Goal: Task Accomplishment & Management: Manage account settings

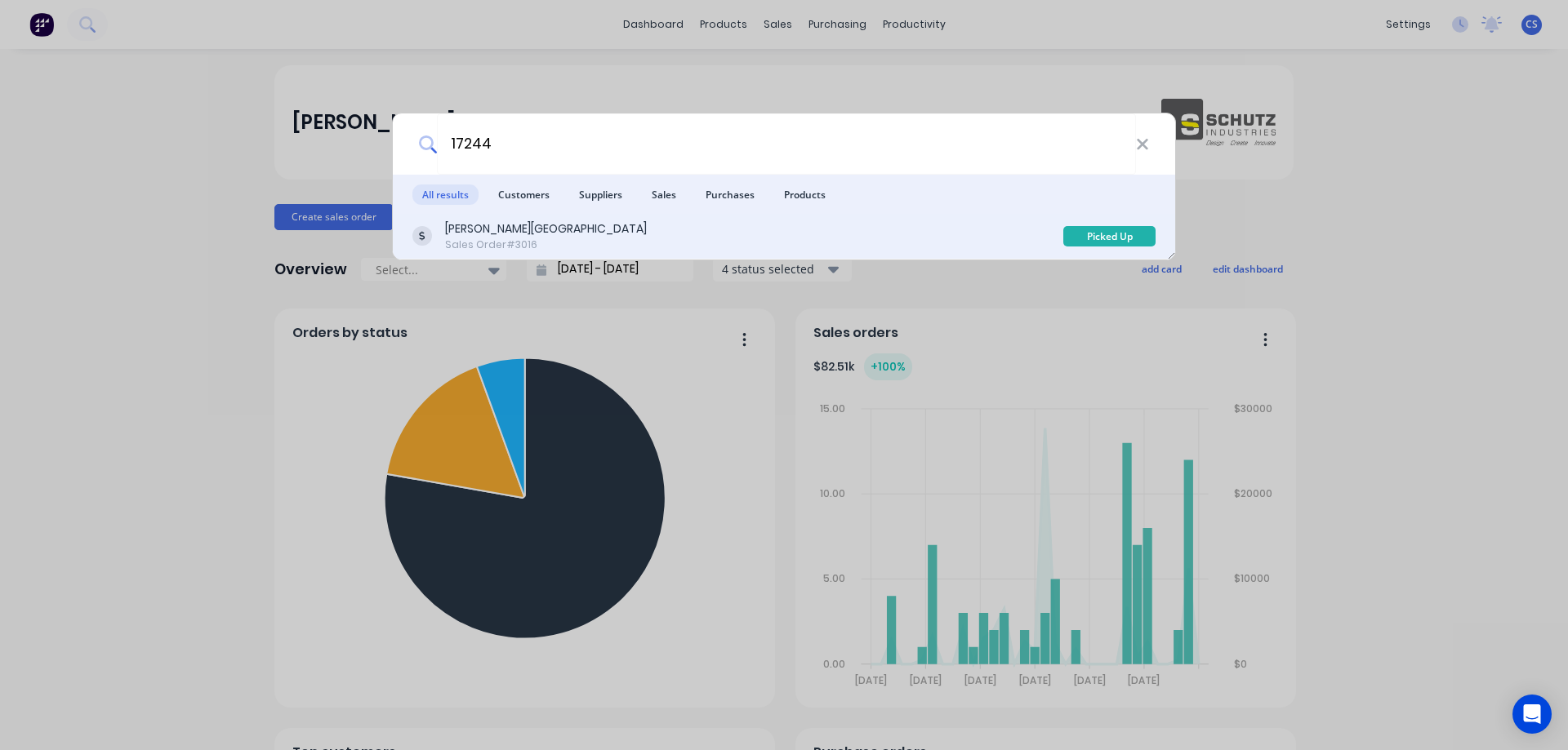
type input "17244"
click at [571, 232] on div "[PERSON_NAME] Farms Sales Order #3016" at bounding box center [738, 236] width 651 height 32
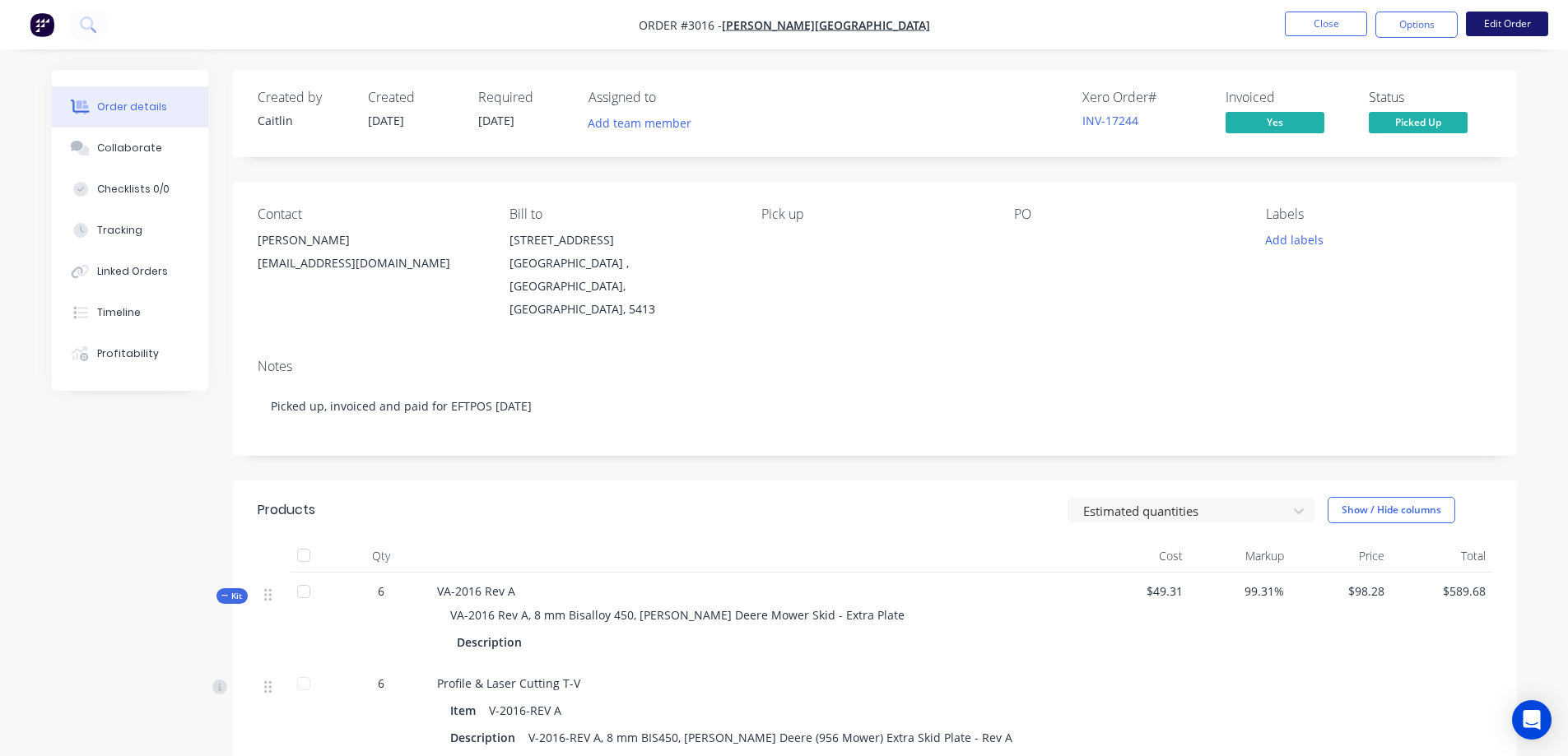
click at [1522, 33] on button "Edit Order" at bounding box center [1507, 24] width 83 height 25
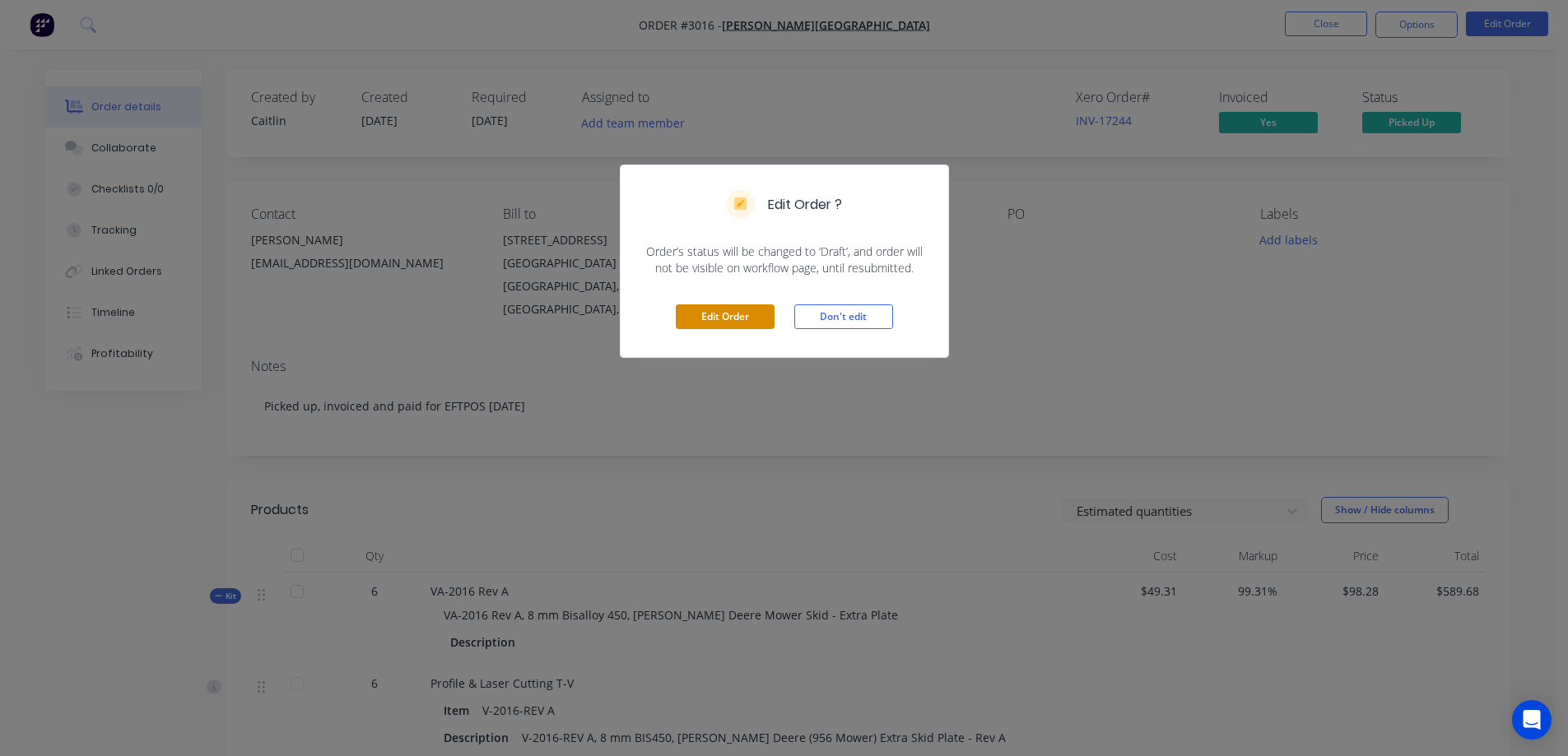
click at [734, 323] on button "Edit Order" at bounding box center [725, 317] width 98 height 25
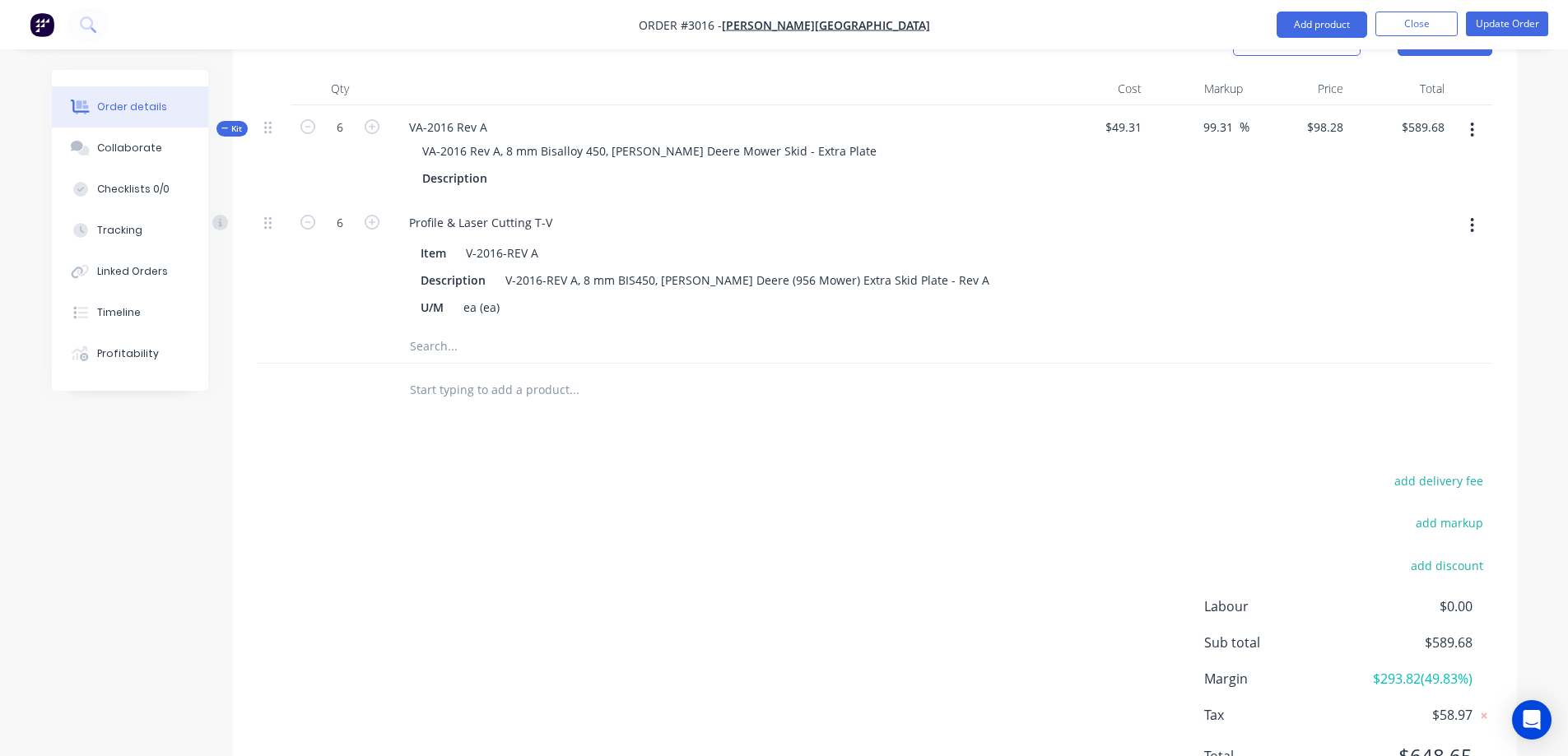
scroll to position [412, 0]
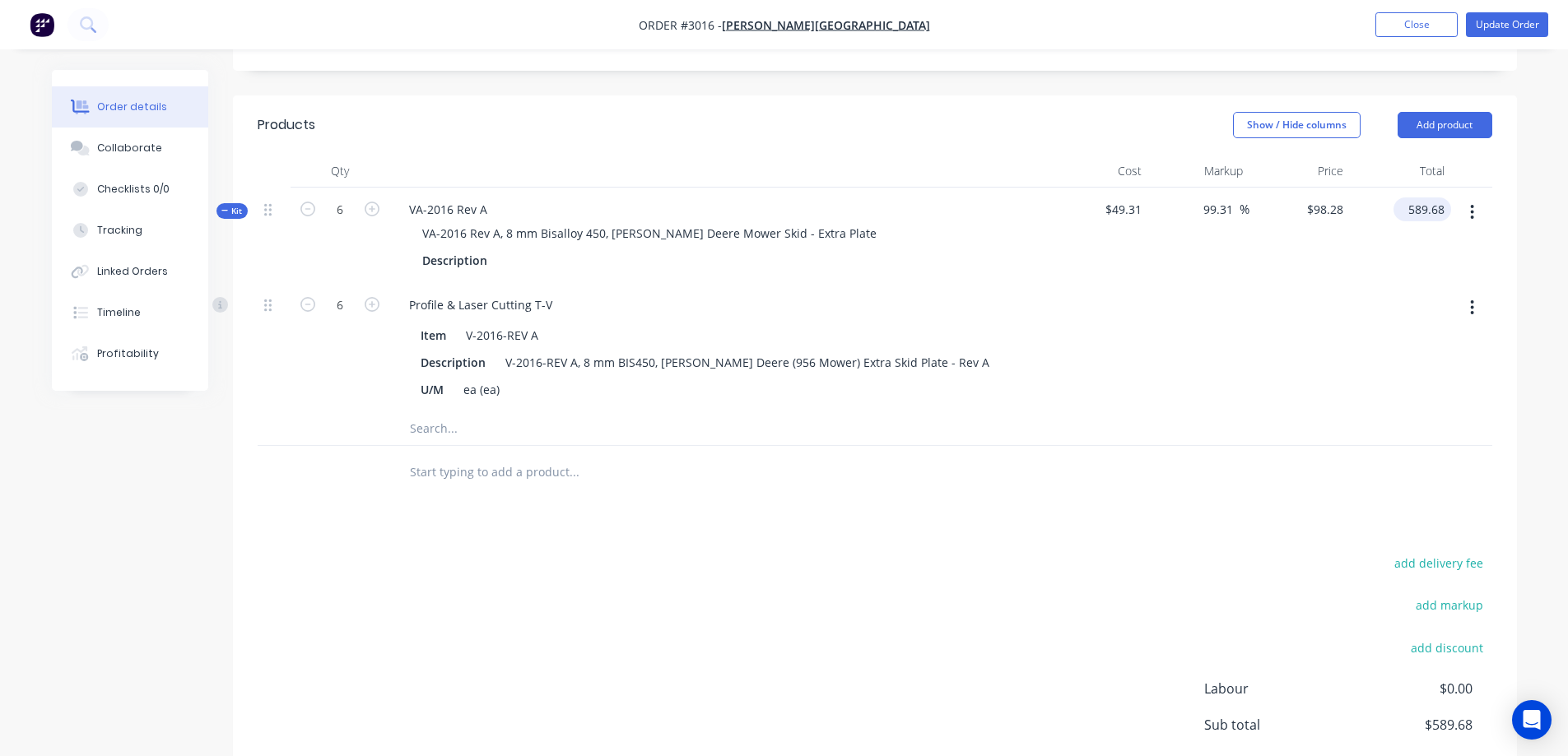
click at [1440, 198] on input "589.68" at bounding box center [1425, 209] width 51 height 24
type input "594.227"
type input "100.85"
type input "$99.0383"
type input "$594.23"
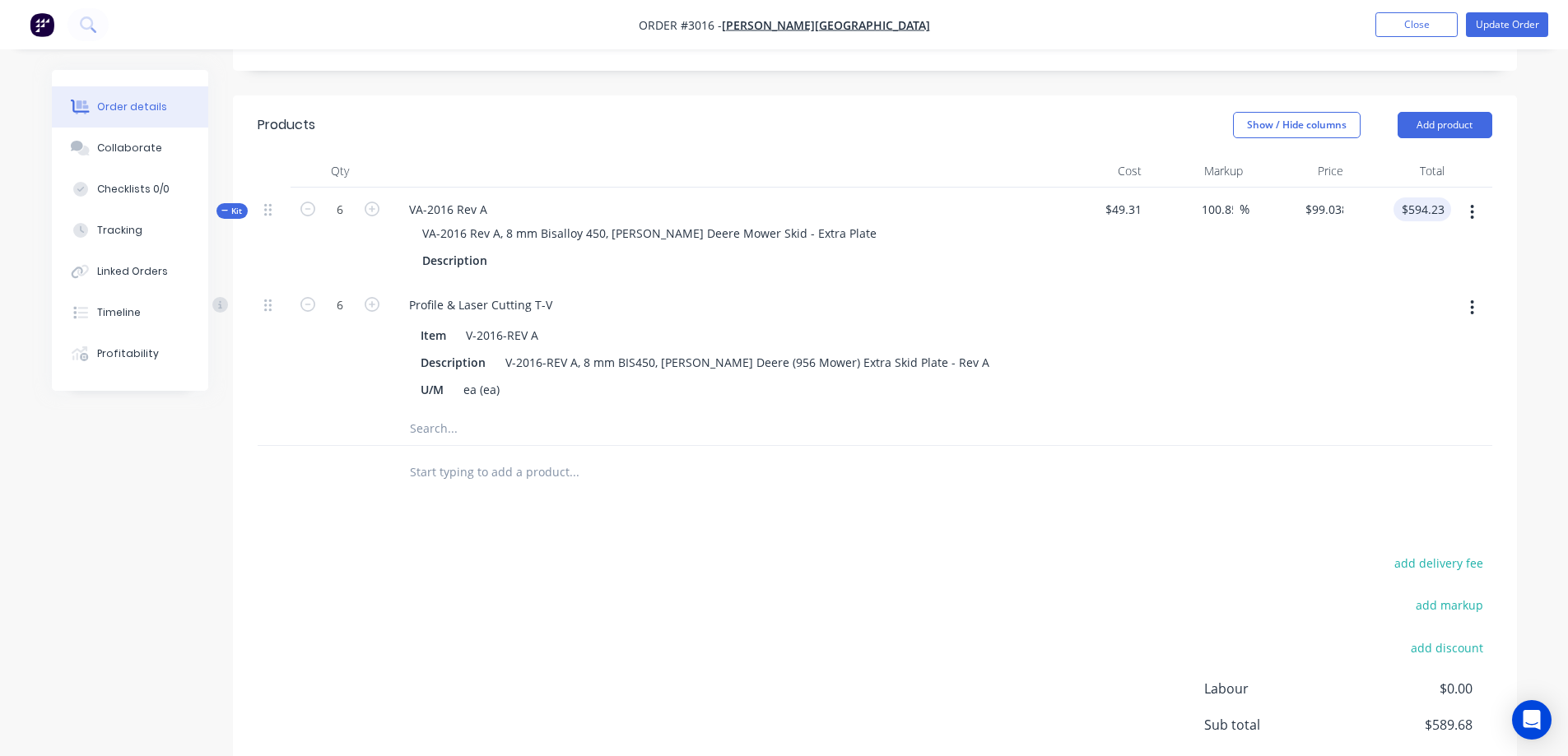
click at [1522, 139] on div "Order details Collaborate Checklists 0/0 Tracking Linked Orders Timeline Profit…" at bounding box center [784, 288] width 1498 height 1261
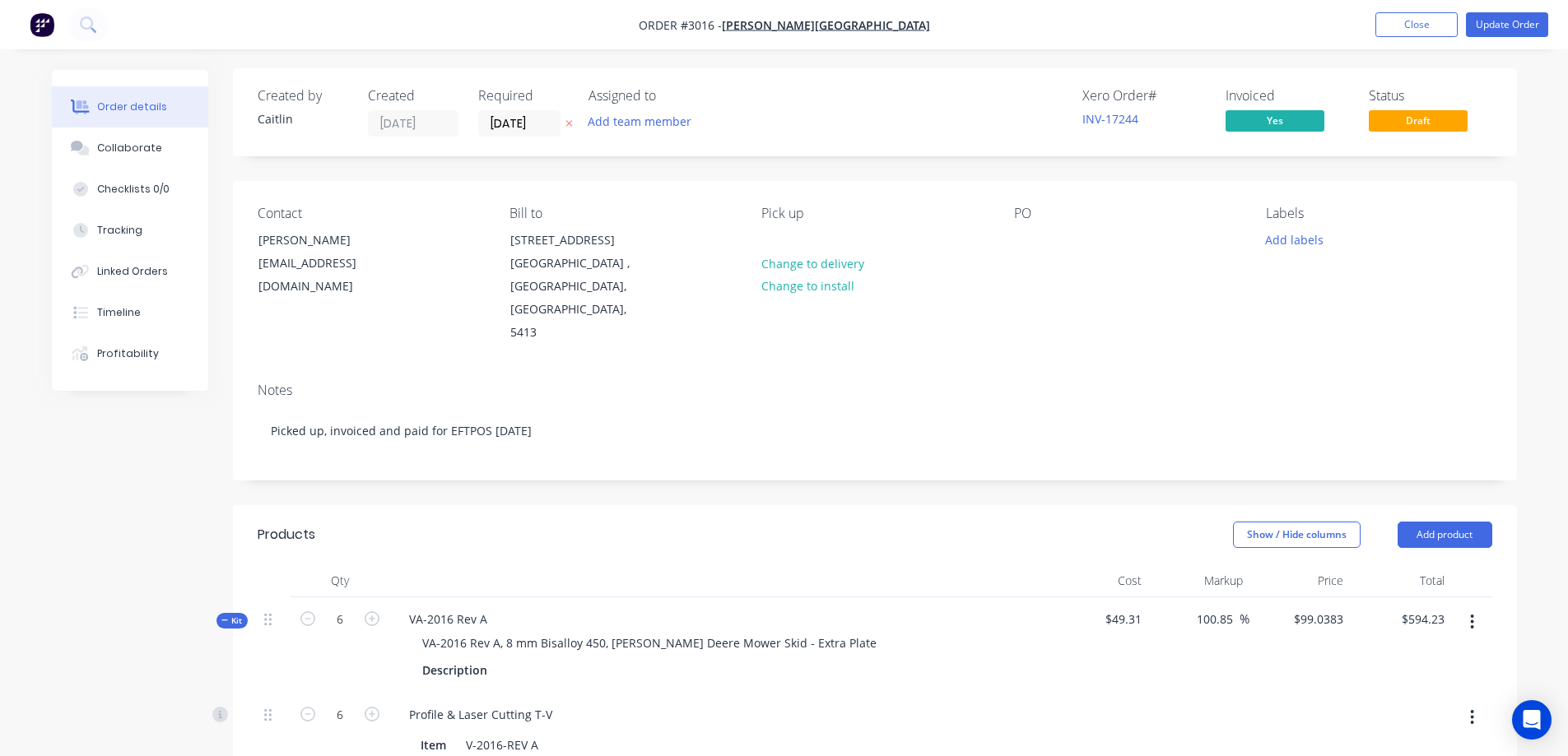
scroll to position [0, 0]
click at [1502, 24] on button "Update Order" at bounding box center [1507, 25] width 83 height 25
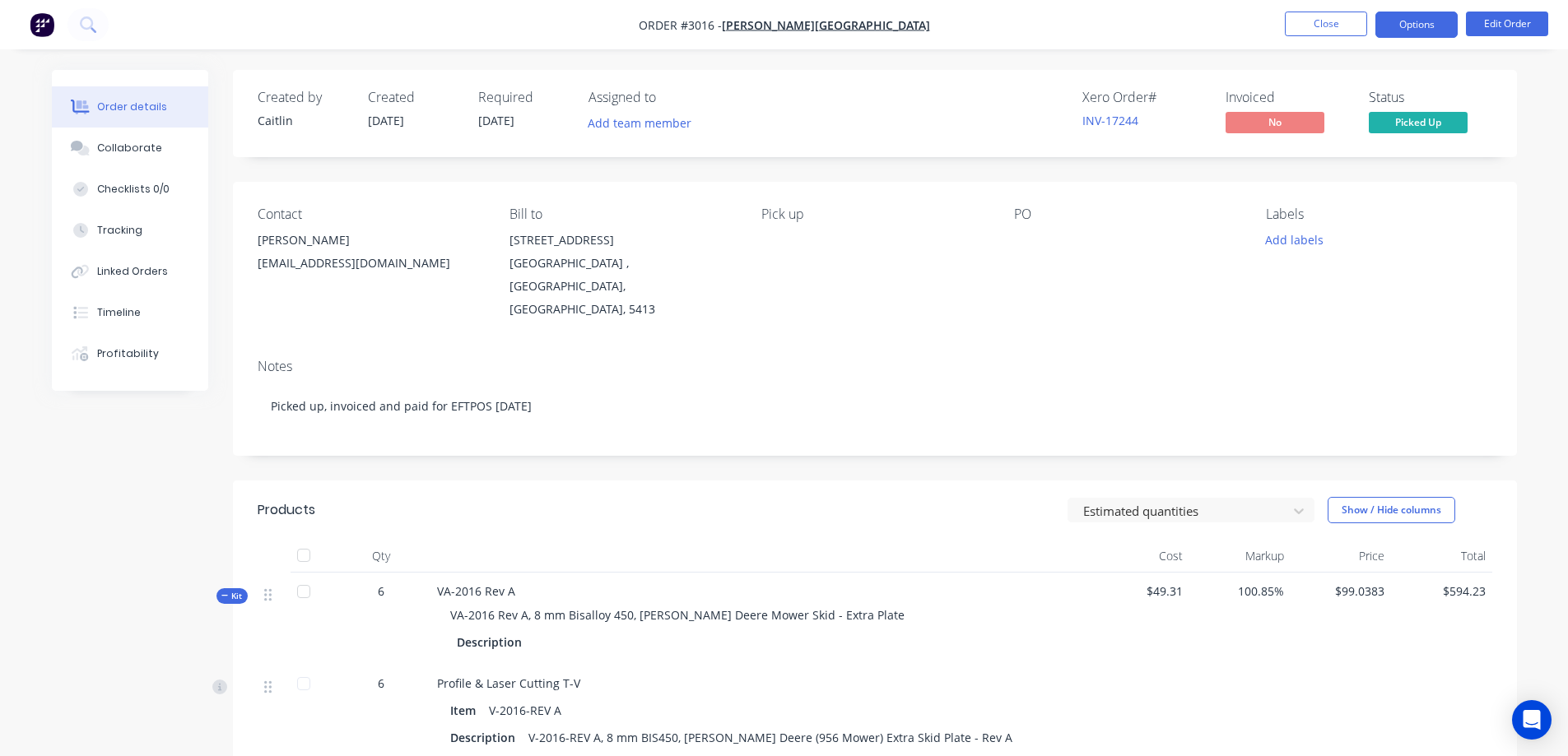
click at [1425, 28] on button "Options" at bounding box center [1416, 25] width 83 height 27
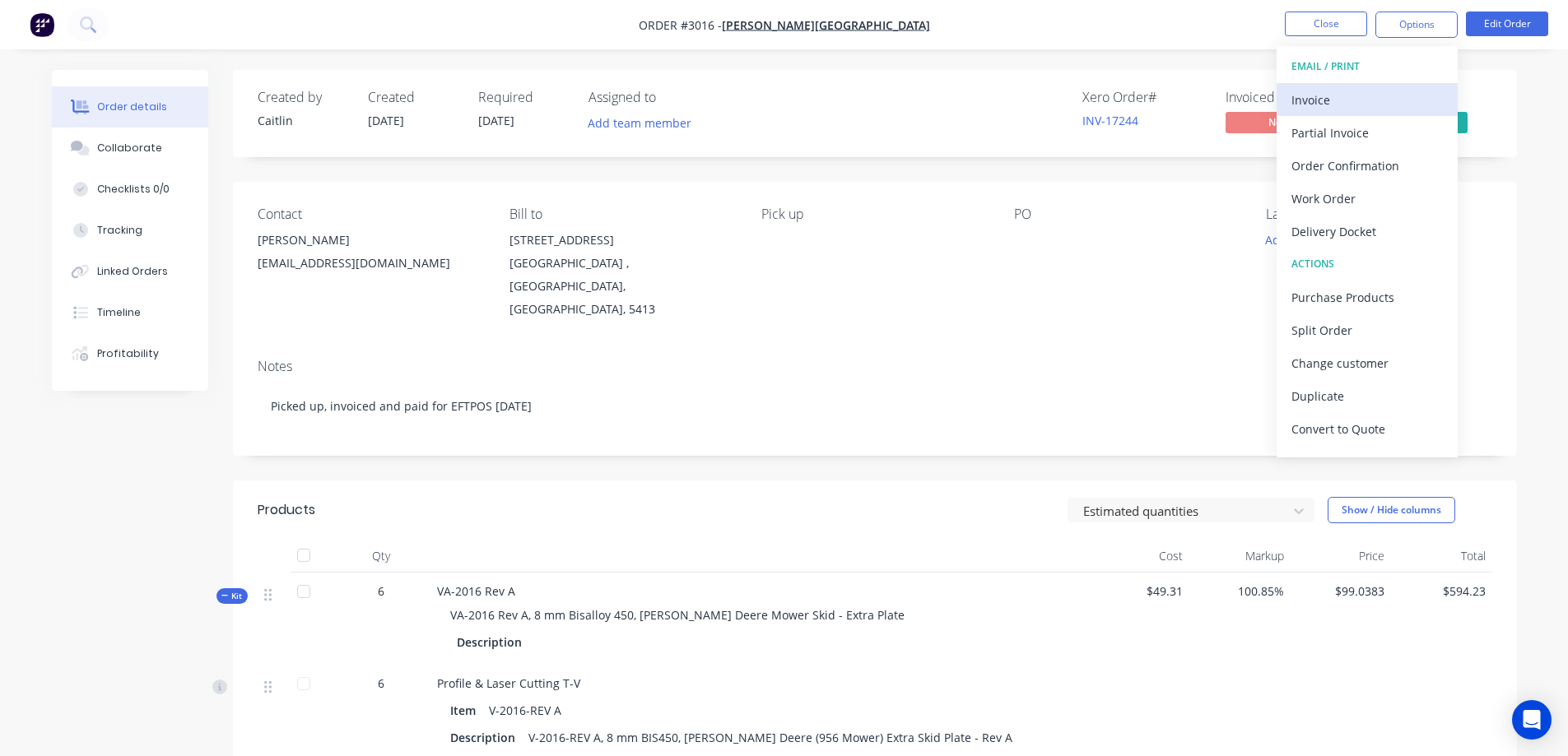
click at [1392, 93] on div "Invoice" at bounding box center [1367, 100] width 152 height 24
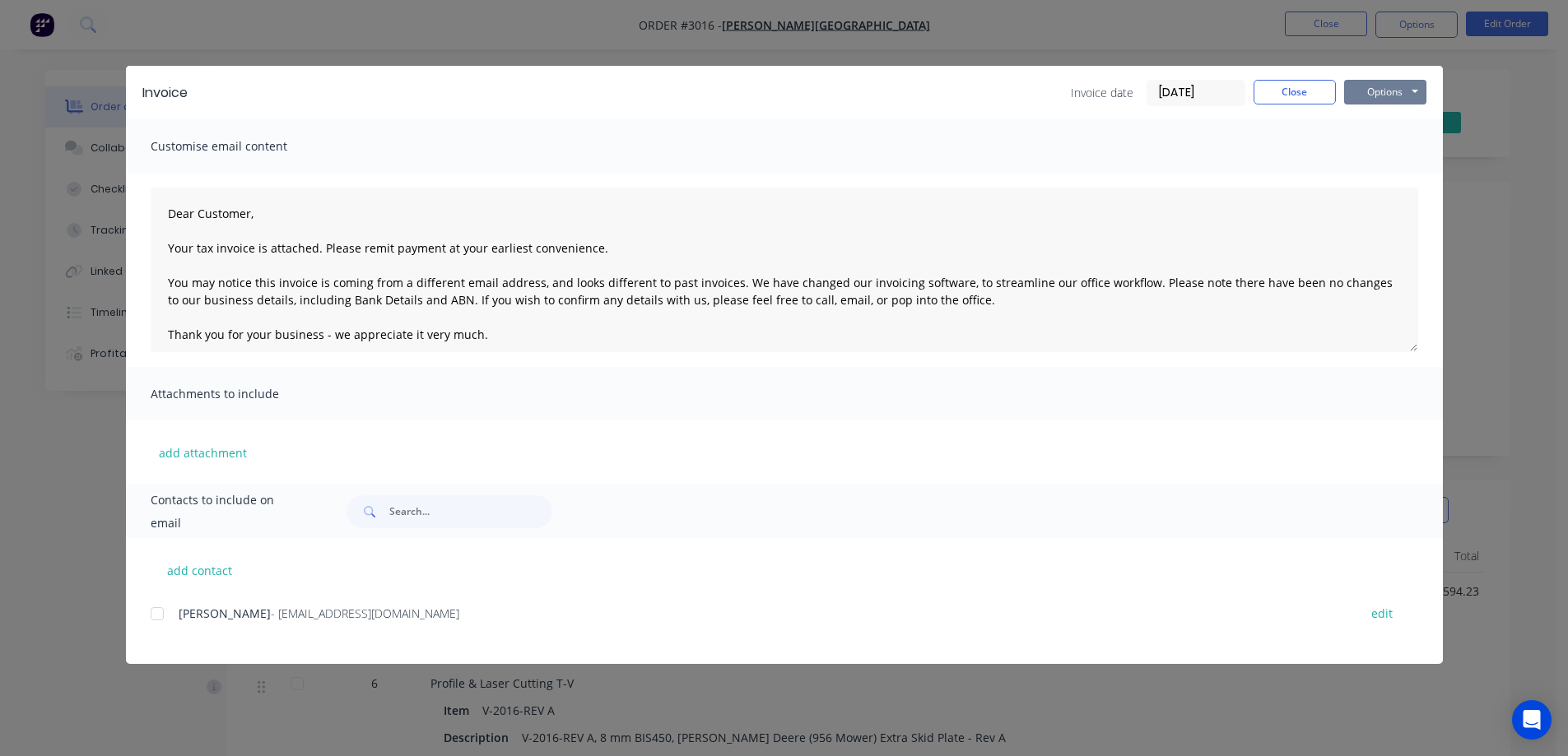
click at [1392, 93] on button "Options" at bounding box center [1385, 93] width 83 height 25
click at [1410, 154] on button "Print" at bounding box center [1396, 148] width 105 height 28
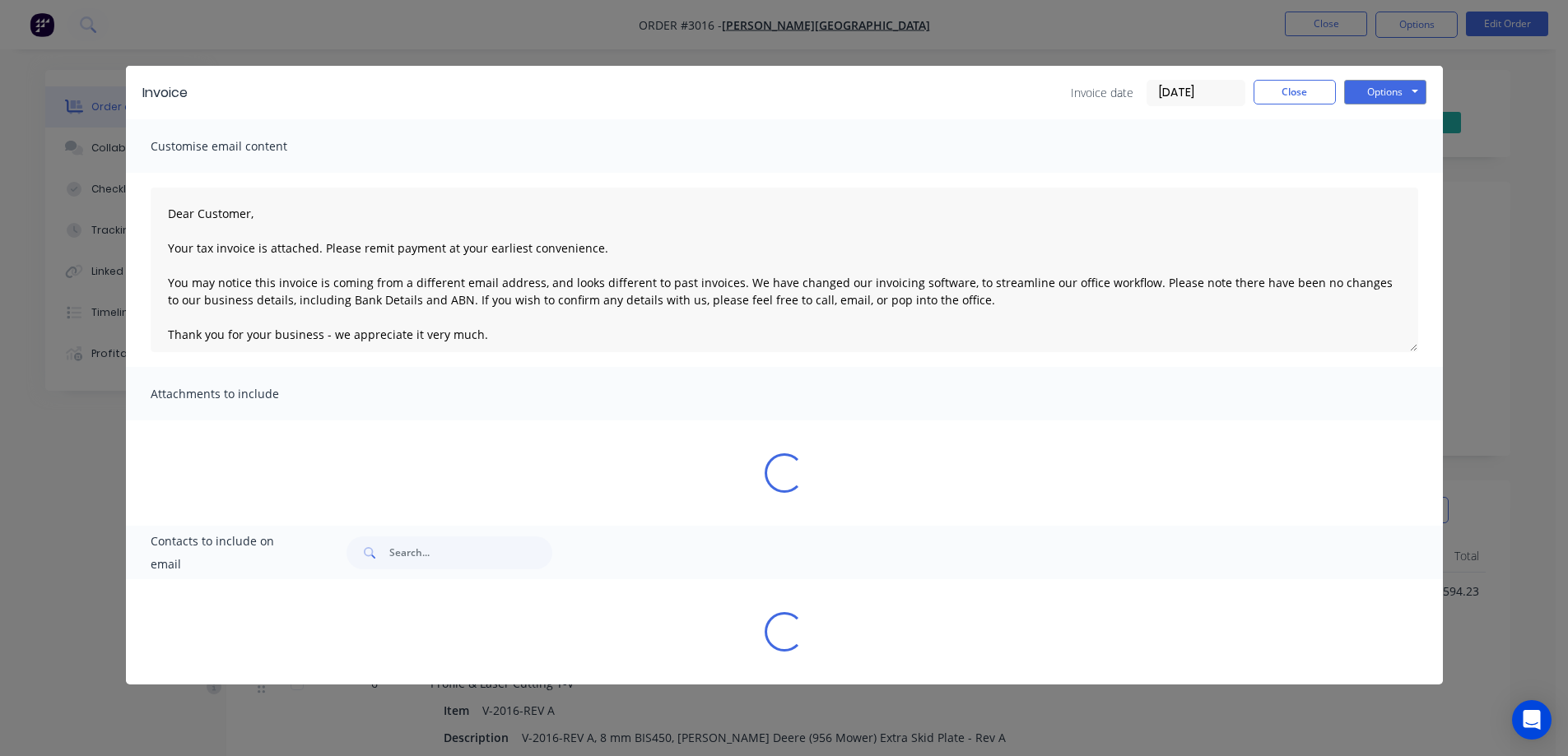
type textarea "Dear Customer, Your tax invoice is attached. Please remit payment at your earli…"
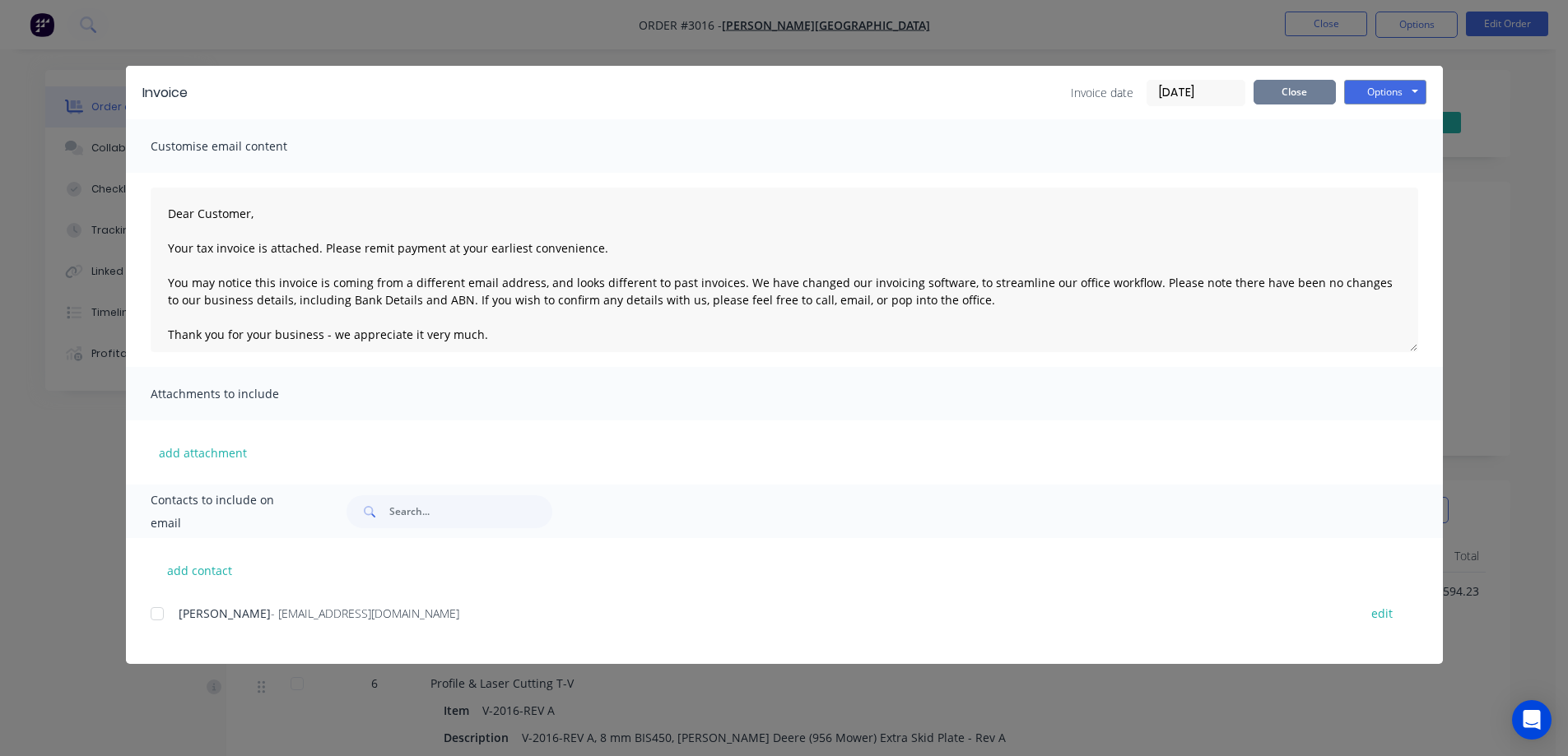
click at [1292, 99] on button "Close" at bounding box center [1295, 93] width 83 height 25
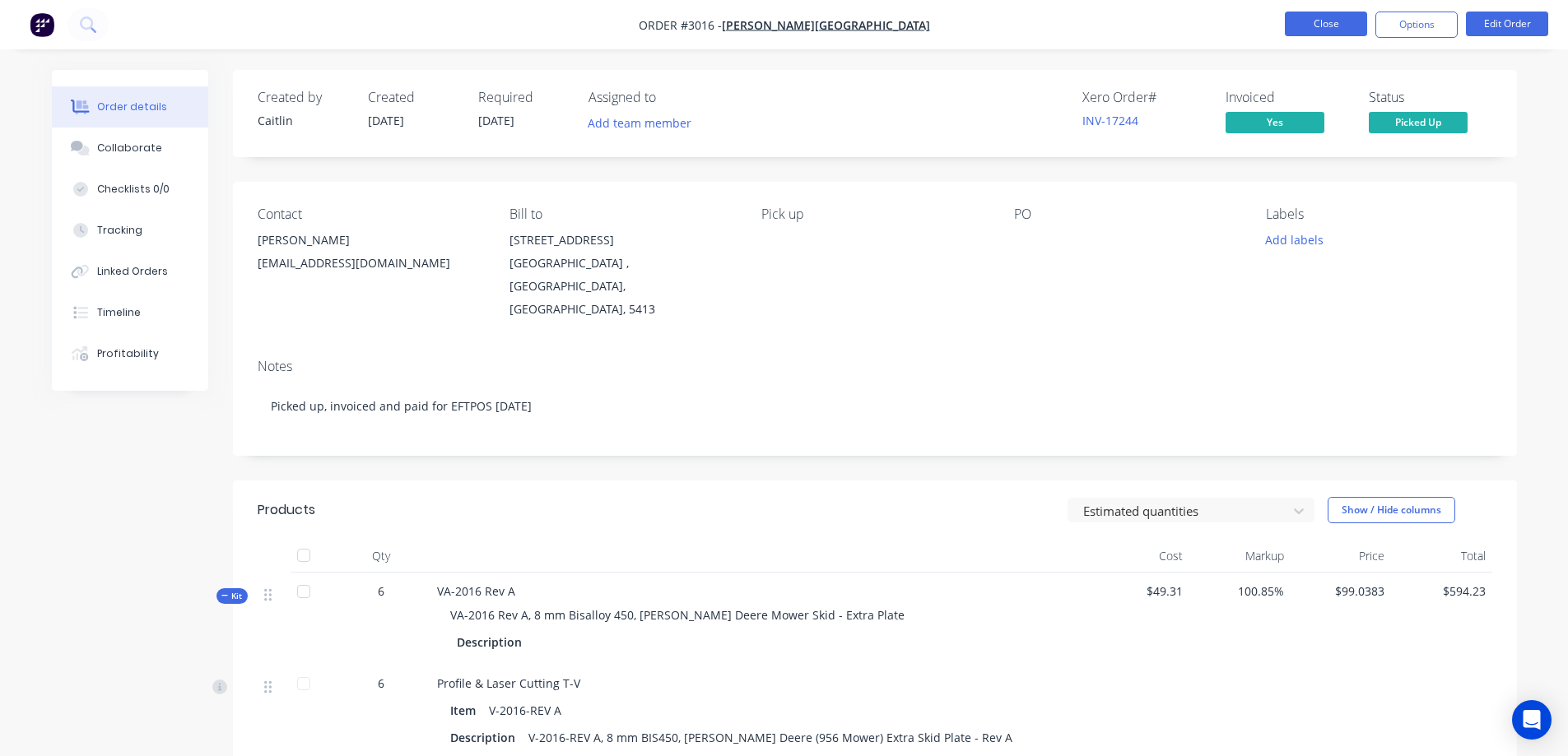
click at [1330, 23] on button "Close" at bounding box center [1325, 24] width 83 height 25
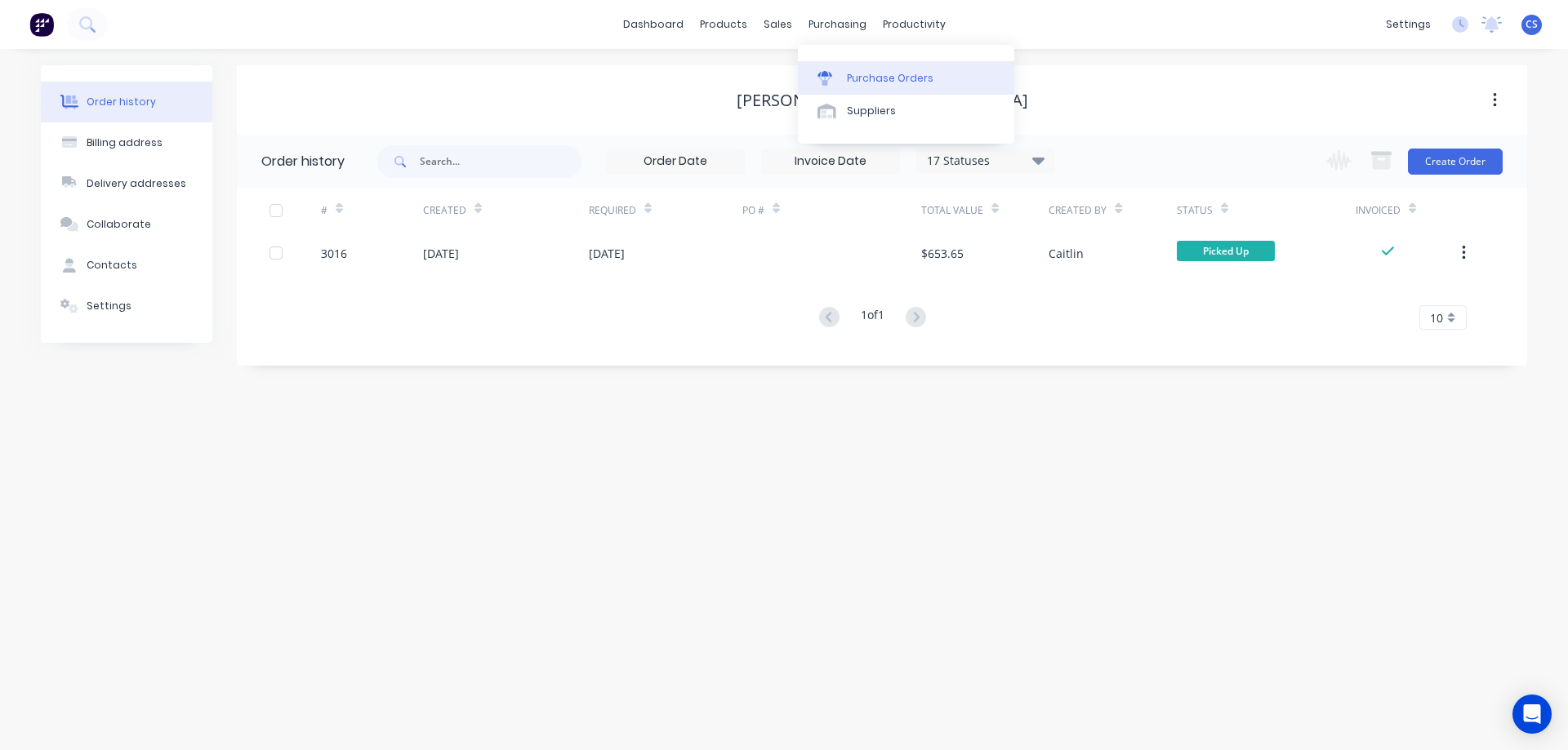
click at [858, 77] on div "Purchase Orders" at bounding box center [890, 79] width 87 height 15
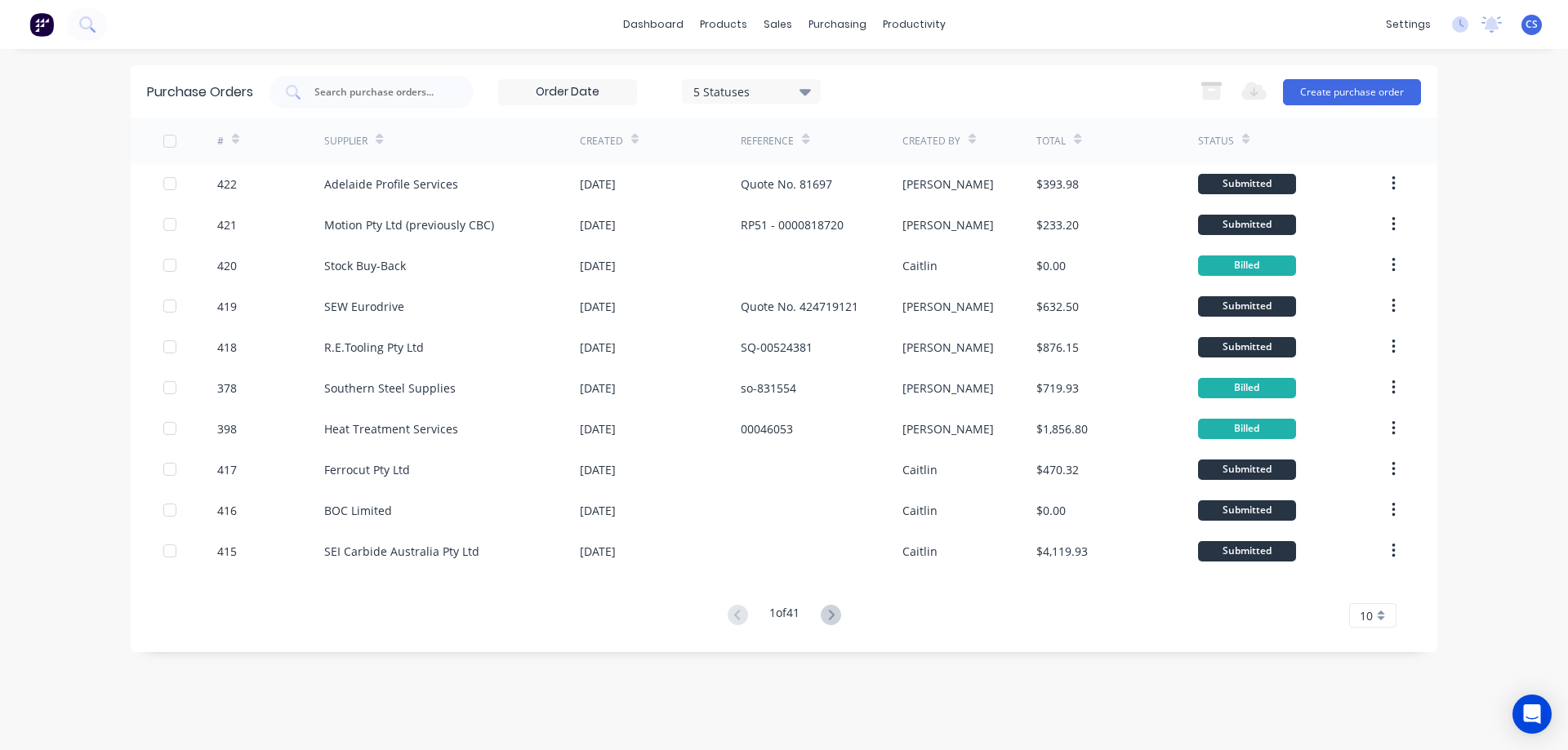
click at [791, 95] on div "5 Statuses" at bounding box center [751, 91] width 117 height 17
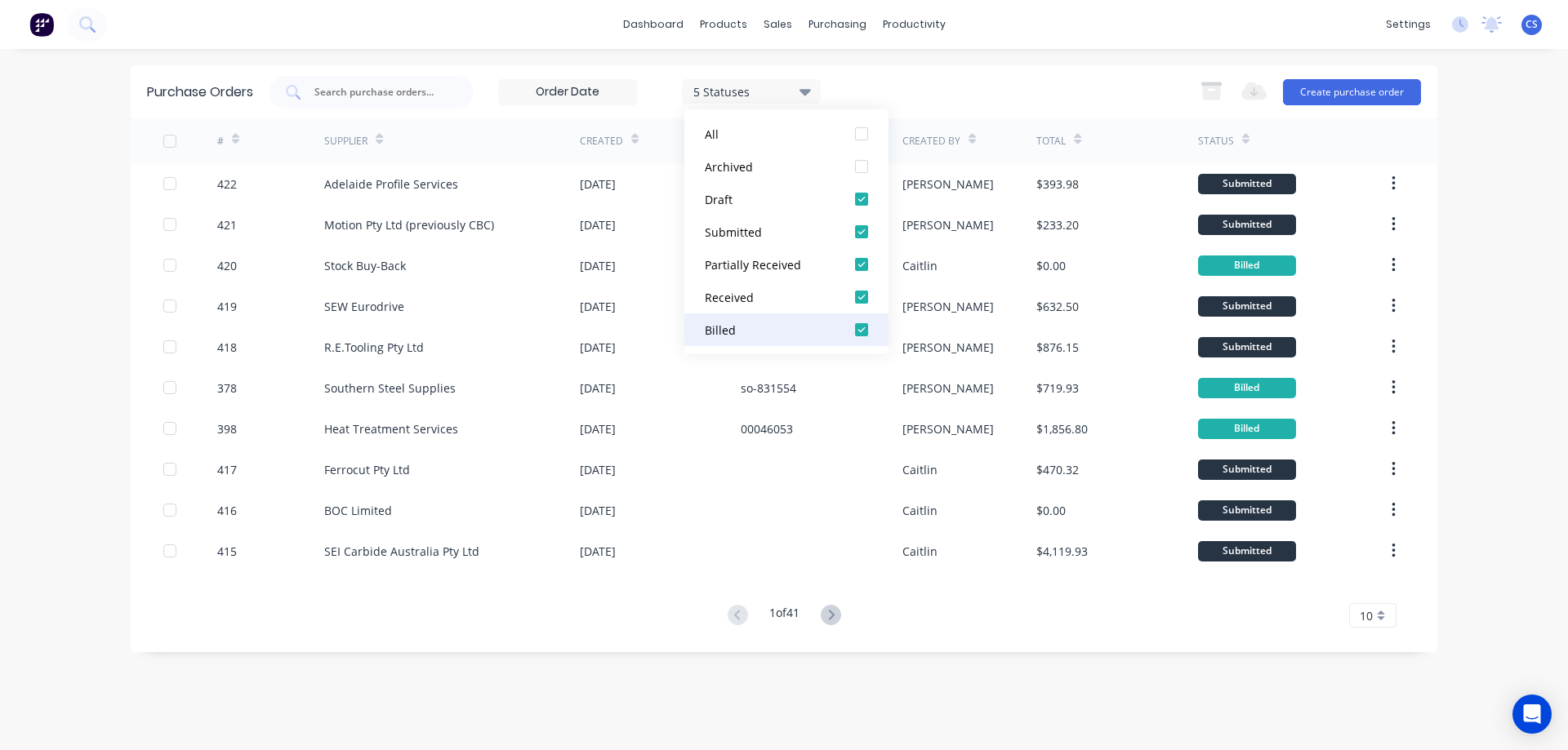
click at [864, 333] on div at bounding box center [861, 329] width 32 height 32
click at [865, 299] on div at bounding box center [861, 297] width 32 height 32
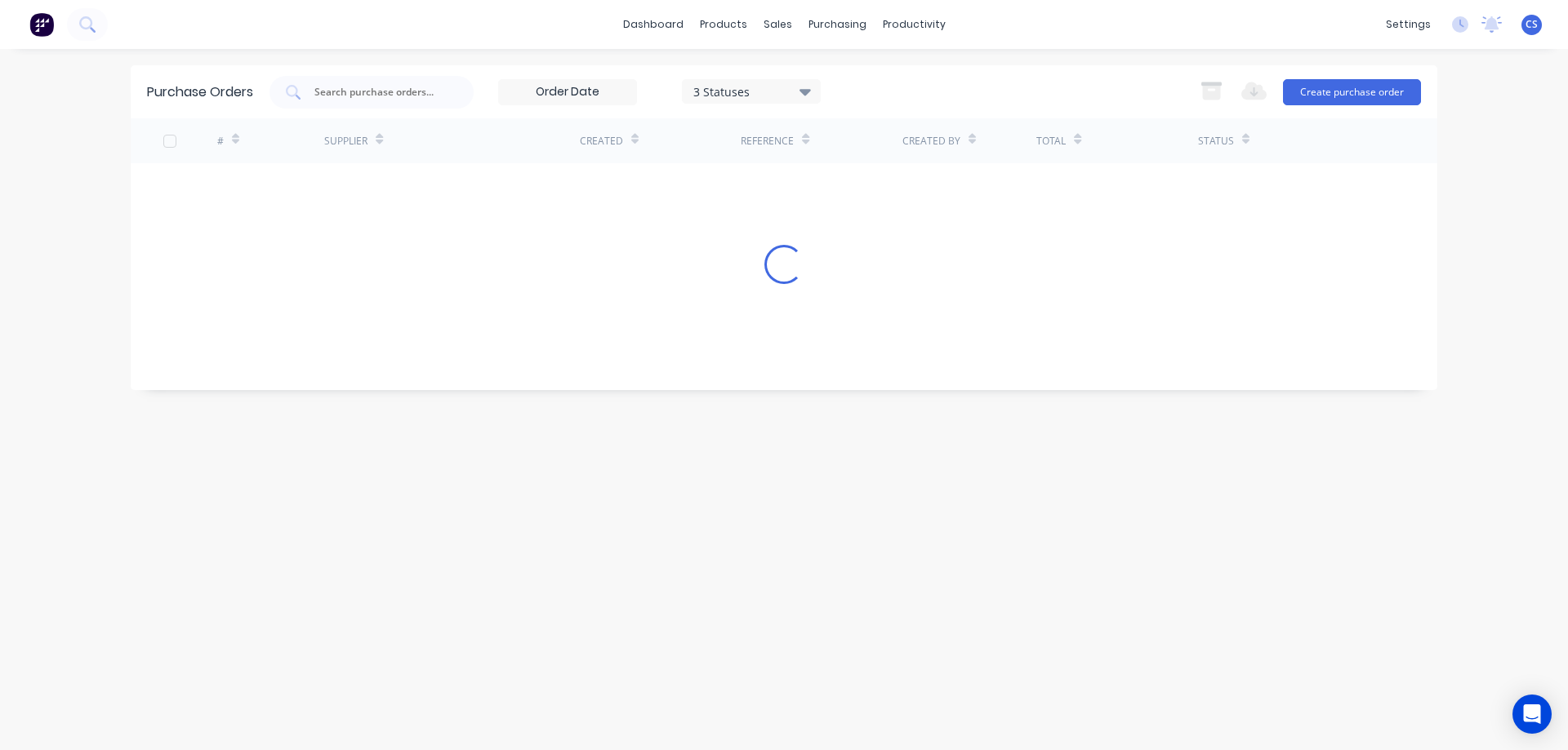
click at [1481, 336] on div "dashboard products sales purchasing productivity dashboard products Product Cat…" at bounding box center [784, 375] width 1568 height 750
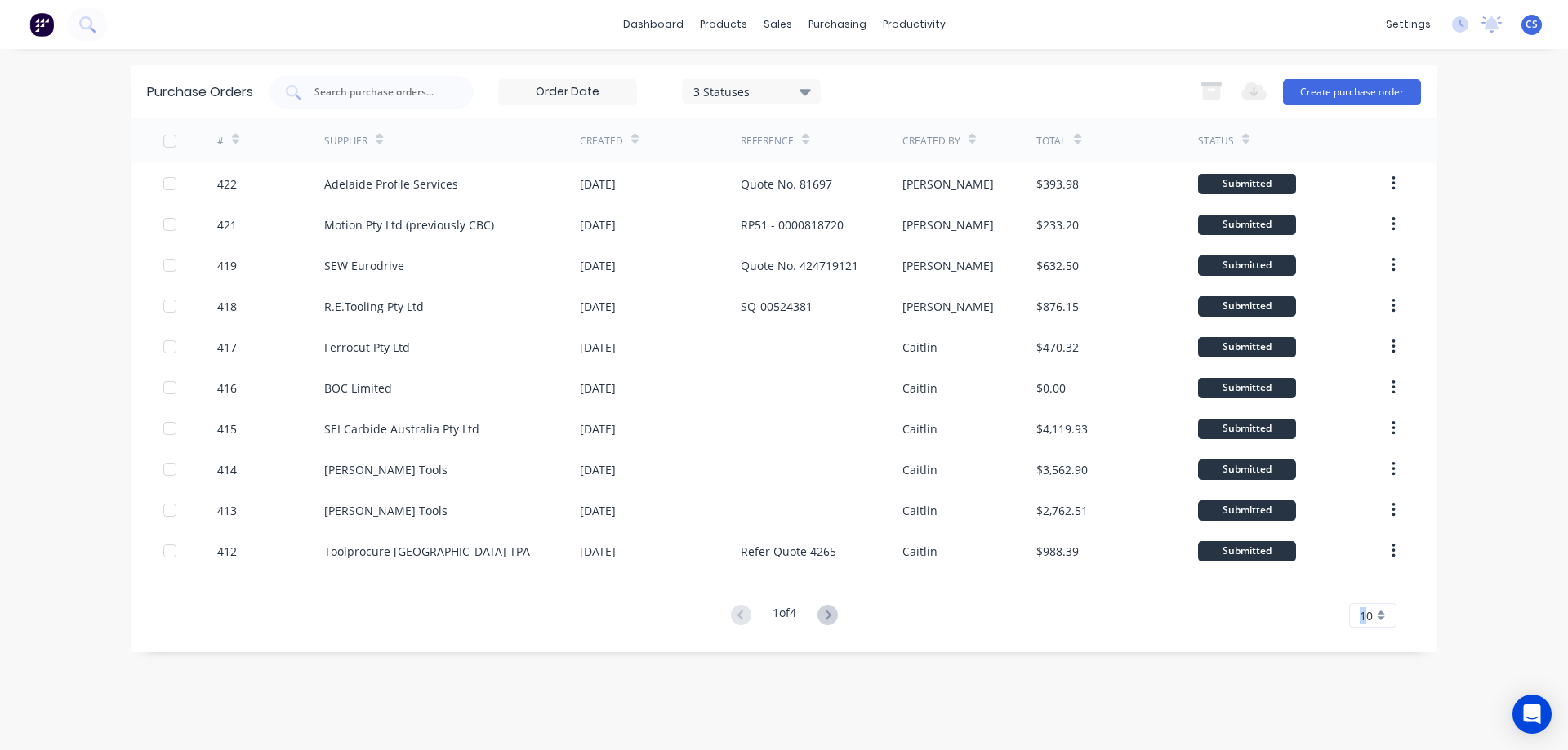
click at [1363, 610] on span "10" at bounding box center [1366, 616] width 13 height 17
click at [1370, 586] on div "35" at bounding box center [1372, 588] width 45 height 29
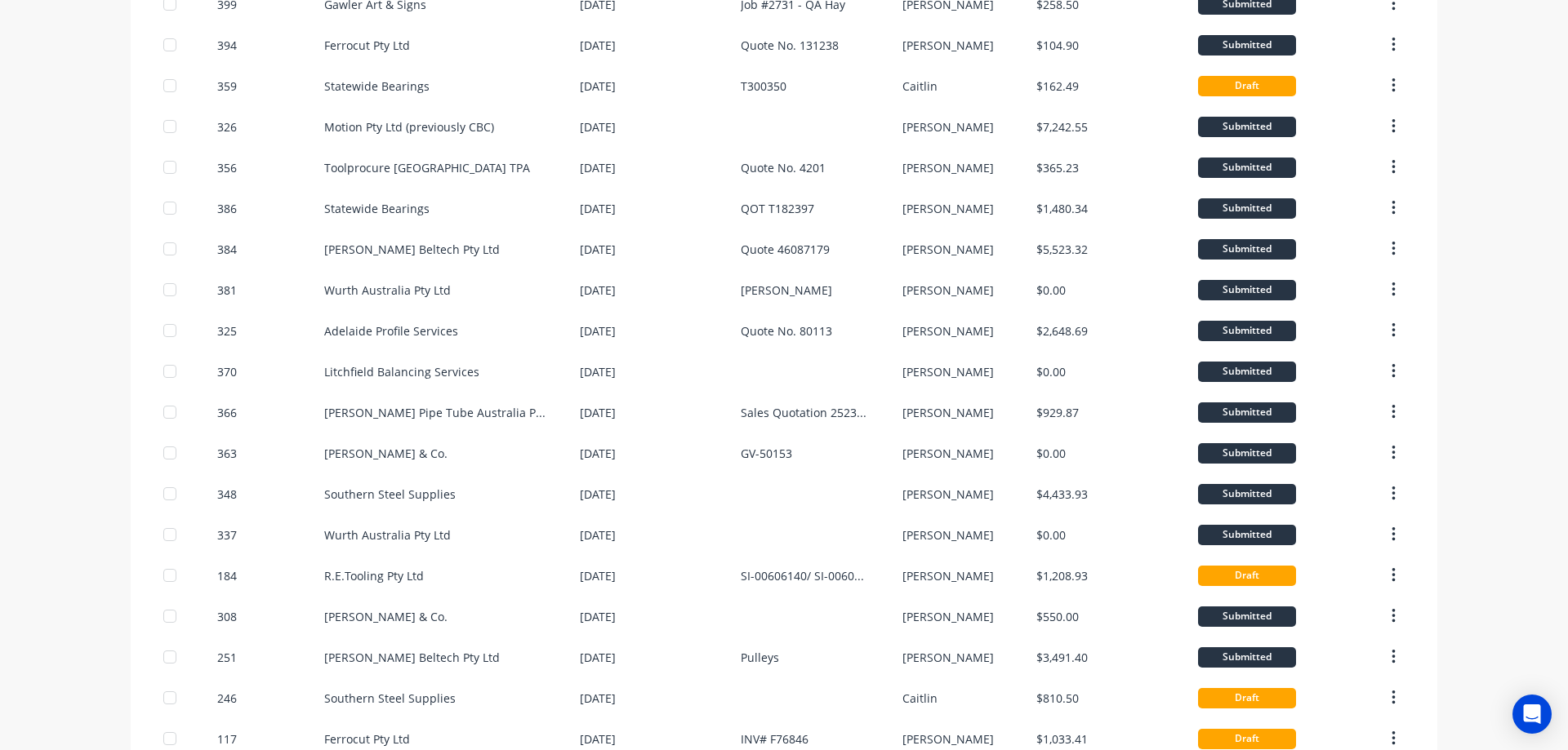
scroll to position [939, 0]
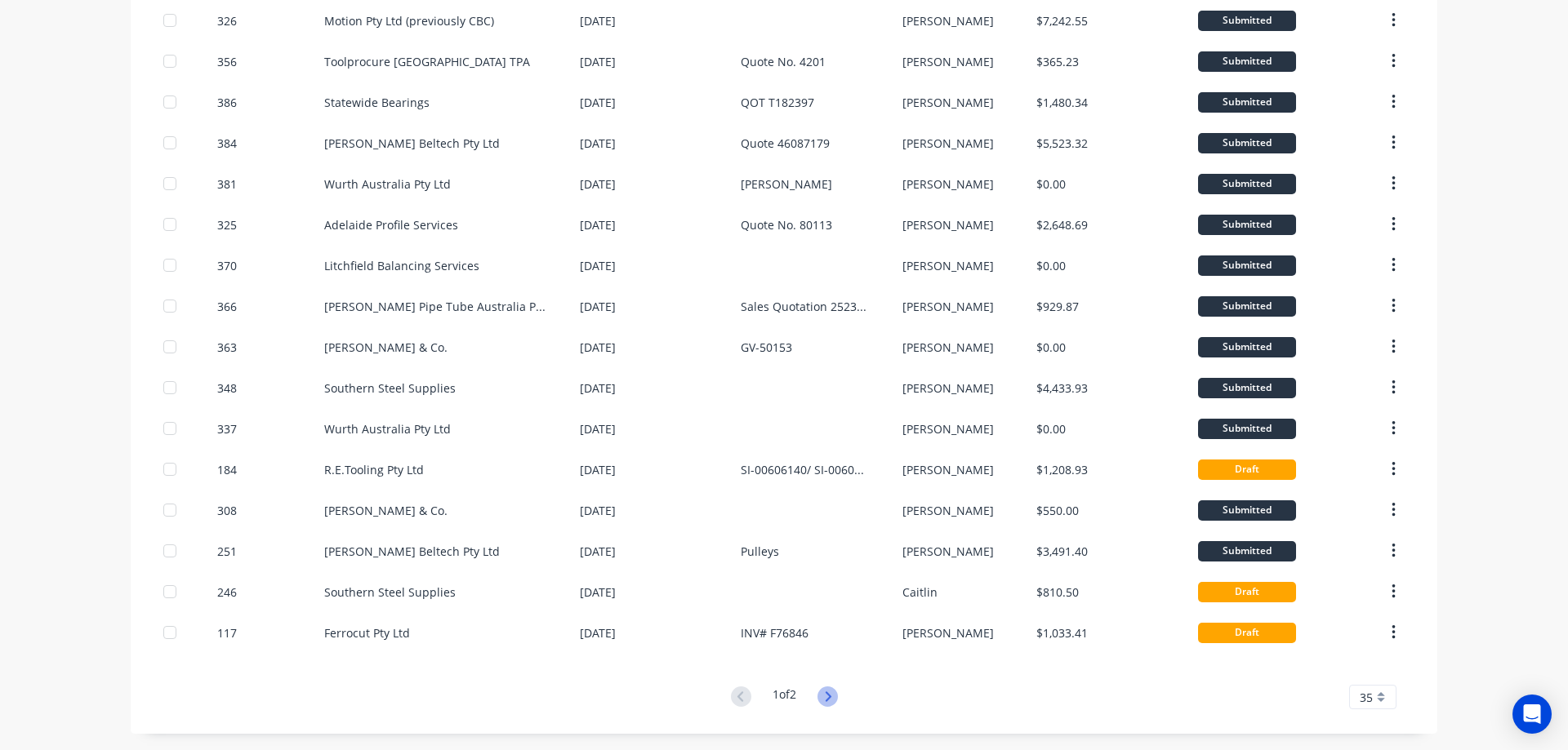
click at [832, 695] on icon at bounding box center [827, 696] width 21 height 21
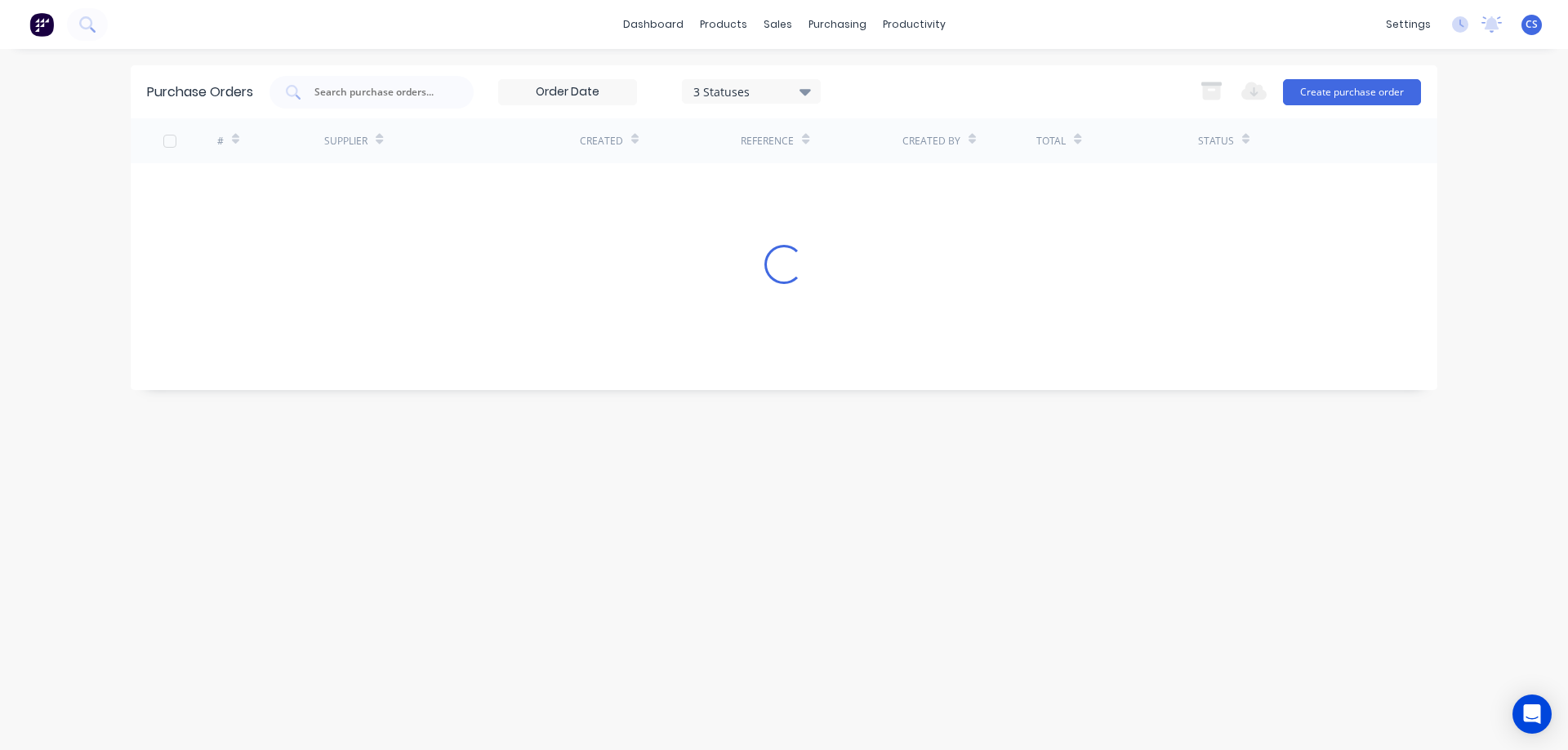
scroll to position [0, 0]
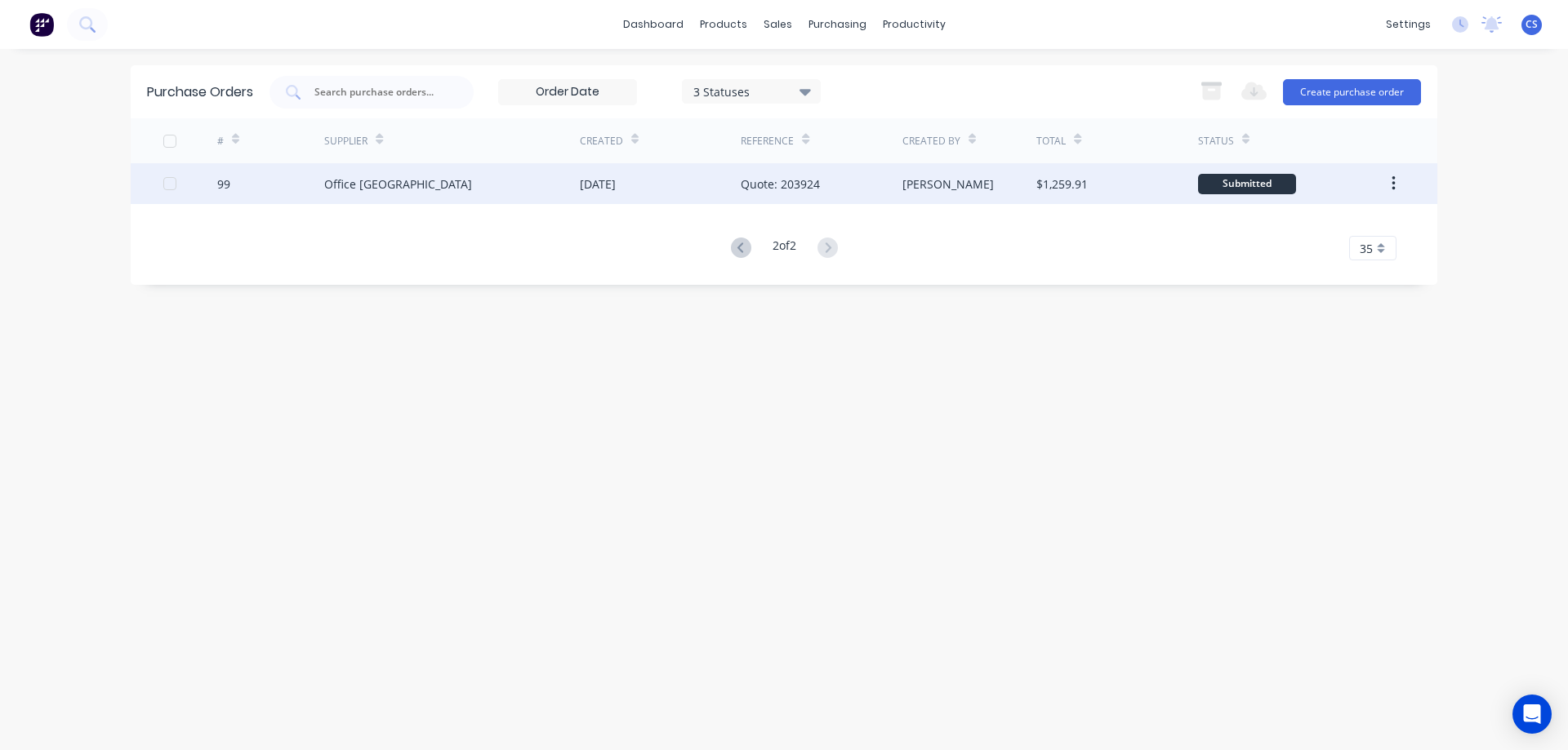
click at [876, 193] on div "Quote: 203924" at bounding box center [821, 183] width 161 height 41
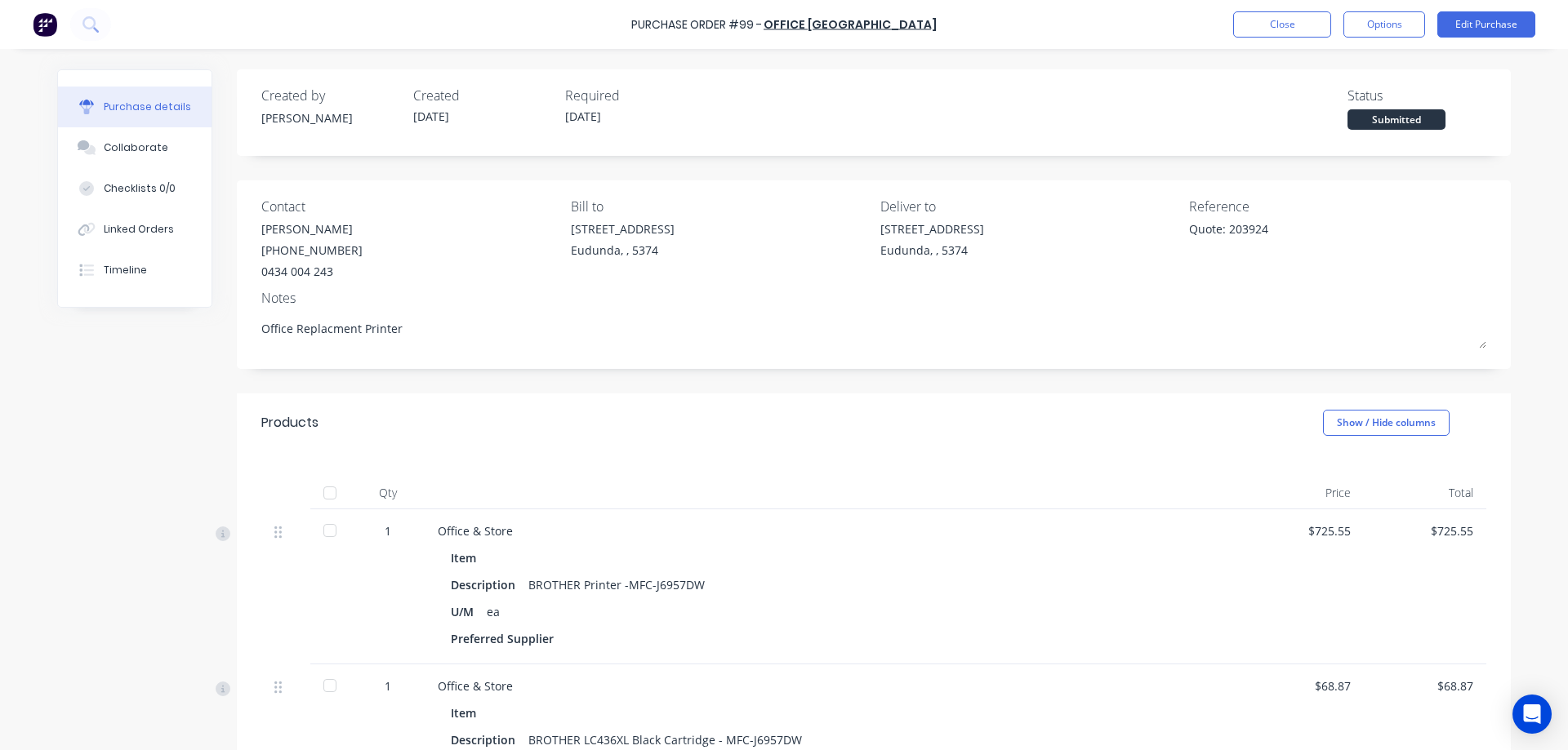
click at [1380, 113] on div "Submitted" at bounding box center [1396, 119] width 98 height 21
click at [1293, 31] on button "Close" at bounding box center [1282, 25] width 98 height 26
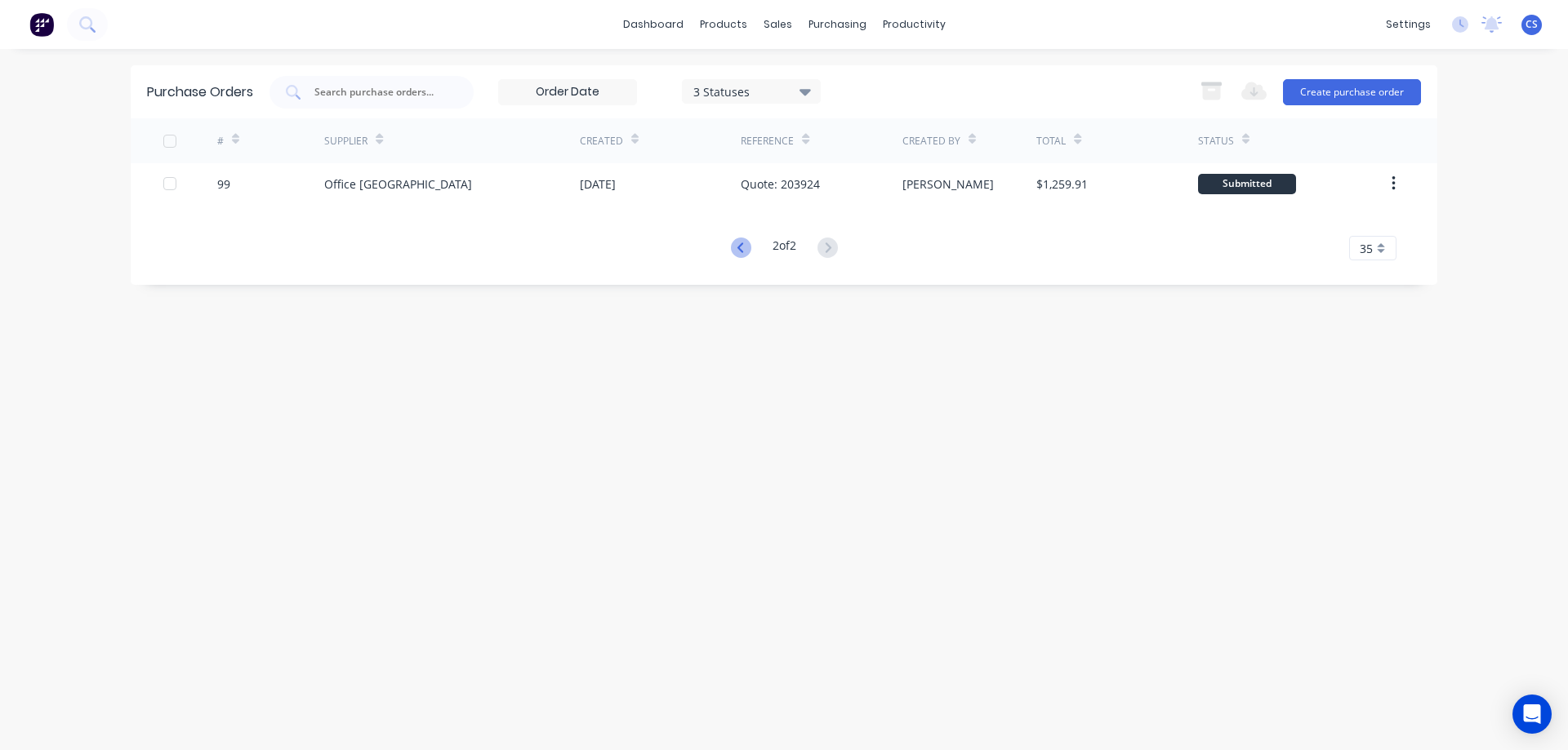
click at [745, 251] on icon at bounding box center [741, 247] width 21 height 21
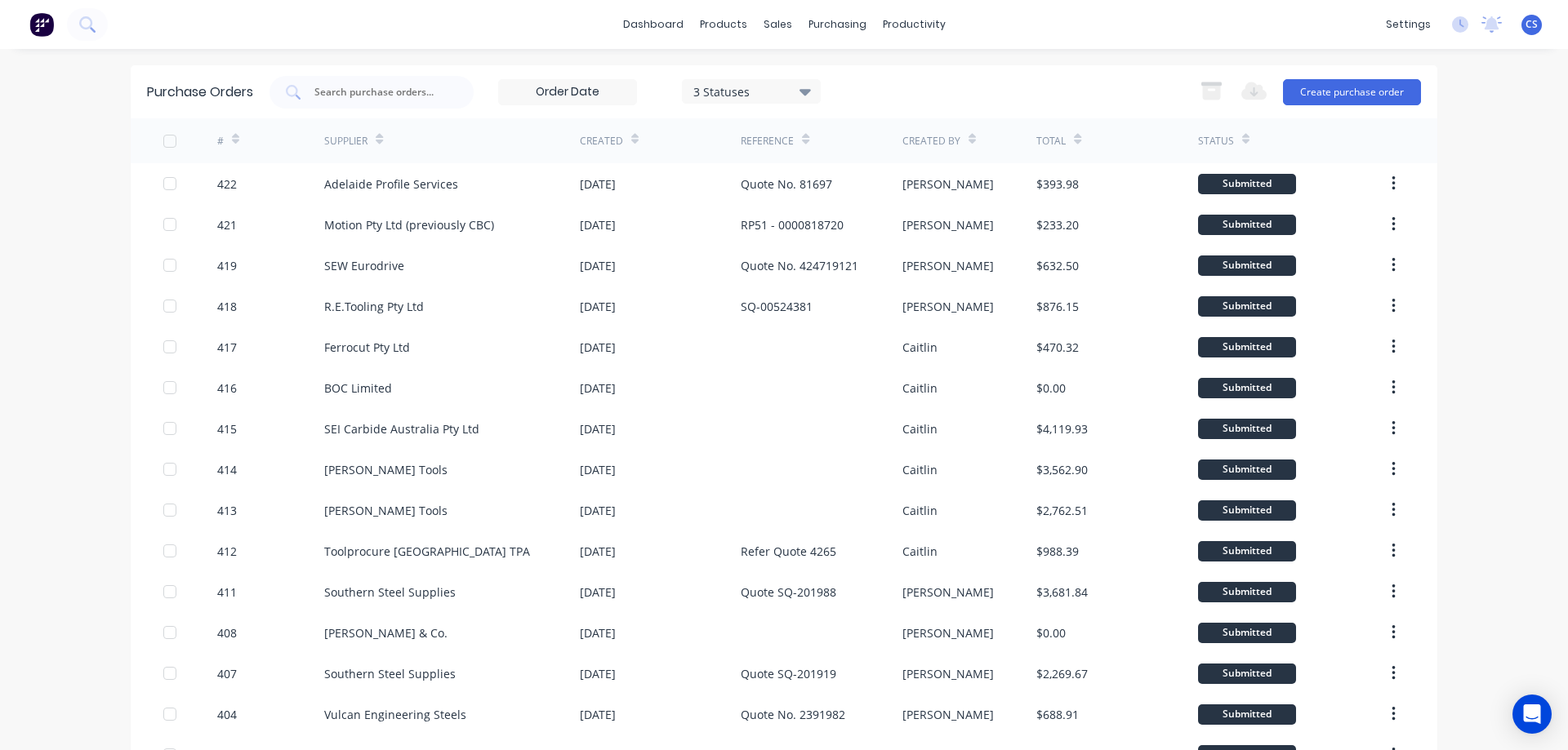
click at [375, 139] on icon at bounding box center [379, 139] width 7 height 12
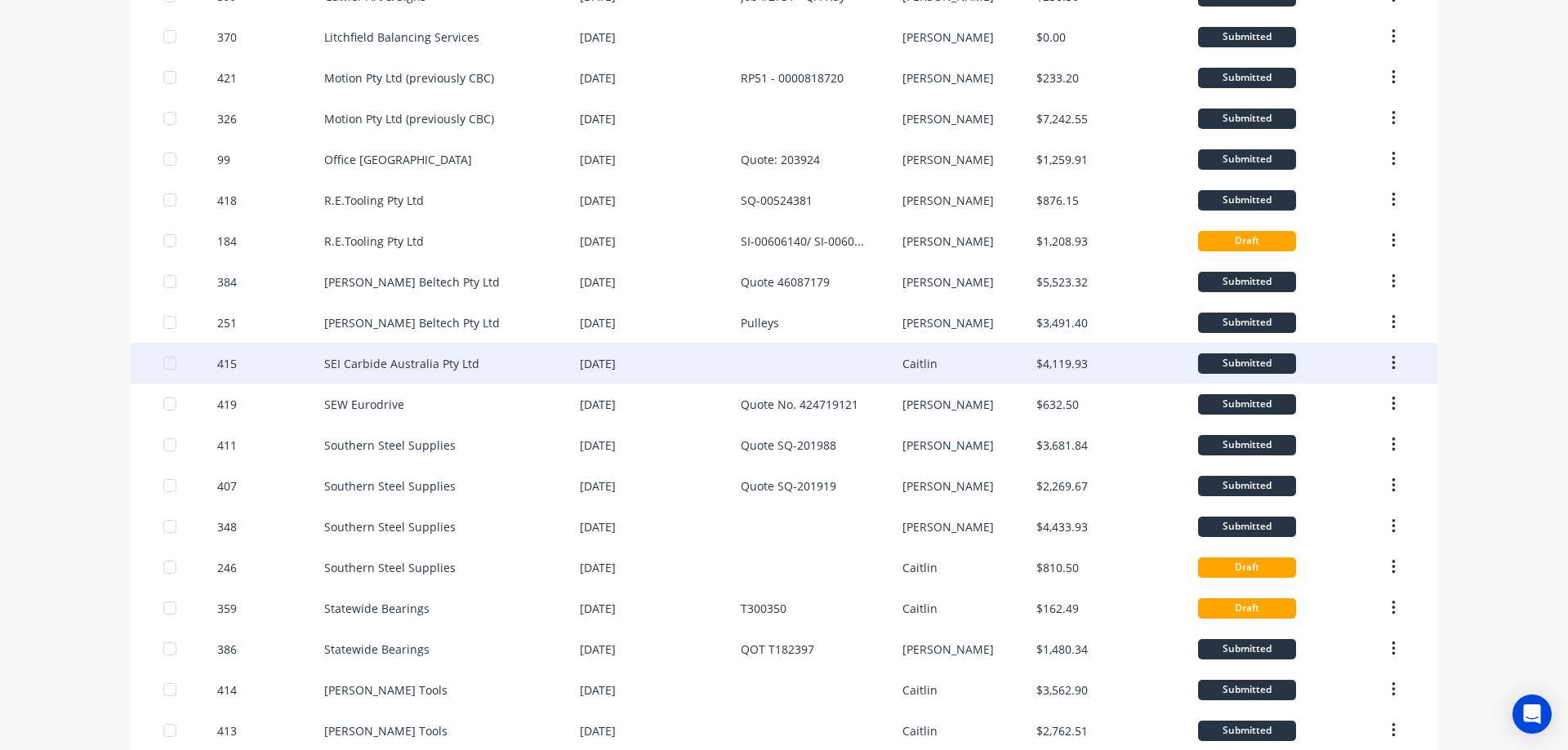
scroll to position [531, 0]
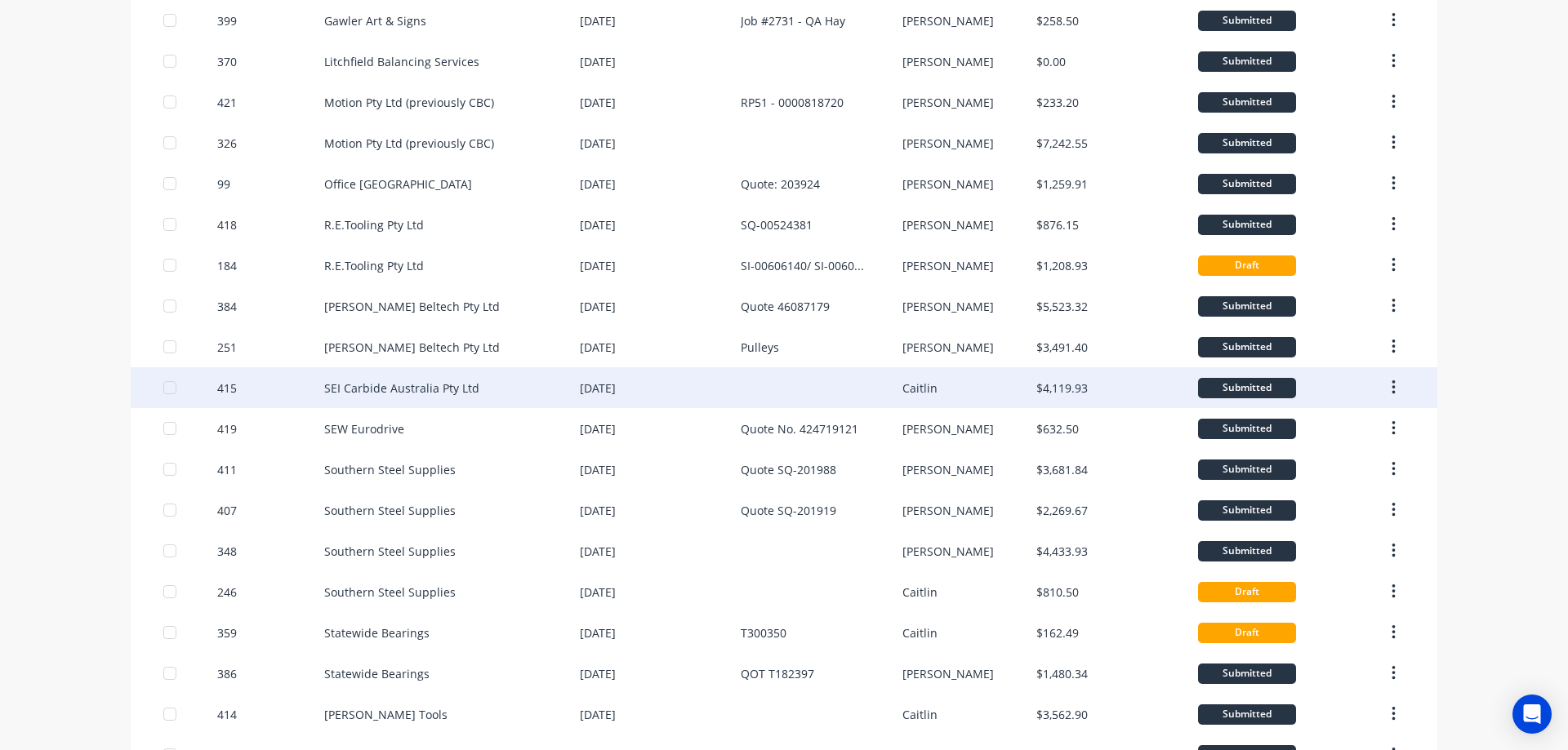
click at [401, 381] on div "SEI Carbide Australia Pty Ltd" at bounding box center [402, 388] width 155 height 17
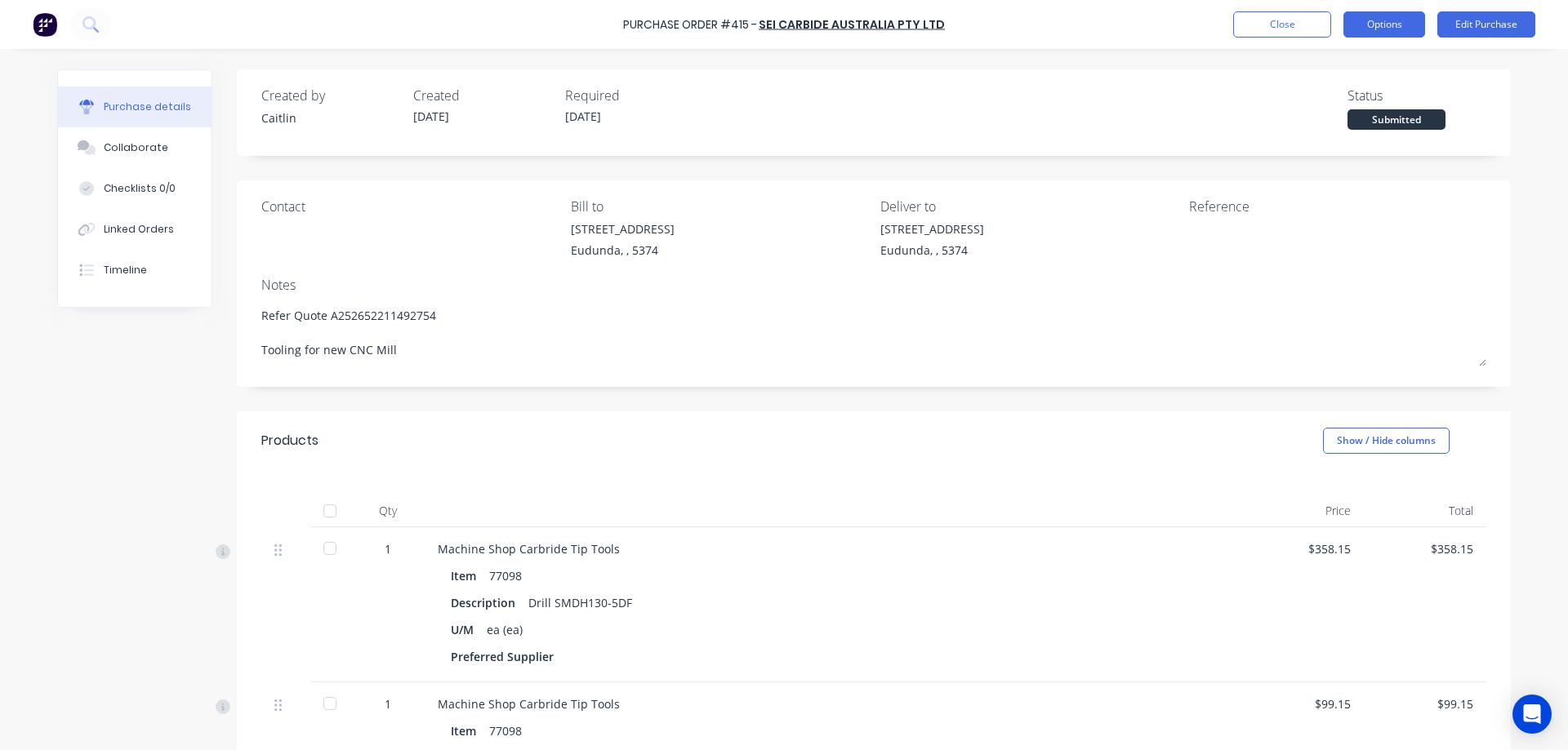
click at [1386, 26] on button "Options" at bounding box center [1384, 25] width 82 height 26
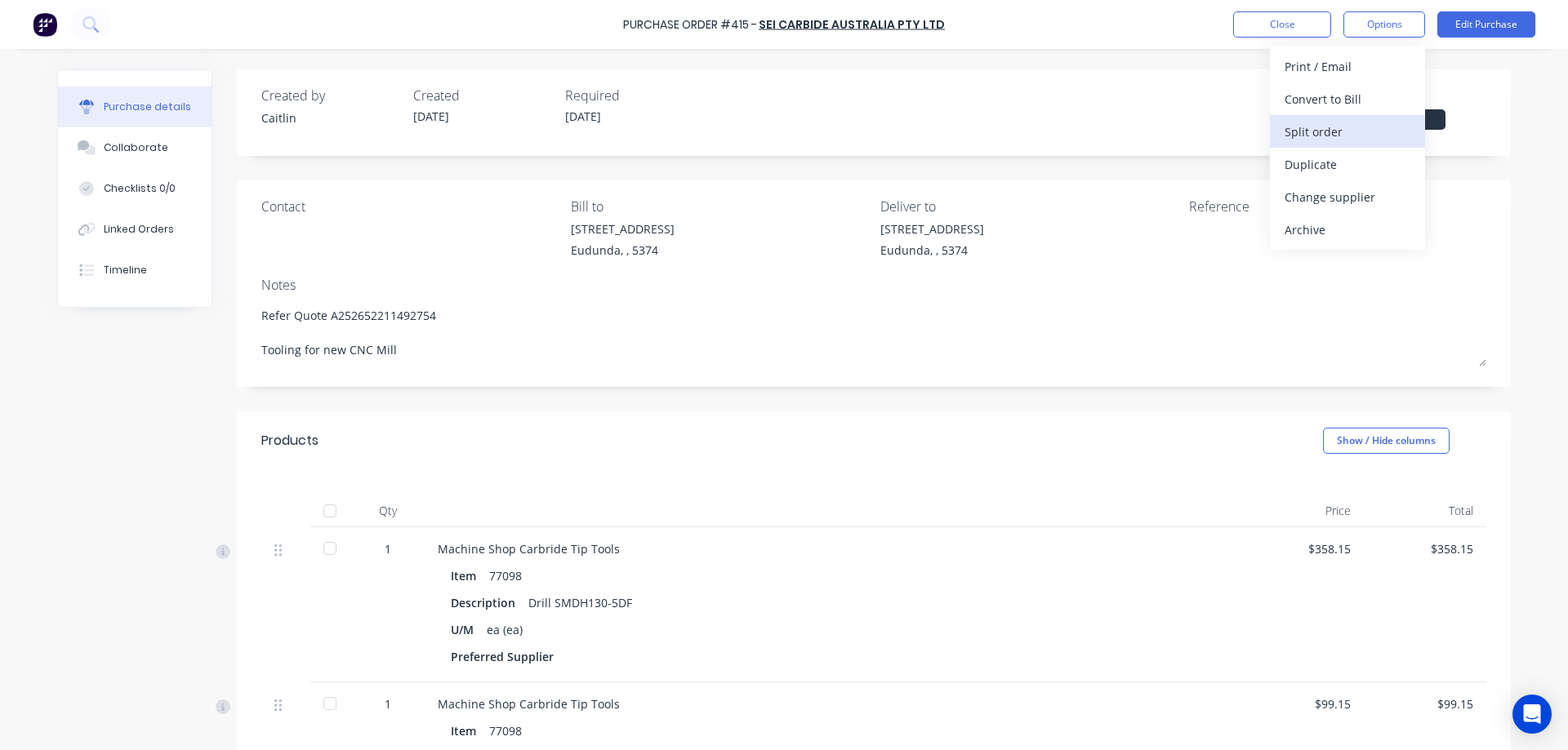
click at [1362, 127] on div "Split order" at bounding box center [1347, 131] width 126 height 24
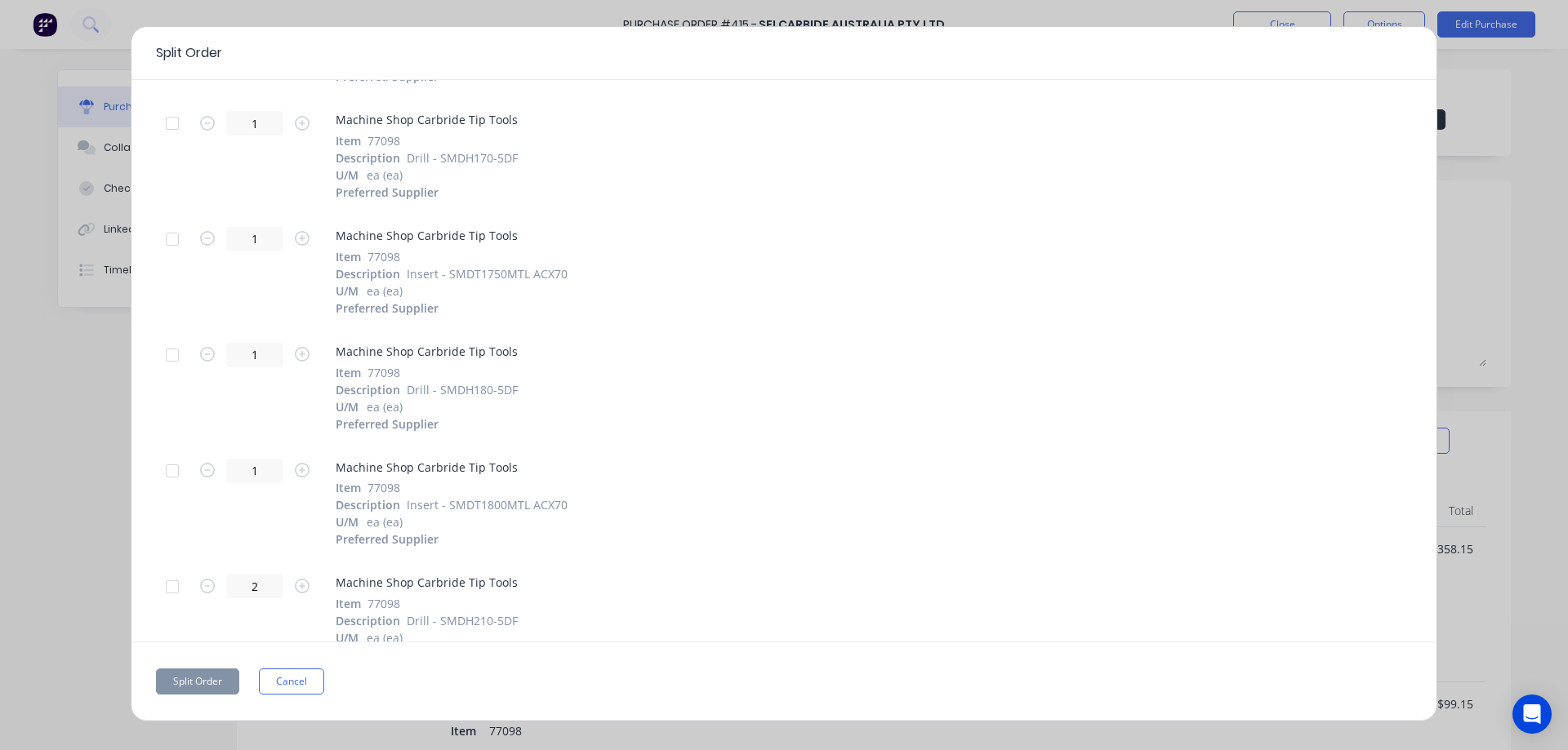
scroll to position [571, 0]
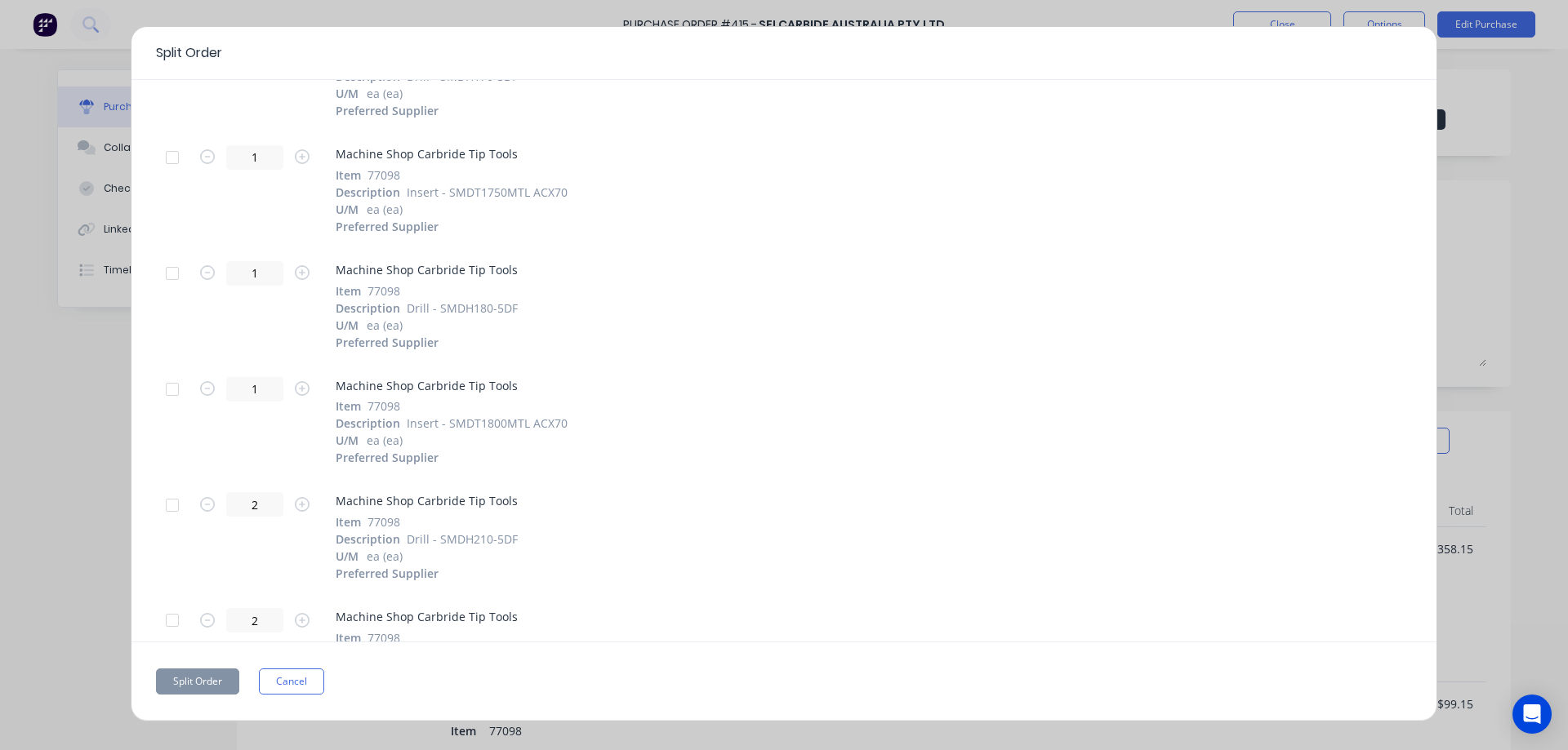
click at [168, 270] on div at bounding box center [172, 273] width 32 height 32
click at [204, 677] on button "Split Order" at bounding box center [198, 682] width 84 height 26
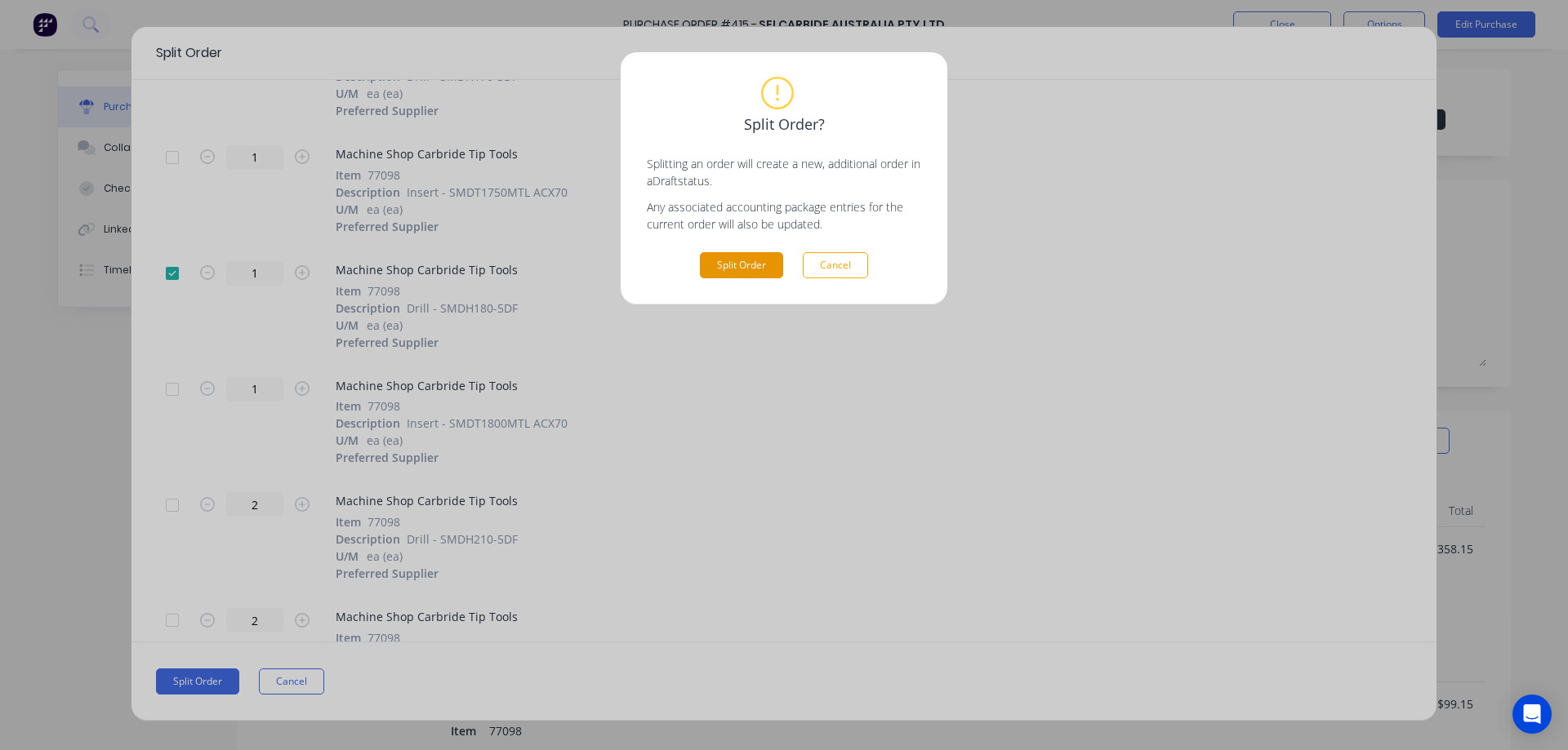
click at [771, 260] on button "Split Order" at bounding box center [741, 265] width 84 height 26
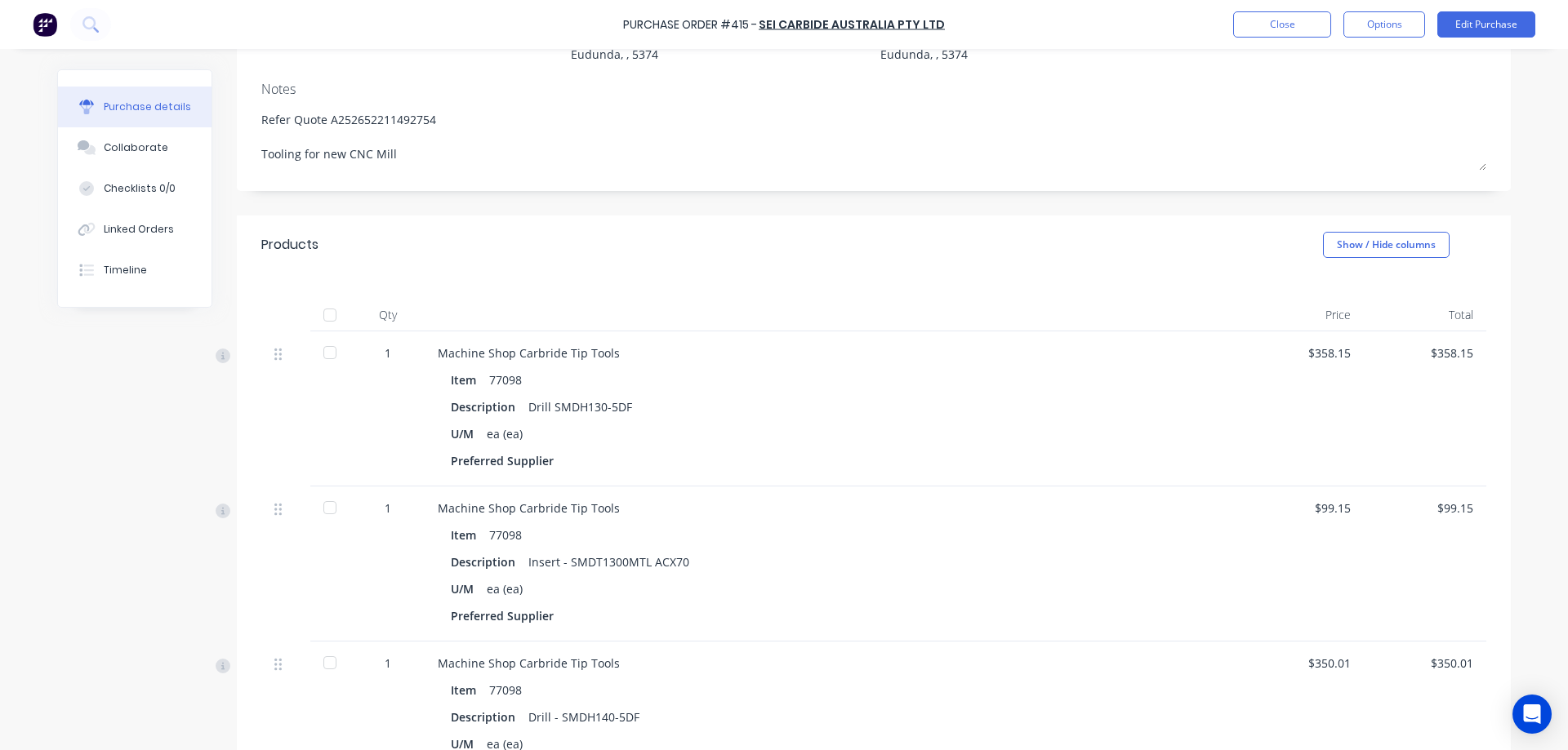
scroll to position [0, 0]
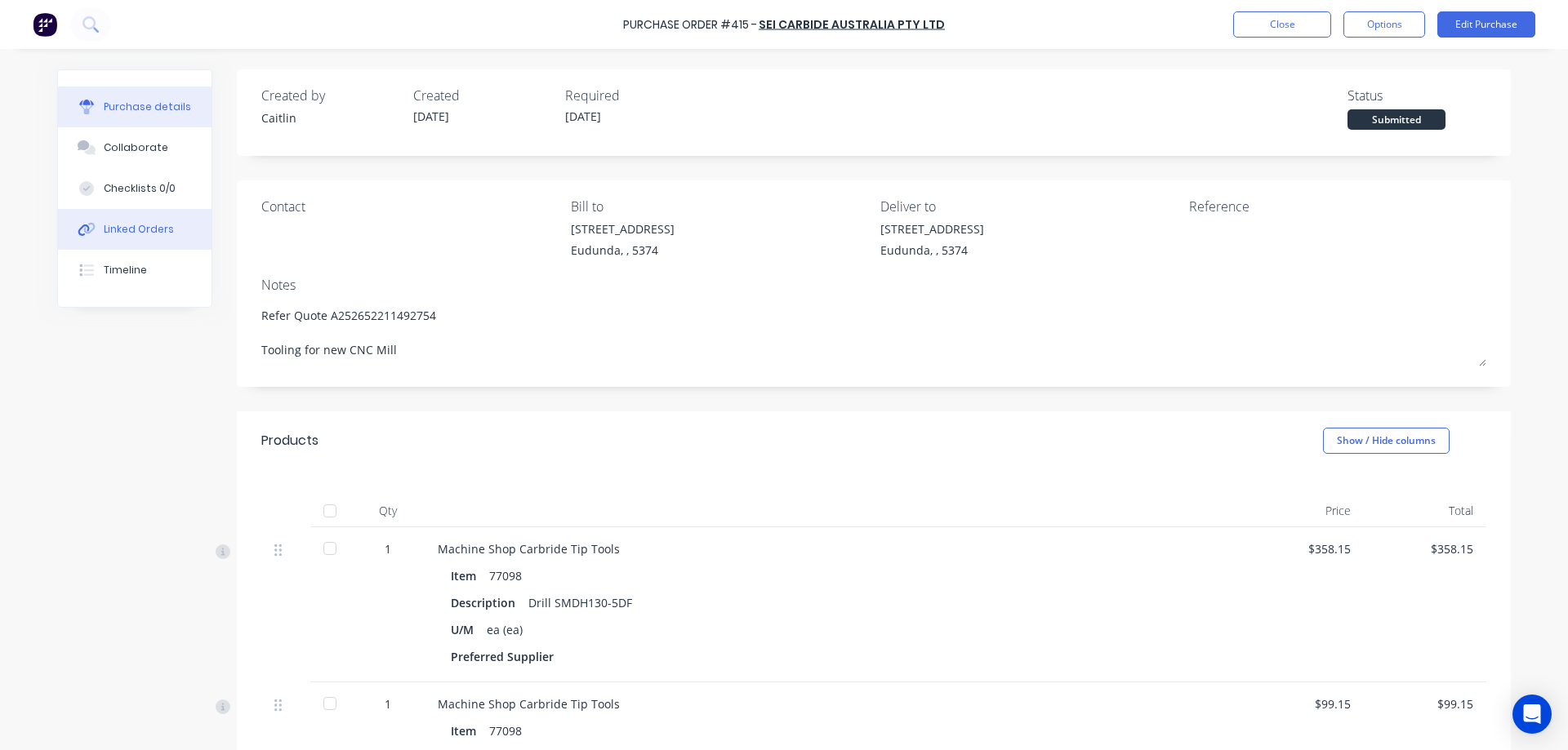
click at [173, 223] on button "Linked Orders" at bounding box center [135, 229] width 154 height 41
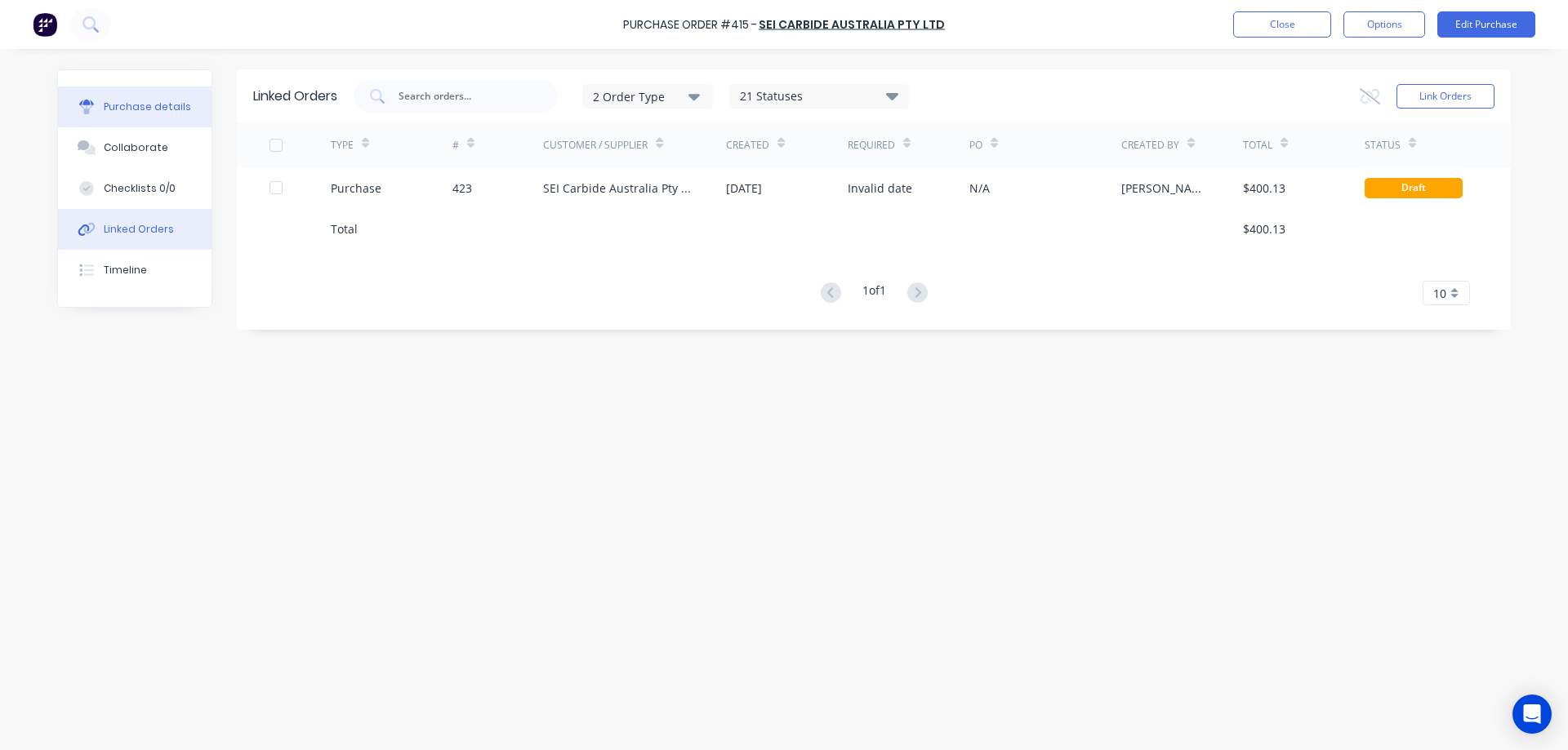
click at [170, 94] on button "Purchase details" at bounding box center [135, 107] width 154 height 41
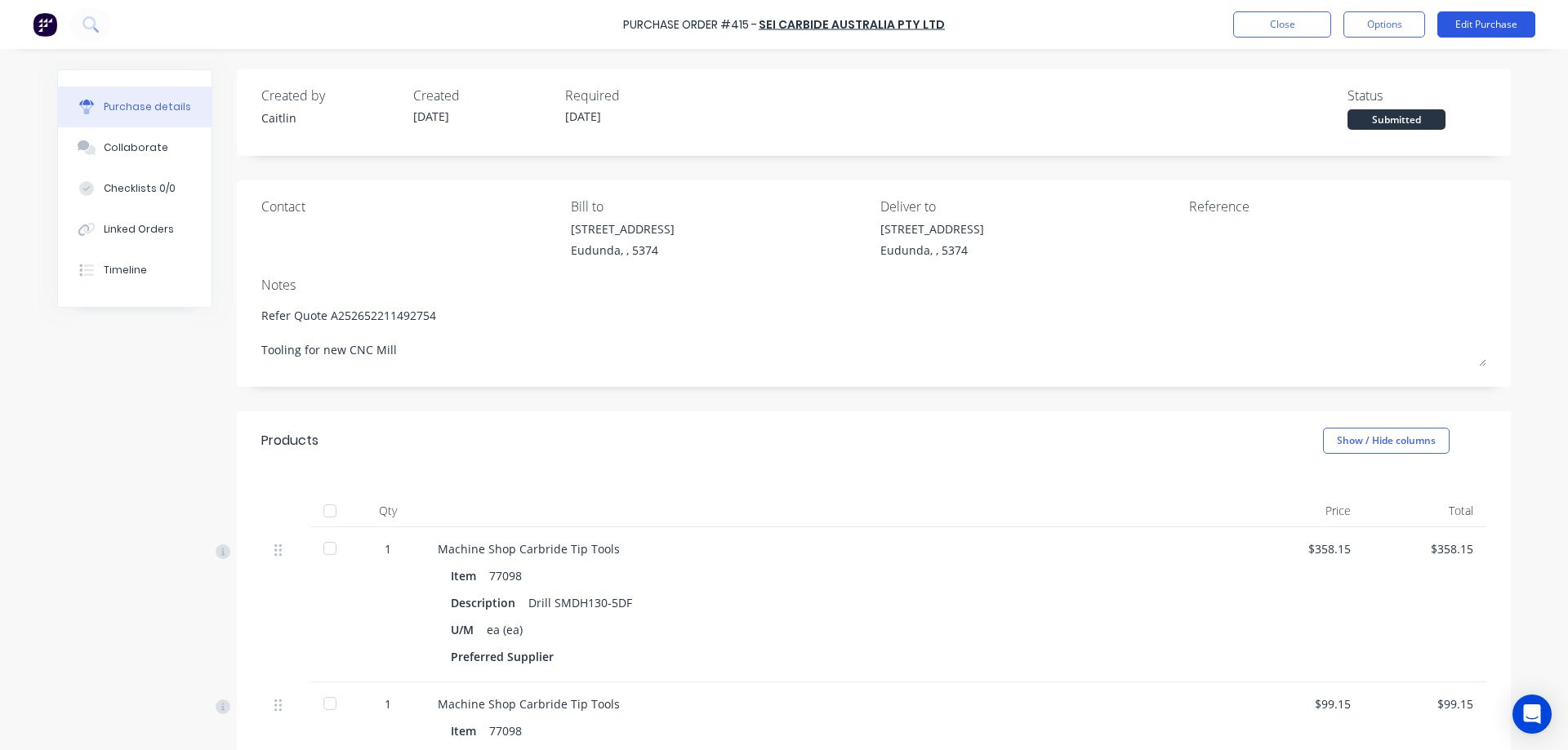
click at [1470, 31] on button "Edit Purchase" at bounding box center [1486, 25] width 98 height 26
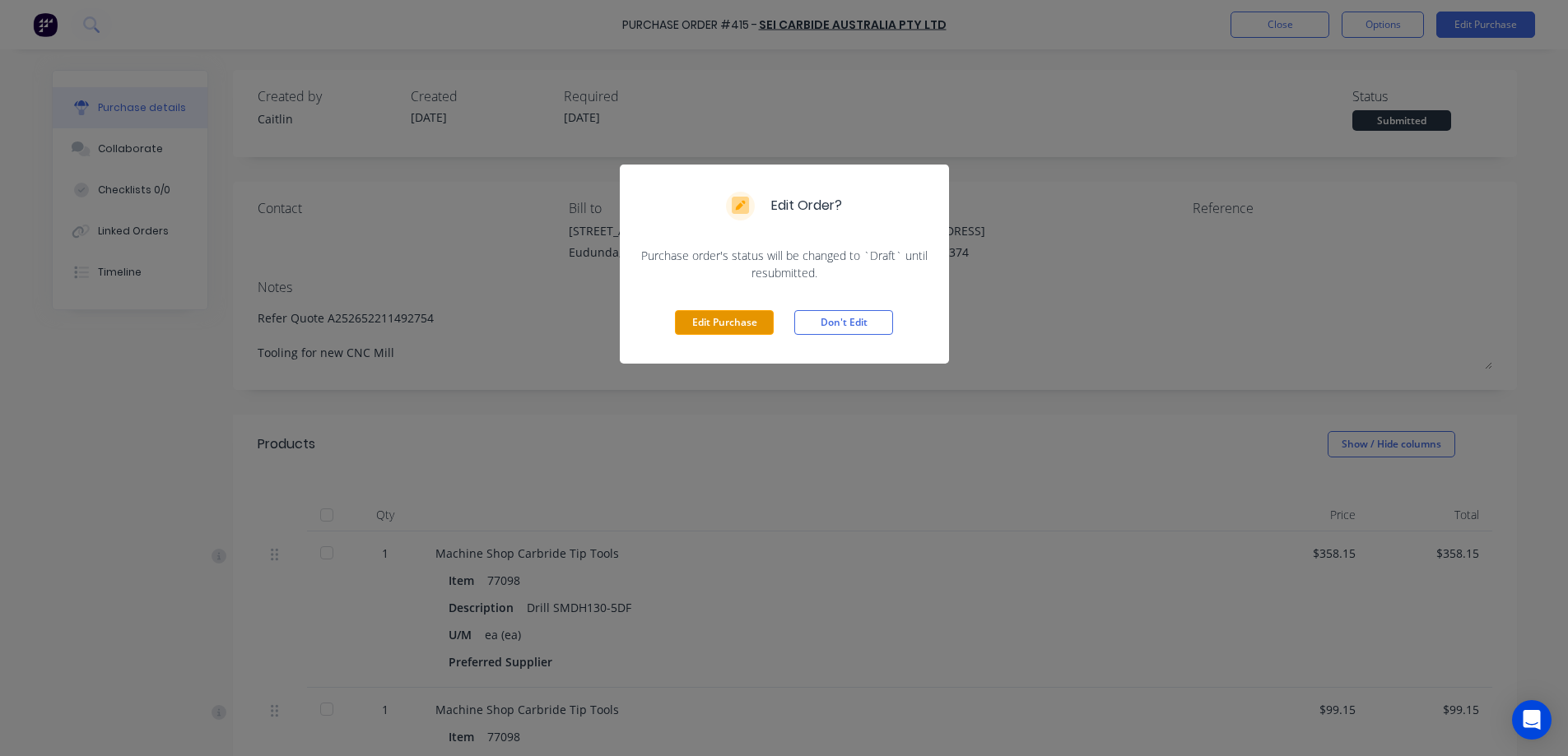
click at [744, 322] on button "Edit Purchase" at bounding box center [724, 323] width 98 height 25
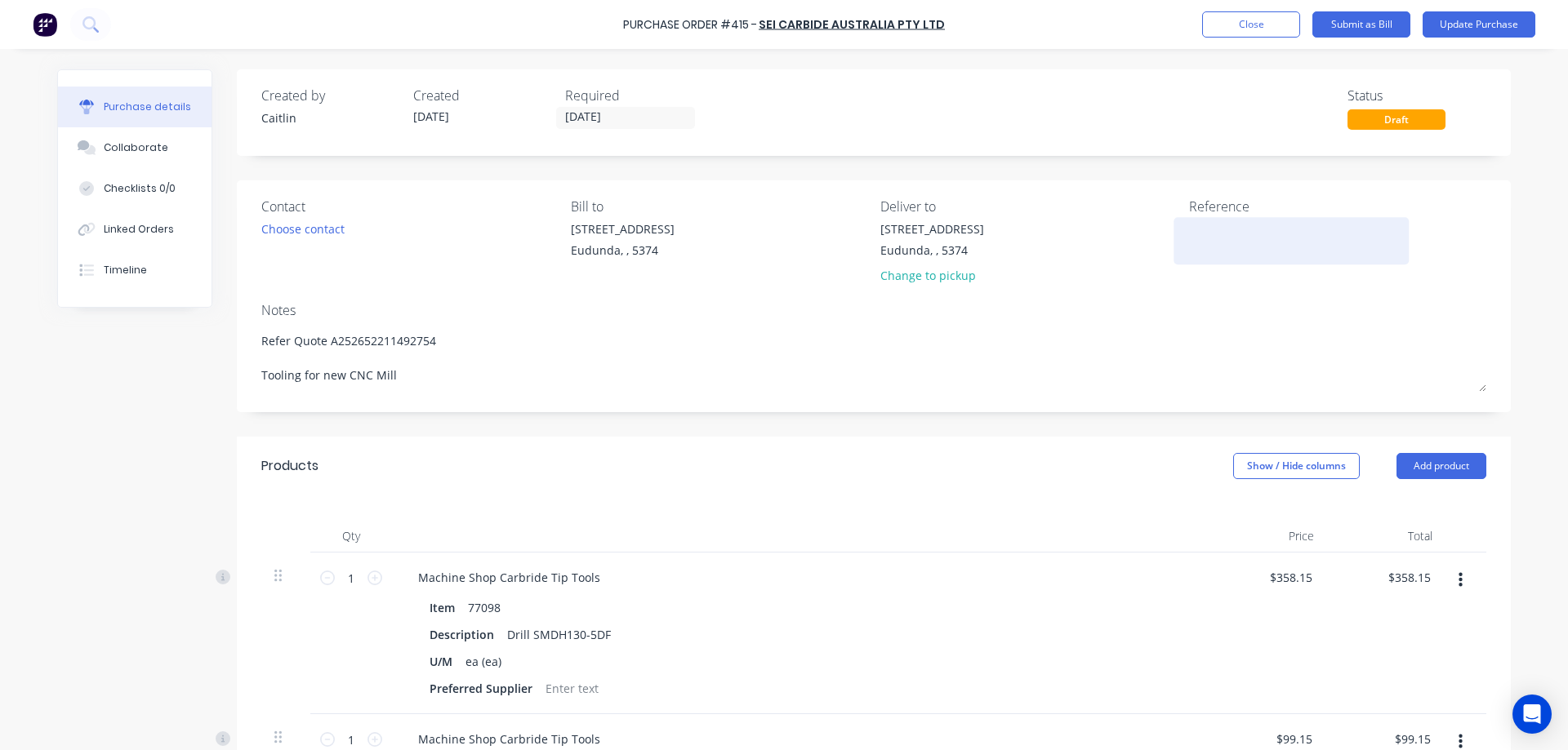
type textarea "x"
click at [1207, 240] on textarea at bounding box center [1291, 239] width 204 height 36
type textarea "8"
type textarea "x"
type textarea "81"
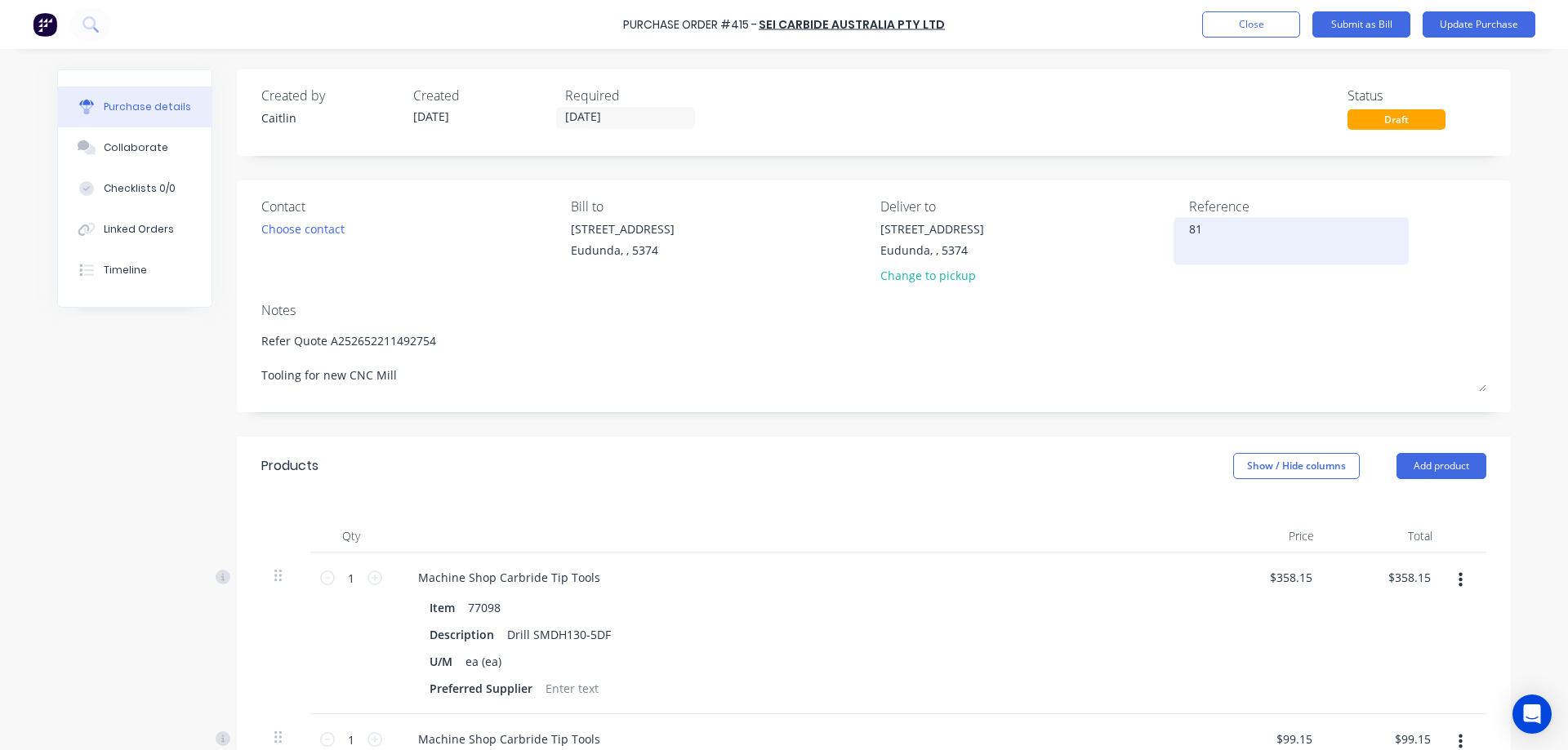
type textarea "x"
type textarea "814"
type textarea "x"
type textarea "8143"
type textarea "x"
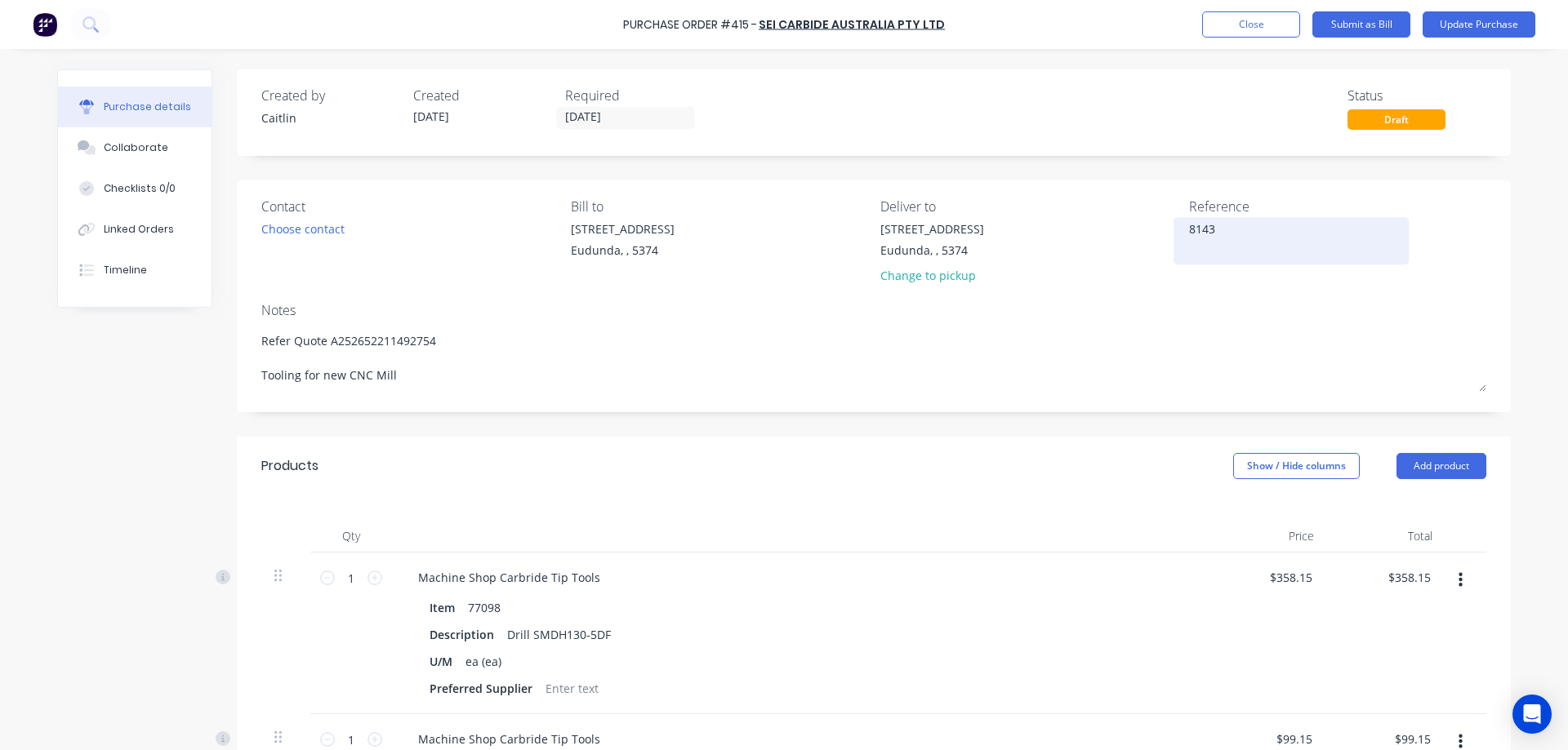
type textarea "81435"
type textarea "x"
type textarea "814352"
type textarea "x"
type textarea "814352"
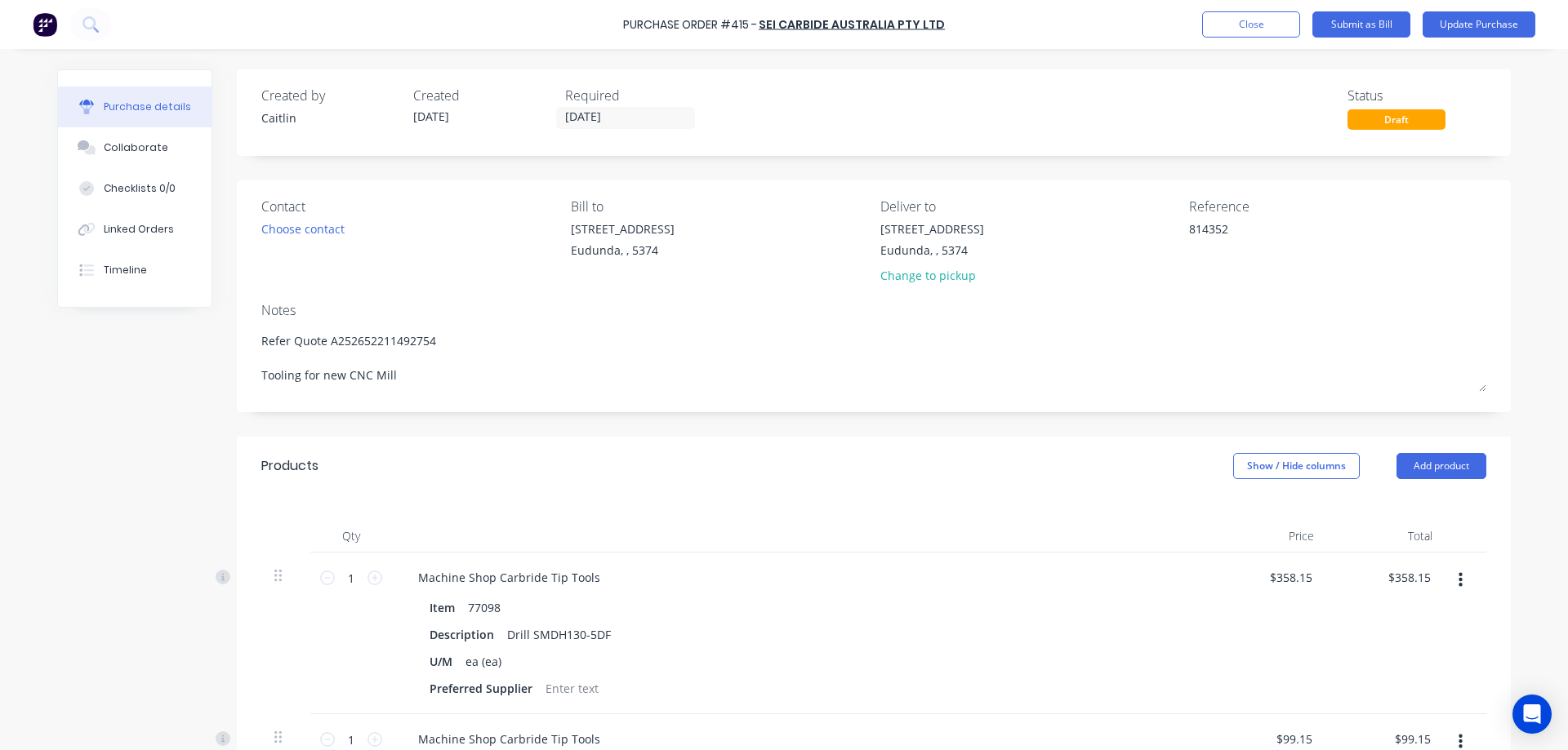
click at [1513, 228] on div "Purchase details Collaborate Checklists 0/0 Linked Orders Timeline Created by C…" at bounding box center [783, 351] width 1486 height 669
click at [1541, 215] on div "Purchase Order #415 - SEI Carbide Australia Pty Ltd Add product Close Submit as…" at bounding box center [784, 375] width 1568 height 750
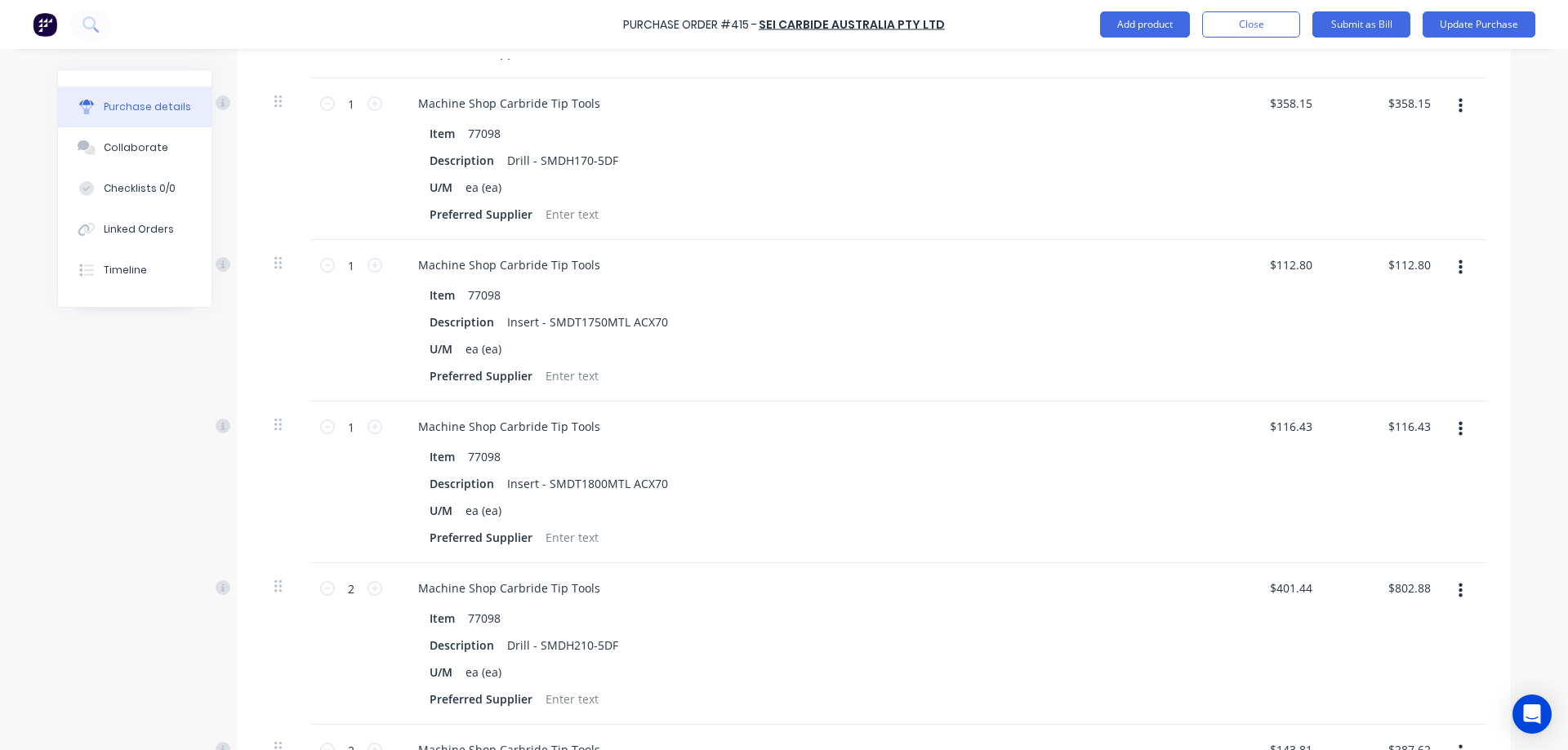
scroll to position [1143, 0]
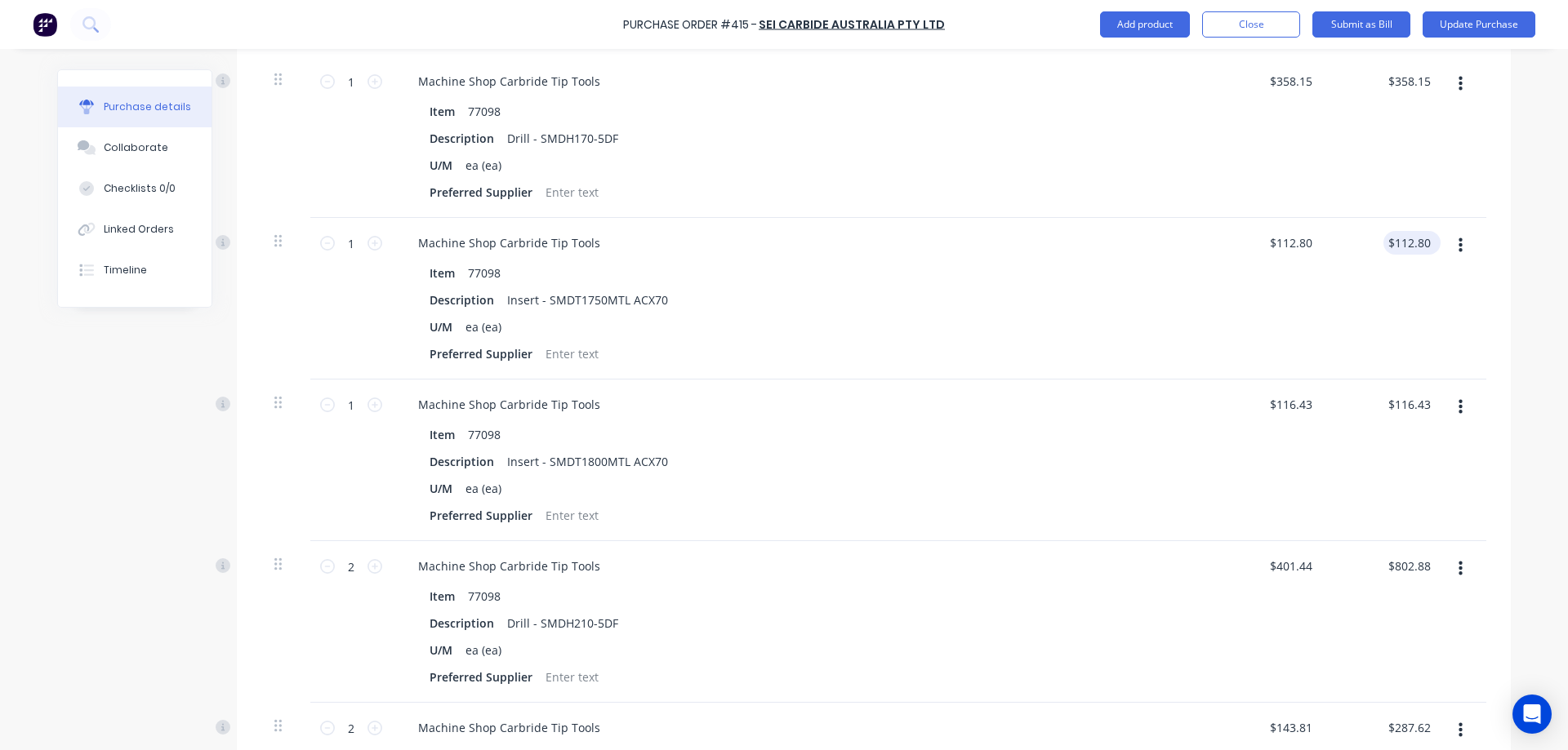
click at [1424, 246] on input "$112.80" at bounding box center [1408, 242] width 50 height 24
type textarea "x"
type input "112.81"
click at [1539, 262] on div "Purchase Order #415 - SEI Carbide Australia Pty Ltd Add product Close Submit as…" at bounding box center [784, 375] width 1568 height 750
type textarea "x"
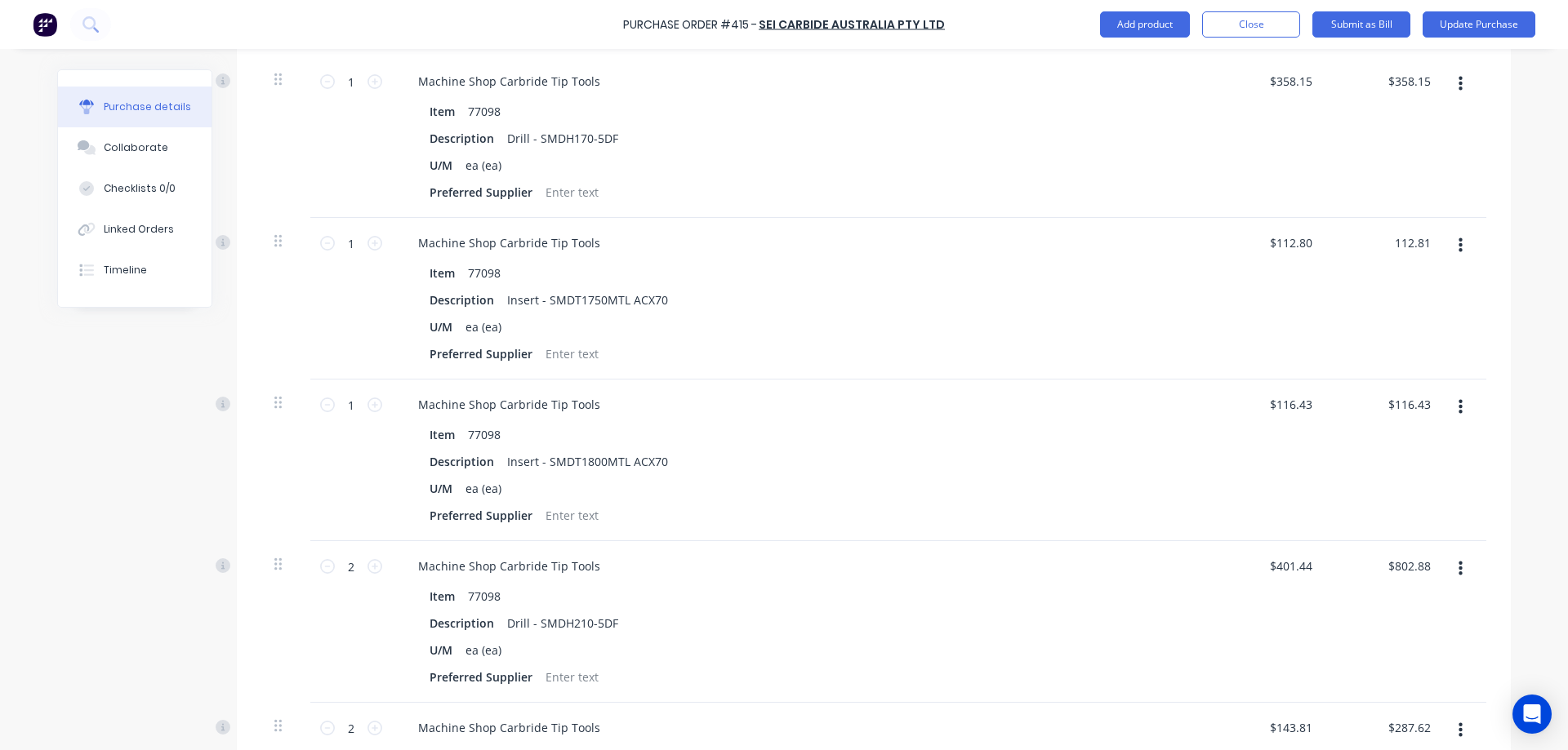
type input "$112.81"
type textarea "x"
drag, startPoint x: 1427, startPoint y: 240, endPoint x: 1389, endPoint y: 241, distance: 38.0
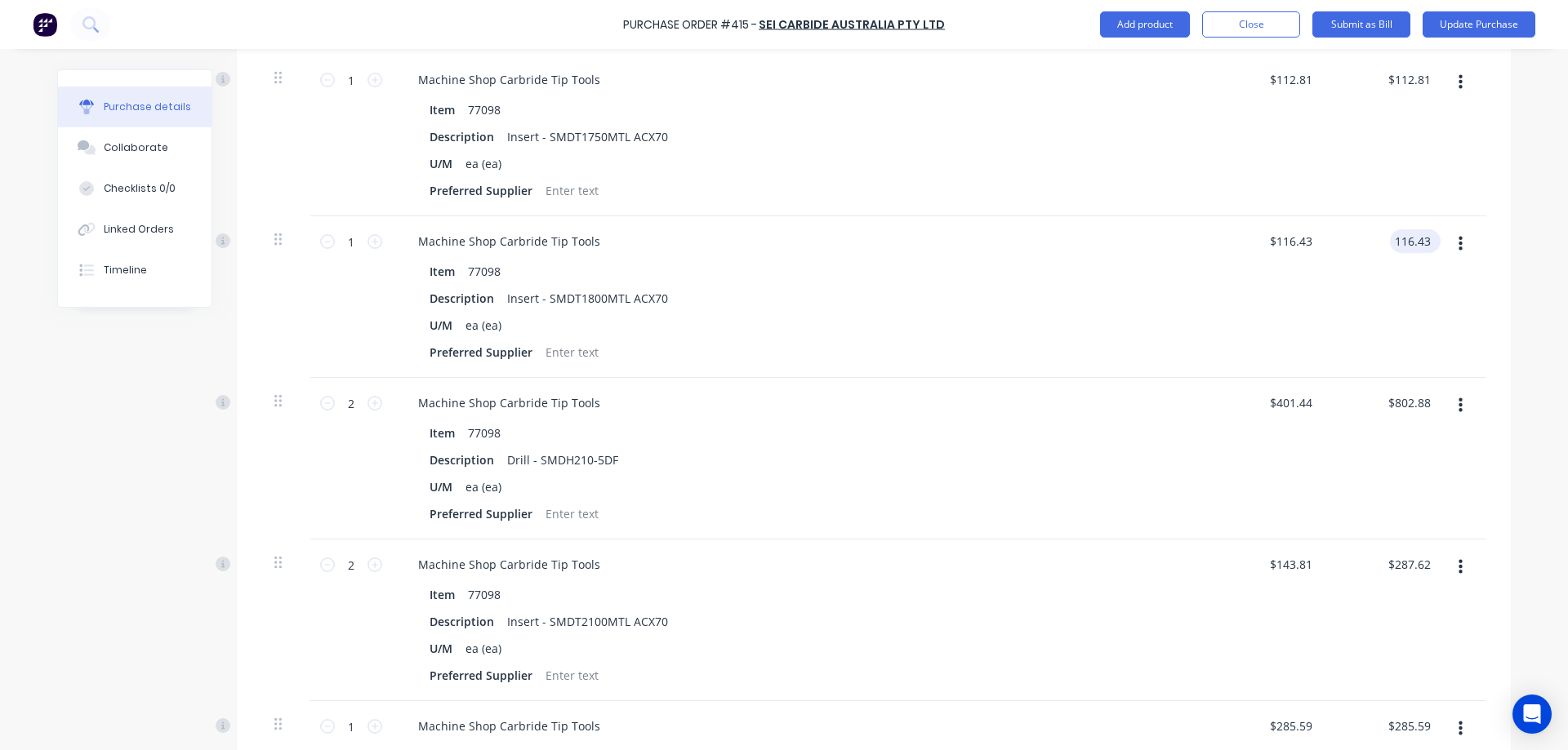
click at [1390, 241] on input "116.43" at bounding box center [1412, 241] width 44 height 24
type input "116.44"
click at [1544, 261] on div "Purchase Order #415 - SEI Carbide Australia Pty Ltd Add product Close Submit as…" at bounding box center [784, 375] width 1568 height 750
type textarea "x"
type input "$116.44"
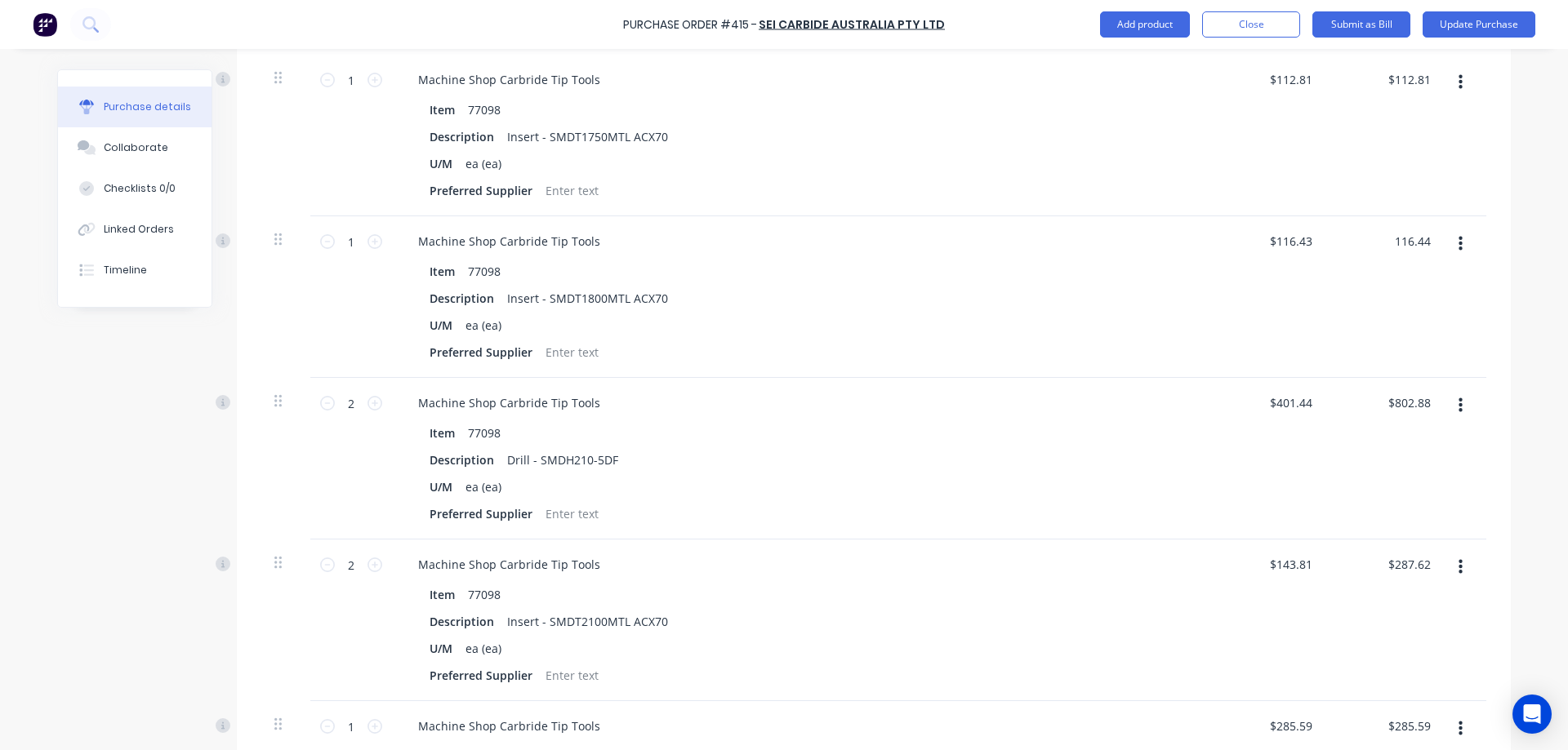
type input "$116.44"
type textarea "x"
click at [1422, 242] on input "802.88" at bounding box center [1408, 239] width 50 height 24
type input "802.87"
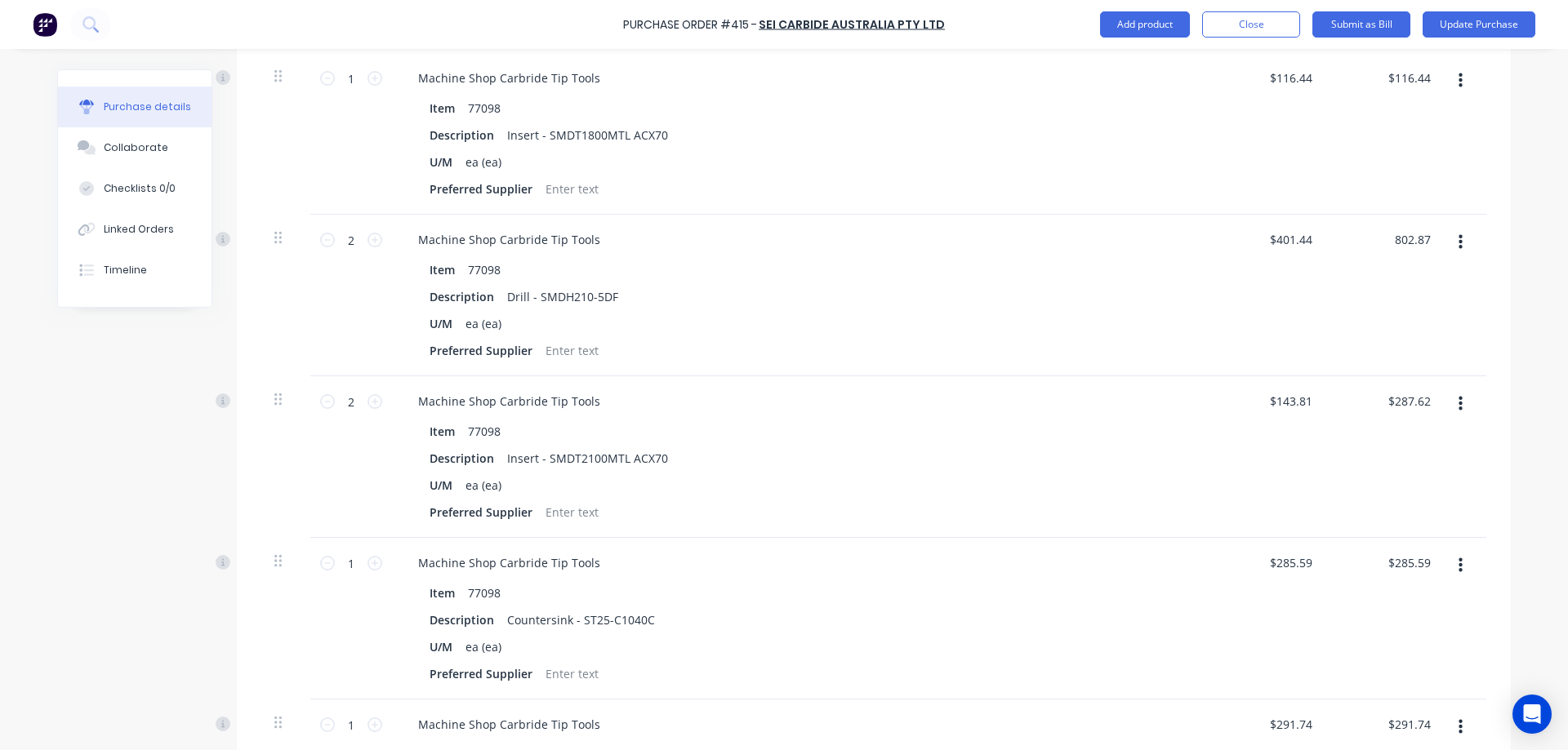
drag, startPoint x: 1520, startPoint y: 257, endPoint x: 1394, endPoint y: 260, distance: 126.0
click at [1521, 256] on div "Purchase Order #415 - SEI Carbide Australia Pty Ltd Add product Close Submit as…" at bounding box center [784, 375] width 1568 height 750
type textarea "x"
type input "$401.435"
type input "$802.87"
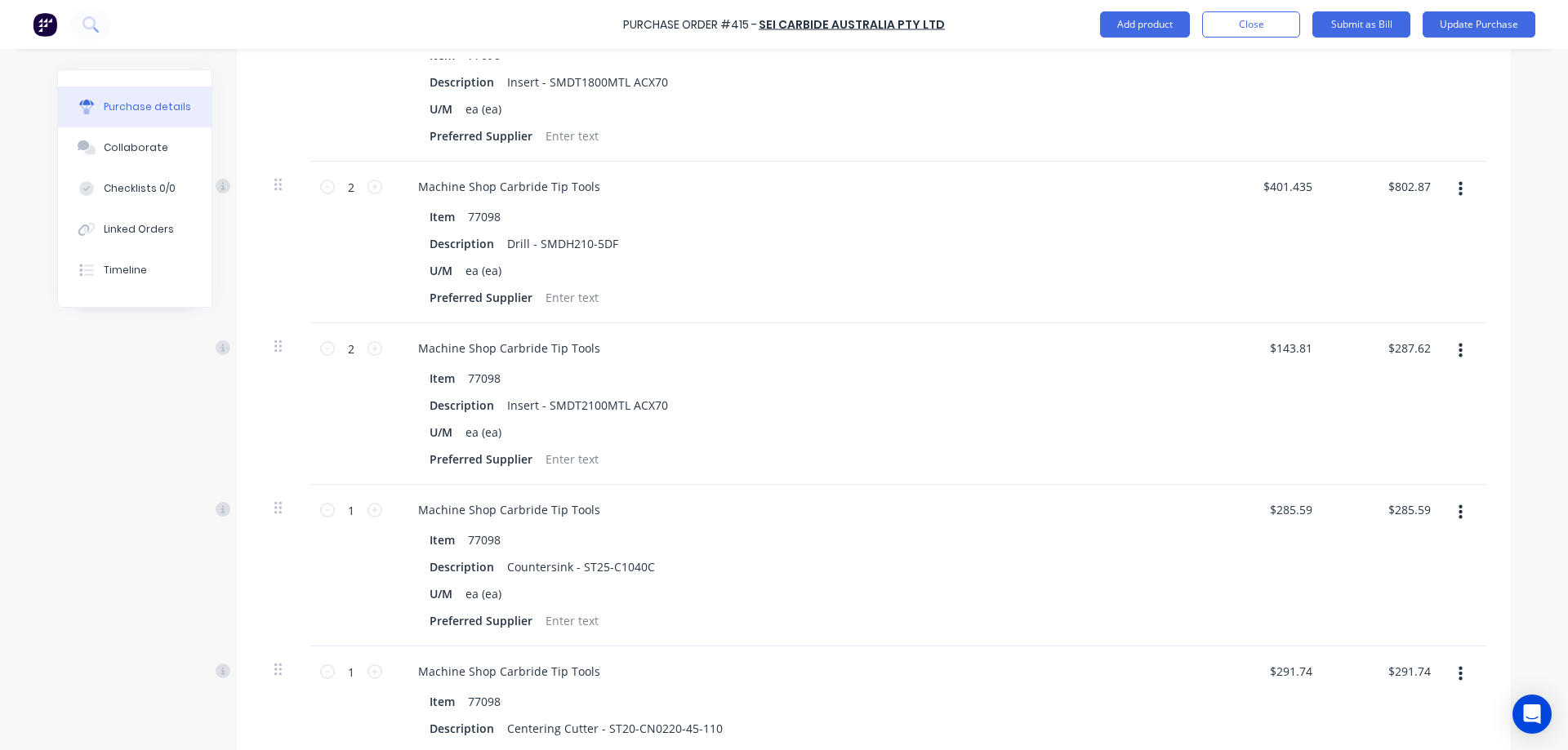
scroll to position [1551, 0]
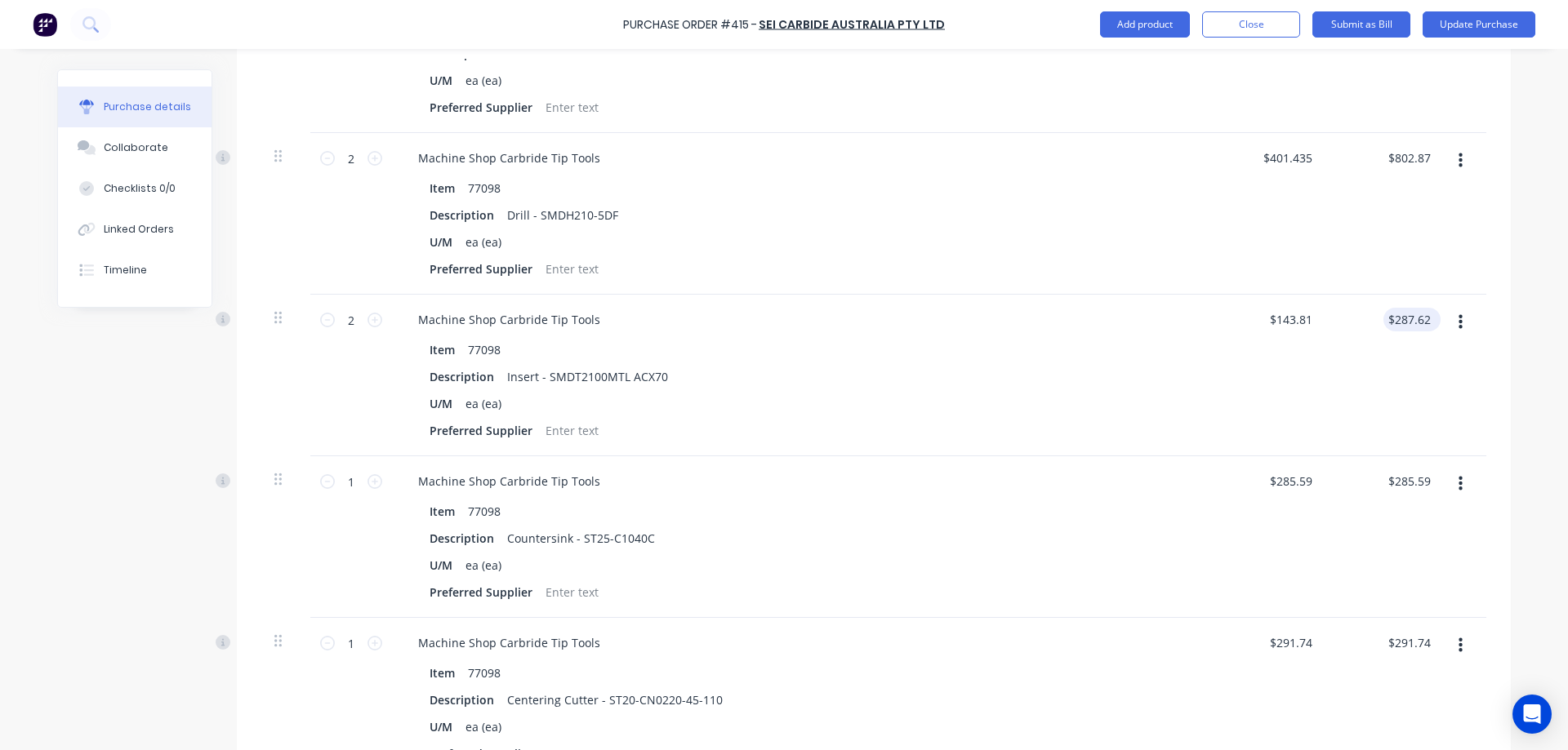
type textarea "x"
click at [1427, 318] on input "287.62" at bounding box center [1412, 319] width 44 height 24
type input "287.63"
type textarea "x"
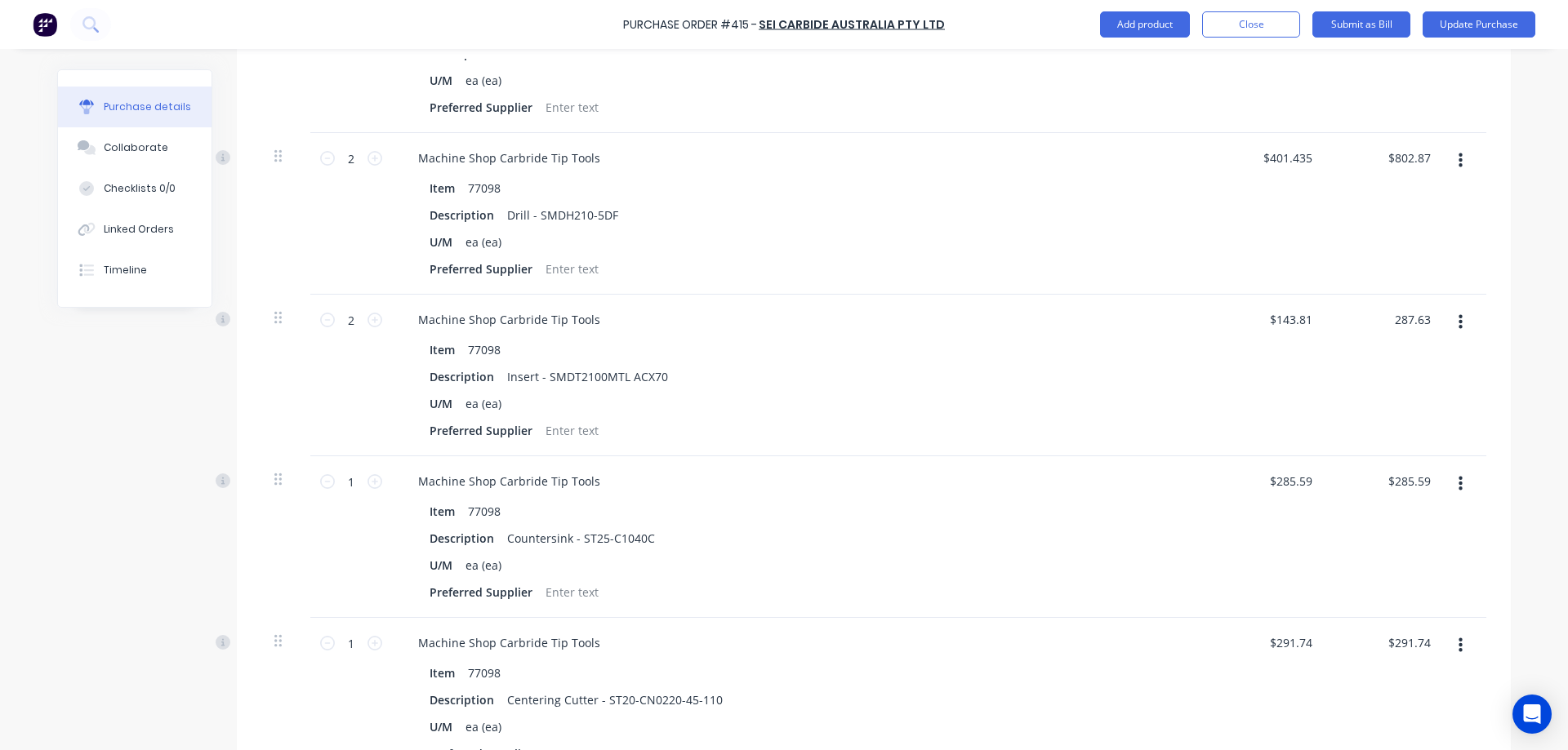
type input "$143.815"
type input "$287.63"
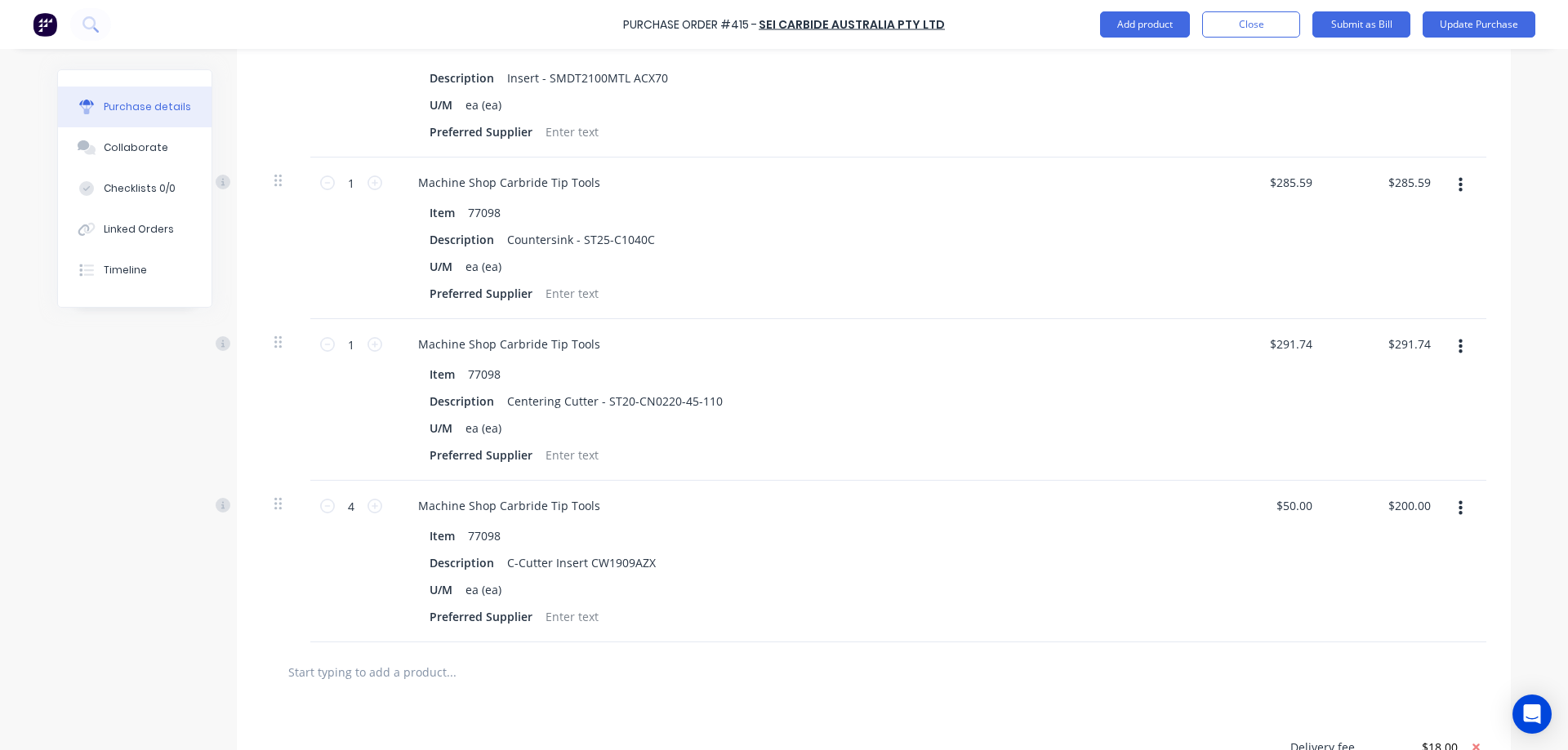
scroll to position [1878, 0]
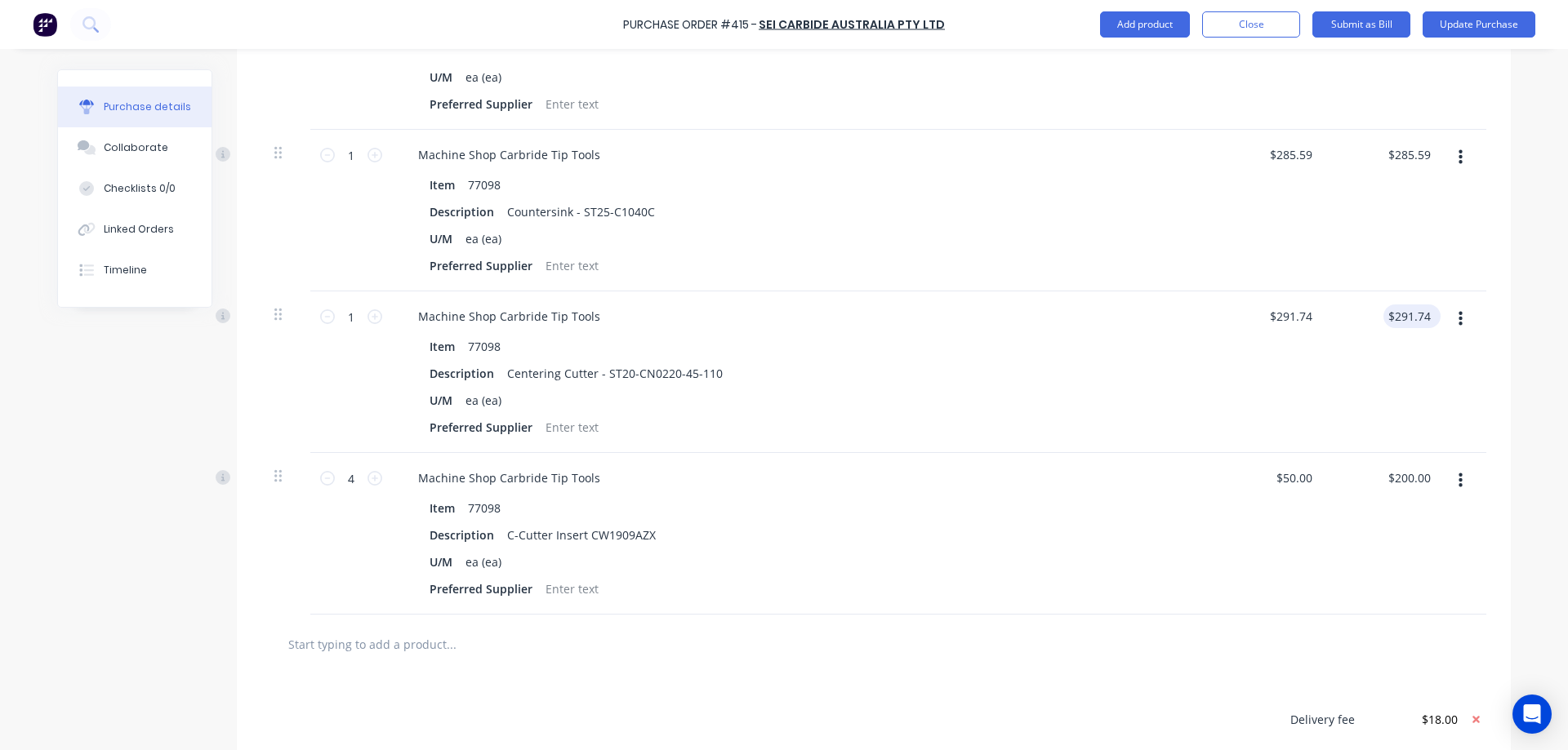
type textarea "x"
drag, startPoint x: 1419, startPoint y: 313, endPoint x: 1430, endPoint y: 313, distance: 11.0
click at [1430, 313] on div "291.74 291.74" at bounding box center [1415, 316] width 50 height 24
type input "291.73"
click at [1516, 302] on div "Purchase Order #415 - SEI Carbide Australia Pty Ltd Add product Close Submit as…" at bounding box center [784, 375] width 1568 height 750
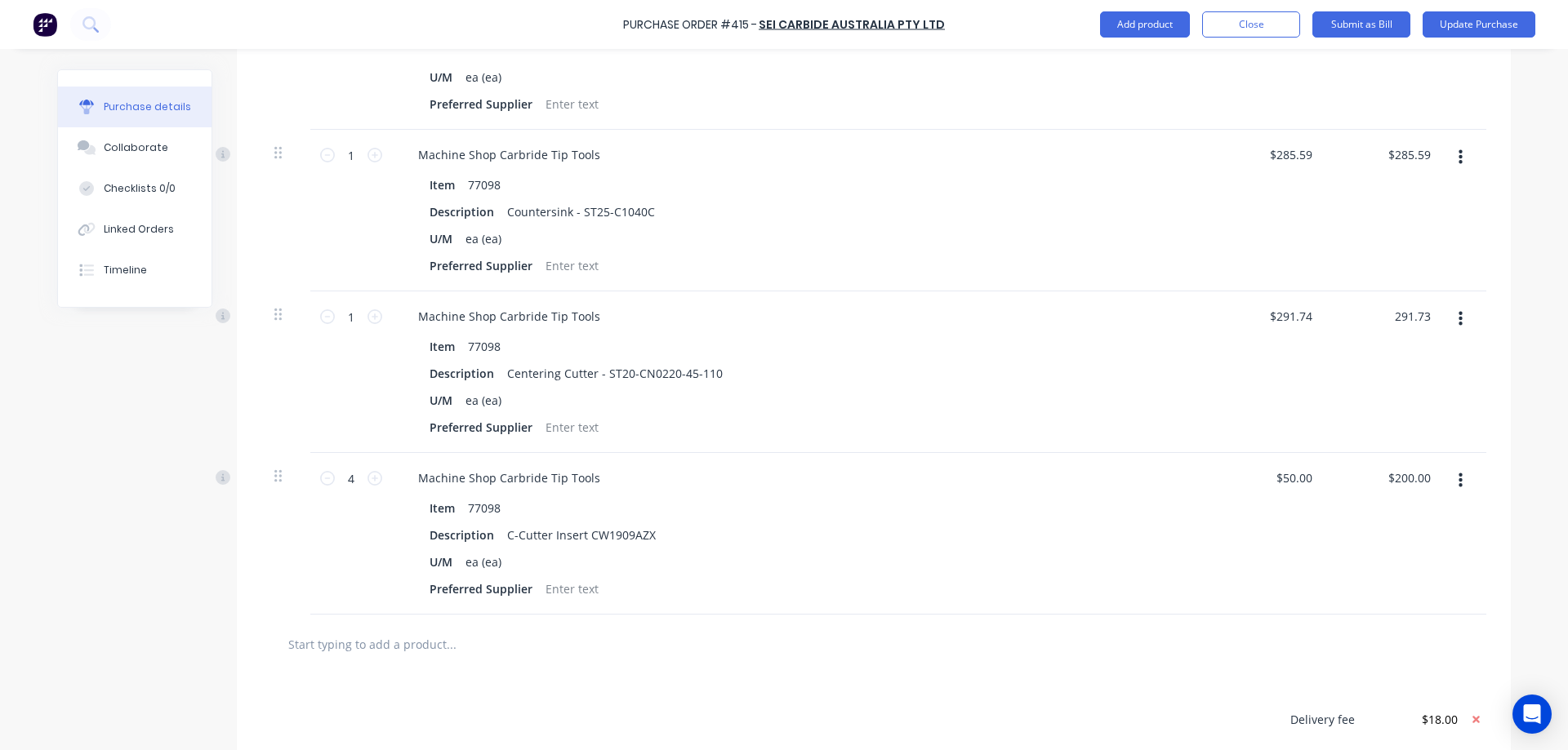
type textarea "x"
type input "$291.73"
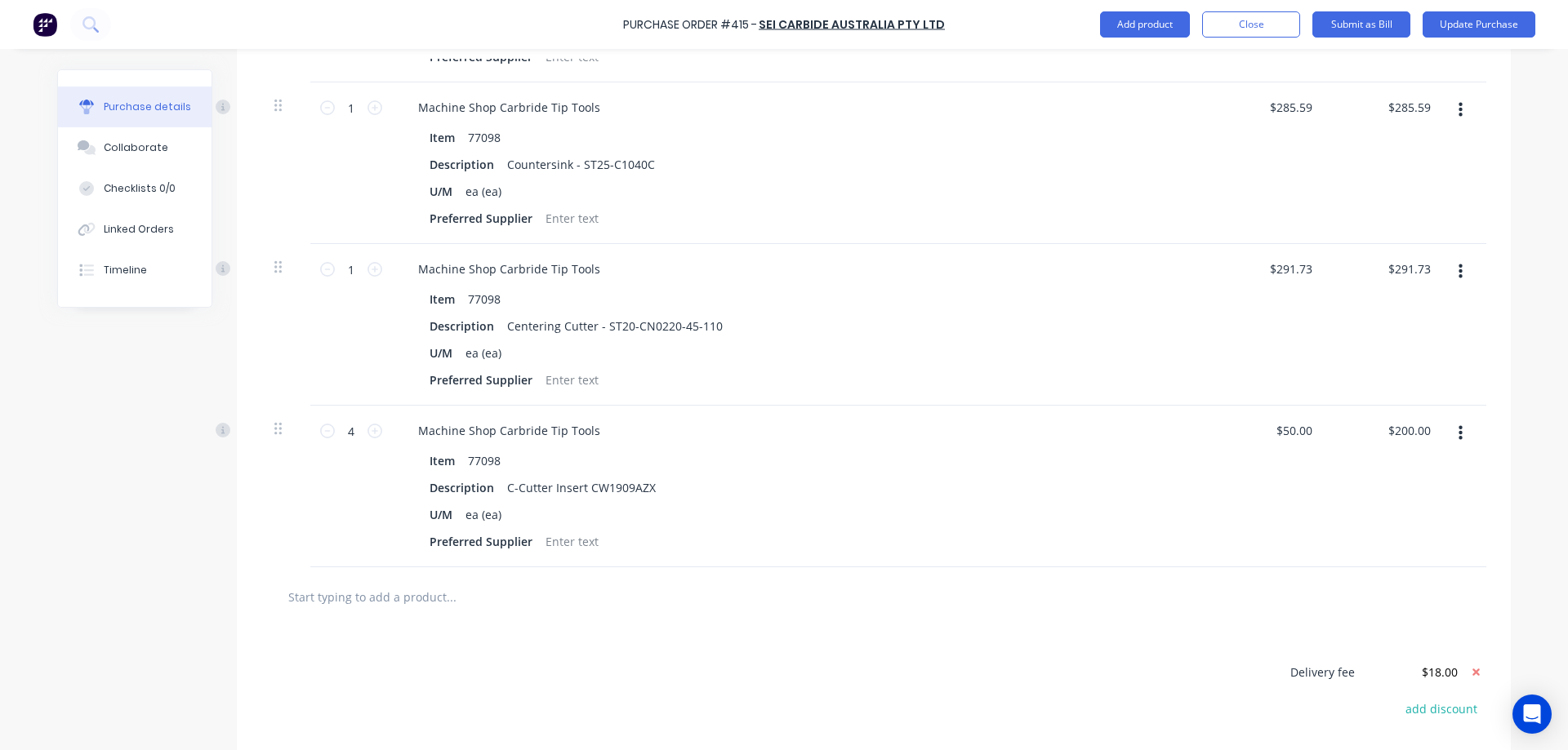
scroll to position [2041, 0]
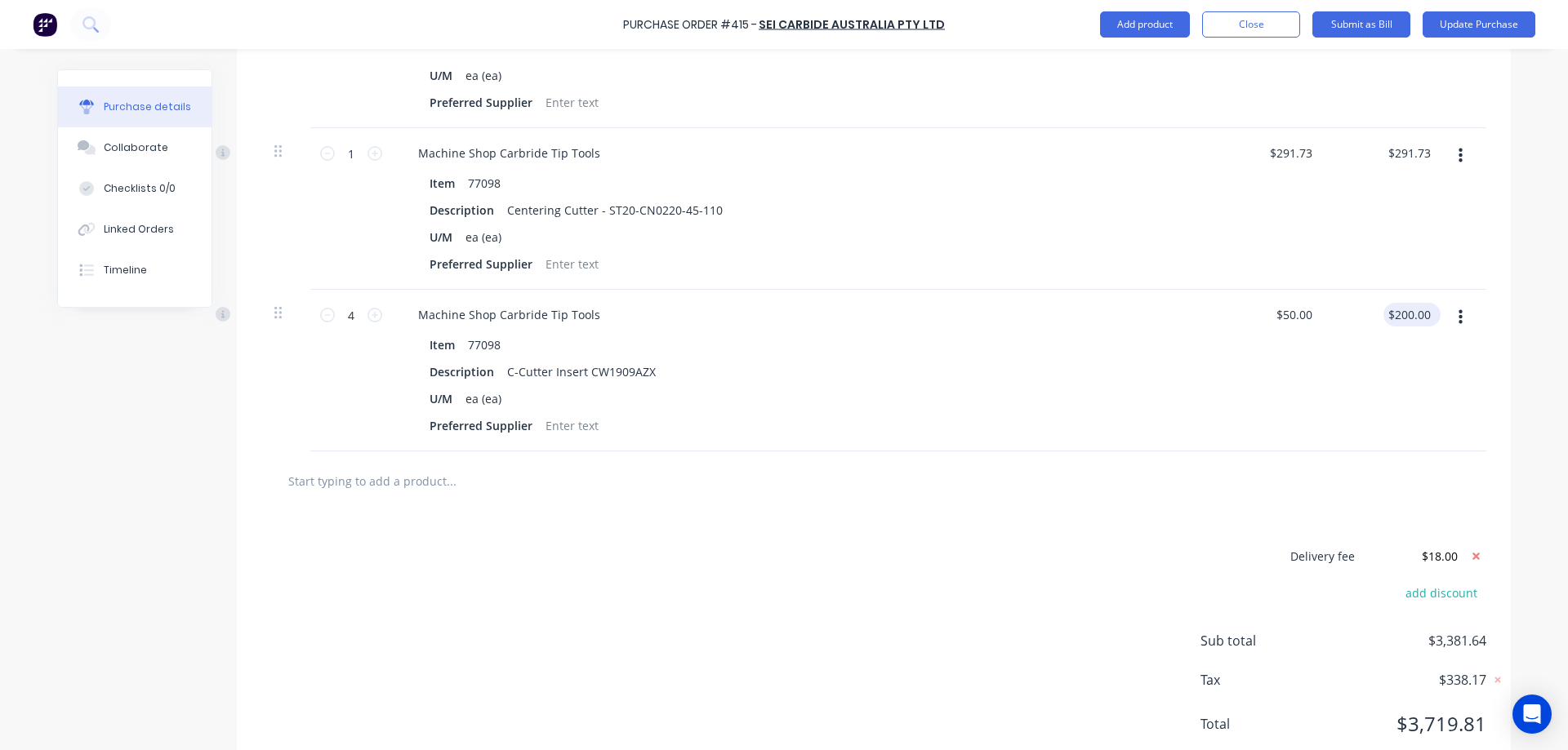
type textarea "x"
drag, startPoint x: 1419, startPoint y: 316, endPoint x: 1427, endPoint y: 315, distance: 8.1
click at [1427, 315] on input "200.00" at bounding box center [1412, 314] width 44 height 24
type input "200.02"
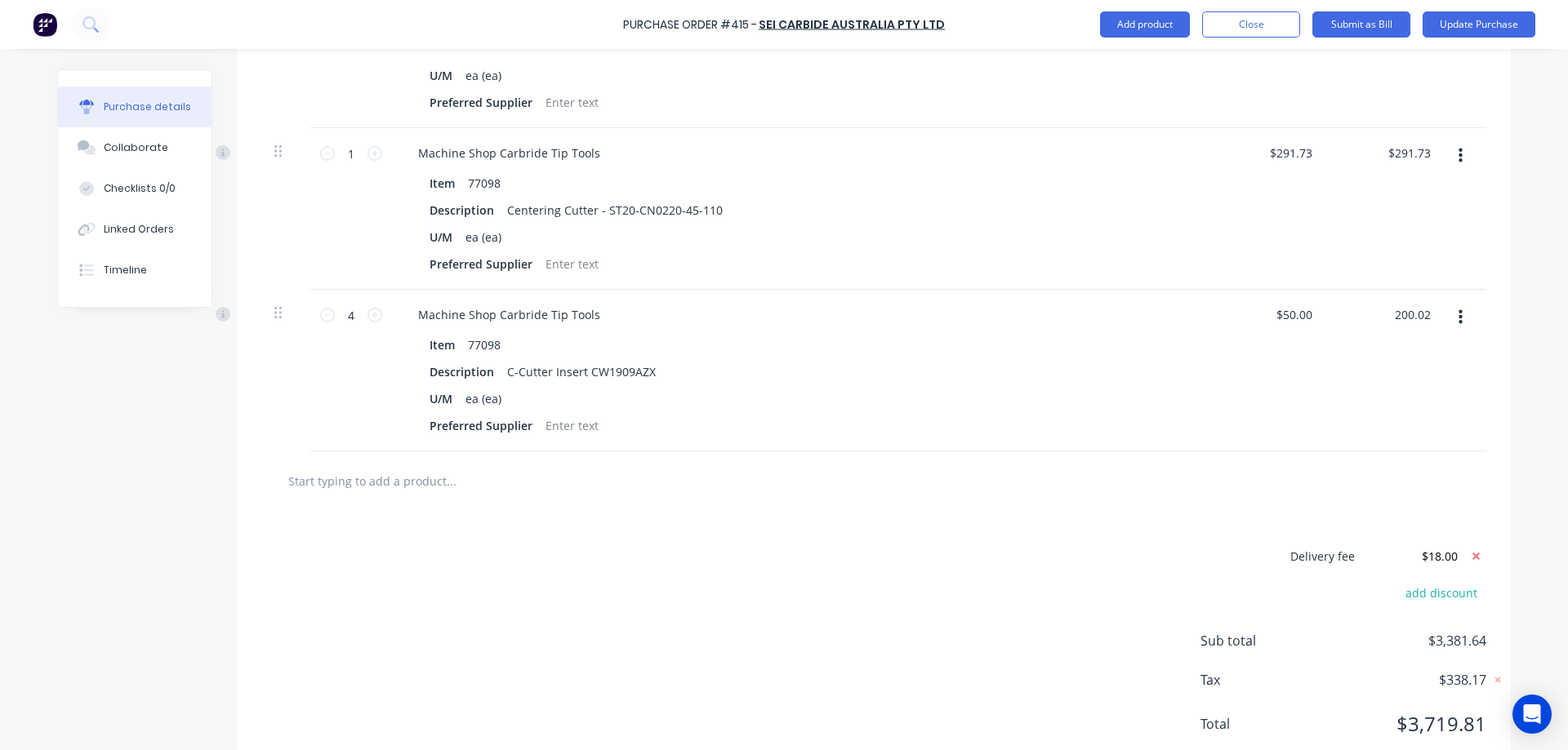
type textarea "x"
type input "$50.005"
type input "$200.02"
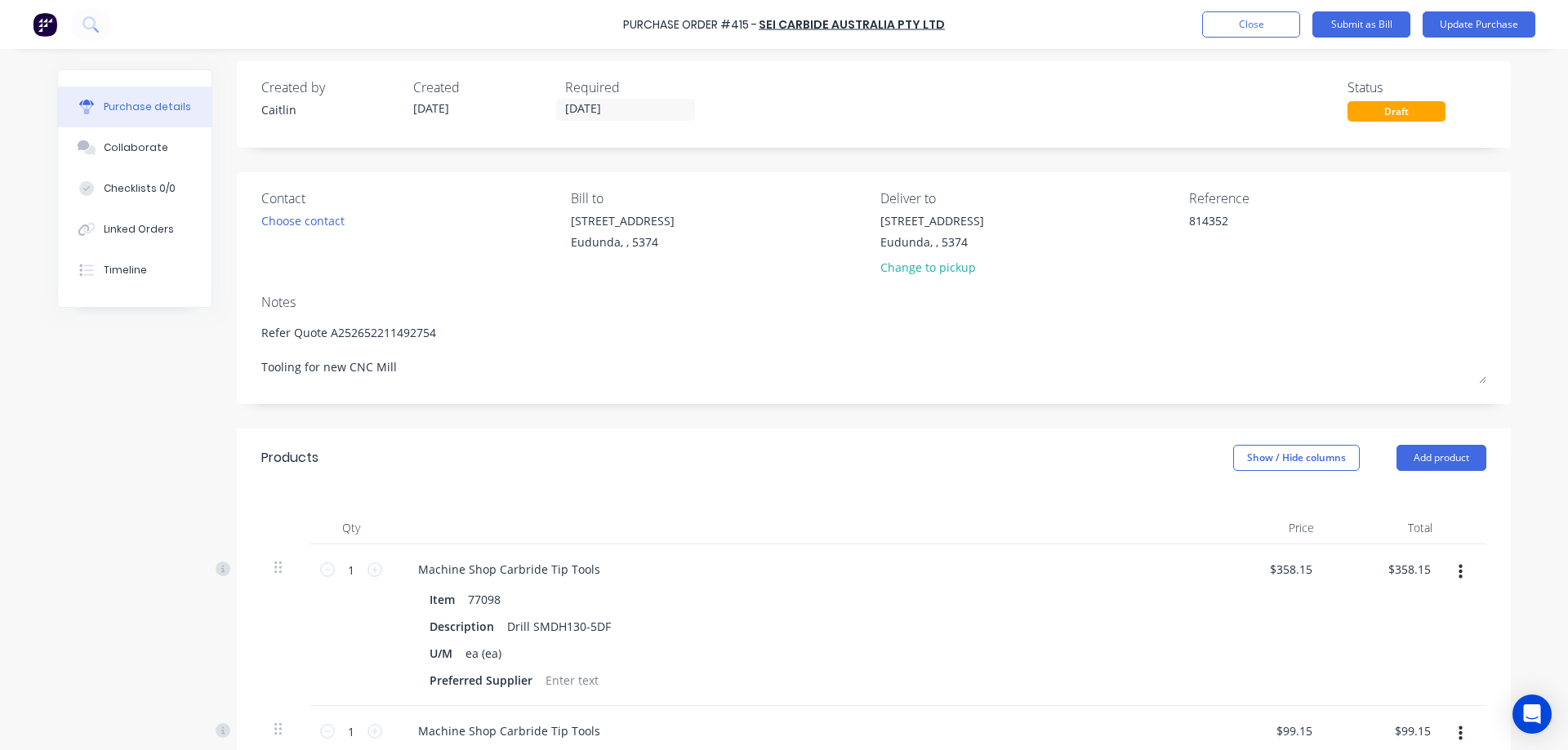
scroll to position [0, 0]
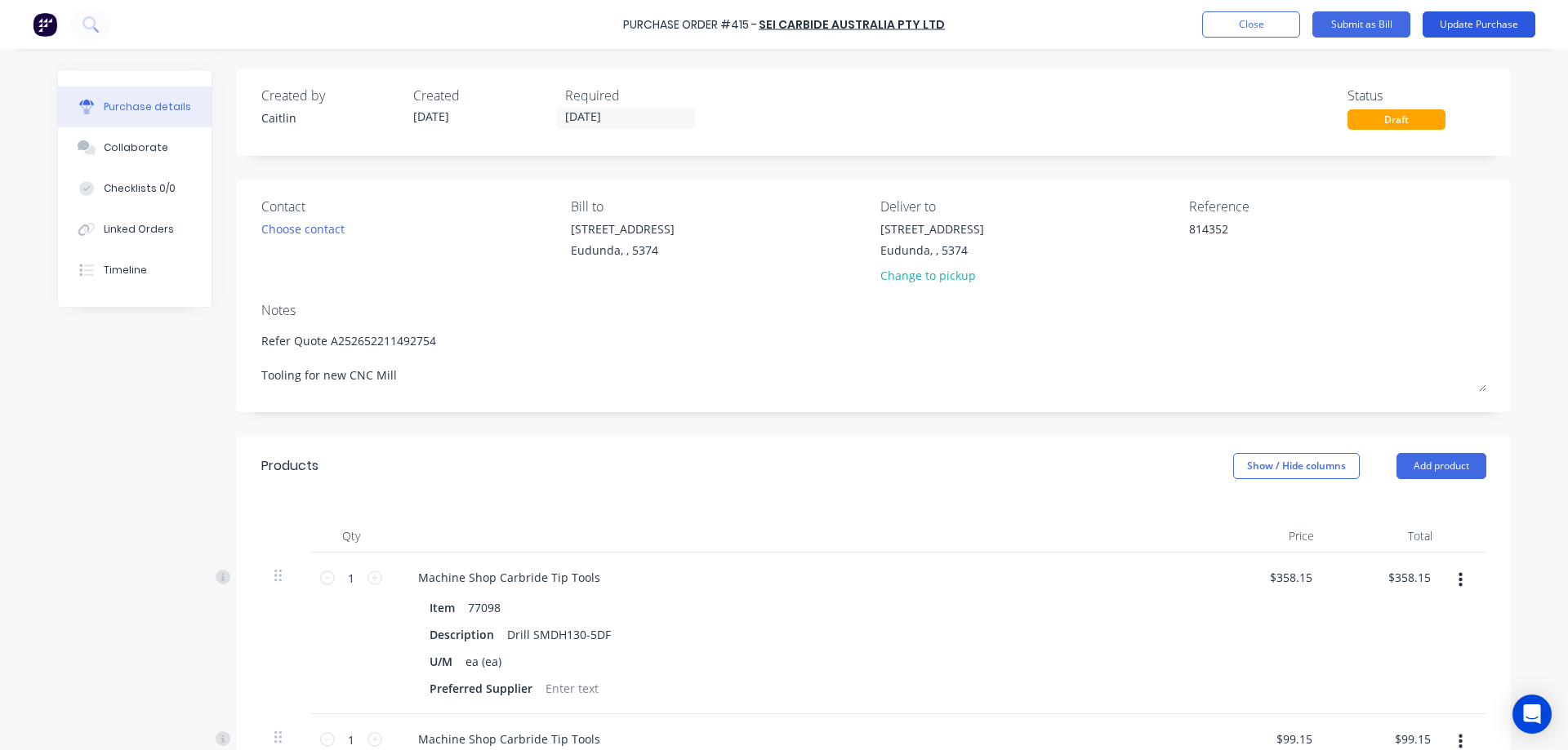
click at [1491, 27] on button "Update Purchase" at bounding box center [1479, 25] width 112 height 26
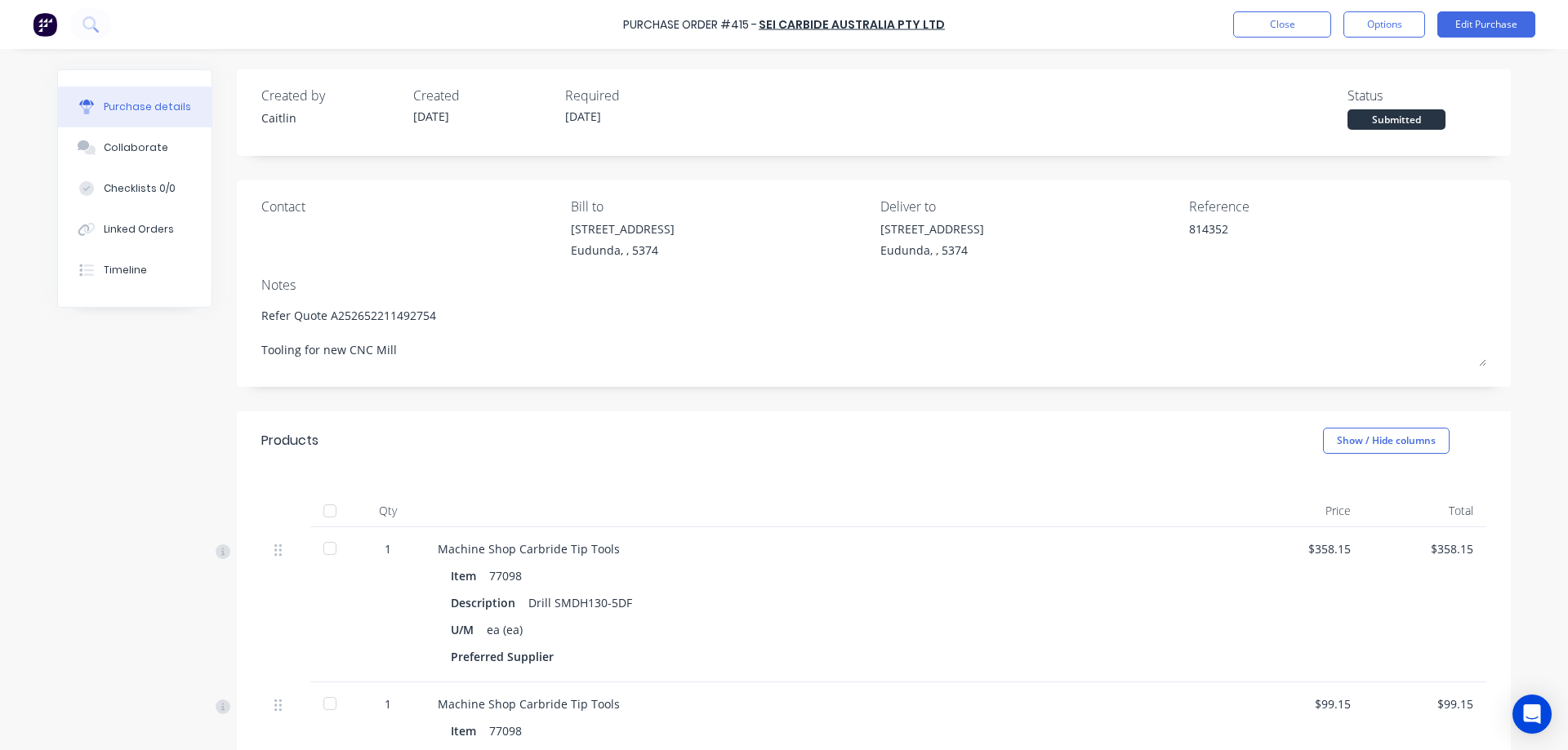
click at [319, 509] on div at bounding box center [329, 510] width 32 height 32
click at [1379, 22] on button "Options" at bounding box center [1384, 25] width 82 height 26
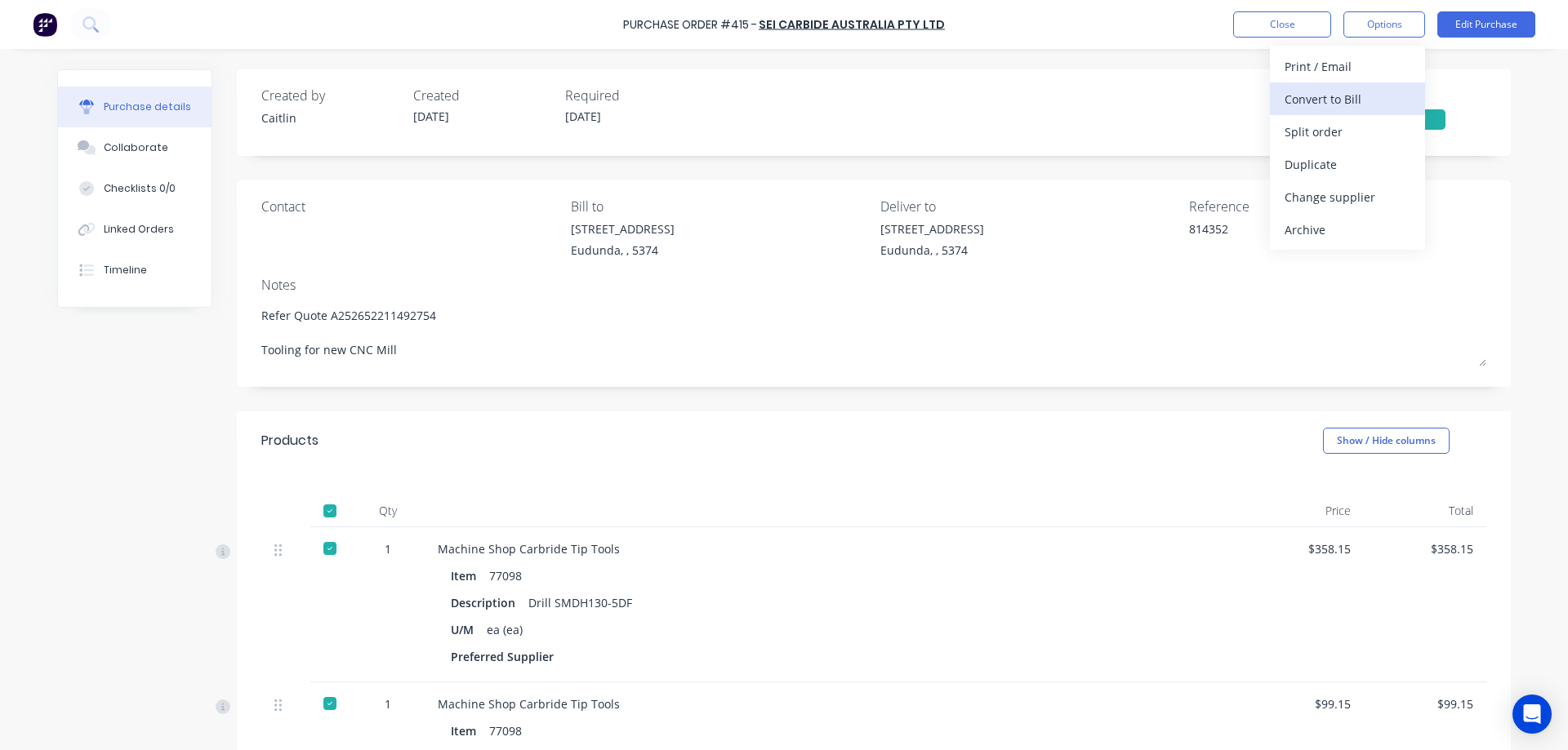
click at [1374, 93] on div "Convert to Bill" at bounding box center [1347, 99] width 126 height 24
type textarea "x"
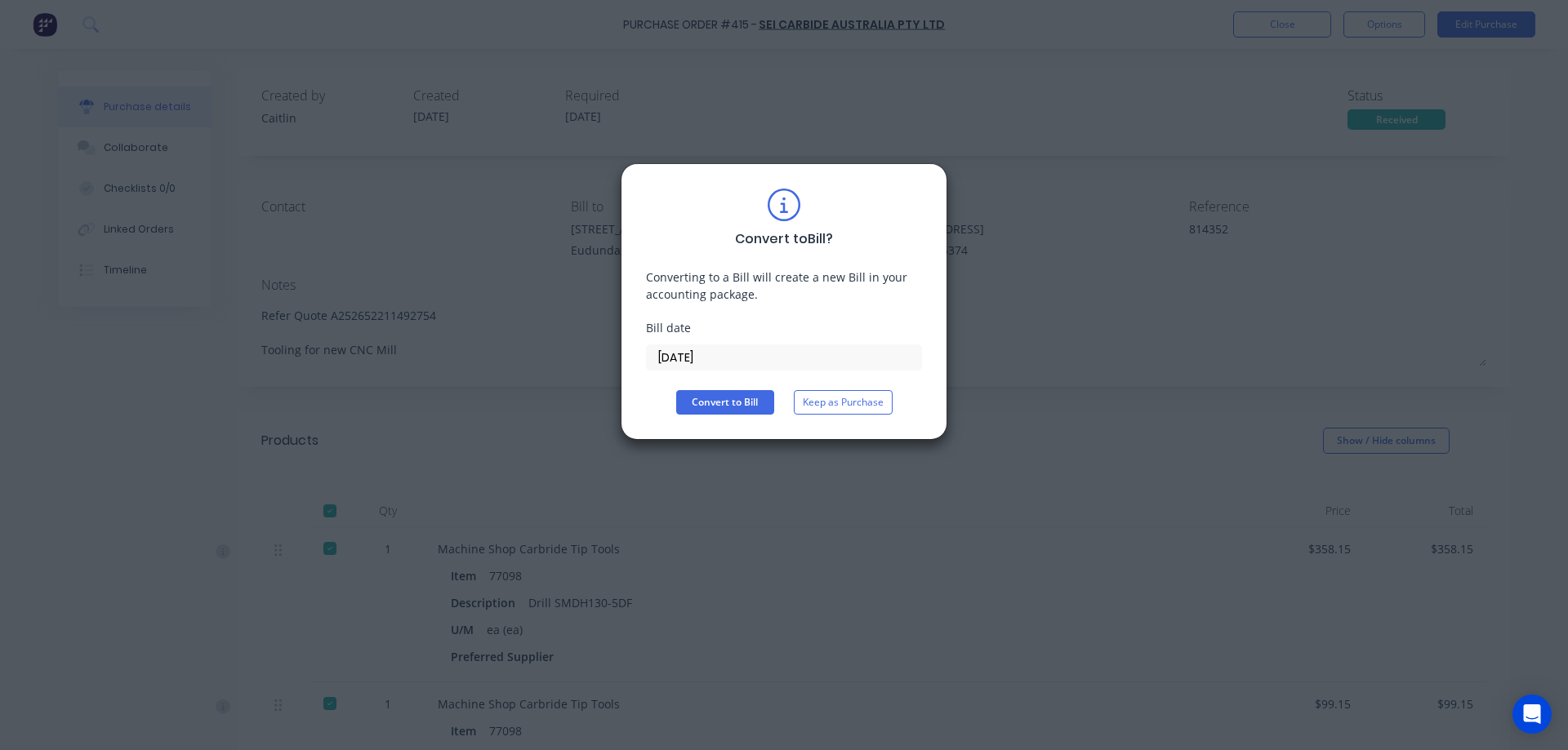
click at [753, 360] on input "[DATE]" at bounding box center [784, 358] width 275 height 25
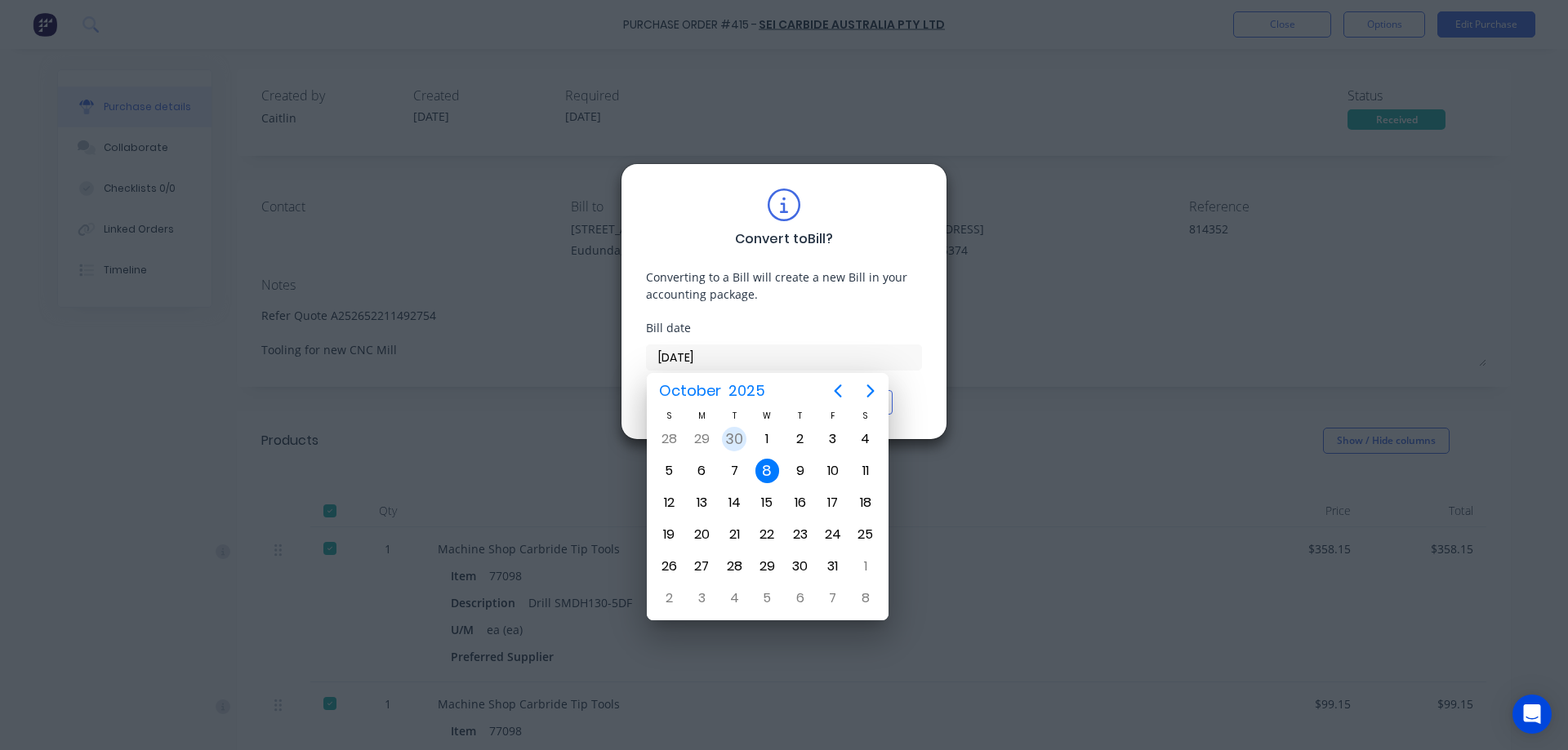
click at [738, 433] on div "30" at bounding box center [734, 439] width 25 height 25
type input "30/09/25"
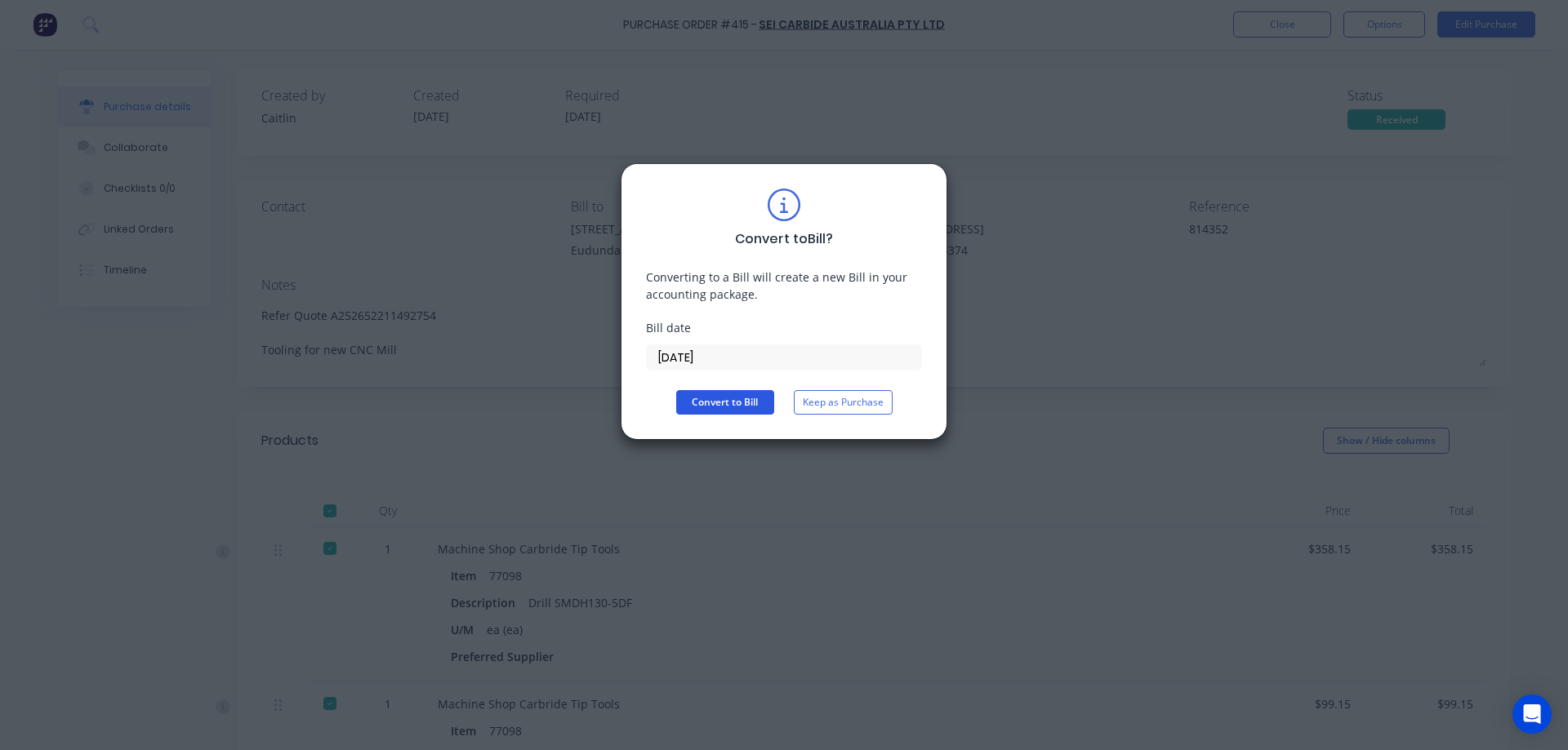
click at [751, 400] on button "Convert to Bill" at bounding box center [725, 403] width 98 height 25
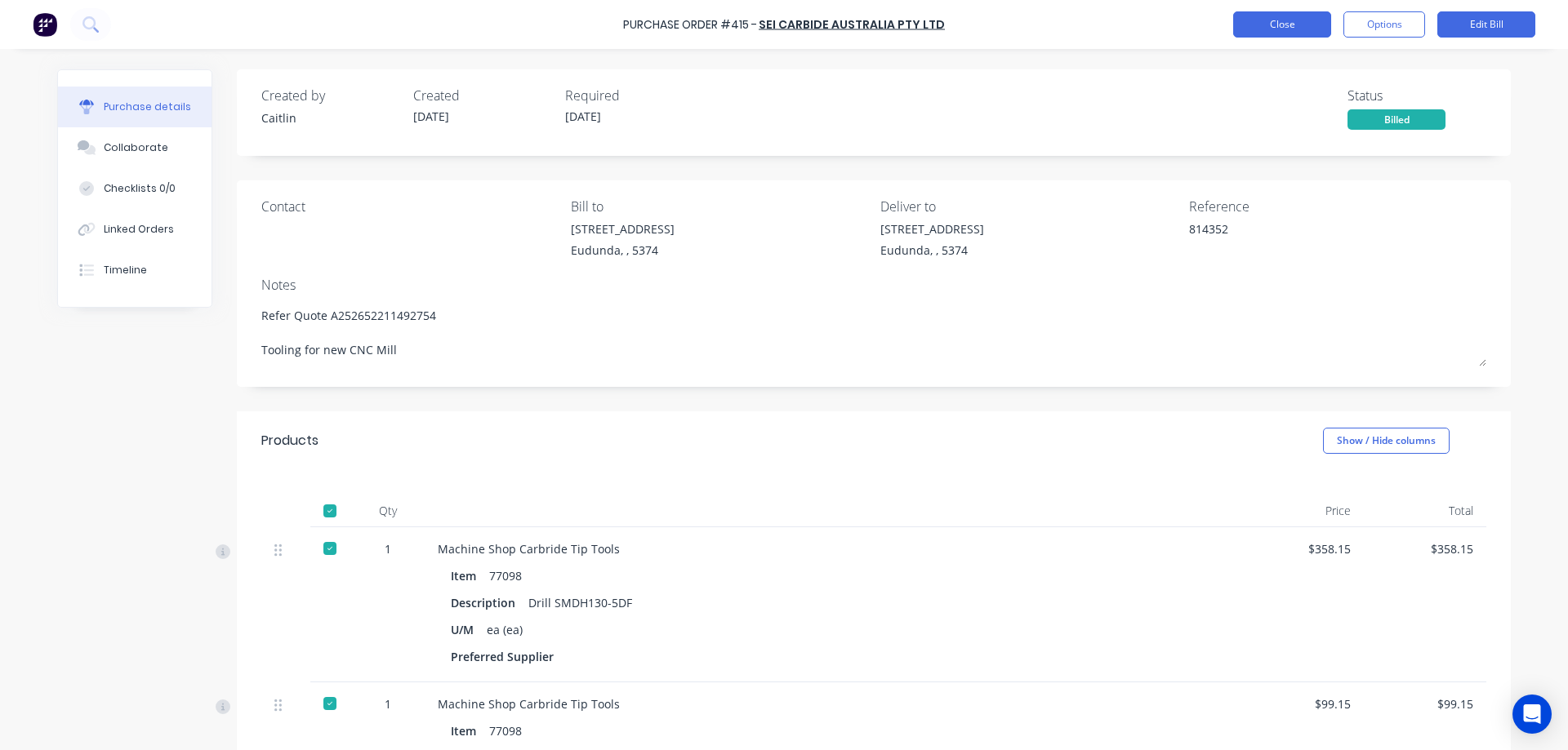
click at [1313, 22] on button "Close" at bounding box center [1282, 25] width 98 height 26
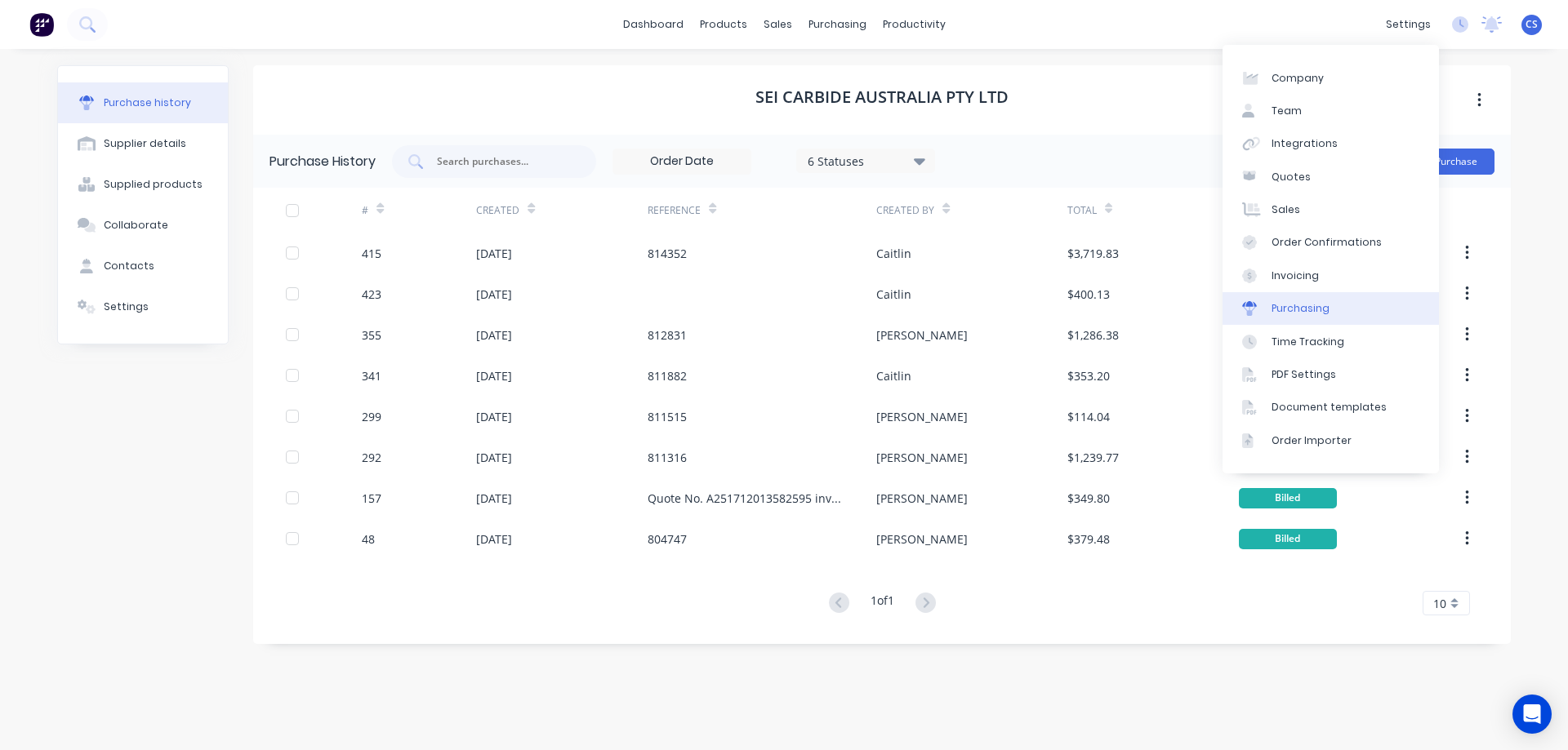
click at [1331, 300] on link "Purchasing" at bounding box center [1331, 308] width 217 height 32
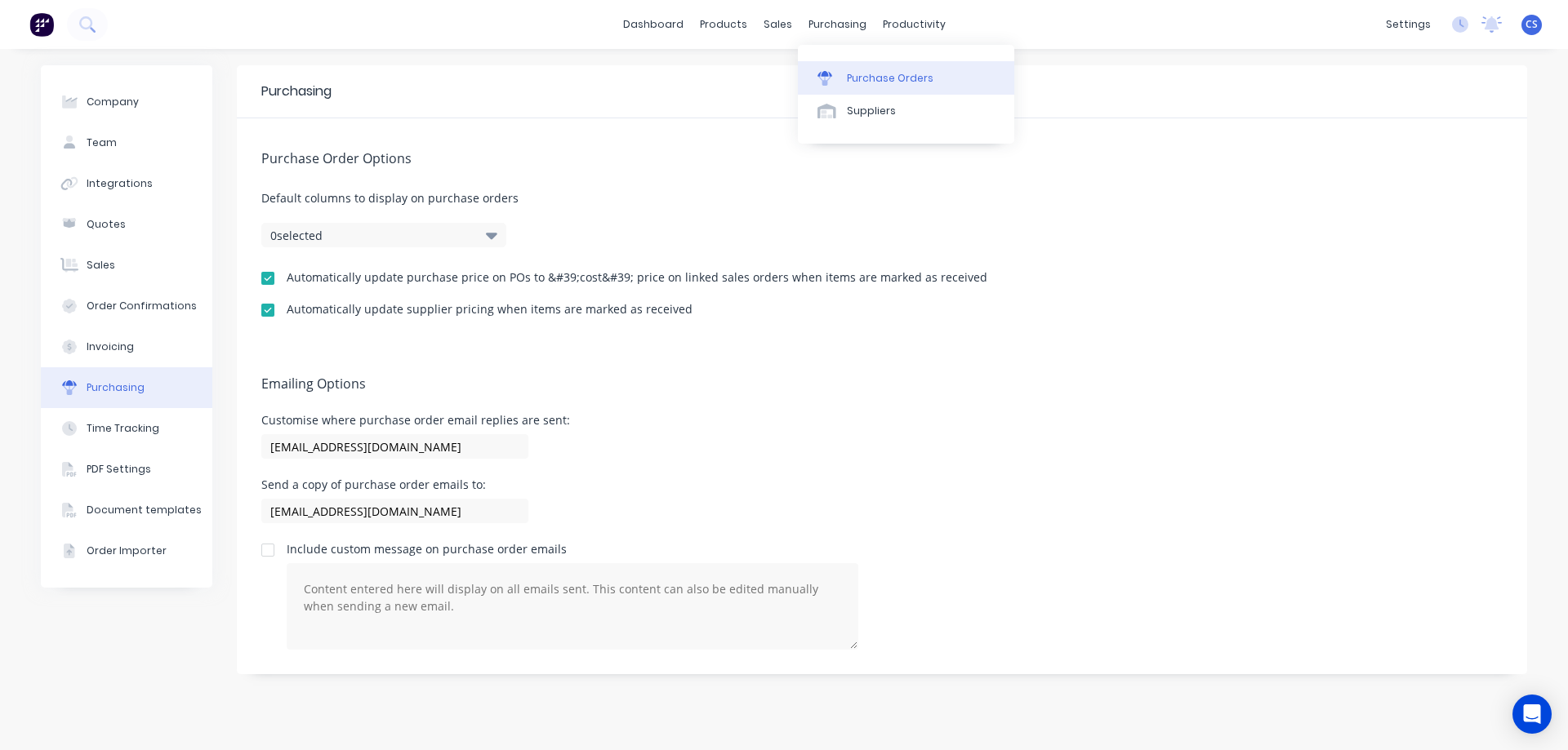
click at [858, 83] on div "Purchase Orders" at bounding box center [890, 79] width 87 height 15
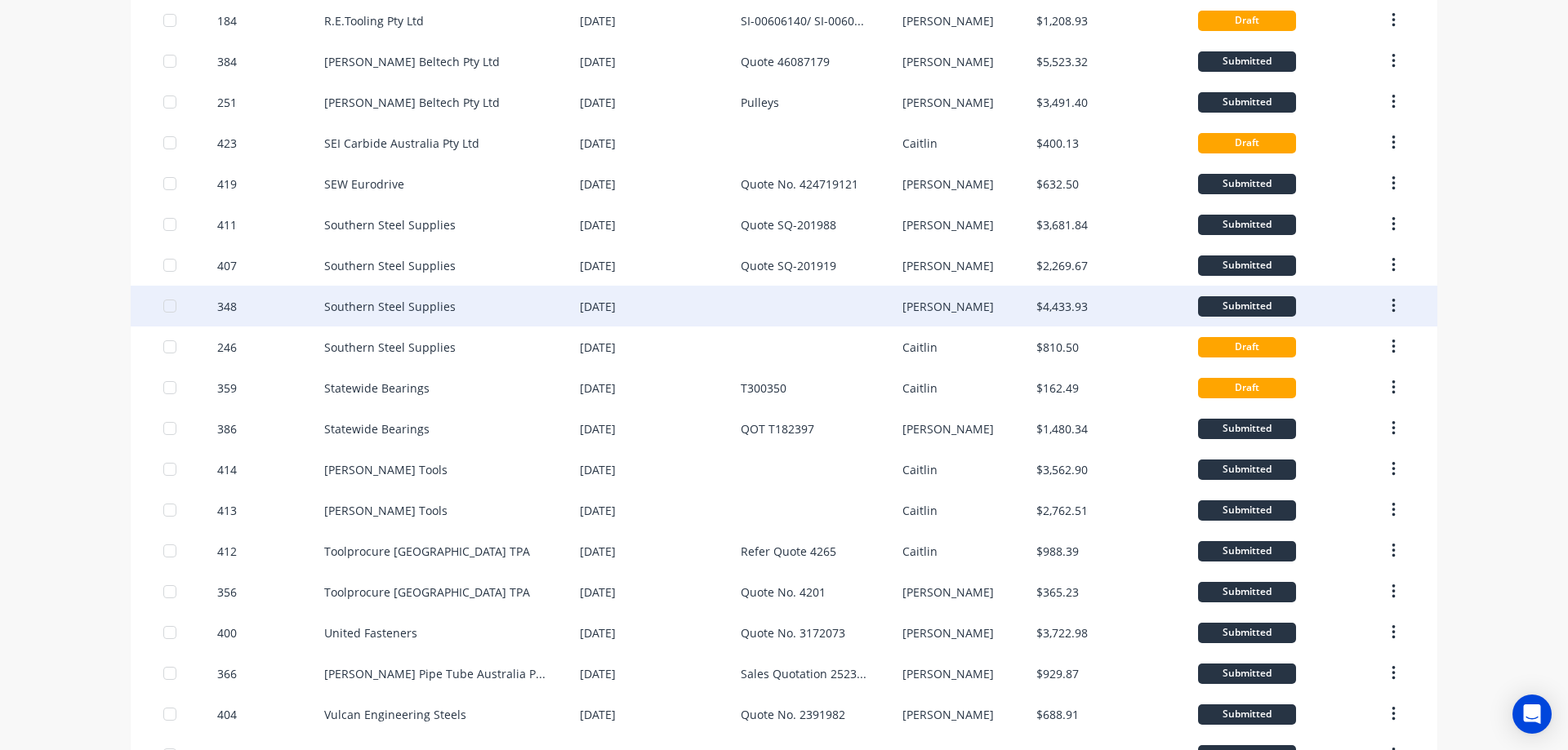
scroll to position [694, 0]
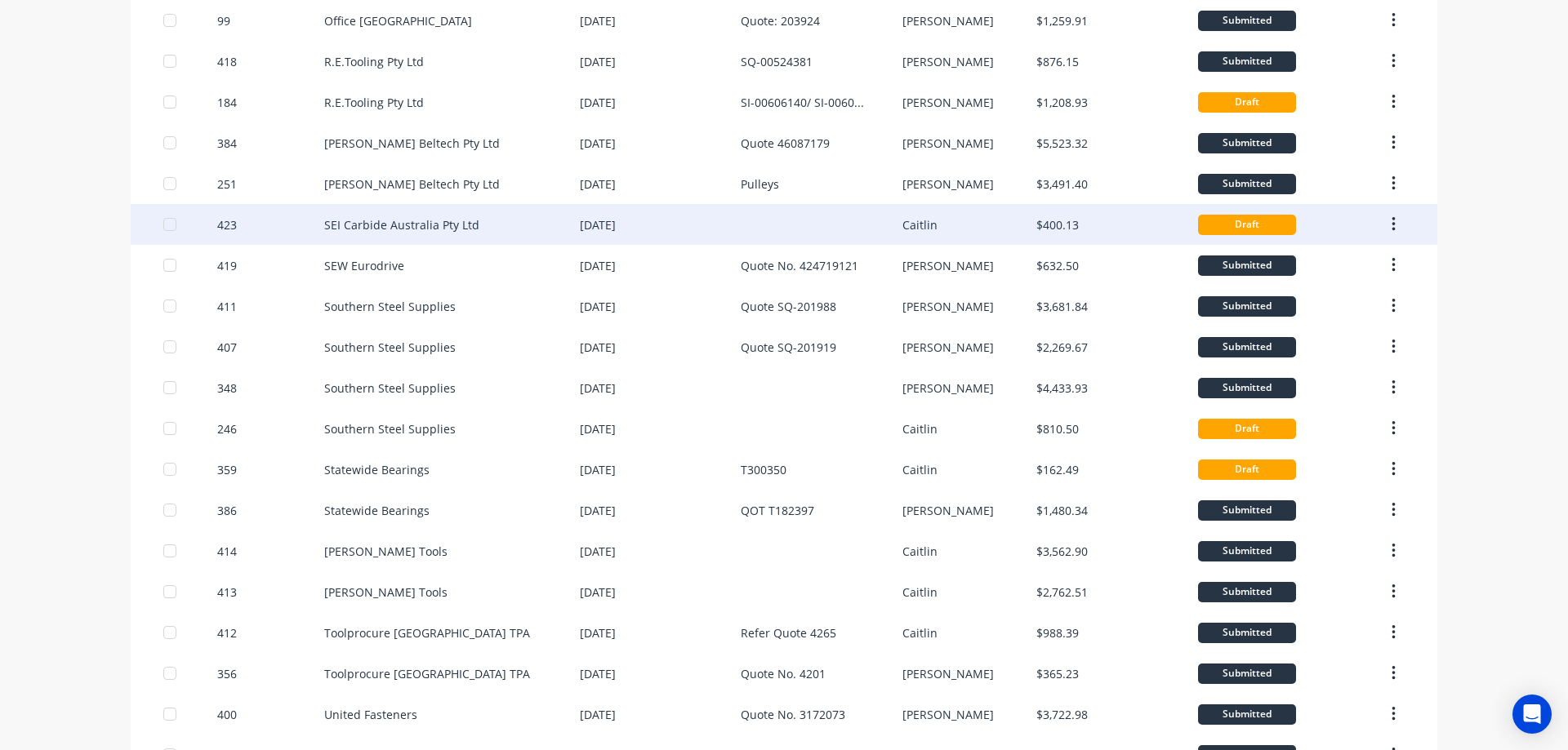
click at [499, 227] on div "SEI Carbide Australia Pty Ltd" at bounding box center [452, 224] width 256 height 41
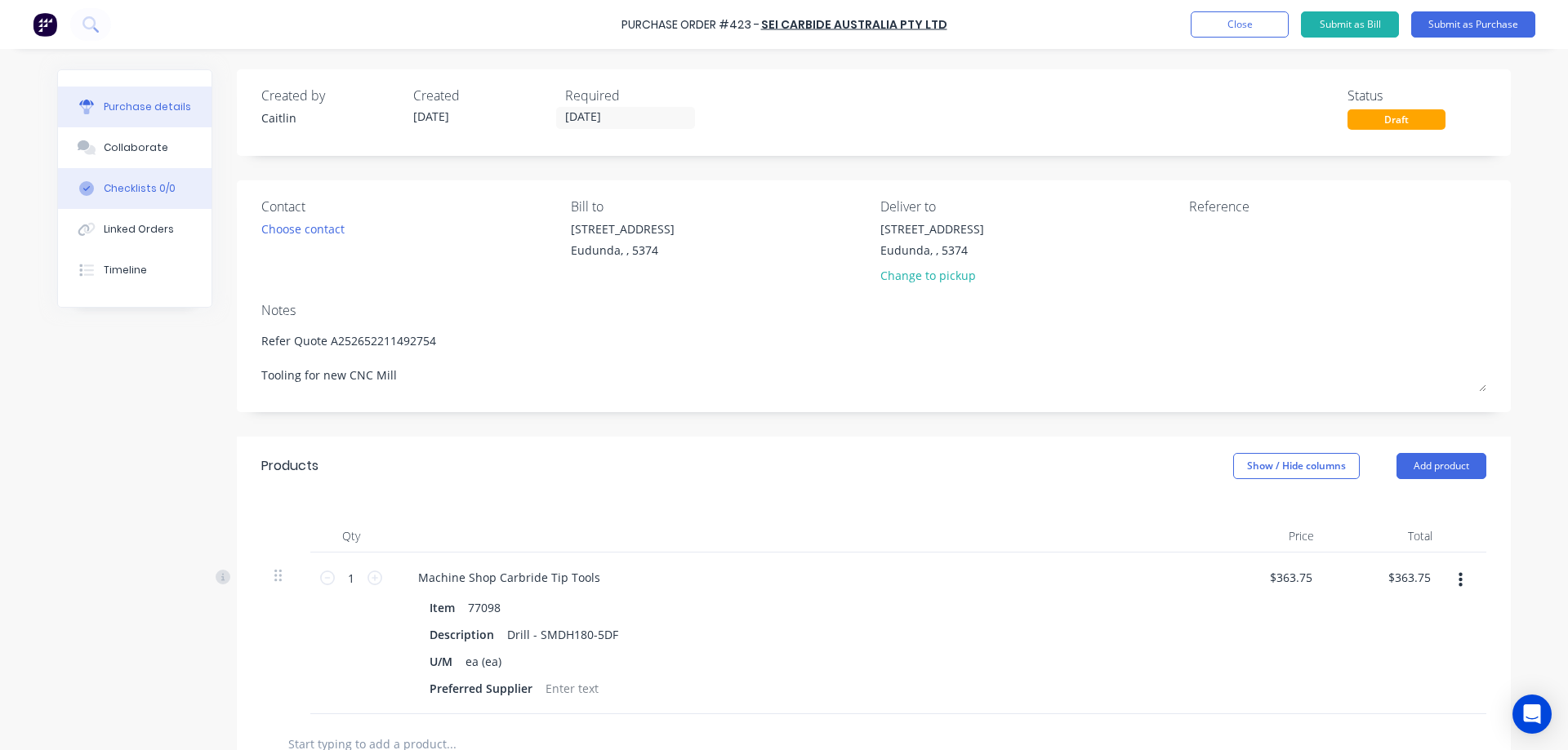
drag, startPoint x: 148, startPoint y: 232, endPoint x: 151, endPoint y: 198, distance: 34.1
click at [148, 232] on div "Linked Orders" at bounding box center [138, 230] width 70 height 15
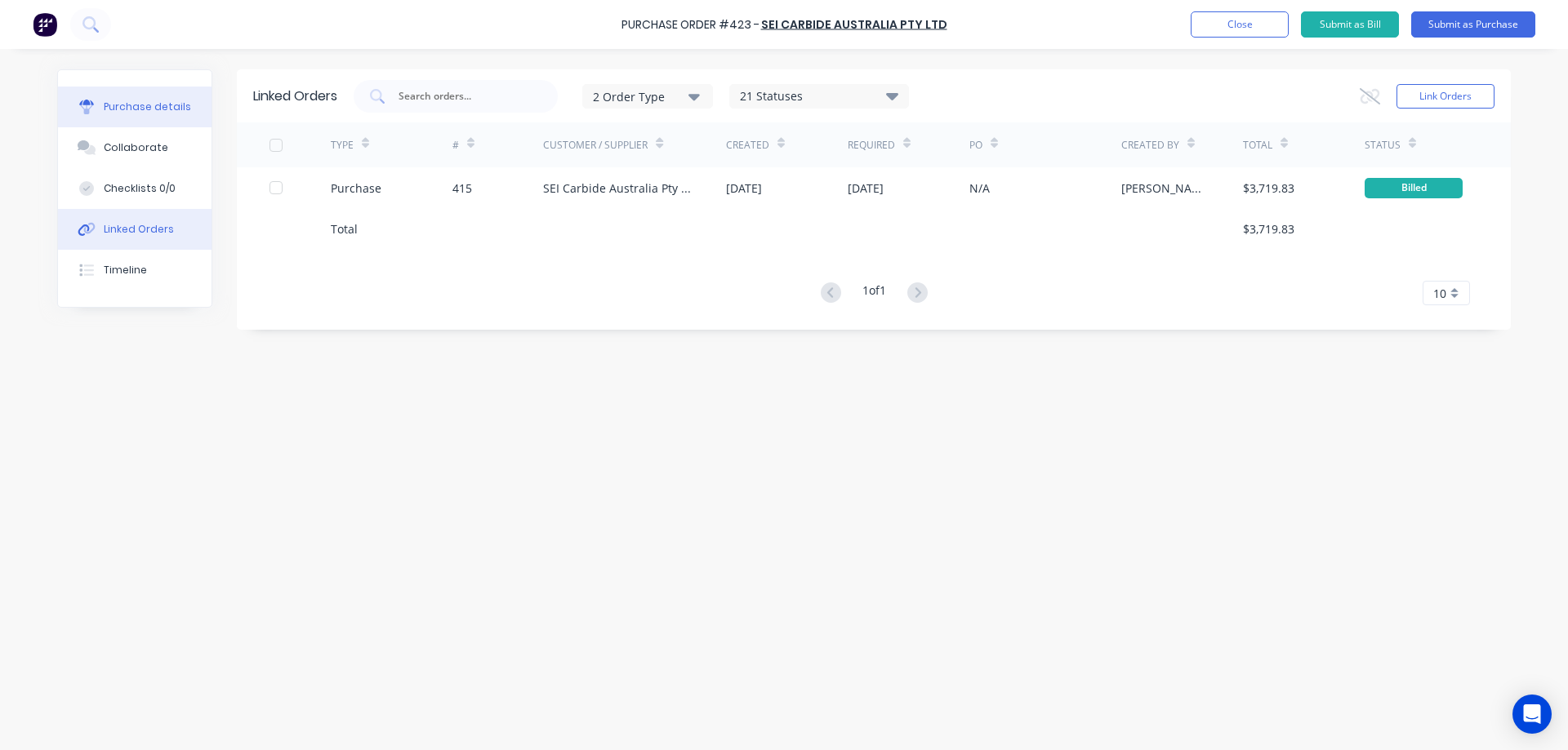
click at [162, 111] on div "Purchase details" at bounding box center [147, 107] width 88 height 15
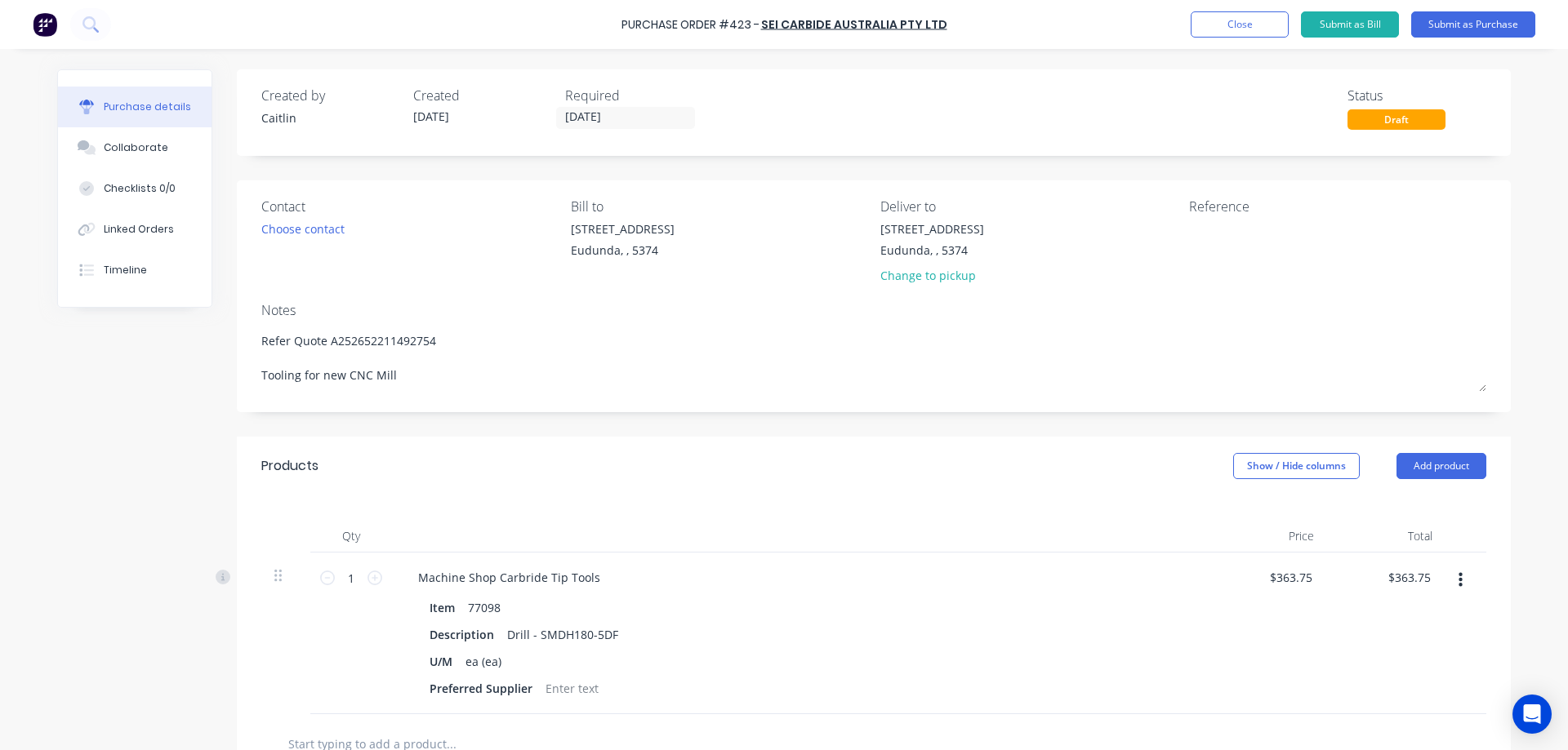
type textarea "x"
click at [1212, 248] on textarea at bounding box center [1291, 239] width 204 height 36
type textarea "814424"
click at [1473, 248] on div "814424" at bounding box center [1337, 241] width 297 height 41
type textarea "x"
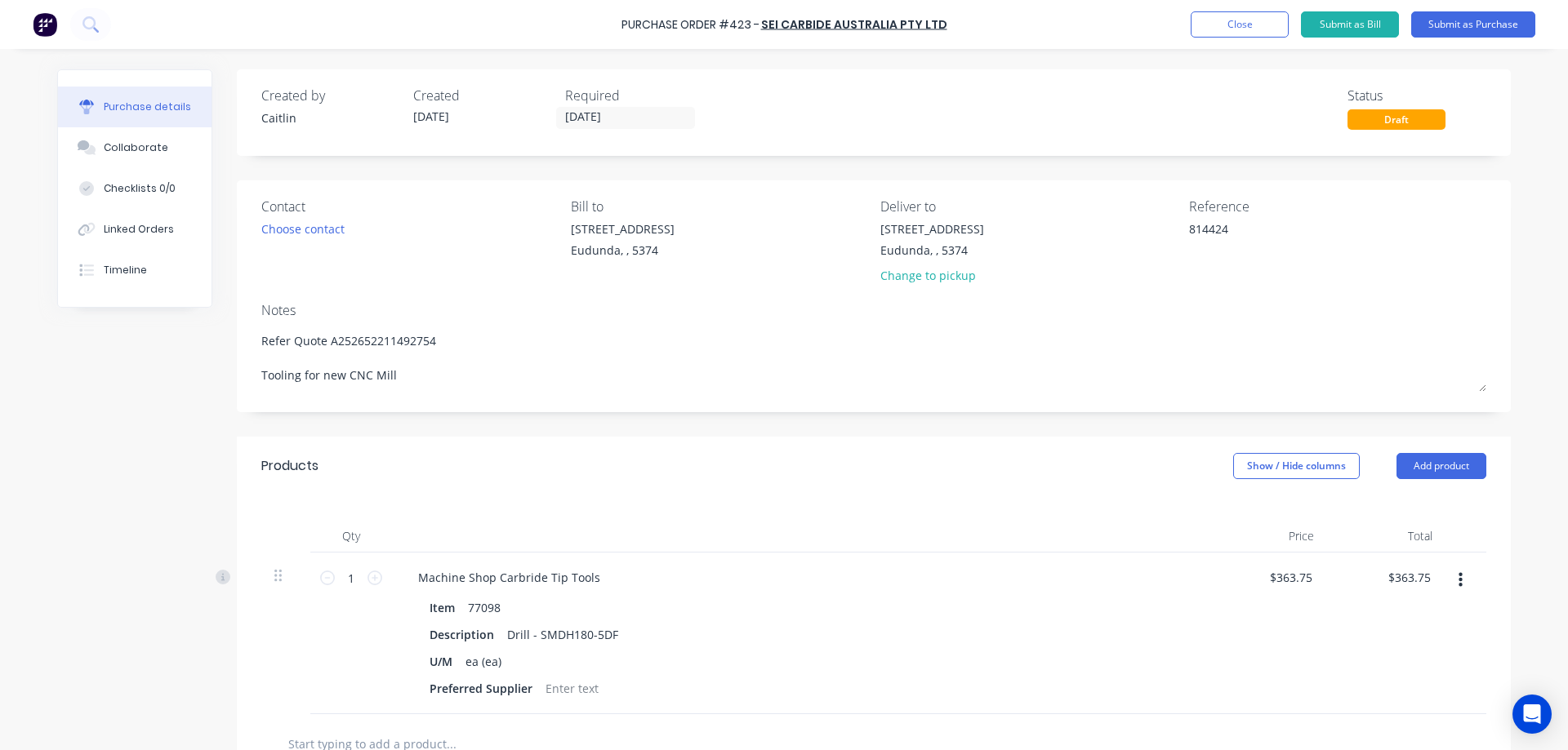
type textarea "814424"
click at [1484, 31] on button "Submit as Purchase" at bounding box center [1473, 25] width 124 height 26
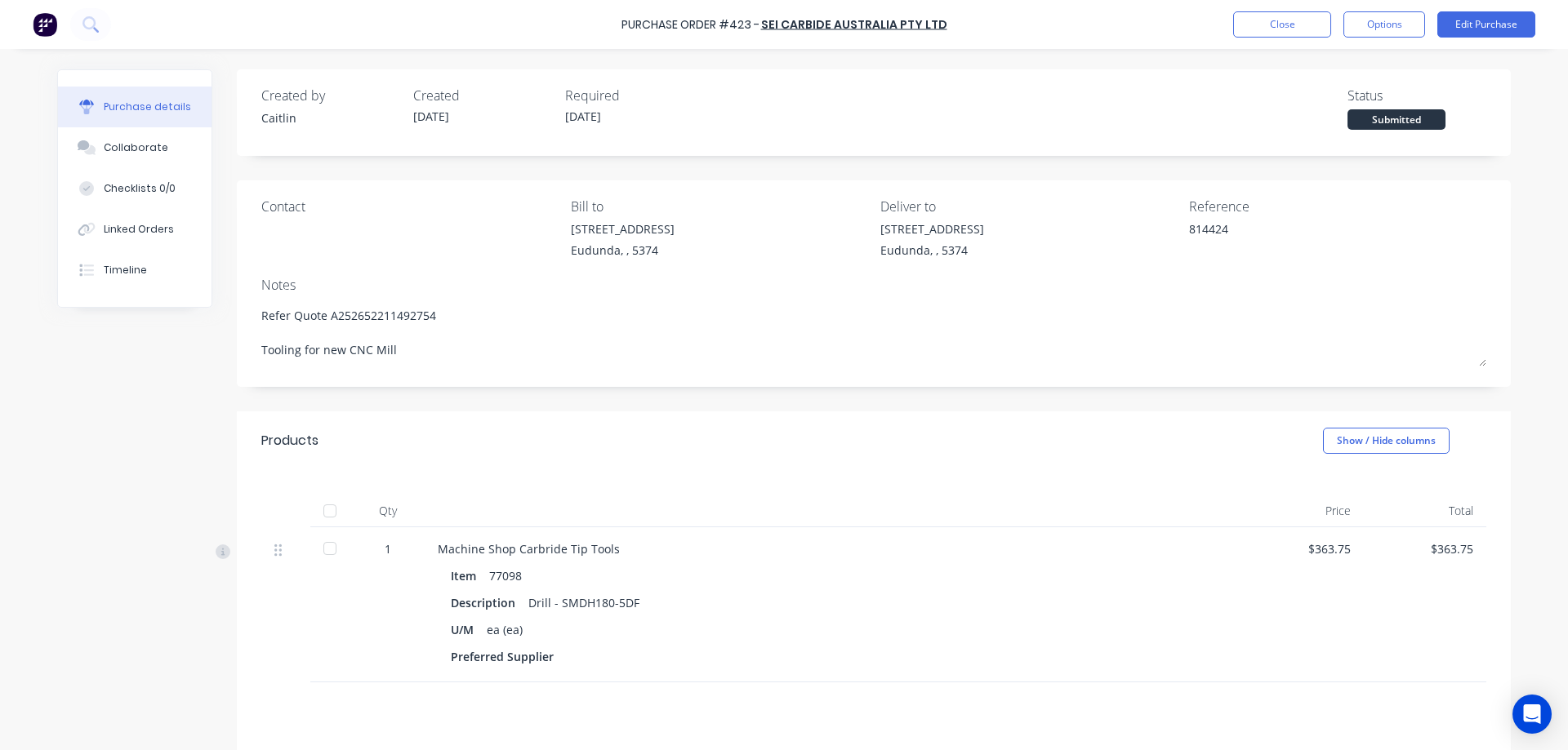
click at [326, 504] on div at bounding box center [329, 510] width 32 height 32
click at [1393, 12] on button "Options" at bounding box center [1384, 25] width 82 height 26
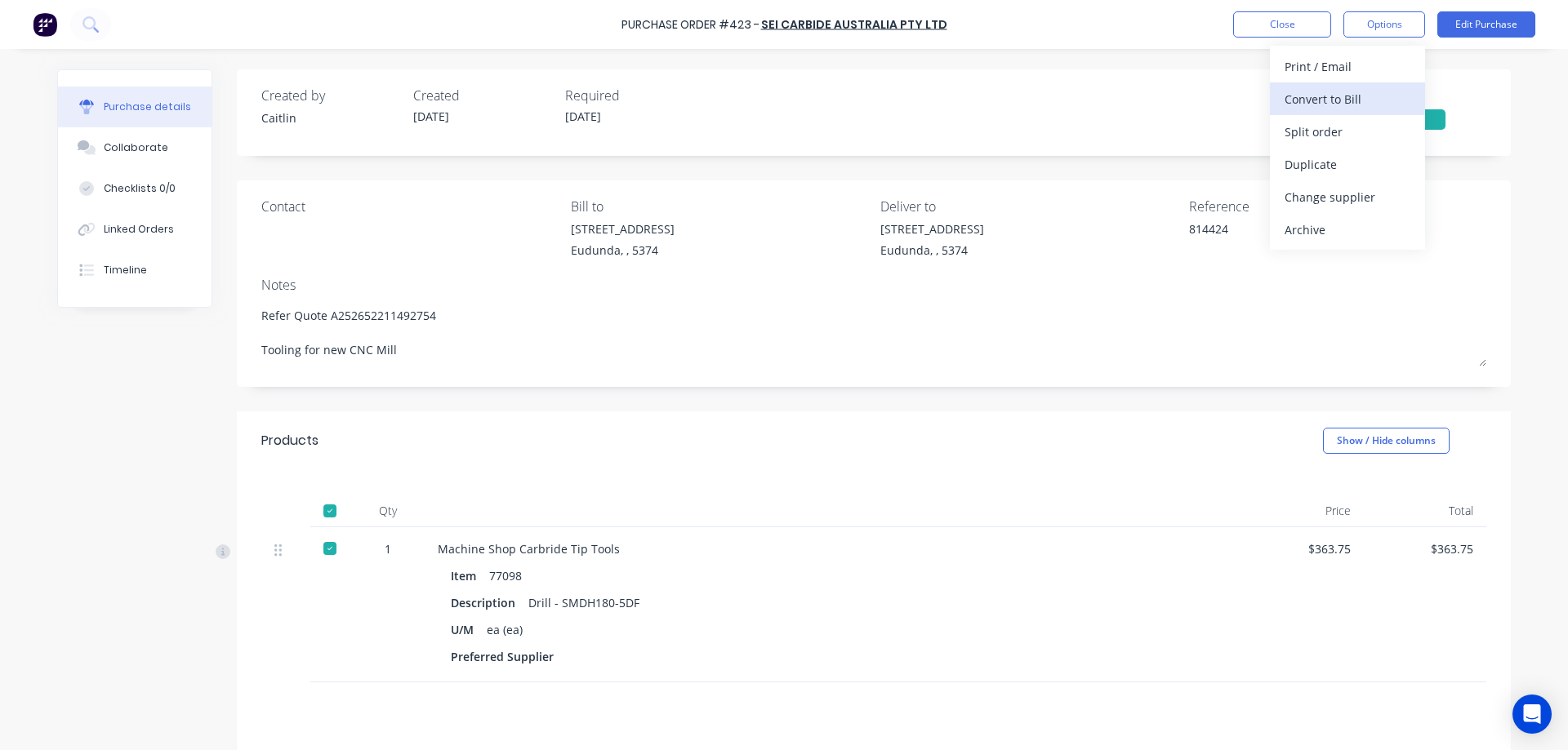
click at [1344, 99] on div "Convert to Bill" at bounding box center [1347, 99] width 126 height 24
type textarea "x"
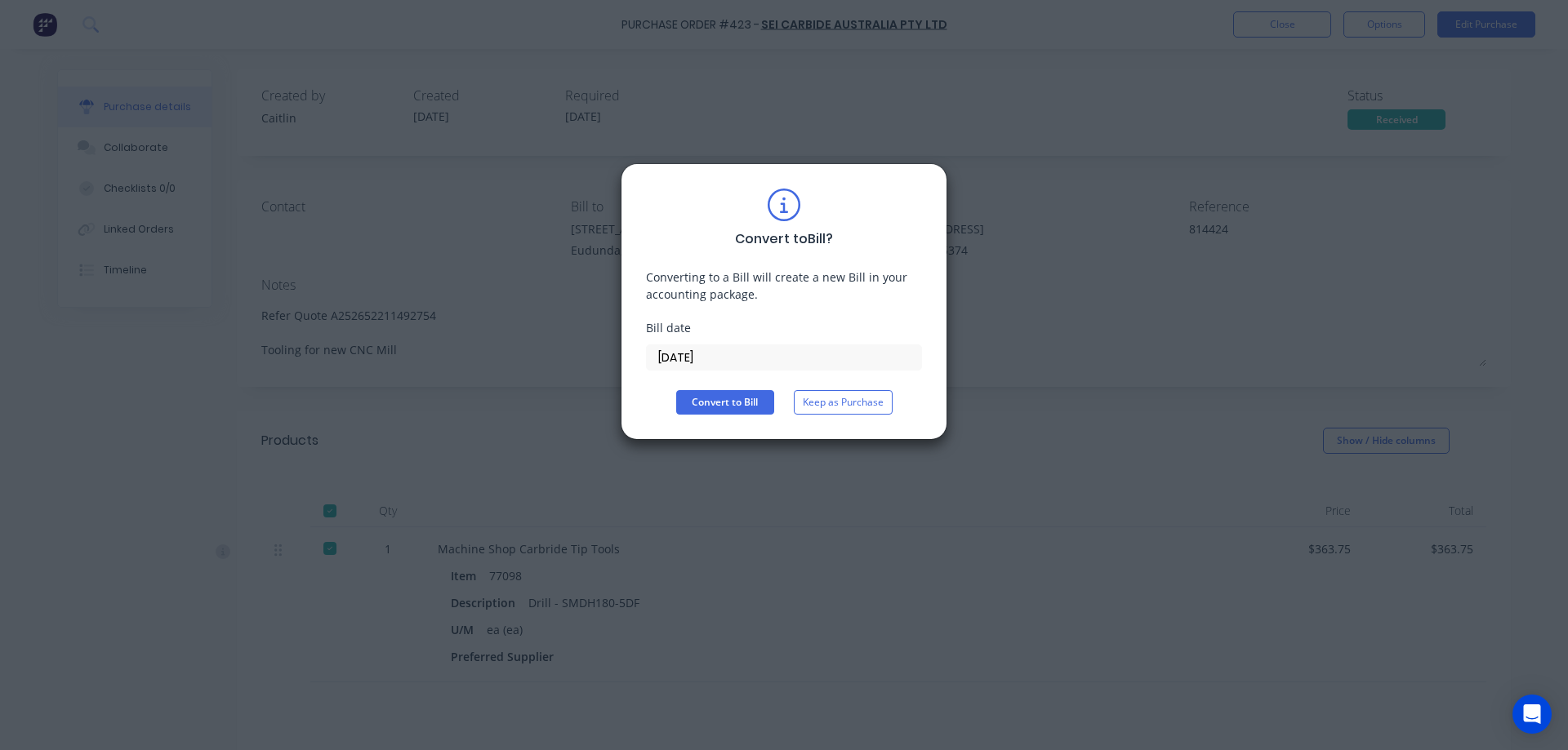
click at [728, 354] on input "[DATE]" at bounding box center [784, 358] width 275 height 25
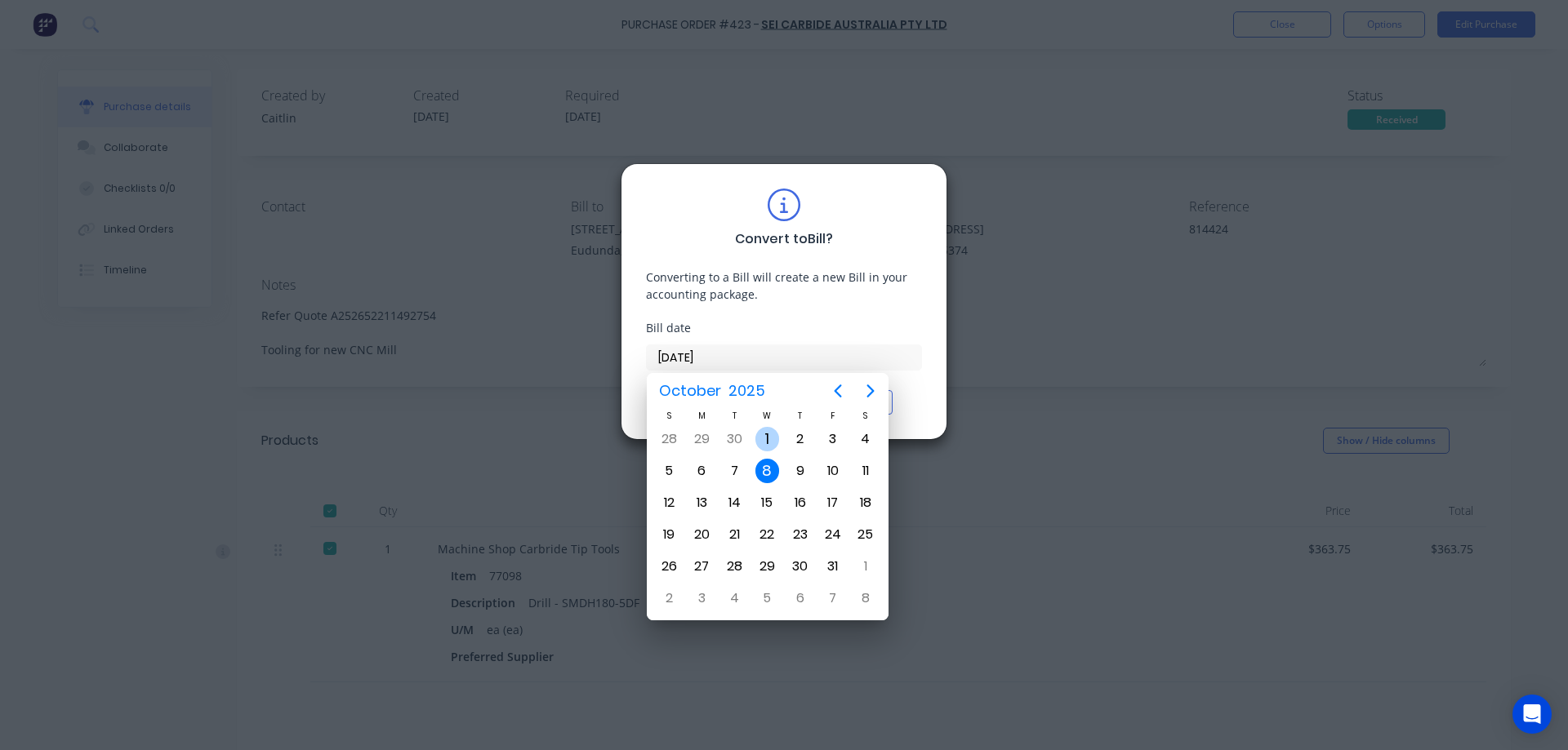
click at [758, 439] on div "1" at bounding box center [767, 439] width 25 height 25
type input "[DATE]"
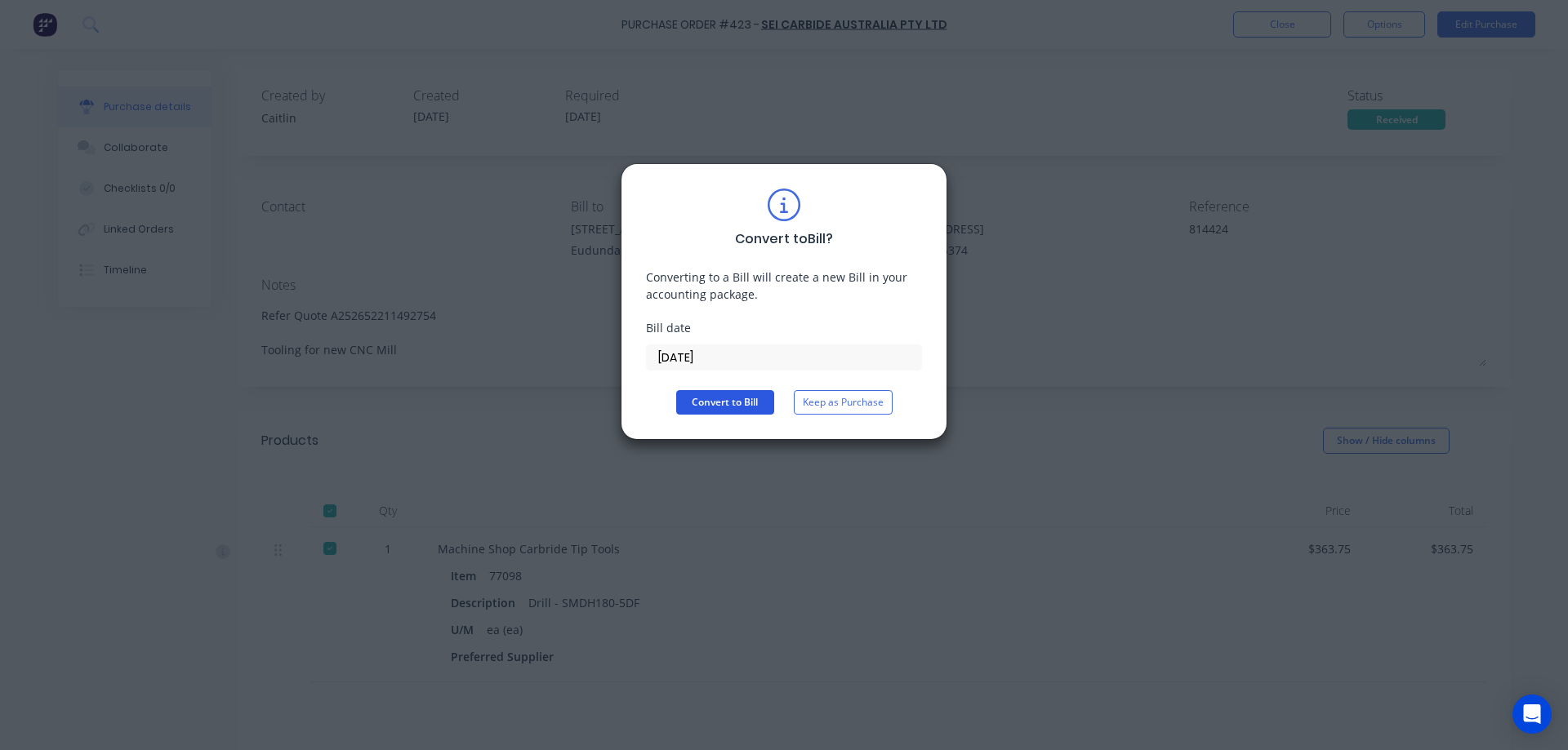
click at [727, 412] on button "Convert to Bill" at bounding box center [725, 403] width 98 height 25
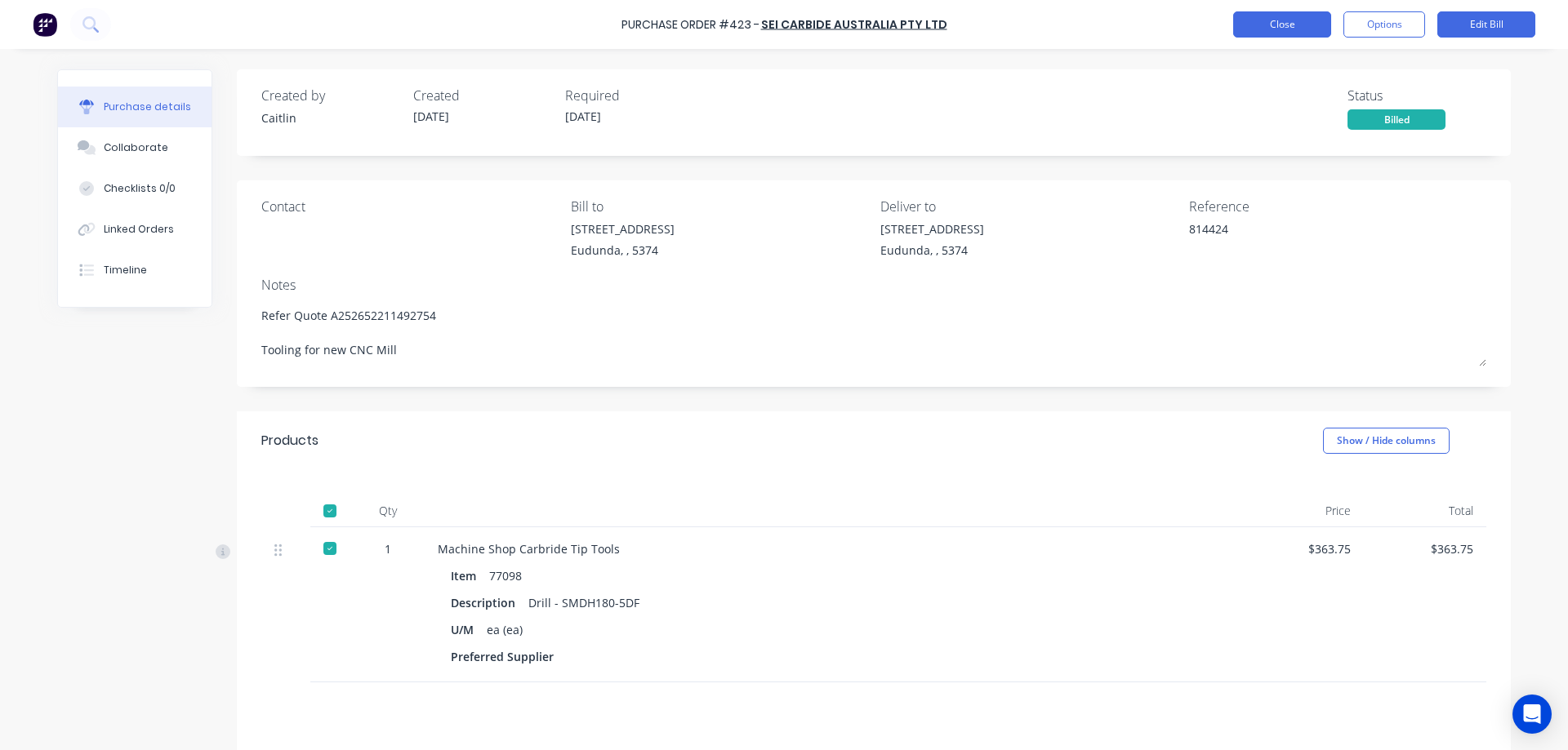
click at [1240, 34] on button "Close" at bounding box center [1282, 25] width 98 height 26
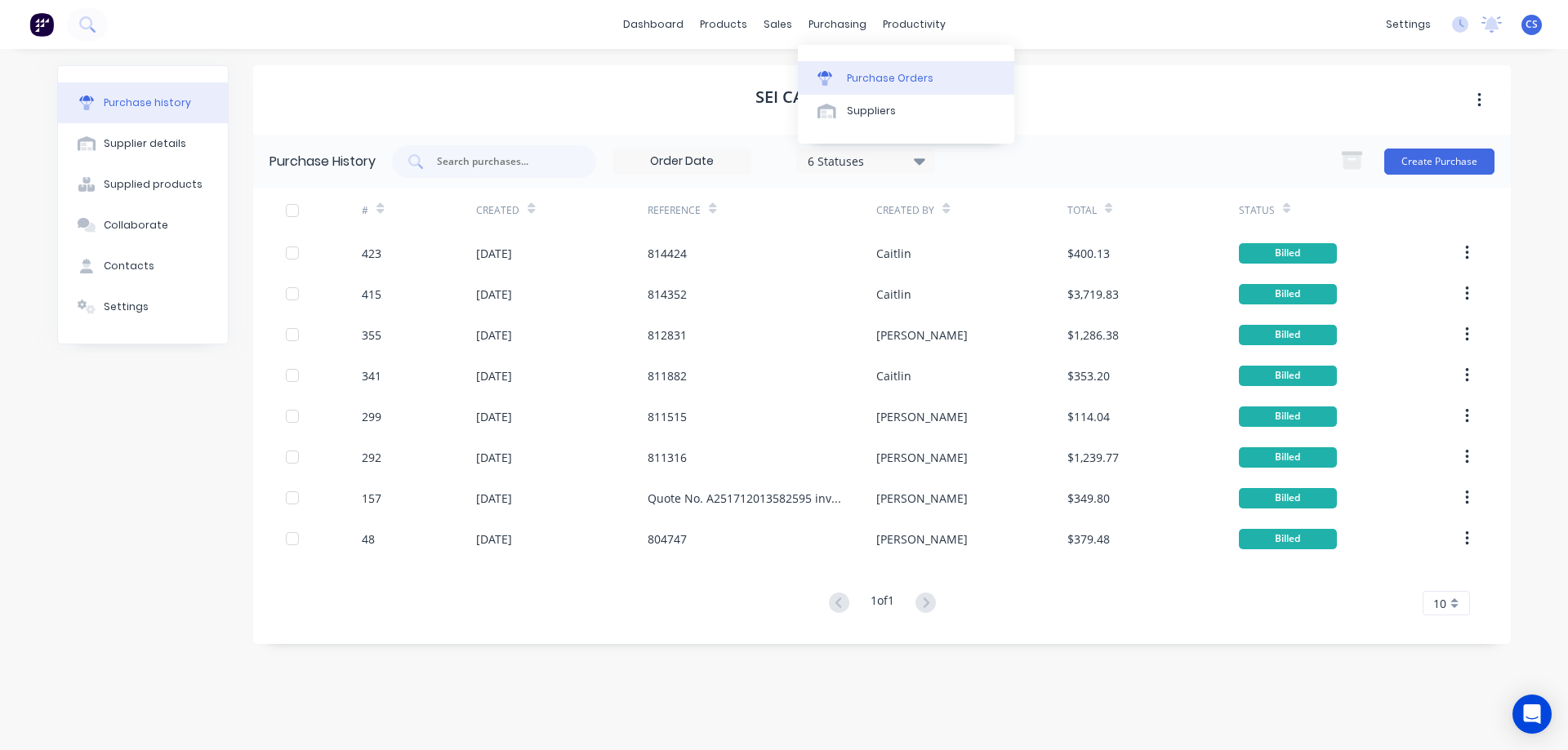
click at [849, 72] on div "Purchase Orders" at bounding box center [890, 79] width 87 height 15
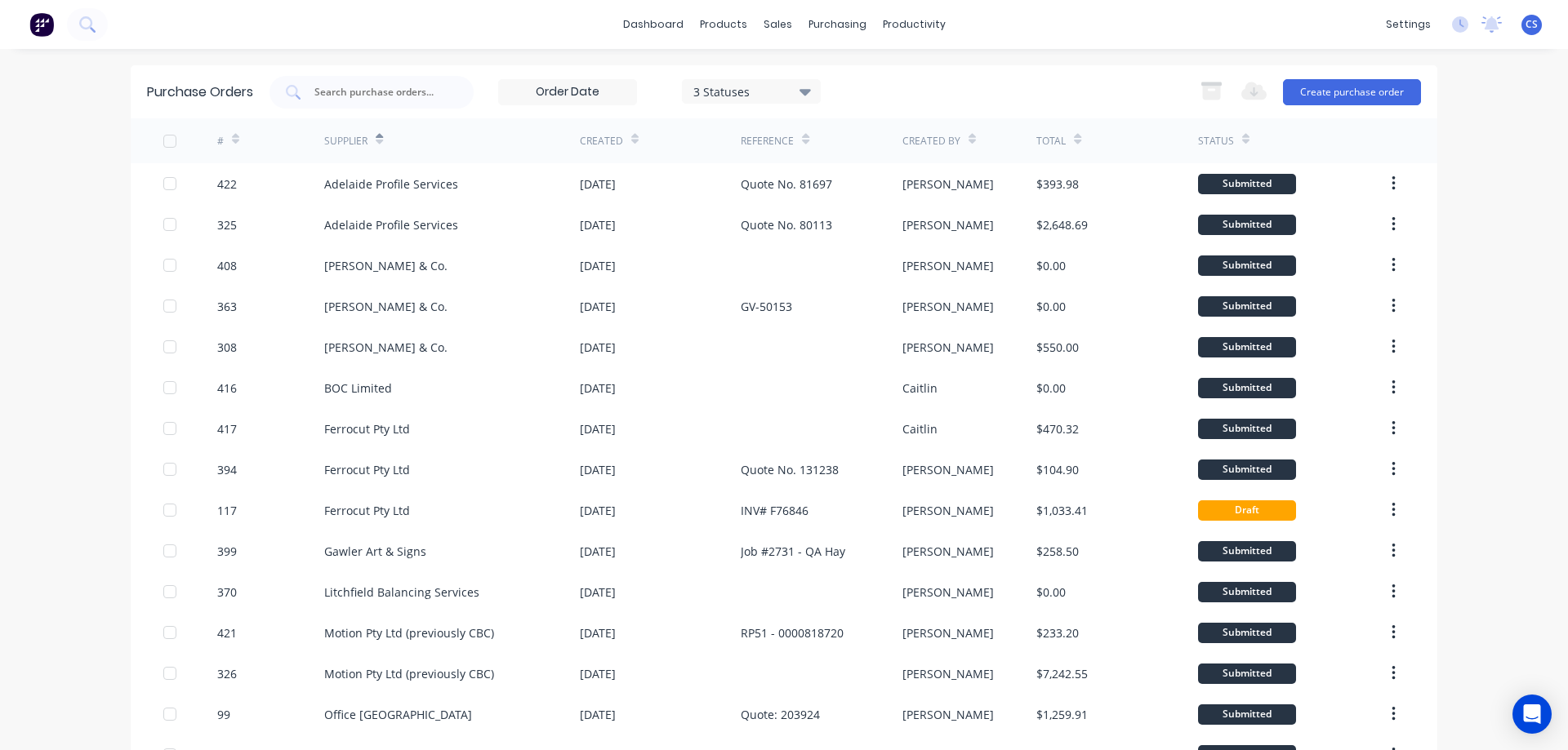
click at [1466, 251] on div "dashboard products sales purchasing productivity dashboard products Product Cat…" at bounding box center [784, 375] width 1568 height 750
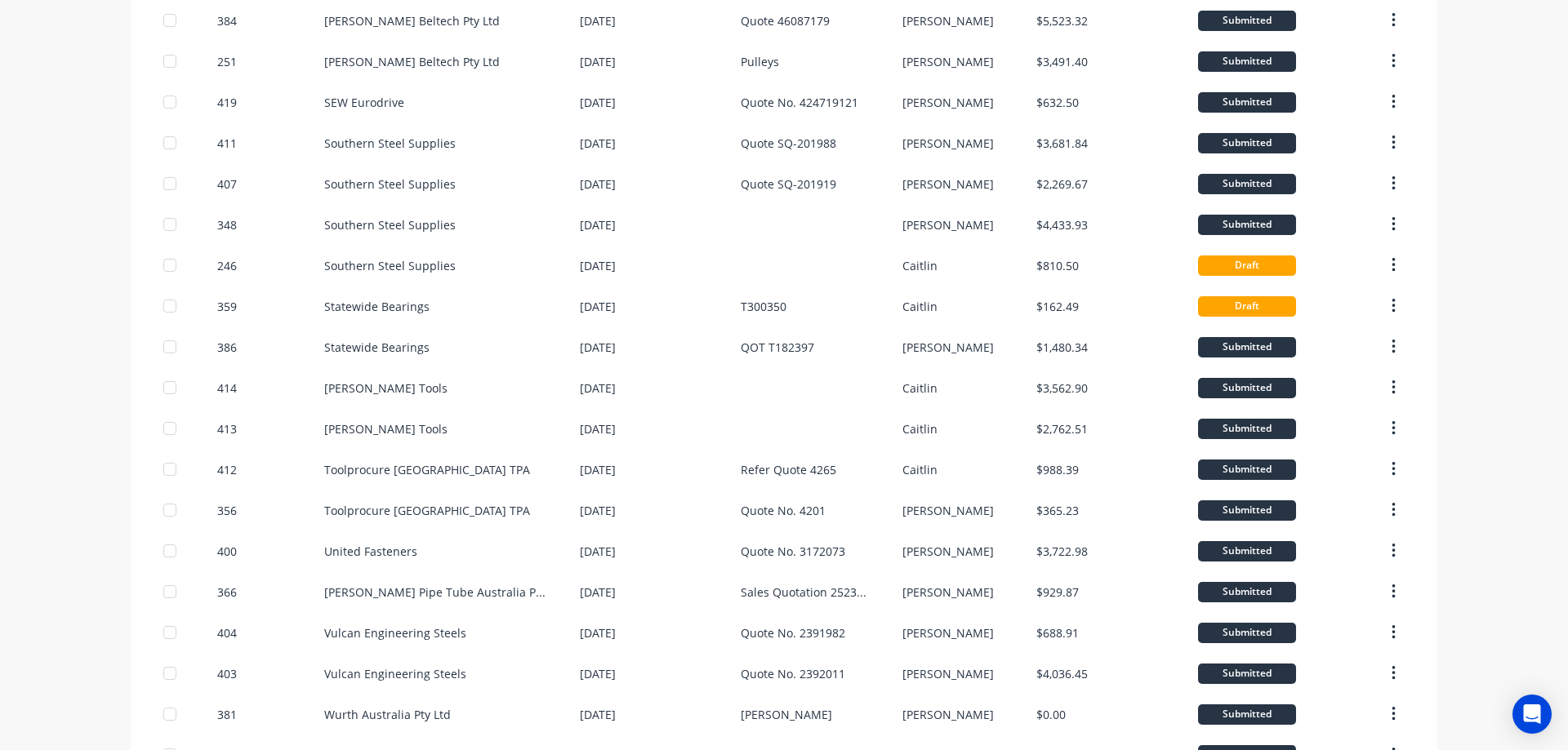
scroll to position [939, 0]
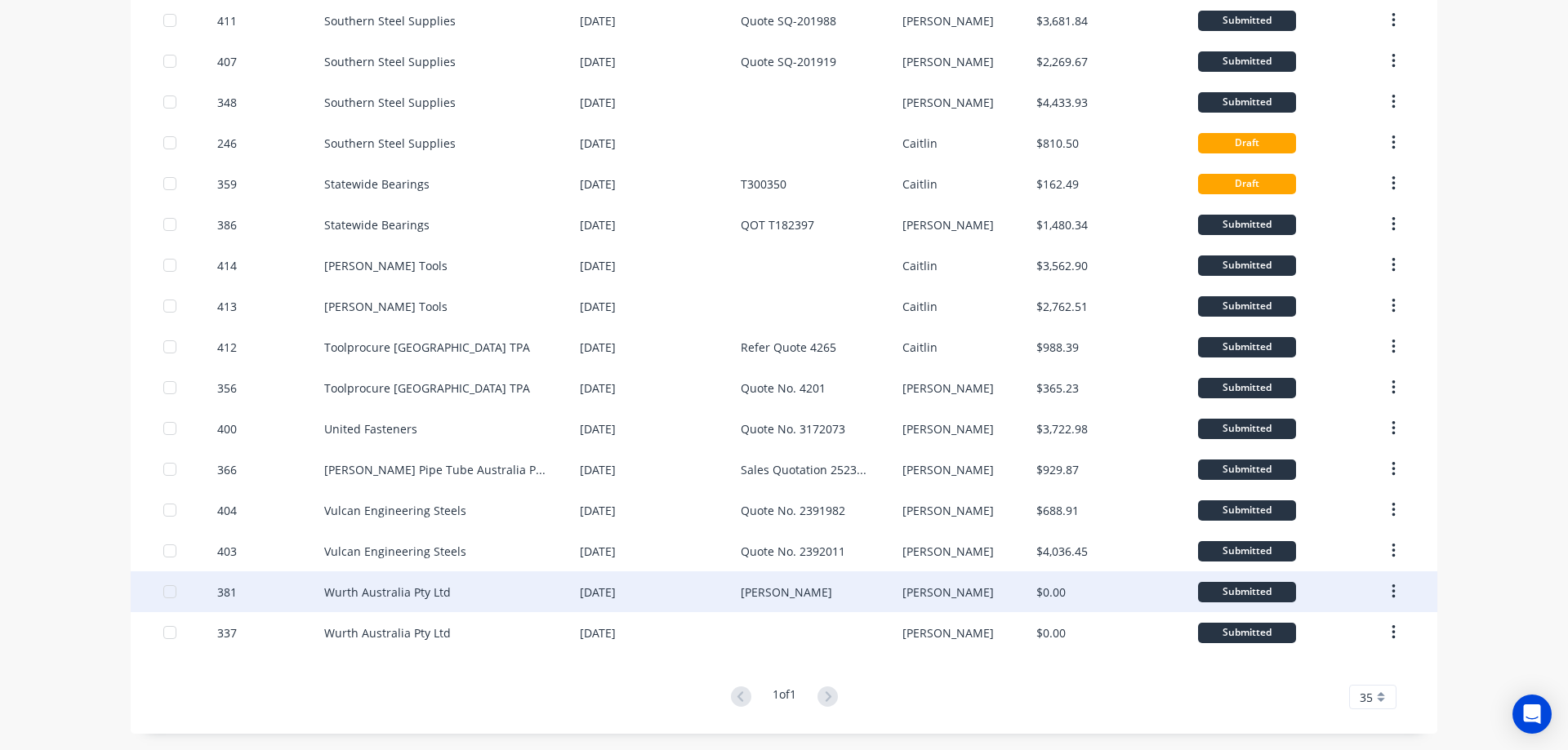
click at [803, 595] on div "Neil Visit" at bounding box center [821, 591] width 161 height 41
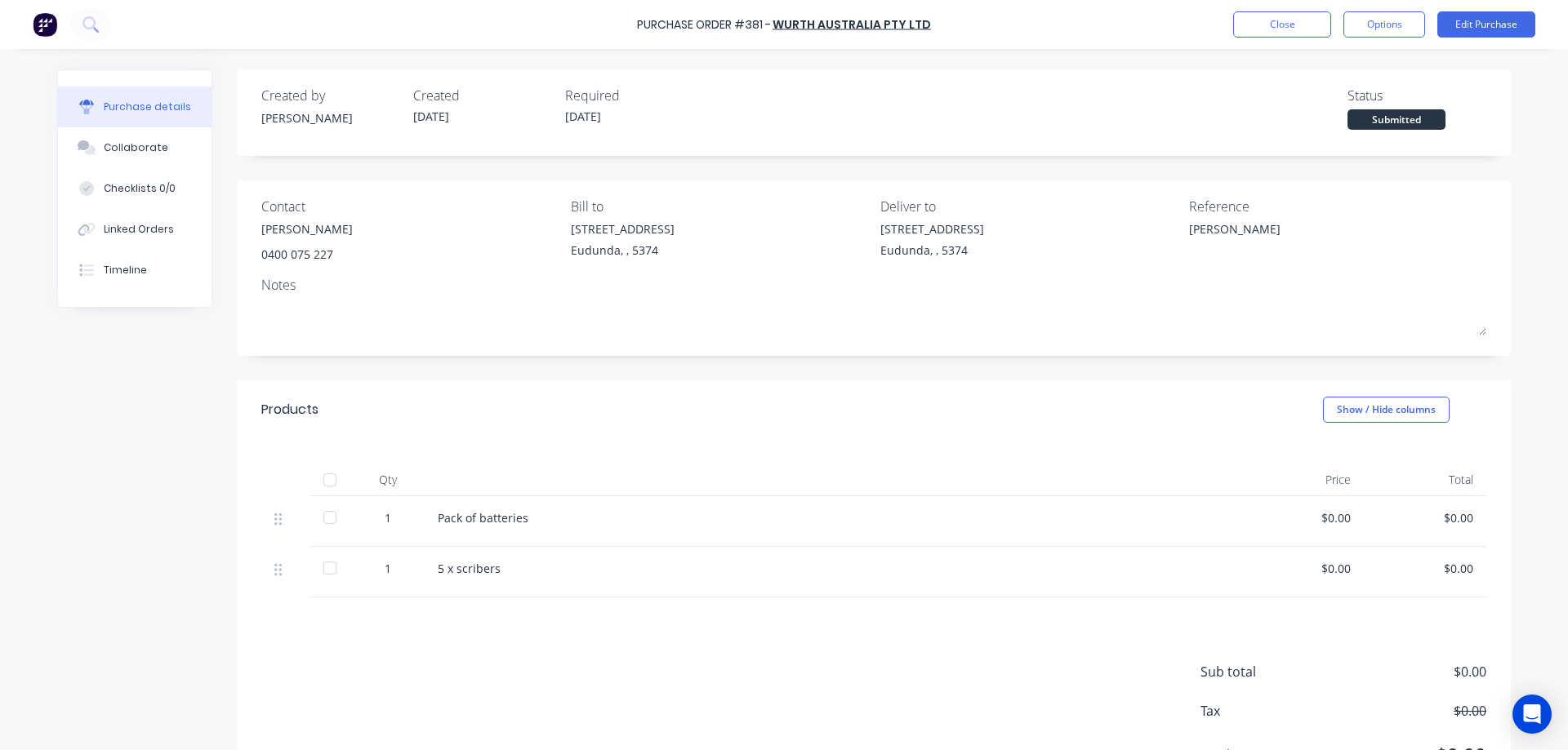
type textarea "x"
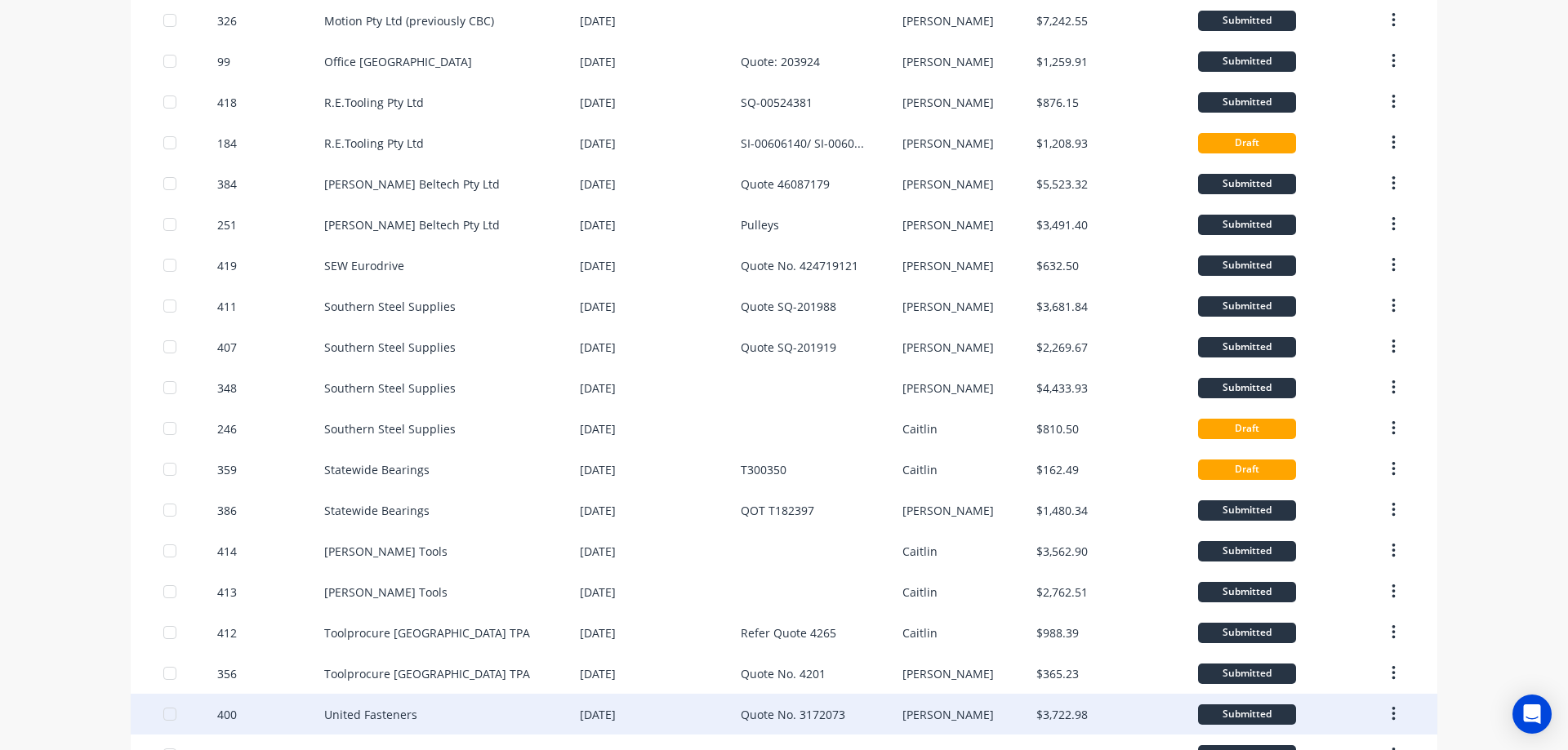
scroll to position [939, 0]
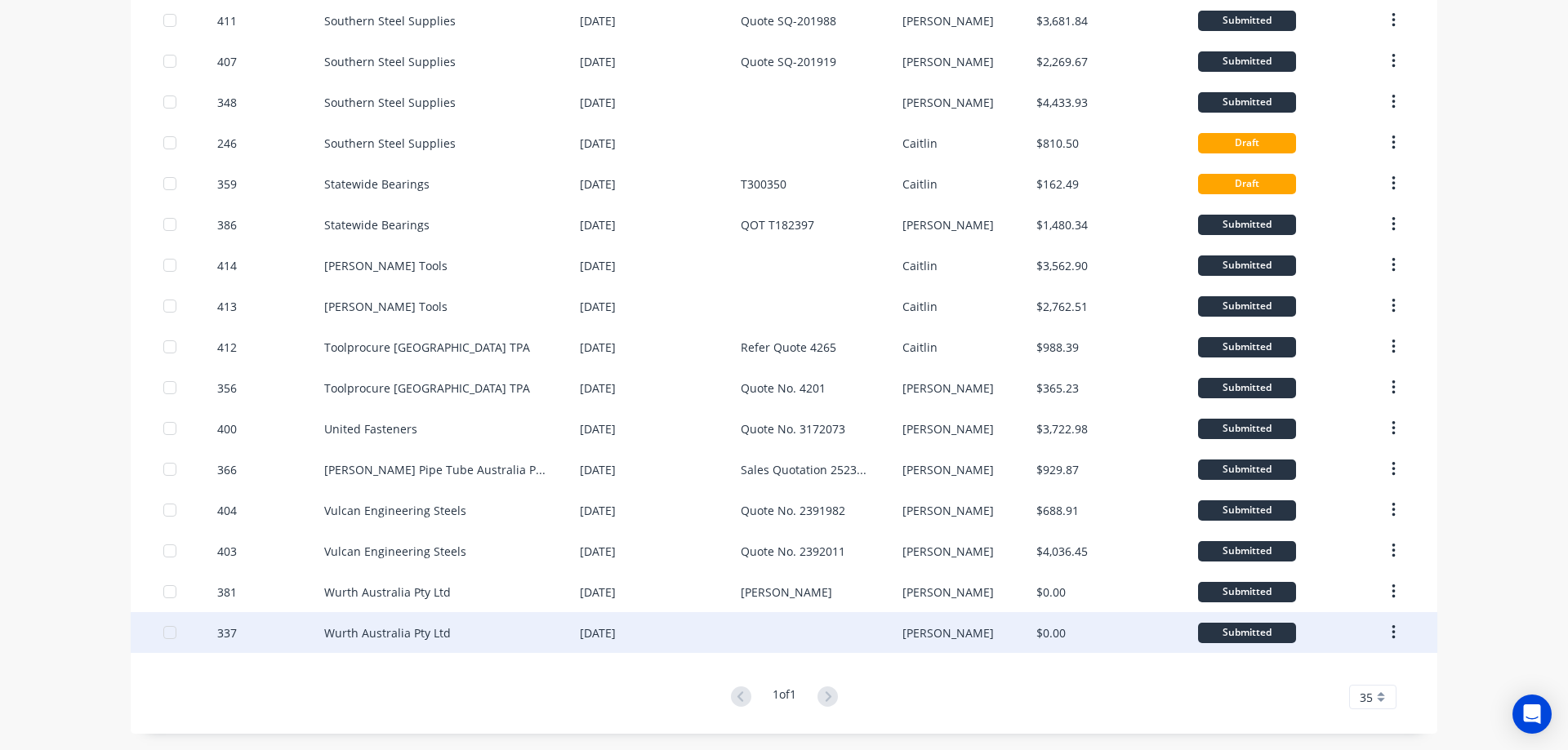
click at [519, 637] on div "Wurth Australia Pty Ltd" at bounding box center [452, 633] width 256 height 41
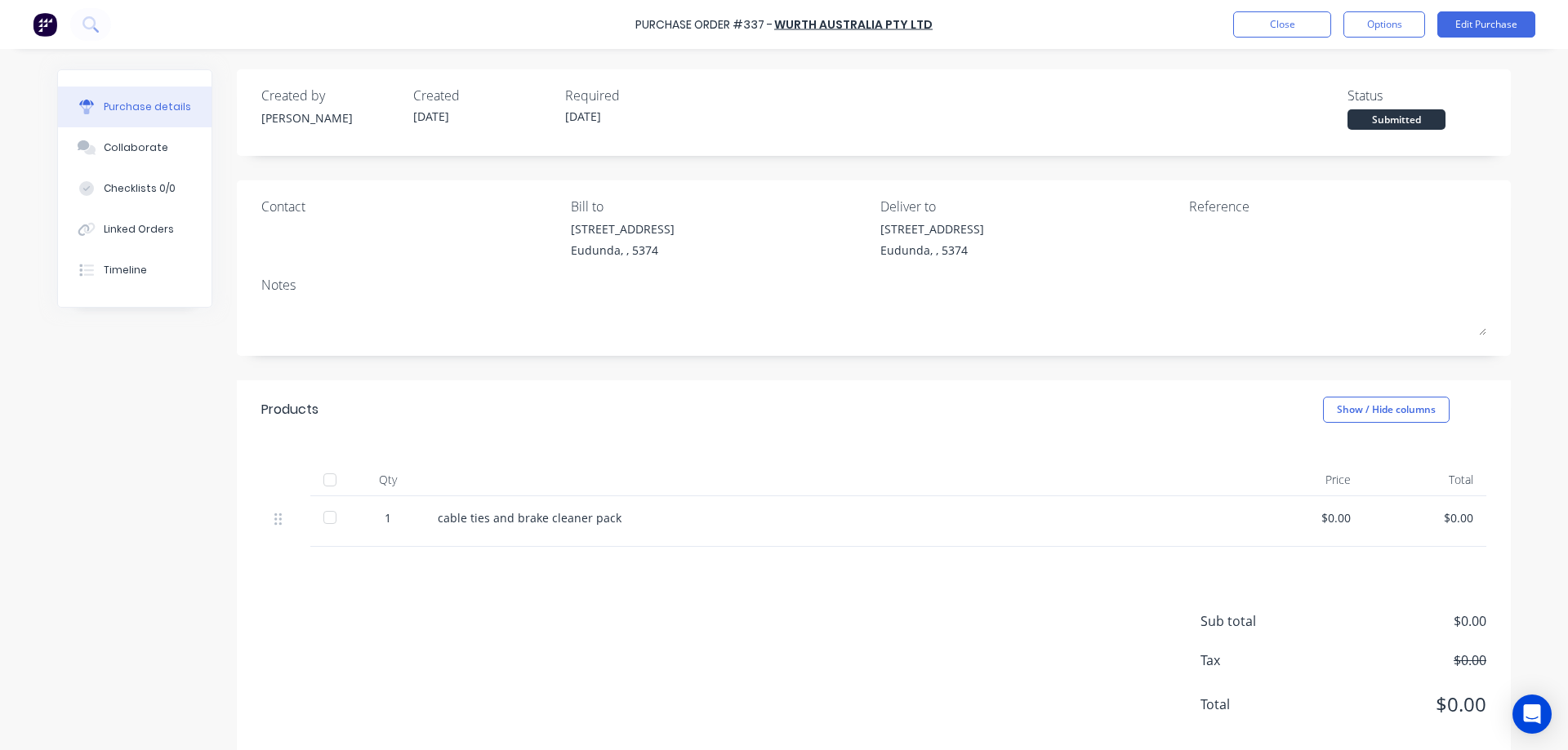
click at [38, 18] on img at bounding box center [45, 25] width 25 height 25
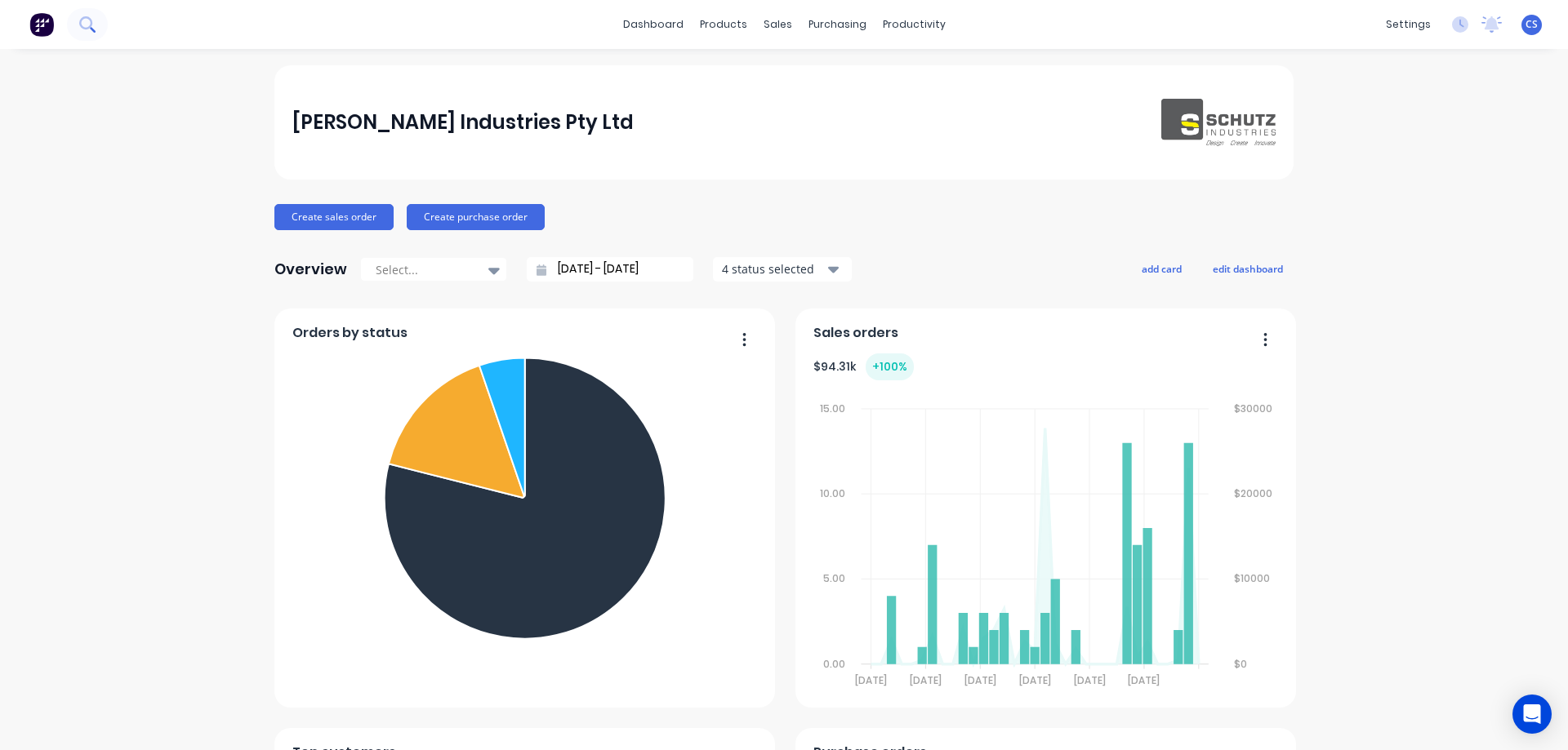
click at [83, 21] on icon at bounding box center [87, 24] width 16 height 16
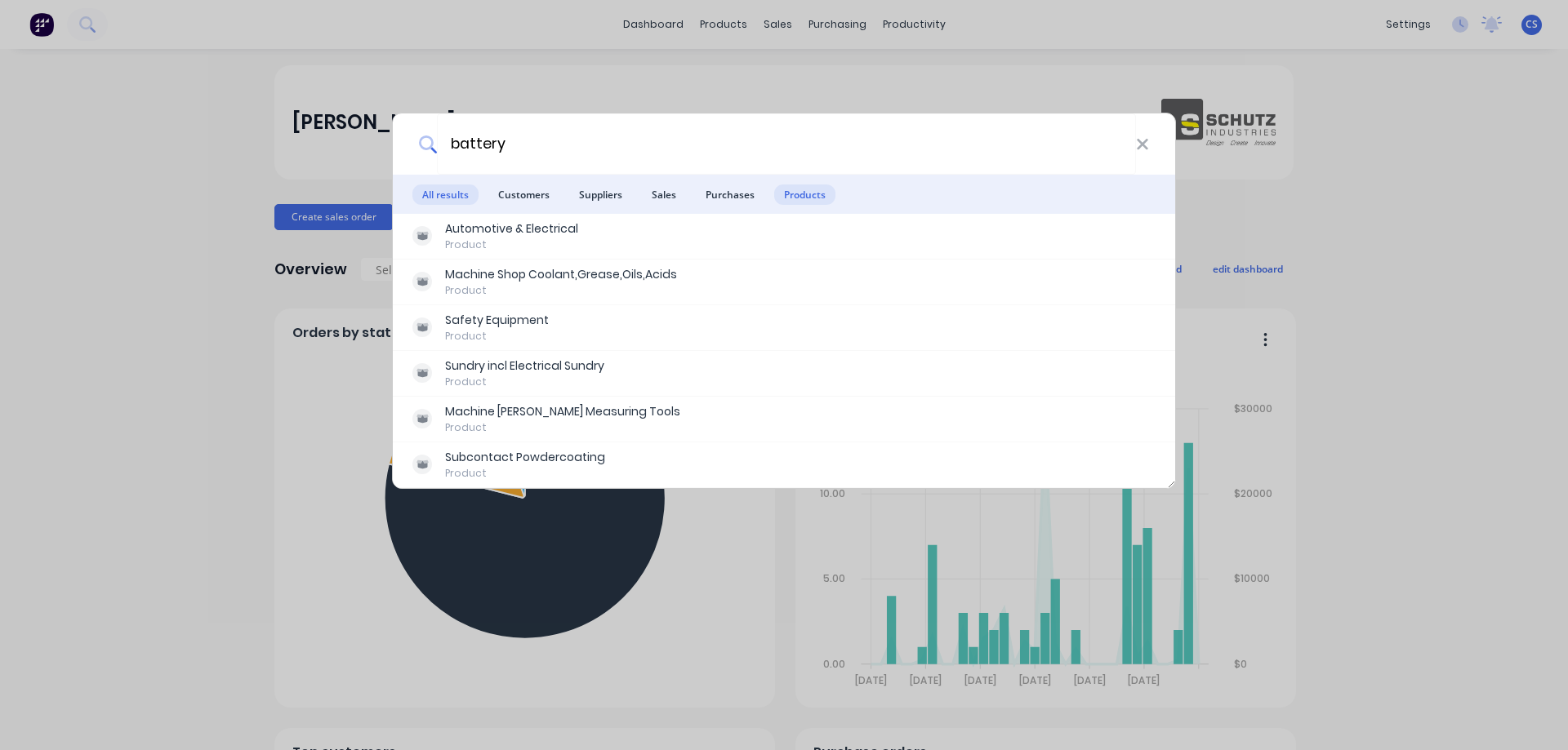
type input "battery"
click at [798, 198] on span "Products" at bounding box center [805, 194] width 61 height 21
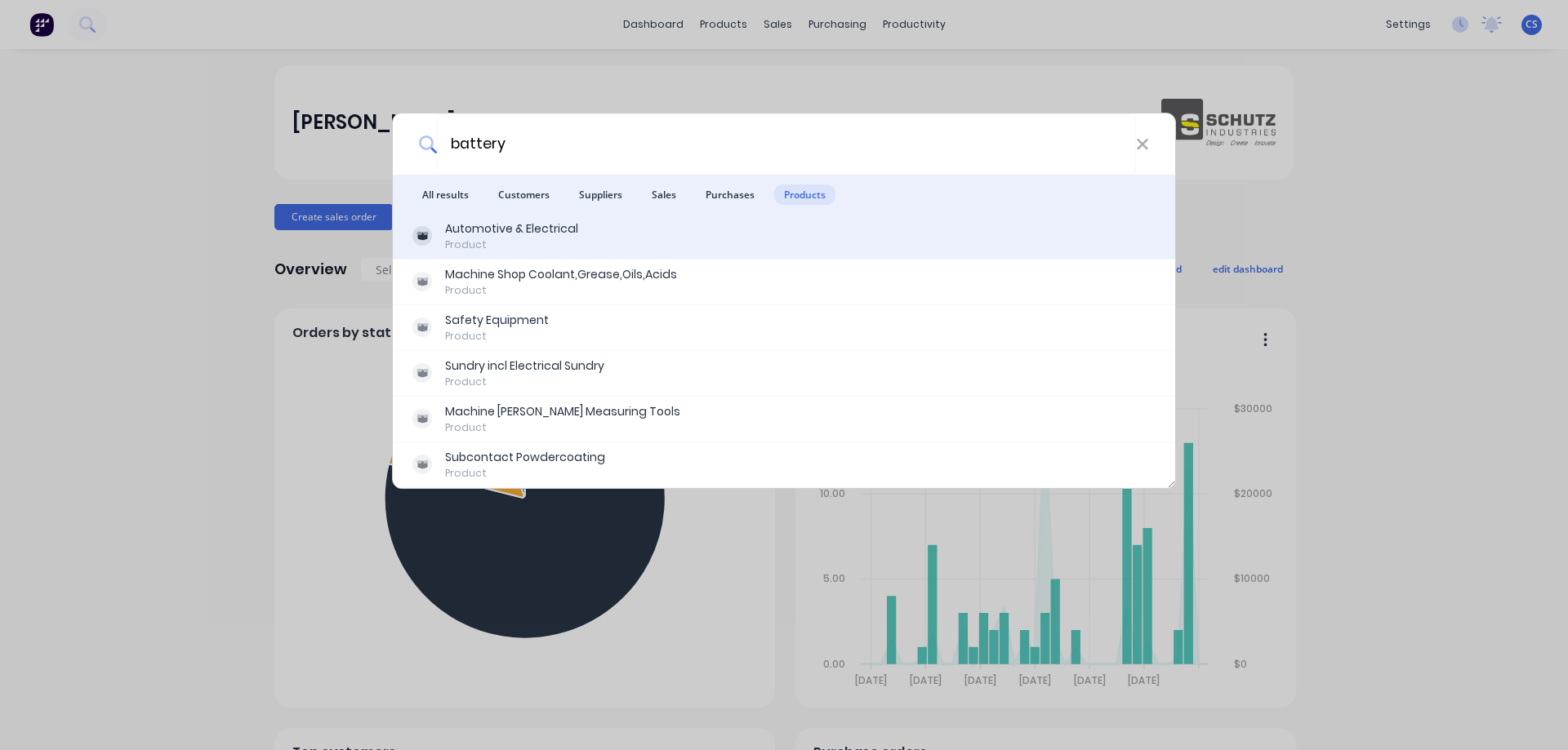
click at [643, 232] on div "Automotive & Electrical Product" at bounding box center [784, 236] width 743 height 32
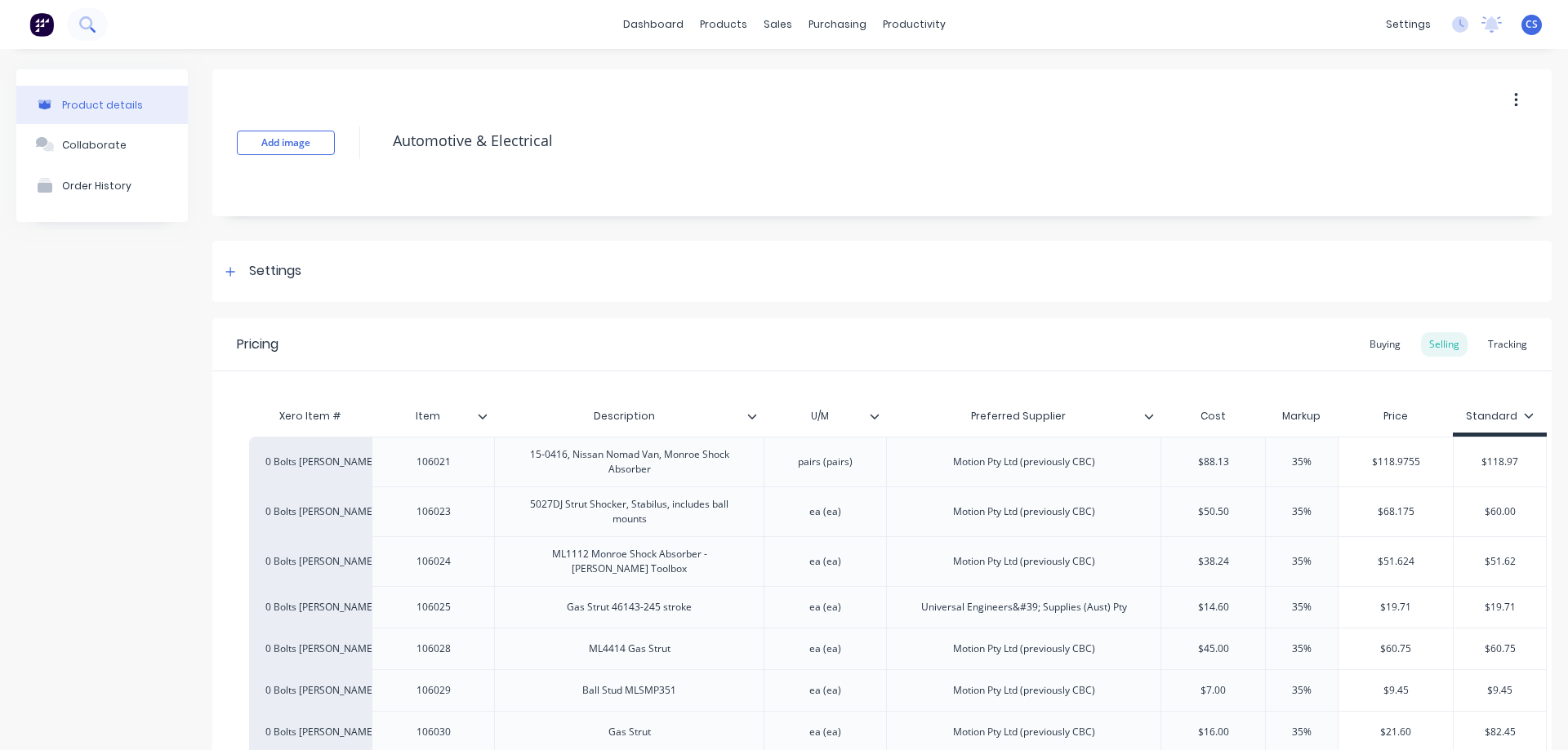
type textarea "x"
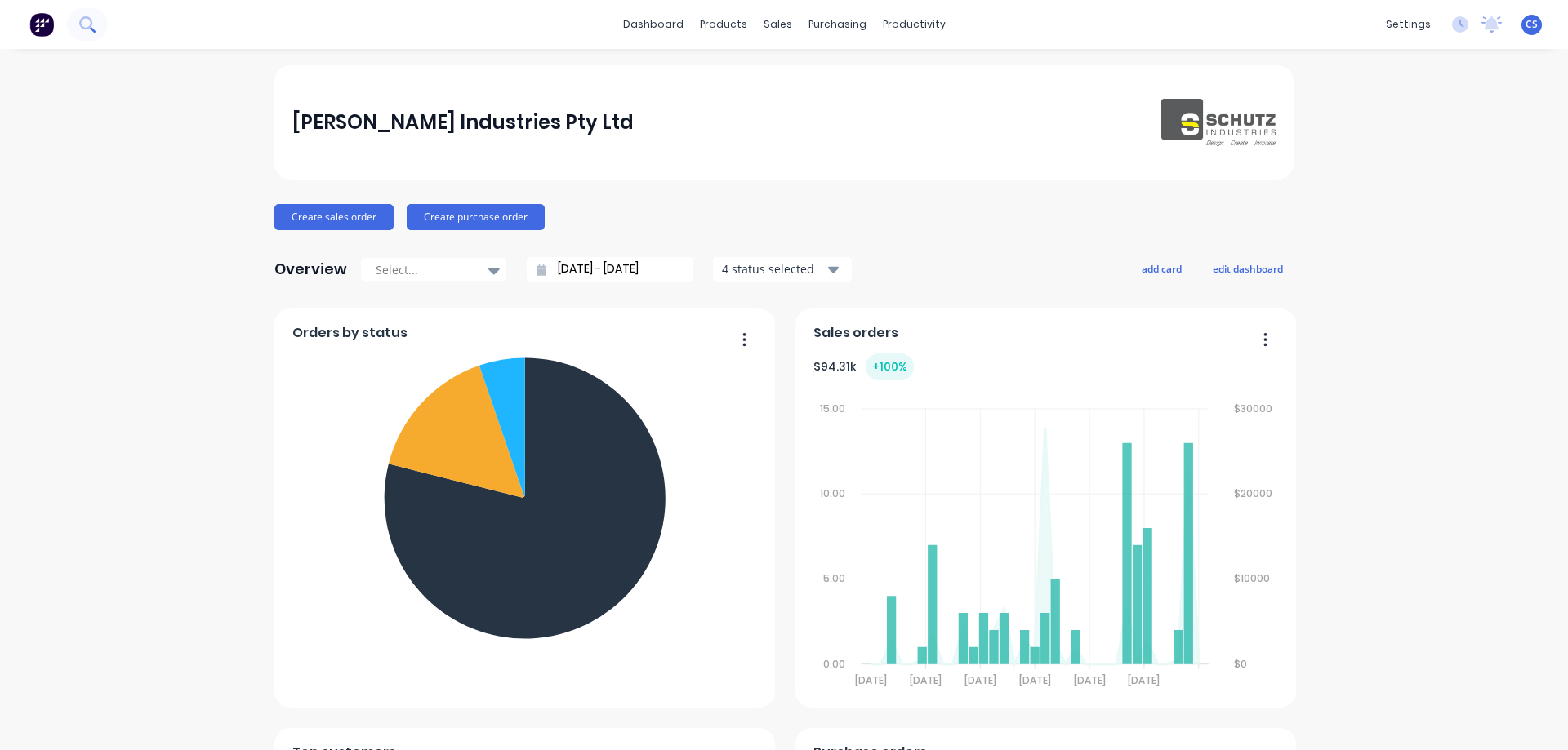
click at [91, 26] on icon at bounding box center [86, 23] width 13 height 13
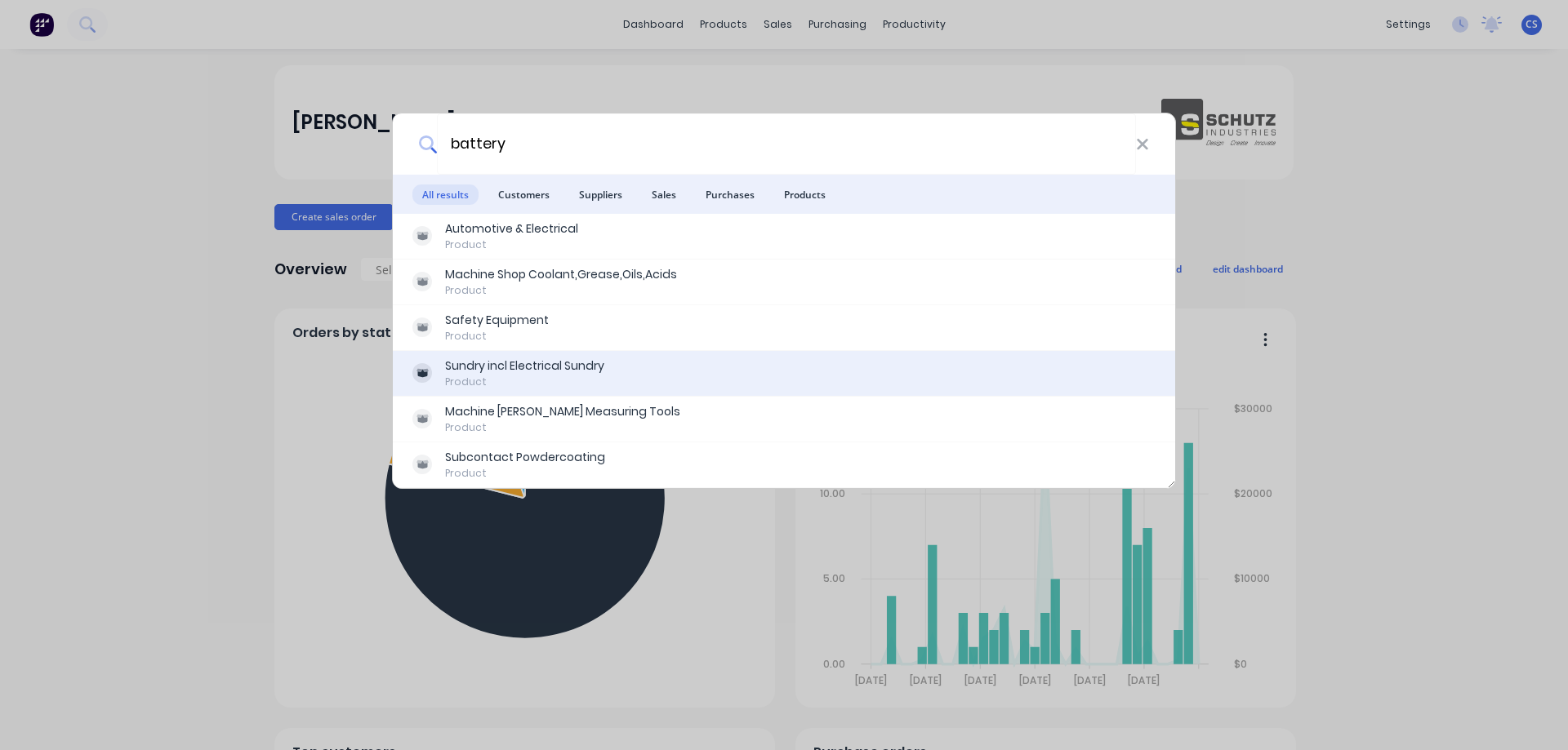
type input "battery"
click at [671, 375] on div "Sundry incl Electrical Sundry Product" at bounding box center [784, 373] width 743 height 32
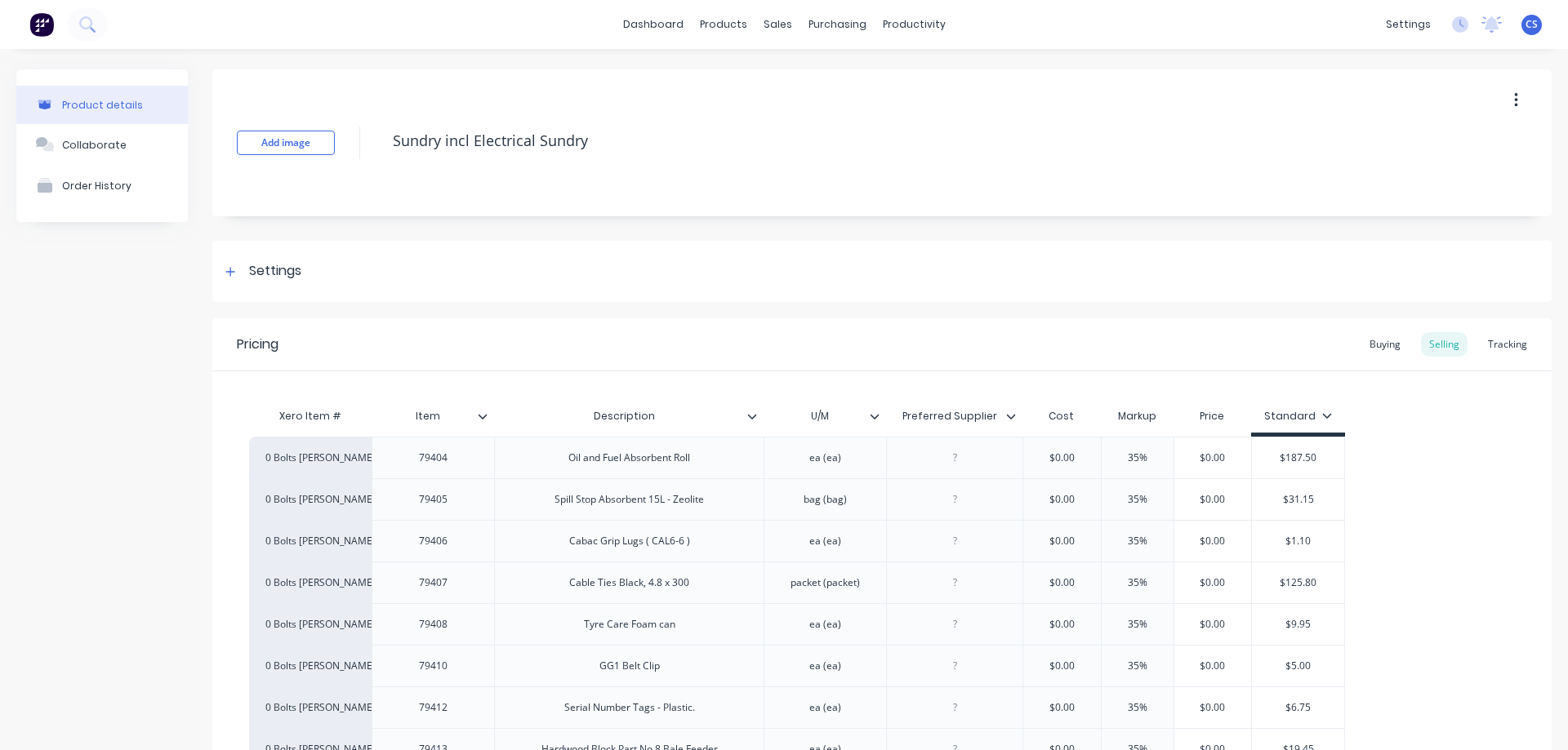
type textarea "x"
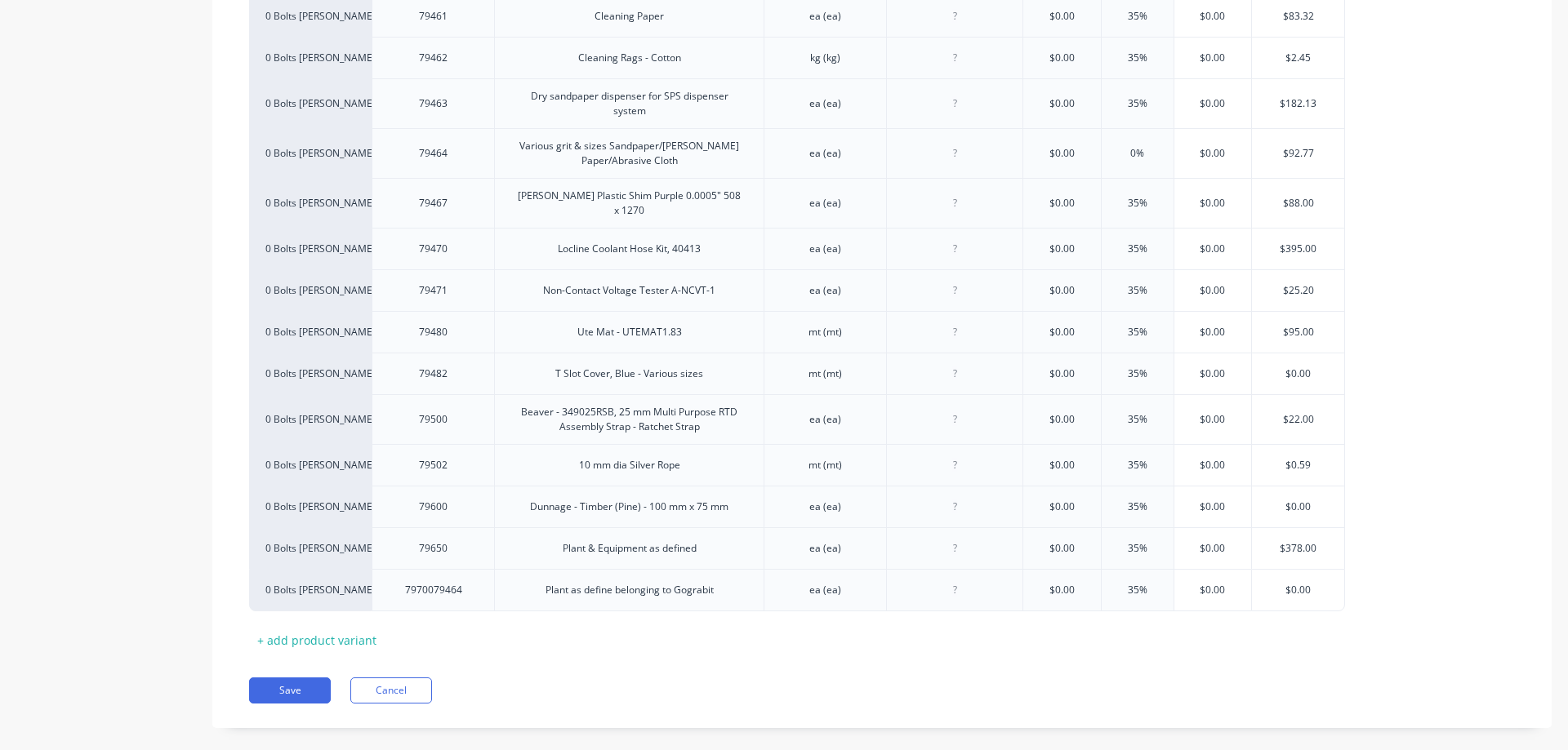
scroll to position [549, 0]
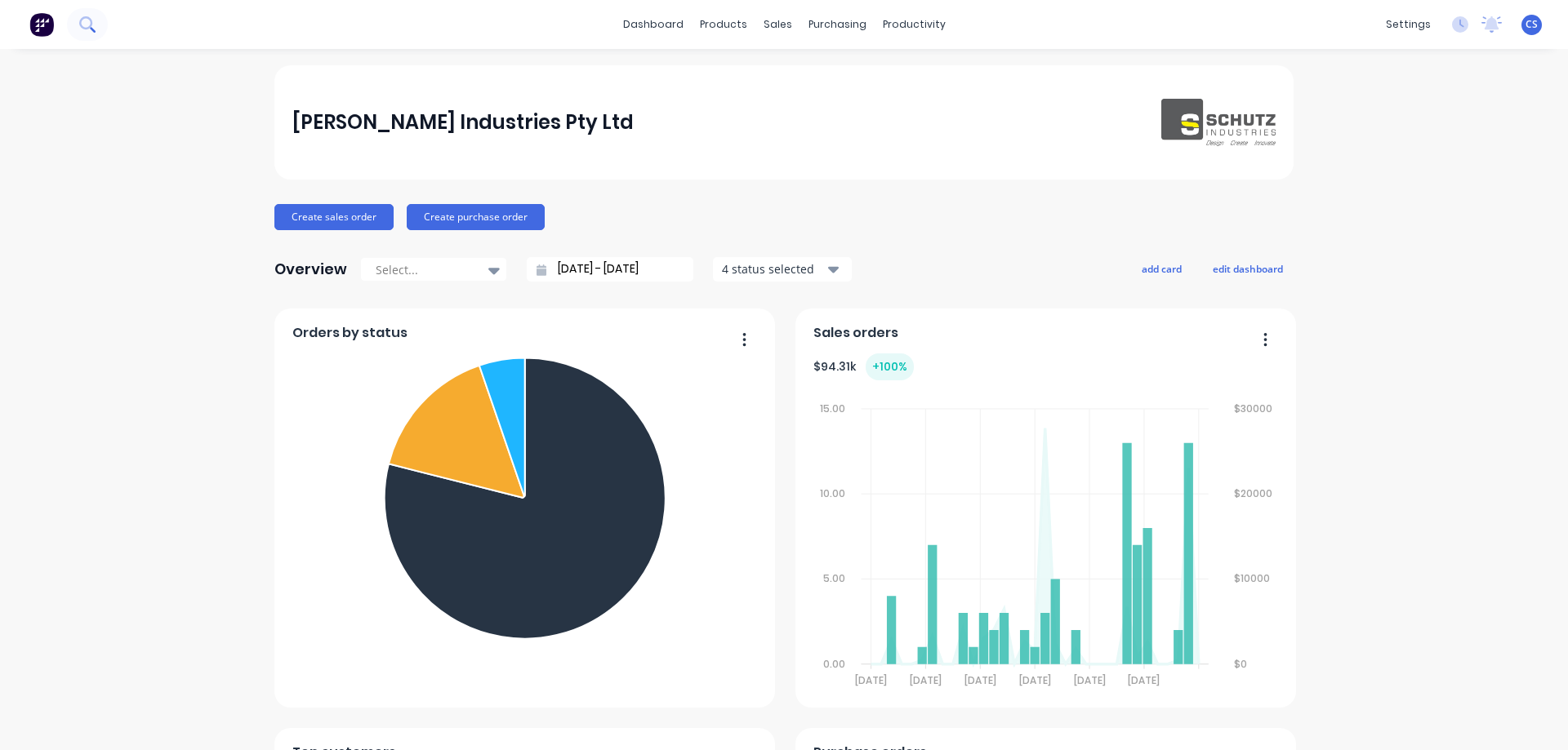
click at [91, 26] on icon at bounding box center [86, 23] width 13 height 13
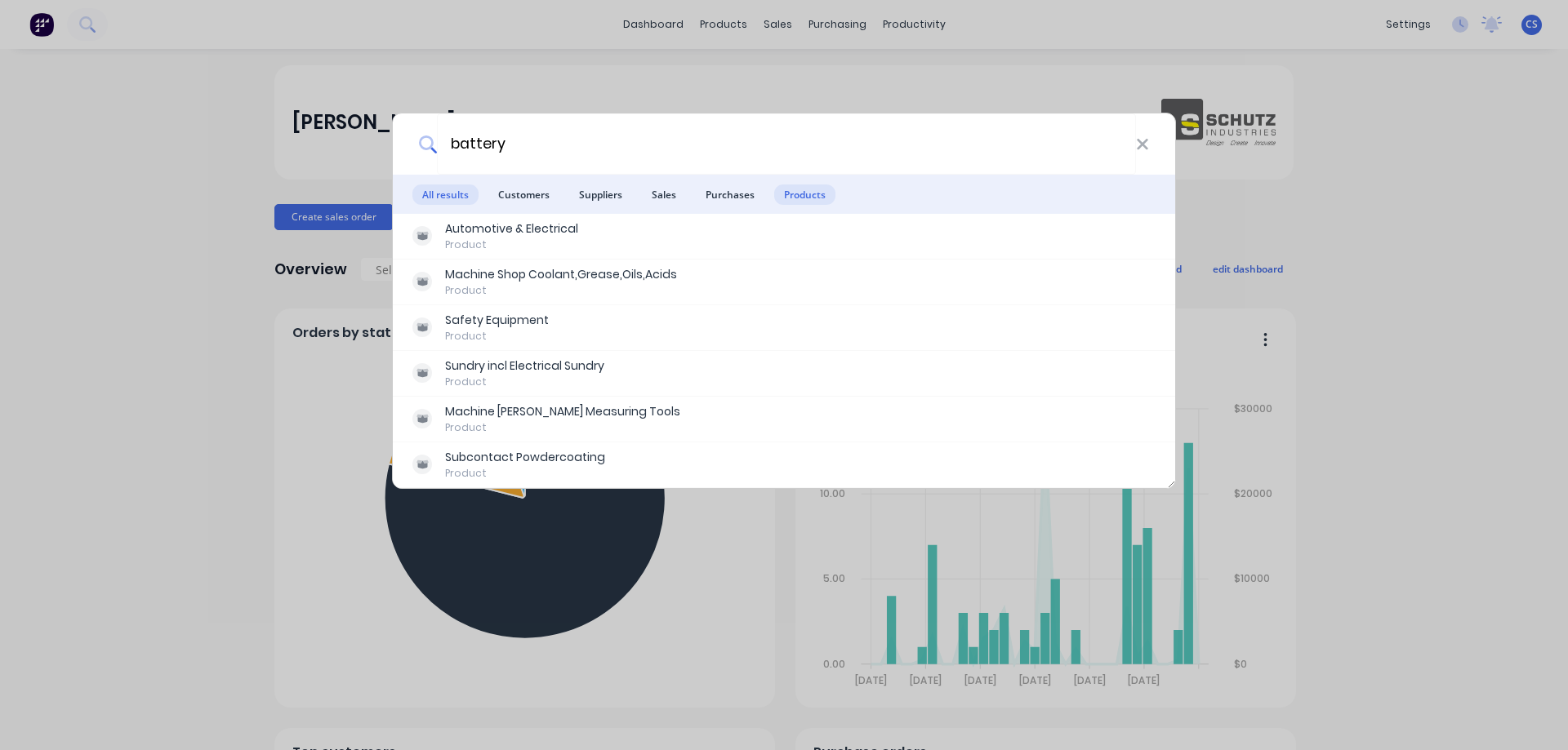
type input "battery"
click at [806, 193] on span "Products" at bounding box center [805, 194] width 61 height 21
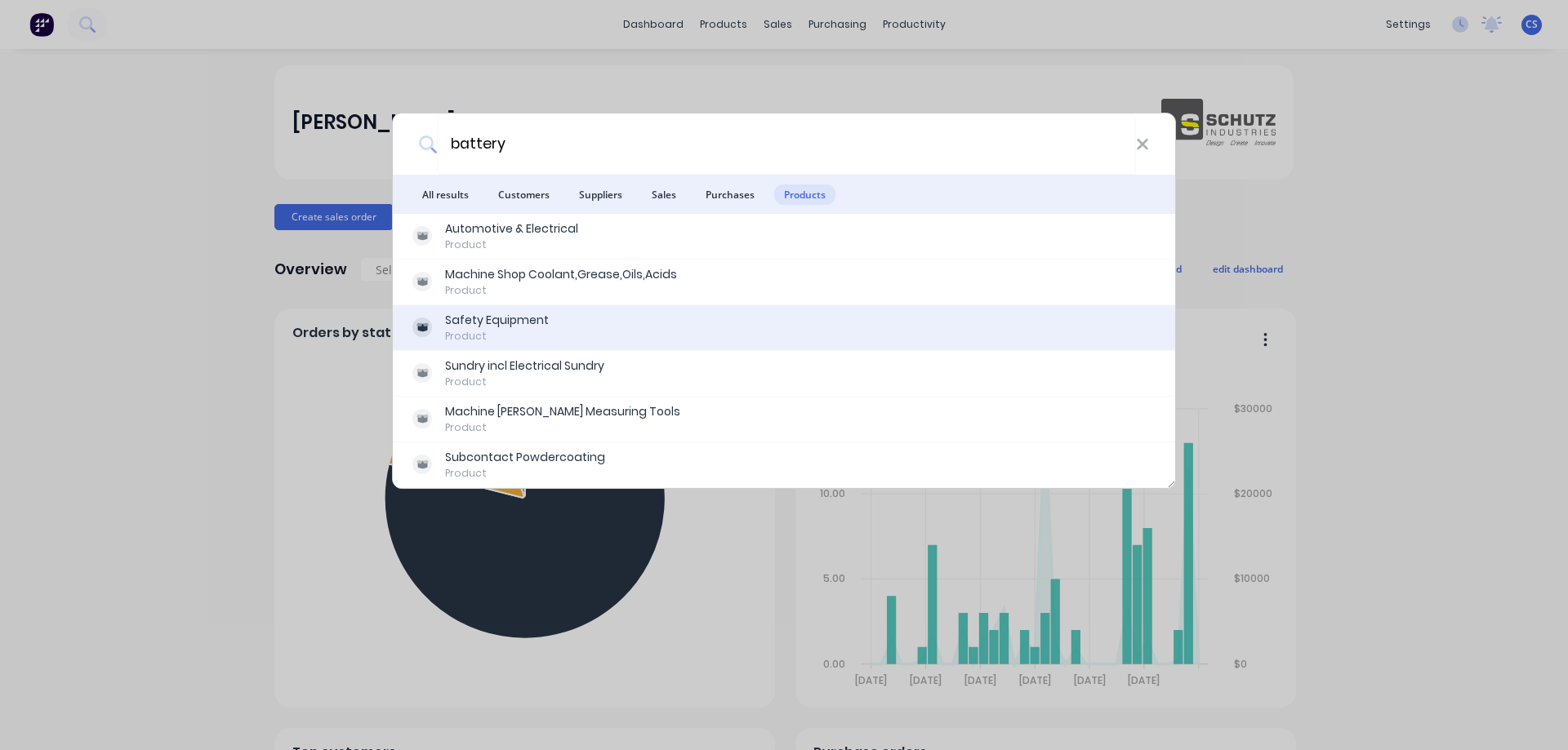
click at [789, 312] on div "Safety Equipment Product" at bounding box center [784, 327] width 743 height 32
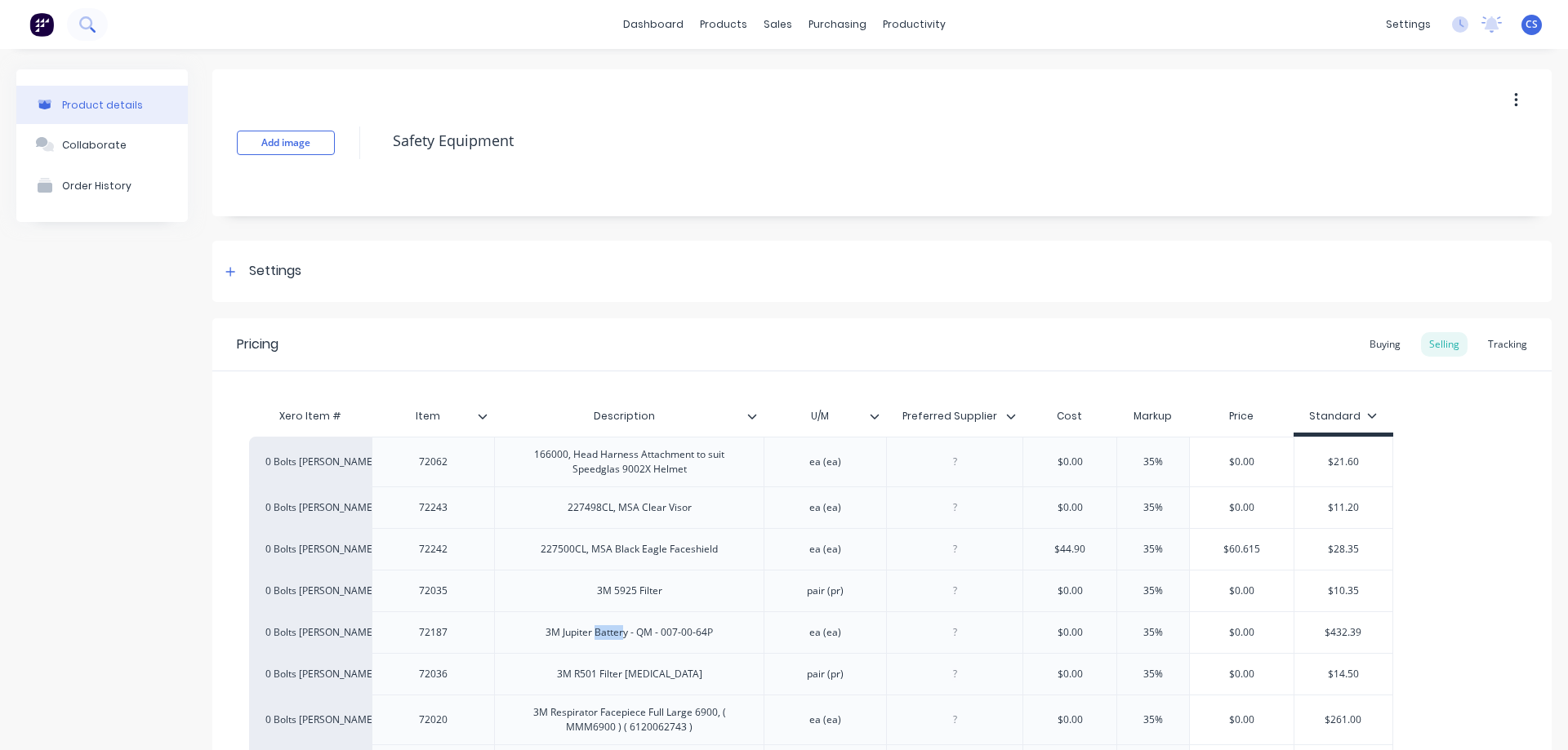
click at [86, 36] on button at bounding box center [87, 24] width 41 height 32
type textarea "x"
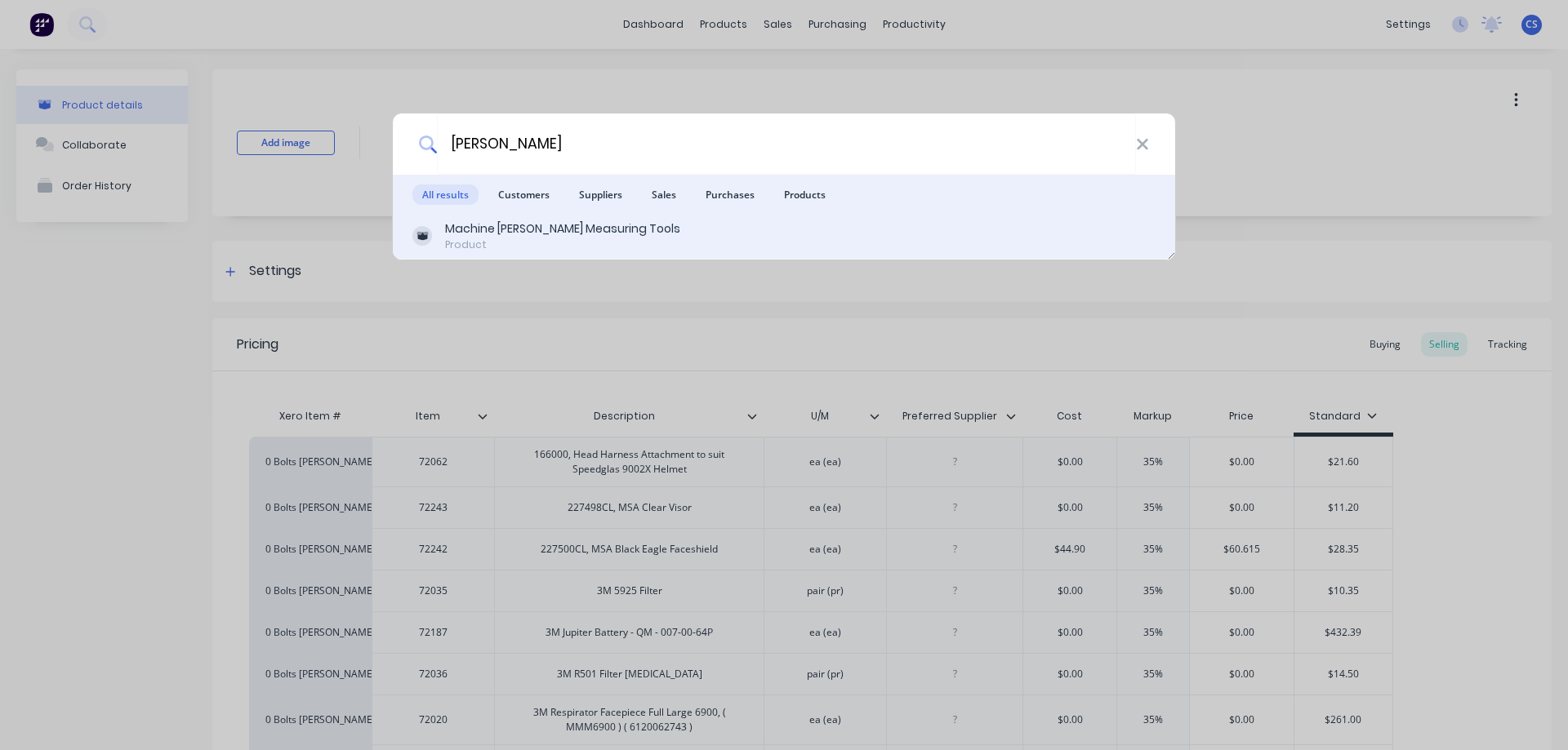
type input "scriber"
click at [484, 239] on div "Product" at bounding box center [562, 245] width 235 height 15
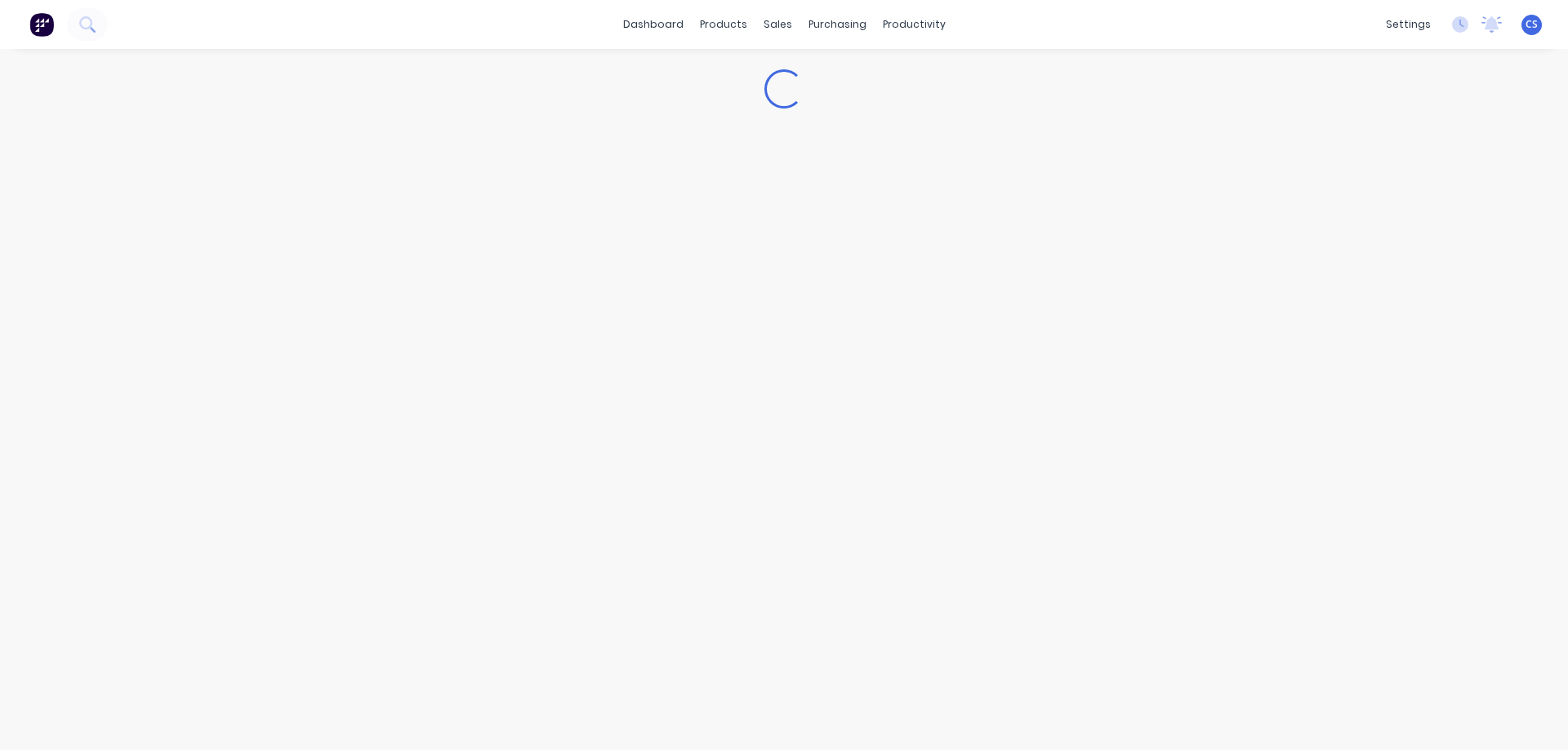
click at [1404, 362] on div "Loading..." at bounding box center [784, 383] width 1568 height 669
click at [50, 20] on img at bounding box center [42, 25] width 25 height 25
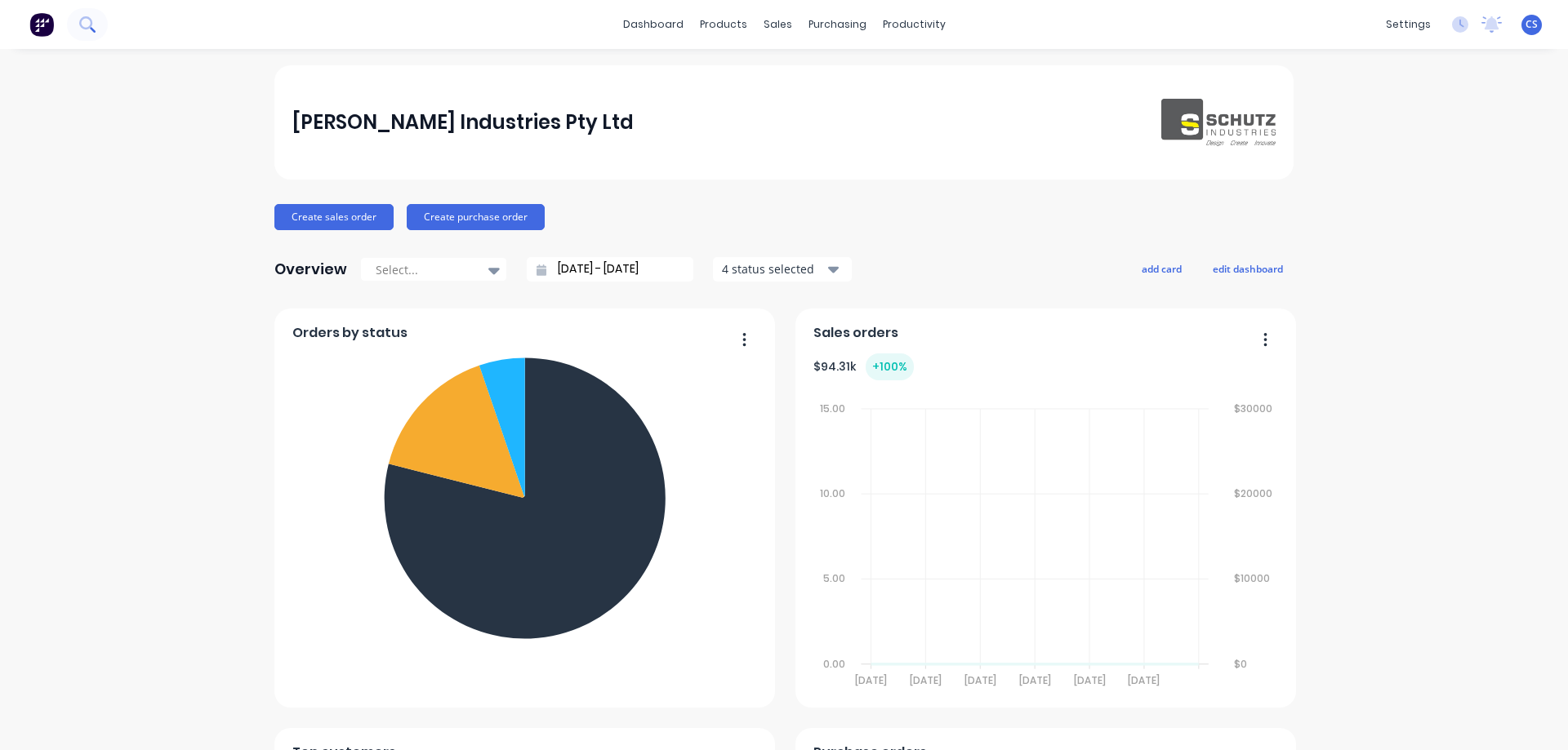
click at [95, 31] on icon at bounding box center [87, 24] width 16 height 16
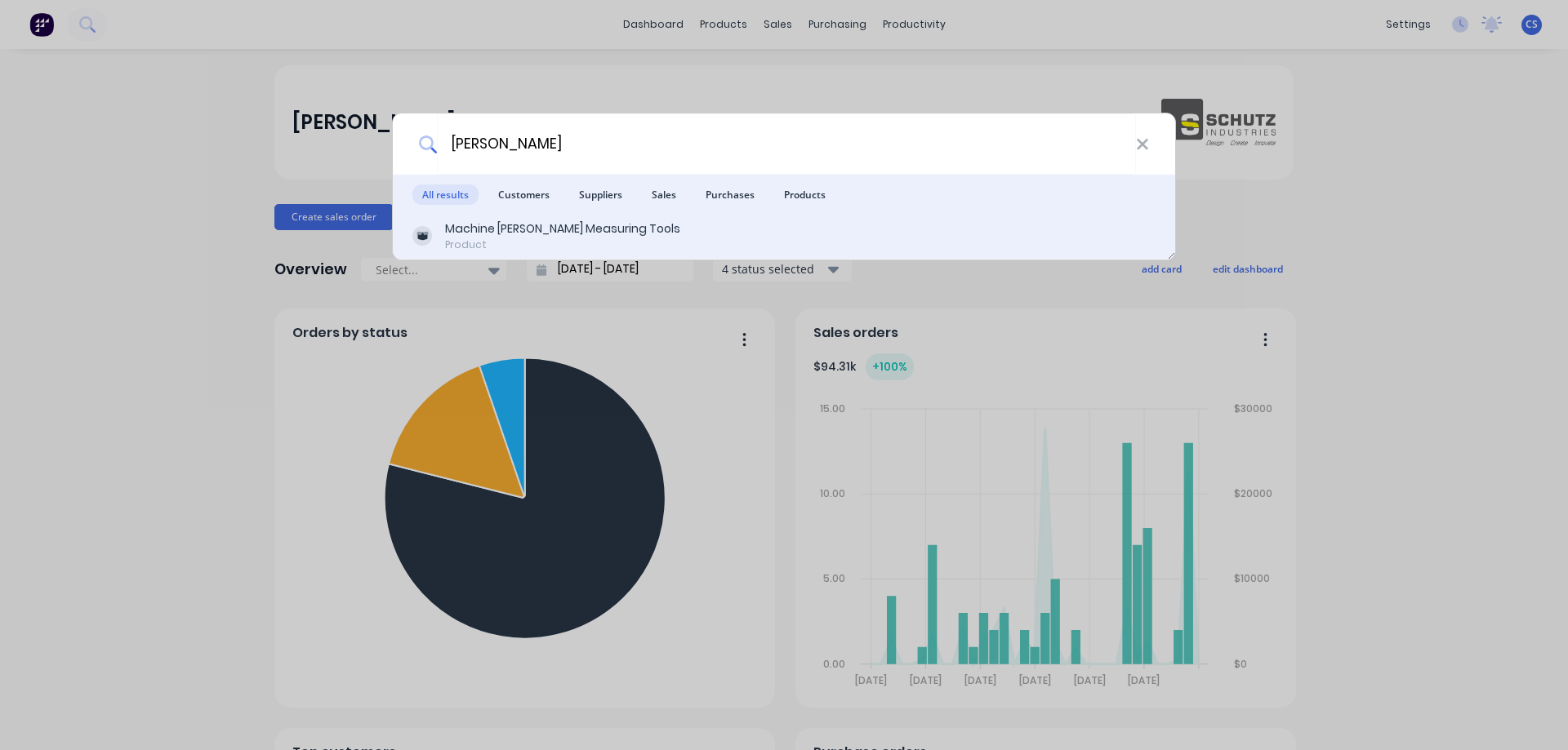
type input "scriber"
click at [629, 240] on div "Machine Shope Measuring Tools Product" at bounding box center [784, 236] width 743 height 32
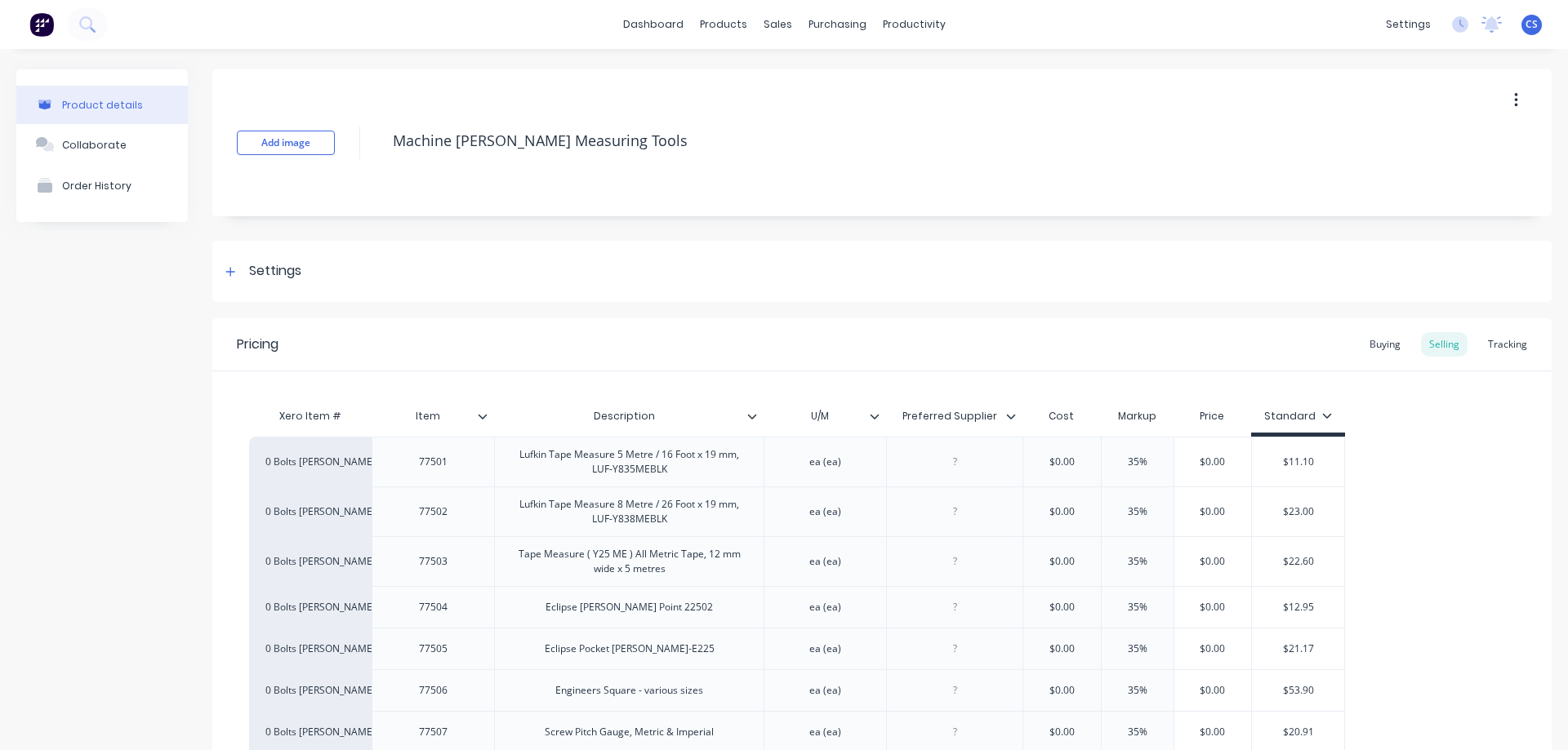
type textarea "x"
click at [50, 26] on img at bounding box center [42, 25] width 25 height 25
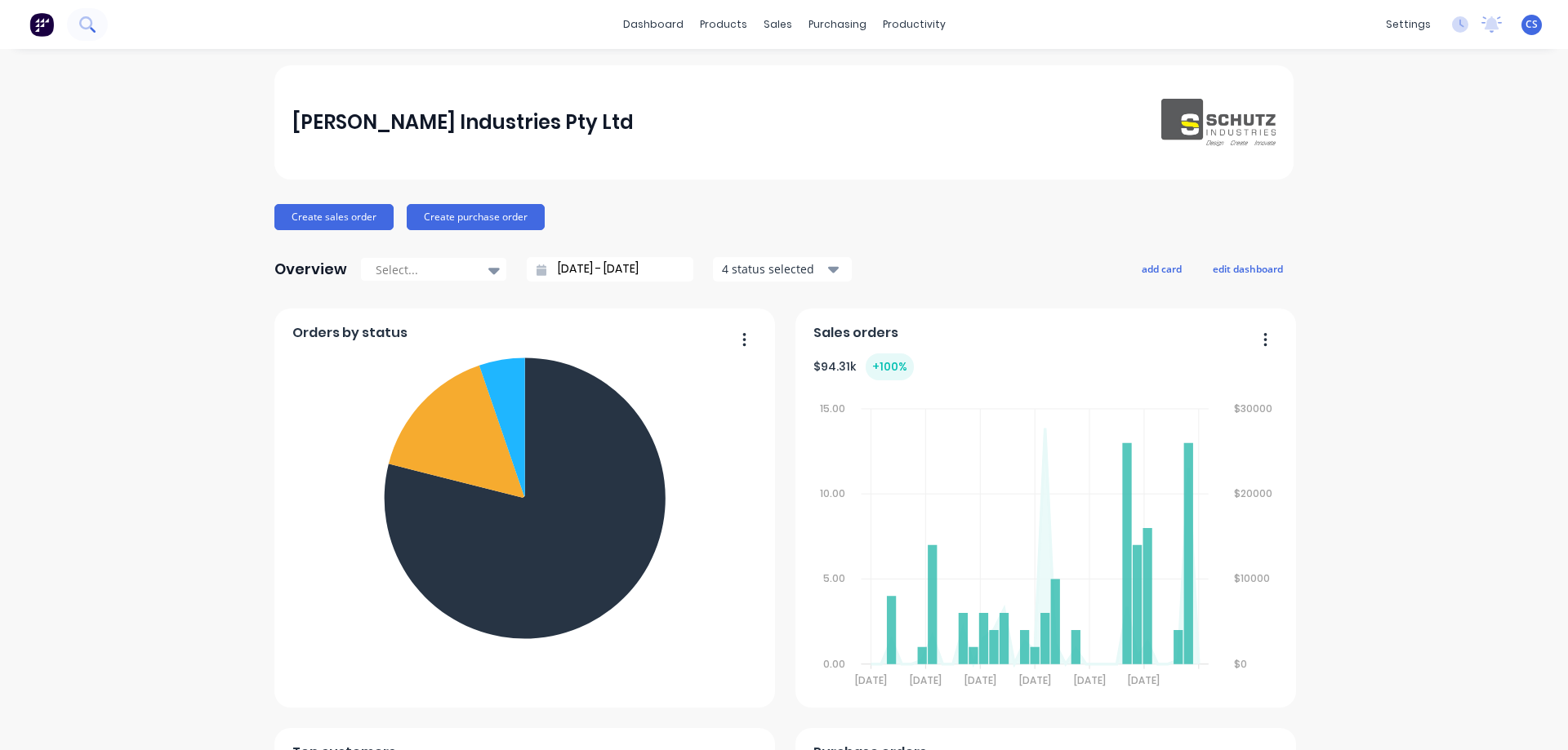
click at [92, 24] on icon at bounding box center [86, 23] width 13 height 13
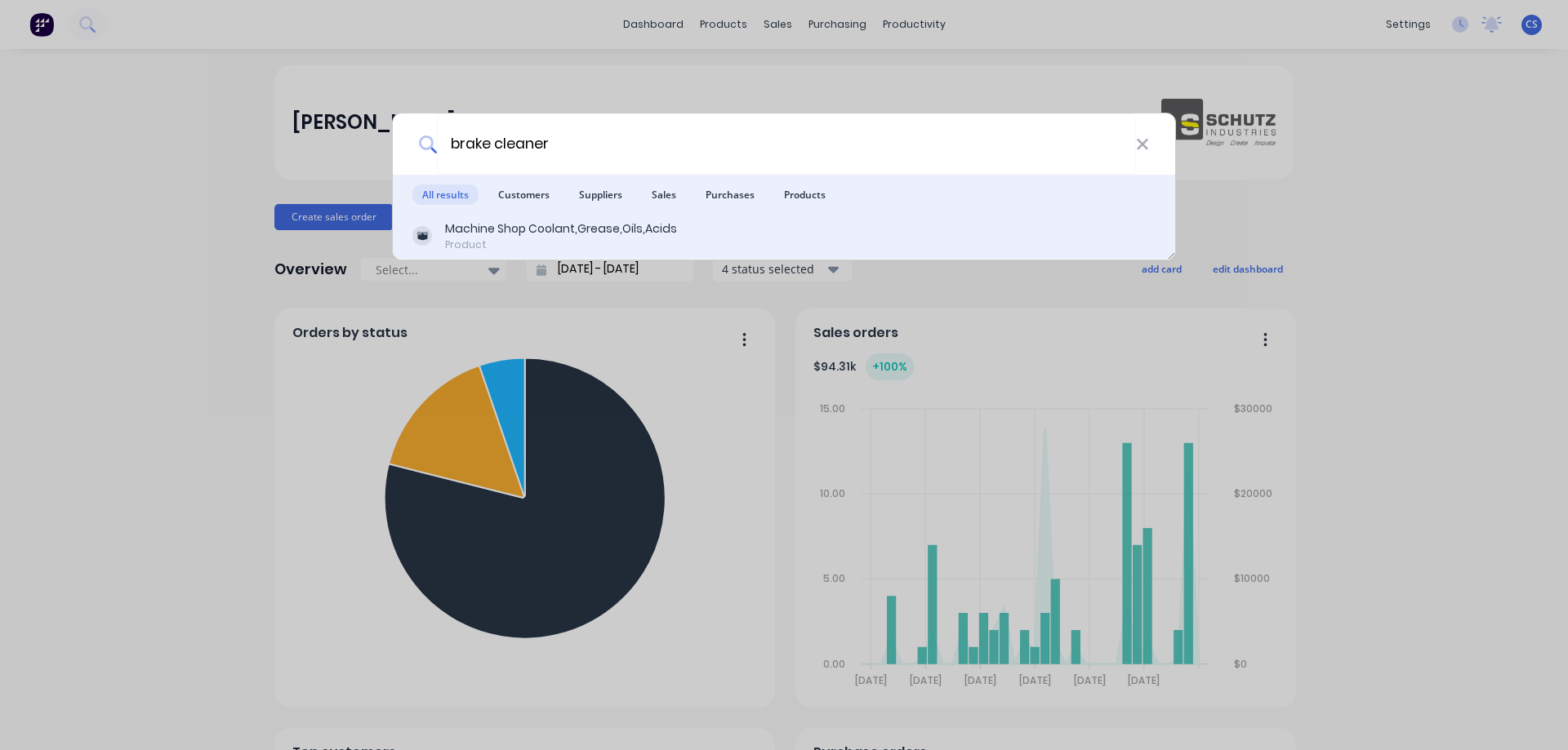
type input "brake cleaner"
click at [629, 234] on div "Machine Shop Coolant,Grease,Oils,Acids" at bounding box center [561, 229] width 232 height 17
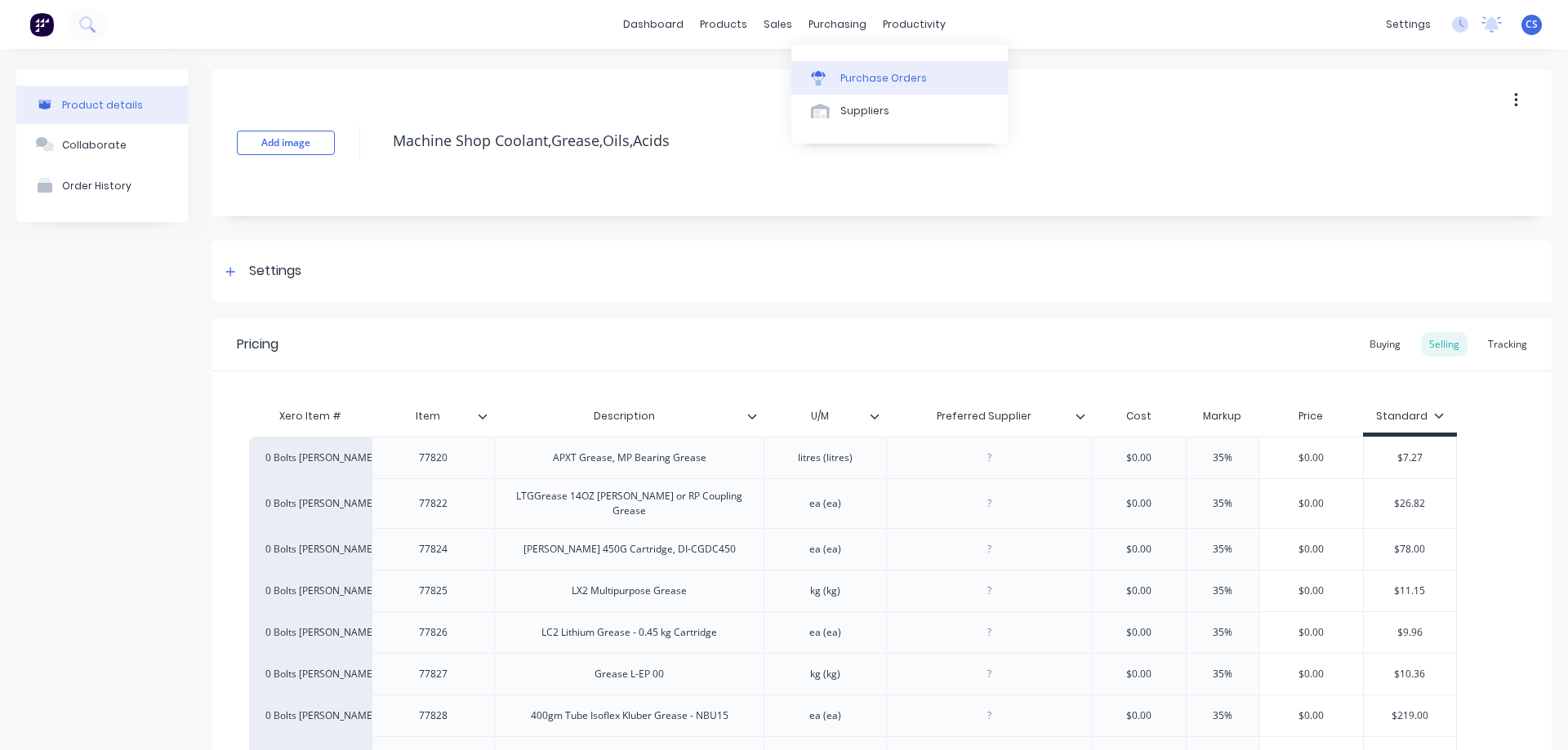
click at [849, 65] on link "Purchase Orders" at bounding box center [900, 77] width 217 height 32
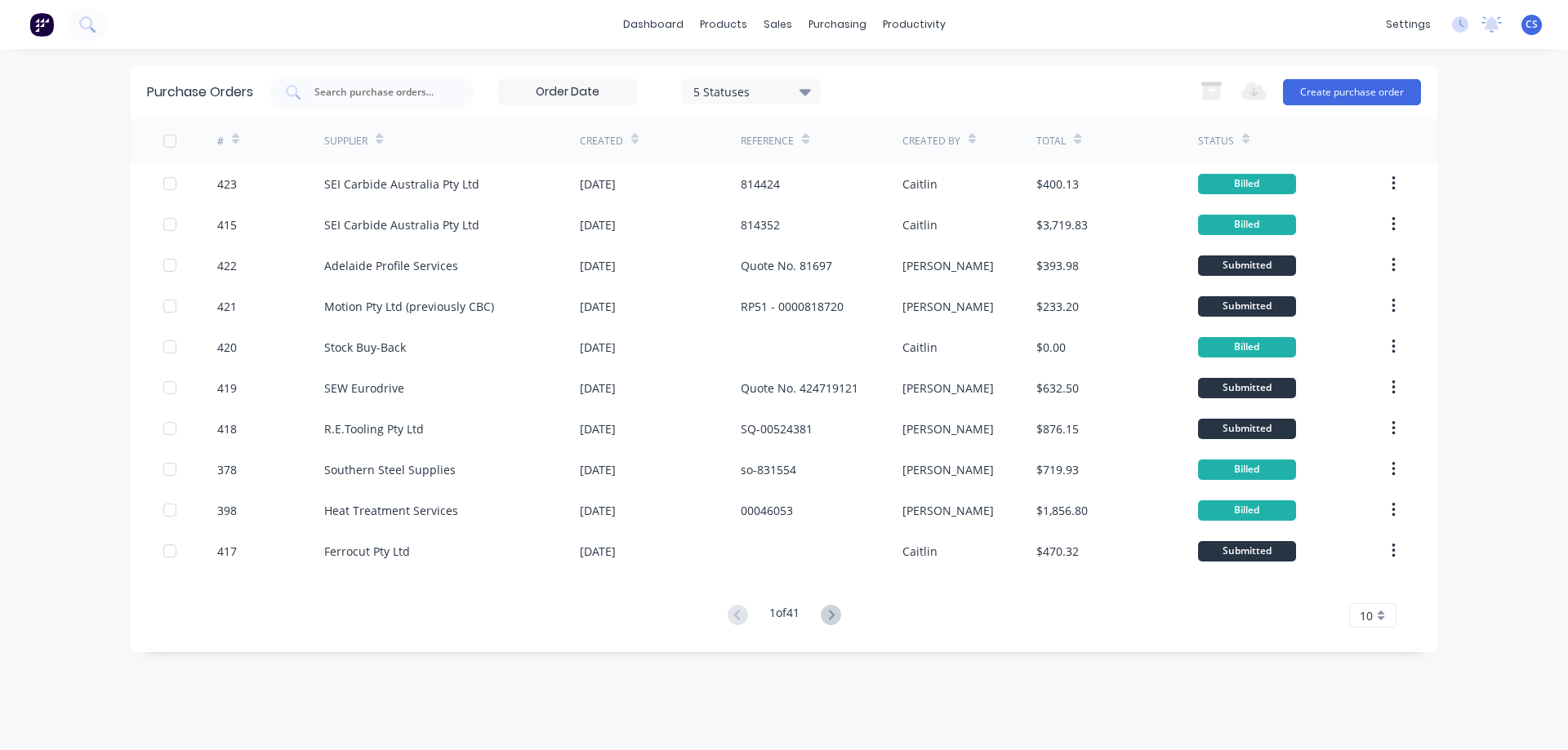
click at [782, 100] on div "5 Statuses" at bounding box center [751, 92] width 139 height 25
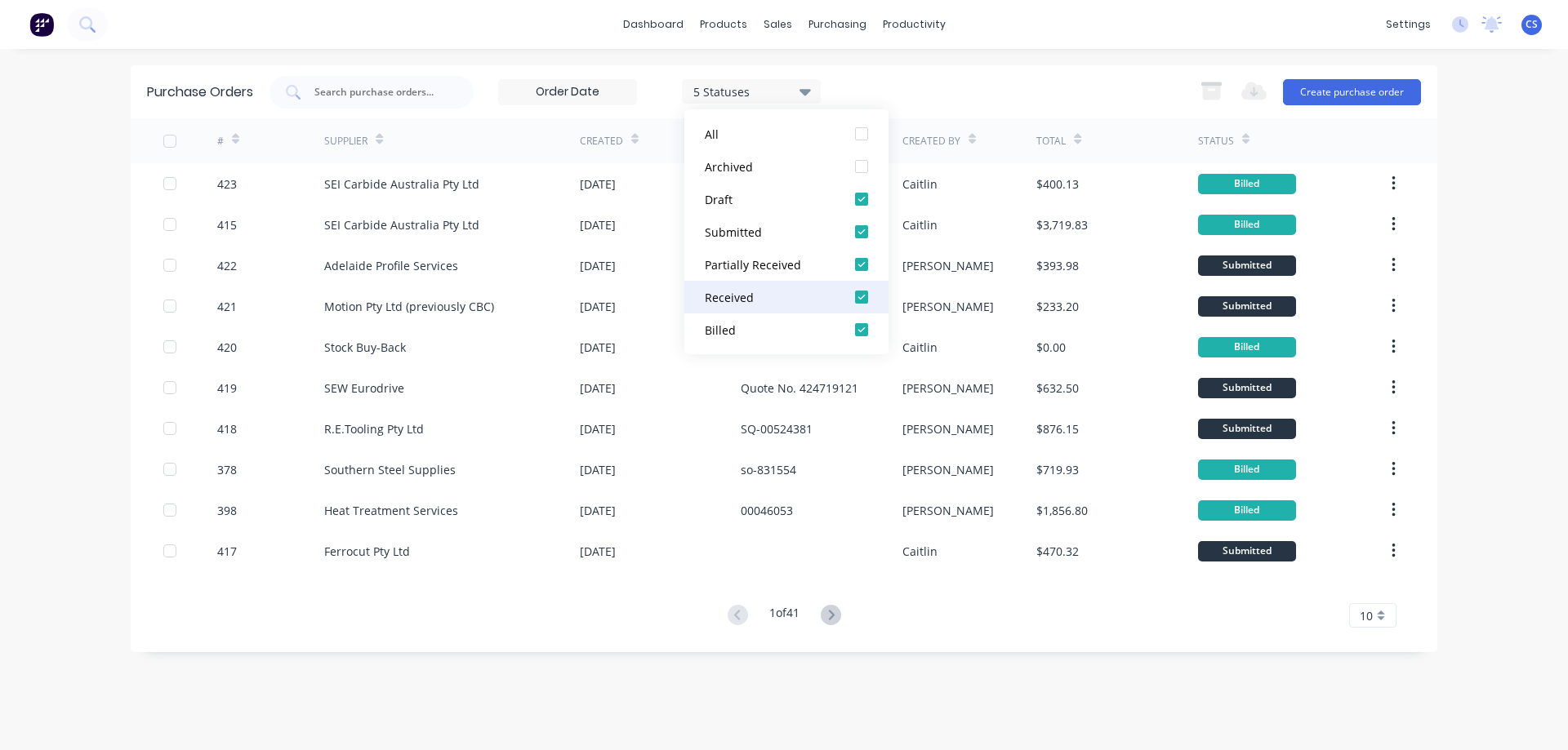
click at [814, 297] on div "Received" at bounding box center [770, 298] width 131 height 17
click at [867, 327] on div at bounding box center [861, 329] width 32 height 32
click at [1382, 603] on div "Purchase Orders 3 Statuses 3 Statuses Export to Excel (XLSX) Create purchase or…" at bounding box center [784, 399] width 1307 height 669
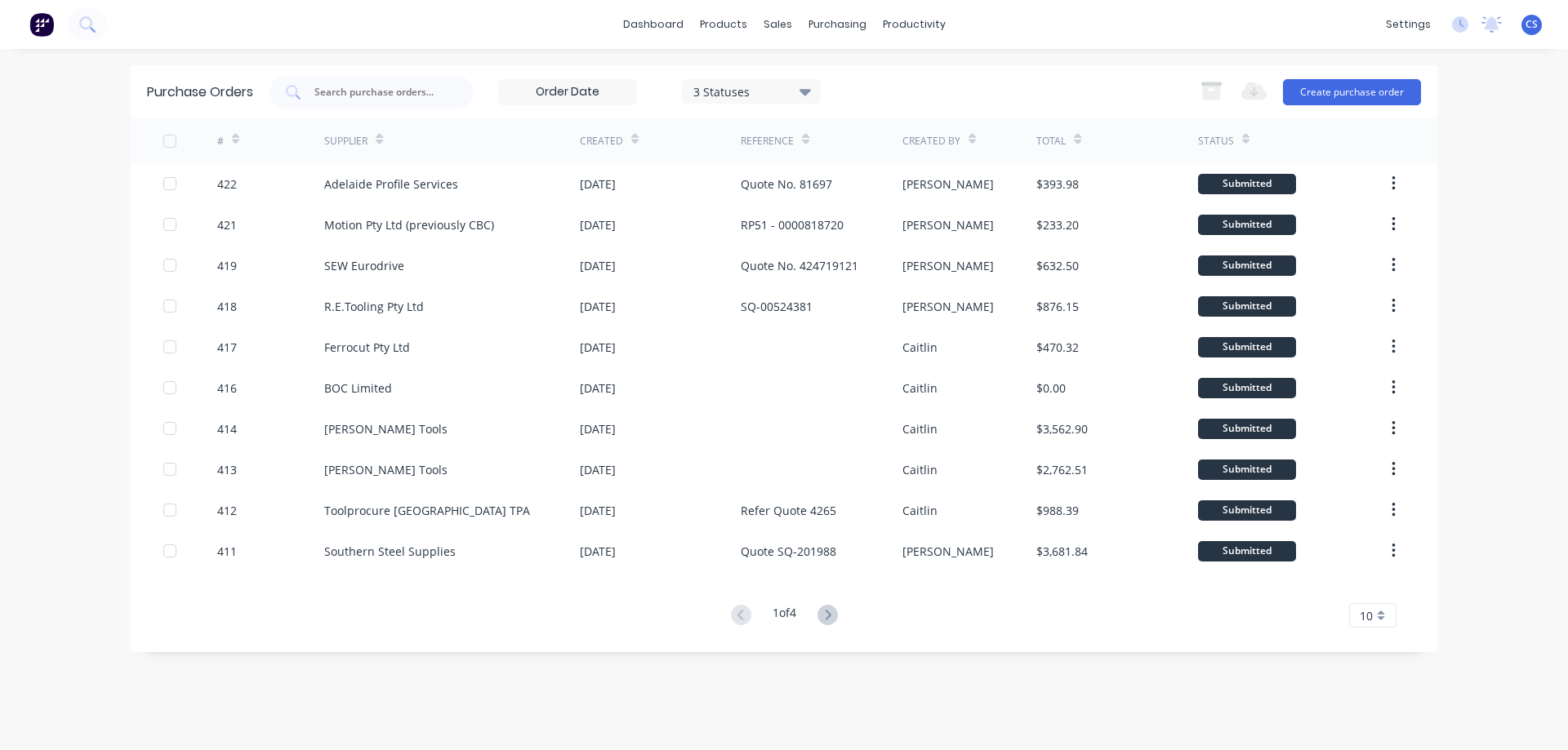
click at [1390, 606] on div "10" at bounding box center [1372, 616] width 47 height 25
click at [1379, 591] on div "35" at bounding box center [1372, 588] width 45 height 29
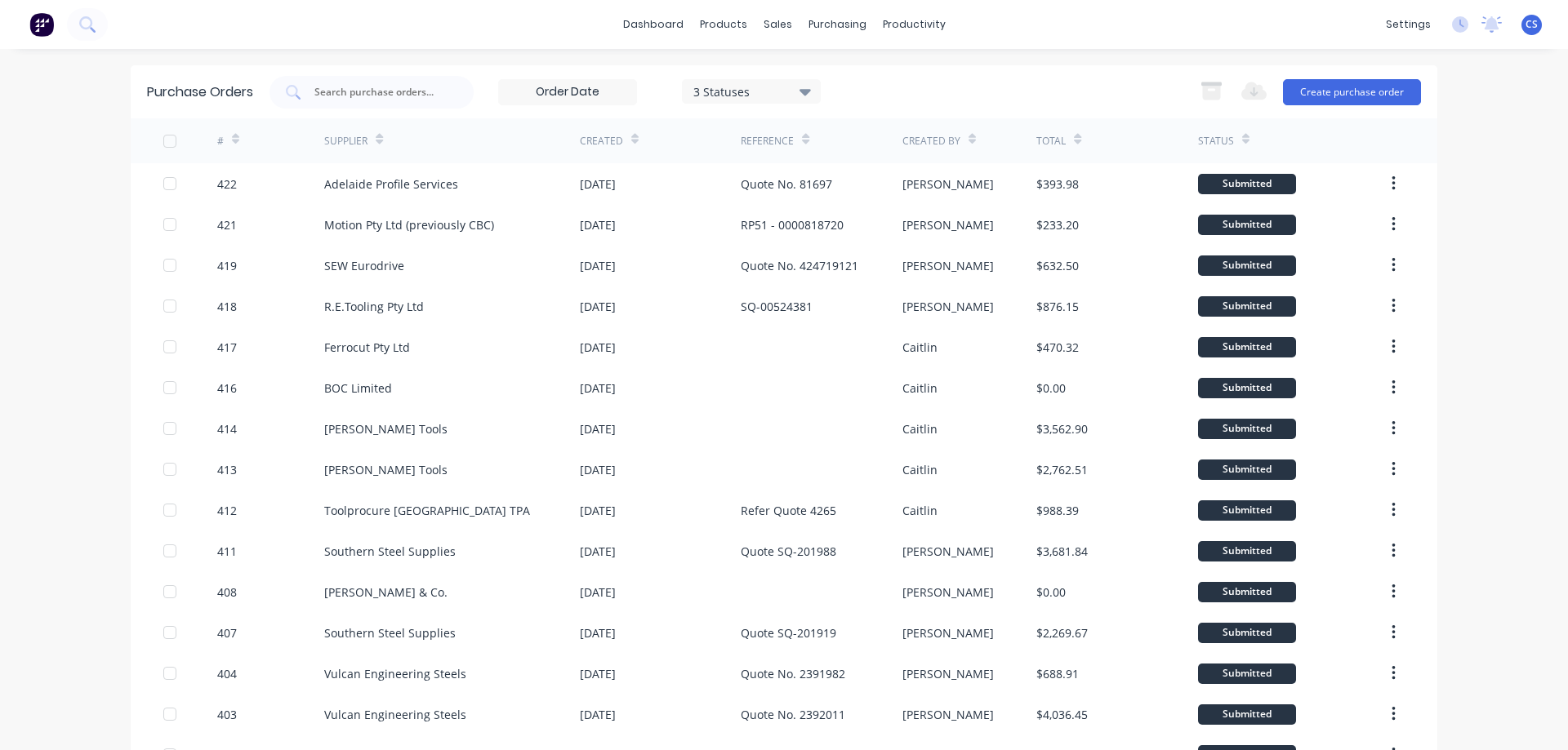
click at [375, 141] on icon at bounding box center [379, 142] width 7 height 5
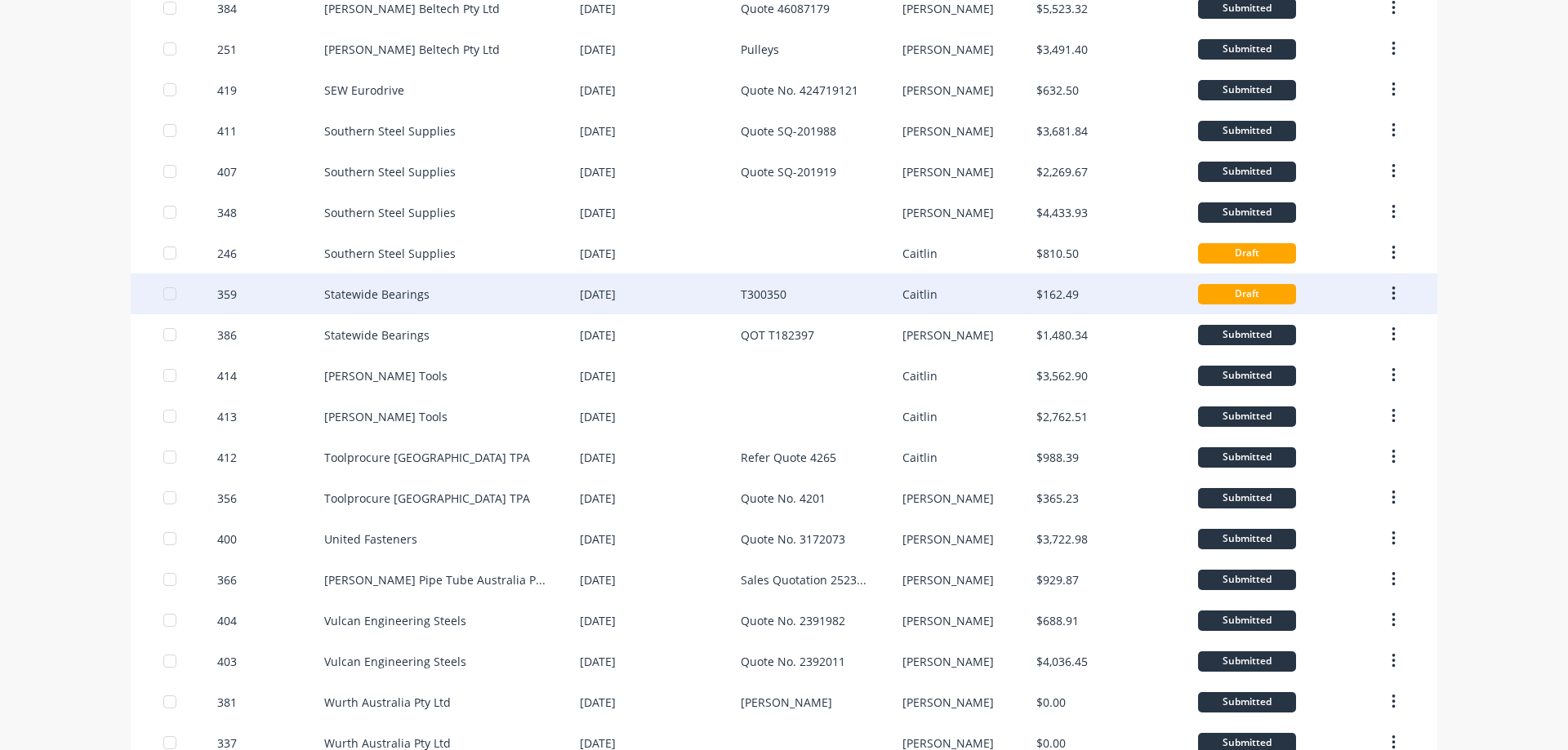
scroll to position [939, 0]
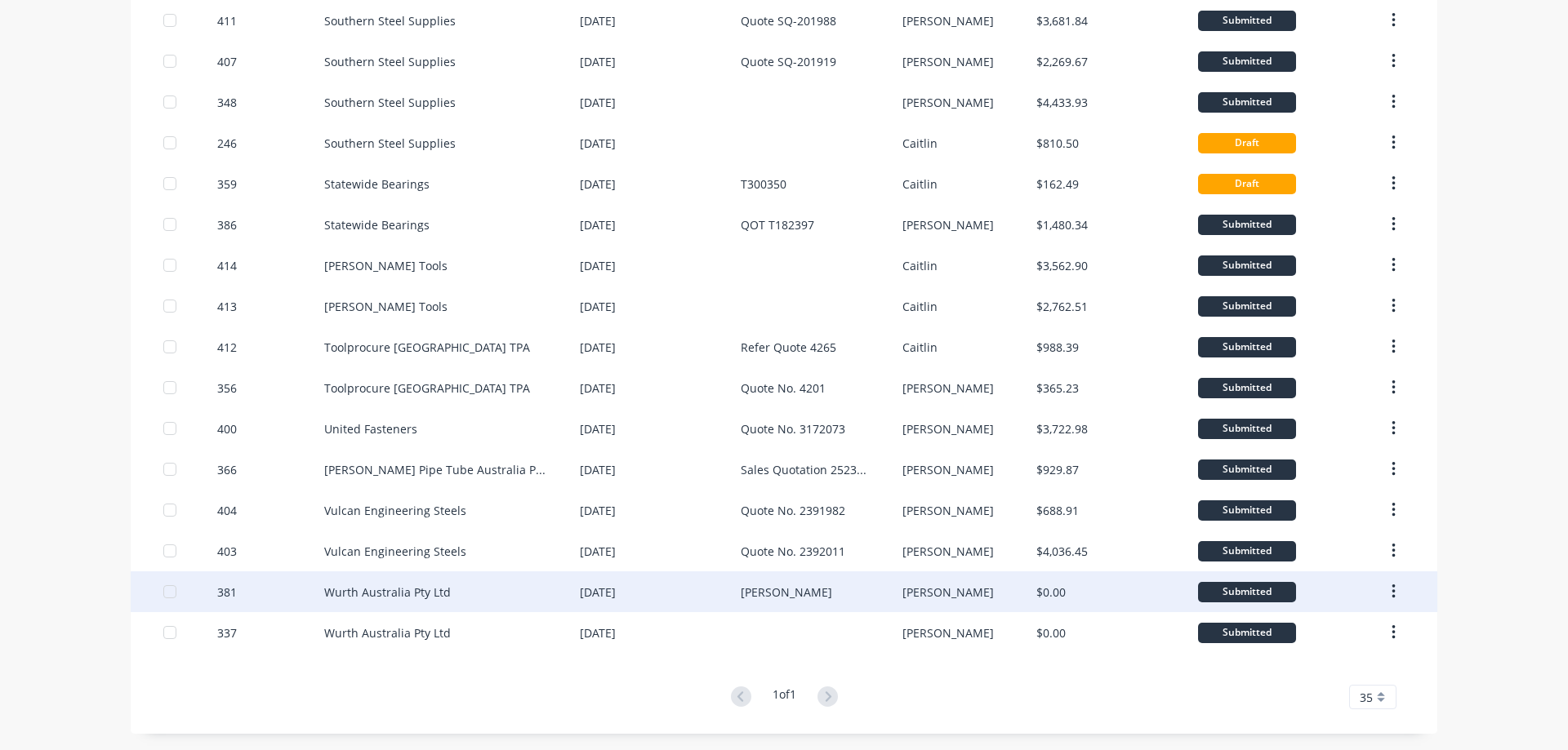
click at [538, 582] on div "Wurth Australia Pty Ltd" at bounding box center [452, 591] width 256 height 41
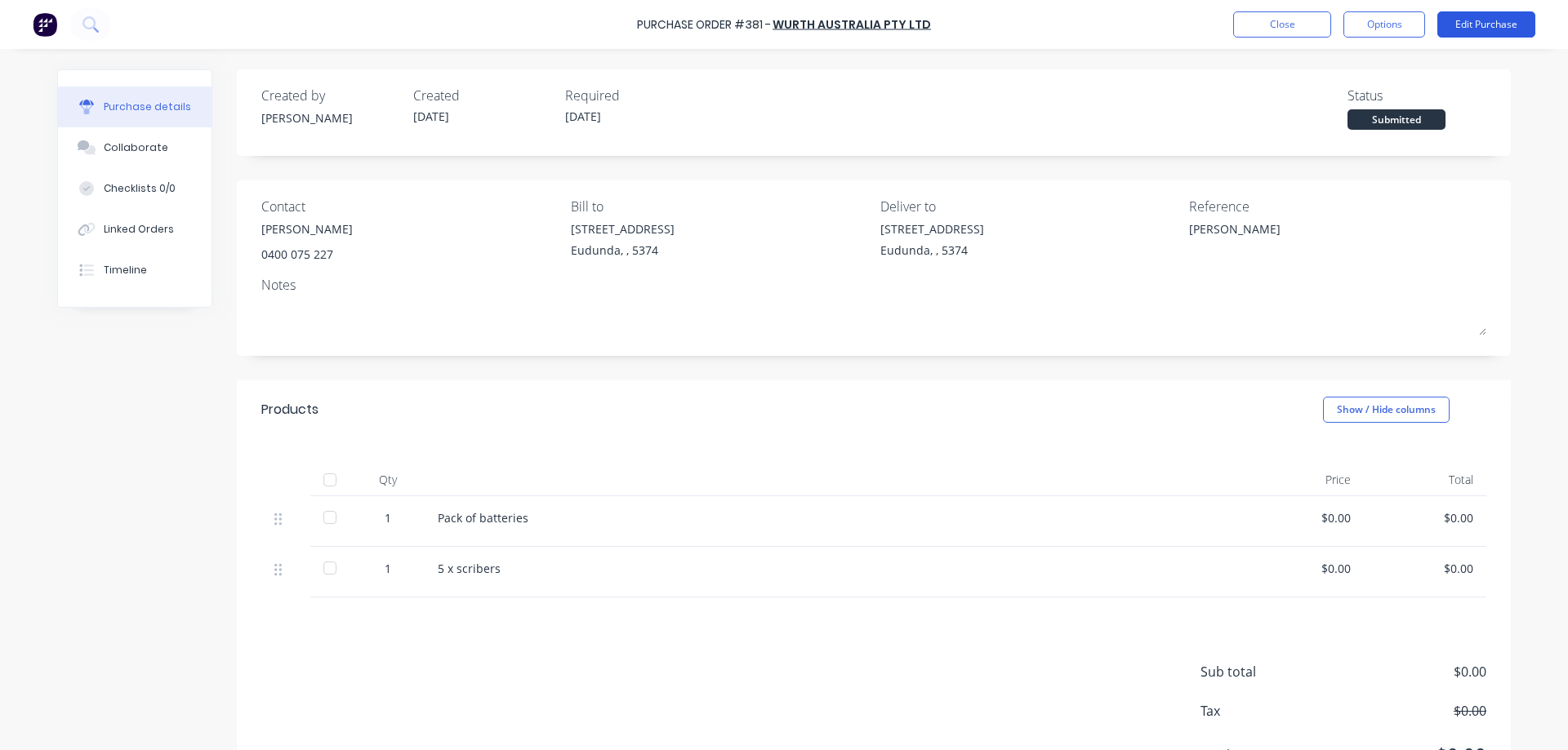
click at [1499, 27] on button "Edit Purchase" at bounding box center [1486, 25] width 98 height 26
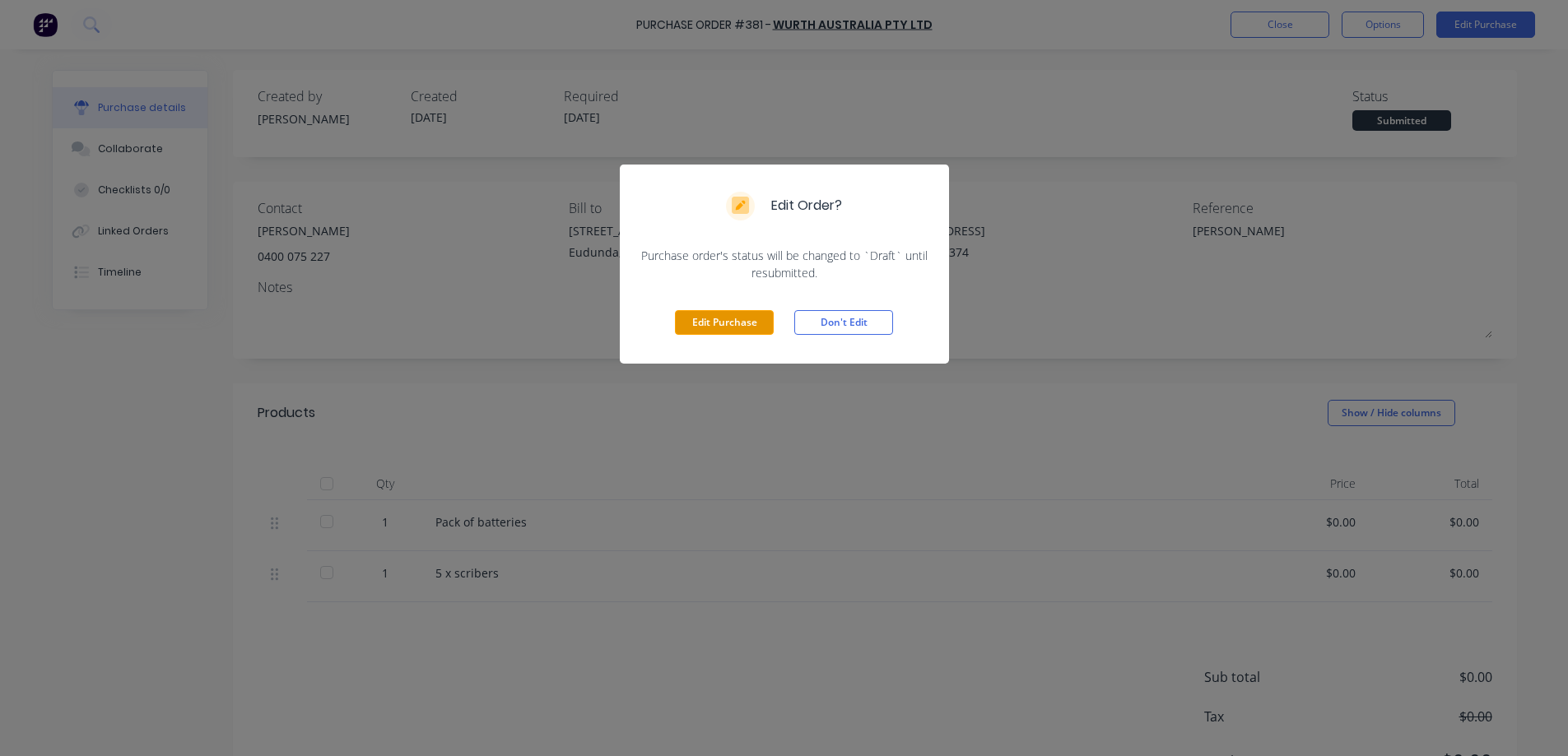
click at [729, 319] on button "Edit Purchase" at bounding box center [724, 323] width 98 height 25
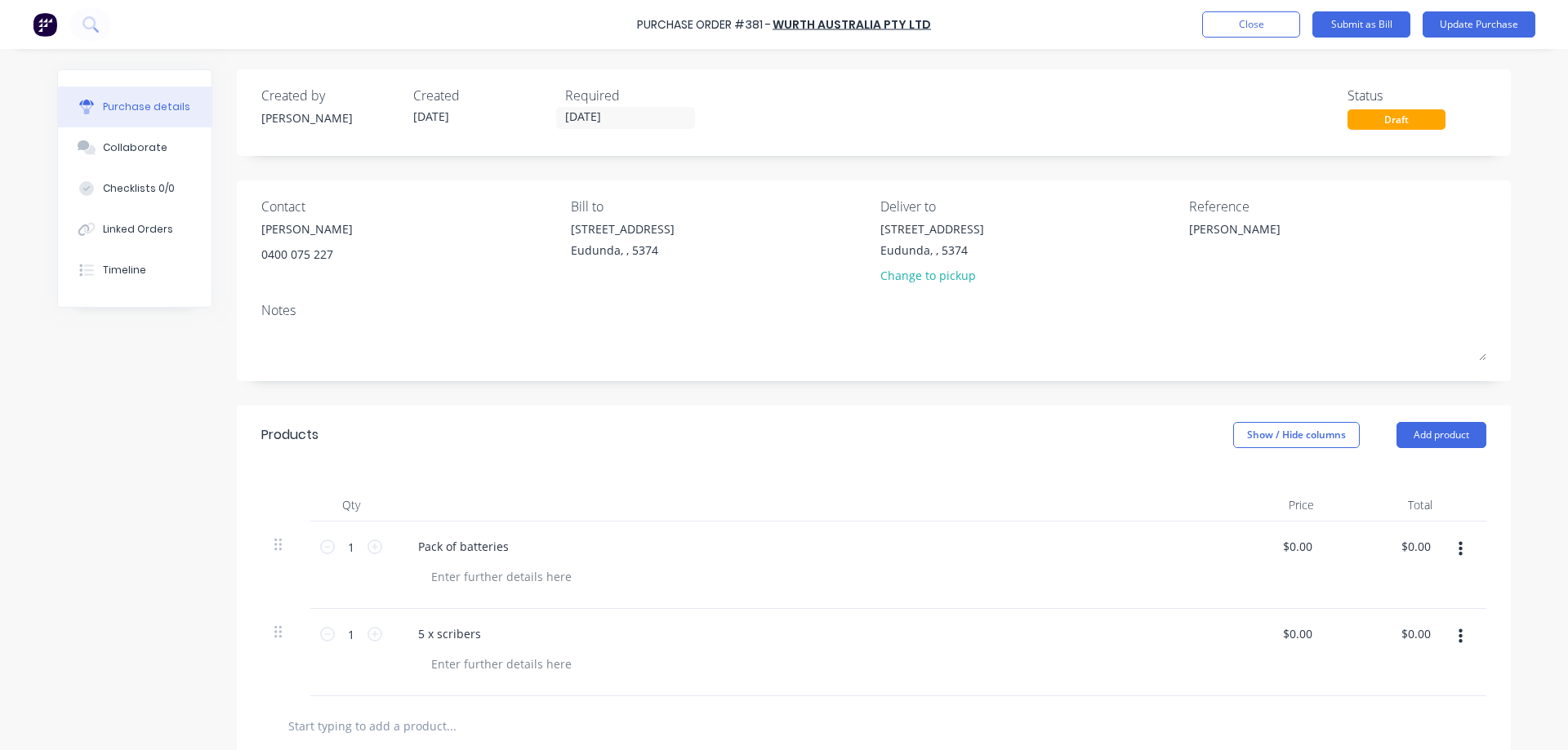
type textarea "x"
drag, startPoint x: 1273, startPoint y: 236, endPoint x: 1183, endPoint y: 227, distance: 90.4
click at [1189, 227] on textarea "Neil Visit" at bounding box center [1291, 239] width 204 height 36
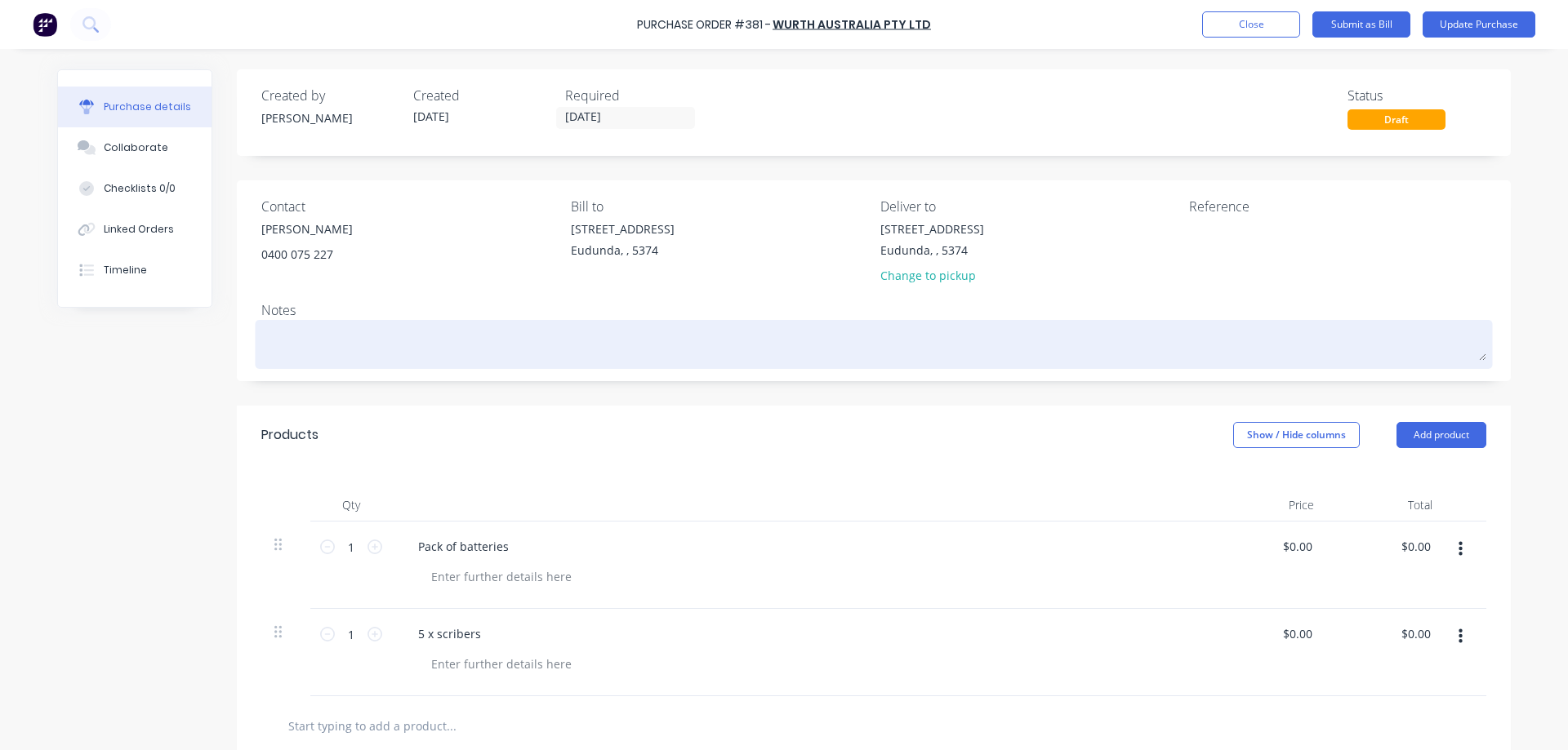
type textarea "x"
click at [347, 345] on textarea at bounding box center [873, 342] width 1225 height 36
paste textarea "Neil Visit"
type textarea "x"
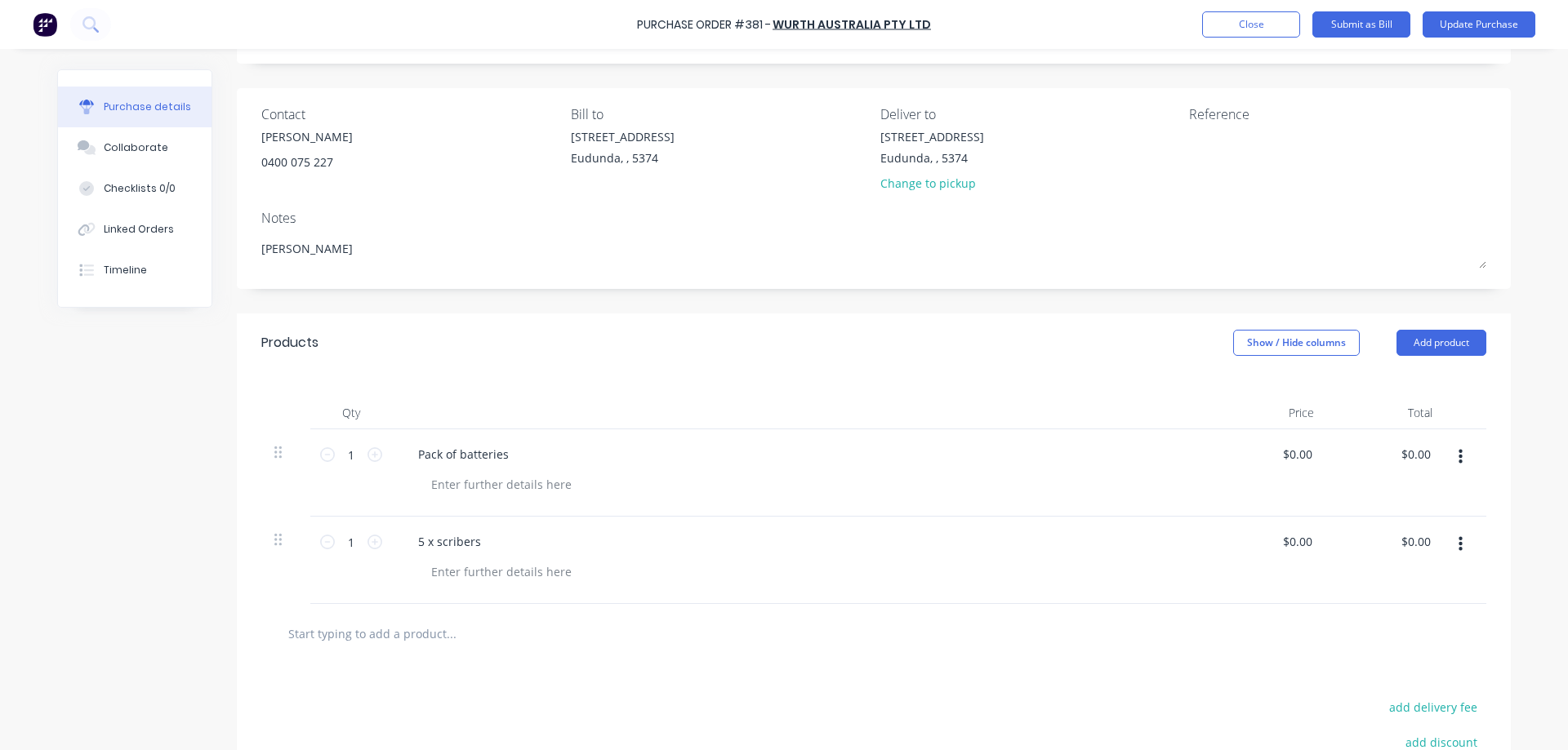
scroll to position [163, 0]
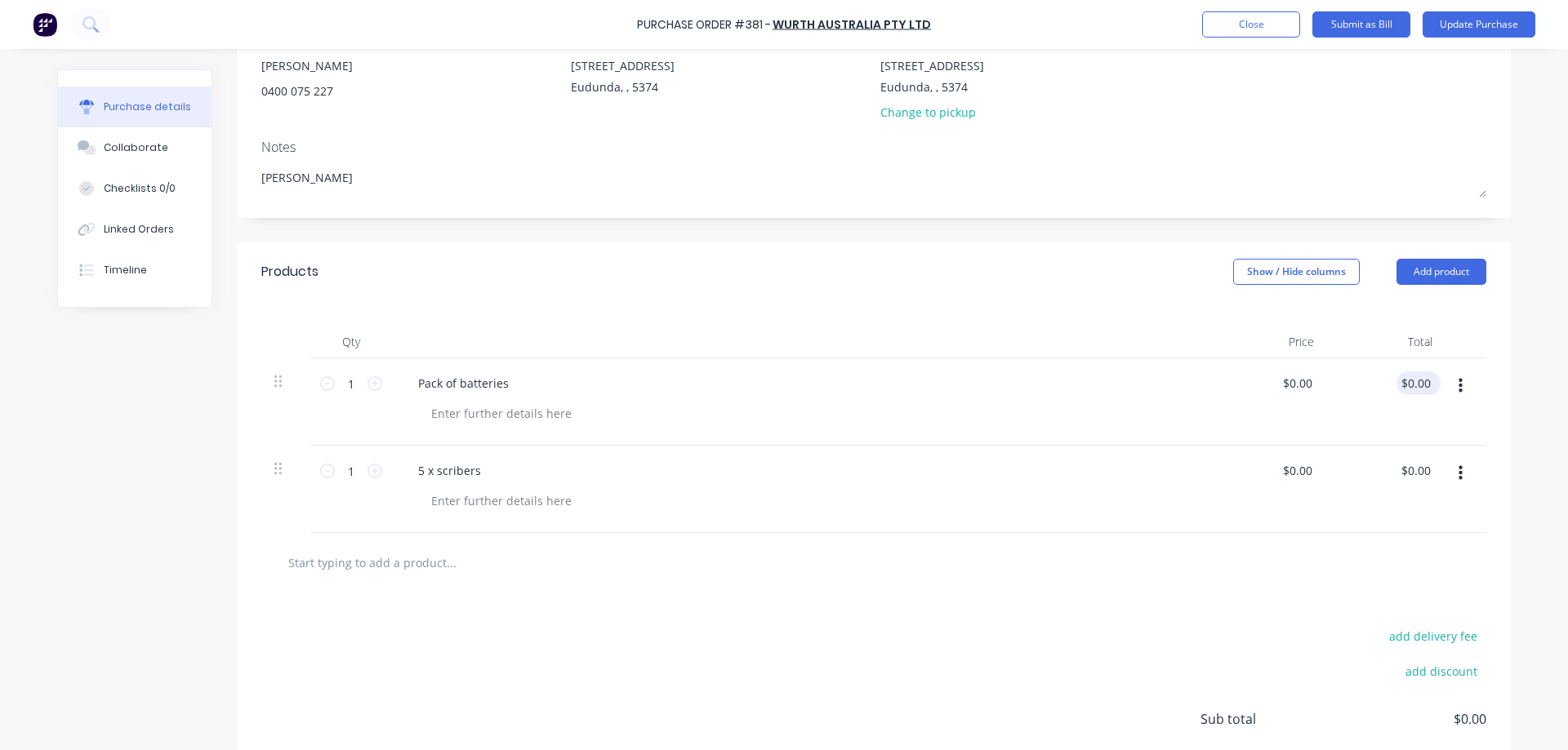
type textarea "Neil Visit"
type textarea "x"
type textarea "Neil Visit"
type input "0.00"
click at [1420, 380] on input "0.00" at bounding box center [1418, 383] width 31 height 24
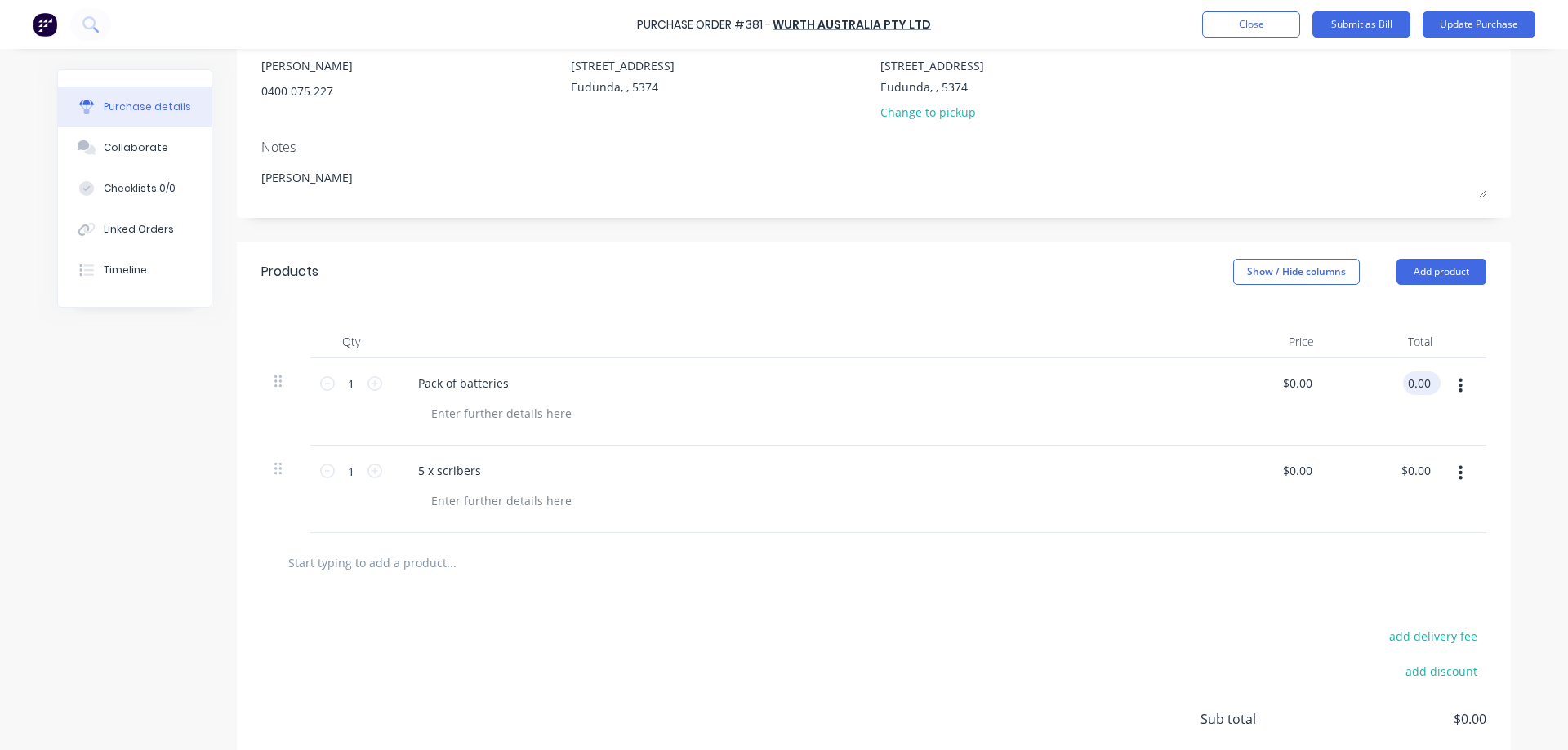
type textarea "x"
drag, startPoint x: 1427, startPoint y: 380, endPoint x: 1400, endPoint y: 382, distance: 27.1
click at [1403, 382] on input "0.00" at bounding box center [1418, 383] width 31 height 24
type input "249.95"
type textarea "x"
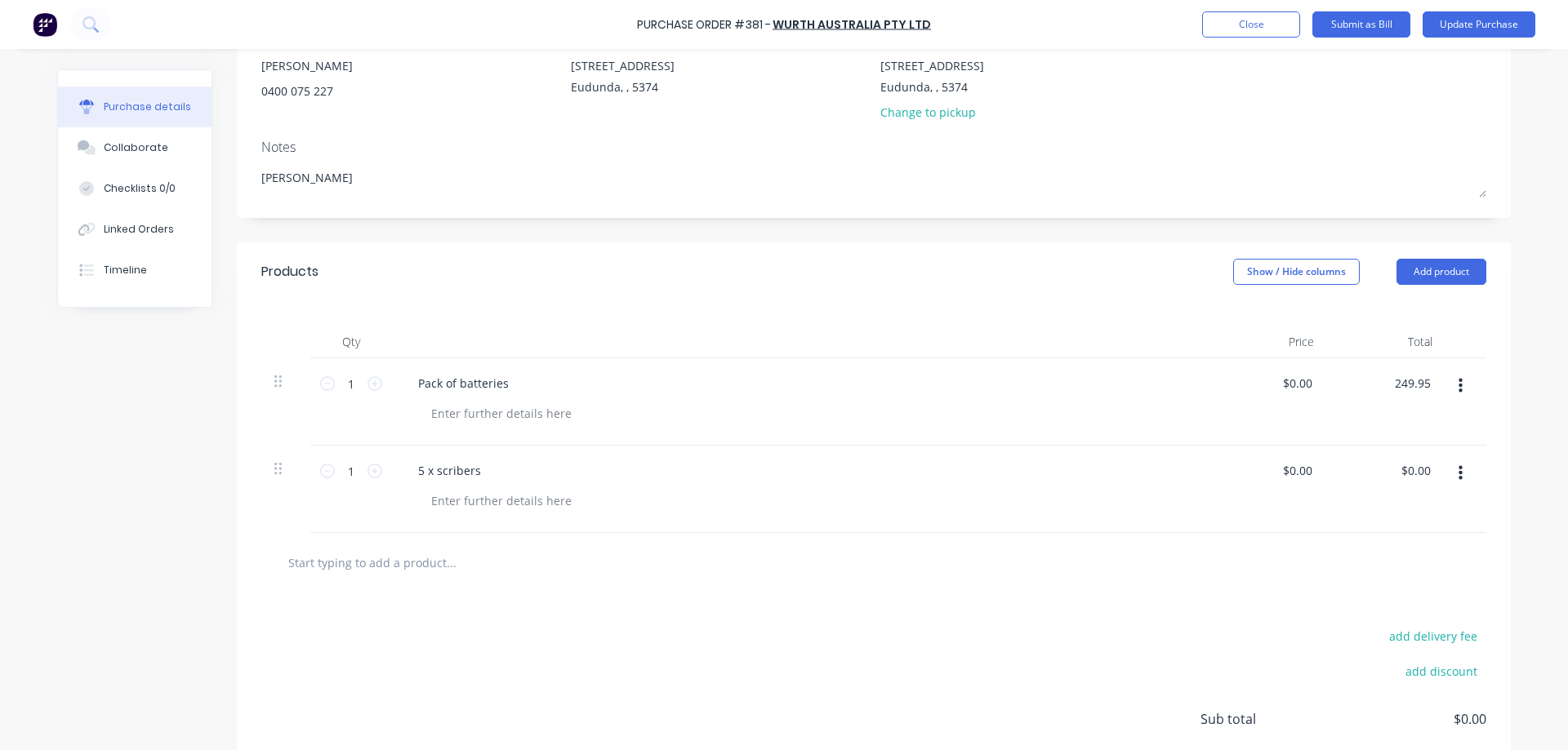
type input "$249.95"
click at [1458, 474] on icon "button" at bounding box center [1460, 474] width 4 height 15
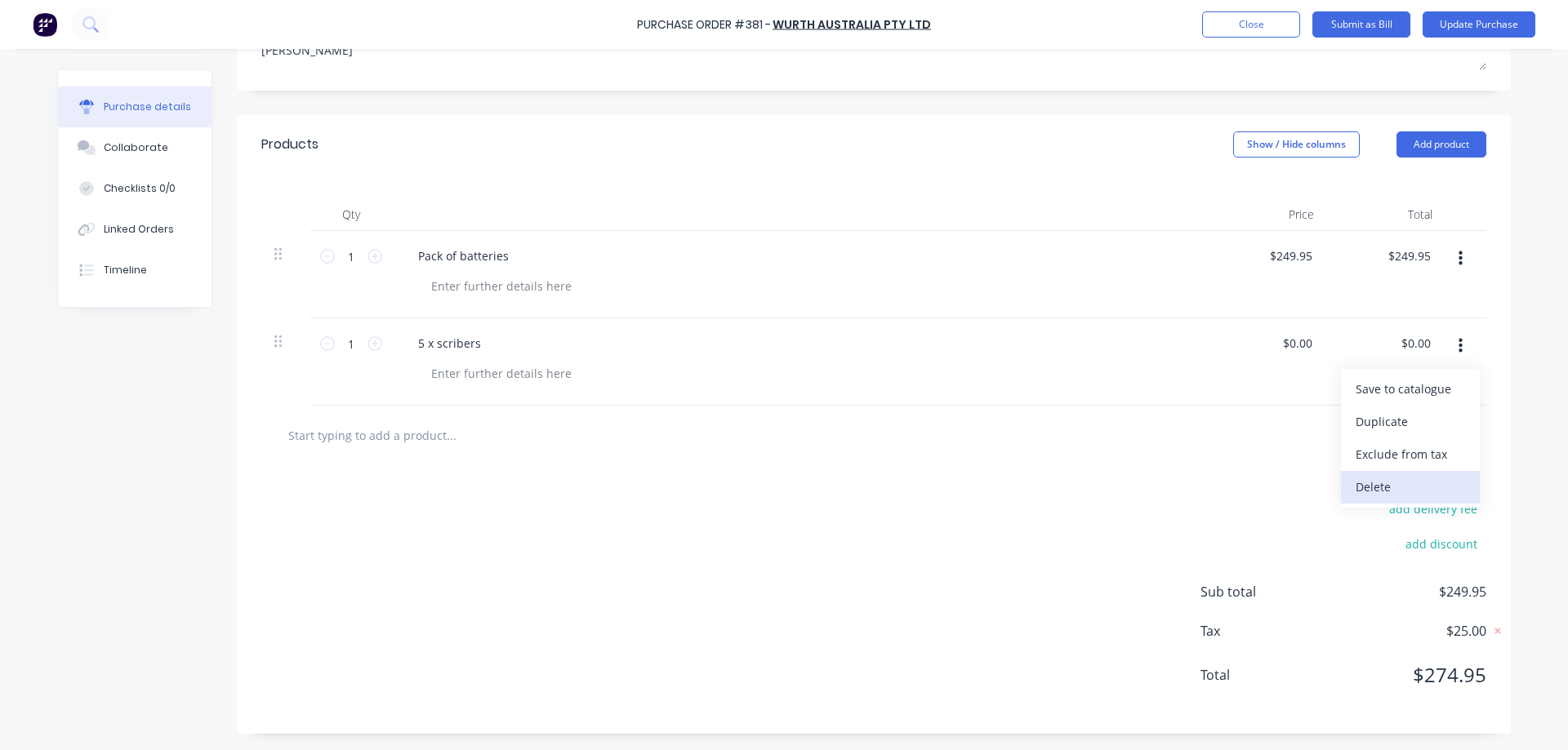
click at [1410, 483] on button "Delete" at bounding box center [1410, 487] width 139 height 32
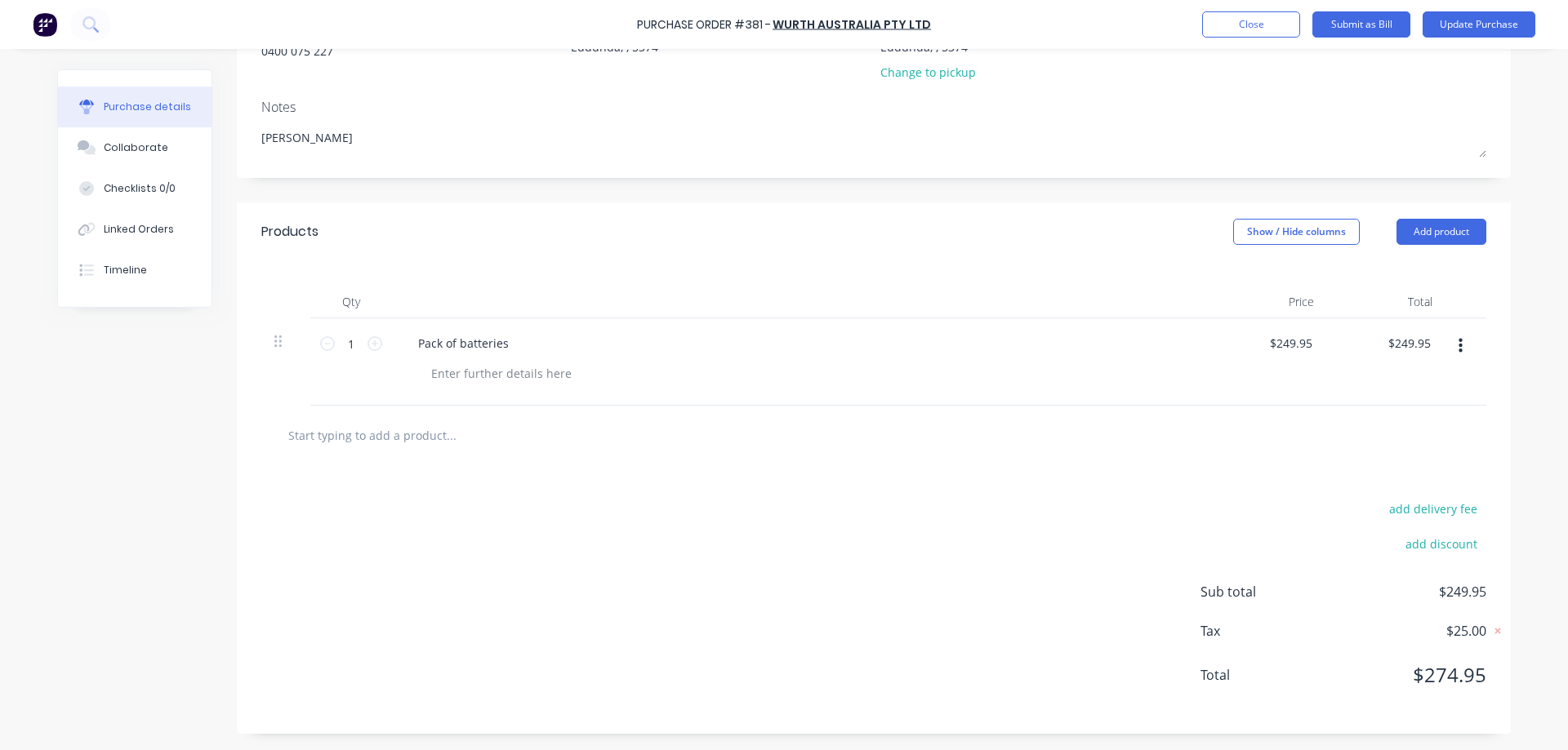
click at [289, 432] on input "text" at bounding box center [451, 435] width 327 height 32
type textarea "x"
type input "7"
type textarea "x"
type input "77"
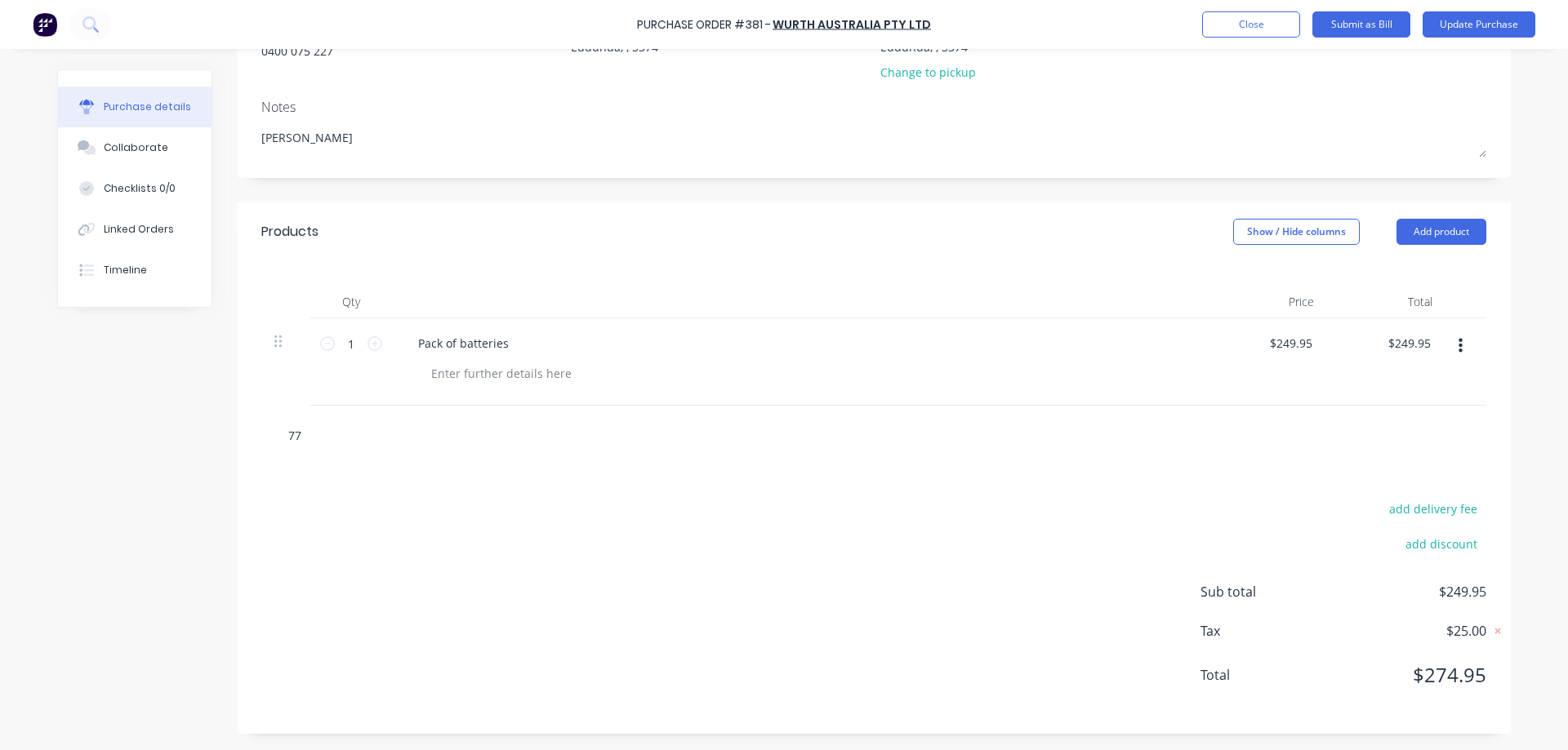
type textarea "x"
type input "775"
type textarea "x"
type input "7750"
type textarea "x"
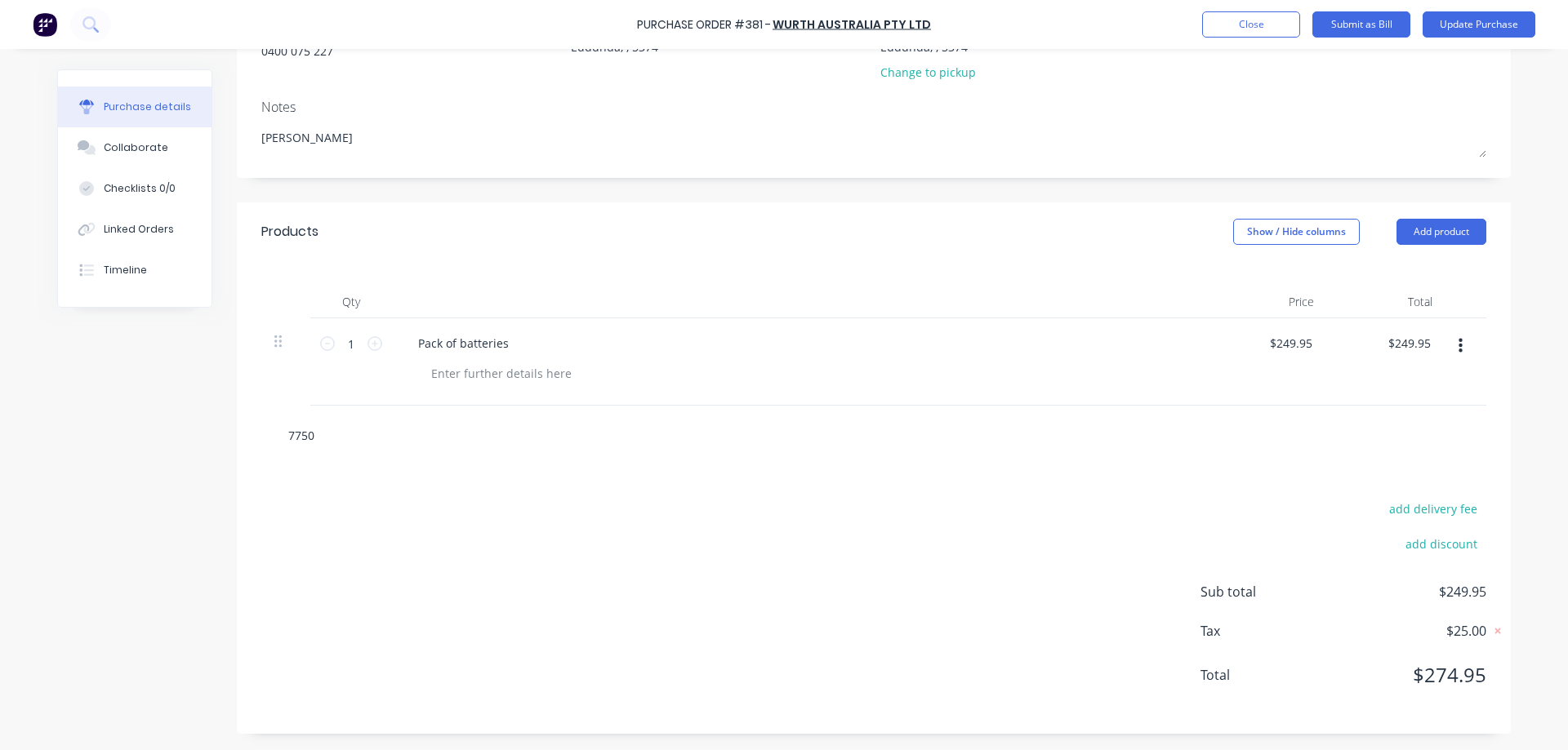
type input "77505"
type textarea "x"
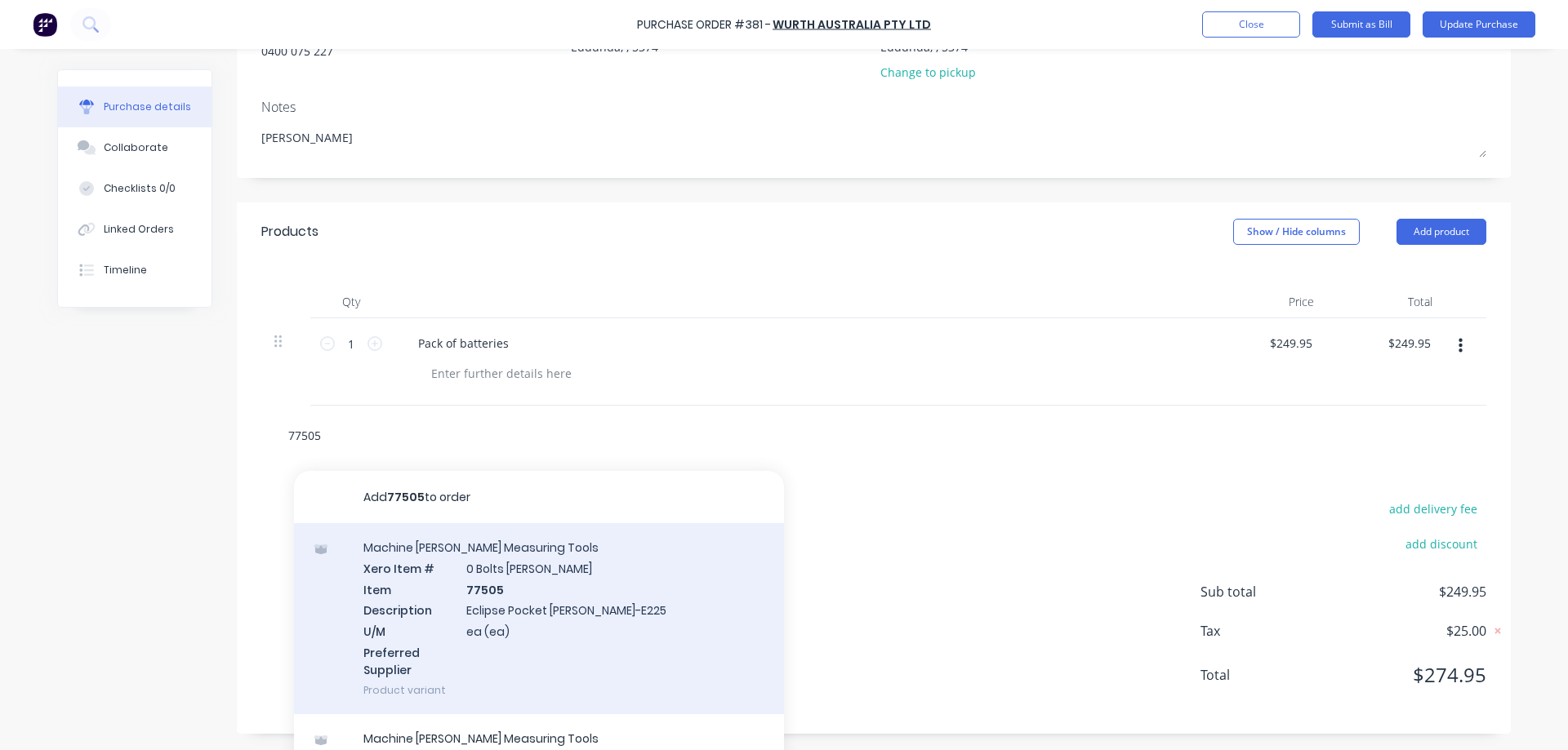
type input "77505"
click at [632, 575] on div "Machine Shope Measuring Tools Xero Item # 0 Bolts Metric Galvanised Item 77505 …" at bounding box center [538, 619] width 490 height 191
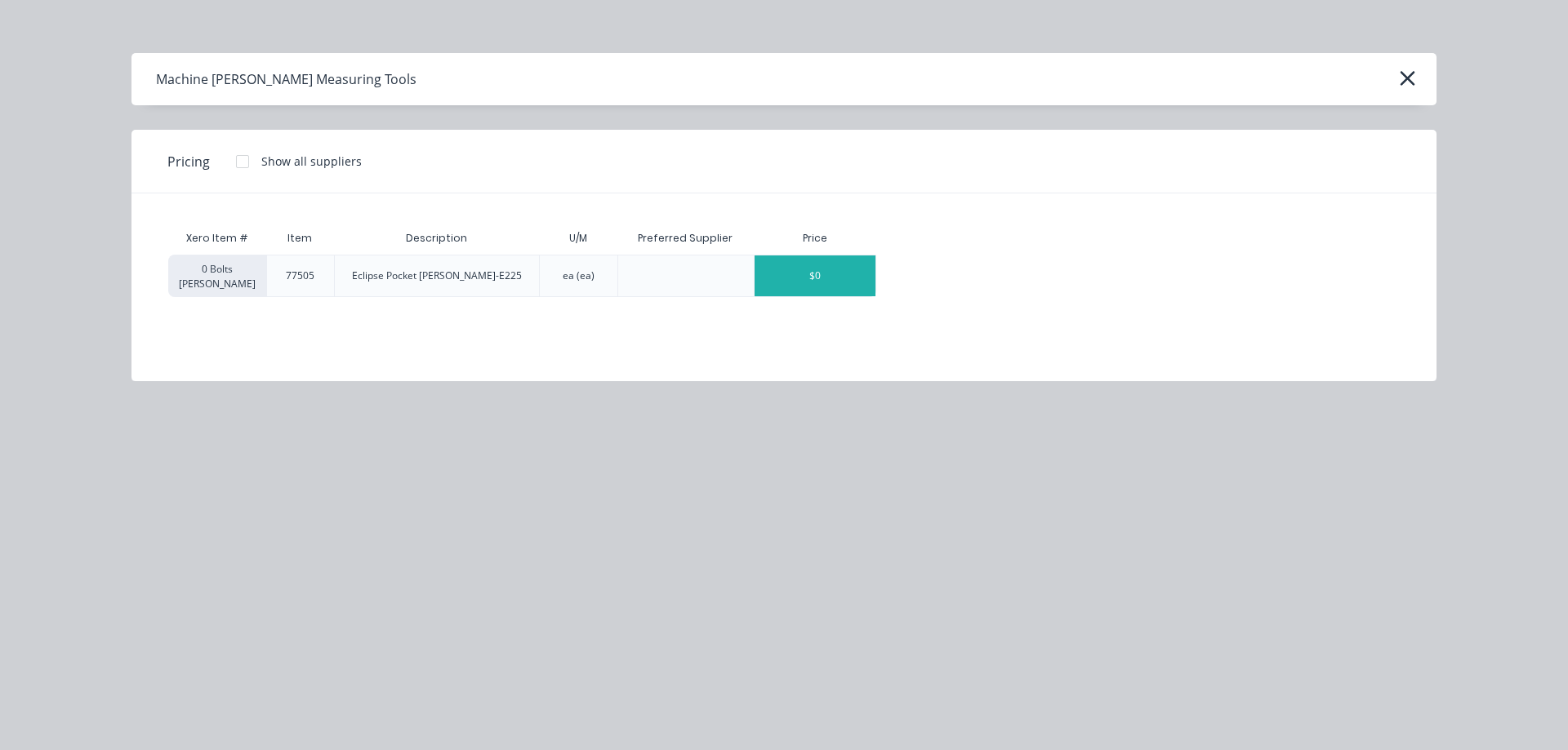
click at [829, 277] on div "$0" at bounding box center [815, 275] width 121 height 41
type textarea "x"
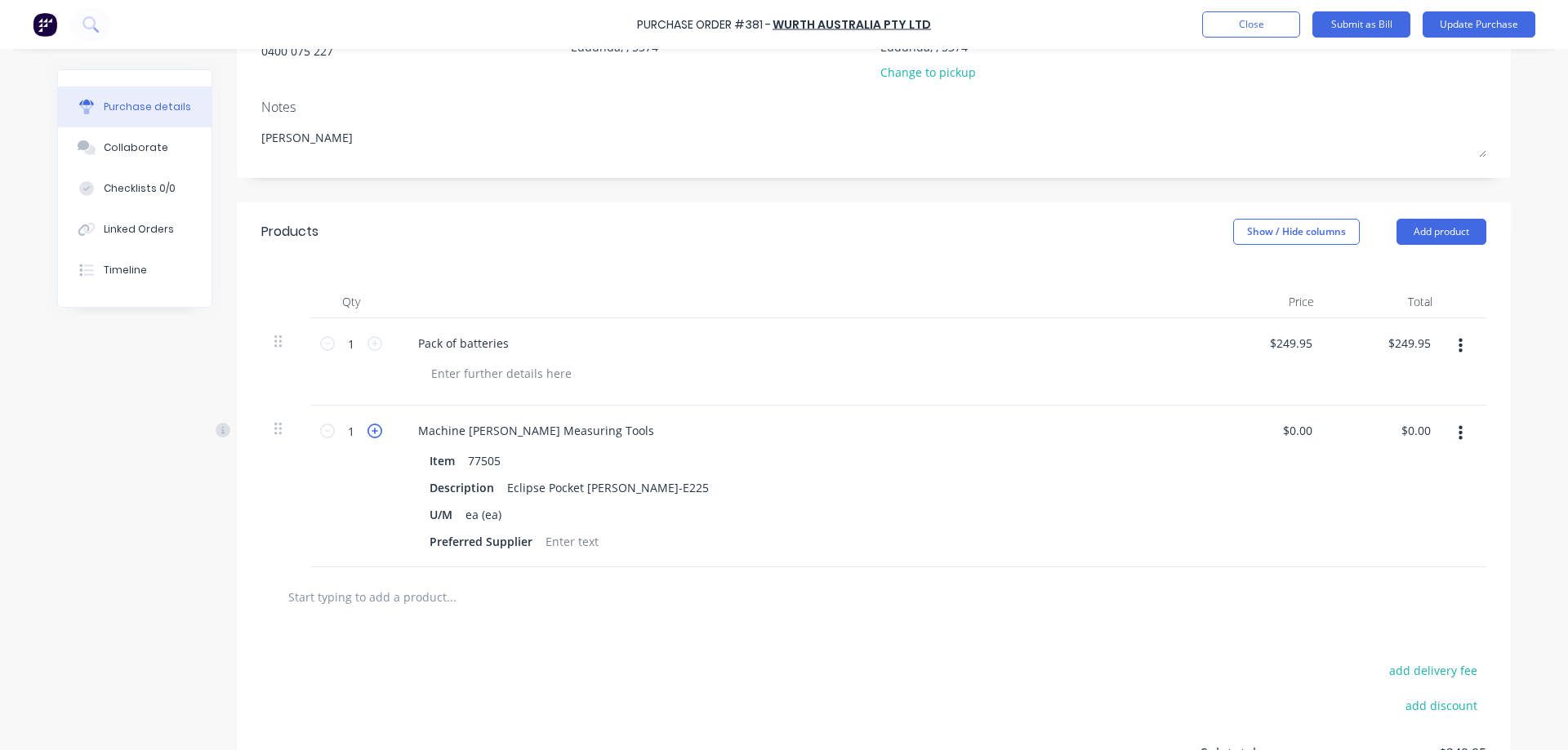
click at [373, 429] on icon at bounding box center [375, 431] width 15 height 15
type textarea "x"
type input "2"
click at [373, 429] on icon at bounding box center [375, 431] width 15 height 15
type textarea "x"
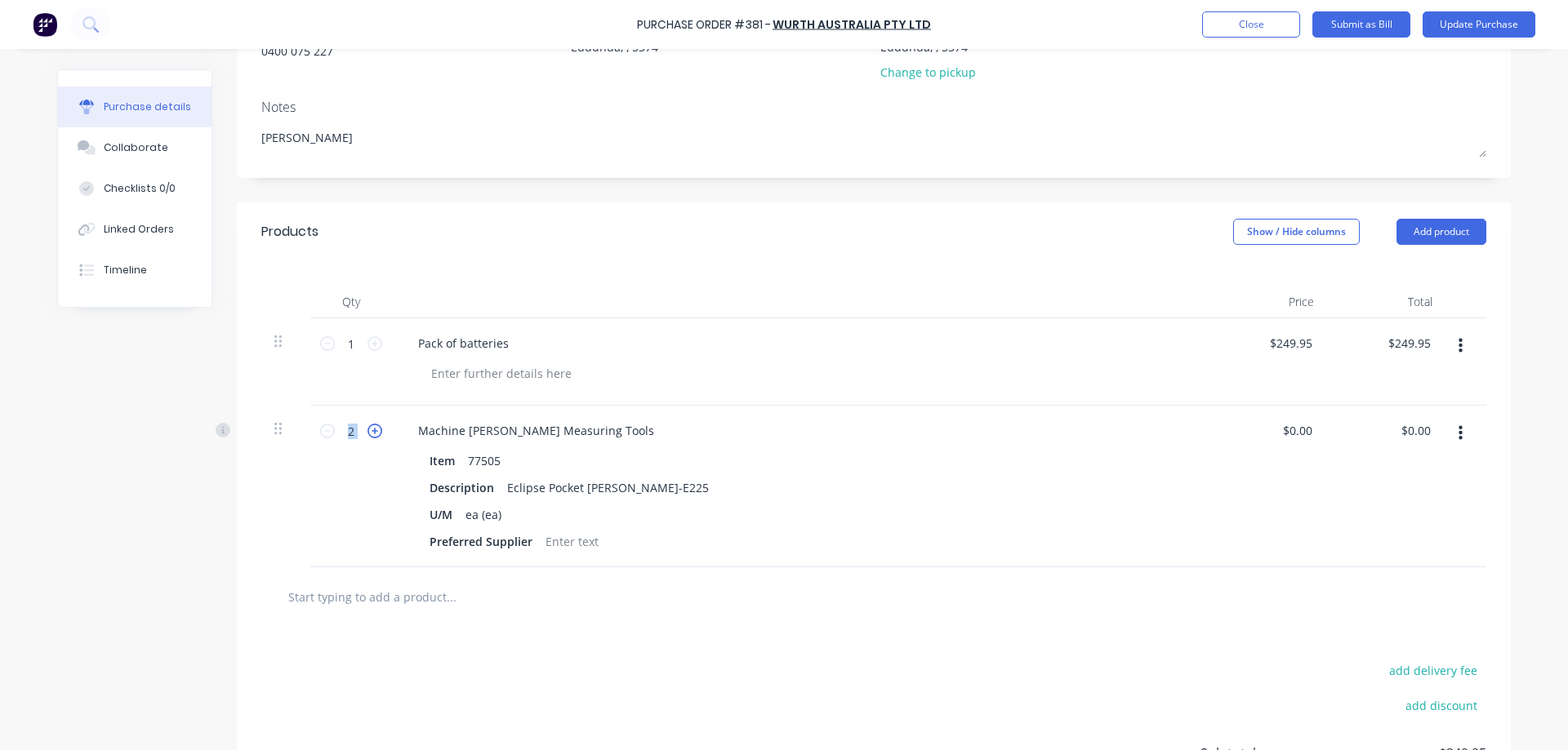
type input "3"
click at [373, 429] on icon at bounding box center [375, 431] width 15 height 15
type textarea "x"
type input "4"
click at [373, 429] on icon at bounding box center [375, 431] width 15 height 15
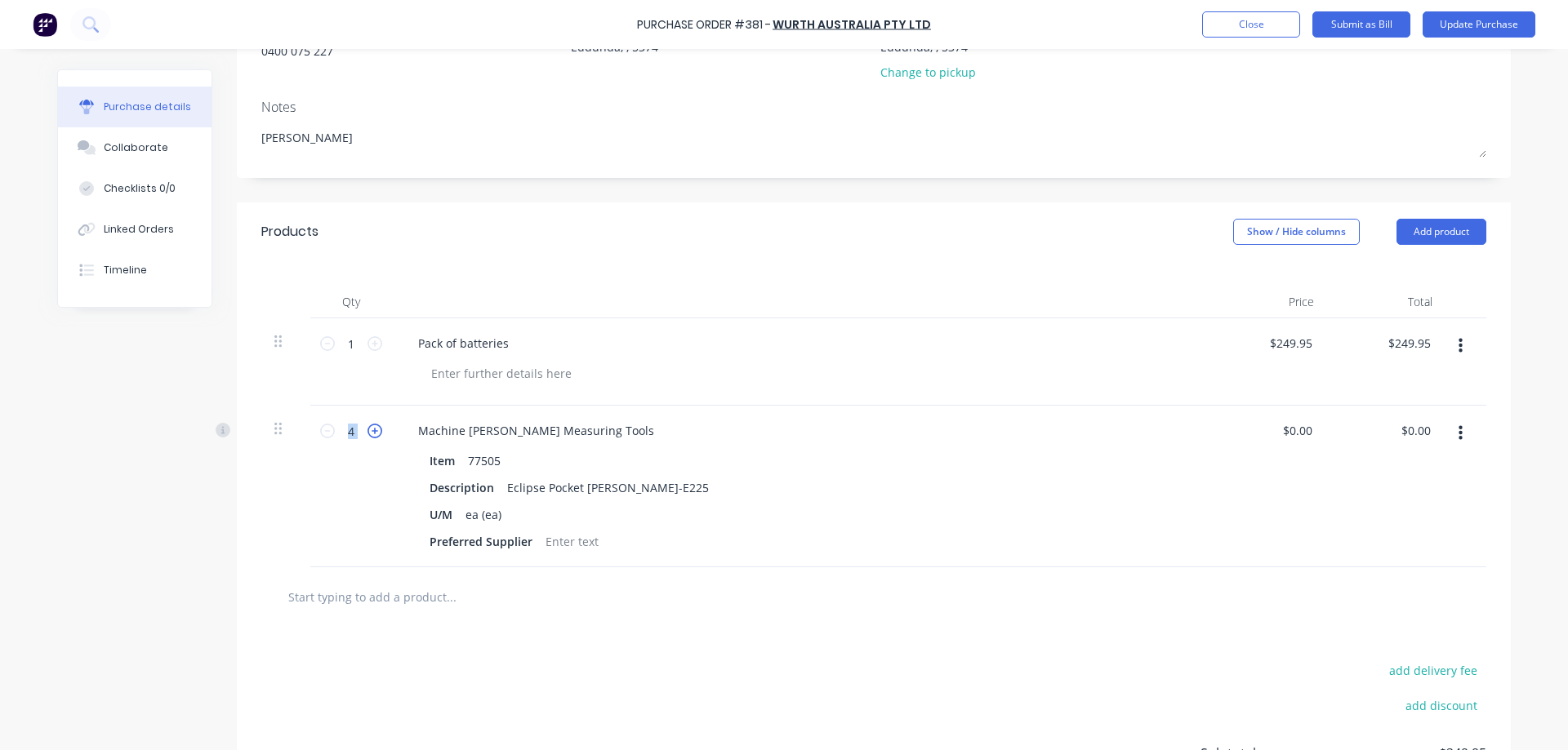
type textarea "x"
type input "5"
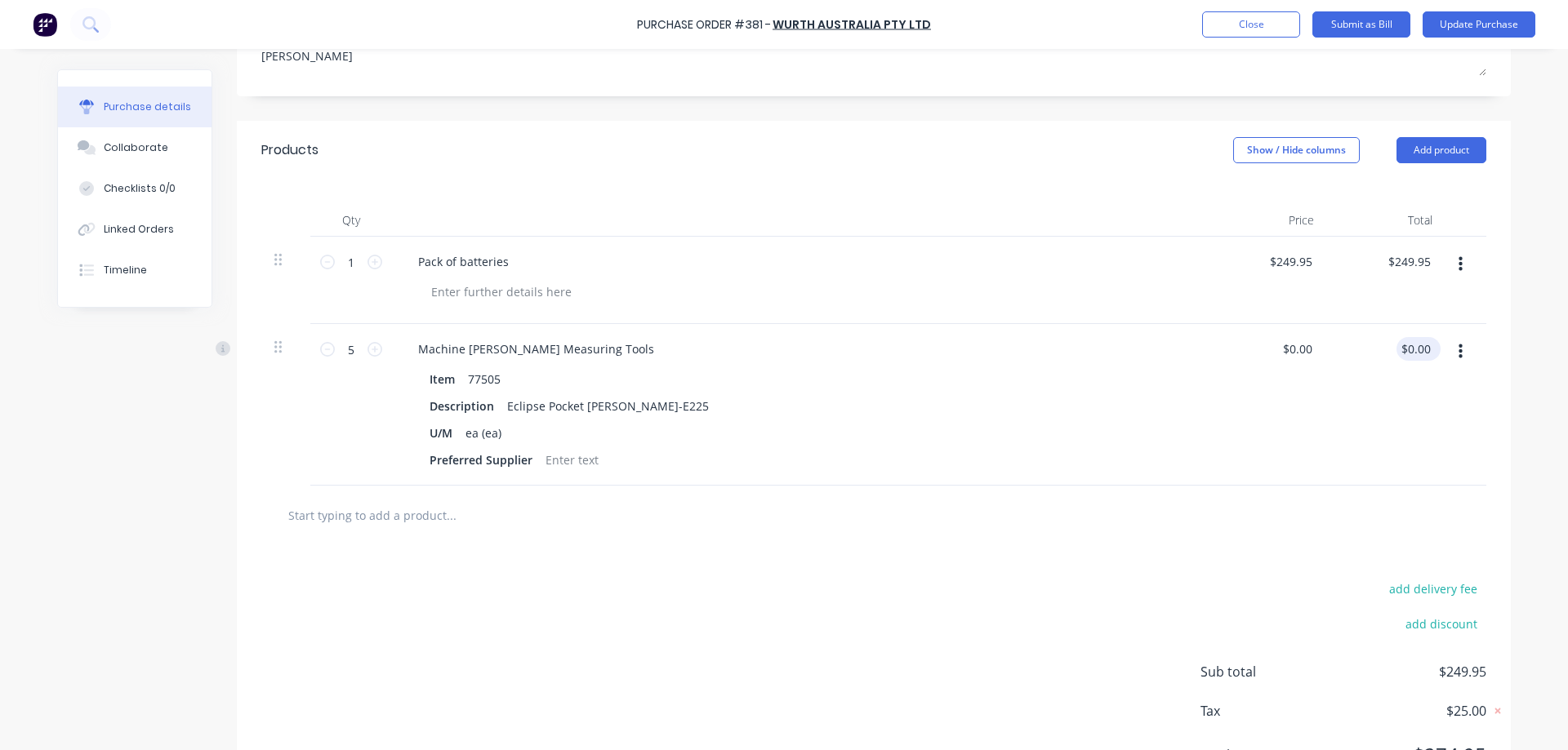
type textarea "x"
type input "0.00"
click at [1423, 351] on input "0.00" at bounding box center [1418, 349] width 31 height 24
type textarea "x"
drag, startPoint x: 1423, startPoint y: 351, endPoint x: 1391, endPoint y: 355, distance: 32.2
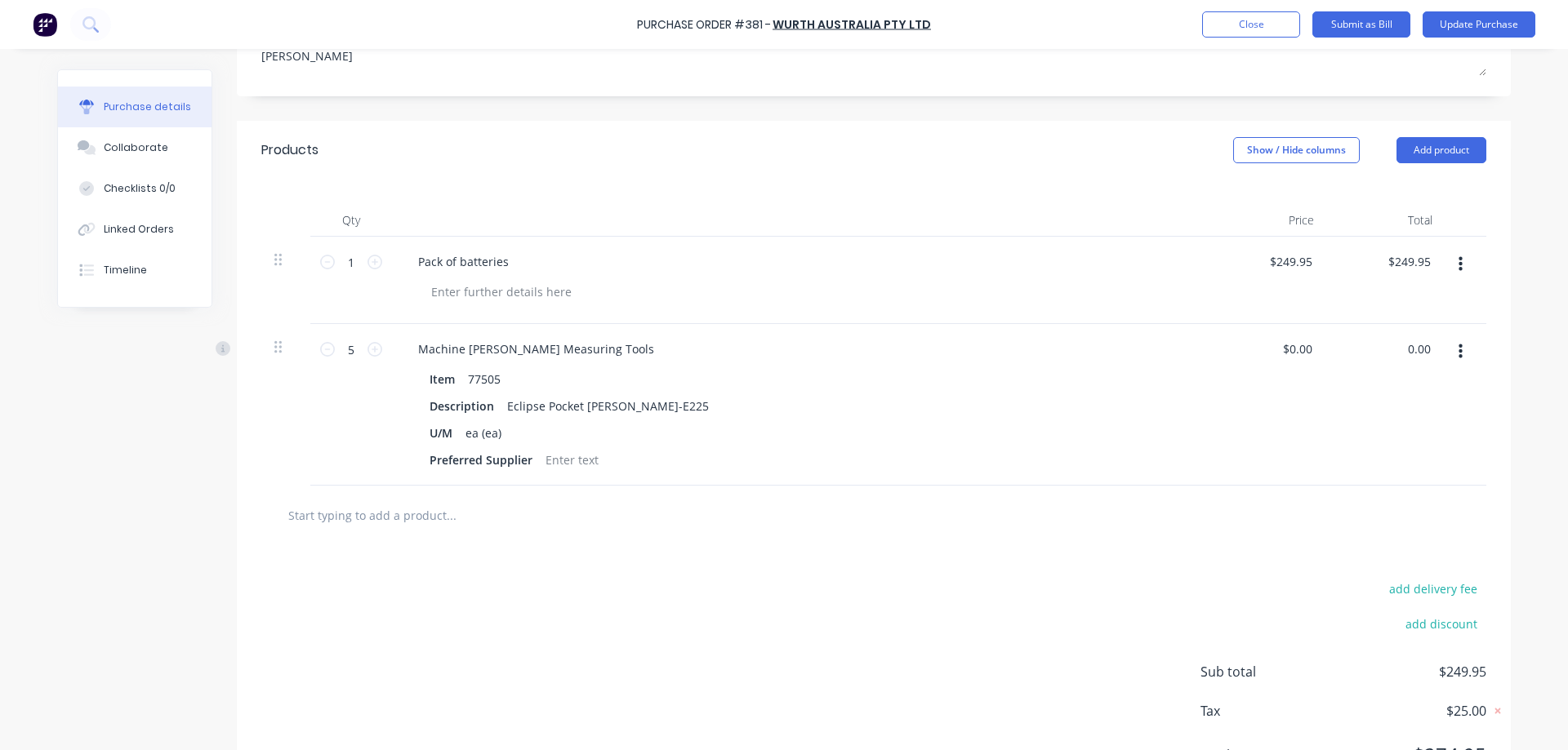
click at [1391, 355] on div "0.00 0.00" at bounding box center [1386, 405] width 118 height 162
type input "64.75"
click at [1519, 367] on div "Purchase details Collaborate Checklists 0/0 Linked Orders Timeline Created by J…" at bounding box center [783, 65] width 1486 height 669
type textarea "x"
type input "$12.95"
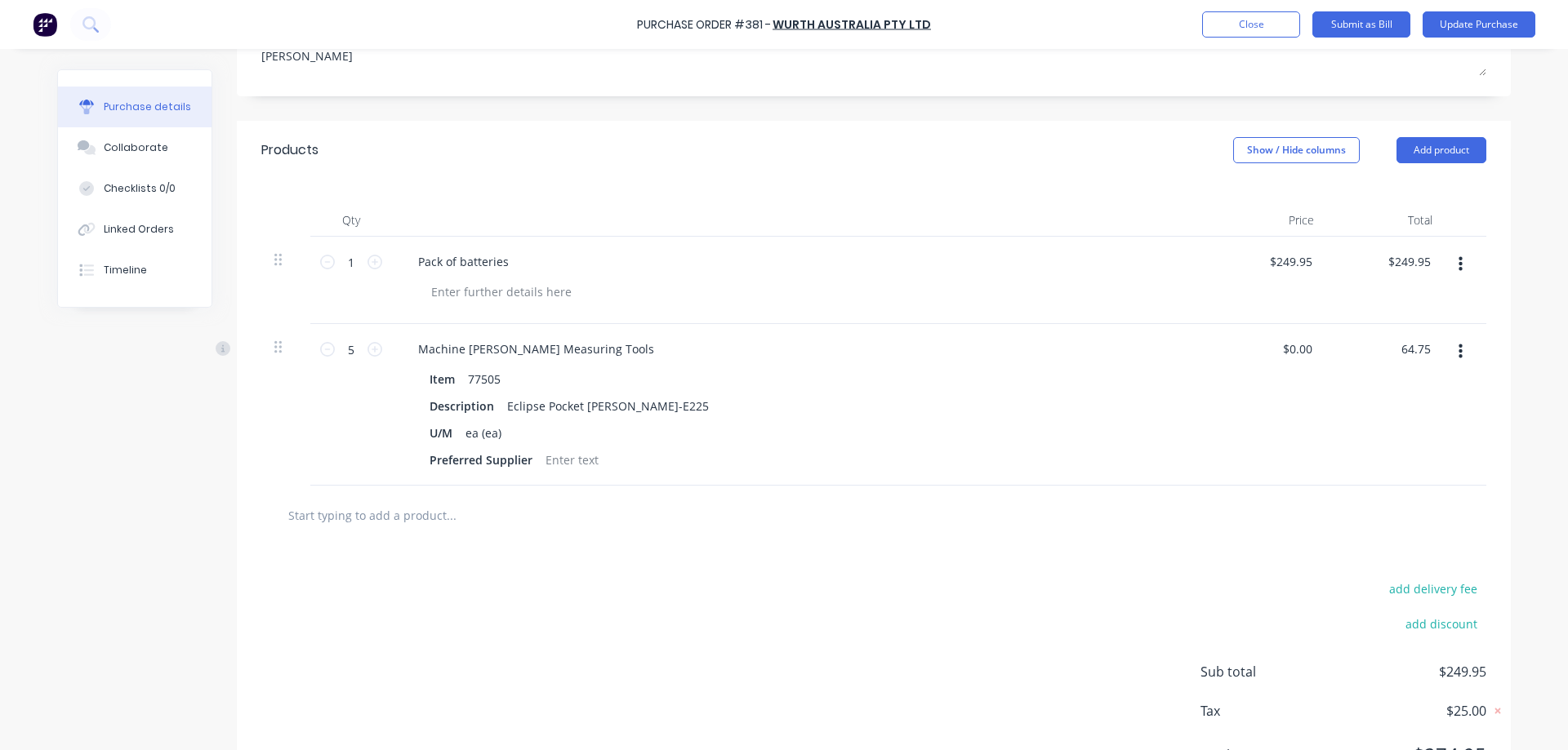
type input "$64.75"
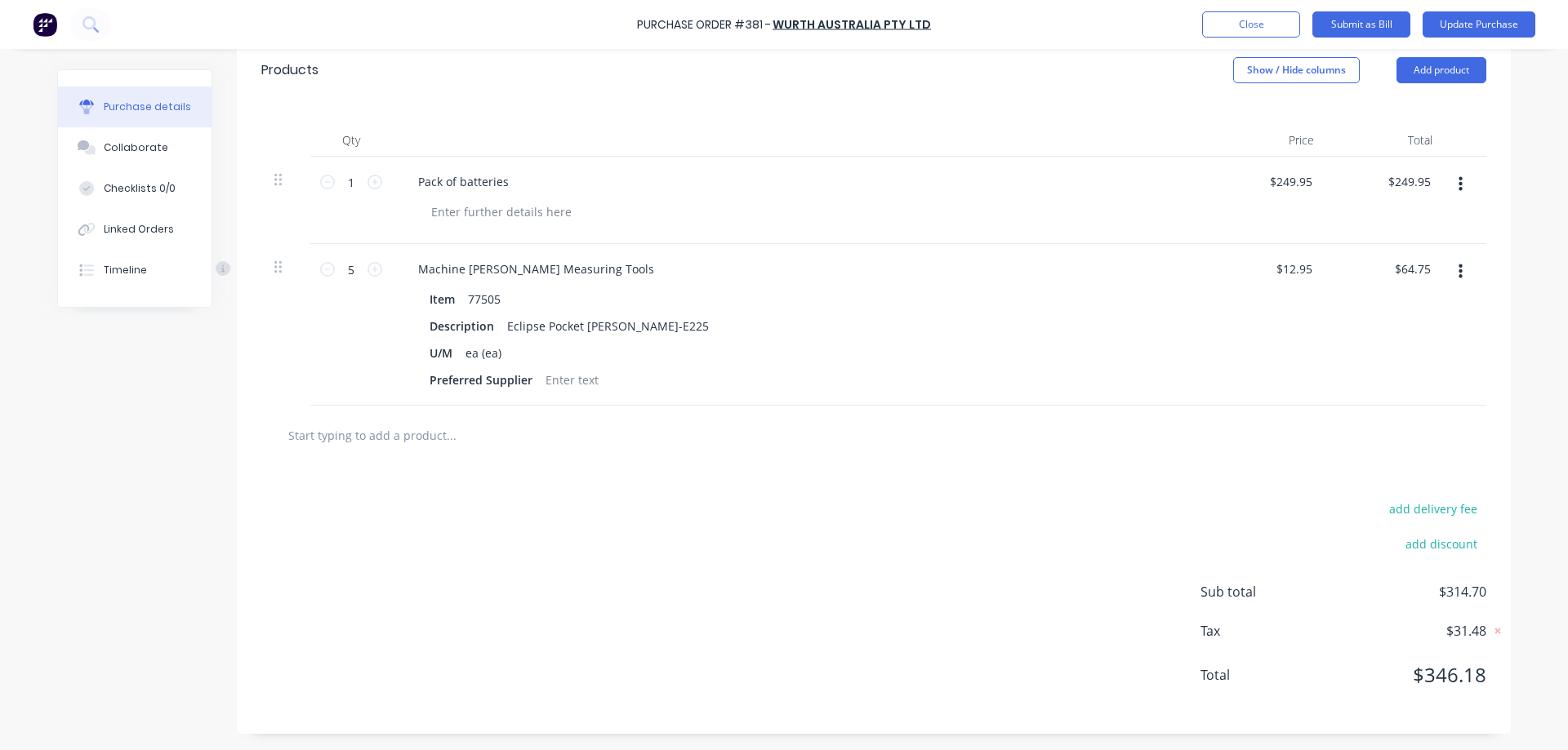
click at [1463, 496] on div "add delivery fee add discount Sub total $314.70 Tax $31.48 Total $346.18" at bounding box center [873, 600] width 1274 height 269
click at [1444, 504] on button "add delivery fee" at bounding box center [1432, 509] width 107 height 21
type textarea "x"
click at [1390, 508] on input "17/09/25" at bounding box center [1417, 510] width 98 height 25
type input "14.95"
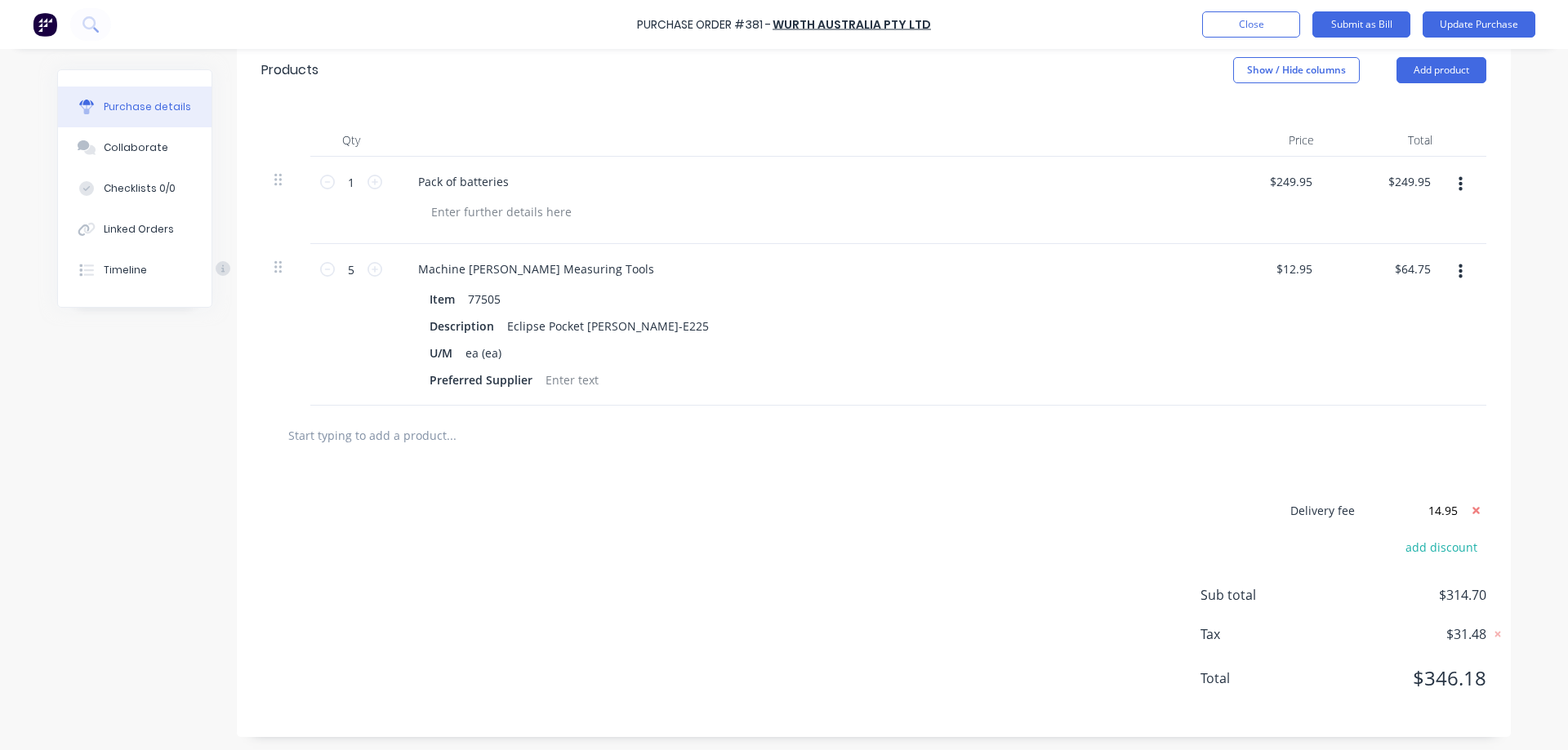
type textarea "x"
type input "$14.95"
click at [1526, 414] on div "Purchase Order #381 - Wurth Australia Pty Ltd Add product Close Submit as Bill …" at bounding box center [784, 375] width 1568 height 750
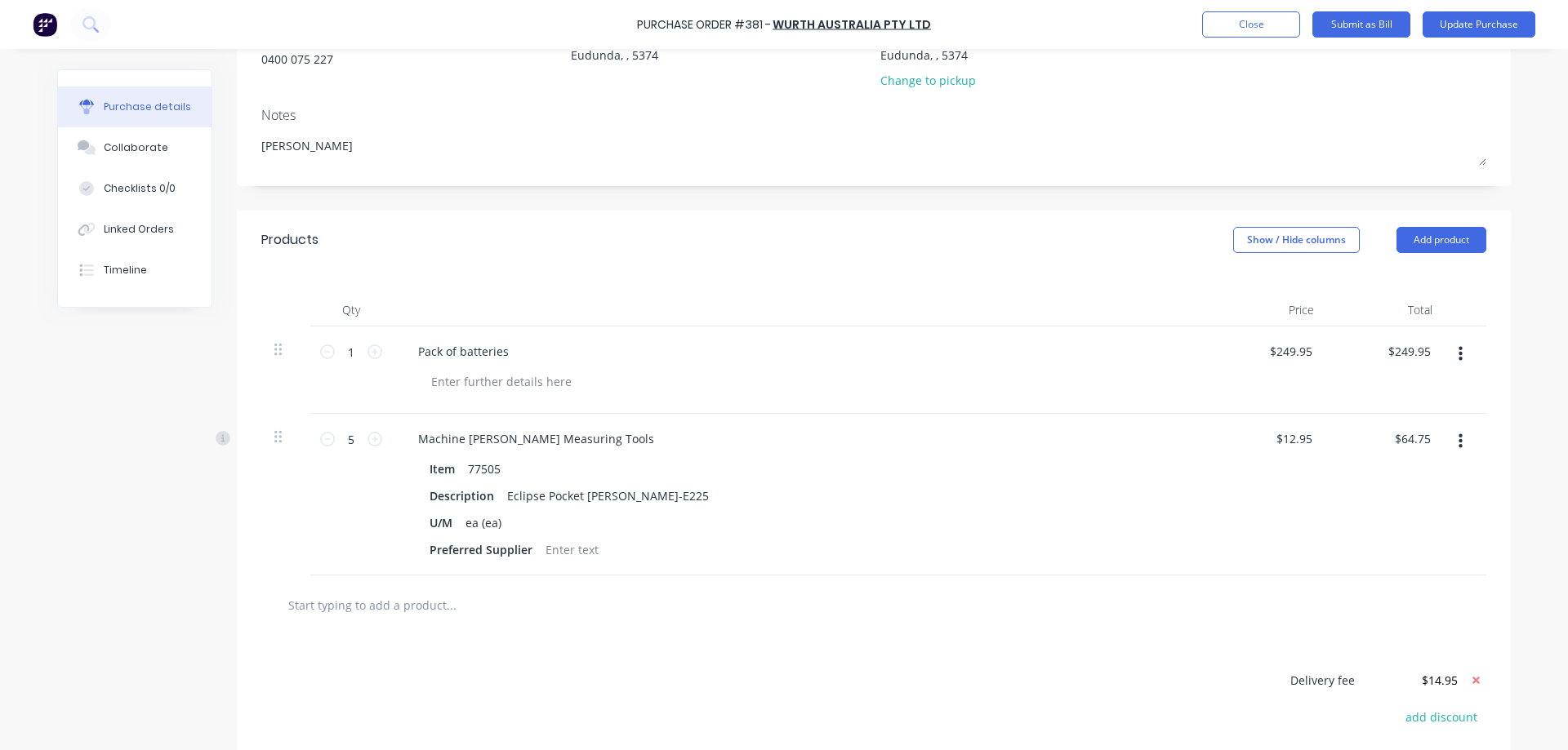
scroll to position [0, 0]
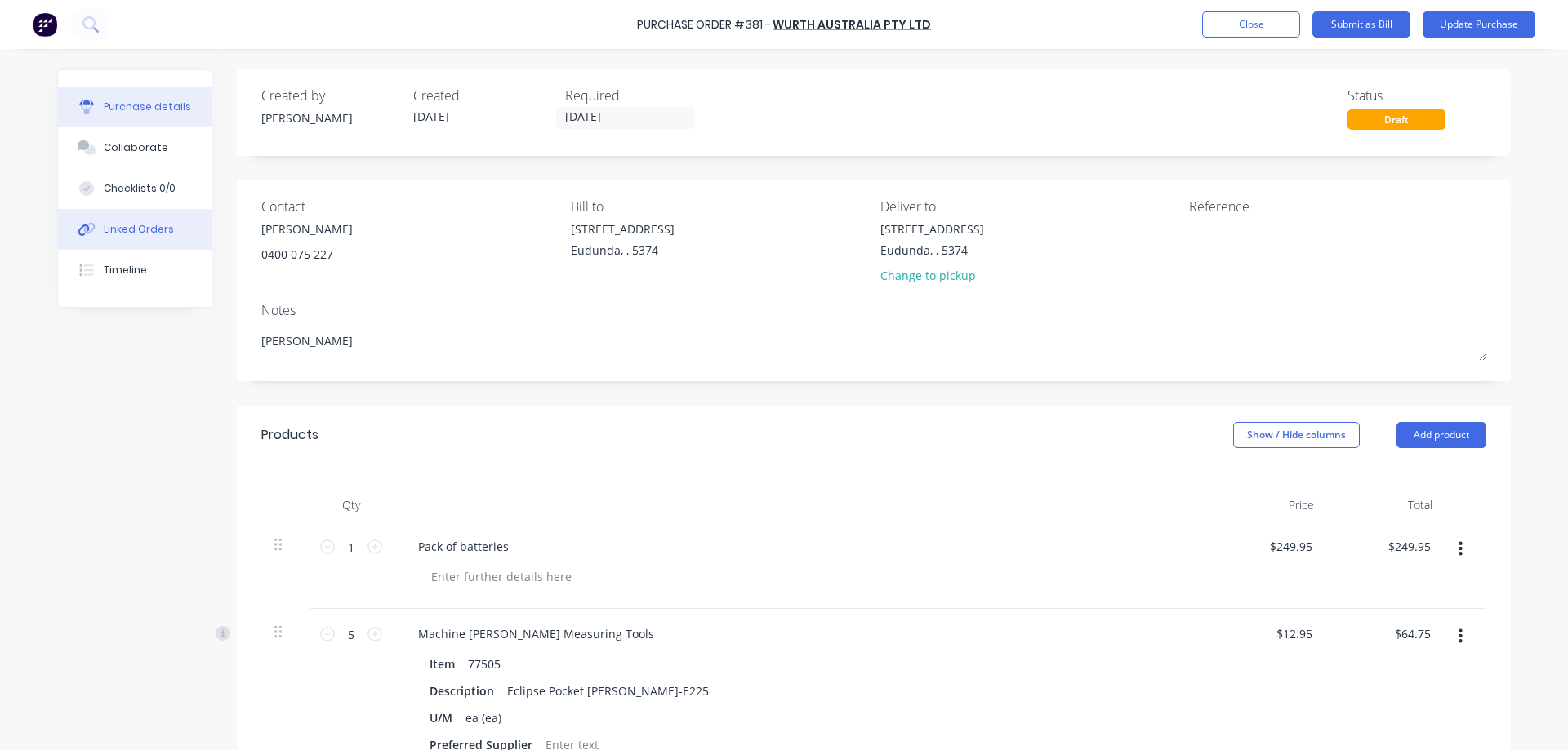
click at [128, 221] on button "Linked Orders" at bounding box center [135, 229] width 154 height 41
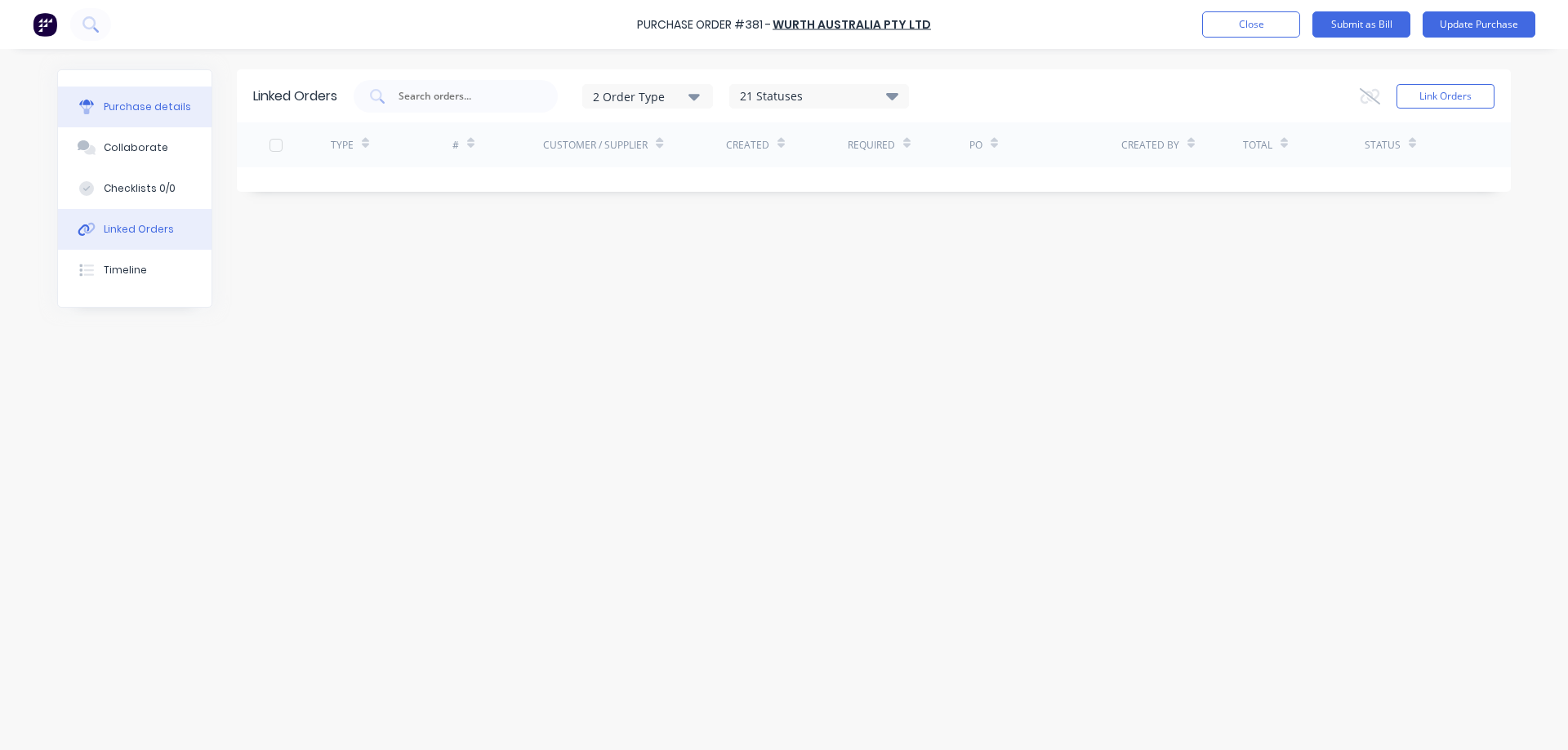
click at [165, 100] on div "Purchase details" at bounding box center [147, 107] width 88 height 15
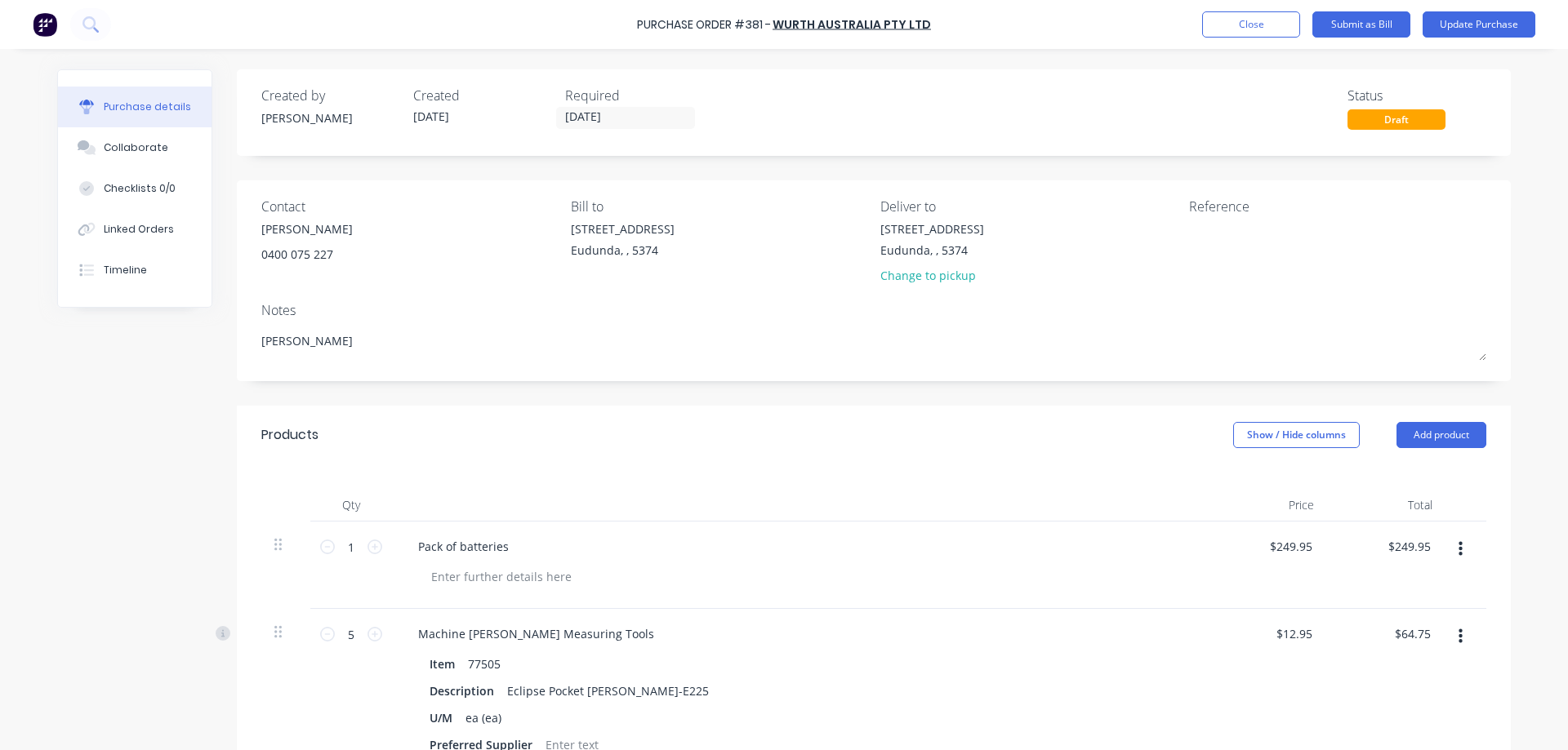
type textarea "x"
click at [1222, 252] on textarea at bounding box center [1291, 239] width 204 height 36
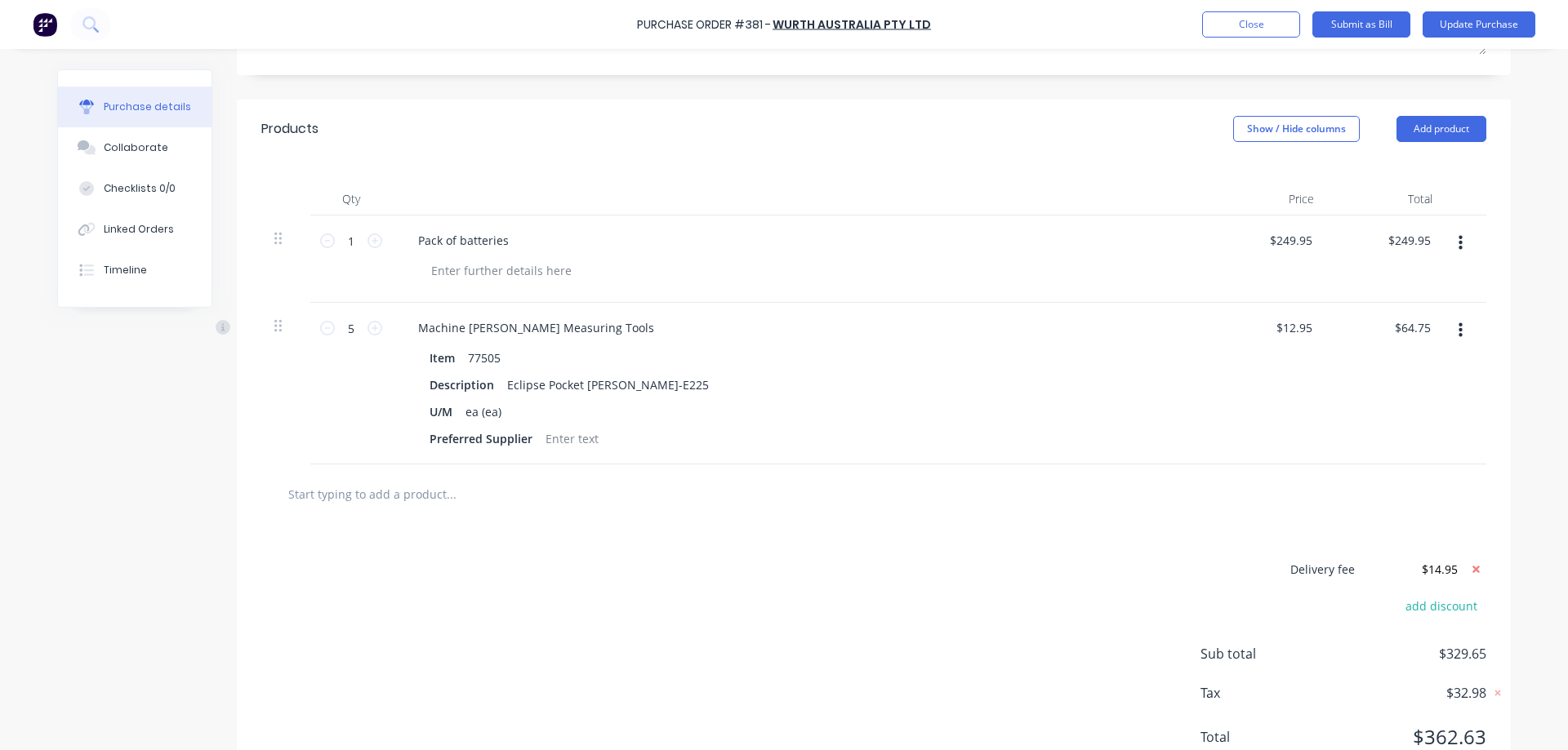
scroll to position [368, 0]
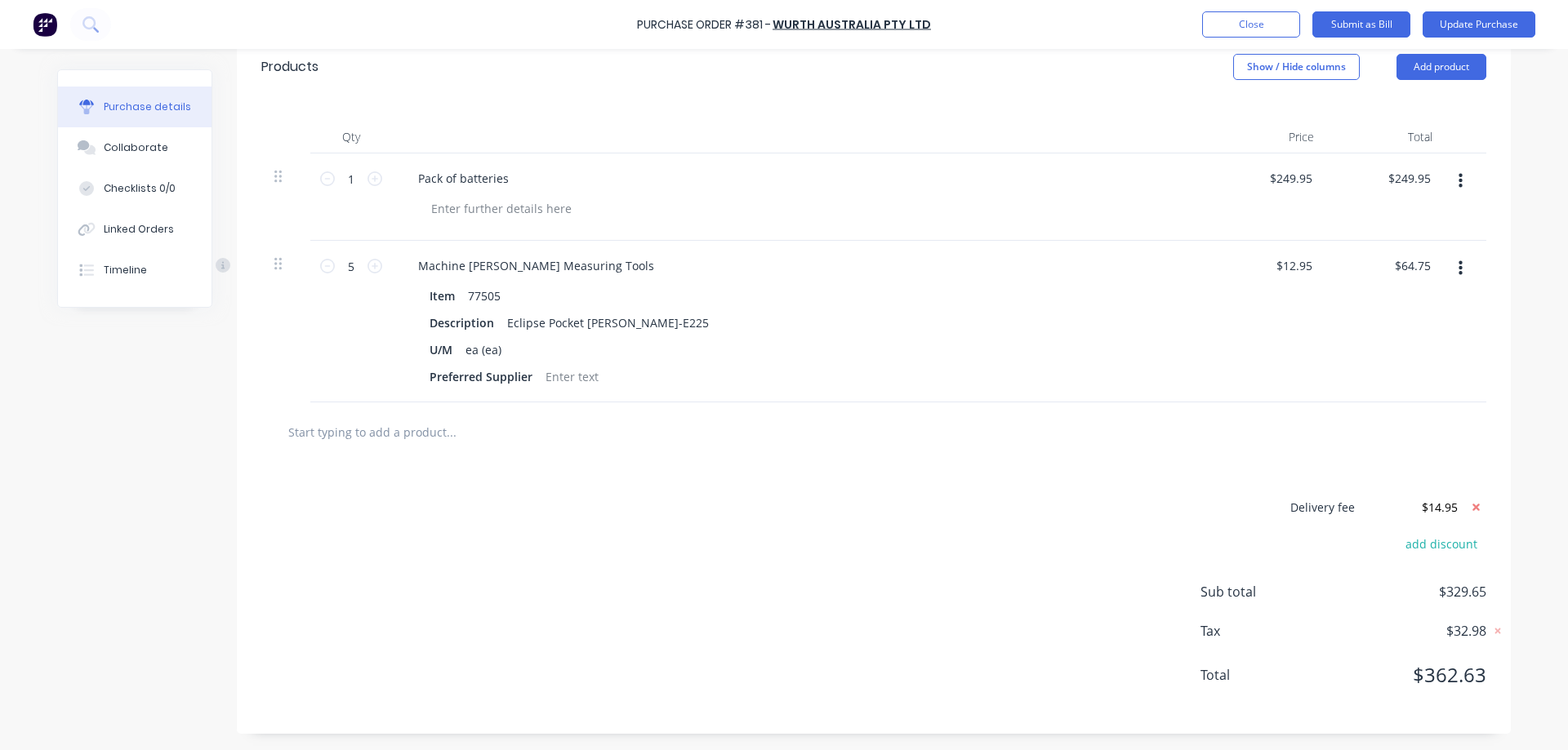
type textarea "4321558415"
click at [1528, 215] on div "Purchase Order #381 - Wurth Australia Pty Ltd Add product Close Submit as Bill …" at bounding box center [784, 375] width 1568 height 750
type textarea "x"
type textarea "4321558415"
type textarea "x"
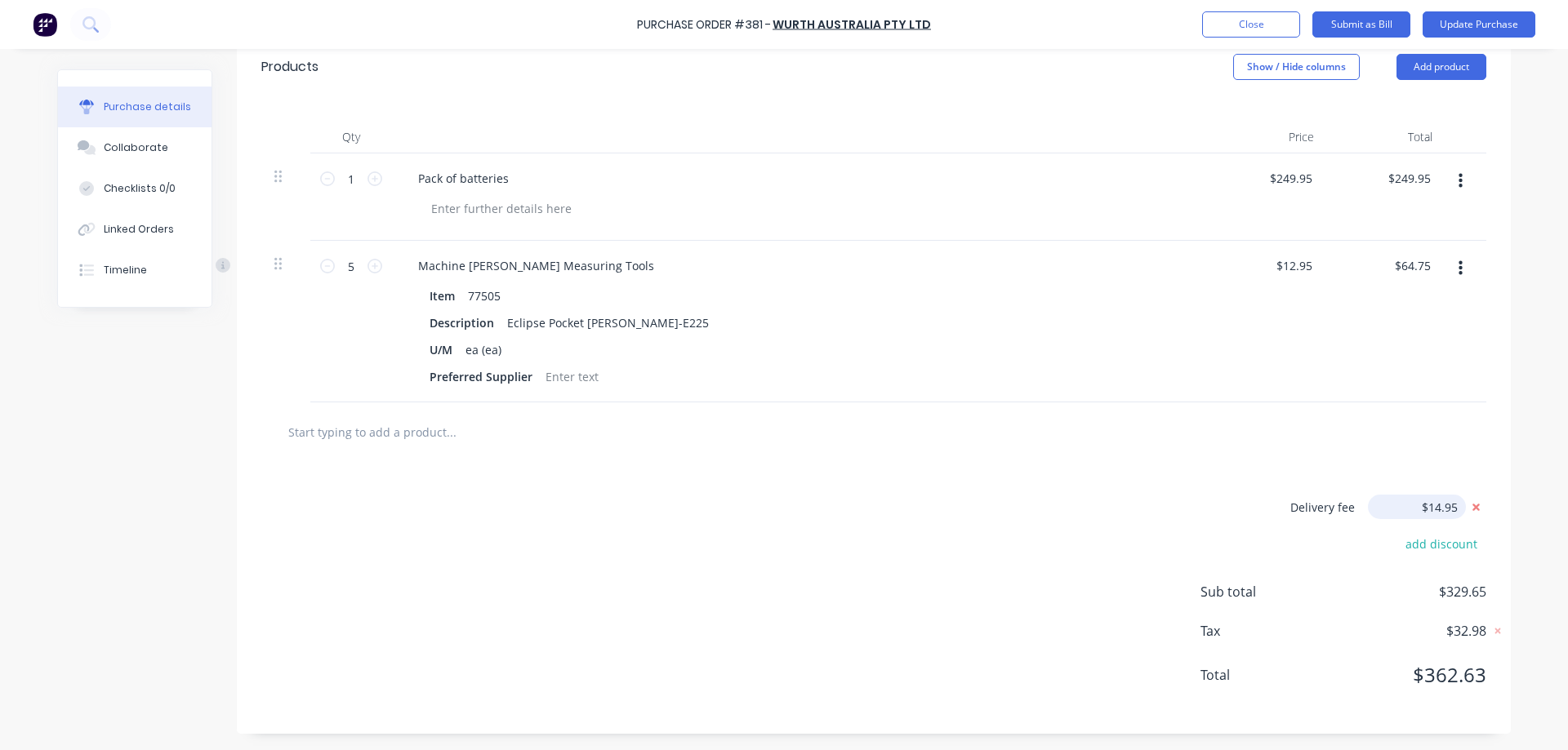
drag, startPoint x: 1456, startPoint y: 504, endPoint x: 1447, endPoint y: 504, distance: 9.0
click at [1447, 504] on input "$14.95" at bounding box center [1417, 507] width 98 height 25
type input "$14.94"
click at [1527, 446] on div "Purchase Order #381 - Wurth Australia Pty Ltd Add product Close Submit as Bill …" at bounding box center [784, 375] width 1568 height 750
type textarea "x"
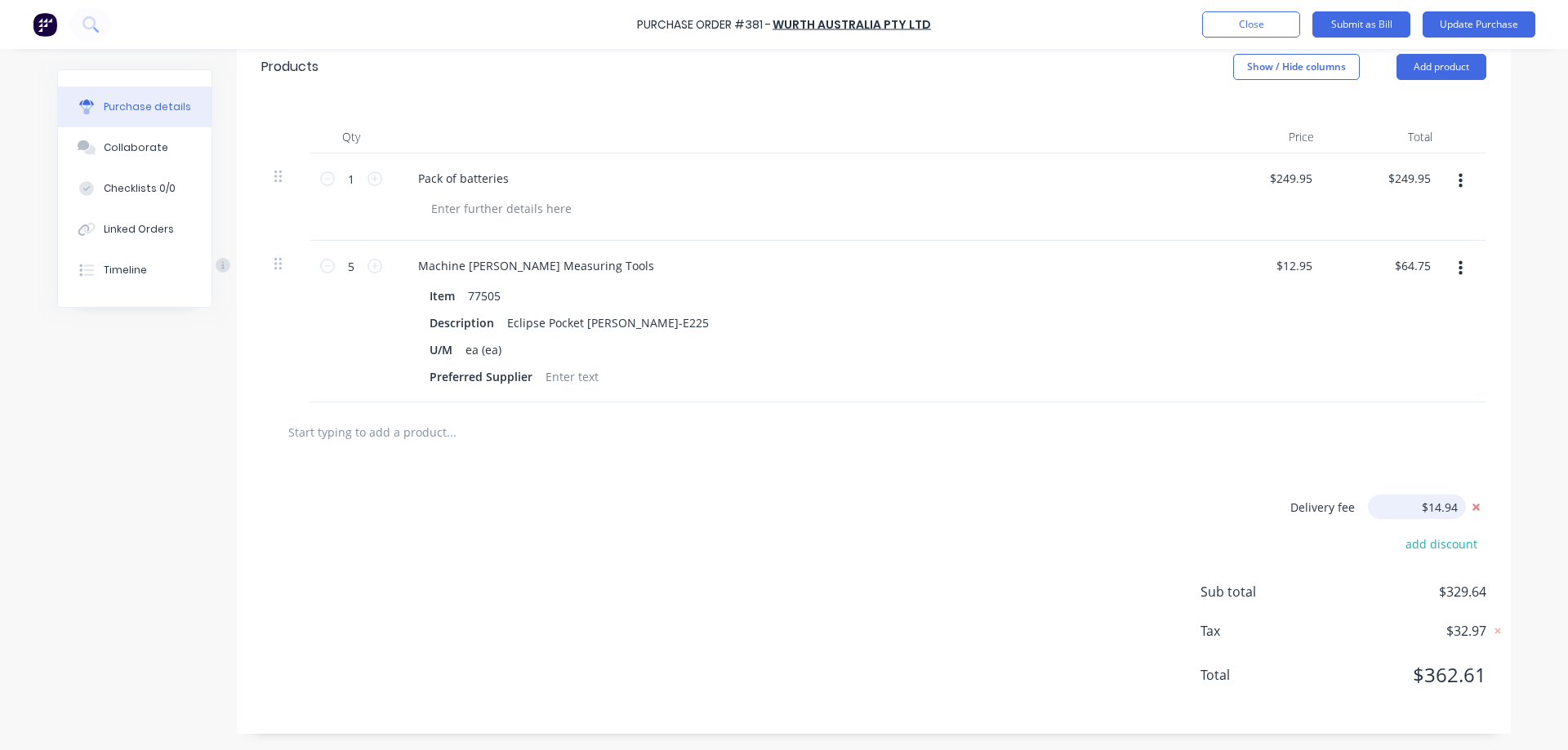
click at [1447, 505] on input "$14.94" at bounding box center [1417, 507] width 98 height 25
type input "$14.945"
type textarea "x"
type input "$14.95"
click at [1512, 438] on div "Purchase Order #381 - Wurth Australia Pty Ltd Add product Close Submit as Bill …" at bounding box center [784, 375] width 1568 height 750
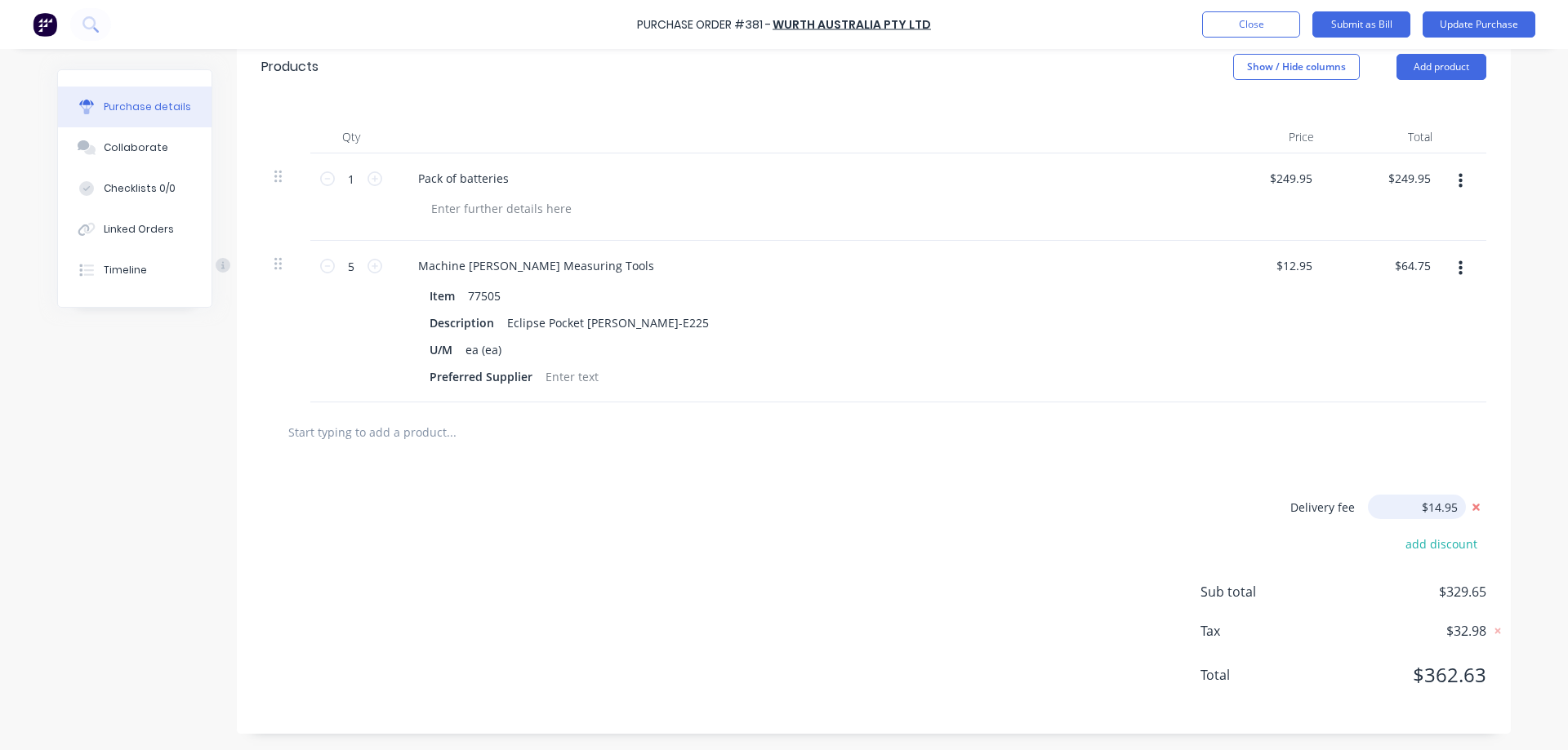
type textarea "x"
click at [1451, 512] on input "$14.95" at bounding box center [1417, 507] width 98 height 25
type input "$14.94"
click at [1474, 420] on div at bounding box center [873, 432] width 1225 height 60
type textarea "x"
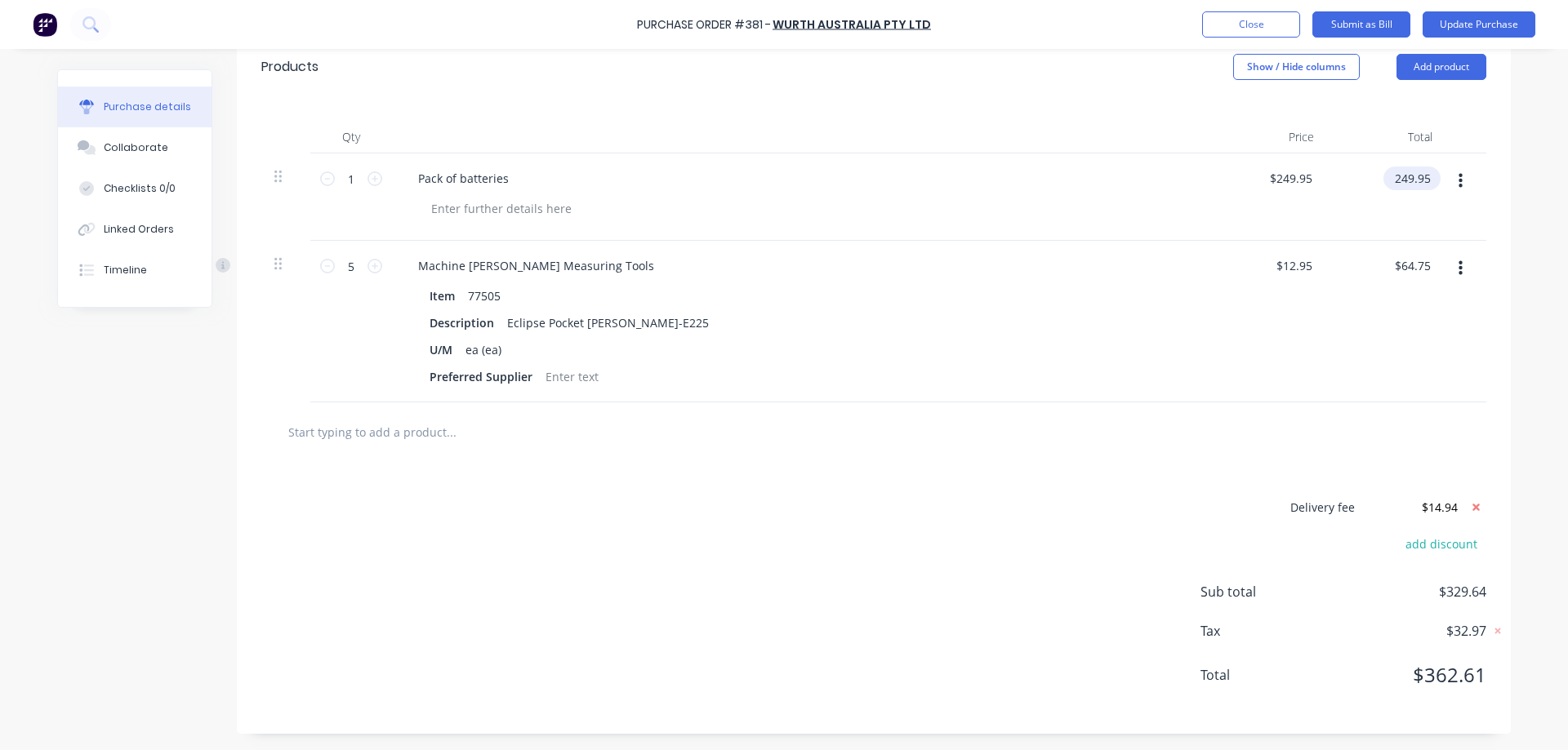
click at [1424, 179] on input "249.95" at bounding box center [1408, 178] width 50 height 24
type input "249.96"
type textarea "x"
type input "$249.96"
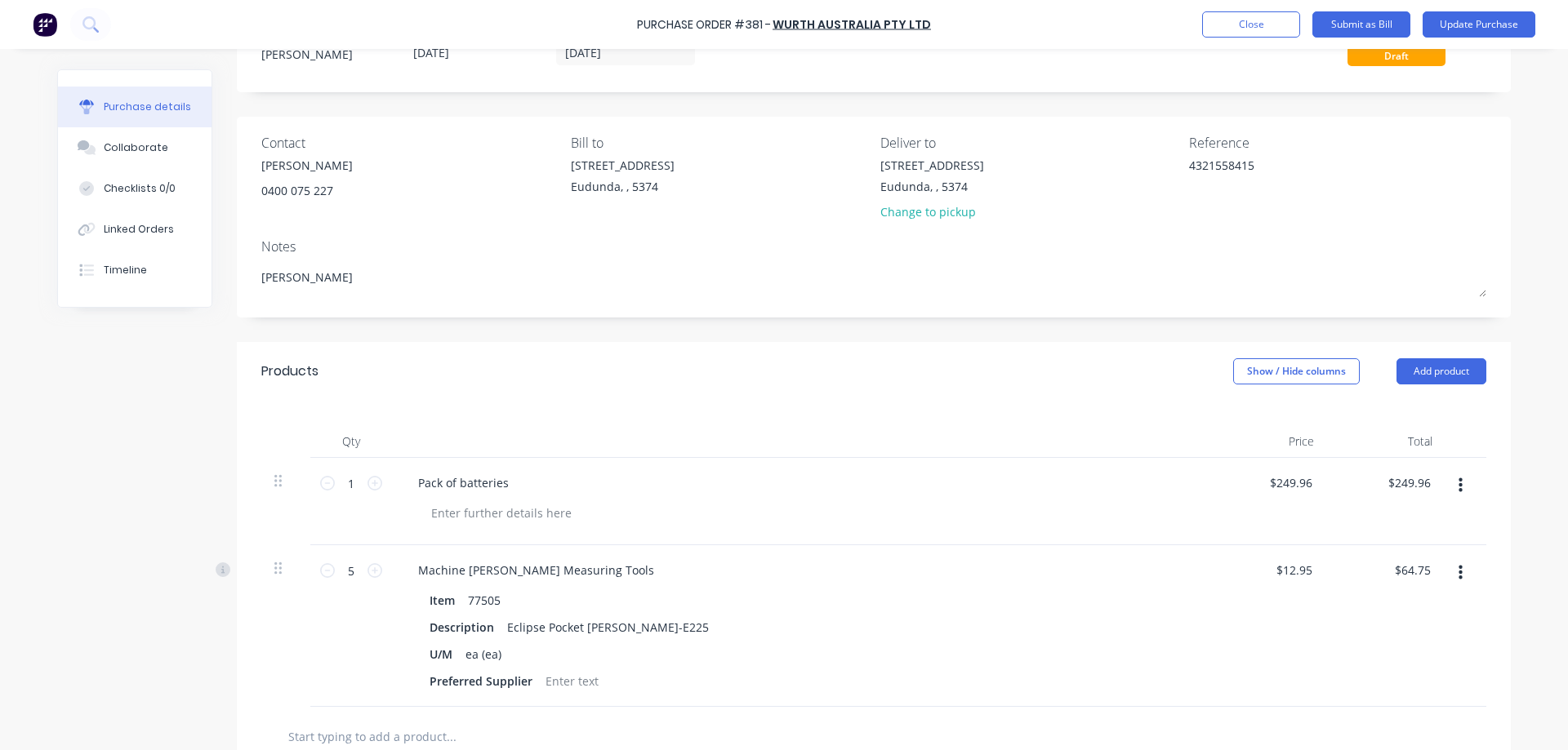
scroll to position [0, 0]
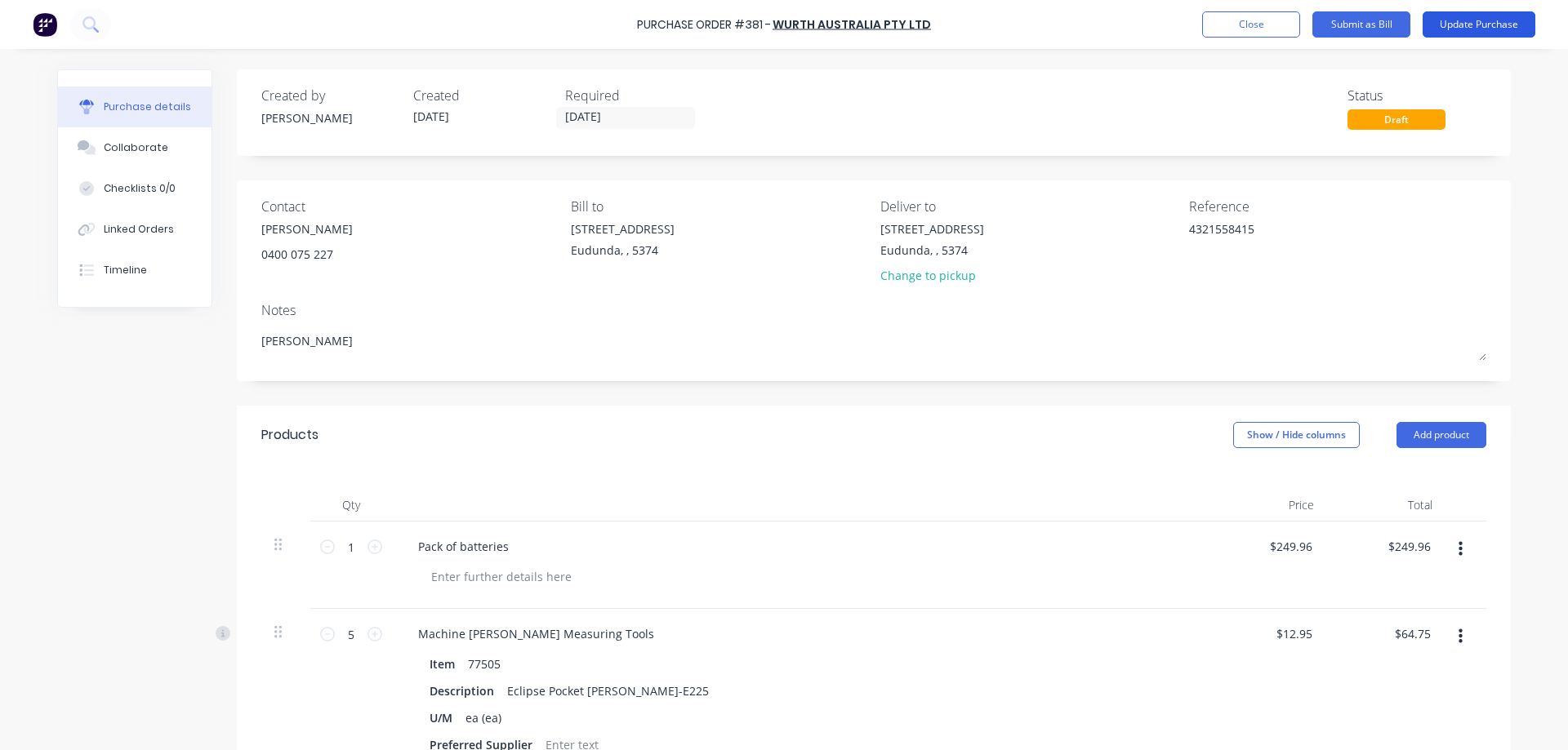
click at [1470, 29] on button "Update Purchase" at bounding box center [1479, 25] width 112 height 26
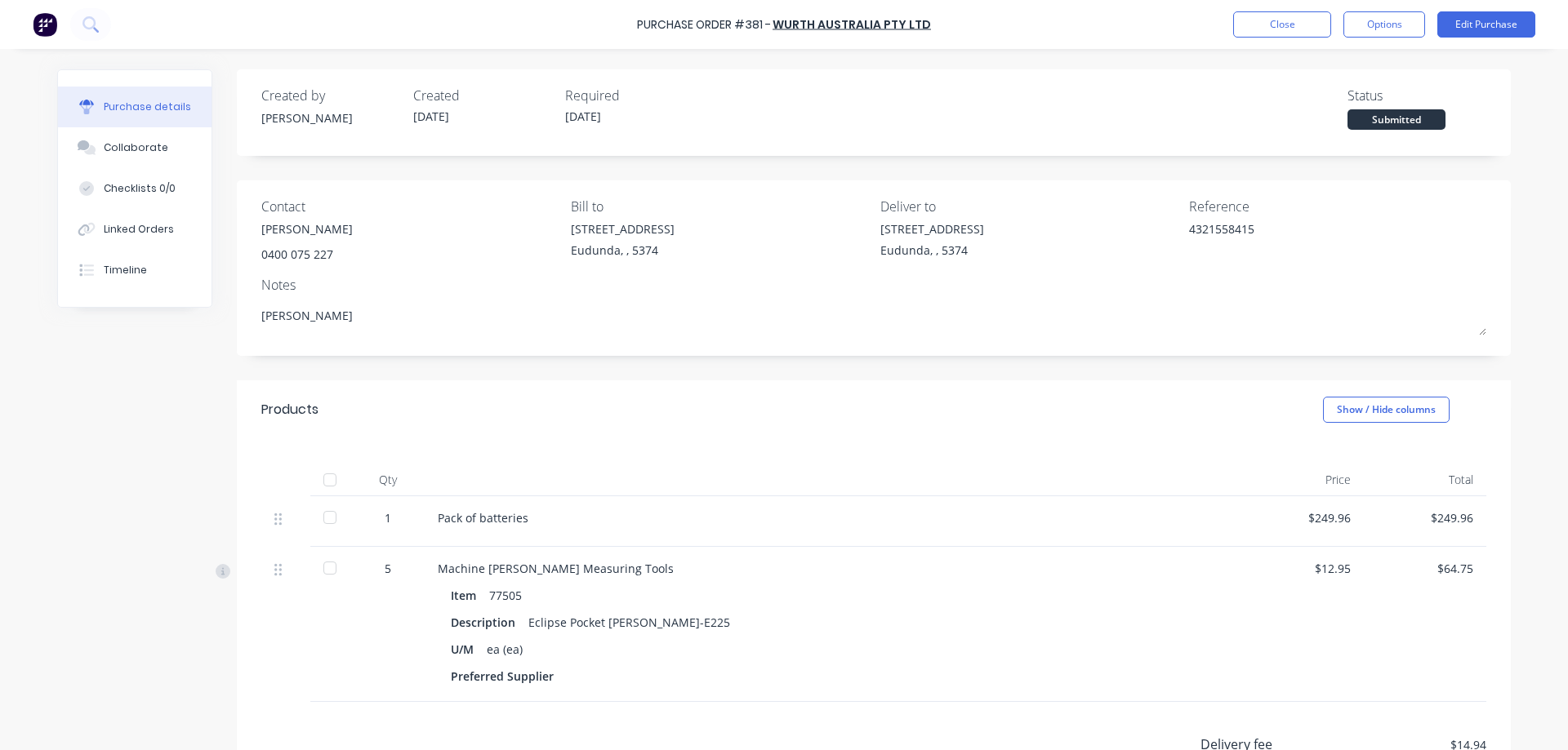
click at [318, 479] on div at bounding box center [329, 480] width 32 height 32
click at [1376, 27] on button "Options" at bounding box center [1384, 25] width 82 height 26
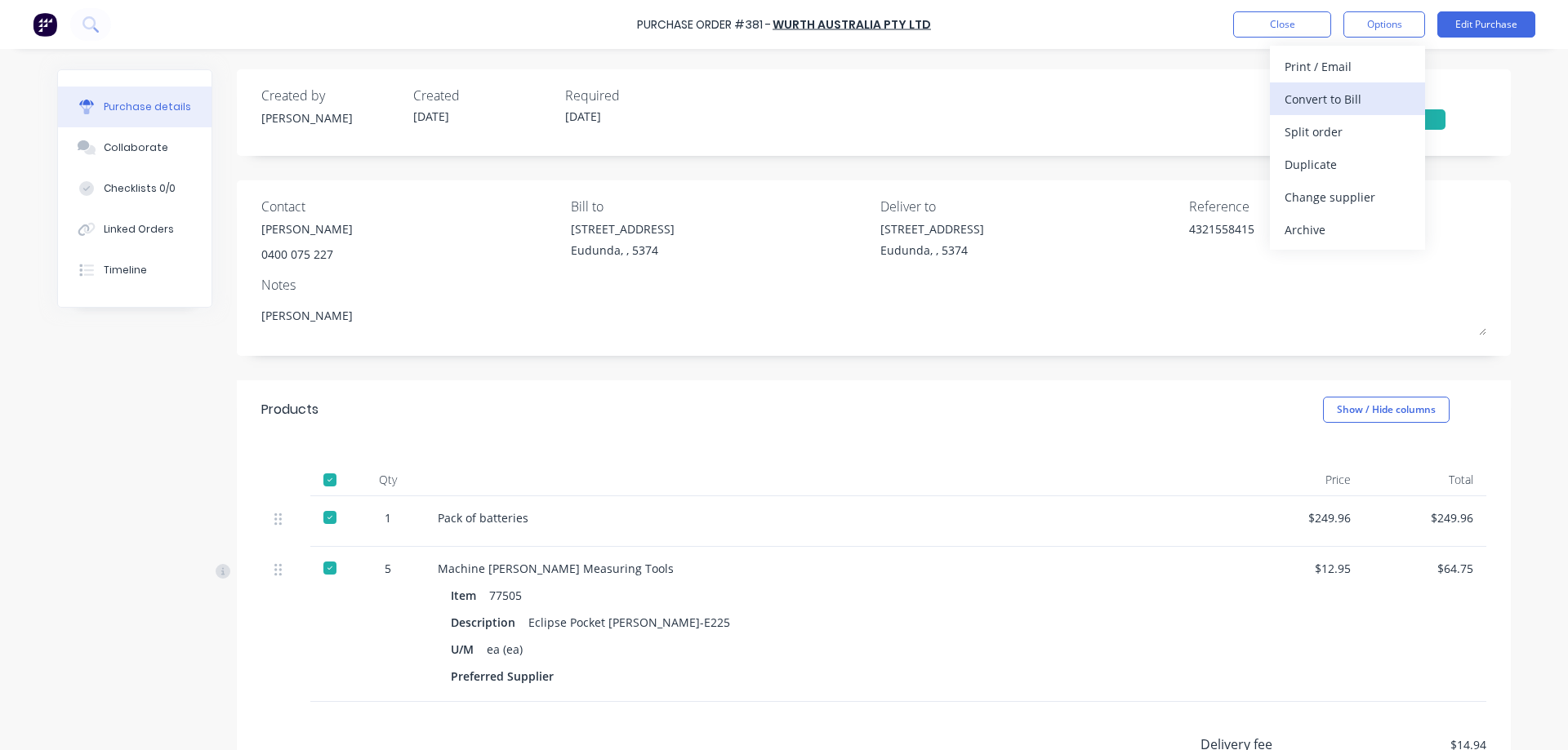
click at [1365, 98] on div "Convert to Bill" at bounding box center [1347, 99] width 126 height 24
type textarea "x"
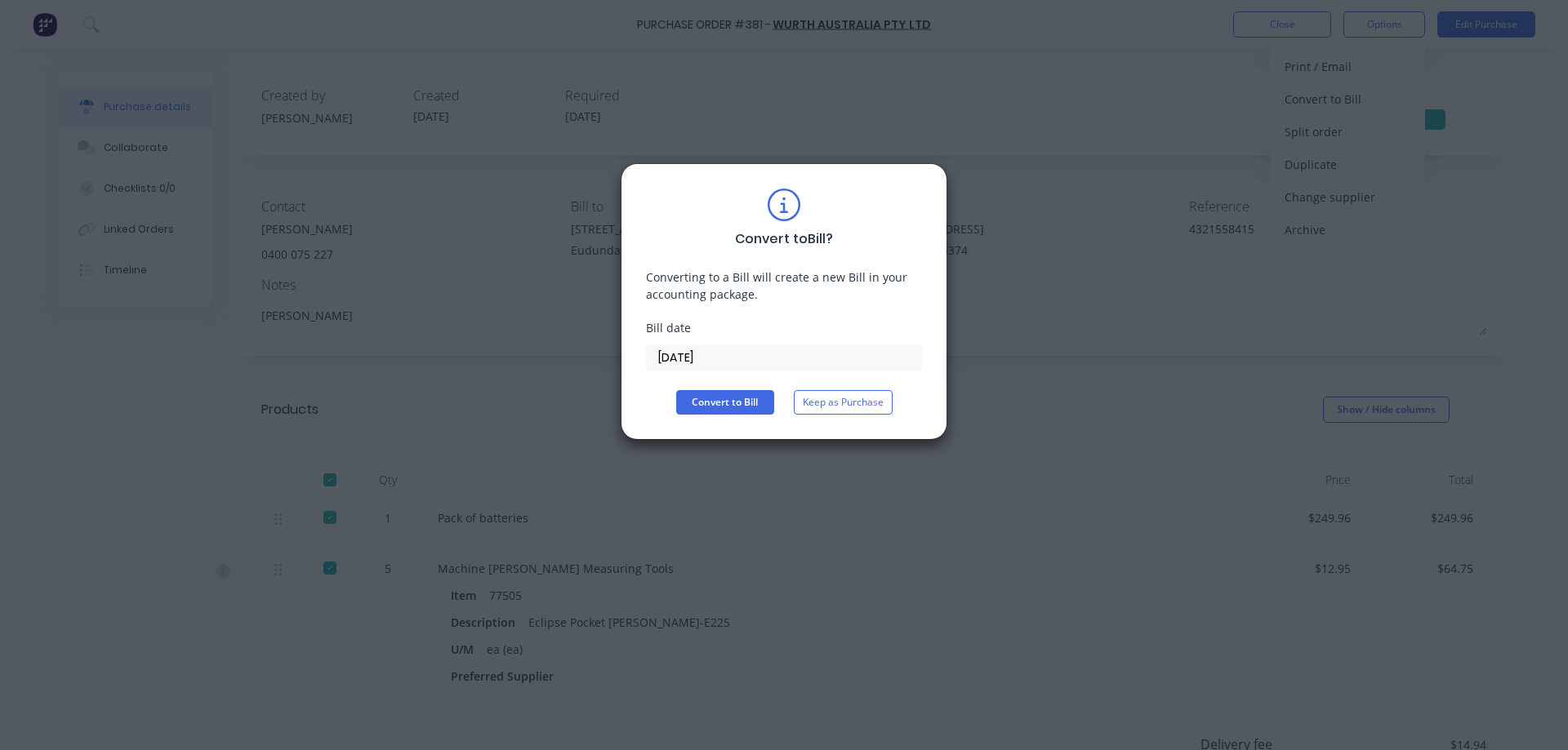
click at [758, 365] on input "08/10/25" at bounding box center [784, 358] width 275 height 25
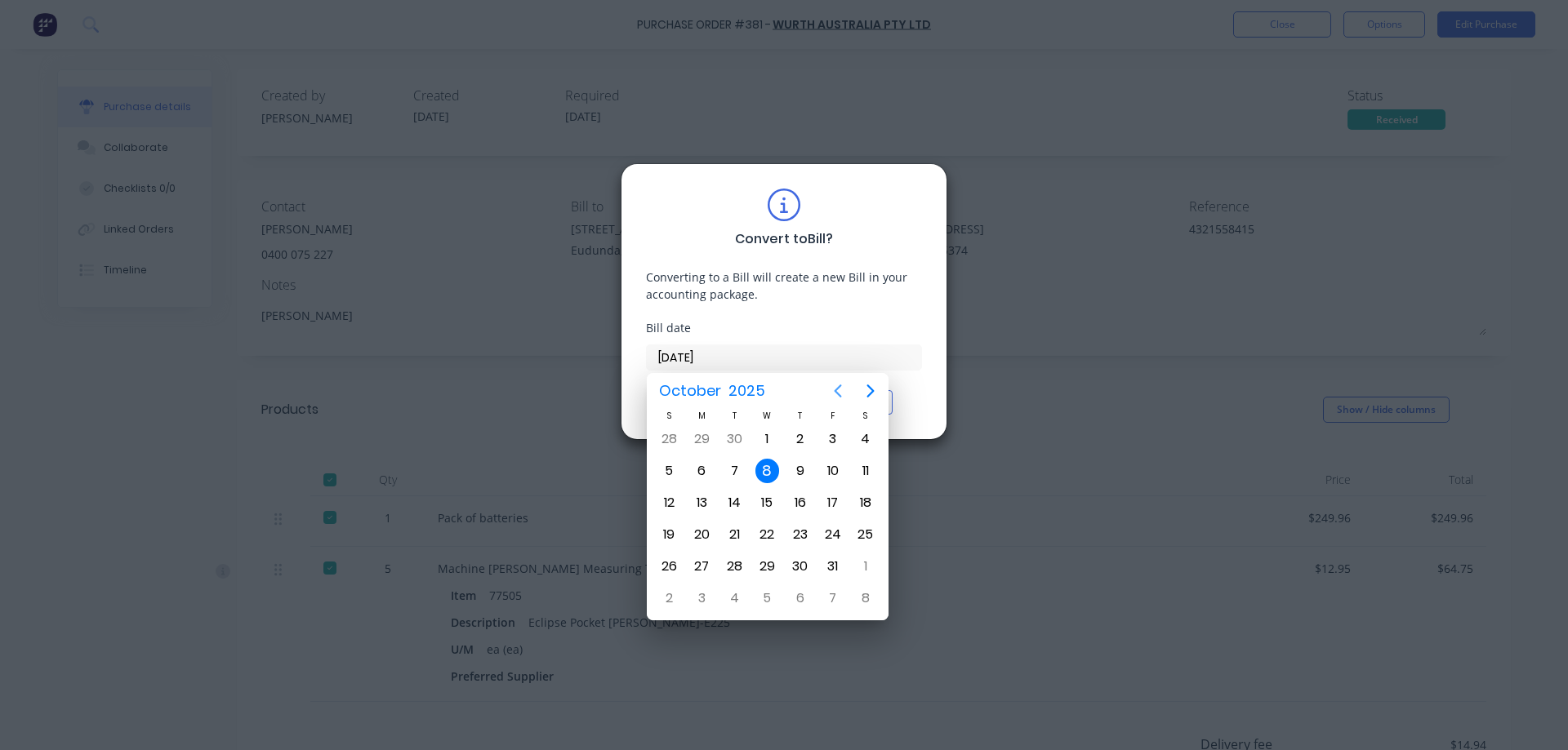
click at [832, 388] on icon "Previous page" at bounding box center [838, 391] width 20 height 20
click at [759, 495] on div "17" at bounding box center [767, 503] width 25 height 25
type input "17/09/25"
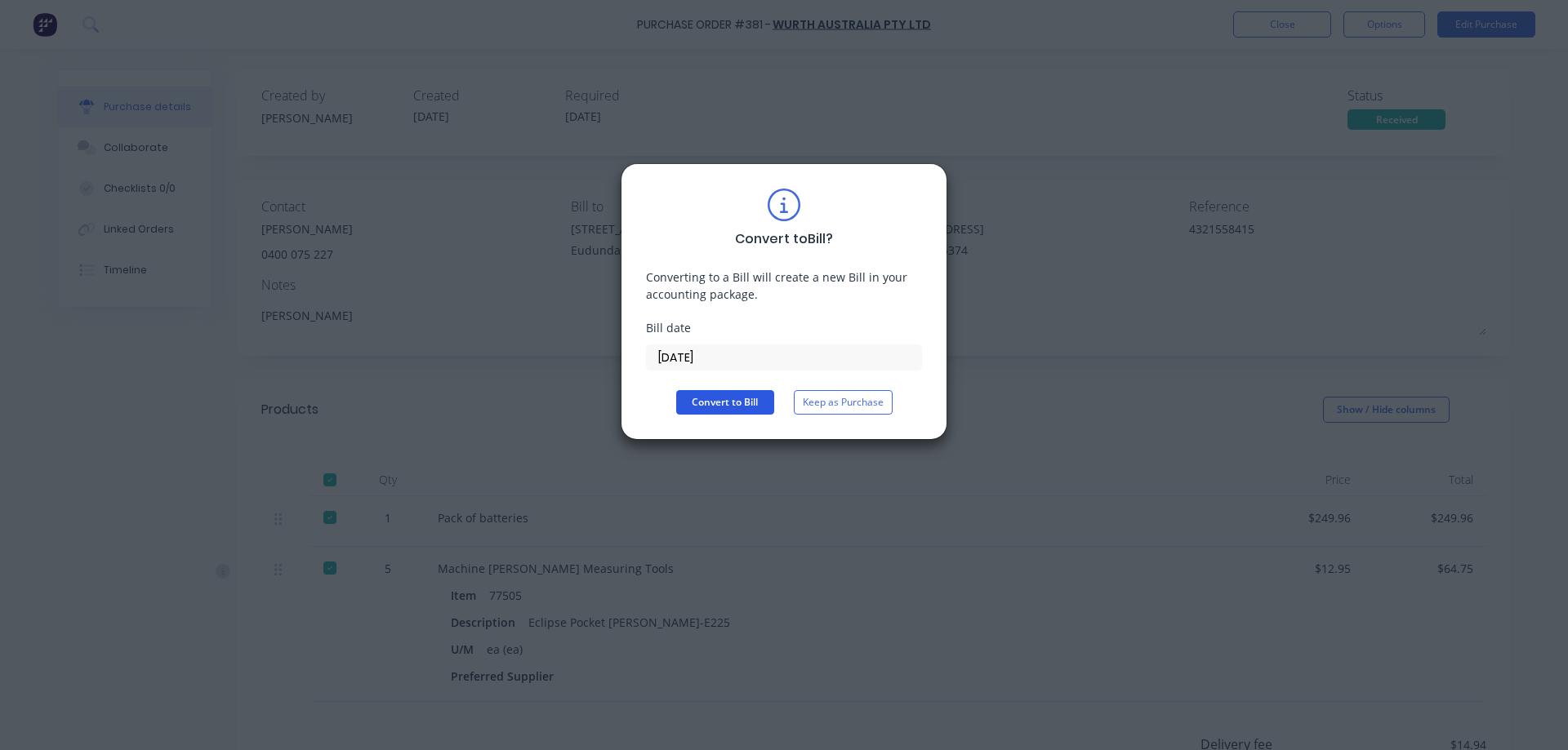
click at [743, 410] on button "Convert to Bill" at bounding box center [725, 403] width 98 height 25
type textarea "x"
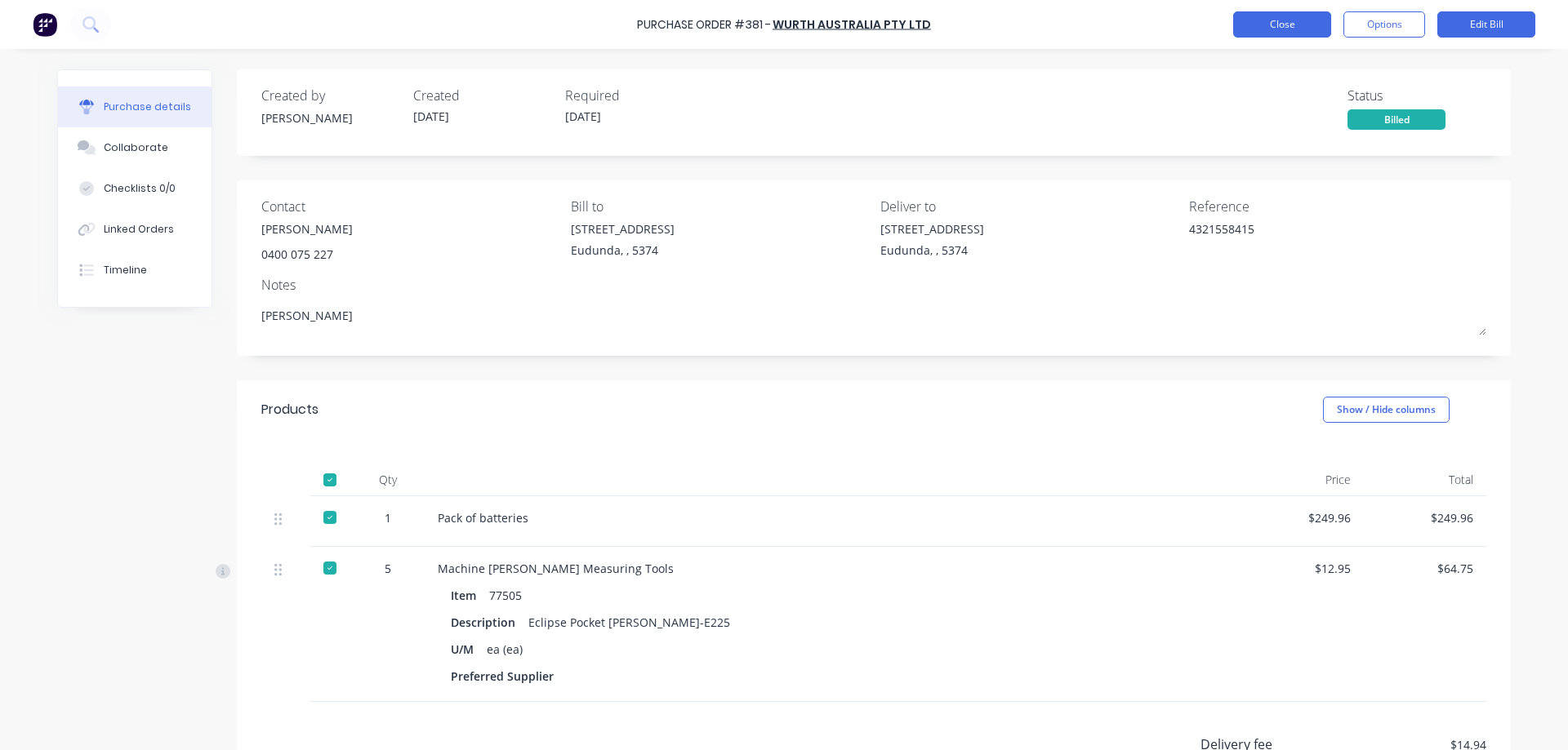
click at [1252, 22] on button "Close" at bounding box center [1282, 25] width 98 height 26
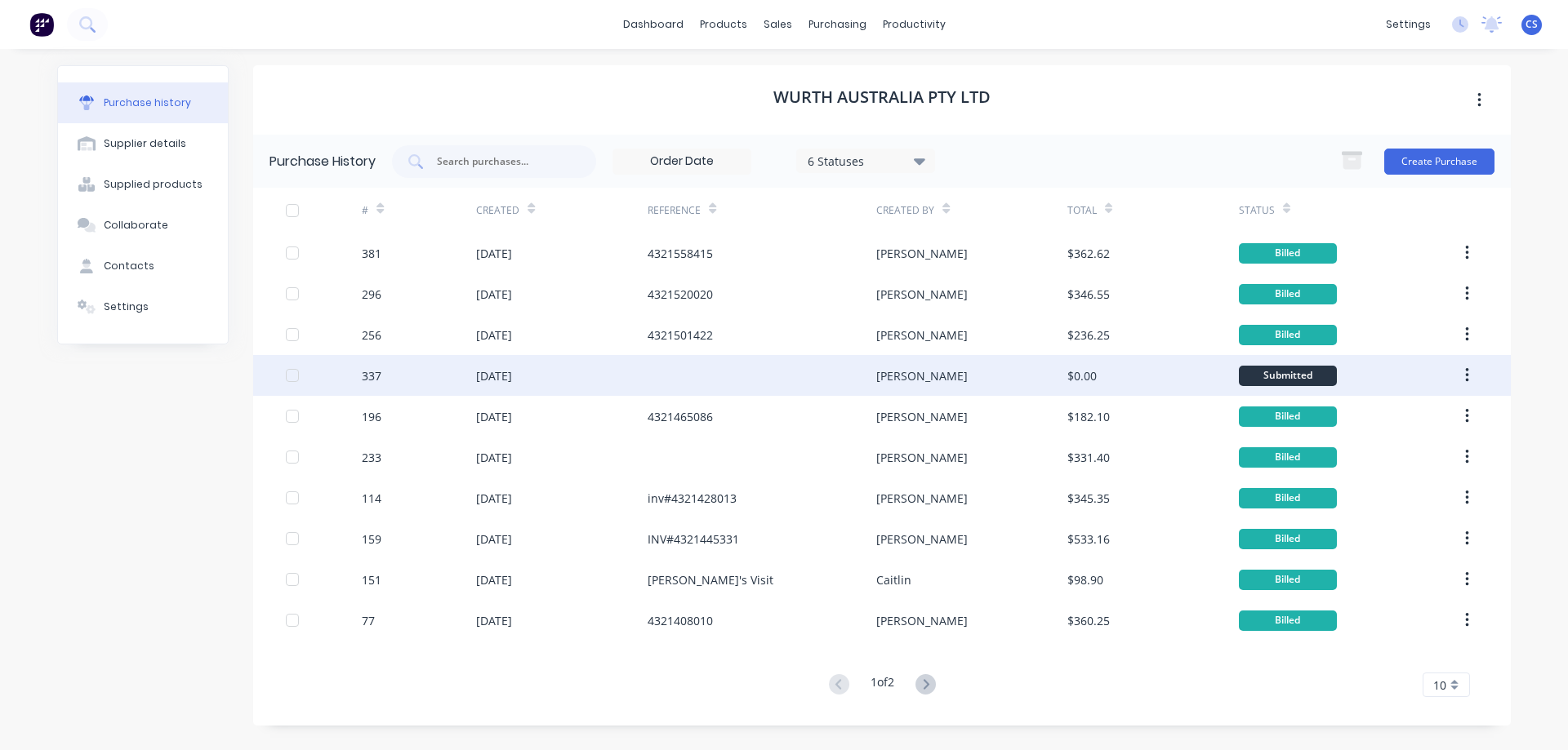
click at [984, 363] on div "Joel" at bounding box center [971, 375] width 190 height 41
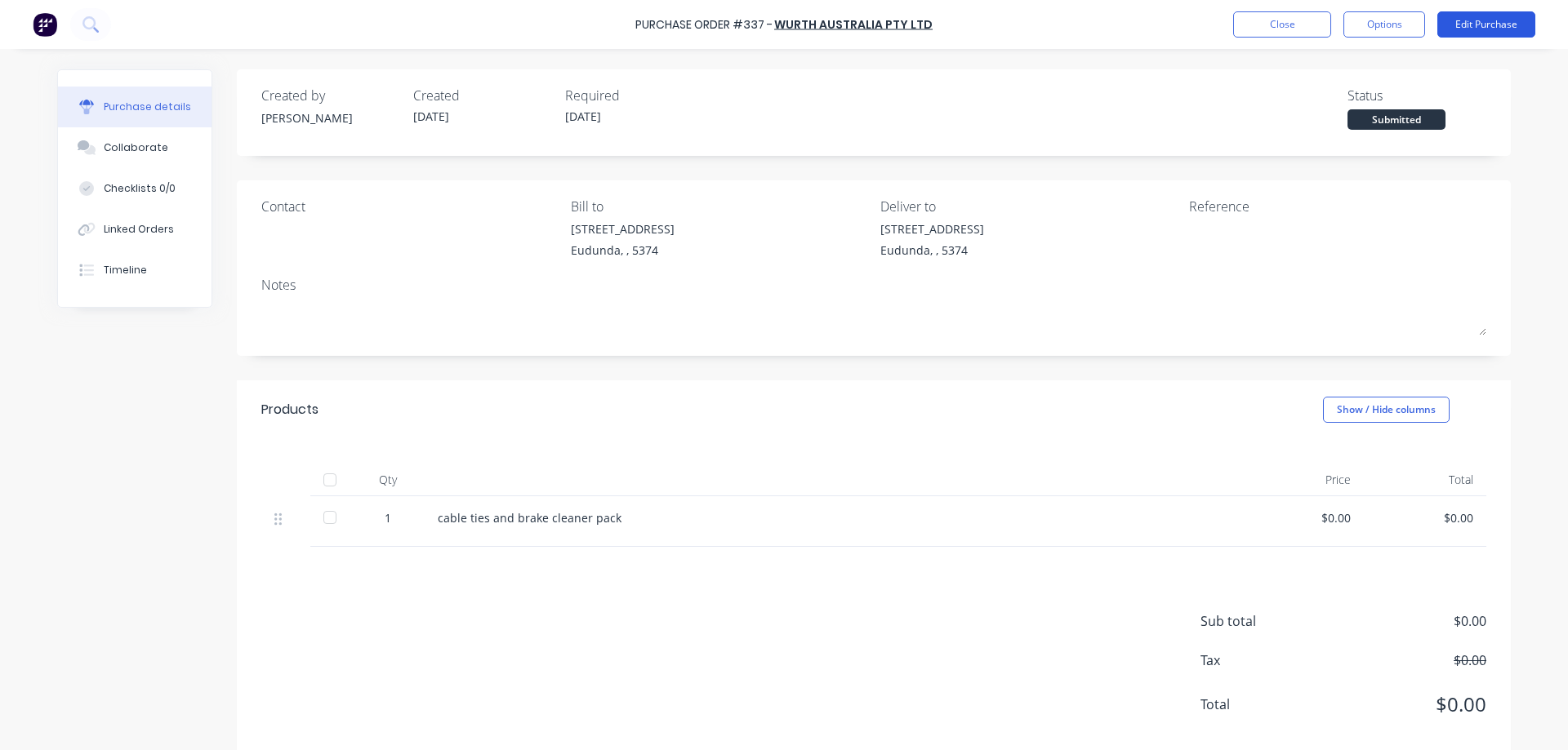
click at [1494, 29] on button "Edit Purchase" at bounding box center [1486, 25] width 98 height 26
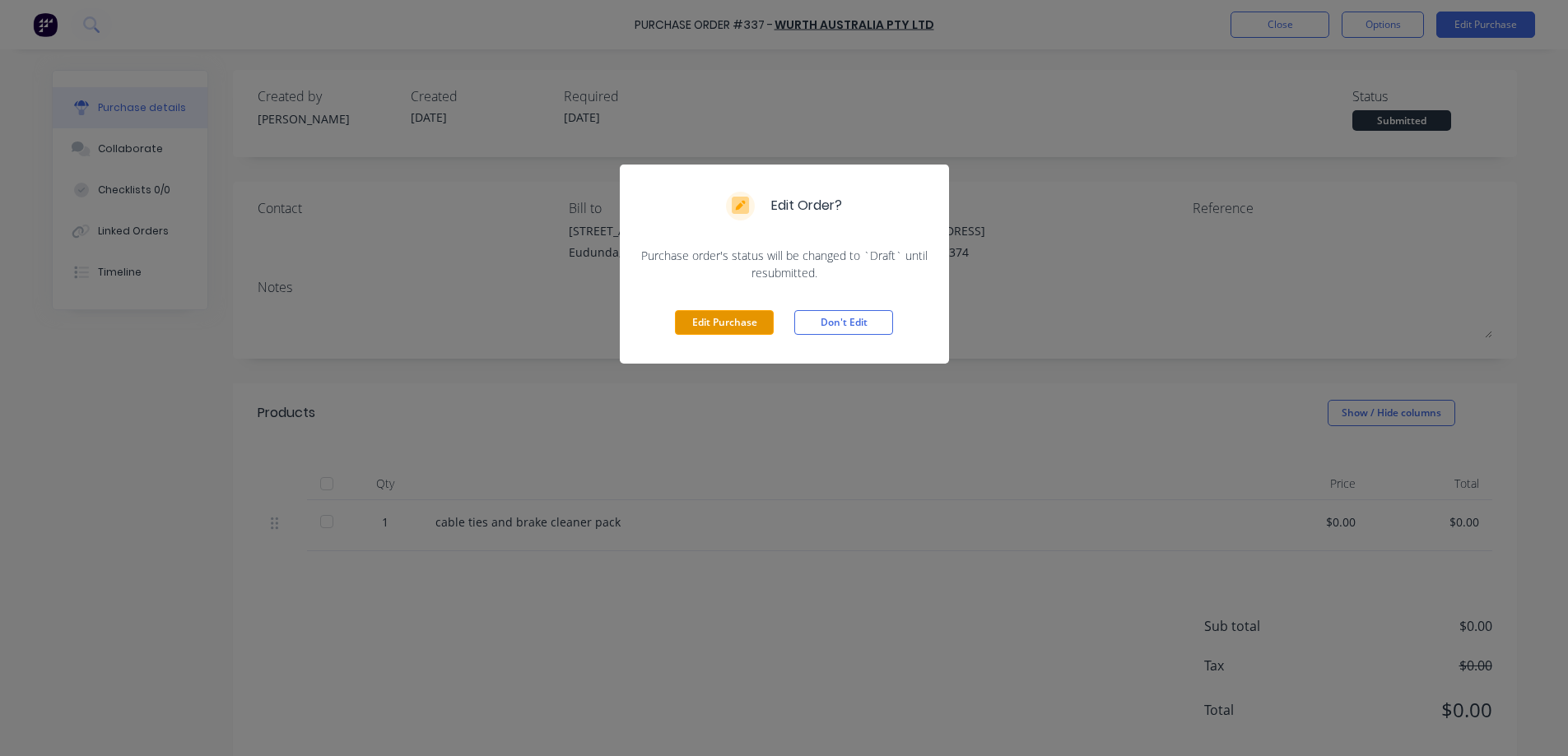
click at [728, 315] on button "Edit Purchase" at bounding box center [724, 323] width 98 height 25
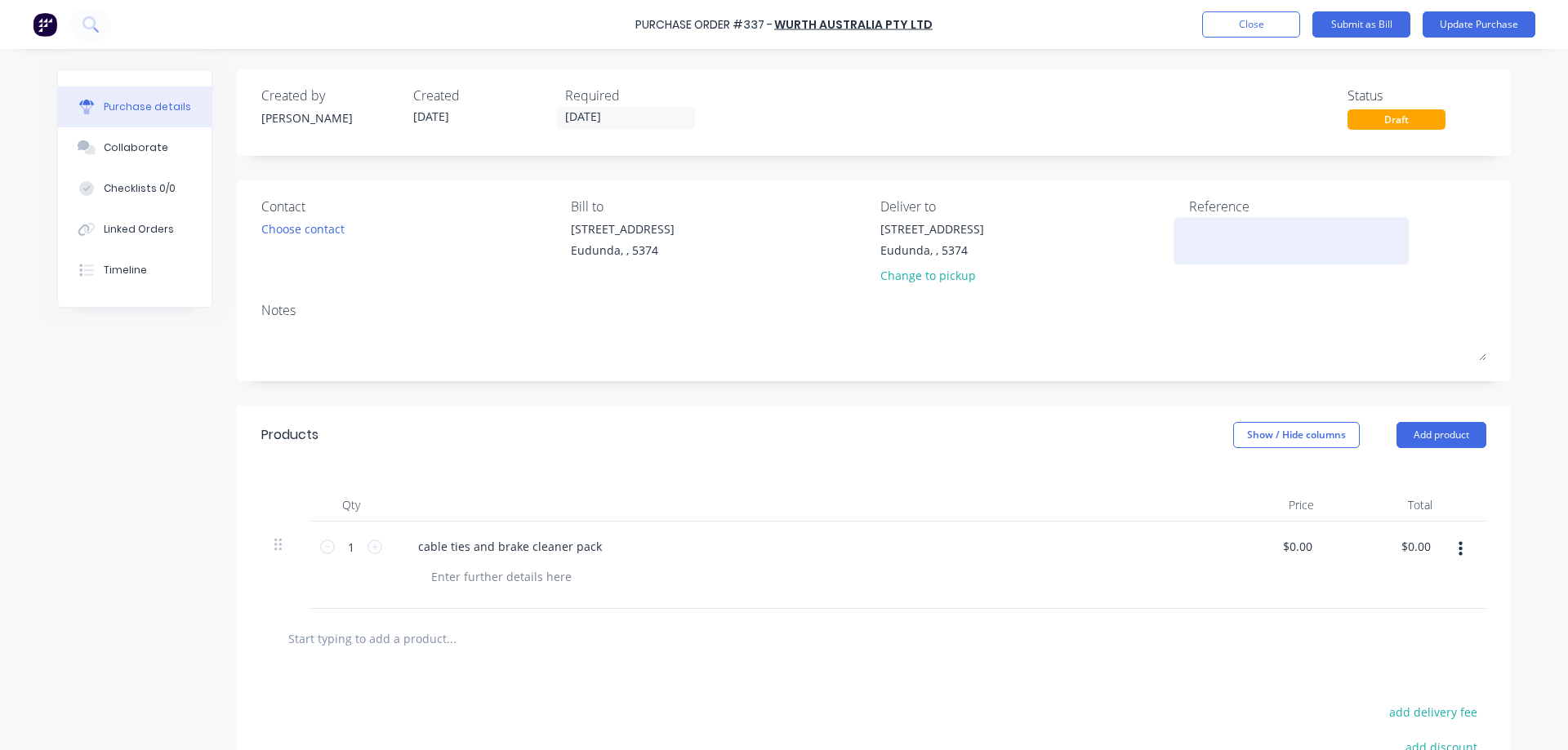
click at [1249, 225] on textarea at bounding box center [1291, 239] width 204 height 36
type textarea "43215"
type textarea "x"
type textarea "432153"
type textarea "x"
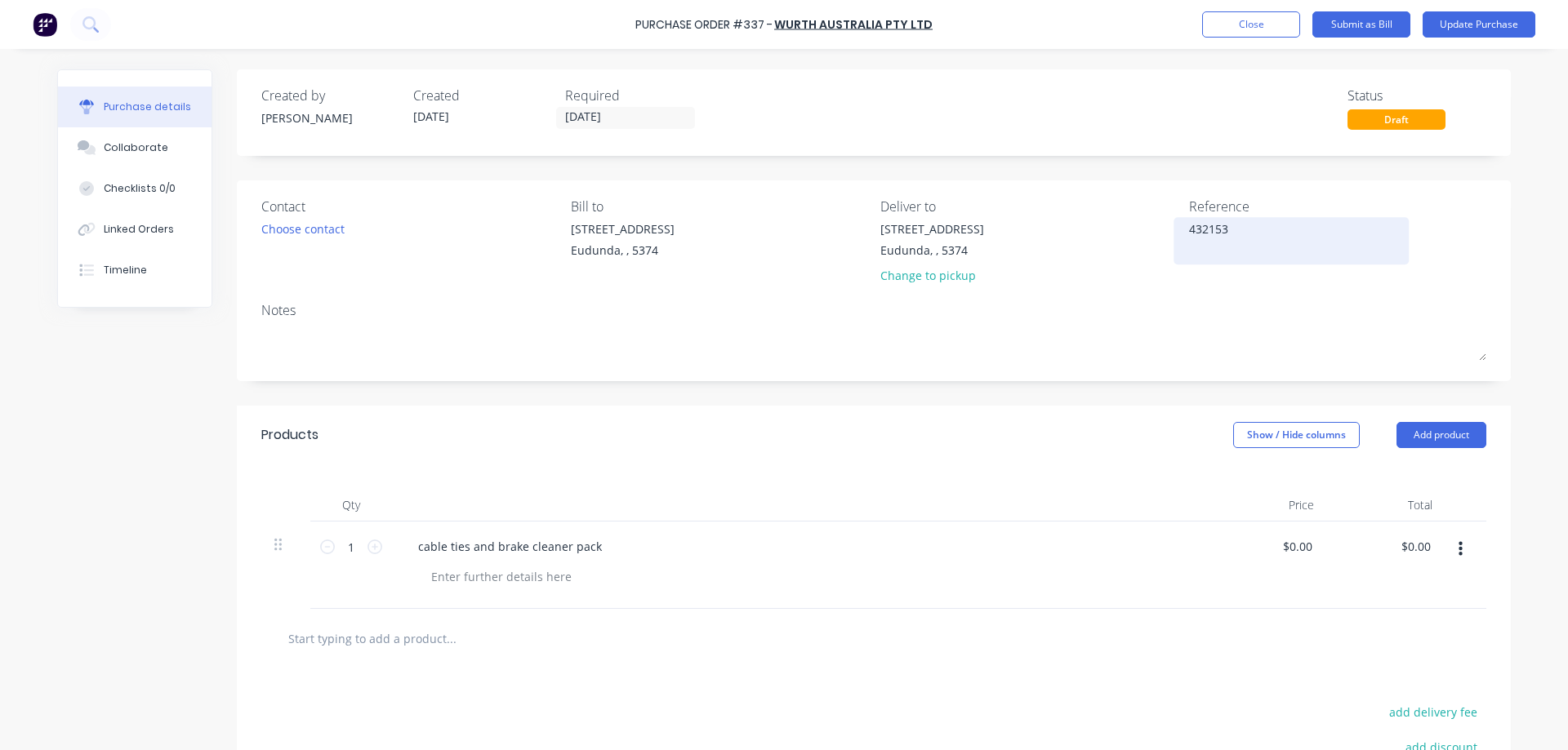
type textarea "4321539"
type textarea "x"
type textarea "43215397"
type textarea "x"
type textarea "432153971"
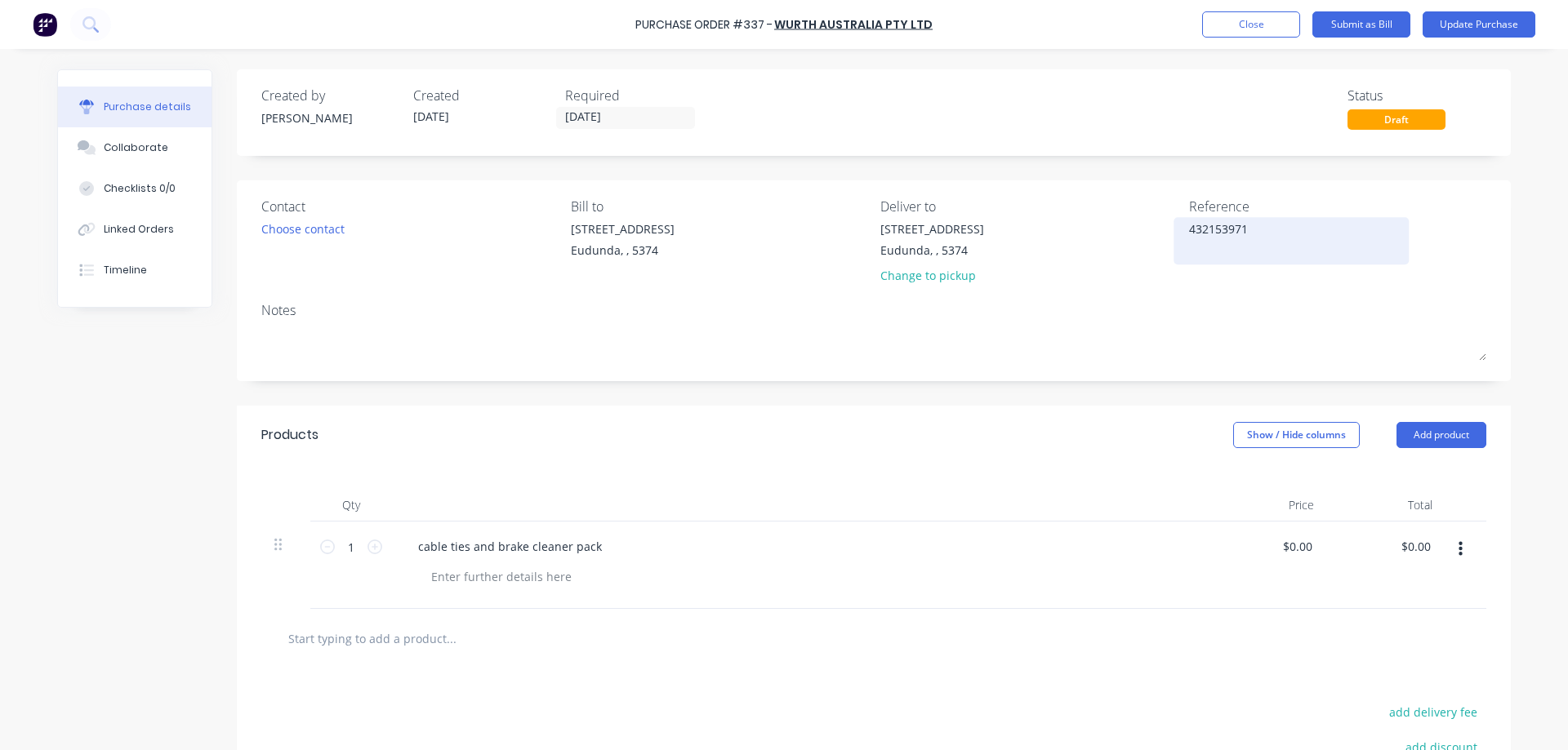
type textarea "x"
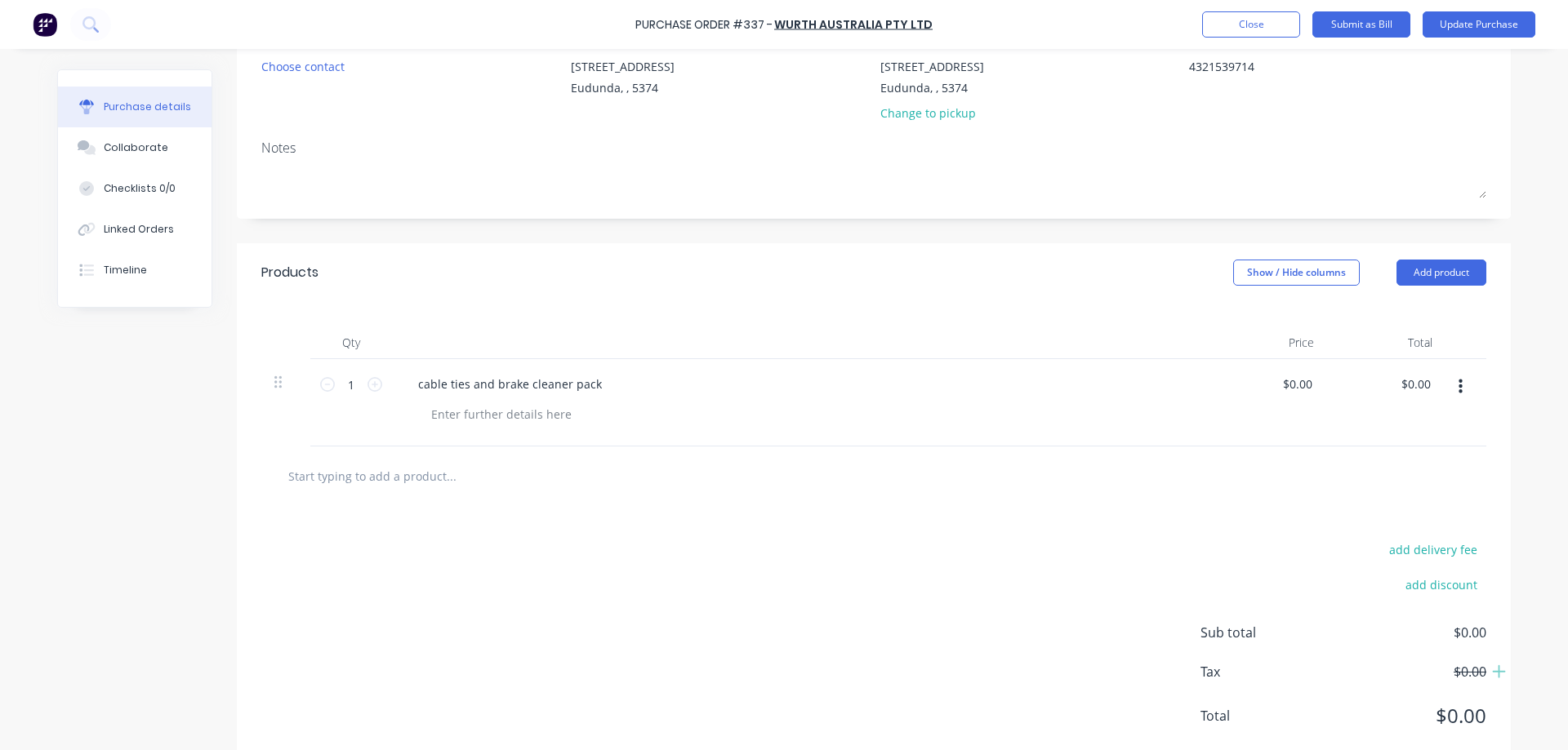
scroll to position [163, 0]
type textarea "4321539714"
type textarea "x"
type textarea "4321539714"
click at [473, 476] on input "text" at bounding box center [451, 475] width 327 height 32
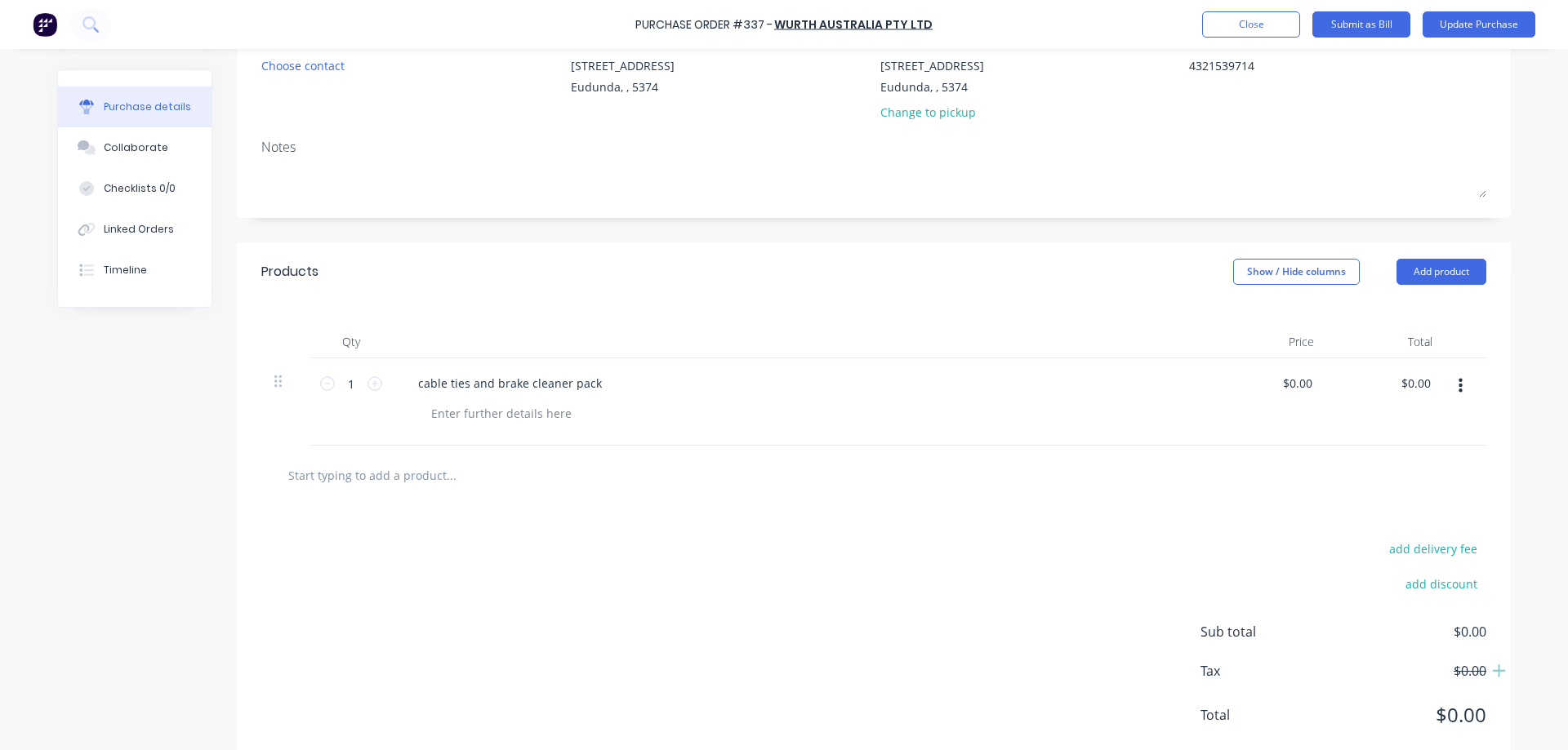
type textarea "x"
type input "7"
type textarea "x"
type input "77"
type textarea "x"
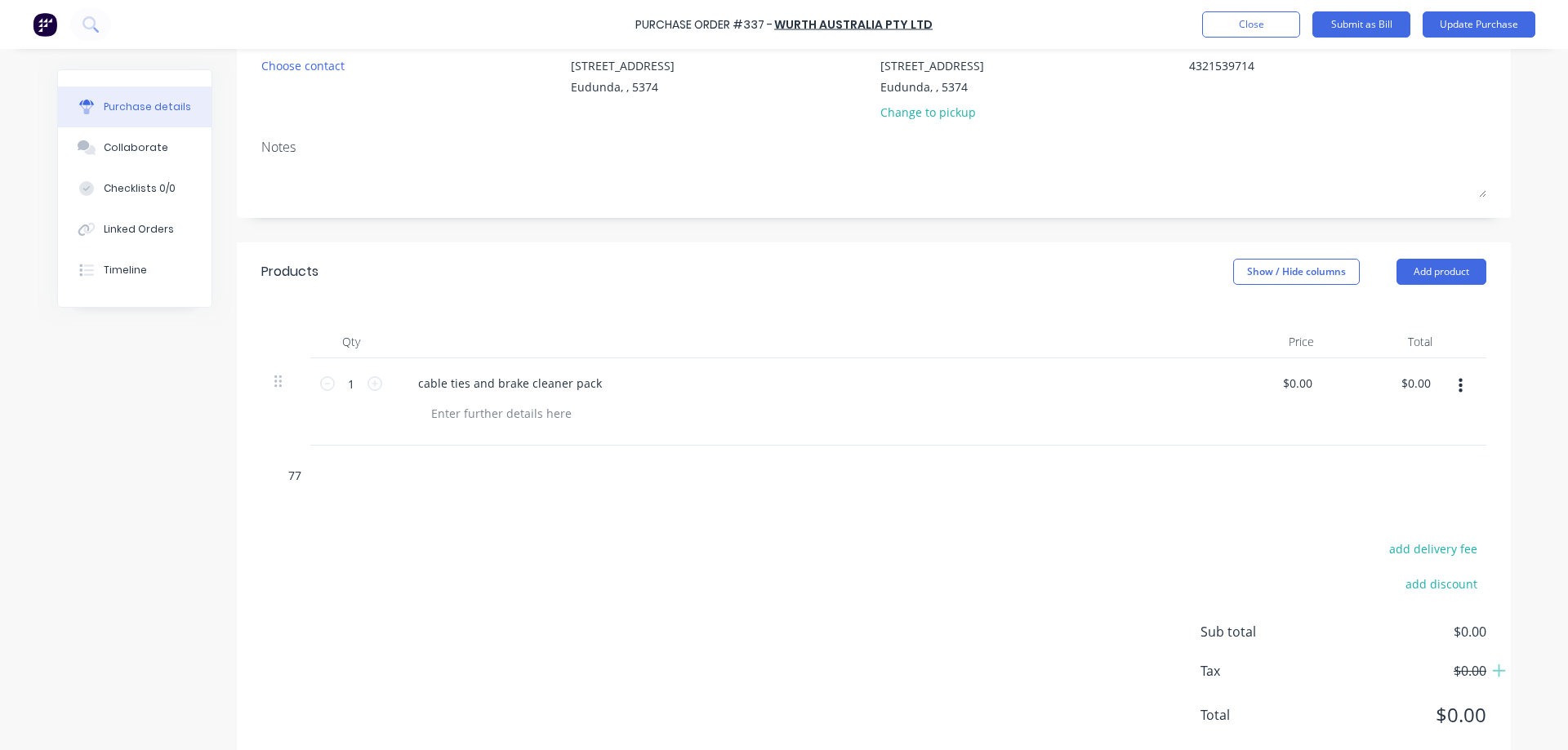
type input "778"
type textarea "x"
type input "7787"
type textarea "x"
type input "77871"
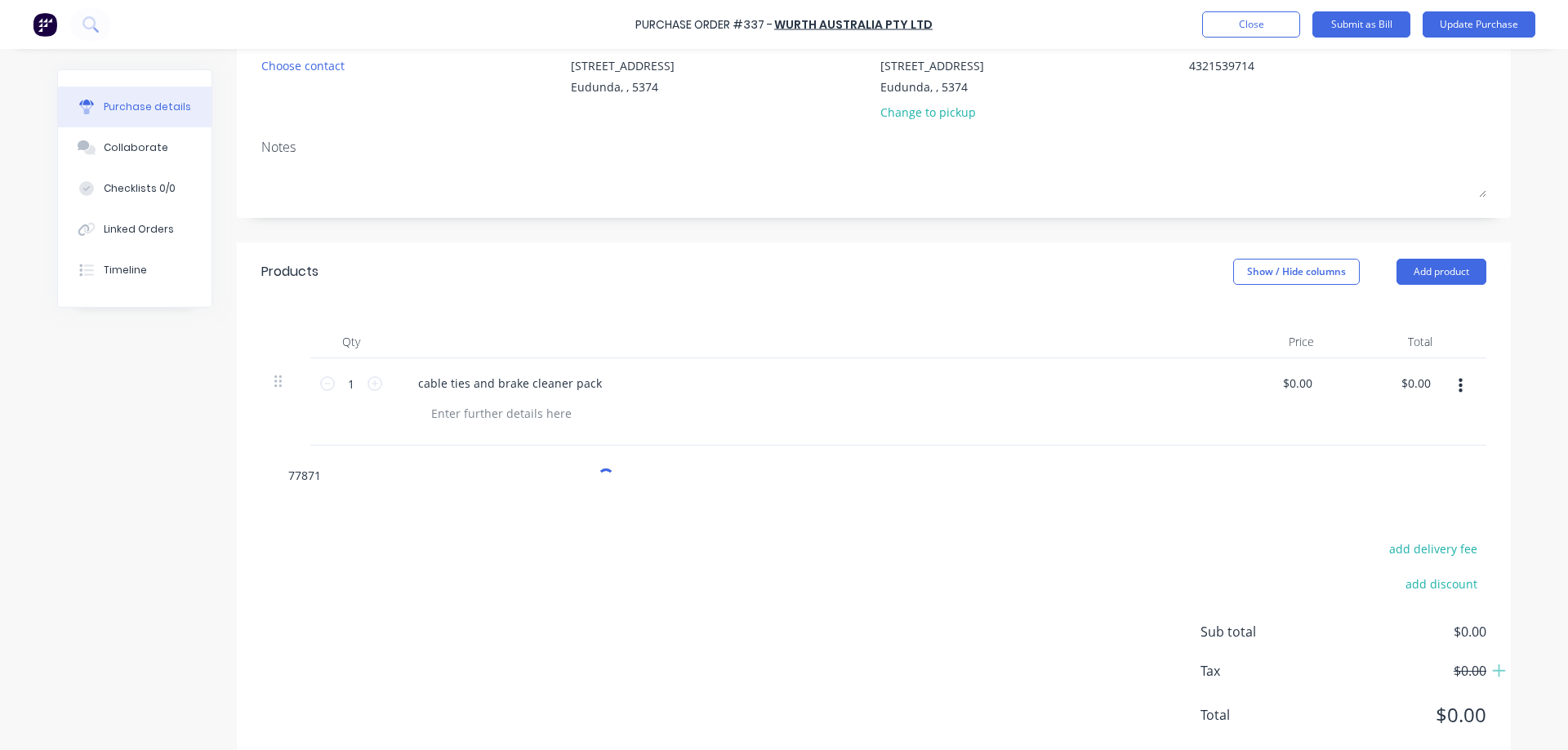
type textarea "x"
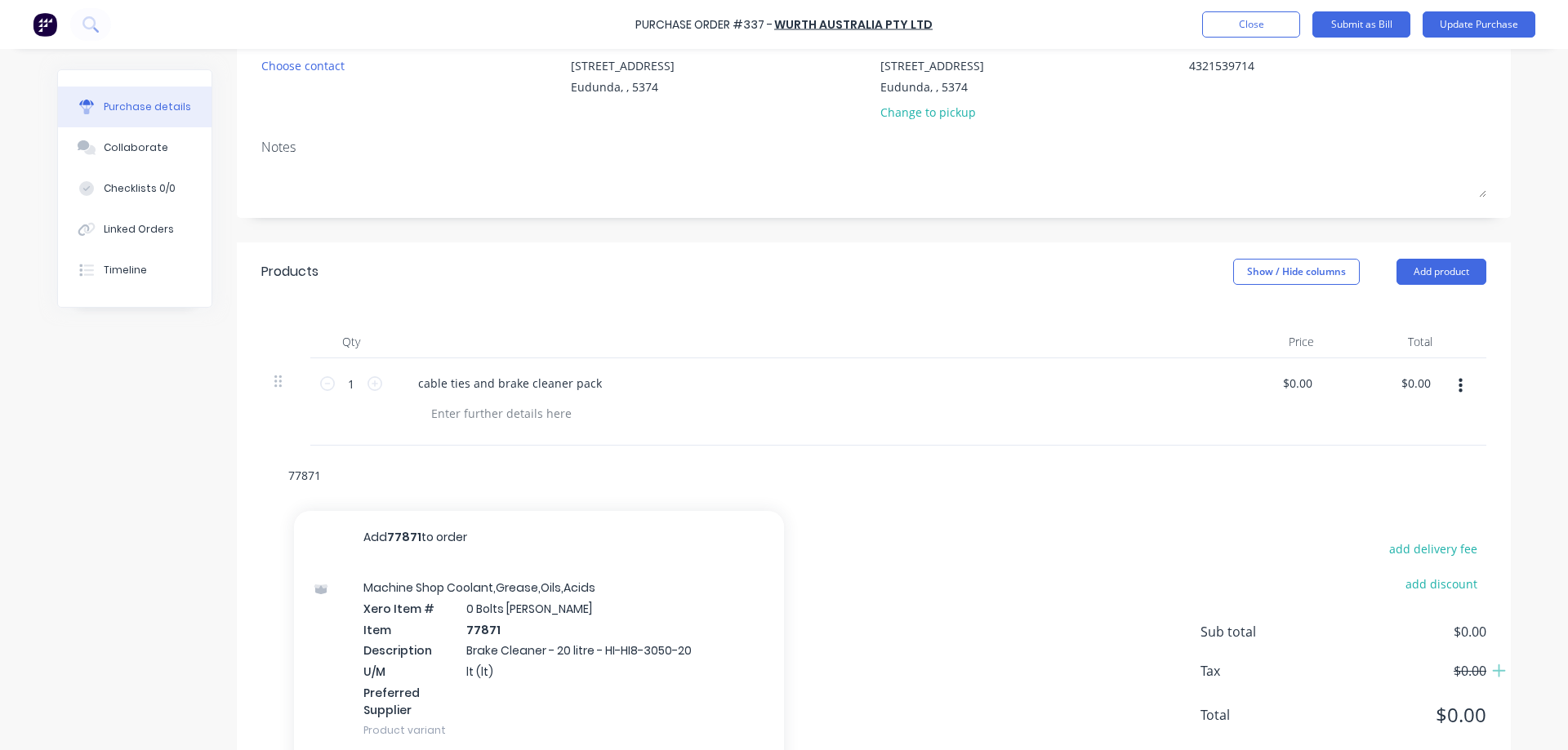
scroll to position [227, 0]
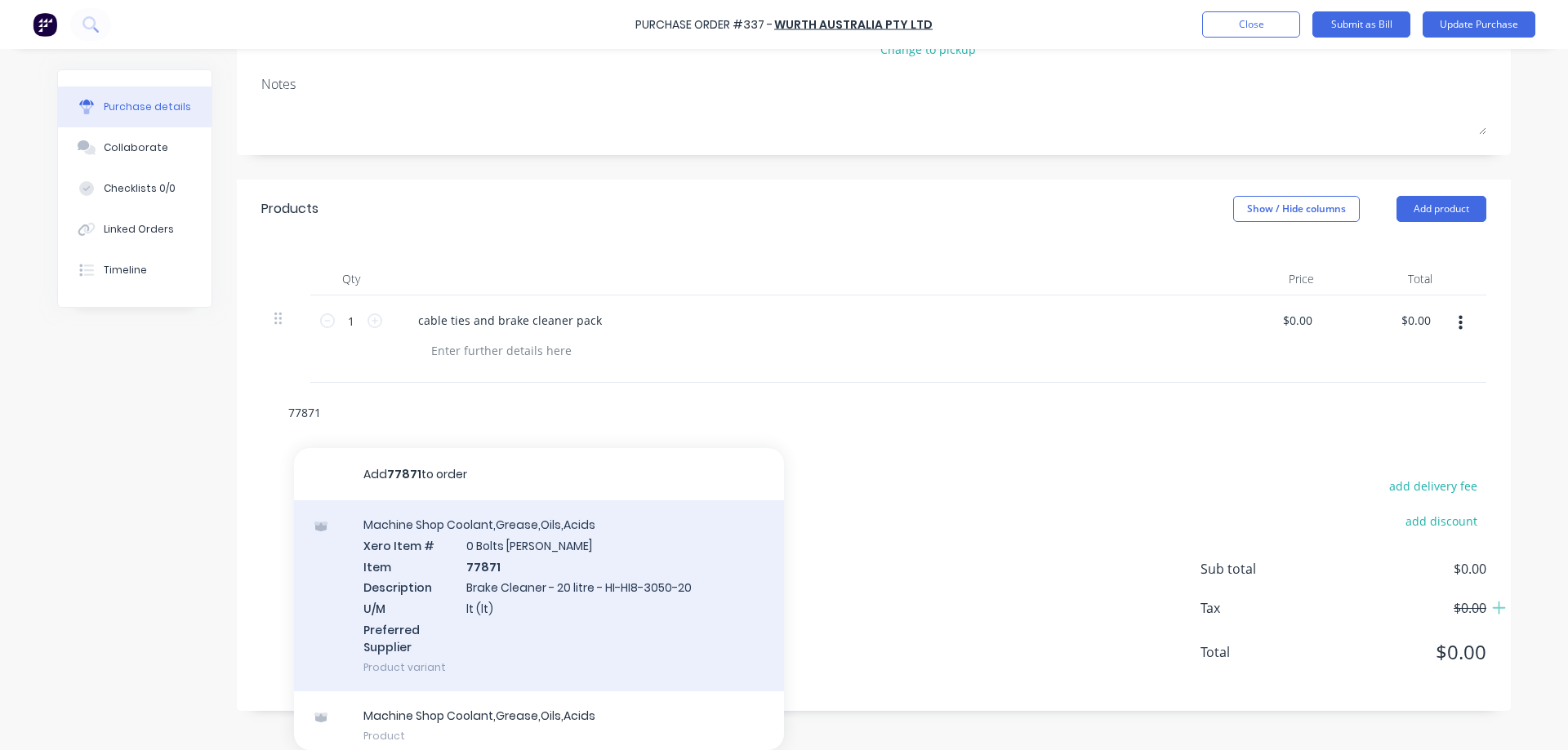
type input "77871"
click at [590, 568] on div "Machine Shop Coolant,Grease,Oils,Acids Xero Item # 0 Bolts Metric Galvanised It…" at bounding box center [538, 595] width 490 height 191
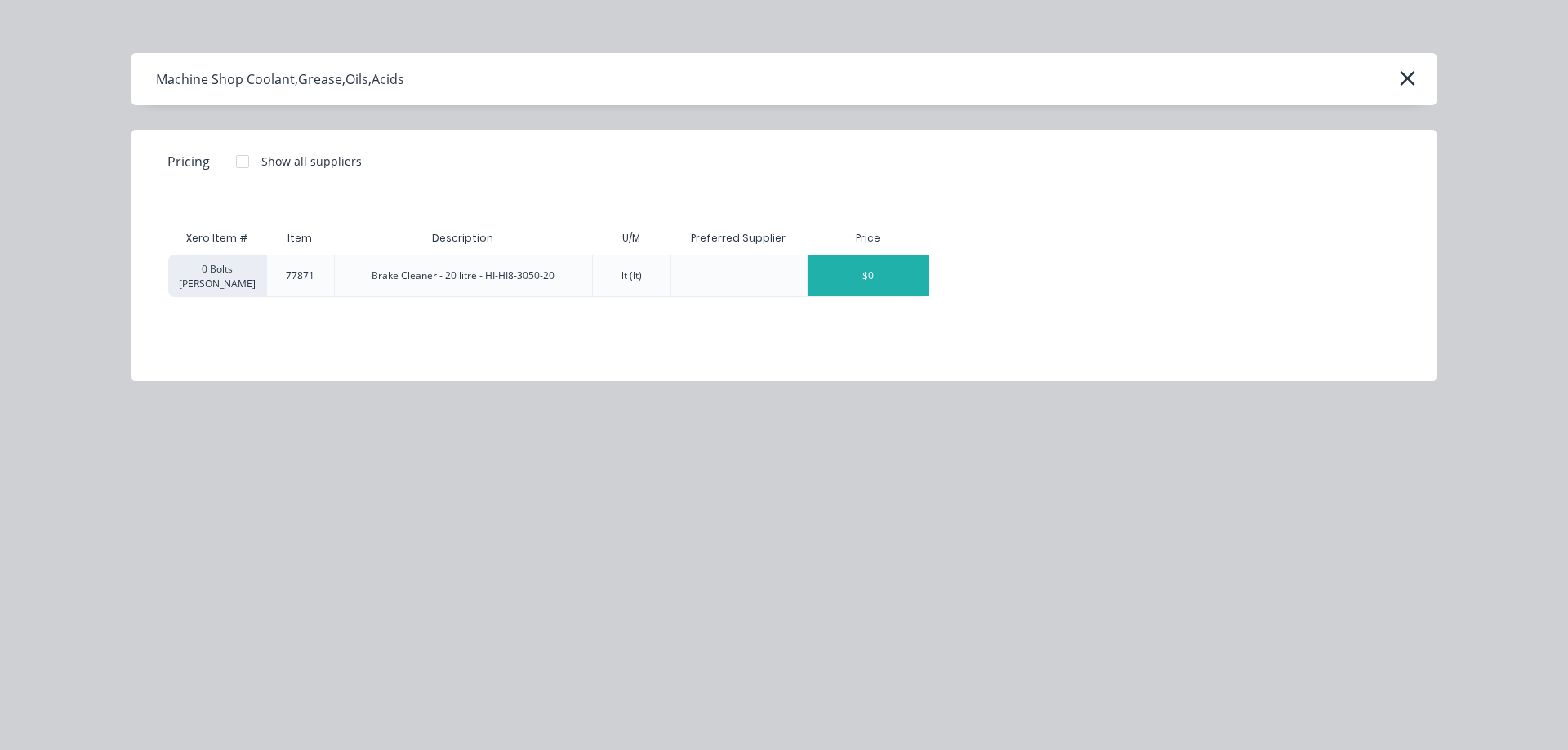
click at [877, 283] on div "$0" at bounding box center [868, 275] width 121 height 41
type textarea "x"
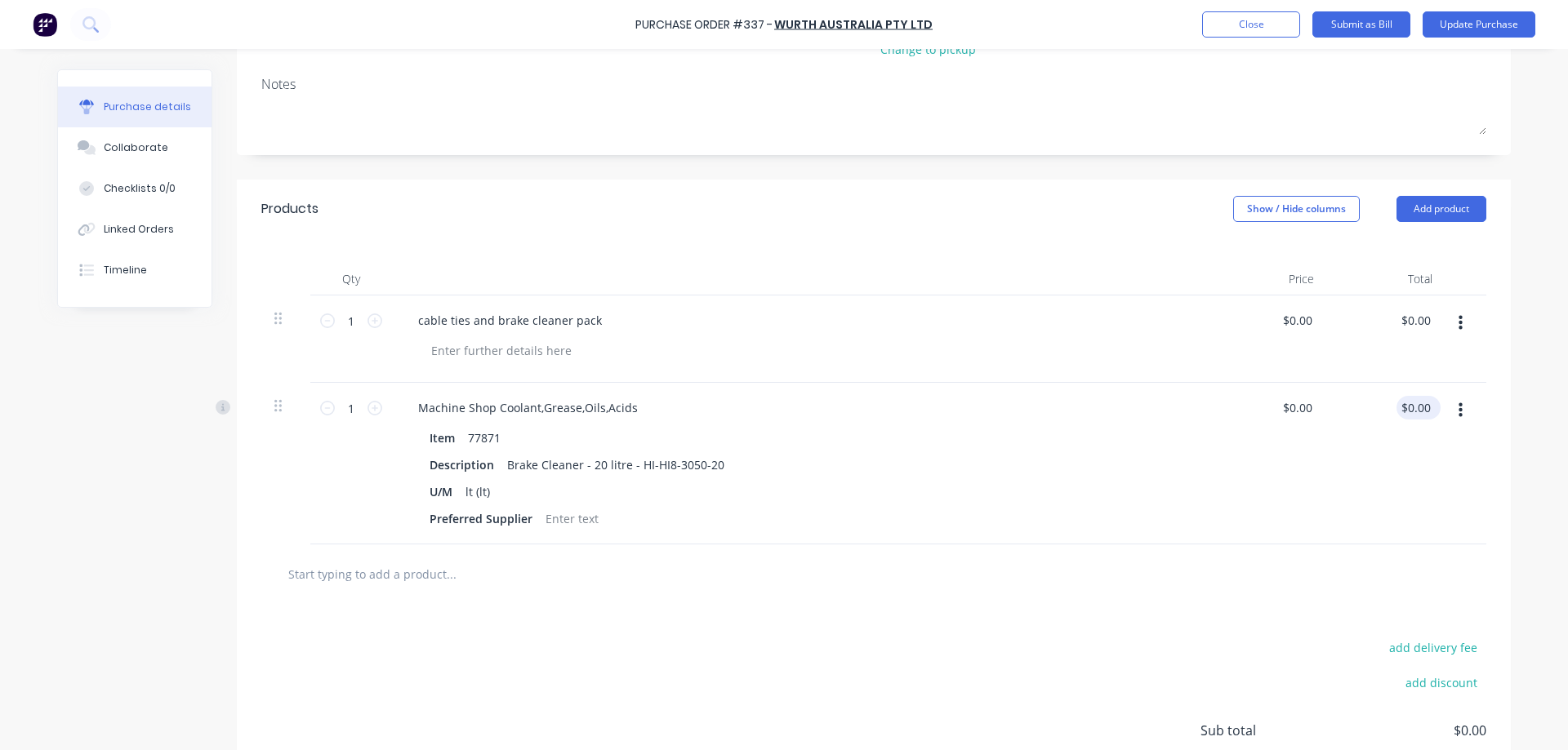
type textarea "x"
drag, startPoint x: 1427, startPoint y: 410, endPoint x: 1393, endPoint y: 413, distance: 34.1
click at [1393, 413] on div "0.00 0.00" at bounding box center [1386, 464] width 118 height 162
type input "249.95"
type textarea "x"
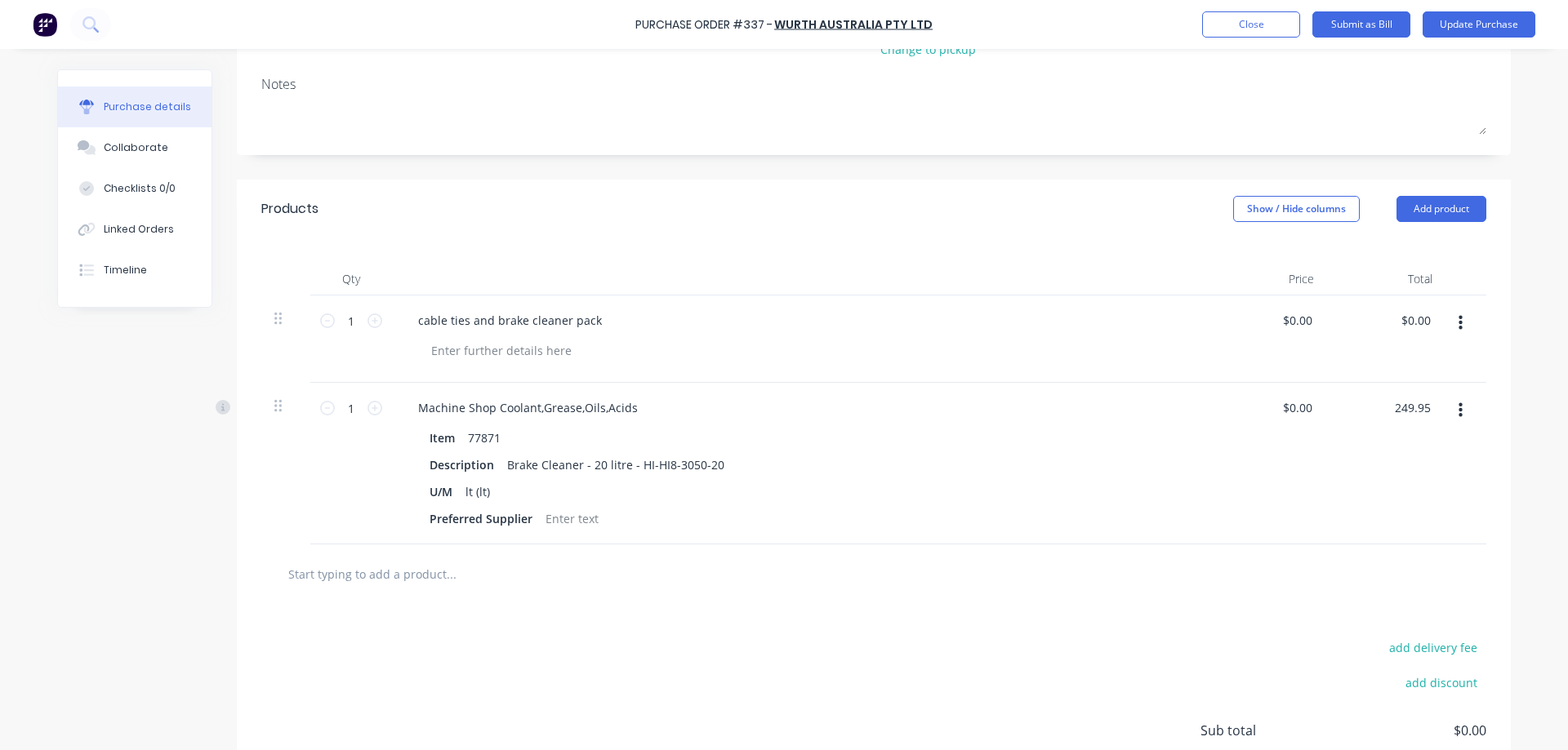
type input "$249.95"
click at [1521, 399] on div "Purchase details Collaborate Checklists 0/0 Linked Orders Timeline Created by J…" at bounding box center [783, 124] width 1486 height 669
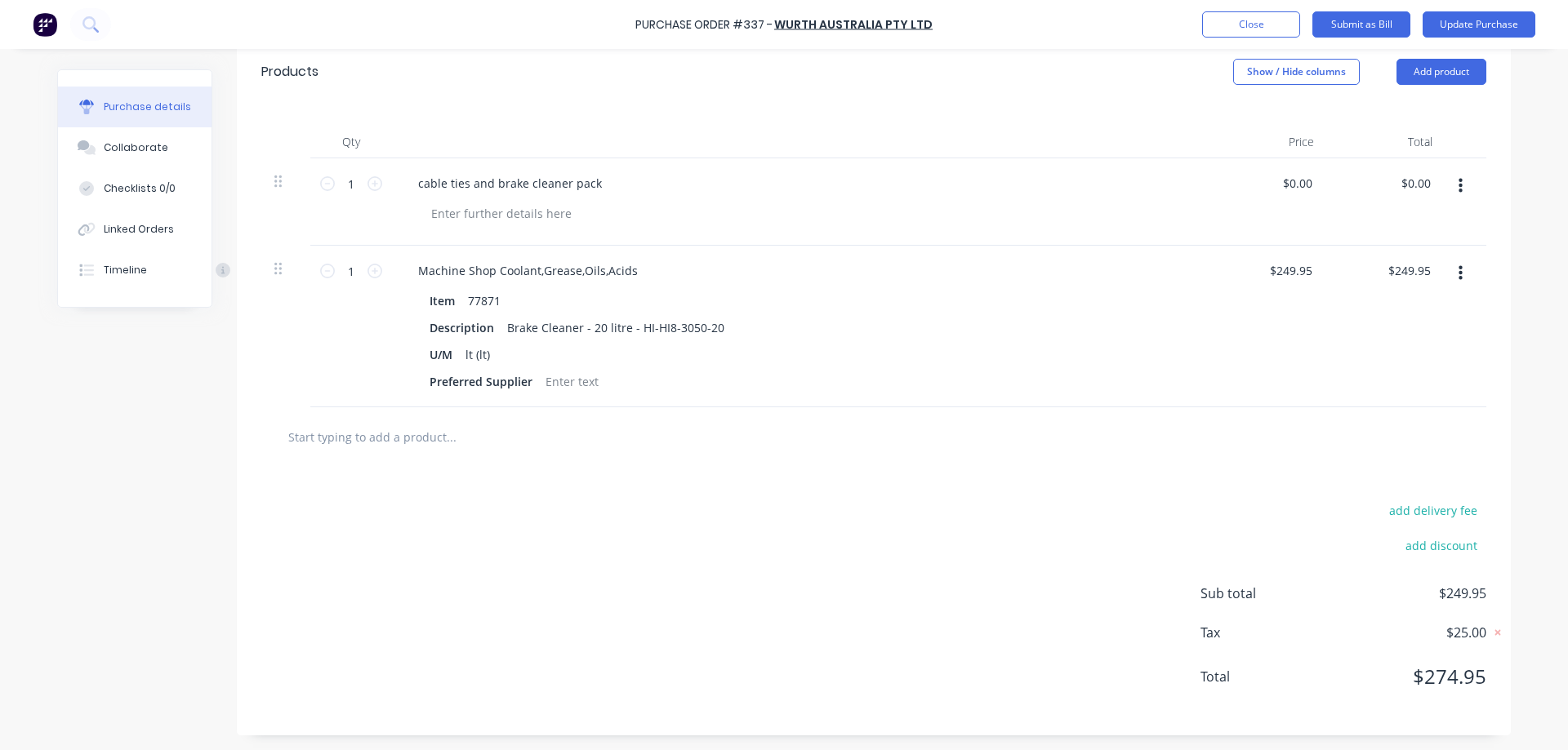
scroll to position [365, 0]
type textarea "x"
click at [1454, 504] on button "add delivery fee" at bounding box center [1432, 509] width 107 height 21
type input "14.95"
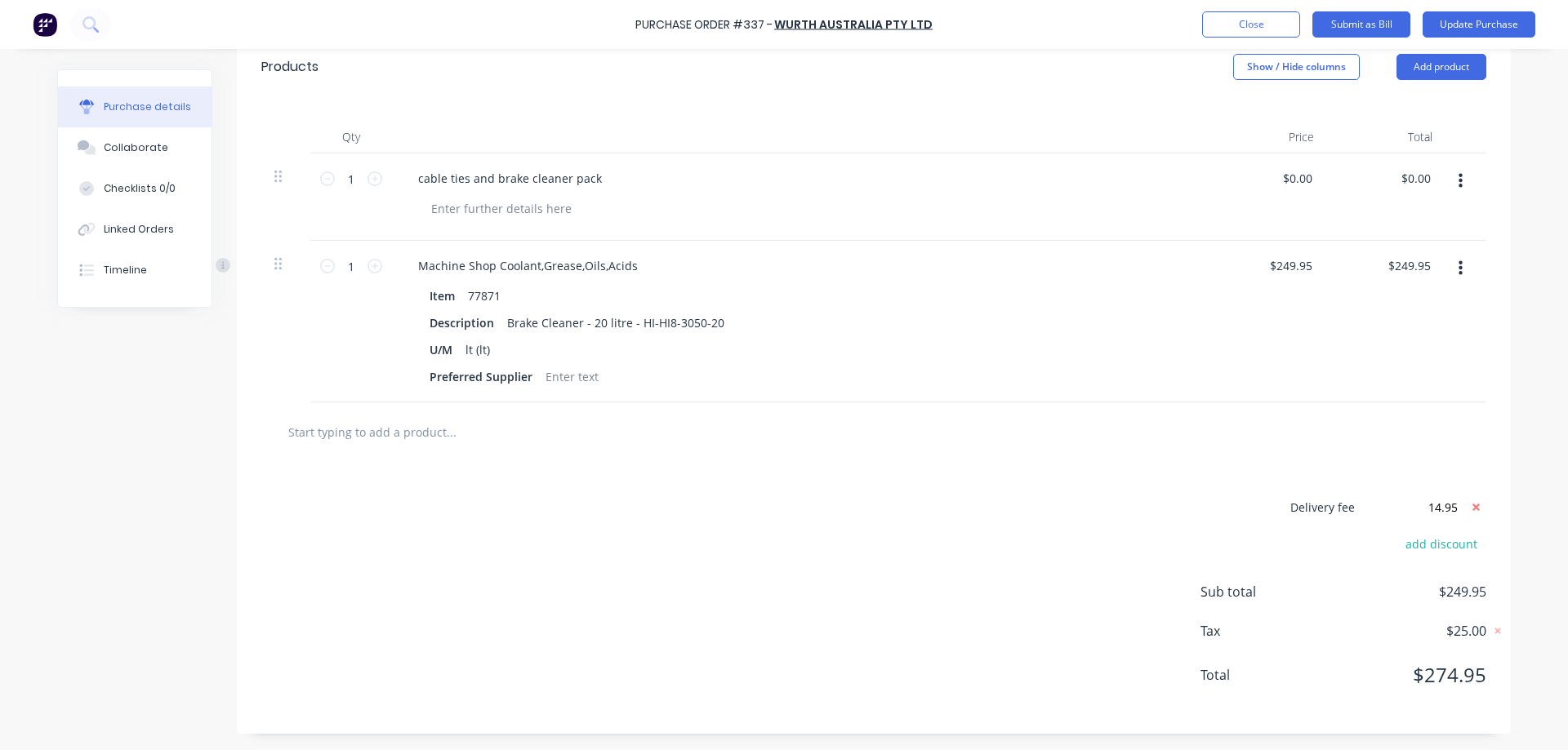
type textarea "x"
type input "$14.95"
click at [1495, 466] on div "Delivery fee $14.95 add discount Sub total $264.90 Tax $26.50 Total $291.40" at bounding box center [873, 598] width 1274 height 272
type textarea "x"
click at [1447, 513] on input "$14.95" at bounding box center [1417, 507] width 98 height 25
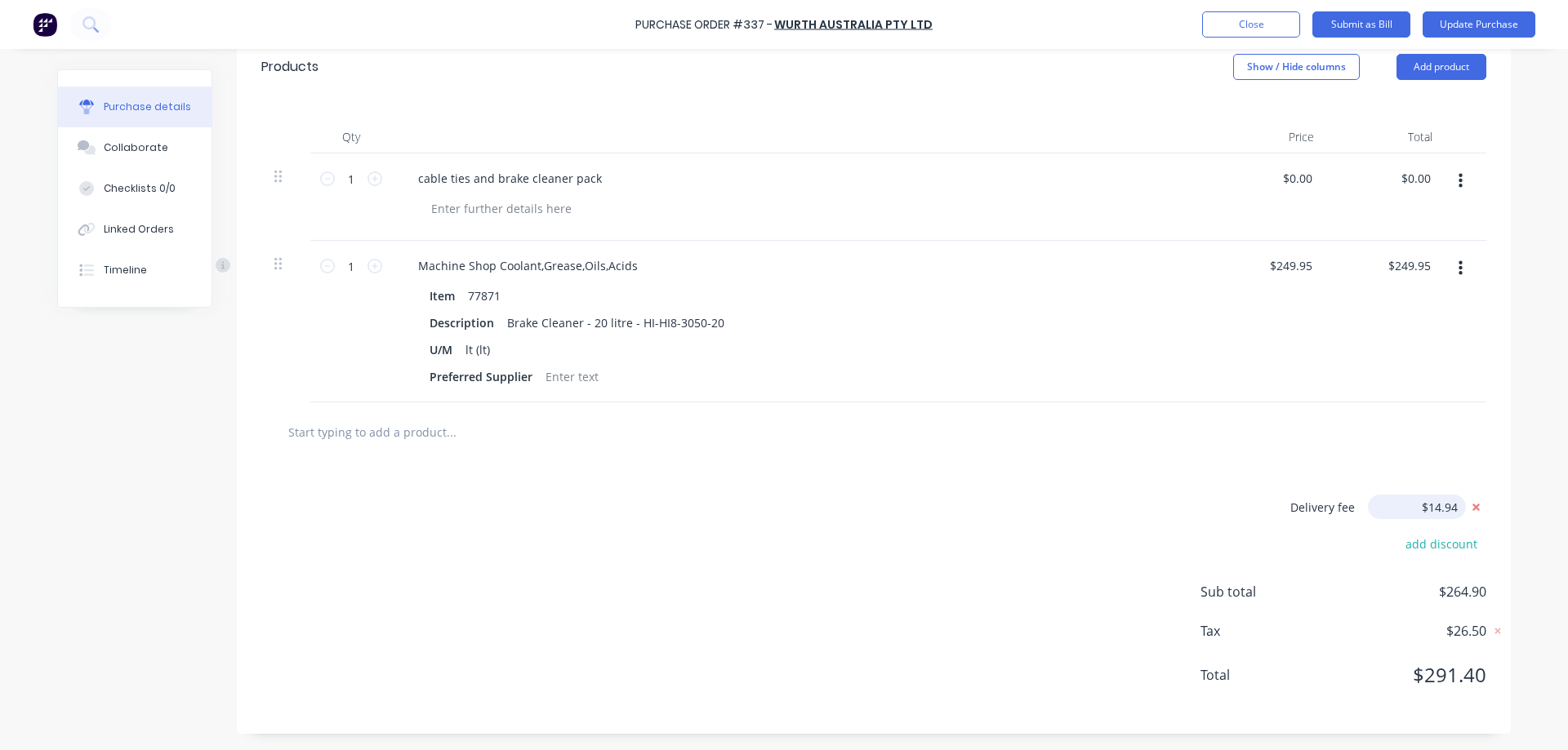
type input "$14.94"
click at [1492, 460] on div at bounding box center [873, 432] width 1274 height 60
type textarea "x"
click at [1446, 505] on input "$14.94" at bounding box center [1417, 507] width 98 height 25
type input "$14.95"
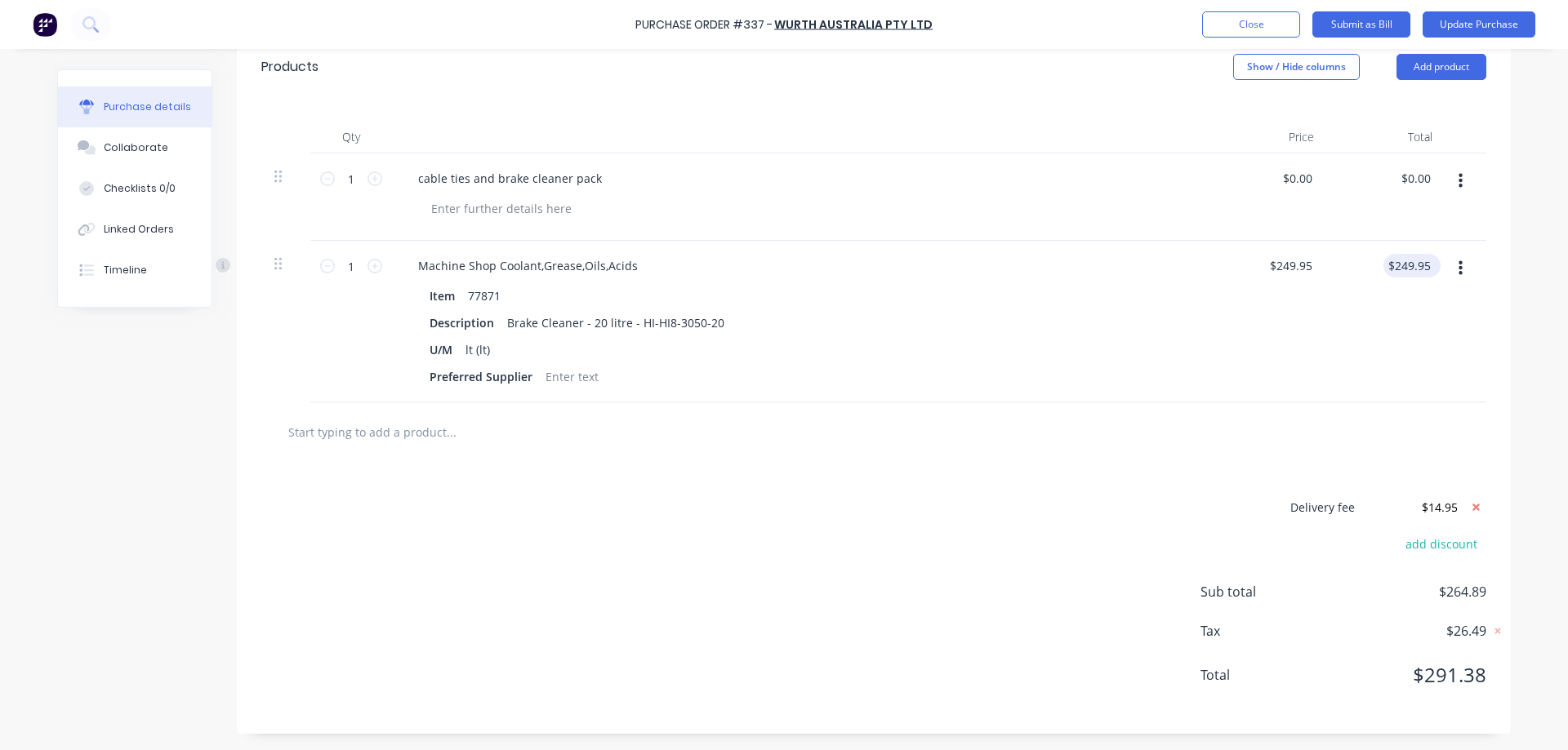
type textarea "x"
click at [1420, 271] on input "249.95" at bounding box center [1412, 265] width 44 height 24
type input "249.94"
type textarea "x"
type input "$249.94"
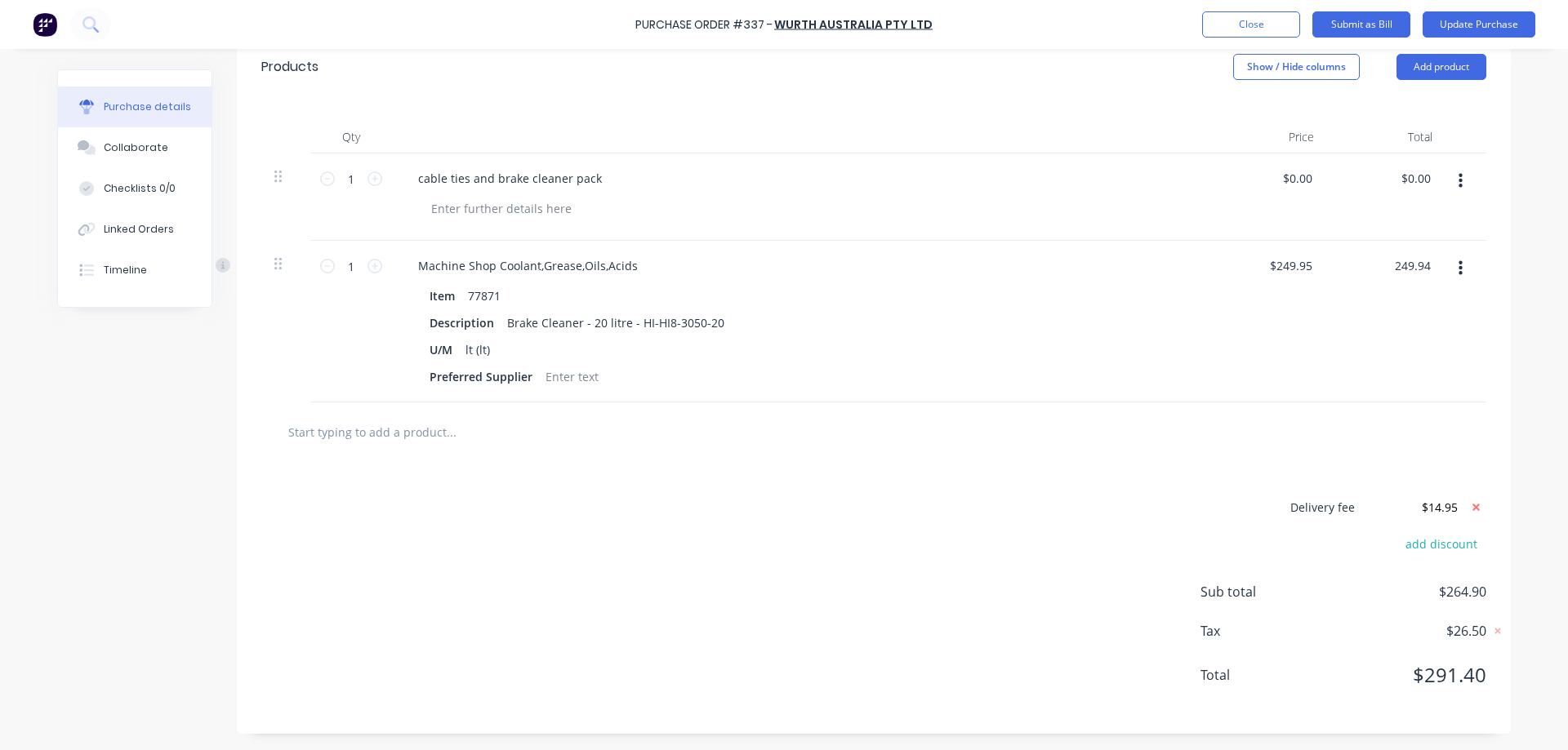
type input "$249.94"
click at [1541, 289] on div "Purchase Order #337 - Wurth Australia Pty Ltd Add product Close Submit as Bill …" at bounding box center [784, 375] width 1568 height 750
click at [1424, 260] on div "$249.94 $249.94" at bounding box center [1408, 265] width 50 height 24
type textarea "x"
click at [1420, 264] on input "249.94" at bounding box center [1412, 265] width 44 height 24
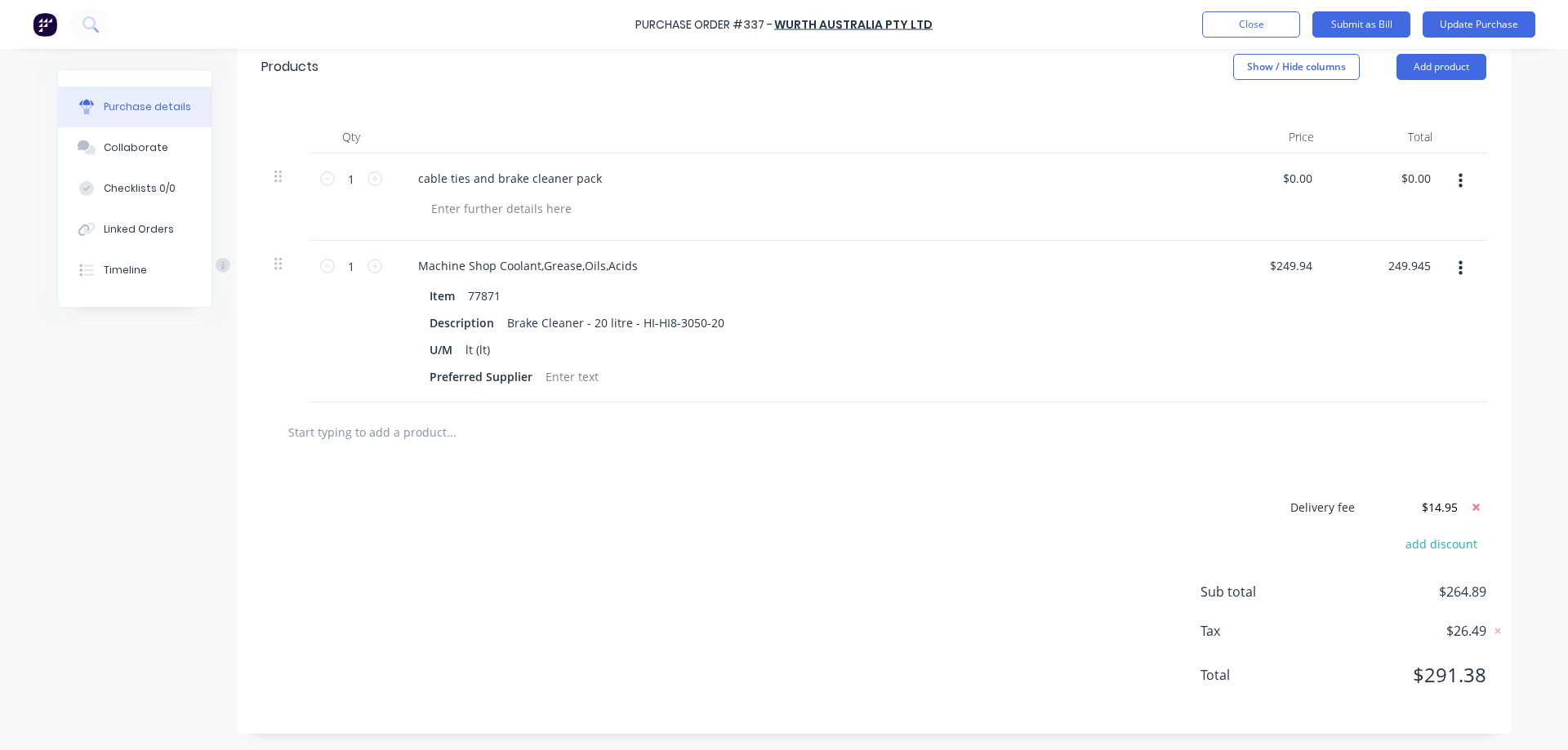
type input "249.945"
type textarea "x"
type input "$249.94"
click at [1499, 263] on div "Qty Price Total 1 1 cable ties and brake cleaner pack $0.00 $0.00 $0.00 $0.00 1…" at bounding box center [873, 250] width 1274 height 306
type textarea "x"
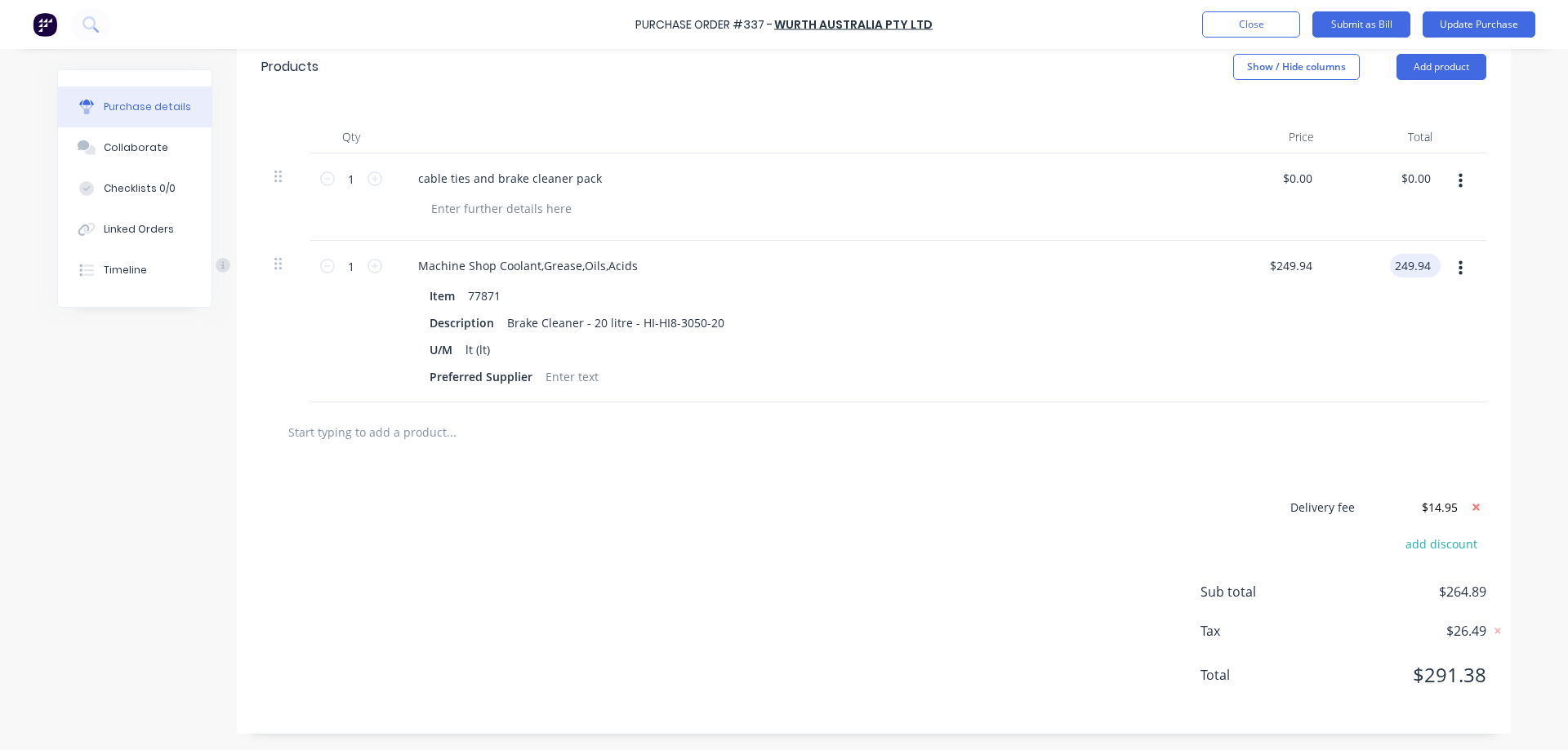
click at [1420, 265] on input "249.94" at bounding box center [1412, 265] width 44 height 24
type input "249.95"
type textarea "x"
type input "$249.95"
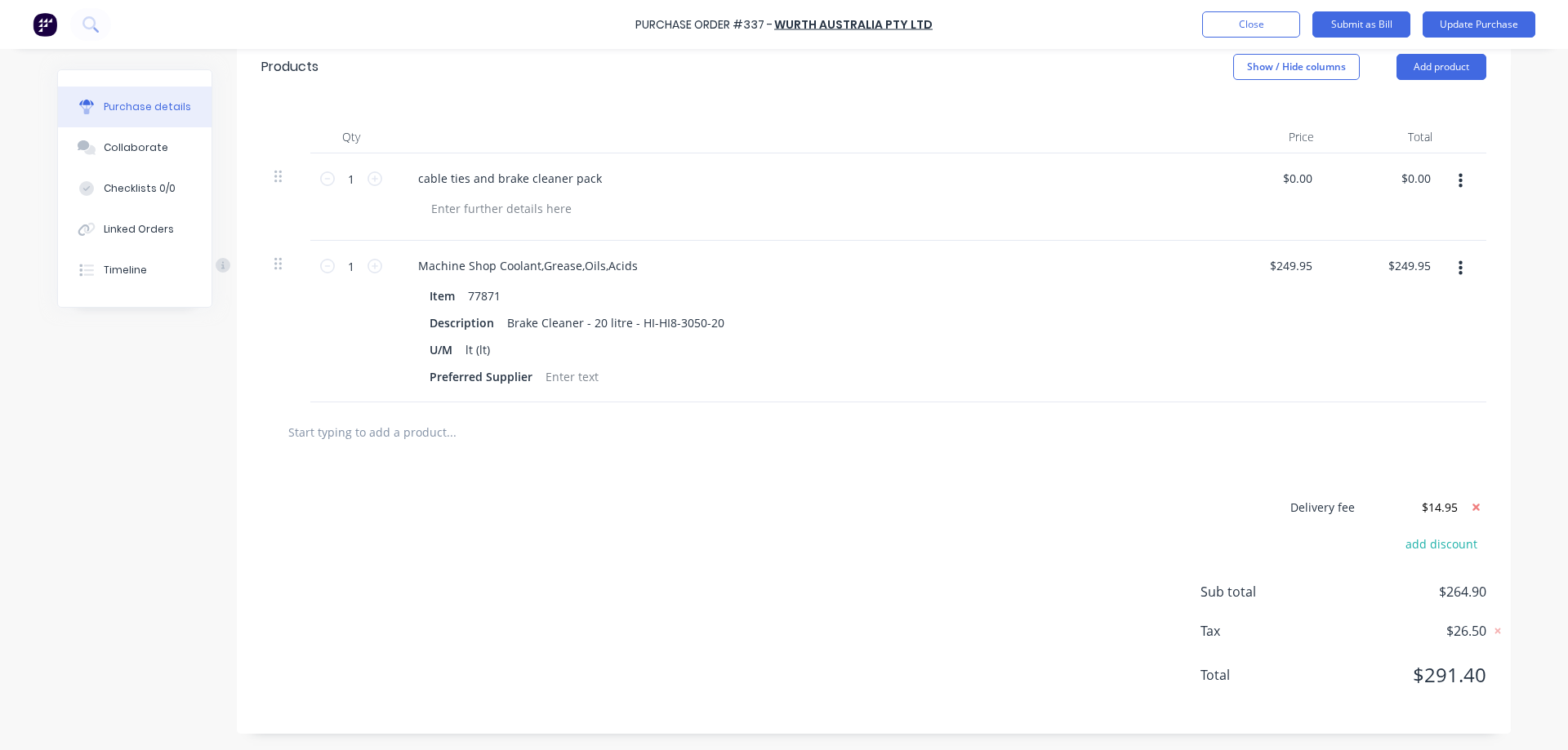
click at [1503, 250] on div "Qty Price Total 1 1 cable ties and brake cleaner pack $0.00 $0.00 $0.00 $0.00 1…" at bounding box center [873, 250] width 1274 height 306
click at [1435, 532] on div "add discount" at bounding box center [1343, 542] width 286 height 26
click at [1437, 538] on button "add discount" at bounding box center [1441, 544] width 91 height 21
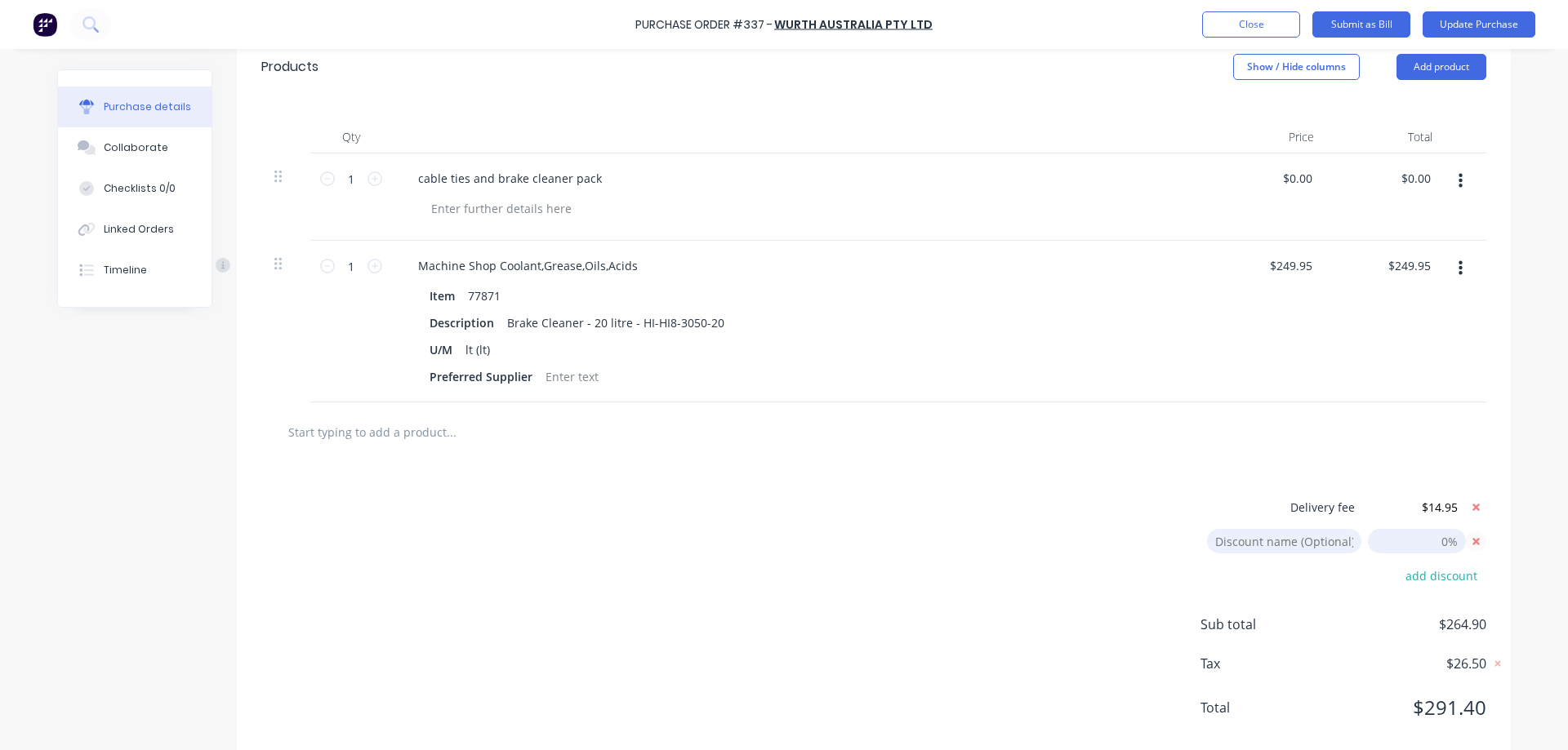
click at [1473, 537] on icon at bounding box center [1475, 542] width 21 height 21
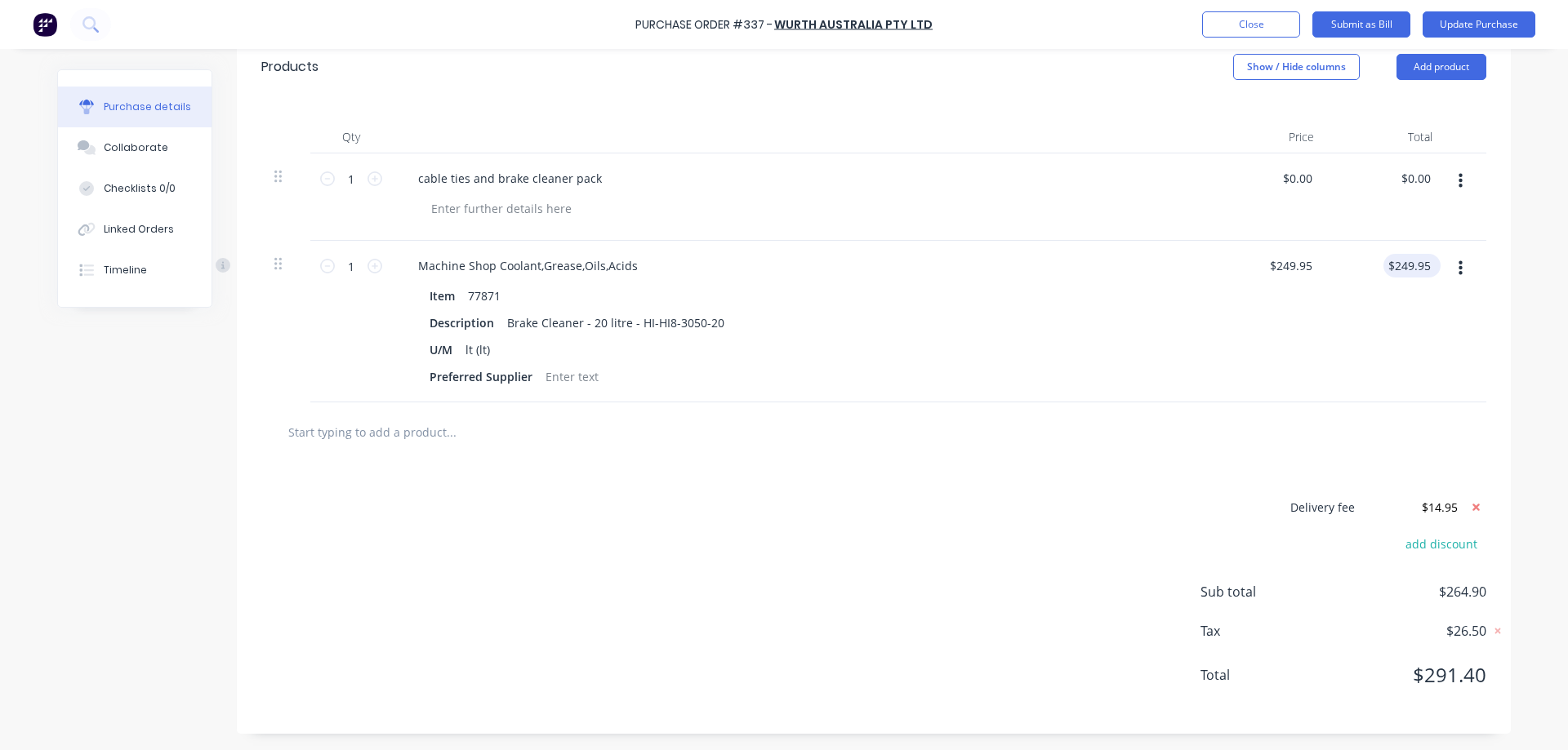
type textarea "x"
type input "249.95"
click at [1418, 266] on input "249.95" at bounding box center [1412, 265] width 44 height 24
type textarea "x"
type input "249.95"
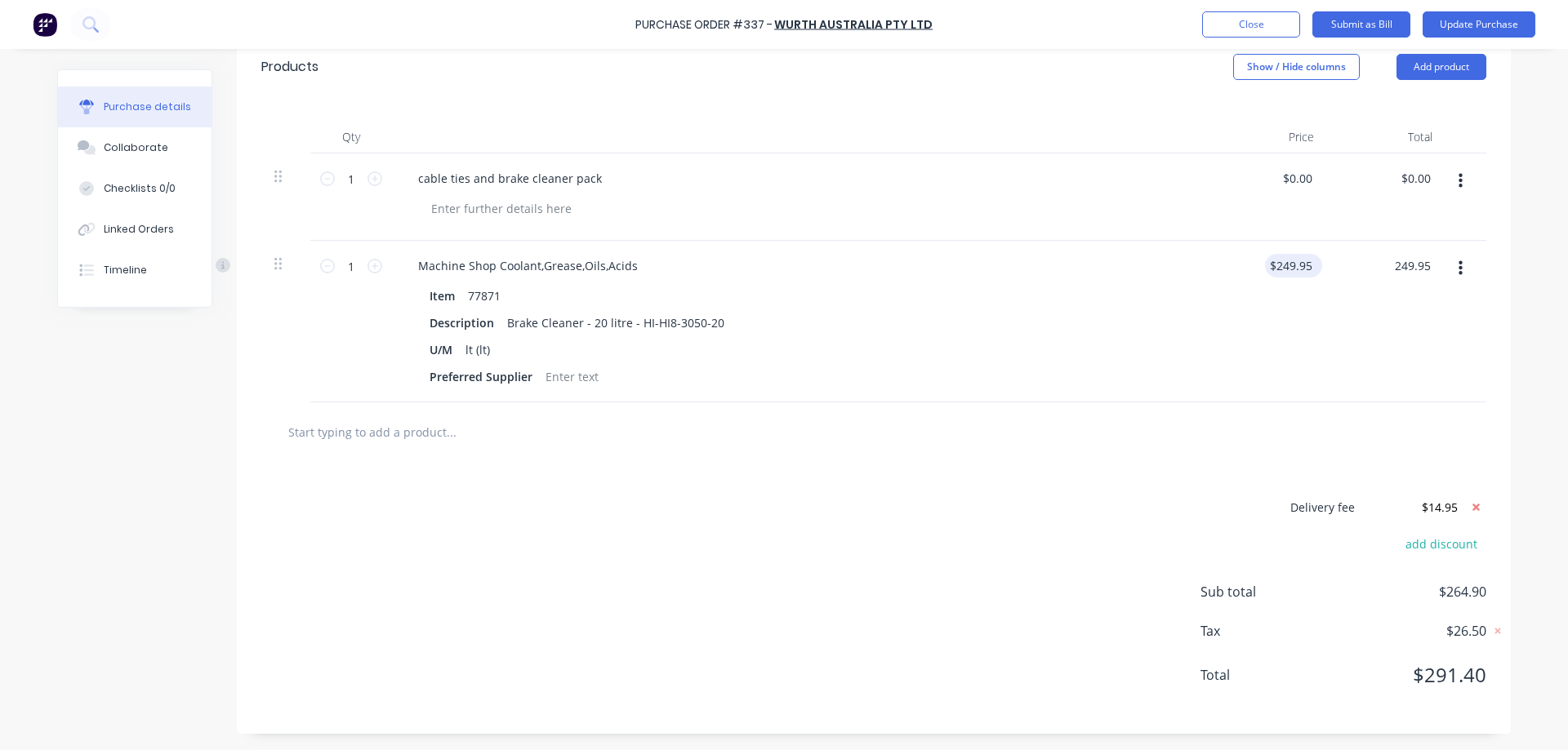
type input "$249.95"
click at [1303, 264] on input "249.95" at bounding box center [1293, 265] width 44 height 24
type input "249.945"
type textarea "x"
type input "$249.95"
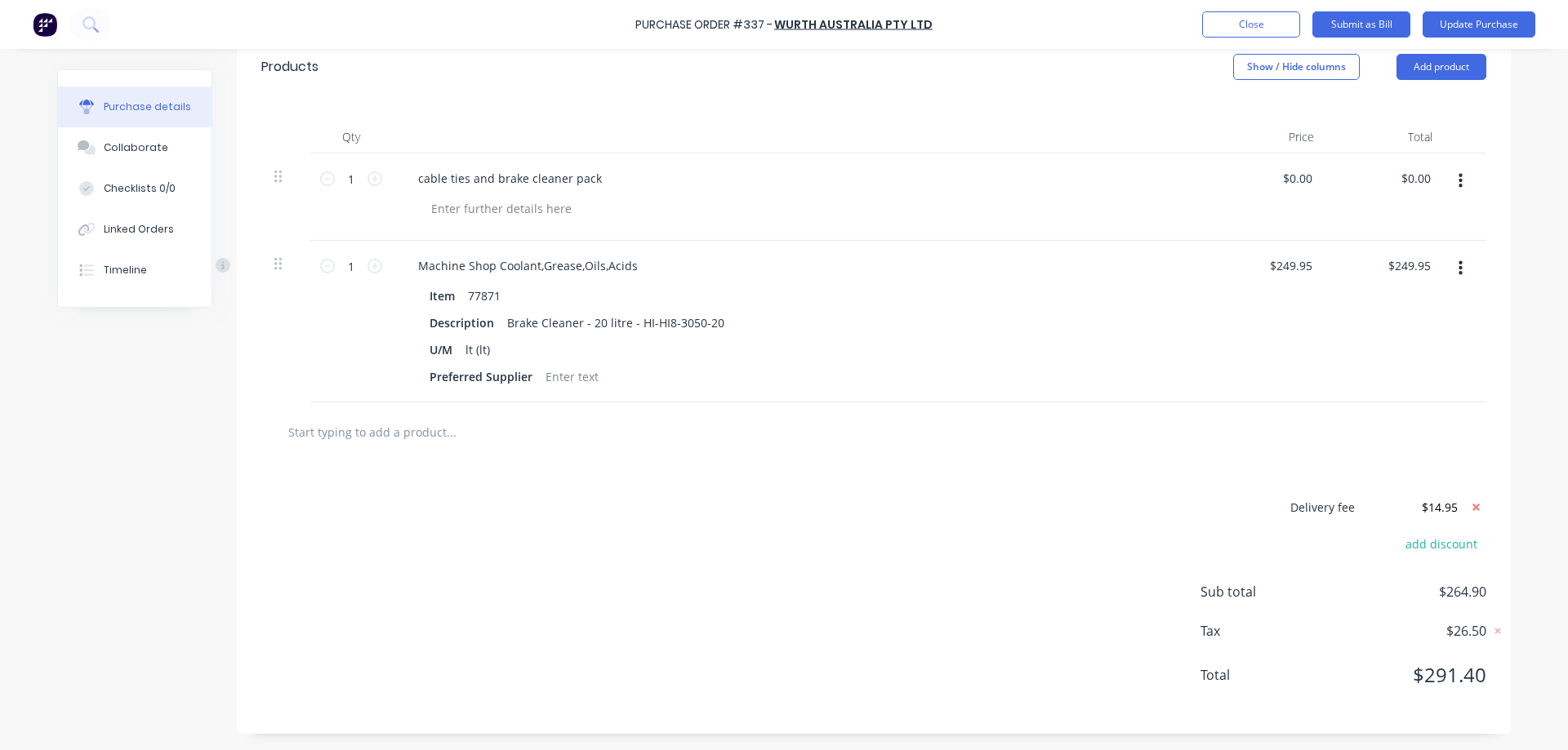
click at [1487, 227] on div "Qty Price Total 1 1 cable ties and brake cleaner pack $0.00 $0.00 $0.00 $0.00 1…" at bounding box center [873, 250] width 1274 height 306
type textarea "x"
click at [1303, 264] on input "249.95" at bounding box center [1293, 265] width 44 height 24
type input "249.944"
type textarea "x"
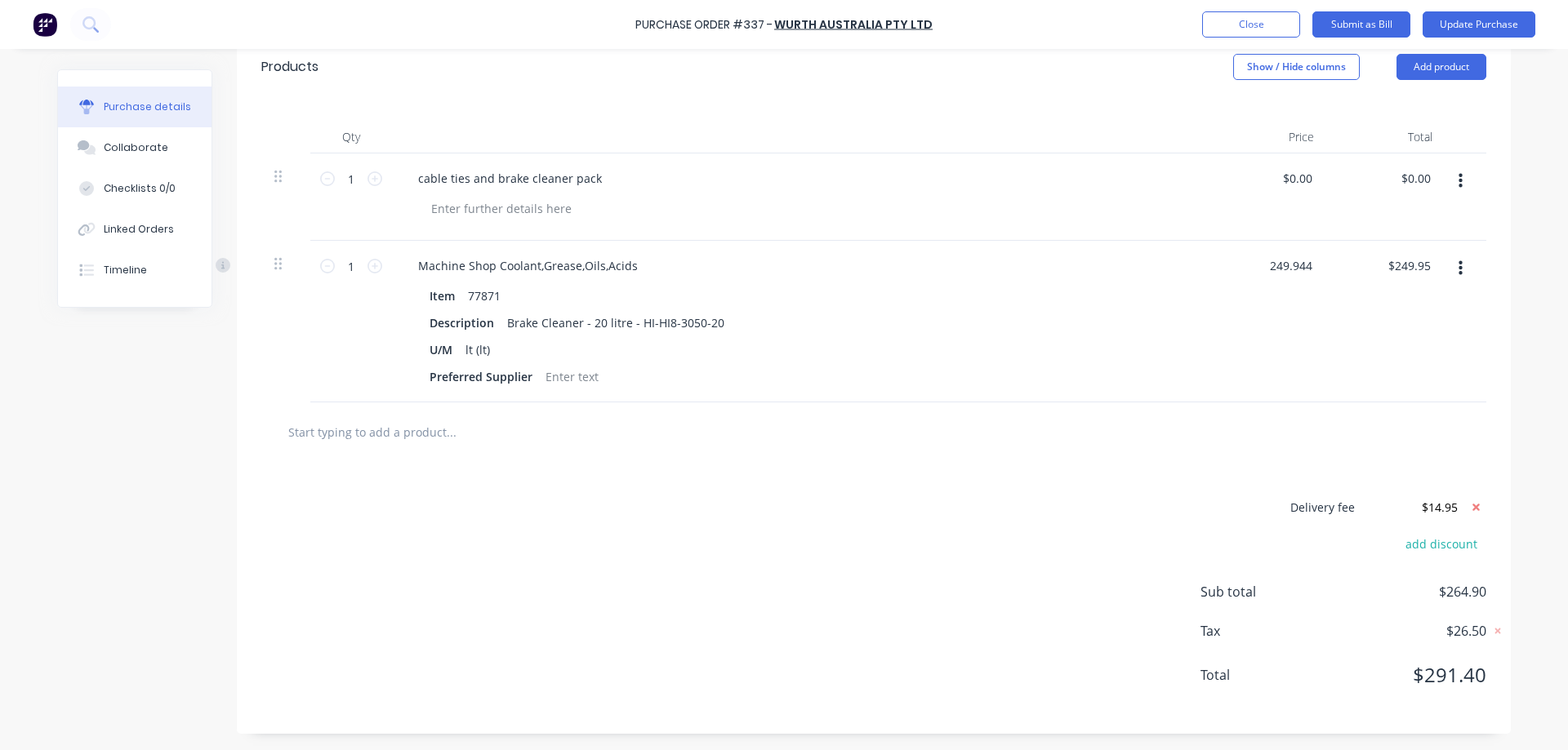
type input "$249.94"
type textarea "x"
drag, startPoint x: 1424, startPoint y: 180, endPoint x: 1403, endPoint y: 180, distance: 21.0
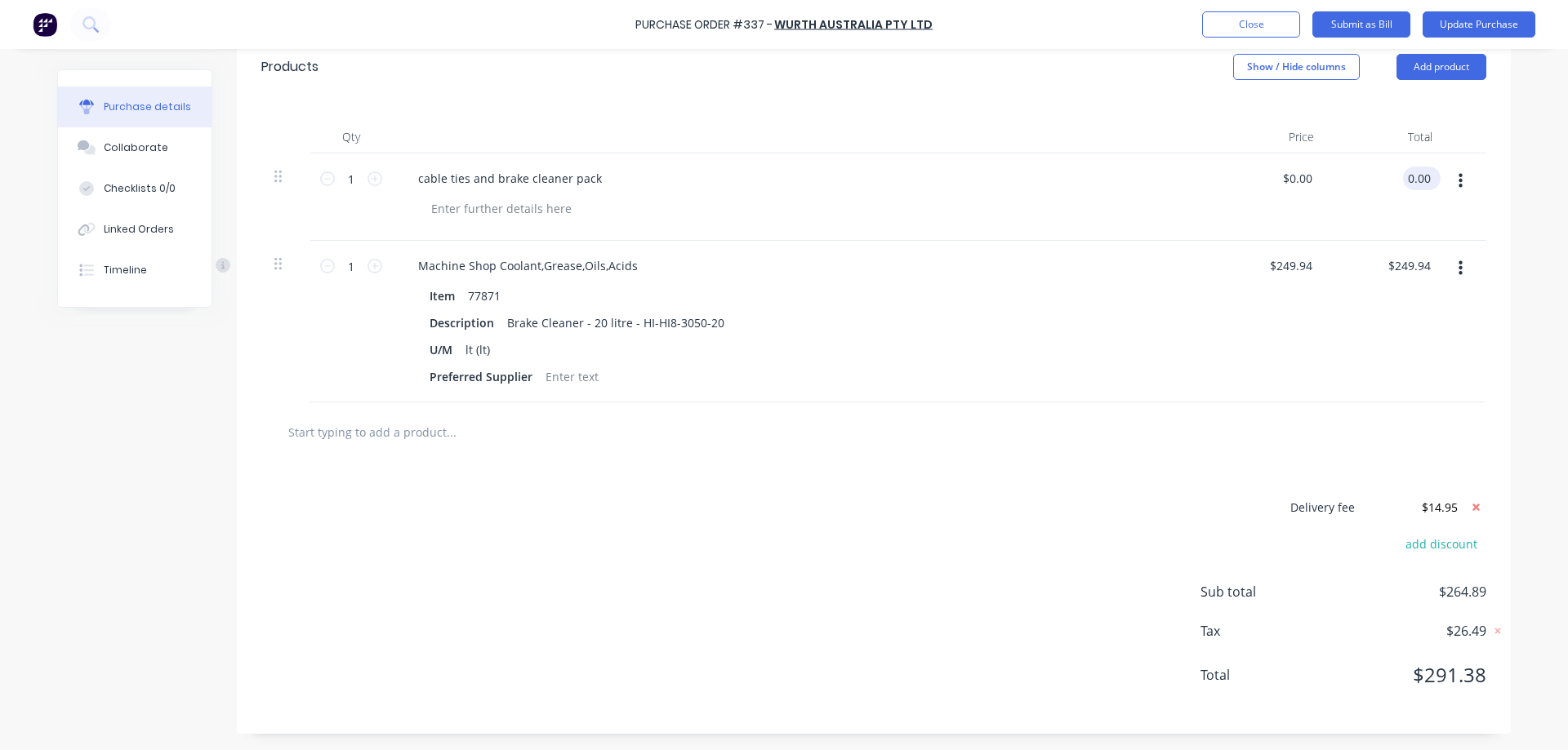
click at [1403, 180] on input "0.00" at bounding box center [1418, 178] width 31 height 24
type input ".01"
type textarea "x"
type input "$0.01"
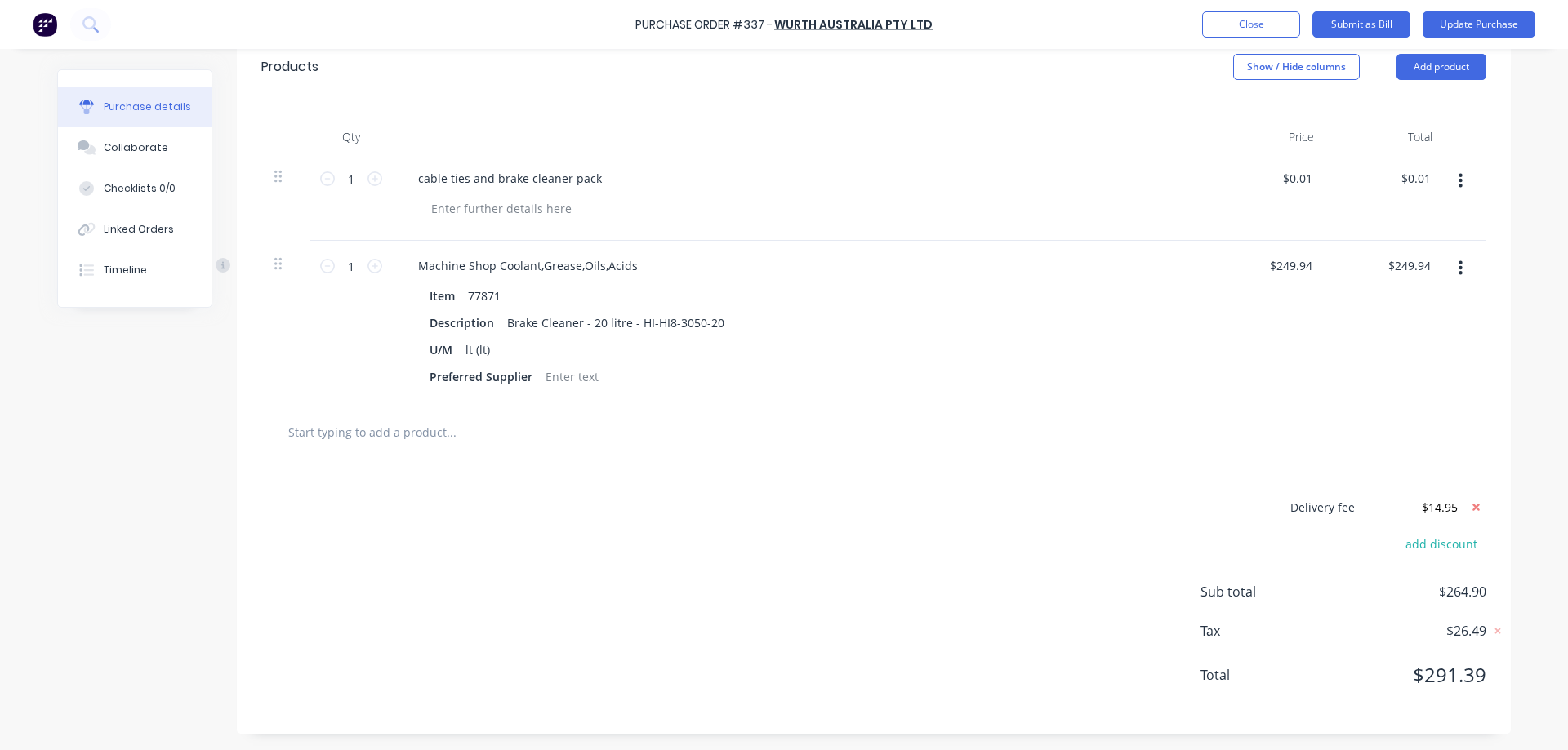
click at [1493, 184] on div "Qty Price Total 1 1 cable ties and brake cleaner pack $0.01 $0.01 $0.01 $0.01 1…" at bounding box center [873, 250] width 1274 height 306
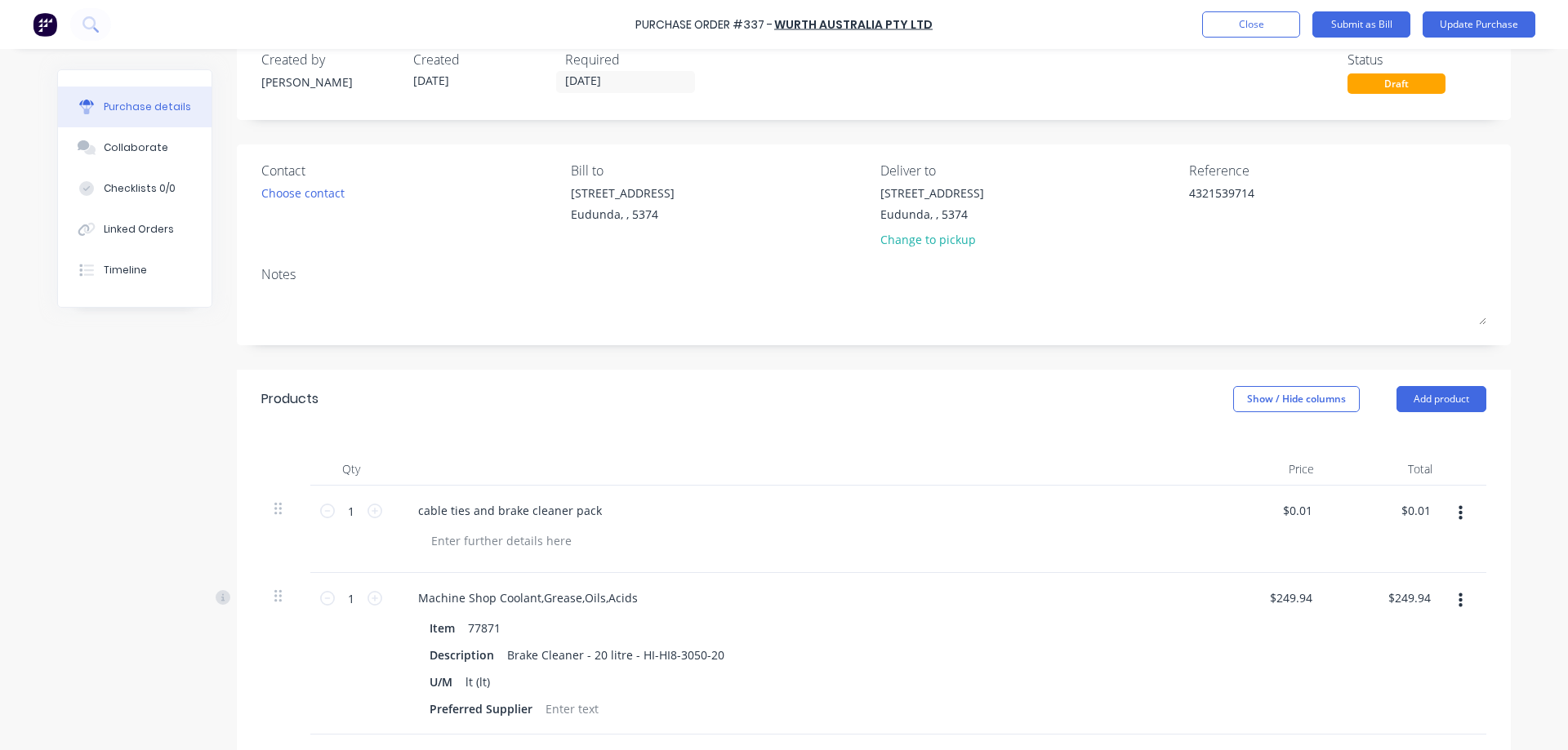
scroll to position [0, 0]
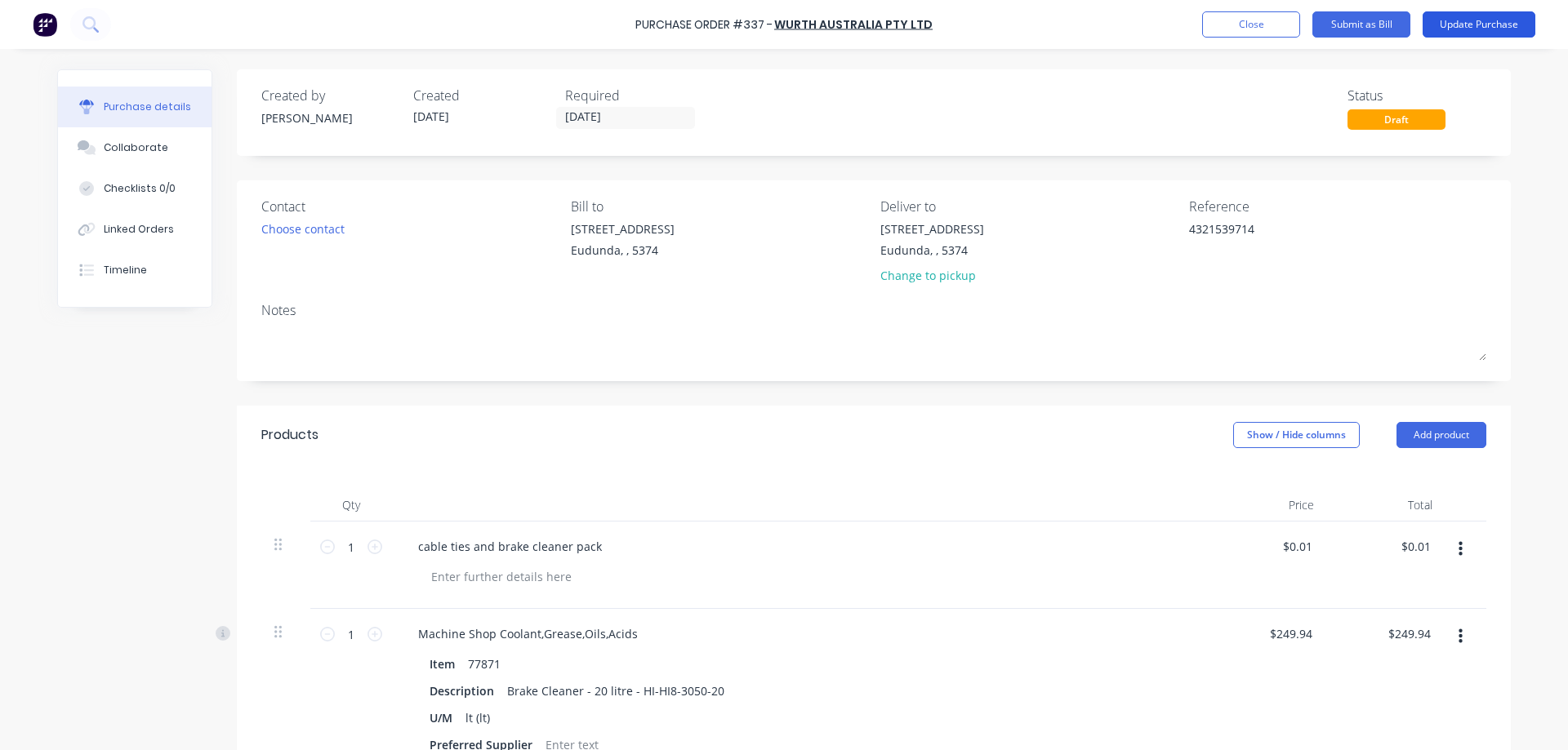
click at [1460, 30] on button "Update Purchase" at bounding box center [1479, 25] width 112 height 26
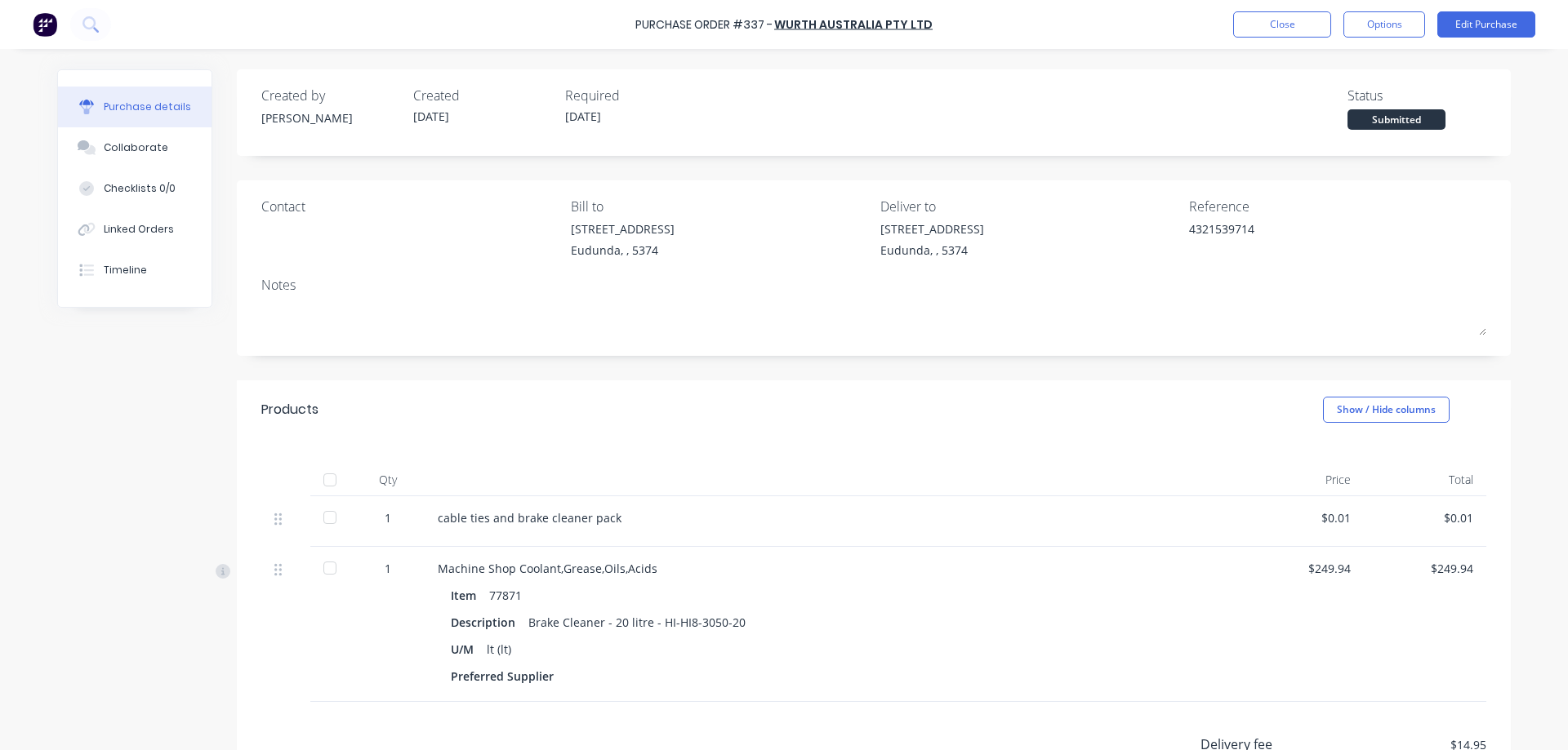
click at [327, 480] on div at bounding box center [329, 480] width 32 height 32
click at [1381, 29] on button "Options" at bounding box center [1384, 25] width 82 height 26
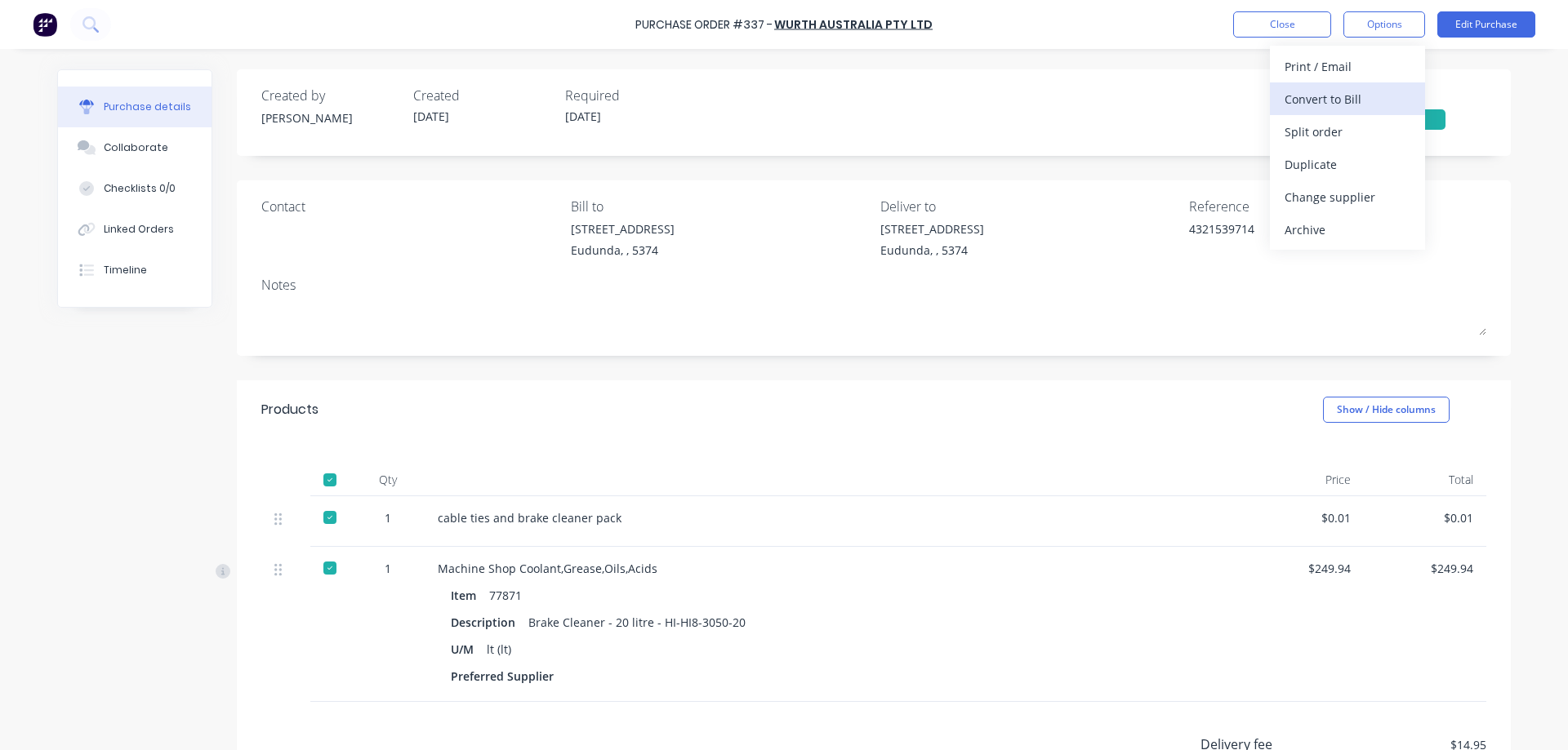
click at [1354, 98] on div "Convert to Bill" at bounding box center [1347, 99] width 126 height 24
type textarea "x"
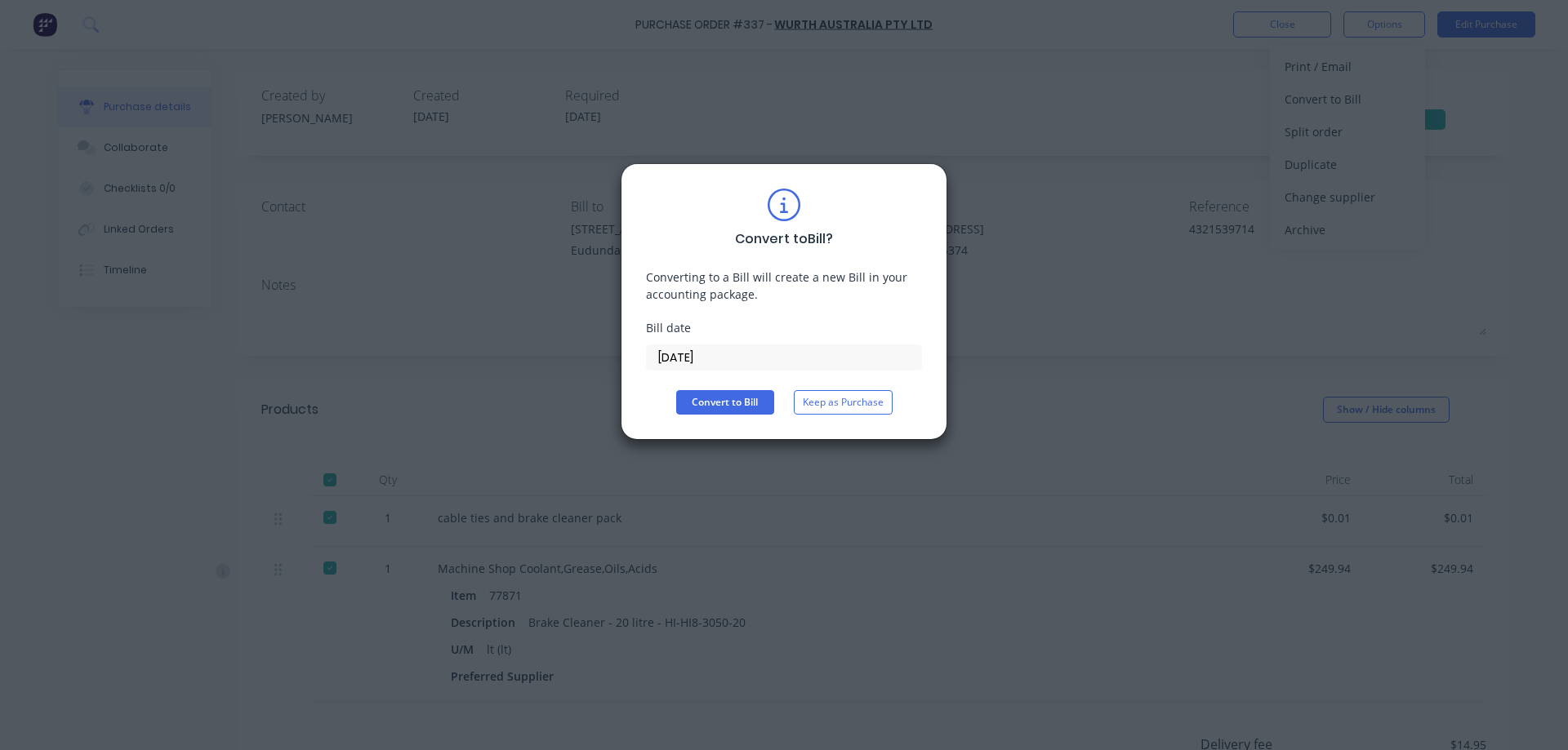
click at [772, 359] on input "08/10/25" at bounding box center [784, 358] width 275 height 25
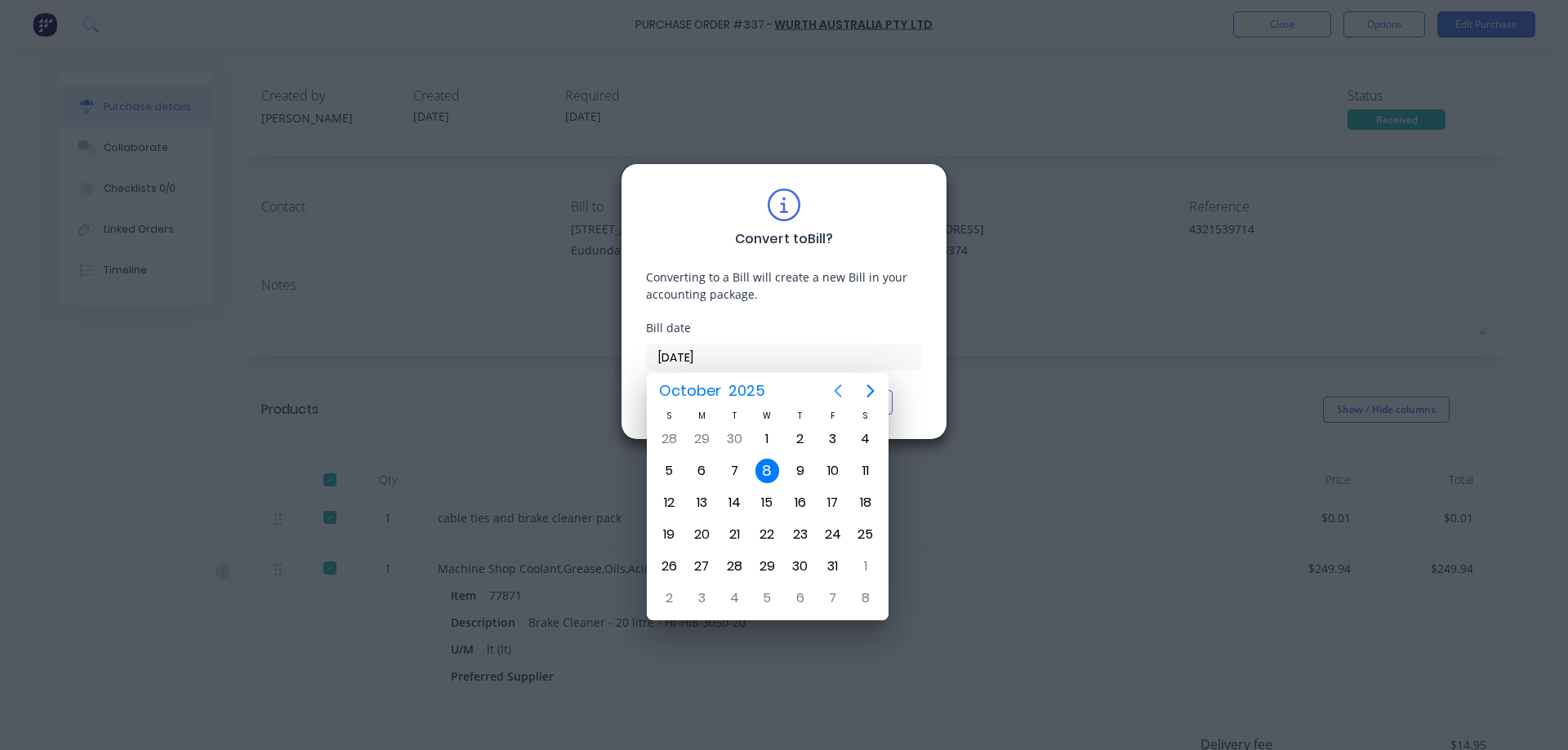
click at [837, 389] on icon "Previous page" at bounding box center [838, 391] width 7 height 13
click at [766, 440] on div "3" at bounding box center [767, 439] width 25 height 25
type input "03/09/25"
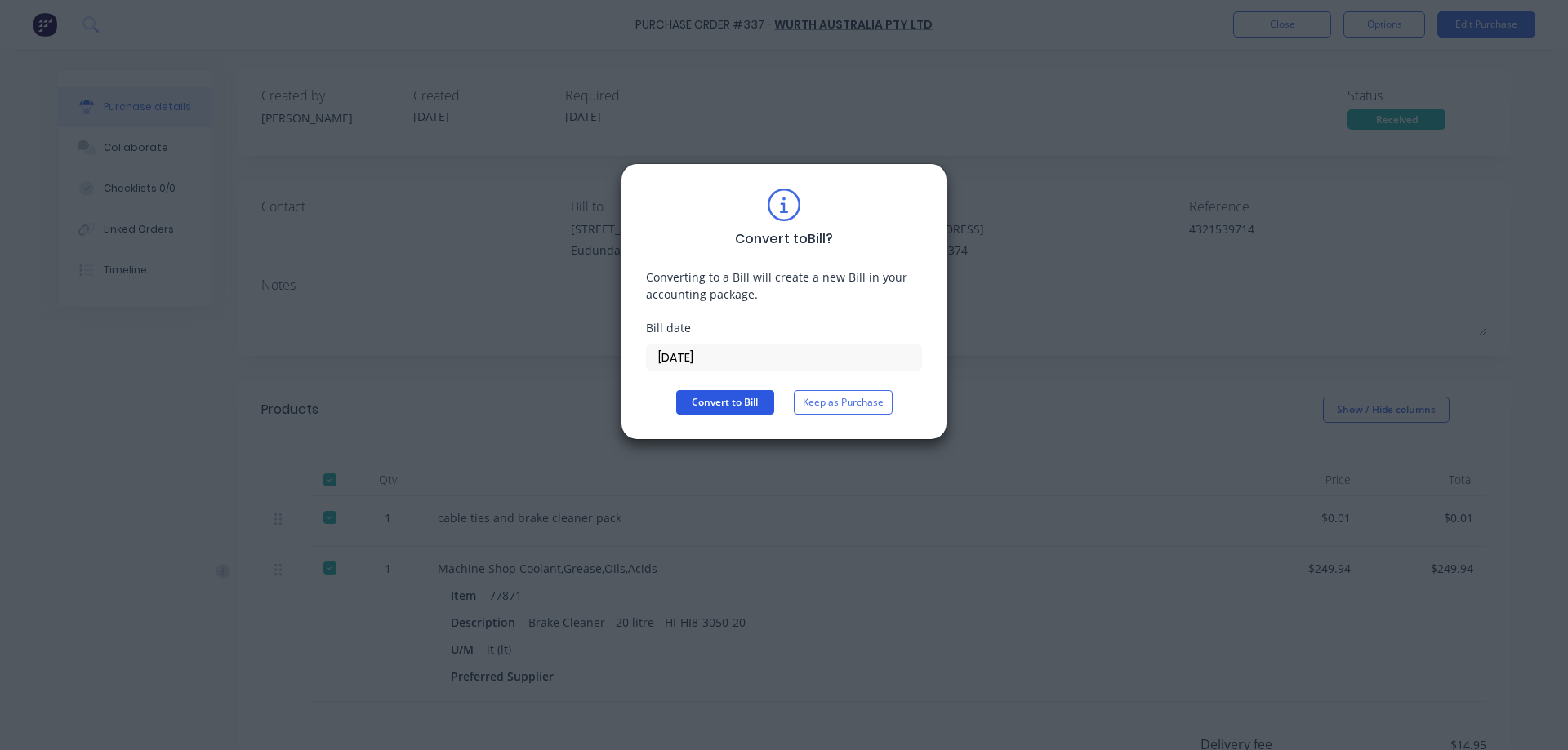
click at [724, 401] on button "Convert to Bill" at bounding box center [725, 403] width 98 height 25
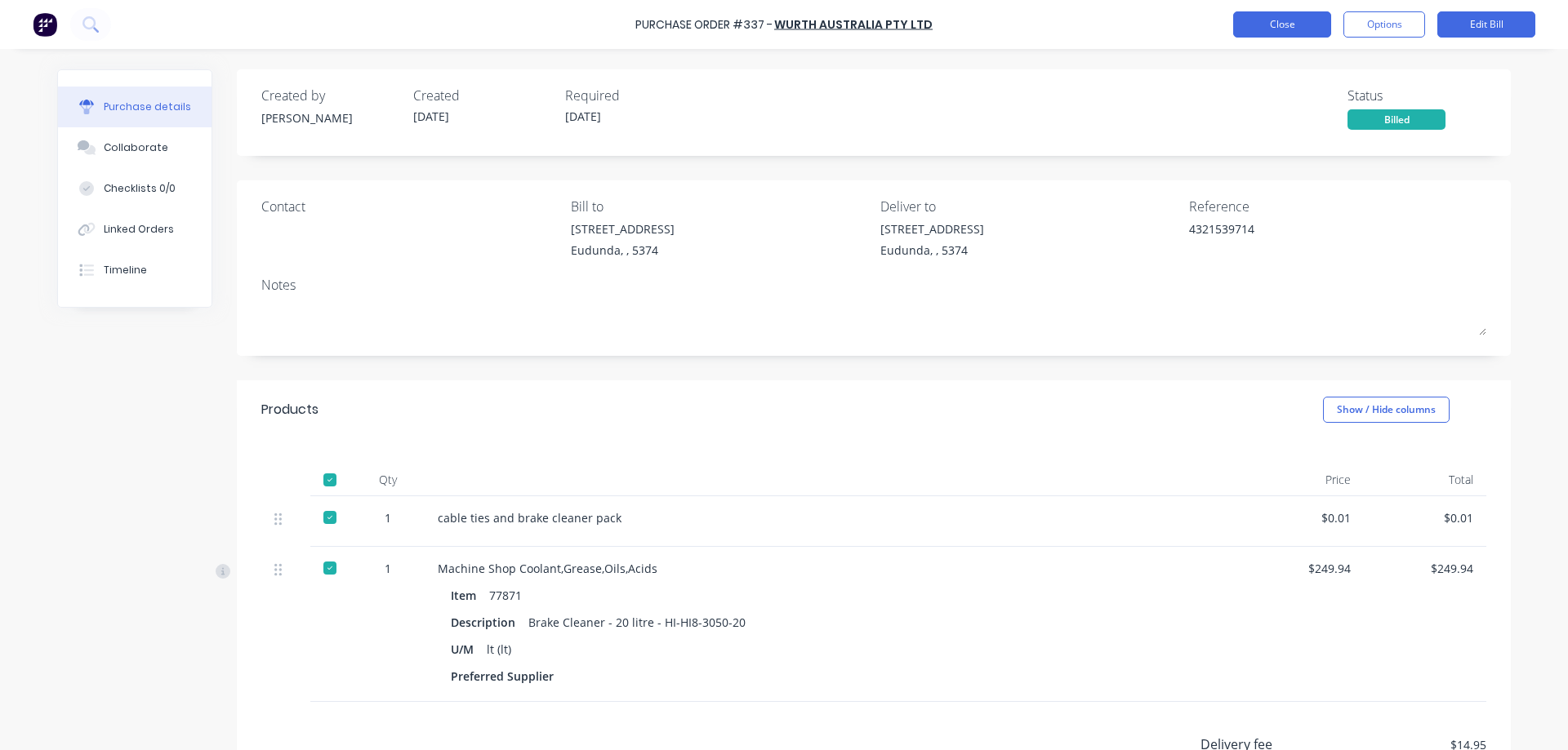
click at [1293, 31] on button "Close" at bounding box center [1282, 25] width 98 height 26
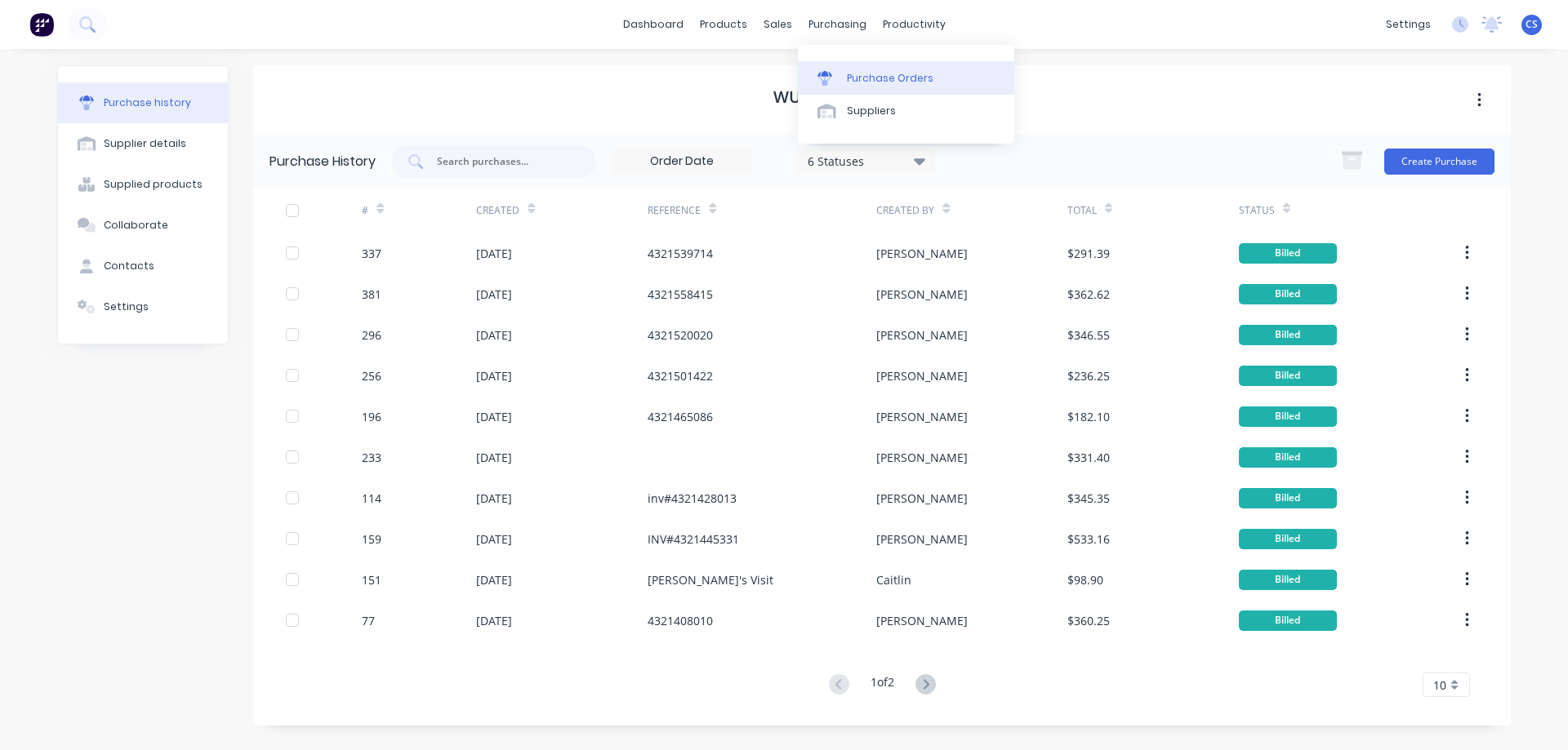
click at [845, 63] on link "Purchase Orders" at bounding box center [906, 77] width 217 height 32
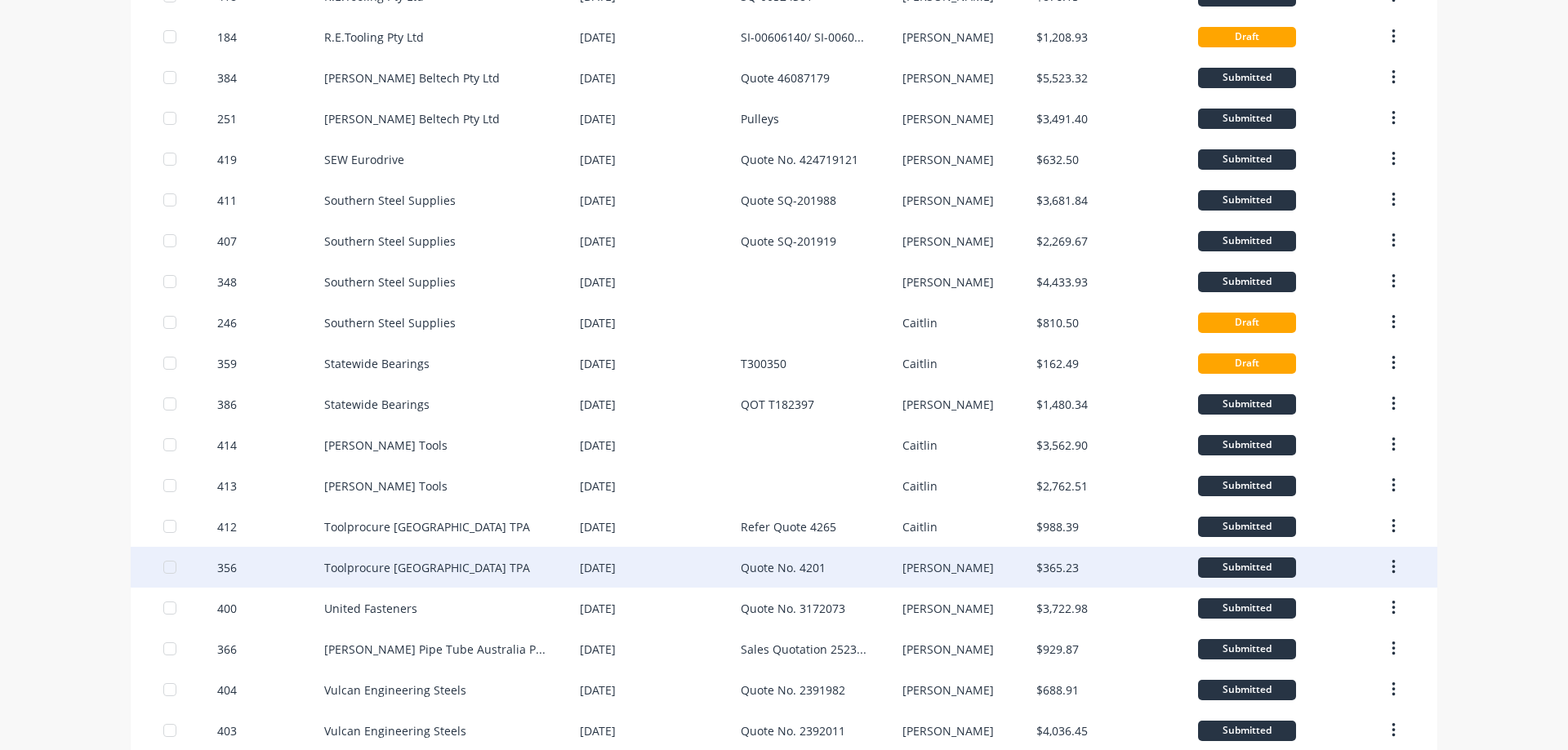
scroll to position [857, 0]
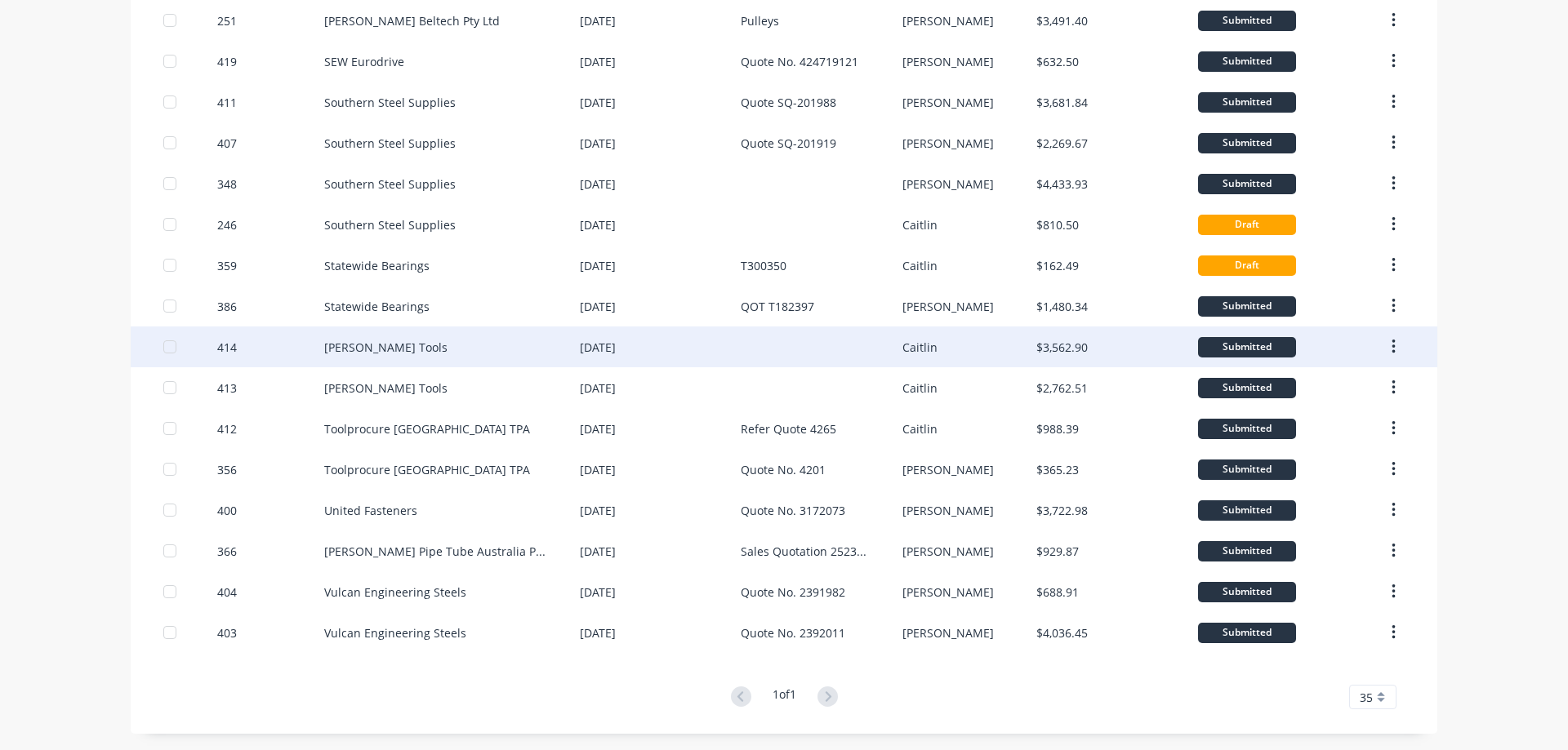
click at [509, 356] on div "Sutton Tools" at bounding box center [452, 346] width 256 height 41
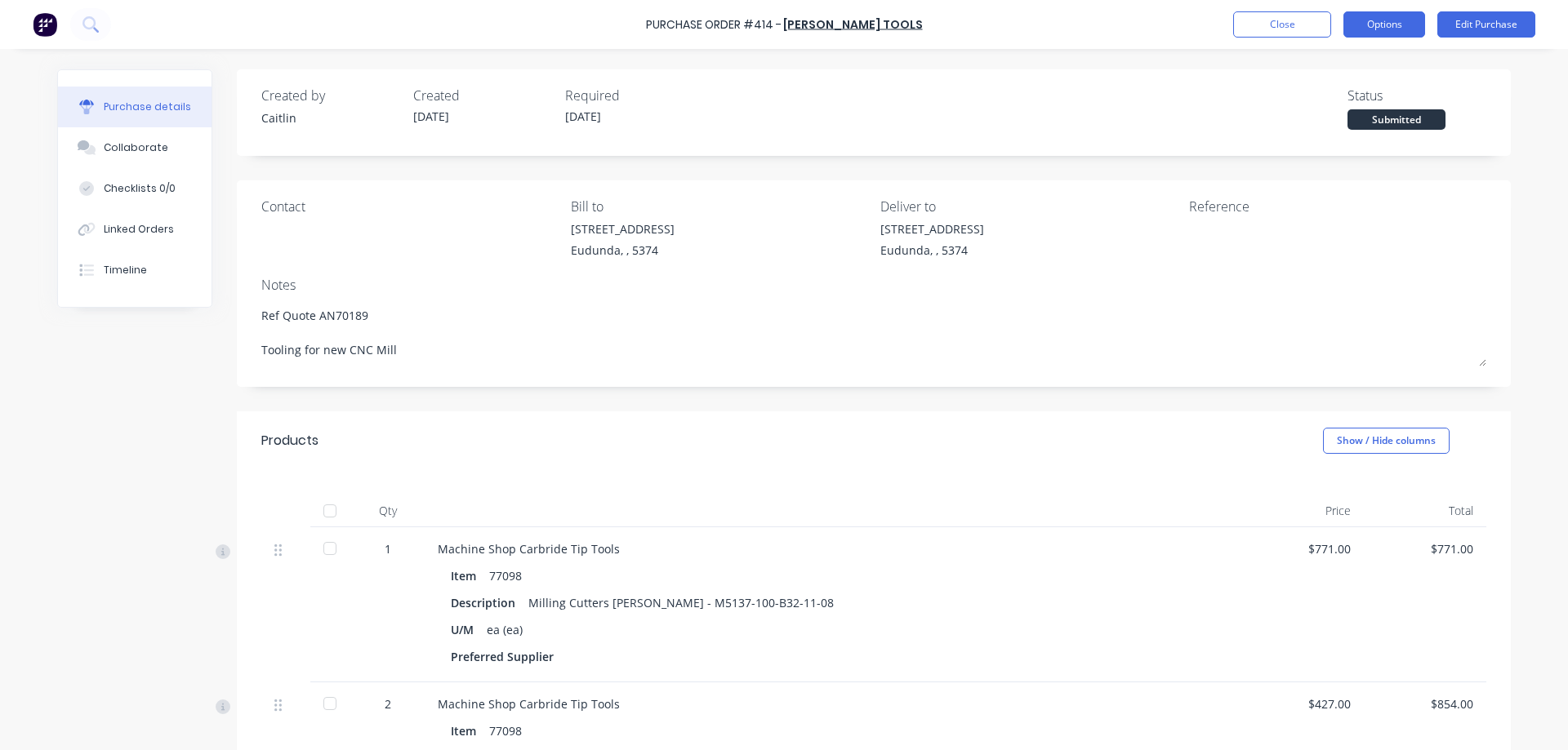
click at [1399, 36] on button "Options" at bounding box center [1384, 25] width 82 height 26
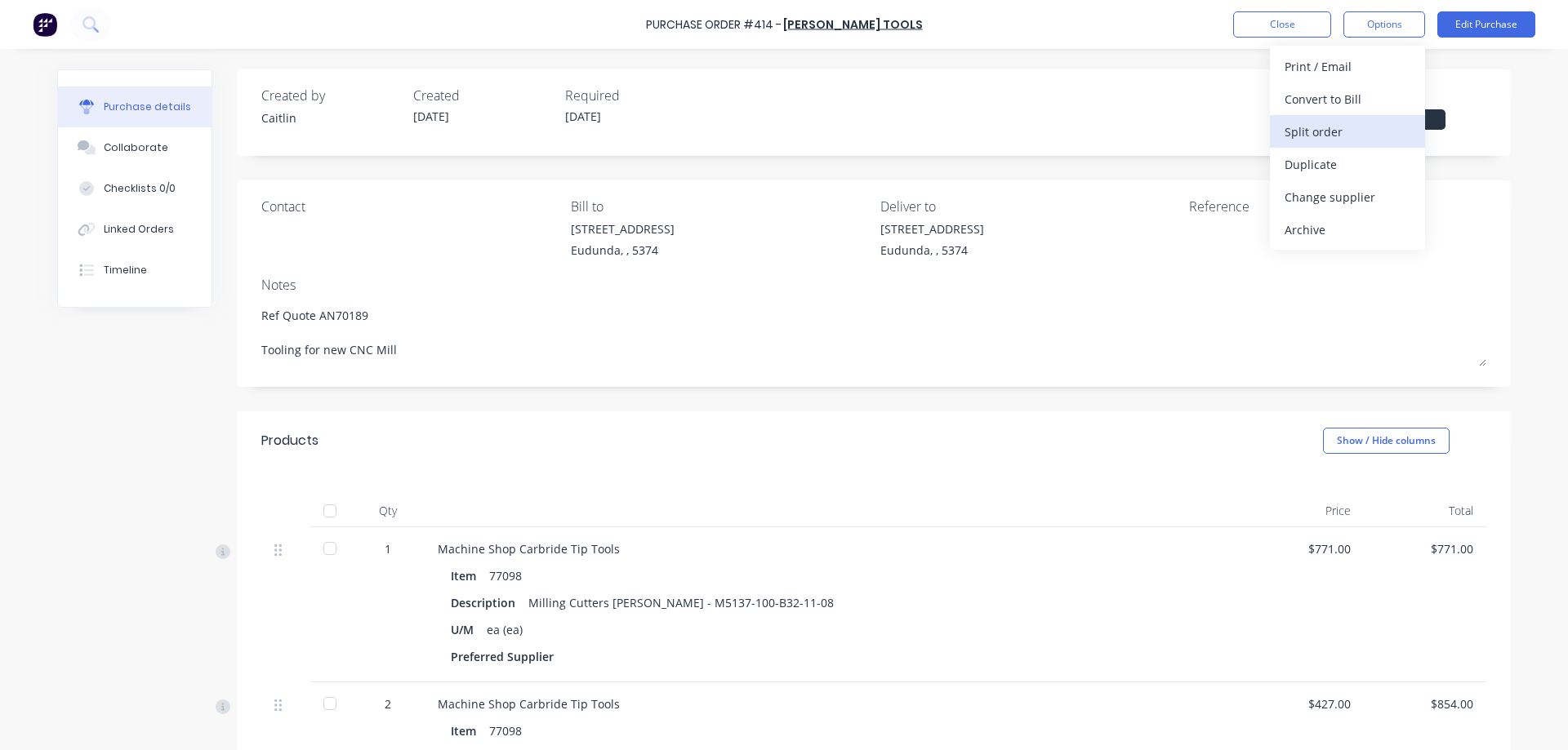
click at [1384, 131] on div "Split order" at bounding box center [1347, 131] width 126 height 24
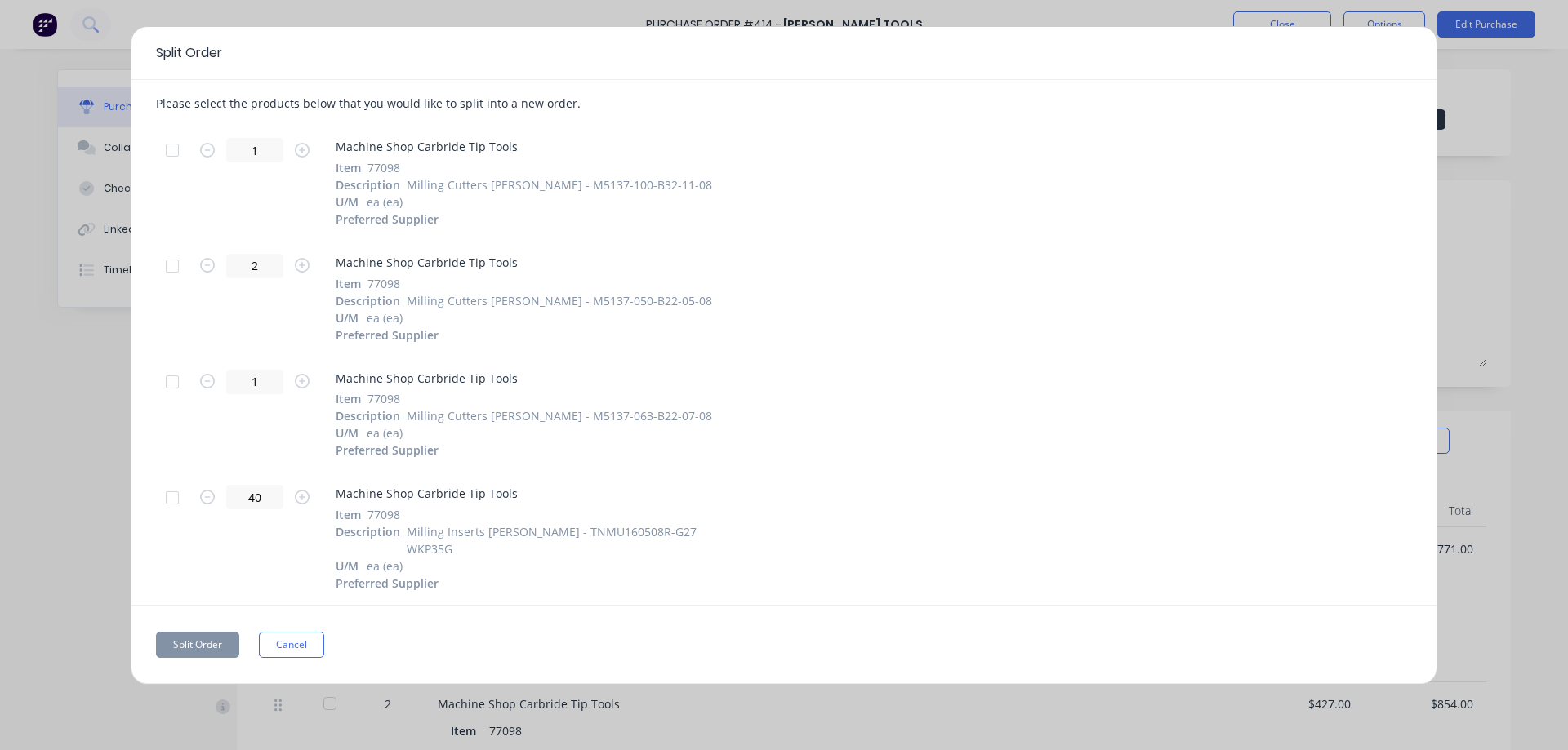
click at [177, 494] on div at bounding box center [172, 498] width 32 height 32
click at [212, 612] on div "Split Order Please select the products below that you would like to split into …" at bounding box center [784, 356] width 1307 height 659
click at [212, 638] on button "Split Order" at bounding box center [198, 645] width 84 height 26
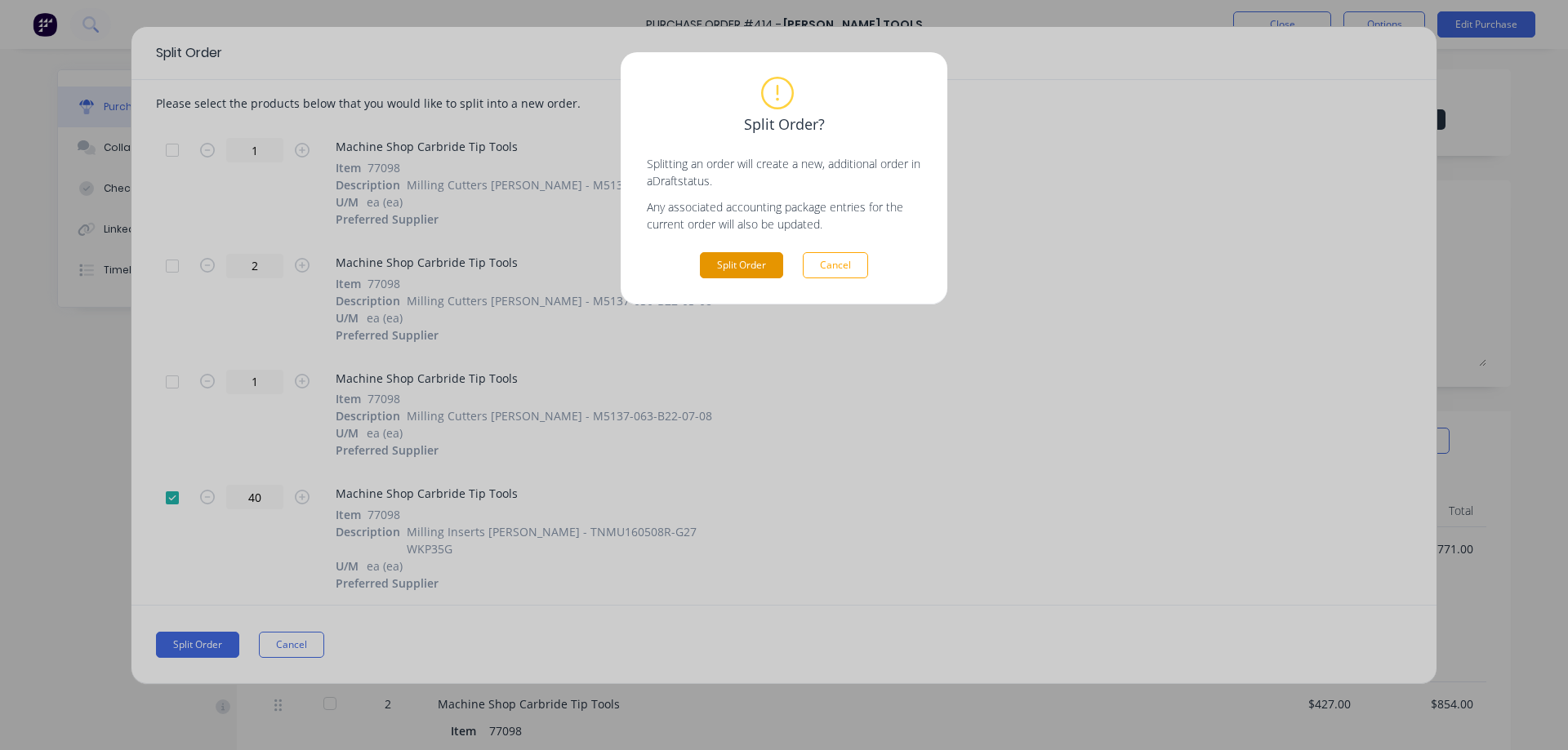
click at [751, 260] on button "Split Order" at bounding box center [741, 265] width 84 height 26
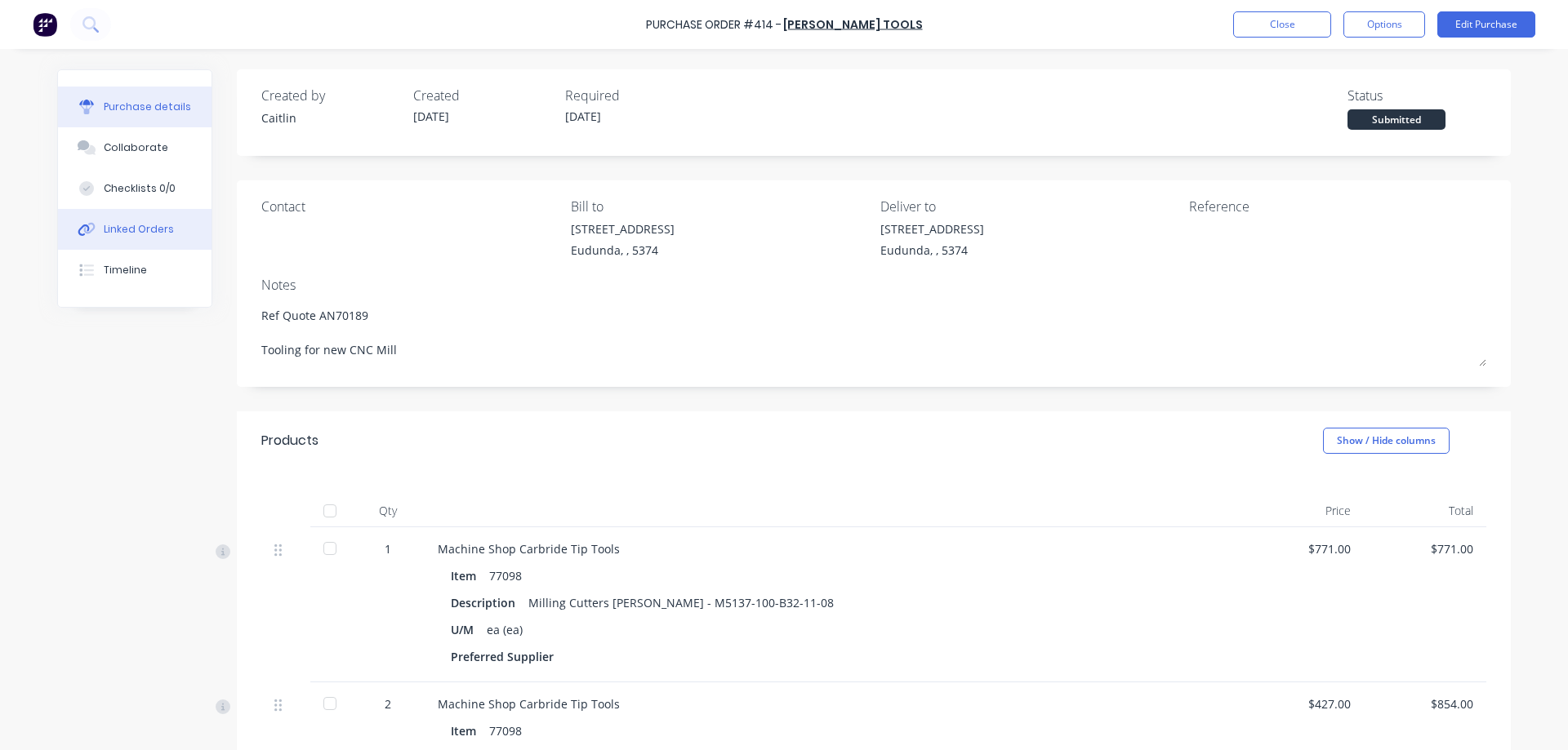
click at [136, 232] on div "Linked Orders" at bounding box center [138, 230] width 70 height 15
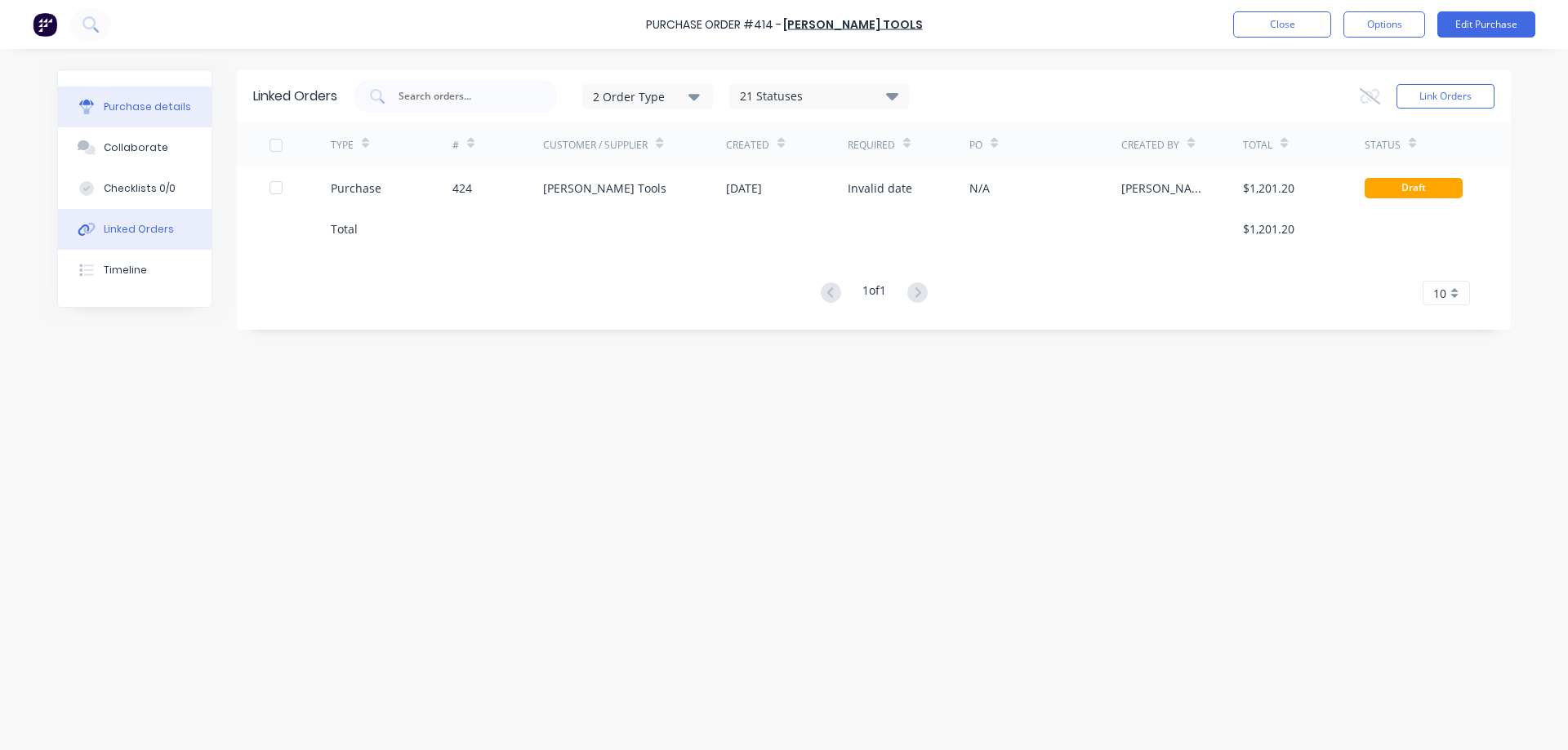
click at [176, 117] on button "Purchase details" at bounding box center [135, 107] width 154 height 41
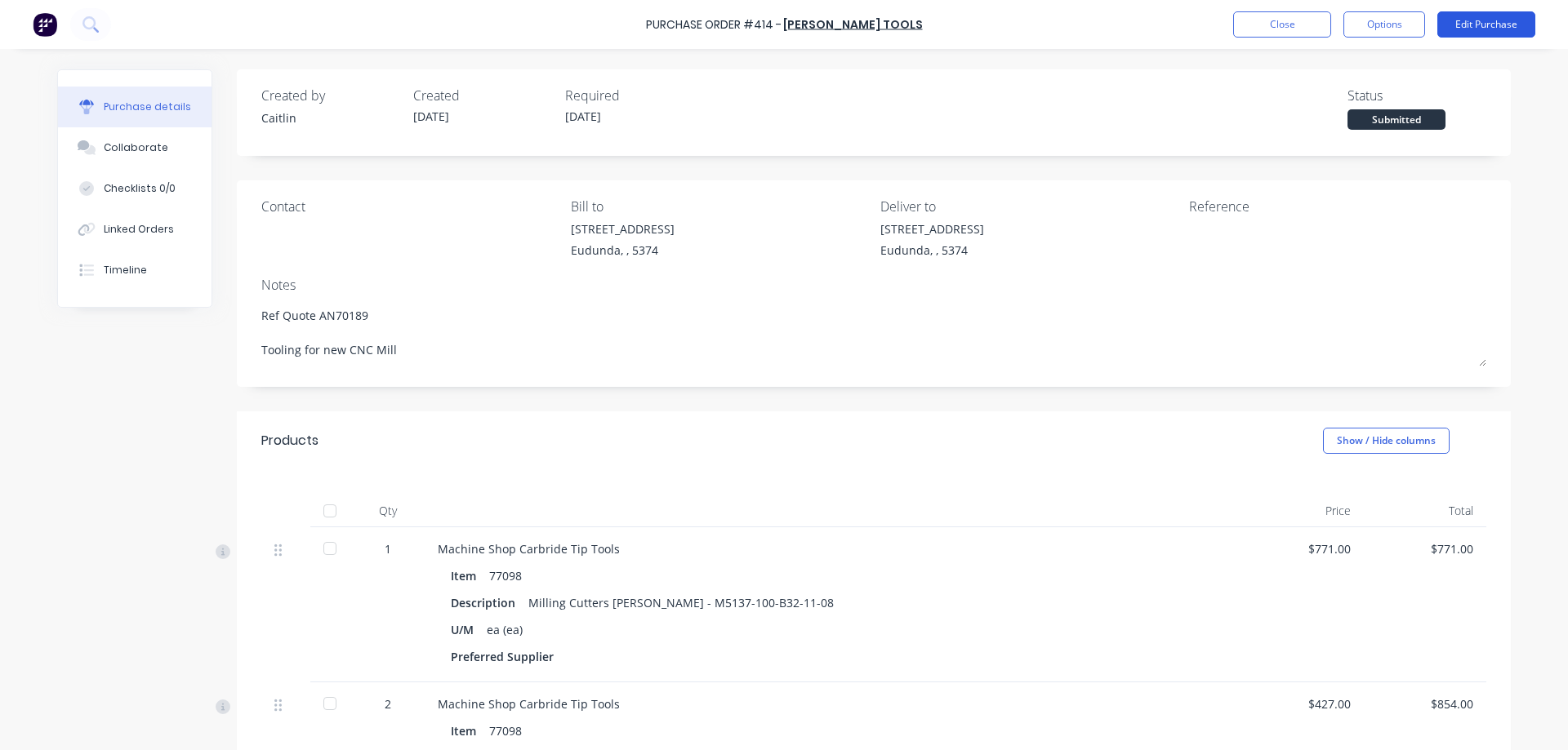
click at [1519, 17] on button "Edit Purchase" at bounding box center [1486, 25] width 98 height 26
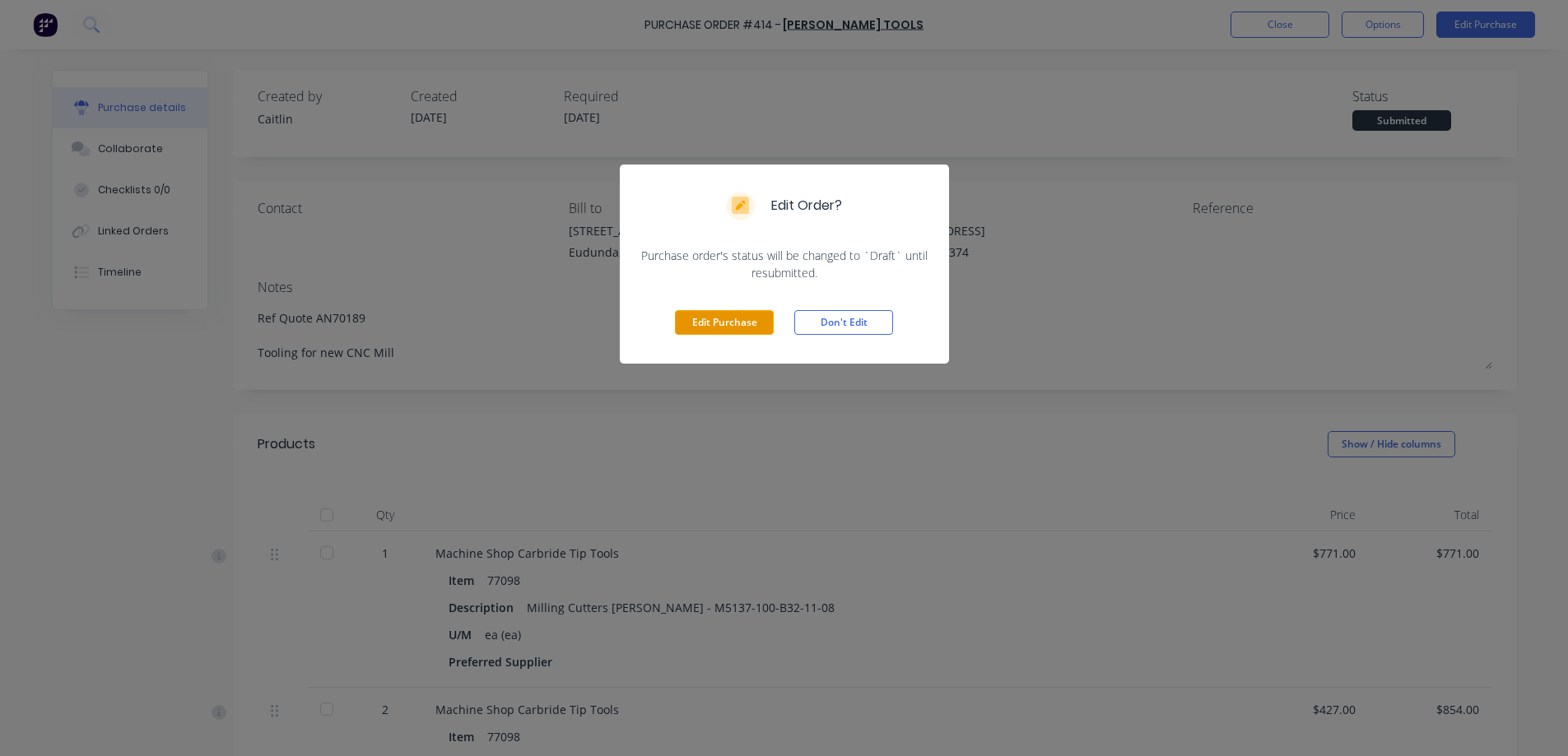
click at [737, 331] on button "Edit Purchase" at bounding box center [724, 323] width 98 height 25
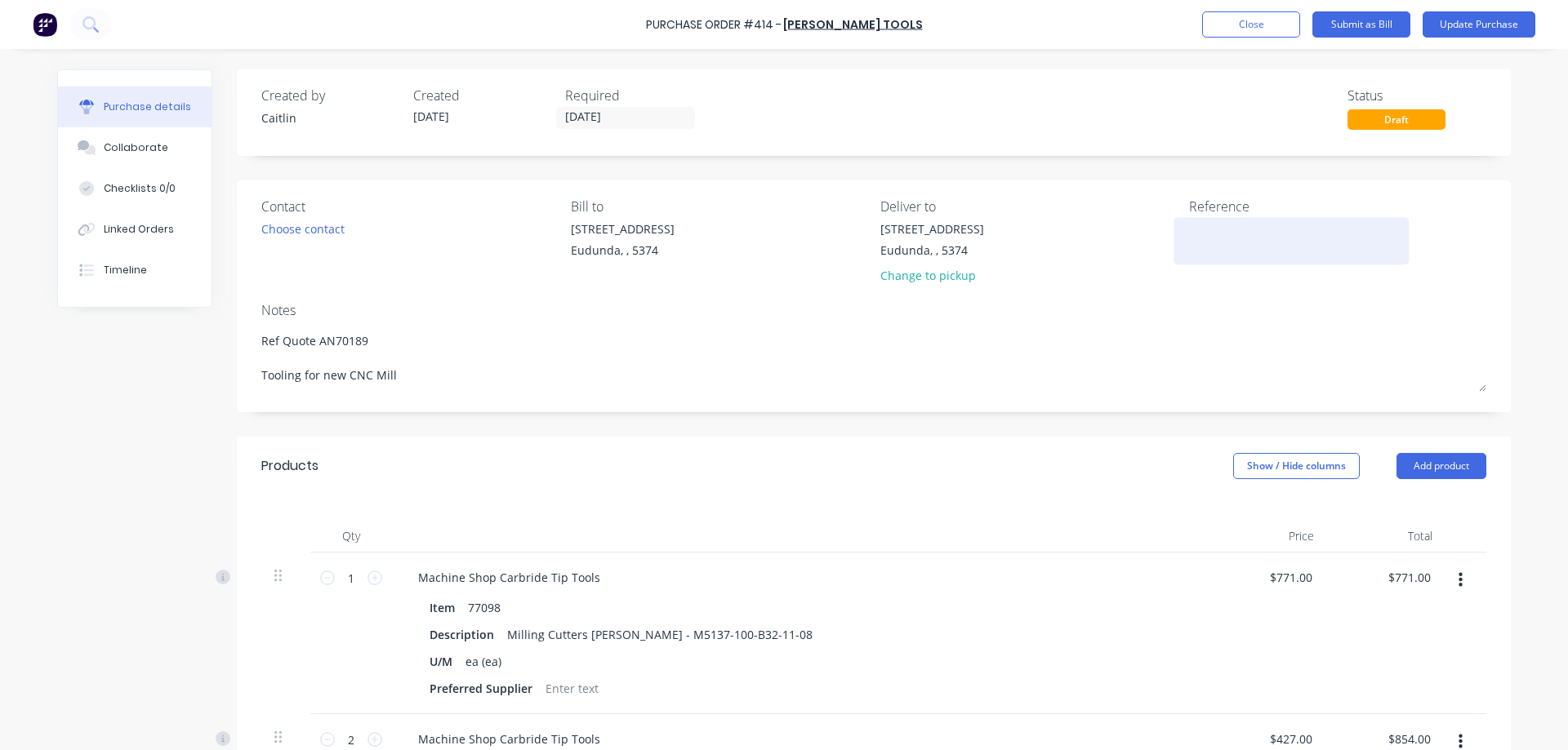
type textarea "x"
click at [1209, 223] on textarea at bounding box center [1291, 239] width 204 height 36
type textarea "016049519"
type textarea "x"
type textarea "016049519"
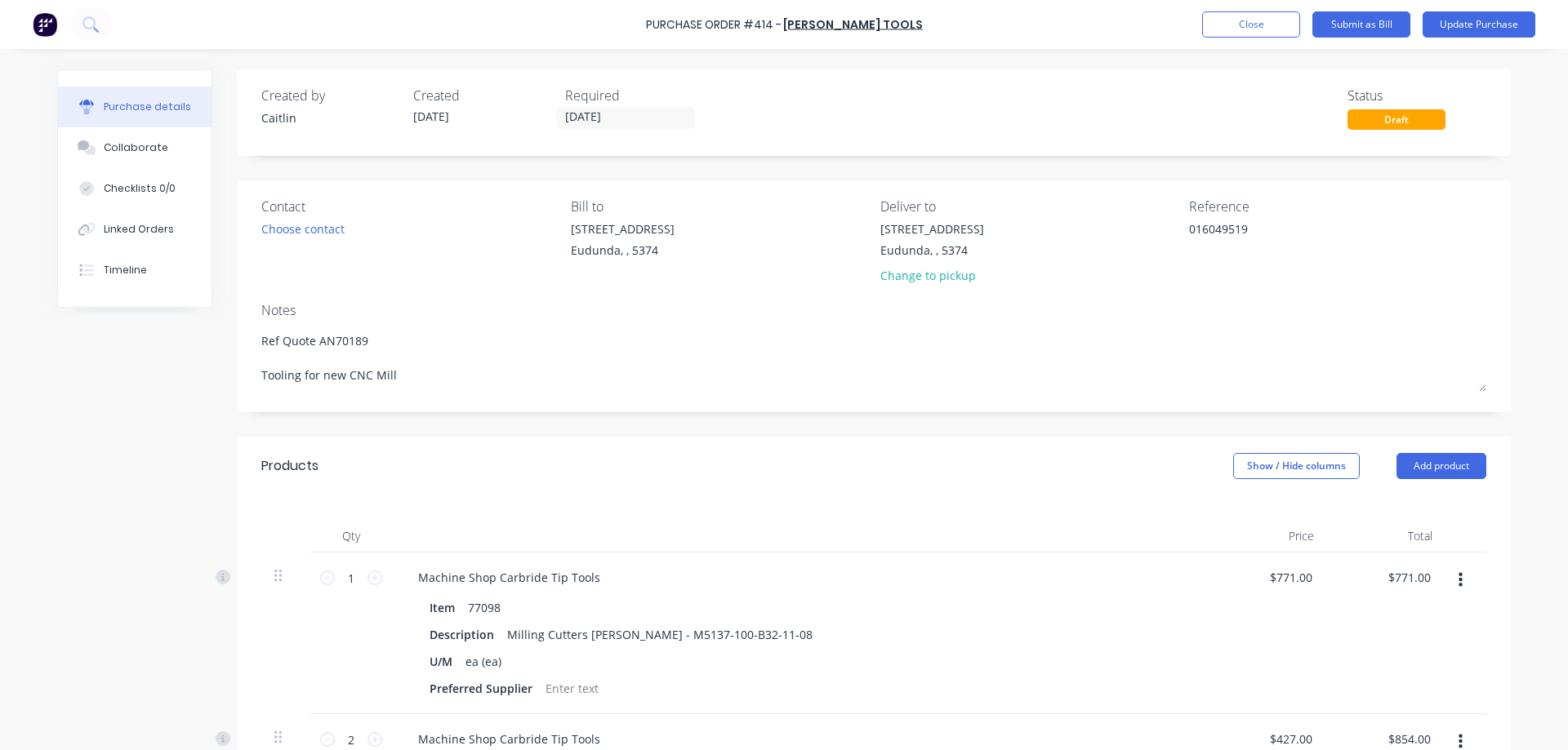
click at [1525, 244] on div "Purchase Order #414 - Sutton Tools Add product Close Submit as Bill Update Purc…" at bounding box center [784, 375] width 1568 height 750
click at [1450, 24] on button "Update Purchase" at bounding box center [1479, 25] width 112 height 26
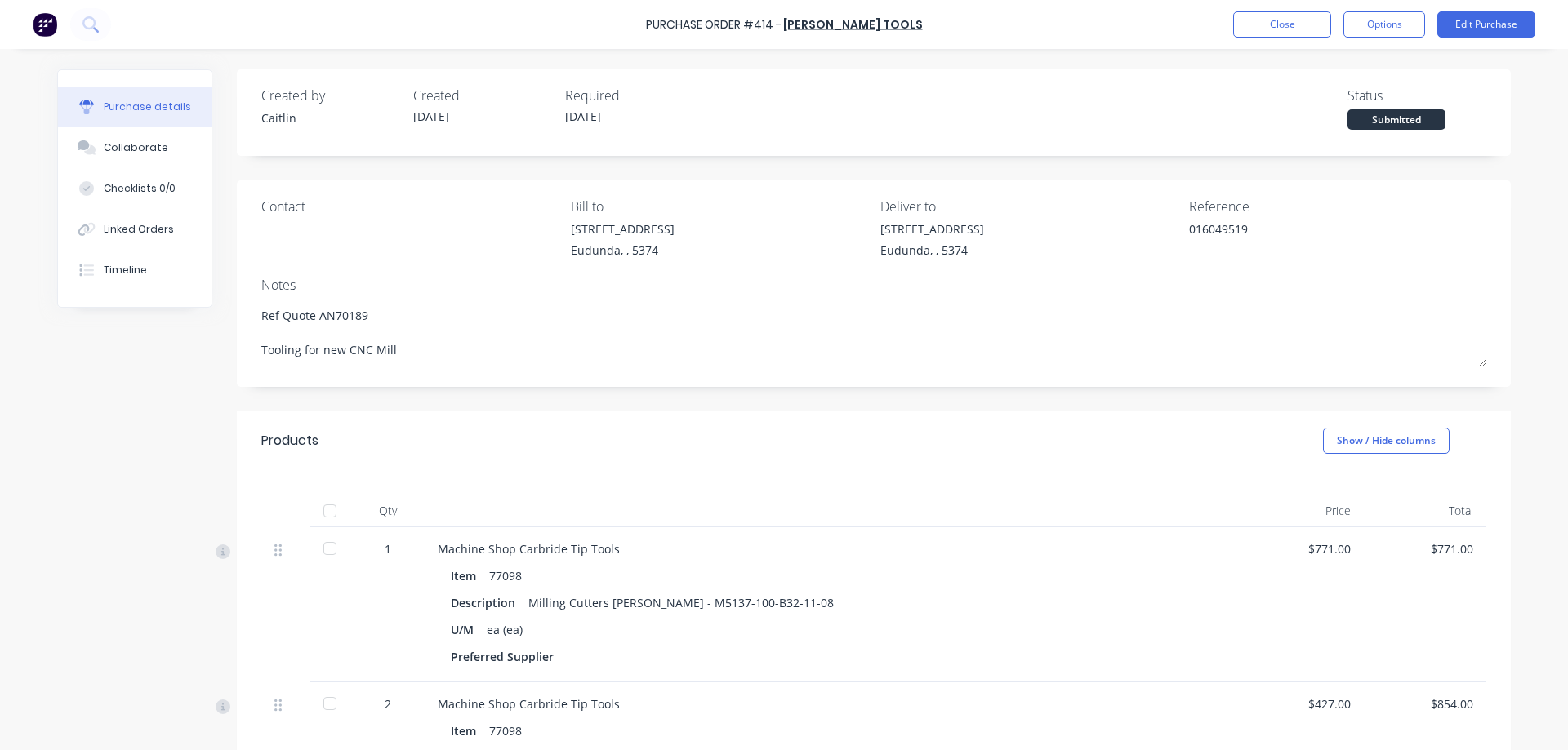
click at [323, 515] on div at bounding box center [329, 510] width 32 height 32
click at [1388, 20] on button "Options" at bounding box center [1384, 25] width 82 height 26
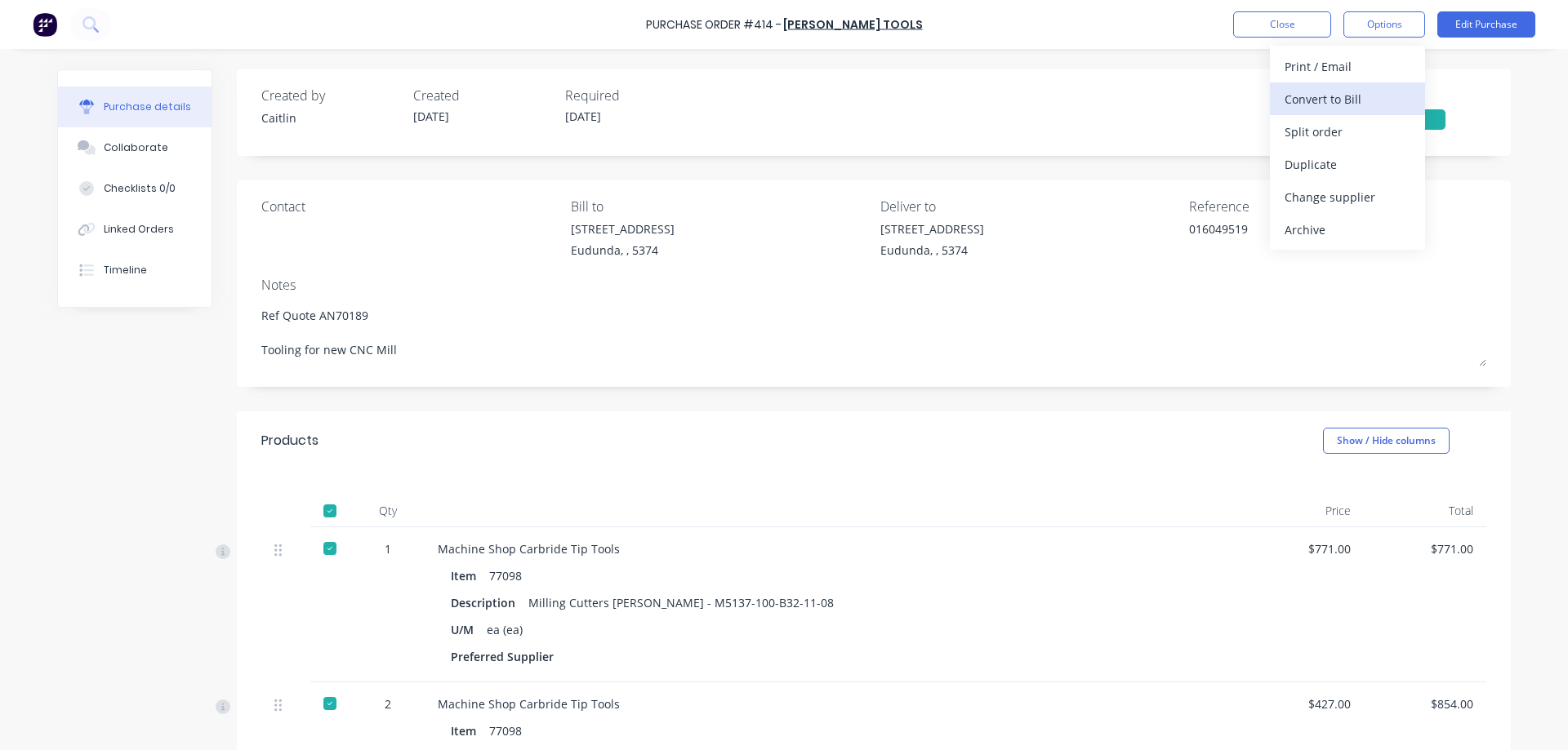
click at [1356, 97] on div "Convert to Bill" at bounding box center [1347, 99] width 126 height 24
type textarea "x"
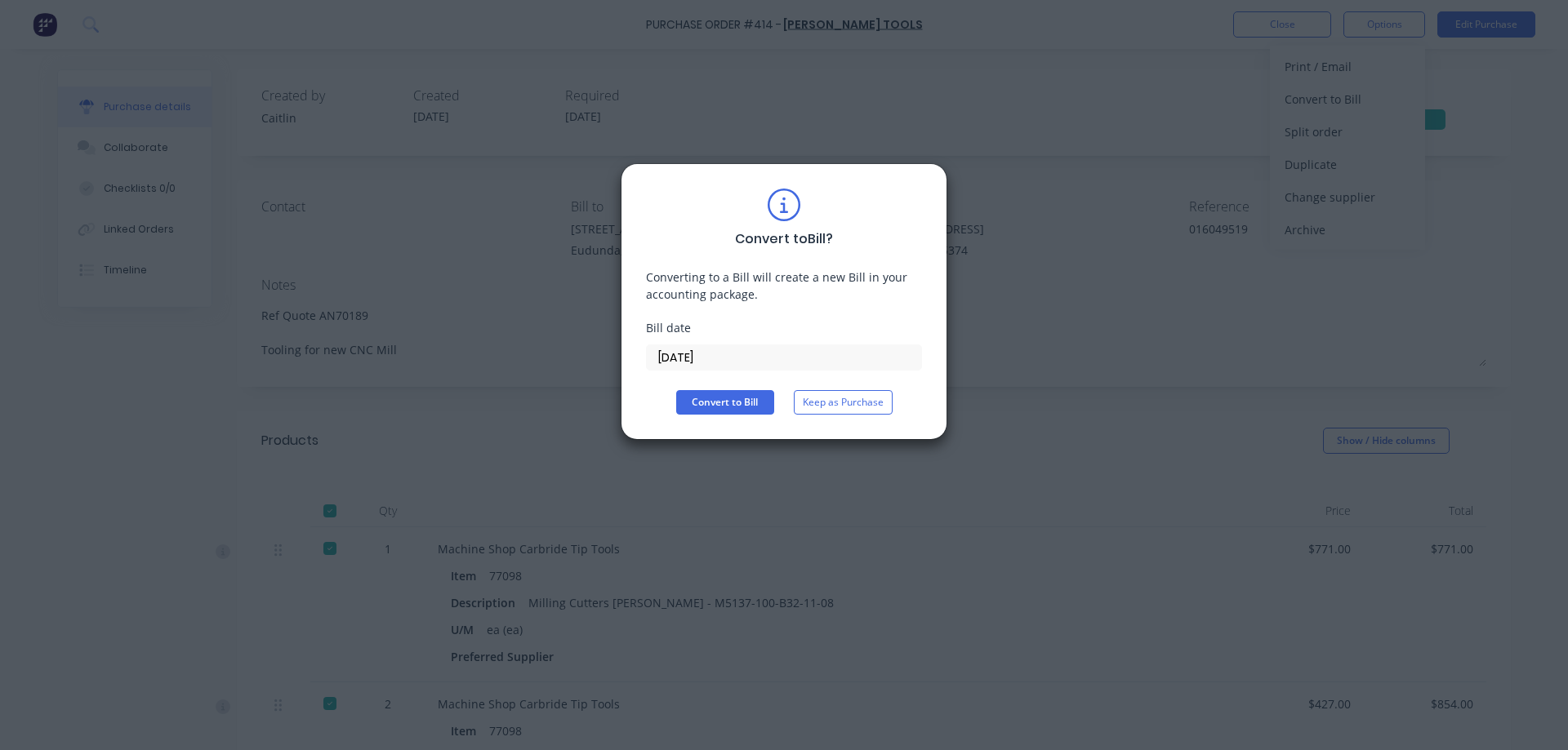
click at [717, 364] on input "08/10/25" at bounding box center [784, 358] width 275 height 25
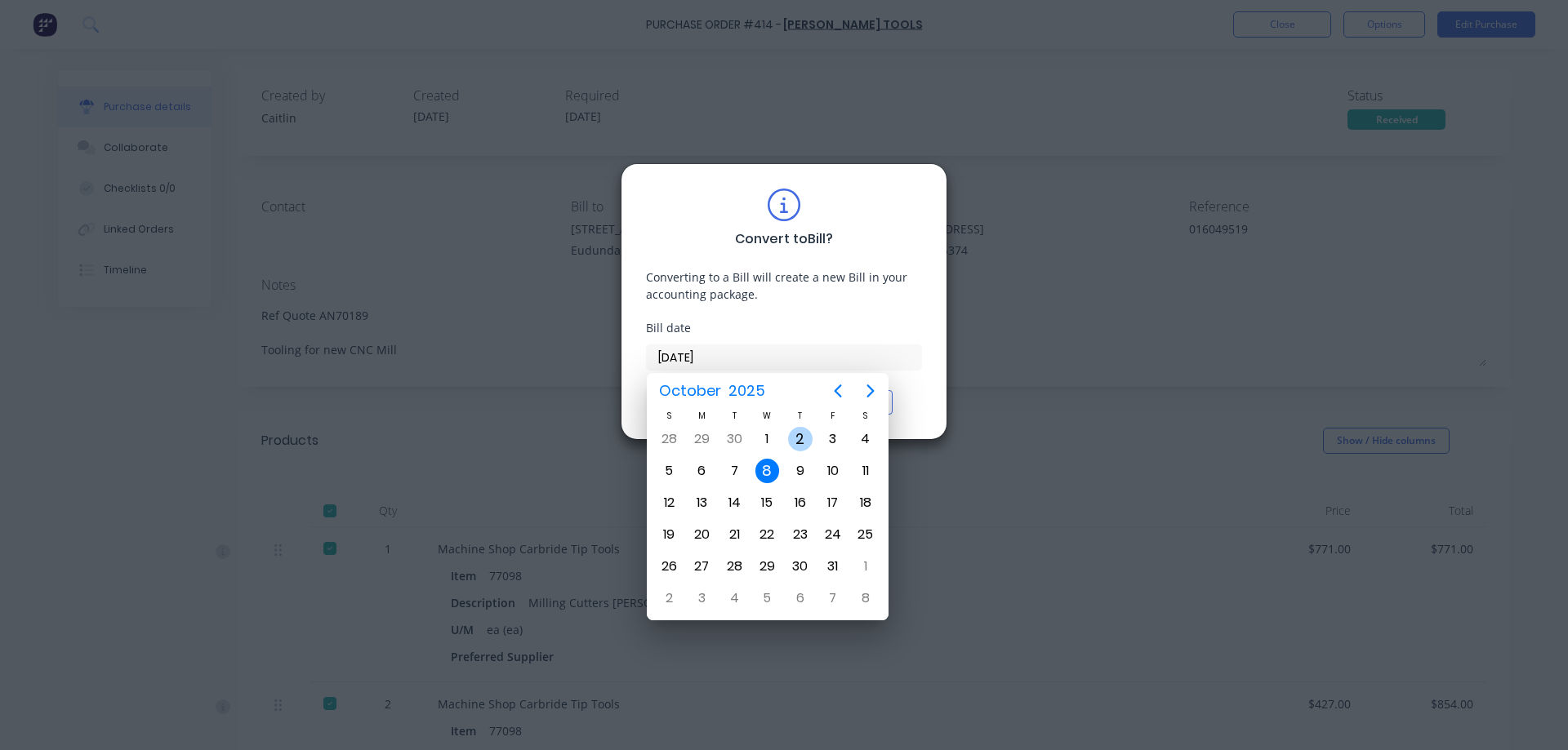
click at [790, 431] on div "2" at bounding box center [801, 439] width 25 height 25
type input "02/10/25"
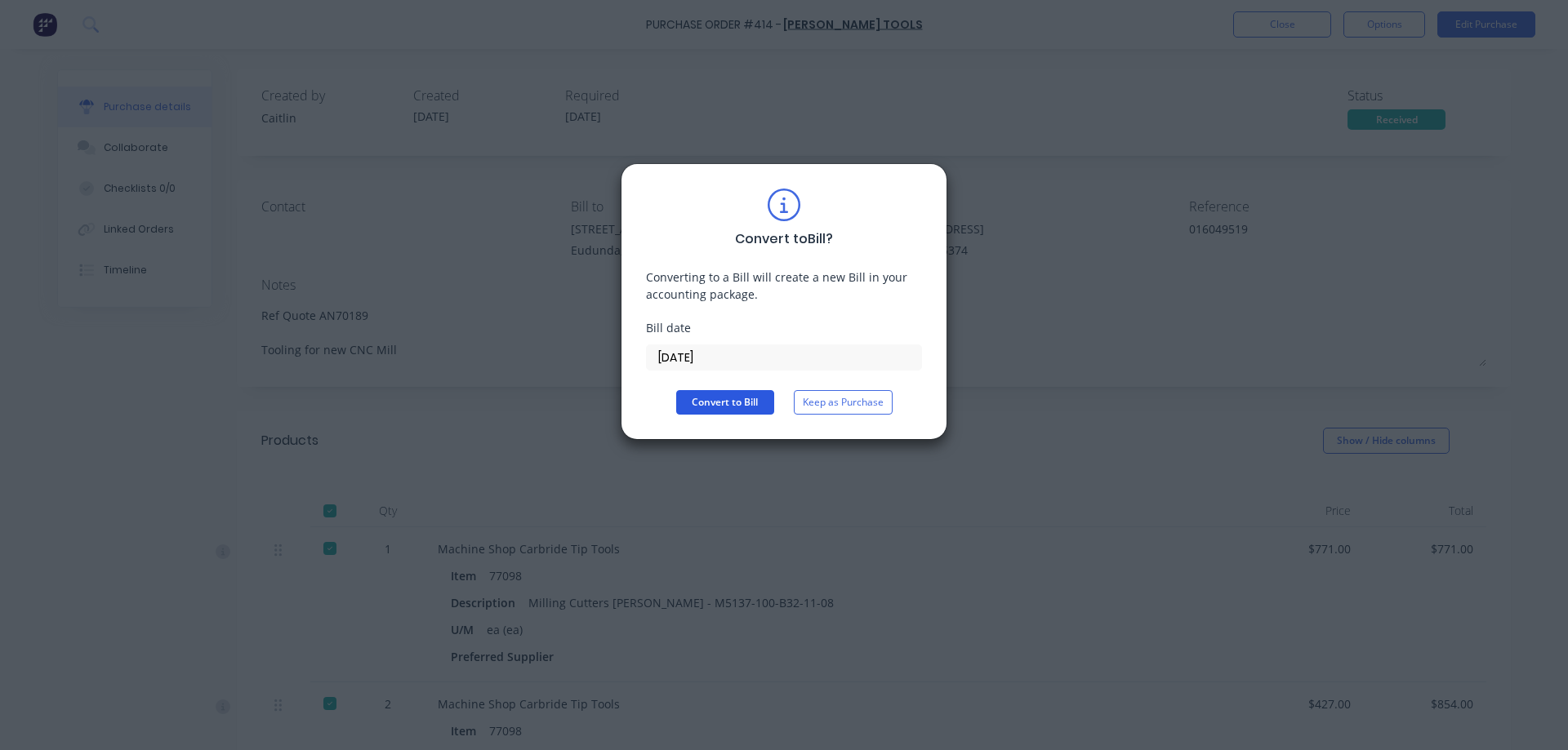
click at [732, 408] on button "Convert to Bill" at bounding box center [725, 403] width 98 height 25
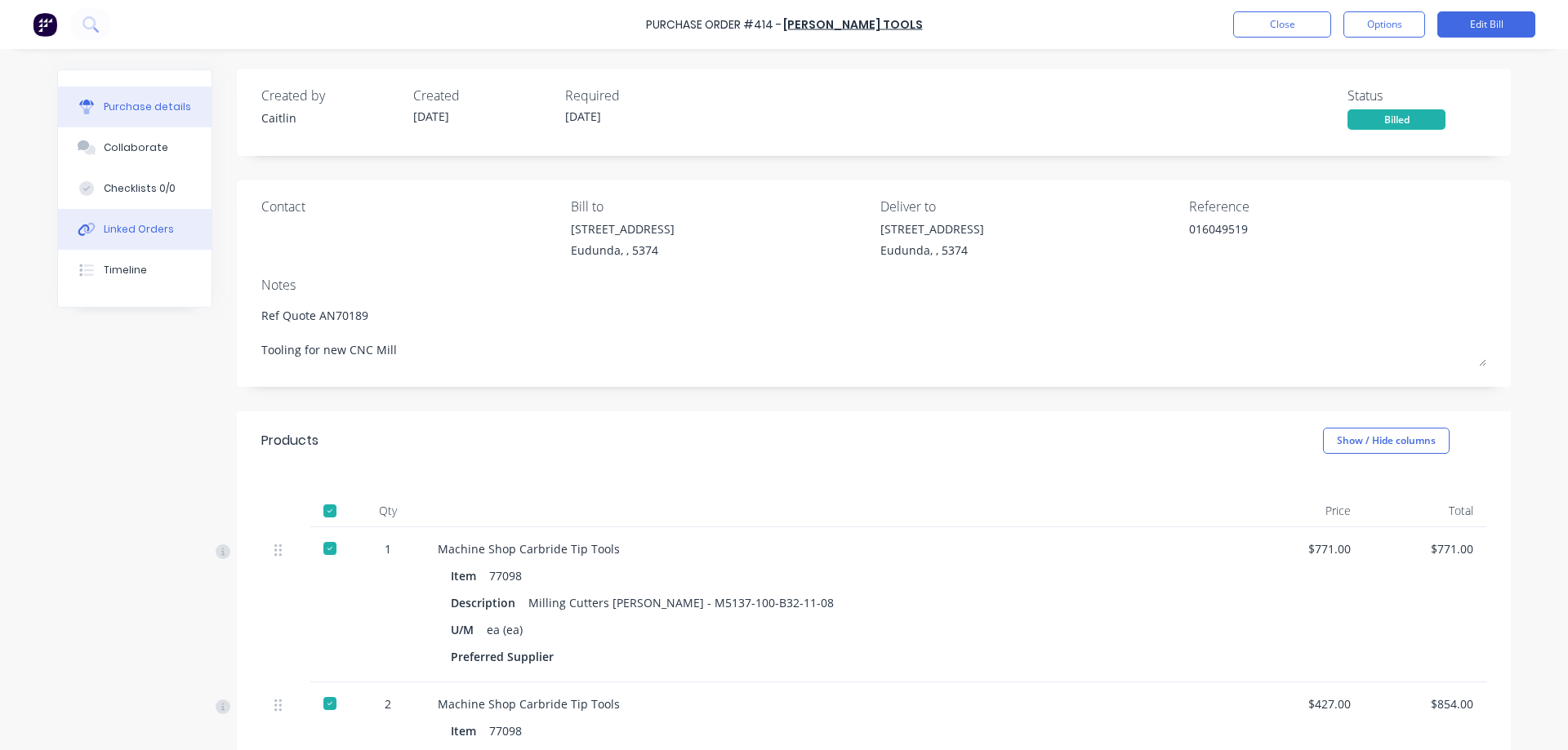
click at [112, 241] on button "Linked Orders" at bounding box center [135, 229] width 154 height 41
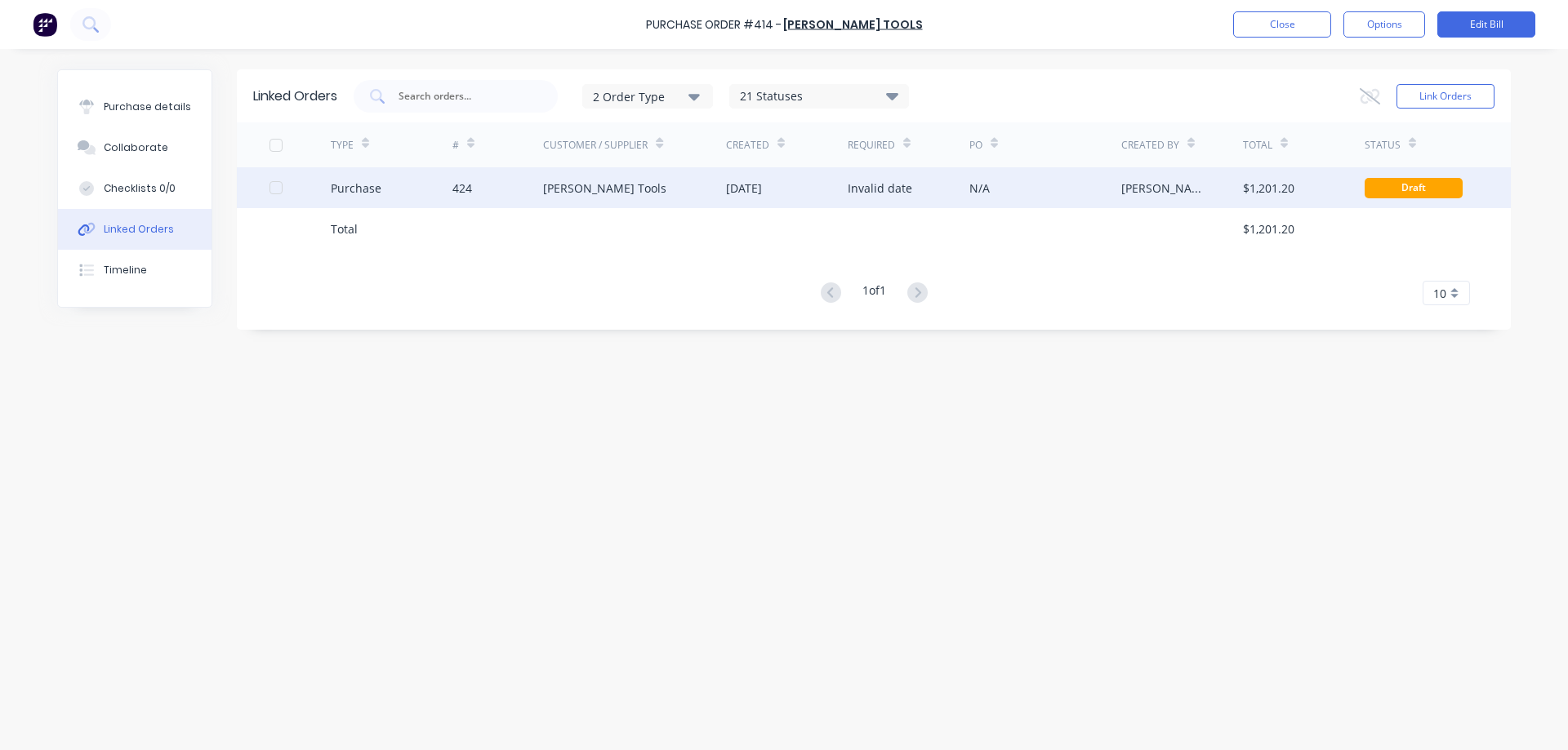
click at [661, 203] on div "Sutton Tools" at bounding box center [634, 187] width 183 height 41
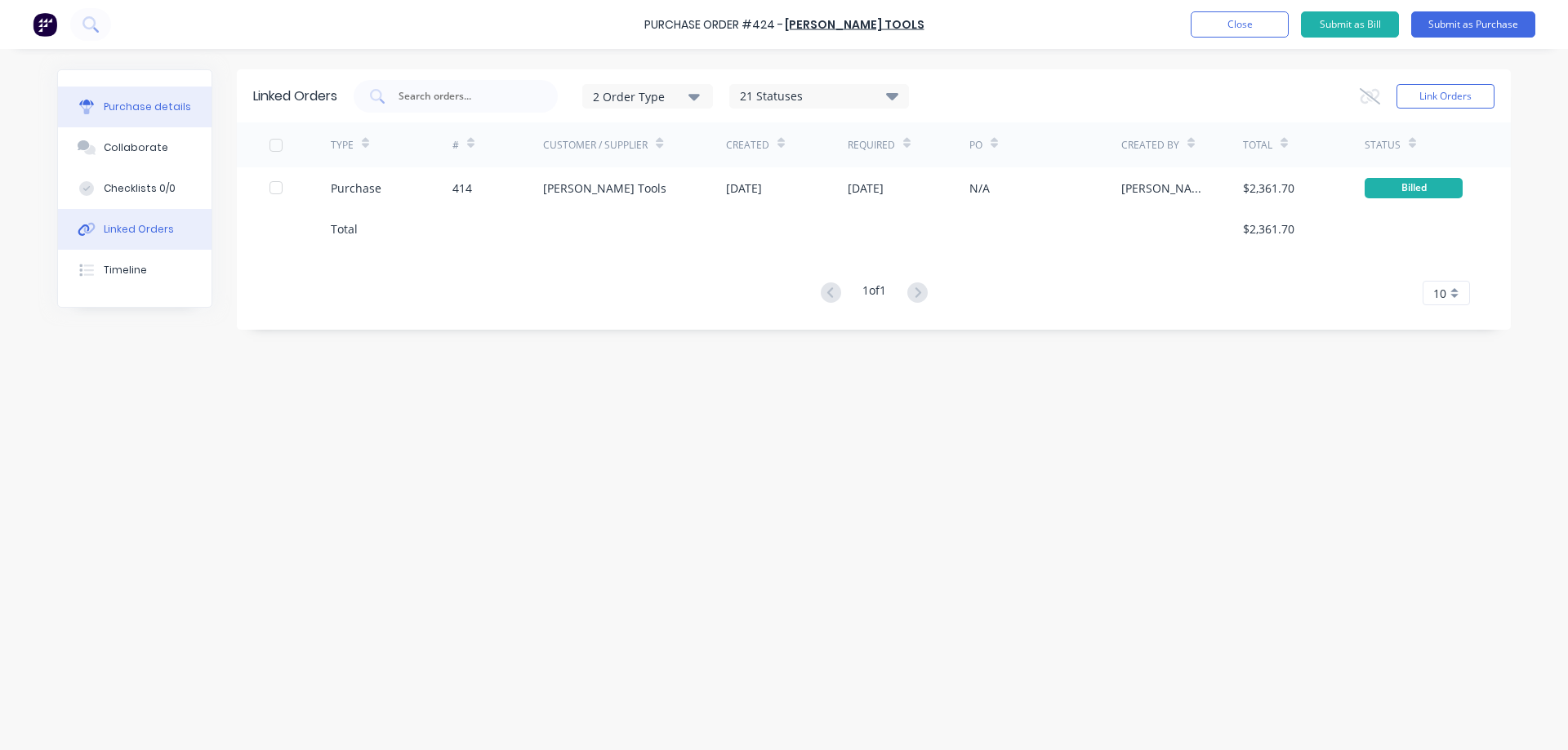
click at [148, 108] on div "Purchase details" at bounding box center [147, 107] width 88 height 15
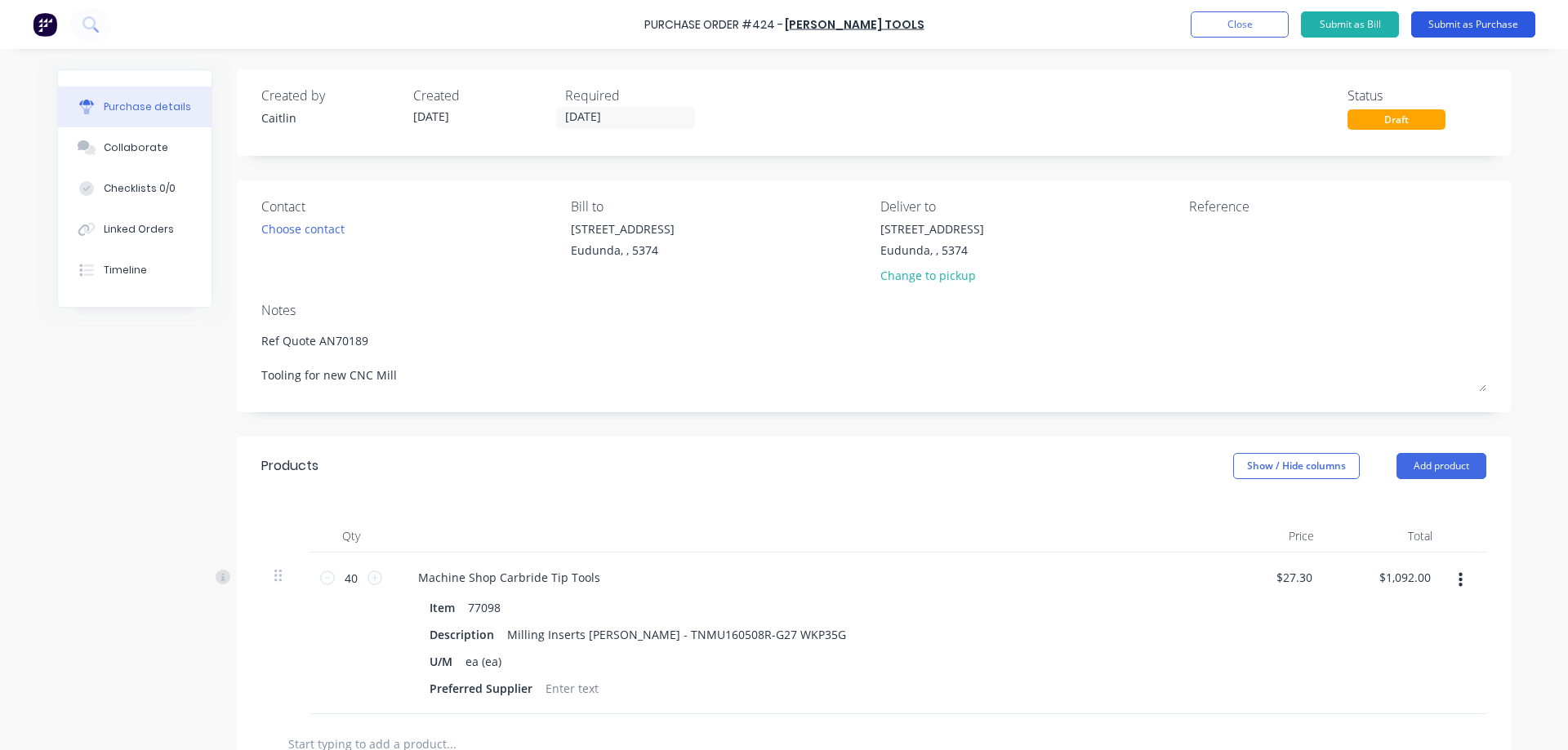
click at [1454, 33] on button "Submit as Purchase" at bounding box center [1473, 25] width 124 height 26
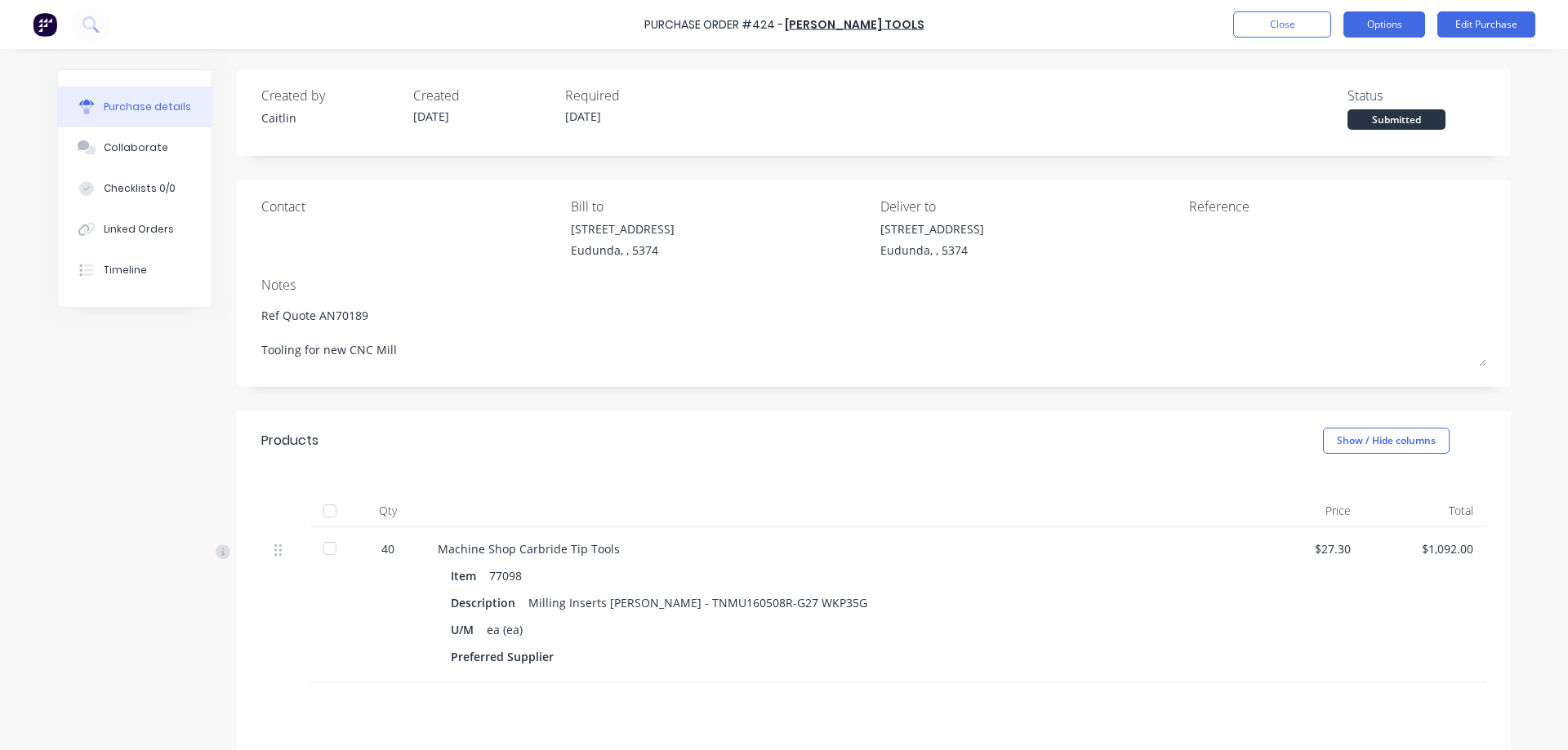
click at [1377, 28] on button "Options" at bounding box center [1384, 25] width 82 height 26
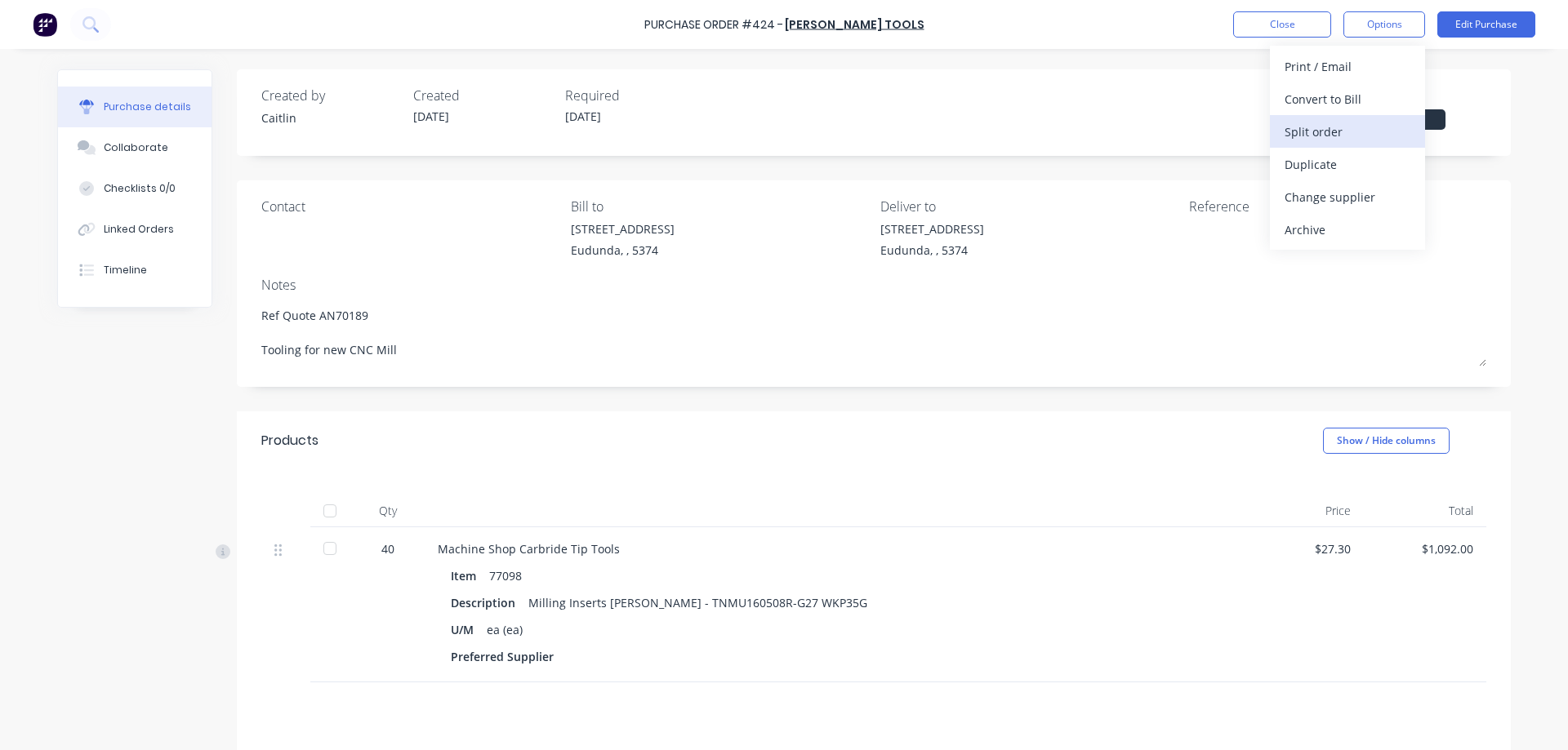
click at [1367, 137] on div "Split order" at bounding box center [1347, 131] width 126 height 24
type textarea "x"
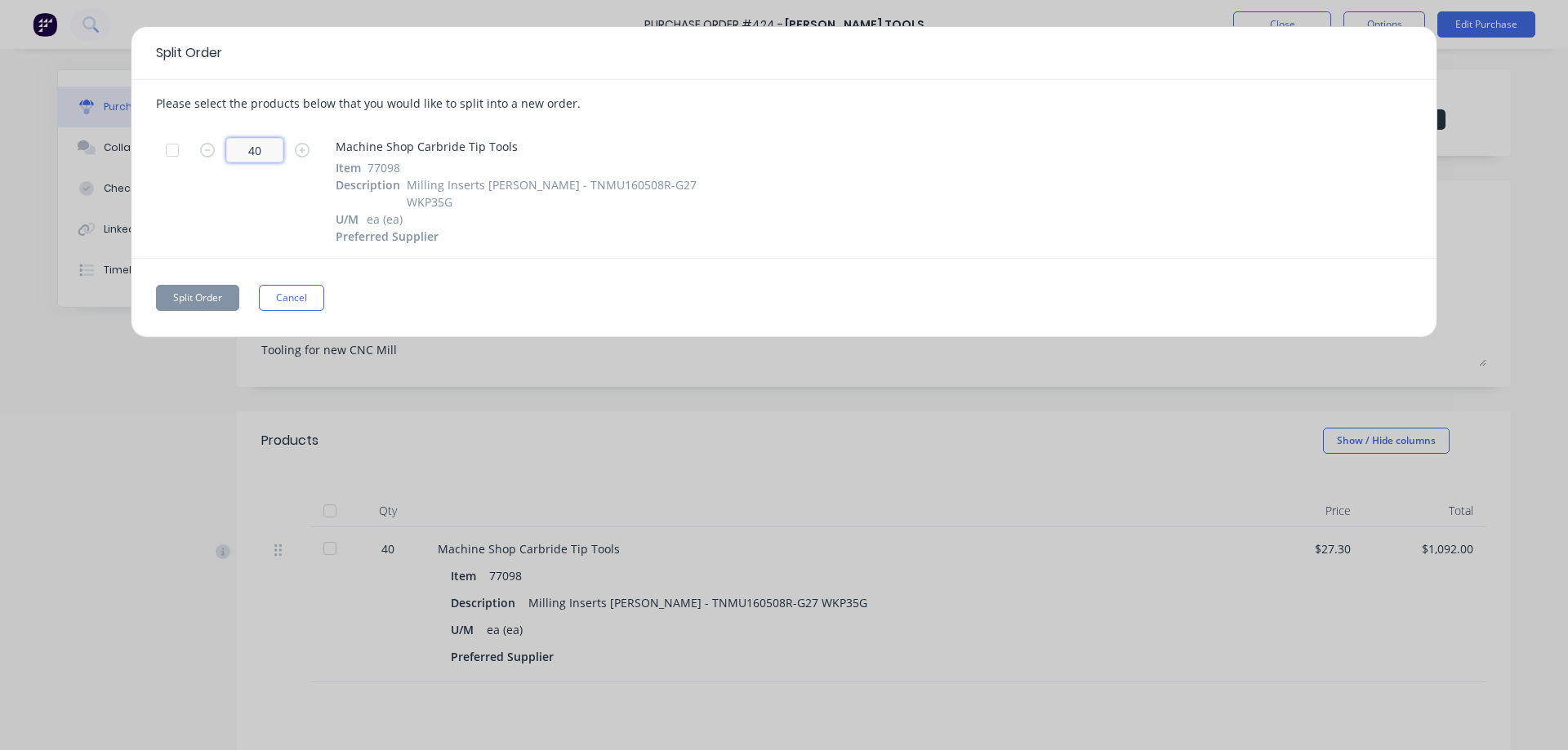
drag, startPoint x: 281, startPoint y: 148, endPoint x: 227, endPoint y: 155, distance: 54.5
click at [227, 155] on input "40" at bounding box center [255, 150] width 57 height 25
type input "10"
type textarea "x"
type input "10"
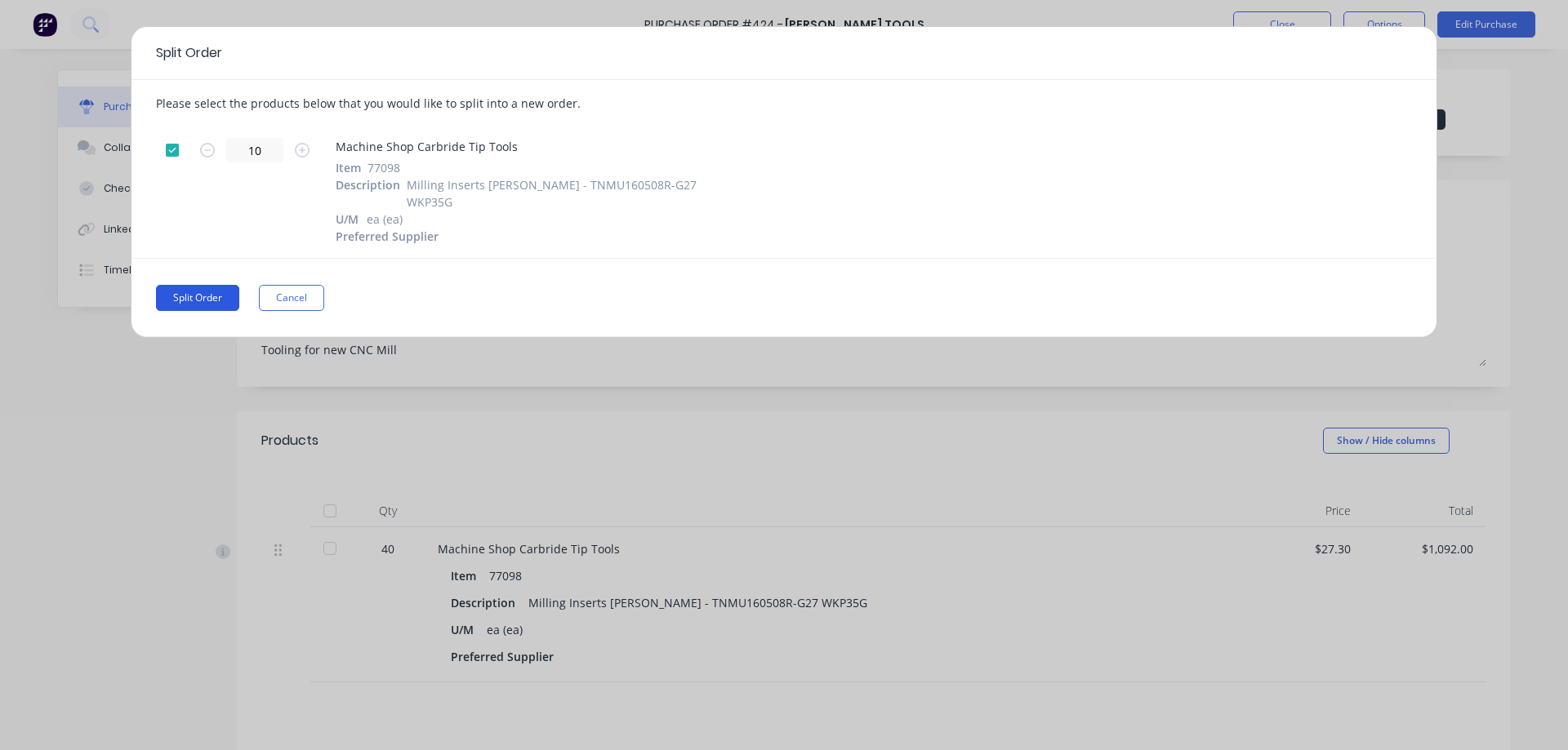
click at [208, 285] on button "Split Order" at bounding box center [198, 299] width 84 height 26
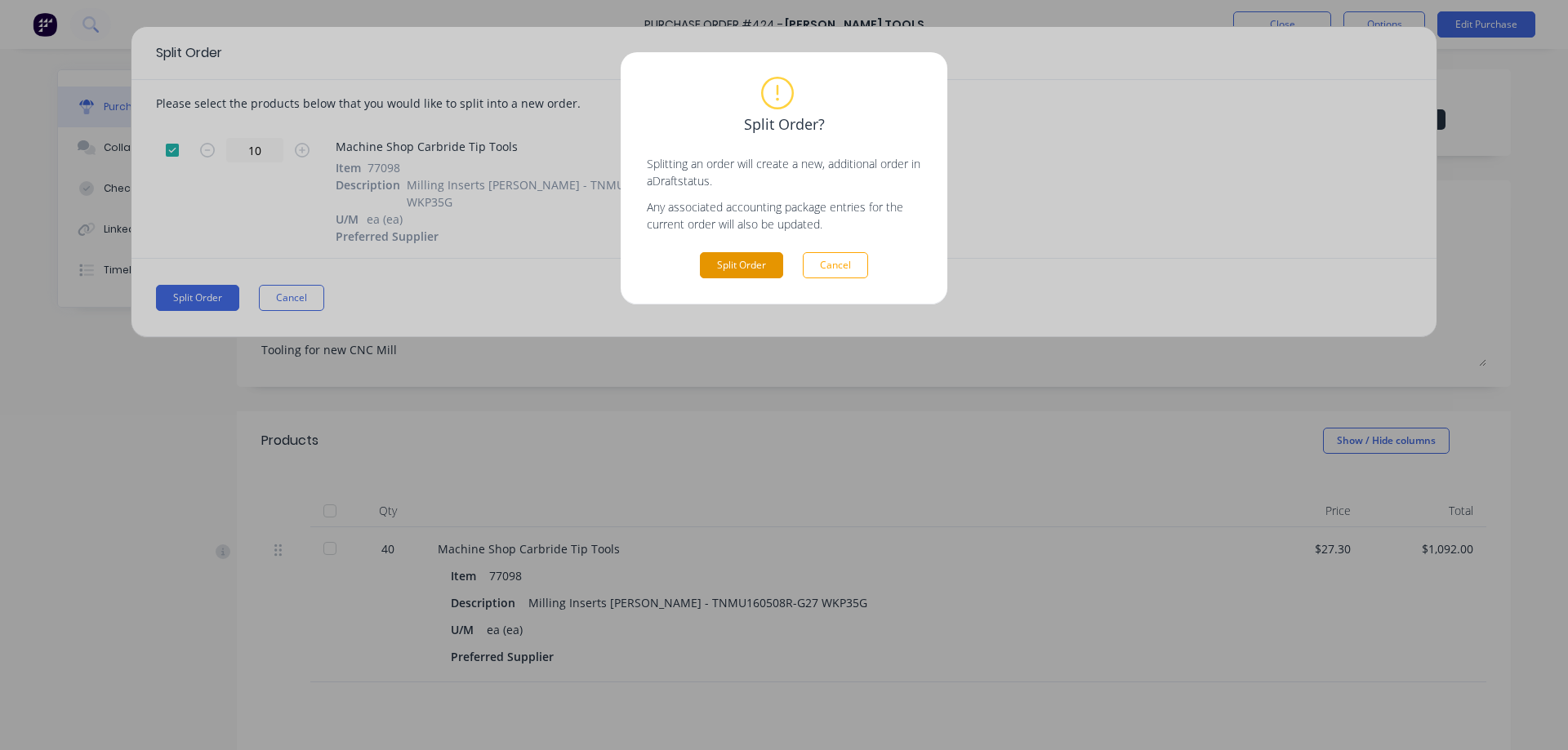
click at [746, 270] on button "Split Order" at bounding box center [741, 265] width 84 height 26
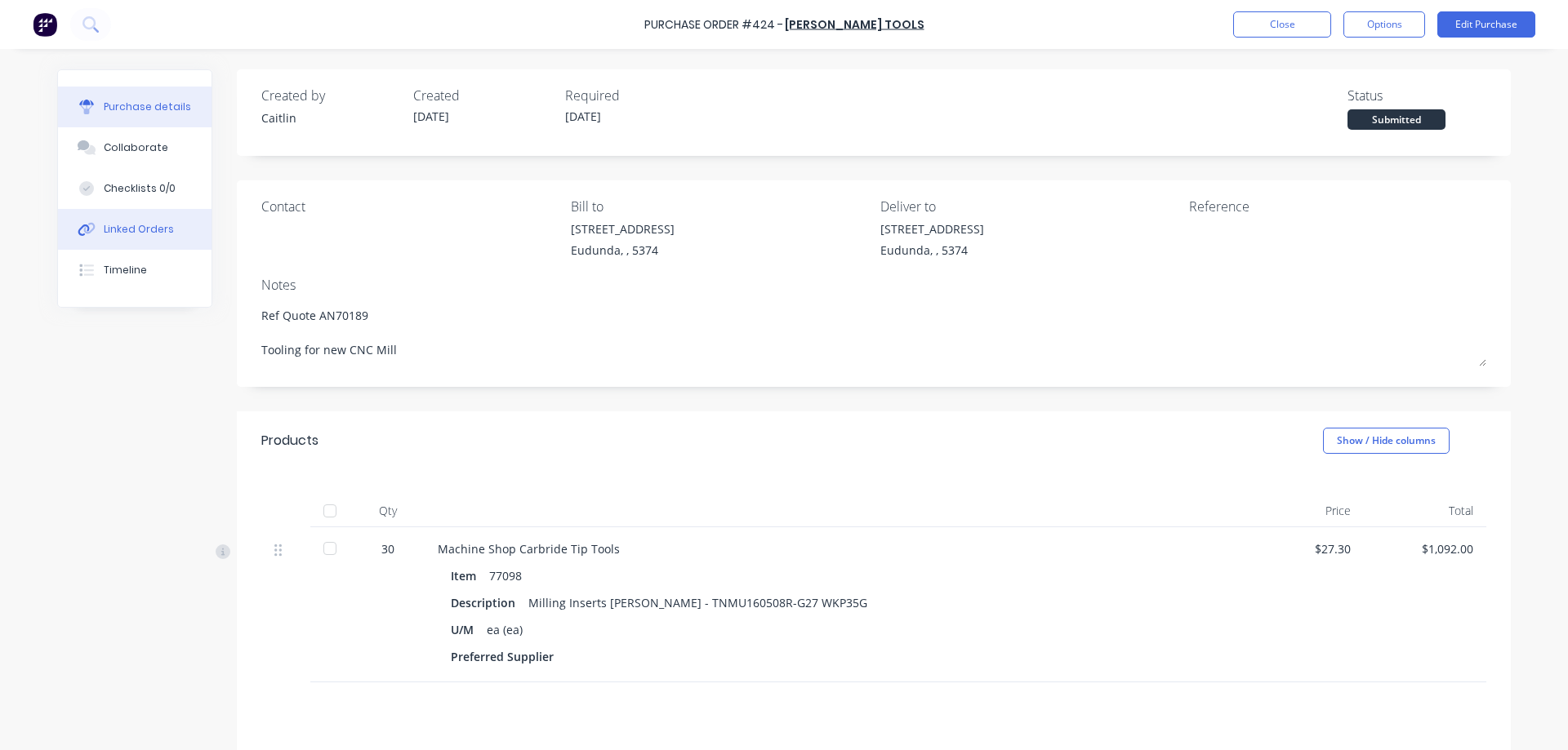
click at [165, 233] on button "Linked Orders" at bounding box center [135, 229] width 154 height 41
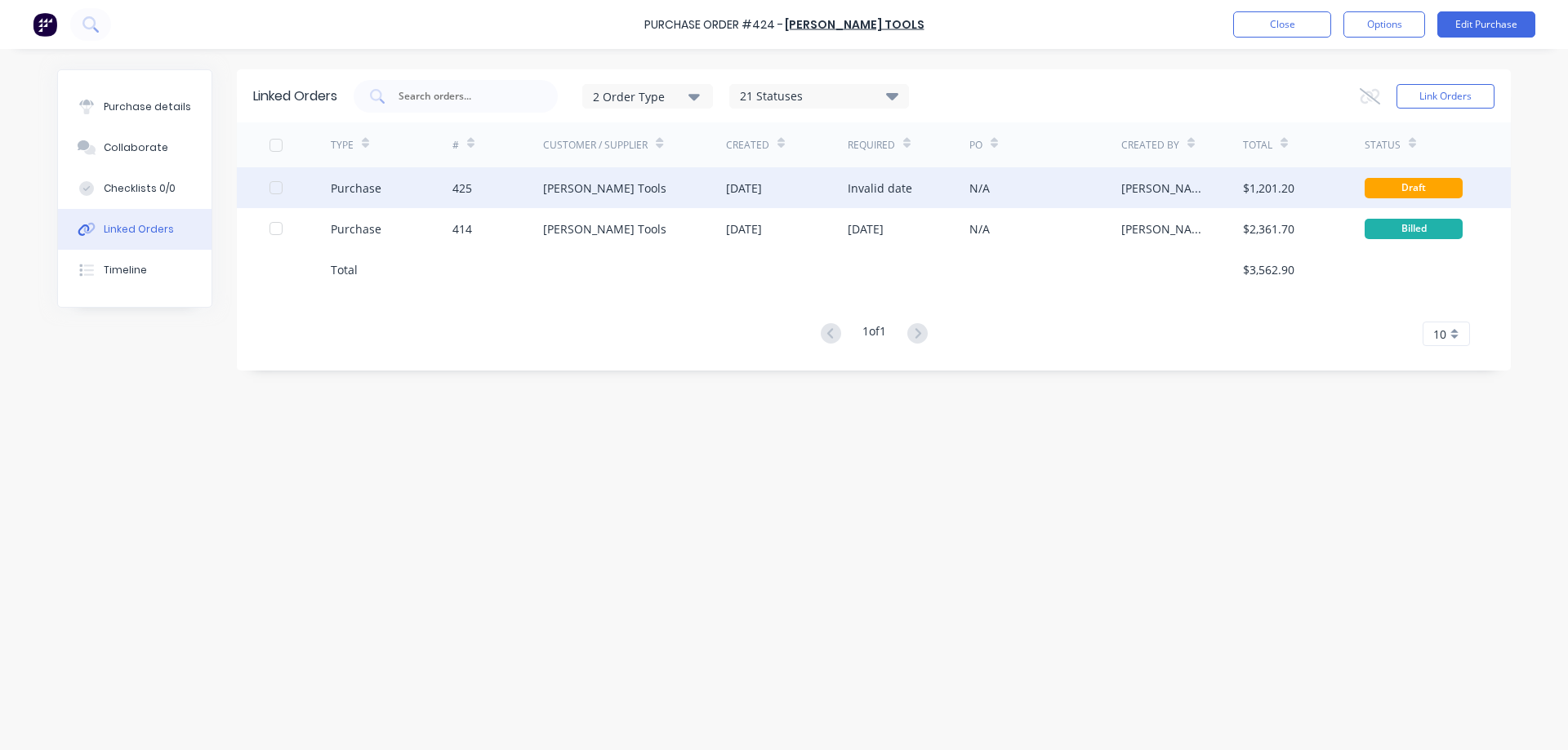
click at [437, 202] on div "Purchase" at bounding box center [391, 187] width 122 height 41
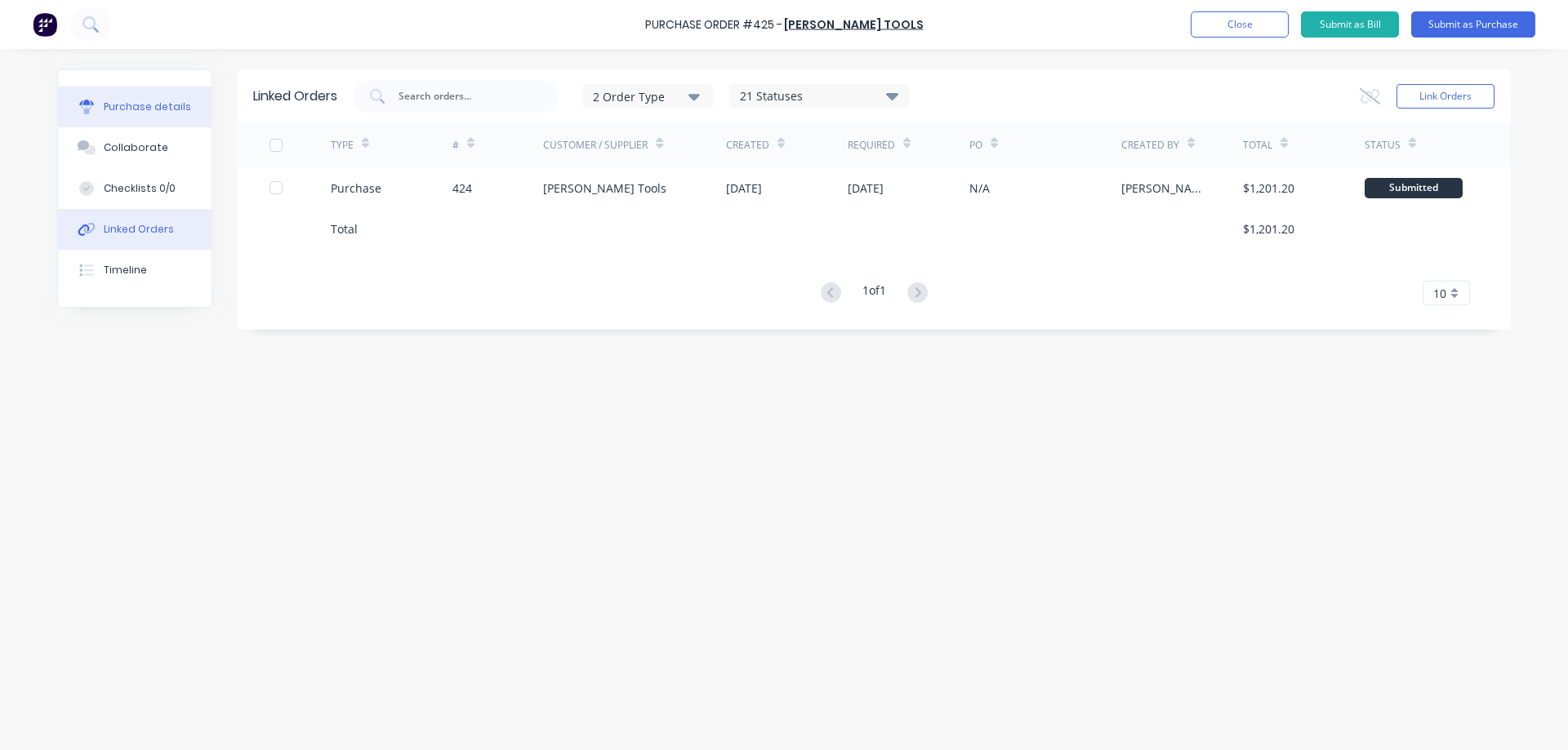
click at [136, 101] on div "Purchase details" at bounding box center [147, 107] width 88 height 15
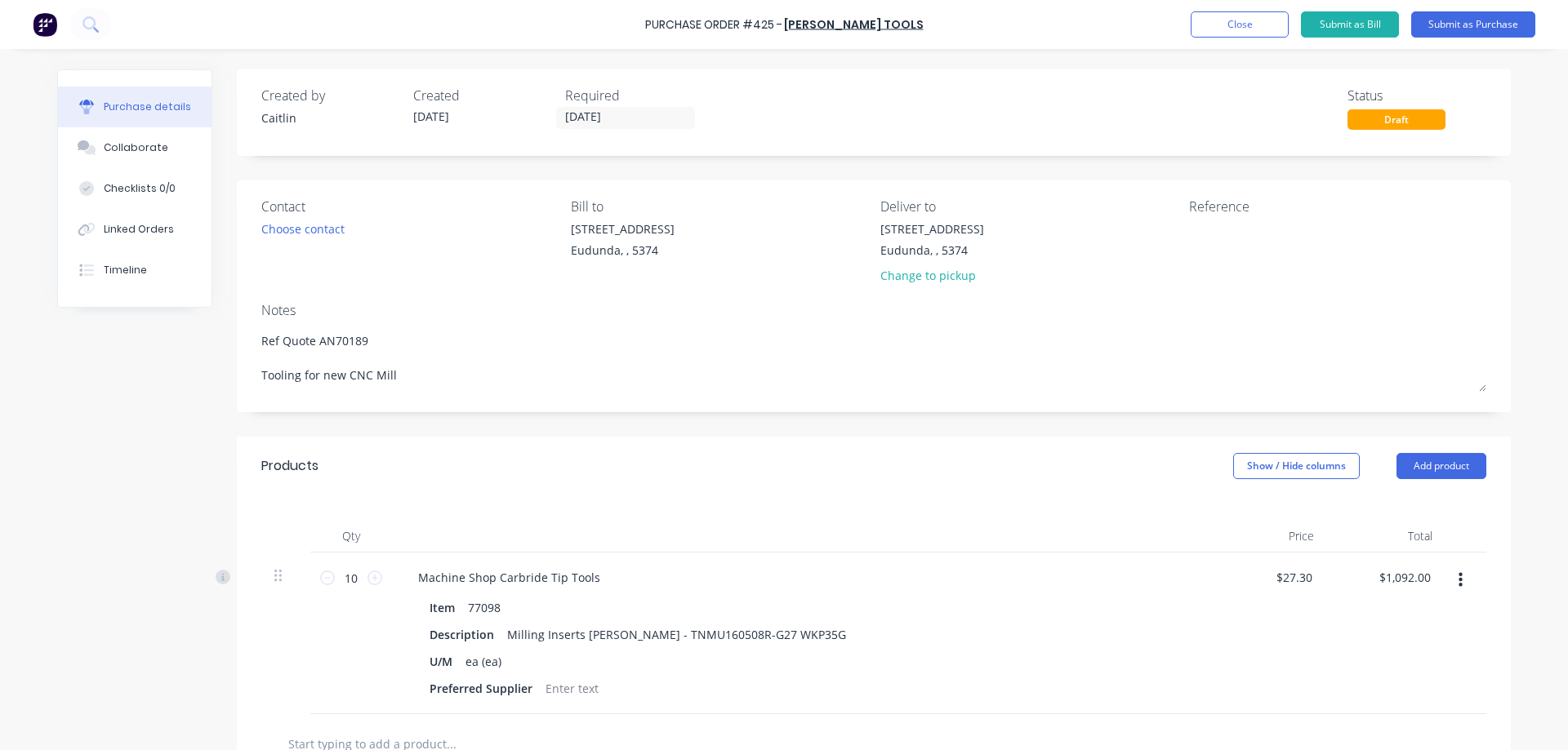
type textarea "x"
click at [1196, 228] on textarea at bounding box center [1291, 239] width 204 height 36
type textarea "01649520"
type textarea "x"
click at [1201, 229] on textarea "01649520" at bounding box center [1291, 239] width 204 height 36
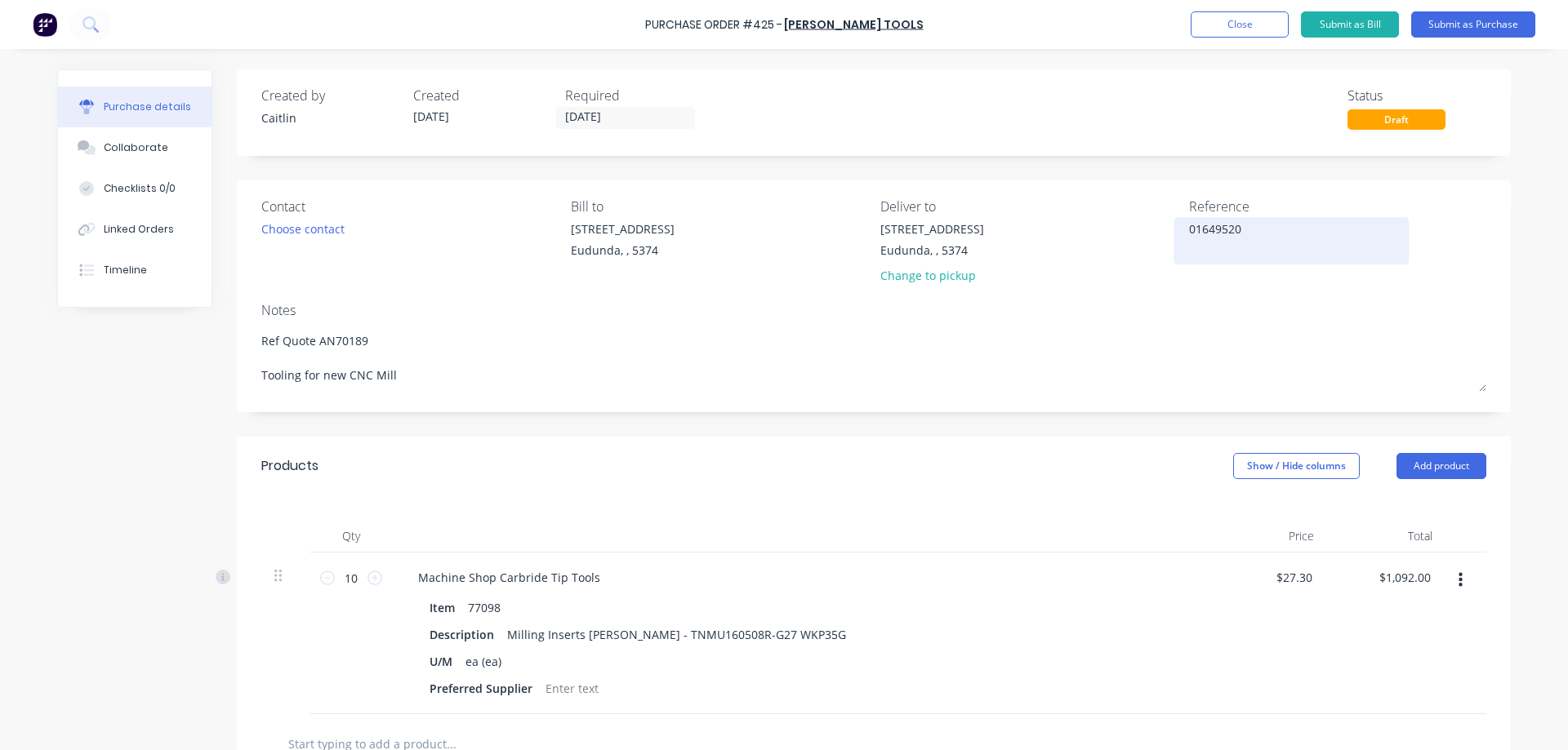
type textarea "016049520"
click at [1249, 32] on button "Close" at bounding box center [1240, 25] width 98 height 26
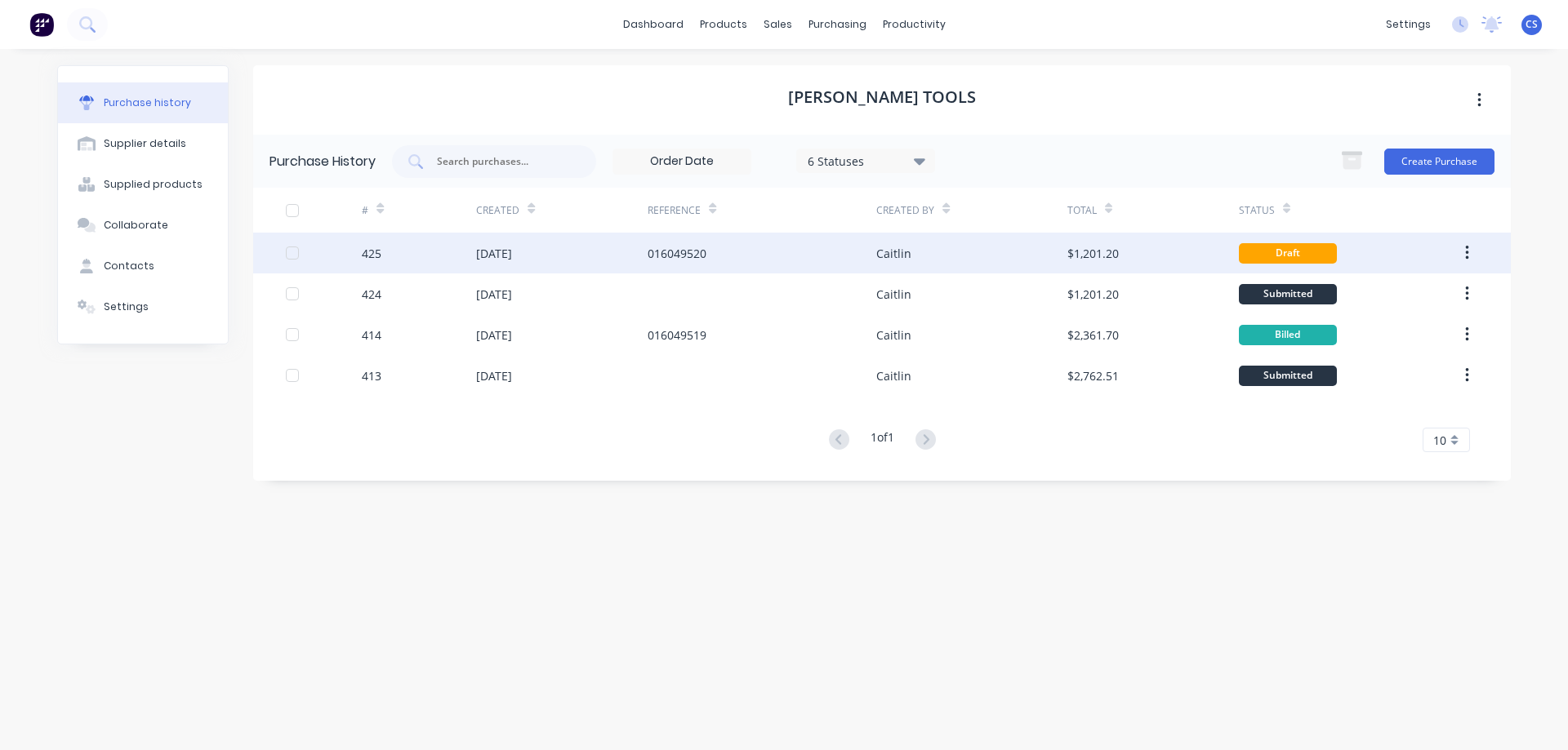
click at [975, 241] on div "Caitlin" at bounding box center [971, 252] width 190 height 41
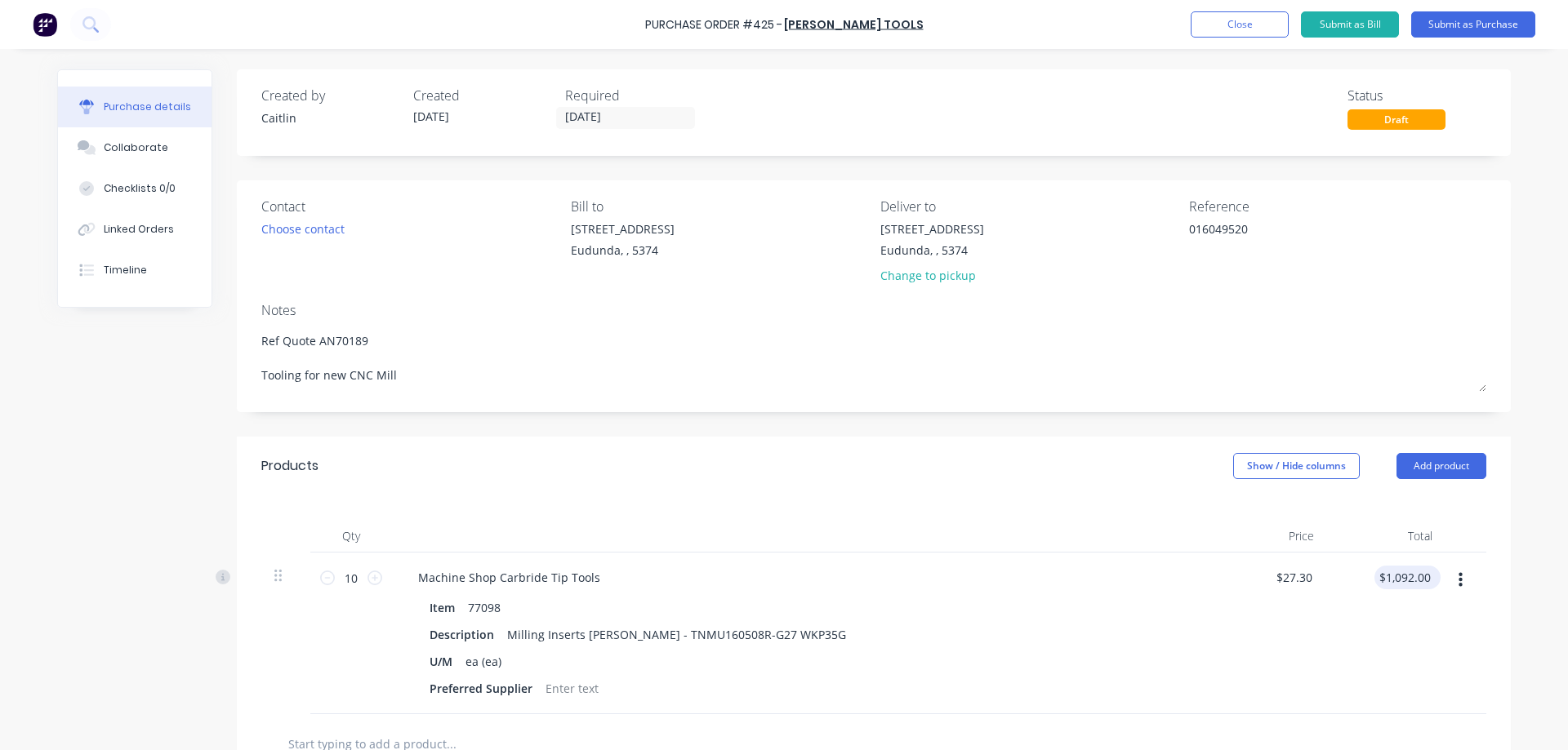
type textarea "x"
type input "1092.00"
click at [1395, 569] on input "1092.00" at bounding box center [1404, 577] width 60 height 24
type textarea "x"
type input "109.20"
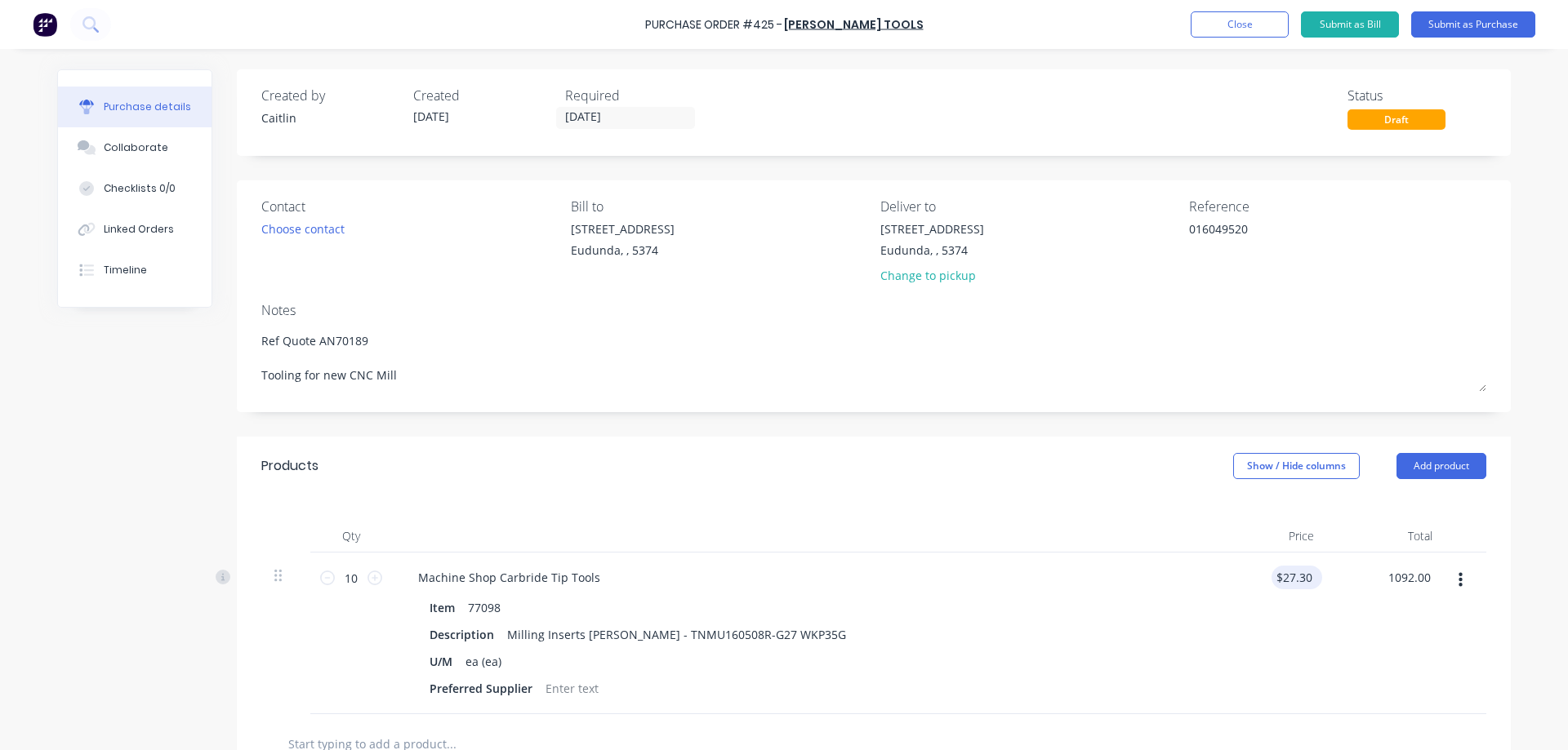
type input "$1,092.00"
click at [1285, 574] on input "109.20" at bounding box center [1293, 577] width 44 height 24
type textarea "x"
drag, startPoint x: 1306, startPoint y: 577, endPoint x: 1258, endPoint y: 581, distance: 48.2
click at [1258, 581] on div "109.20 109.20" at bounding box center [1267, 633] width 118 height 162
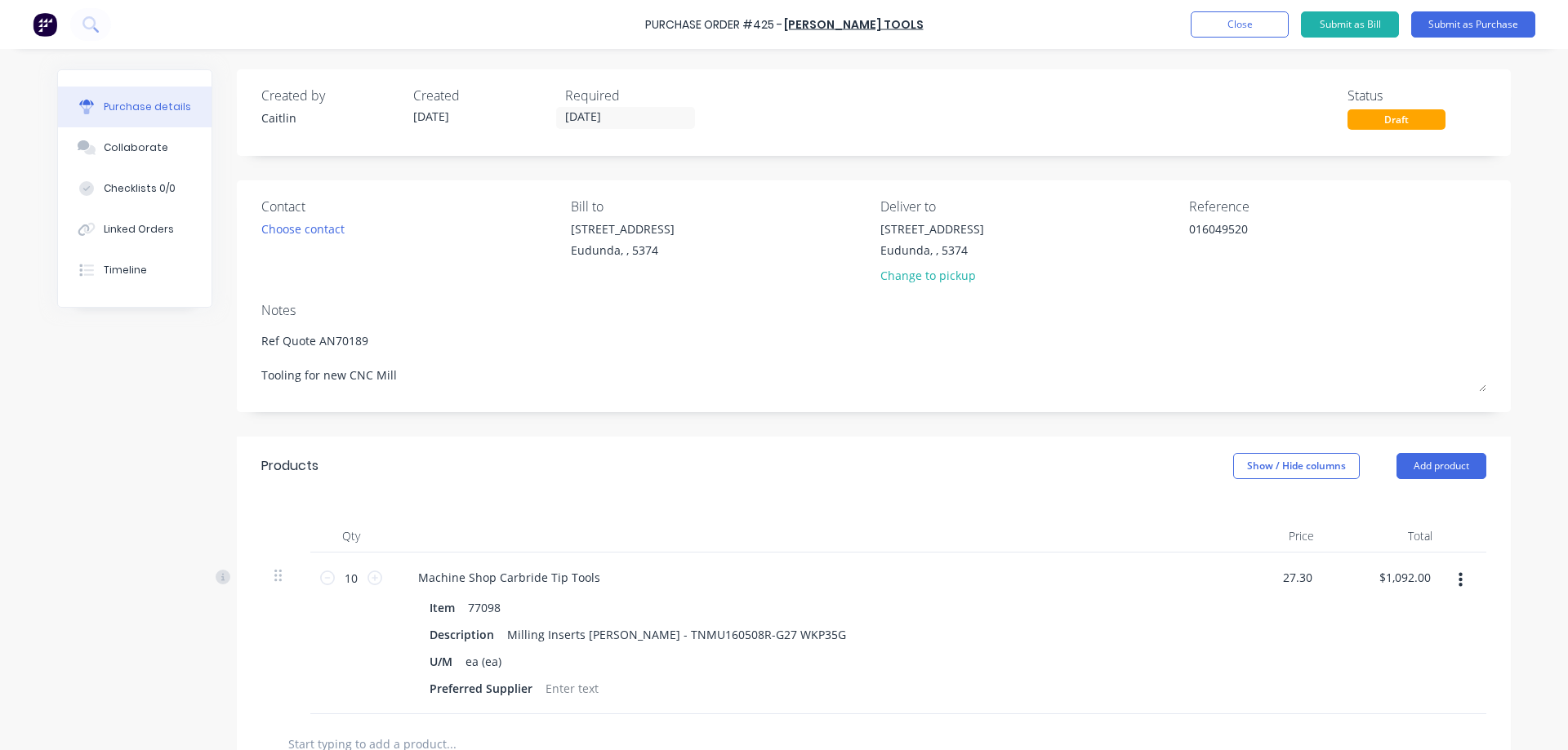
type input "27.30"
type textarea "x"
type input "$27.30"
type input "$273.00"
click at [1498, 511] on div "Qty Price Total 10 10 Machine Shop Carbride Tip Tools Item 77098 Description Mi…" at bounding box center [873, 604] width 1274 height 219
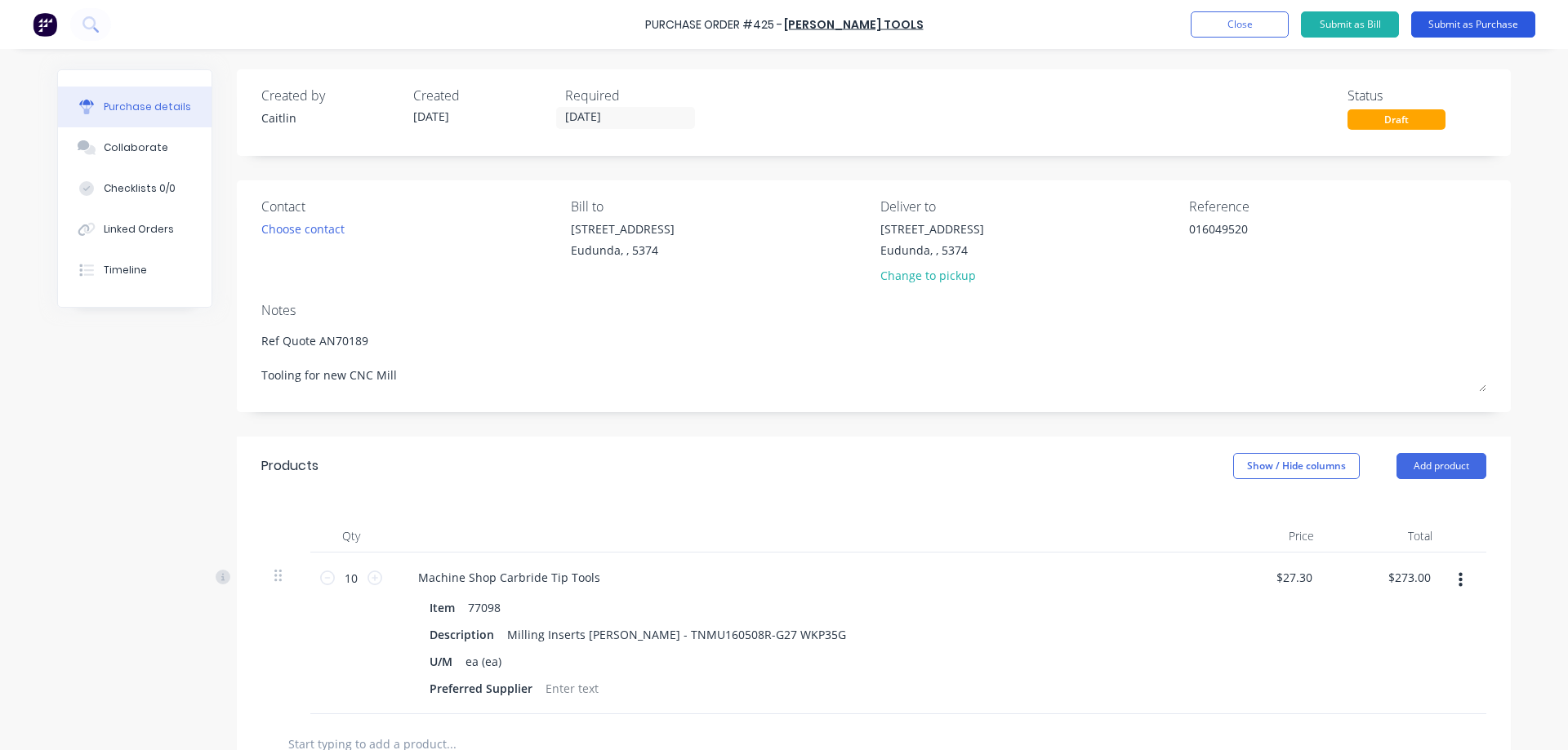
click at [1499, 30] on button "Submit as Purchase" at bounding box center [1473, 25] width 124 height 26
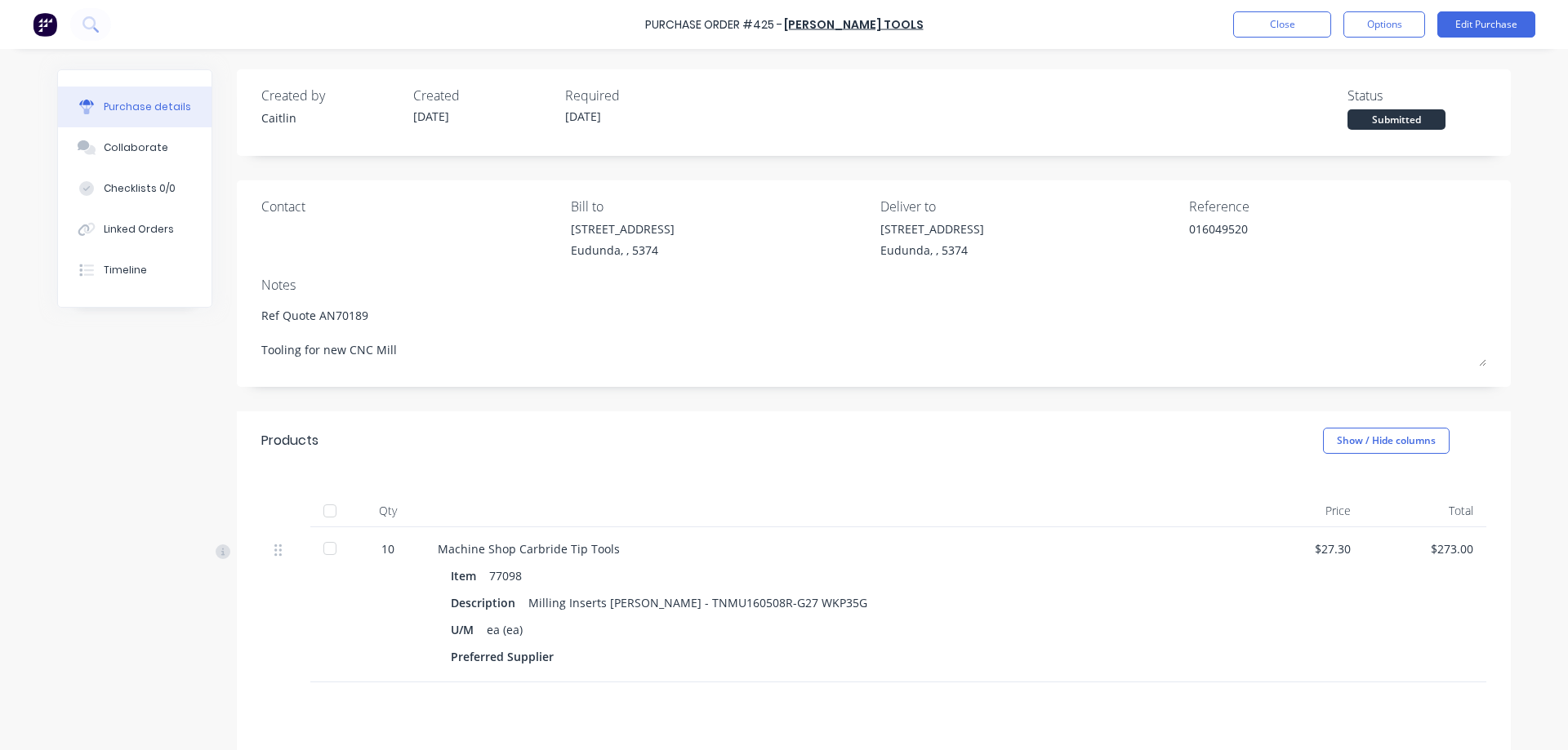
click at [327, 513] on div at bounding box center [329, 510] width 32 height 32
click at [1378, 30] on button "Options" at bounding box center [1384, 25] width 82 height 26
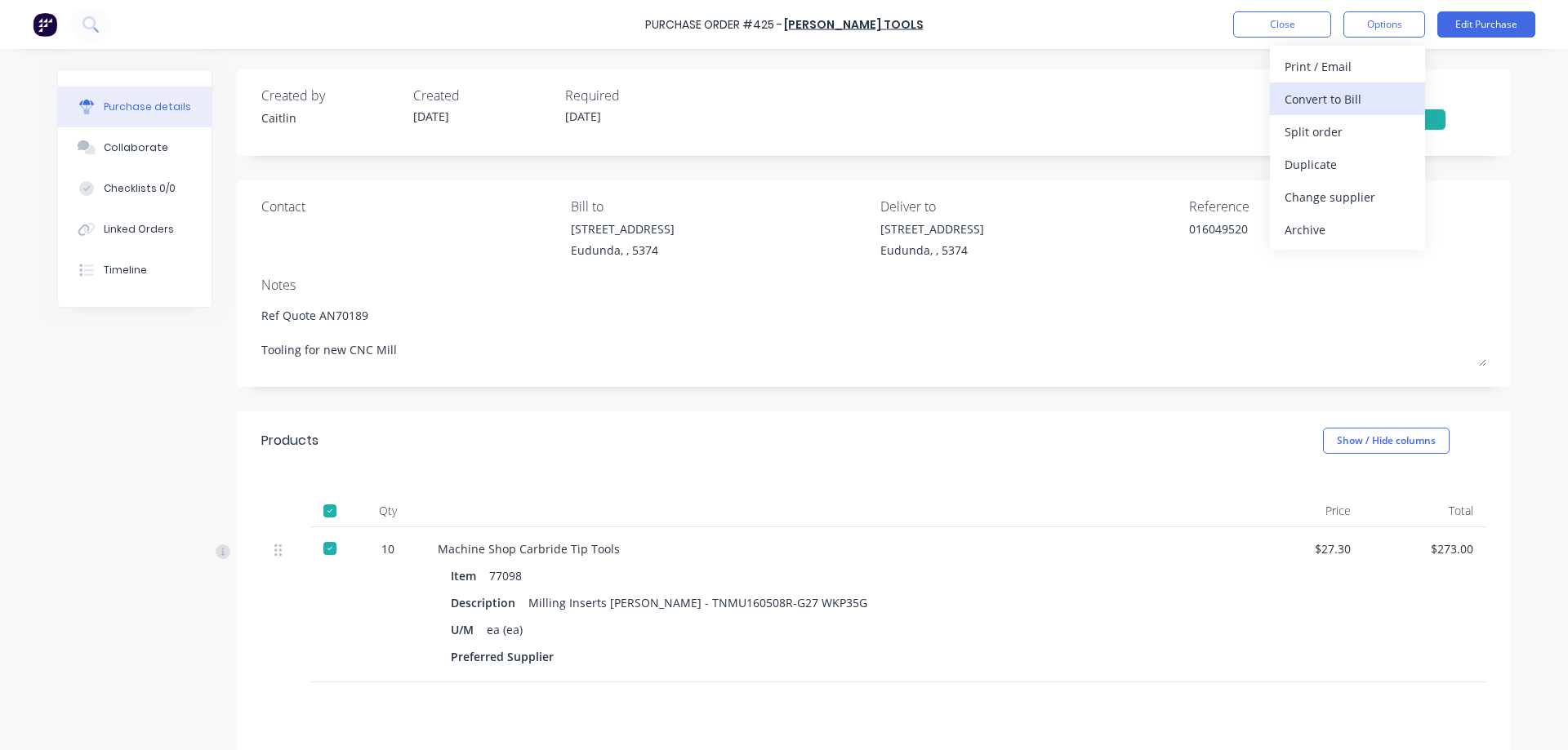
click at [1345, 107] on div "Convert to Bill" at bounding box center [1347, 99] width 126 height 24
type textarea "x"
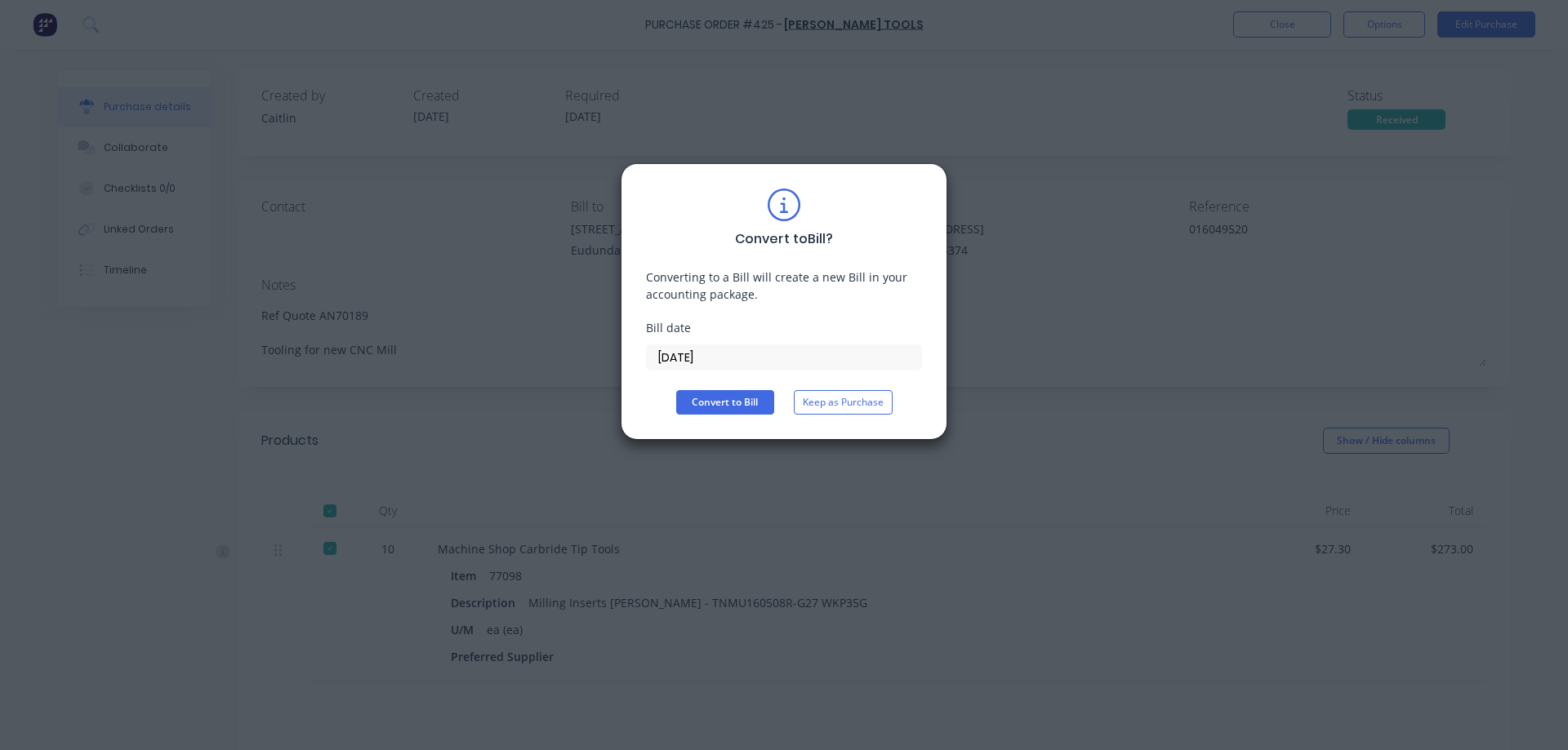
click at [762, 356] on input "08/10/25" at bounding box center [784, 358] width 275 height 25
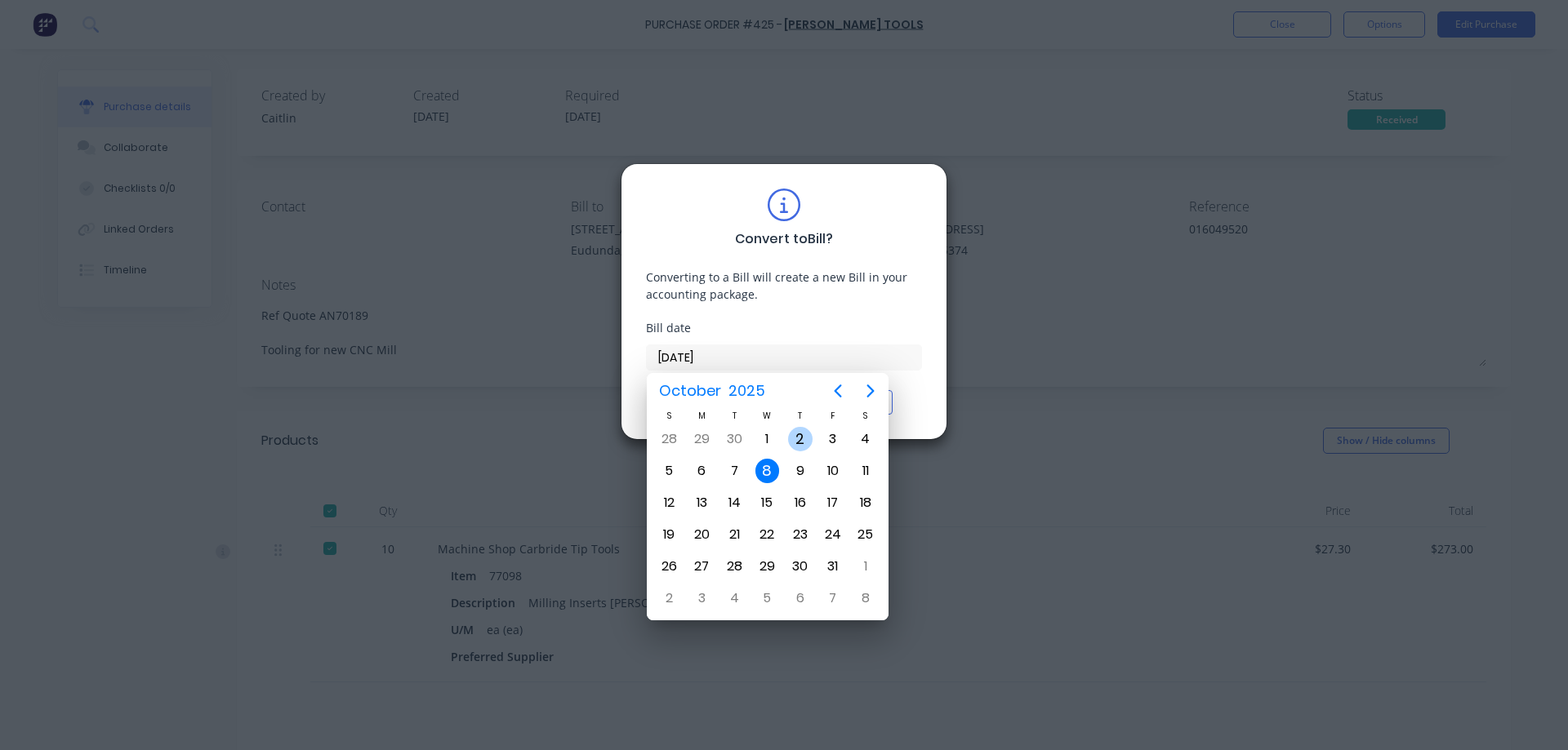
click at [795, 444] on div "2" at bounding box center [801, 439] width 25 height 25
type input "02/10/25"
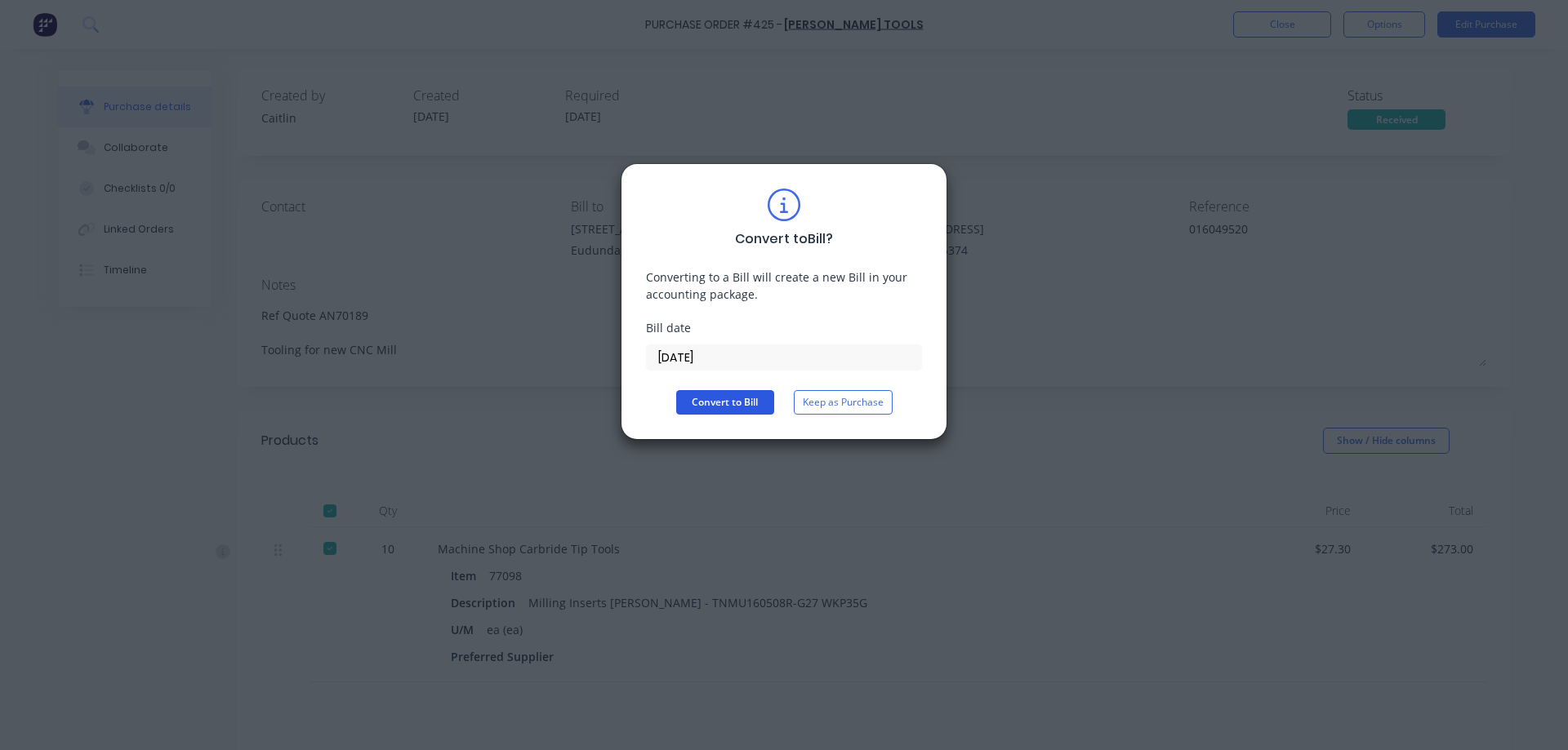
click at [728, 408] on button "Convert to Bill" at bounding box center [725, 403] width 98 height 25
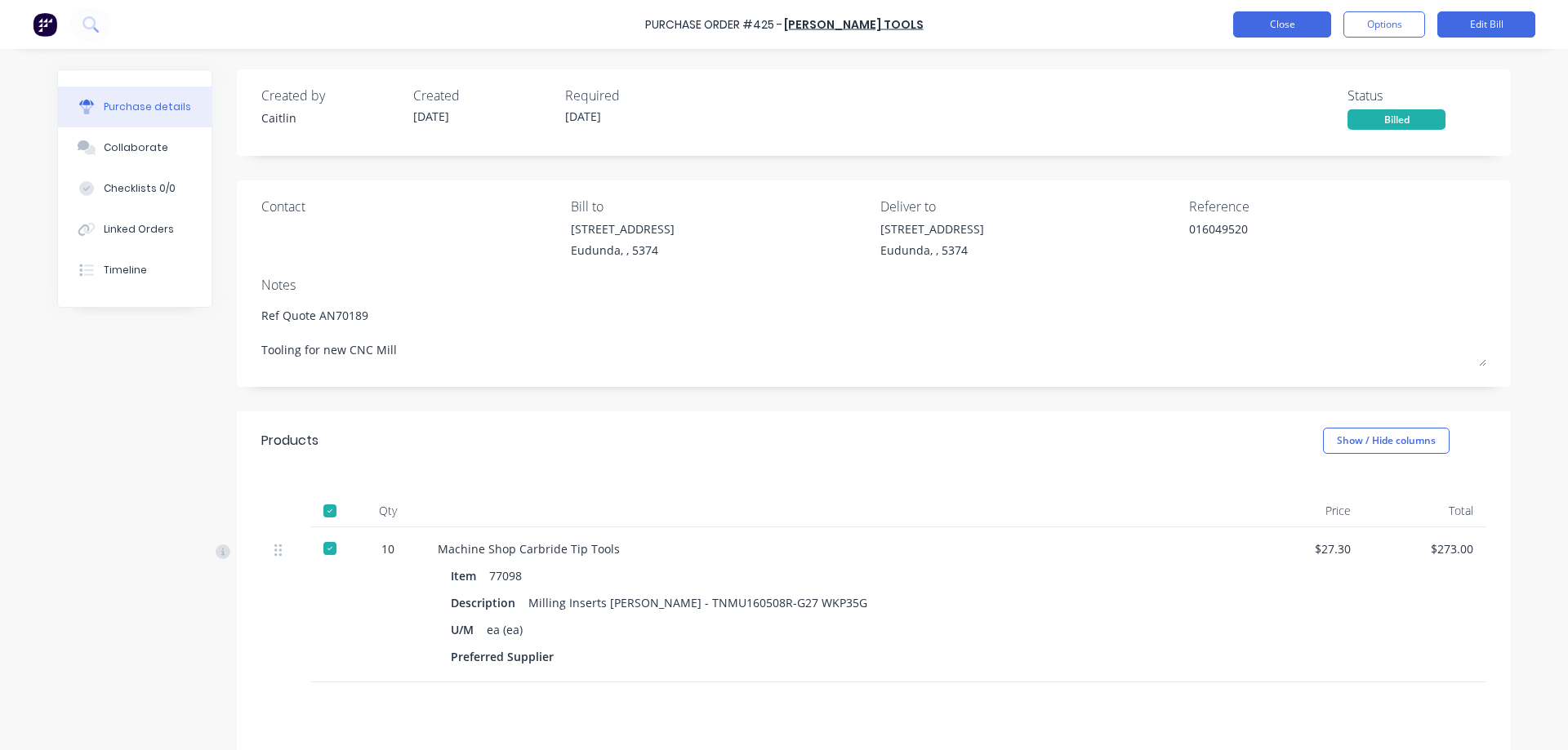
click at [1252, 27] on button "Close" at bounding box center [1282, 25] width 98 height 26
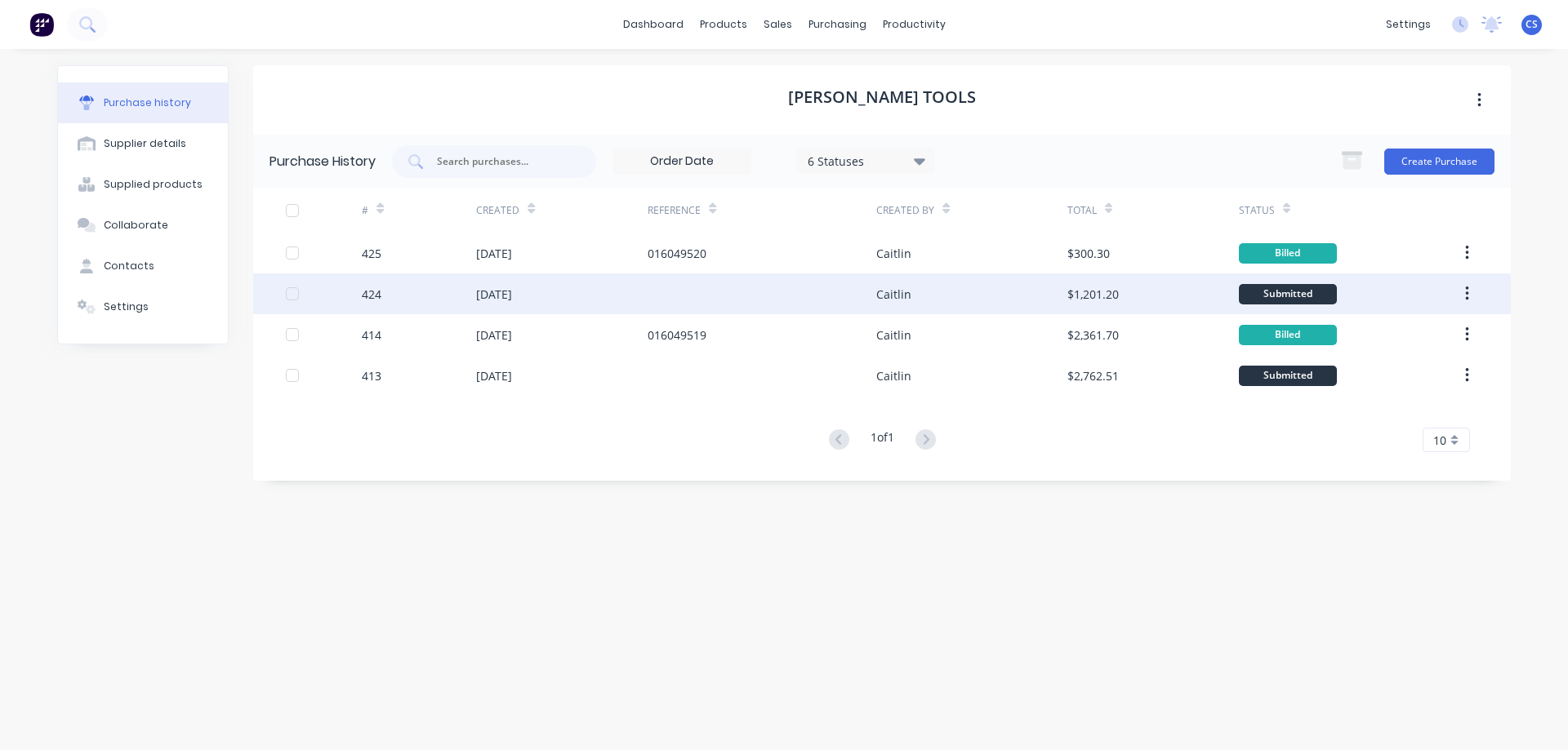
click at [751, 295] on div at bounding box center [762, 294] width 228 height 41
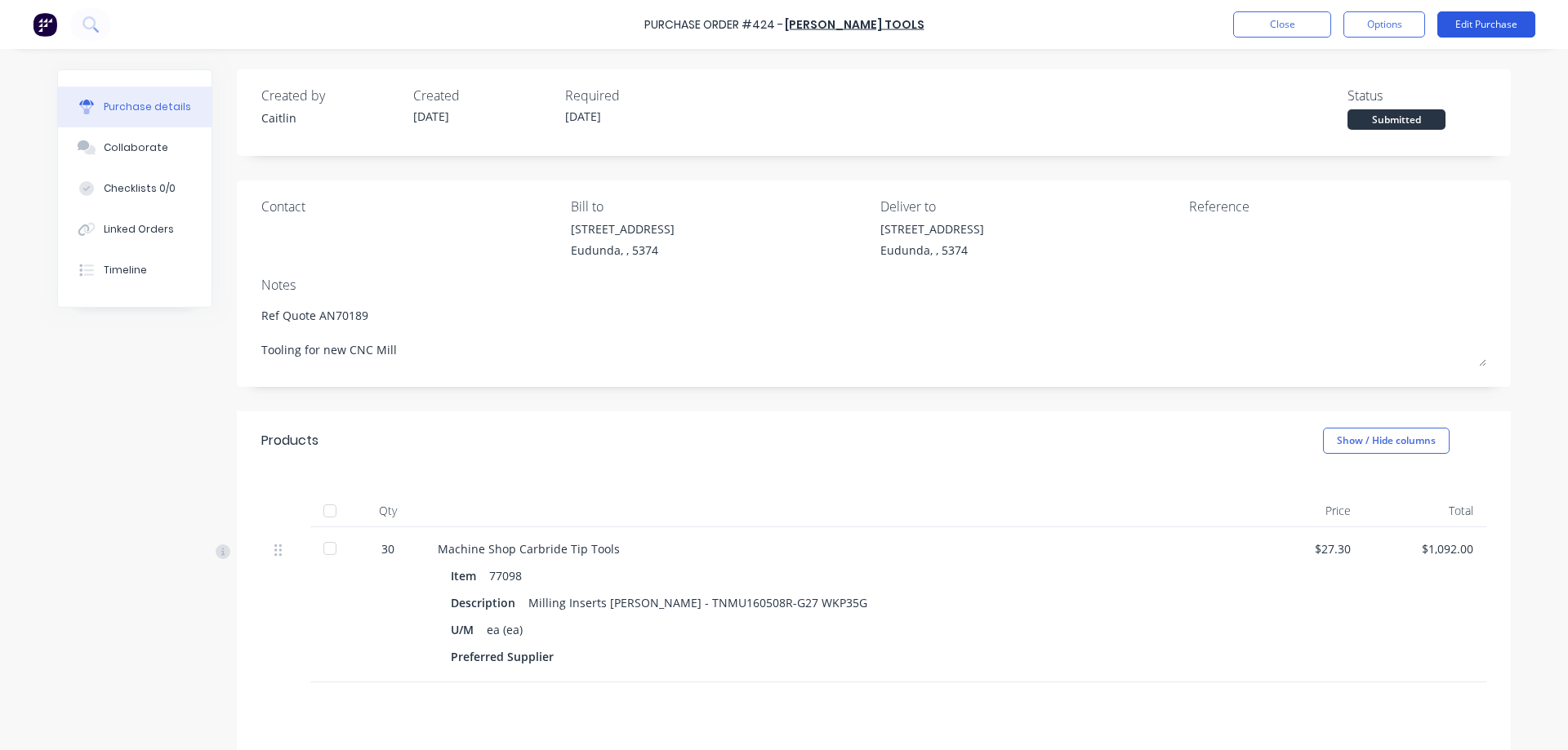
click at [1468, 22] on button "Edit Purchase" at bounding box center [1486, 25] width 98 height 26
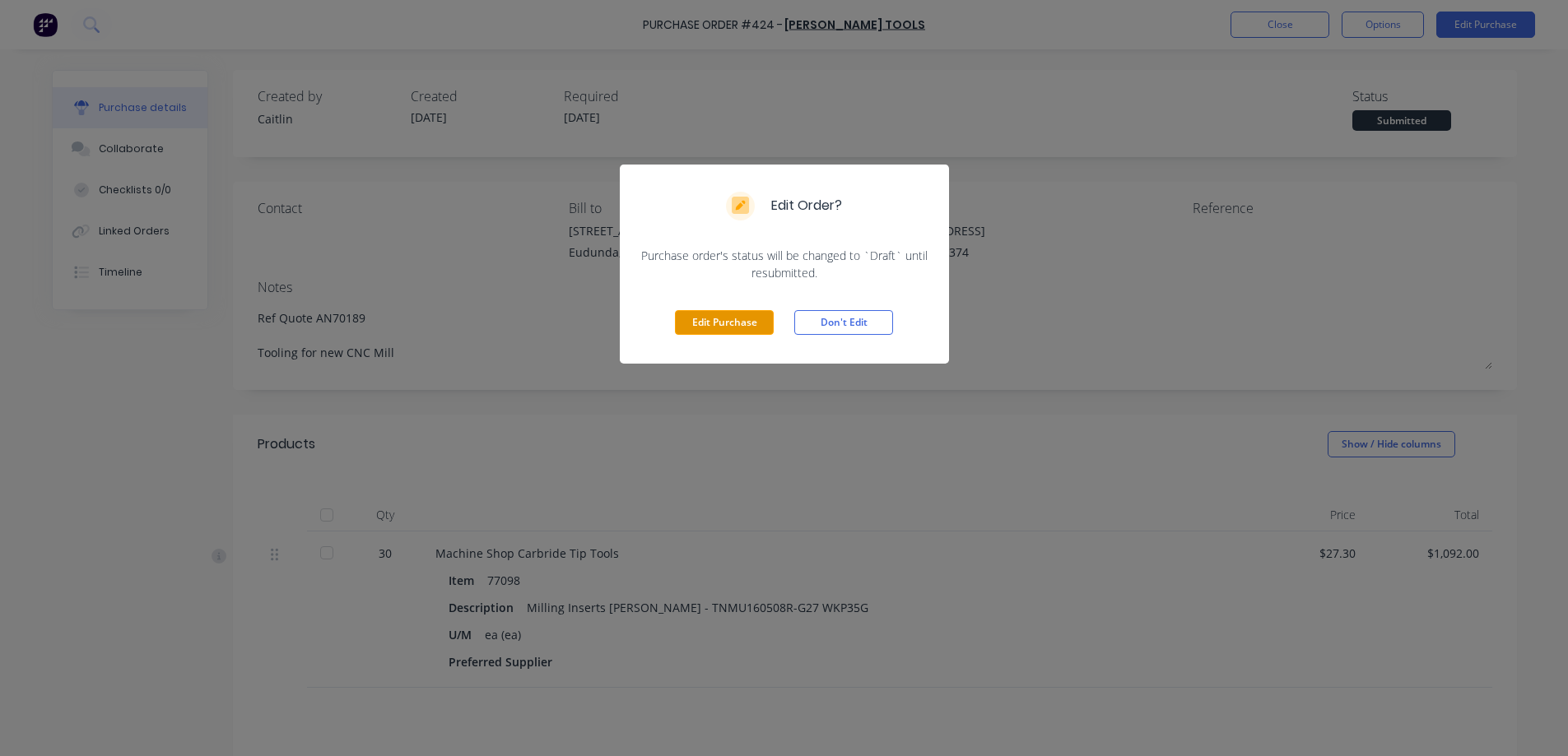
click at [724, 320] on button "Edit Purchase" at bounding box center [724, 323] width 98 height 25
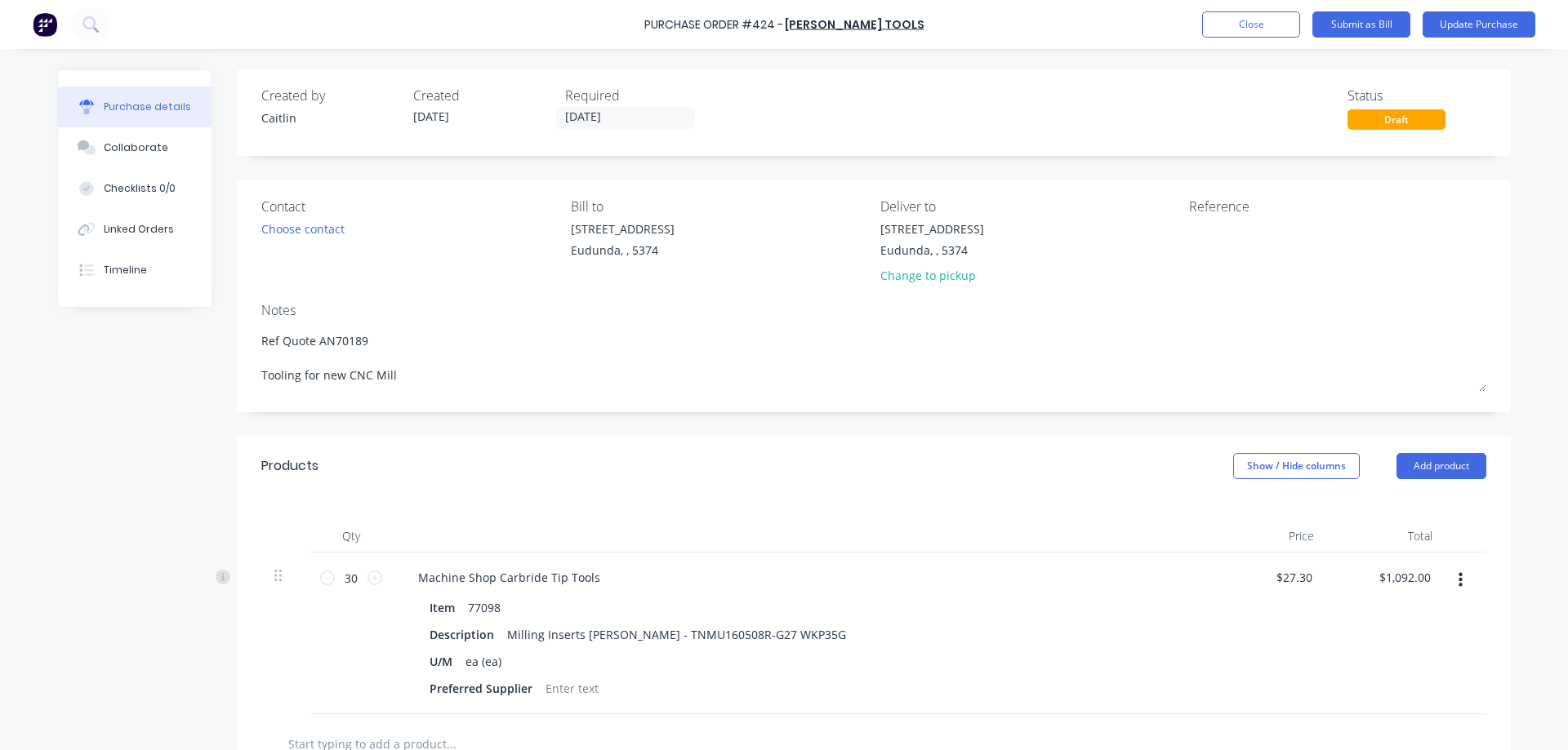
type textarea "x"
click at [1194, 241] on textarea at bounding box center [1291, 239] width 204 height 36
type textarea "016"
type textarea "x"
type textarea "0160"
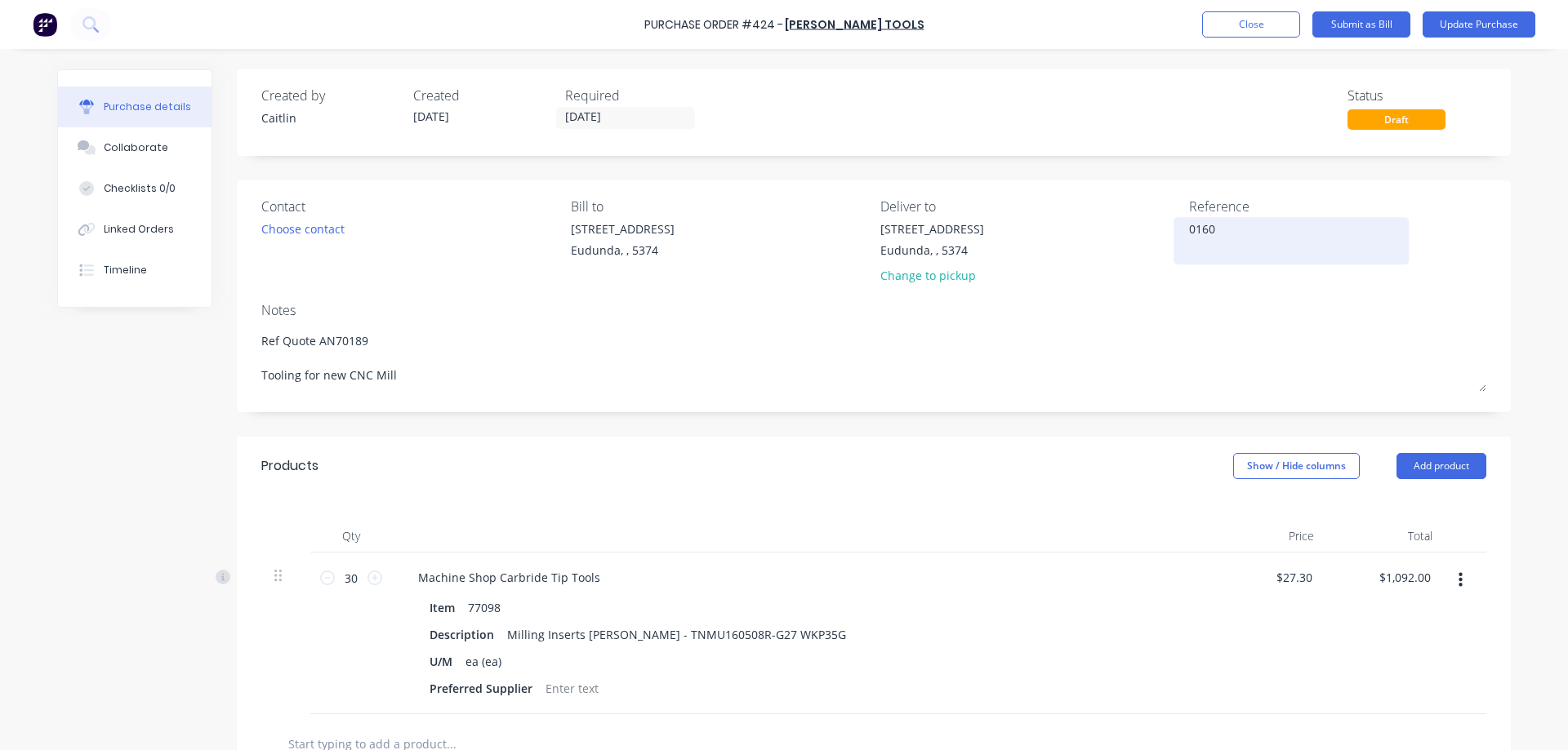
type textarea "x"
type textarea "01605"
type textarea "x"
type textarea "016051"
type textarea "x"
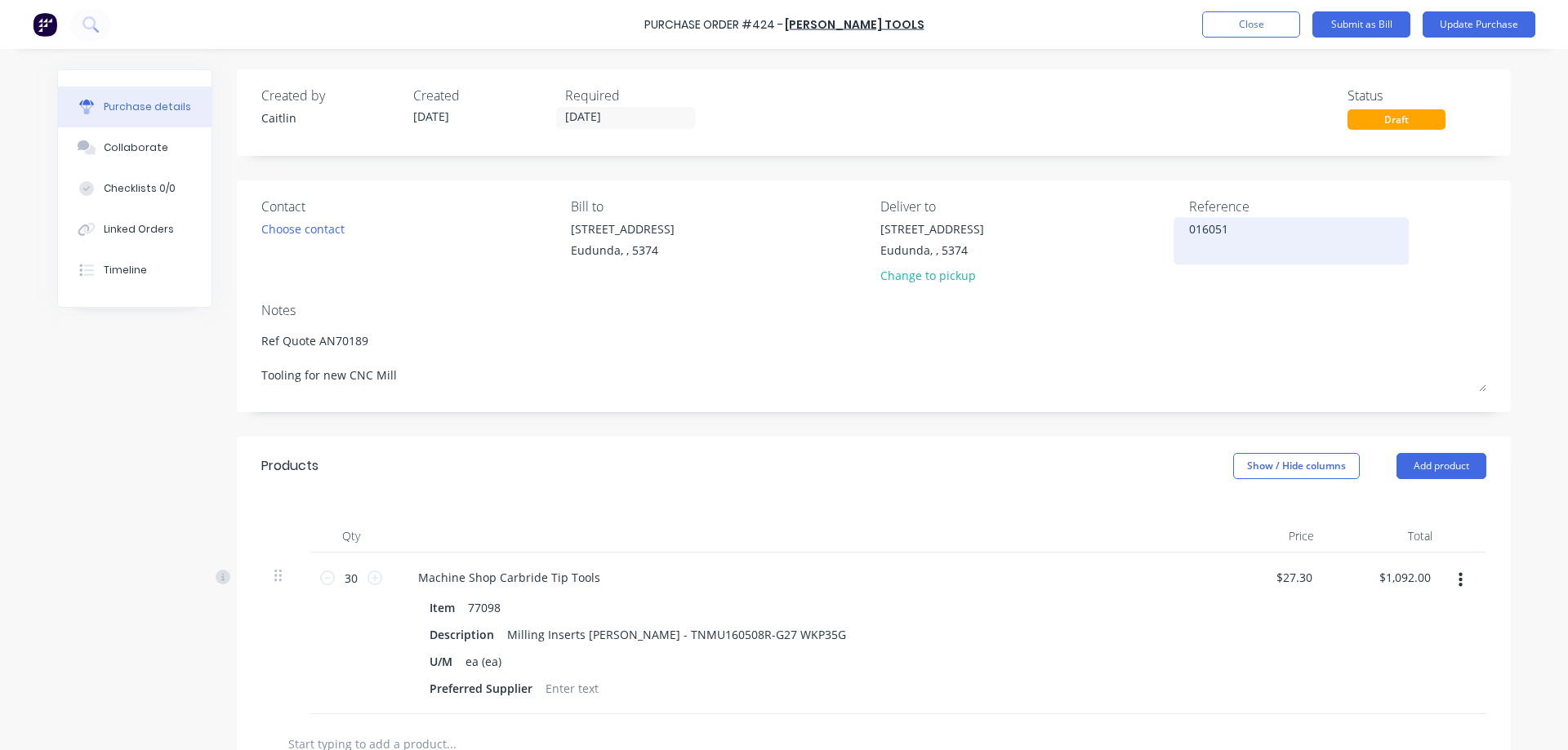
type textarea "0160515"
type textarea "x"
type textarea "01605152"
type textarea "x"
type textarea "016051520"
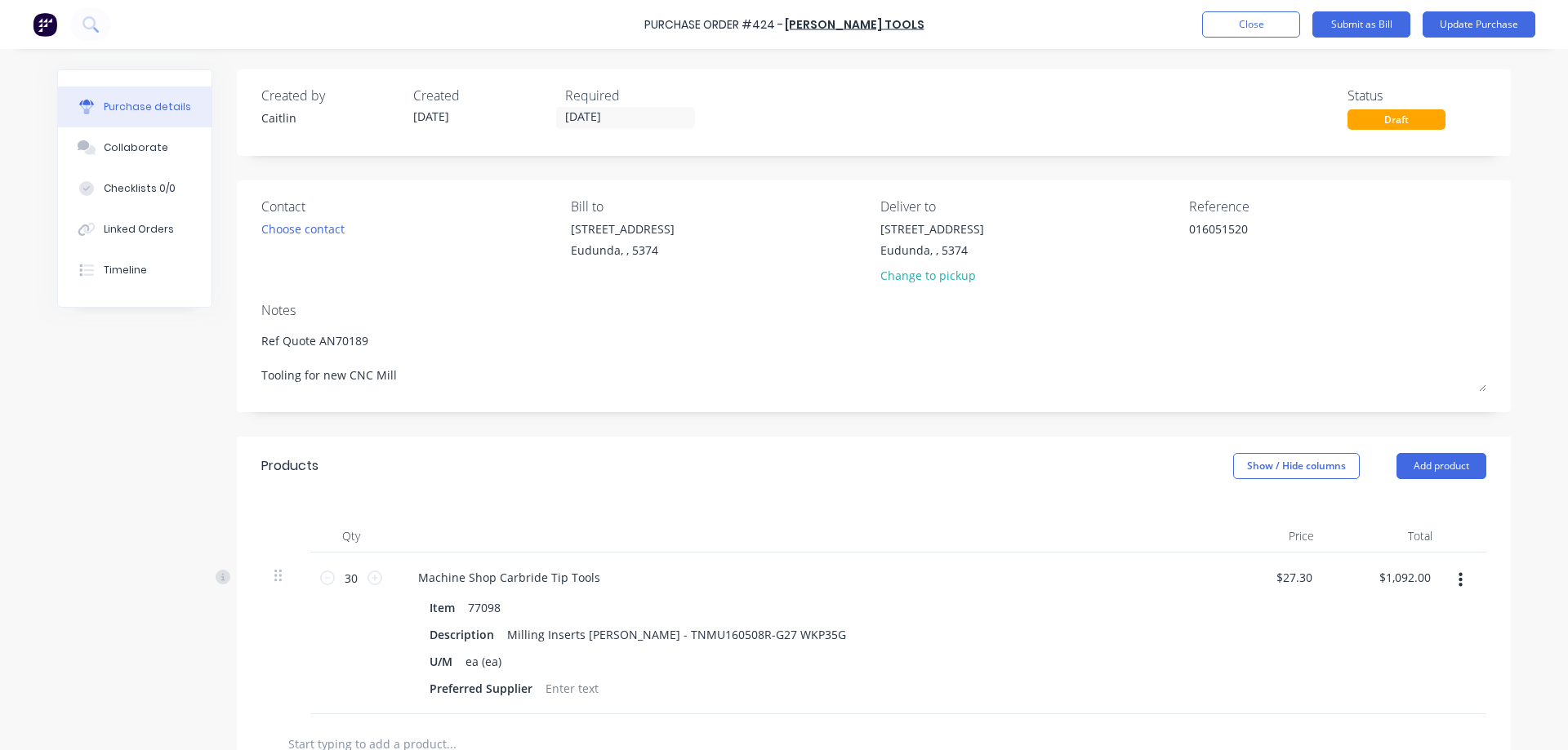
type textarea "x"
type textarea "016051520"
click at [1440, 286] on div "Reference 016051520" at bounding box center [1337, 245] width 297 height 96
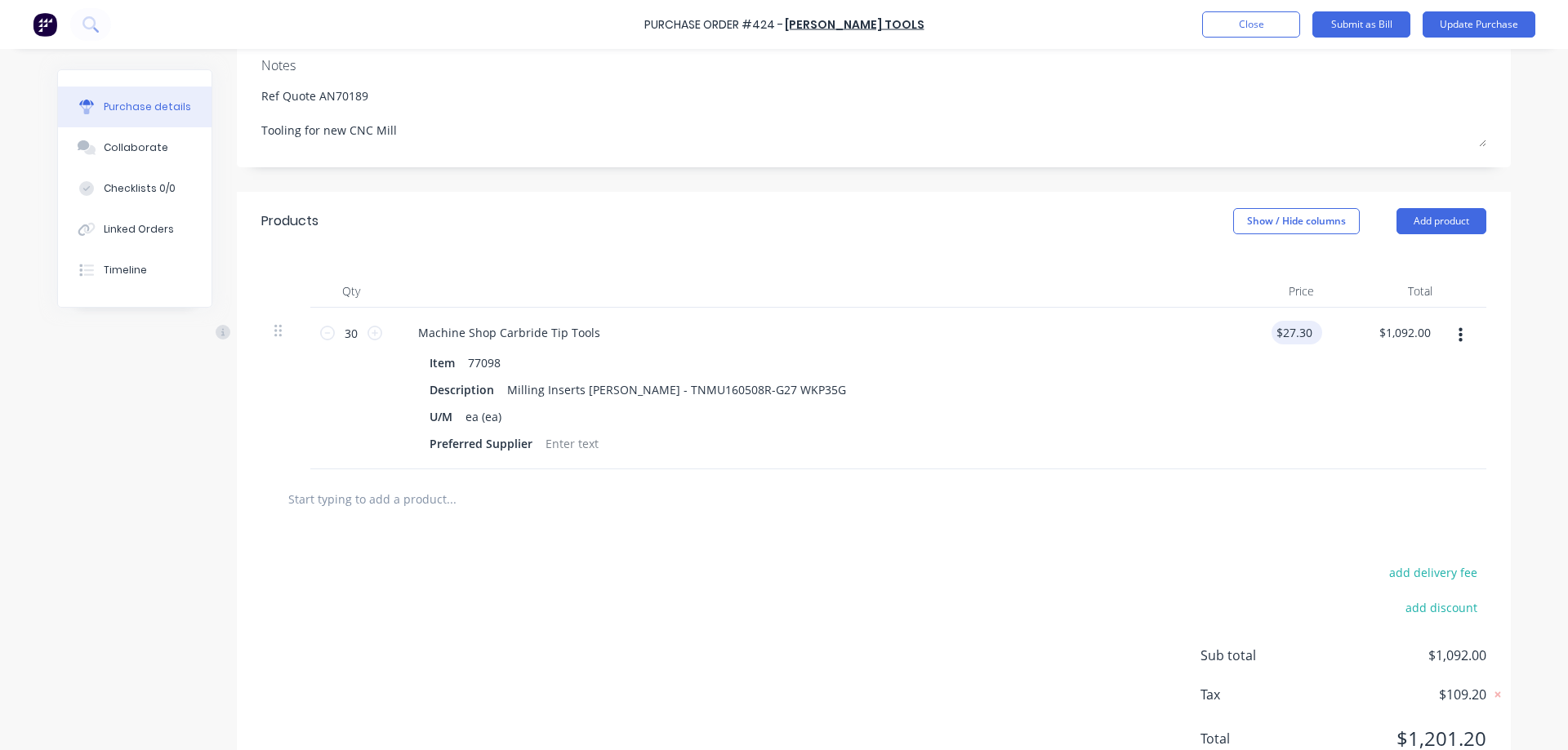
type textarea "x"
type input "27.30"
click at [1296, 328] on input "27.30" at bounding box center [1296, 332] width 37 height 24
type textarea "x"
type input "$27.30"
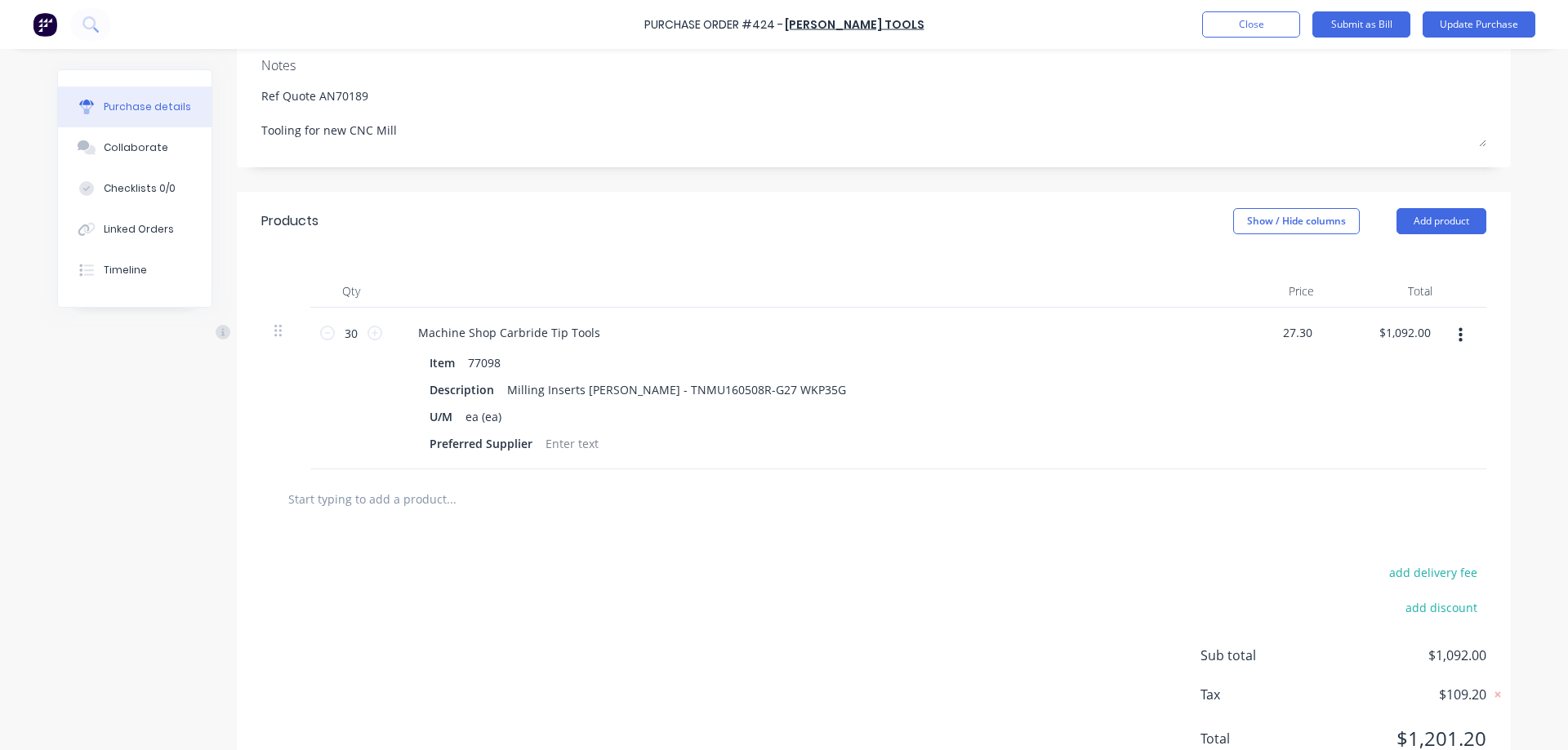
type input "819.00"
type textarea "x"
type input "$819.00"
click at [1509, 339] on div "Purchase details Collaborate Checklists 0/0 Linked Orders Timeline Created by C…" at bounding box center [783, 106] width 1486 height 669
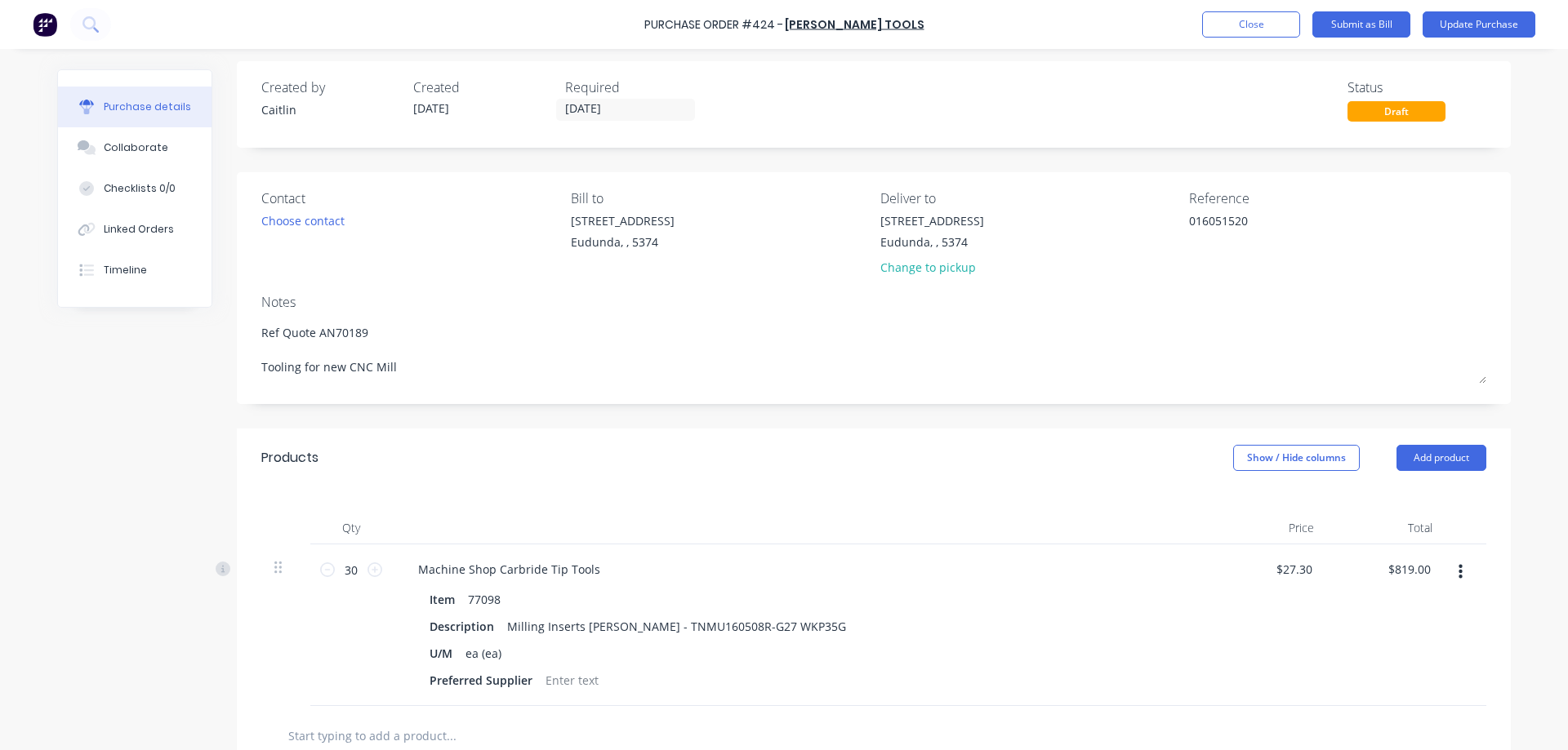
scroll to position [0, 0]
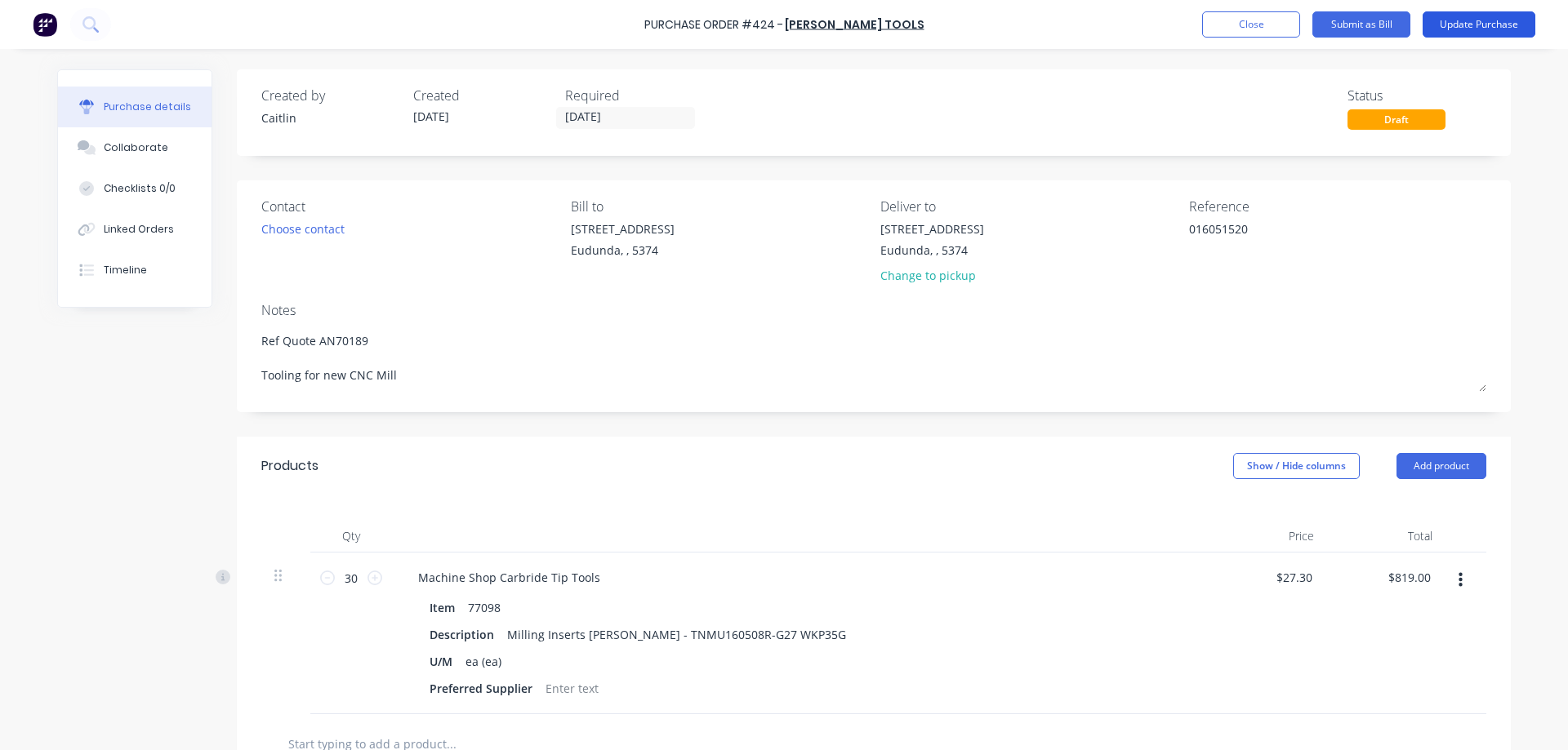
click at [1441, 28] on button "Update Purchase" at bounding box center [1479, 25] width 112 height 26
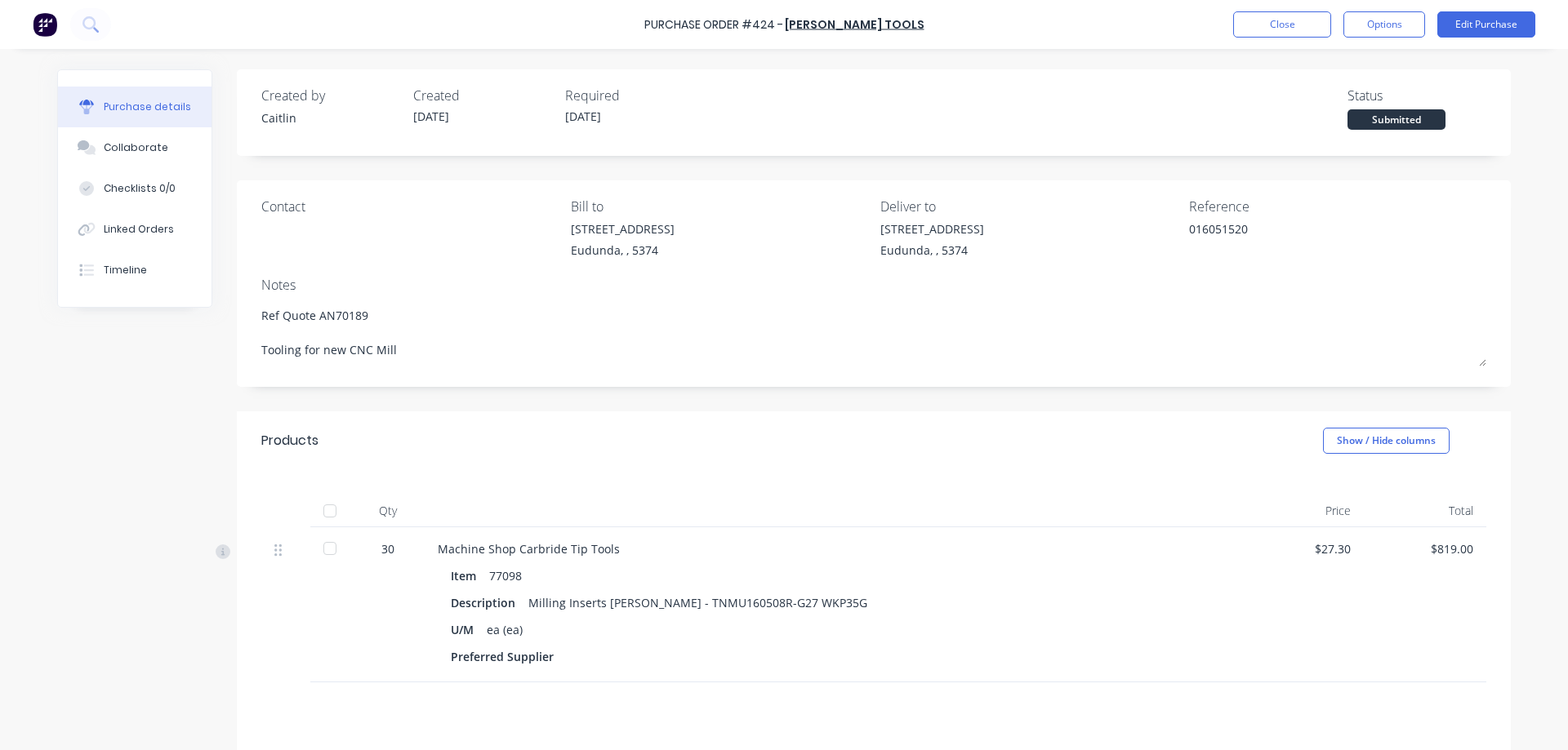
click at [327, 510] on div at bounding box center [329, 510] width 32 height 32
click at [1377, 12] on button "Options" at bounding box center [1384, 25] width 82 height 26
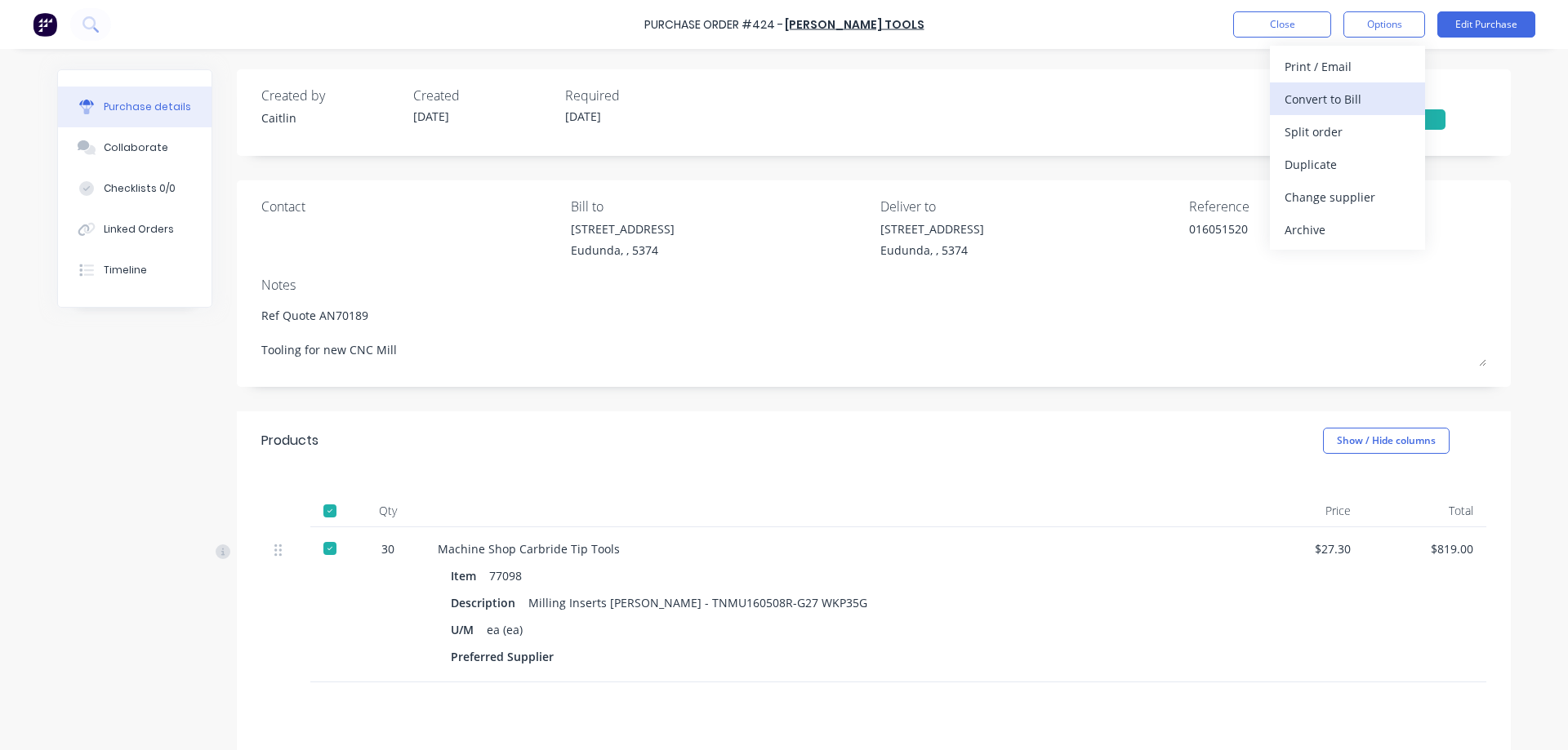
click at [1358, 107] on div "Convert to Bill" at bounding box center [1347, 99] width 126 height 24
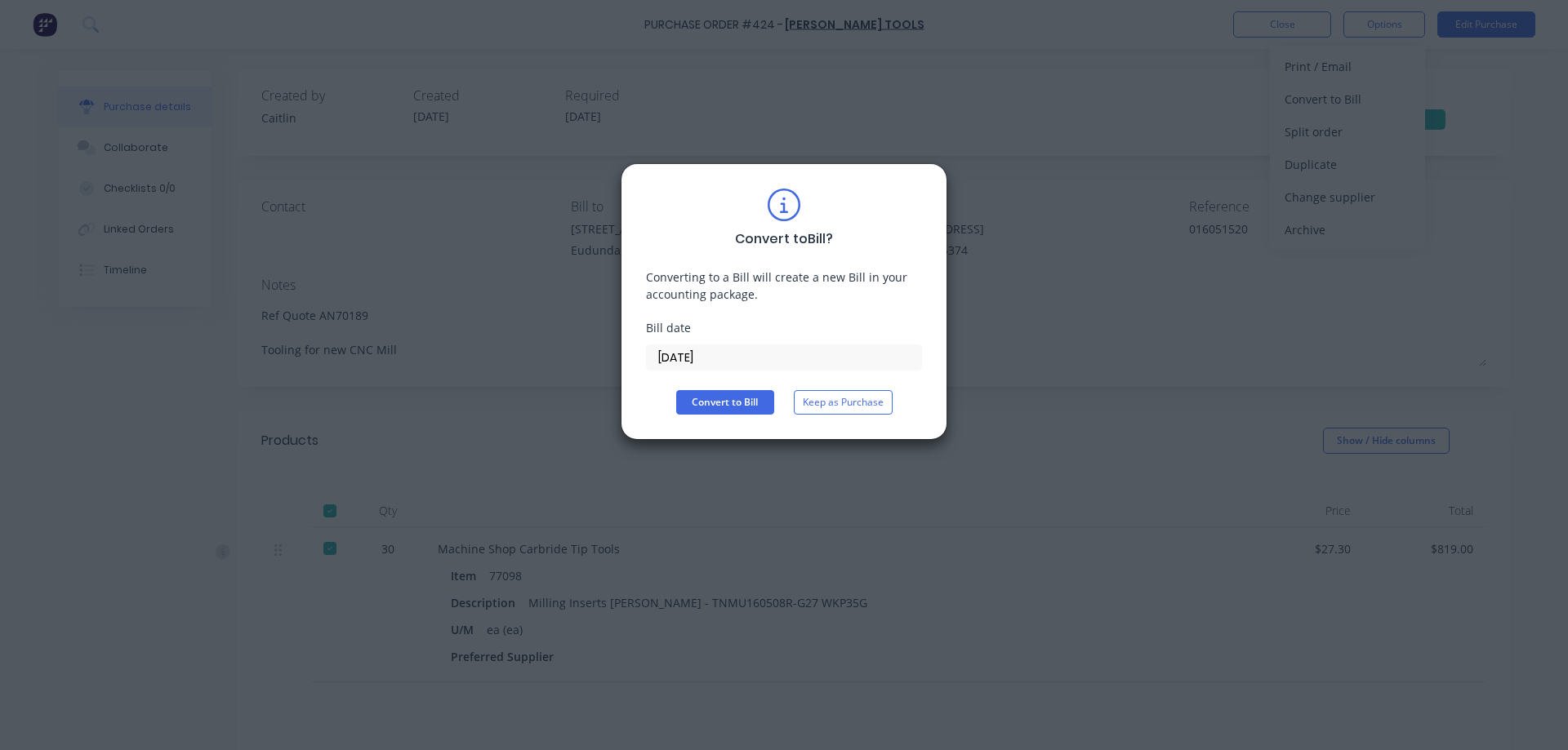
click at [772, 357] on input "08/10/25" at bounding box center [784, 358] width 275 height 25
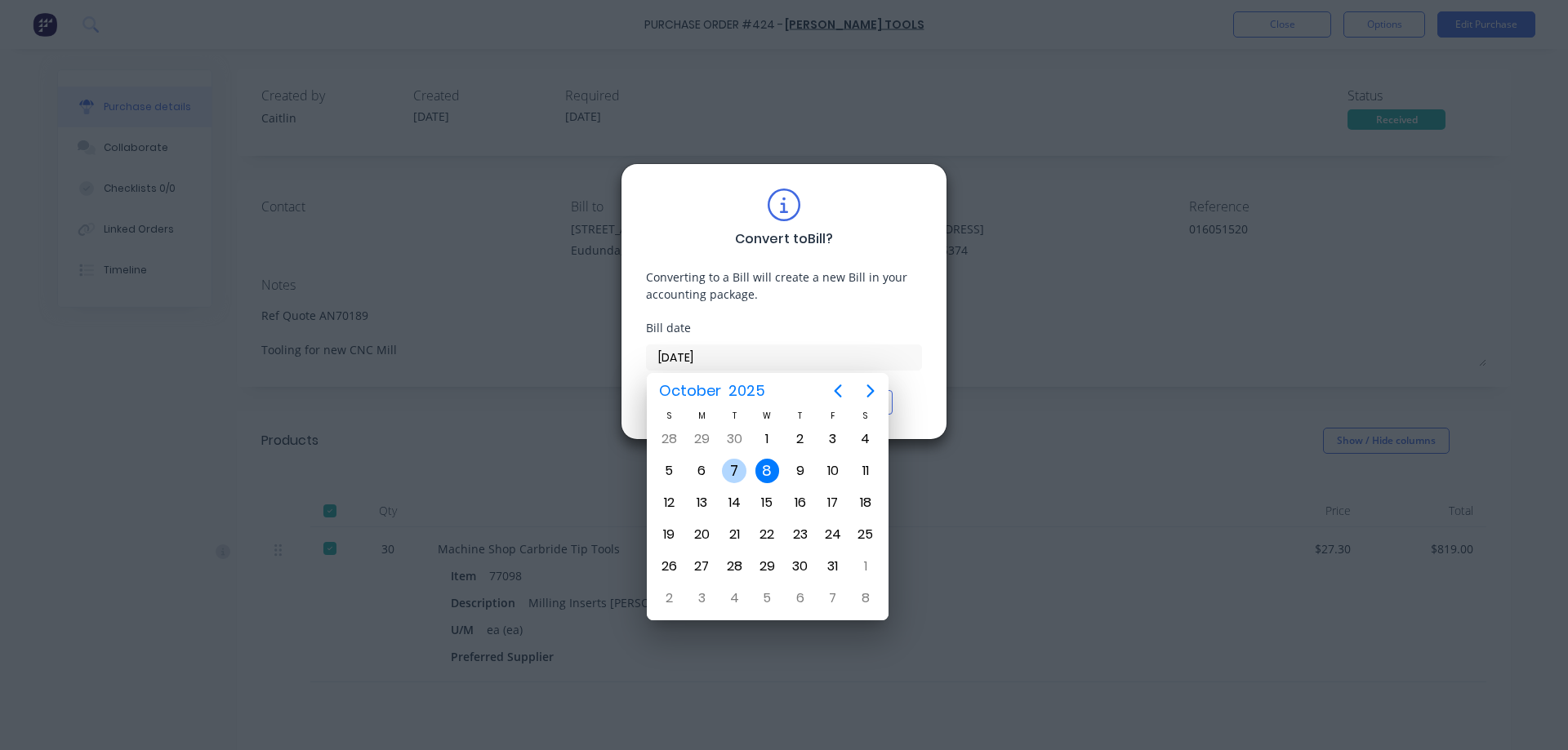
click at [729, 462] on div "7" at bounding box center [734, 471] width 25 height 25
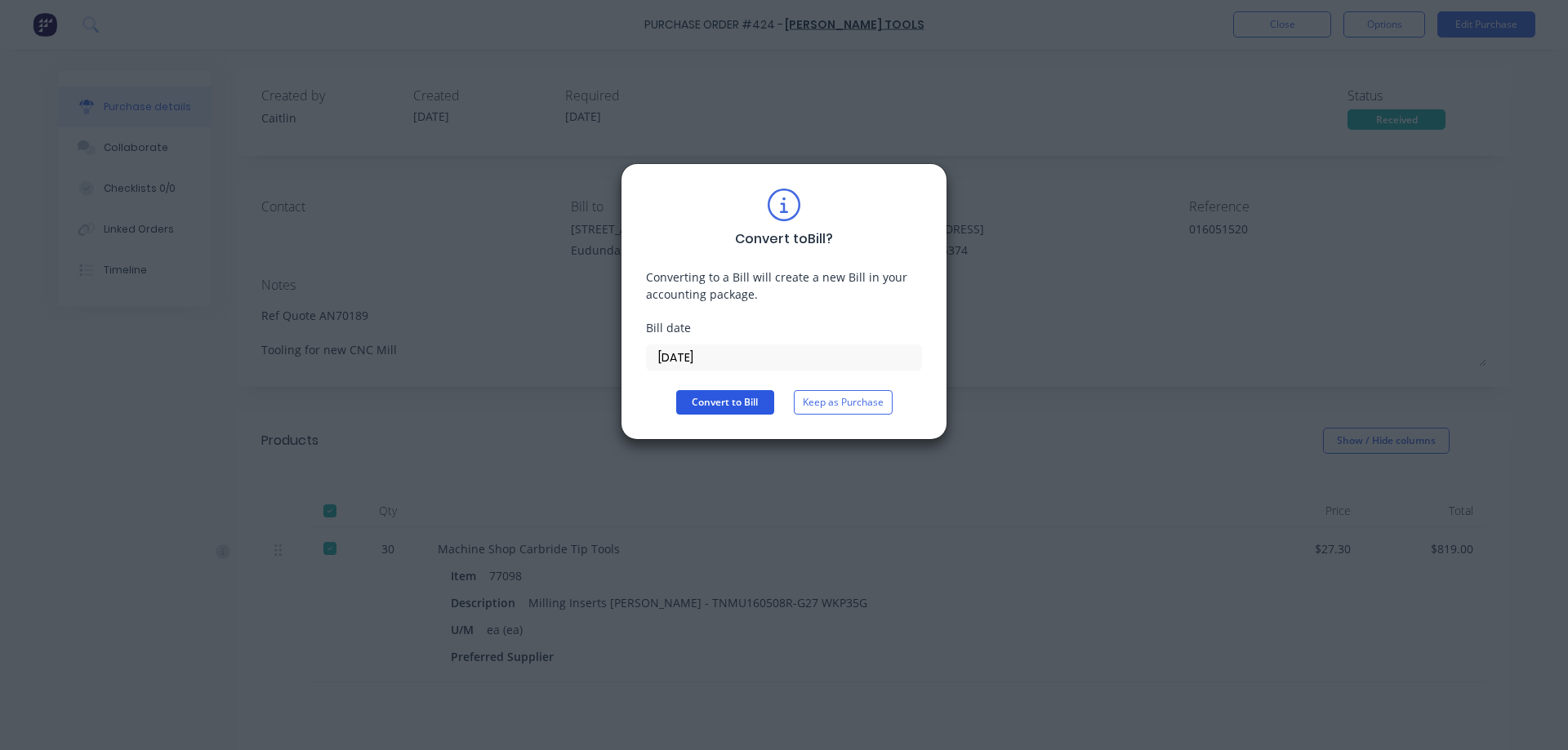
click at [726, 396] on button "Convert to Bill" at bounding box center [725, 403] width 98 height 25
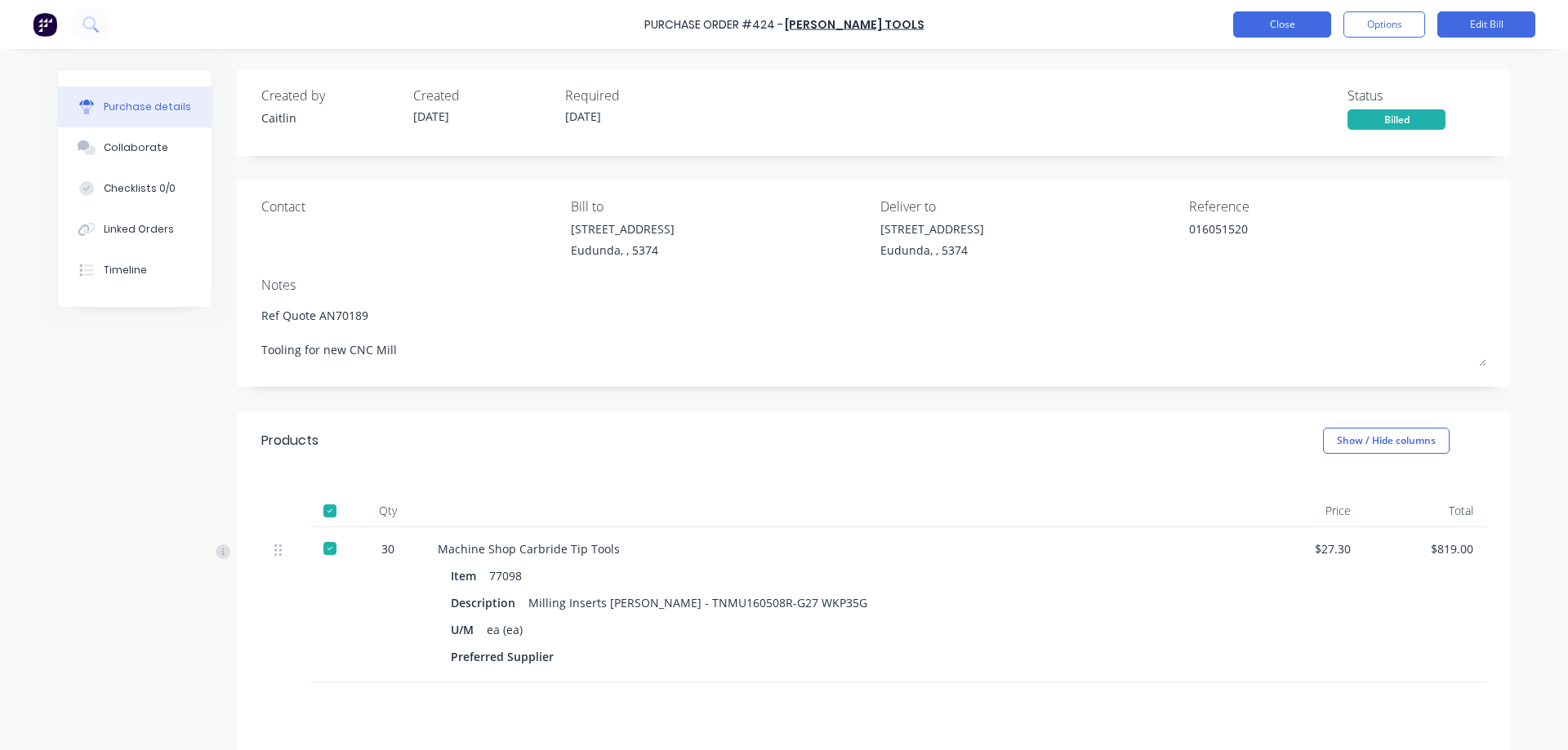
click at [1258, 23] on button "Close" at bounding box center [1282, 25] width 98 height 26
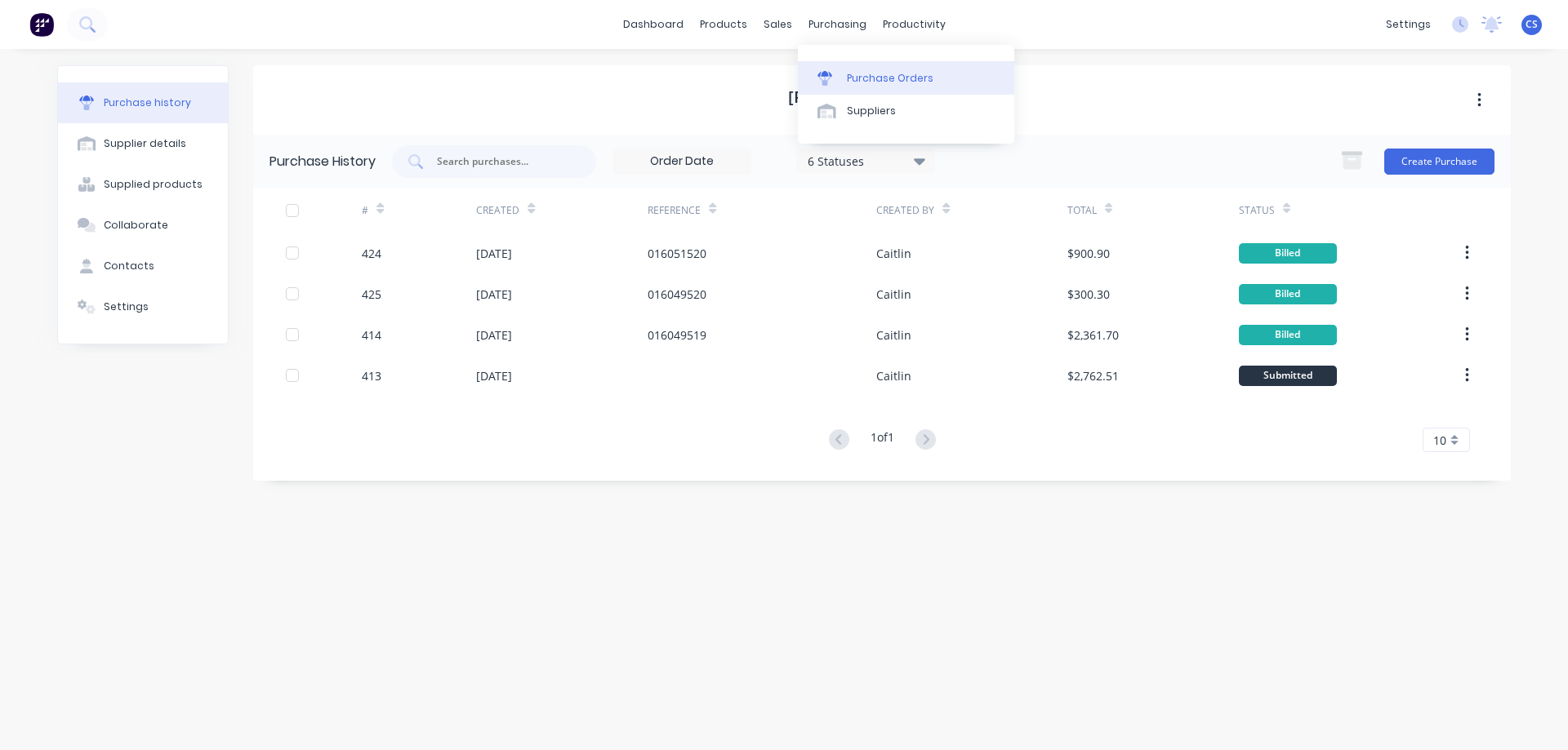
click at [849, 69] on link "Purchase Orders" at bounding box center [906, 77] width 217 height 32
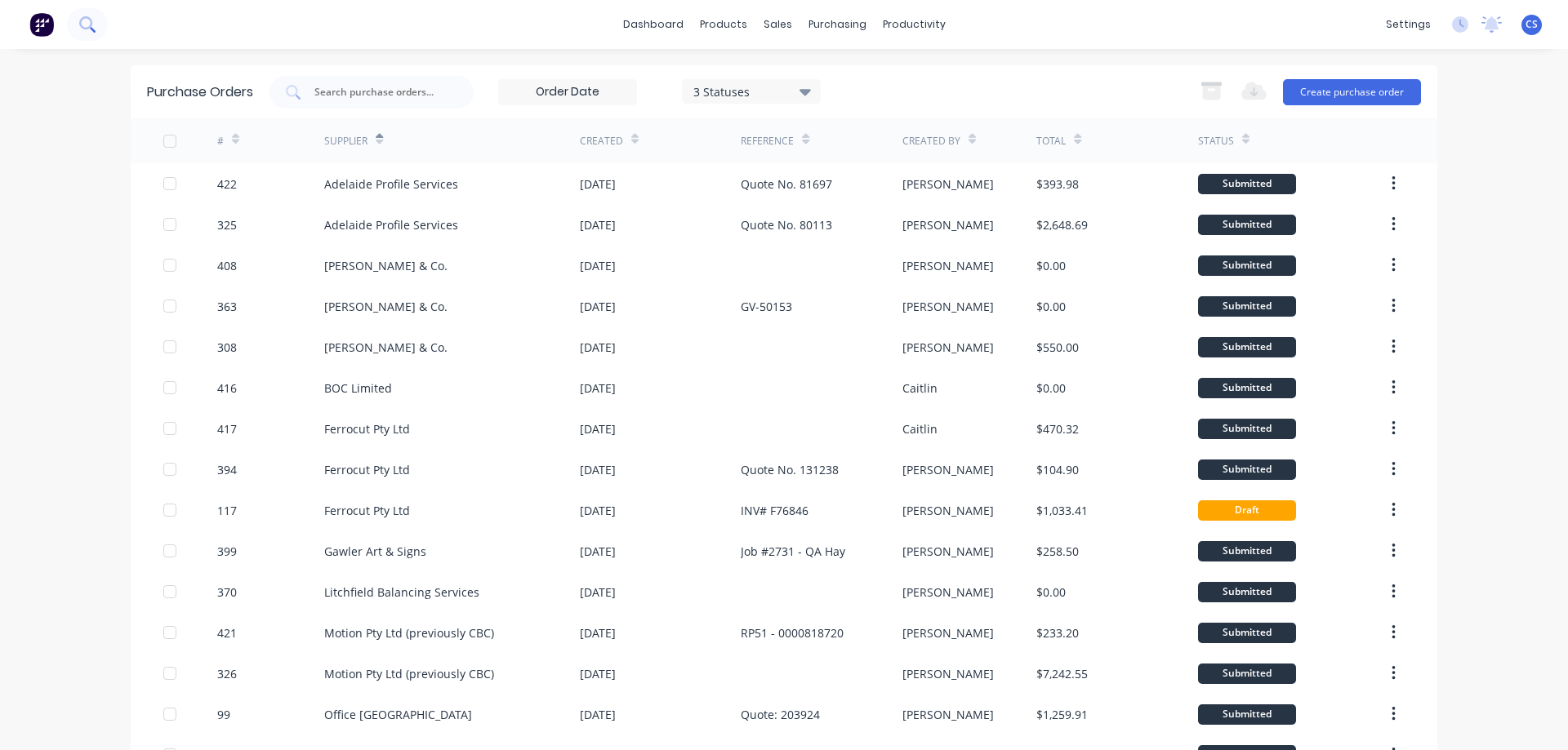
click at [79, 32] on icon at bounding box center [87, 24] width 16 height 16
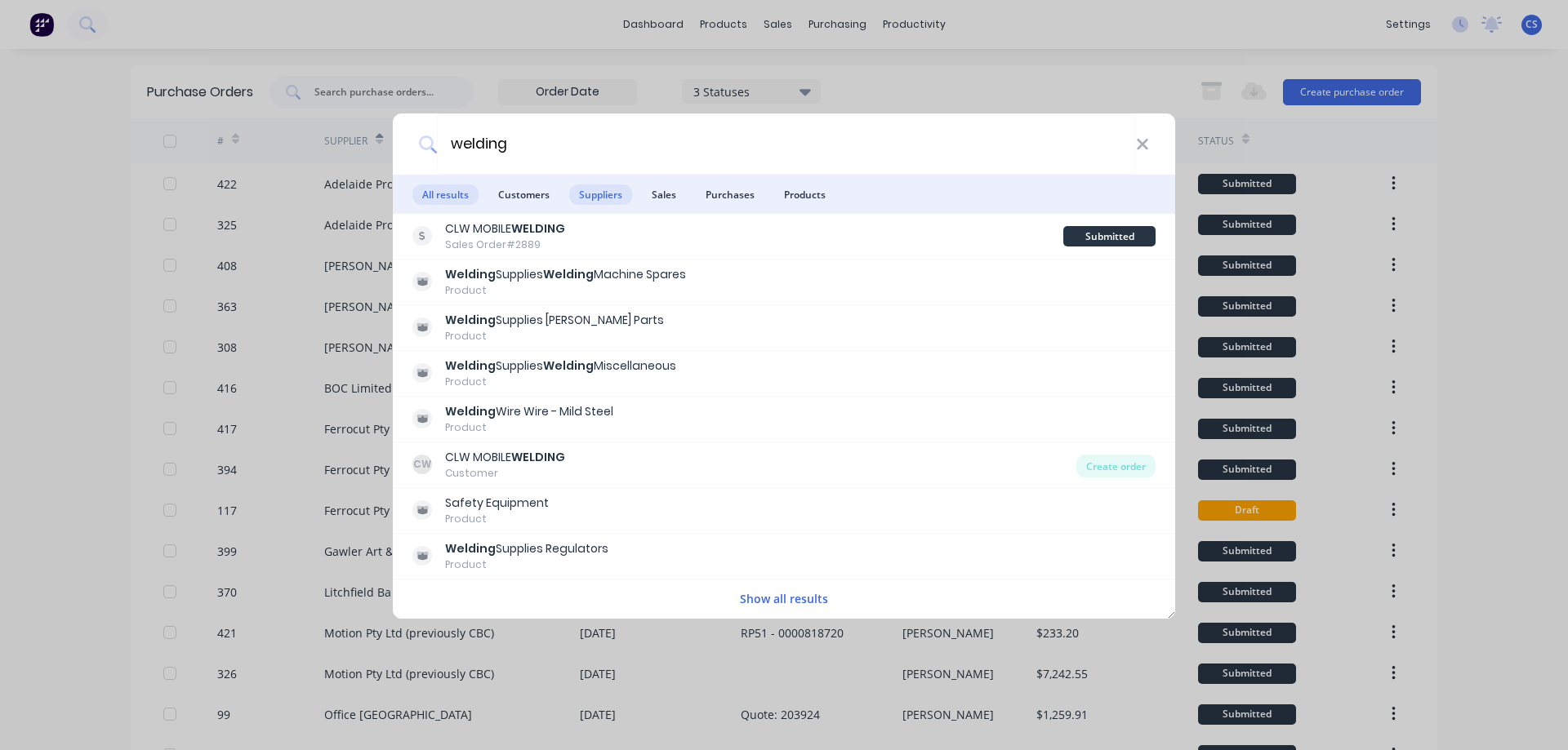
click at [590, 191] on span "Suppliers" at bounding box center [600, 194] width 63 height 21
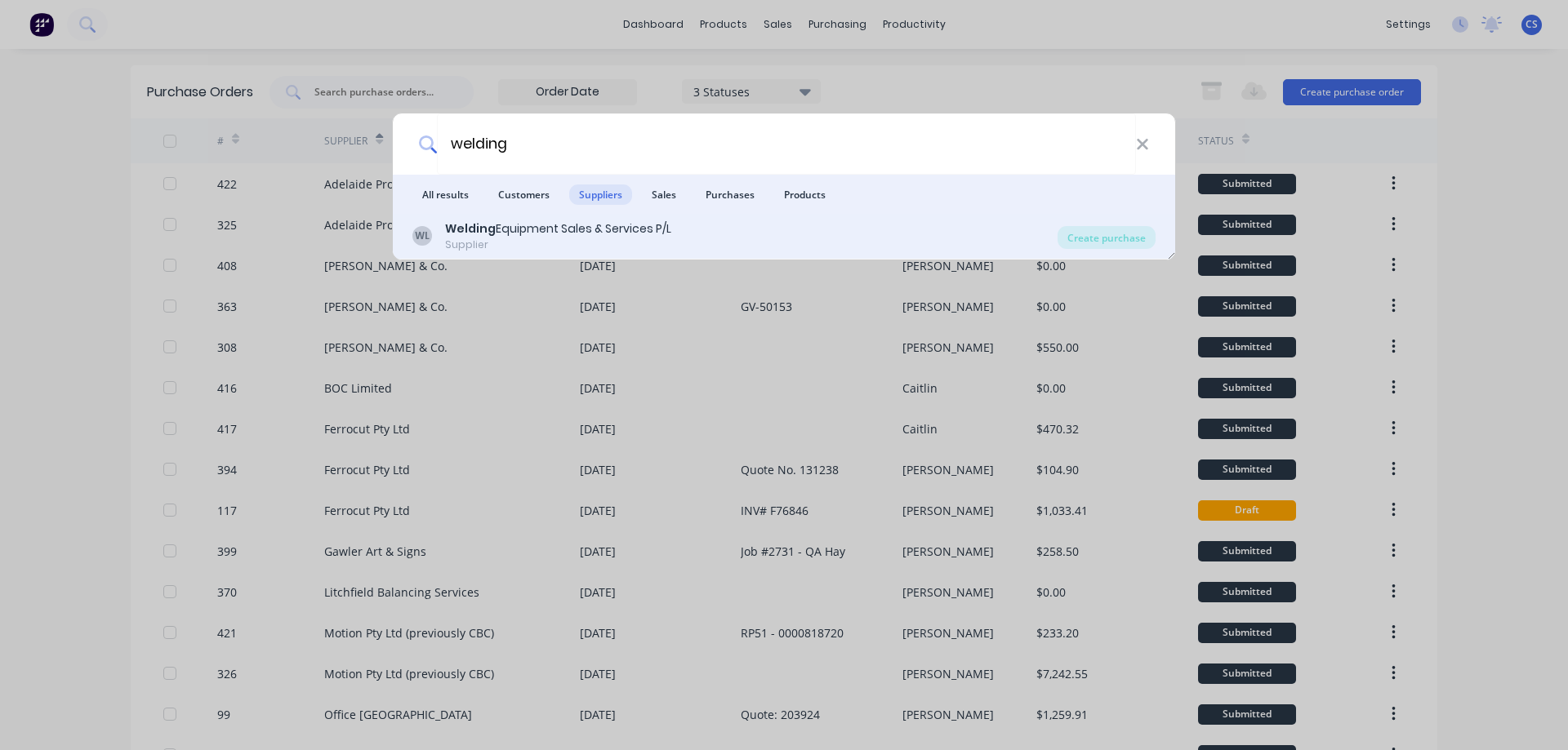
click at [605, 243] on div "Supplier" at bounding box center [558, 245] width 227 height 15
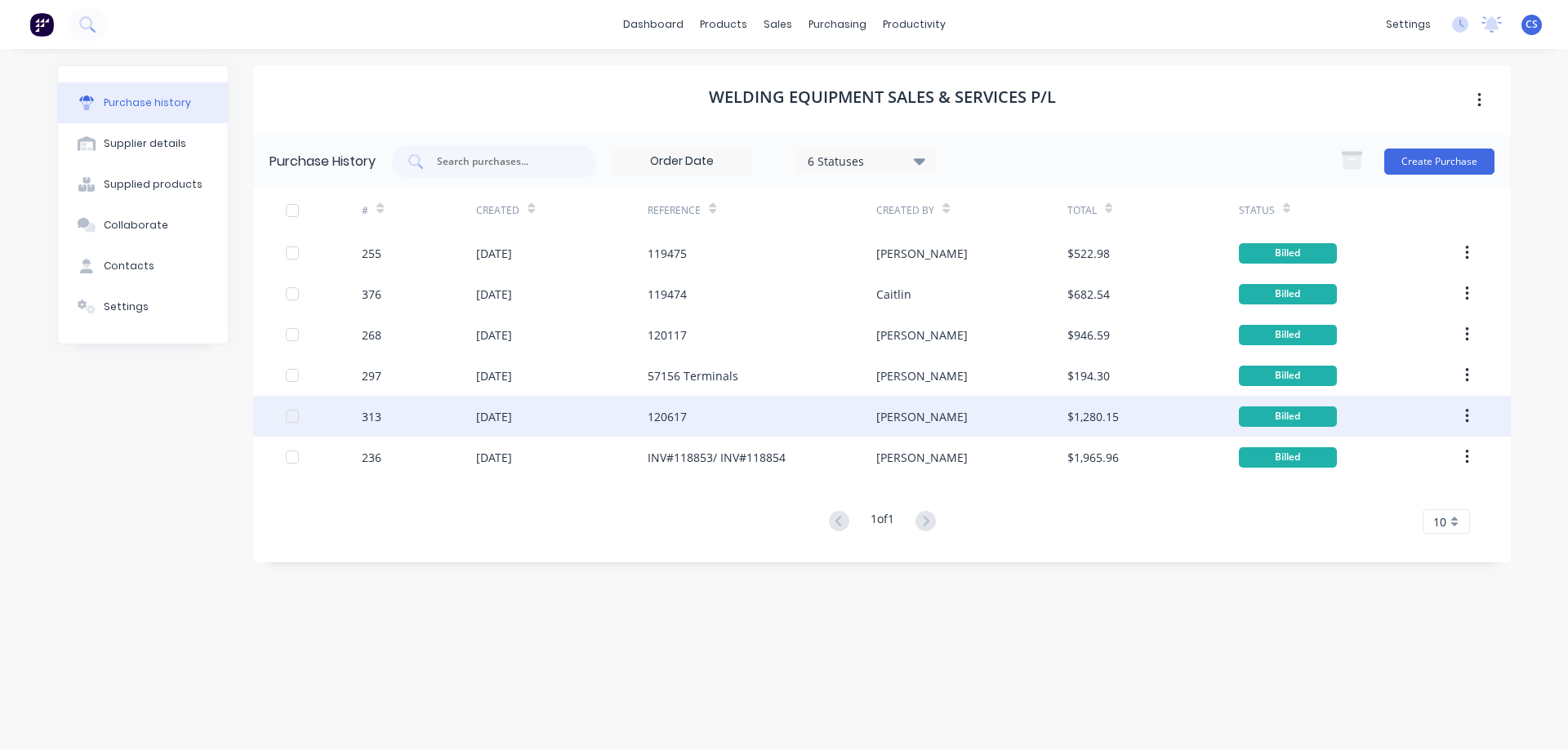
click at [734, 408] on div "120617" at bounding box center [762, 416] width 228 height 41
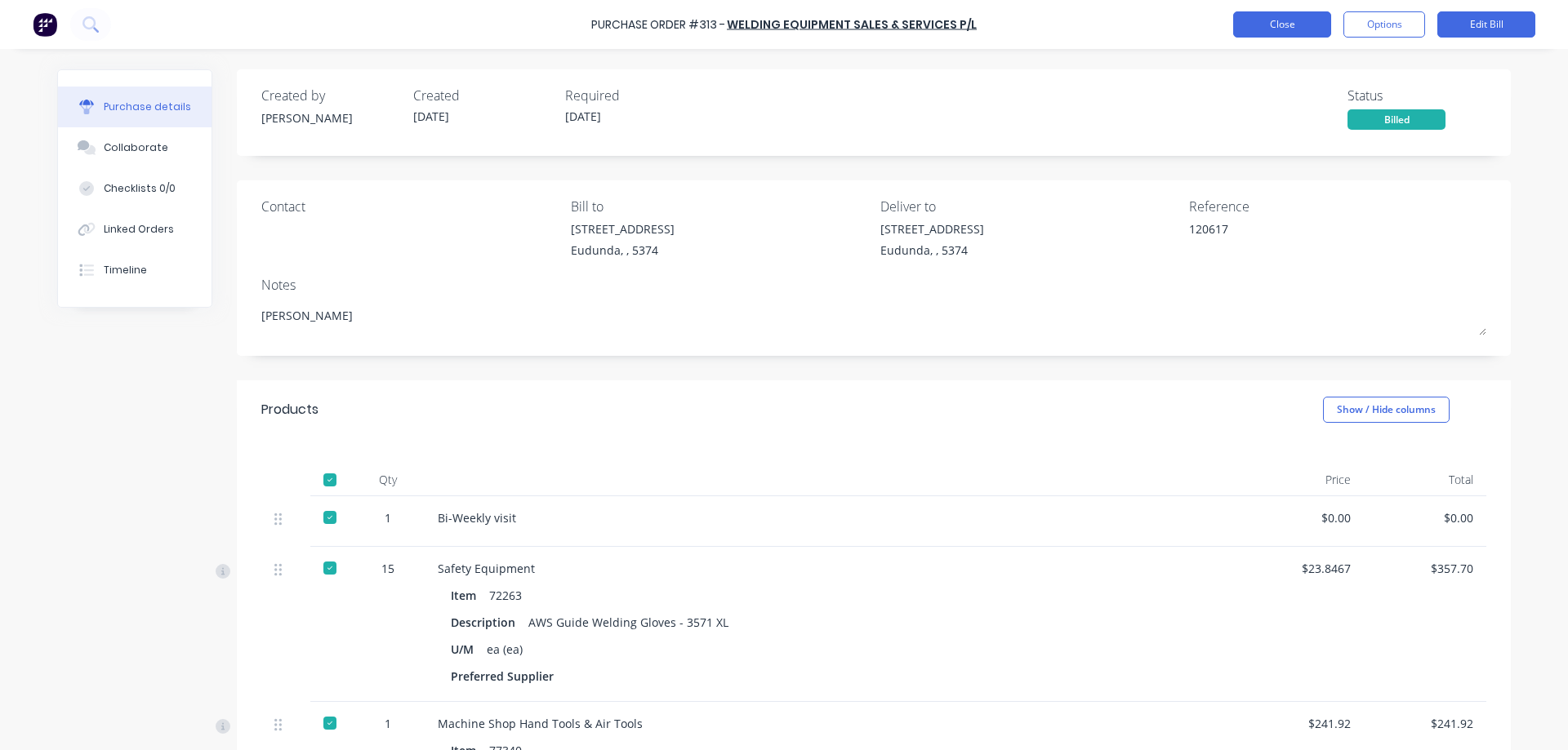
click at [1300, 22] on button "Close" at bounding box center [1282, 25] width 98 height 26
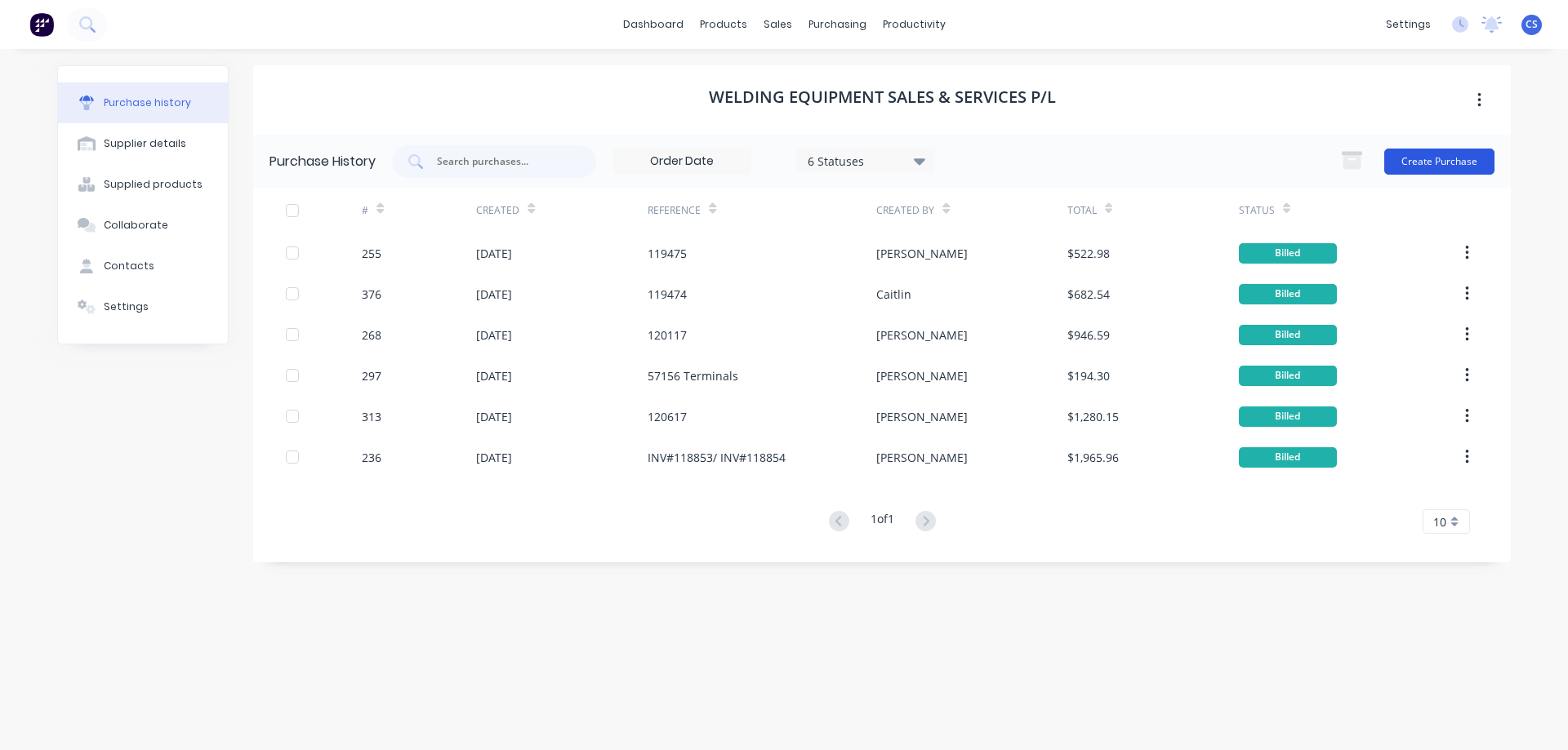
click at [1442, 162] on button "Create Purchase" at bounding box center [1439, 162] width 110 height 26
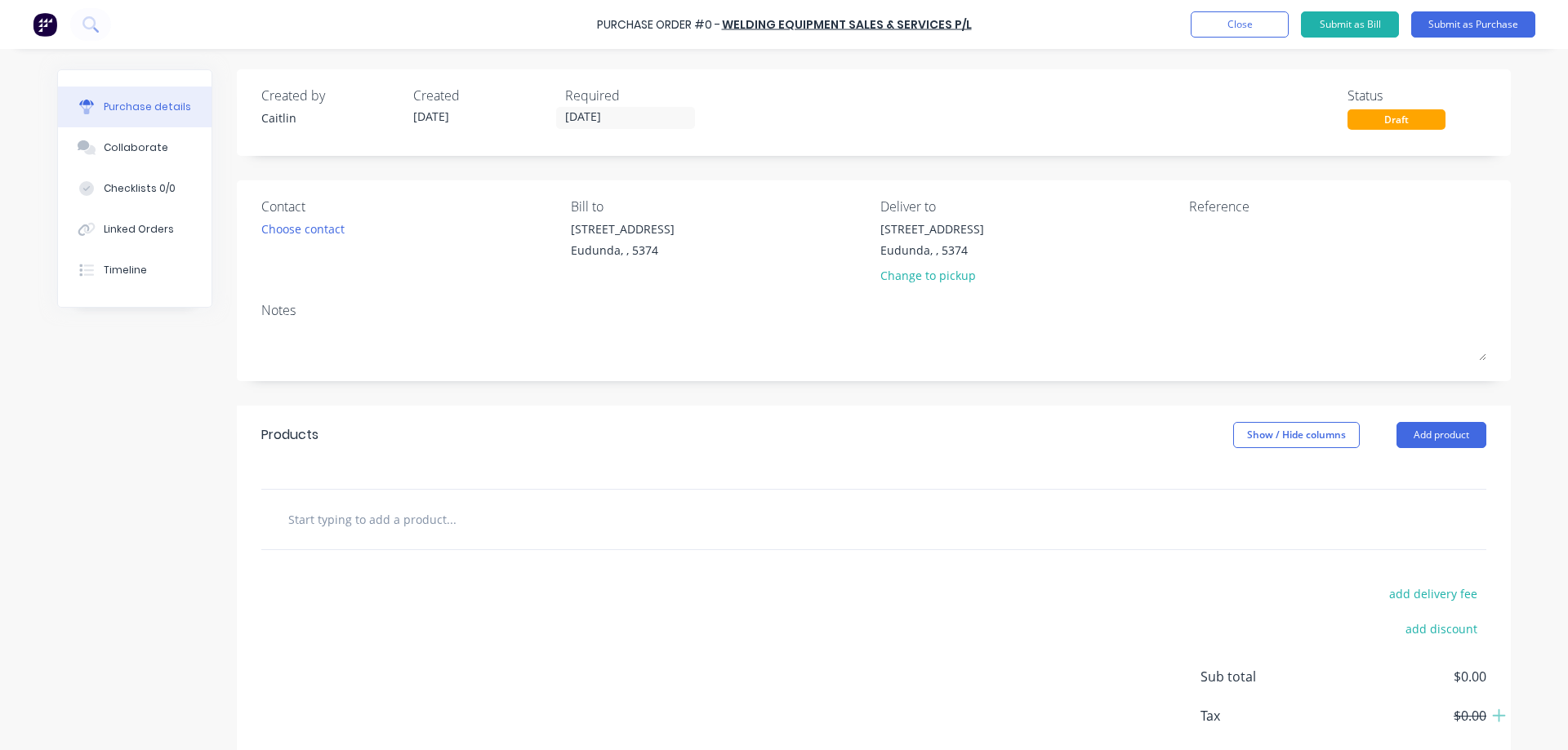
click at [372, 524] on input "text" at bounding box center [451, 518] width 327 height 32
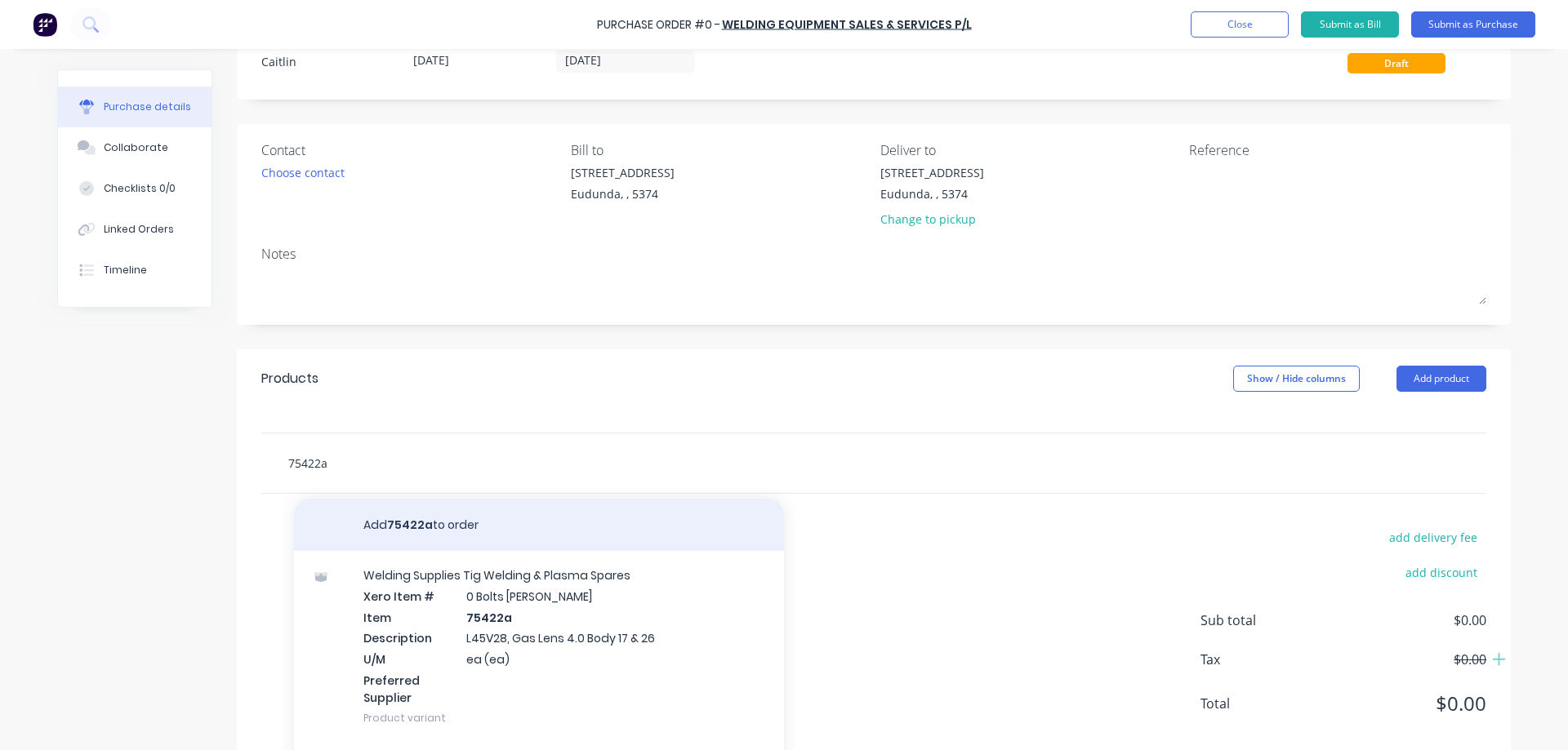
scroll to position [107, 0]
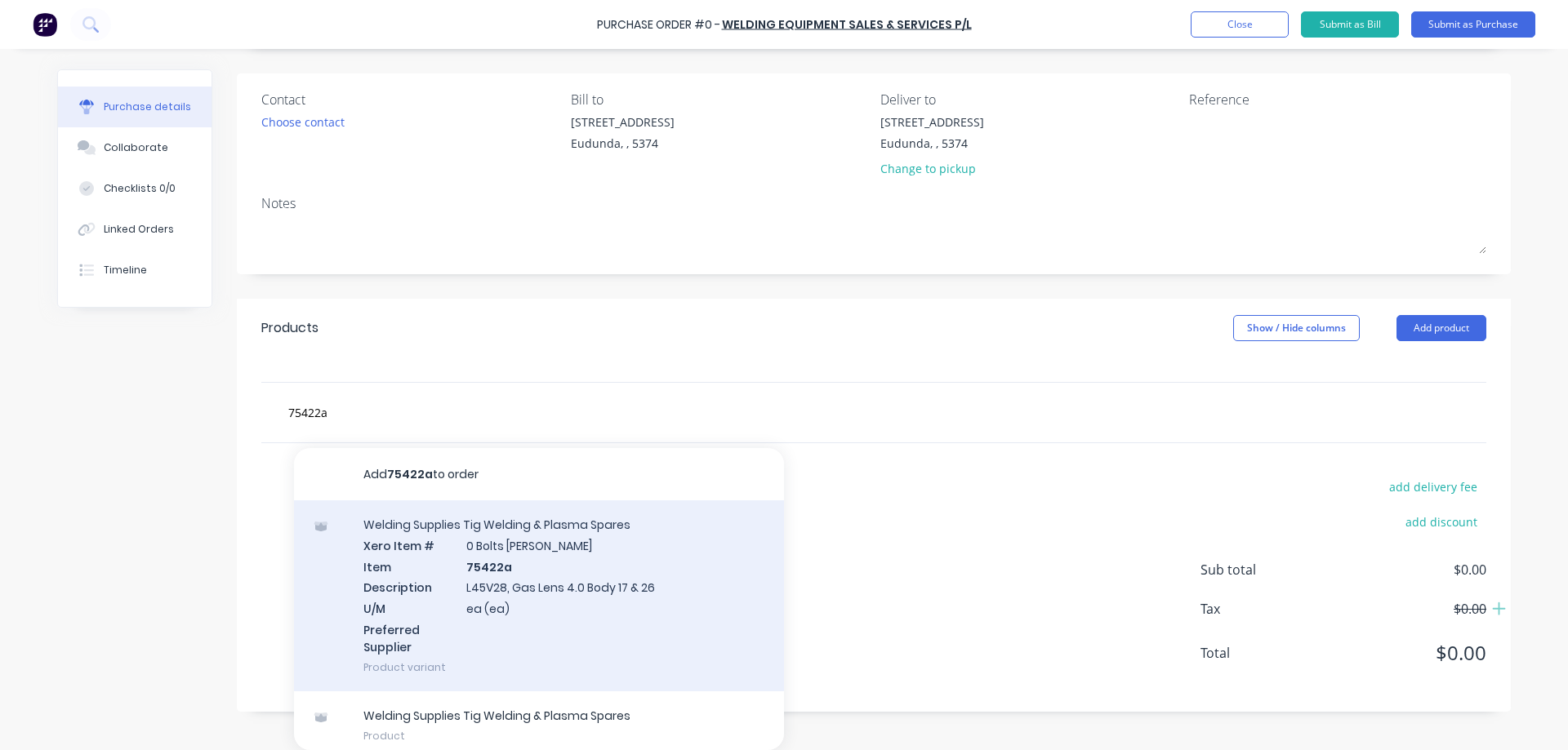
click at [676, 556] on div "Welding Supplies Tig Welding & Plasma Spares Xero Item # 0 Bolts Metric Galvani…" at bounding box center [538, 595] width 490 height 191
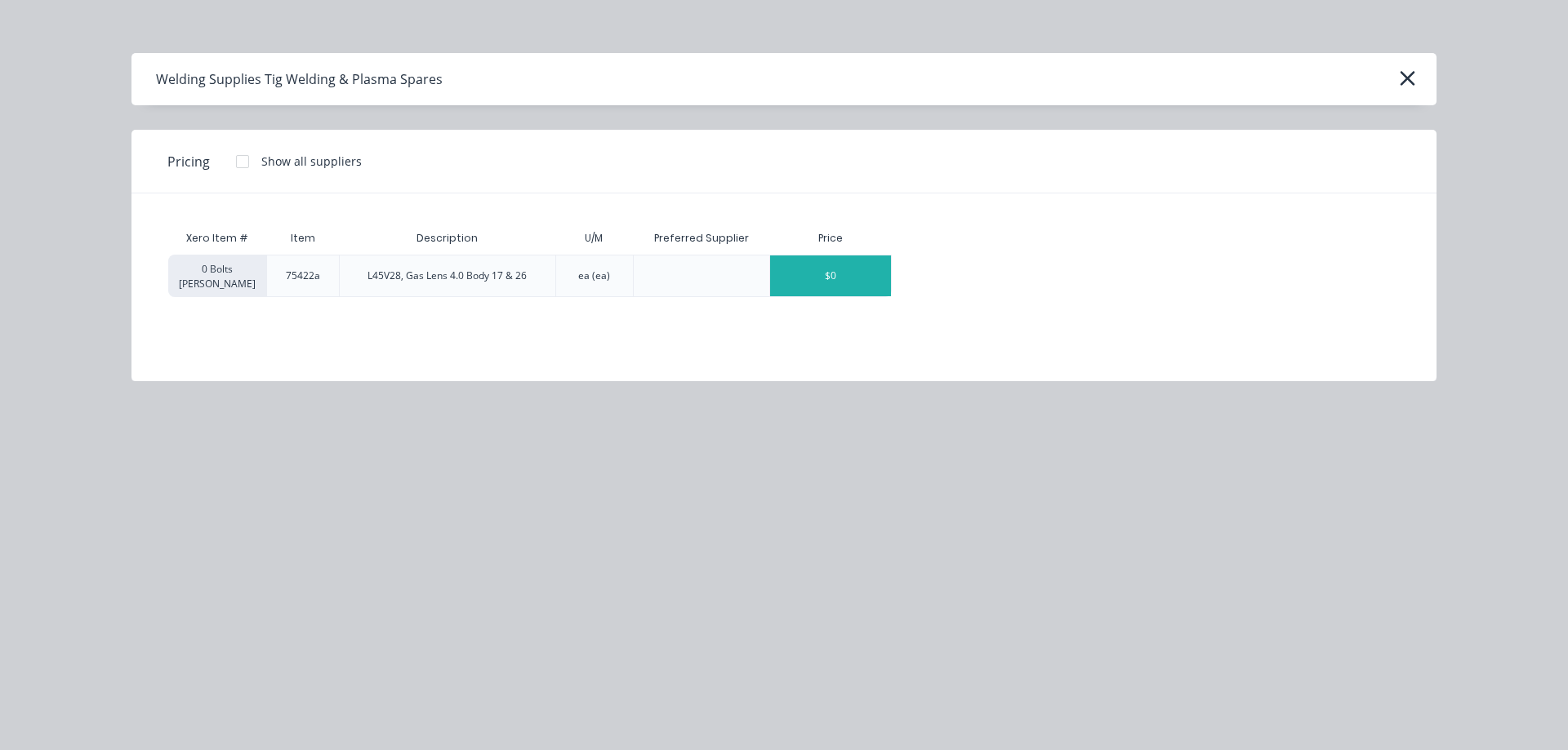
click at [853, 284] on div "$0" at bounding box center [830, 275] width 121 height 41
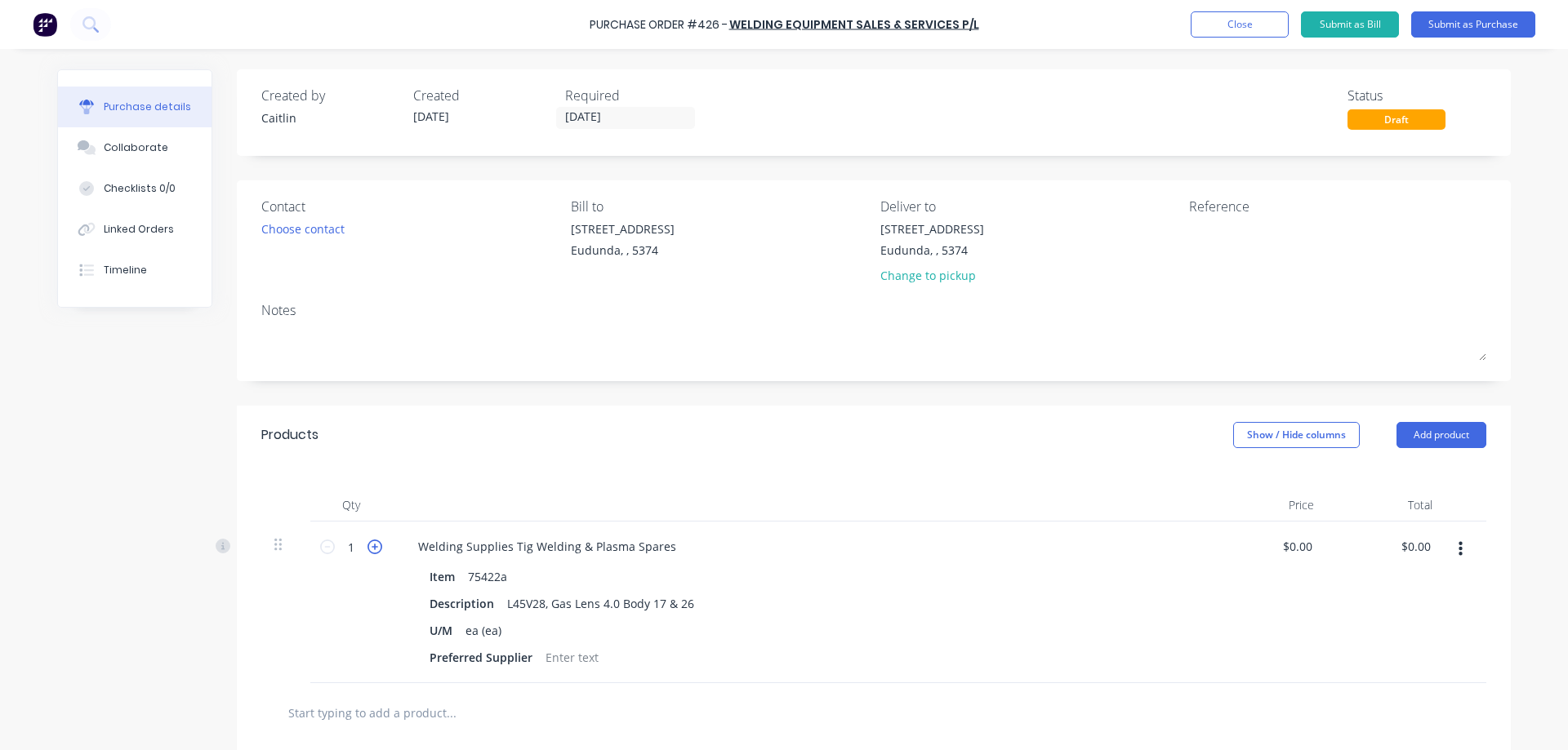
click at [367, 551] on icon at bounding box center [375, 547] width 15 height 15
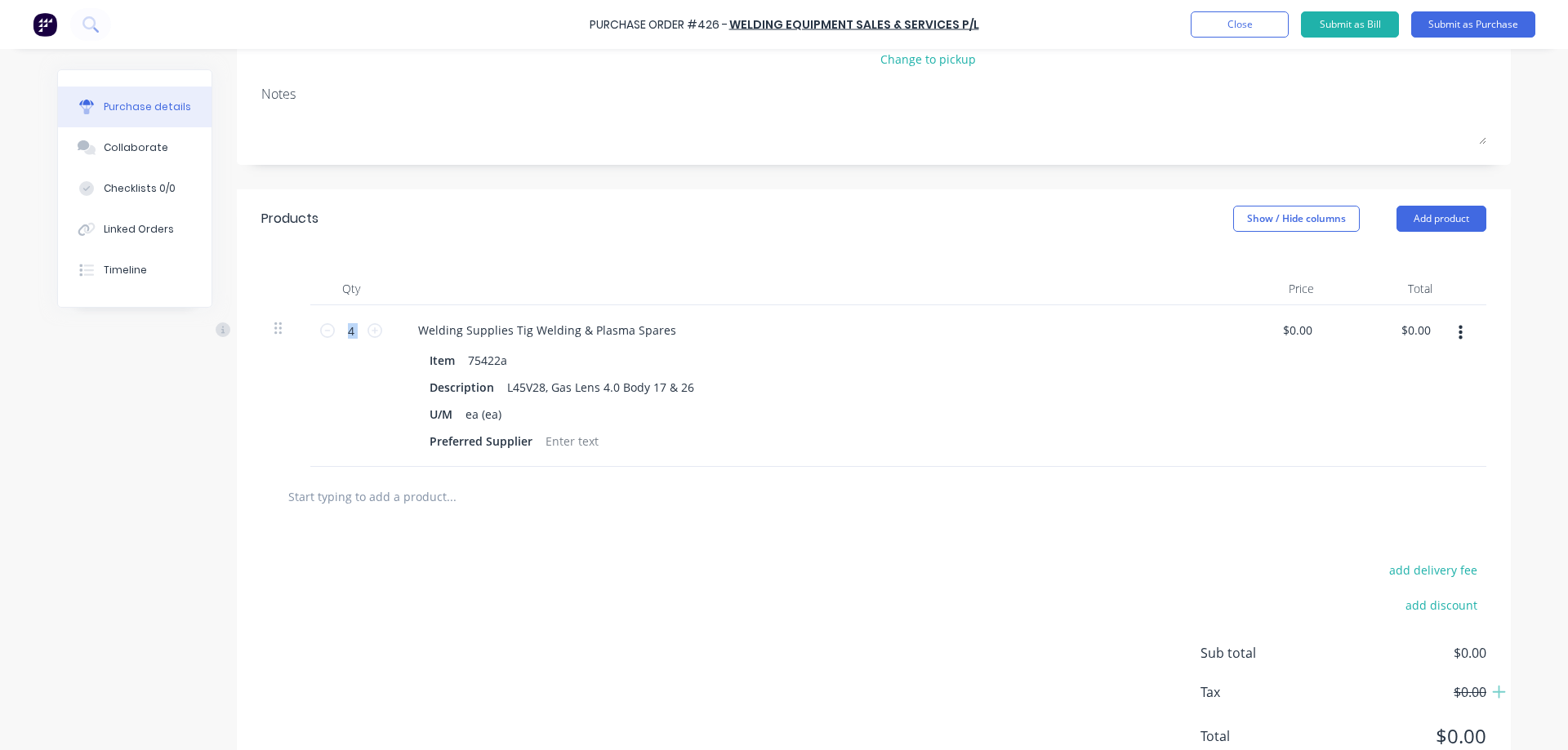
scroll to position [245, 0]
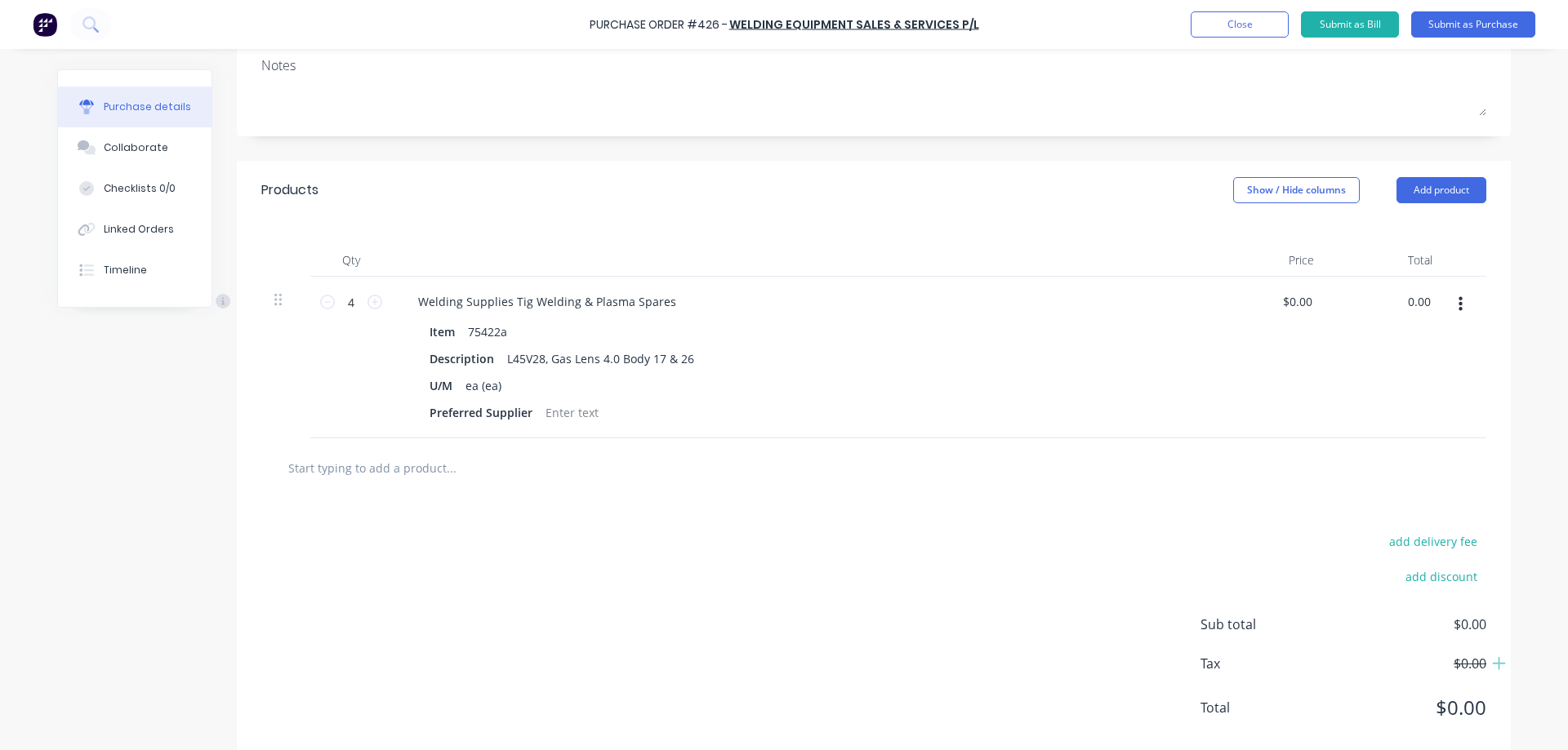
drag, startPoint x: 1423, startPoint y: 302, endPoint x: 1389, endPoint y: 301, distance: 34.0
click at [1389, 301] on div "0.00 0.00" at bounding box center [1386, 358] width 118 height 162
click at [347, 476] on input "text" at bounding box center [451, 467] width 327 height 32
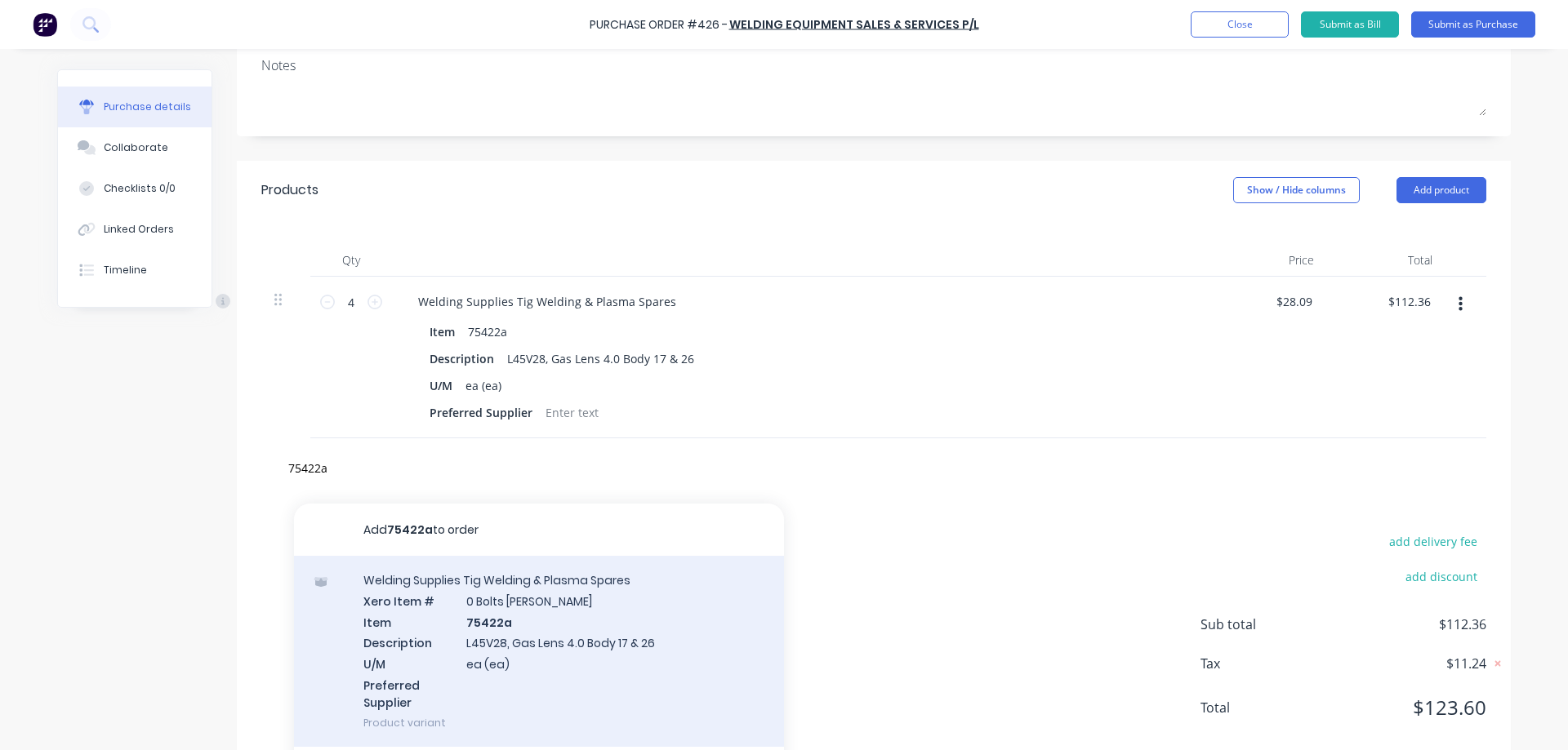
click at [724, 623] on div "Welding Supplies Tig Welding & Plasma Spares Xero Item # 0 Bolts Metric Galvani…" at bounding box center [538, 651] width 490 height 191
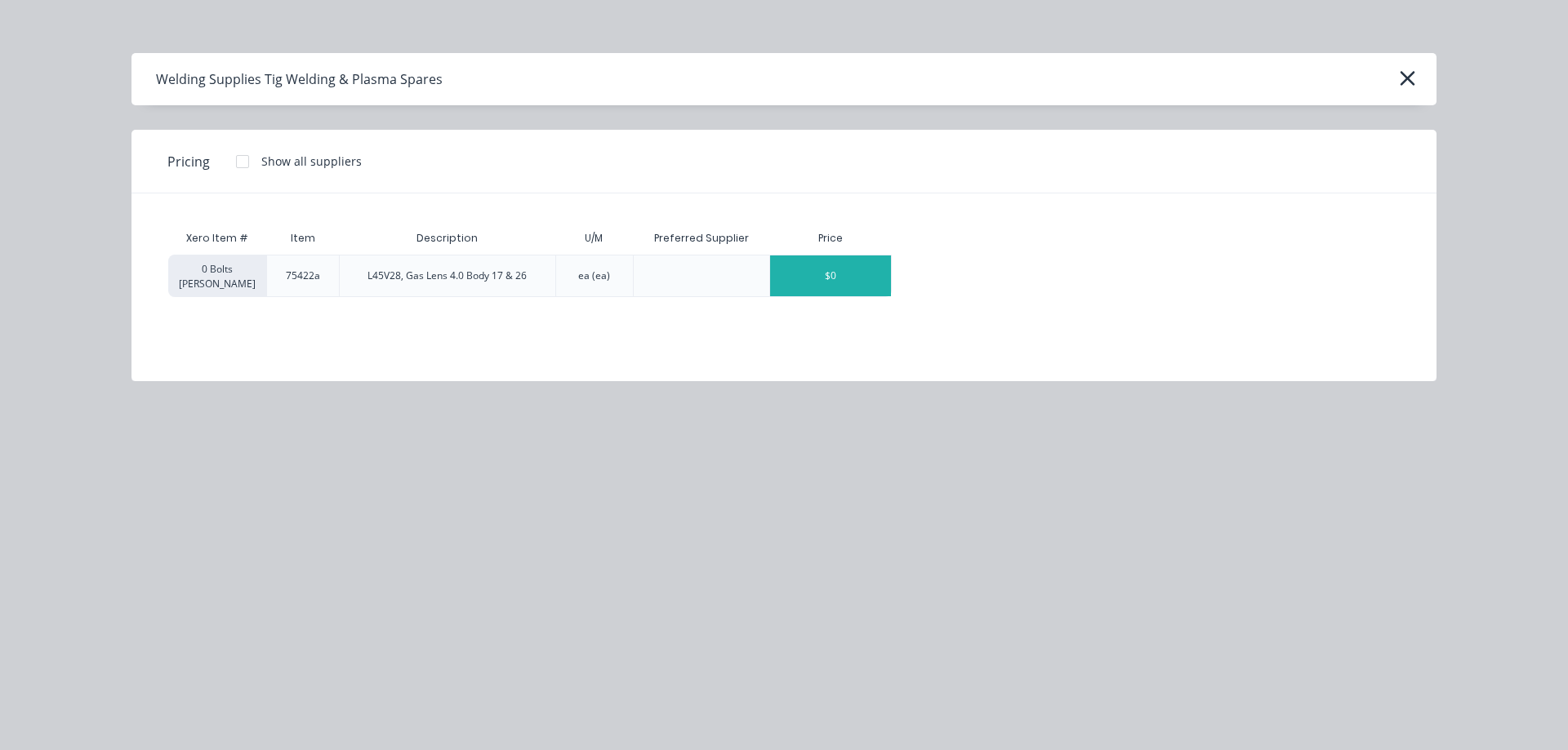
click at [860, 292] on div "$0" at bounding box center [830, 275] width 121 height 41
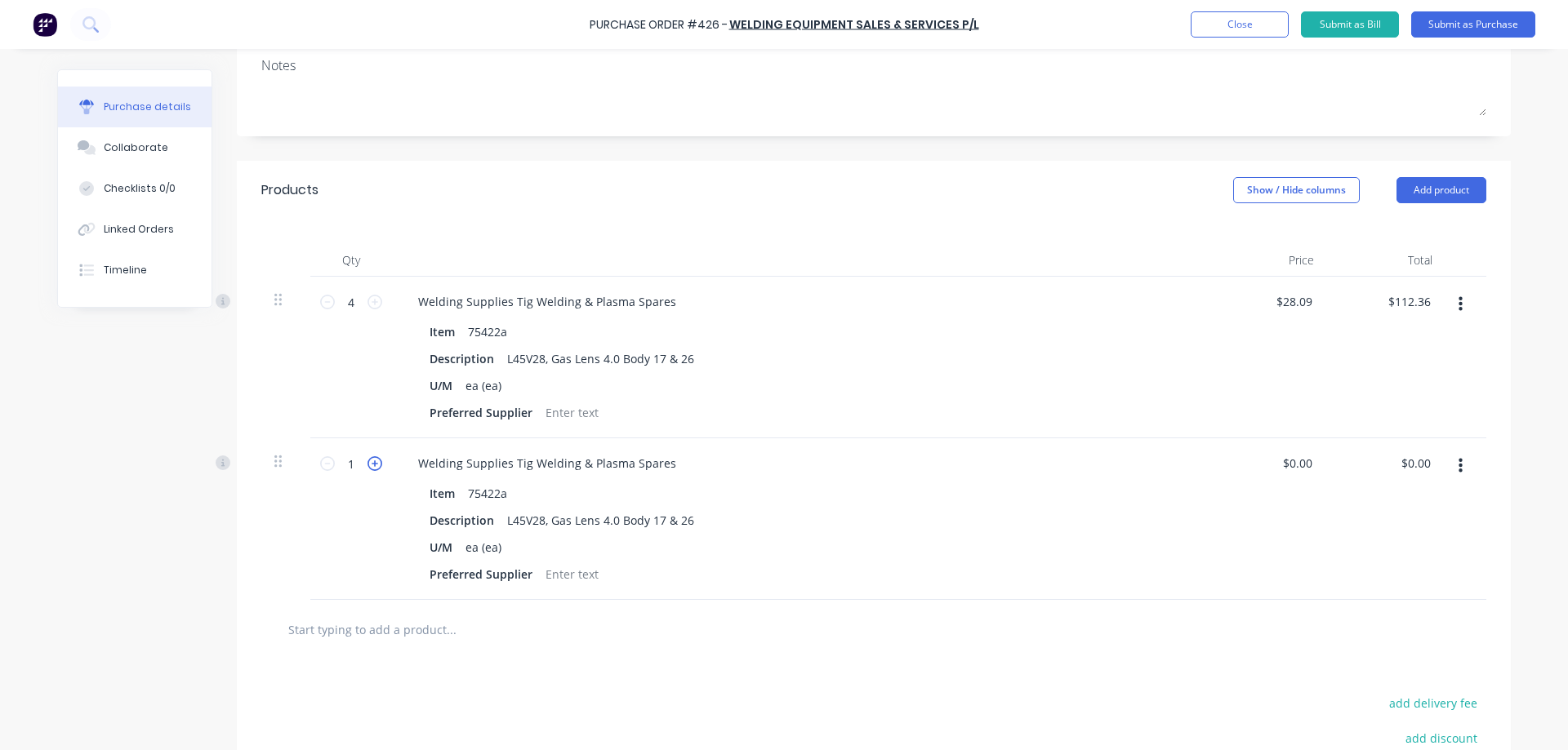
click at [374, 464] on icon at bounding box center [375, 464] width 15 height 15
click at [374, 463] on icon at bounding box center [375, 464] width 15 height 15
drag, startPoint x: 1427, startPoint y: 466, endPoint x: 1389, endPoint y: 471, distance: 38.3
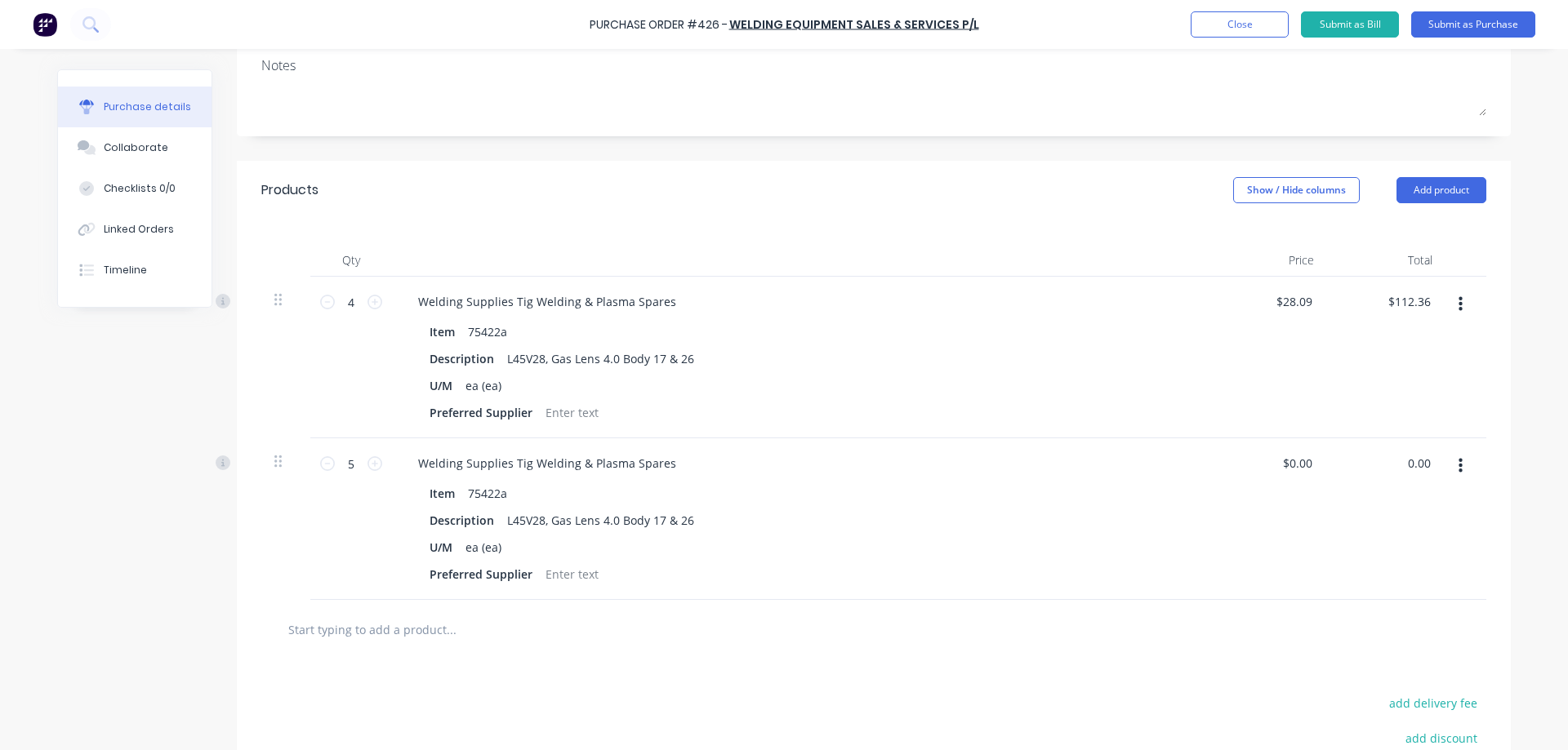
click at [1389, 471] on div "0.00 0.00" at bounding box center [1386, 519] width 118 height 162
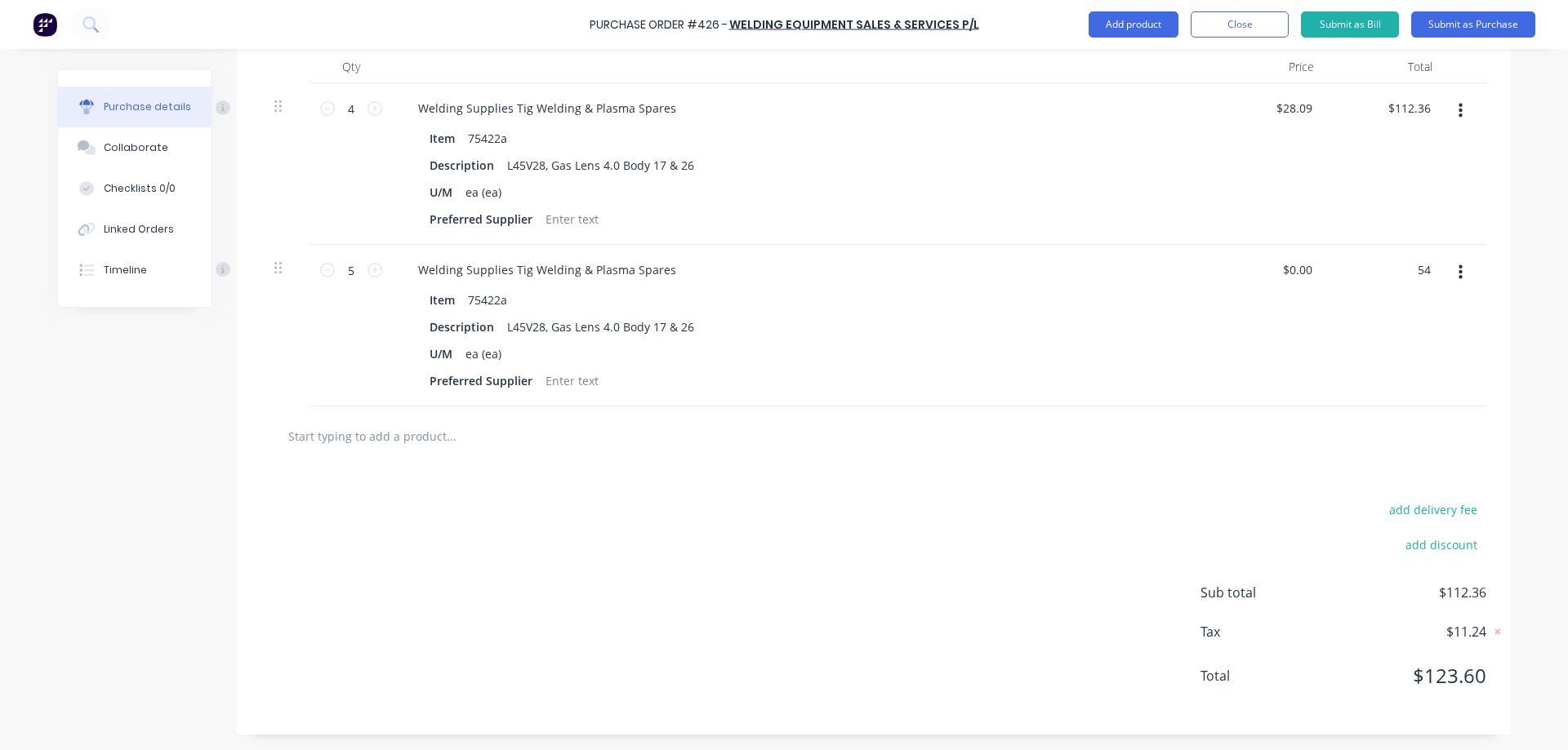
scroll to position [439, 0]
click at [423, 432] on input "text" at bounding box center [451, 435] width 327 height 32
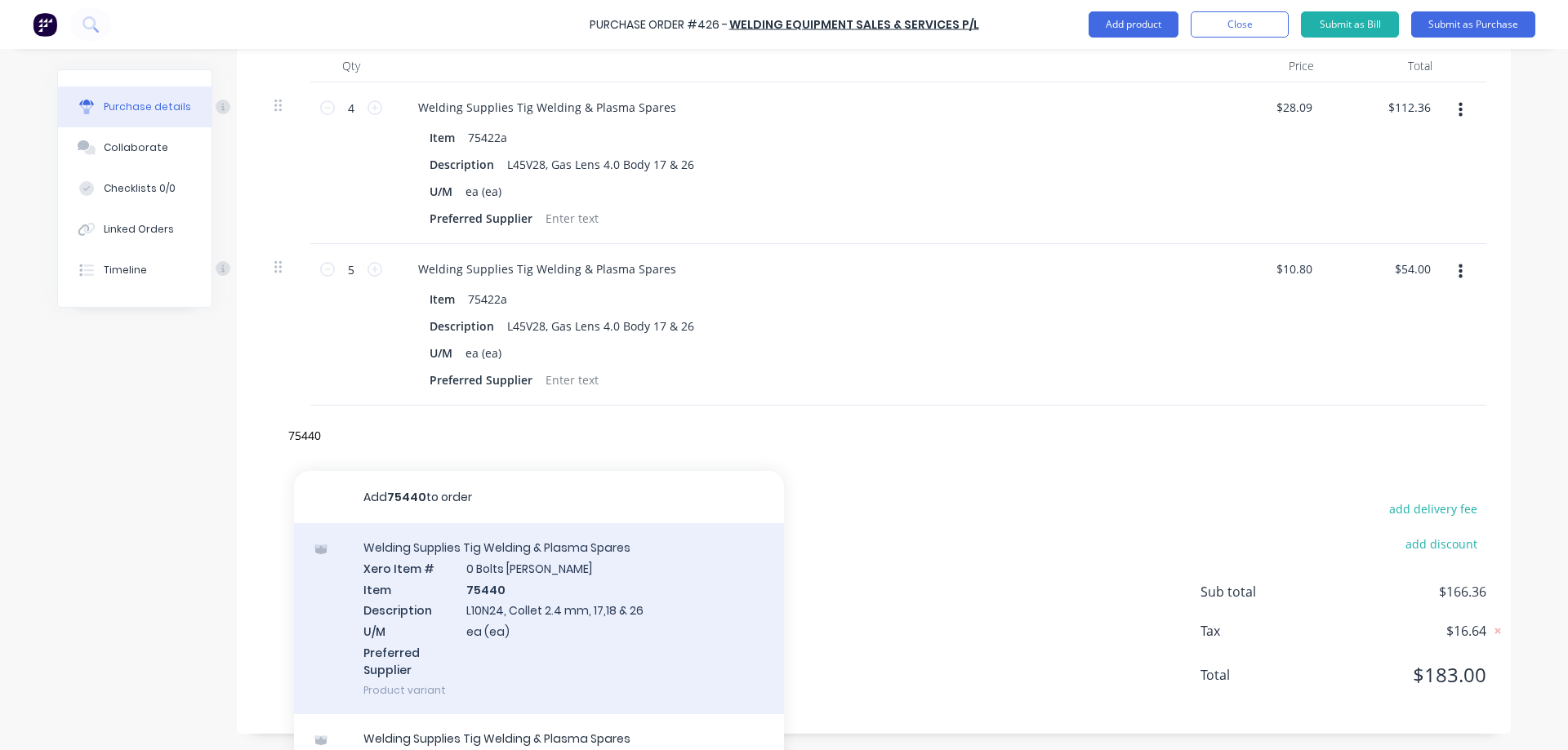
click at [613, 586] on div "Welding Supplies Tig Welding & Plasma Spares Xero Item # 0 Bolts Metric Galvani…" at bounding box center [538, 619] width 490 height 191
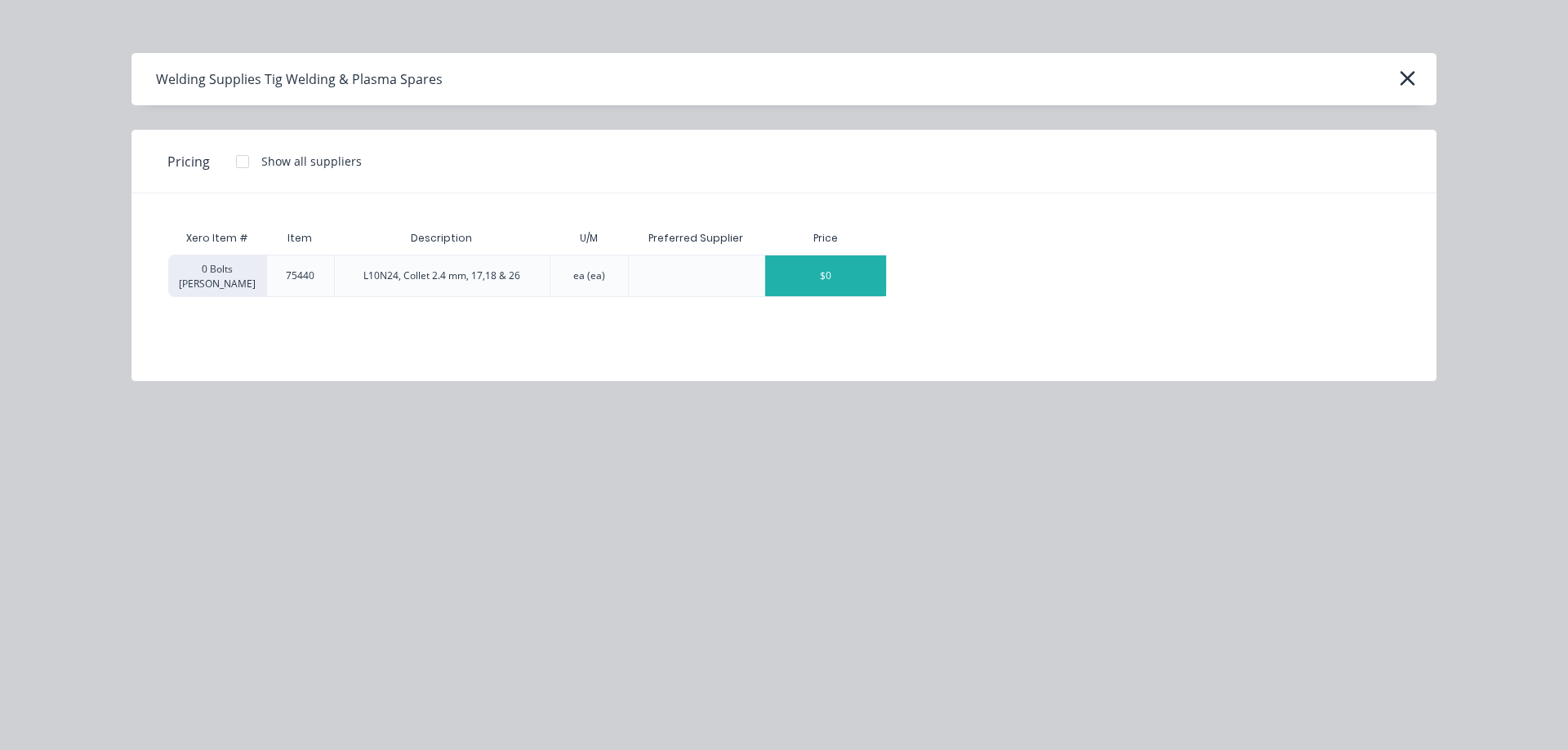
click at [874, 271] on div "$0" at bounding box center [825, 275] width 121 height 41
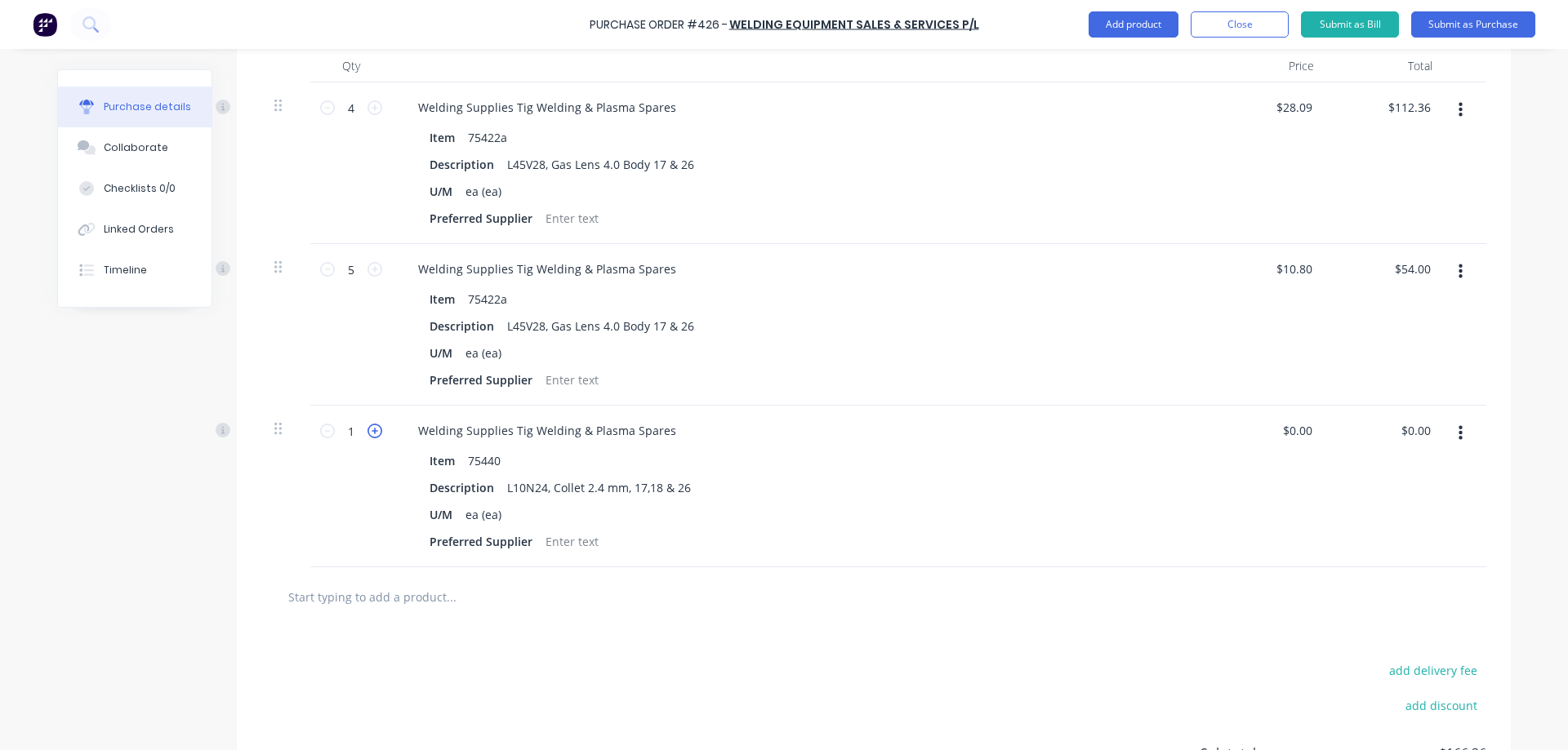
click at [367, 429] on icon at bounding box center [375, 431] width 15 height 15
click at [369, 433] on icon at bounding box center [375, 431] width 15 height 15
drag, startPoint x: 1418, startPoint y: 425, endPoint x: 1393, endPoint y: 428, distance: 25.2
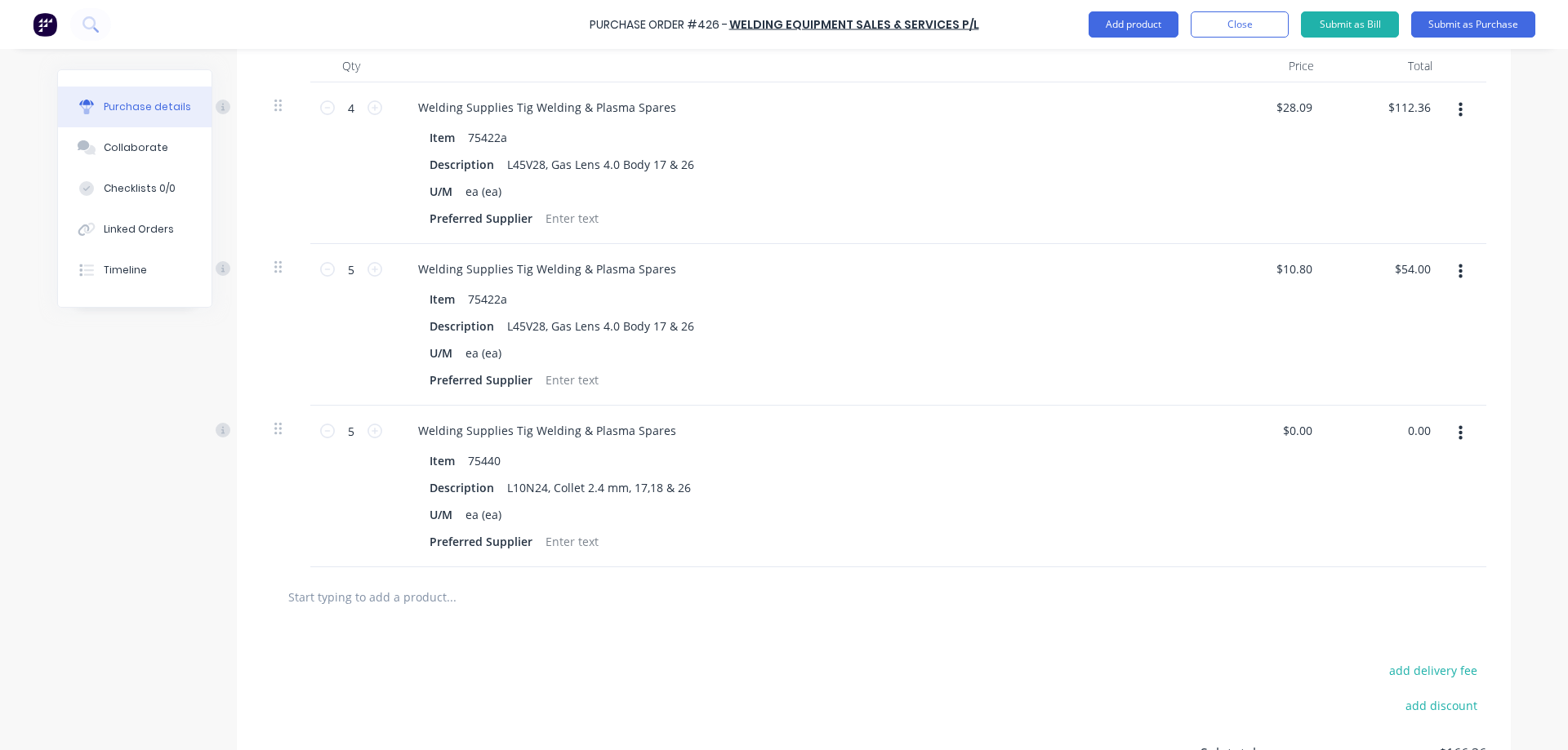
click at [1393, 428] on div "0.00 0.00" at bounding box center [1386, 487] width 118 height 162
click at [368, 604] on input "text" at bounding box center [451, 596] width 327 height 32
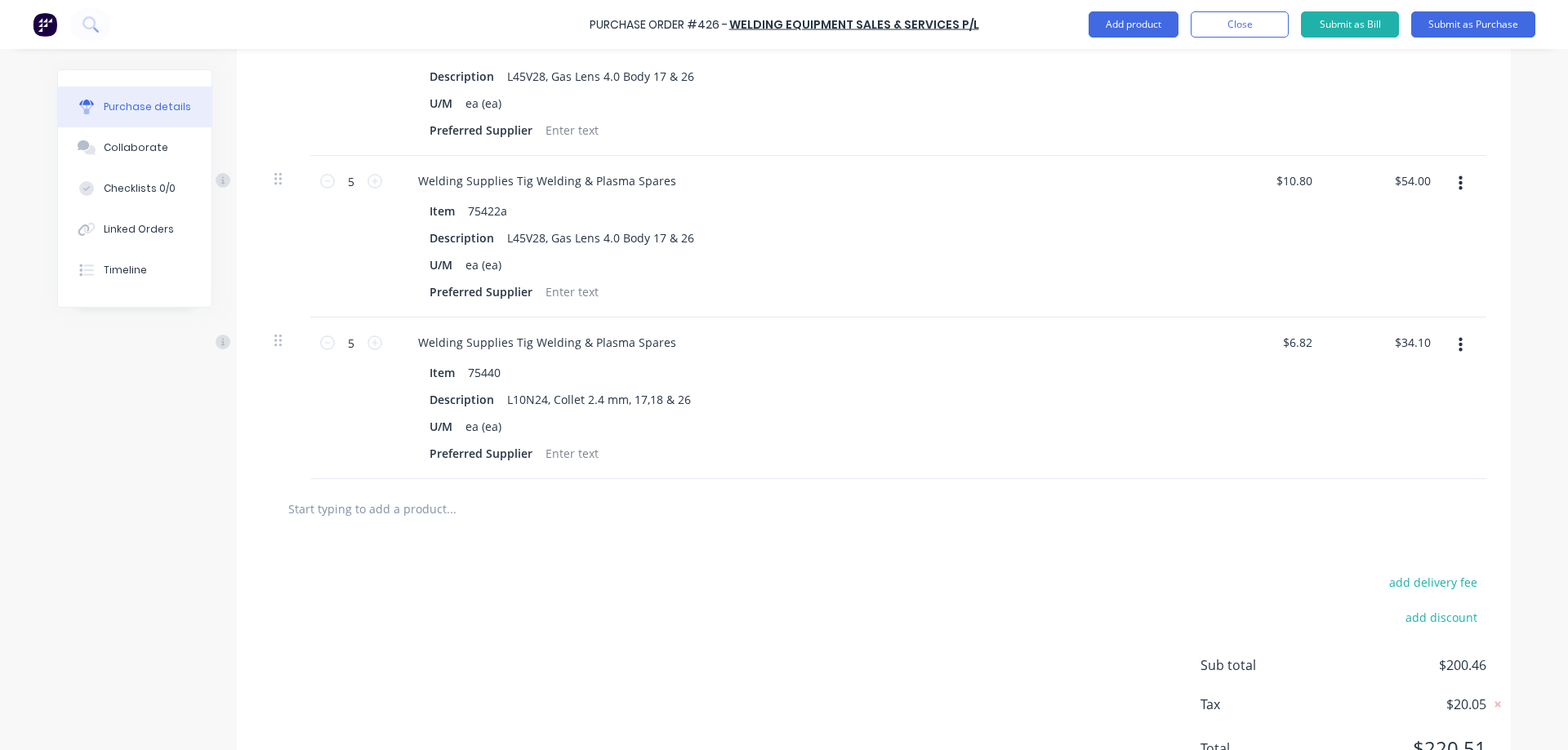
scroll to position [601, 0]
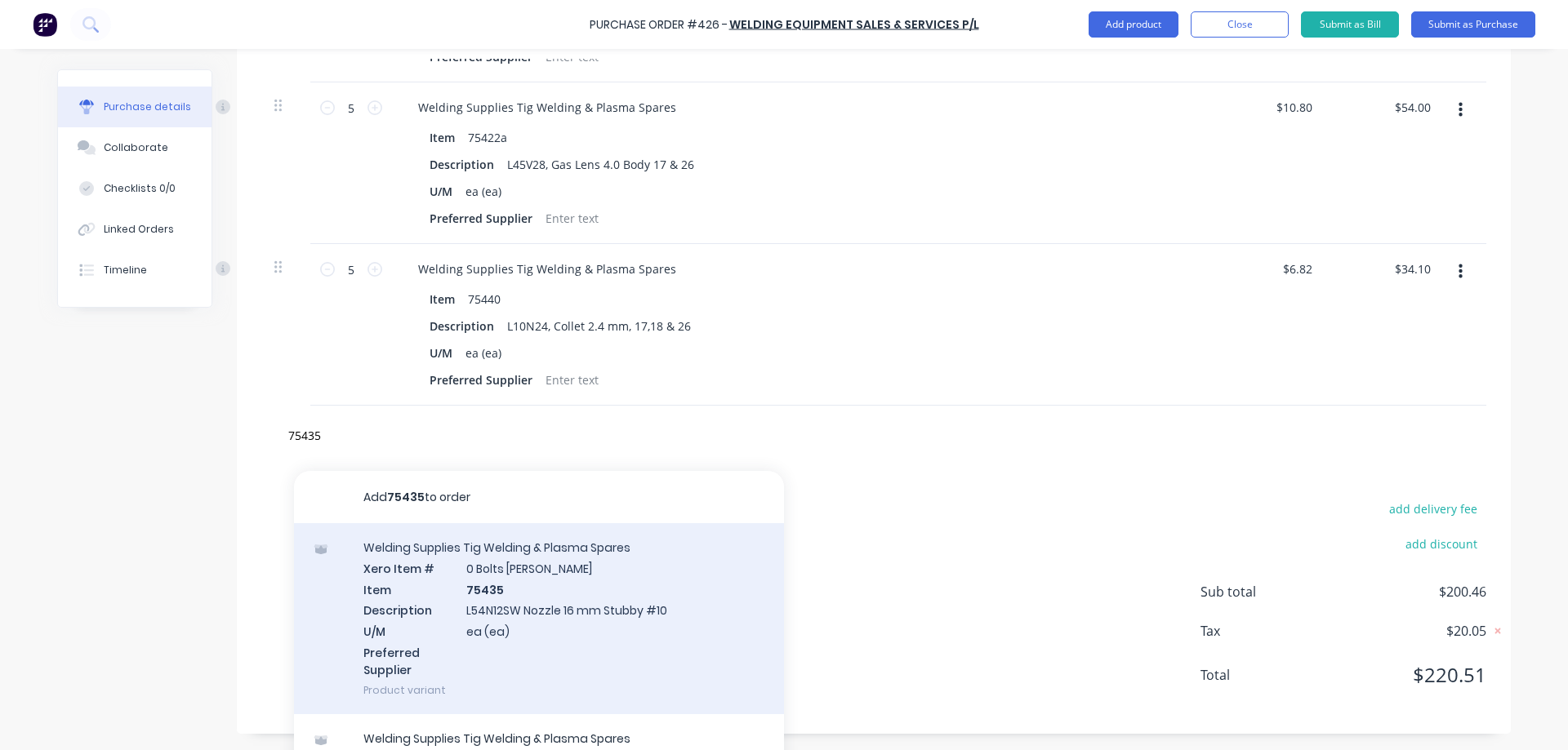
click at [580, 572] on div "Welding Supplies Tig Welding & Plasma Spares Xero Item # 0 Bolts Metric Galvani…" at bounding box center [538, 619] width 490 height 191
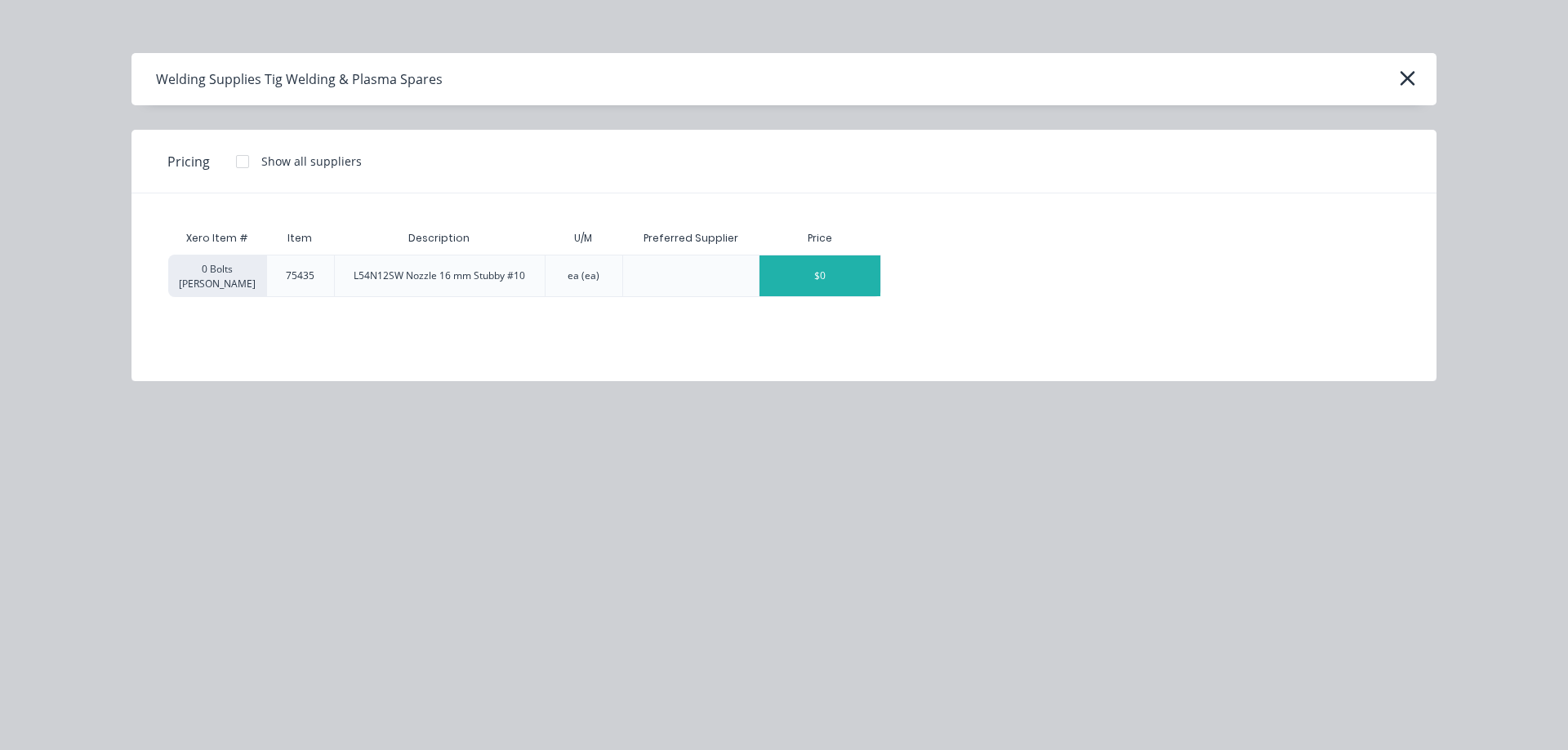
click at [856, 265] on div "$0" at bounding box center [820, 275] width 121 height 41
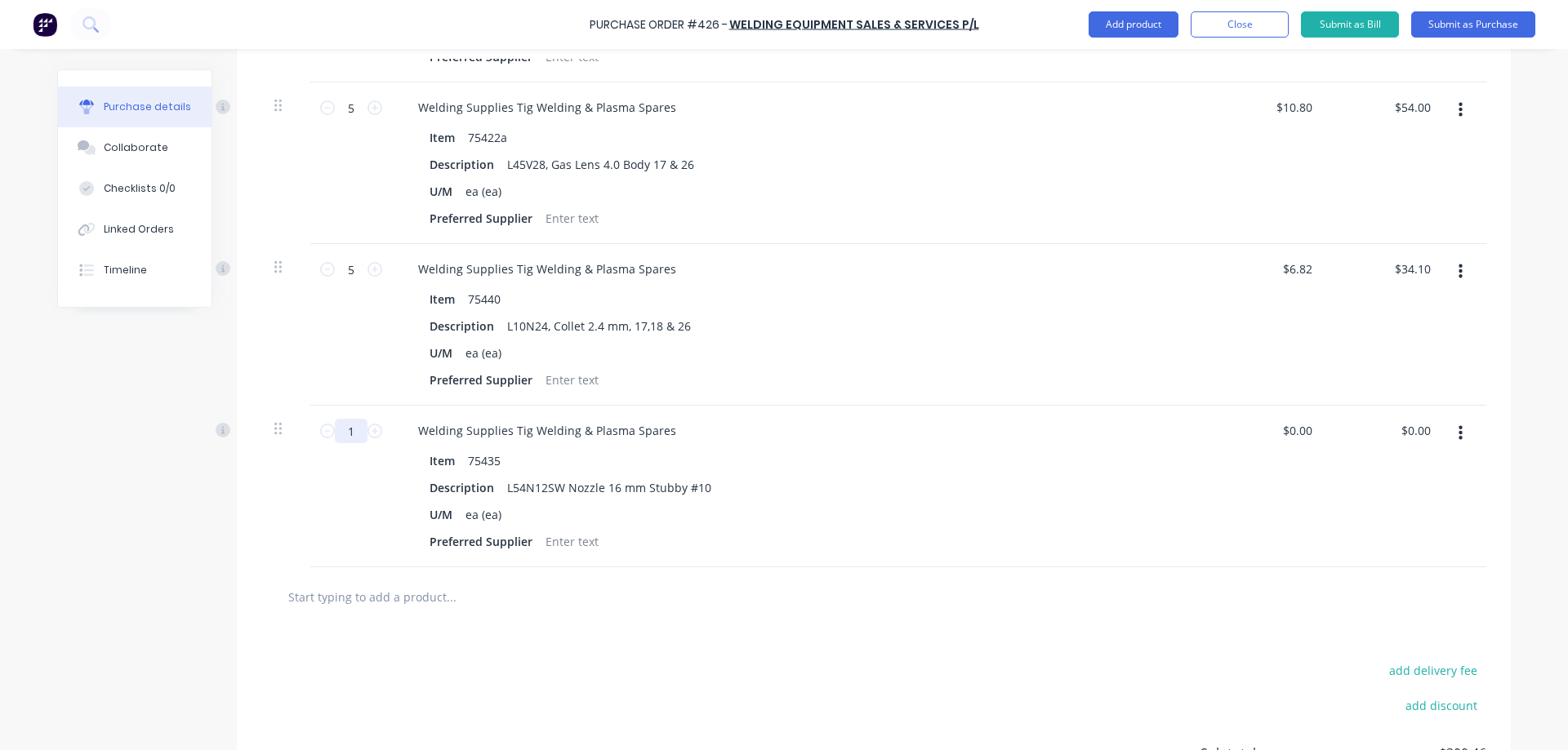
click at [359, 425] on input "1" at bounding box center [351, 432] width 32 height 25
click at [1425, 432] on input "0.00" at bounding box center [1418, 431] width 31 height 24
click at [1499, 423] on div "Qty Price Total 4 4 Welding Supplies Tig Welding & Plasma Spares Item 75422a De…" at bounding box center [873, 215] width 1274 height 704
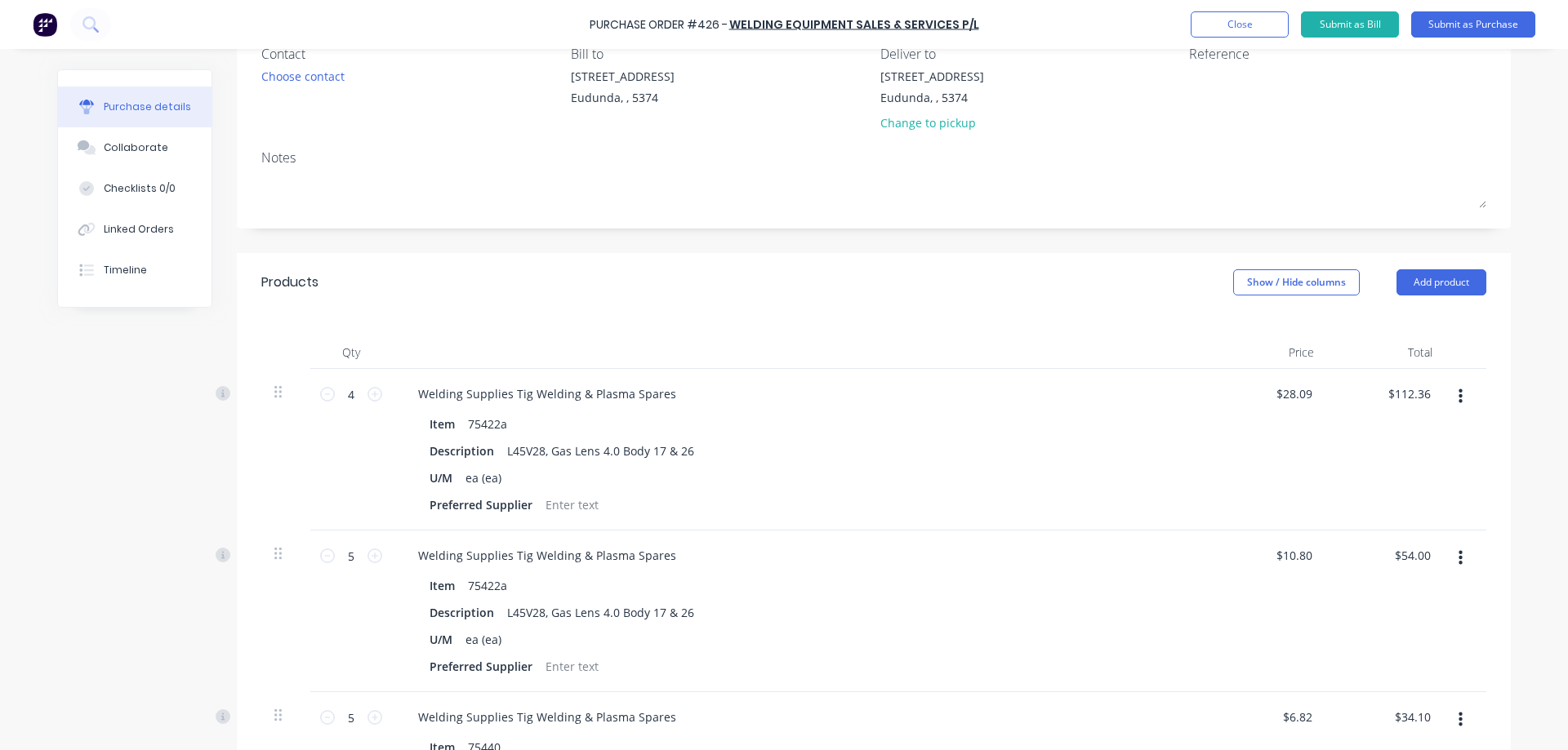
scroll to position [0, 0]
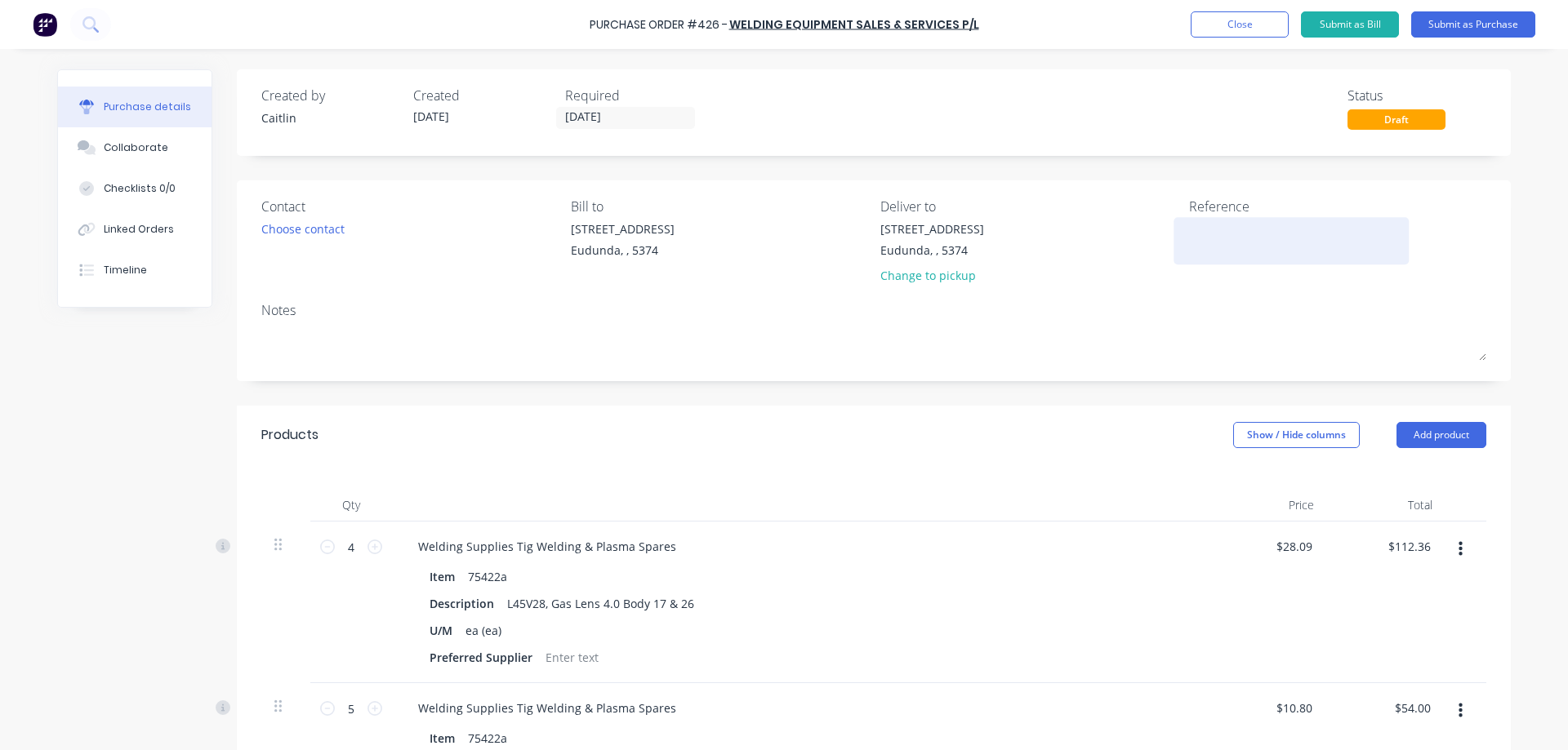
click at [1189, 235] on div at bounding box center [1291, 241] width 204 height 41
click at [1255, 252] on textarea at bounding box center [1291, 239] width 204 height 36
click at [1436, 223] on div "120924" at bounding box center [1337, 241] width 297 height 41
click at [1483, 30] on button "Submit as Purchase" at bounding box center [1473, 25] width 124 height 26
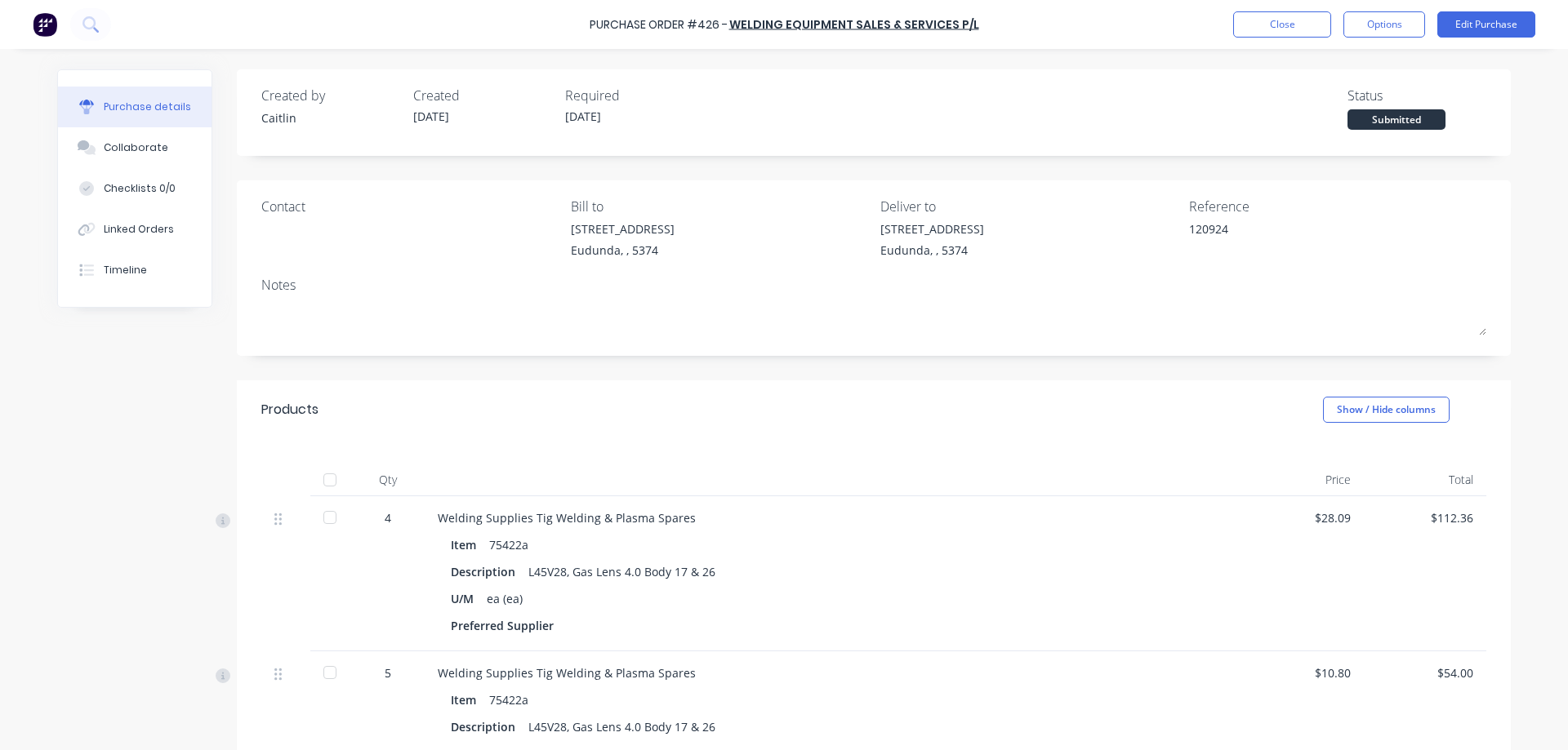
click at [323, 480] on div at bounding box center [329, 480] width 32 height 32
click at [1397, 31] on button "Options" at bounding box center [1384, 25] width 82 height 26
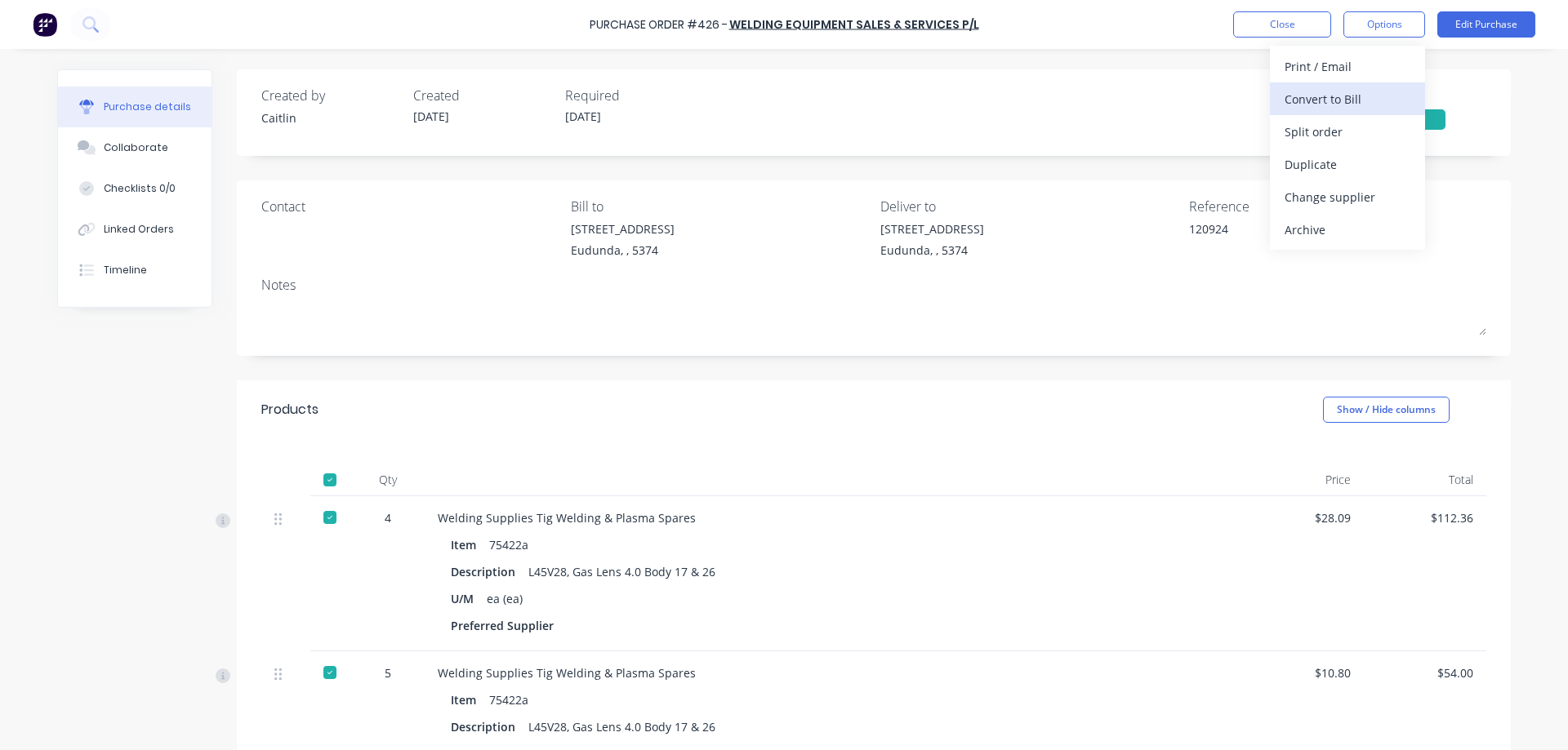
click at [1368, 94] on div "Convert to Bill" at bounding box center [1347, 99] width 126 height 24
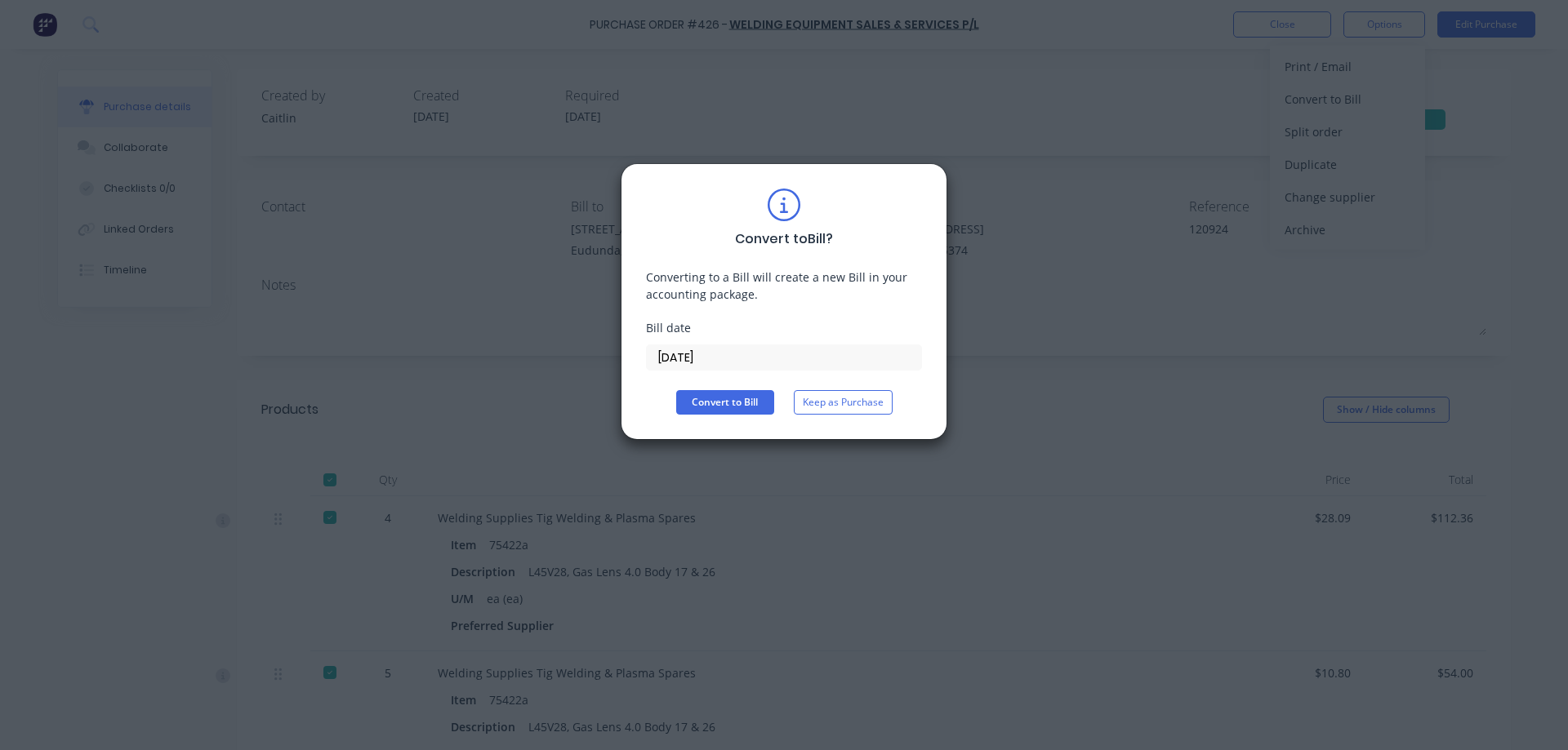
click at [762, 354] on input "08/10/25" at bounding box center [784, 358] width 275 height 25
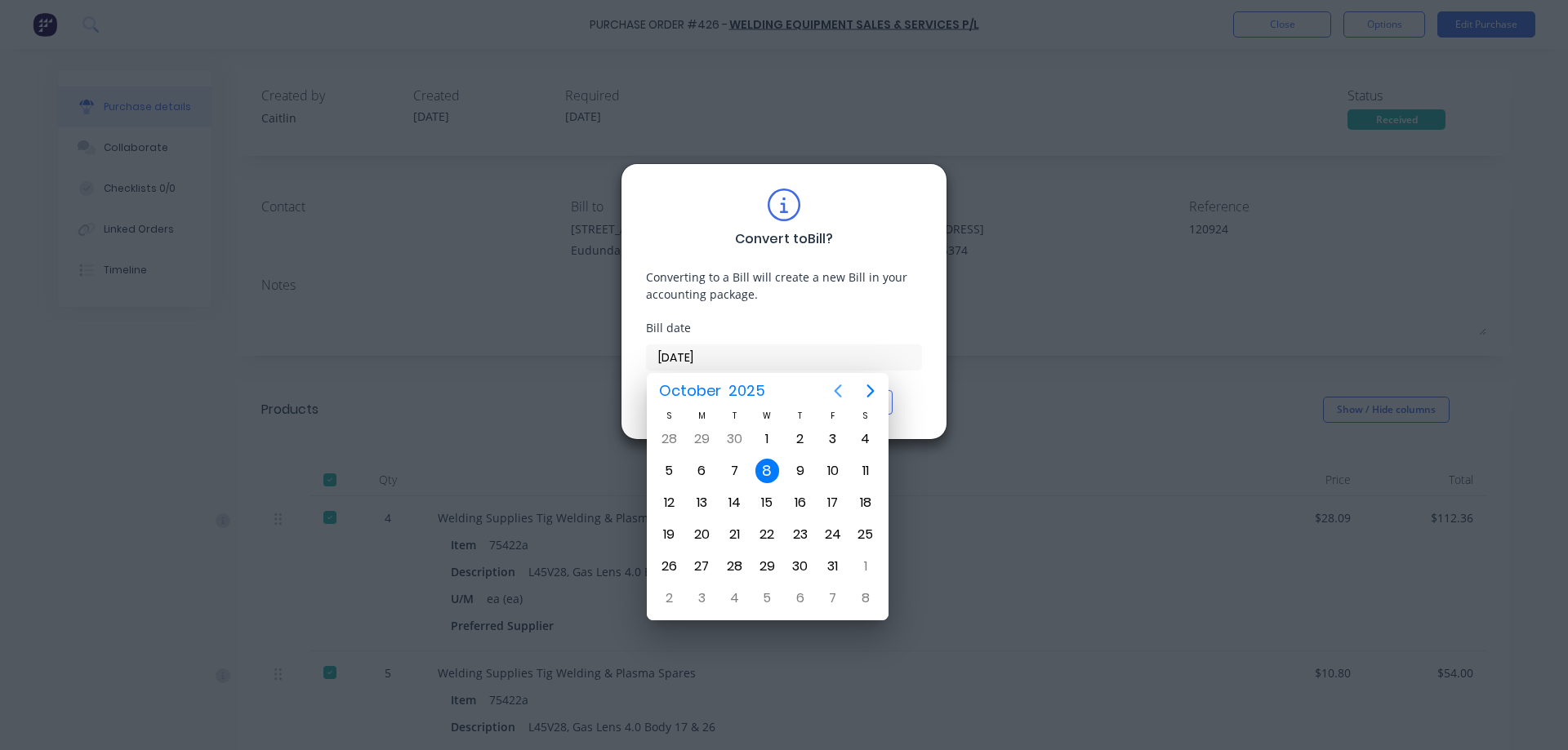
click at [841, 400] on icon "Previous page" at bounding box center [838, 391] width 20 height 20
click at [799, 438] on div "4" at bounding box center [801, 439] width 25 height 25
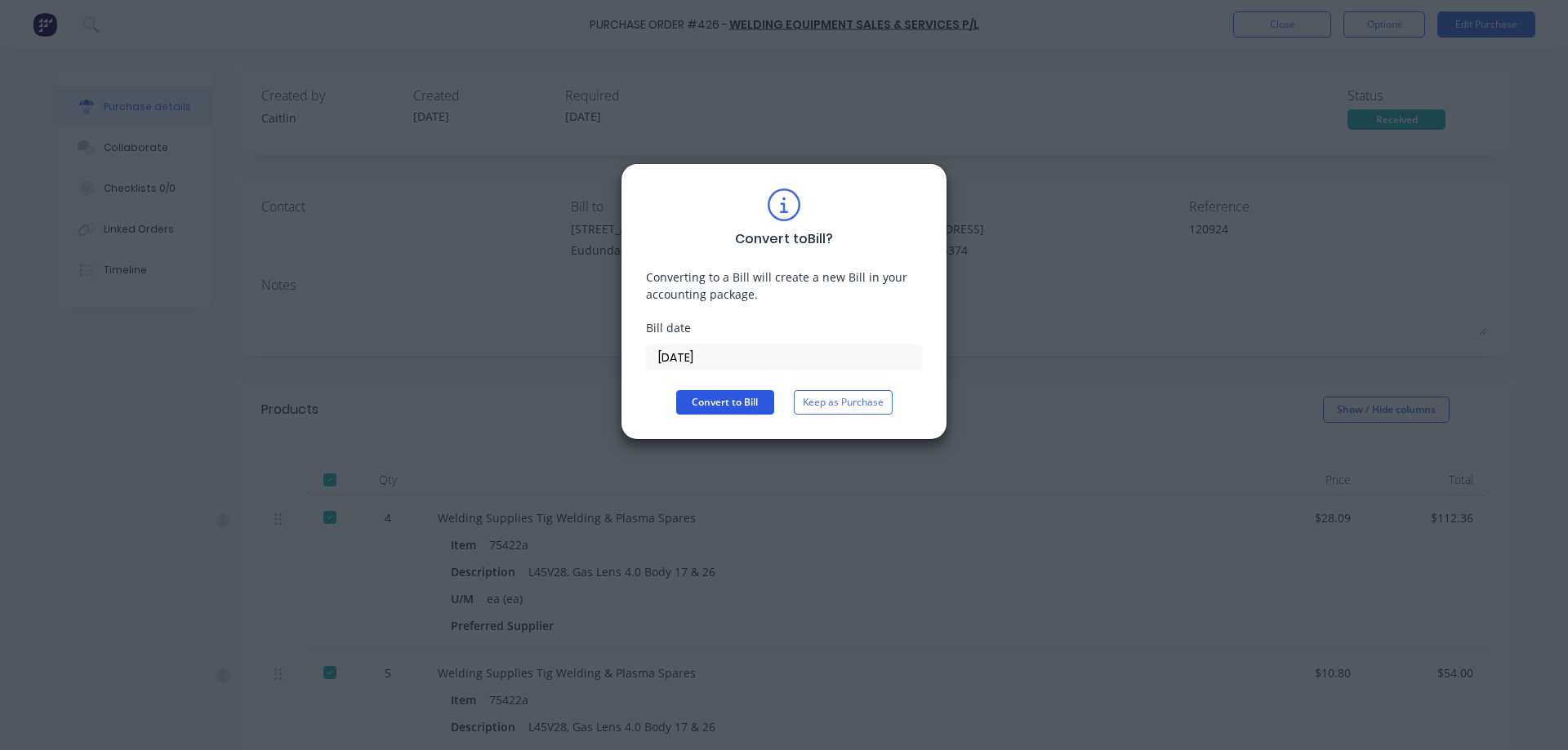
click at [718, 404] on button "Convert to Bill" at bounding box center [725, 403] width 98 height 25
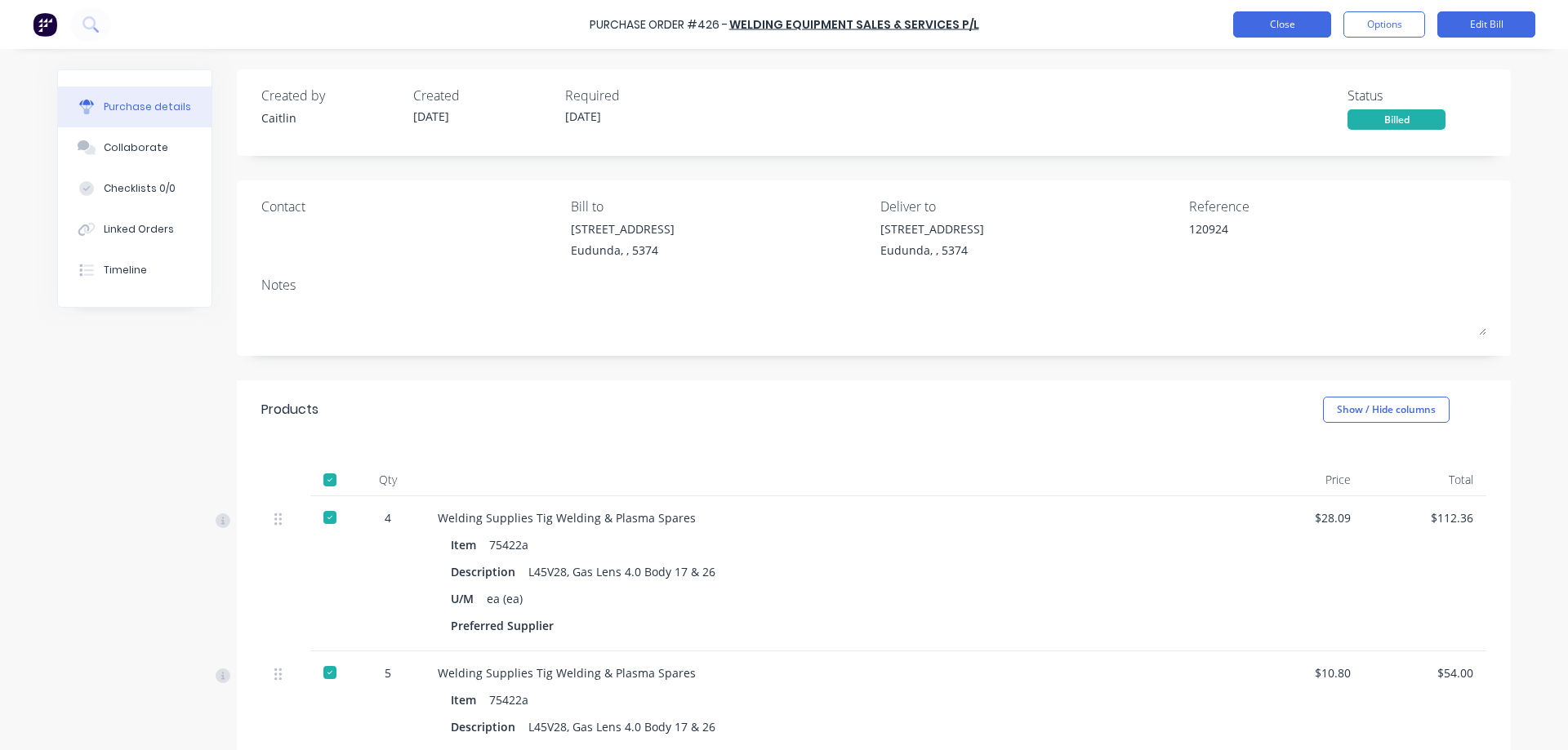
click at [1293, 26] on button "Close" at bounding box center [1282, 25] width 98 height 26
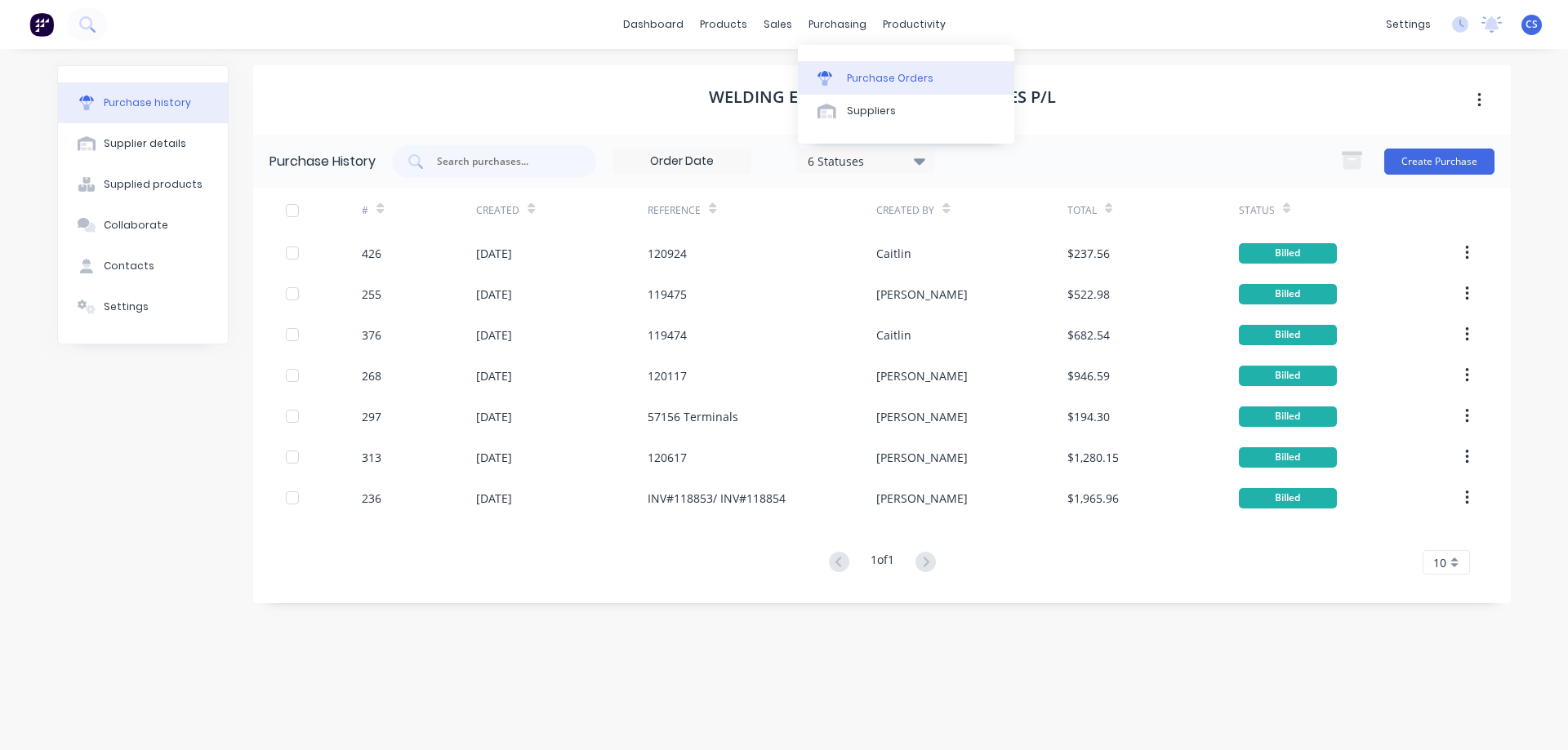
click at [860, 79] on div "Purchase Orders" at bounding box center [890, 79] width 87 height 15
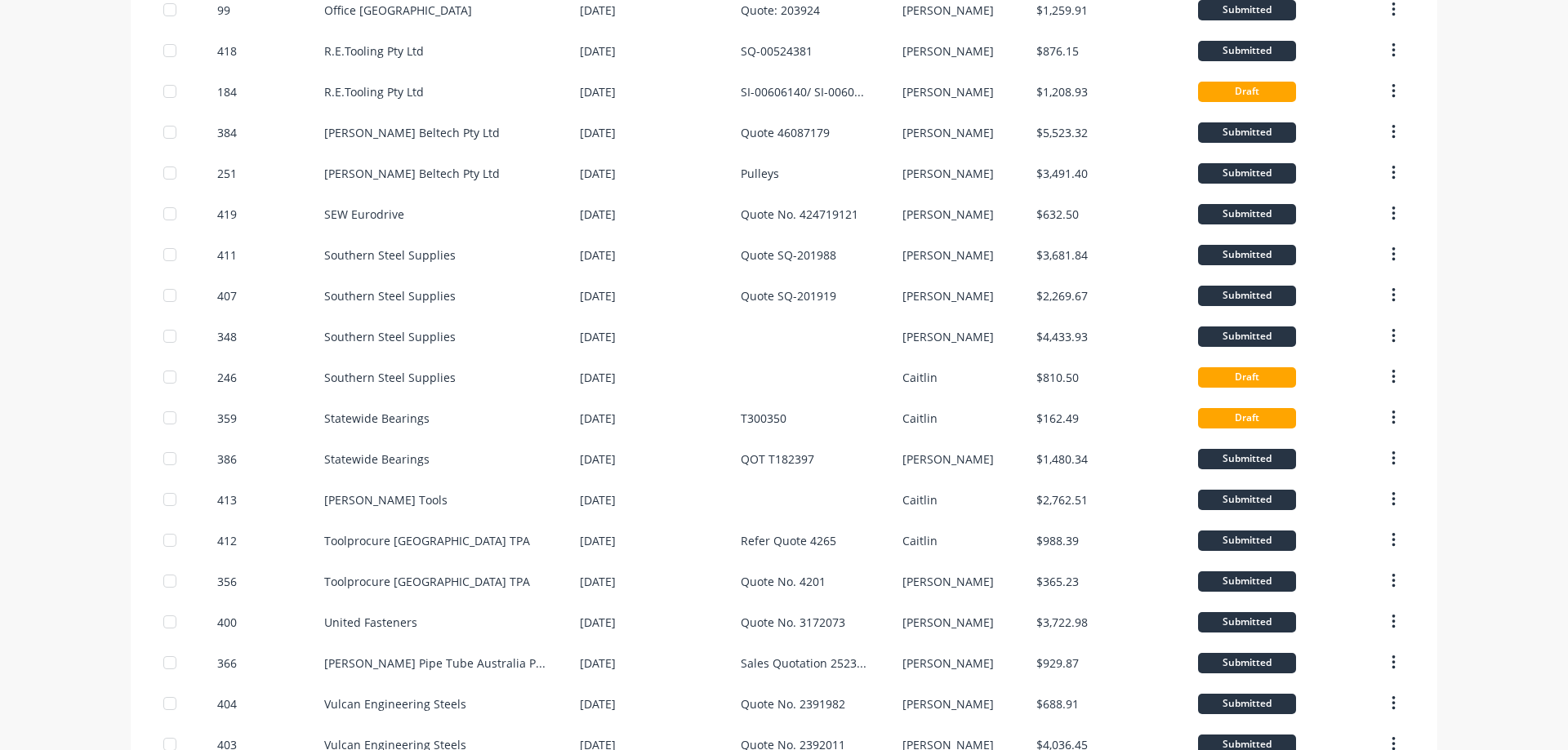
scroll to position [816, 0]
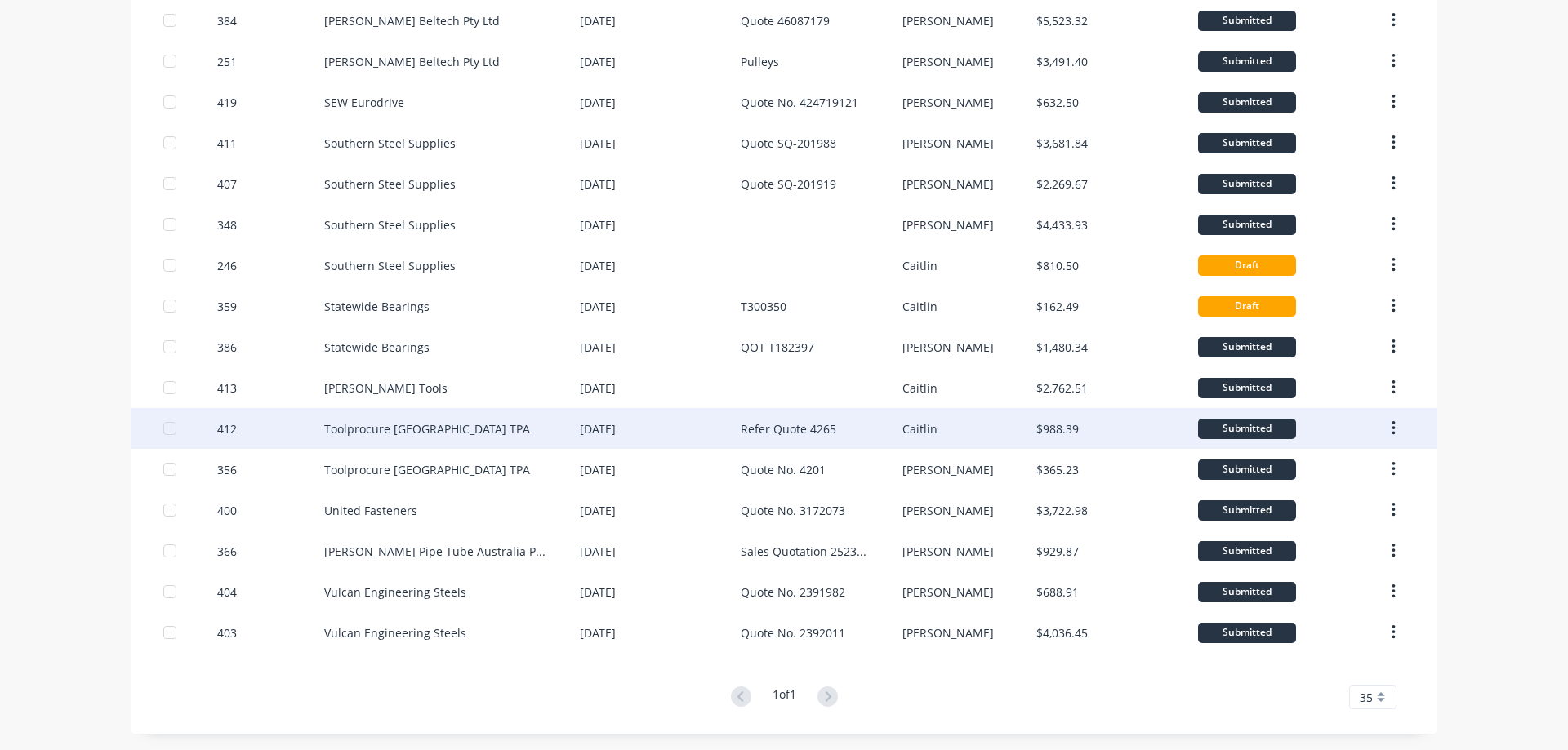
click at [710, 433] on div "29 Sep 2025" at bounding box center [660, 428] width 161 height 41
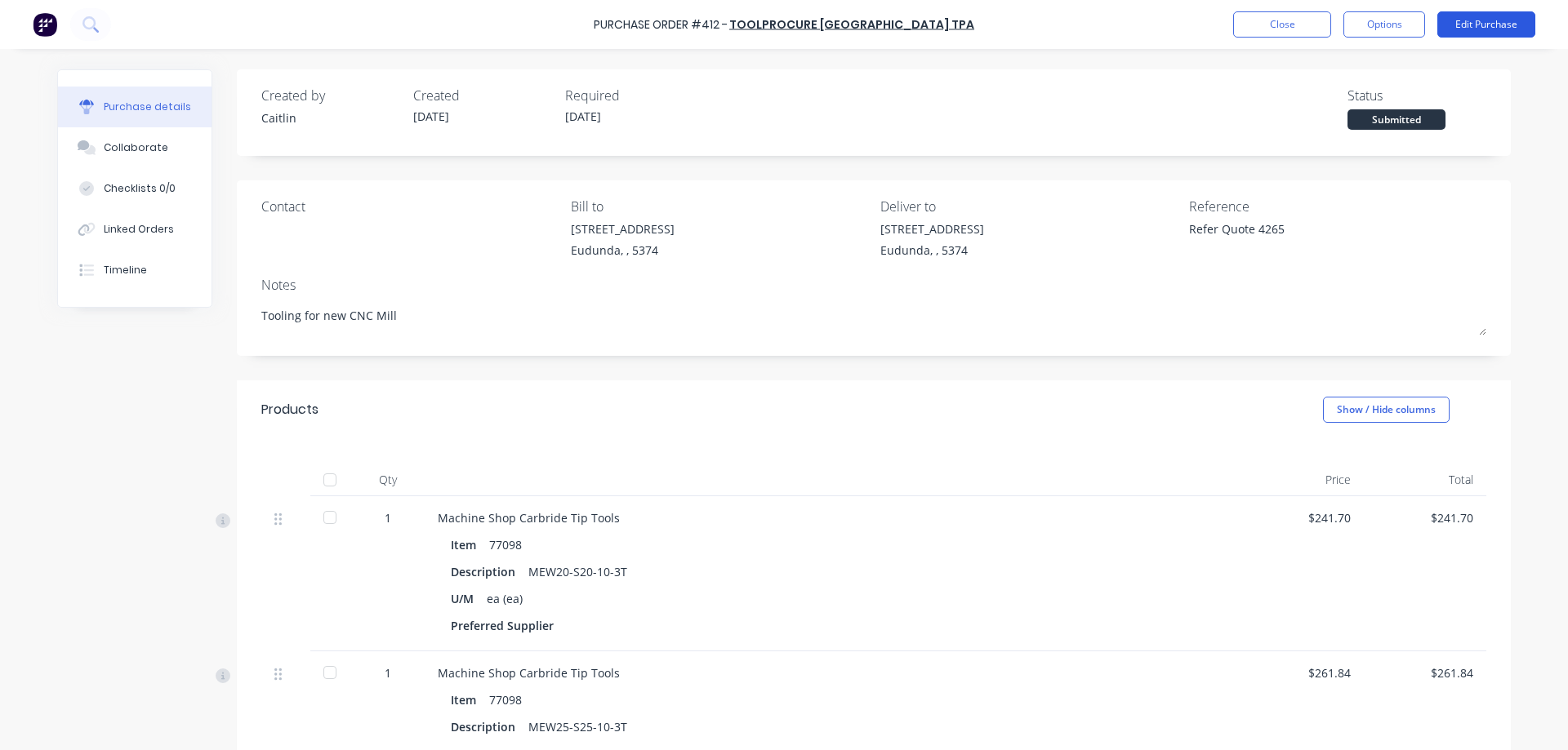
click at [1476, 17] on button "Edit Purchase" at bounding box center [1486, 25] width 98 height 26
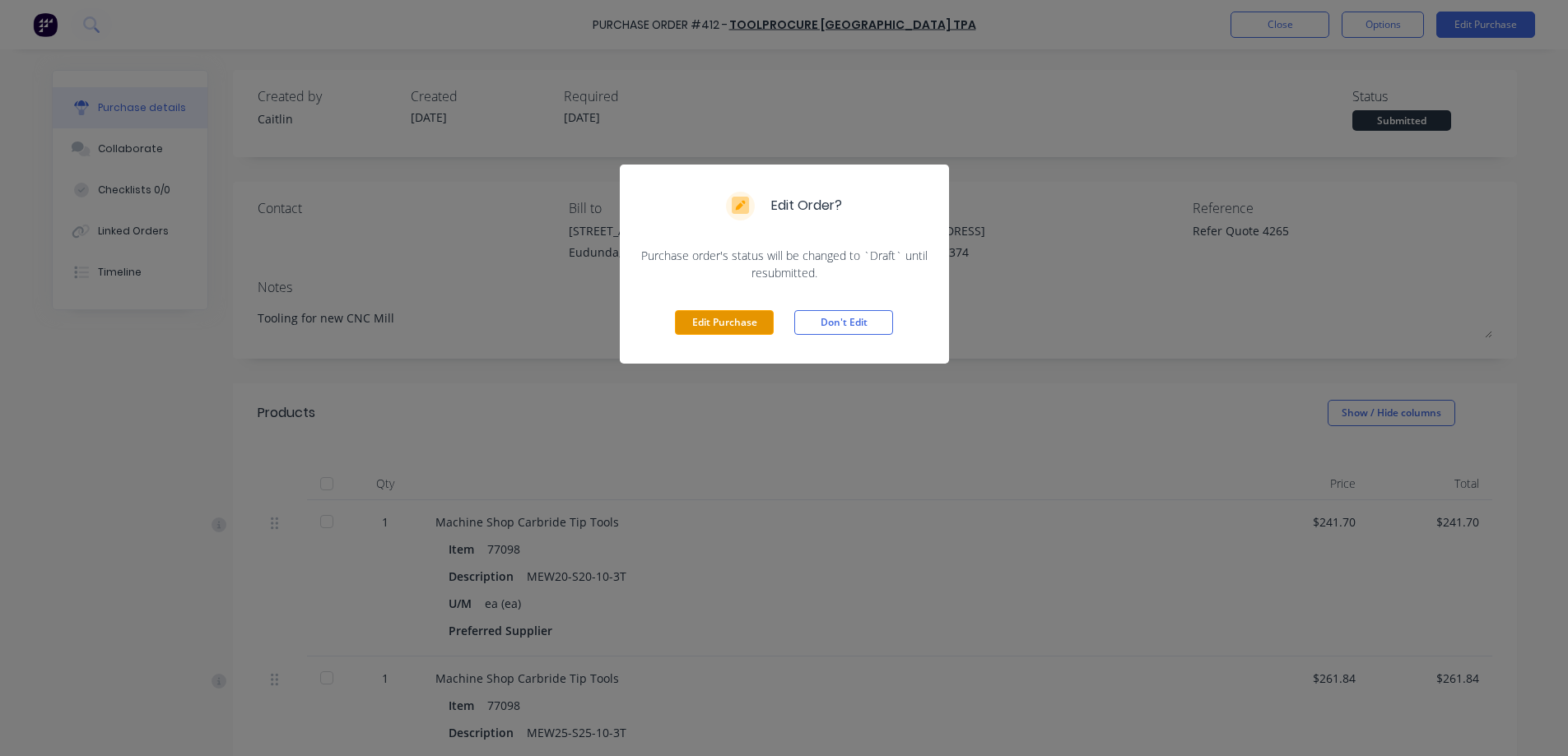
click at [749, 316] on button "Edit Purchase" at bounding box center [724, 323] width 98 height 25
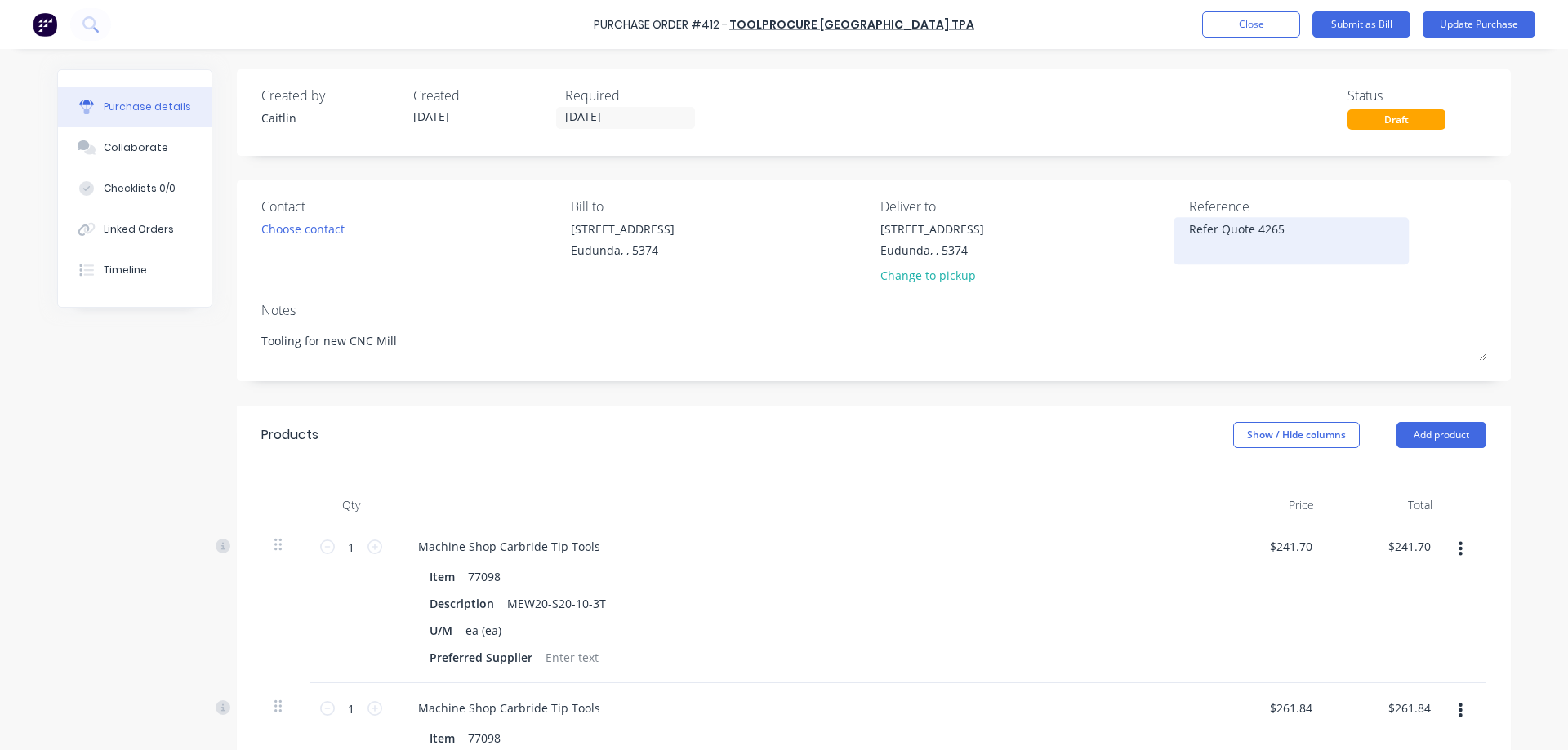
drag, startPoint x: 1216, startPoint y: 238, endPoint x: 1183, endPoint y: 235, distance: 33.1
click at [1189, 235] on textarea "Refer Quote 4265" at bounding box center [1291, 239] width 204 height 36
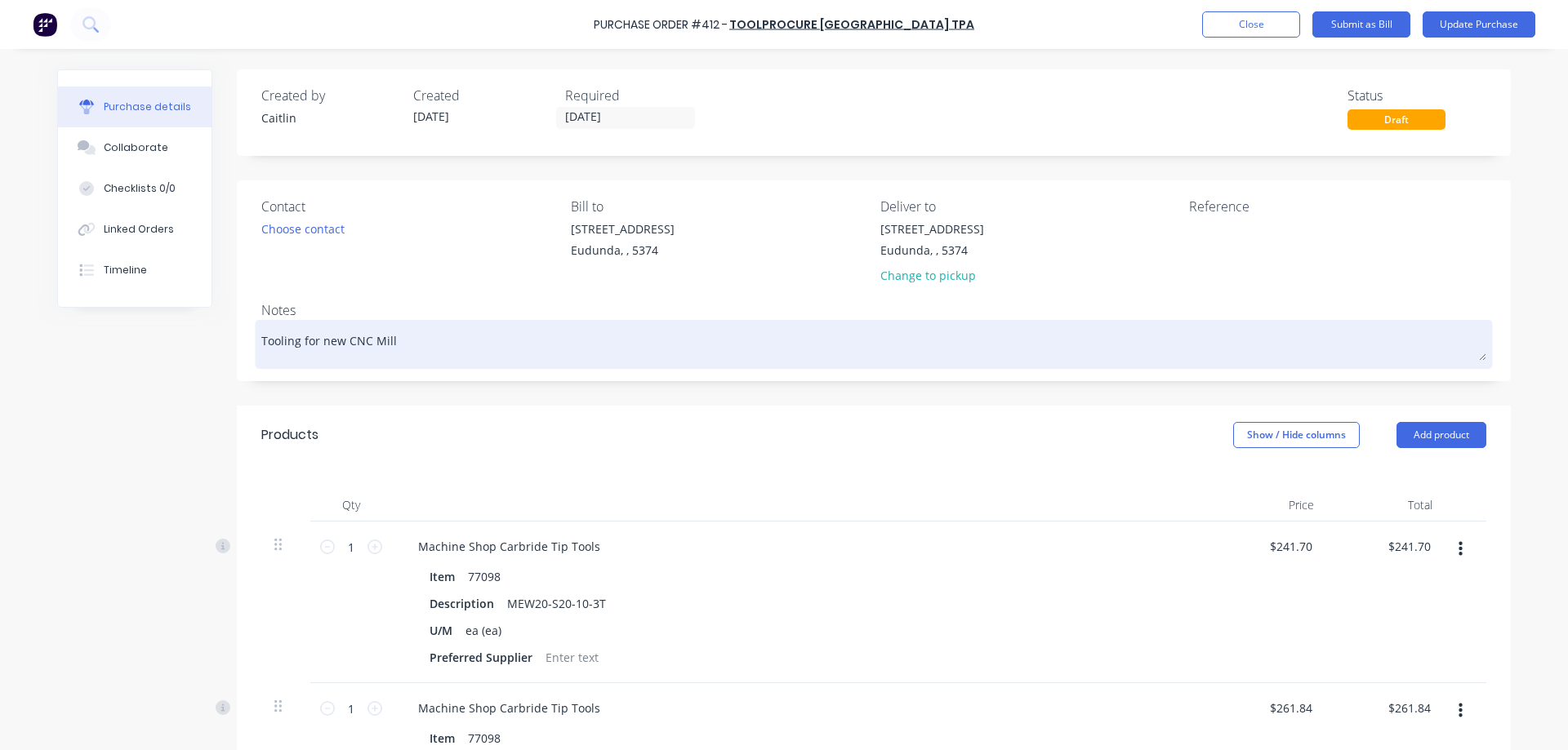
click at [686, 349] on textarea "Tooling for new CNC Mill" at bounding box center [873, 342] width 1225 height 36
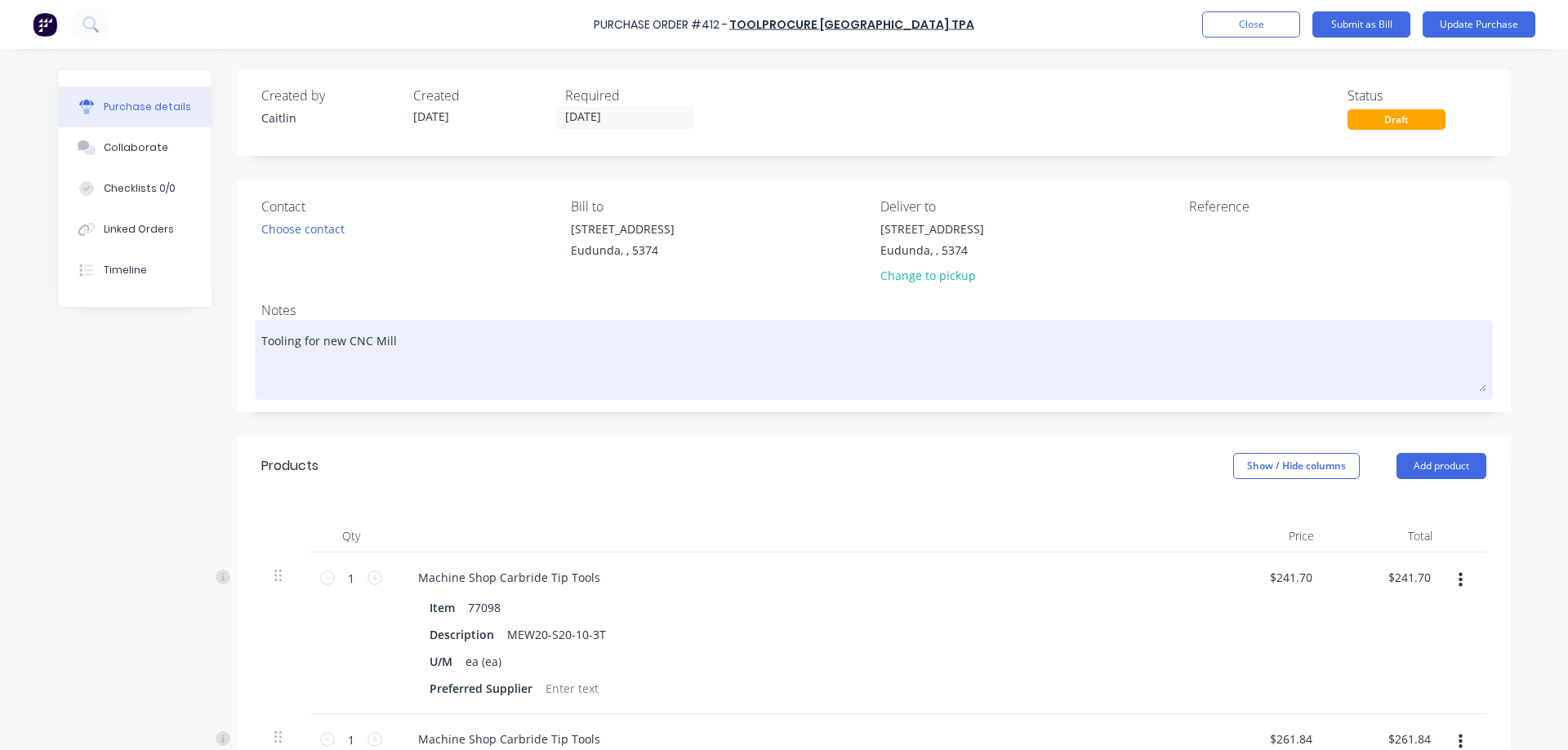
paste textarea "Refer Quote 4265"
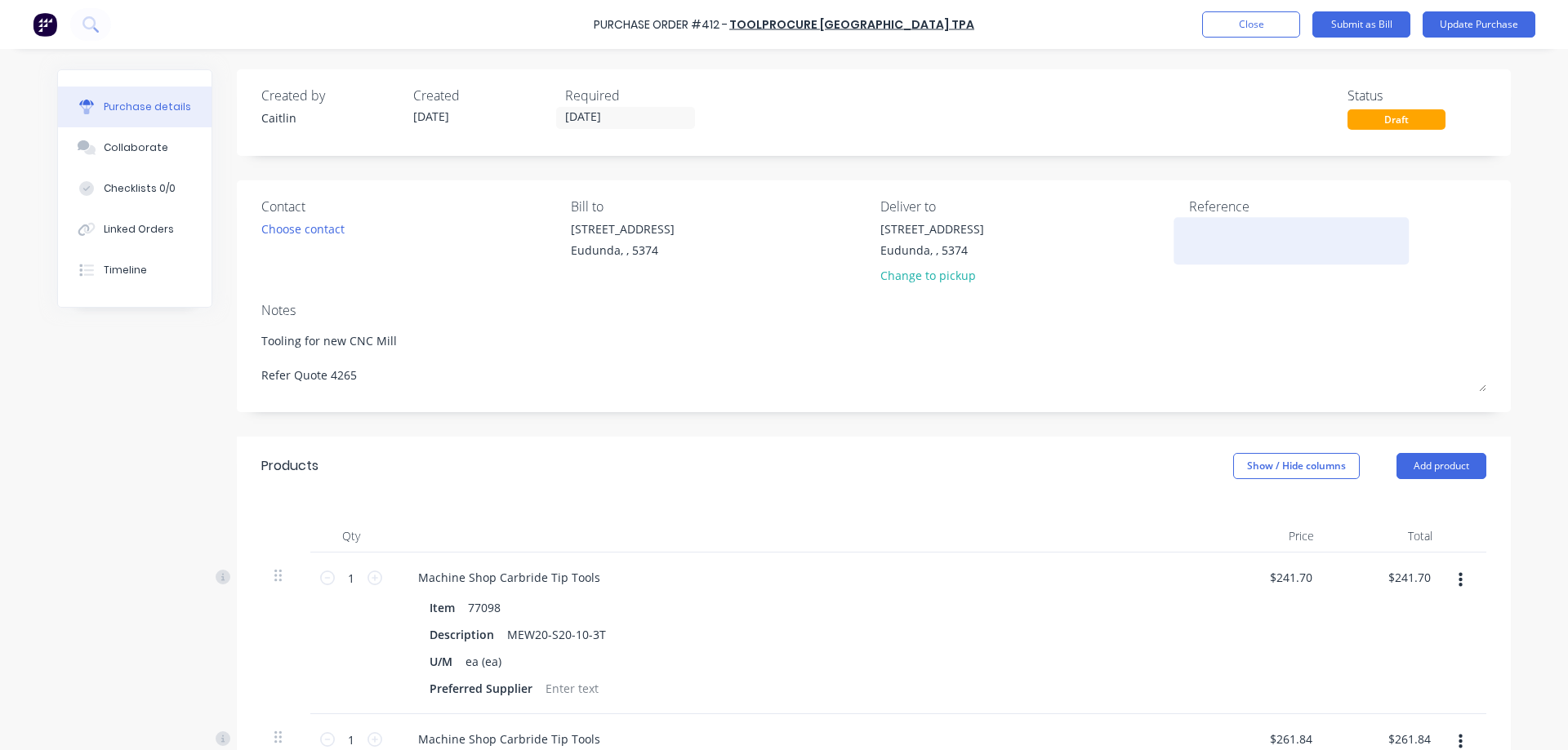
click at [1216, 227] on textarea at bounding box center [1291, 239] width 204 height 36
click at [1513, 28] on button "Update Purchase" at bounding box center [1479, 25] width 112 height 26
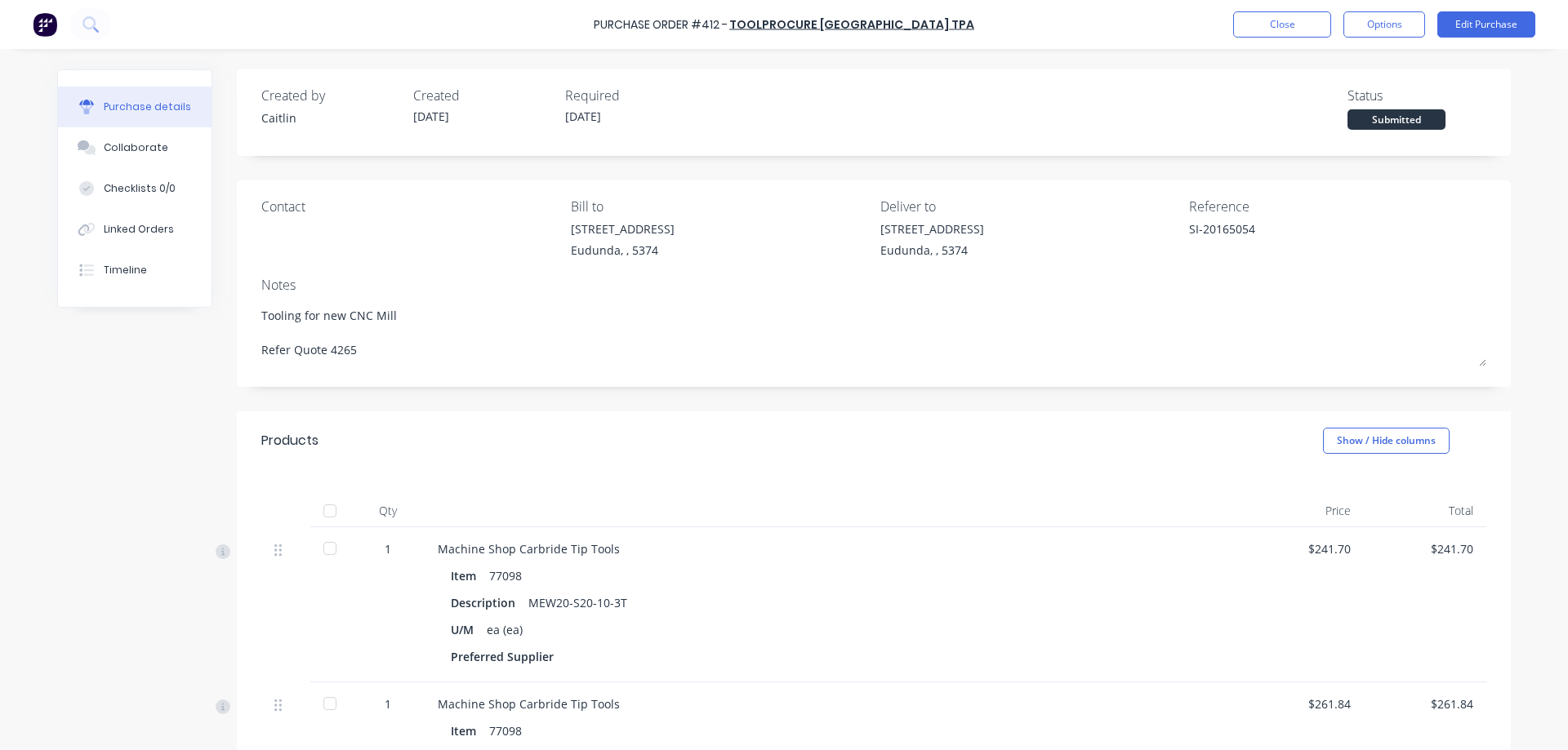
click at [319, 516] on div at bounding box center [329, 510] width 32 height 32
click at [1381, 26] on button "Options" at bounding box center [1384, 25] width 82 height 26
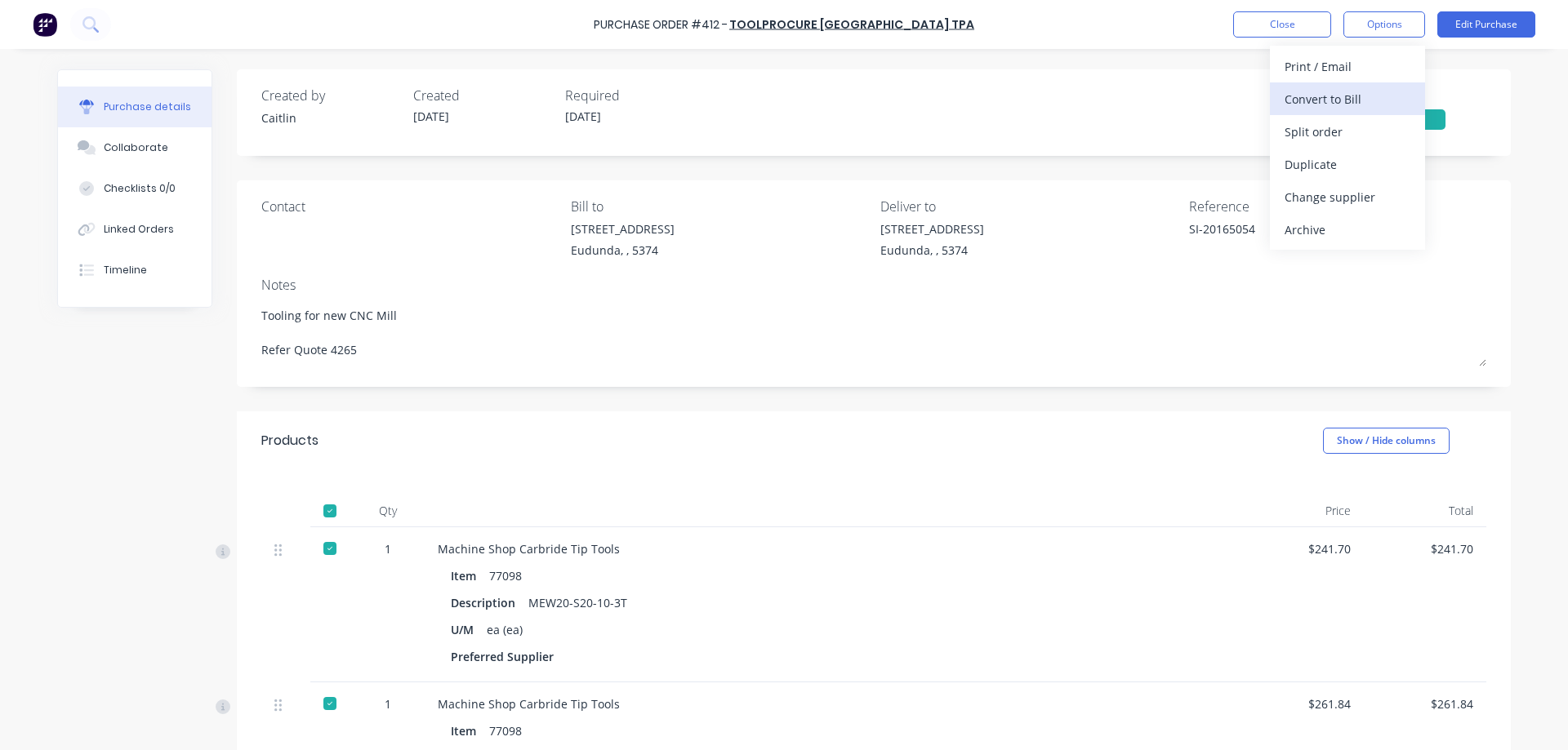
click at [1337, 102] on div "Convert to Bill" at bounding box center [1347, 99] width 126 height 24
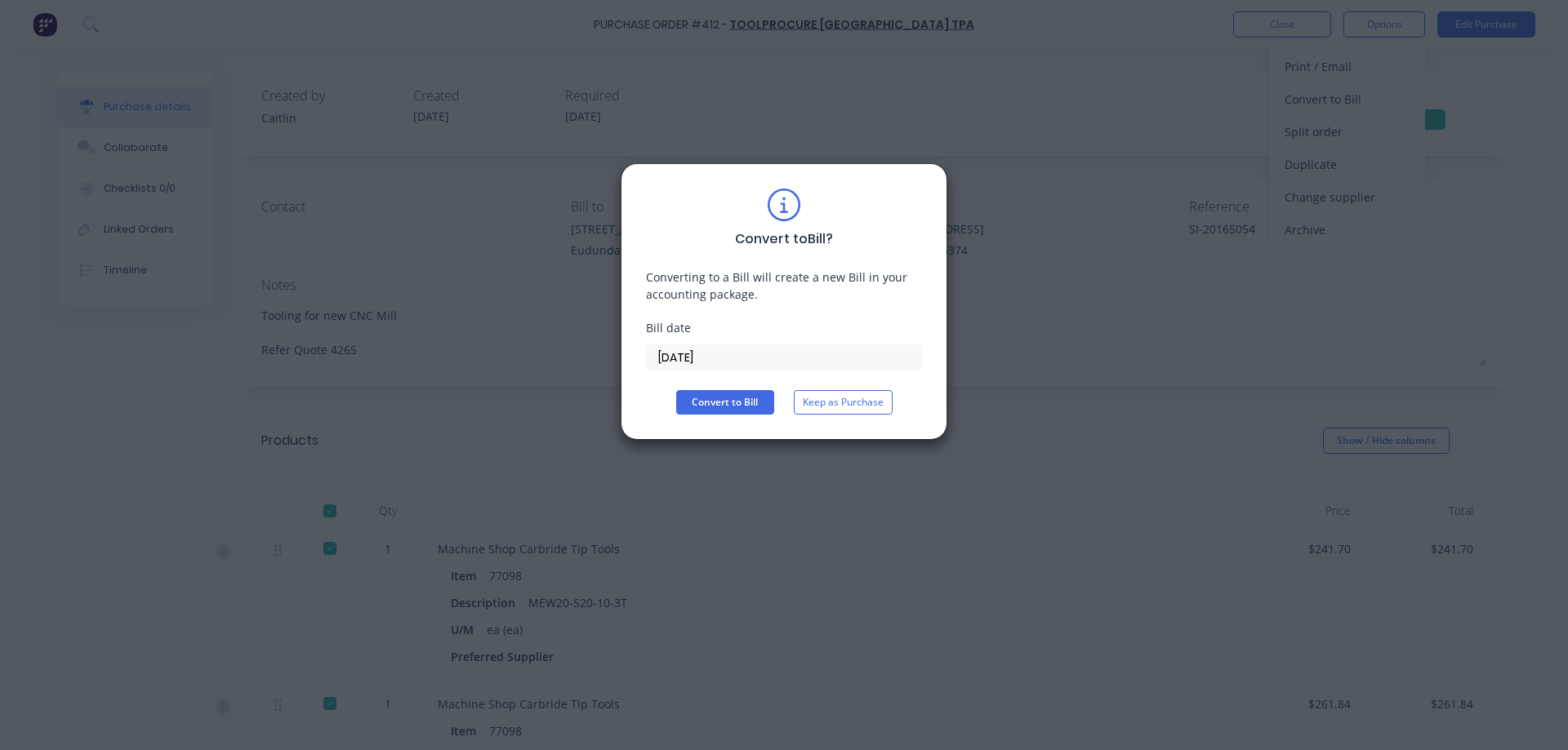
click at [740, 356] on input "08/10/25" at bounding box center [784, 358] width 275 height 25
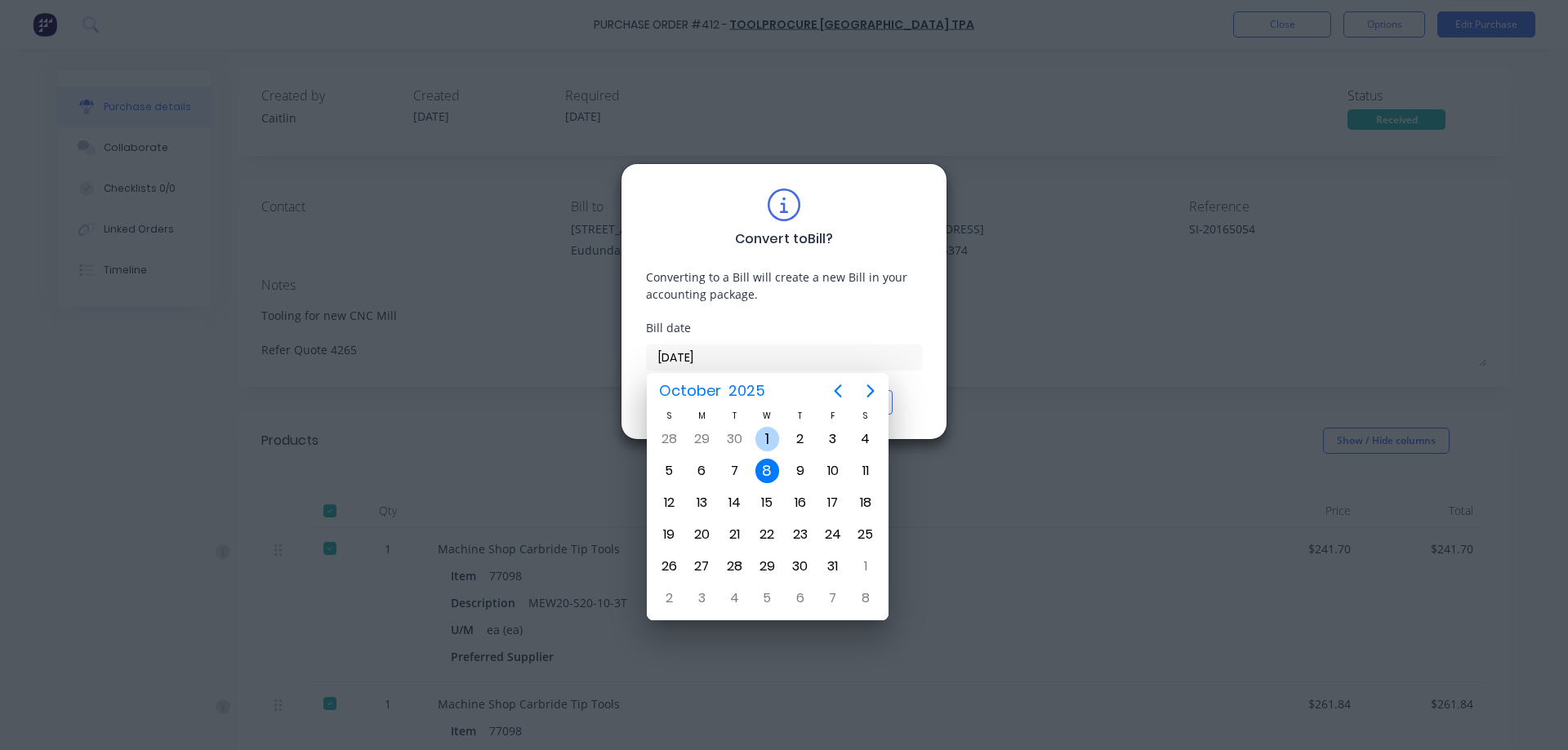
click at [762, 444] on div "1" at bounding box center [767, 439] width 25 height 25
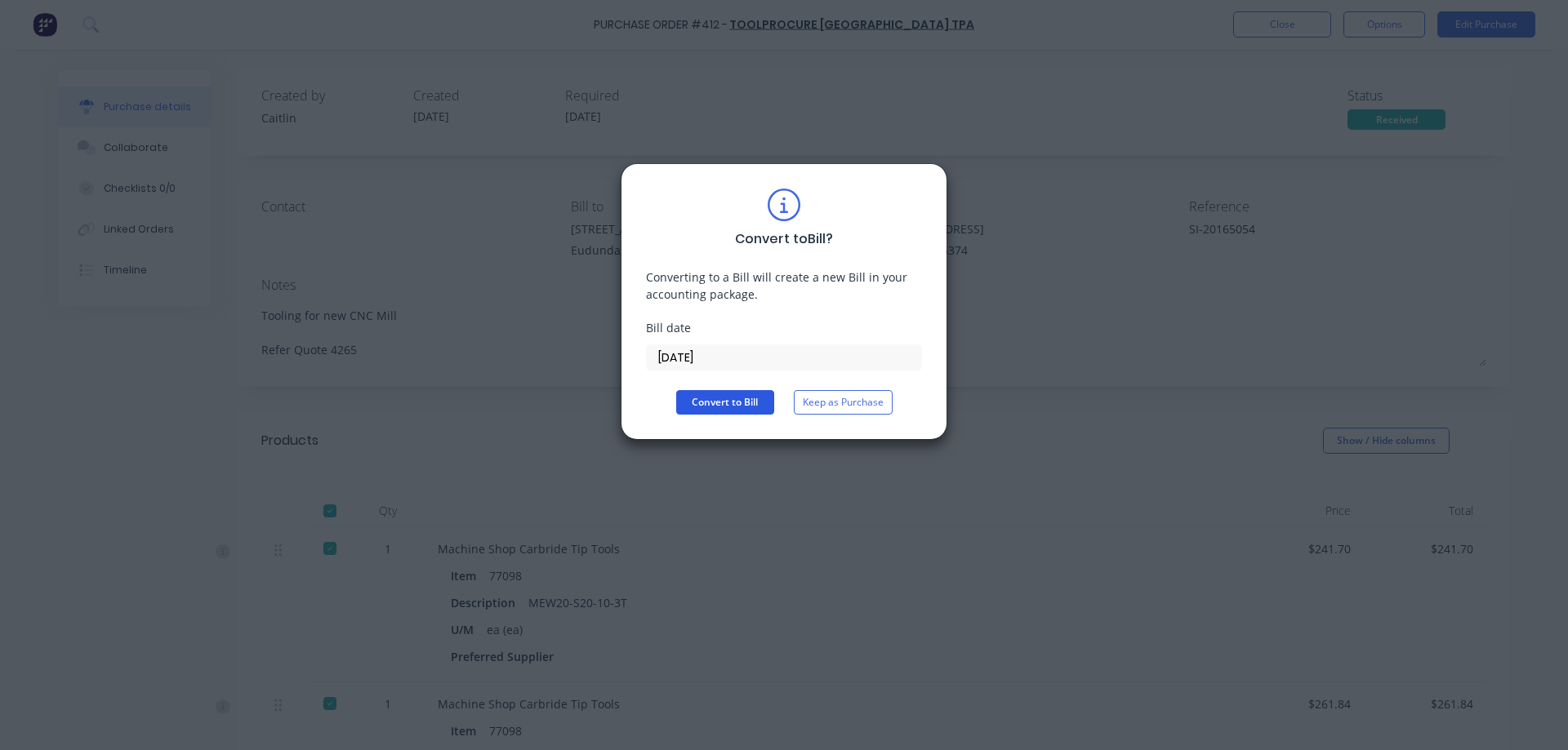
click at [730, 407] on button "Convert to Bill" at bounding box center [725, 403] width 98 height 25
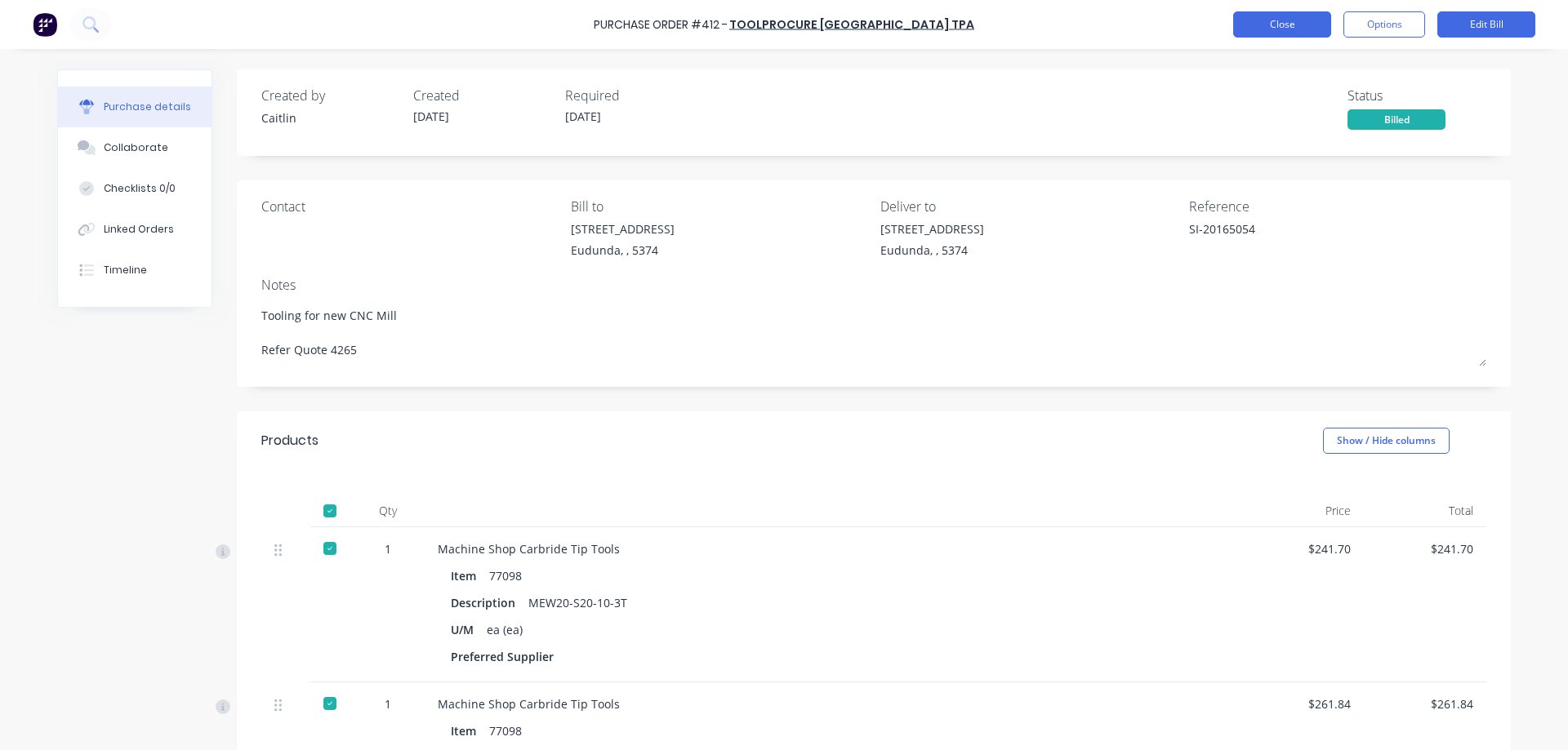
click at [1273, 32] on button "Close" at bounding box center [1282, 25] width 98 height 26
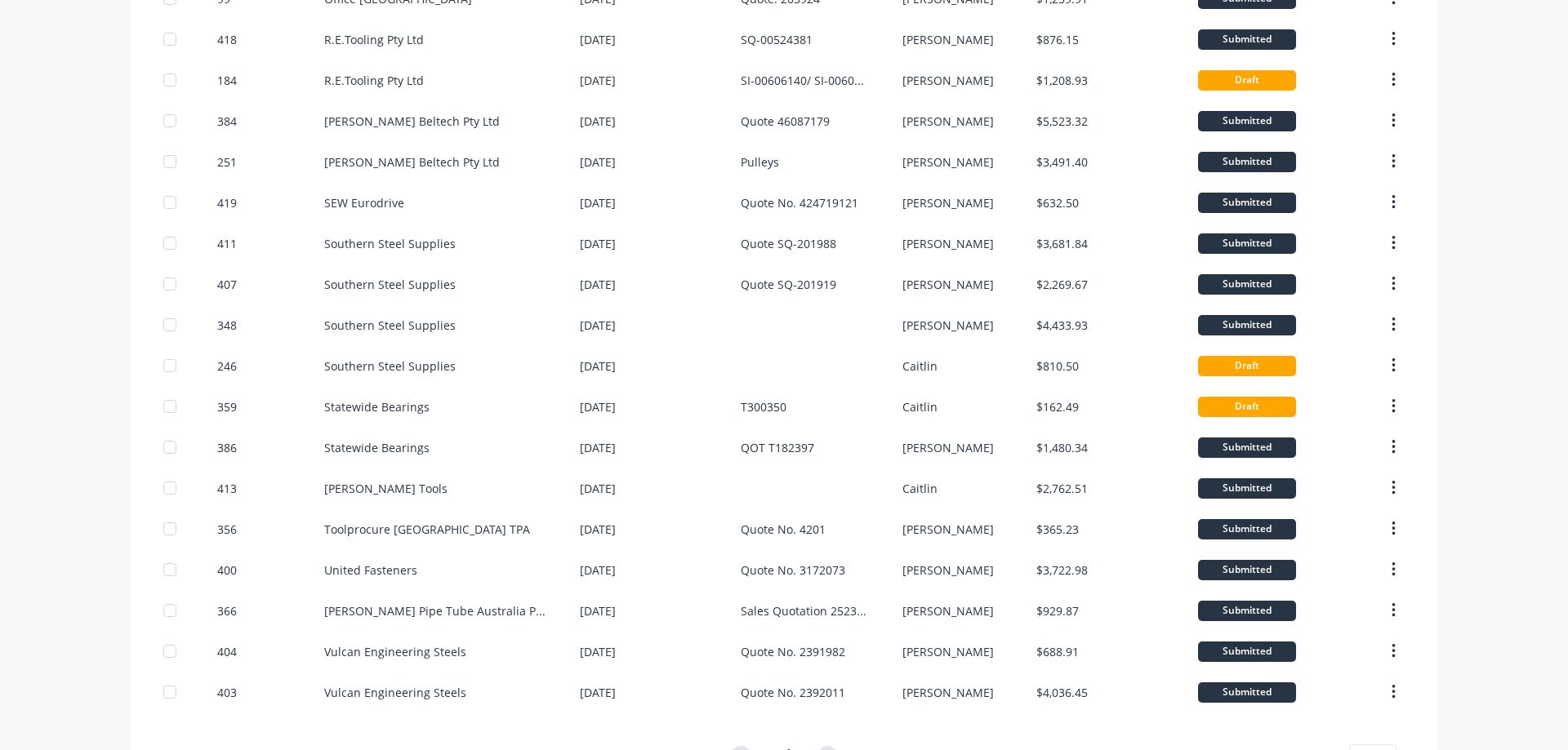
scroll to position [776, 0]
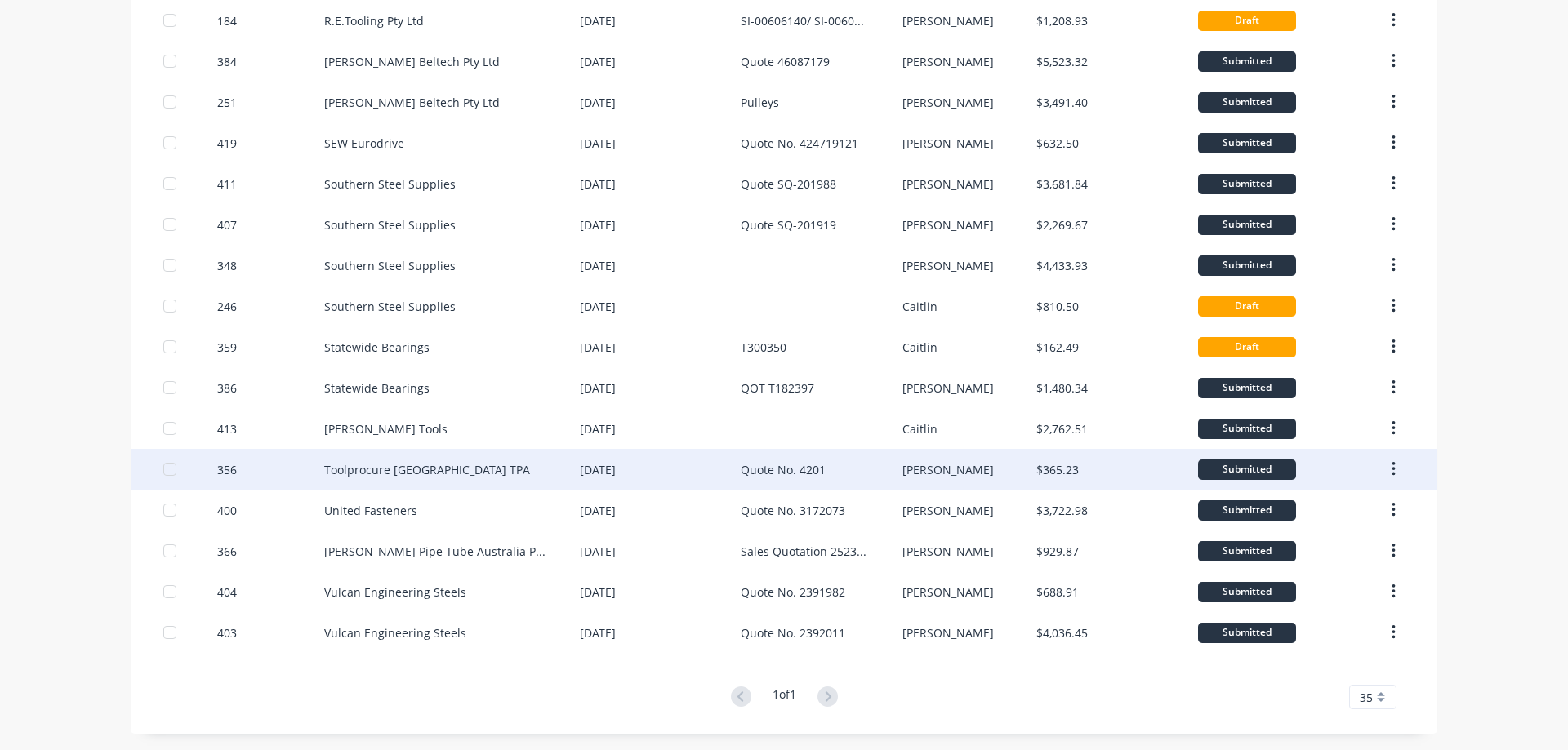
click at [523, 480] on div "Toolprocure Australia TPA" at bounding box center [452, 469] width 256 height 41
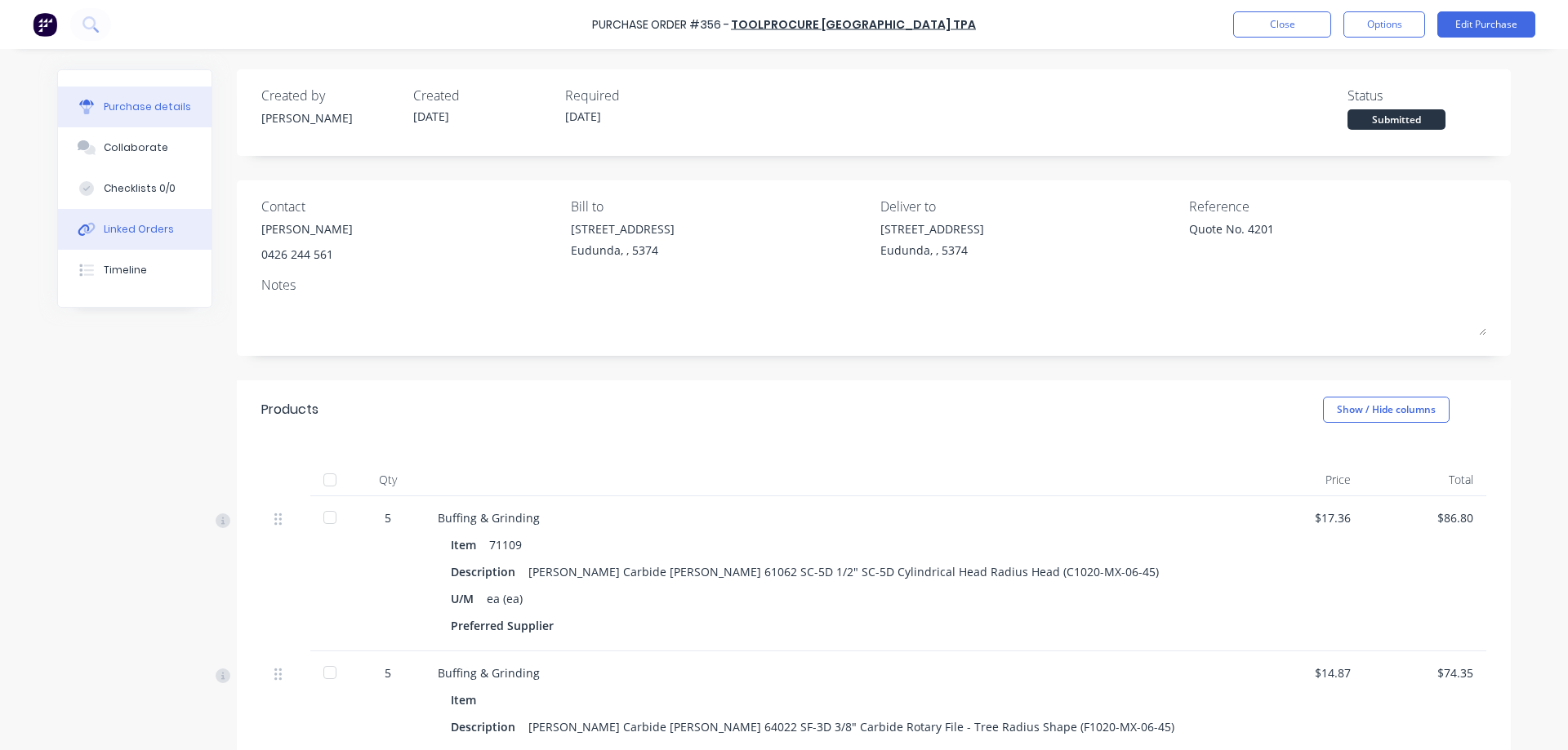
click at [179, 226] on button "Linked Orders" at bounding box center [135, 229] width 154 height 41
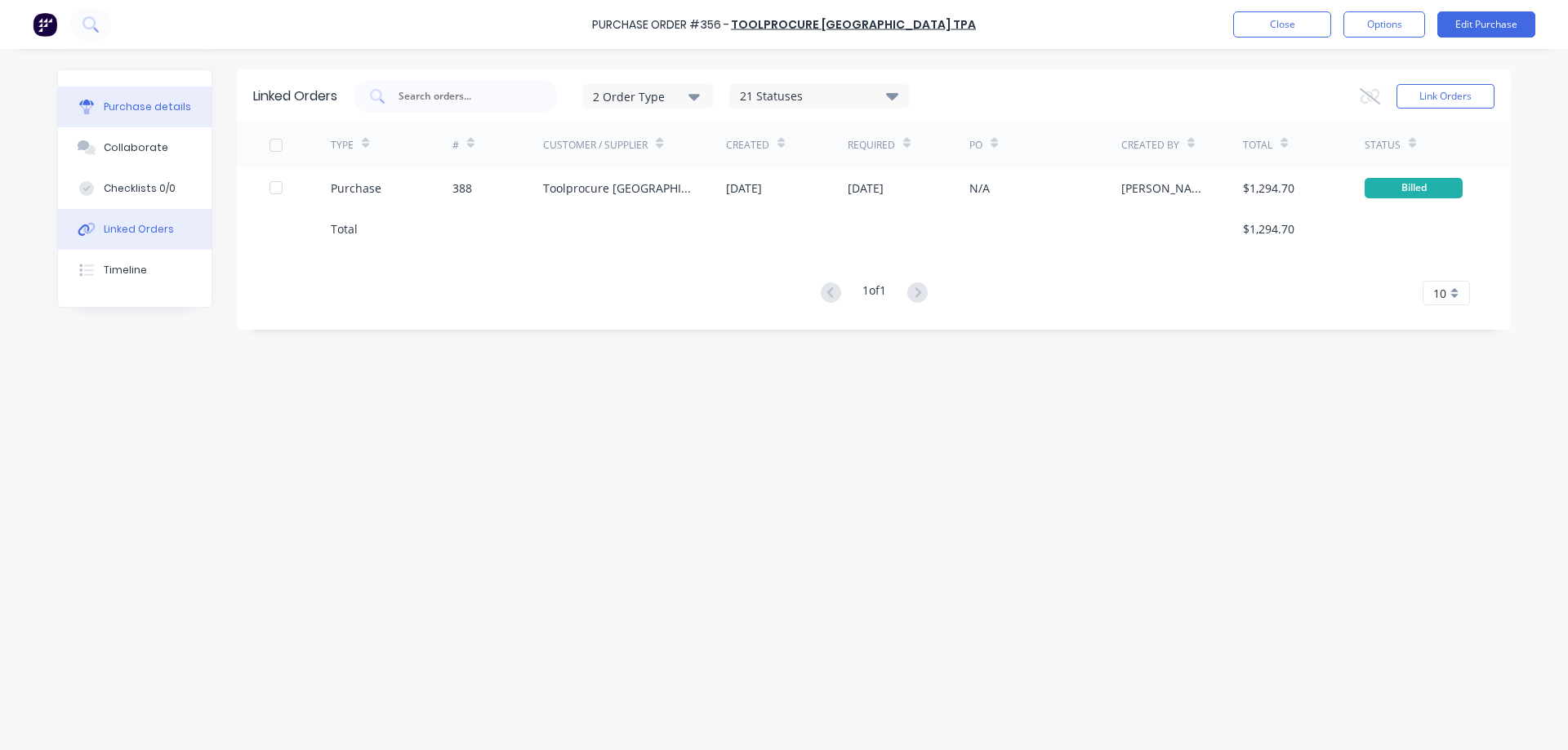
click at [174, 93] on button "Purchase details" at bounding box center [135, 107] width 154 height 41
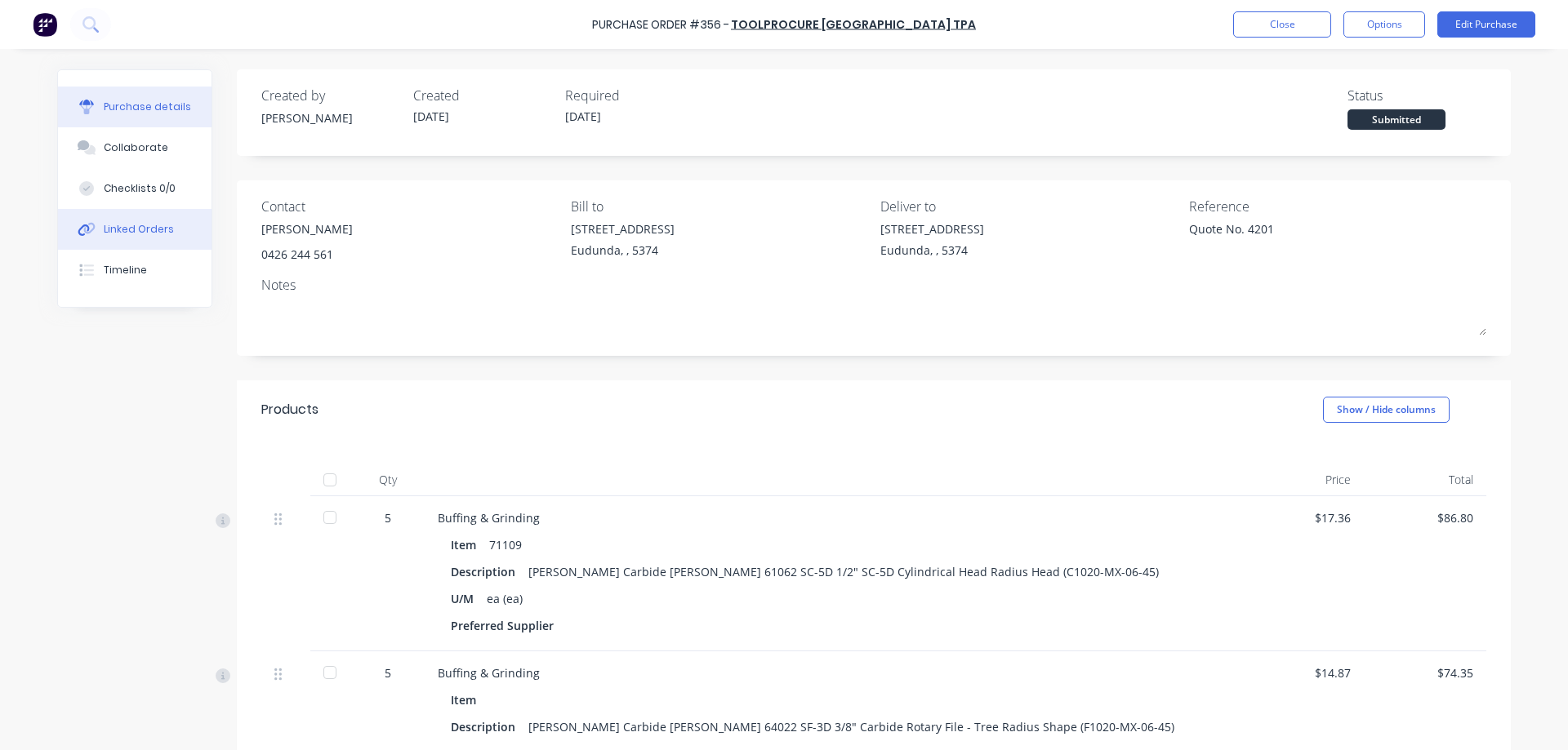
click at [122, 214] on button "Linked Orders" at bounding box center [135, 229] width 154 height 41
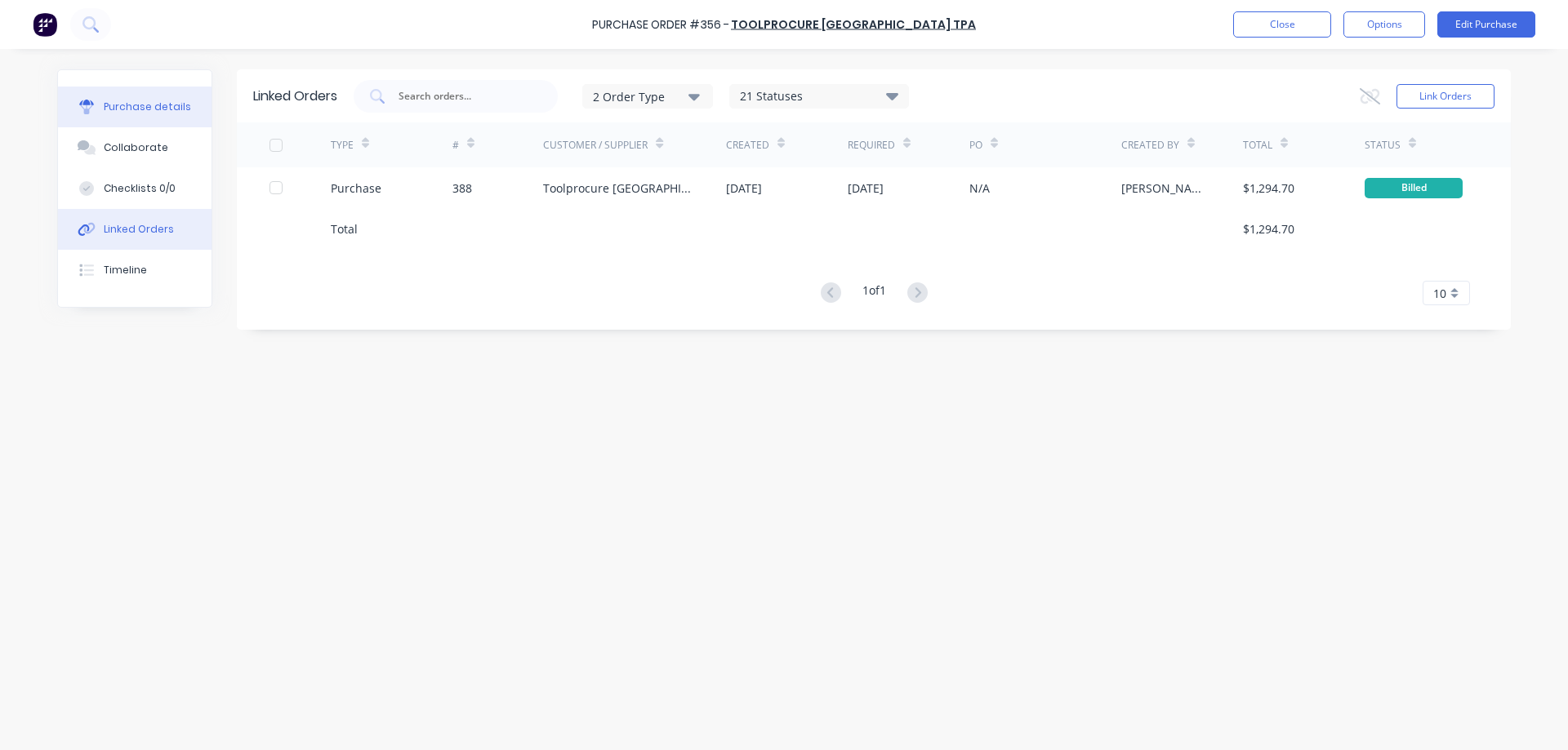
click at [122, 119] on button "Purchase details" at bounding box center [135, 107] width 154 height 41
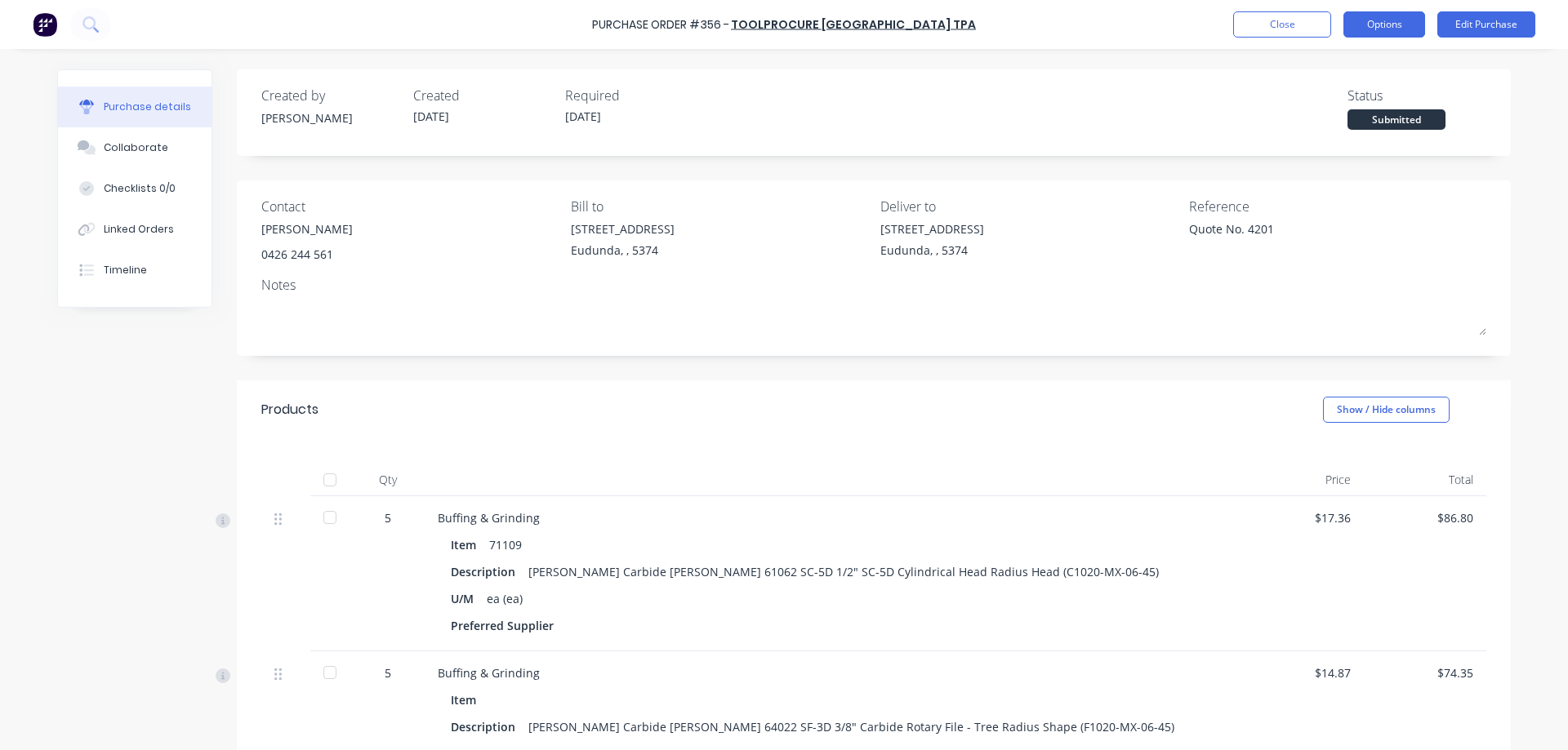
click at [1402, 33] on button "Options" at bounding box center [1384, 25] width 82 height 26
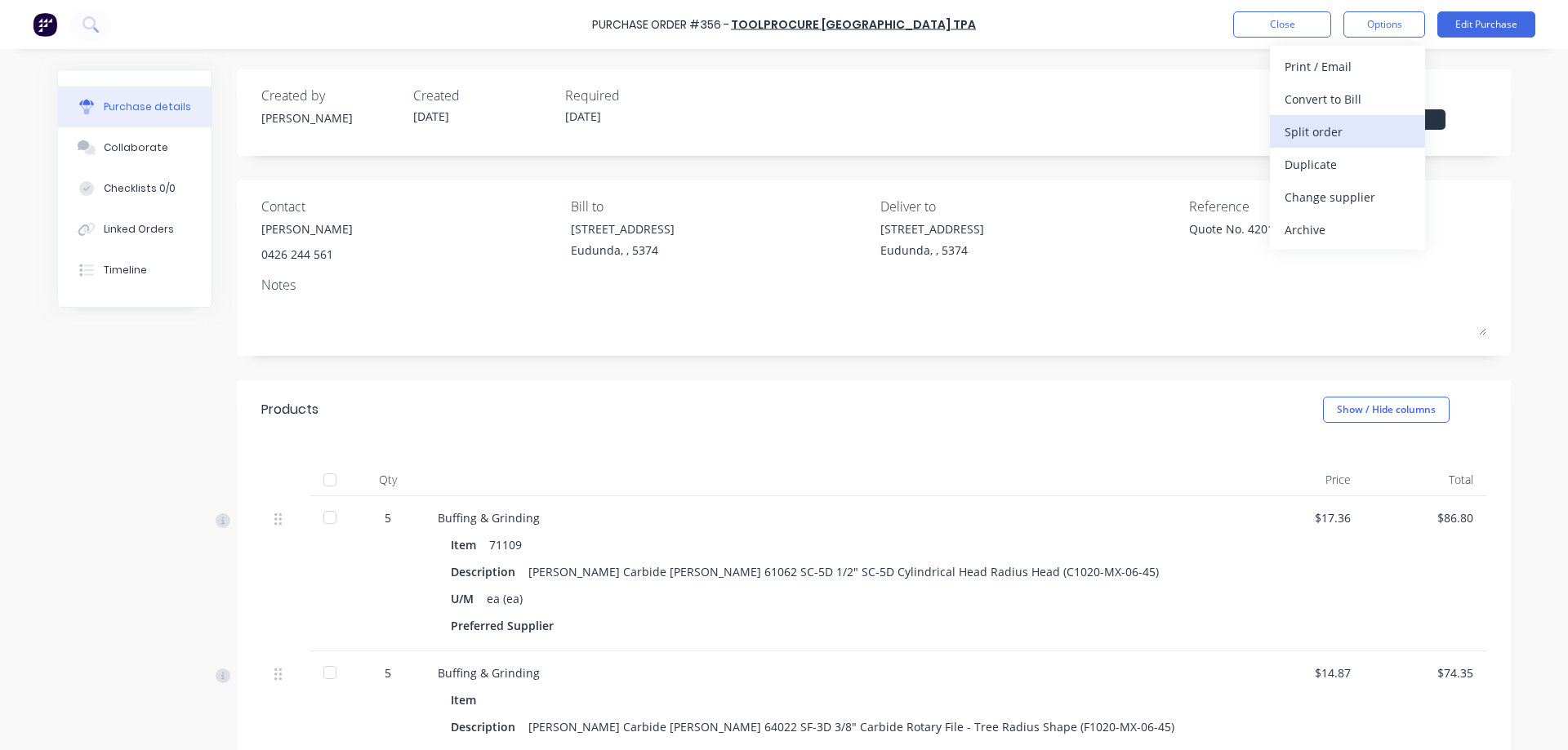
click at [1338, 131] on div "Split order" at bounding box center [1347, 131] width 126 height 24
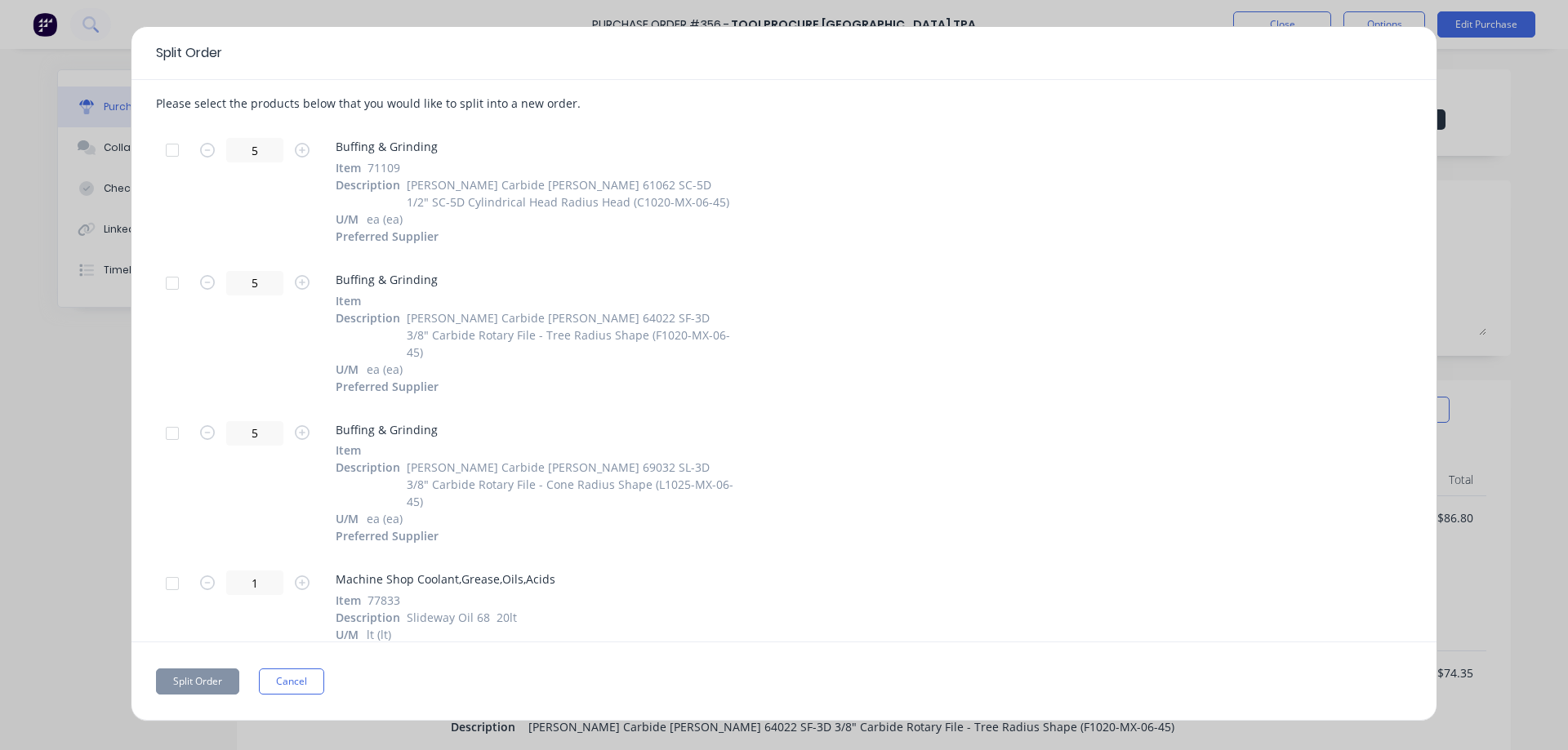
click at [175, 567] on div at bounding box center [172, 583] width 32 height 32
click at [202, 673] on button "Split Order" at bounding box center [198, 682] width 84 height 26
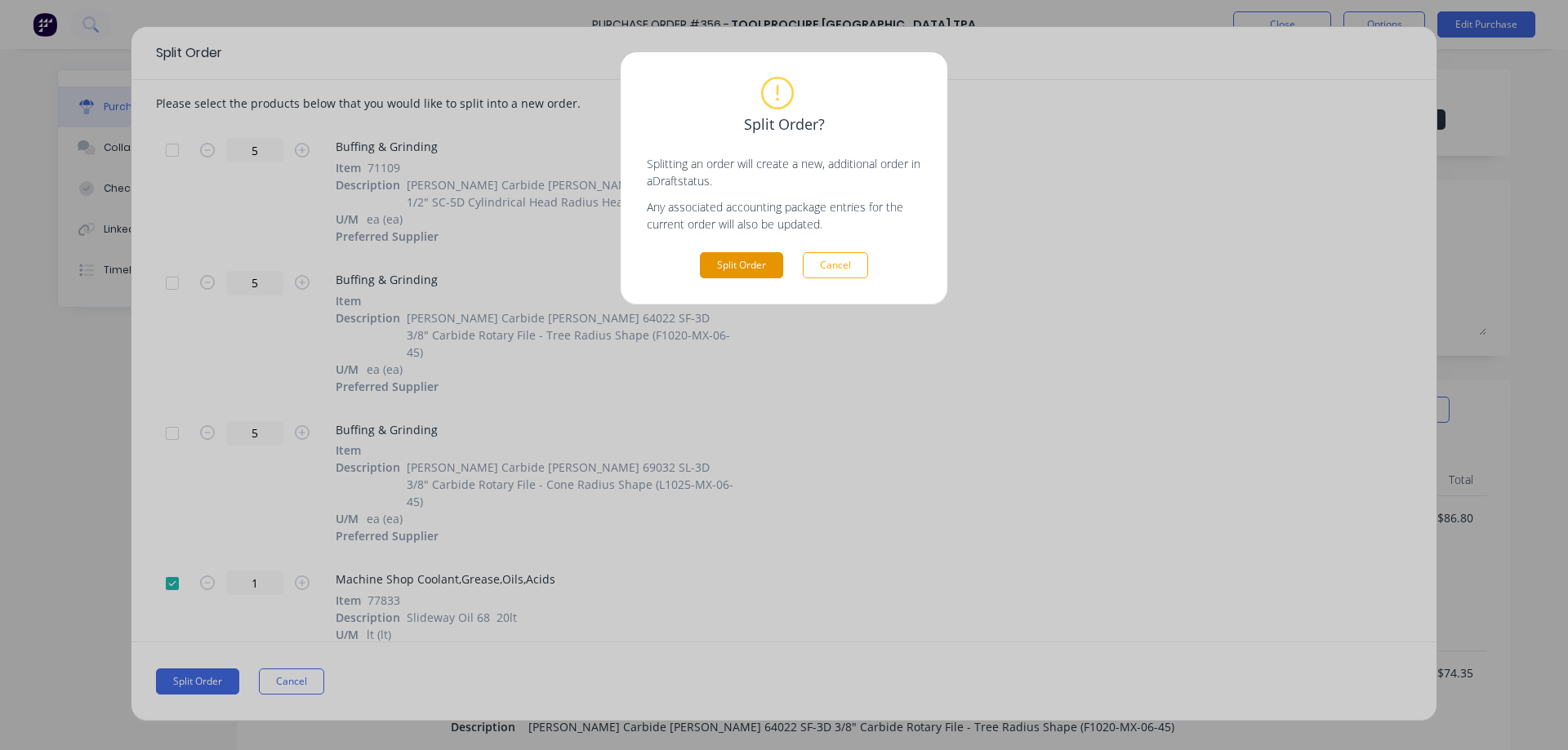
click at [767, 256] on button "Split Order" at bounding box center [741, 265] width 84 height 26
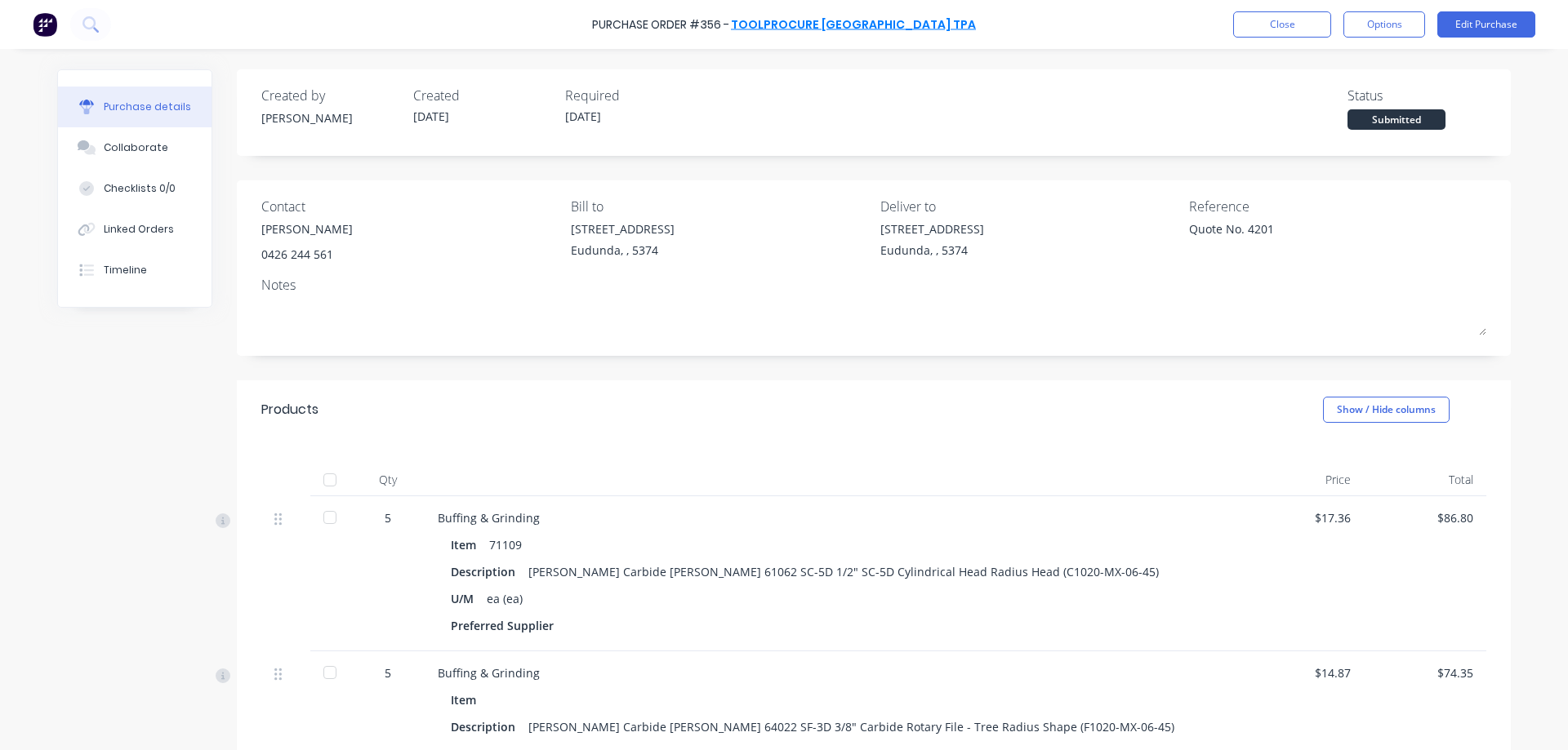
click at [876, 26] on link "Toolprocure Australia TPA" at bounding box center [853, 25] width 245 height 17
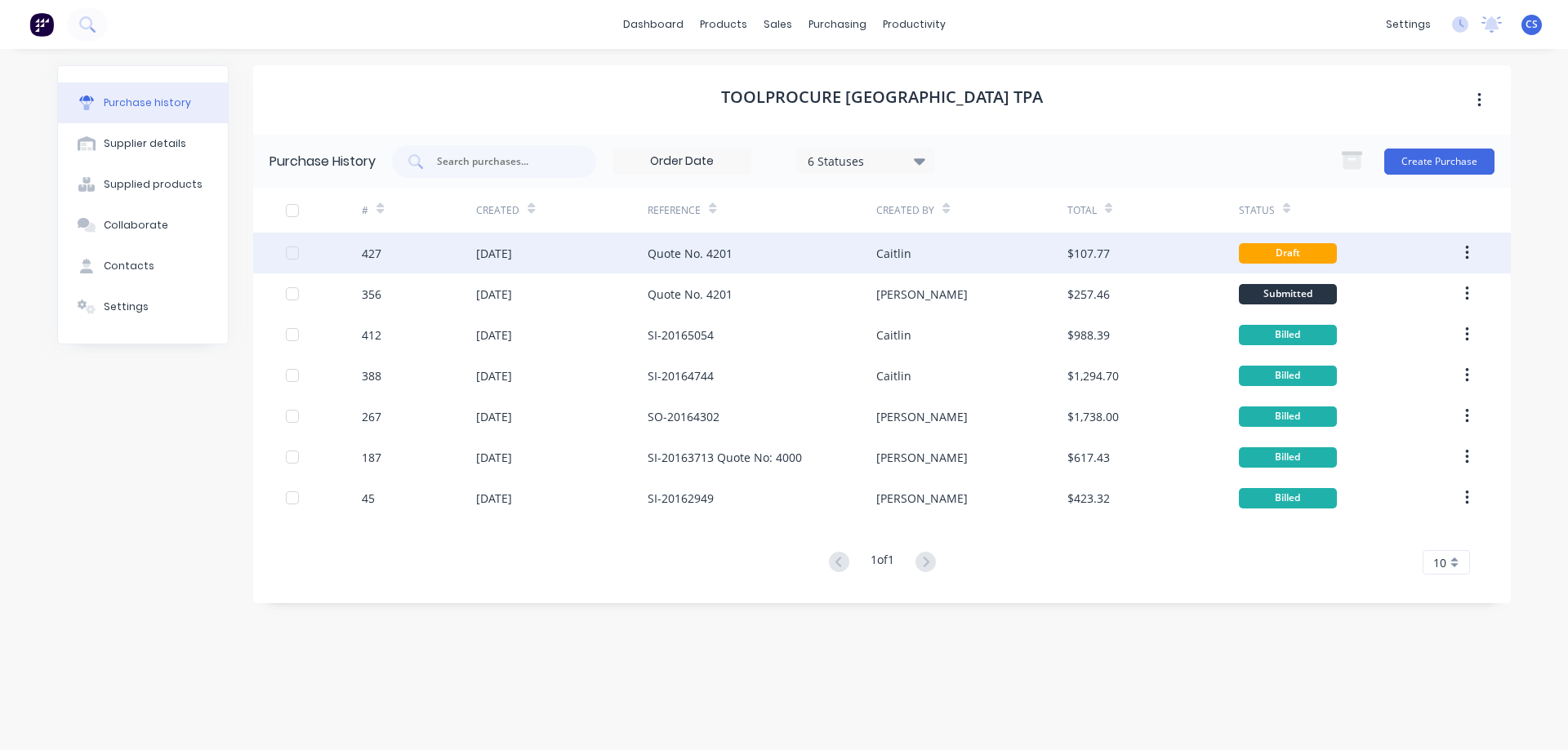
click at [983, 246] on div "Caitlin" at bounding box center [971, 252] width 190 height 41
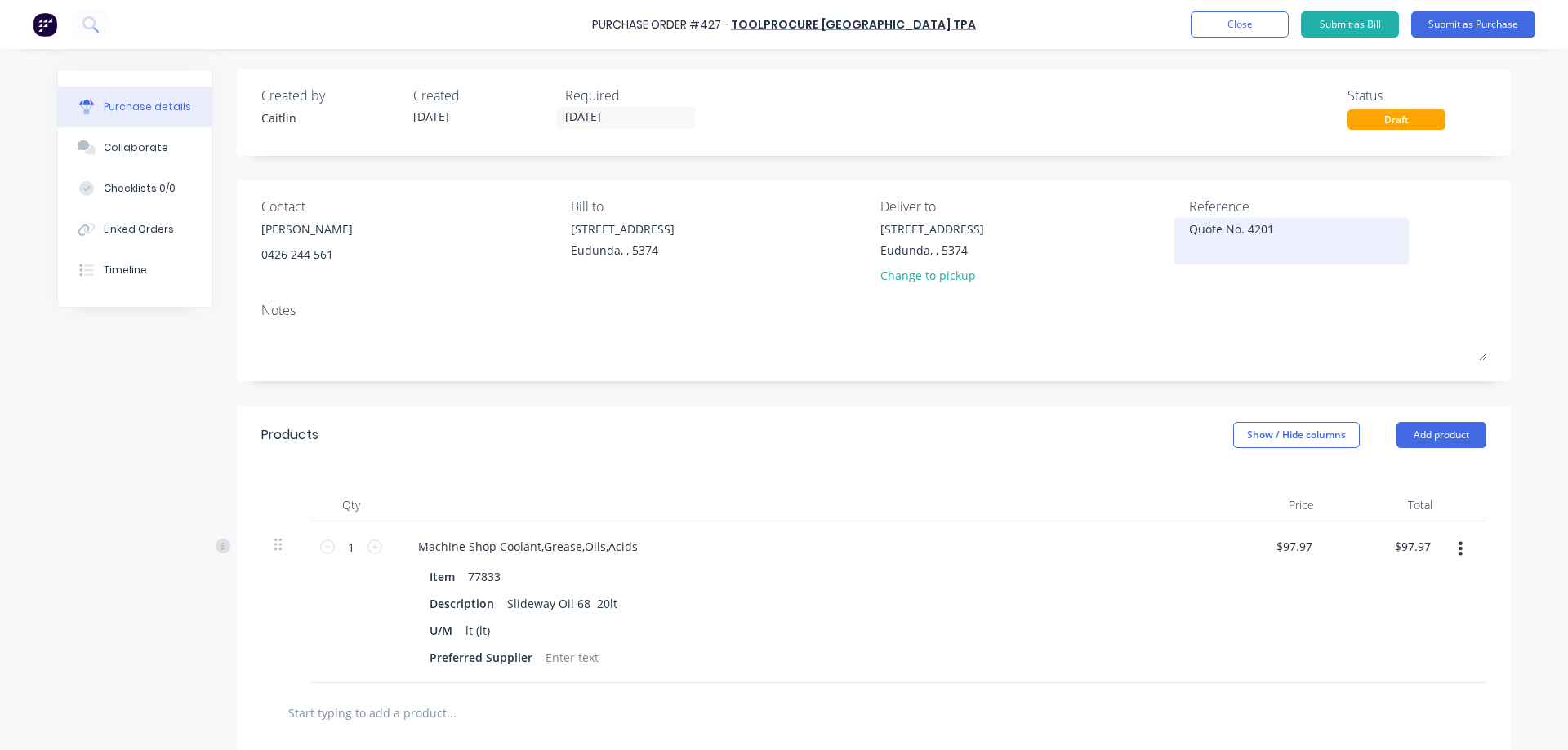
drag, startPoint x: 1286, startPoint y: 234, endPoint x: 1186, endPoint y: 233, distance: 100.0
click at [1189, 233] on textarea "Quote No. 4201" at bounding box center [1291, 239] width 204 height 36
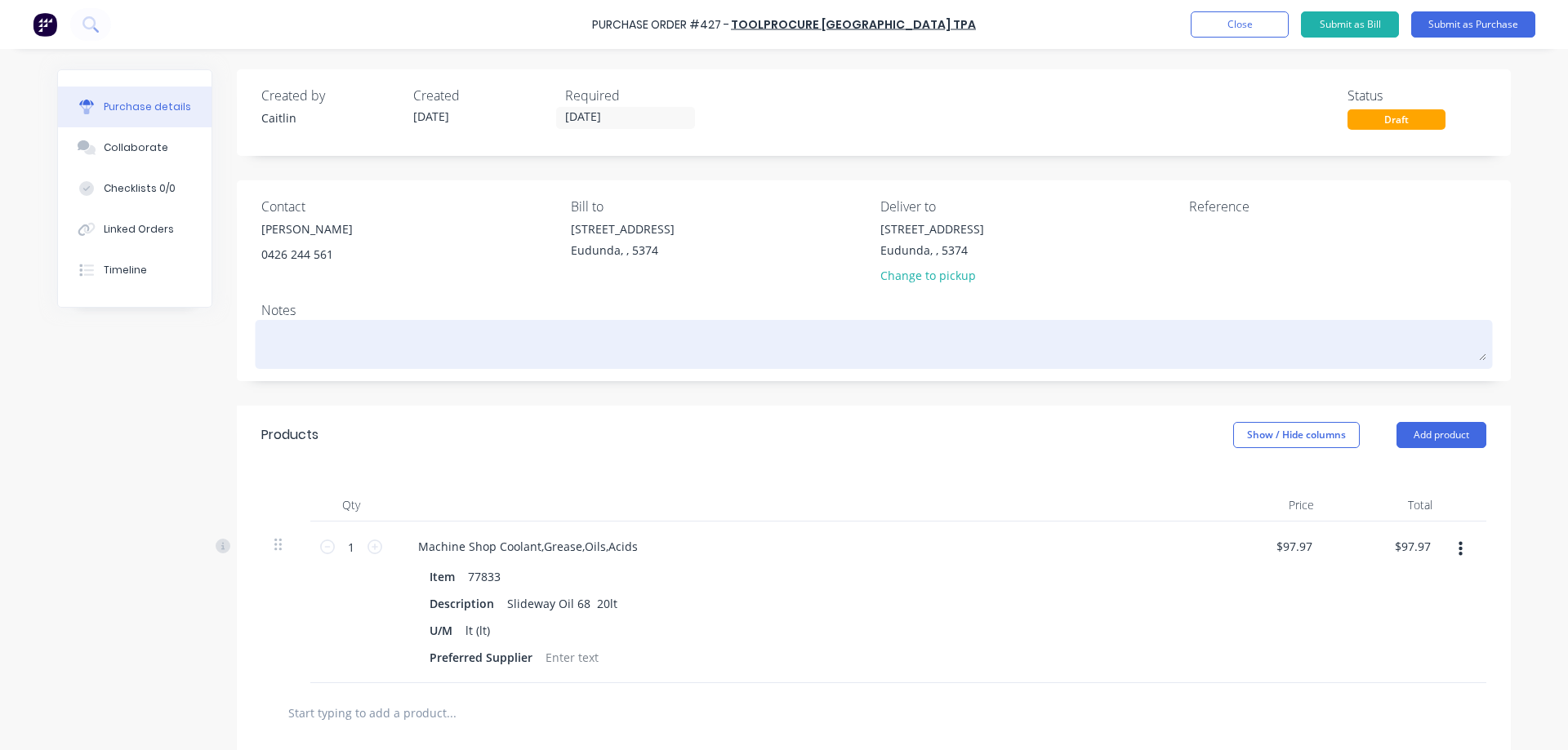
click at [524, 325] on textarea at bounding box center [873, 342] width 1225 height 36
paste textarea "Quote No. 4201"
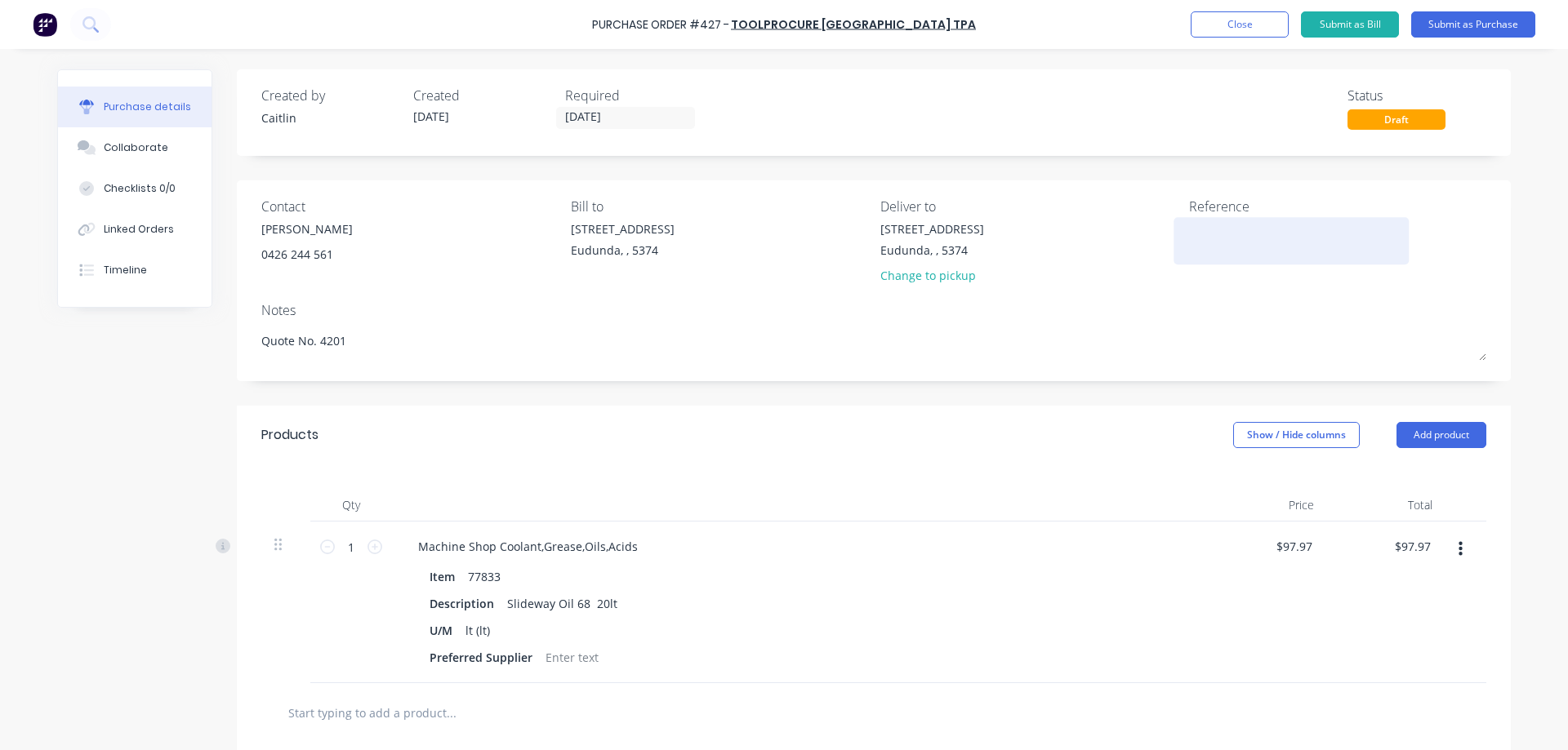
click at [1225, 245] on textarea at bounding box center [1291, 239] width 204 height 36
click at [1470, 21] on button "Submit as Purchase" at bounding box center [1473, 25] width 124 height 26
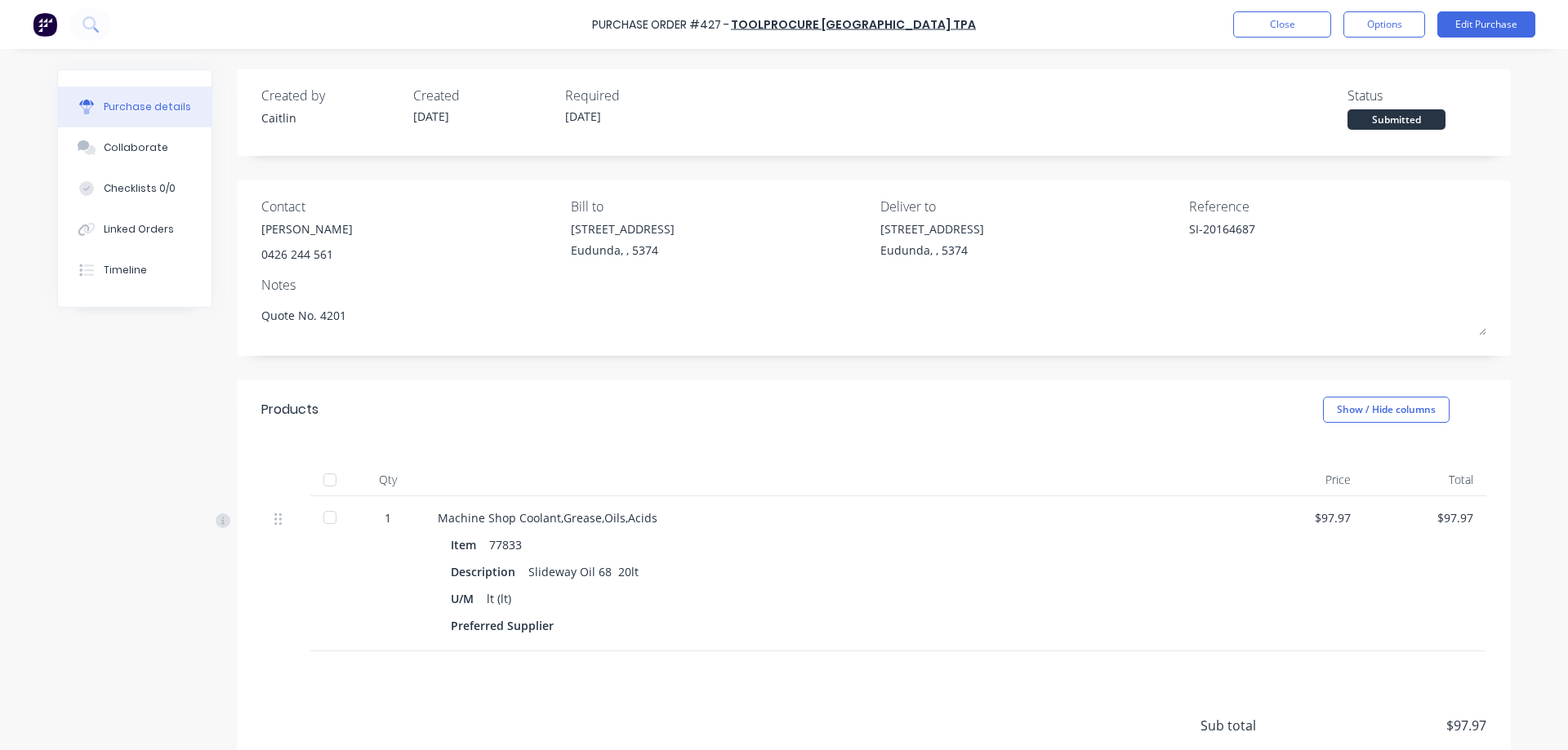
click at [326, 508] on div at bounding box center [329, 517] width 32 height 32
click at [1408, 26] on button "Options" at bounding box center [1384, 25] width 82 height 26
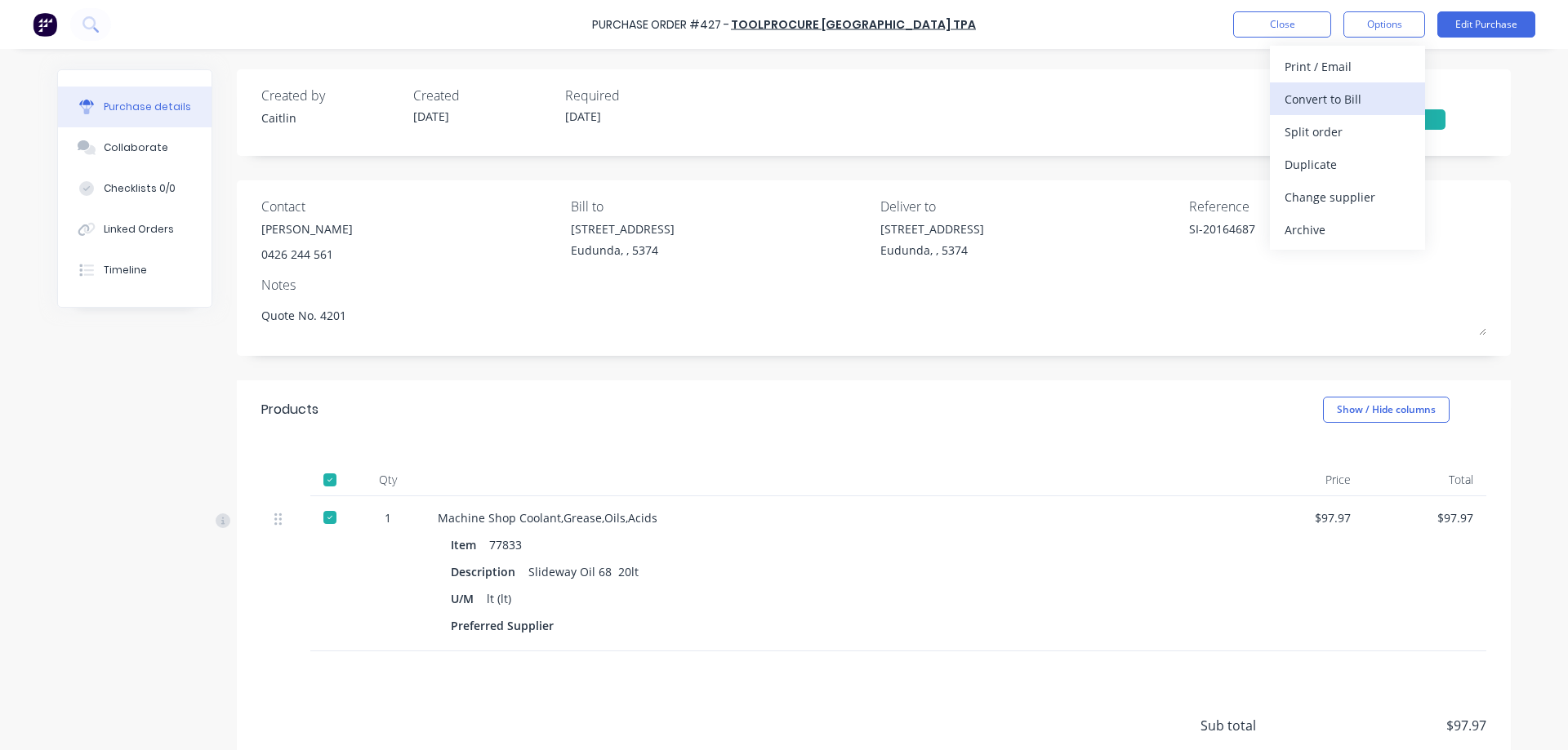
click at [1368, 98] on div "Convert to Bill" at bounding box center [1347, 99] width 126 height 24
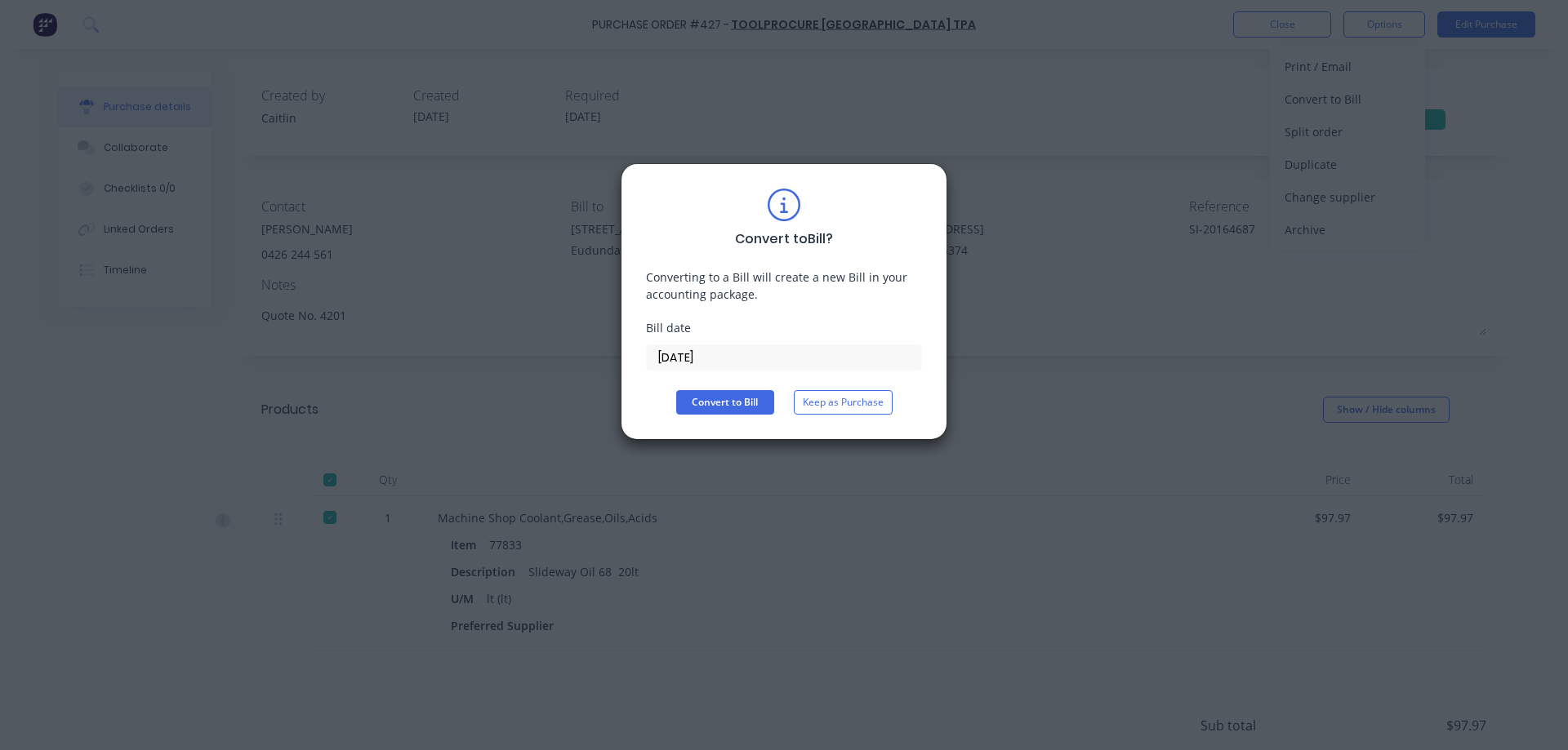
click at [740, 365] on input "08/10/25" at bounding box center [784, 358] width 275 height 25
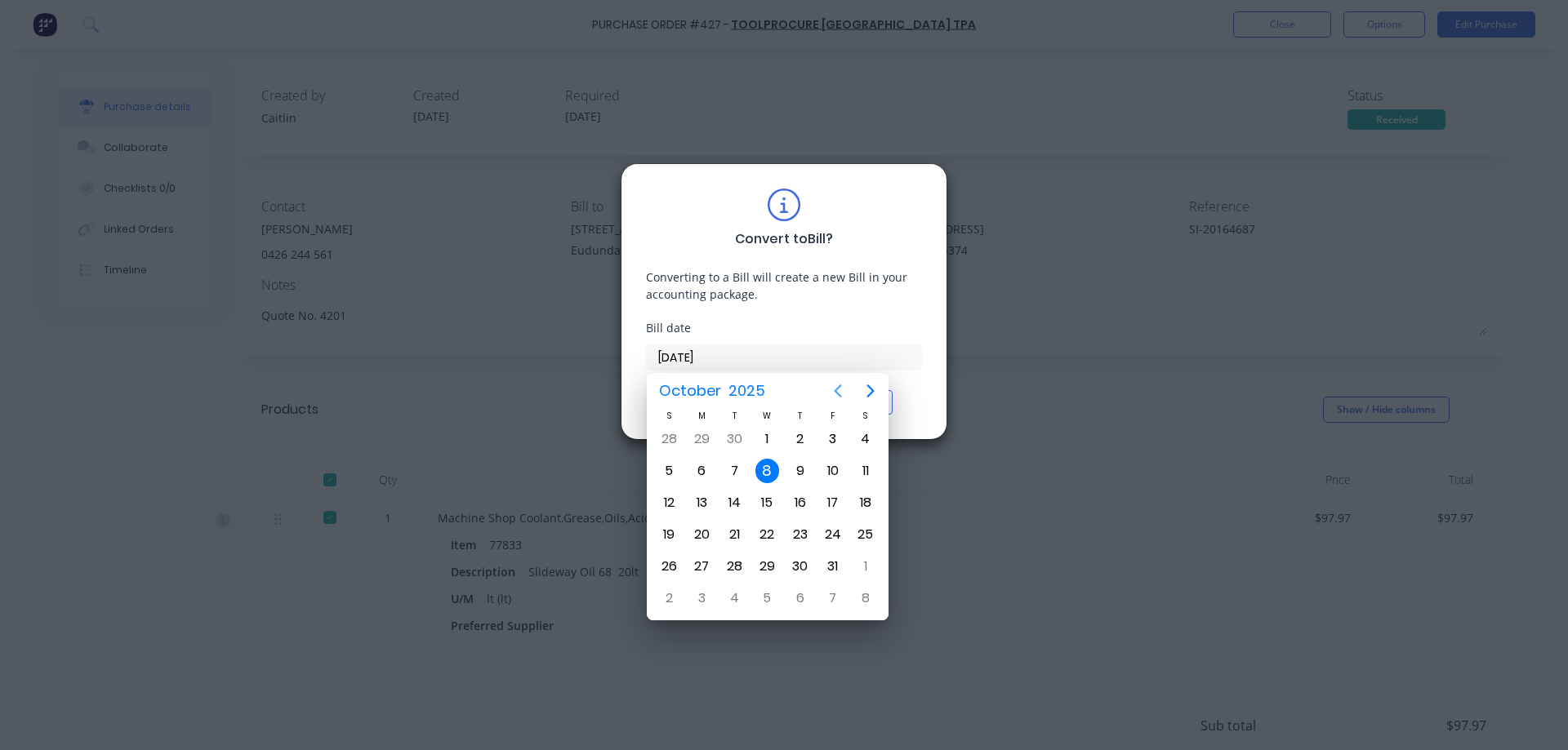
click at [849, 387] on button "Previous page" at bounding box center [837, 390] width 32 height 32
click at [791, 441] on div "4" at bounding box center [801, 439] width 25 height 25
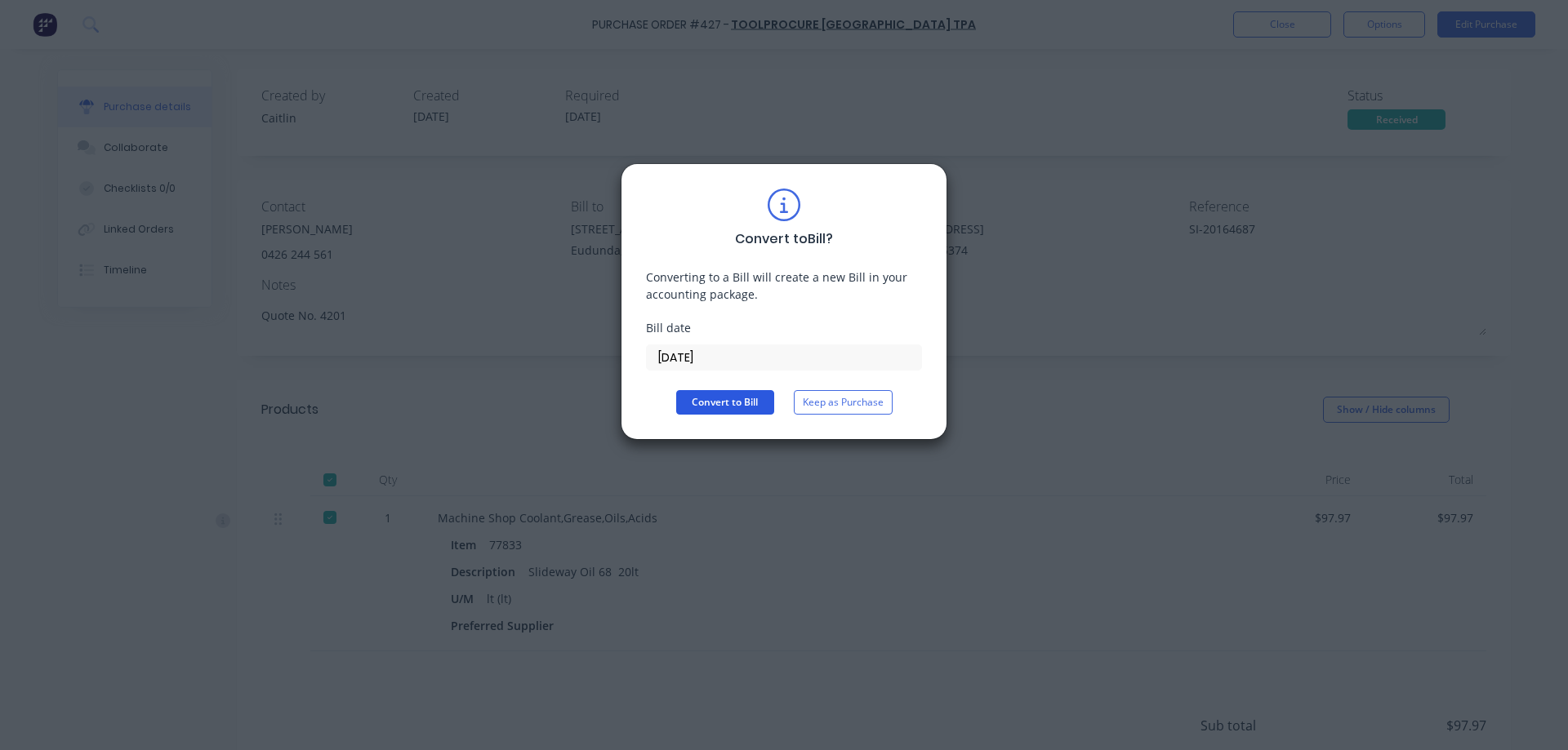
click at [710, 402] on button "Convert to Bill" at bounding box center [725, 403] width 98 height 25
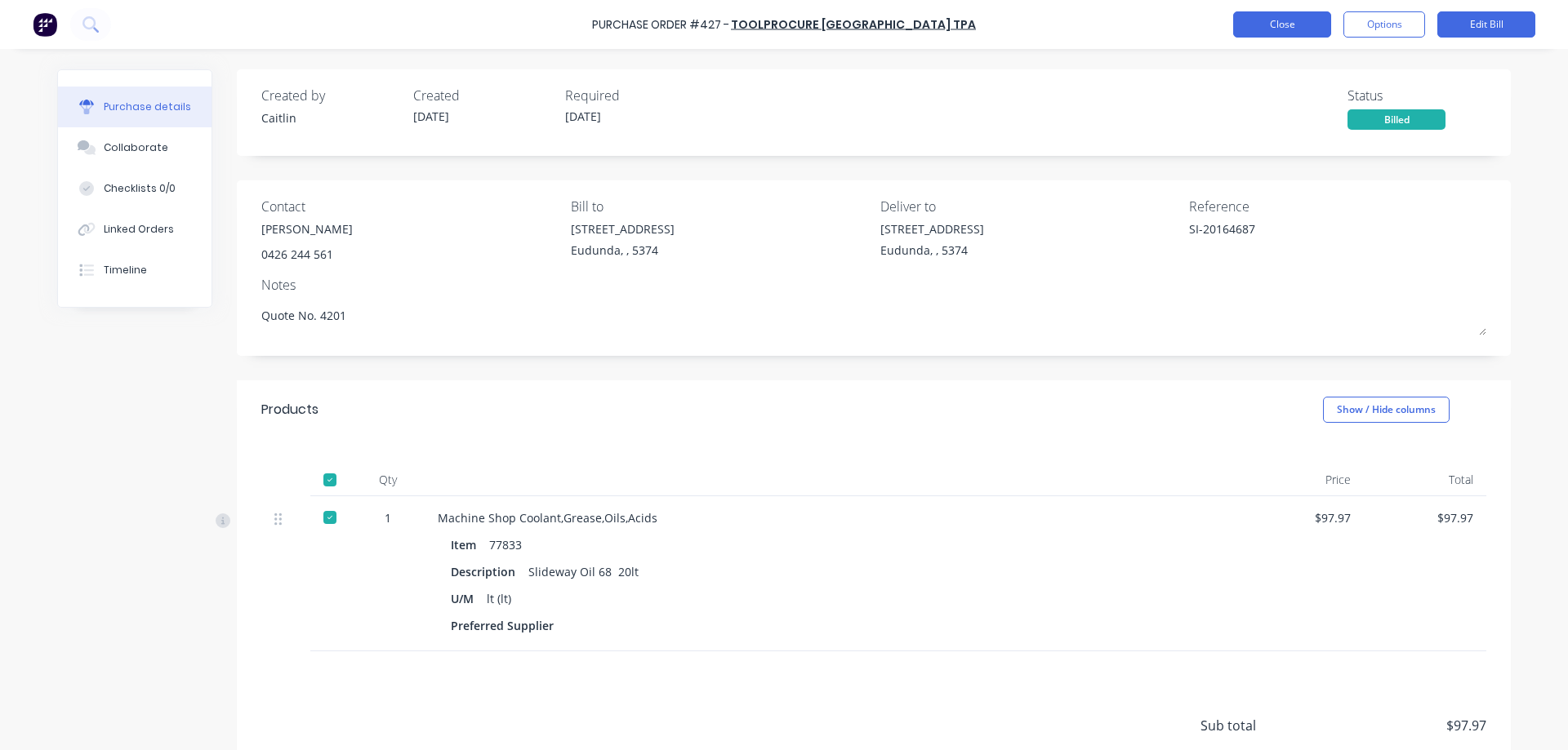
click at [1261, 32] on button "Close" at bounding box center [1282, 25] width 98 height 26
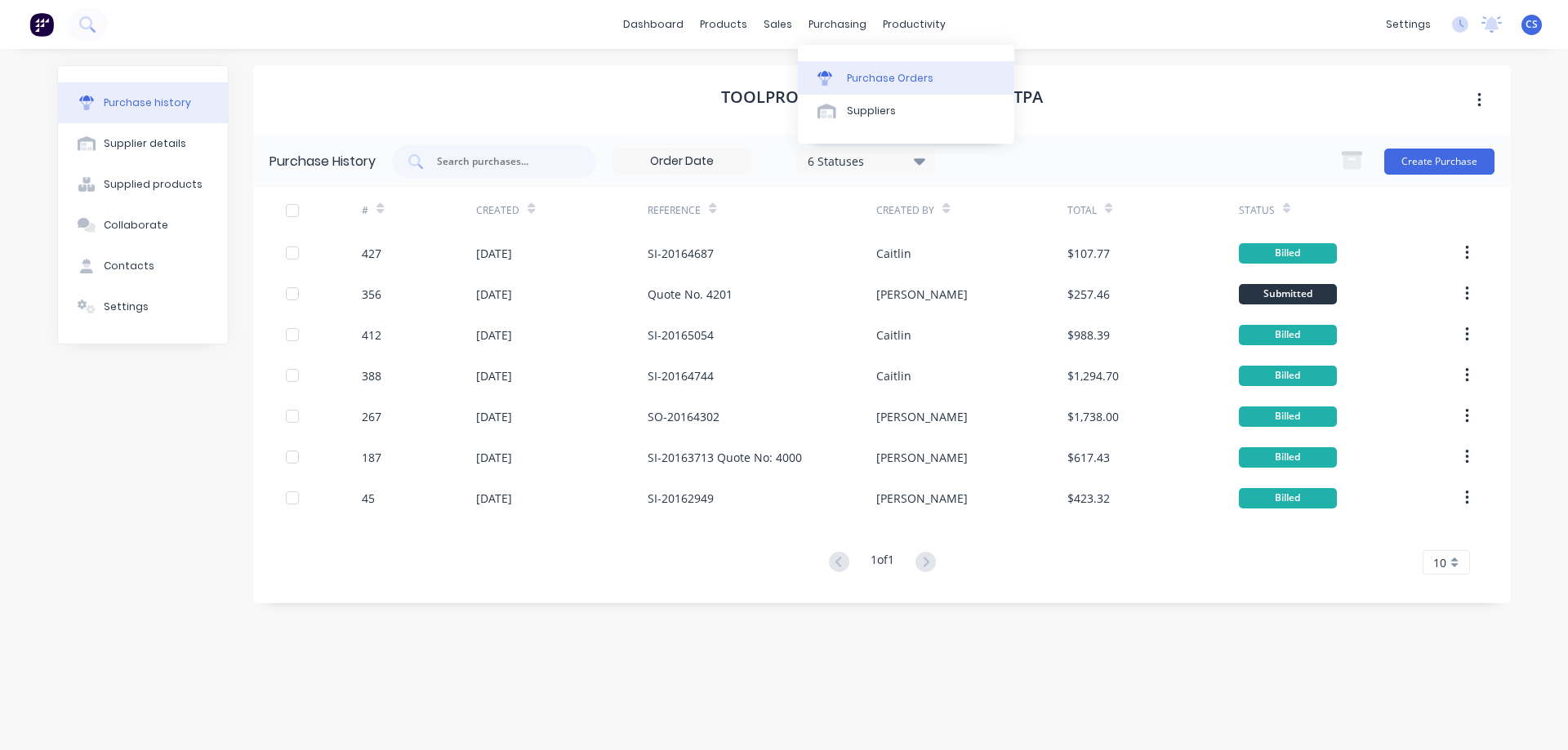
click at [838, 79] on div at bounding box center [829, 79] width 25 height 15
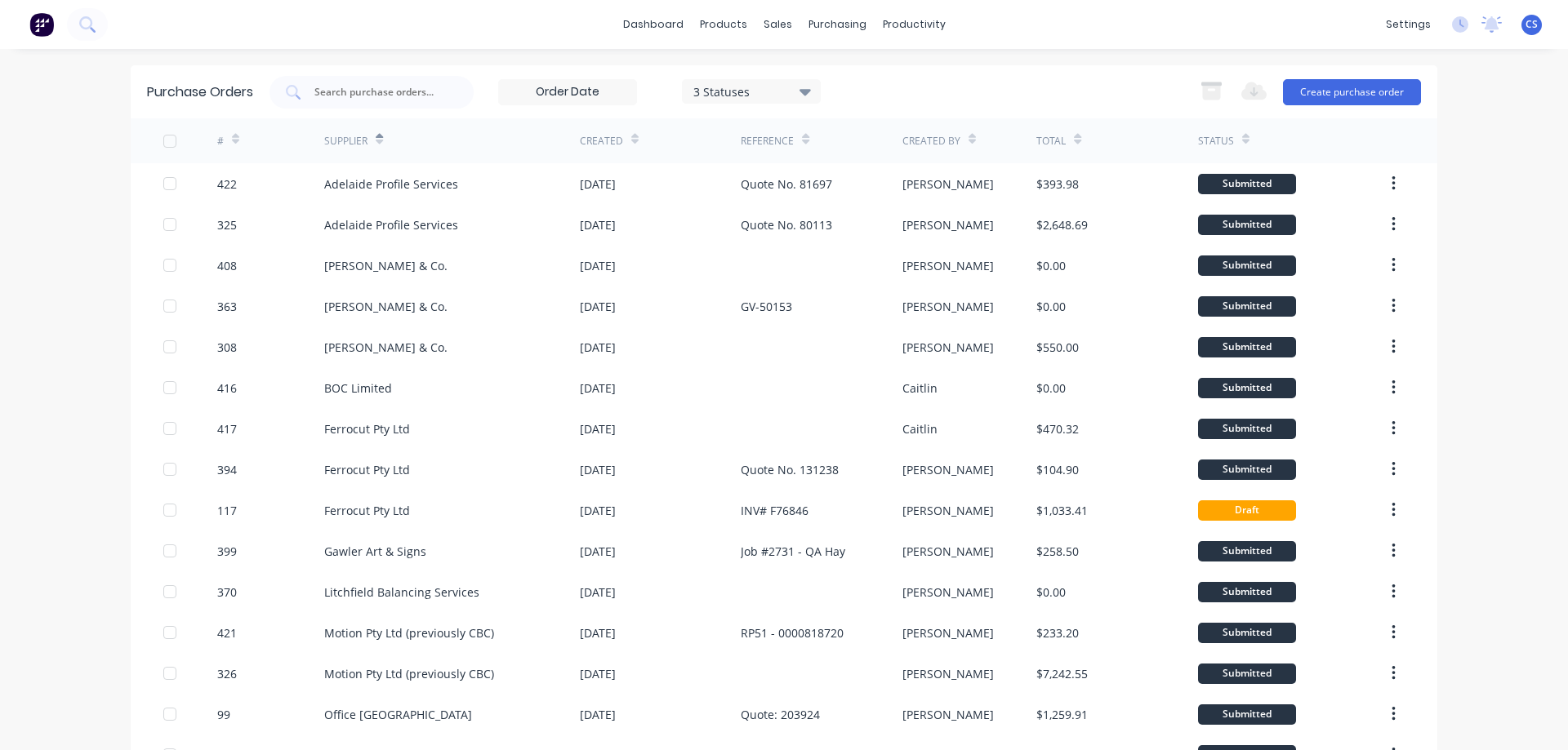
click at [1456, 278] on div "dashboard products sales purchasing productivity dashboard products Product Cat…" at bounding box center [784, 375] width 1568 height 750
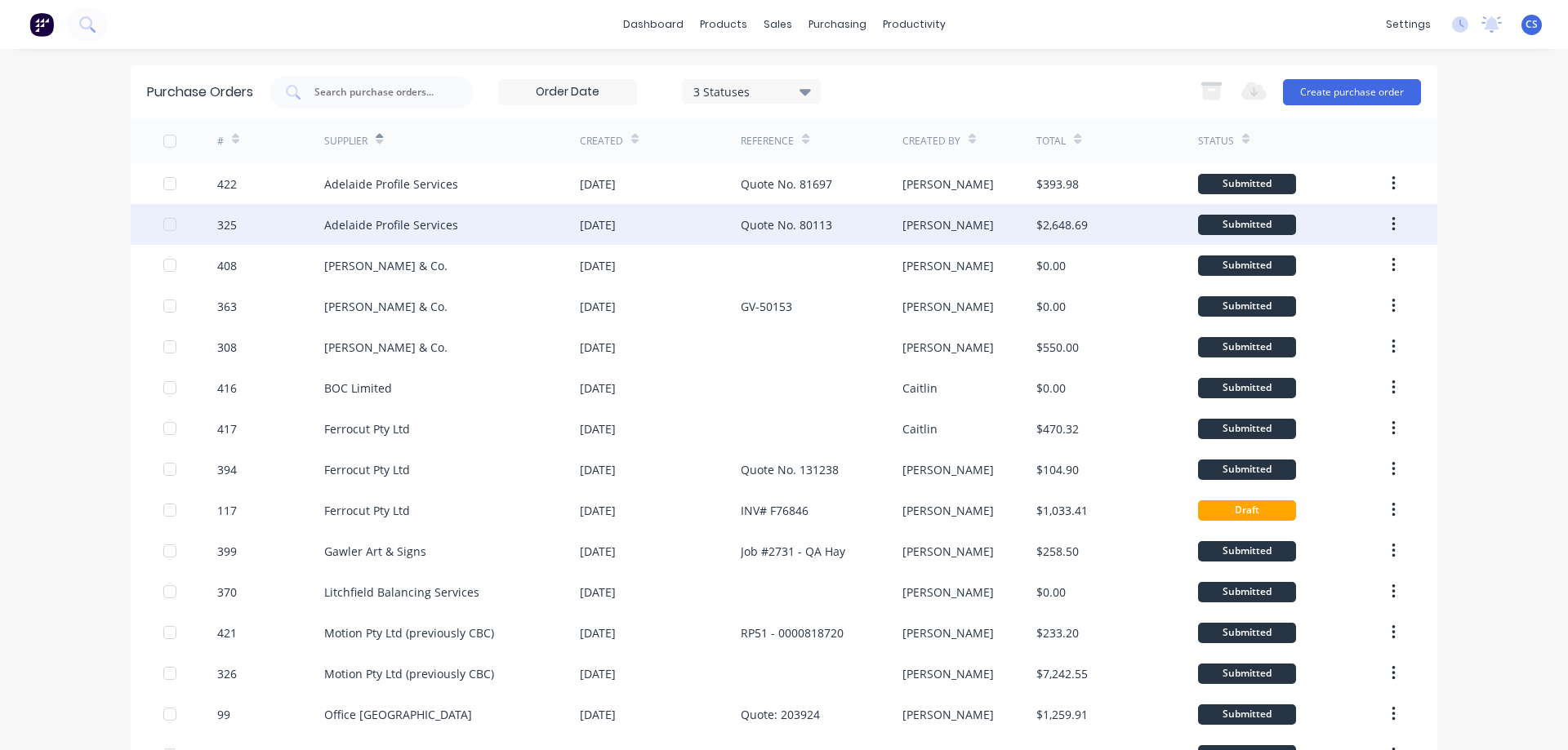
click at [525, 231] on div "Adelaide Profile Services" at bounding box center [452, 224] width 256 height 41
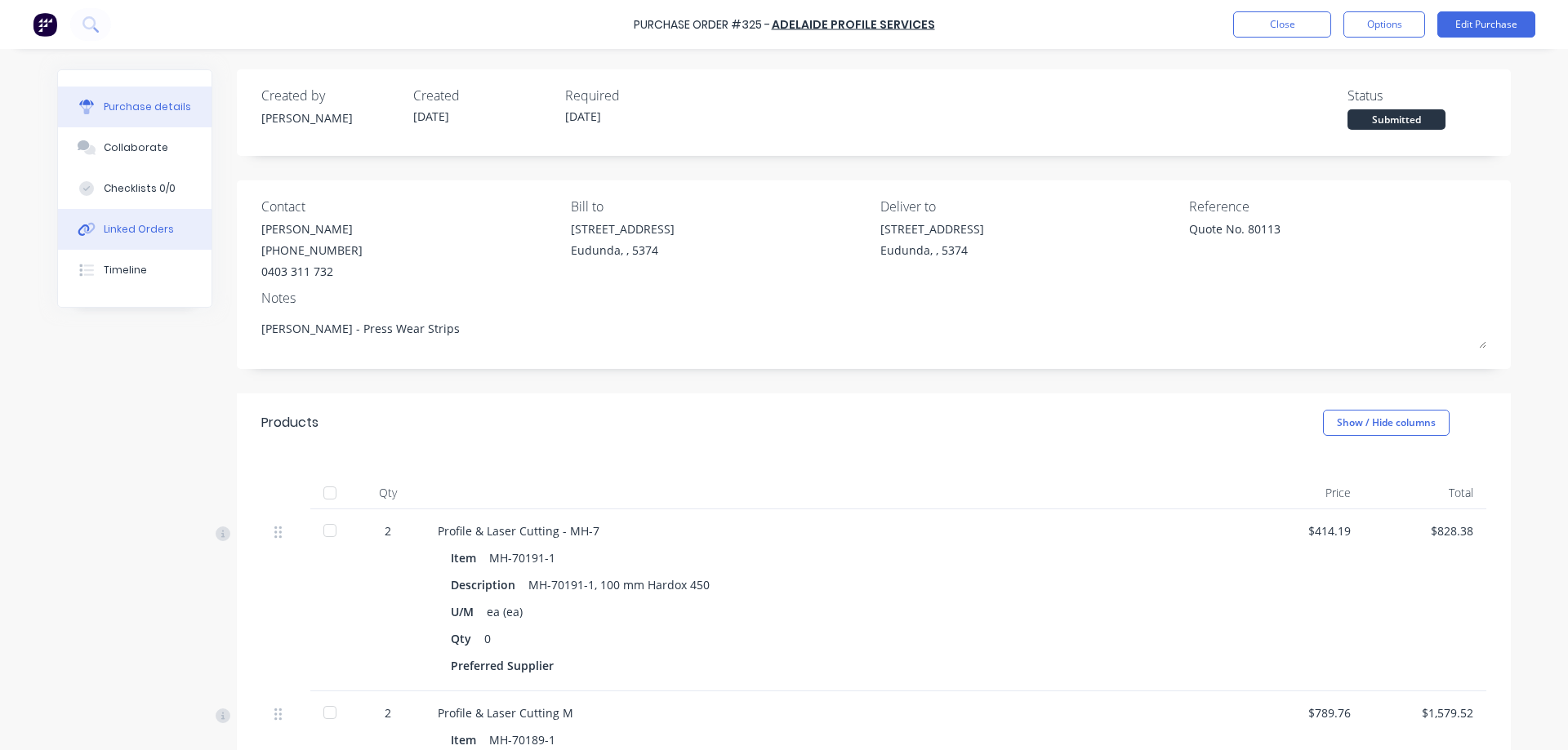
click at [162, 229] on div "Linked Orders" at bounding box center [138, 230] width 70 height 15
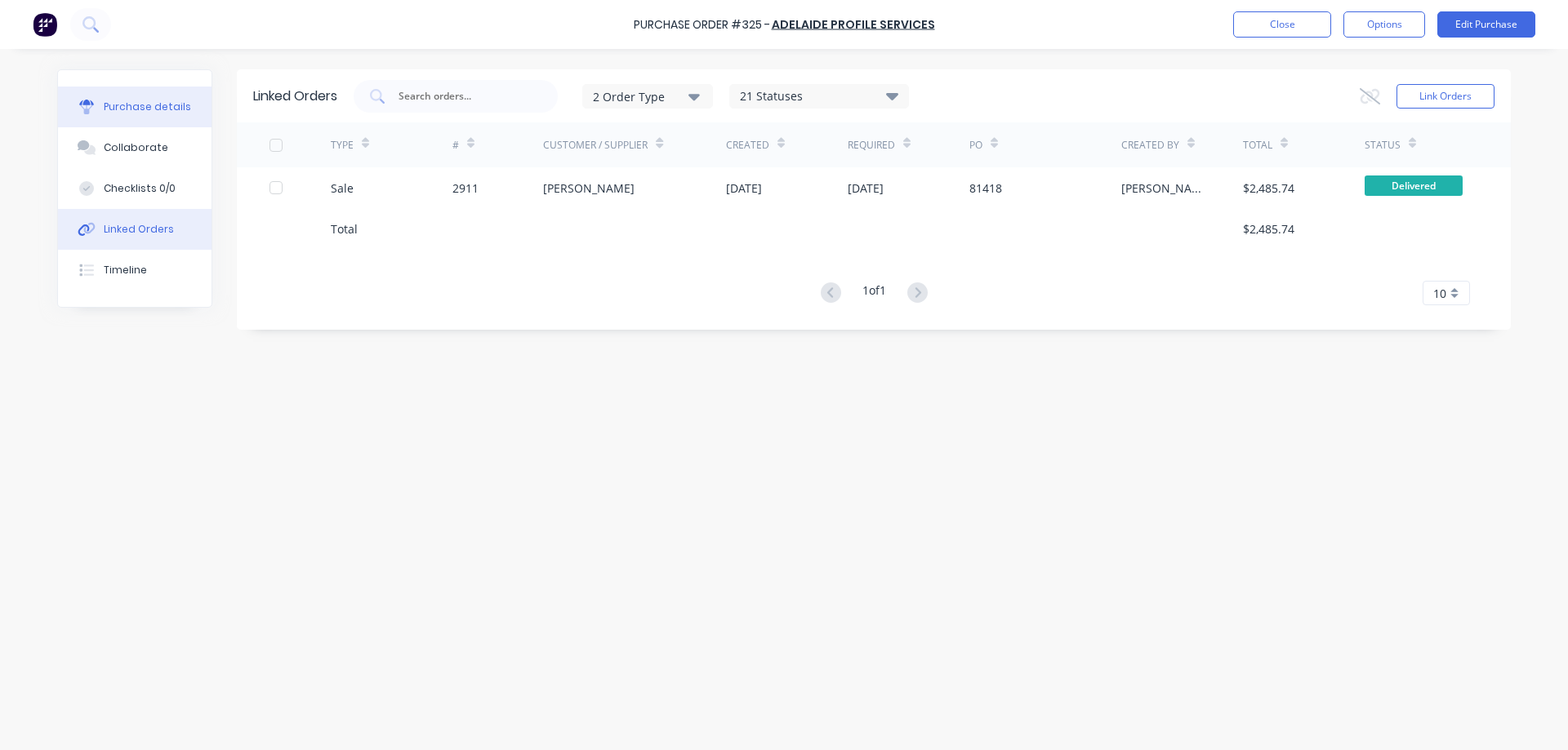
click at [149, 103] on div "Purchase details" at bounding box center [147, 107] width 88 height 15
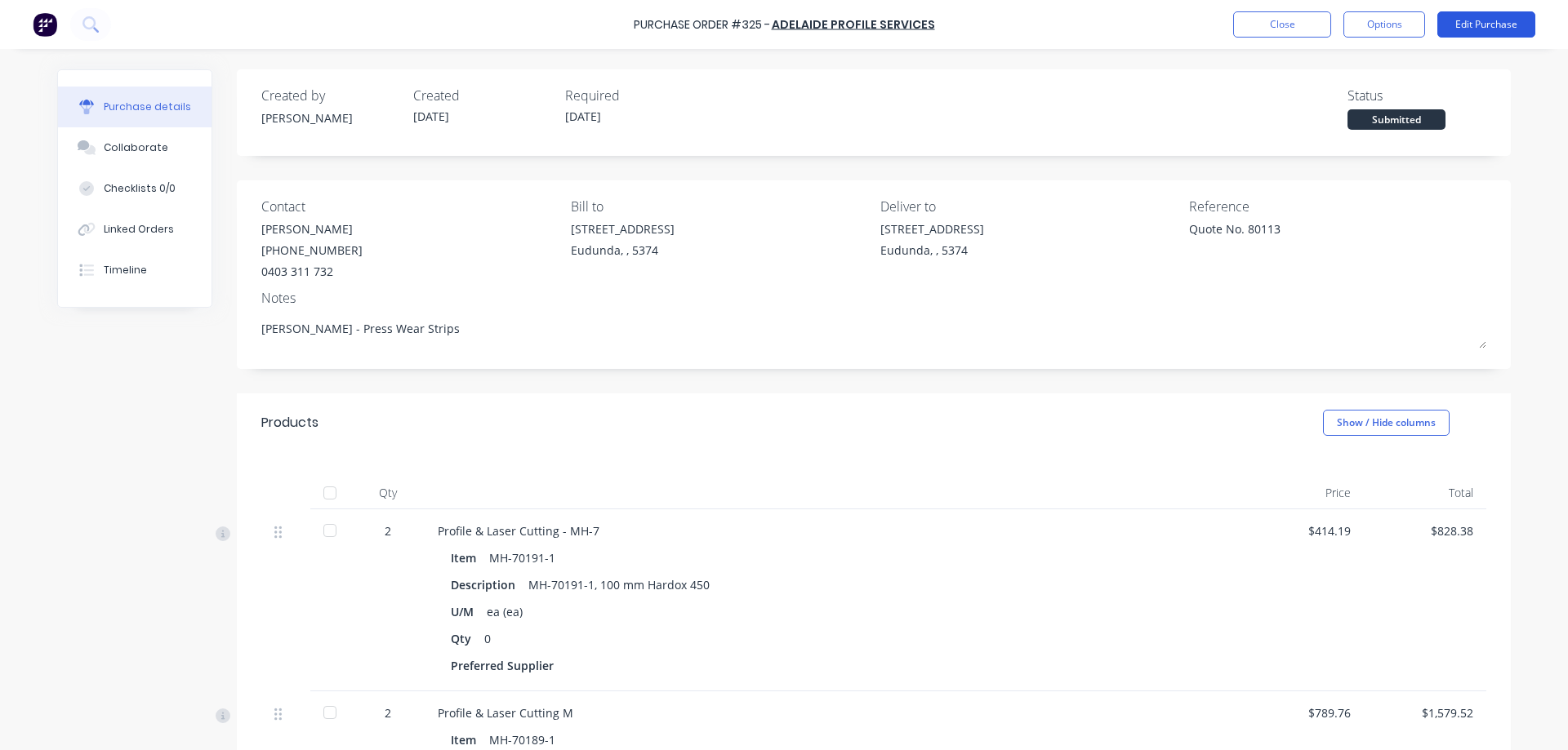
click at [1476, 28] on button "Edit Purchase" at bounding box center [1486, 25] width 98 height 26
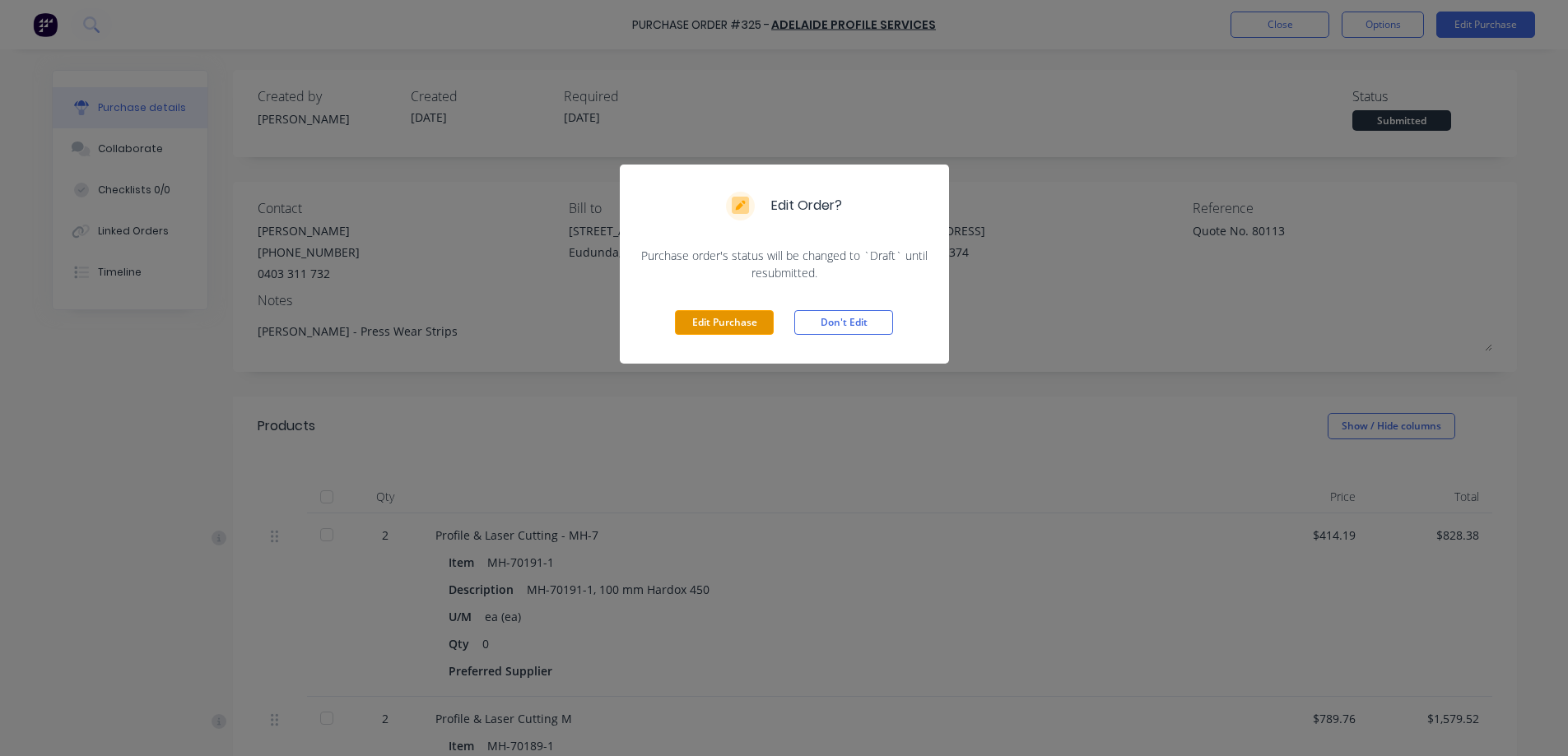
click at [719, 310] on button "Edit Purchase" at bounding box center [724, 323] width 98 height 25
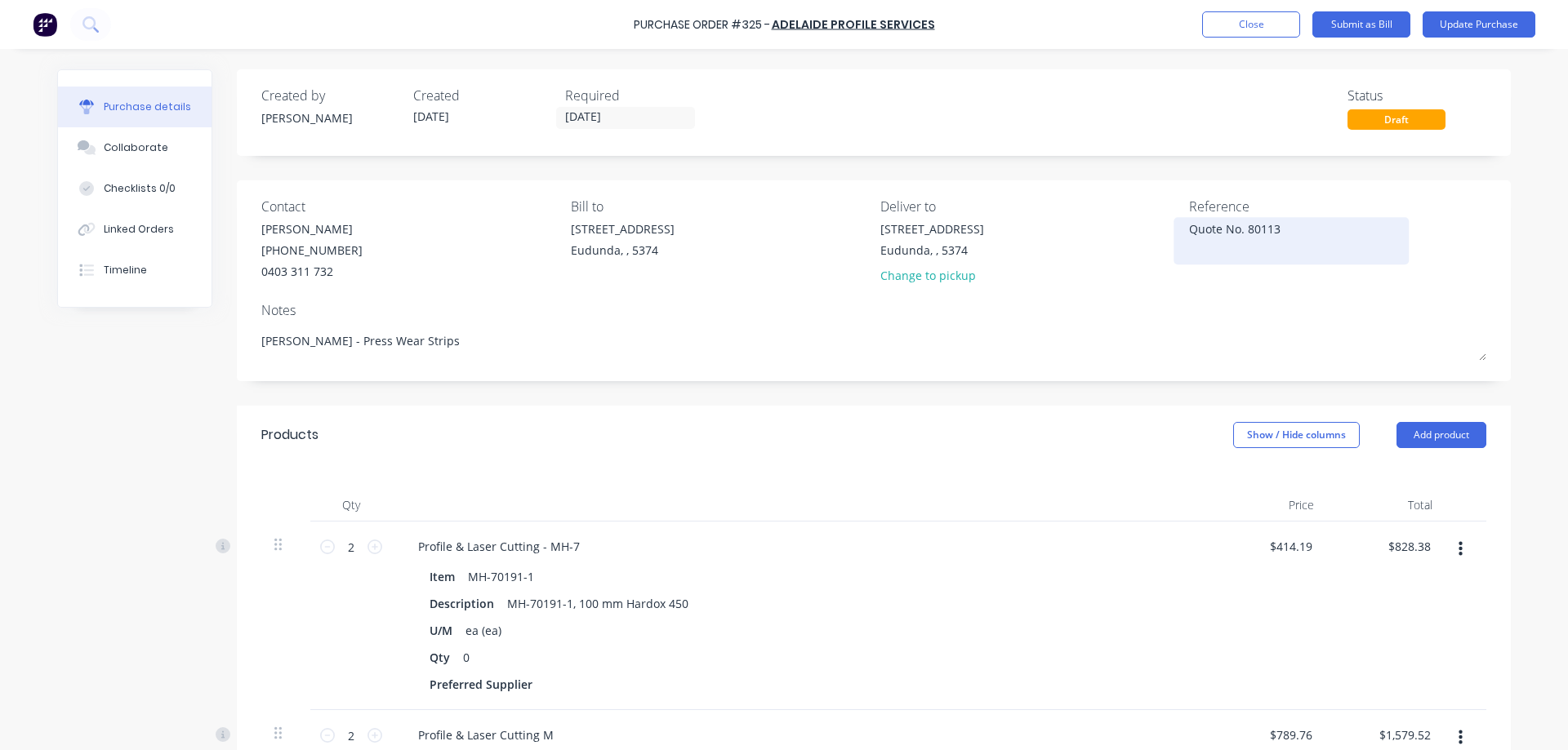
drag, startPoint x: 1292, startPoint y: 232, endPoint x: 1183, endPoint y: 245, distance: 109.8
click at [1189, 245] on textarea "Quote No. 80113" at bounding box center [1291, 239] width 204 height 36
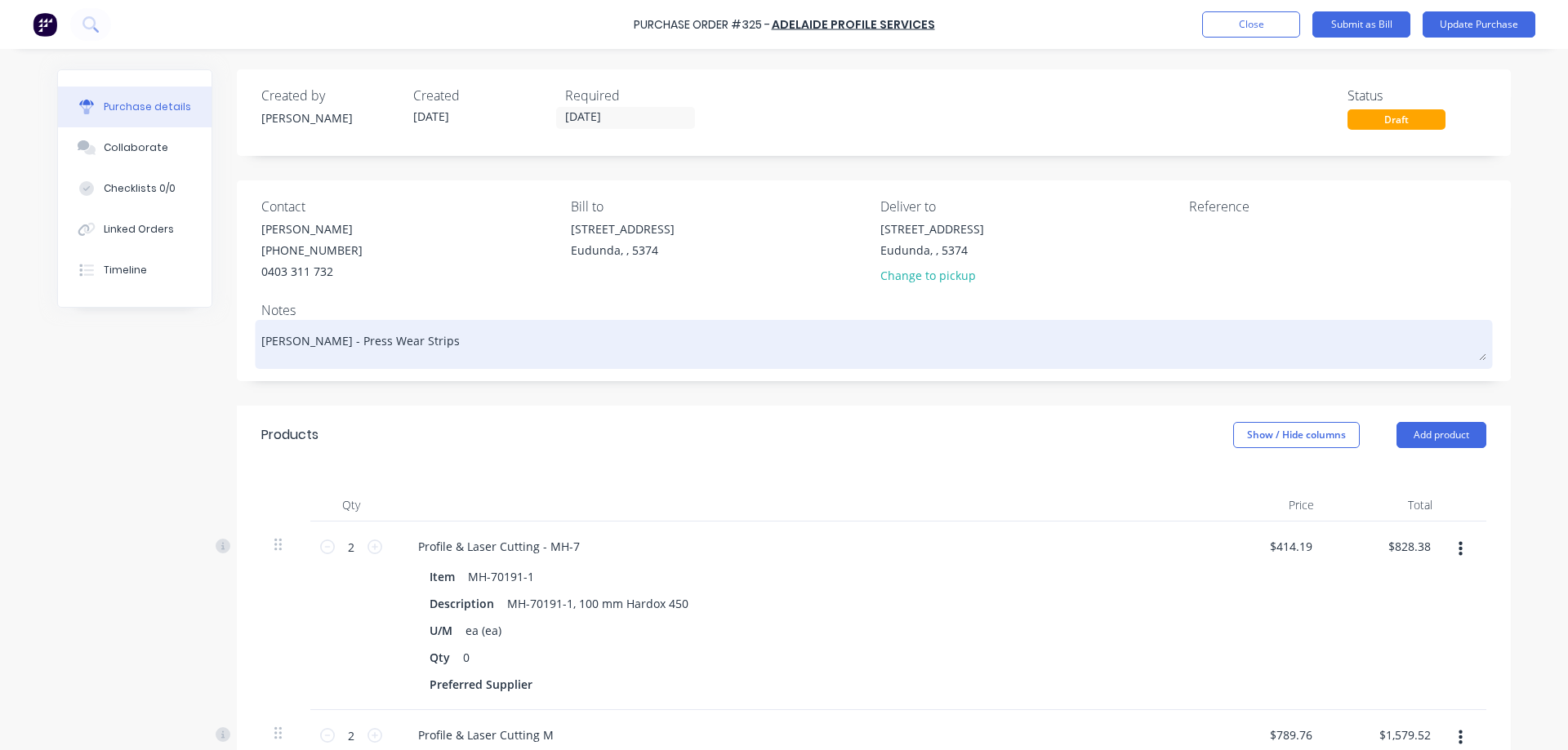
click at [538, 350] on textarea "Mallee Hay - Press Wear Strips" at bounding box center [873, 342] width 1225 height 36
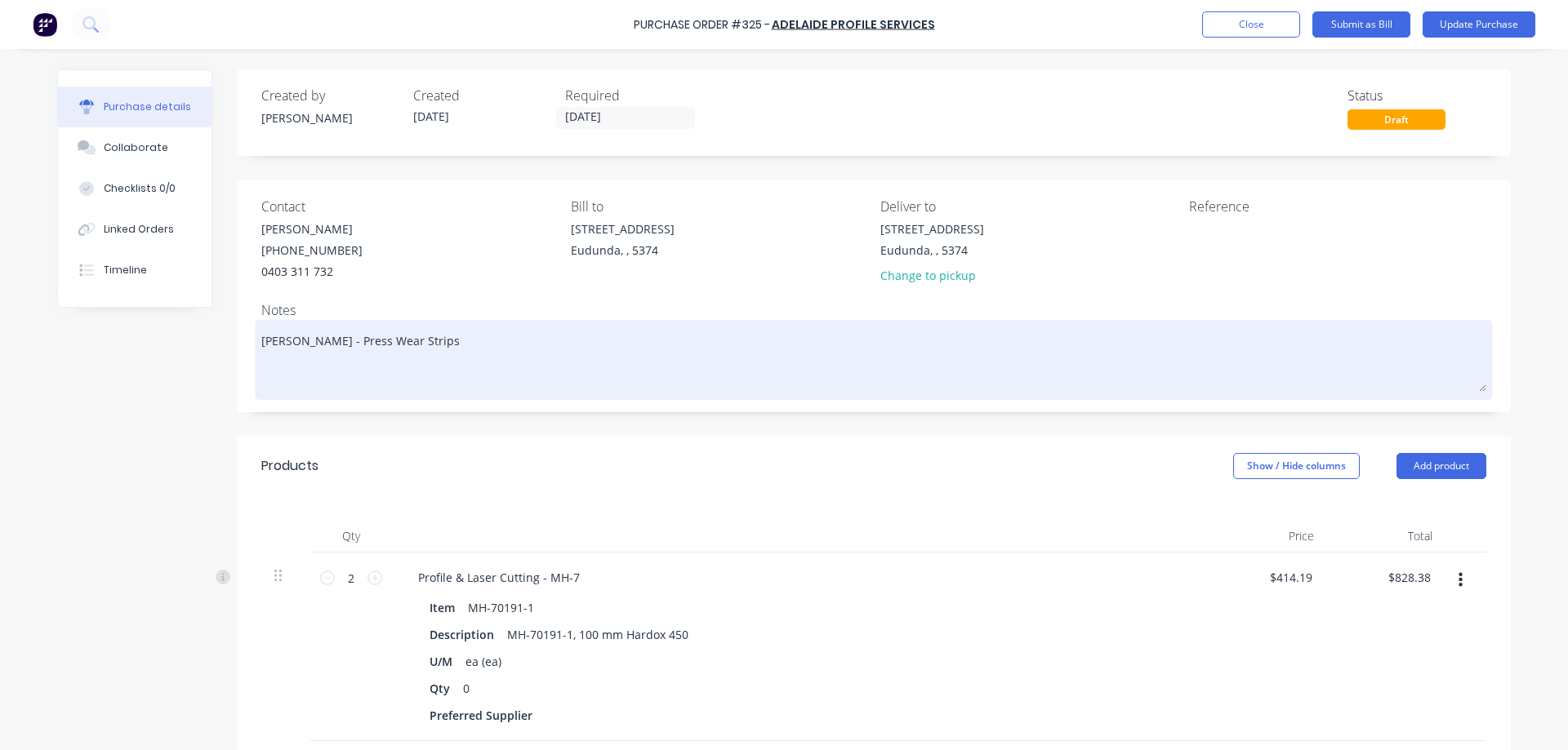
paste textarea "Quote No. 80113"
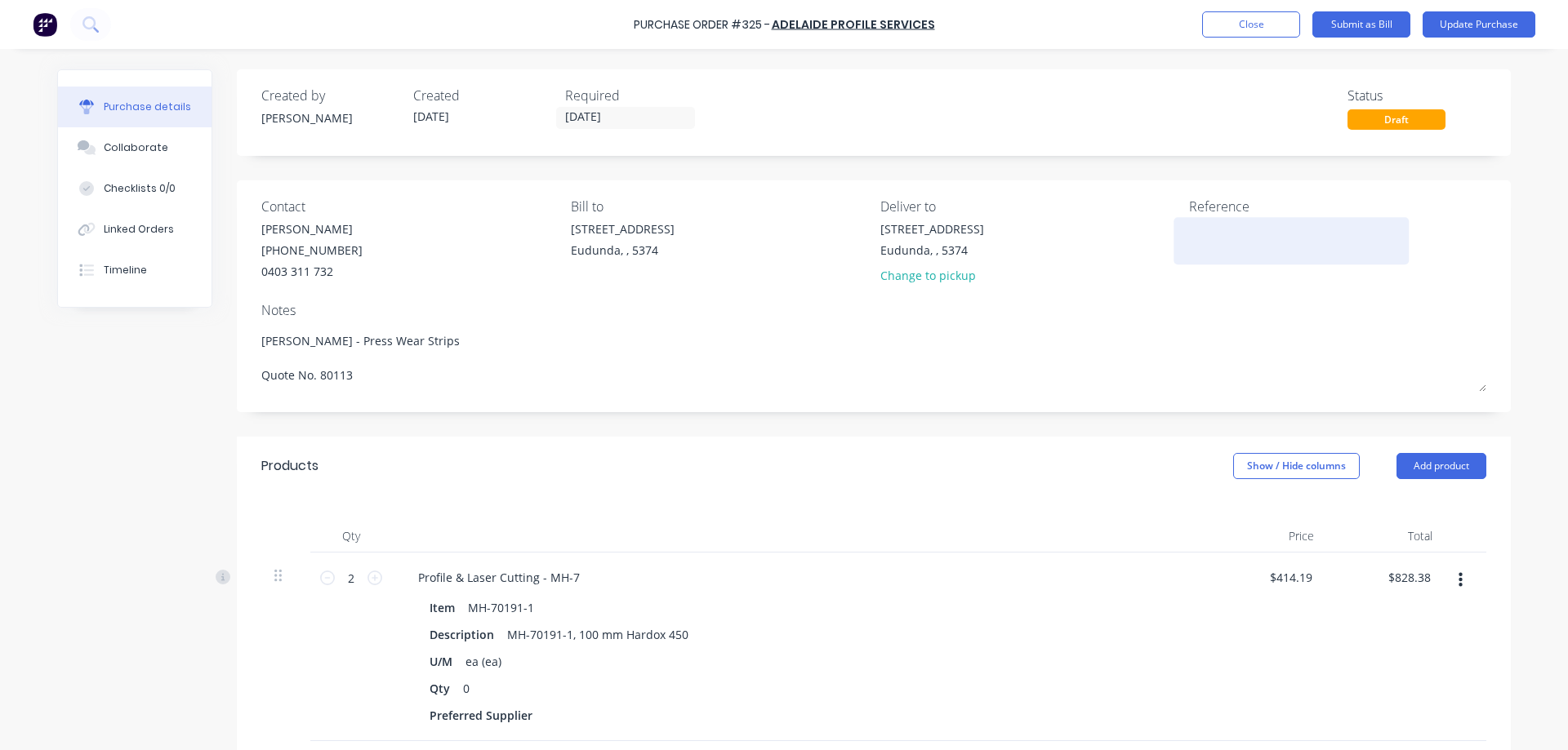
drag, startPoint x: 1262, startPoint y: 218, endPoint x: 1217, endPoint y: 255, distance: 58.3
click at [1260, 222] on div at bounding box center [1291, 241] width 204 height 41
click at [1217, 251] on textarea at bounding box center [1291, 239] width 204 height 36
click at [1544, 331] on div "Purchase Order #325 - Adelaide Profile Services Add product Close Submit as Bil…" at bounding box center [784, 375] width 1568 height 750
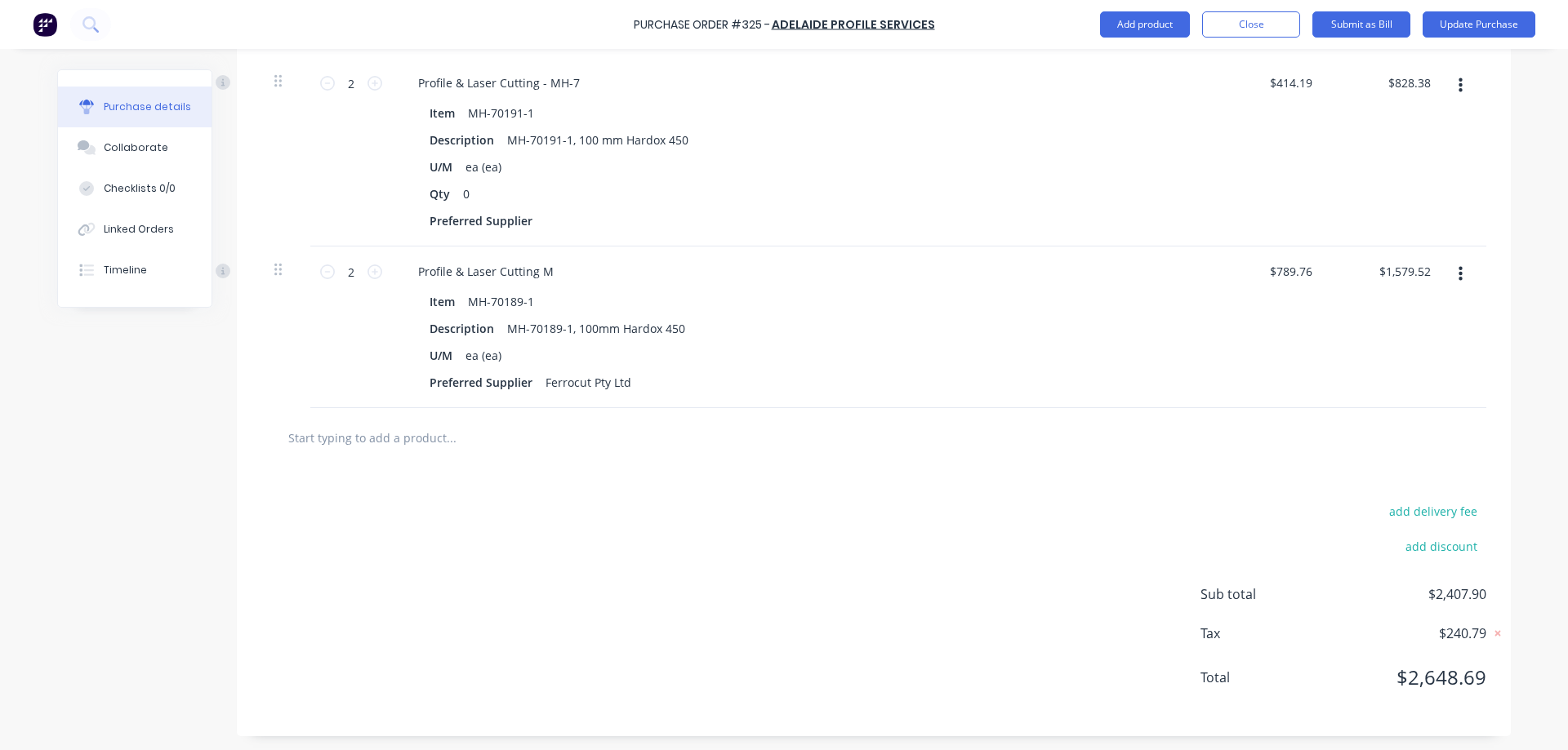
scroll to position [497, 0]
click at [1423, 507] on button "add delivery fee" at bounding box center [1432, 509] width 107 height 21
click at [1499, 436] on div at bounding box center [873, 436] width 1274 height 60
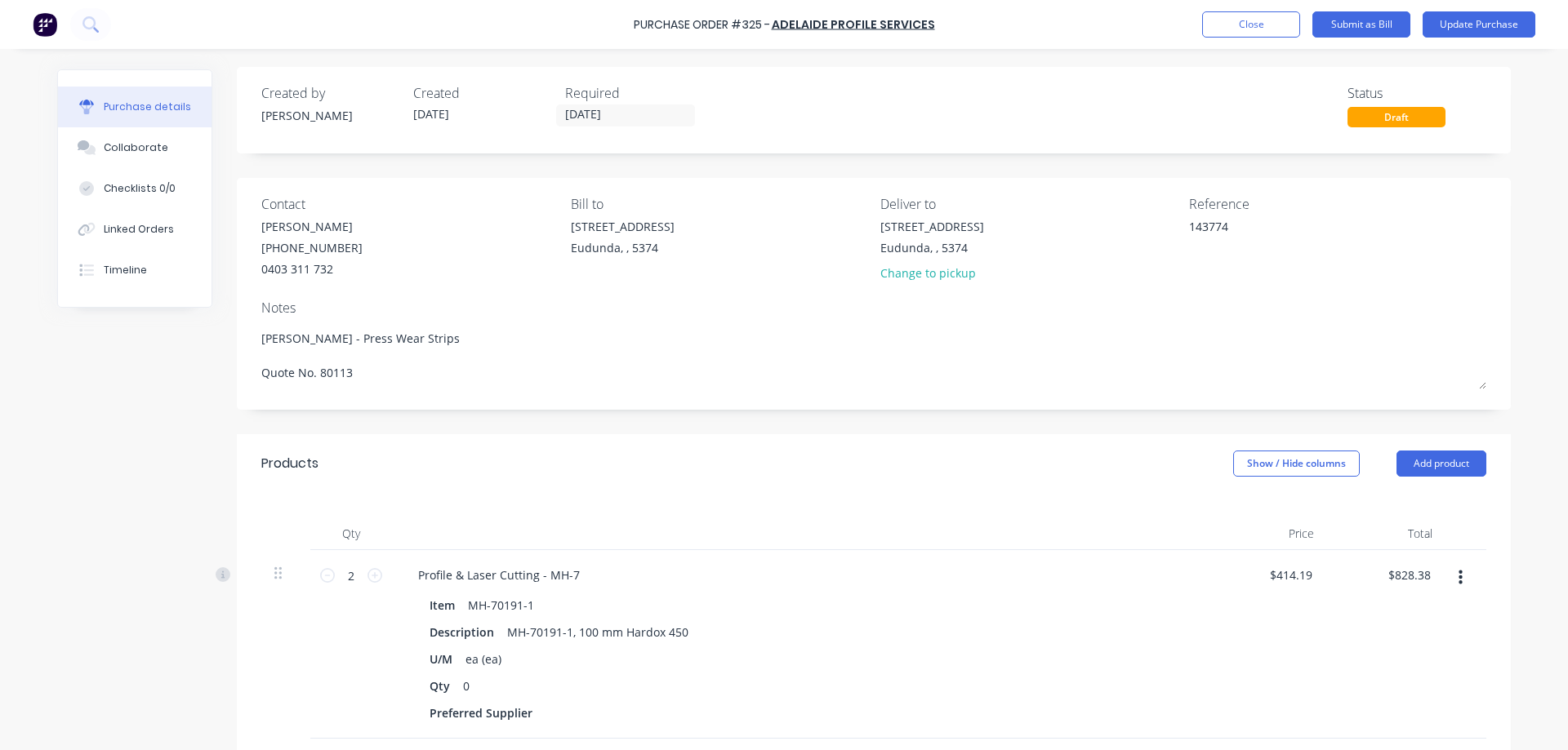
scroll to position [0, 0]
click at [1466, 18] on button "Update Purchase" at bounding box center [1479, 25] width 112 height 26
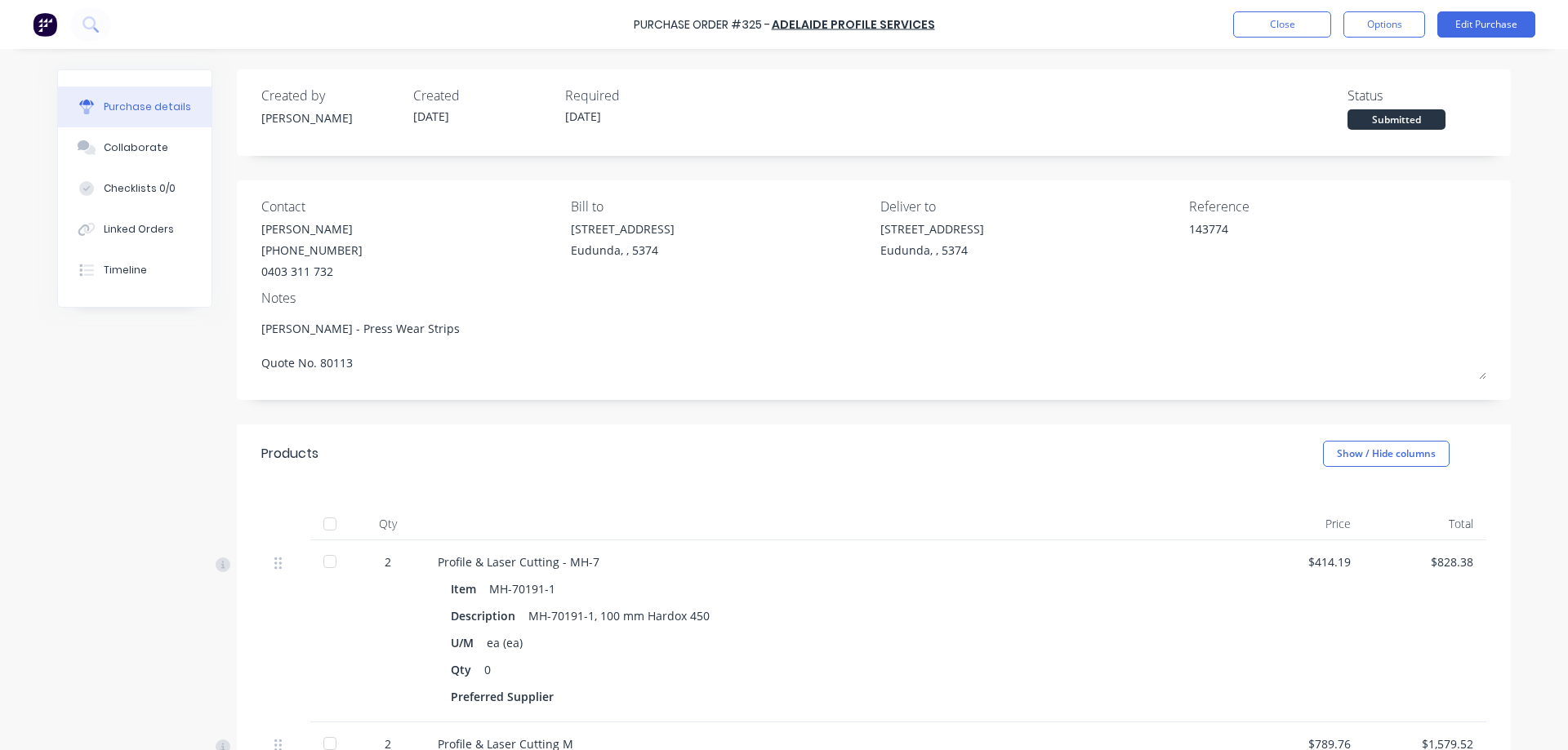
click at [327, 525] on div at bounding box center [329, 523] width 32 height 32
click at [1390, 23] on button "Options" at bounding box center [1384, 25] width 82 height 26
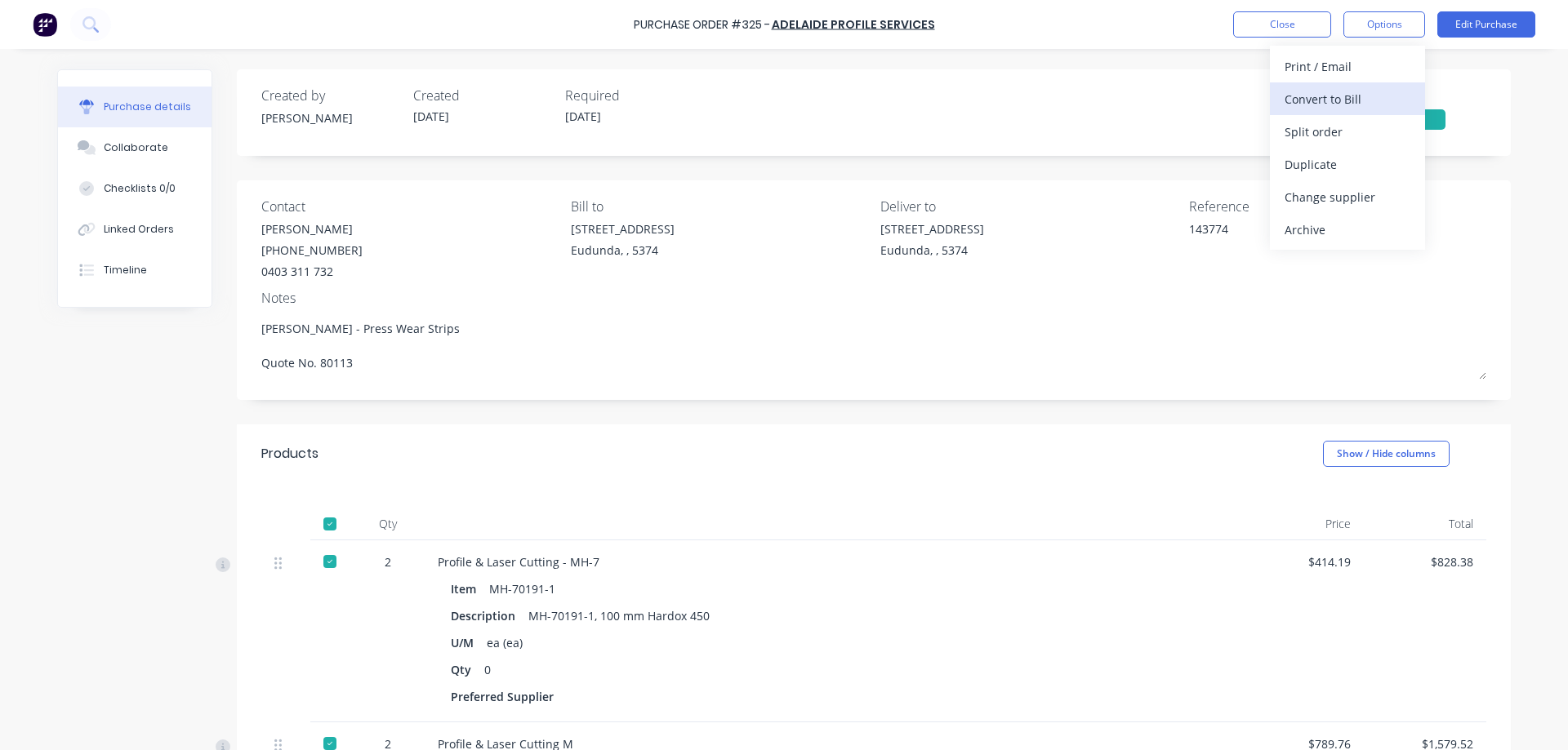
click at [1341, 109] on div "Convert to Bill" at bounding box center [1347, 99] width 126 height 24
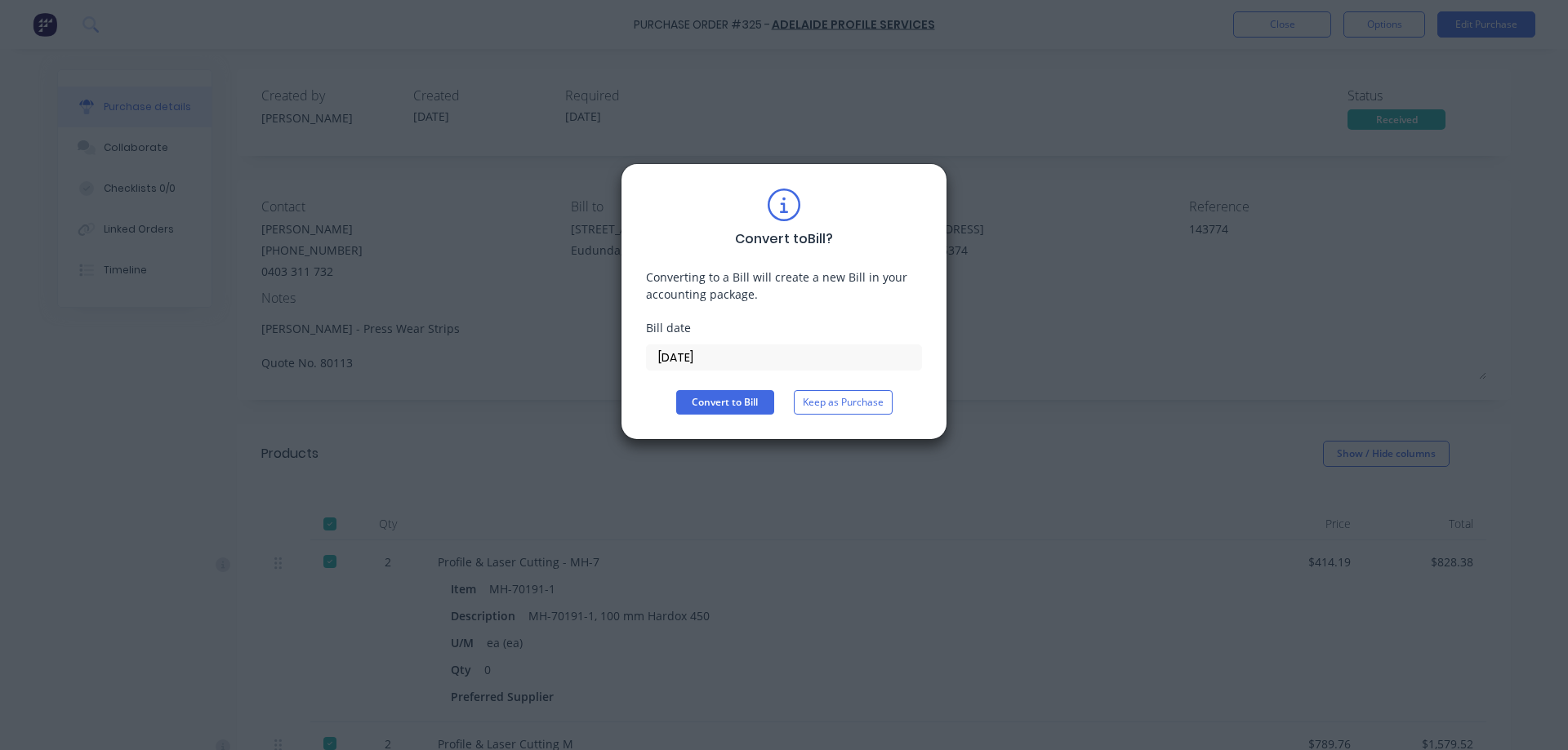
click at [733, 356] on input "08/10/25" at bounding box center [784, 358] width 275 height 25
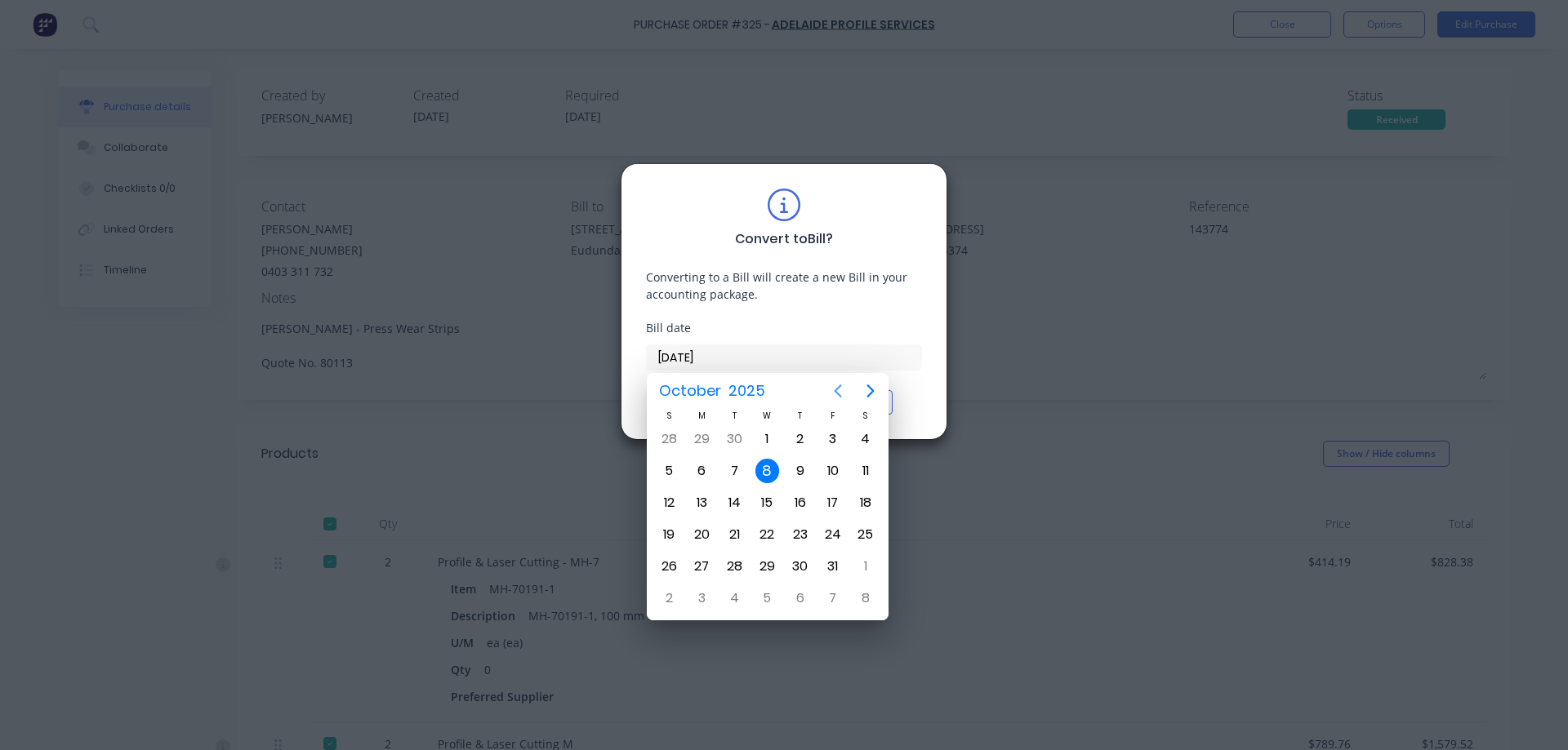
click at [834, 391] on icon "Previous page" at bounding box center [838, 391] width 20 height 20
click at [770, 461] on div "10" at bounding box center [767, 471] width 25 height 25
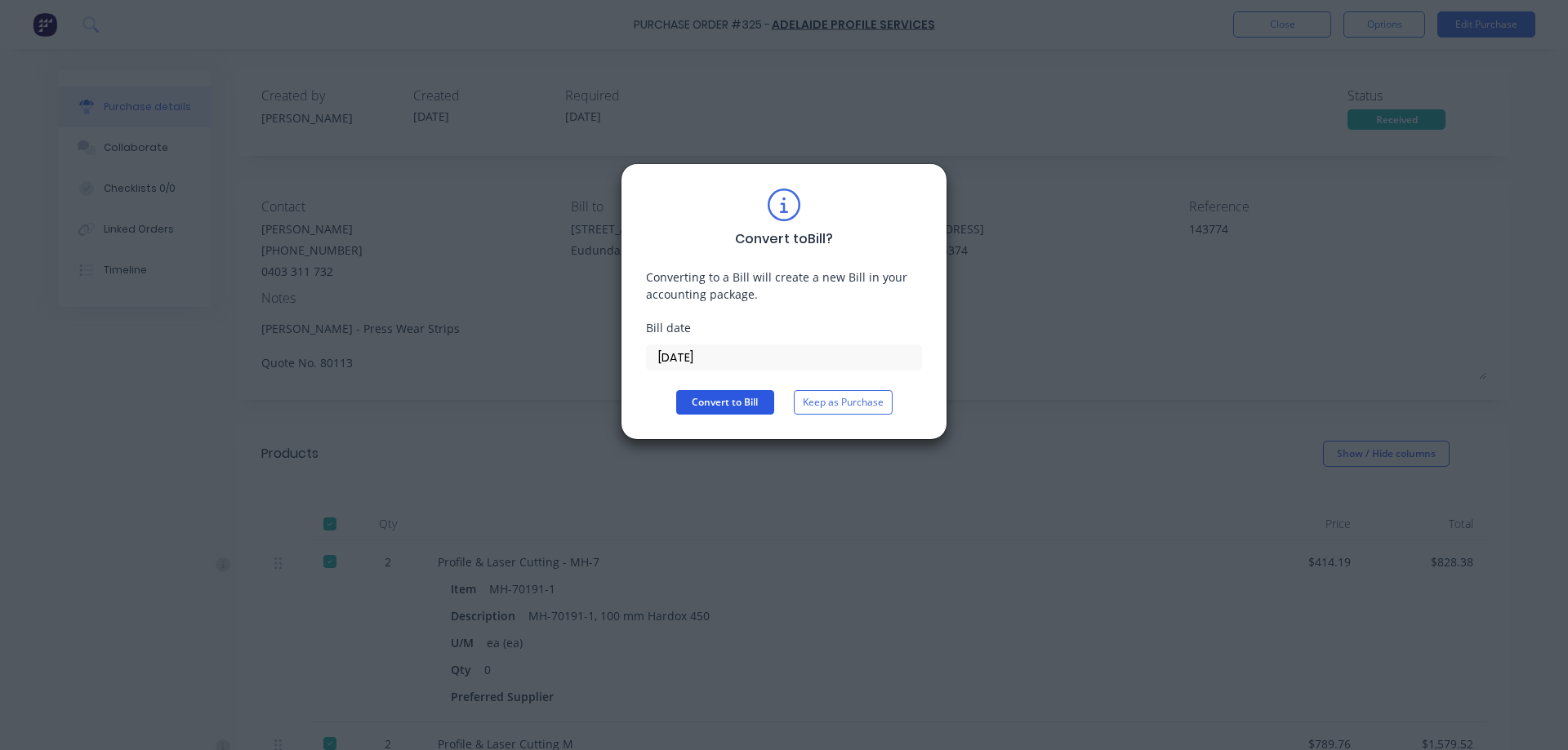
click at [753, 404] on button "Convert to Bill" at bounding box center [725, 403] width 98 height 25
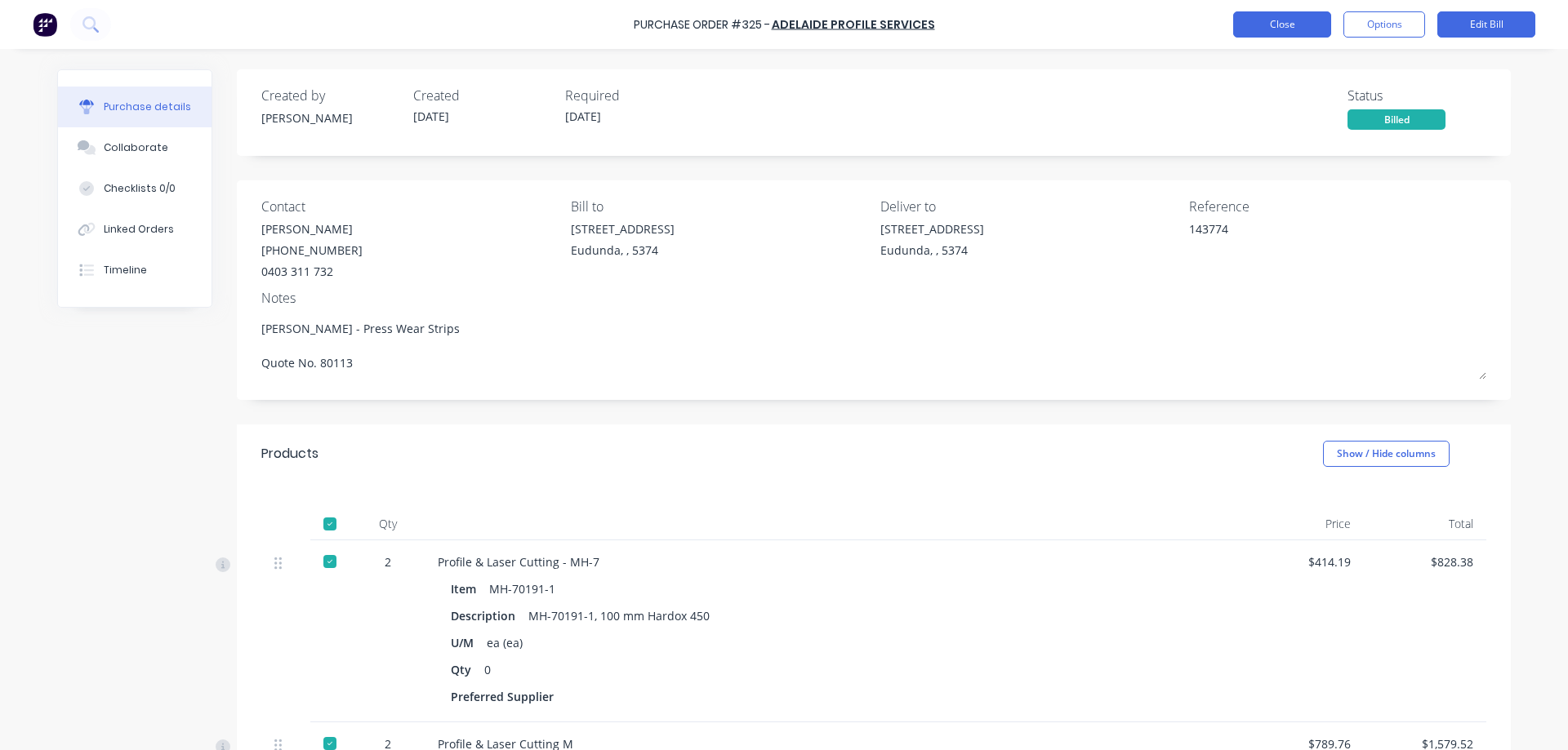
click at [1288, 23] on button "Close" at bounding box center [1282, 25] width 98 height 26
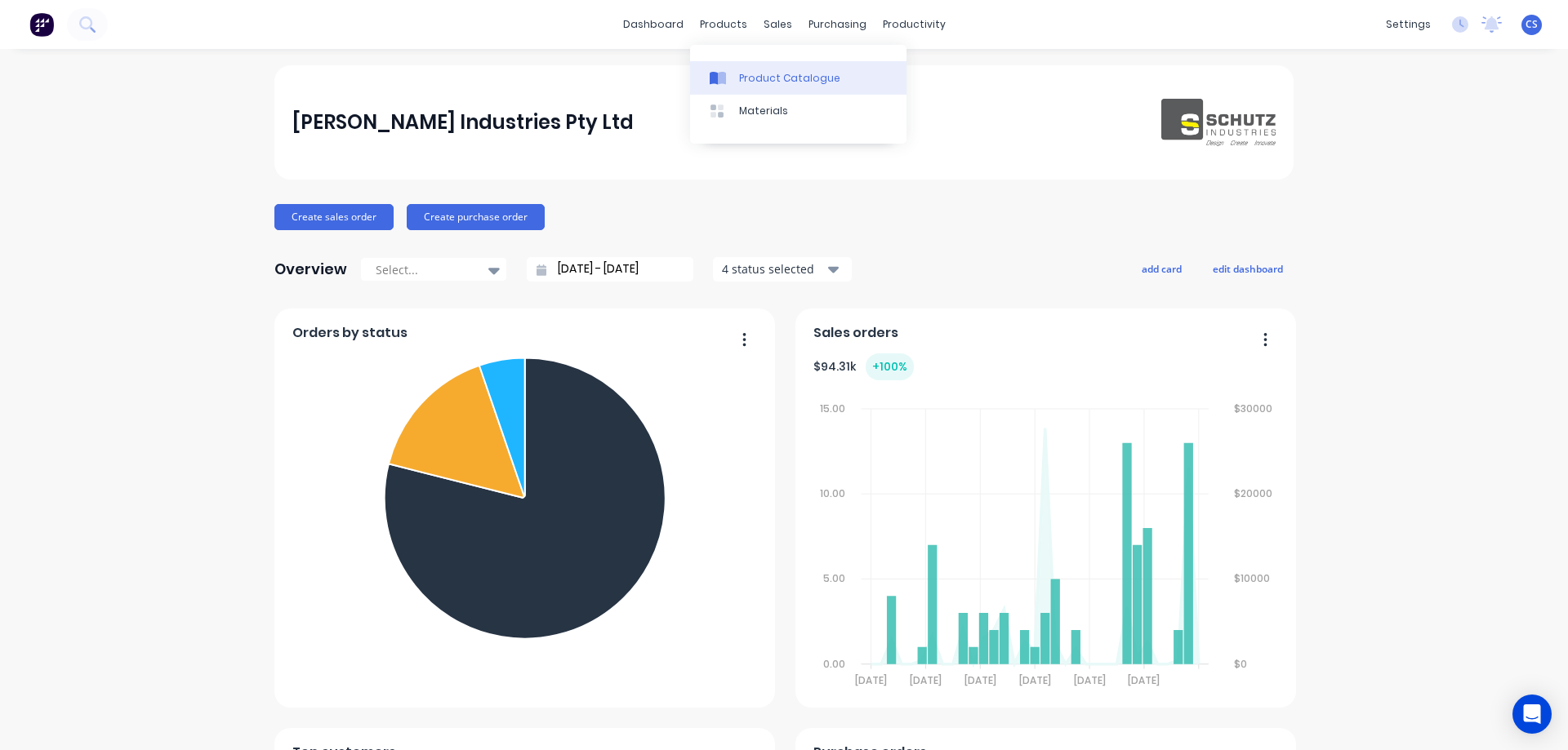
click at [717, 67] on link "Product Catalogue" at bounding box center [798, 77] width 217 height 32
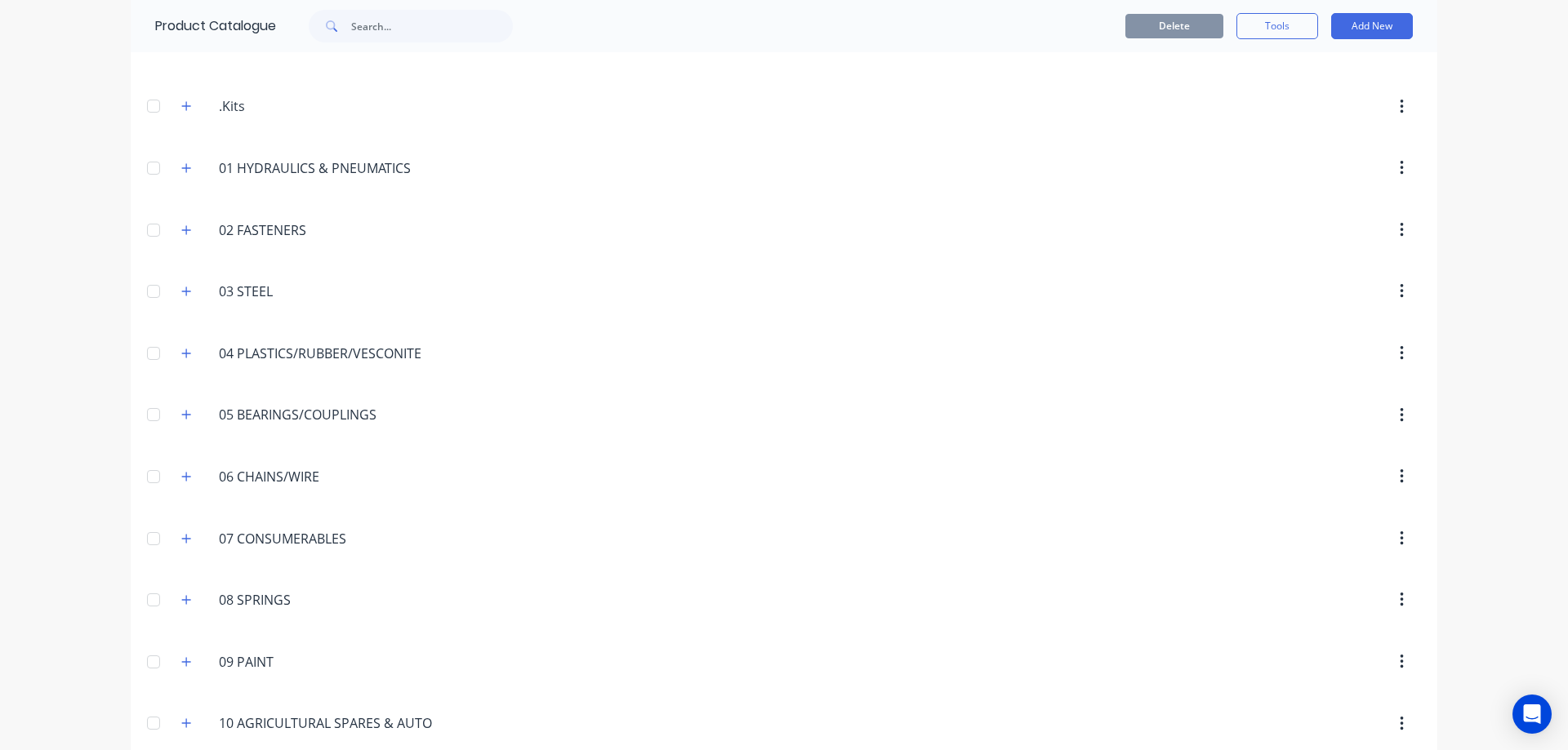
scroll to position [408, 0]
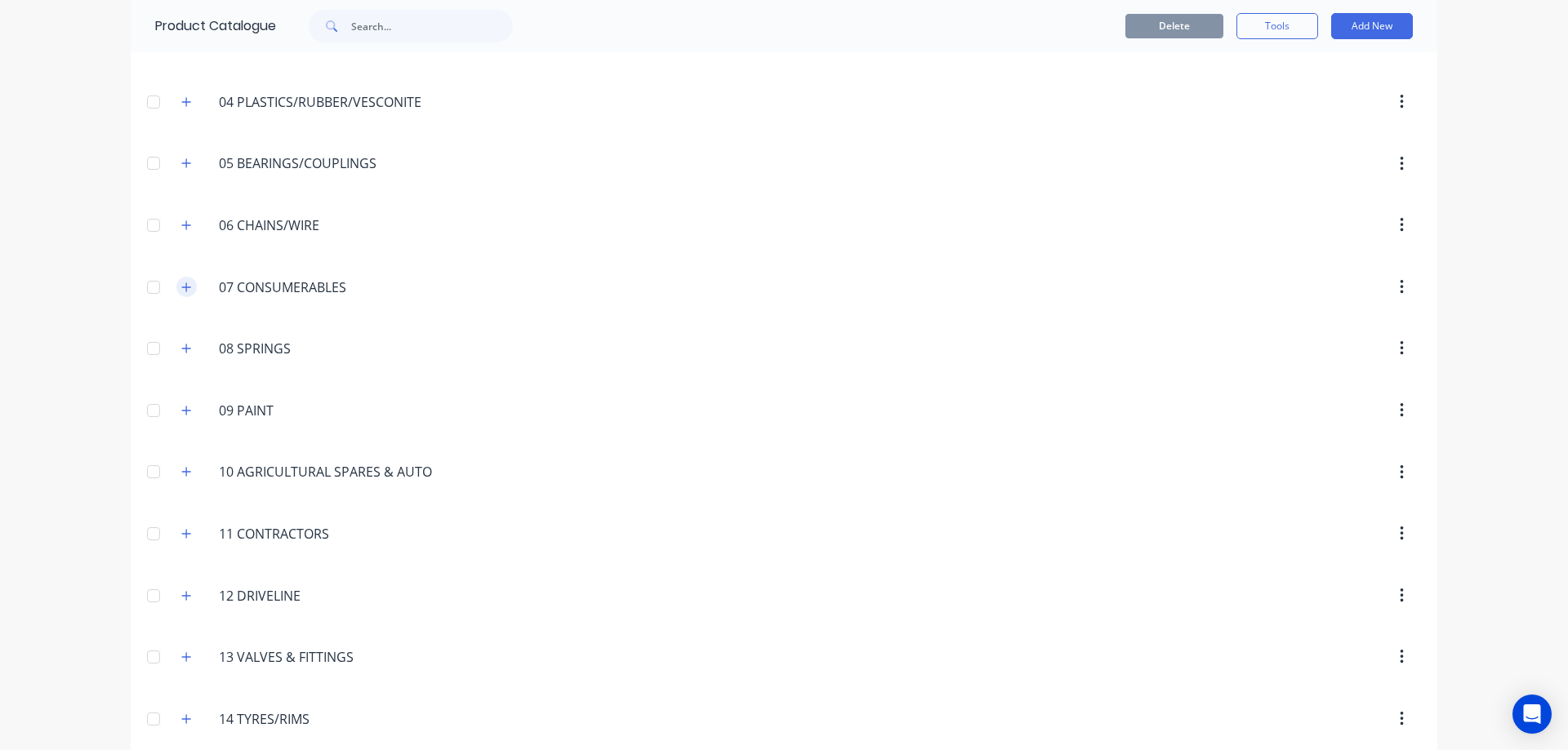
click at [178, 279] on button "button" at bounding box center [186, 287] width 21 height 21
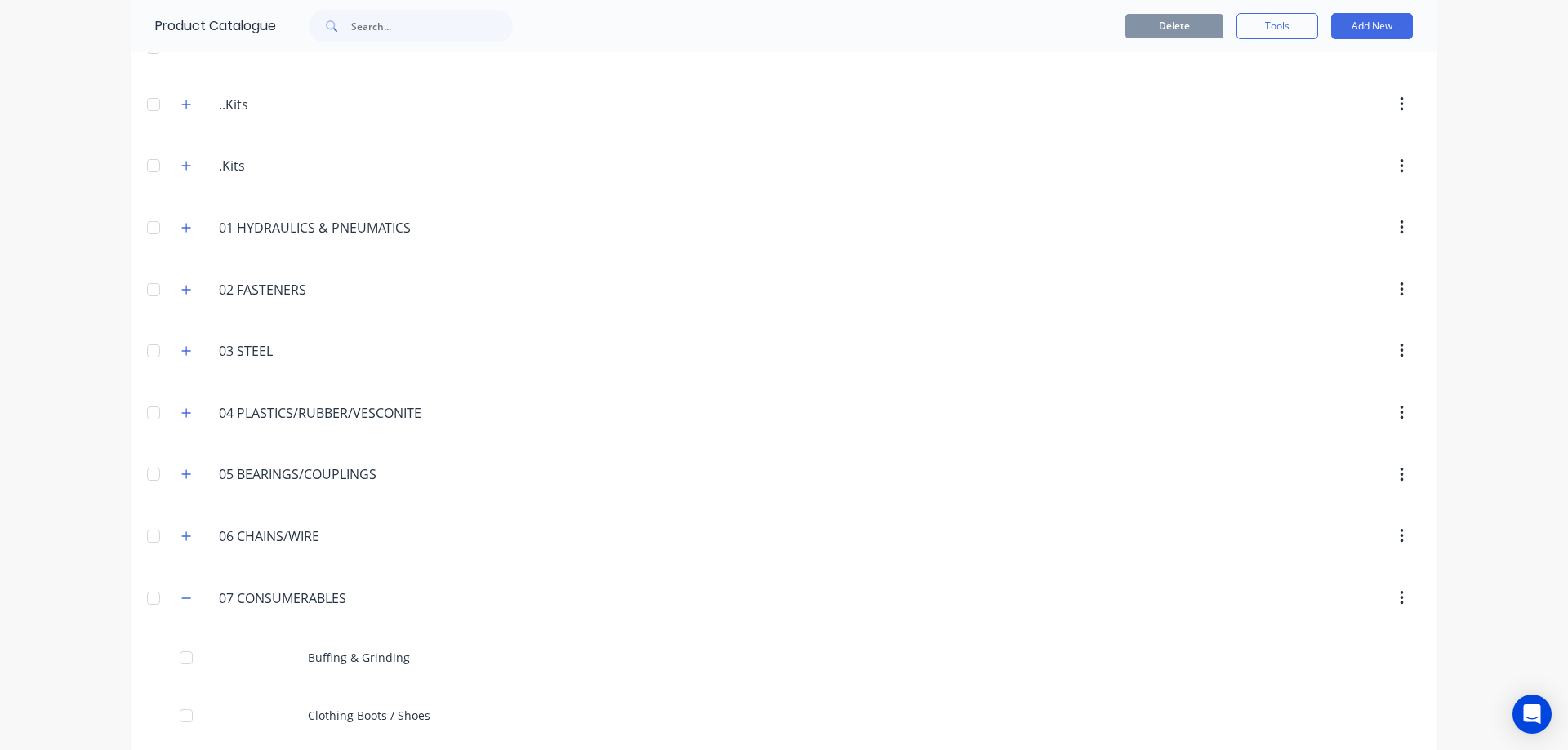
scroll to position [0, 0]
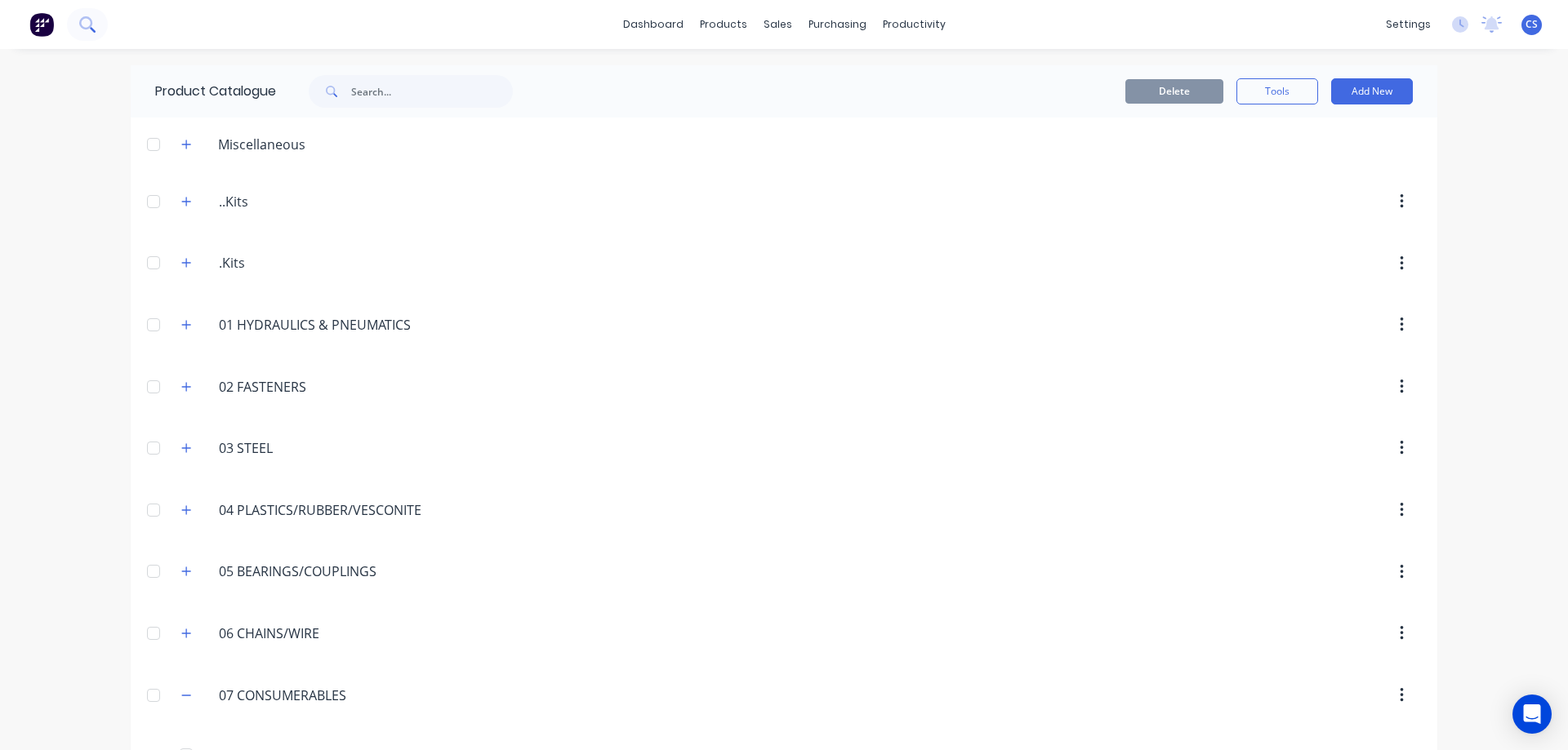
click at [78, 26] on button at bounding box center [87, 24] width 41 height 32
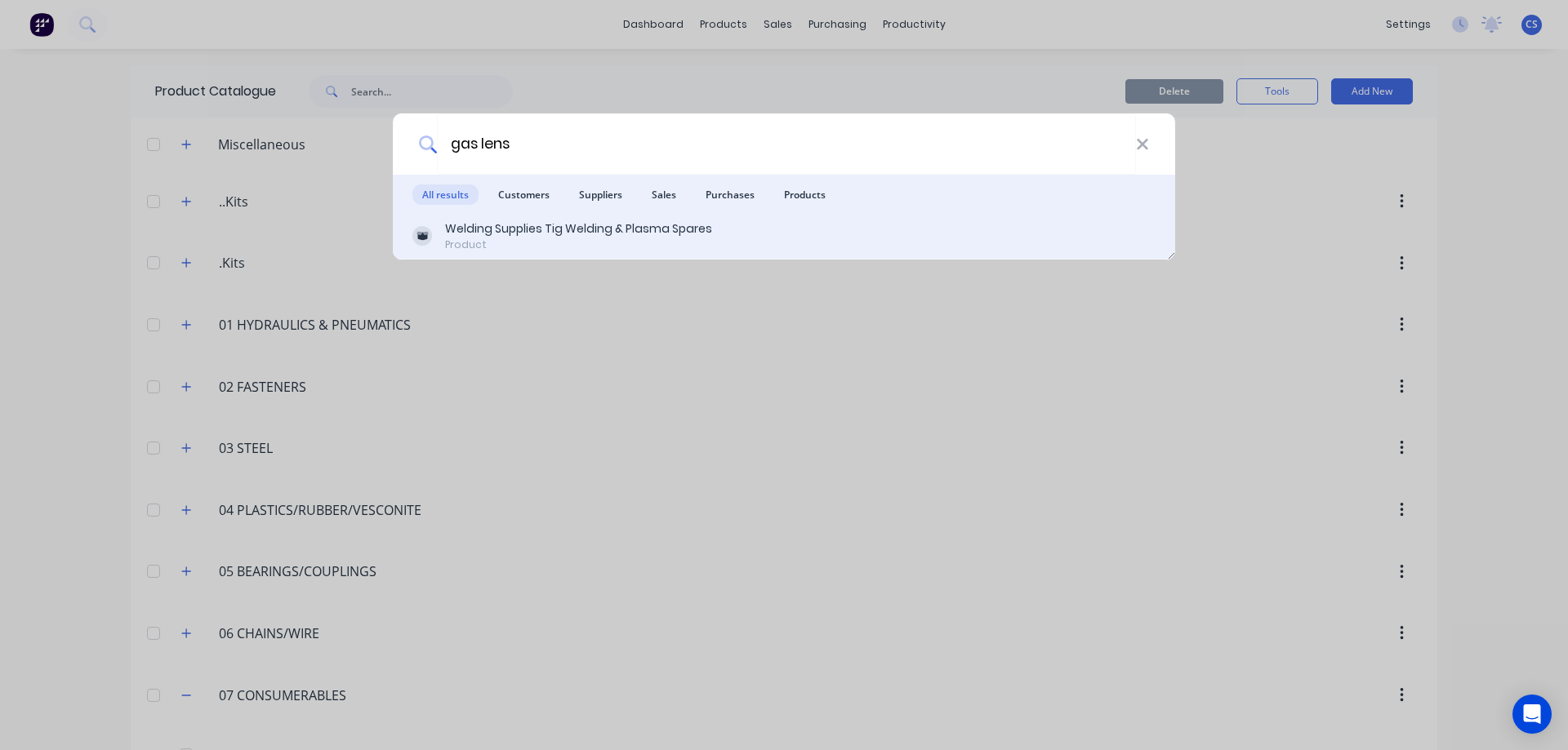
type input "gas lens"
click at [610, 245] on div "Product" at bounding box center [578, 245] width 267 height 15
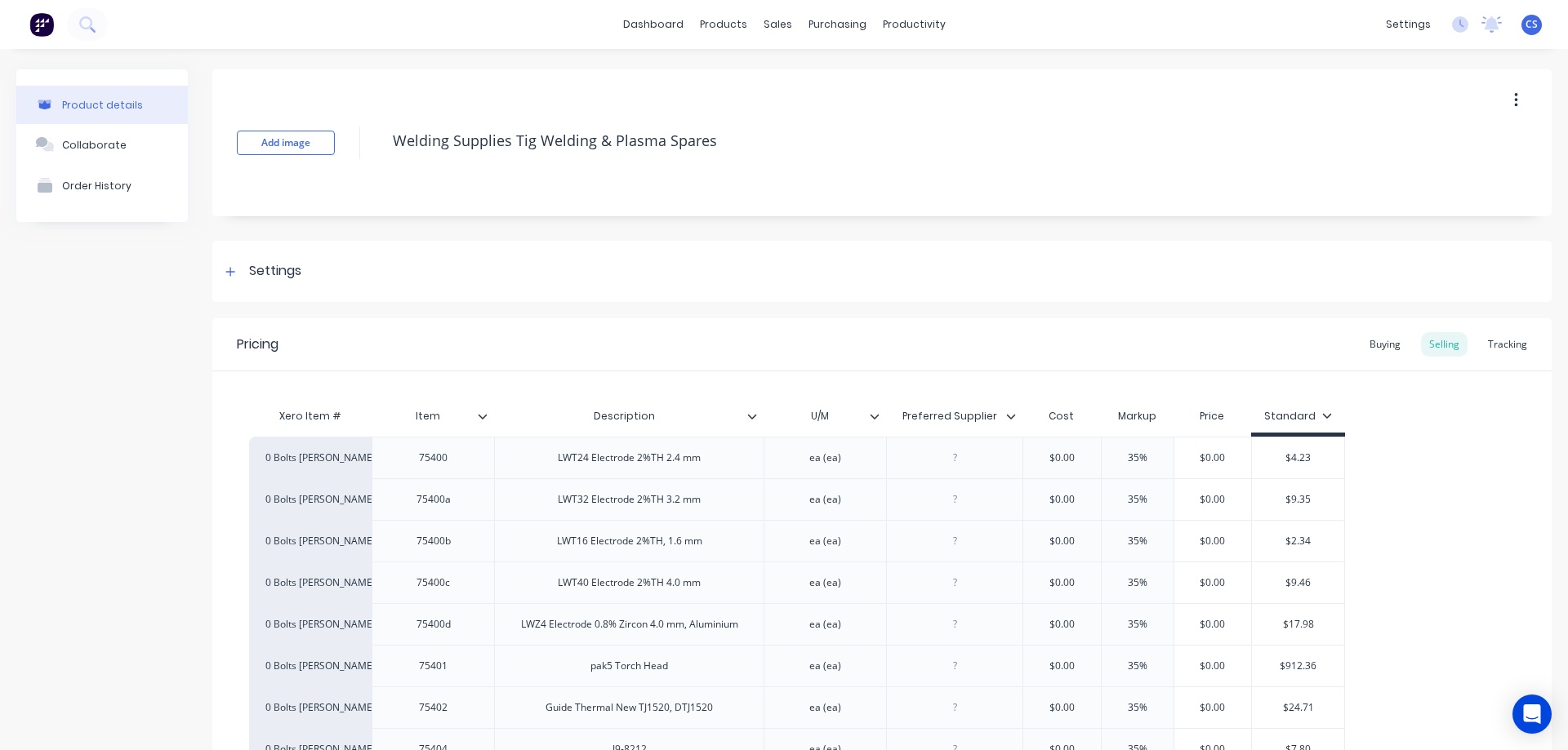
type textarea "x"
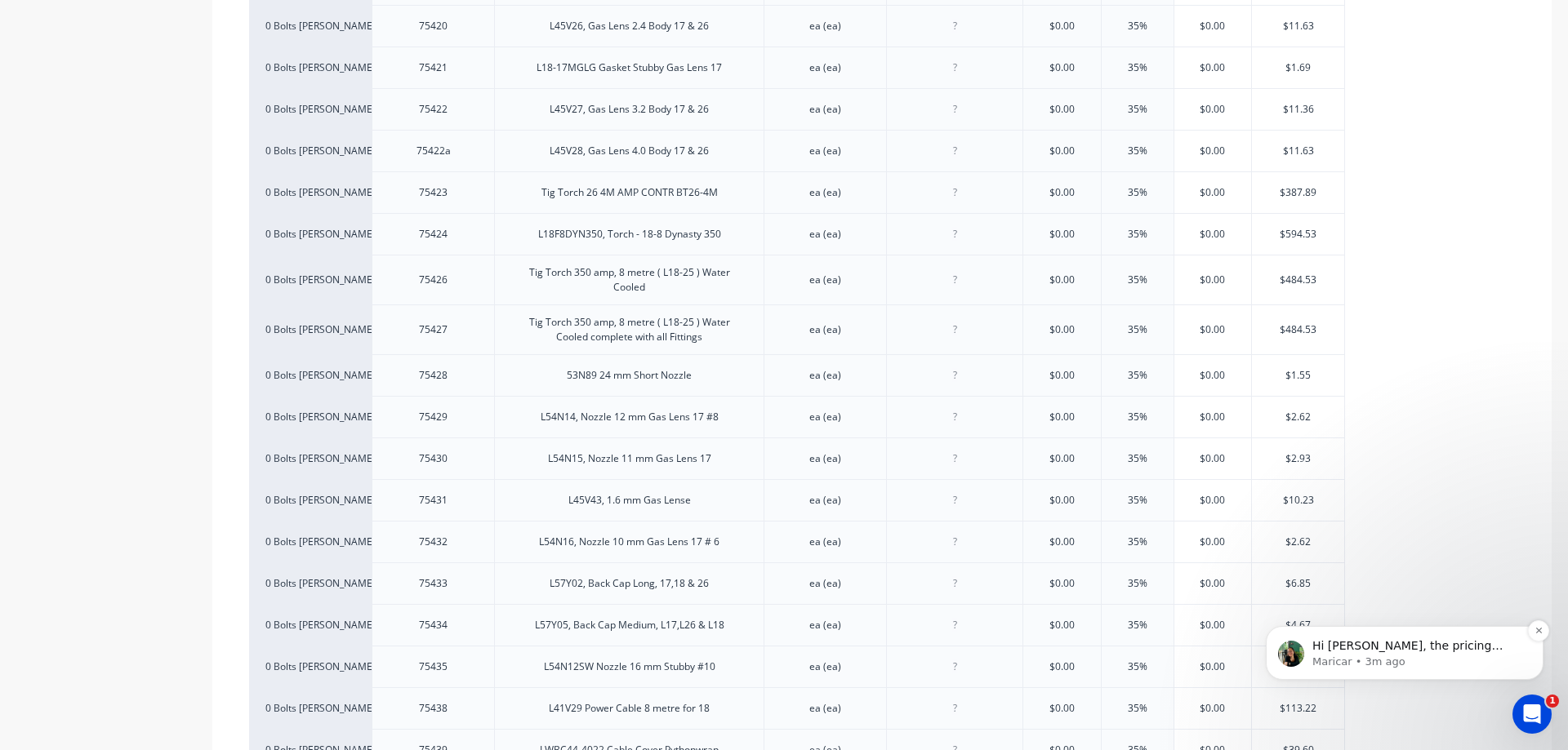
click at [1401, 657] on div "Hi Courtney, the pricing seems to be reverting and the margin might be causing …" at bounding box center [1417, 647] width 216 height 21
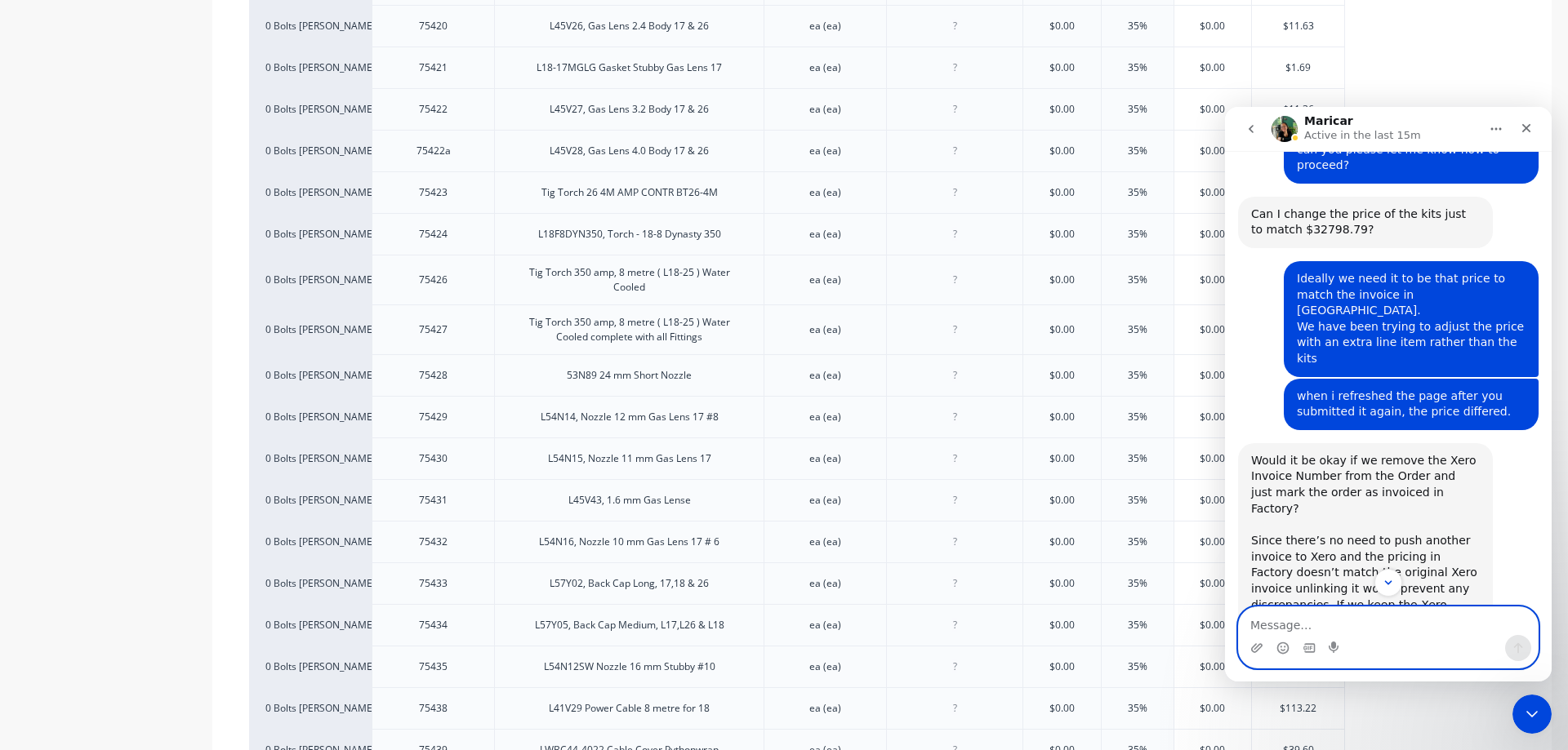
scroll to position [4834, 0]
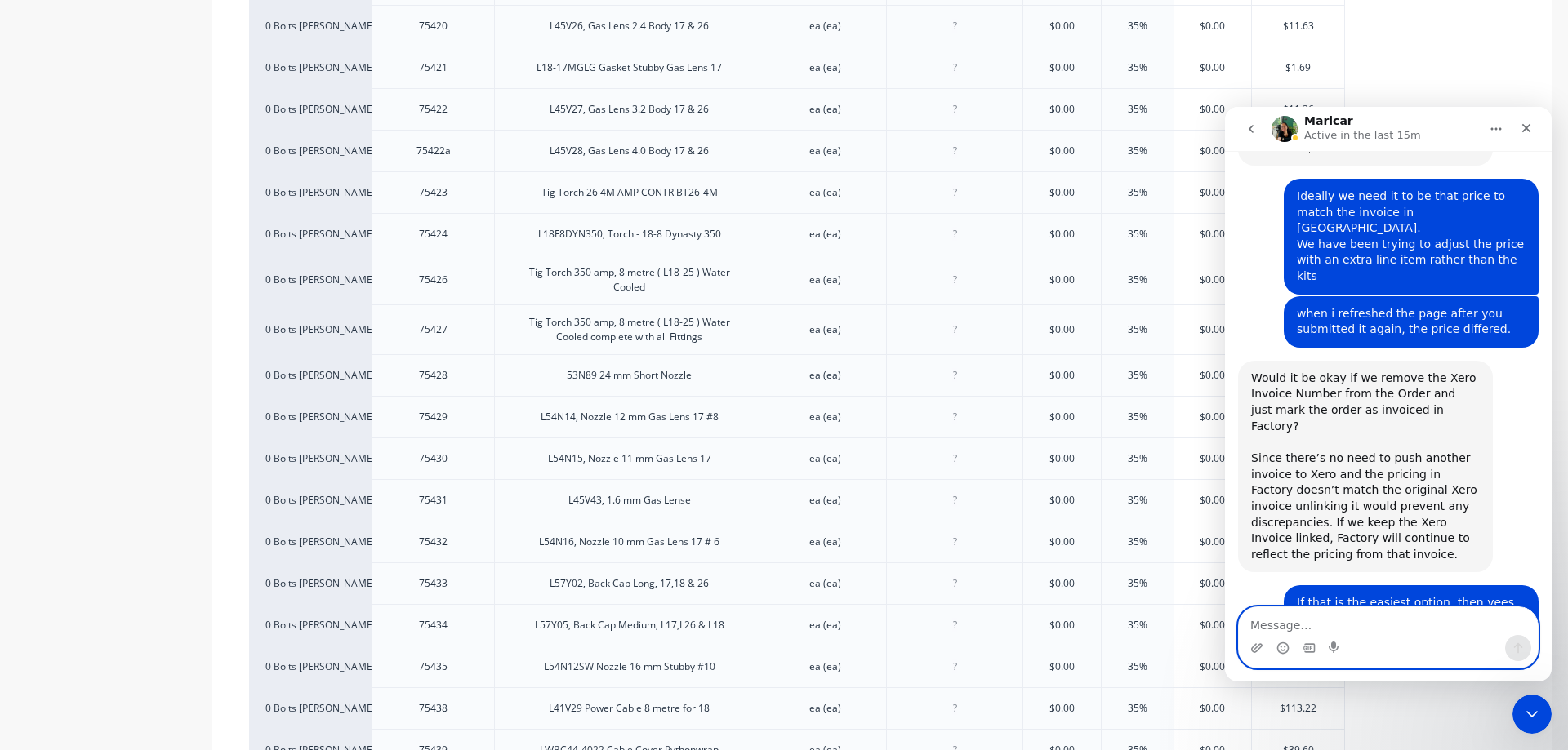
click at [1308, 623] on textarea "Message…" at bounding box center [1388, 622] width 299 height 28
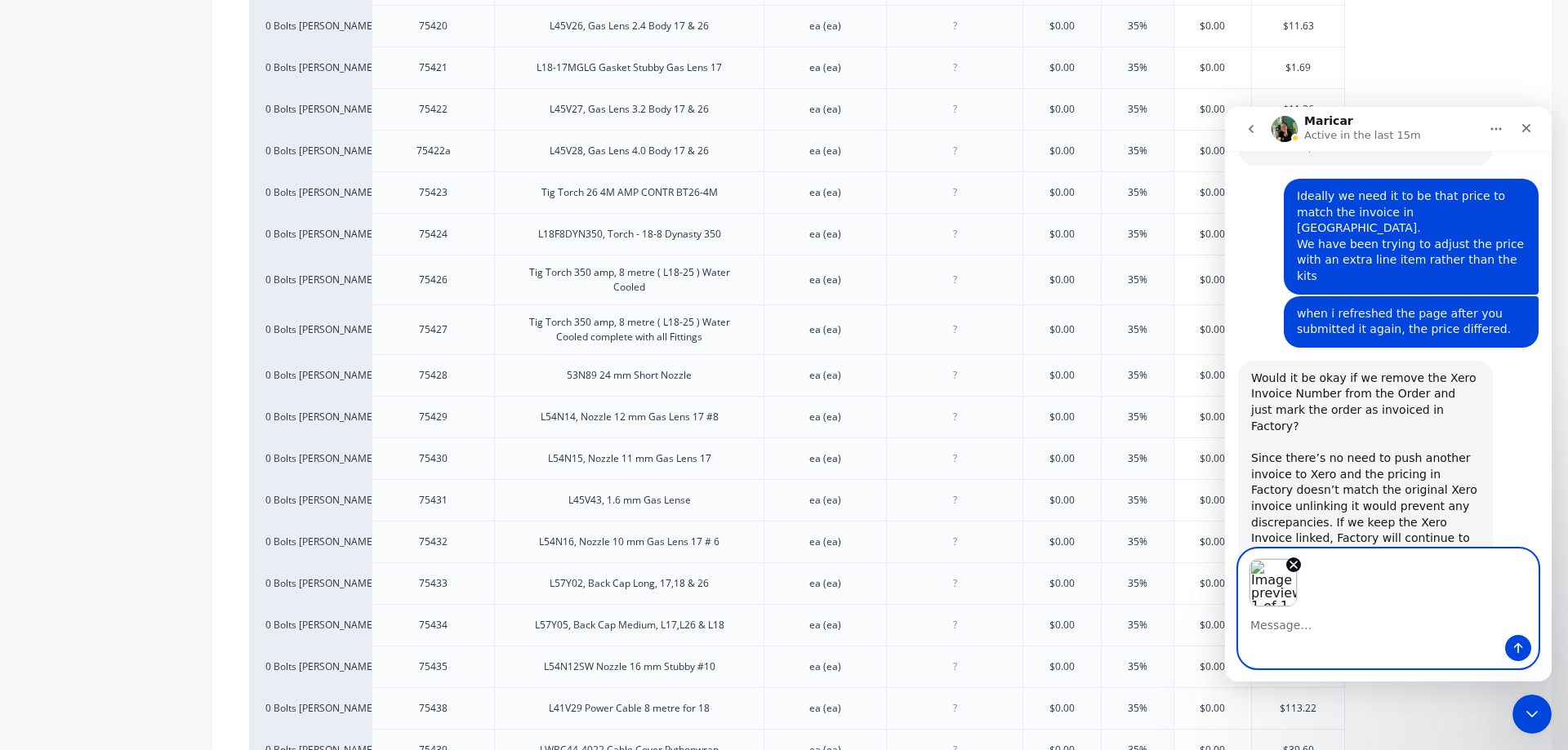
scroll to position [4892, 0]
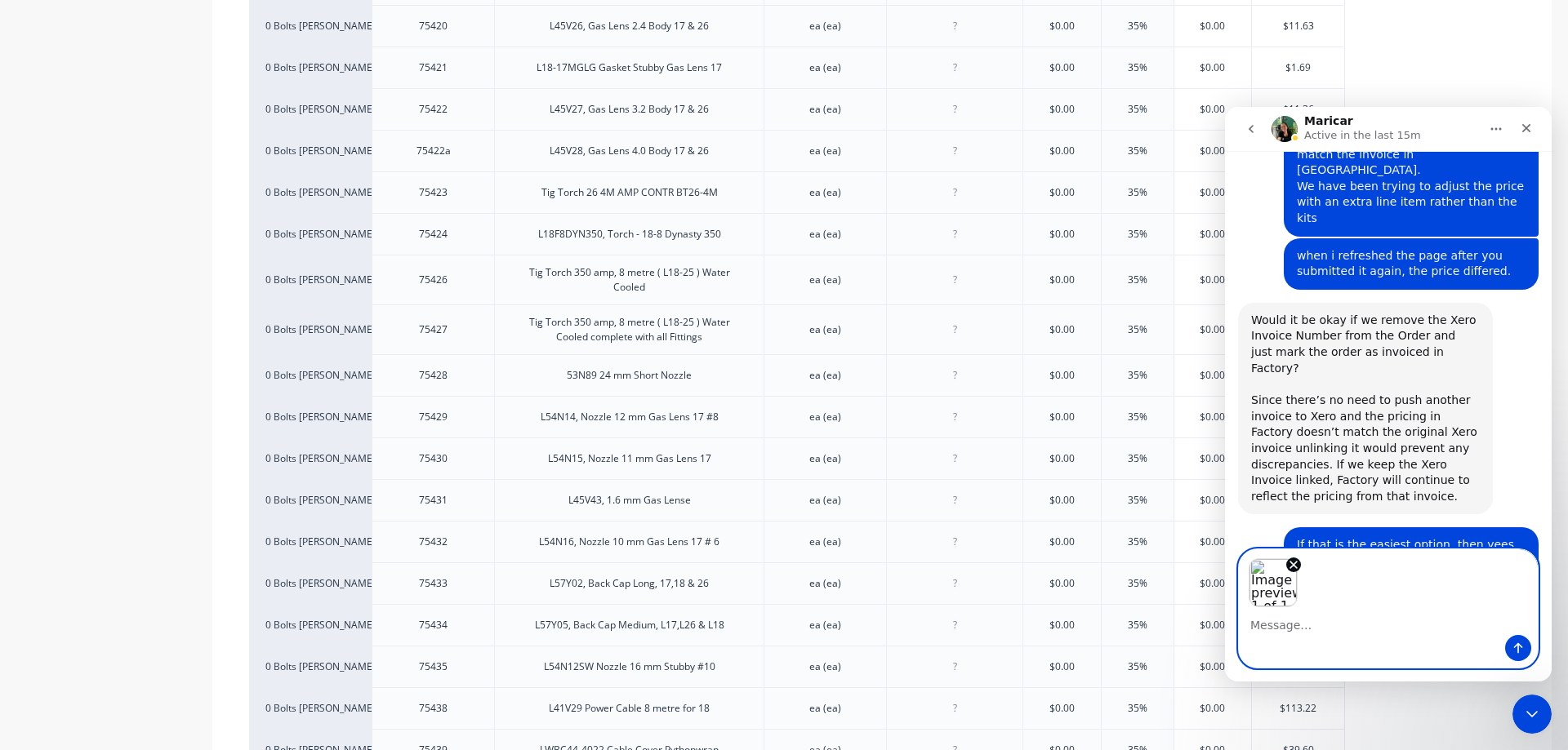
click at [1283, 629] on textarea "Message…" at bounding box center [1388, 622] width 299 height 28
click at [1279, 630] on textarea "Message…" at bounding box center [1388, 622] width 299 height 28
click at [1523, 643] on icon "Send a message…" at bounding box center [1518, 648] width 13 height 13
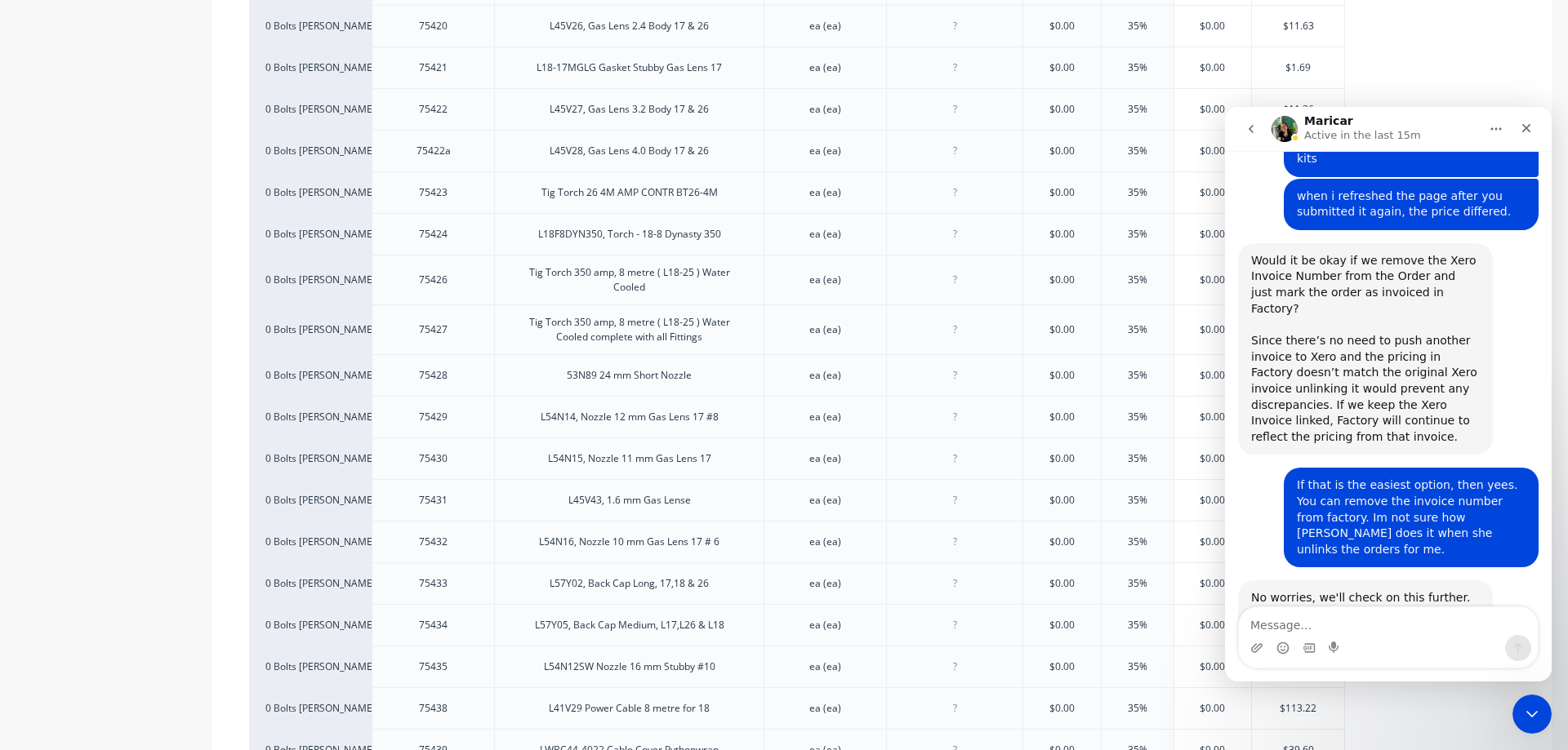
scroll to position [4953, 0]
click at [1291, 628] on textarea "Message…" at bounding box center [1388, 622] width 299 height 28
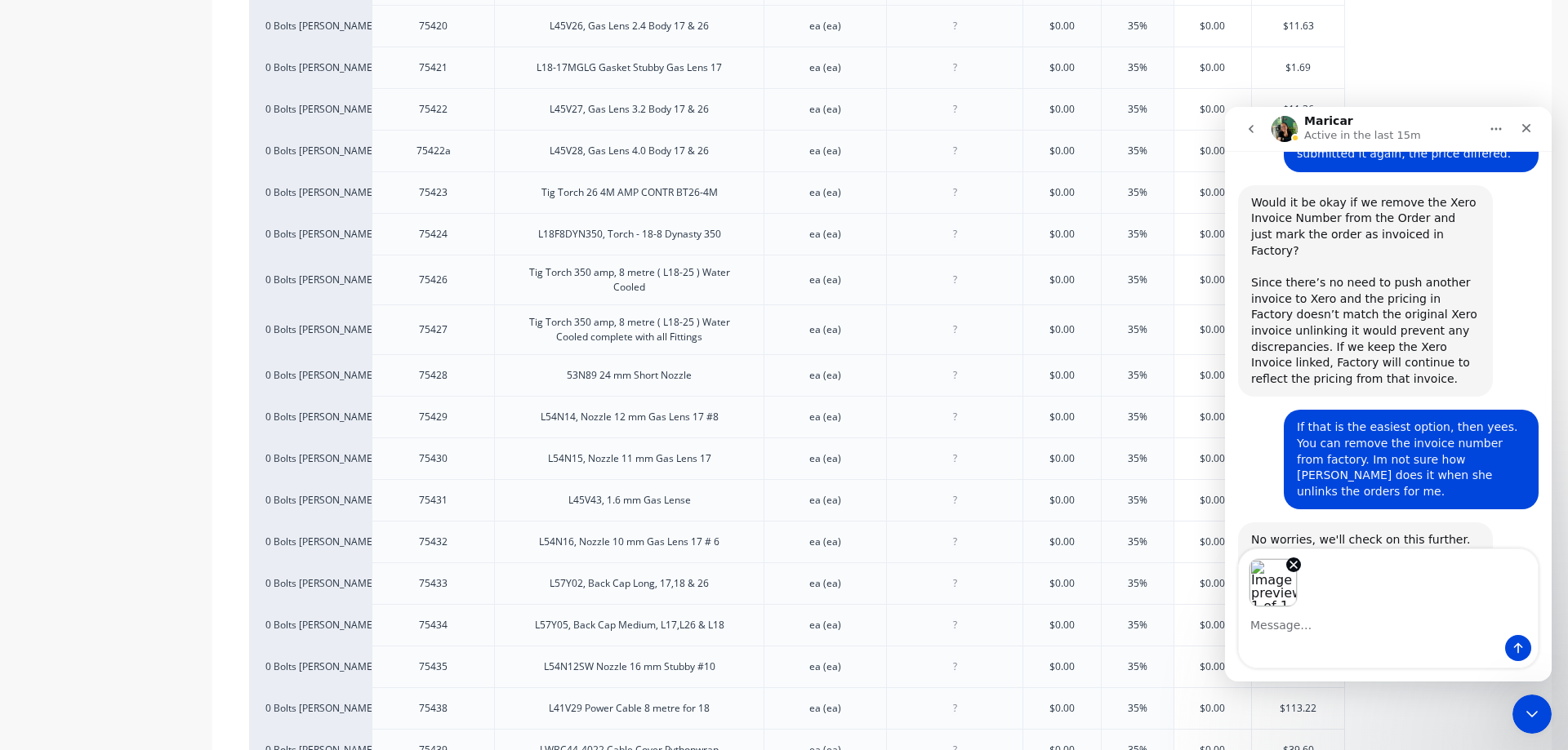
scroll to position [5011, 0]
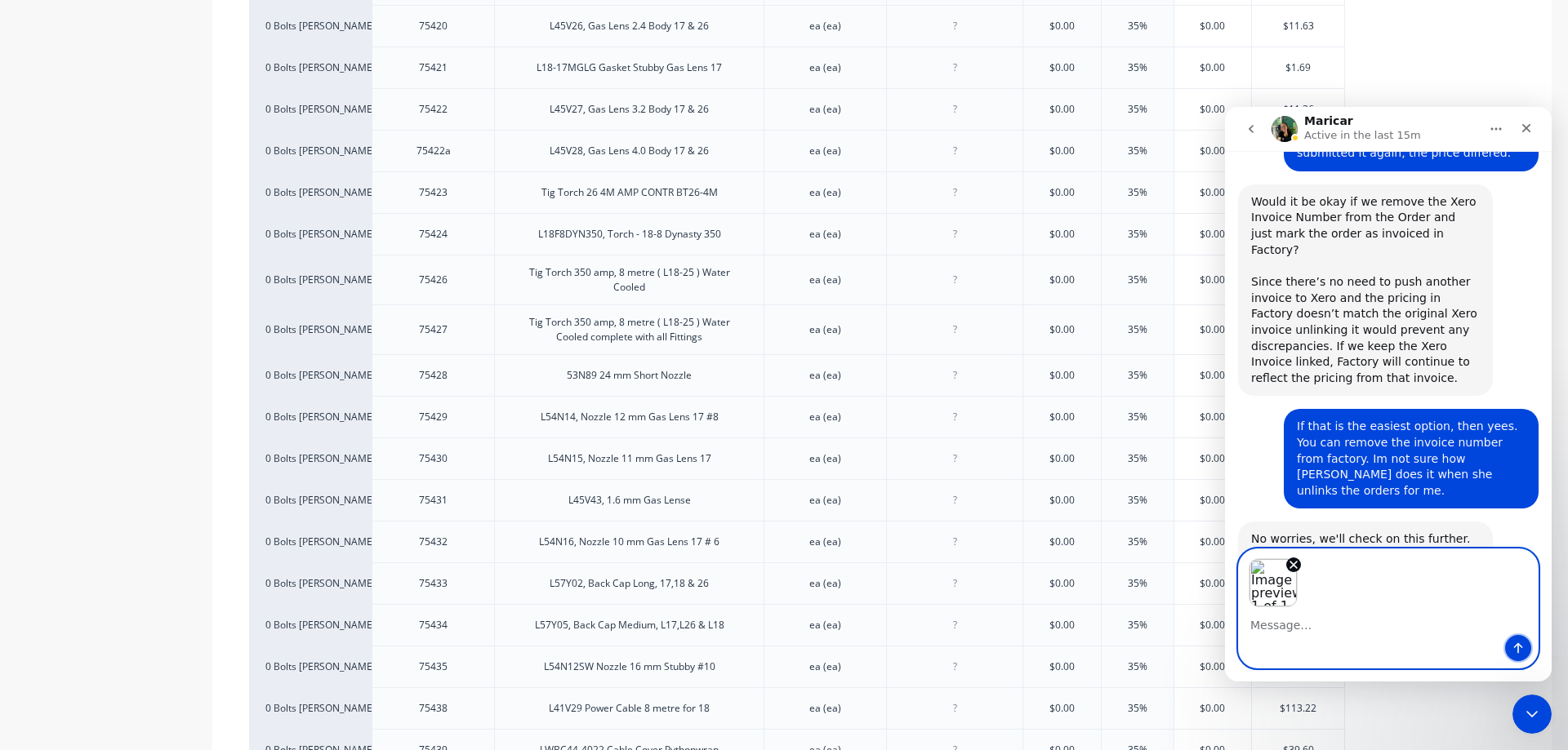
click at [1523, 649] on icon "Send a message…" at bounding box center [1518, 648] width 13 height 13
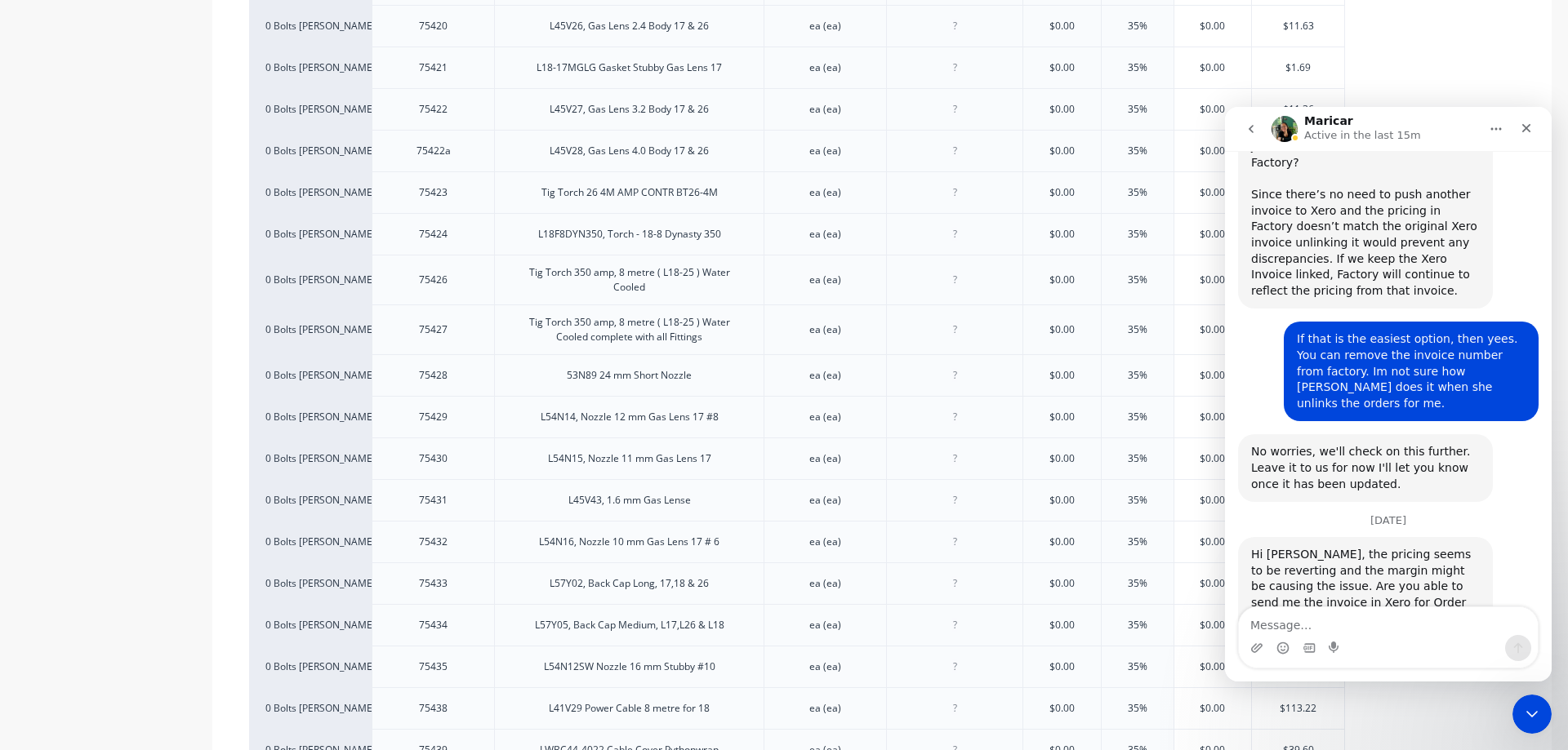
scroll to position [5103, 0]
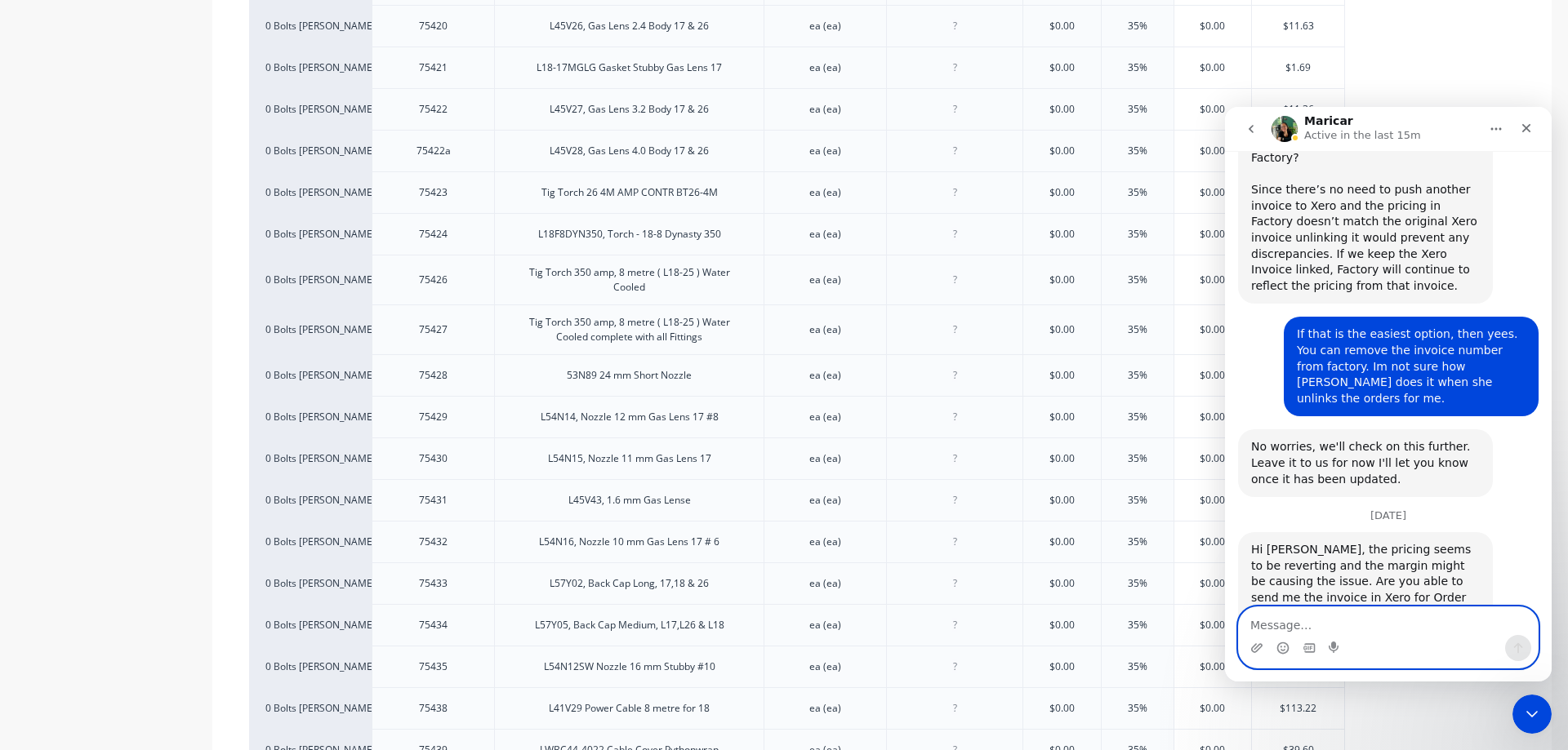
click at [1331, 632] on textarea "Message…" at bounding box center [1388, 622] width 299 height 28
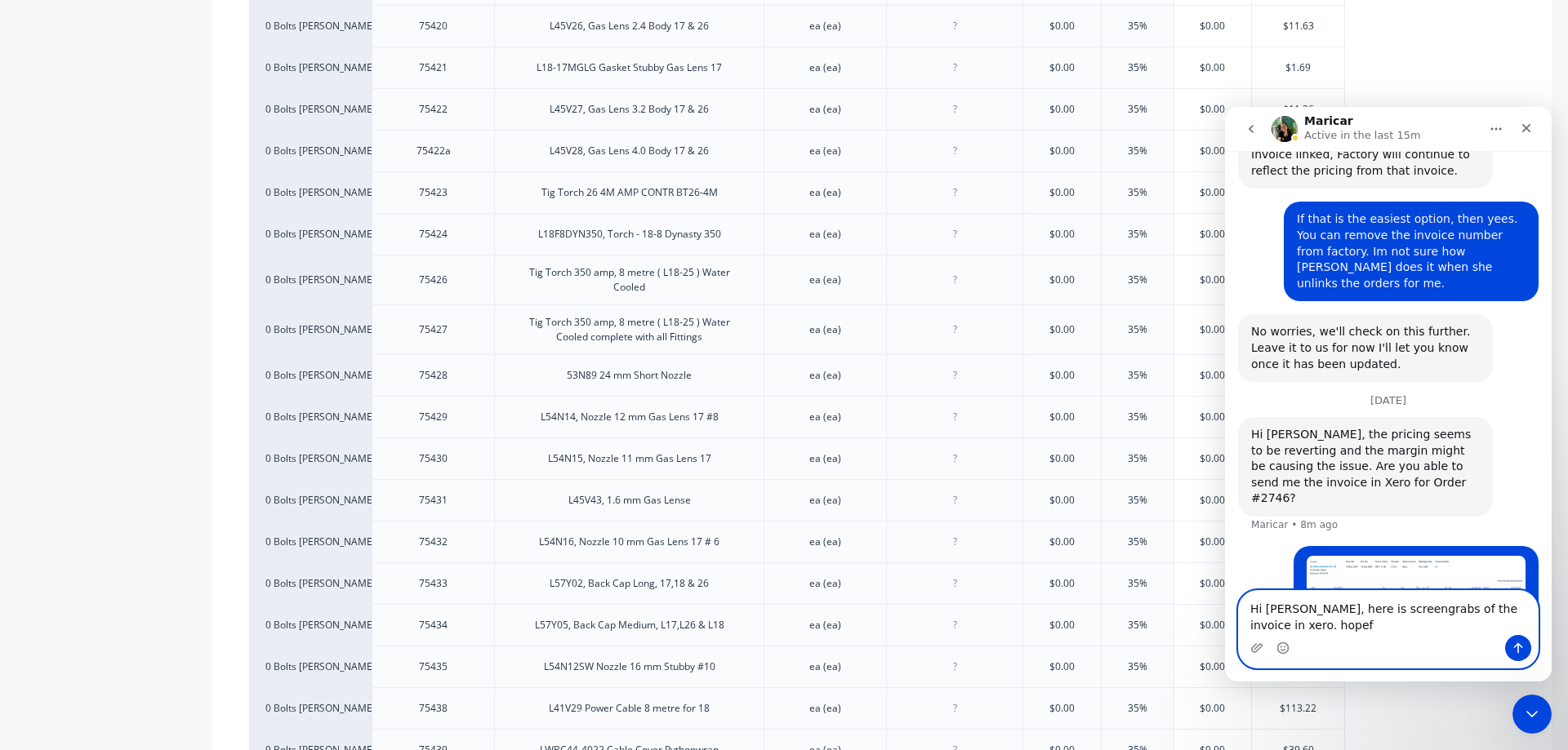
scroll to position [5234, 0]
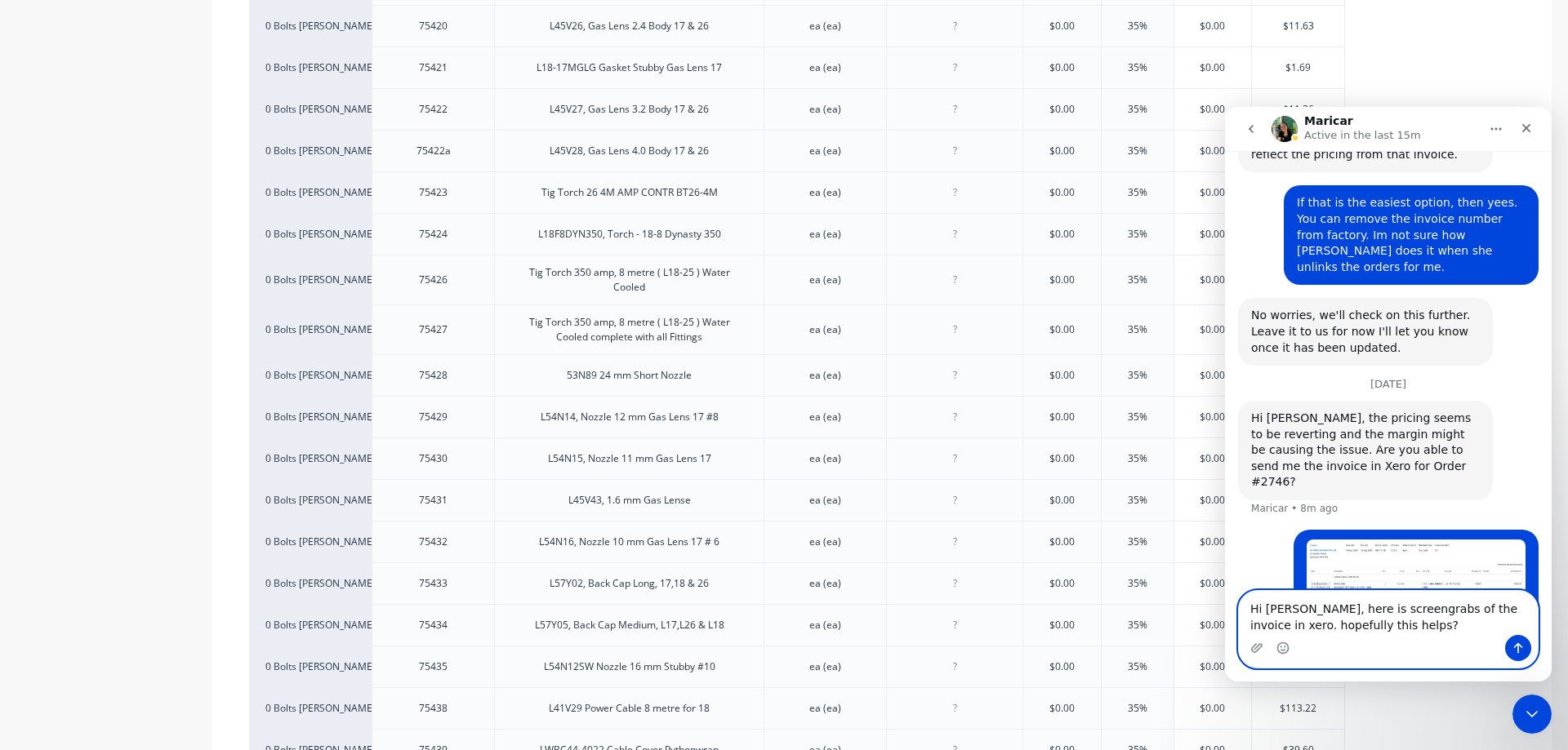
click at [1377, 600] on textarea "Hi Maricar, here is screengrabs of the invoice in xero. hopefully this helps?" at bounding box center [1388, 613] width 299 height 44
click at [1394, 623] on textarea "Hi Maricar, here is screen-grabs of the invoice in xero. hopefully this helps?" at bounding box center [1388, 613] width 299 height 44
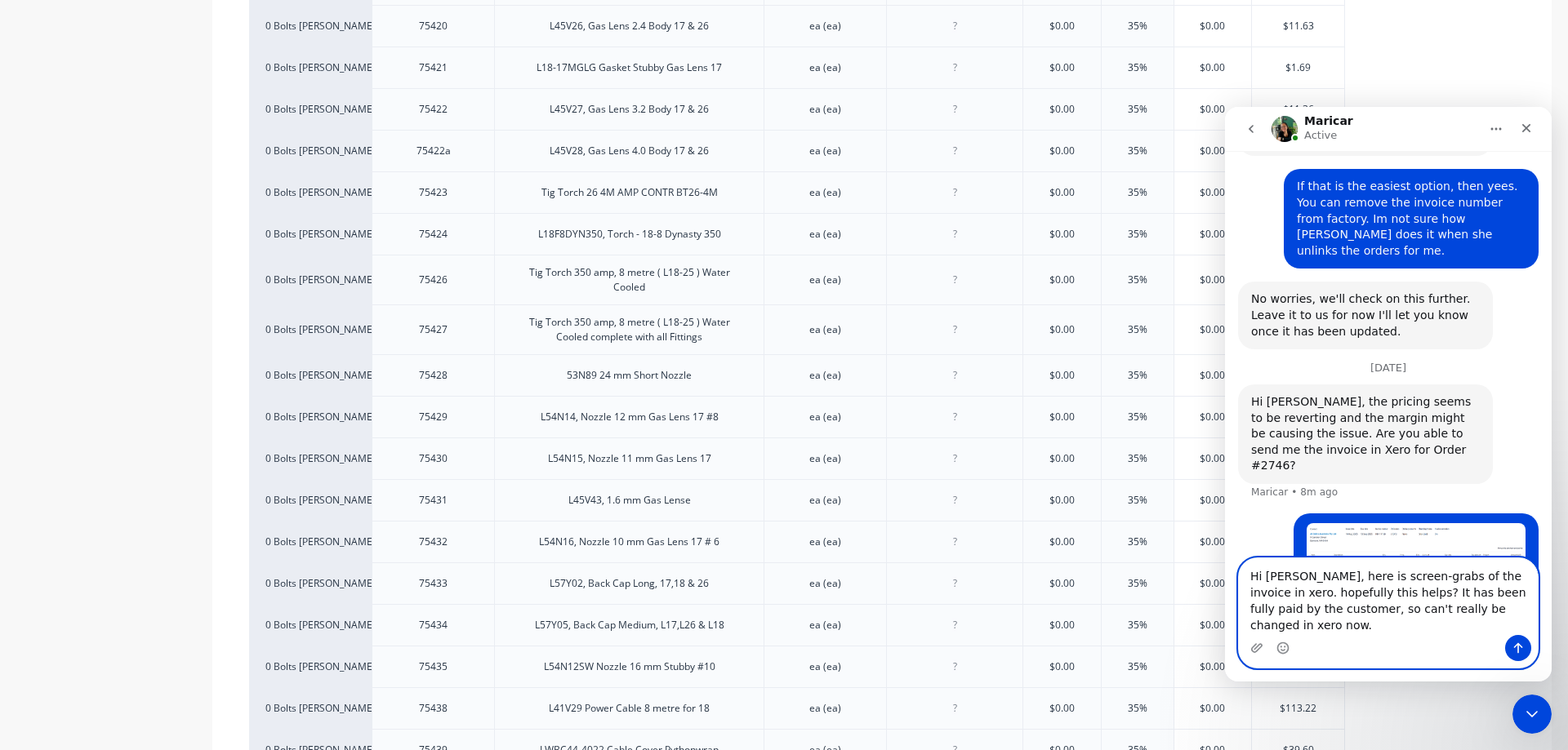
type textarea "Hi Maricar, here is screen-grabs of the invoice in xero. hopefully this helps? …"
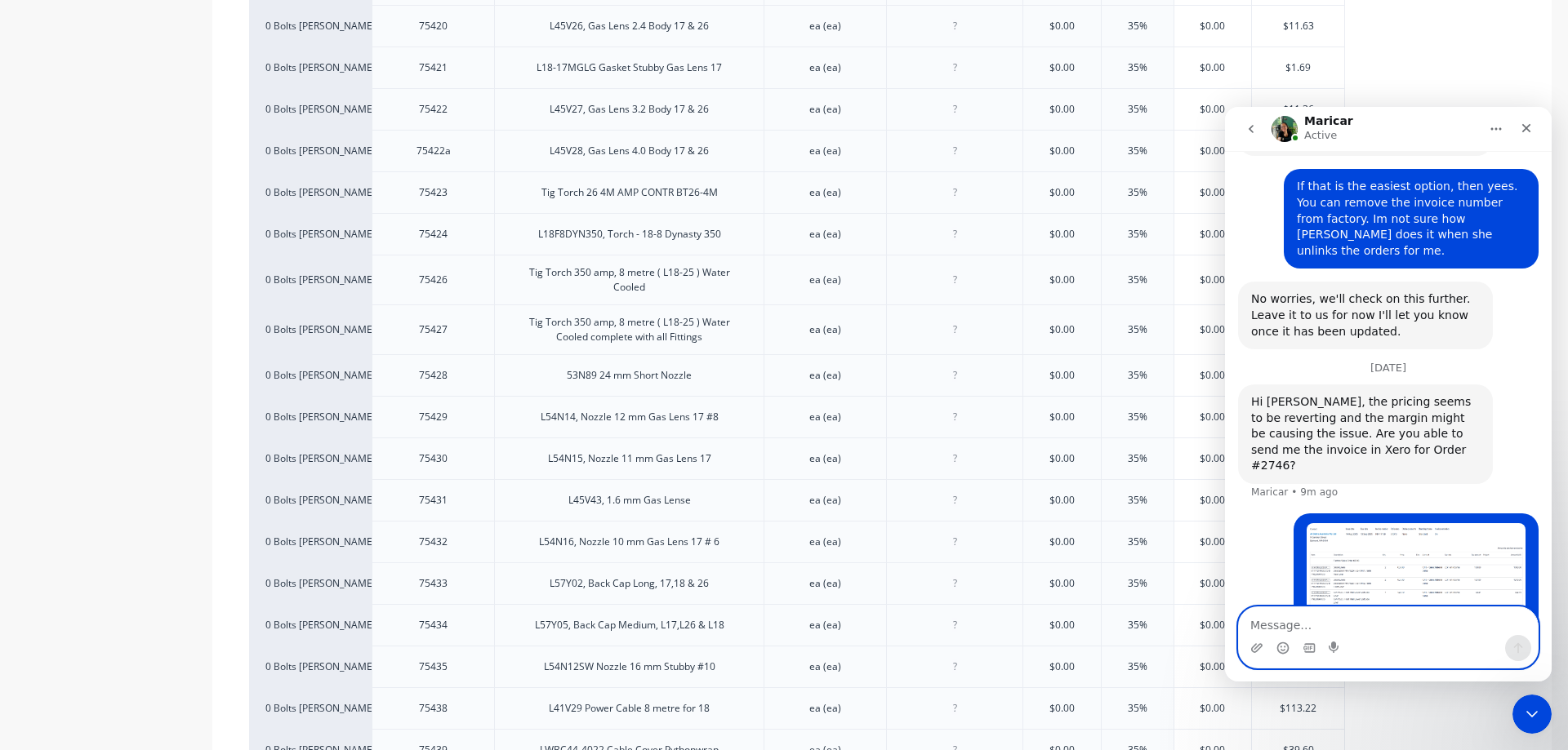
scroll to position [5304, 0]
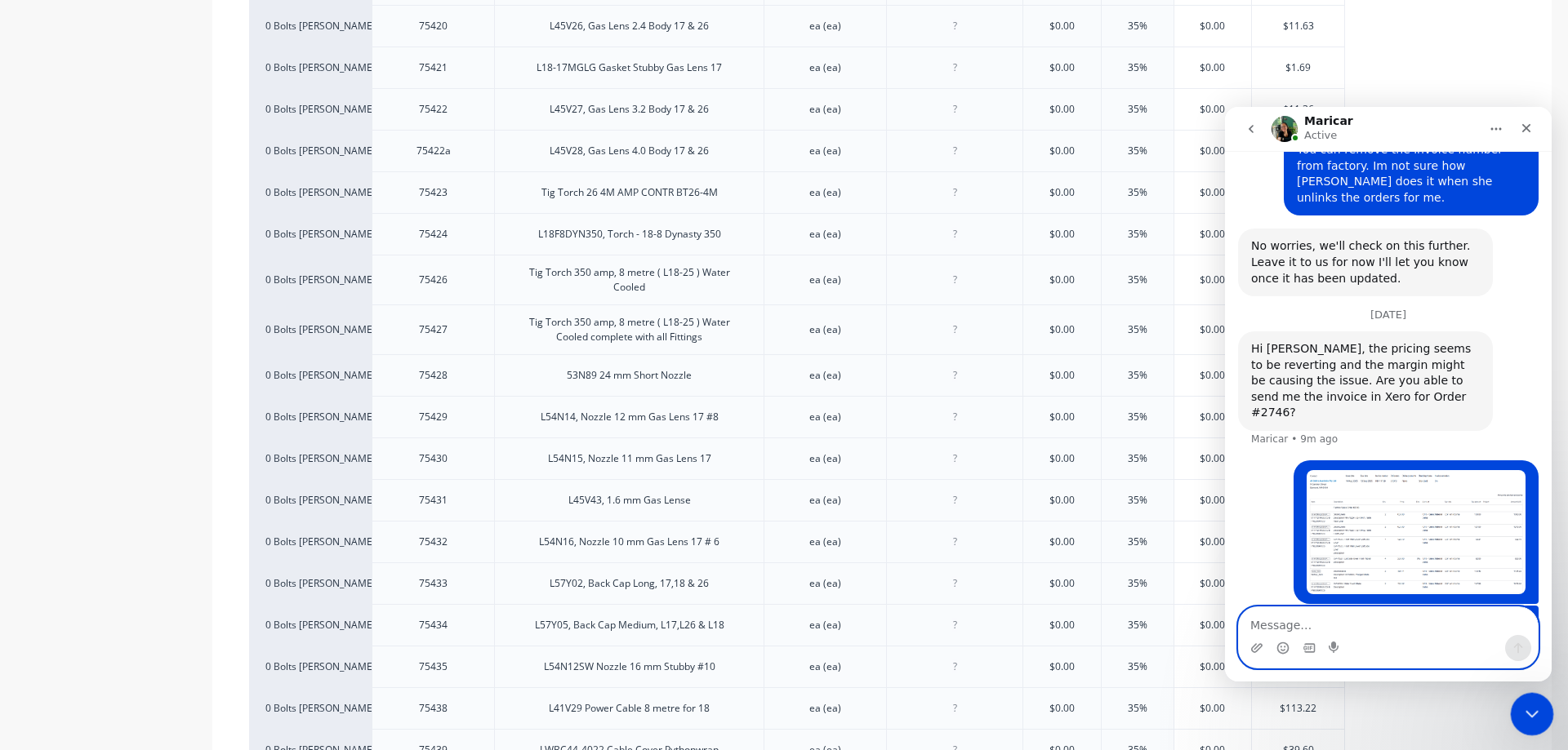
click at [1535, 700] on div "Close Intercom Messenger" at bounding box center [1529, 711] width 39 height 39
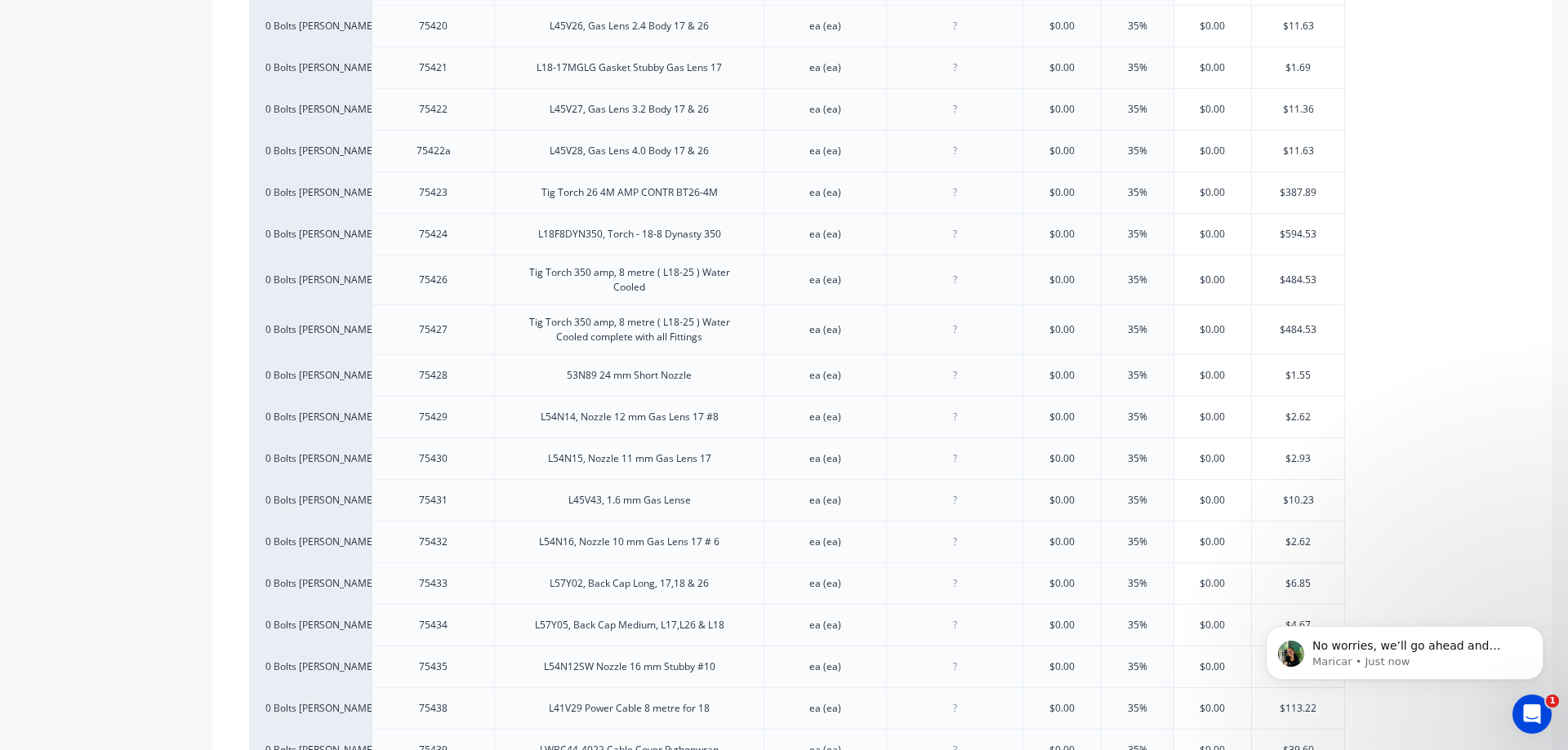
scroll to position [5406, 0]
click at [1470, 655] on p "Maricar • Just now" at bounding box center [1417, 662] width 211 height 15
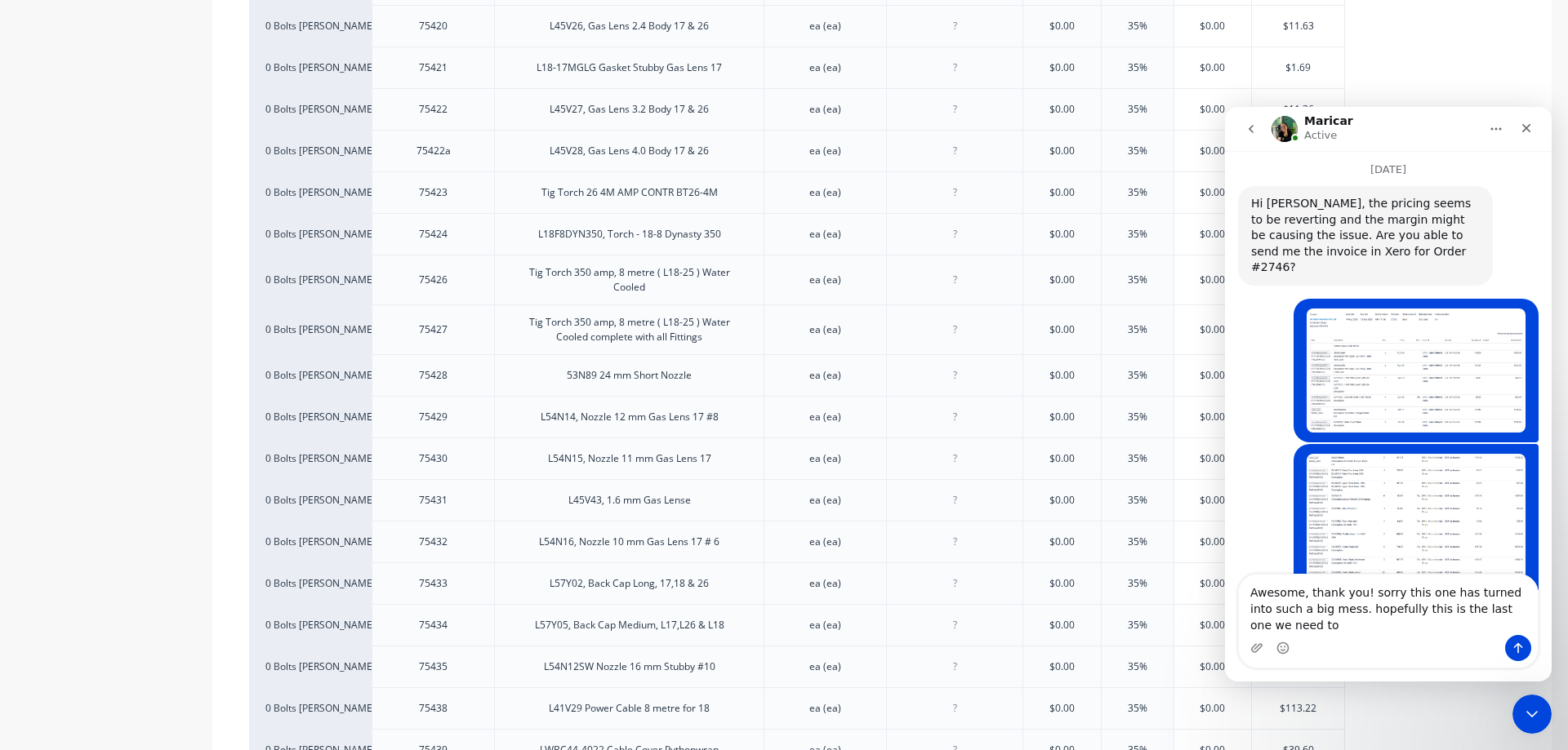
scroll to position [5466, 0]
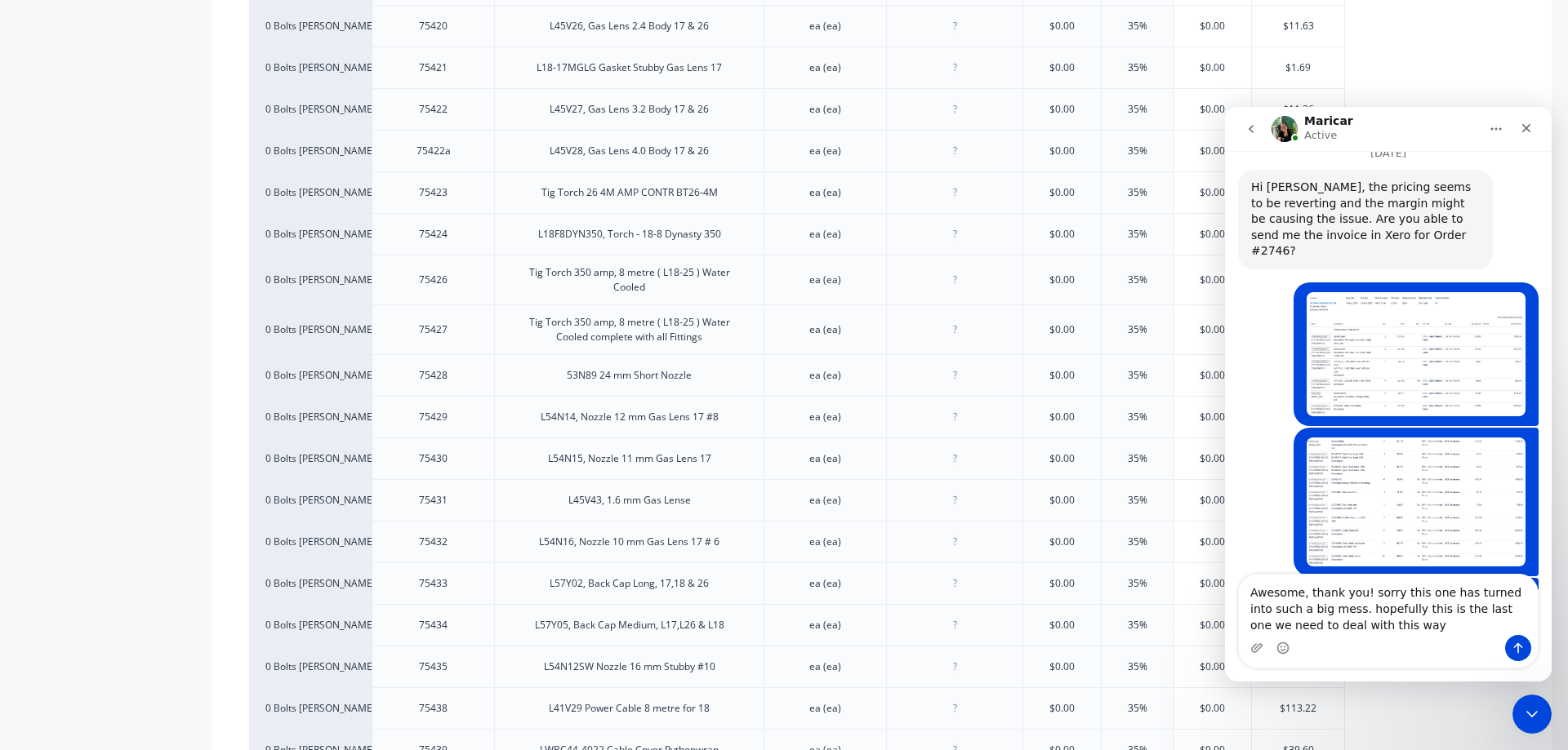
type textarea "Awesome, thank you! sorry this one has turned into such a big mess. hopefully t…"
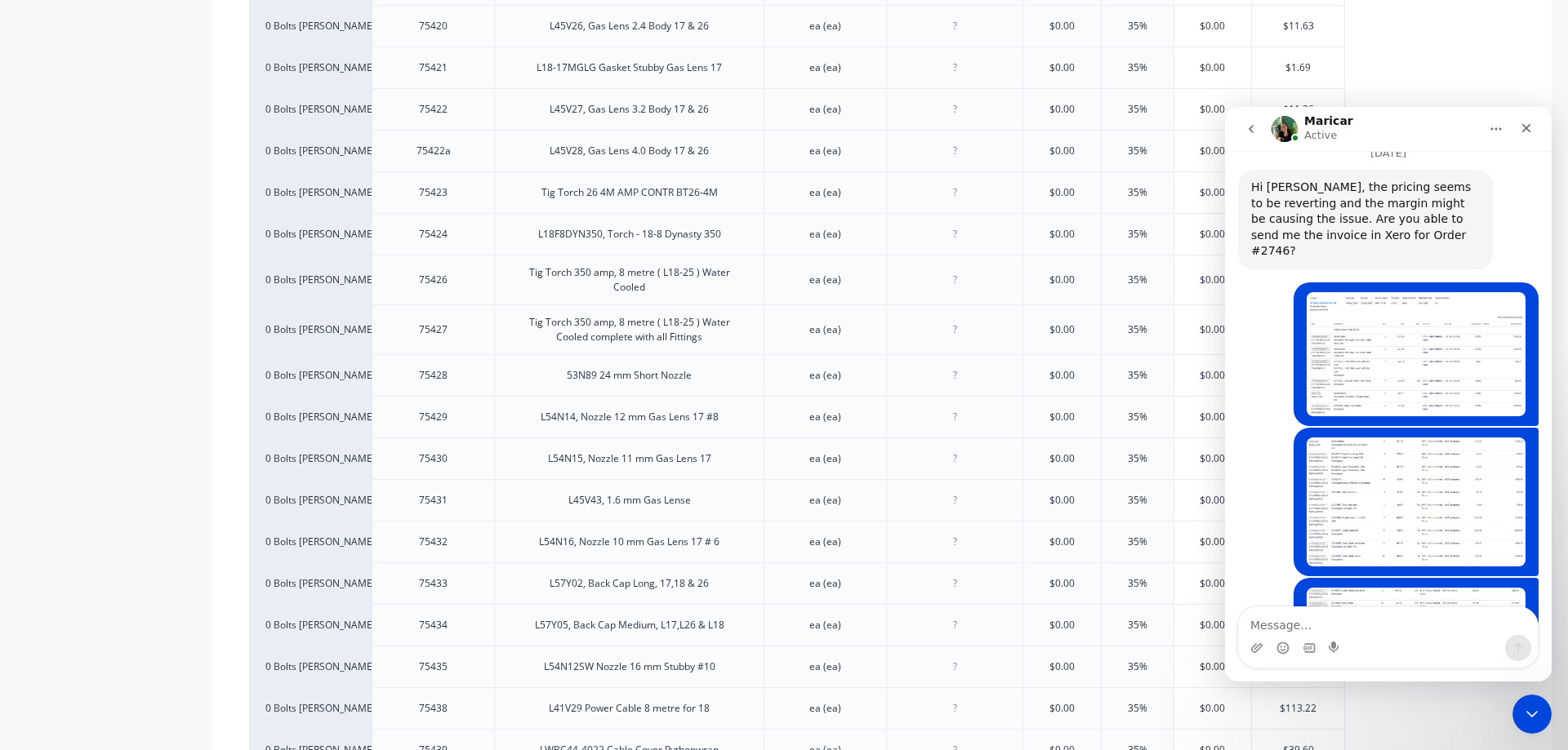
scroll to position [5486, 0]
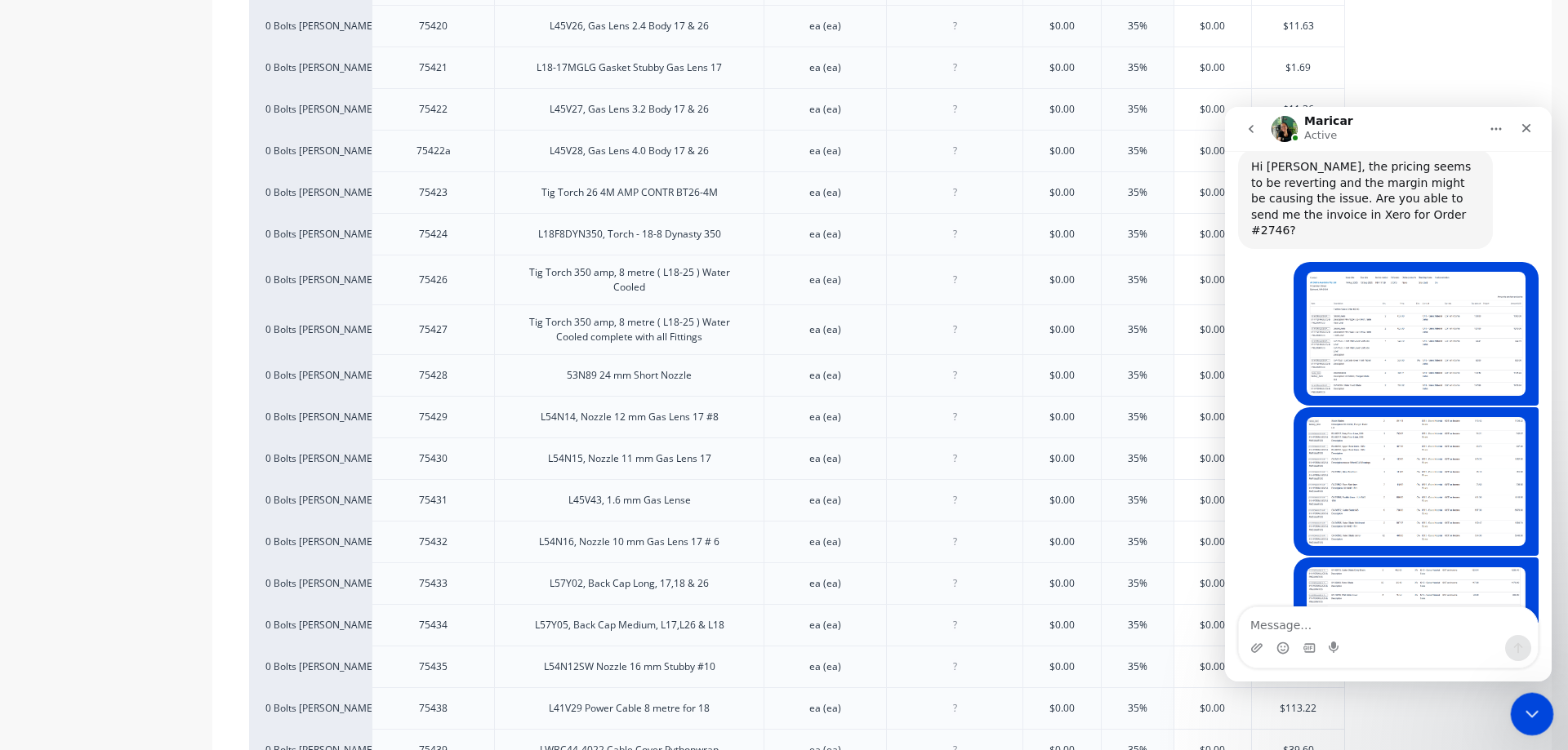
drag, startPoint x: 1537, startPoint y: 714, endPoint x: 2545, endPoint y: 1332, distance: 1182.4
click at [1538, 715] on icon "Close Intercom Messenger" at bounding box center [1530, 712] width 20 height 20
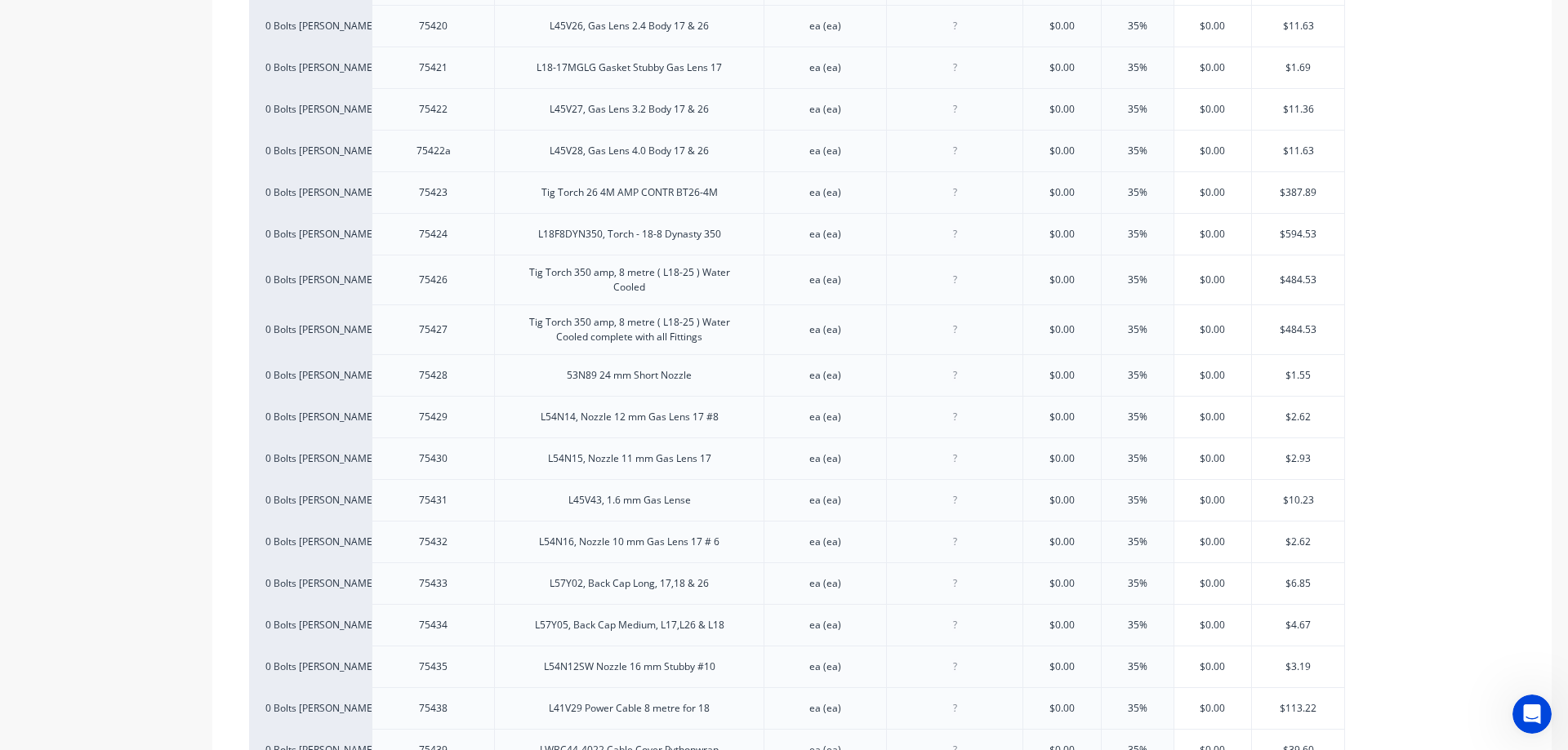
click at [1523, 702] on icon "Open Intercom Messenger" at bounding box center [1530, 712] width 27 height 27
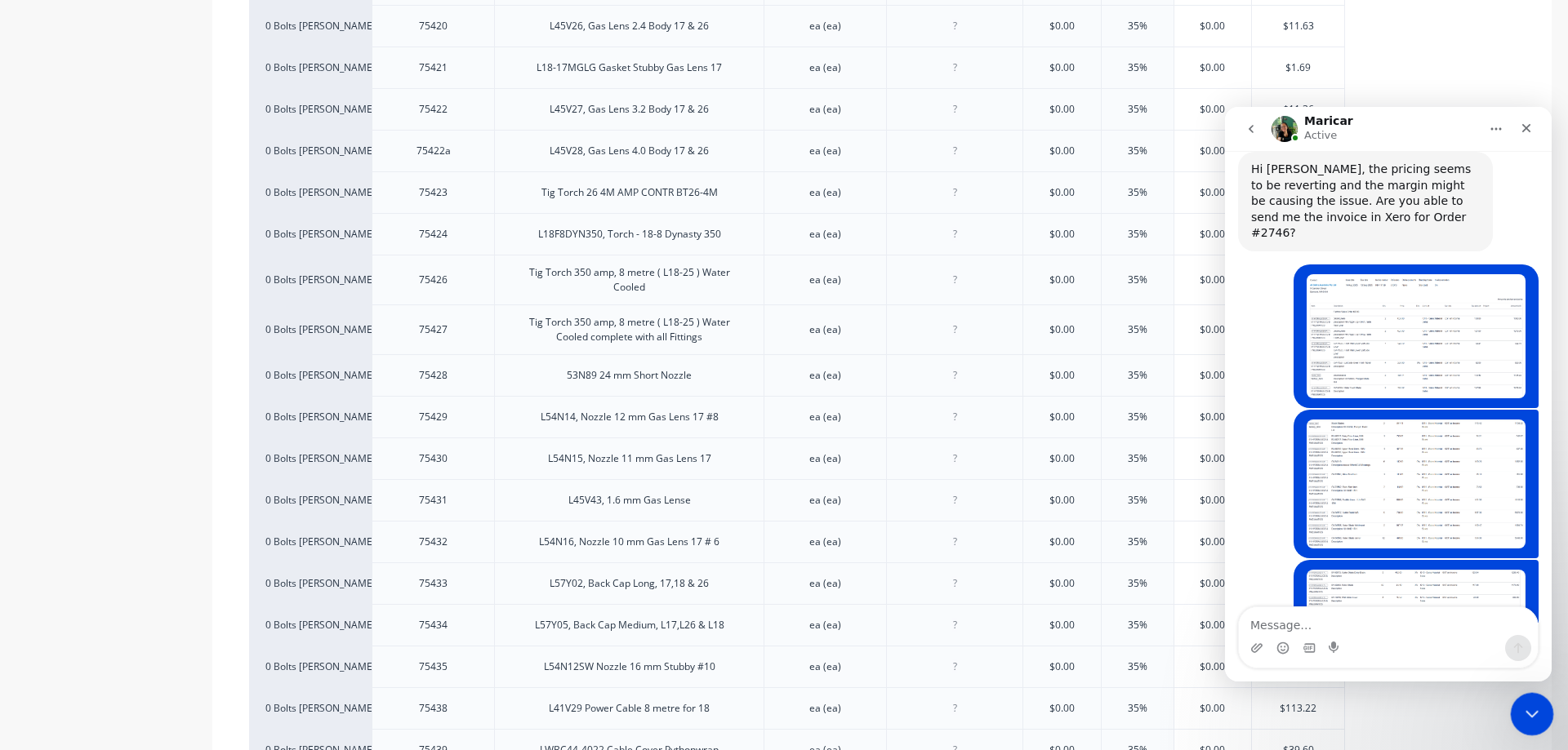
click at [1510, 709] on html at bounding box center [1529, 711] width 39 height 39
click at [1515, 714] on div "Close Intercom Messenger" at bounding box center [1529, 711] width 39 height 39
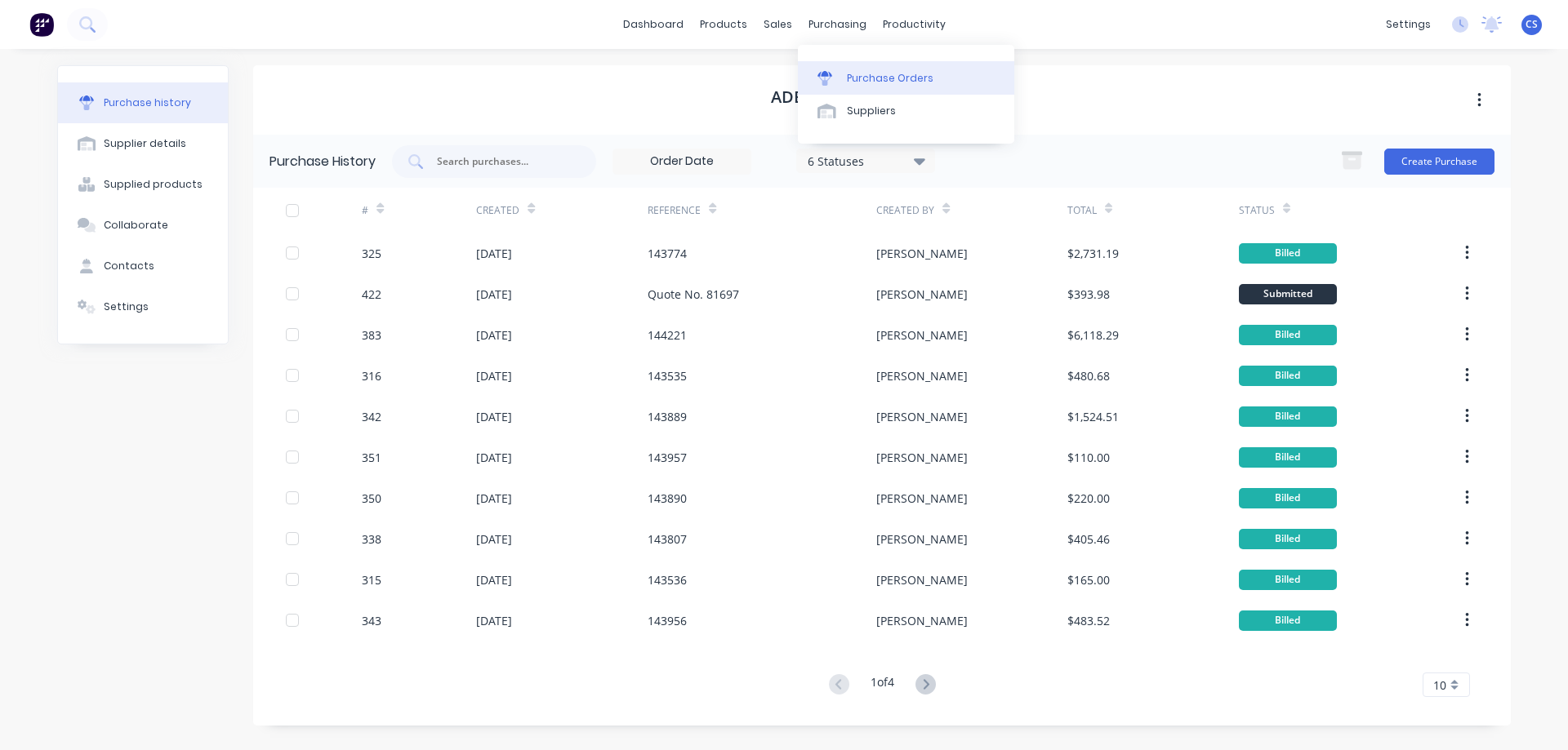
click at [881, 80] on div "Purchase Orders" at bounding box center [890, 79] width 87 height 15
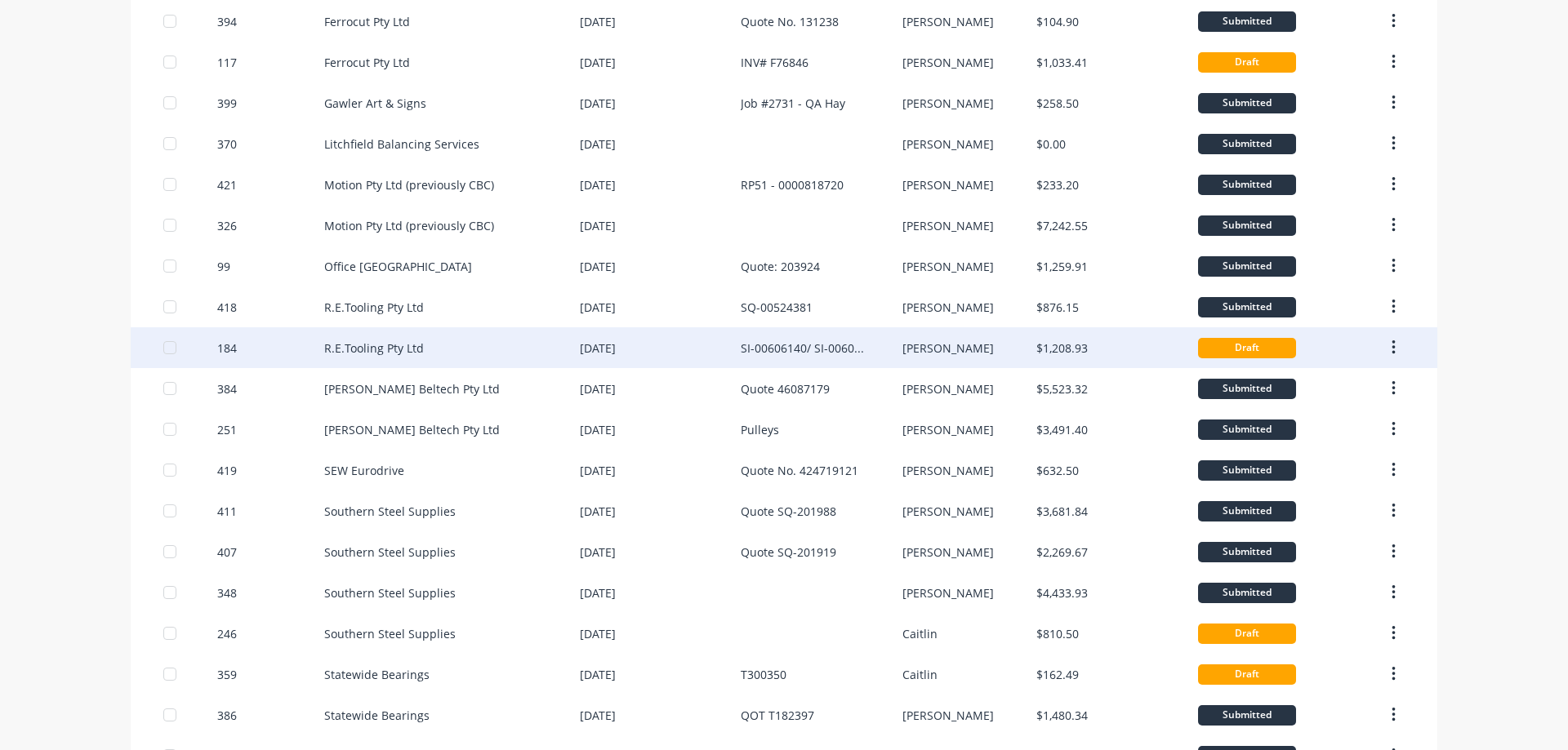
scroll to position [408, 0]
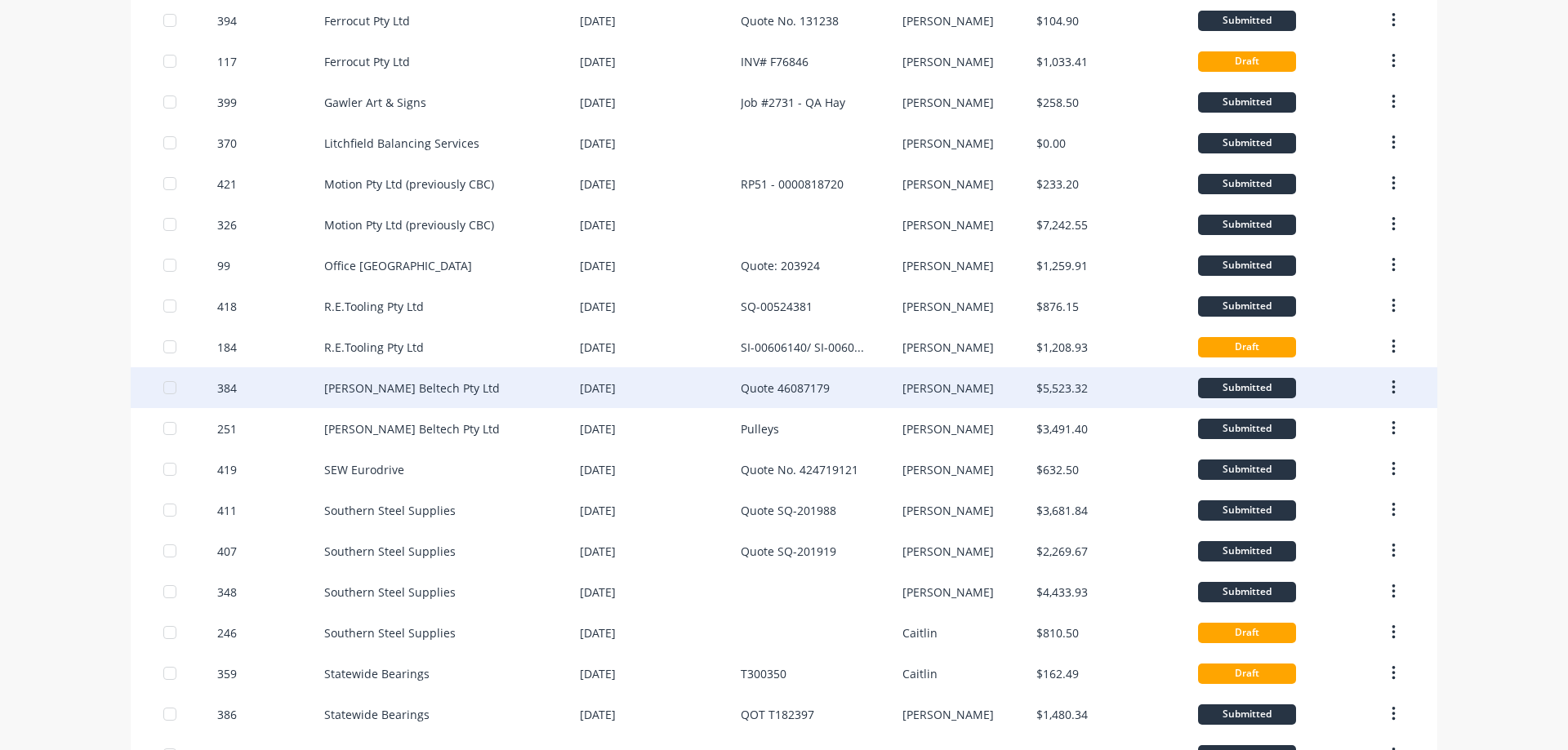
click at [514, 398] on div "[PERSON_NAME] Beltech Pty Ltd" at bounding box center [452, 387] width 256 height 41
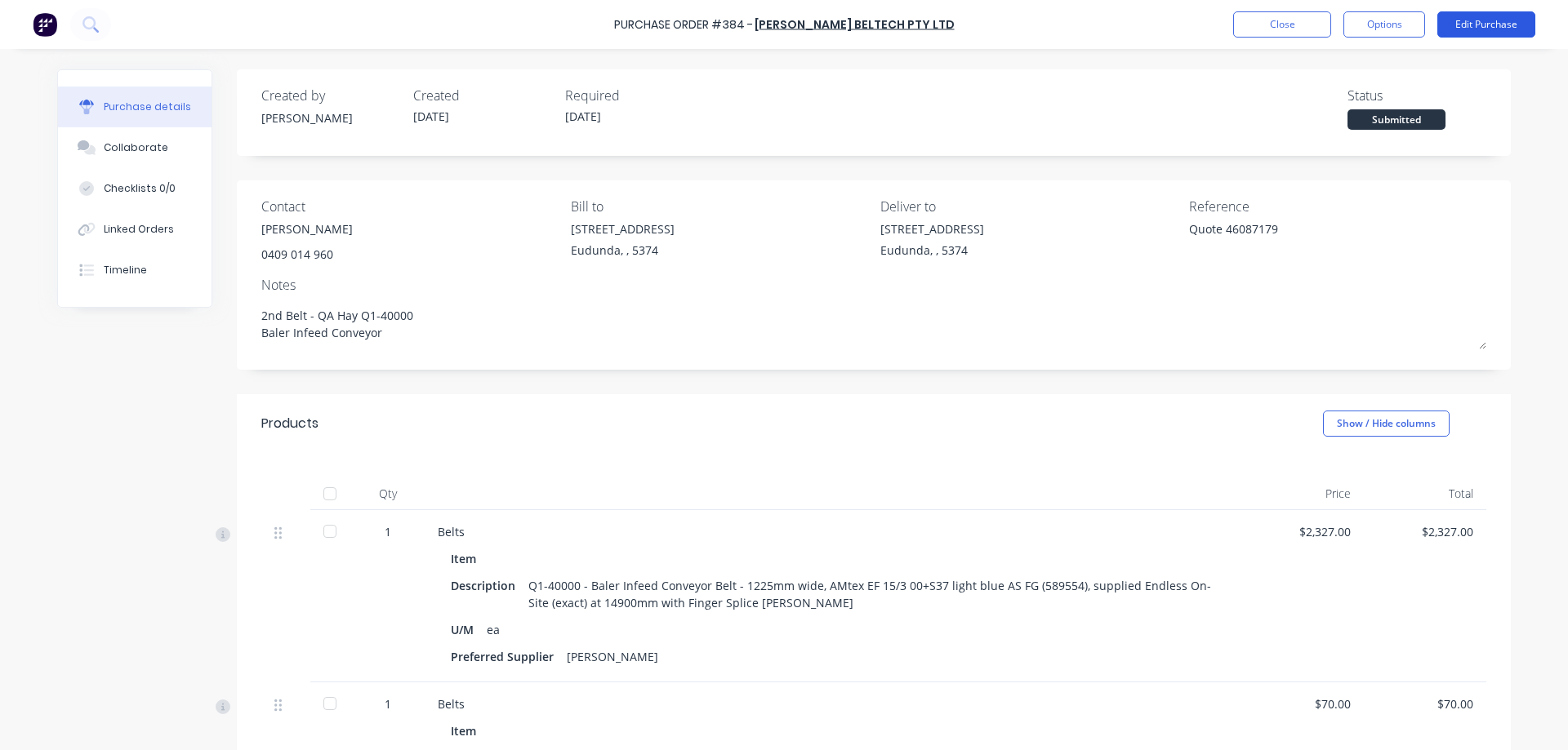
click at [1460, 19] on button "Edit Purchase" at bounding box center [1486, 25] width 98 height 26
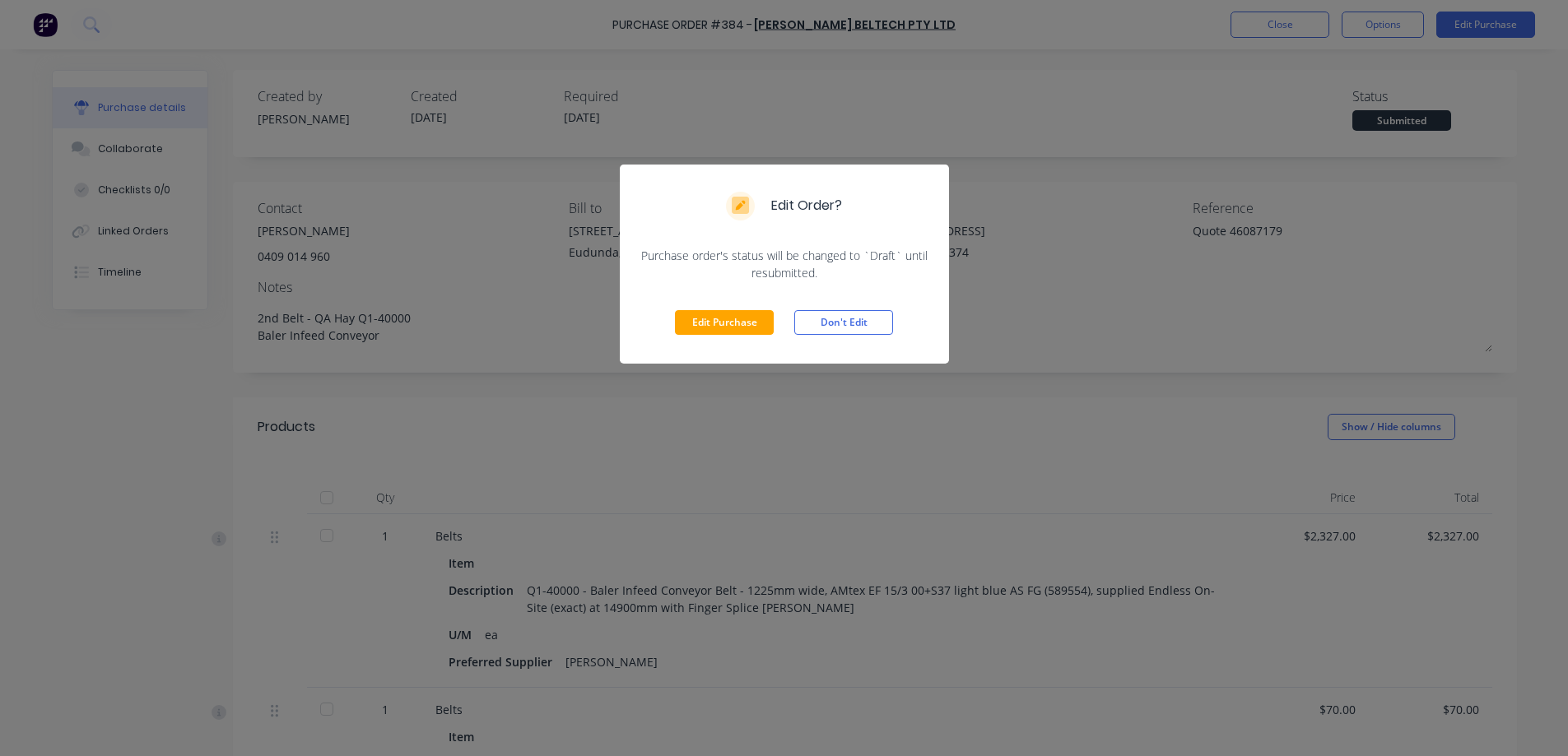
click at [694, 339] on div "Edit Purchase Don't Edit" at bounding box center [784, 323] width 329 height 83
click at [703, 328] on button "Edit Purchase" at bounding box center [724, 323] width 98 height 25
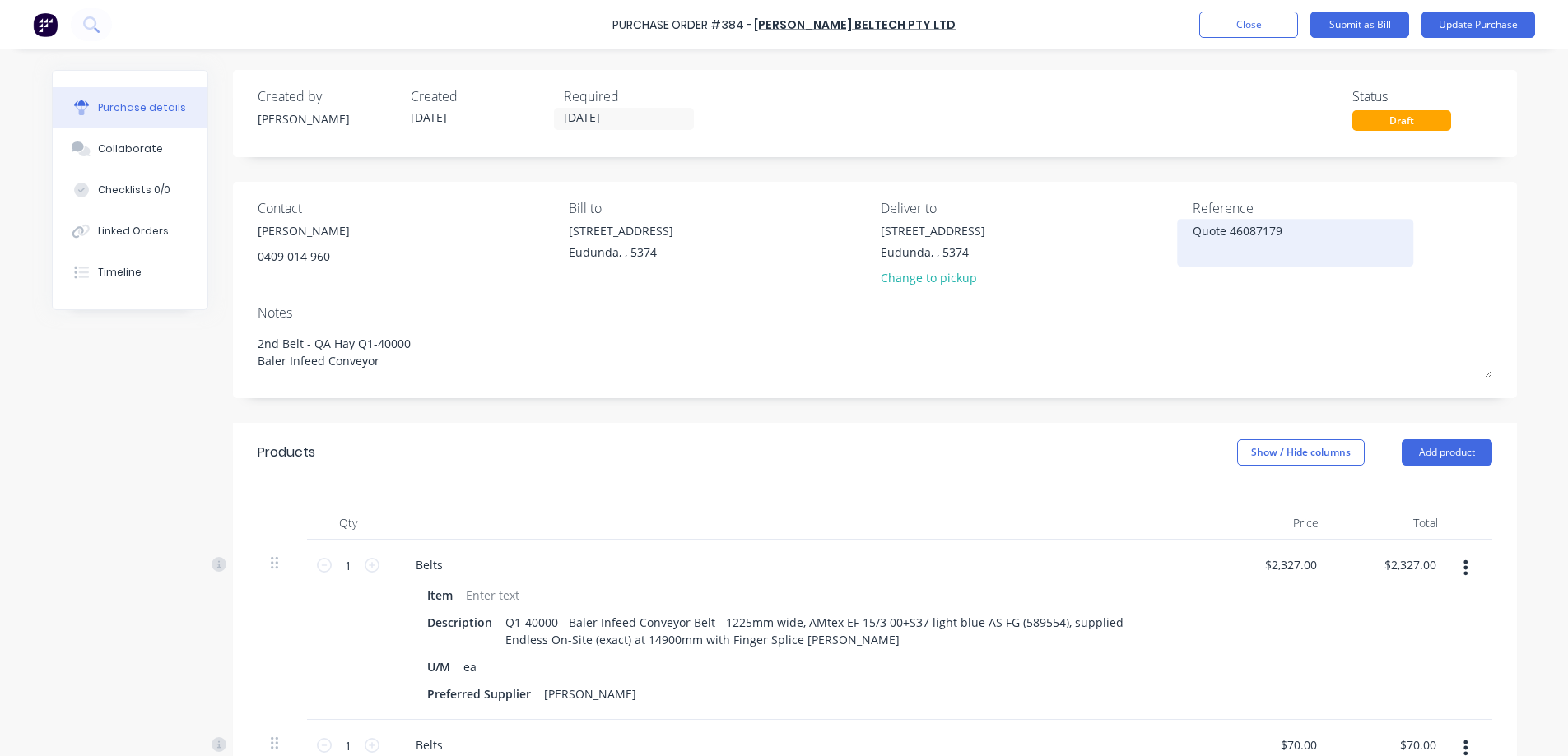
type textarea "x"
drag, startPoint x: 1230, startPoint y: 231, endPoint x: 1195, endPoint y: 229, distance: 35.1
click at [1199, 229] on textarea "Quote 46087179" at bounding box center [1301, 241] width 206 height 37
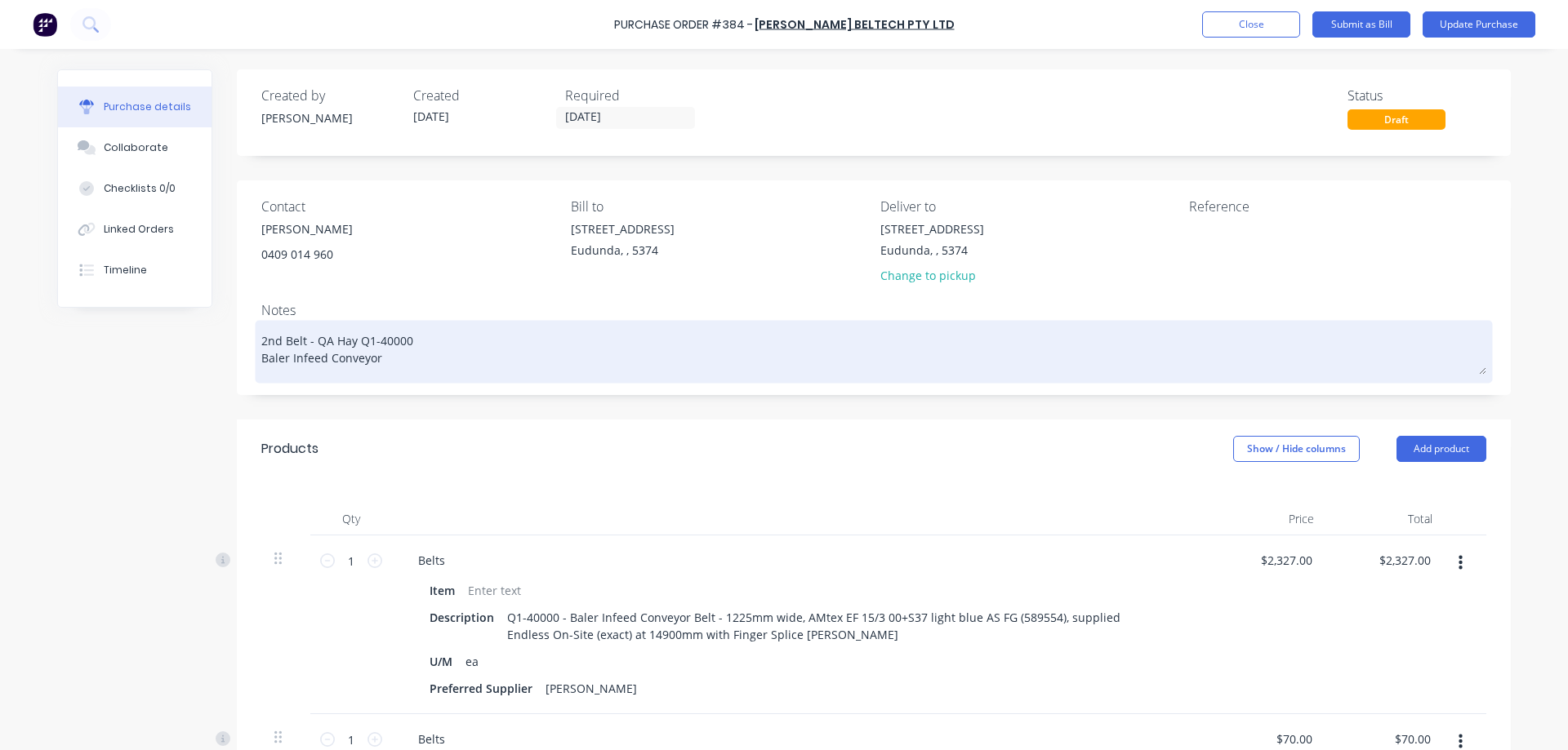
type textarea "x"
click at [397, 367] on textarea "2nd Belt - QA Hay Q1-40000 Baler Infeed Conveyor" at bounding box center [873, 349] width 1225 height 50
type textarea "x"
type textarea "2nd Belt - QA Hay Q1-40000 Baler Infeed Conveyor"
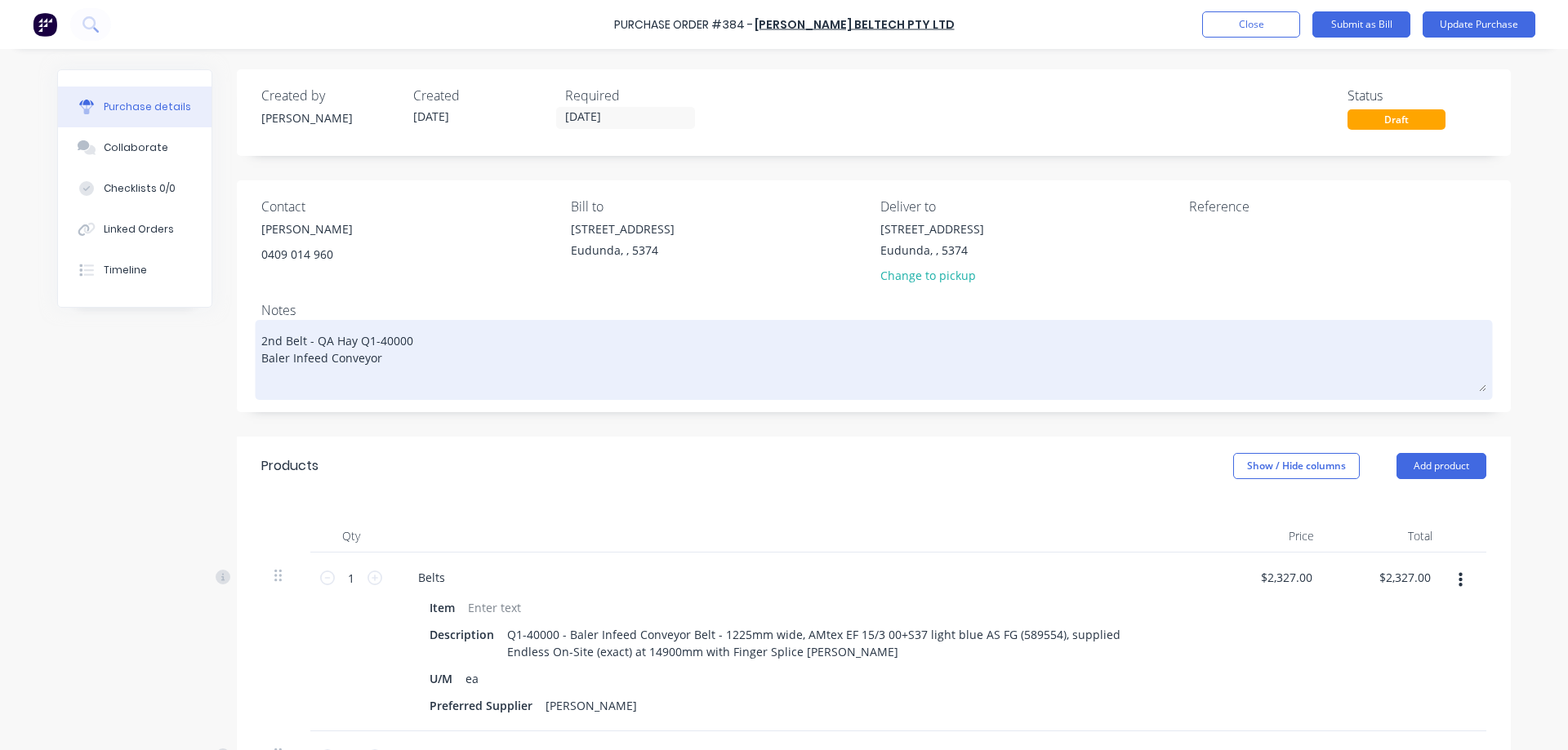
type textarea "x"
type textarea "2nd Belt - QA Hay Q1-40000 Baler Infeed Conveyor"
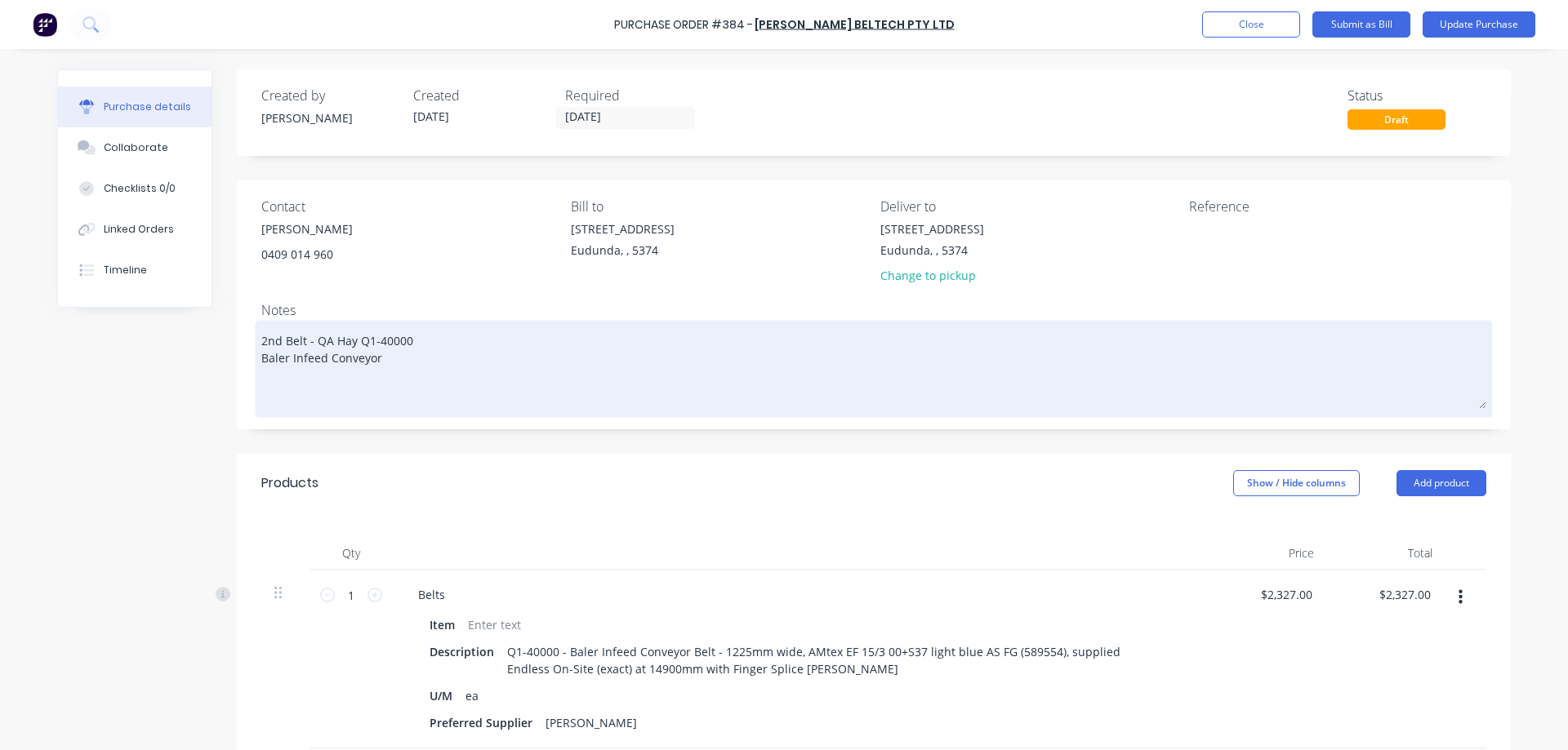
paste textarea "Quote 46087179"
type textarea "x"
type textarea "2nd Belt - QA Hay Q1-40000 Baler Infeed Conveyor Quote 46087179"
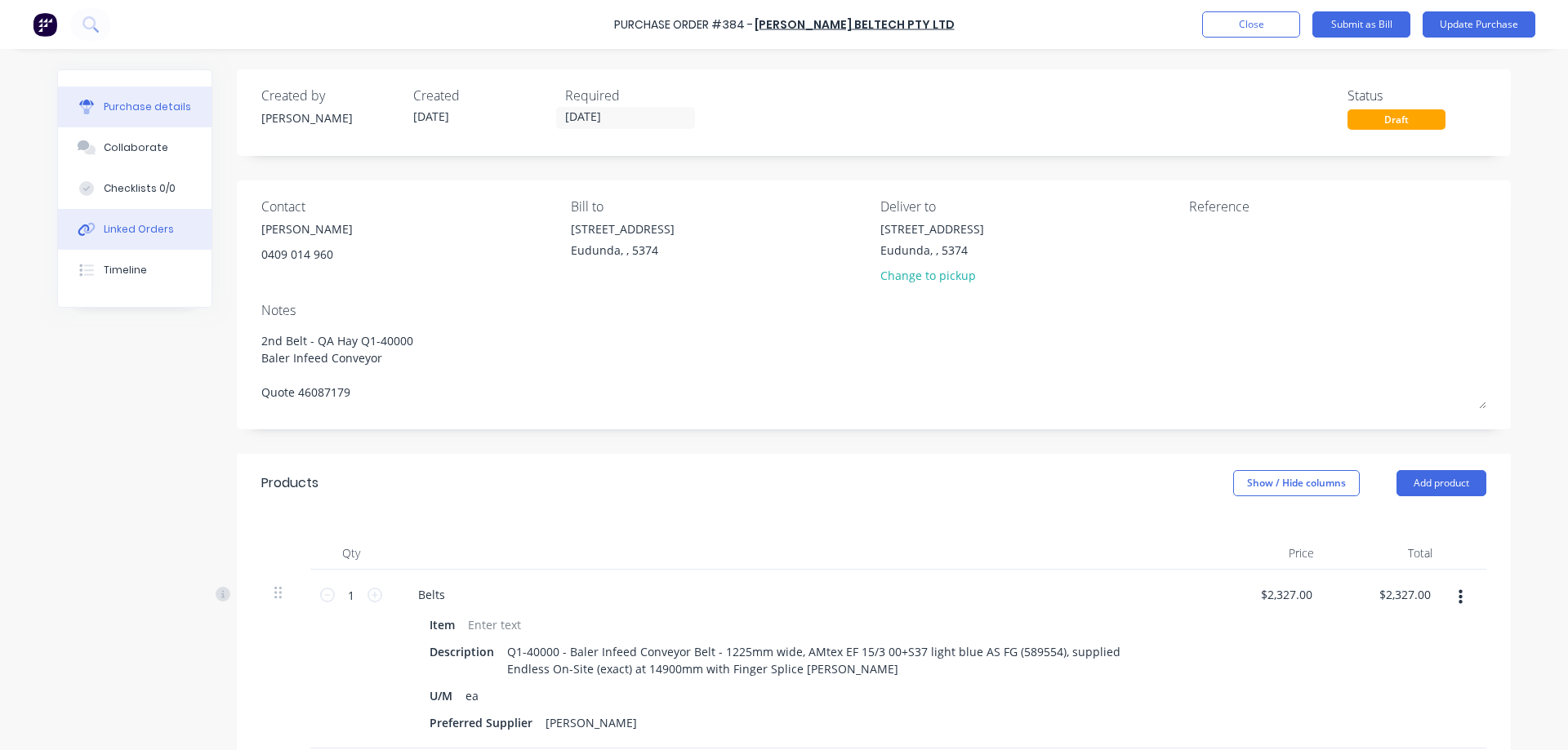
drag, startPoint x: 165, startPoint y: 230, endPoint x: 167, endPoint y: 214, distance: 16.1
click at [164, 230] on button "Linked Orders" at bounding box center [135, 229] width 154 height 41
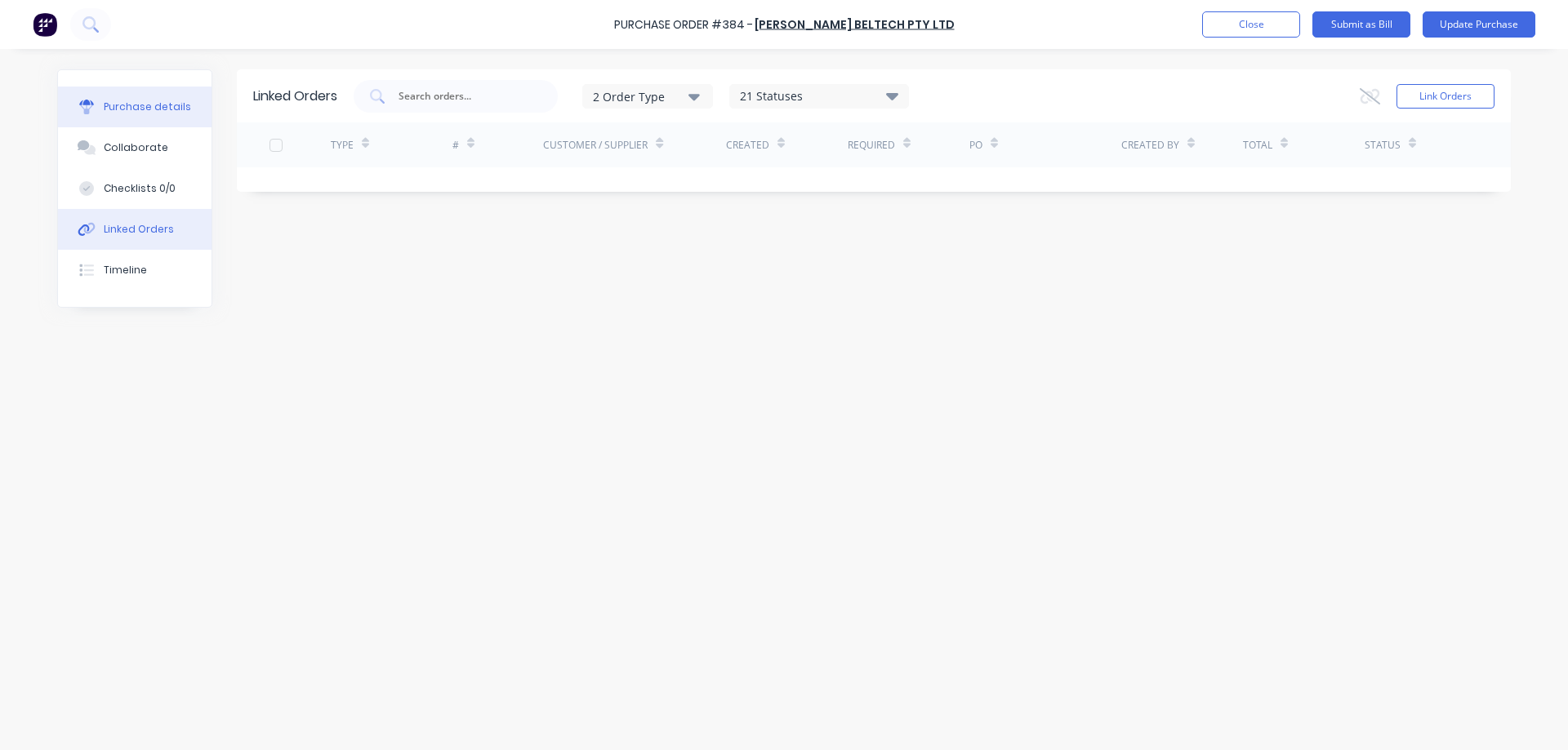
click at [167, 113] on div "Purchase details" at bounding box center [147, 107] width 88 height 15
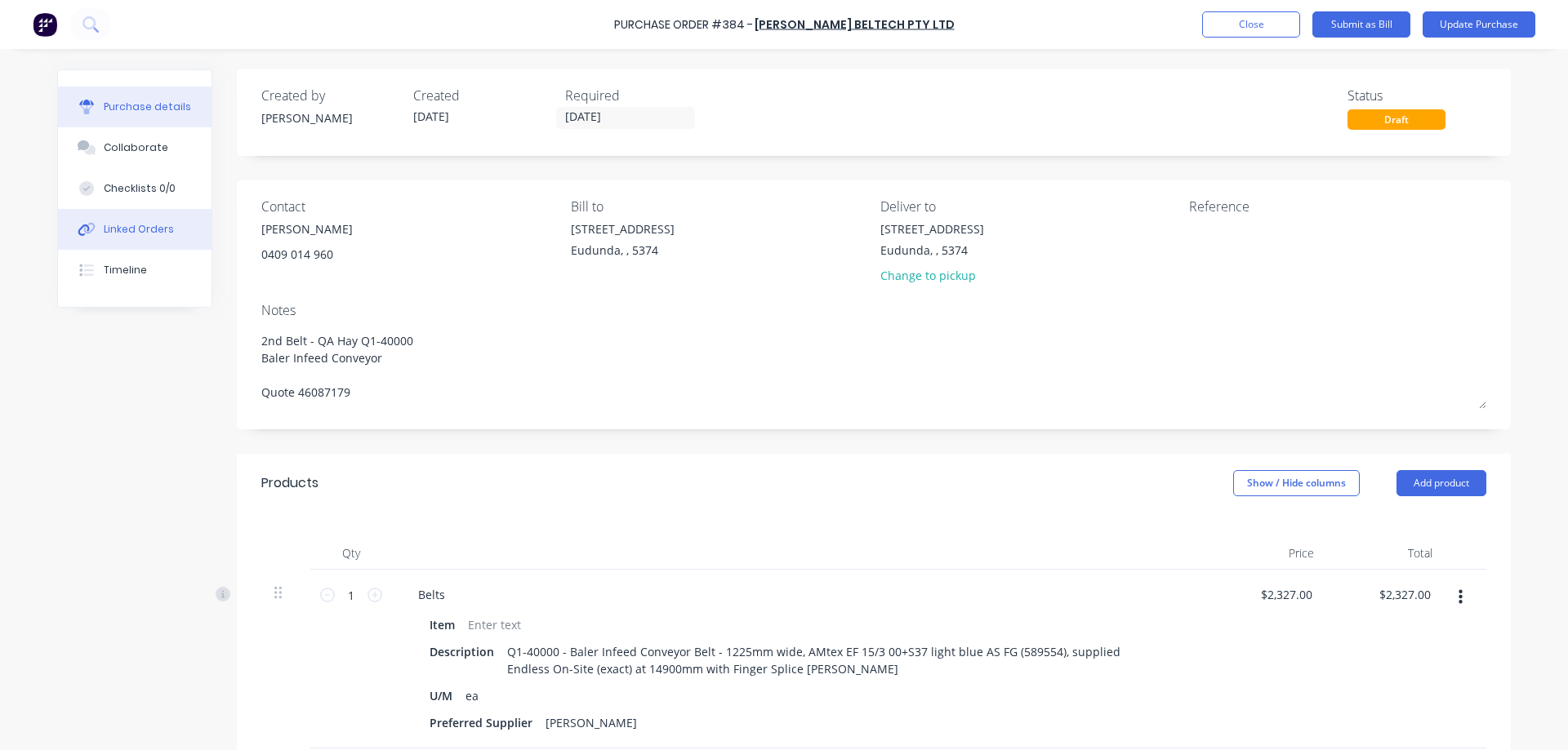
type textarea "x"
click at [136, 222] on div "Linked Orders" at bounding box center [138, 230] width 70 height 15
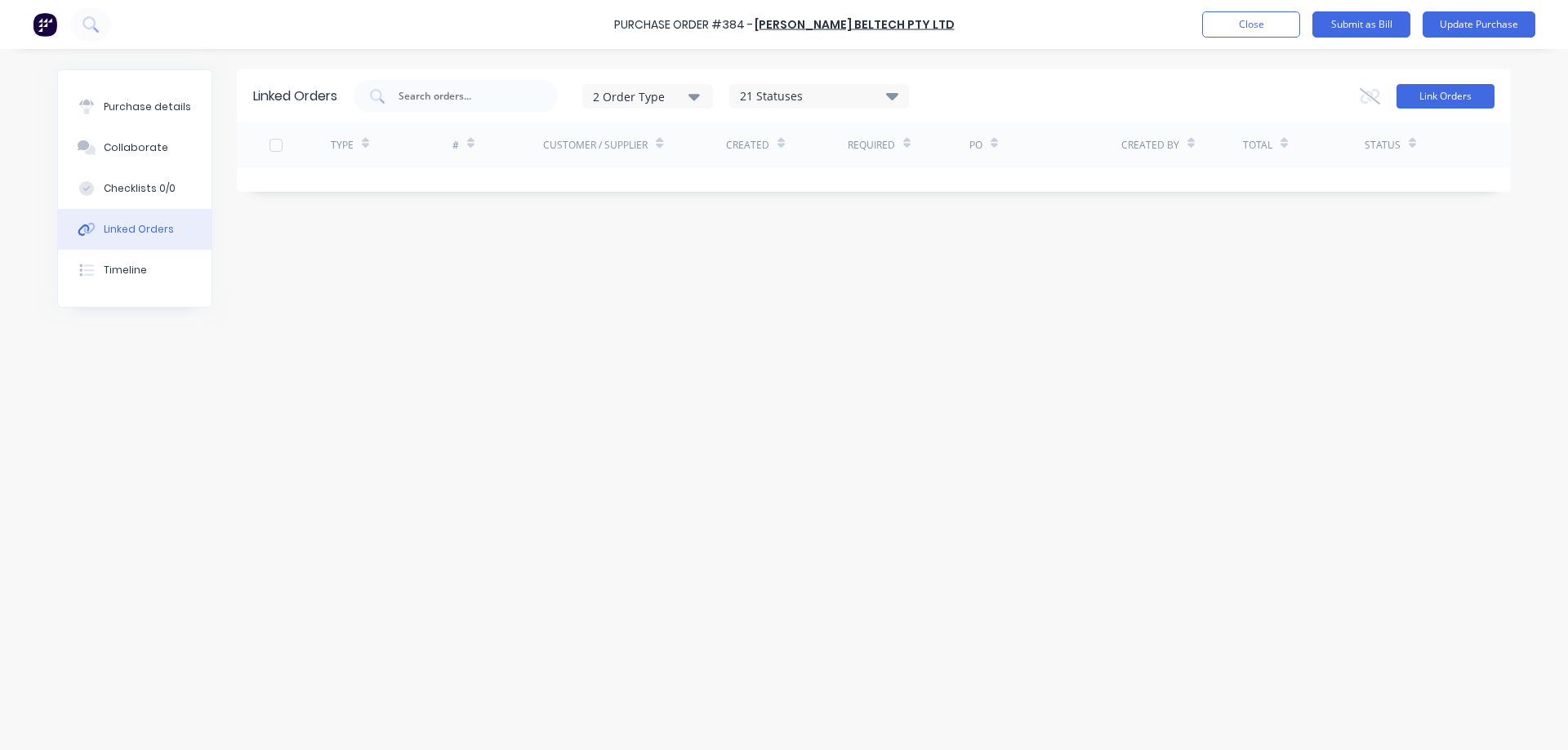
click at [1441, 93] on button "Link Orders" at bounding box center [1445, 97] width 98 height 25
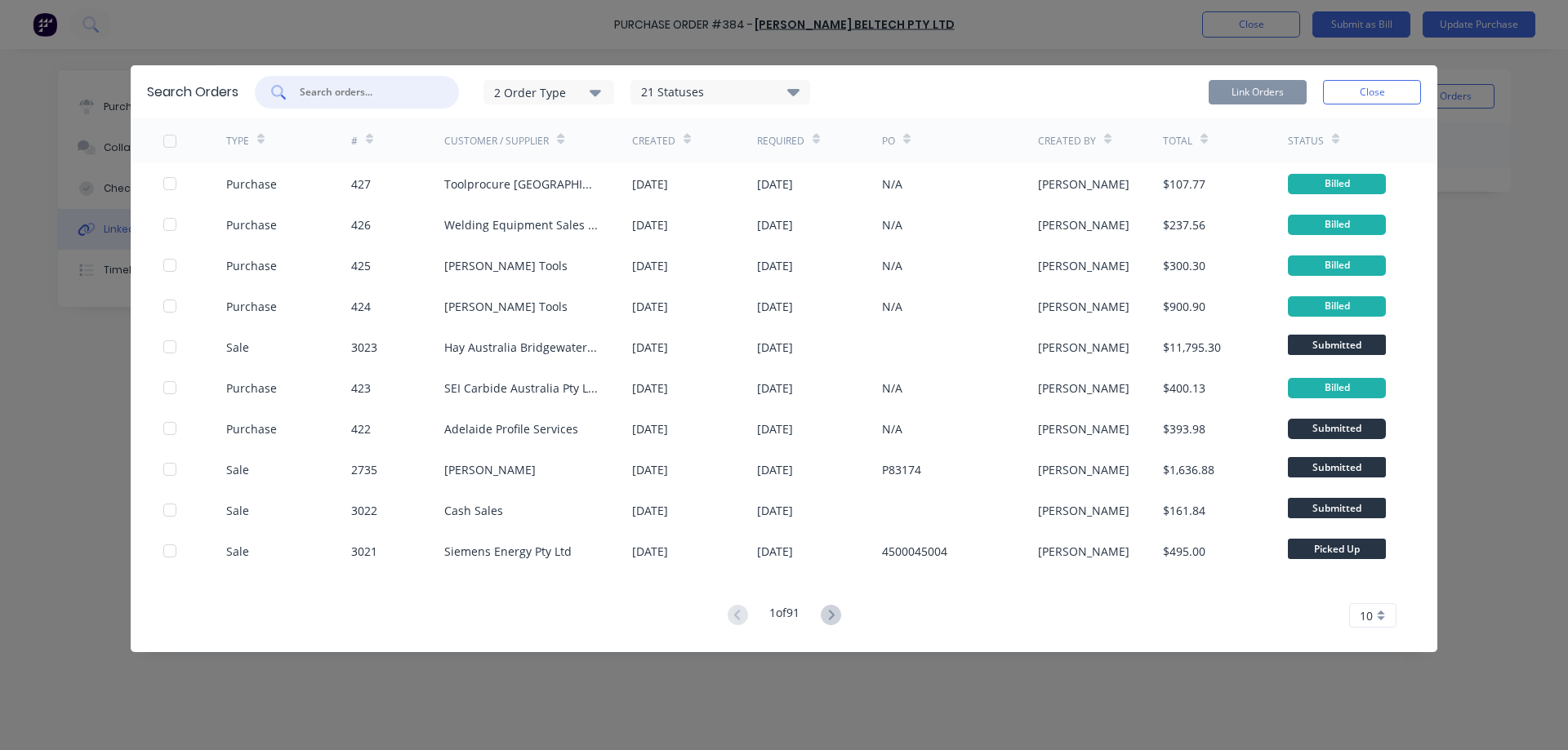
click at [380, 98] on input "text" at bounding box center [366, 93] width 136 height 17
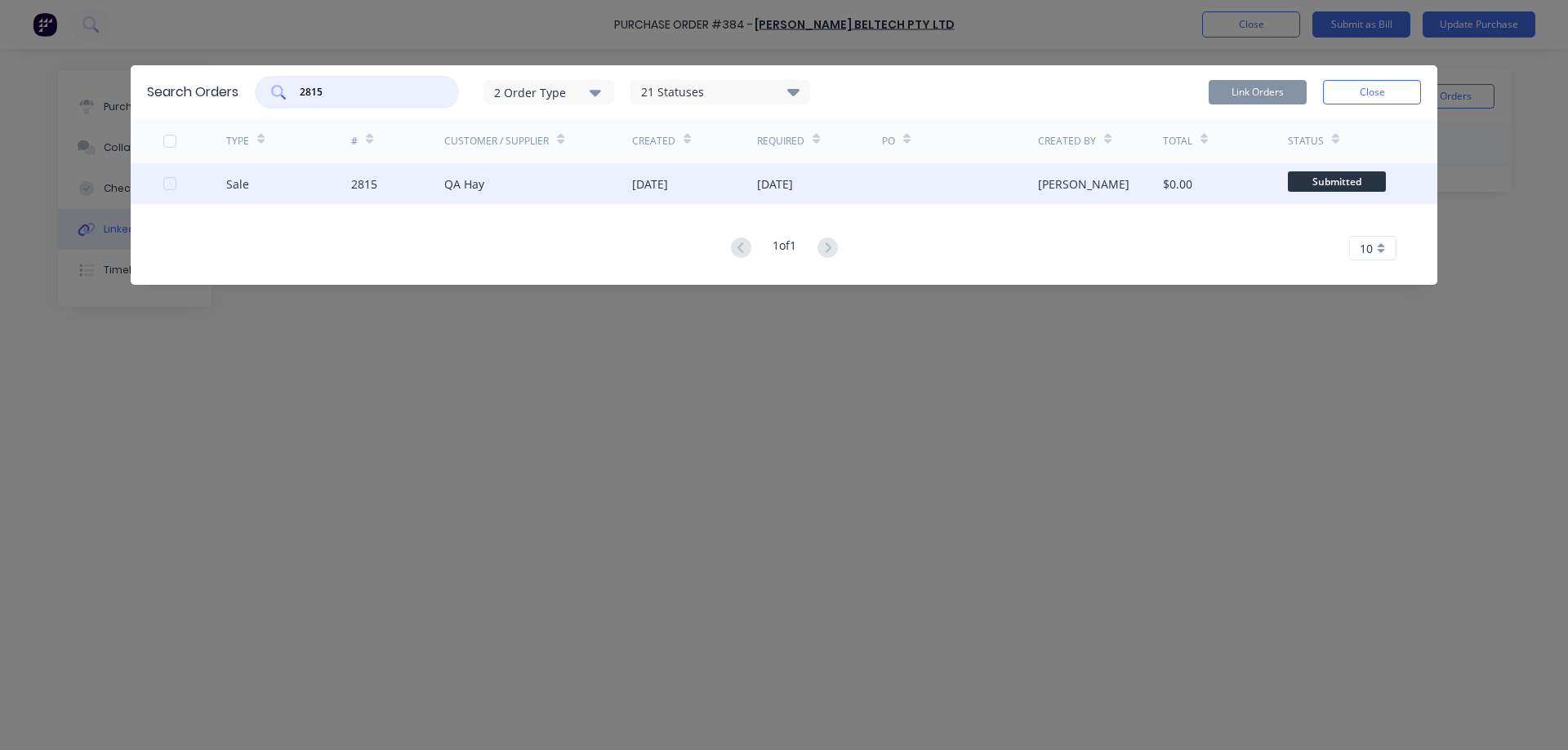
click at [164, 182] on div at bounding box center [170, 183] width 32 height 32
type input "2815"
click at [1274, 88] on button "Link Orders" at bounding box center [1257, 93] width 98 height 25
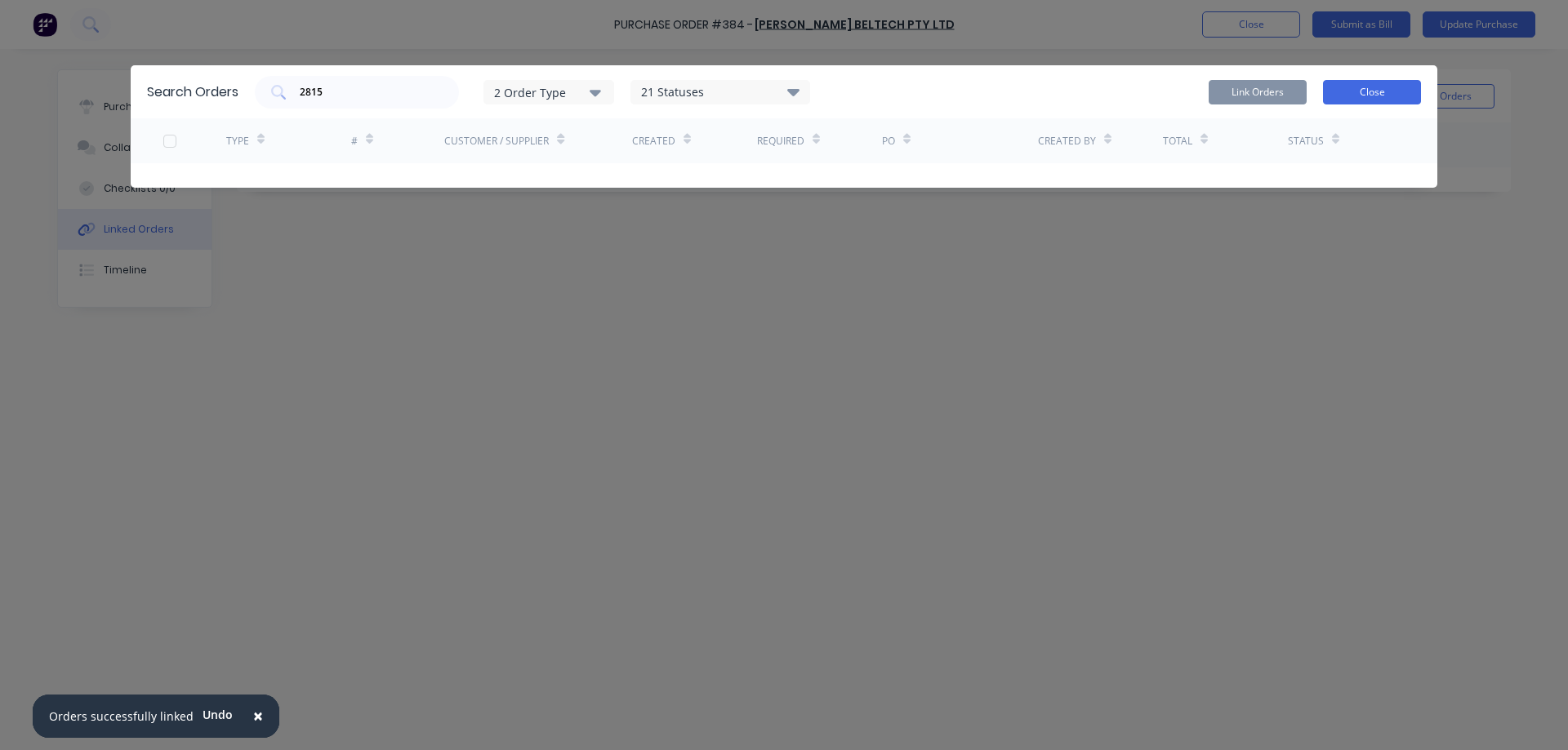
click at [1396, 90] on button "Close" at bounding box center [1372, 93] width 98 height 25
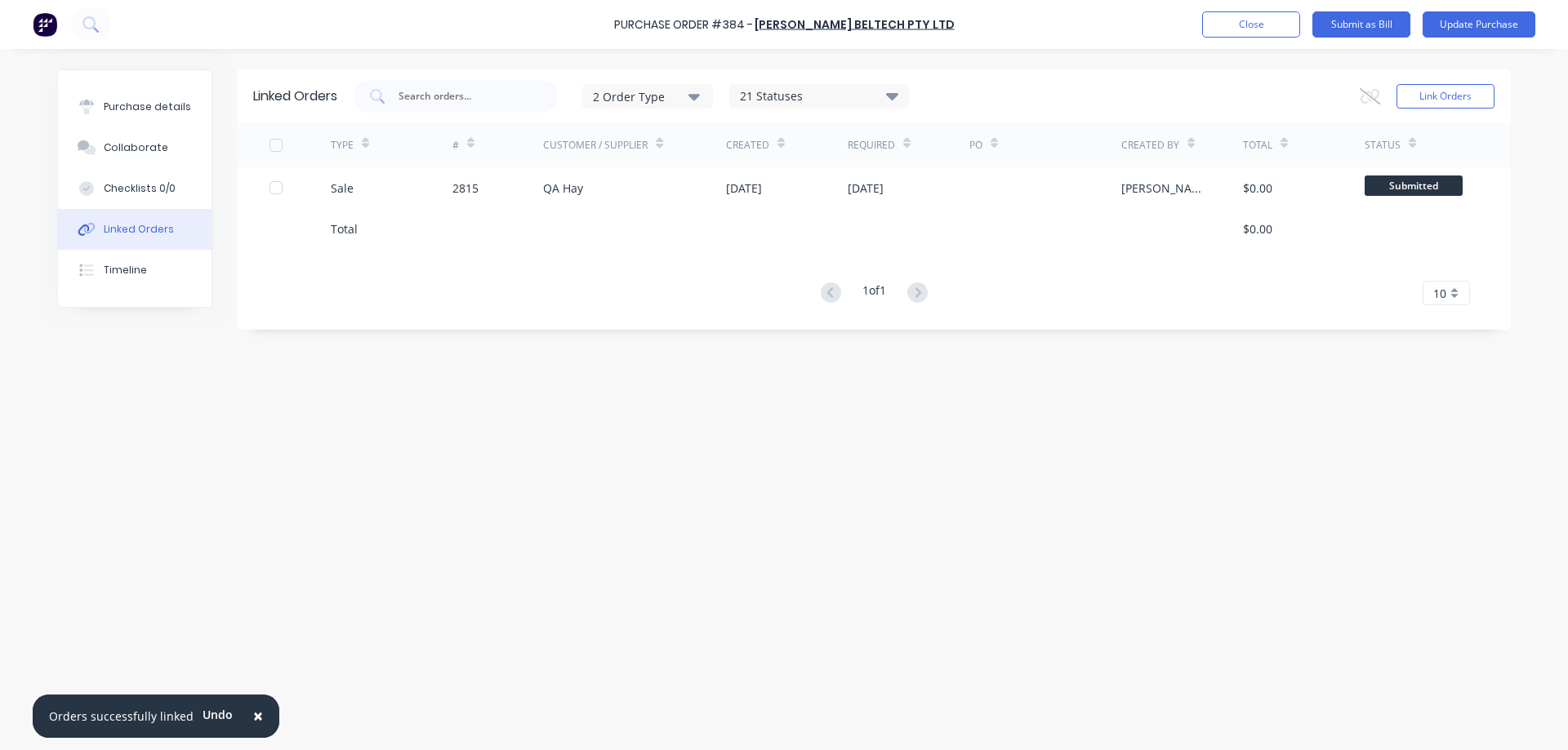
click at [253, 714] on span "×" at bounding box center [258, 716] width 10 height 23
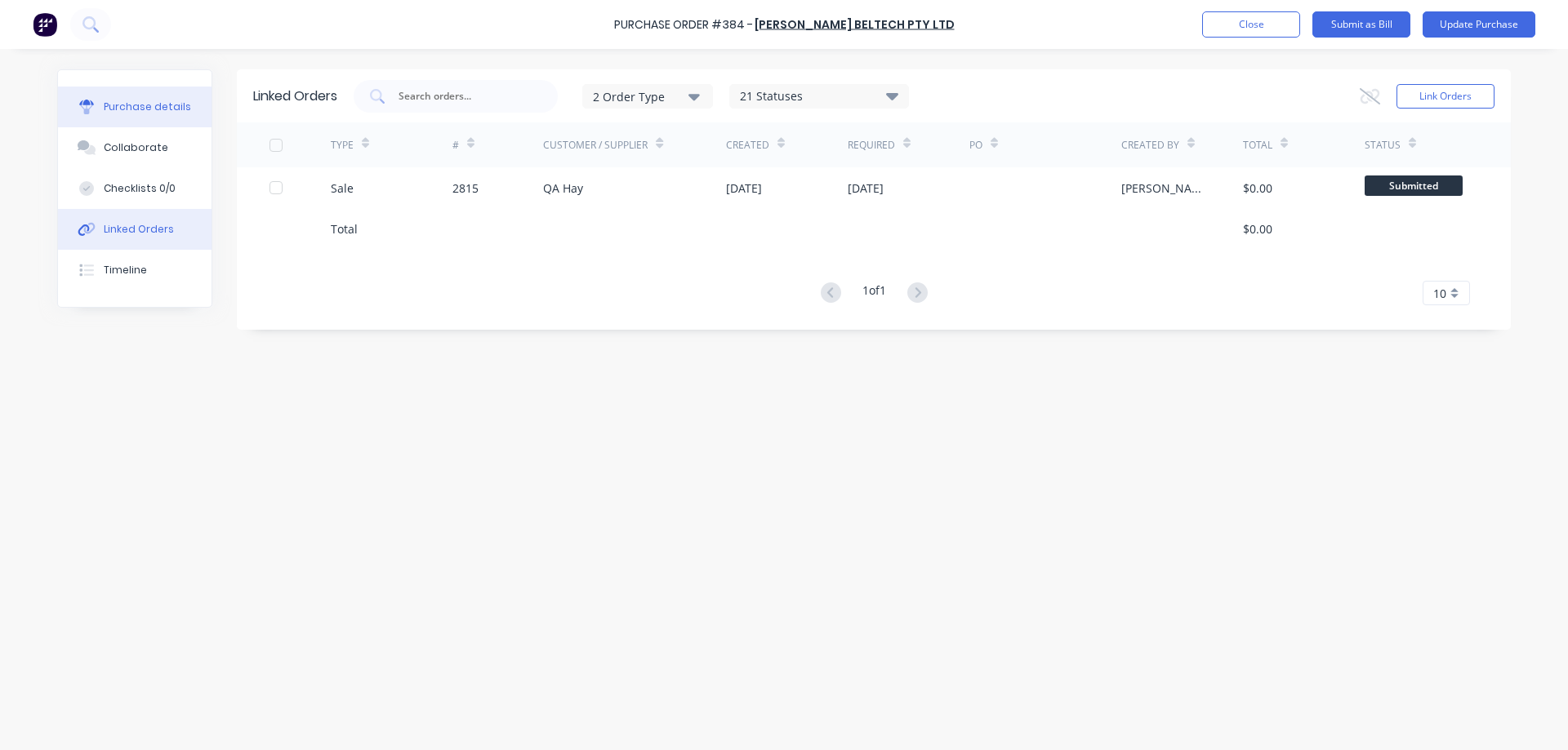
click at [128, 98] on button "Purchase details" at bounding box center [135, 107] width 154 height 41
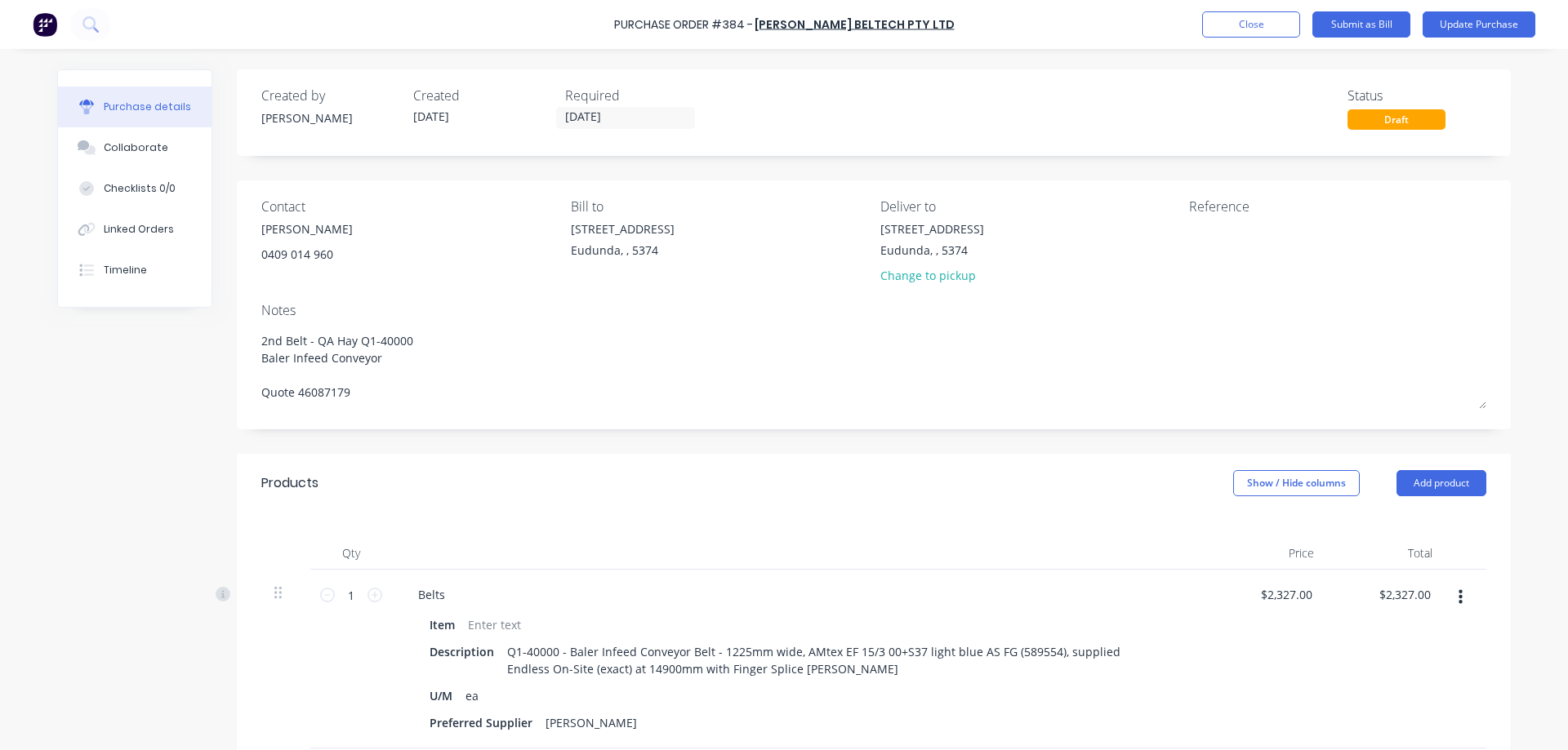
type textarea "x"
click at [1212, 236] on textarea at bounding box center [1291, 239] width 204 height 36
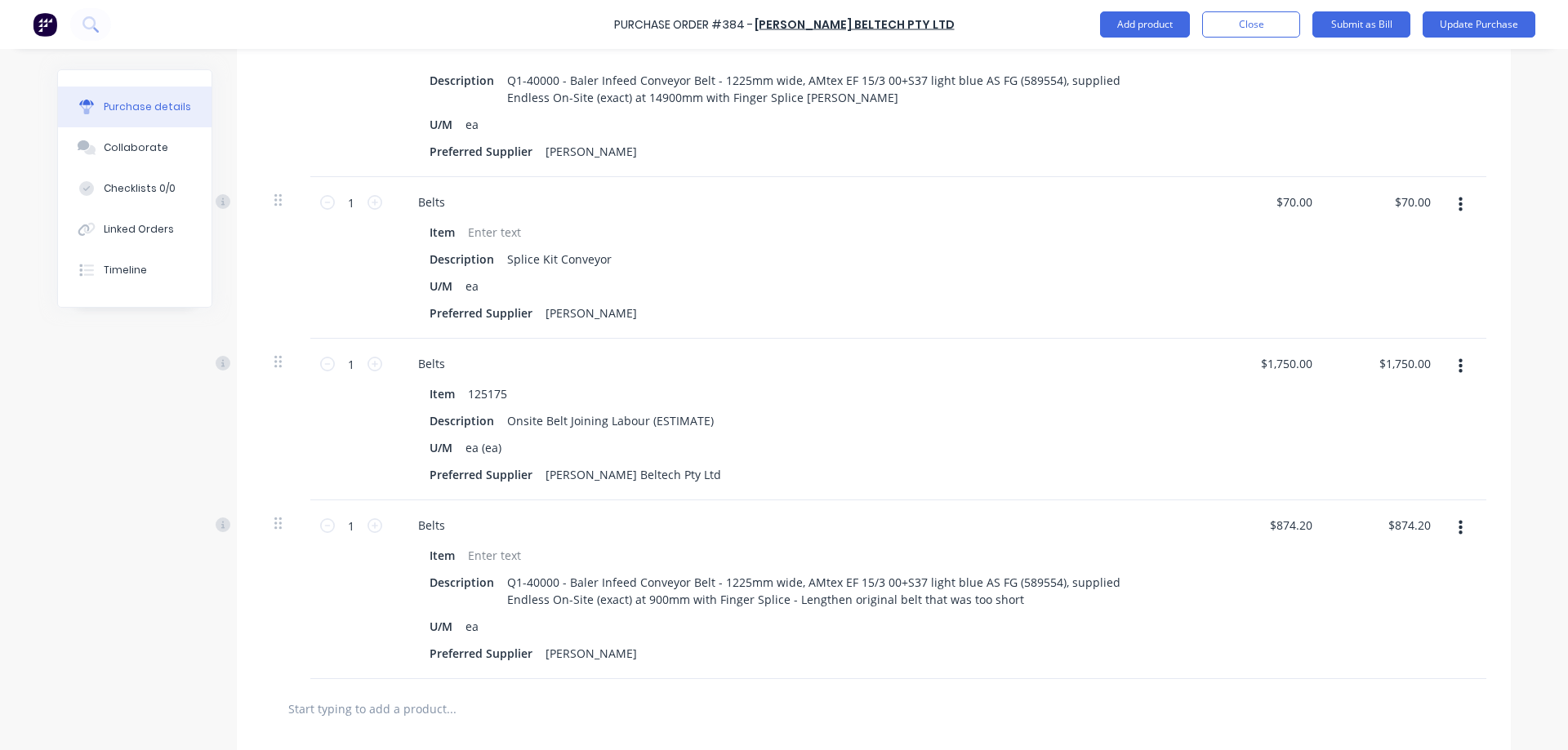
scroll to position [653, 0]
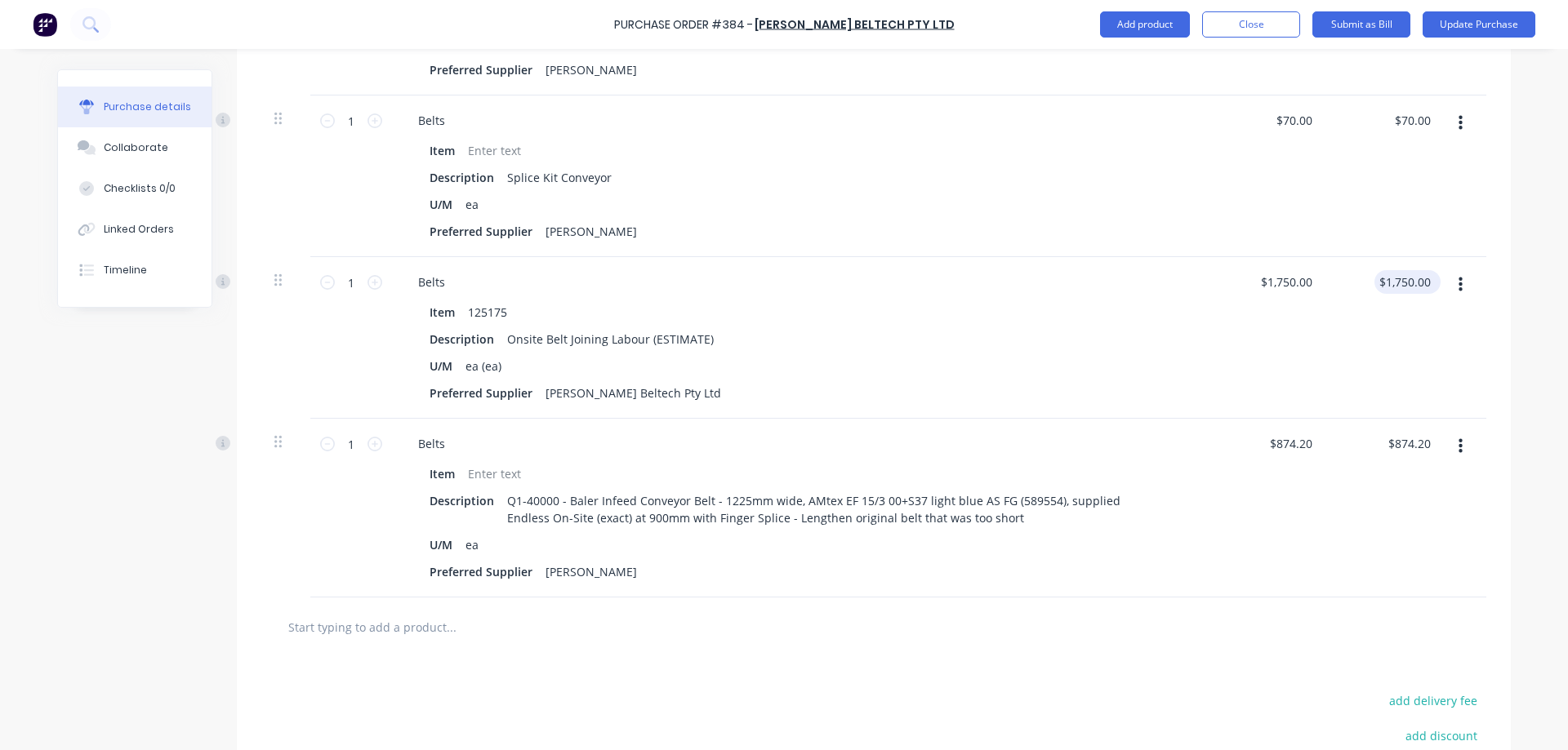
type textarea "42254793"
type textarea "x"
type textarea "42254793"
drag, startPoint x: 1422, startPoint y: 282, endPoint x: 1375, endPoint y: 283, distance: 47.0
click at [1375, 283] on div "1750.00 1750.00" at bounding box center [1386, 338] width 118 height 162
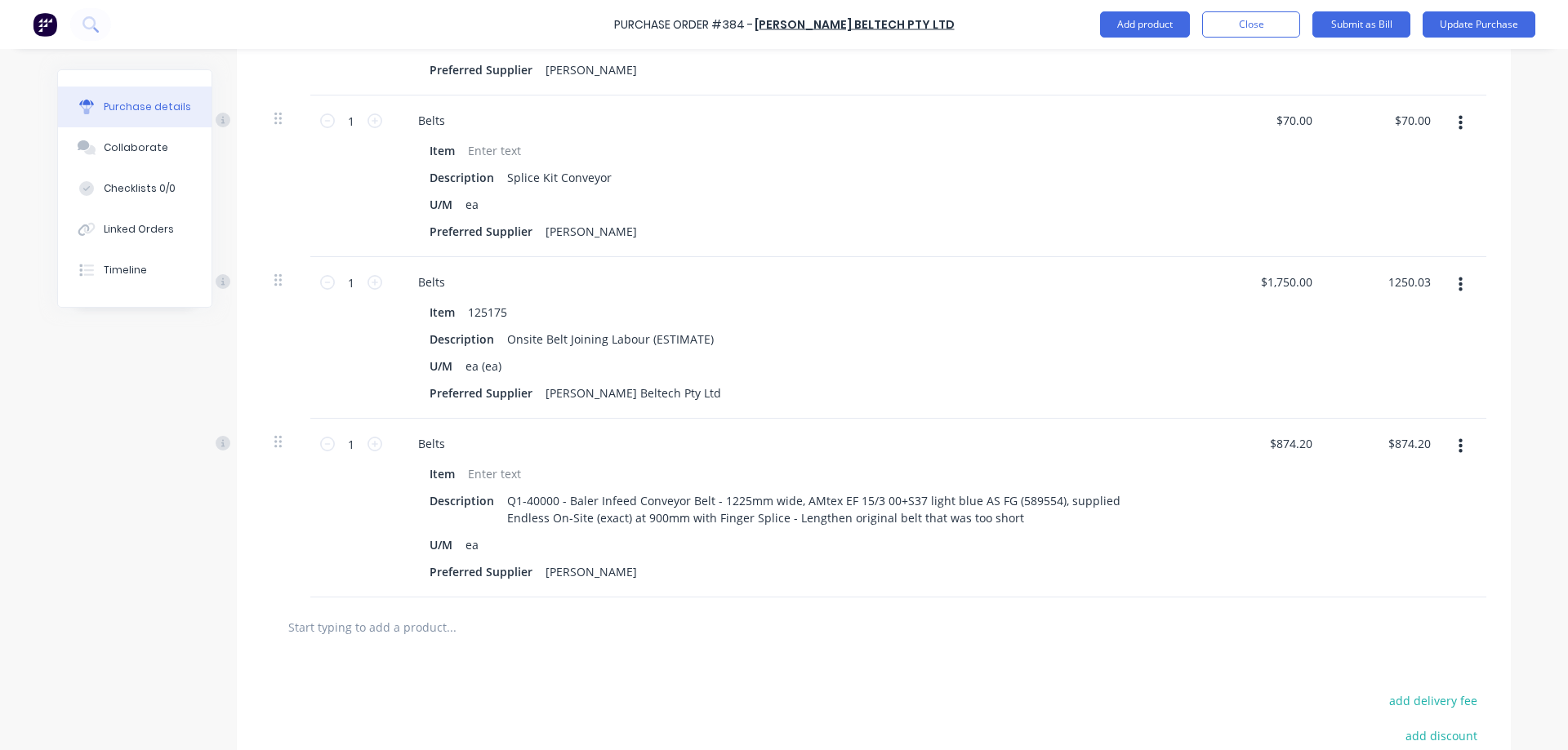
type input "1250.03"
type textarea "x"
type input "$1,250.03"
click at [1526, 271] on div "Purchase Order #384 - Rydell Beltech Pty Ltd Add product Close Submit as Bill U…" at bounding box center [784, 375] width 1568 height 750
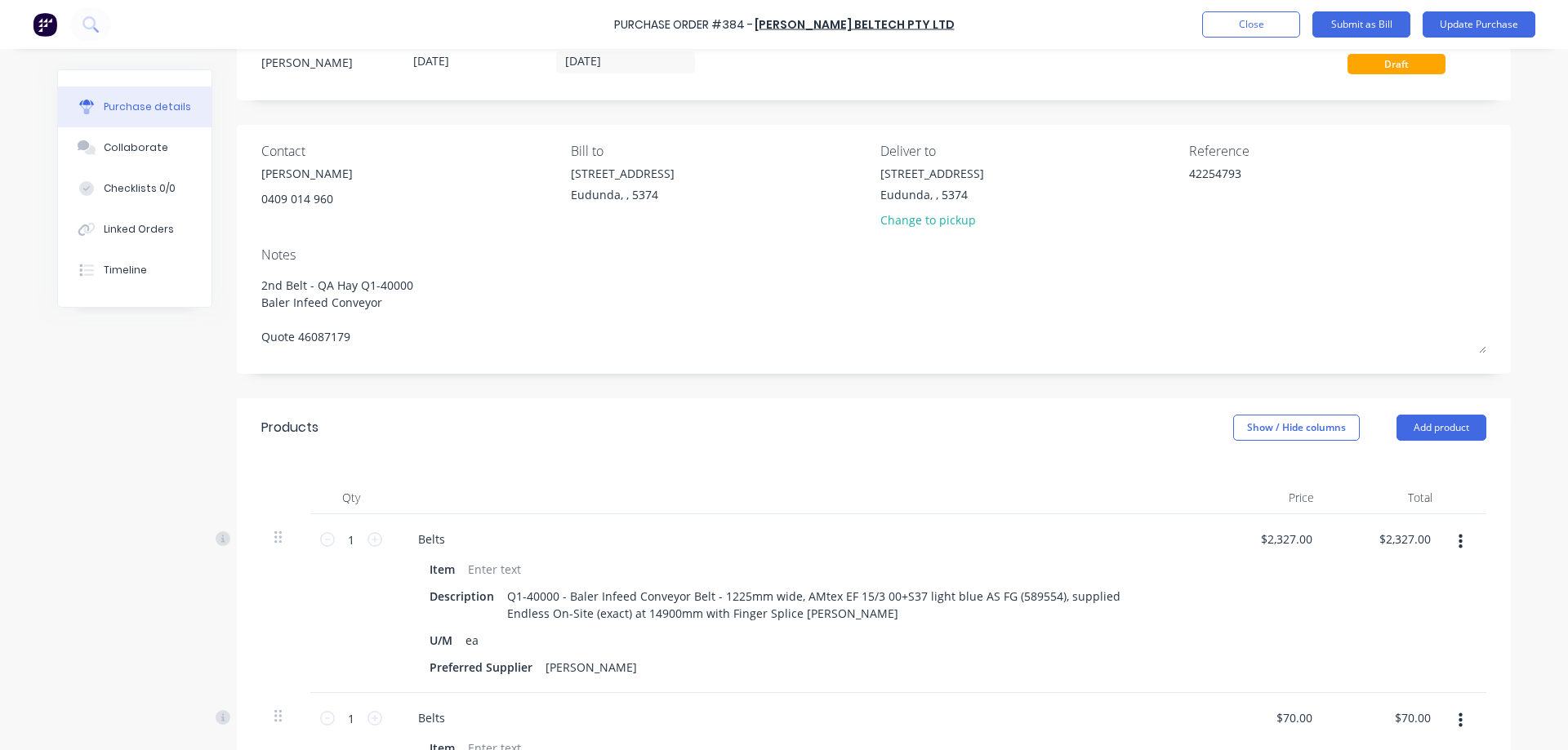
scroll to position [0, 0]
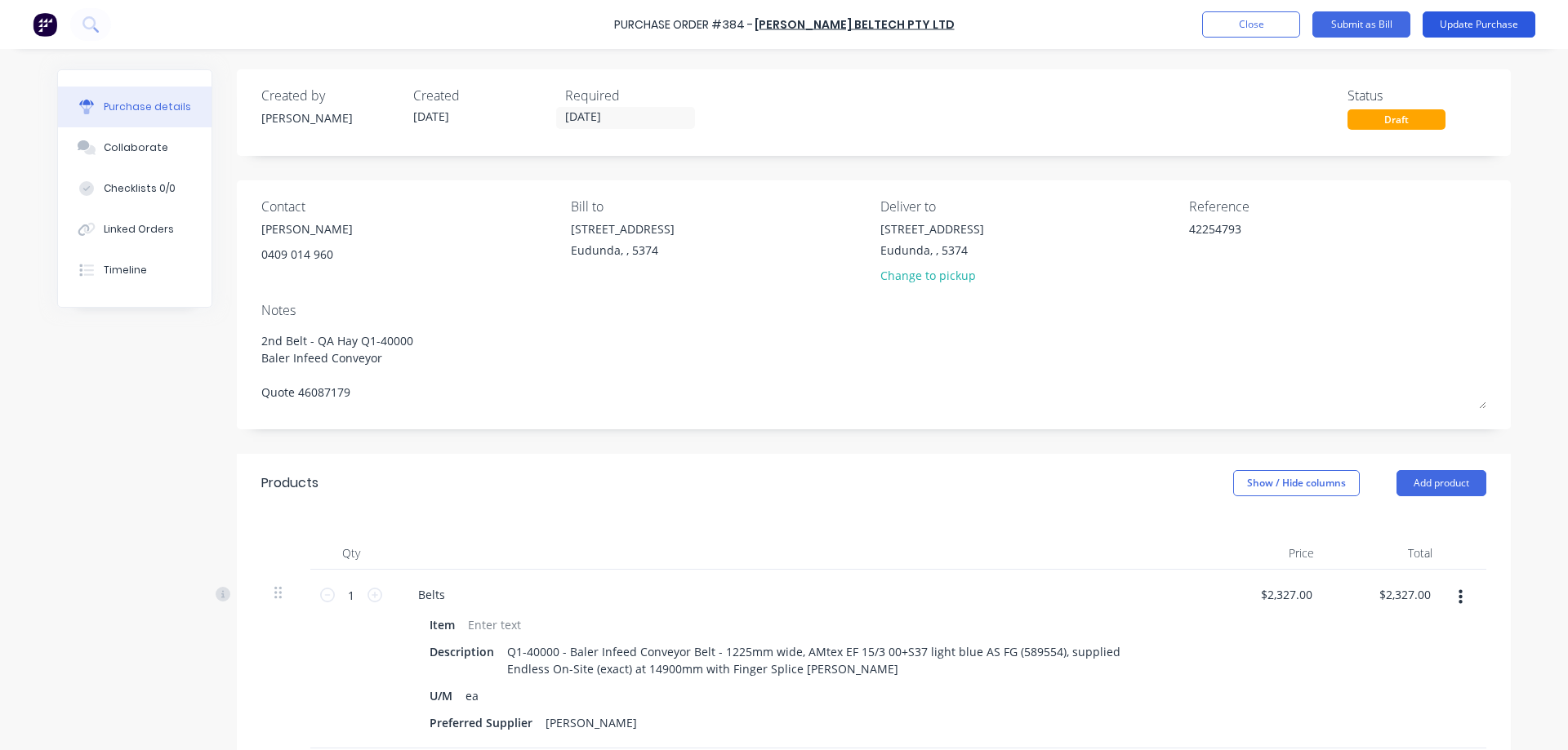
click at [1484, 19] on button "Update Purchase" at bounding box center [1479, 25] width 112 height 26
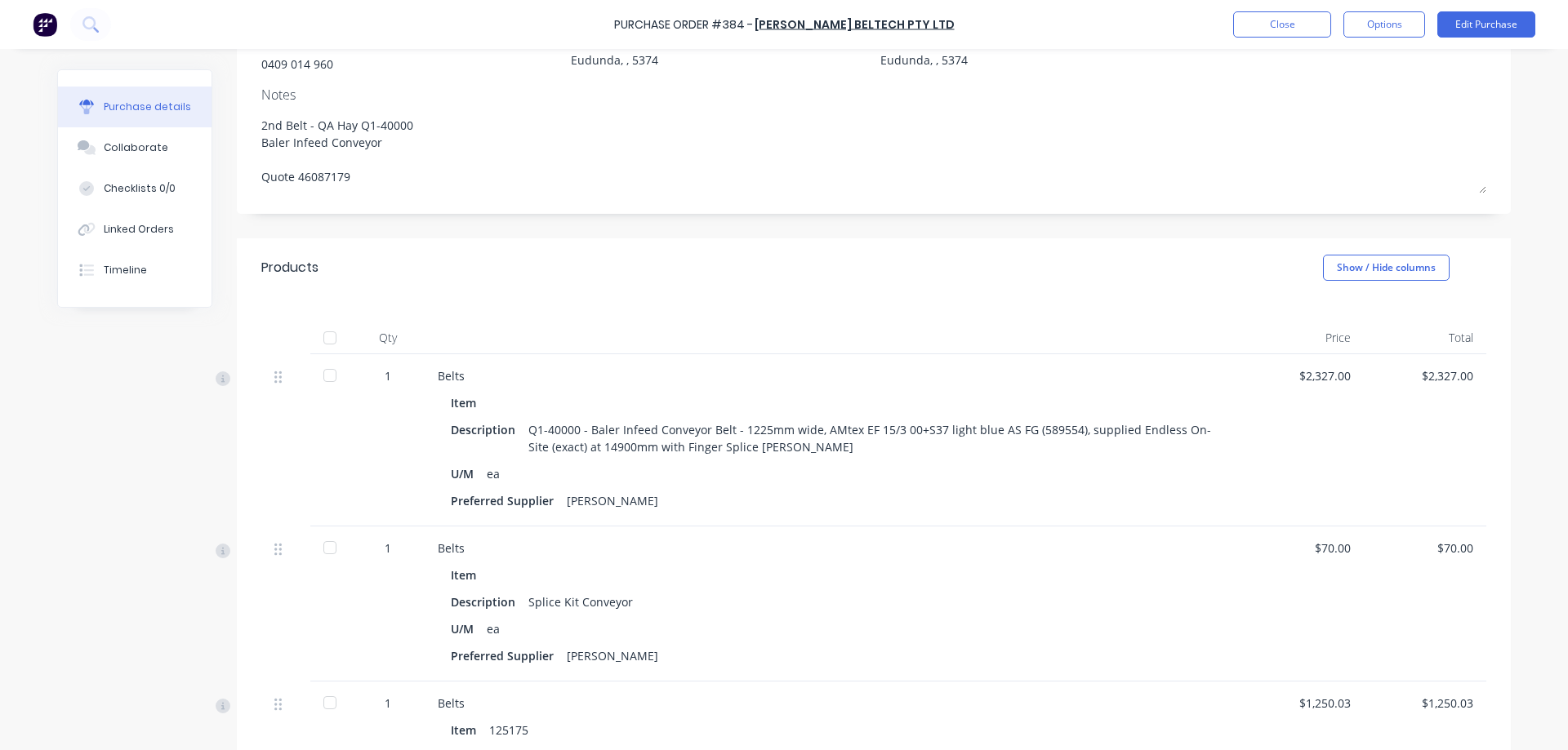
scroll to position [245, 0]
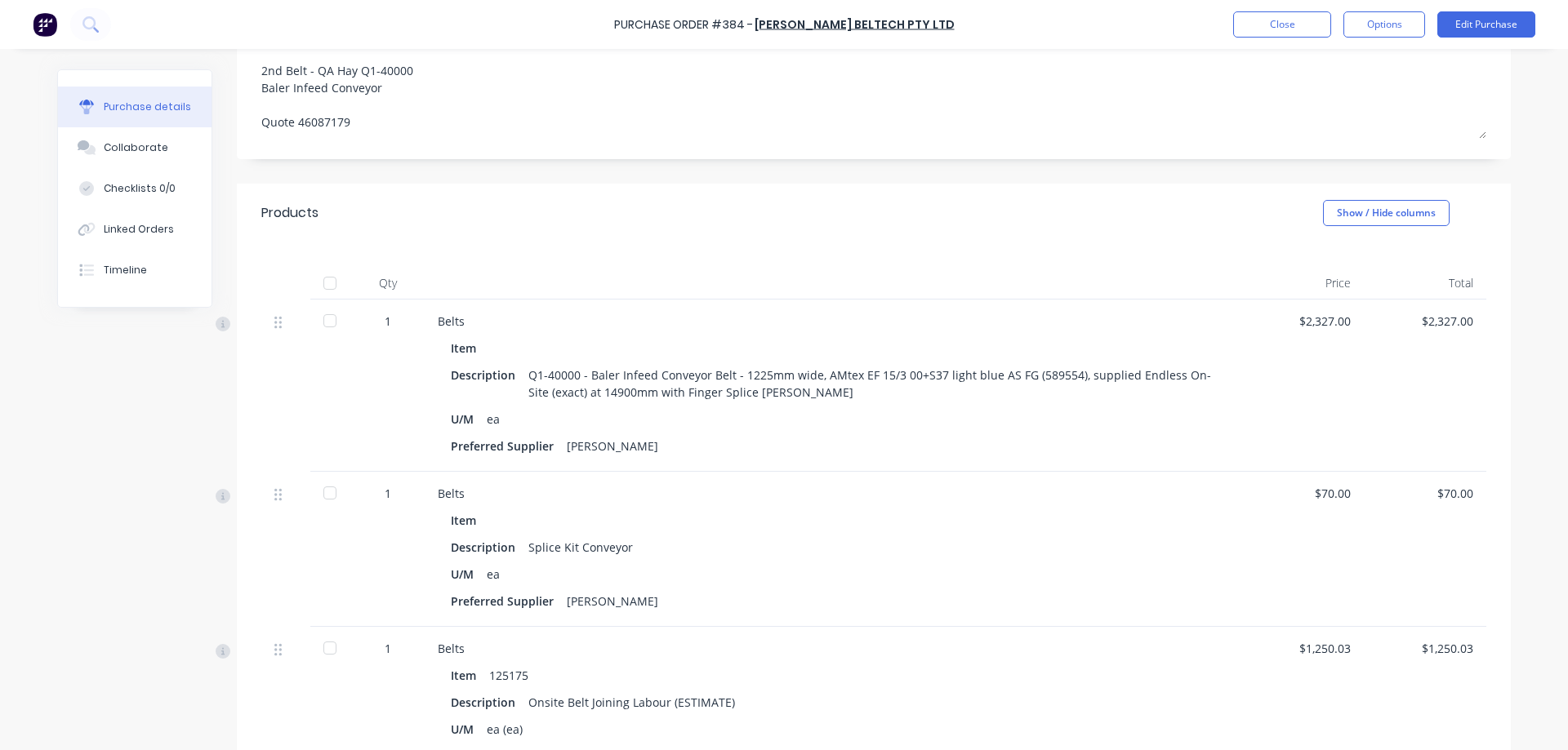
click at [318, 281] on div at bounding box center [329, 283] width 32 height 32
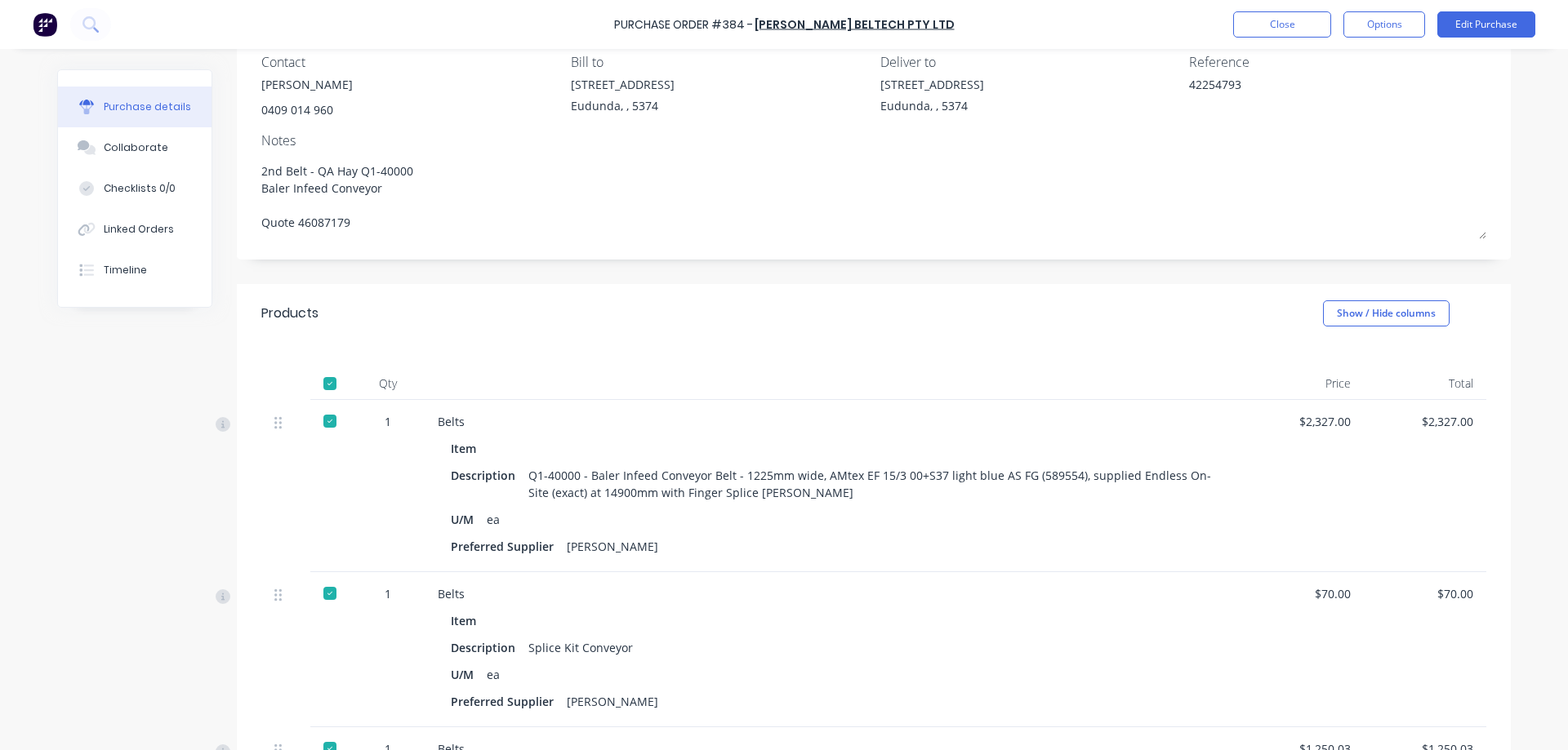
scroll to position [0, 0]
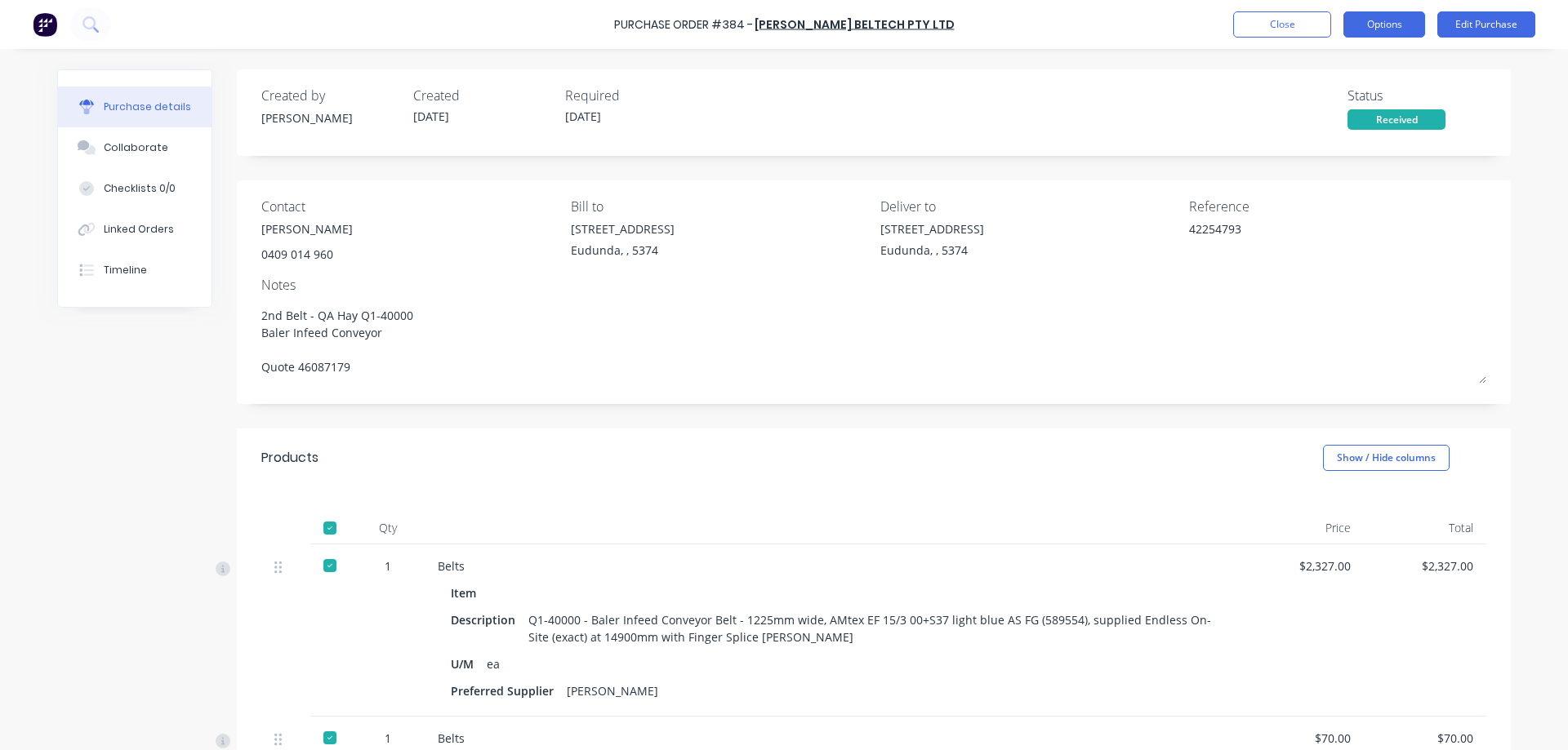
click at [1384, 27] on button "Options" at bounding box center [1384, 25] width 82 height 26
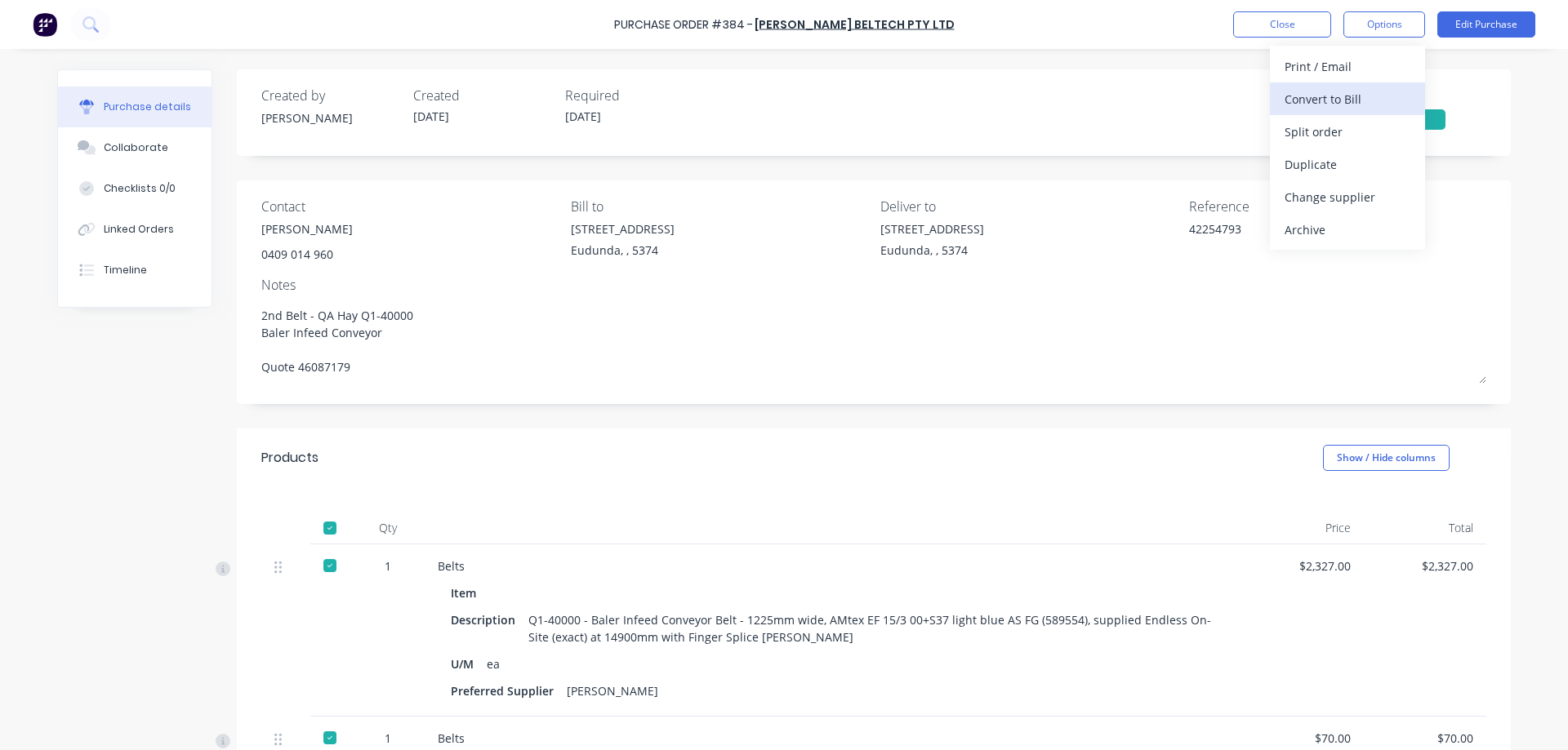
click at [1384, 93] on div "Convert to Bill" at bounding box center [1347, 99] width 126 height 24
type textarea "x"
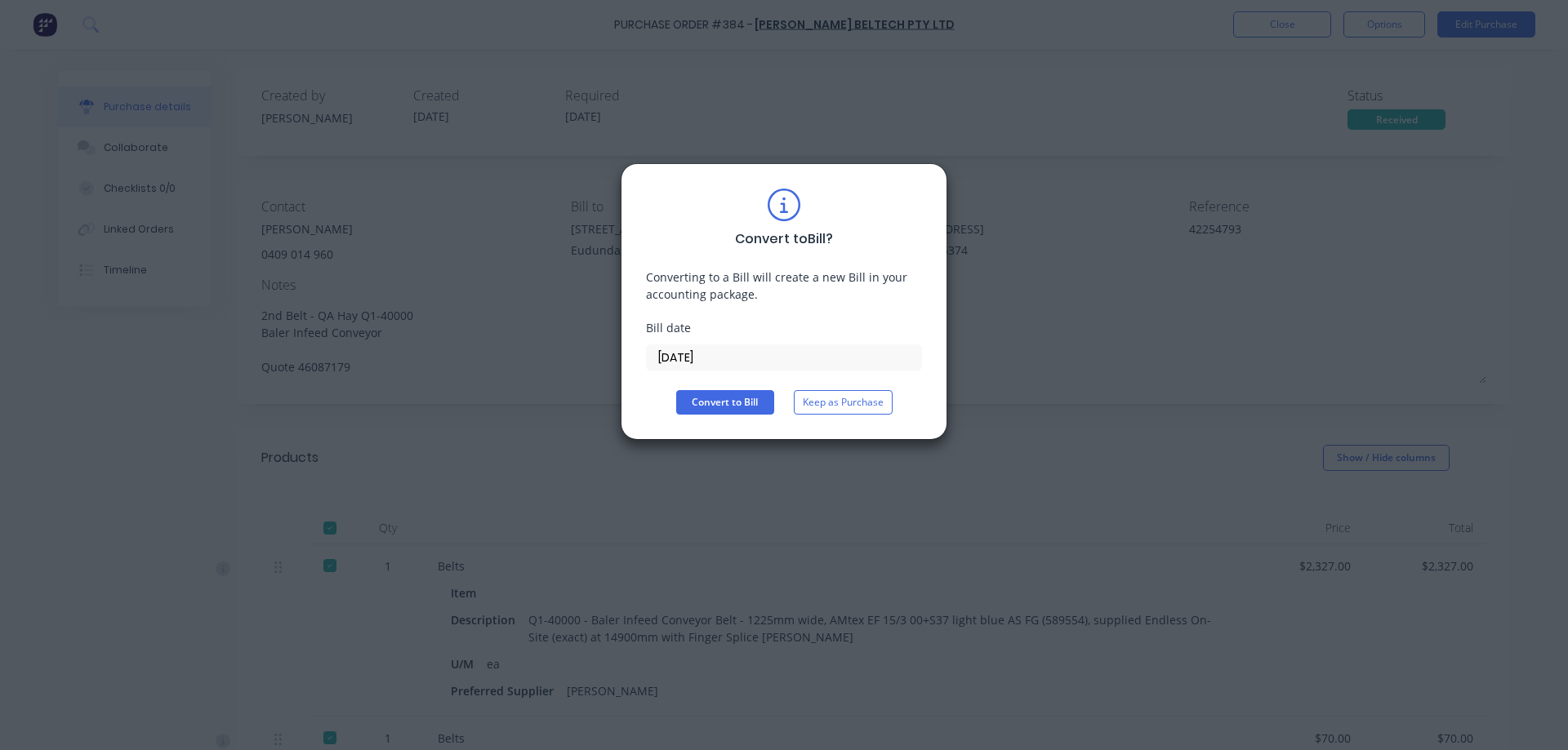
click at [740, 364] on input "[DATE]" at bounding box center [784, 358] width 275 height 25
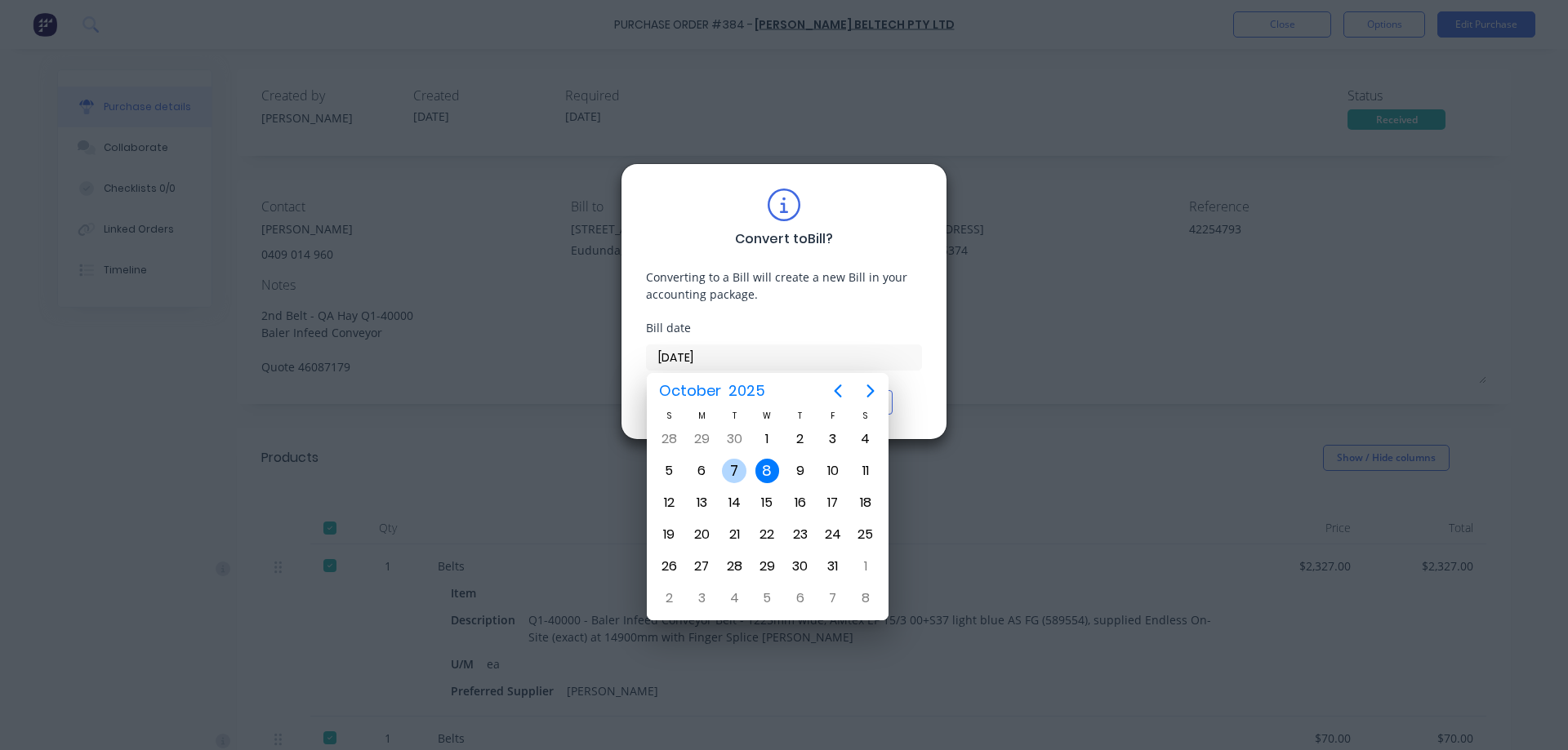
click at [729, 471] on div "7" at bounding box center [734, 471] width 25 height 25
type input "[DATE]"
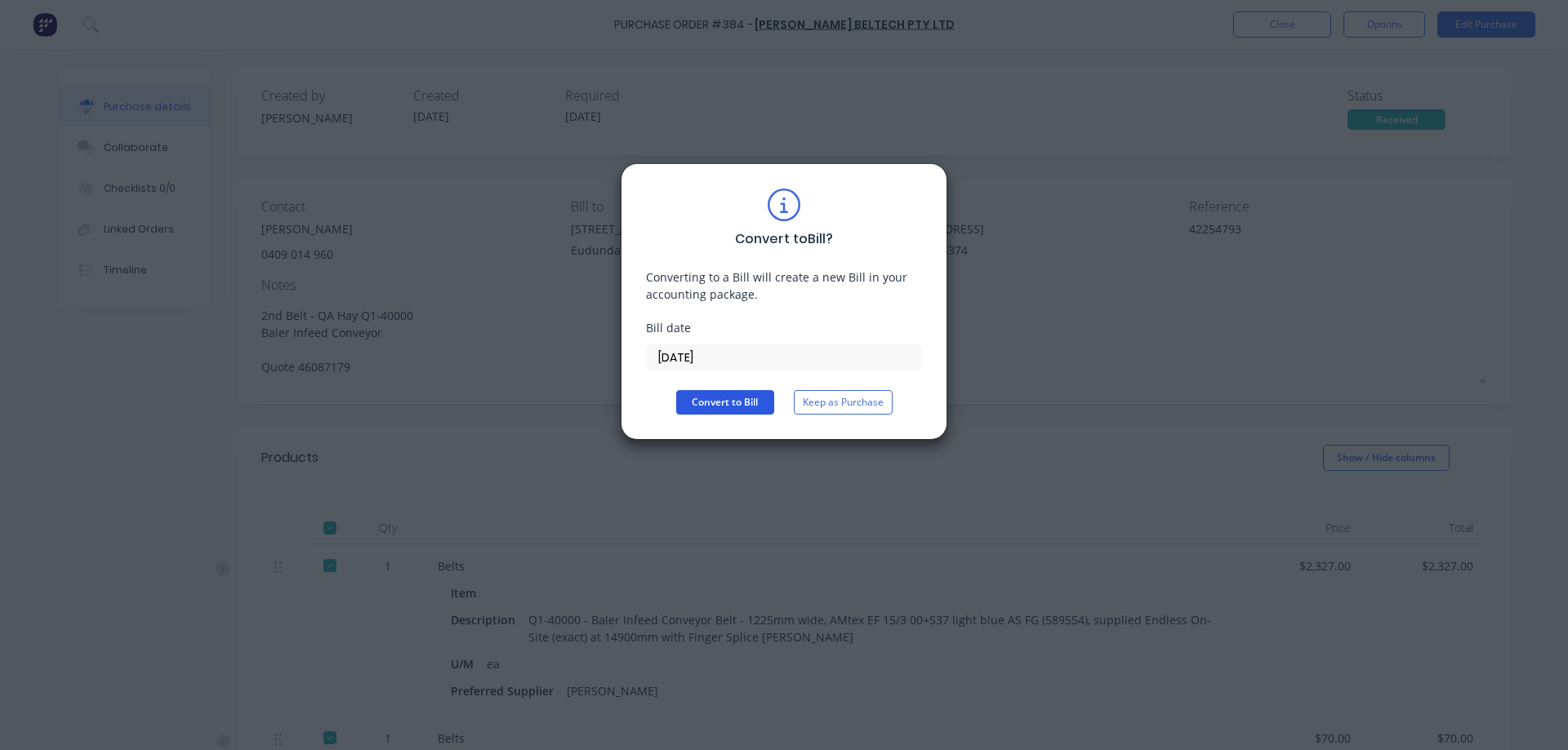
click at [750, 409] on button "Convert to Bill" at bounding box center [725, 403] width 98 height 25
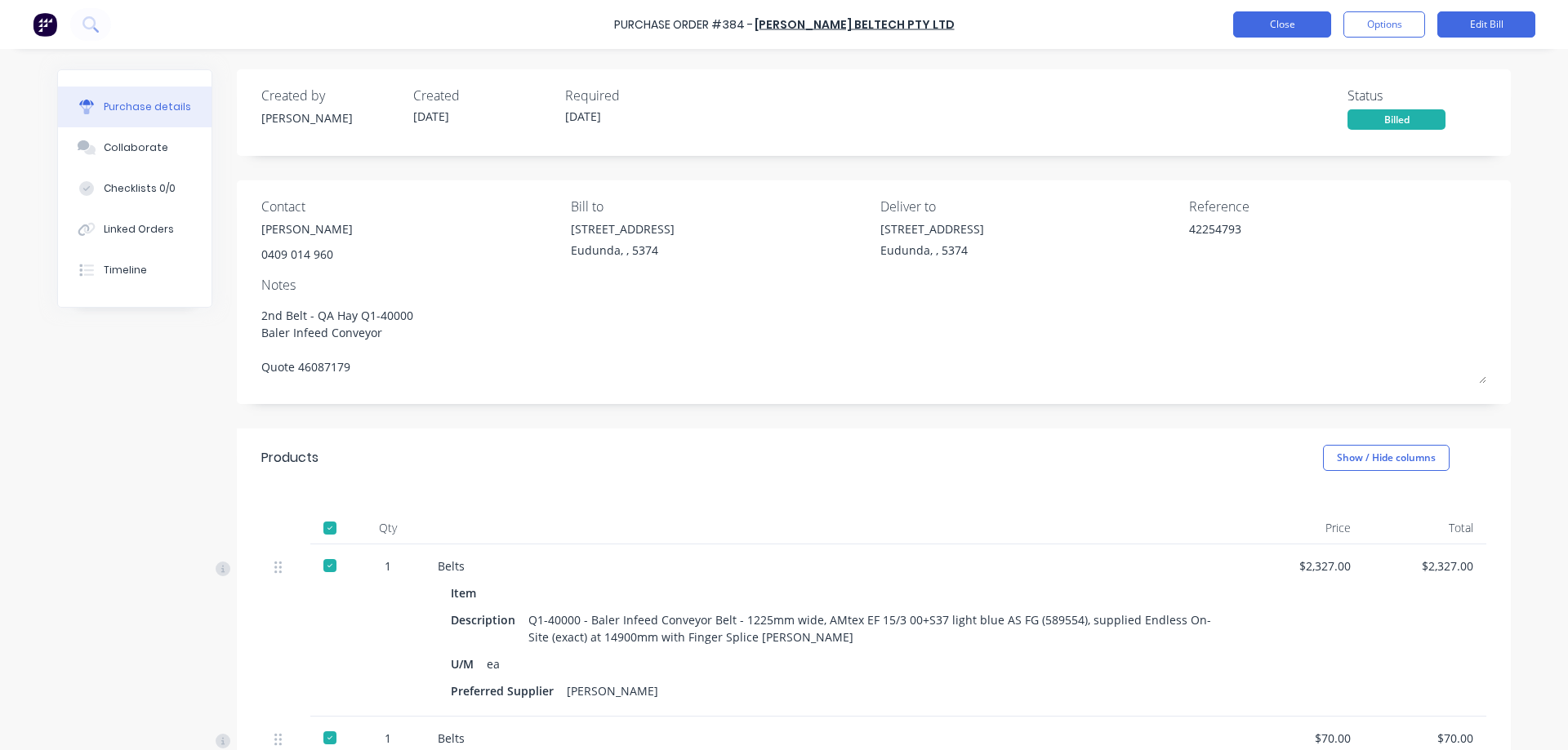
click at [1277, 26] on button "Close" at bounding box center [1282, 25] width 98 height 26
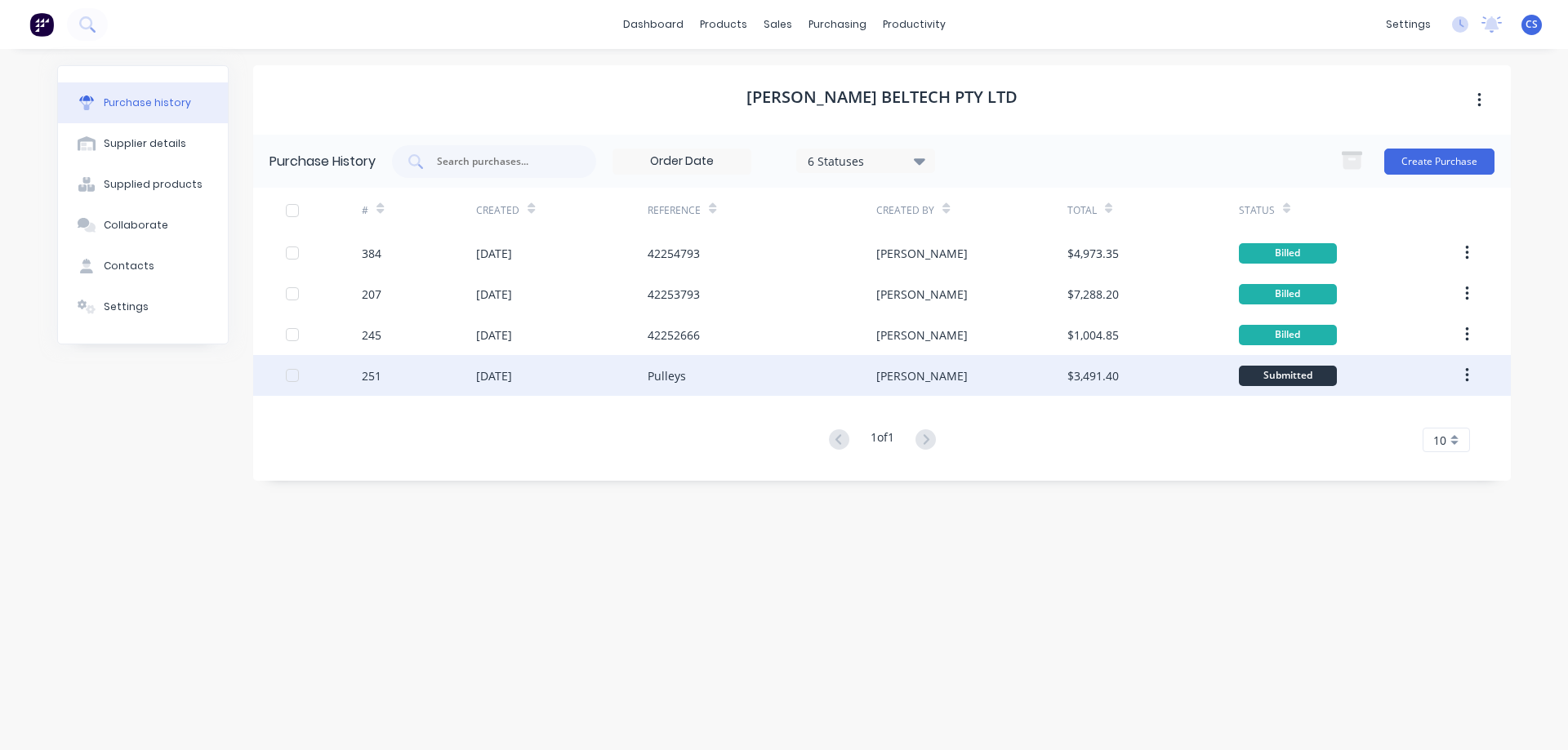
click at [929, 393] on div "[PERSON_NAME]" at bounding box center [971, 375] width 190 height 41
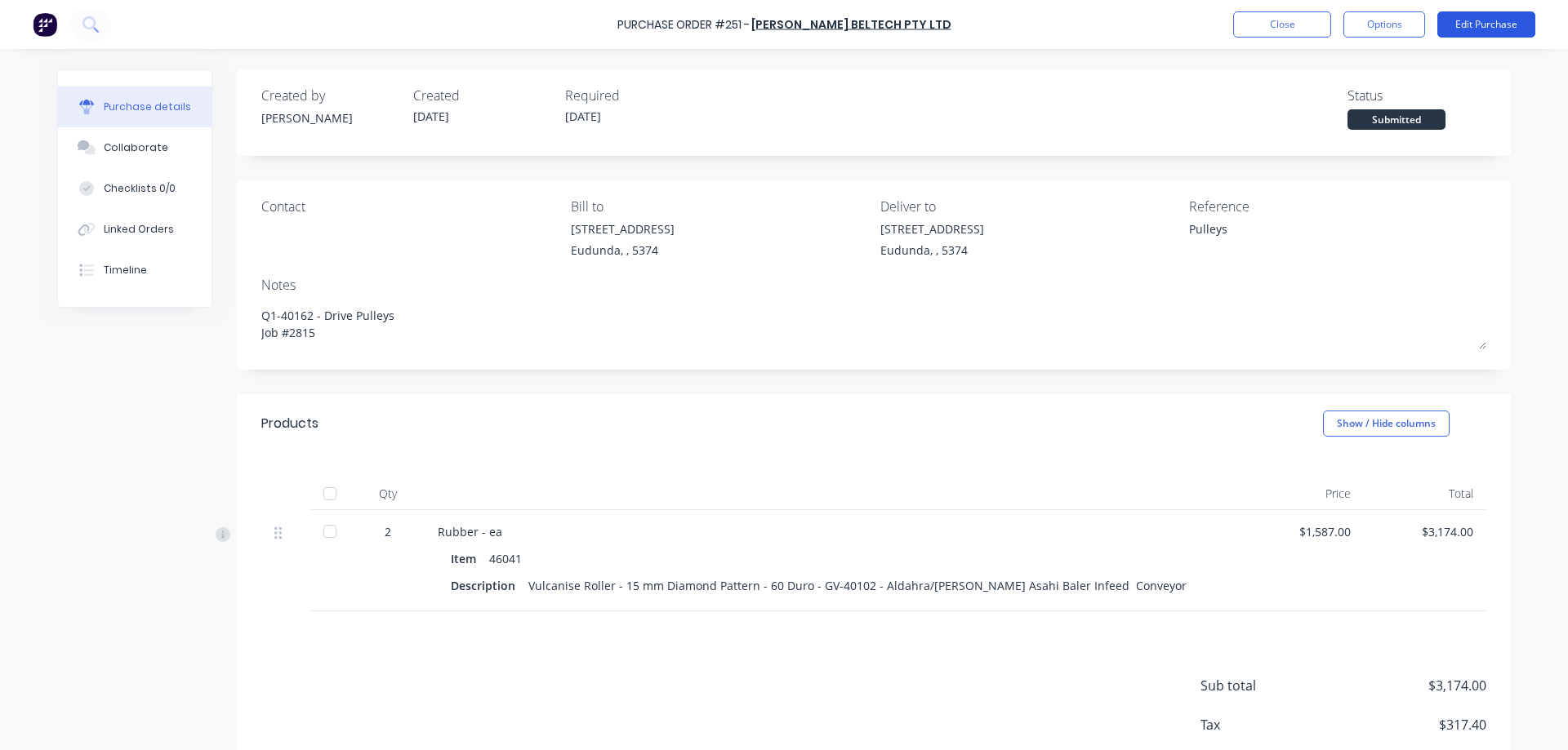
click at [1484, 18] on button "Edit Purchase" at bounding box center [1486, 25] width 98 height 26
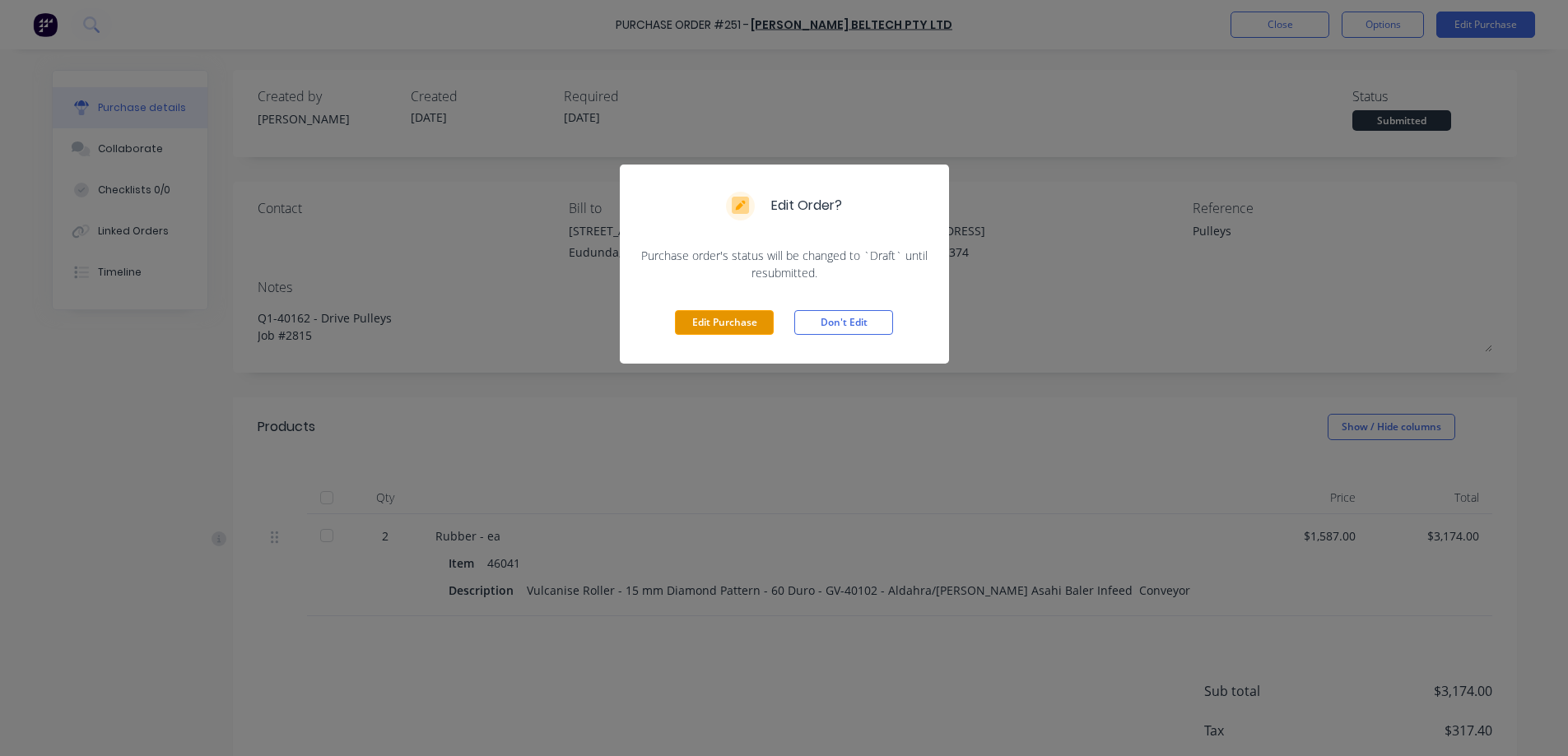
click at [754, 322] on button "Edit Purchase" at bounding box center [724, 323] width 98 height 25
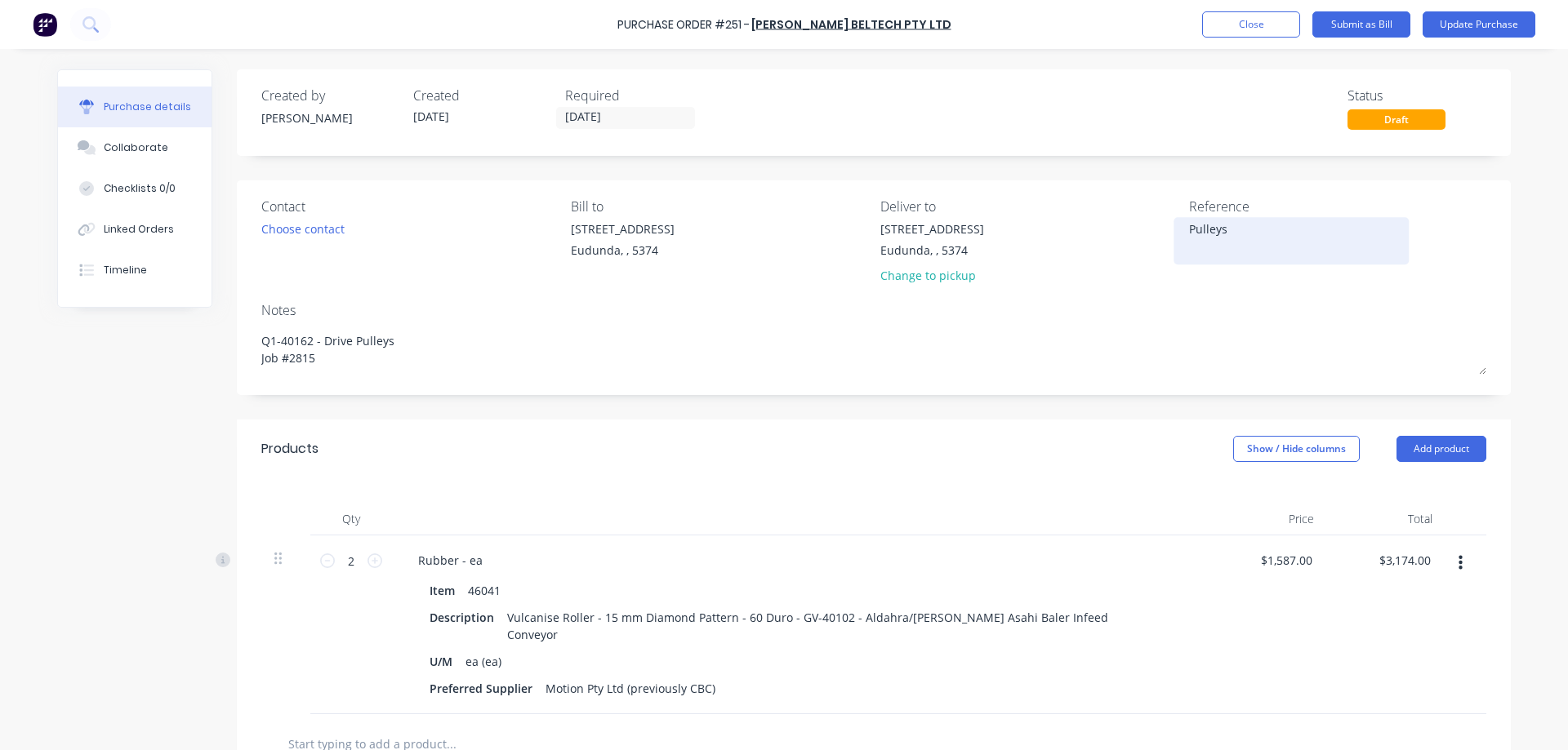
type textarea "x"
drag, startPoint x: 1243, startPoint y: 236, endPoint x: 1183, endPoint y: 235, distance: 60.0
click at [1189, 235] on textarea "Pulleys" at bounding box center [1291, 239] width 204 height 36
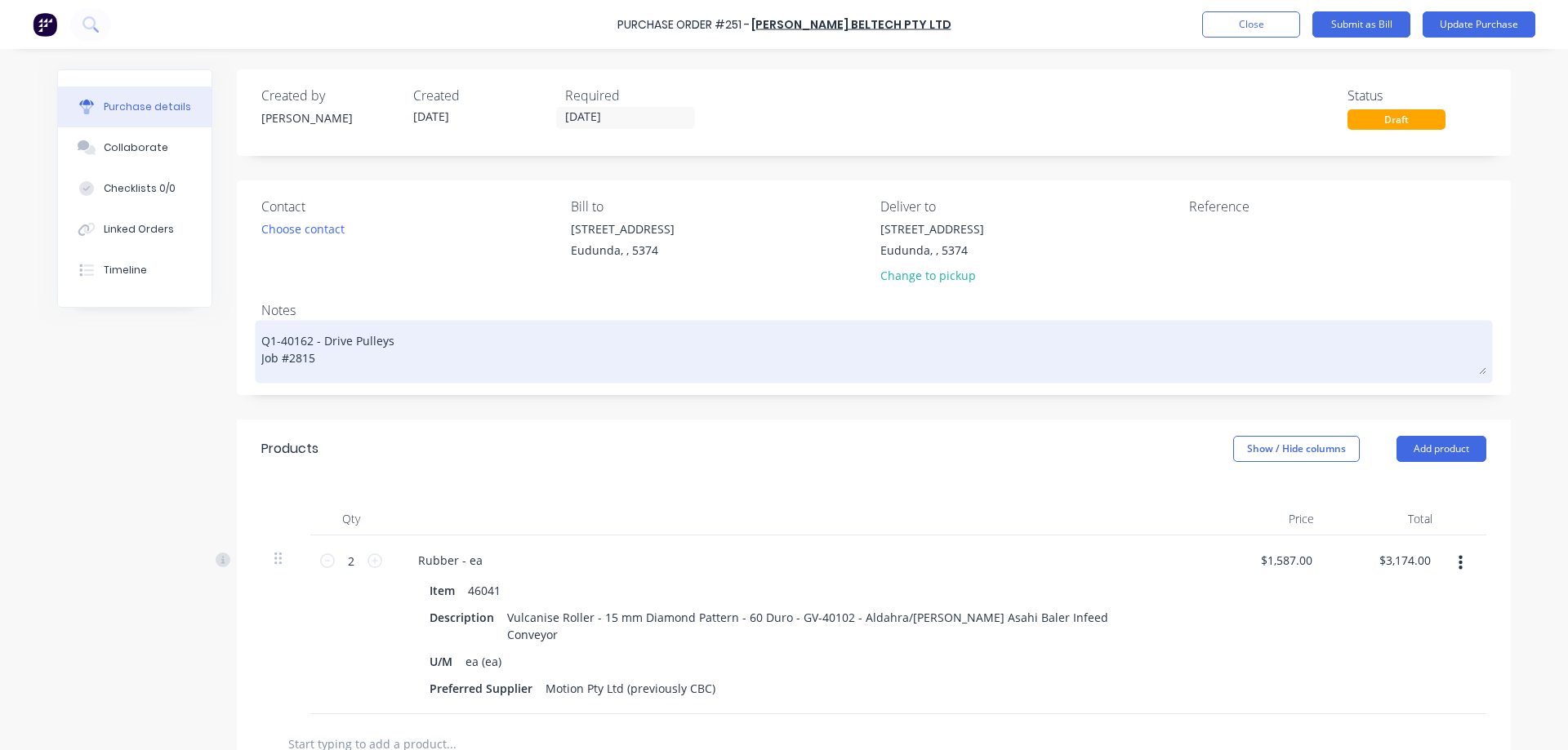
type textarea "x"
click at [447, 363] on textarea "Q1-40162 - Drive Pulleys Job #2815" at bounding box center [873, 349] width 1225 height 50
type textarea "x"
type textarea "Q1-40162 - Drive Pulleys Job #2815"
type textarea "x"
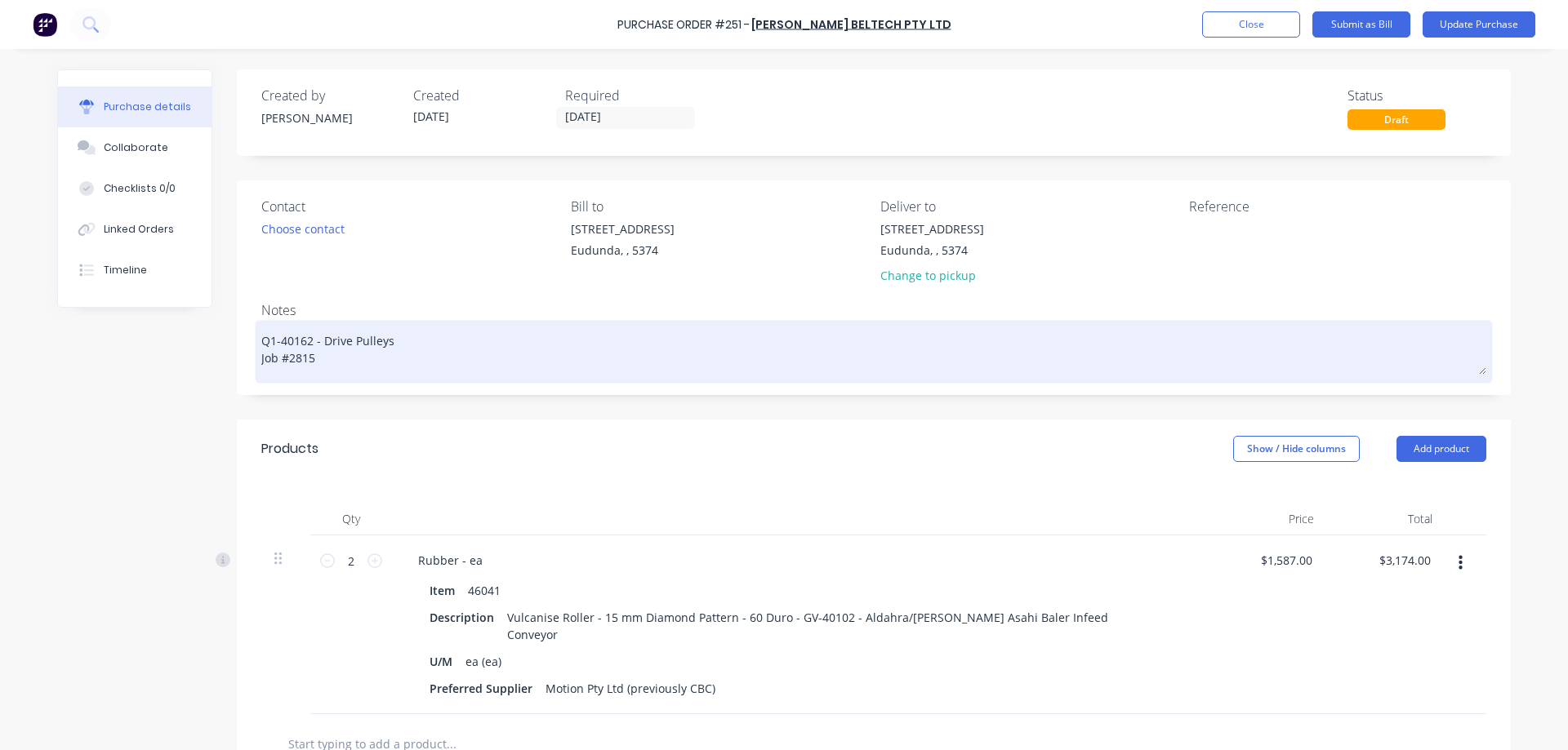
type textarea "Q1-40162 - Drive Pulleys Job #2815"
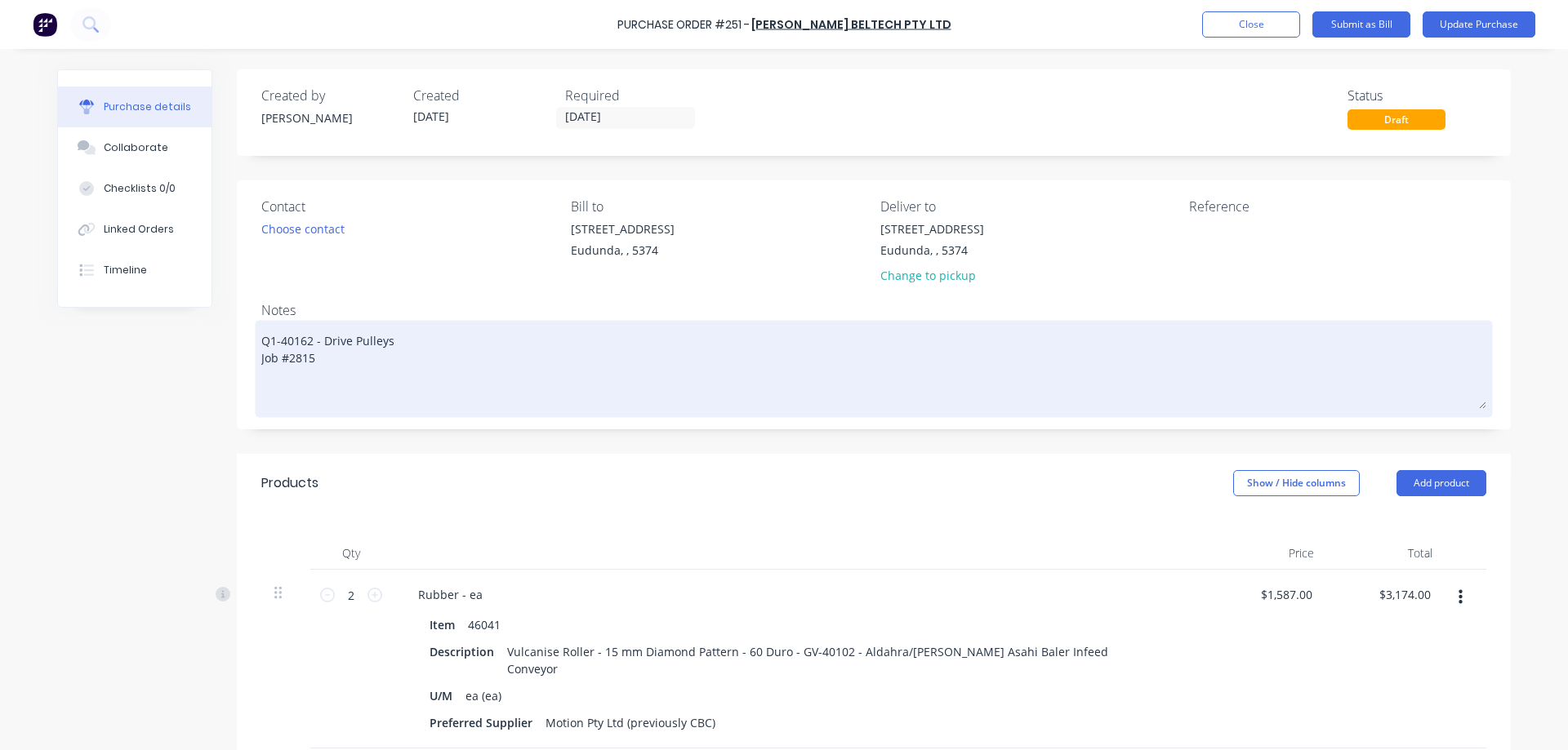
paste textarea "Pulleys"
type textarea "x"
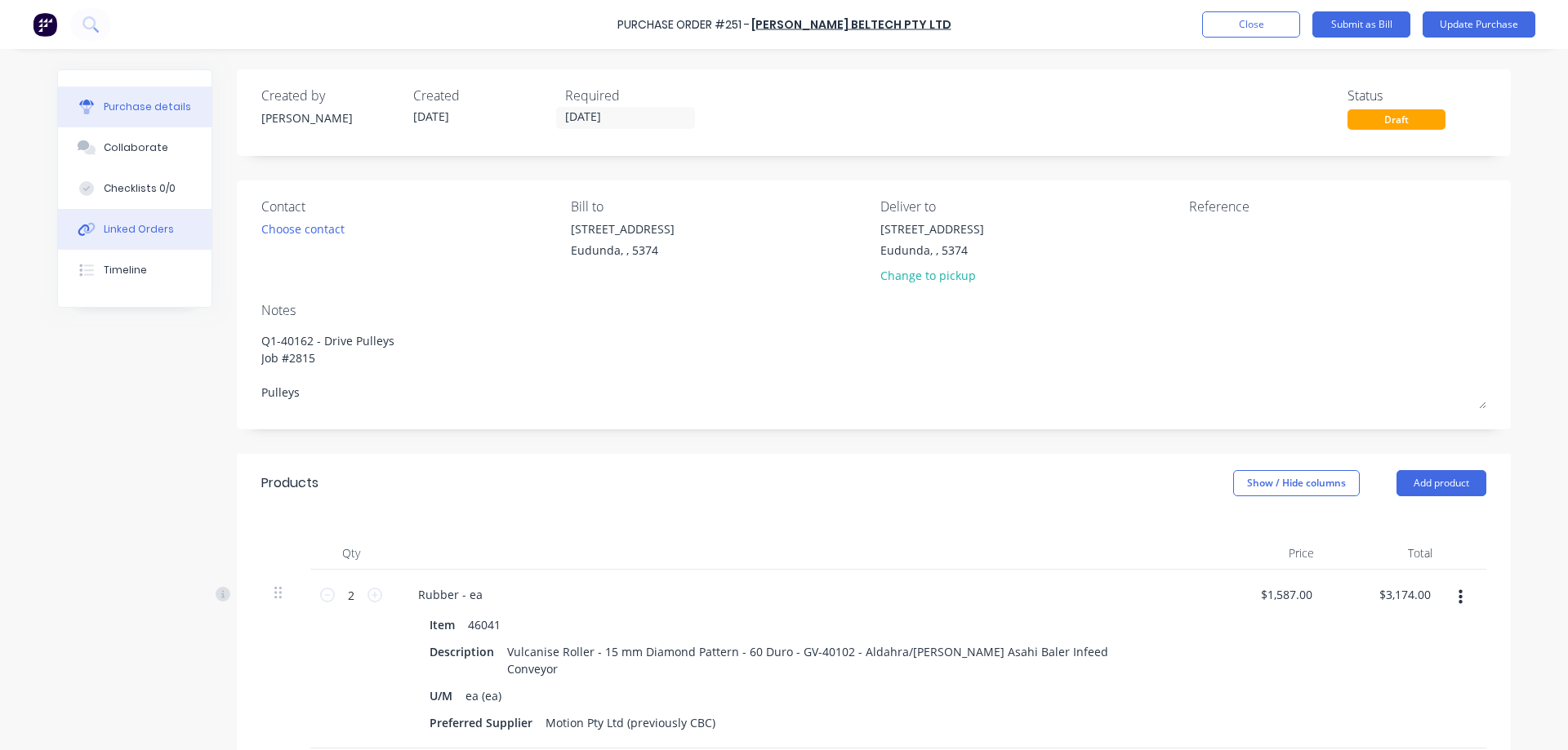
type textarea "Q1-40162 - Drive Pulleys Job #2815 Pulleys"
type textarea "x"
type textarea "Q1-40162 - Drive Pulleys Job #2815 Pulleys"
click at [143, 223] on div "Linked Orders" at bounding box center [138, 230] width 70 height 15
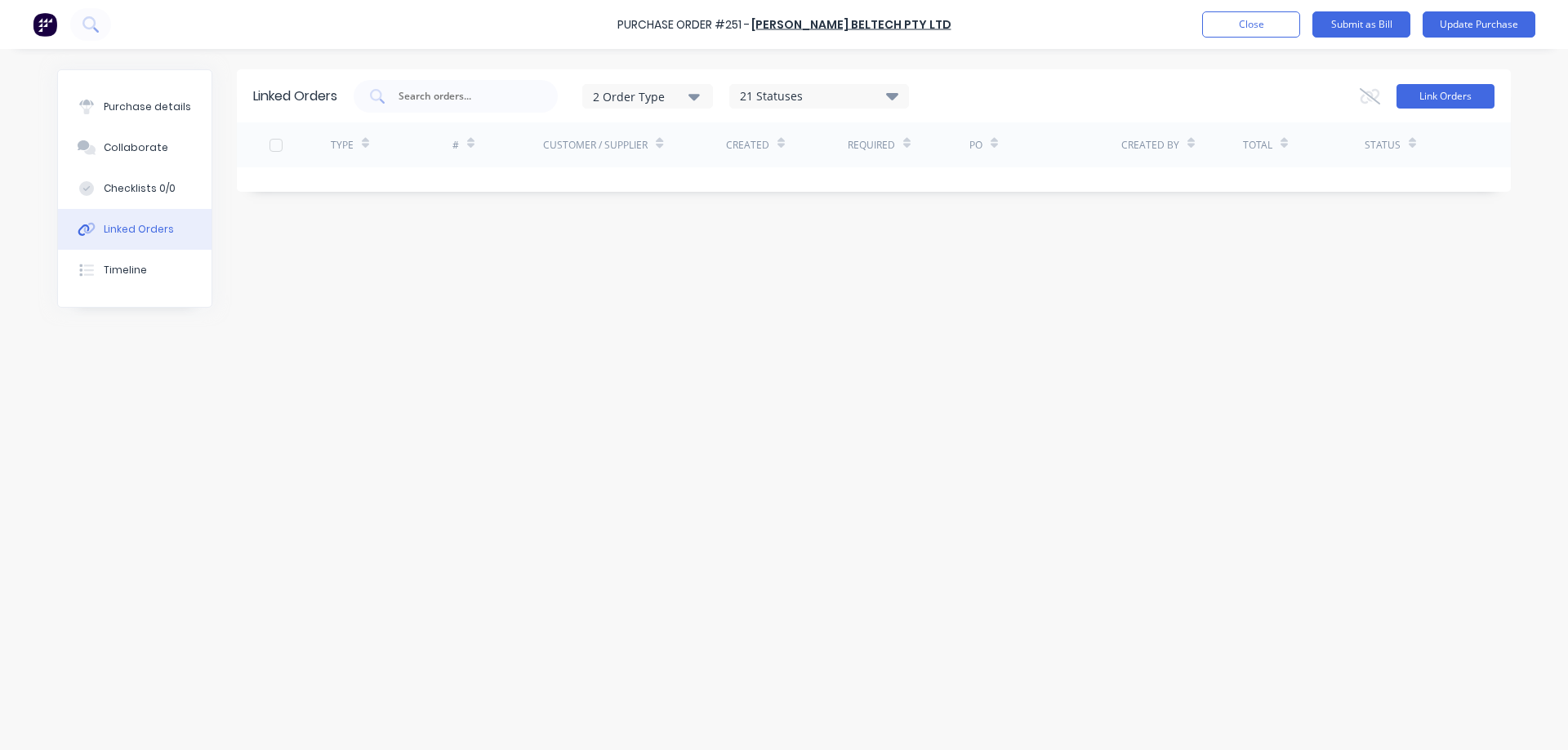
click at [1451, 101] on button "Link Orders" at bounding box center [1445, 97] width 98 height 25
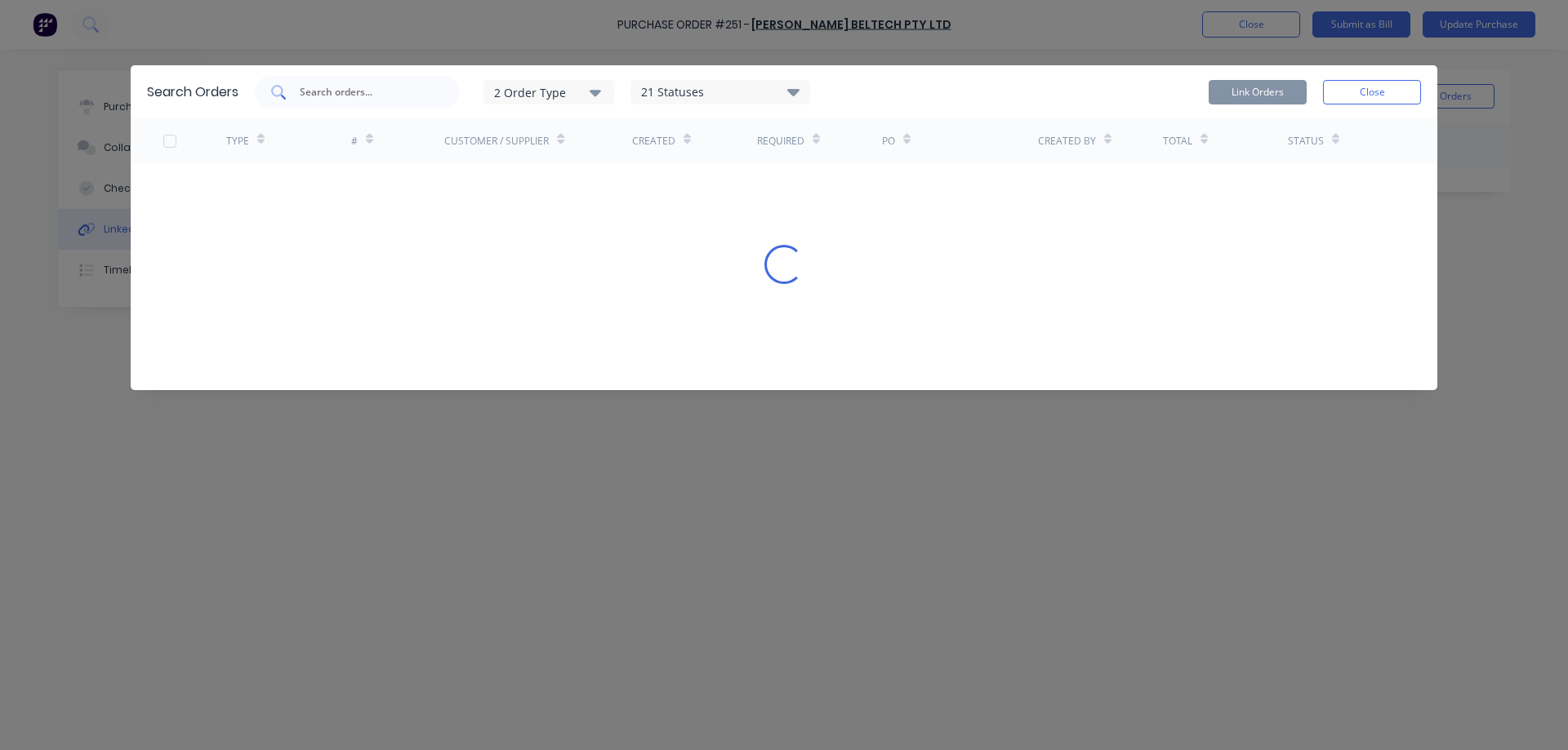
click at [369, 98] on input "text" at bounding box center [366, 93] width 136 height 17
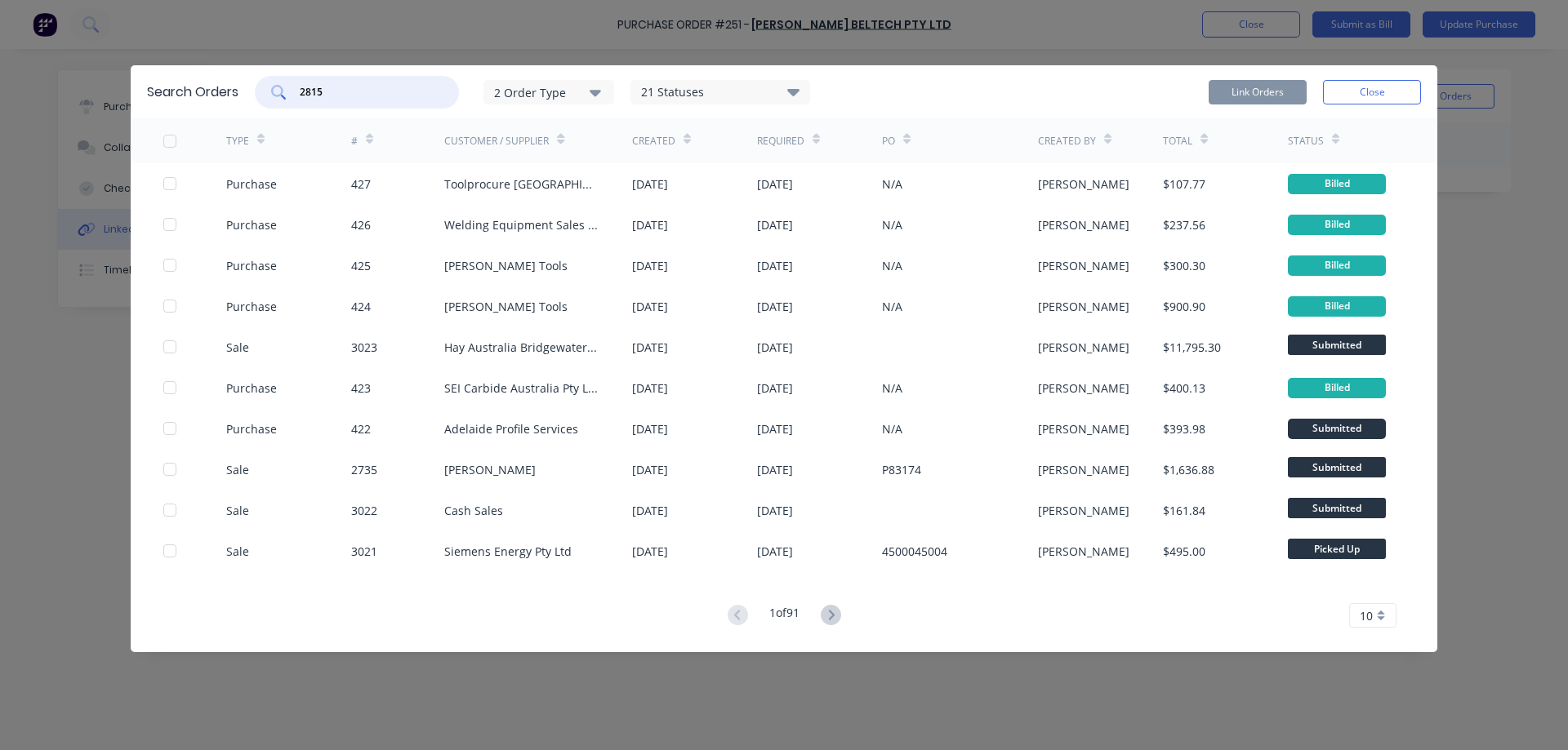
type input "2815"
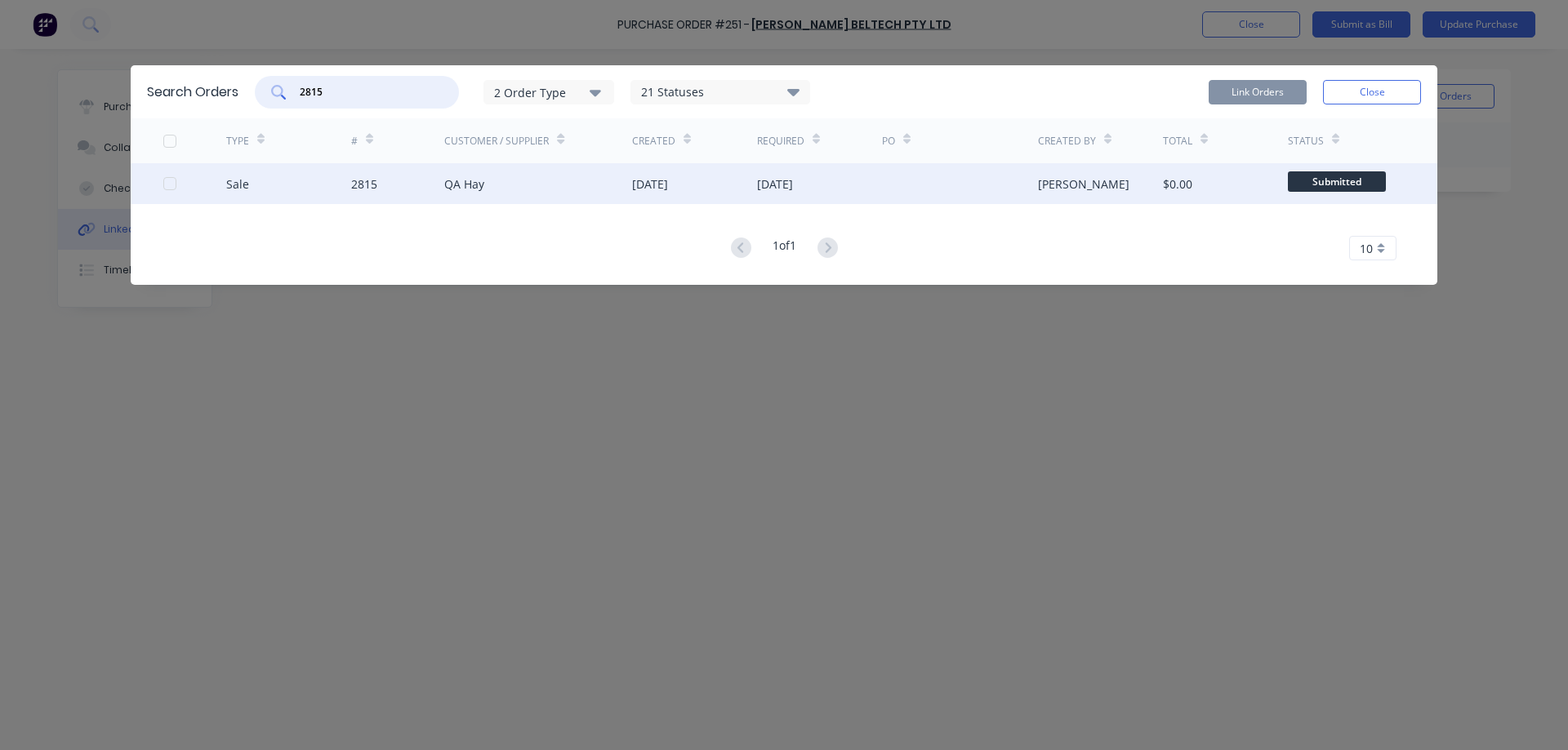
click at [173, 184] on div at bounding box center [170, 183] width 32 height 32
click at [1275, 93] on button "Link Orders" at bounding box center [1257, 93] width 98 height 25
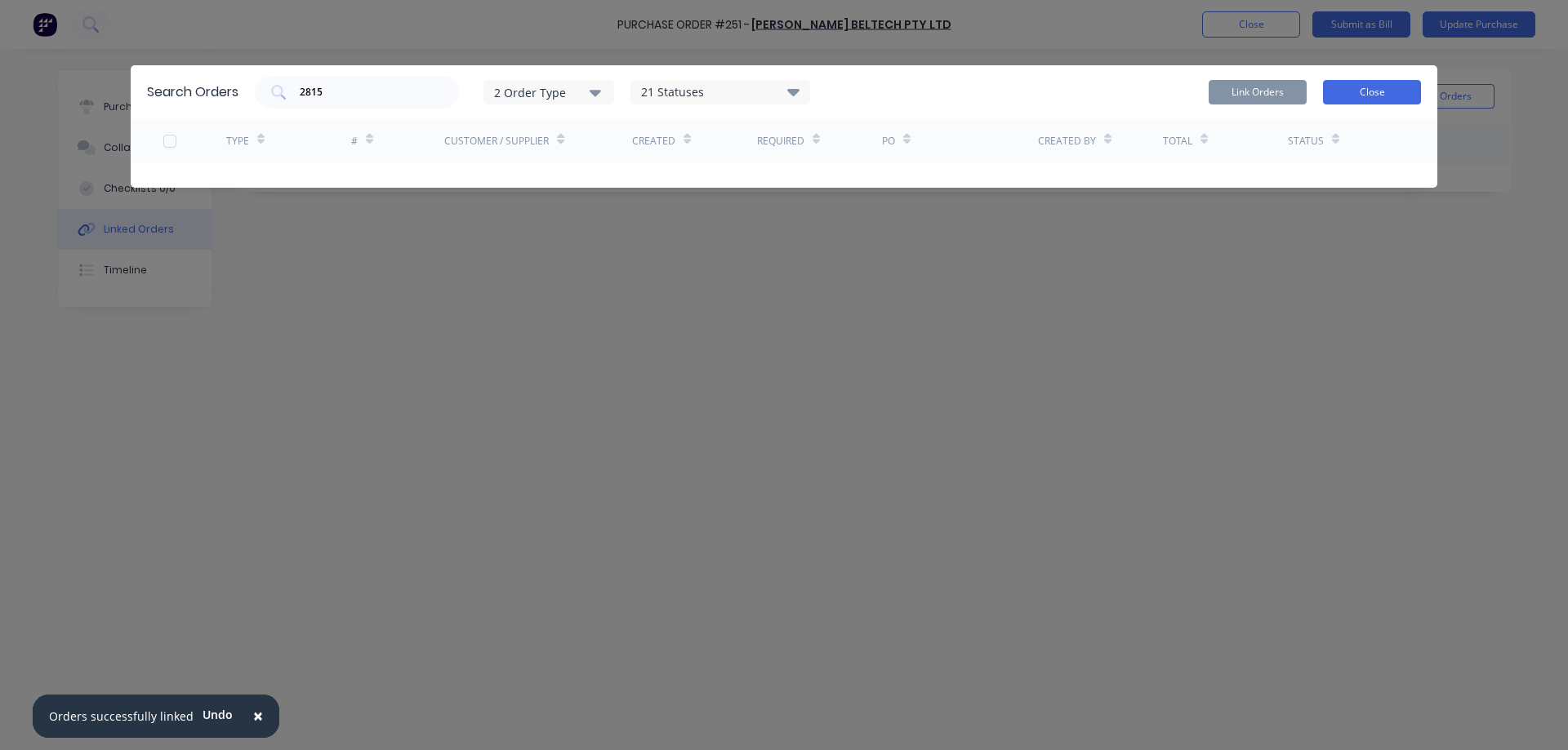
click at [1339, 98] on button "Close" at bounding box center [1372, 93] width 98 height 25
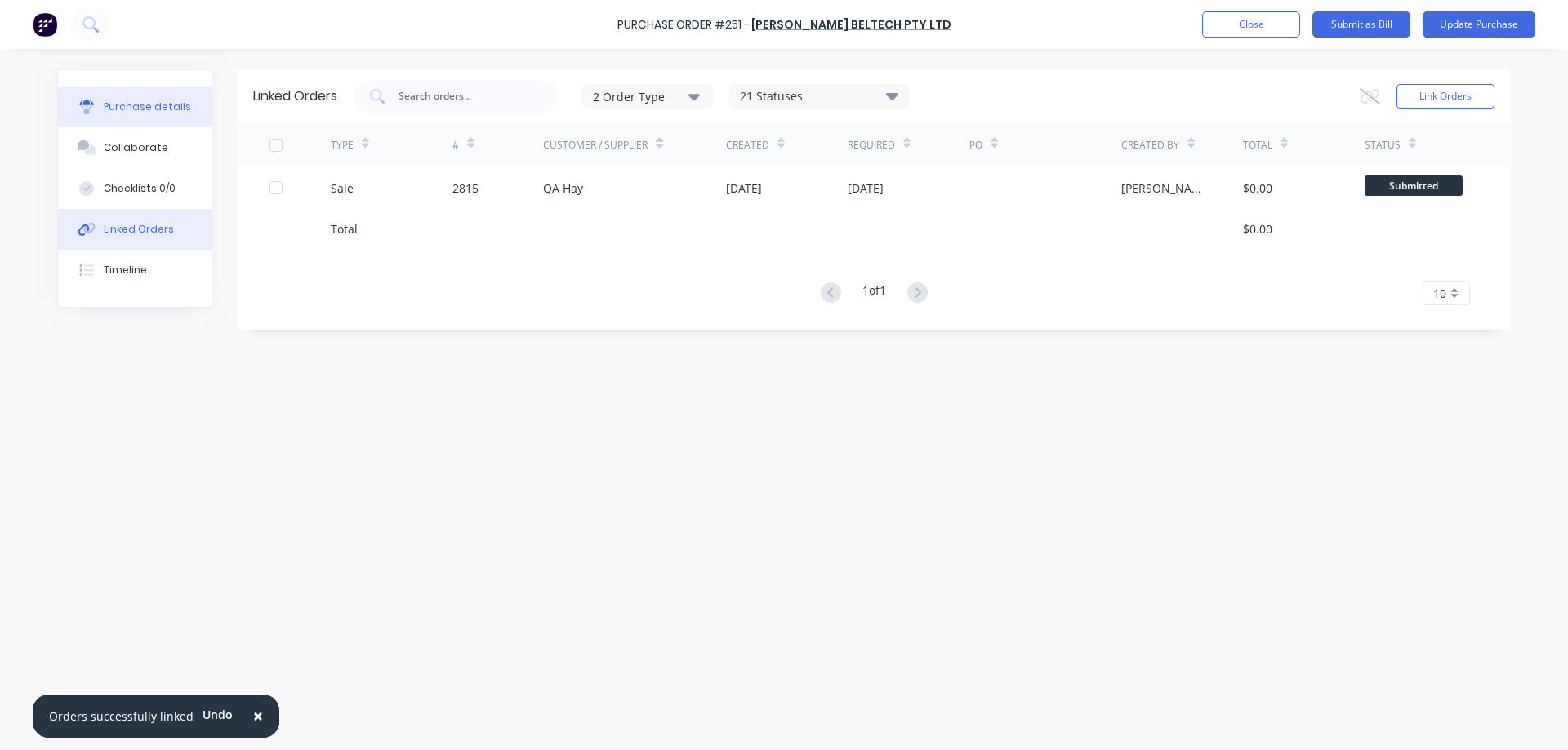
click at [162, 109] on div "Purchase details" at bounding box center [147, 107] width 88 height 15
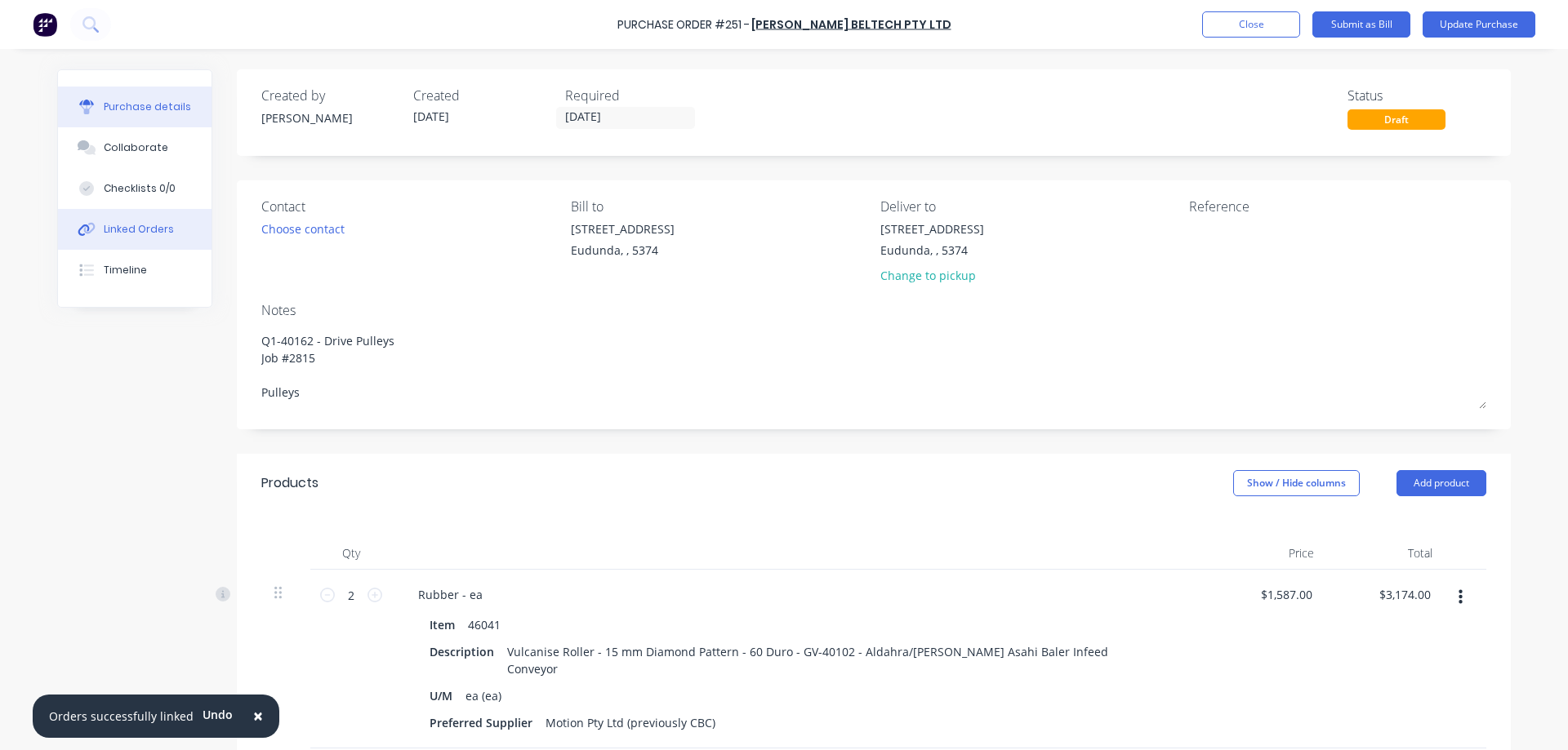
click at [151, 233] on div "Linked Orders" at bounding box center [138, 230] width 70 height 15
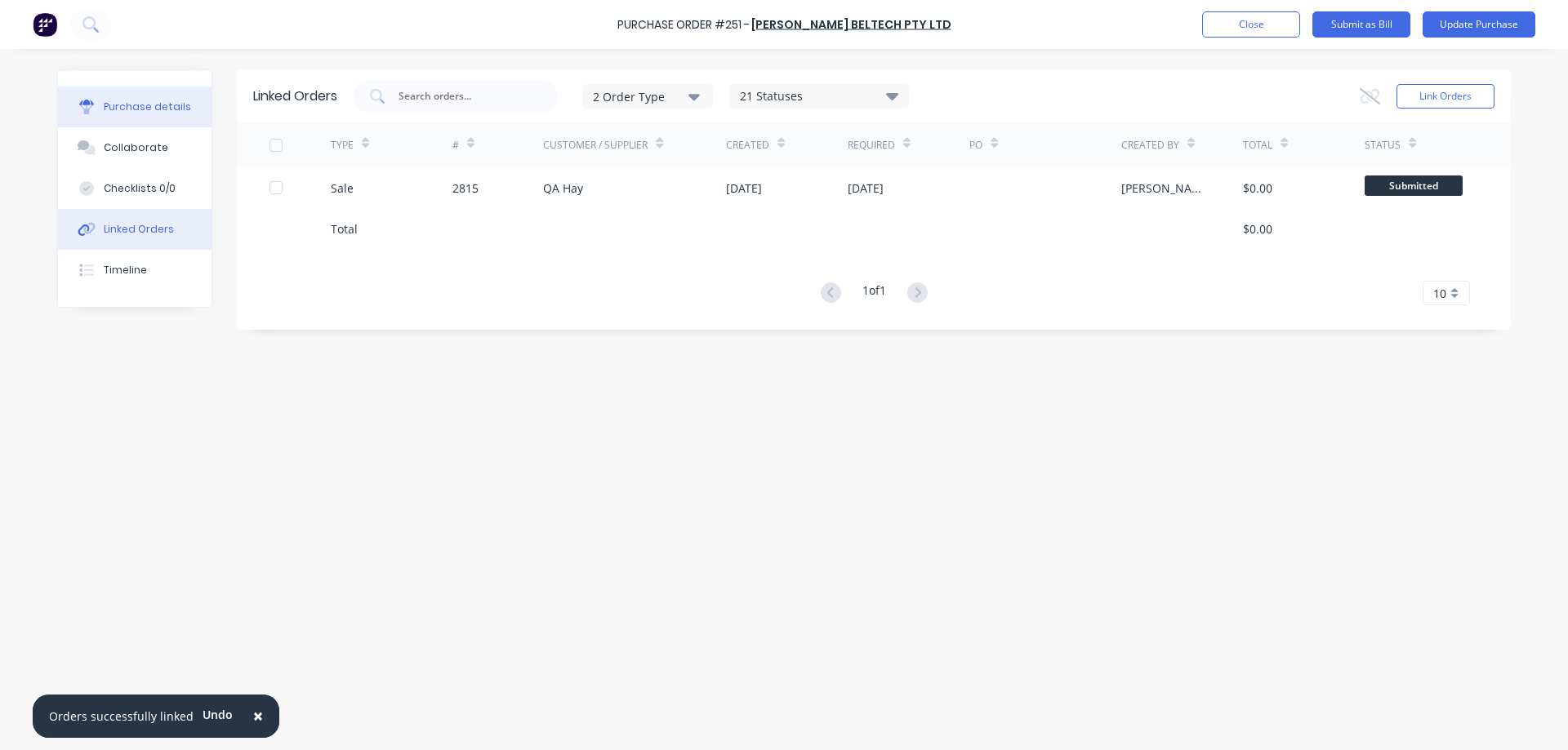
click at [129, 101] on div "Purchase details" at bounding box center [147, 107] width 88 height 15
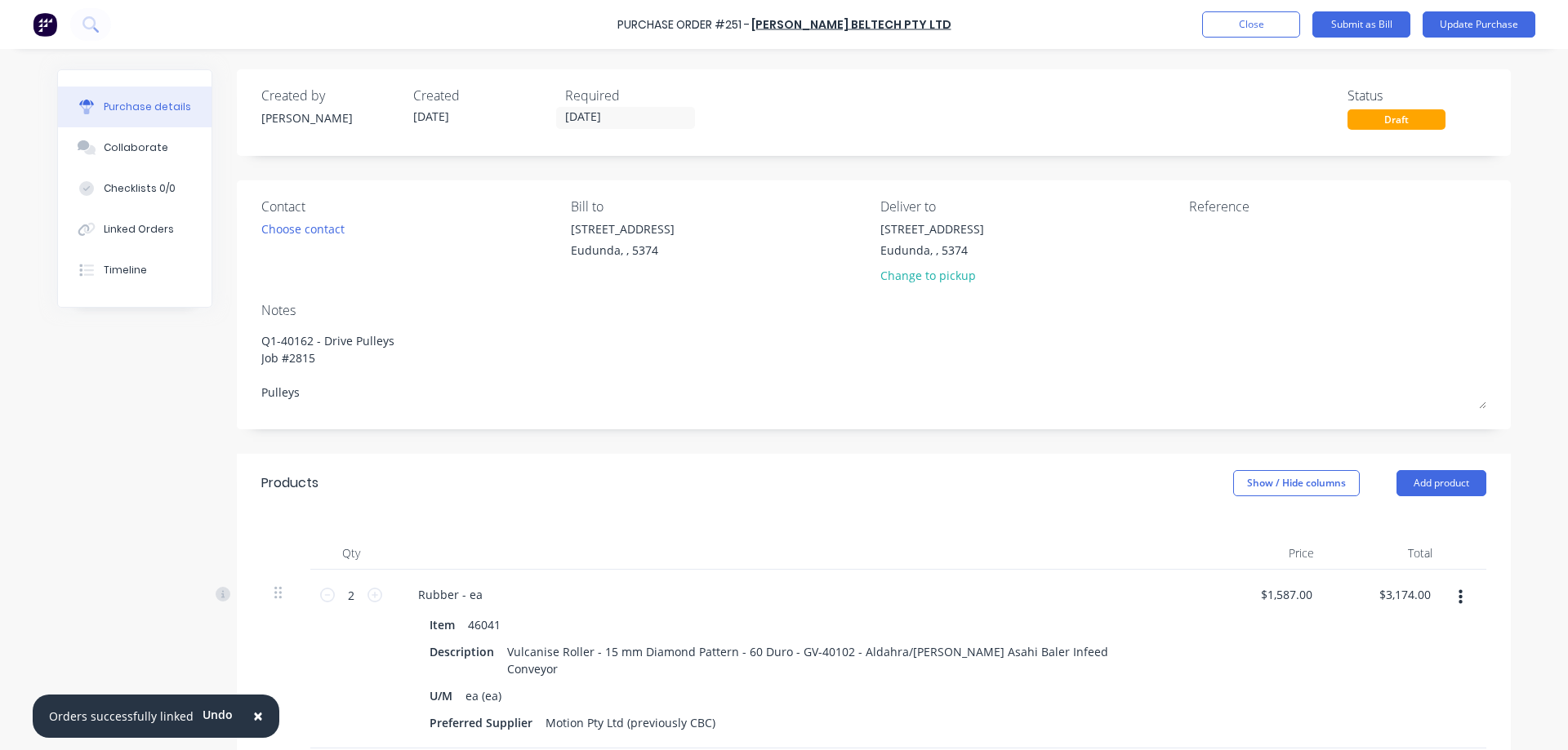
type textarea "x"
click at [1199, 246] on textarea at bounding box center [1291, 239] width 204 height 36
type textarea "42254241"
click at [1494, 17] on button "Update Purchase" at bounding box center [1479, 25] width 112 height 26
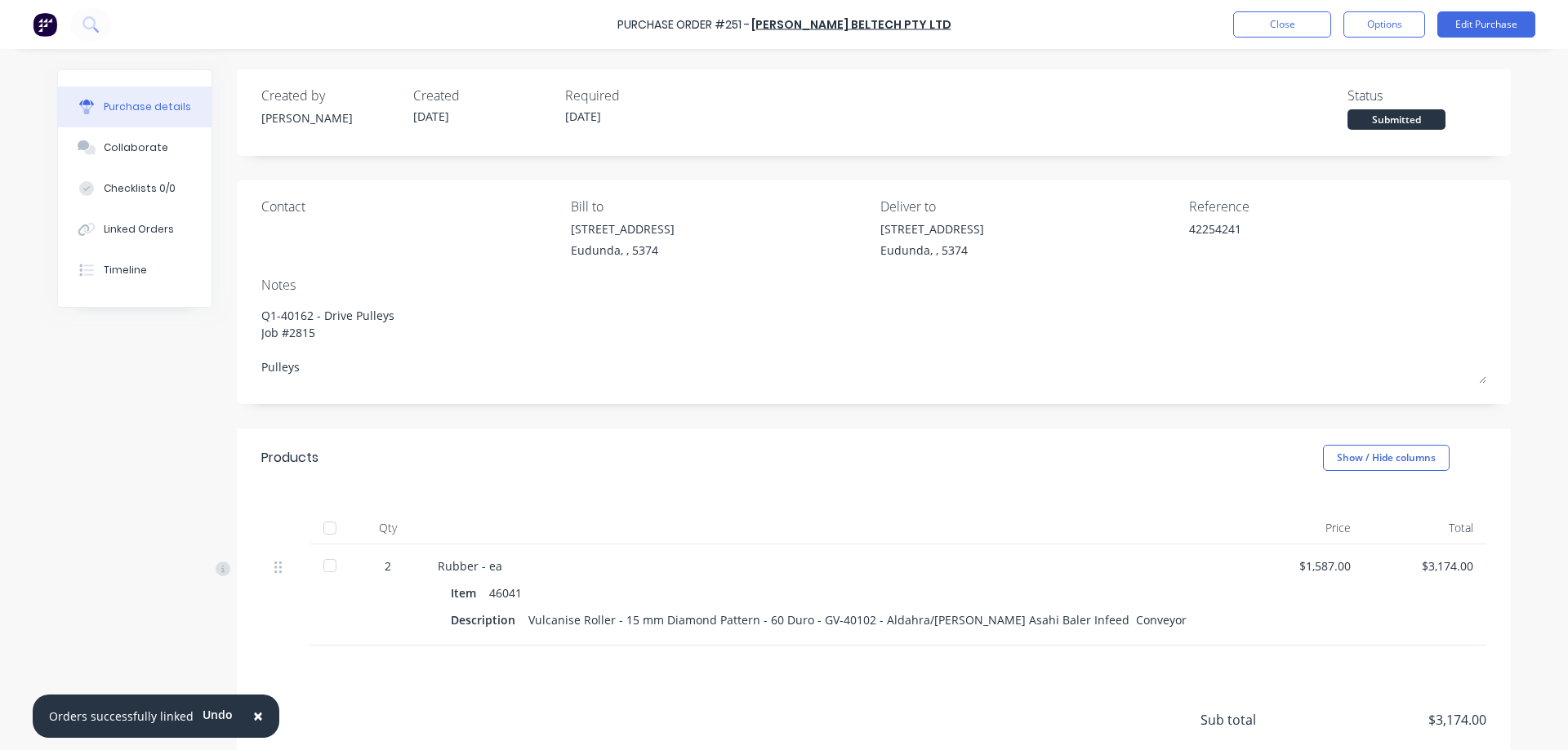
click at [319, 565] on div at bounding box center [329, 566] width 32 height 32
click at [1373, 32] on button "Options" at bounding box center [1384, 25] width 82 height 26
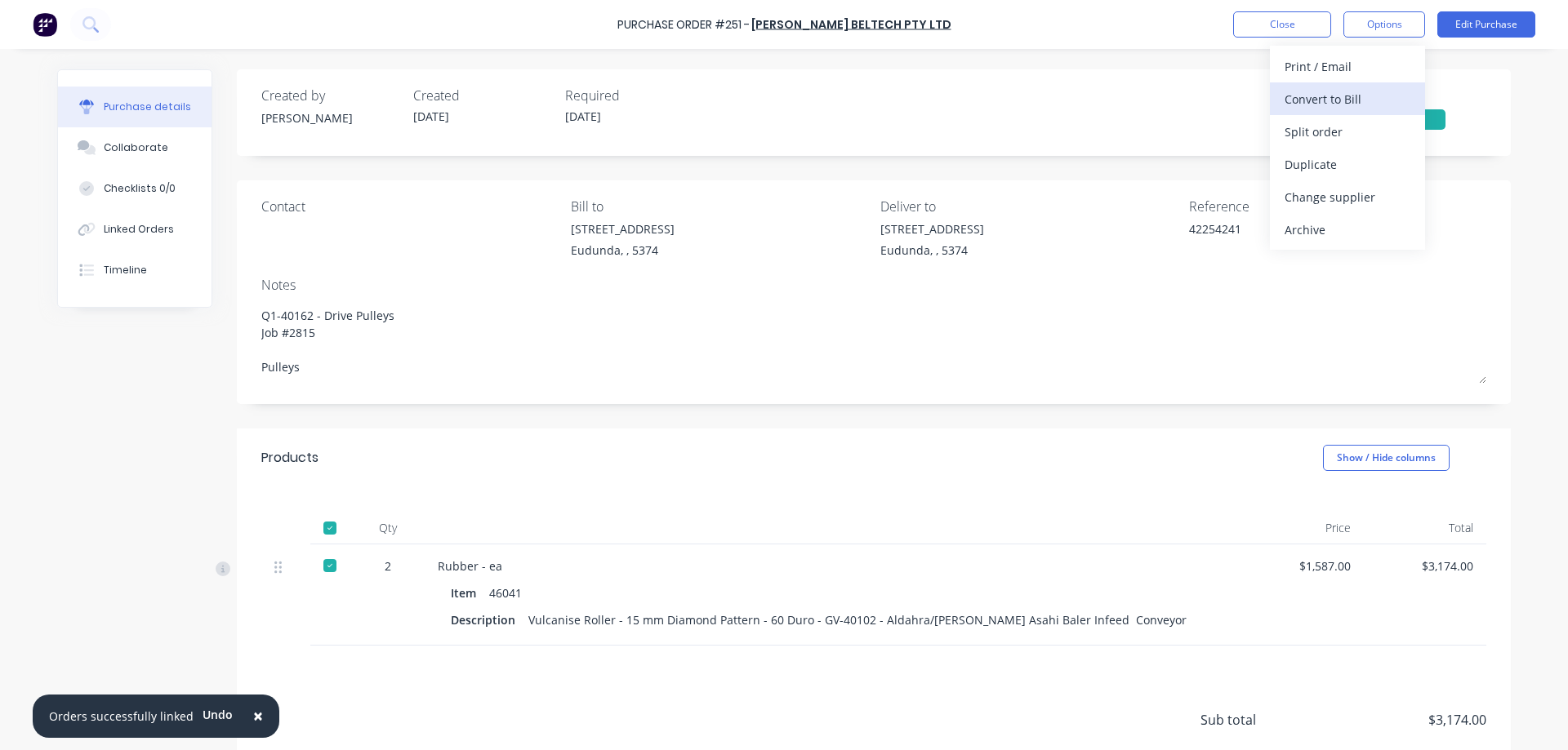
click at [1358, 96] on div "Convert to Bill" at bounding box center [1347, 99] width 126 height 24
type textarea "x"
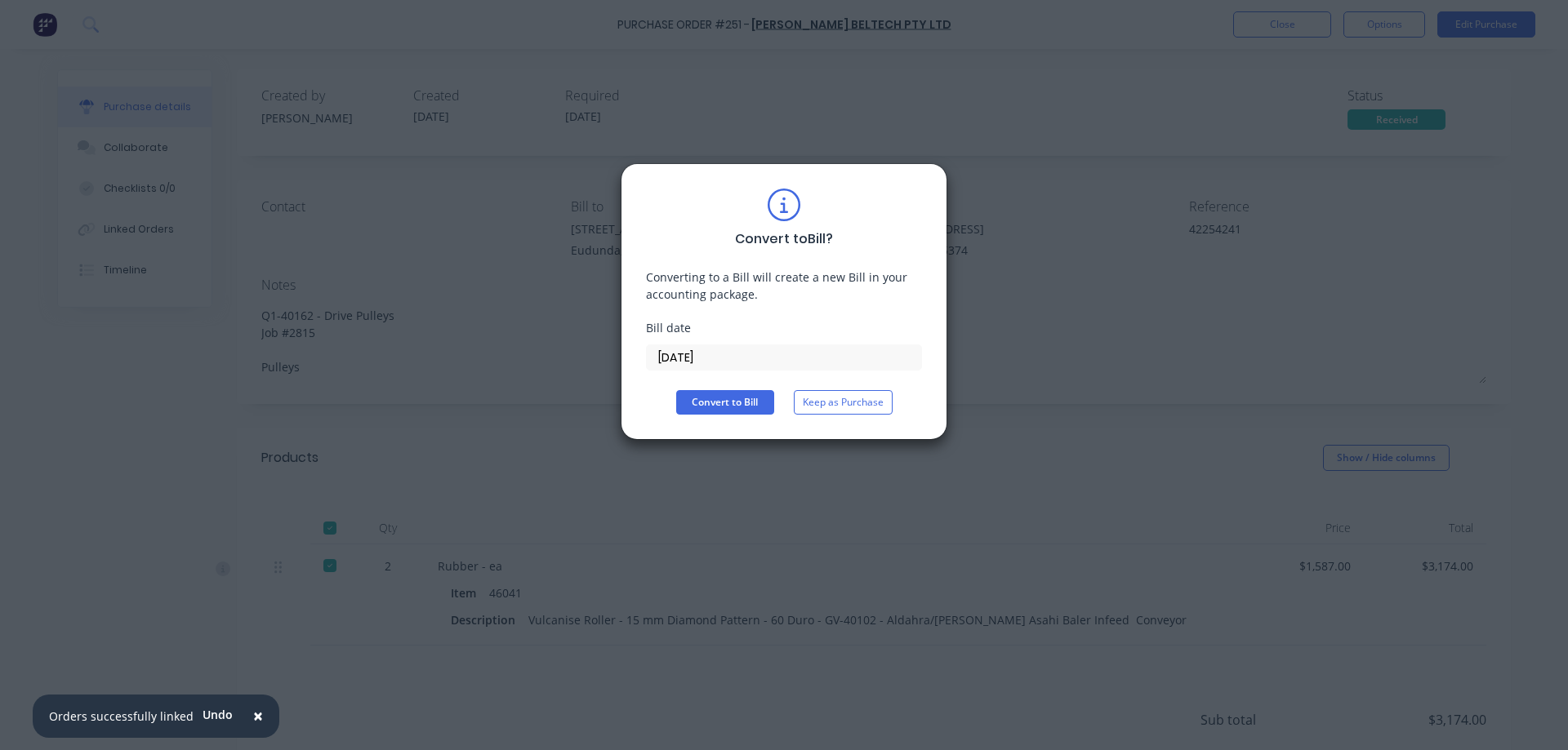
click at [730, 360] on input "08/10/25" at bounding box center [784, 358] width 275 height 25
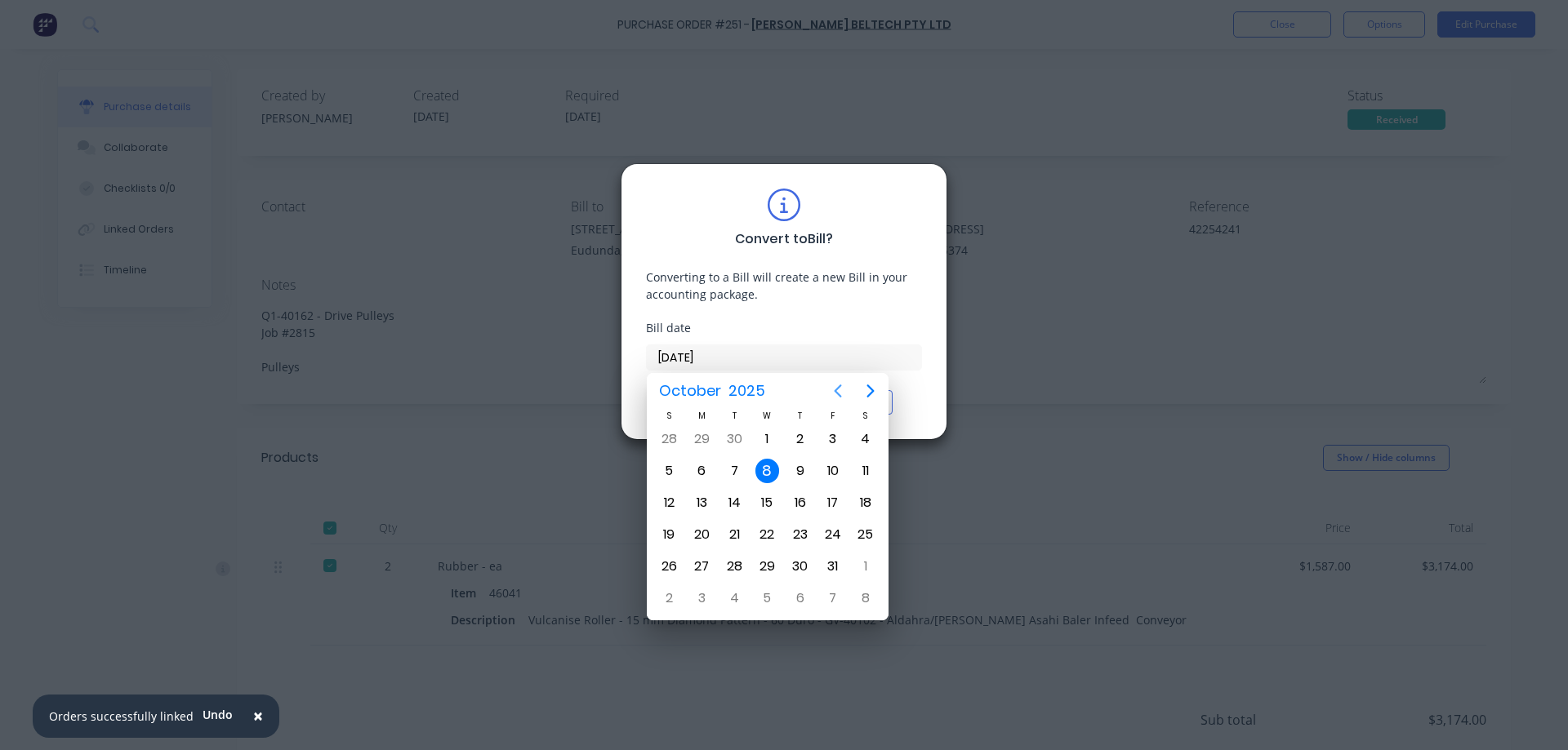
click at [842, 388] on icon "Previous page" at bounding box center [838, 391] width 20 height 20
click at [742, 537] on div "23" at bounding box center [734, 535] width 25 height 25
type input "23/09/25"
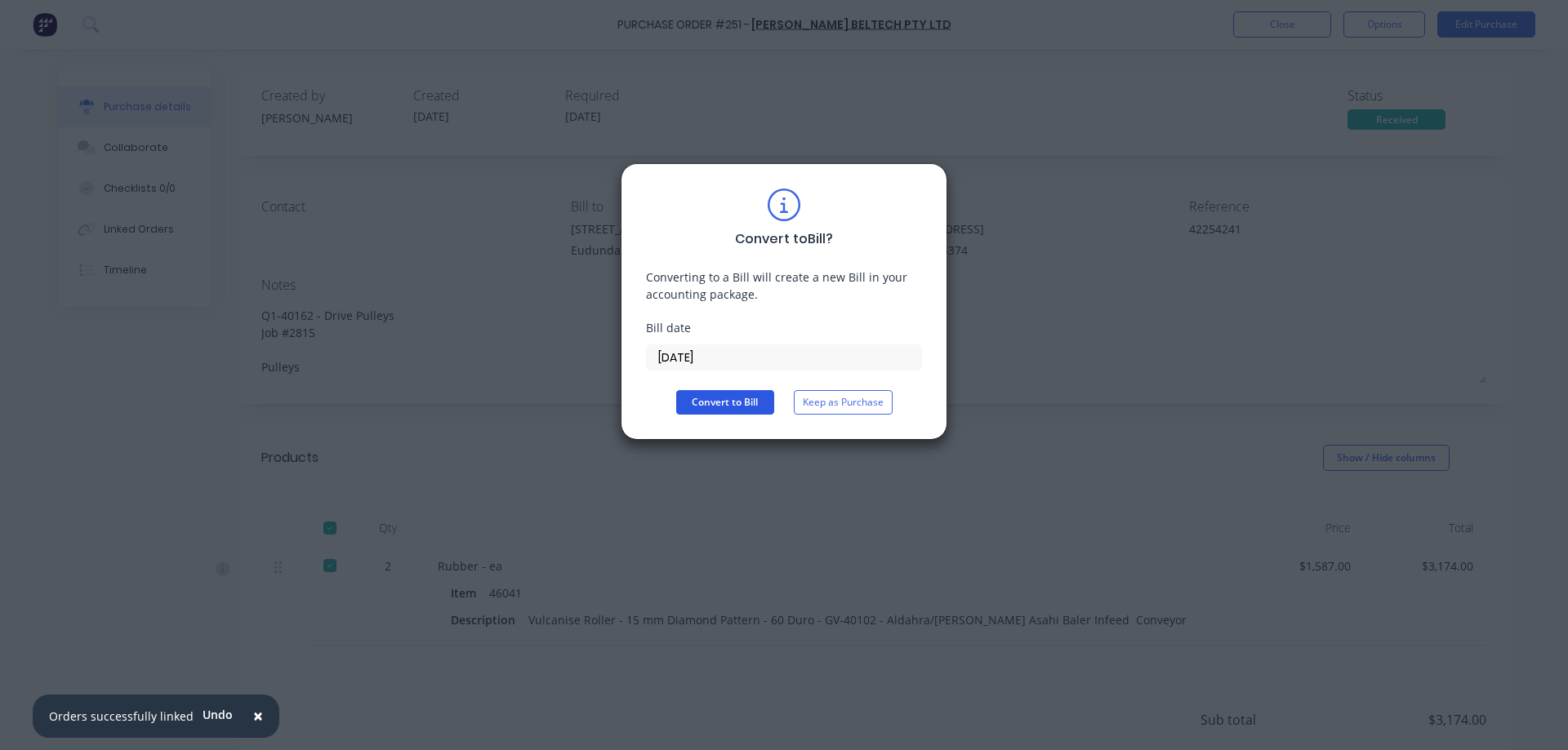
click at [745, 405] on button "Convert to Bill" at bounding box center [725, 403] width 98 height 25
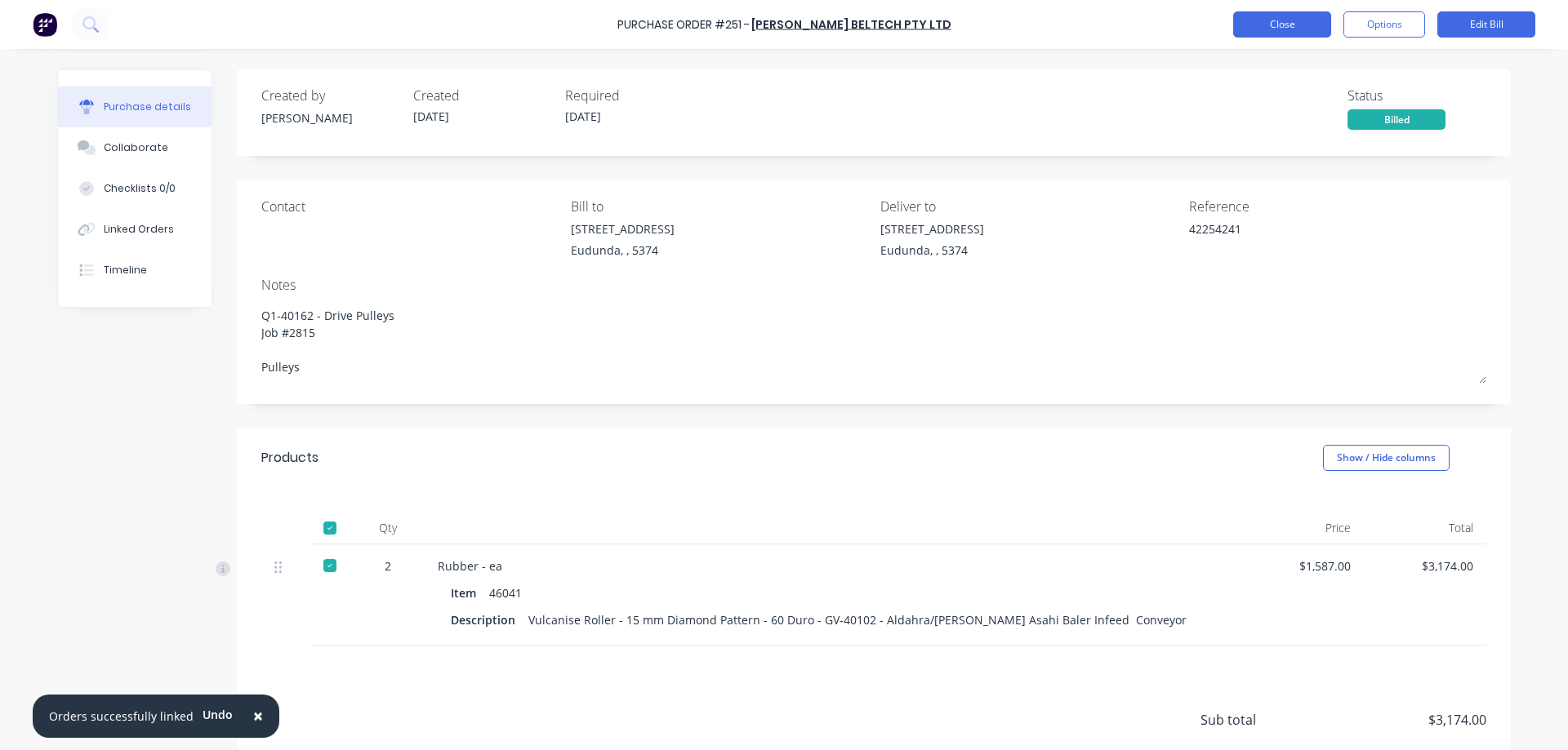
click at [1274, 23] on button "Close" at bounding box center [1282, 25] width 98 height 26
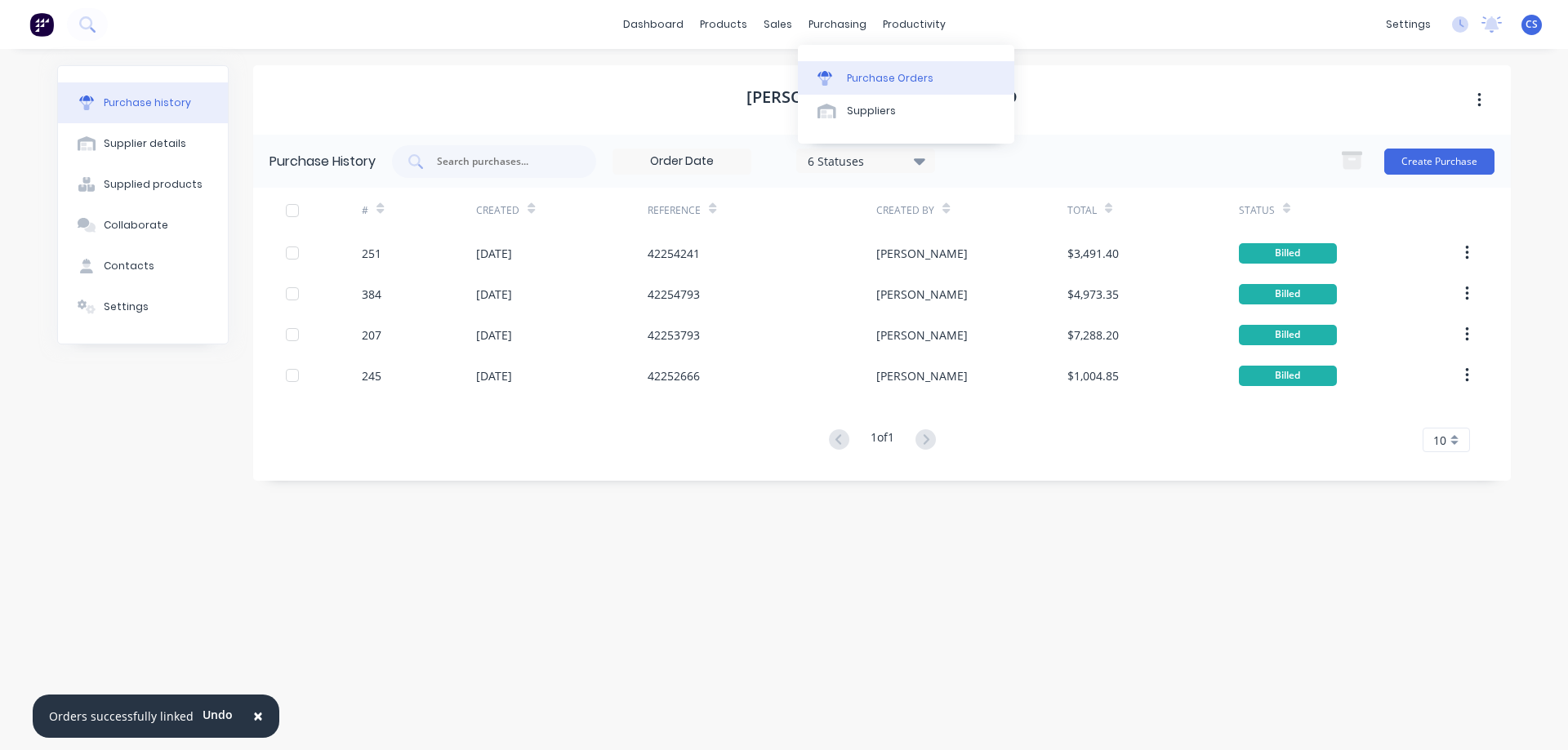
click at [853, 68] on link "Purchase Orders" at bounding box center [906, 77] width 217 height 32
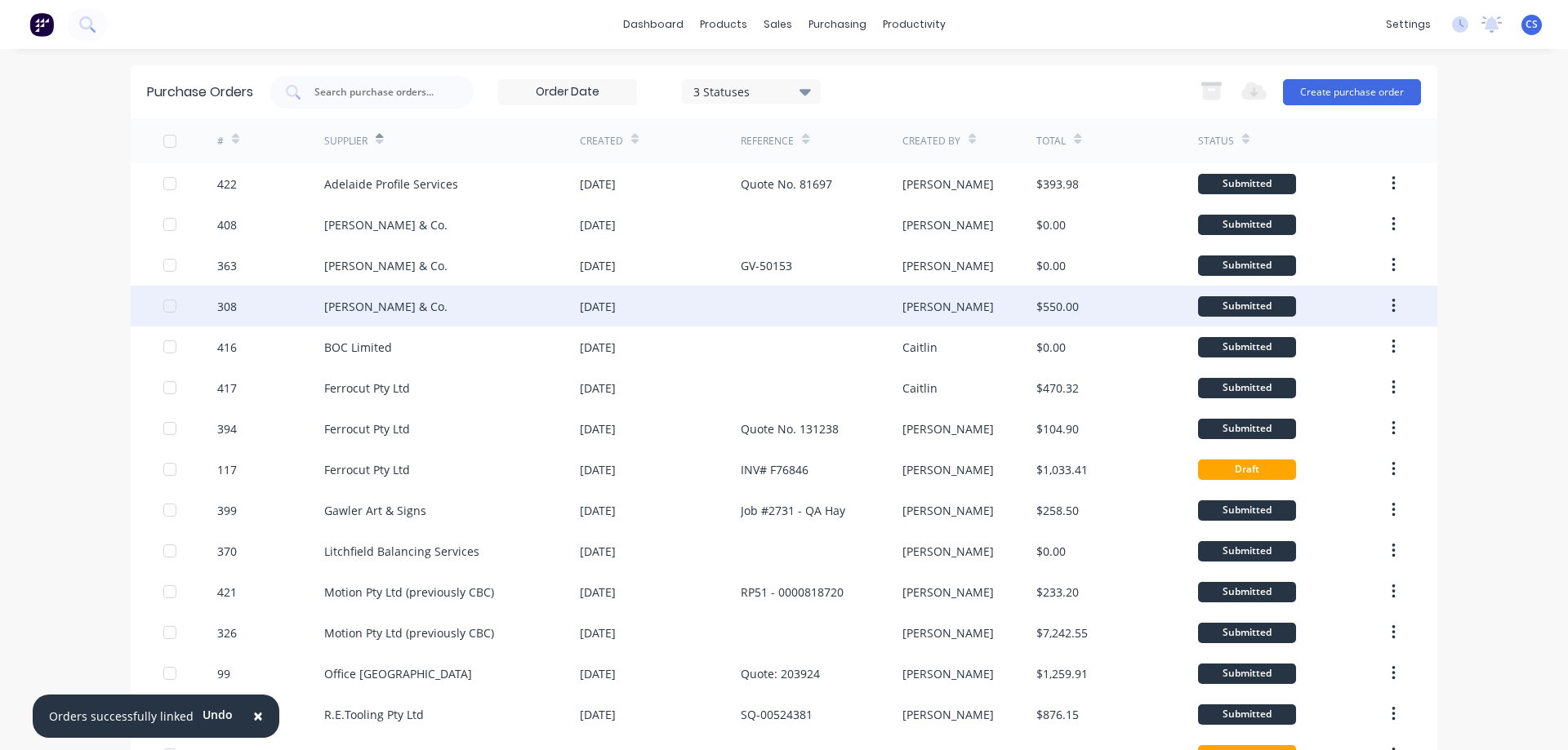
click at [504, 294] on div "Bob Jolly & Co." at bounding box center [452, 306] width 256 height 41
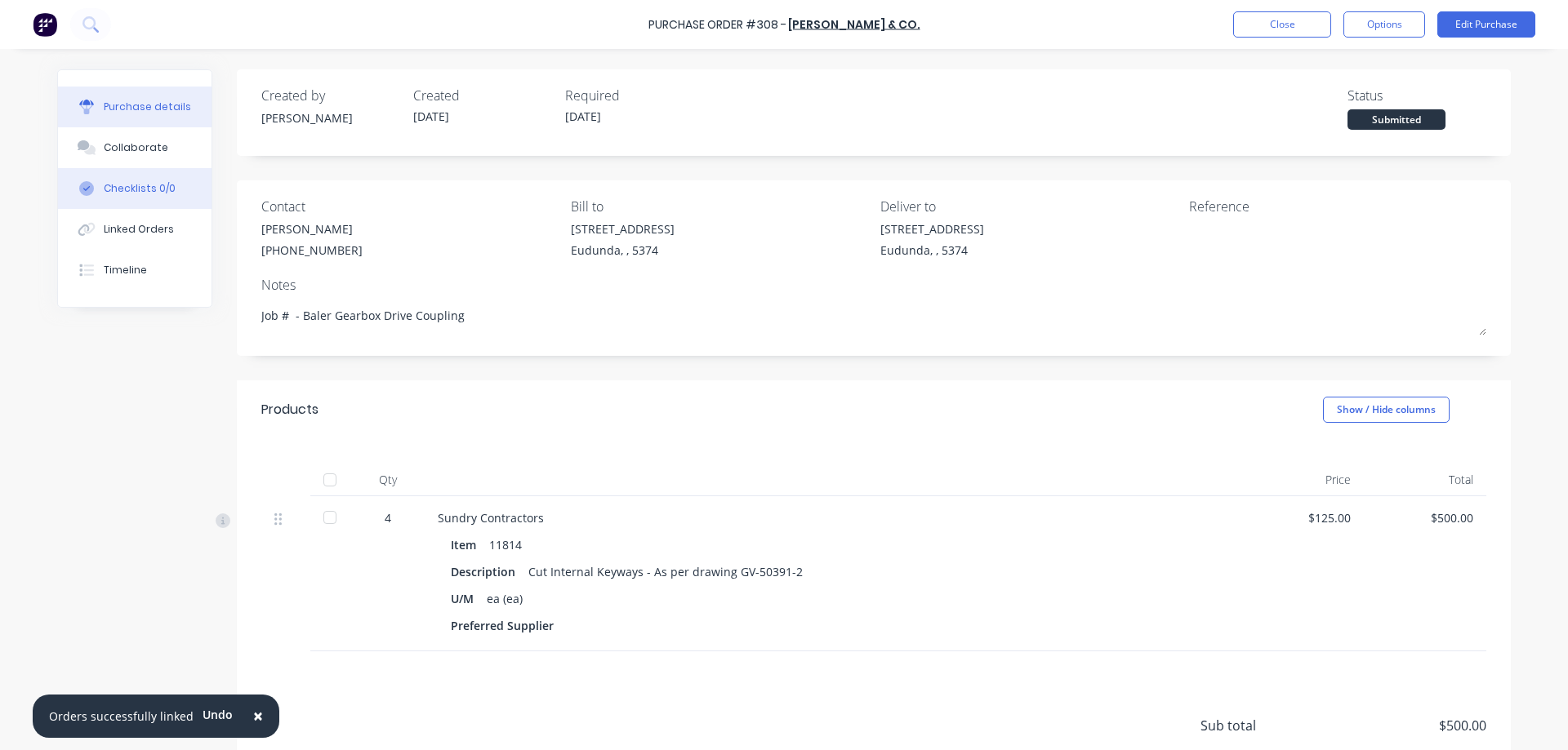
click at [154, 218] on button "Linked Orders" at bounding box center [135, 229] width 154 height 41
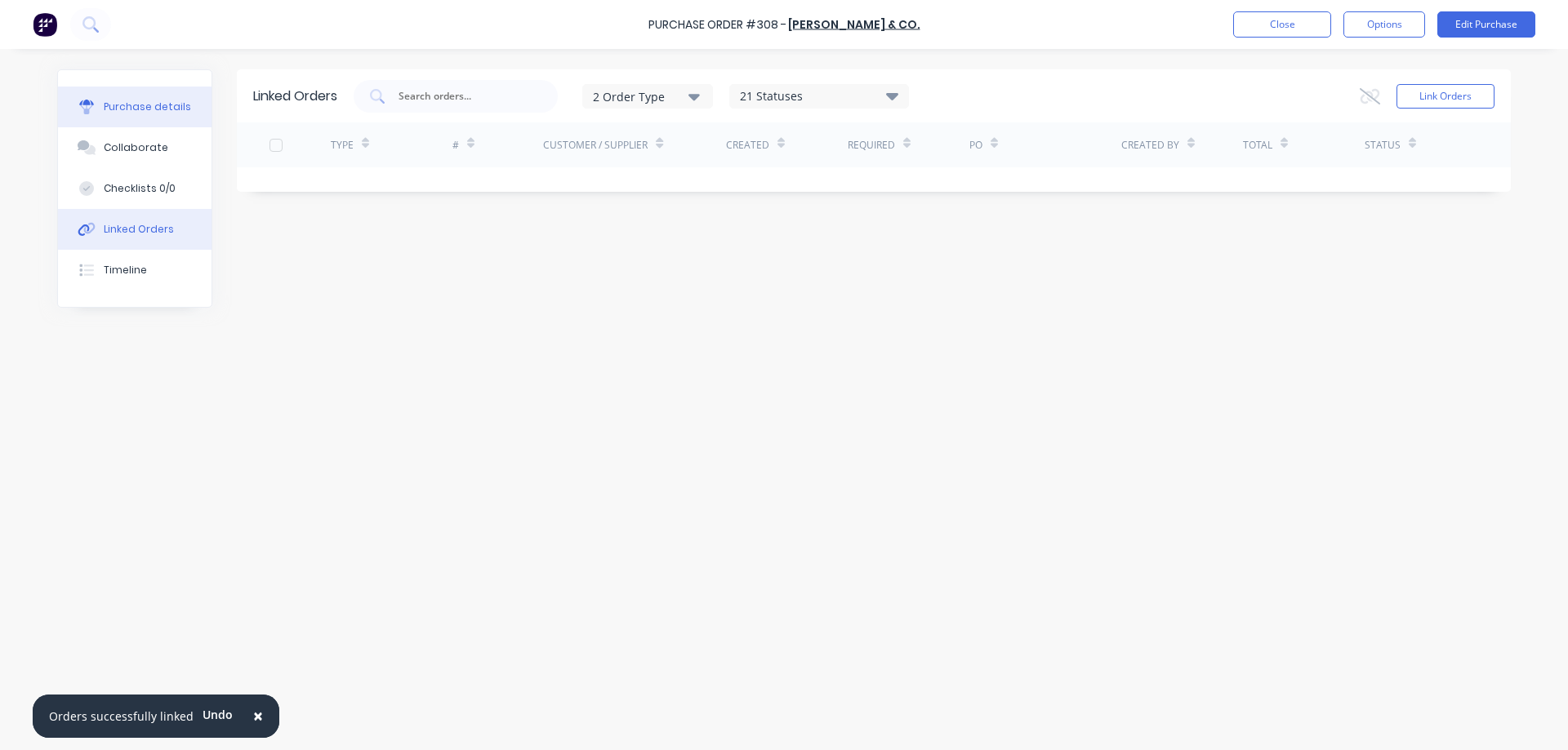
click at [147, 117] on button "Purchase details" at bounding box center [135, 107] width 154 height 41
type textarea "x"
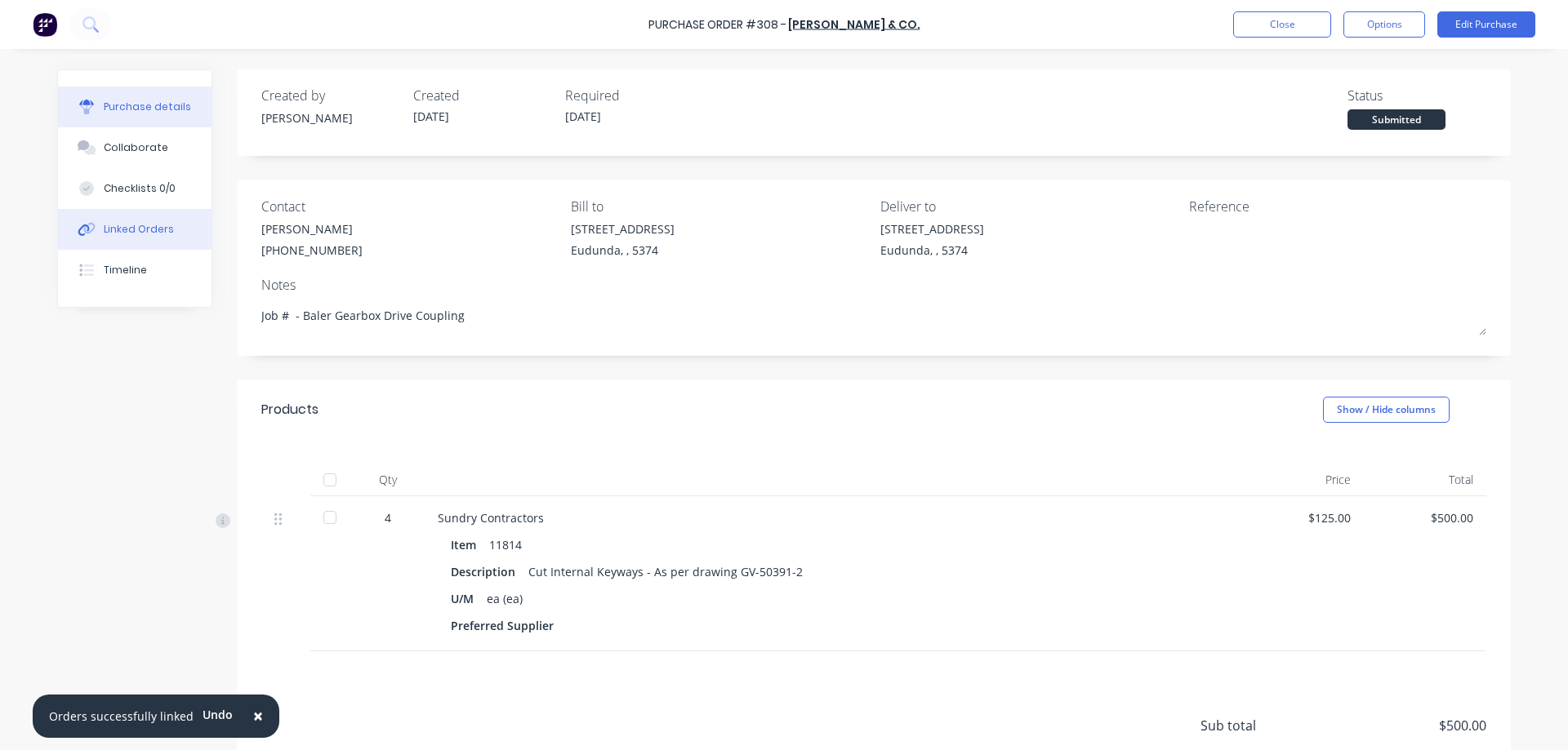
click at [173, 232] on button "Linked Orders" at bounding box center [135, 229] width 154 height 41
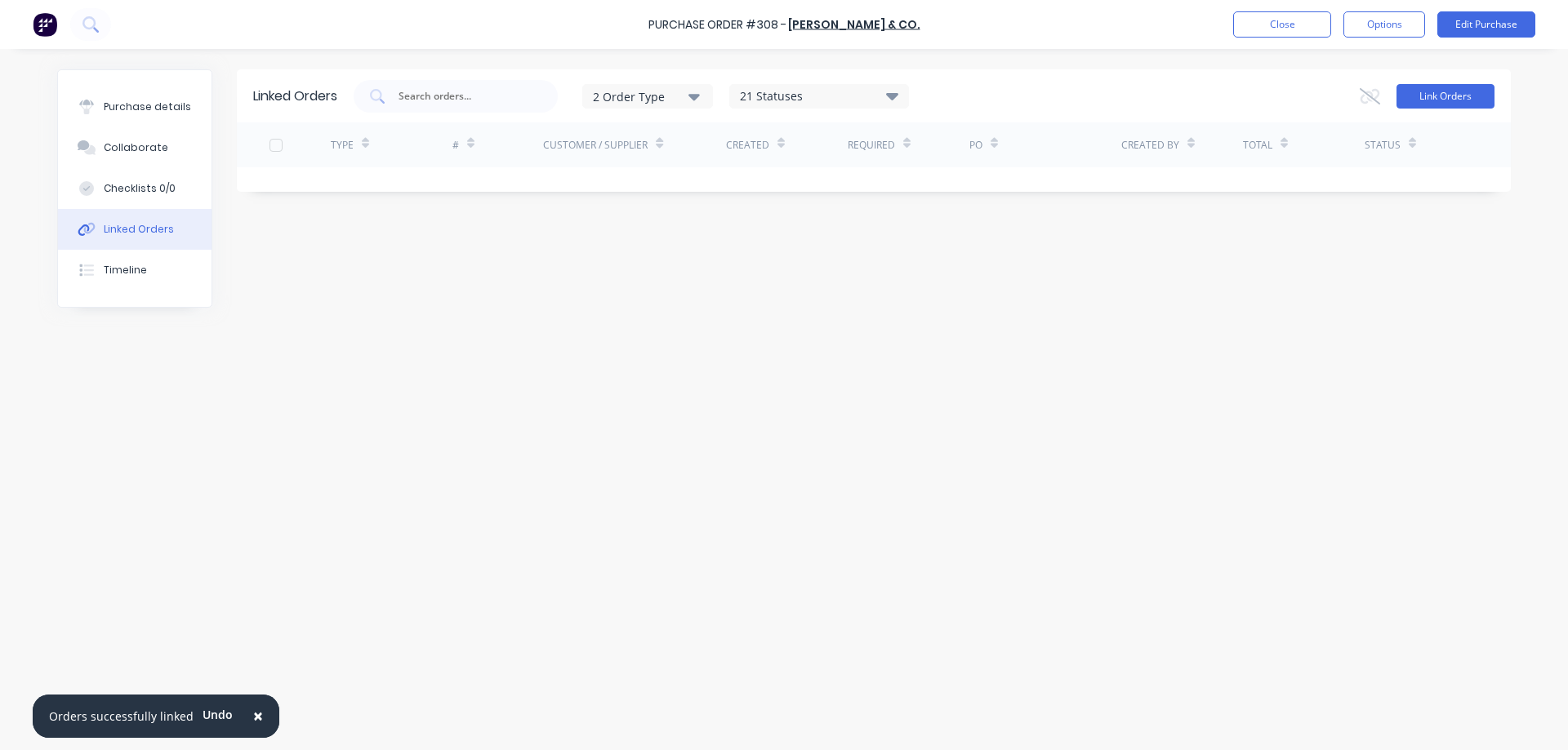
click at [1453, 88] on button "Link Orders" at bounding box center [1445, 97] width 98 height 25
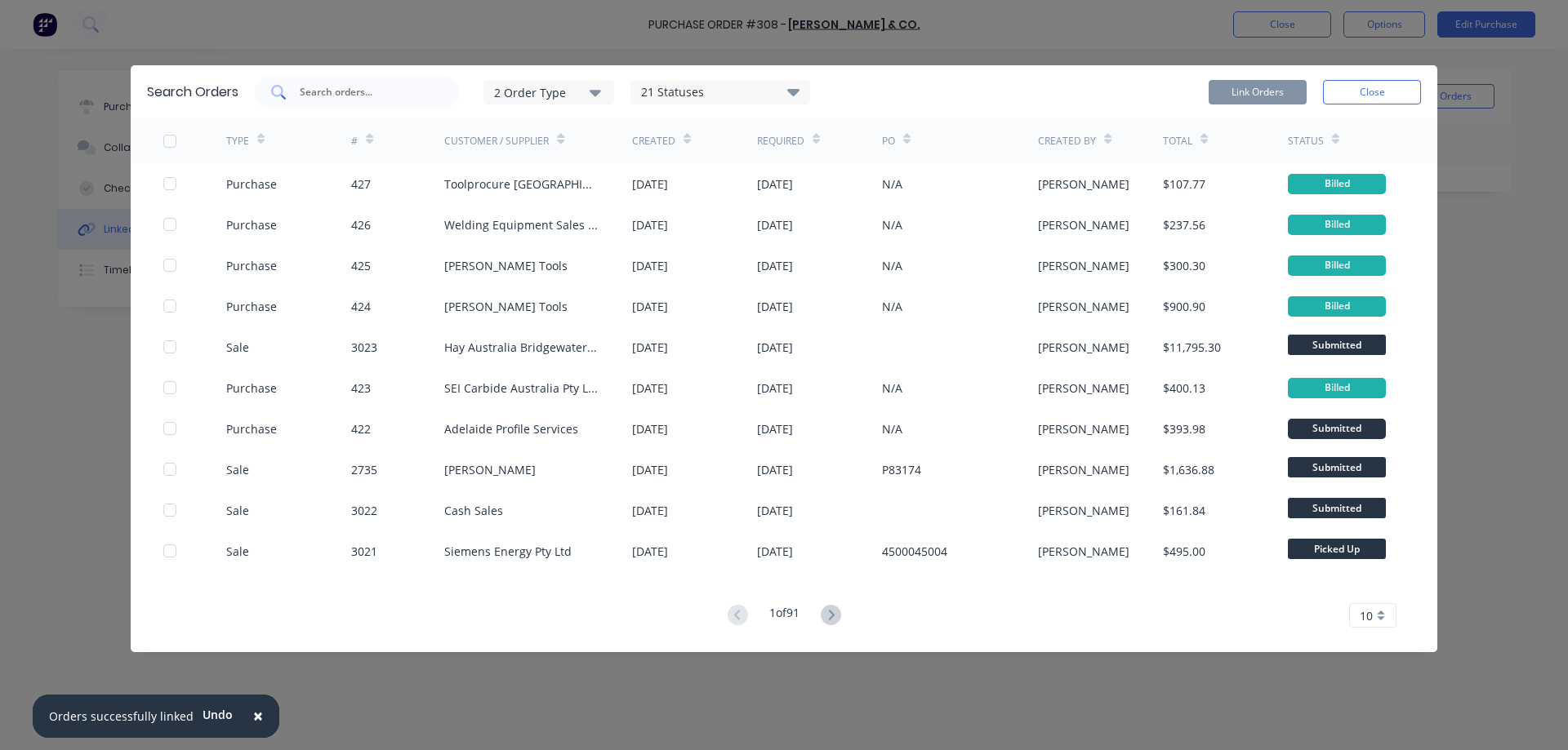
click at [328, 88] on input "text" at bounding box center [366, 93] width 136 height 17
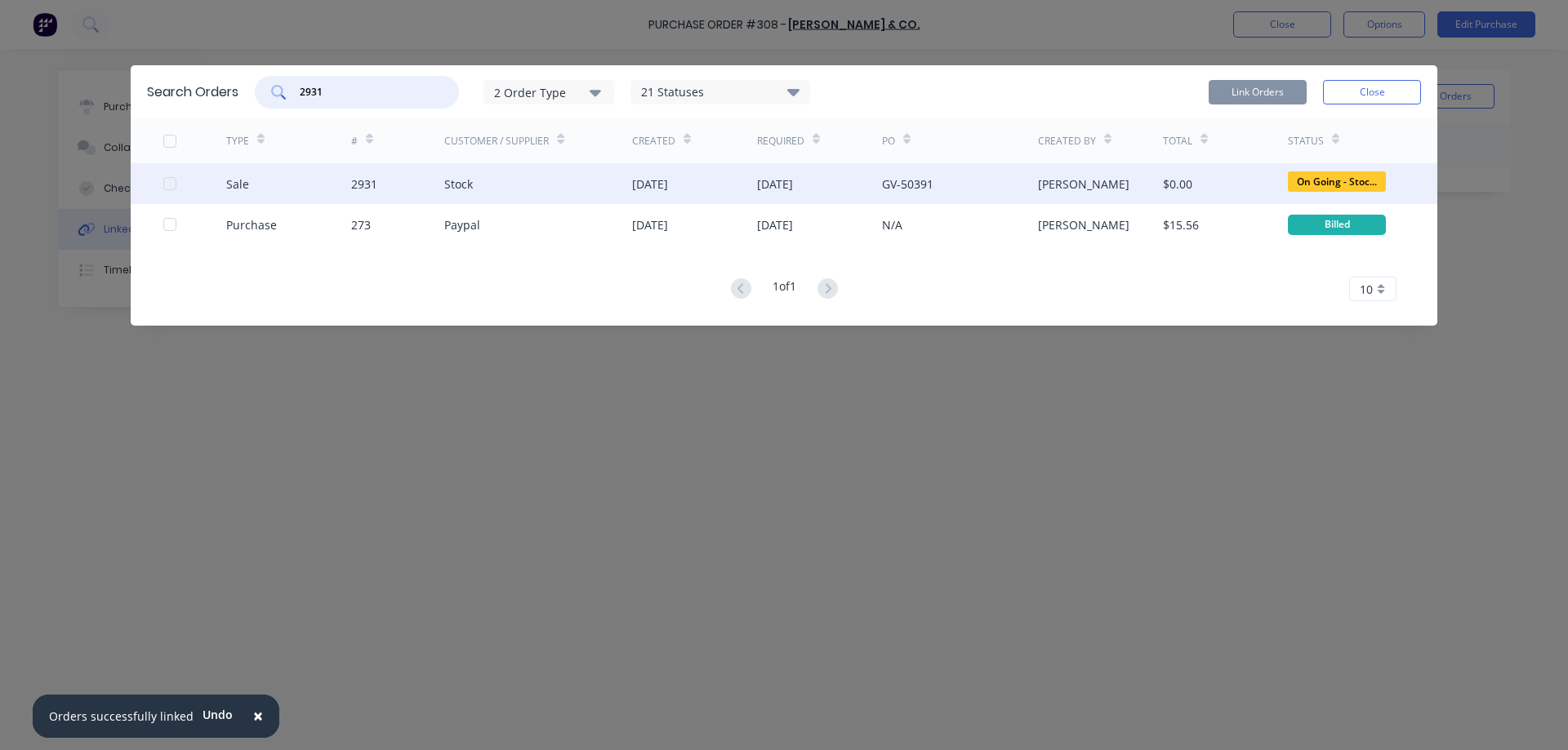
click at [169, 186] on div at bounding box center [170, 183] width 32 height 32
type input "2931"
click at [1278, 100] on button "Link Orders" at bounding box center [1257, 93] width 98 height 25
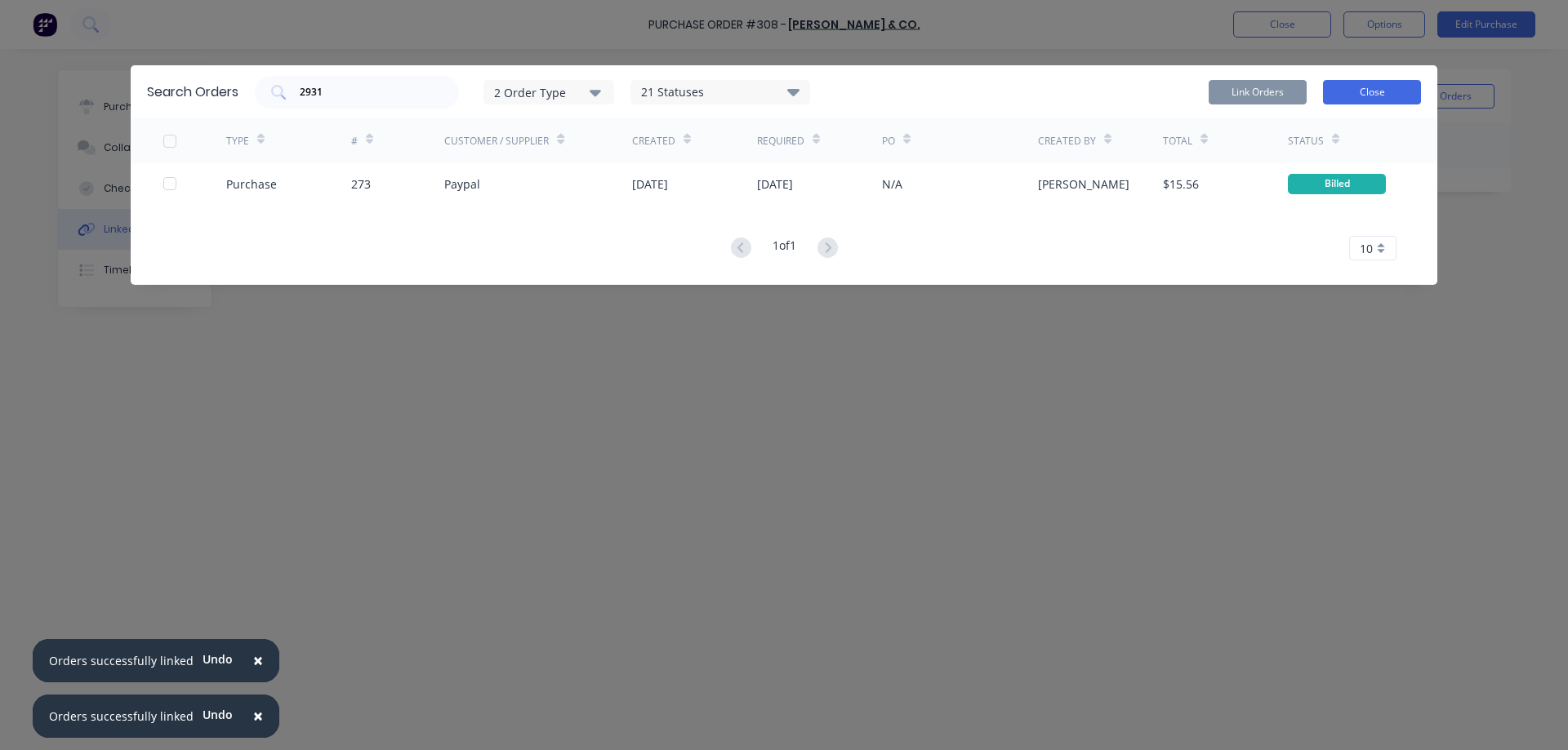
click at [1365, 90] on button "Close" at bounding box center [1372, 93] width 98 height 25
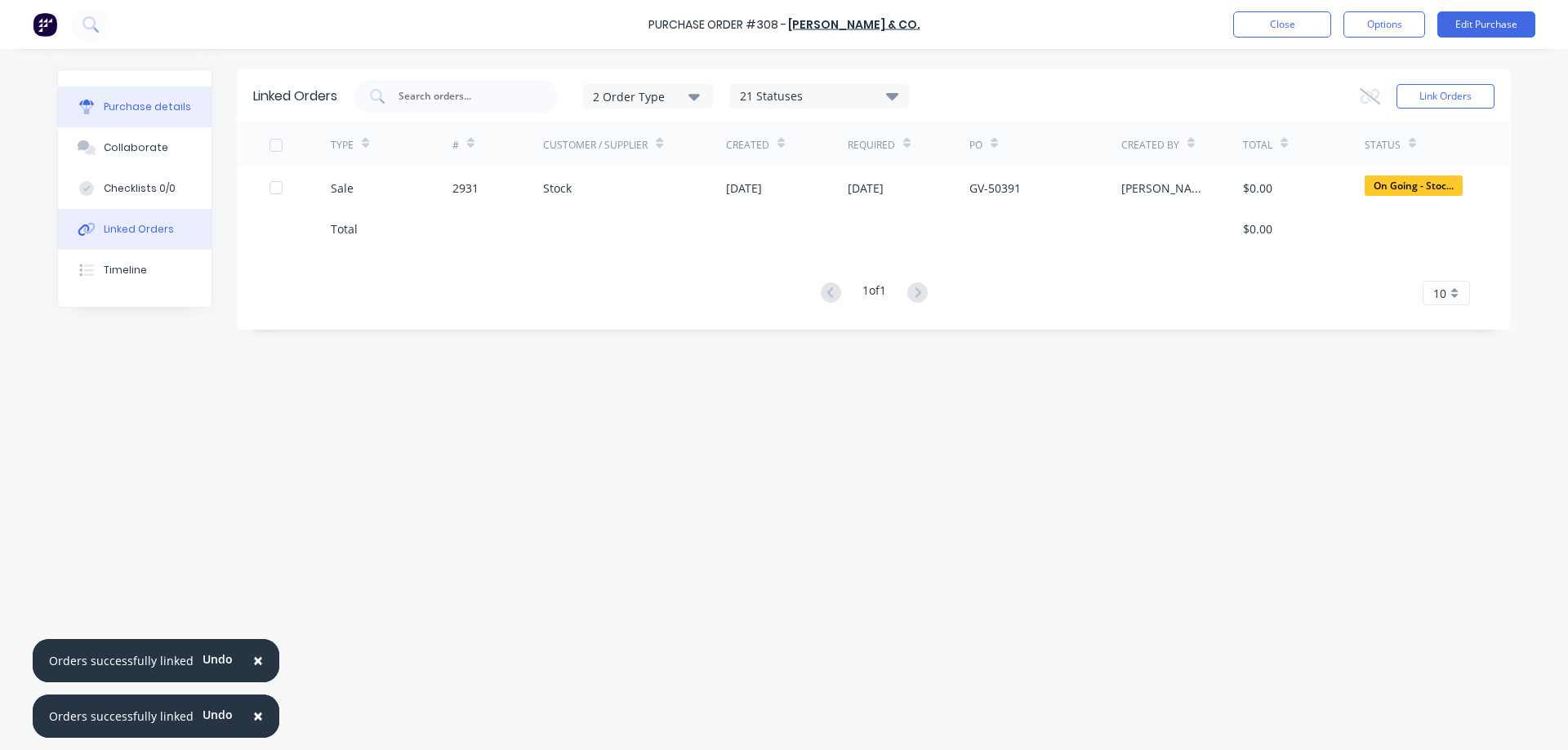
click at [185, 107] on button "Purchase details" at bounding box center [135, 107] width 154 height 41
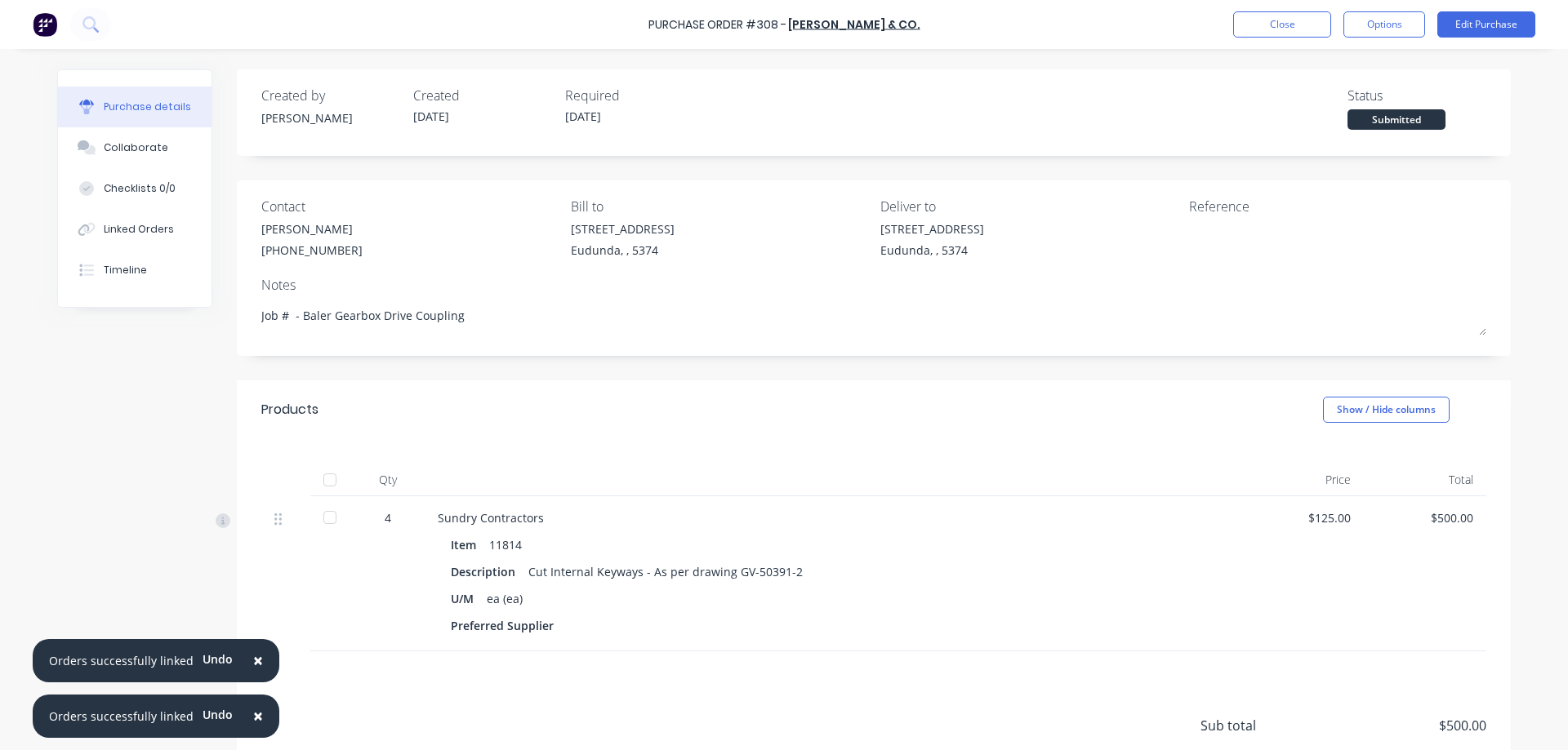
click at [253, 716] on span "×" at bounding box center [258, 716] width 10 height 23
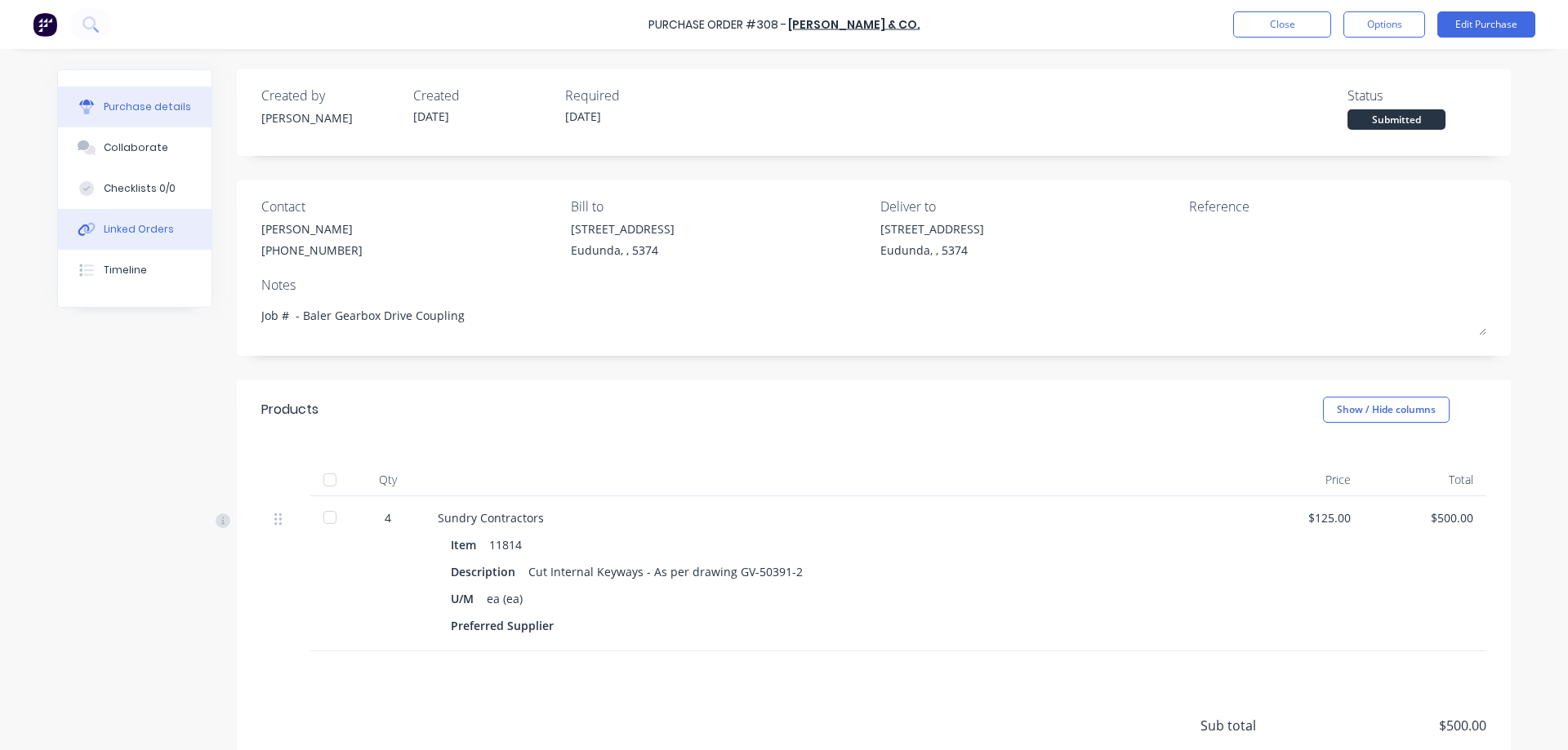
click at [153, 223] on div "Linked Orders" at bounding box center [138, 230] width 70 height 15
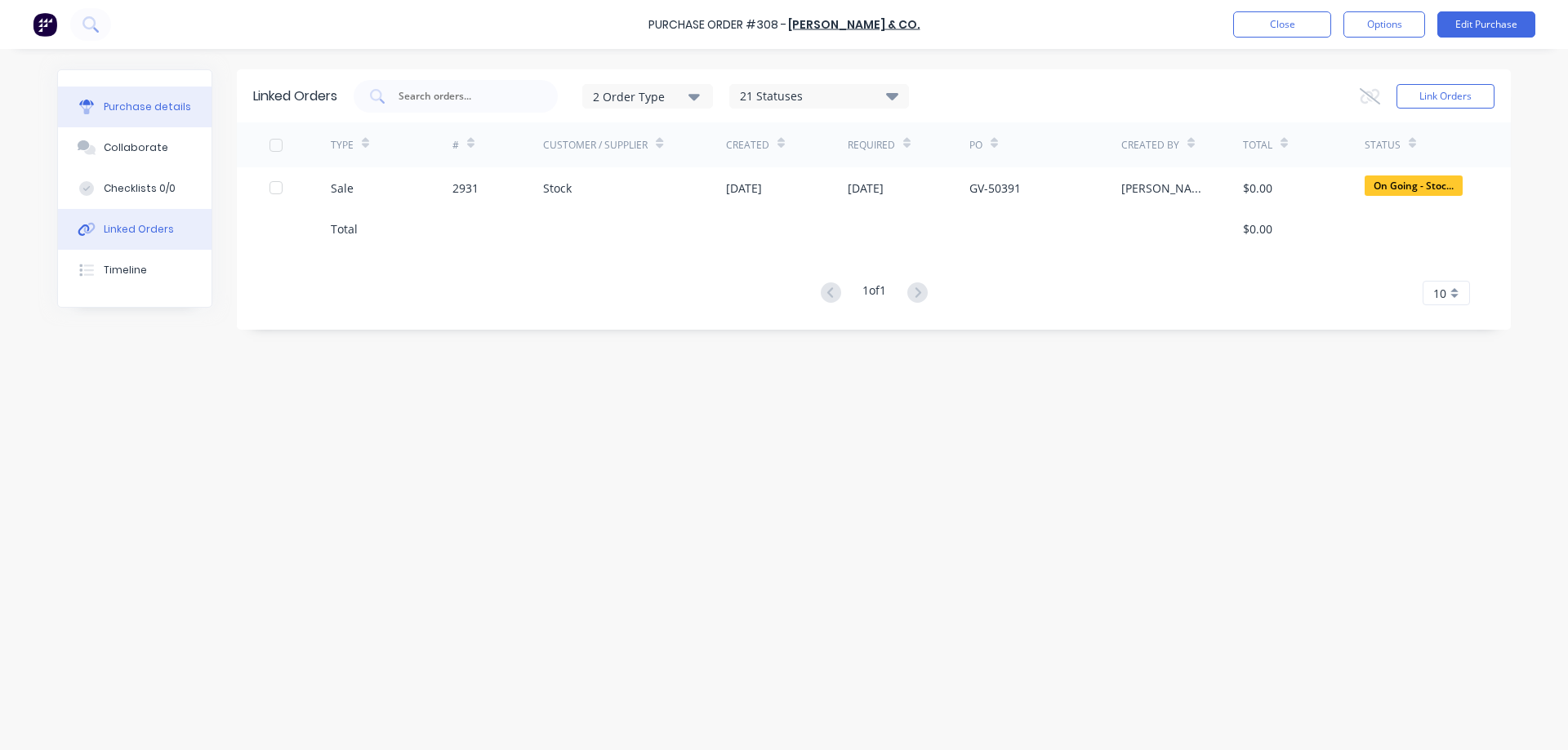
click at [164, 107] on div "Purchase details" at bounding box center [147, 107] width 88 height 15
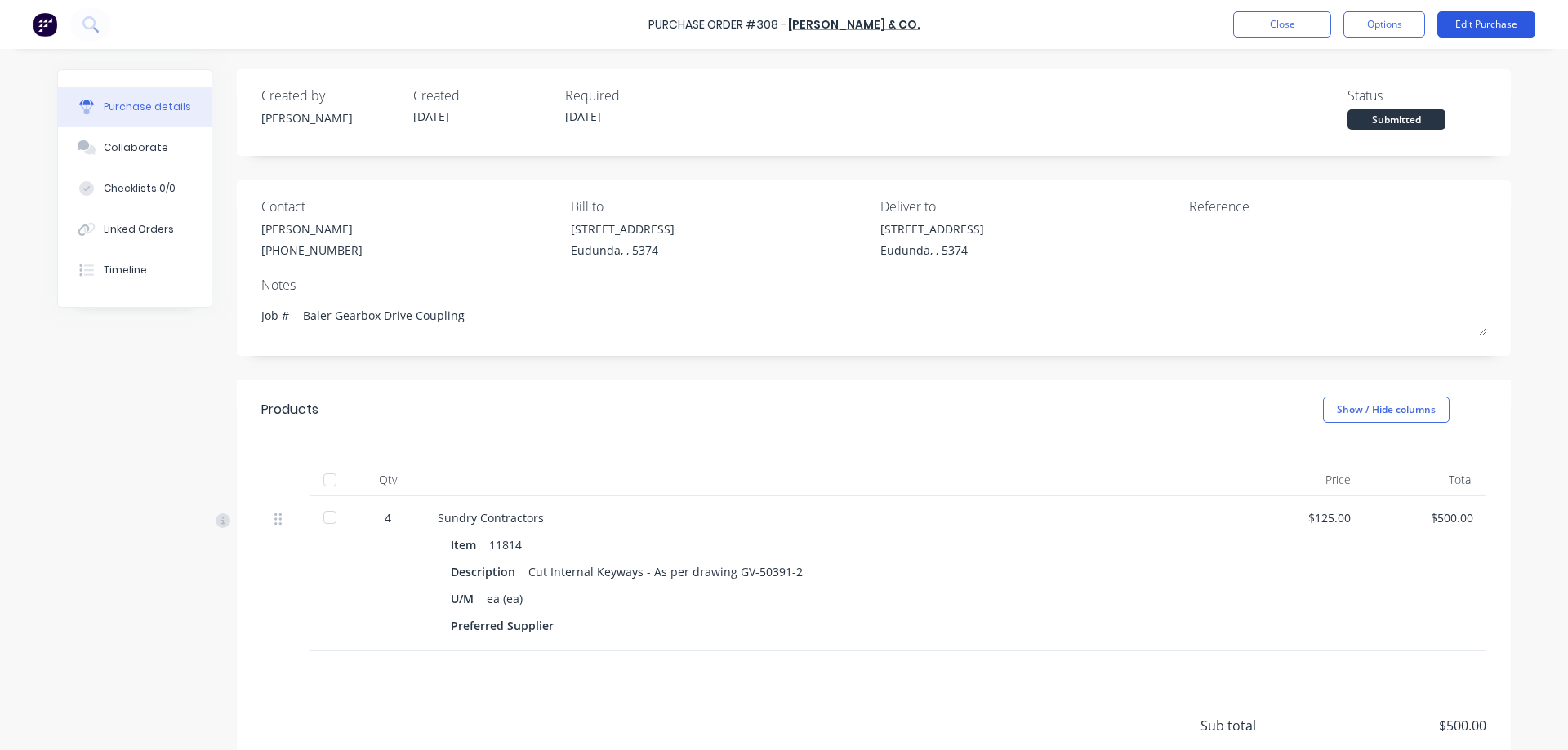
click at [1490, 28] on button "Edit Purchase" at bounding box center [1486, 25] width 98 height 26
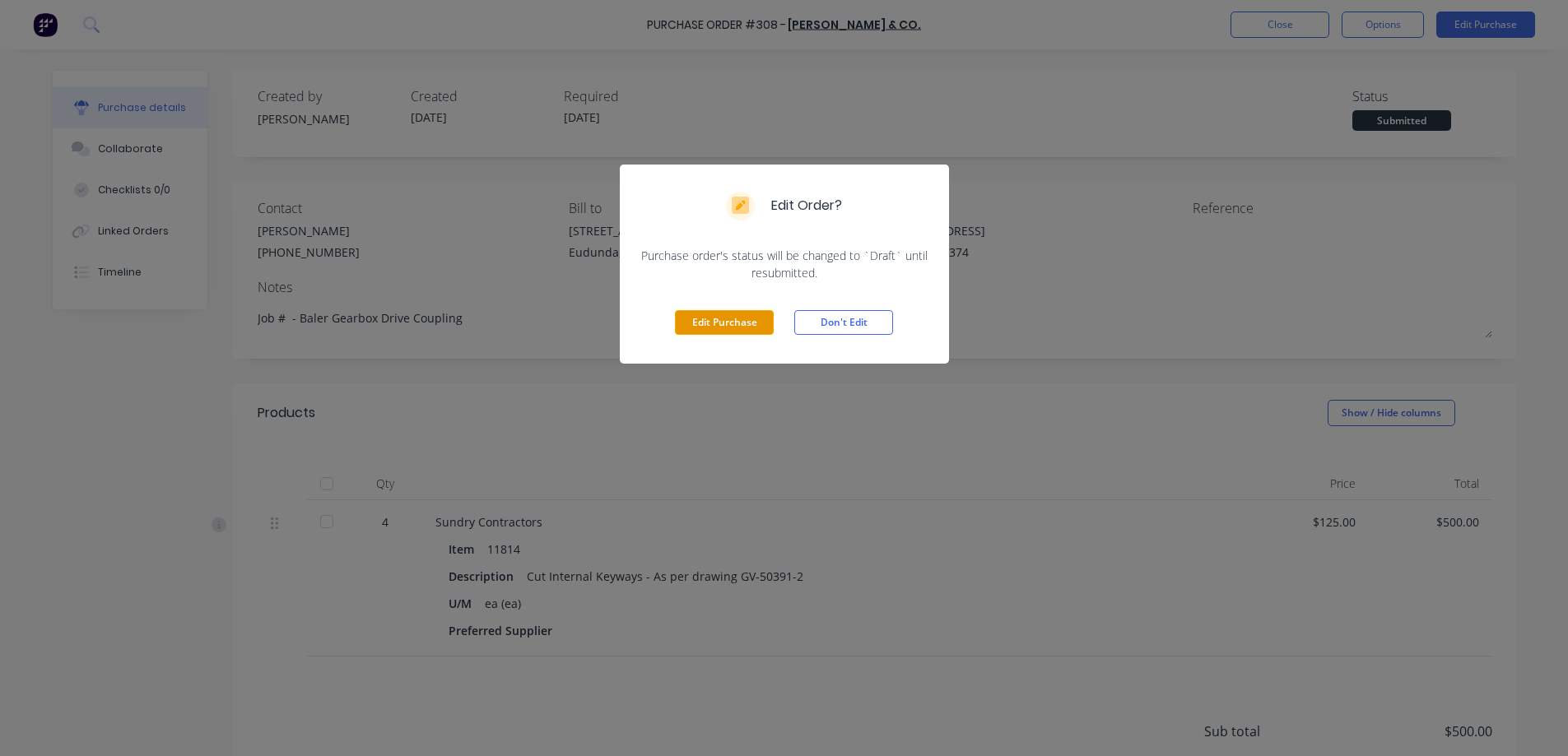
click at [753, 324] on button "Edit Purchase" at bounding box center [724, 323] width 98 height 25
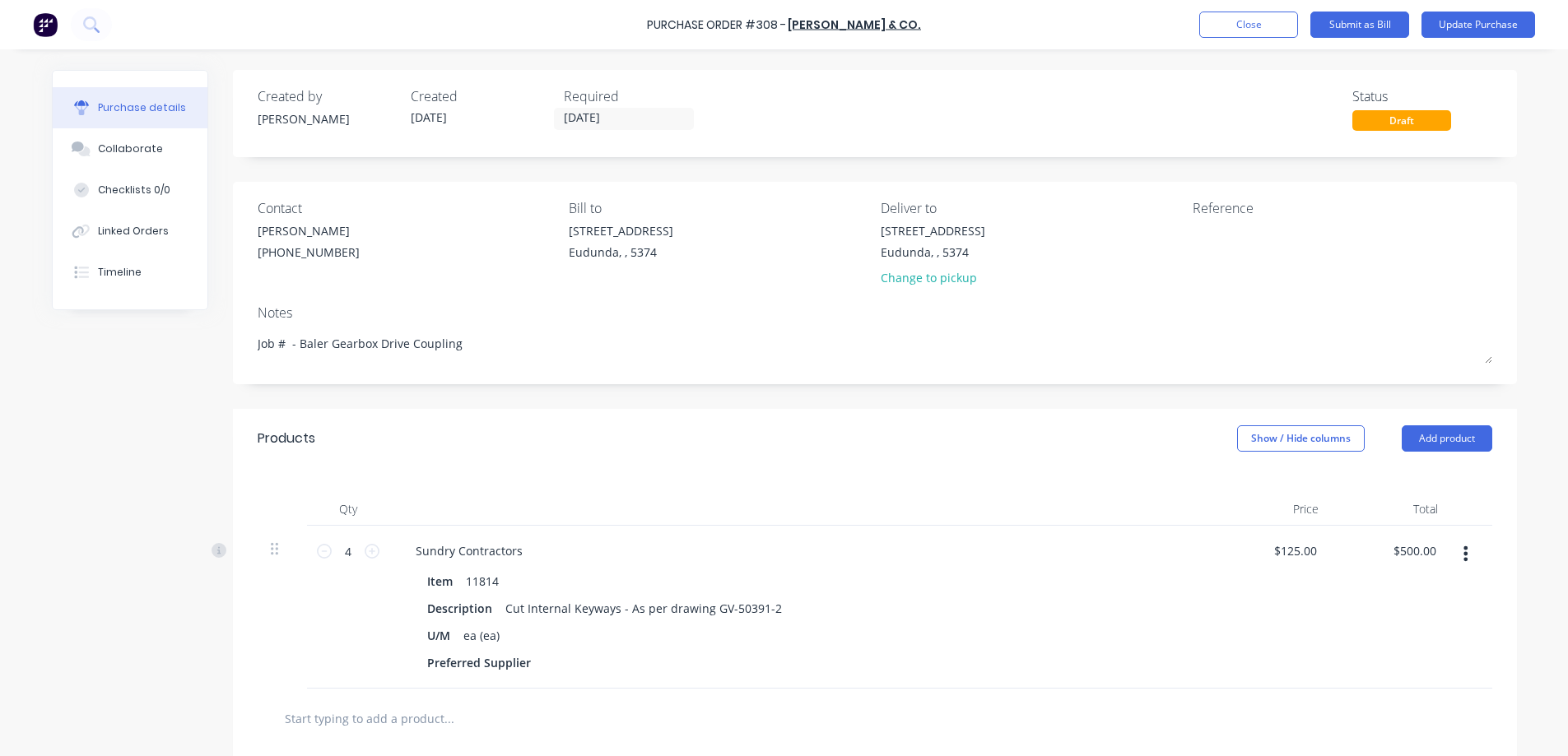
type textarea "x"
click at [1240, 232] on textarea at bounding box center [1301, 241] width 206 height 37
type textarea "49063303"
type textarea "x"
type textarea "49063303"
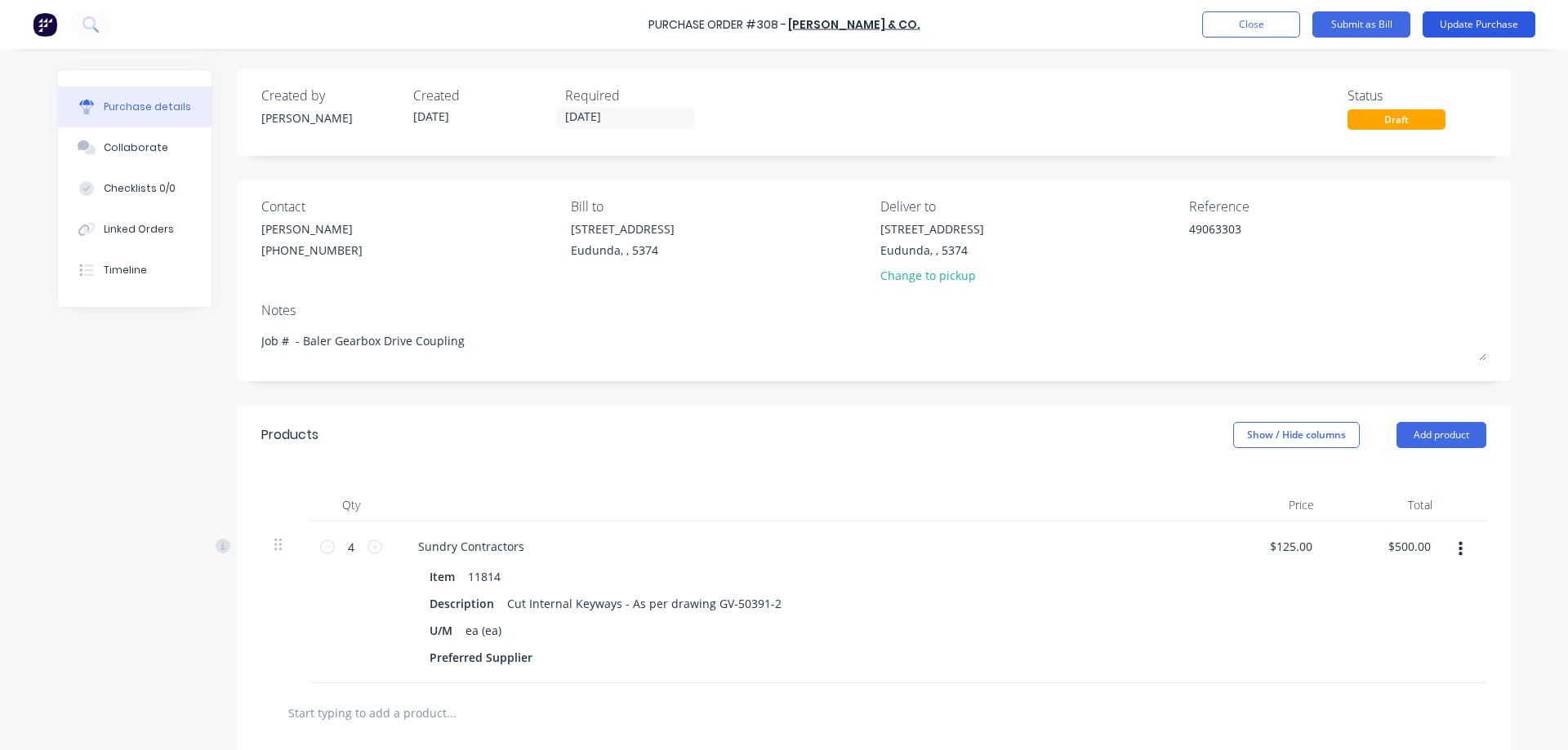
click at [1509, 29] on button "Update Purchase" at bounding box center [1479, 25] width 112 height 26
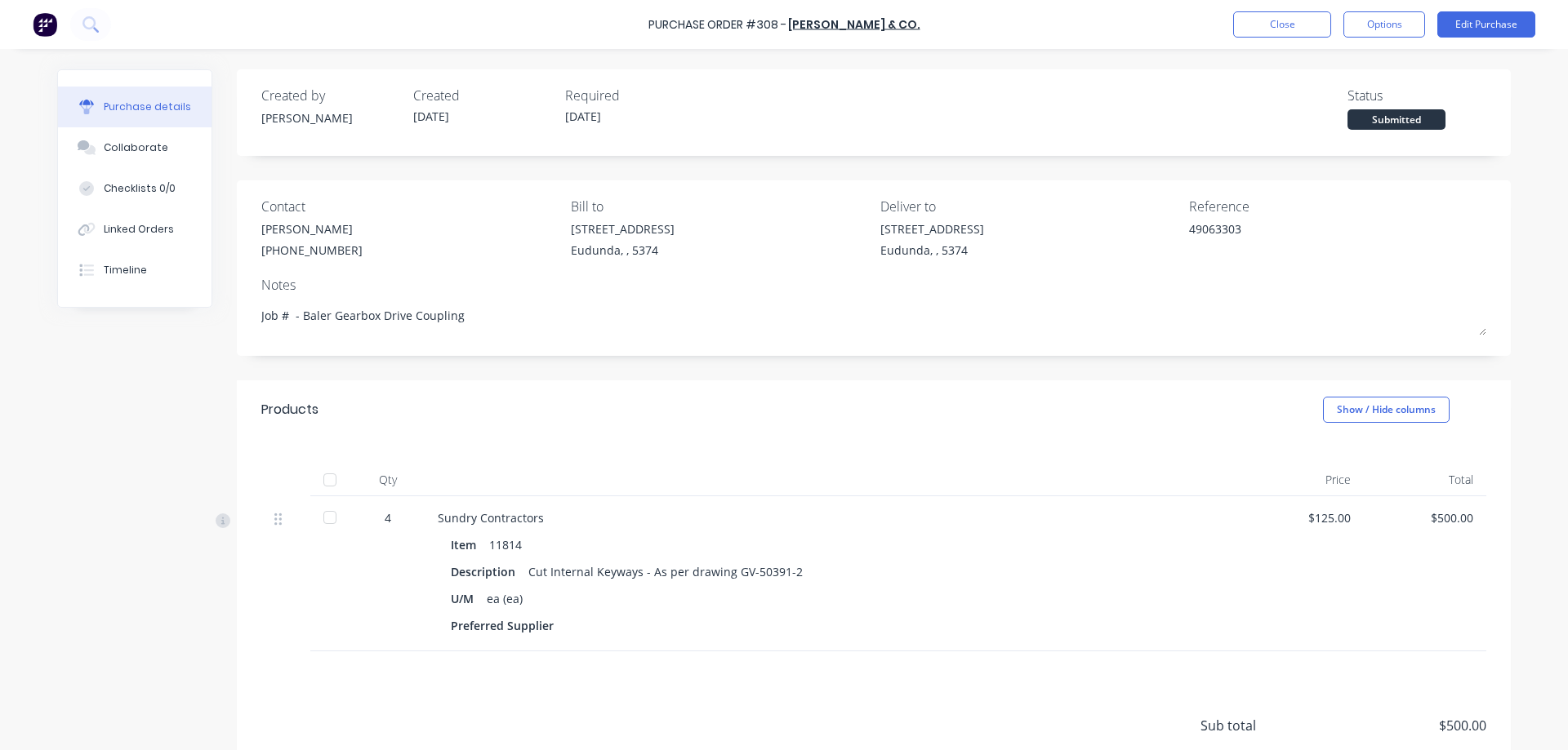
click at [320, 485] on div at bounding box center [329, 480] width 32 height 32
click at [1358, 23] on button "Options" at bounding box center [1384, 25] width 82 height 26
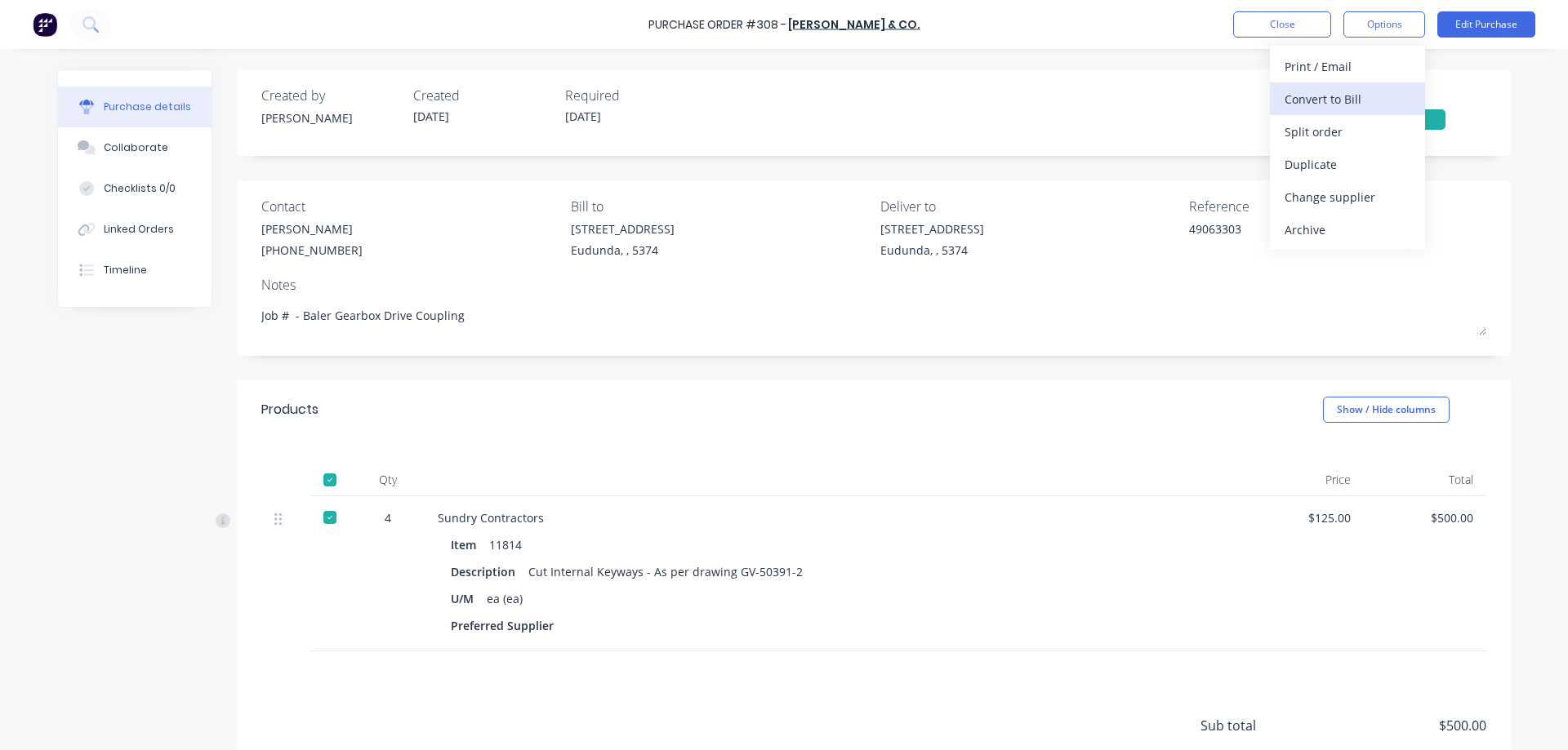
click at [1359, 97] on div "Convert to Bill" at bounding box center [1347, 99] width 126 height 24
type textarea "x"
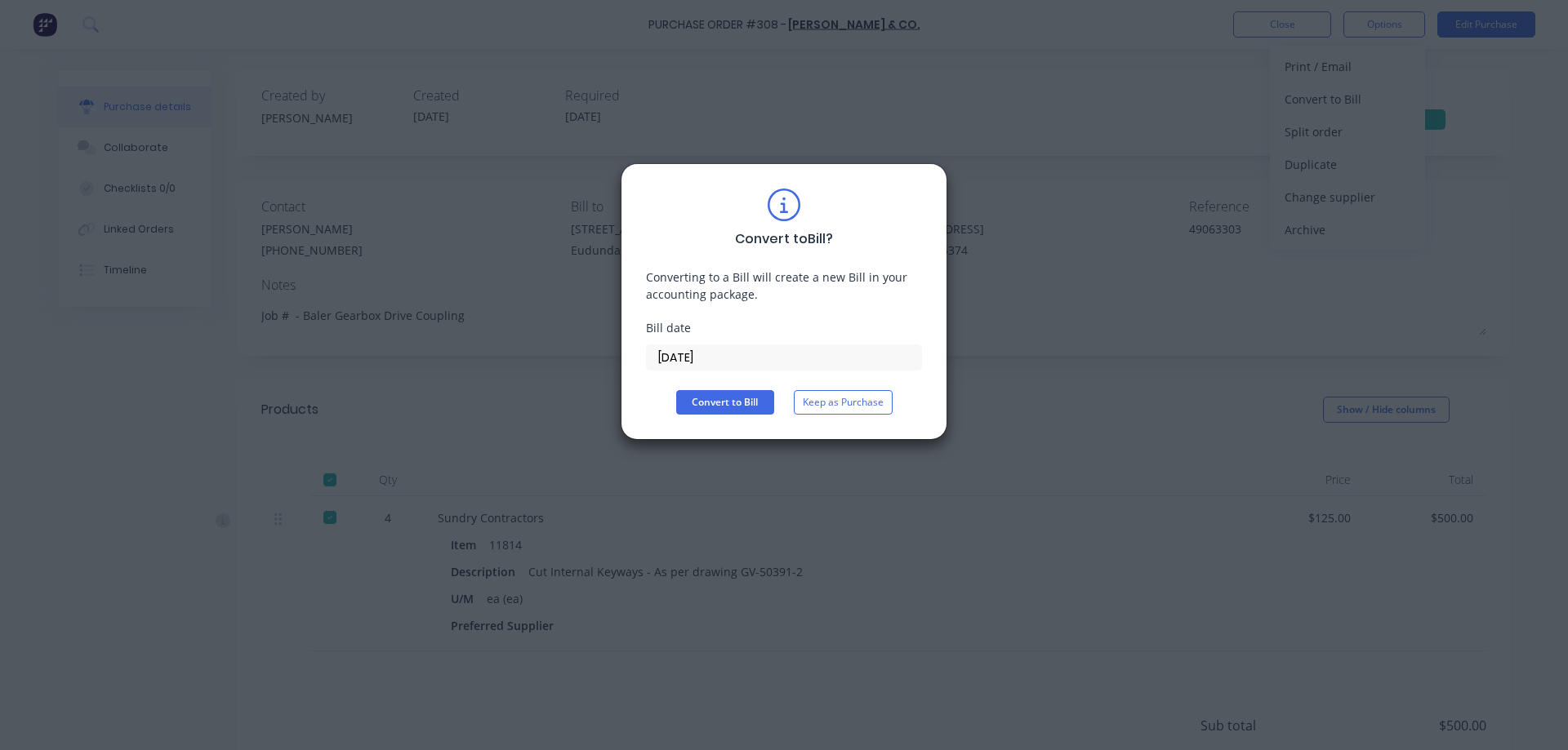
click at [756, 362] on input "08/10/25" at bounding box center [784, 358] width 275 height 25
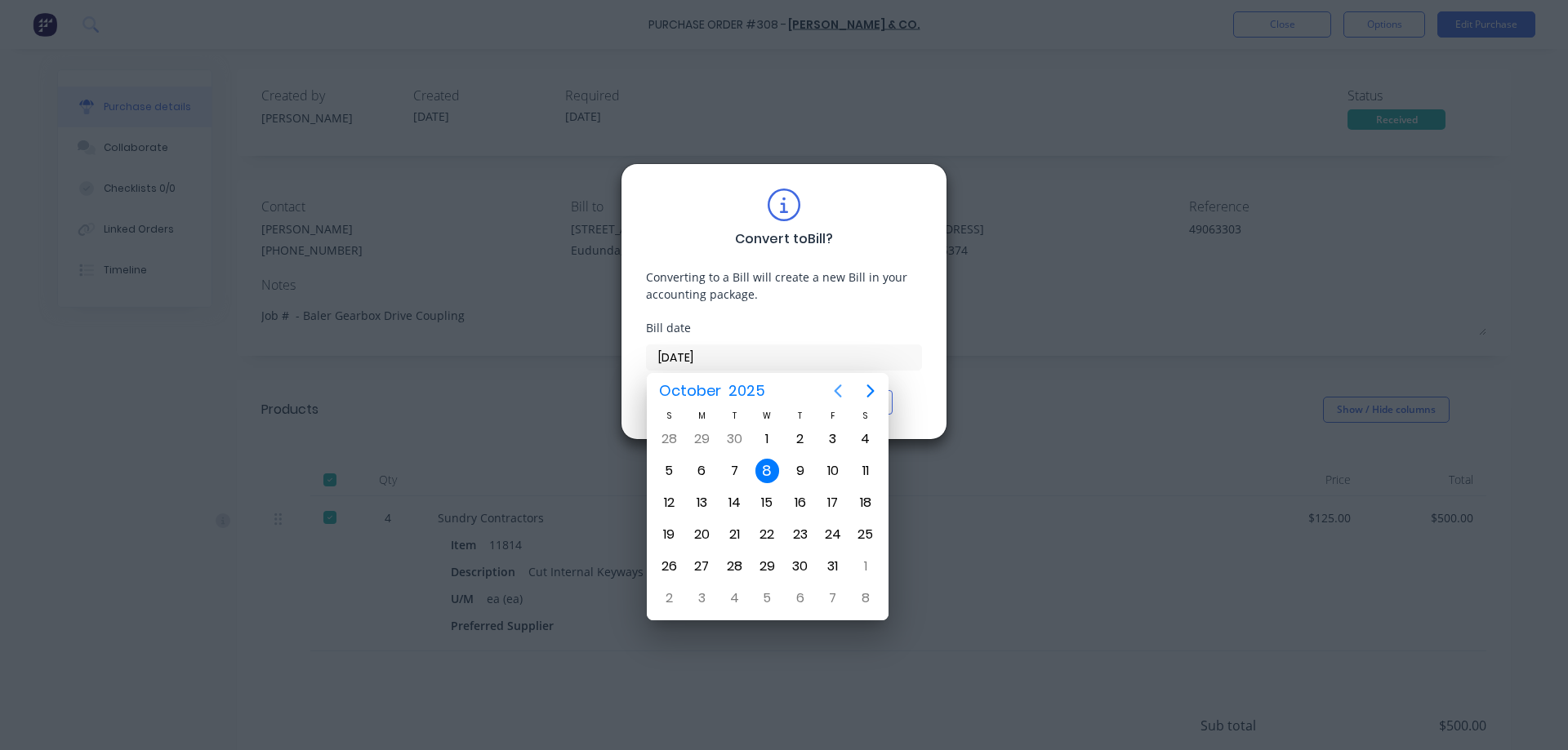
click at [833, 389] on icon "Previous page" at bounding box center [838, 391] width 20 height 20
click at [759, 474] on div "10" at bounding box center [767, 471] width 25 height 25
type input "10/09/25"
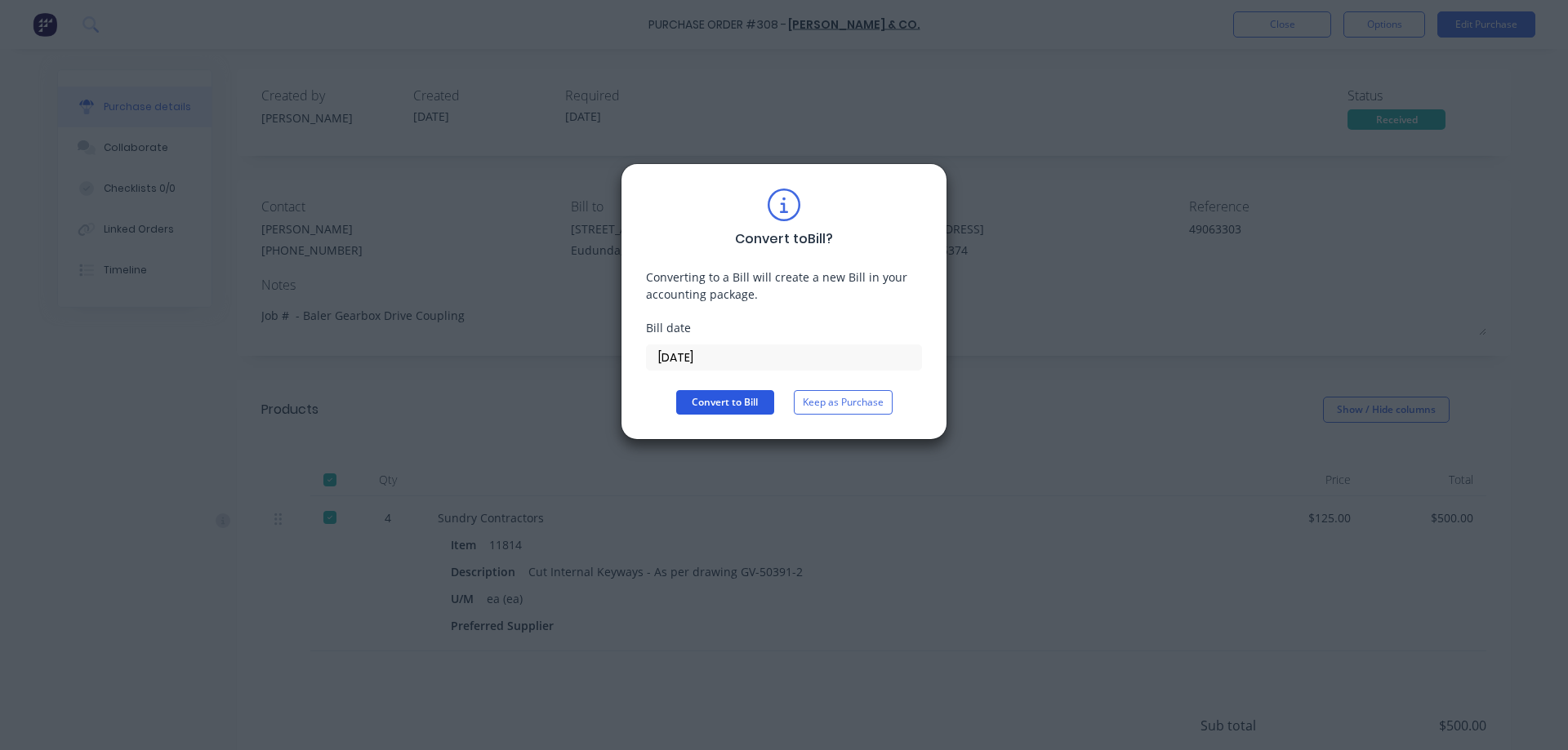
click at [729, 406] on button "Convert to Bill" at bounding box center [725, 403] width 98 height 25
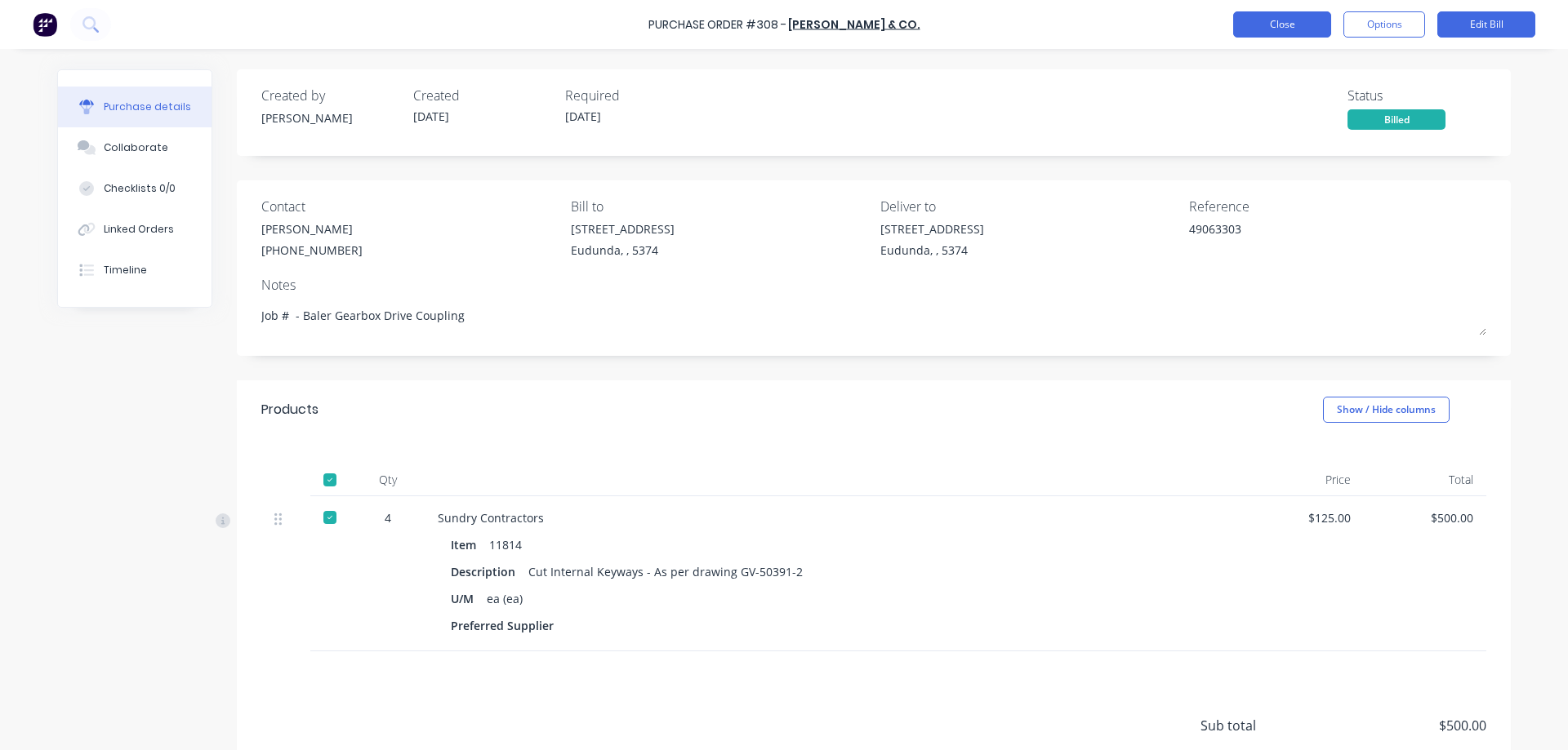
click at [1312, 27] on button "Close" at bounding box center [1282, 25] width 98 height 26
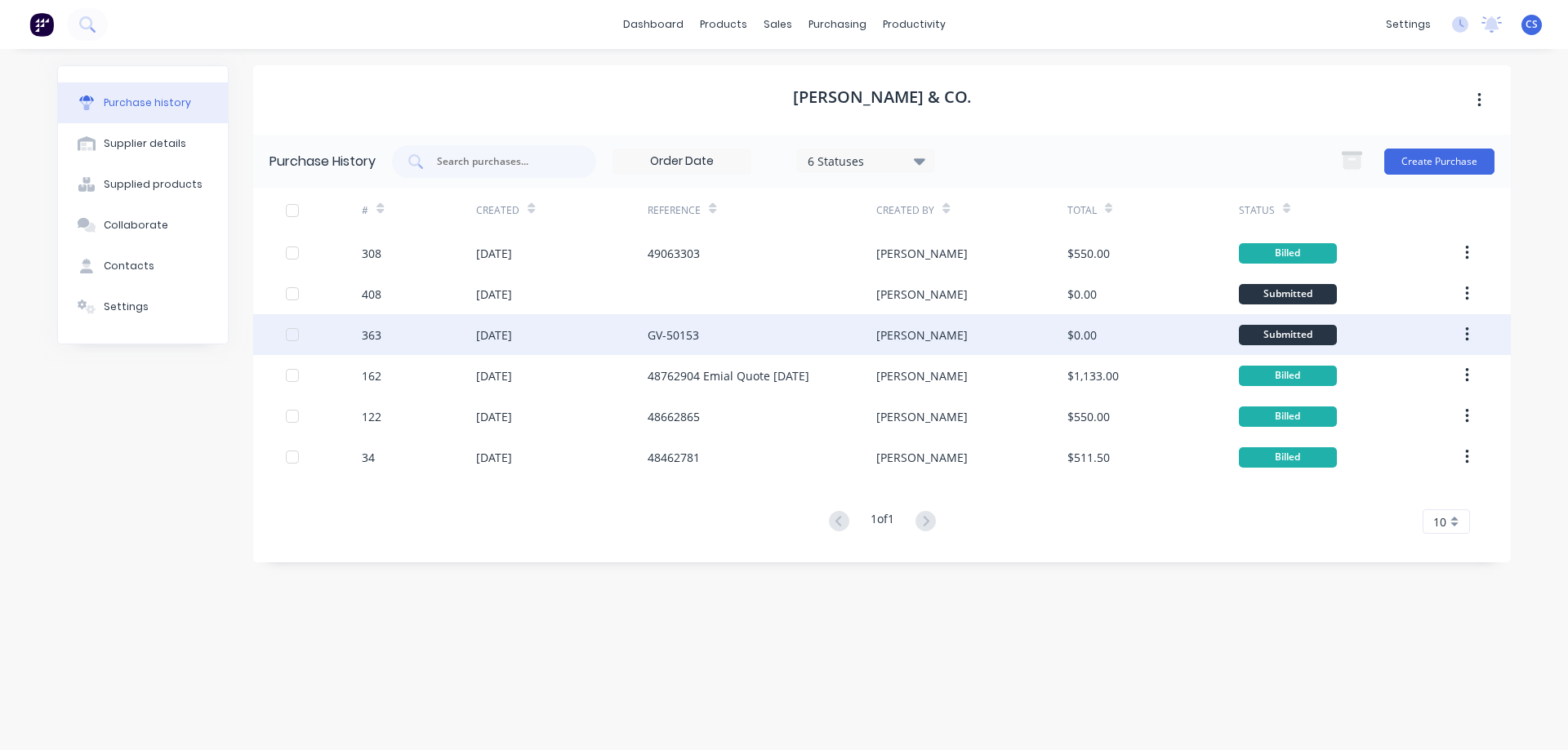
click at [718, 322] on div "GV-50153" at bounding box center [762, 334] width 228 height 41
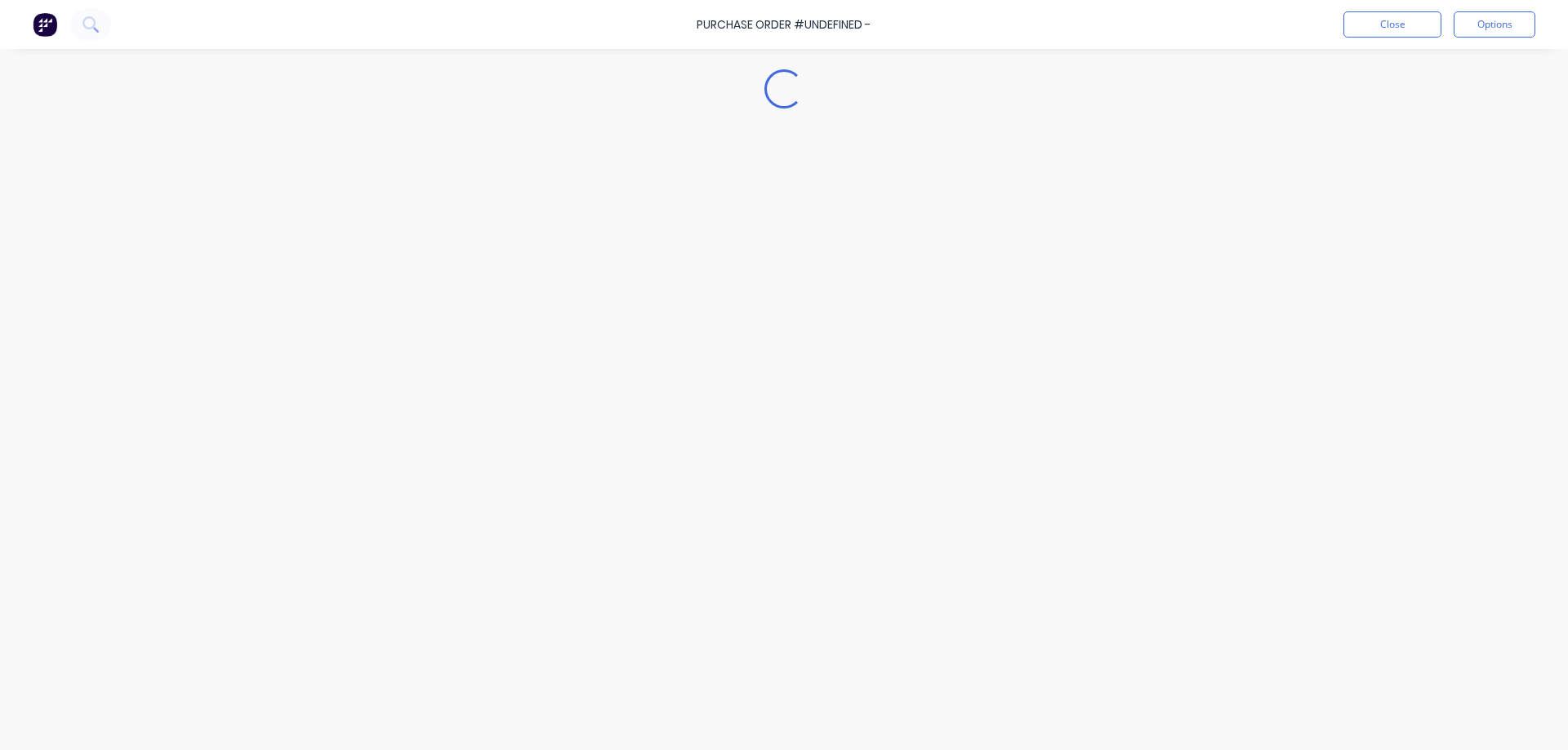
type textarea "x"
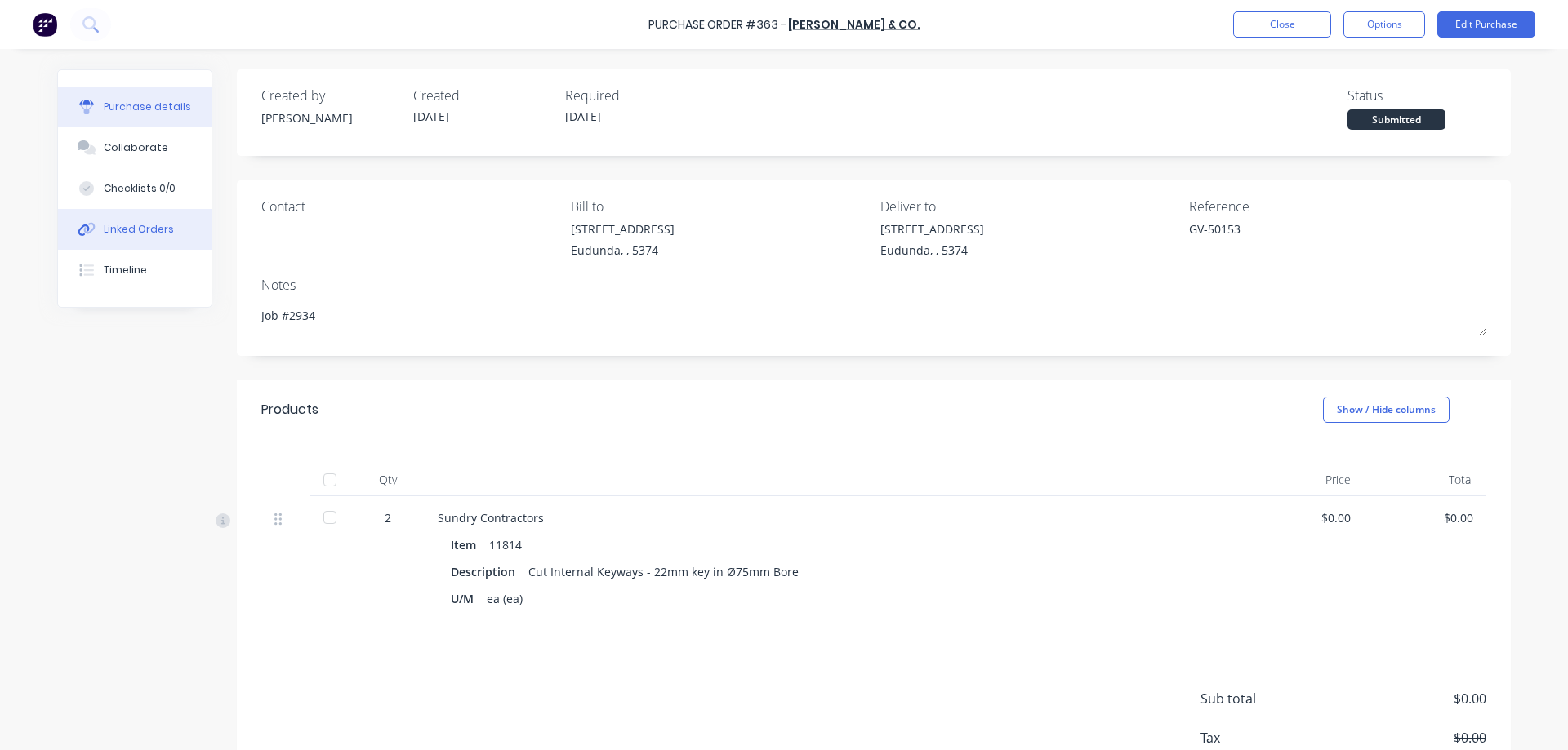
click at [141, 232] on div "Linked Orders" at bounding box center [138, 230] width 70 height 15
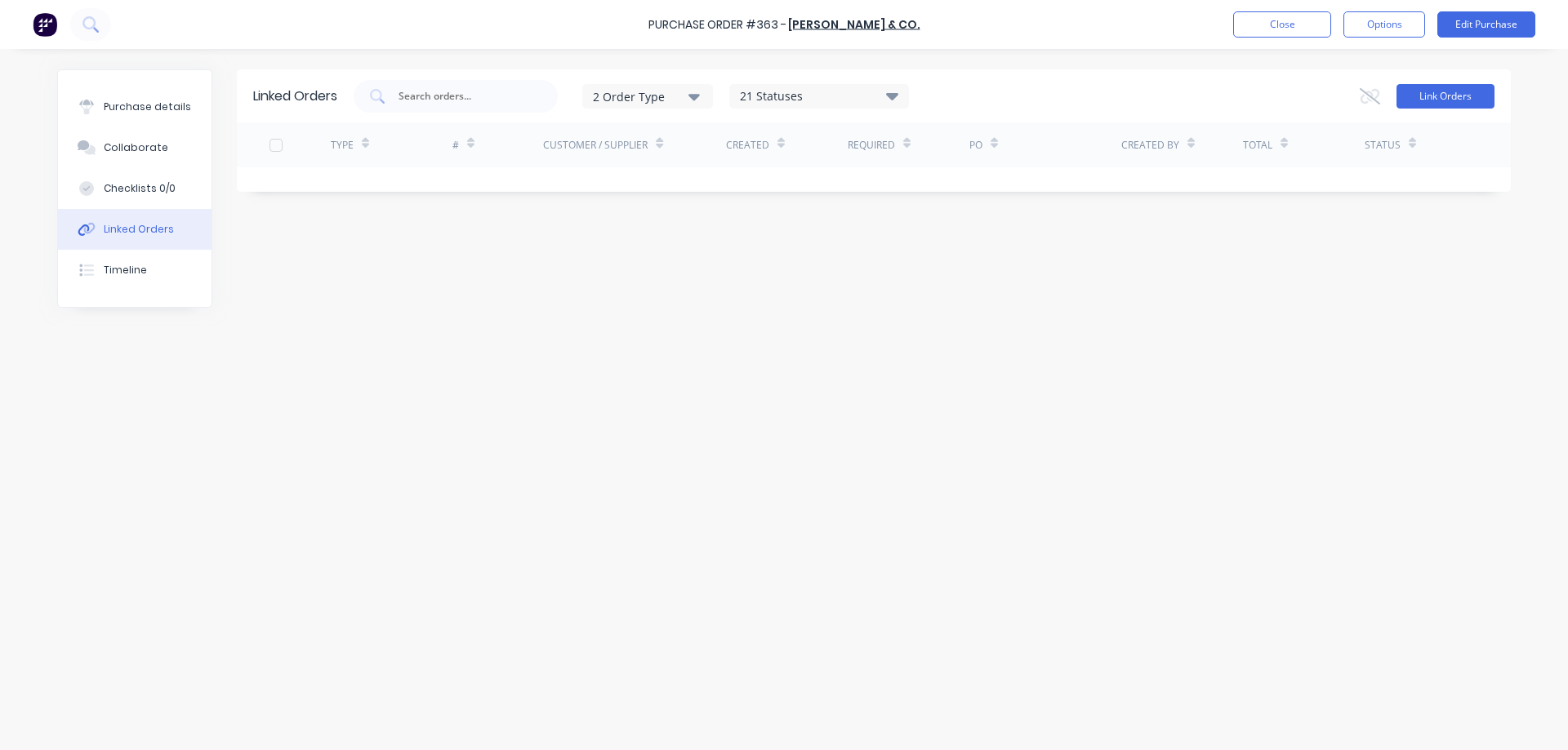
click at [1421, 98] on button "Link Orders" at bounding box center [1445, 97] width 98 height 25
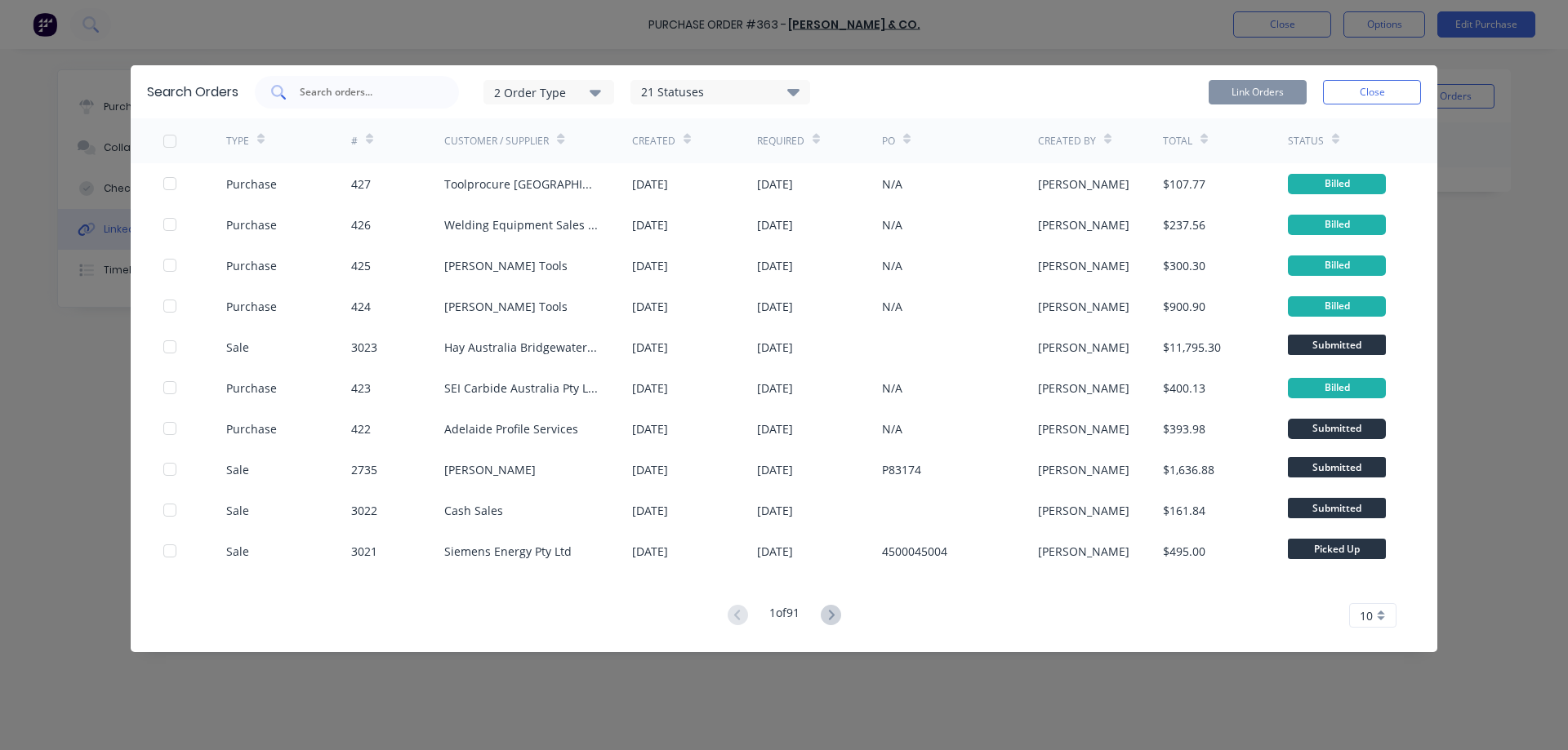
click at [375, 102] on div at bounding box center [356, 92] width 204 height 32
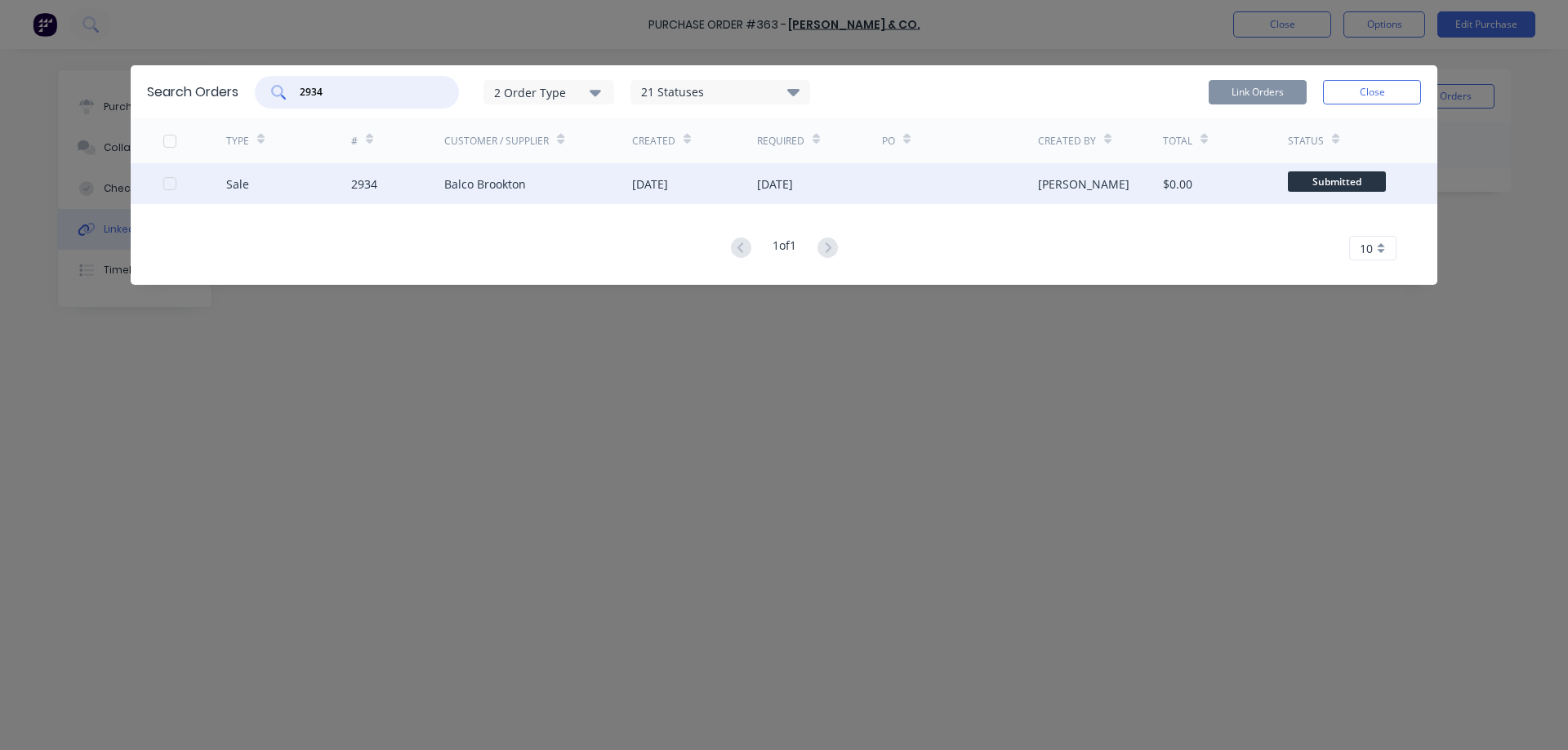
click at [170, 188] on div at bounding box center [170, 183] width 32 height 32
type input "2934"
click at [1250, 98] on button "Link Orders" at bounding box center [1257, 93] width 98 height 25
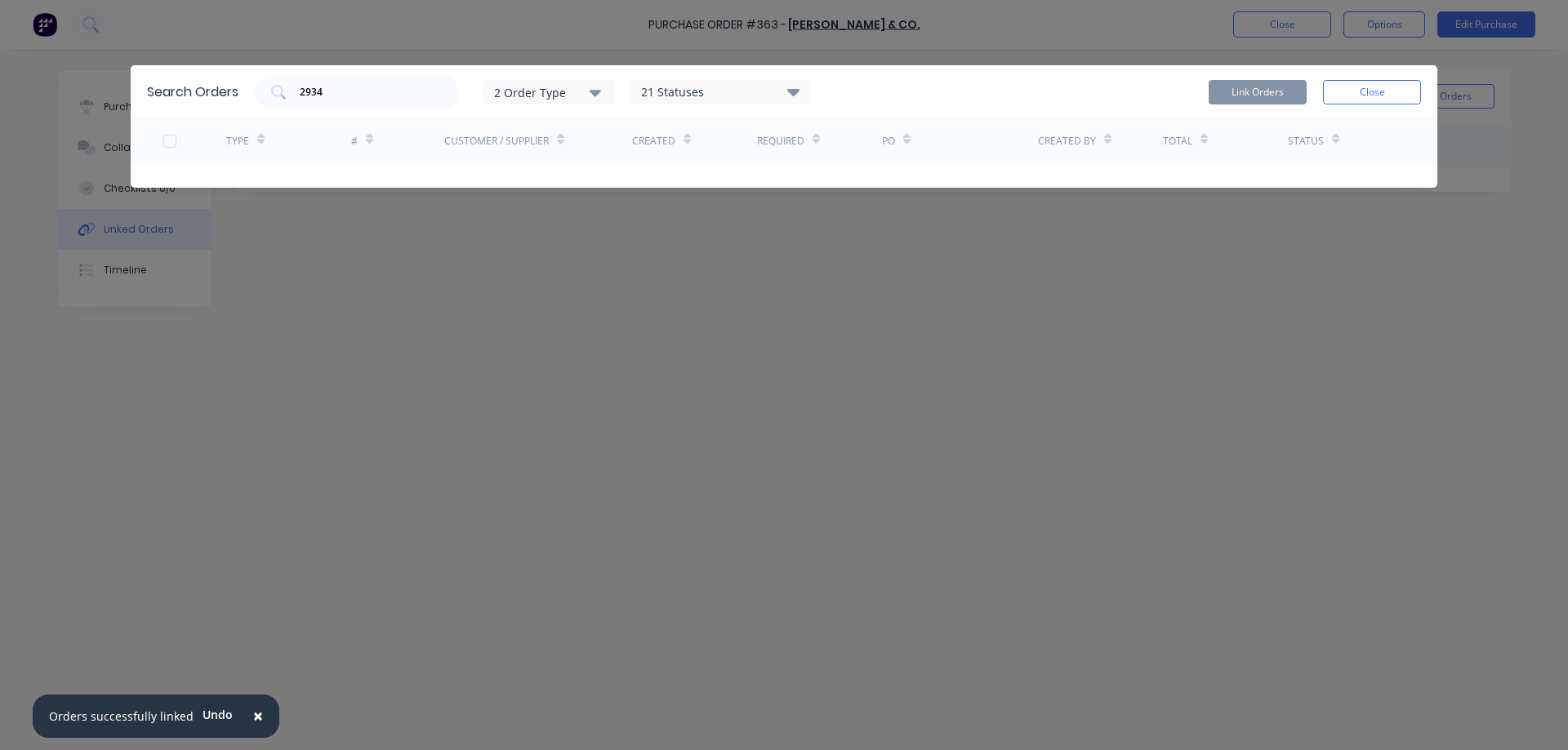
click at [1392, 104] on div "Link Orders Close" at bounding box center [1314, 92] width 213 height 32
click at [1387, 98] on button "Close" at bounding box center [1372, 93] width 98 height 25
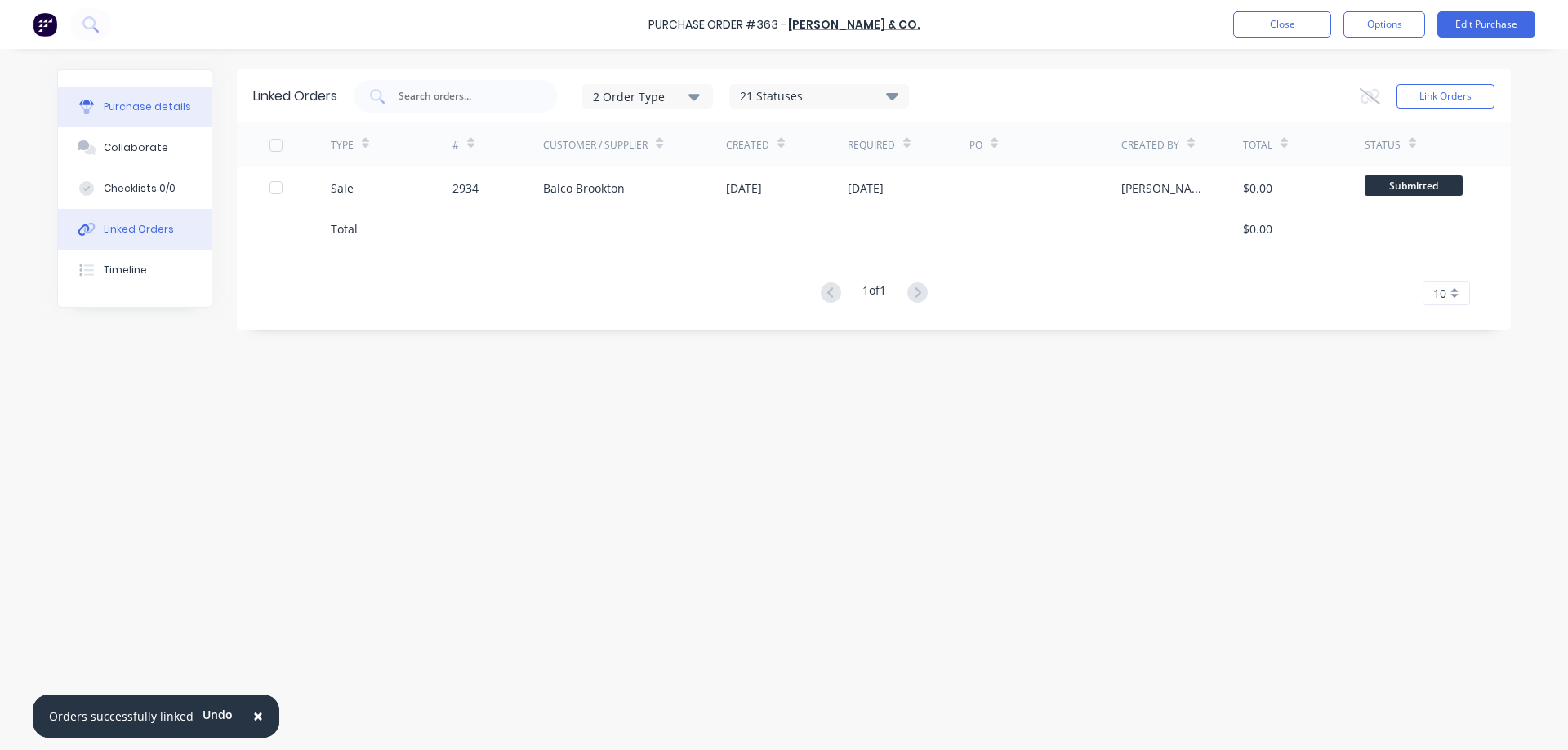
click at [168, 121] on button "Purchase details" at bounding box center [135, 107] width 154 height 41
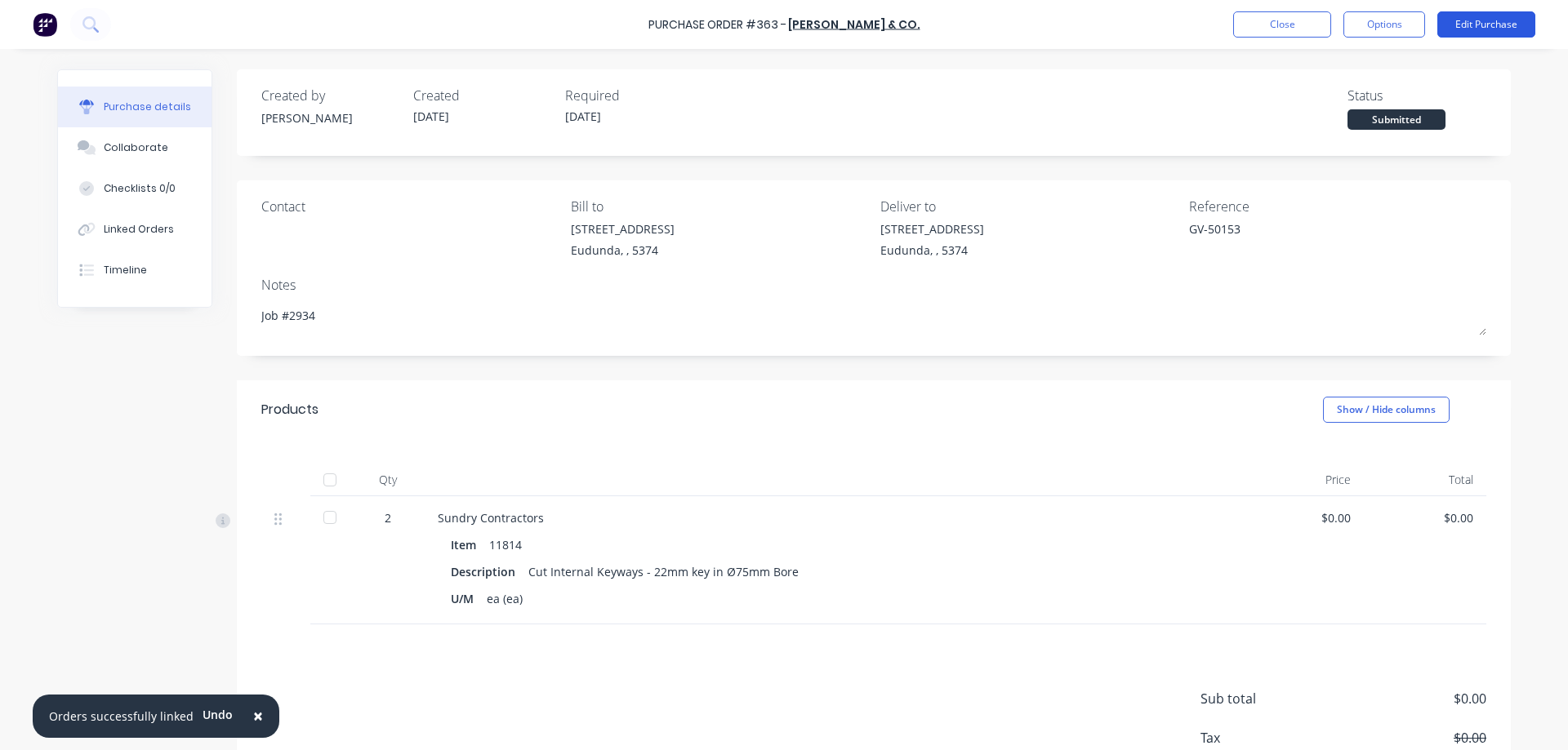
click at [1469, 28] on button "Edit Purchase" at bounding box center [1486, 25] width 98 height 26
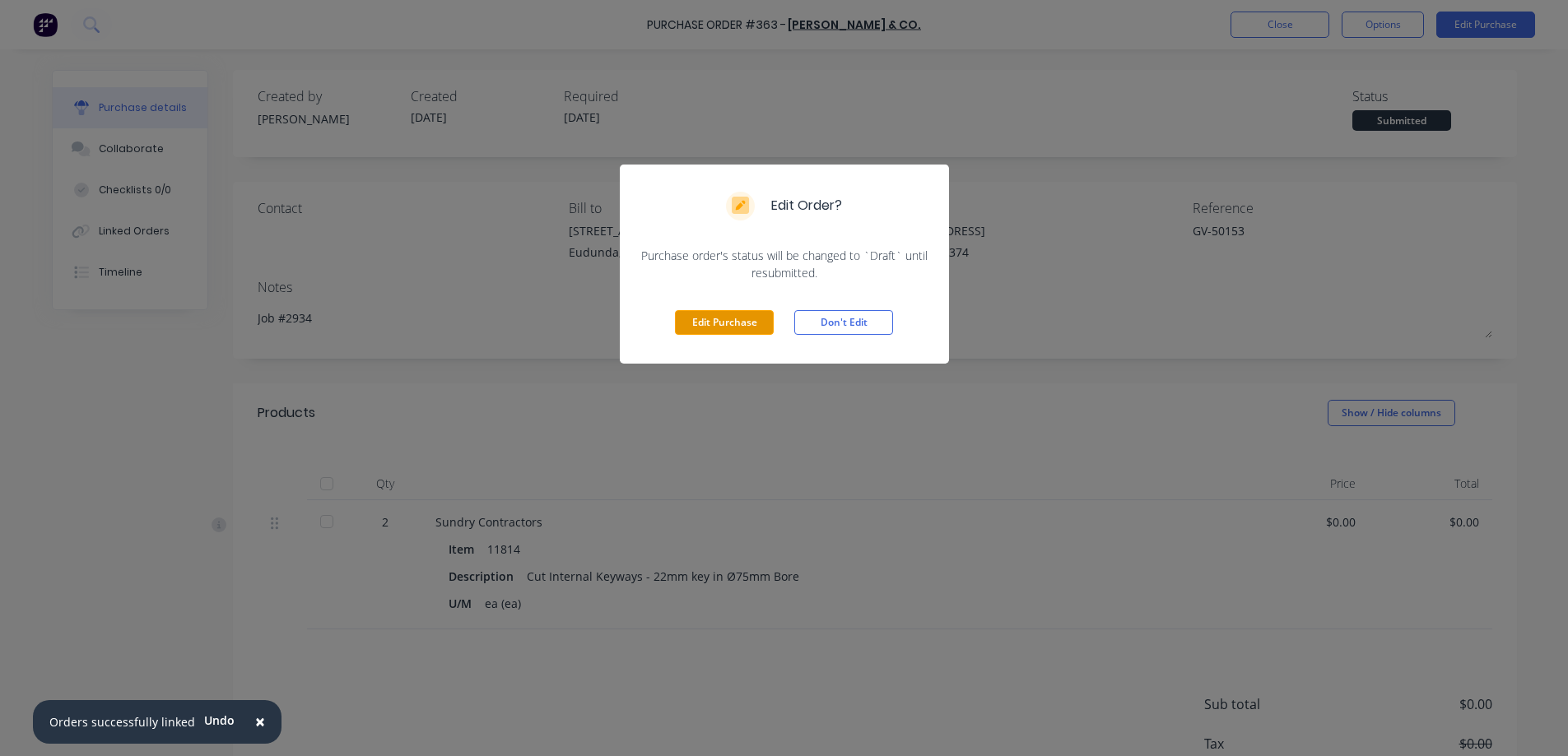
click at [709, 322] on button "Edit Purchase" at bounding box center [724, 323] width 98 height 25
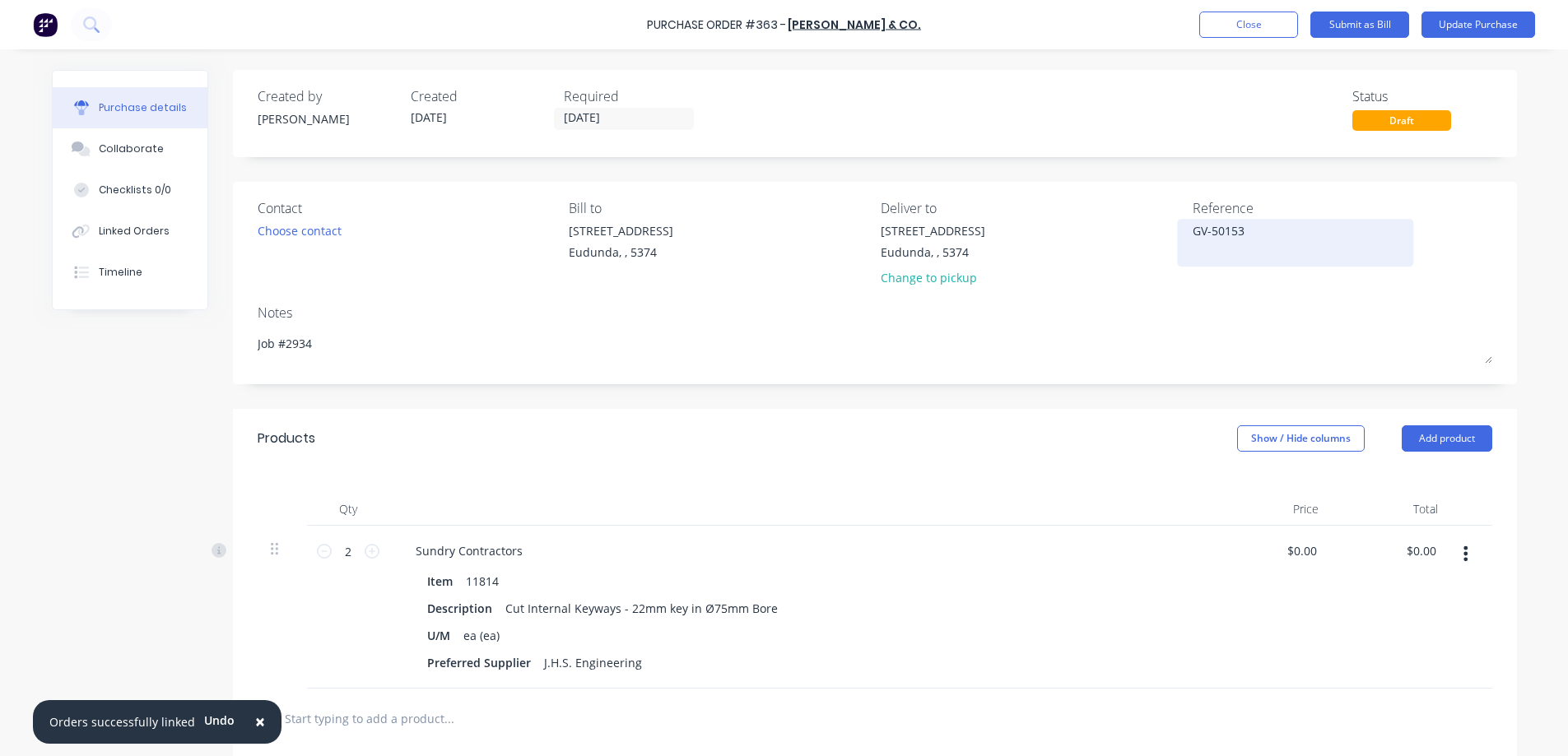
type textarea "x"
drag, startPoint x: 1236, startPoint y: 243, endPoint x: 1194, endPoint y: 229, distance: 44.3
click at [1199, 229] on textarea "GV-50153" at bounding box center [1301, 241] width 206 height 37
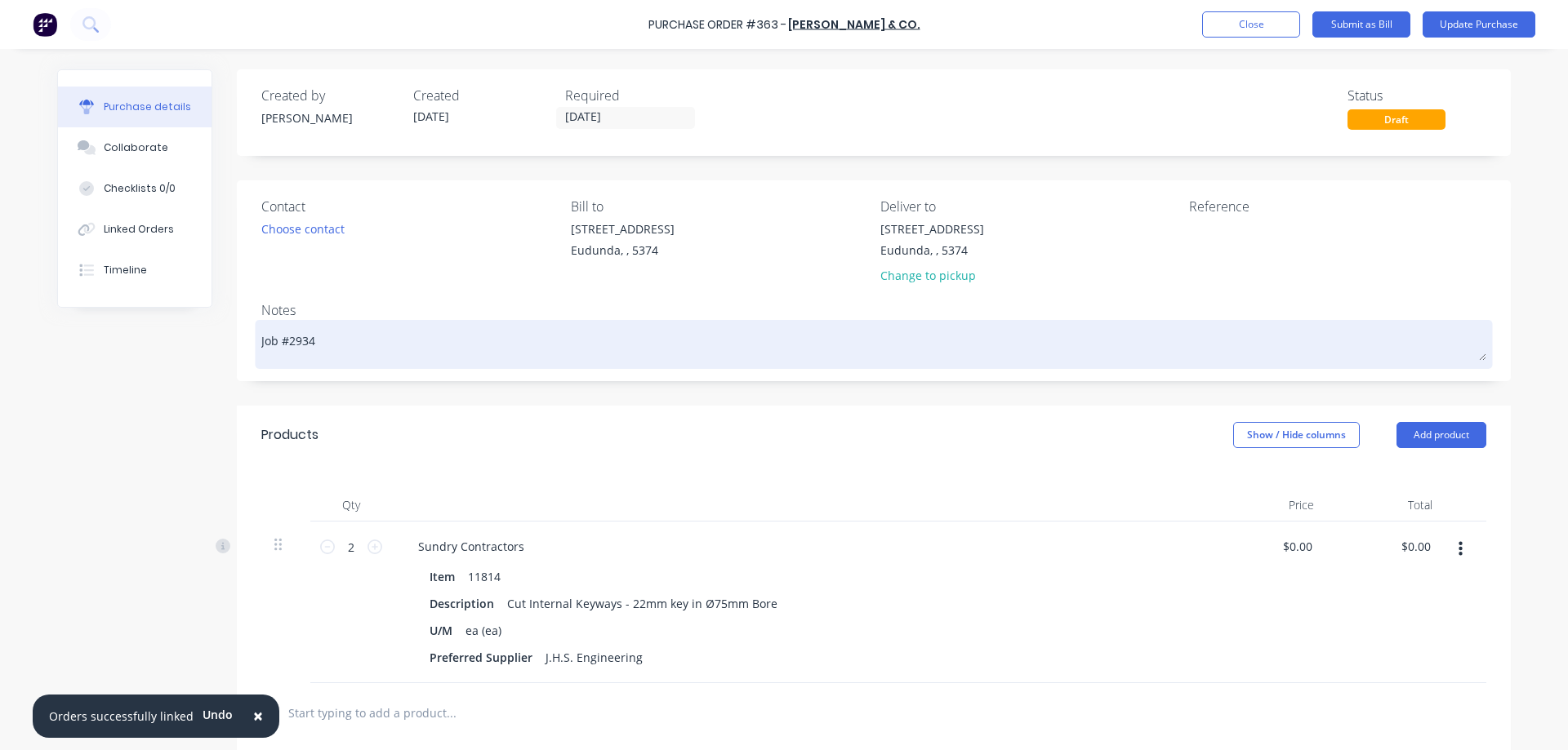
type textarea "x"
click at [405, 346] on textarea "Job #2934" at bounding box center [873, 342] width 1225 height 36
type textarea "x"
type textarea "Job #2934"
type textarea "x"
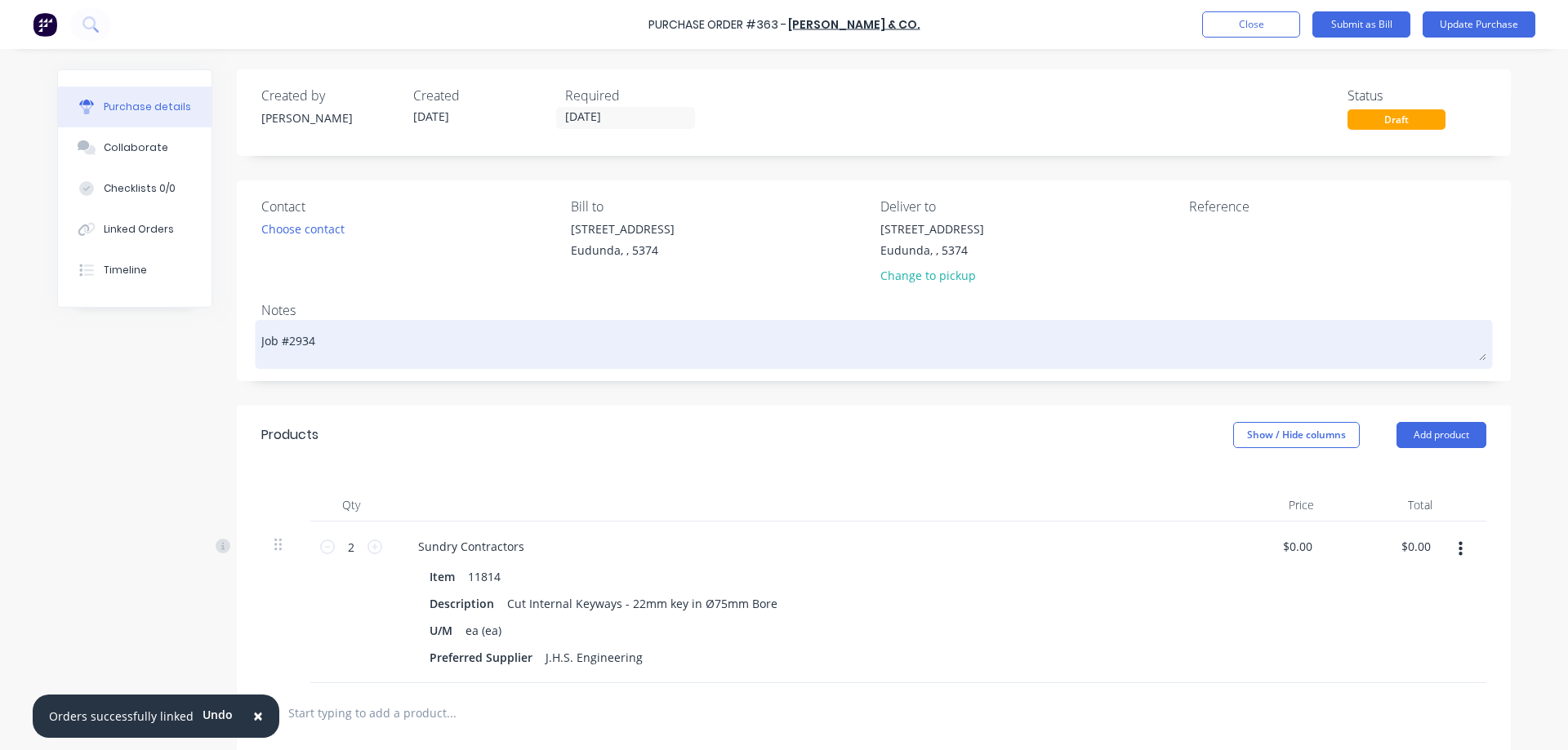
type textarea "Job #2934"
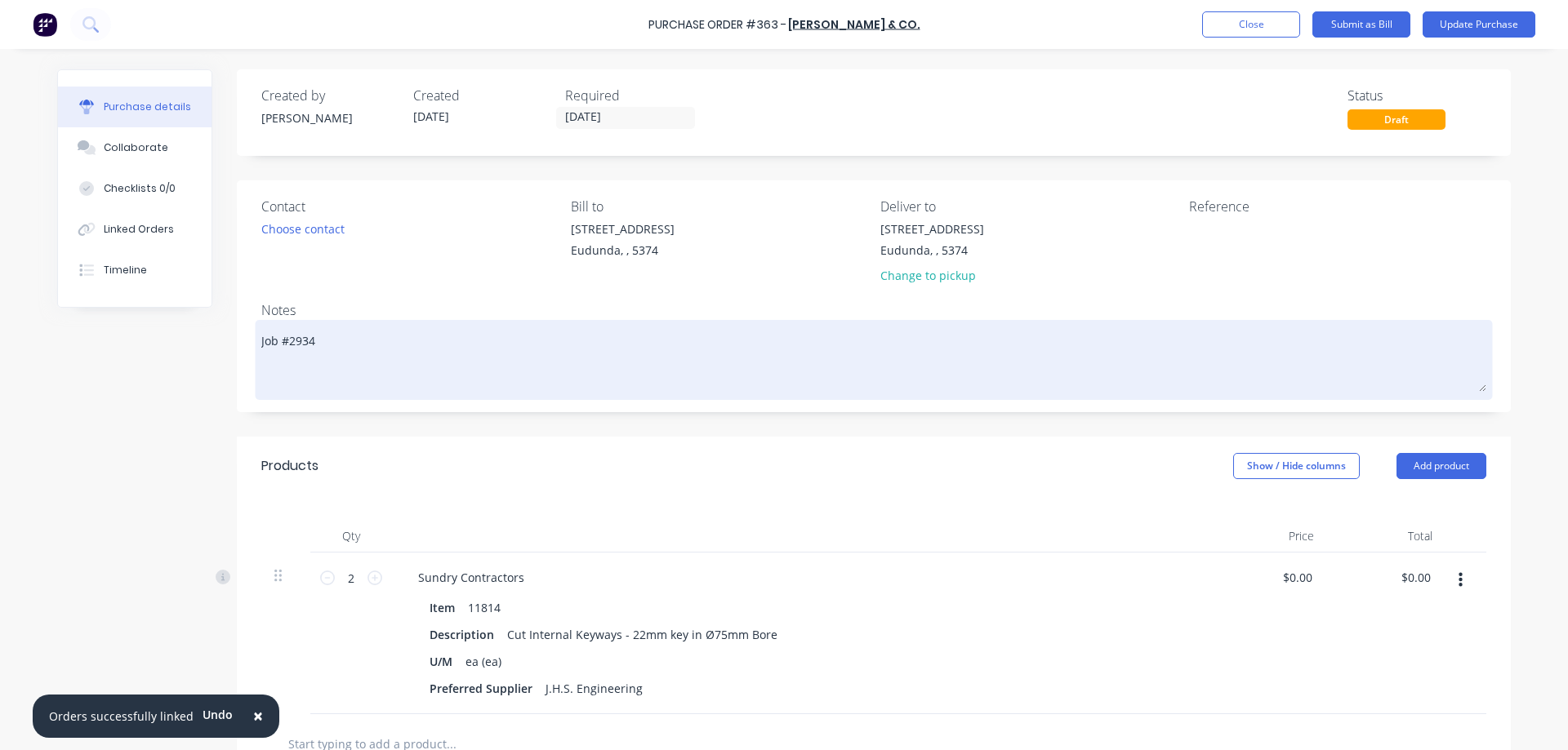
paste textarea "GV-50153"
type textarea "x"
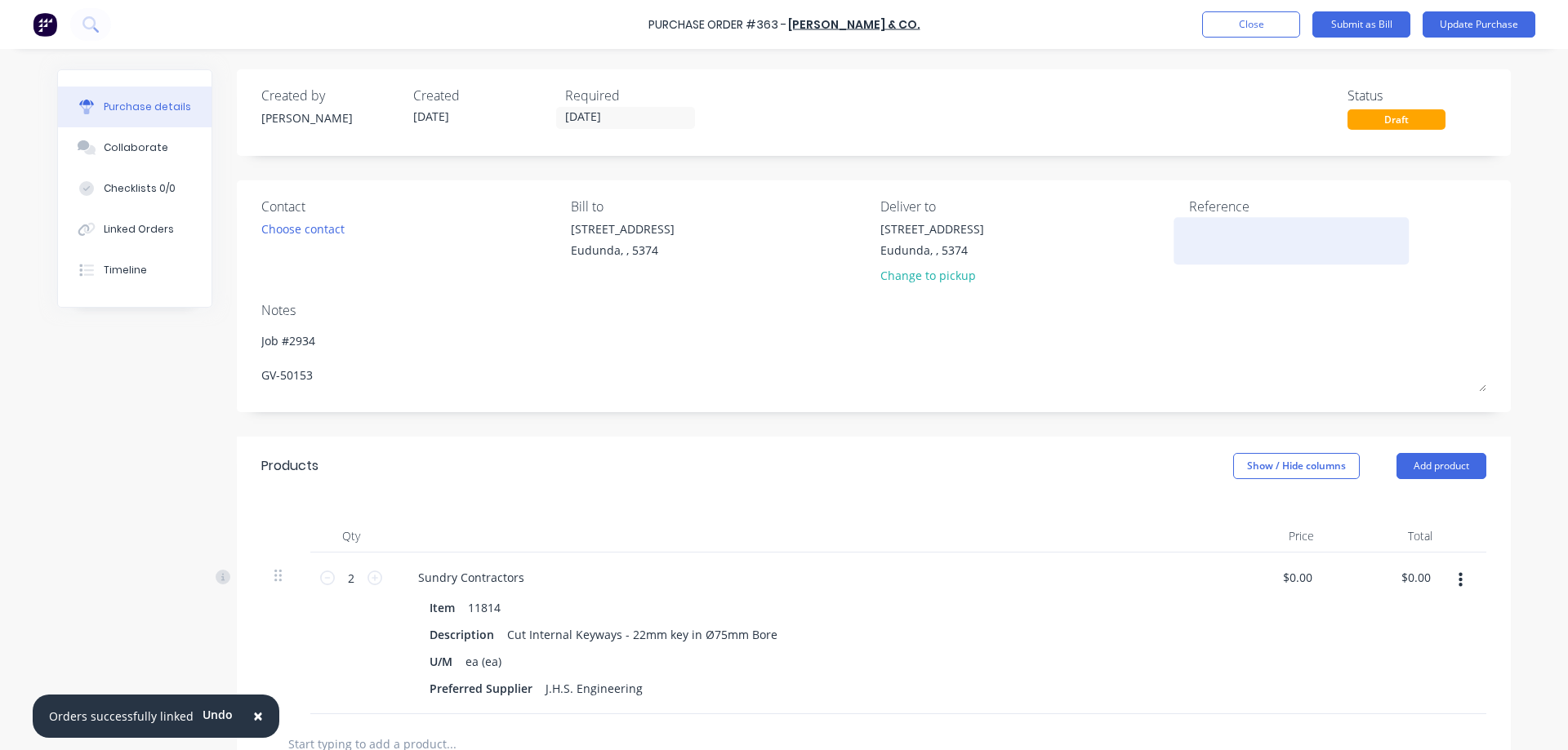
type textarea "Job #2934 GV-50153"
click at [1204, 243] on textarea at bounding box center [1291, 239] width 204 height 36
type textarea "x"
type textarea "Job #2934 GV-50153"
type textarea "49063313"
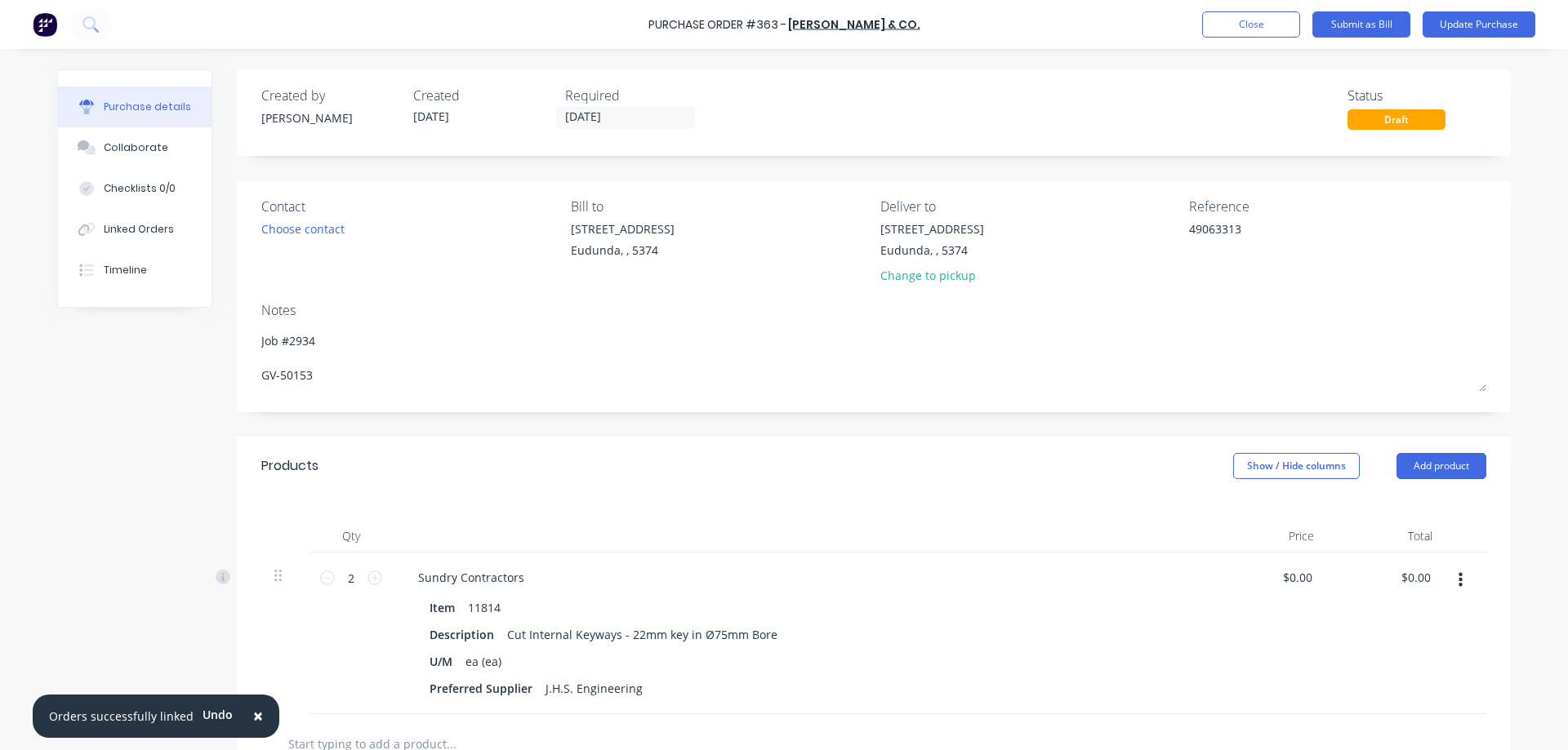
type textarea "x"
type textarea "49063313"
click at [1525, 222] on div "× Orders successfully linked Undo Purchase Order #363 - Bob Jolly & Co. Add pro…" at bounding box center [784, 375] width 1568 height 750
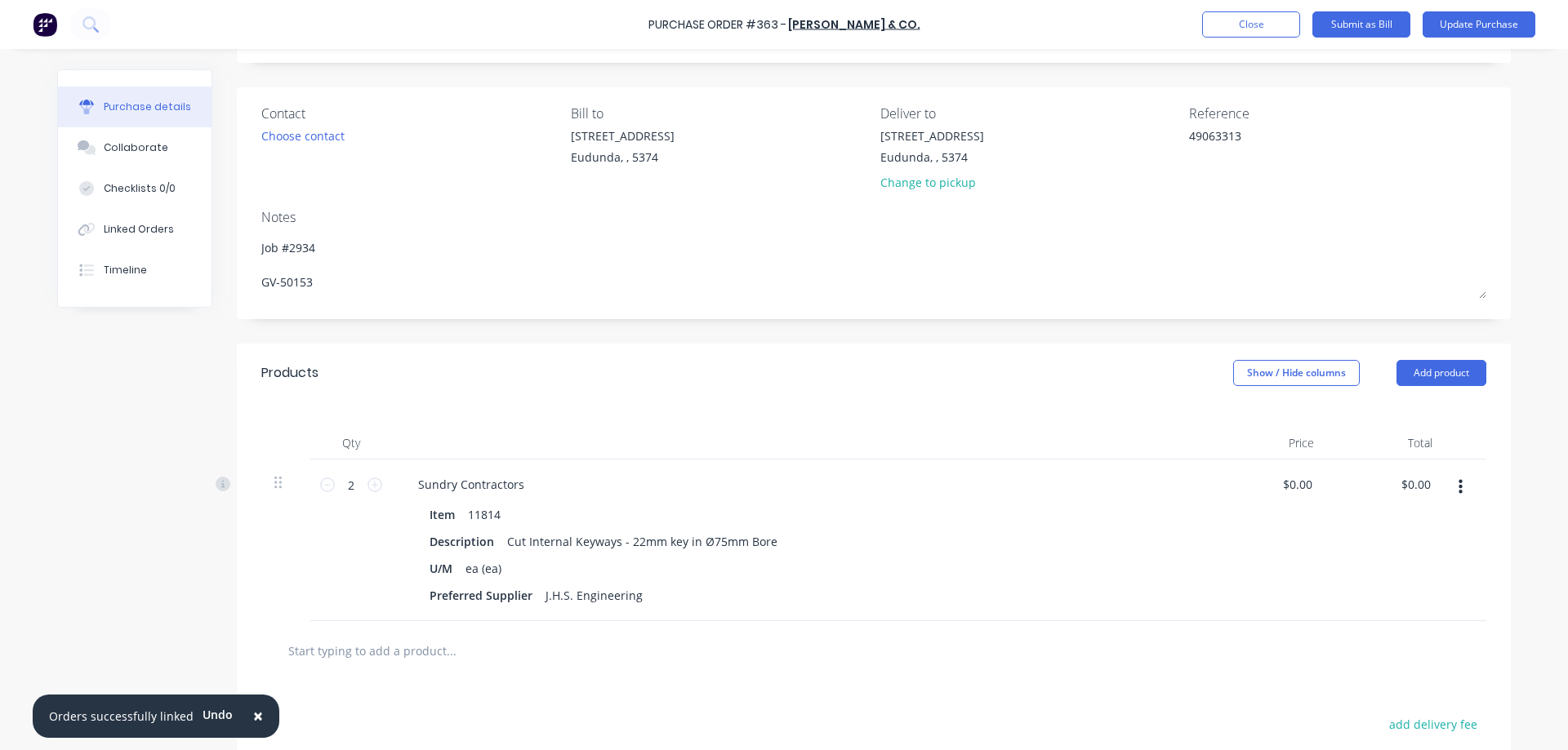
scroll to position [245, 0]
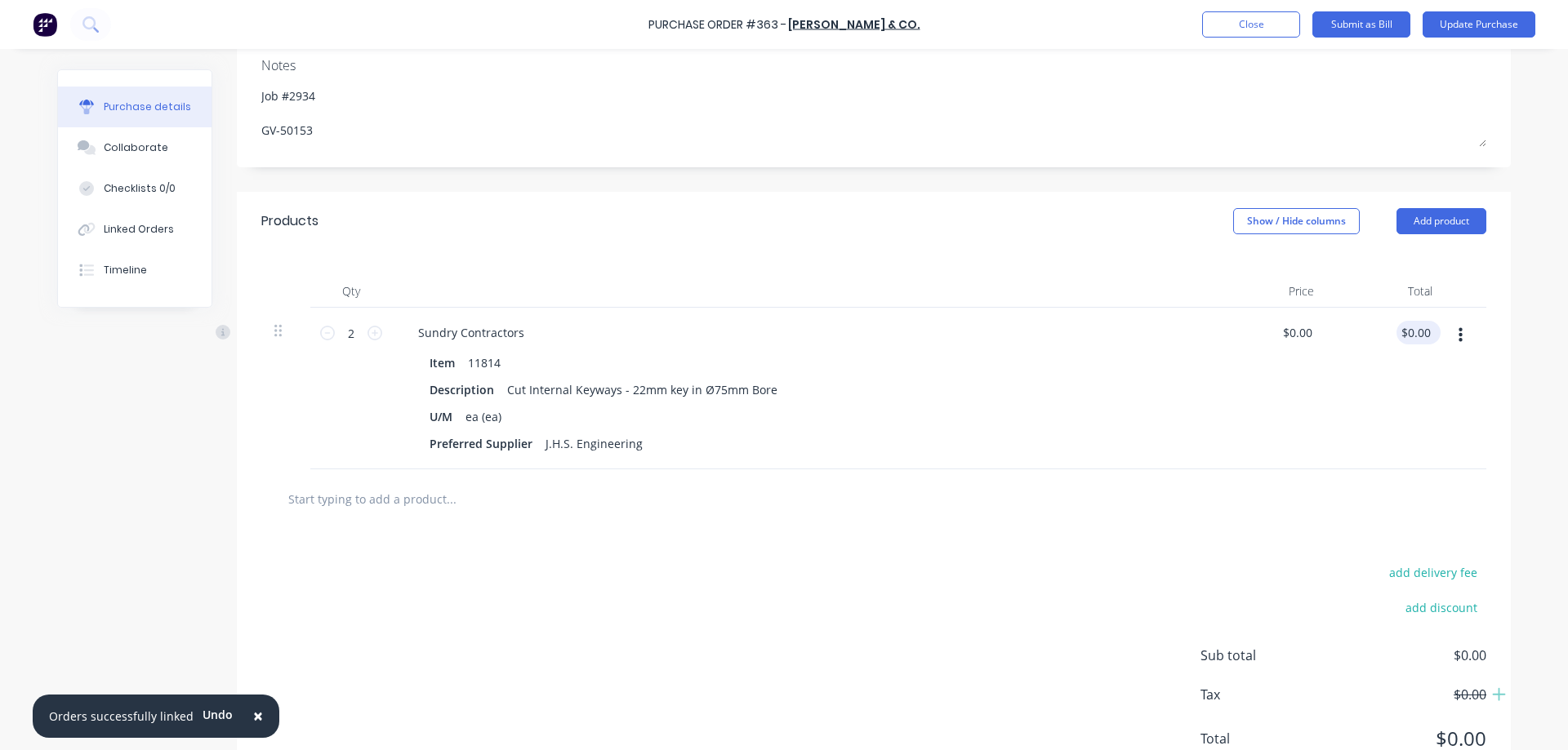
type textarea "x"
drag, startPoint x: 1427, startPoint y: 332, endPoint x: 1397, endPoint y: 335, distance: 30.1
click at [1403, 335] on input "0.00" at bounding box center [1418, 332] width 31 height 24
type input "500"
click at [1524, 307] on div "× Orders successfully linked Undo Purchase Order #363 - Bob Jolly & Co. Add pro…" at bounding box center [784, 375] width 1568 height 750
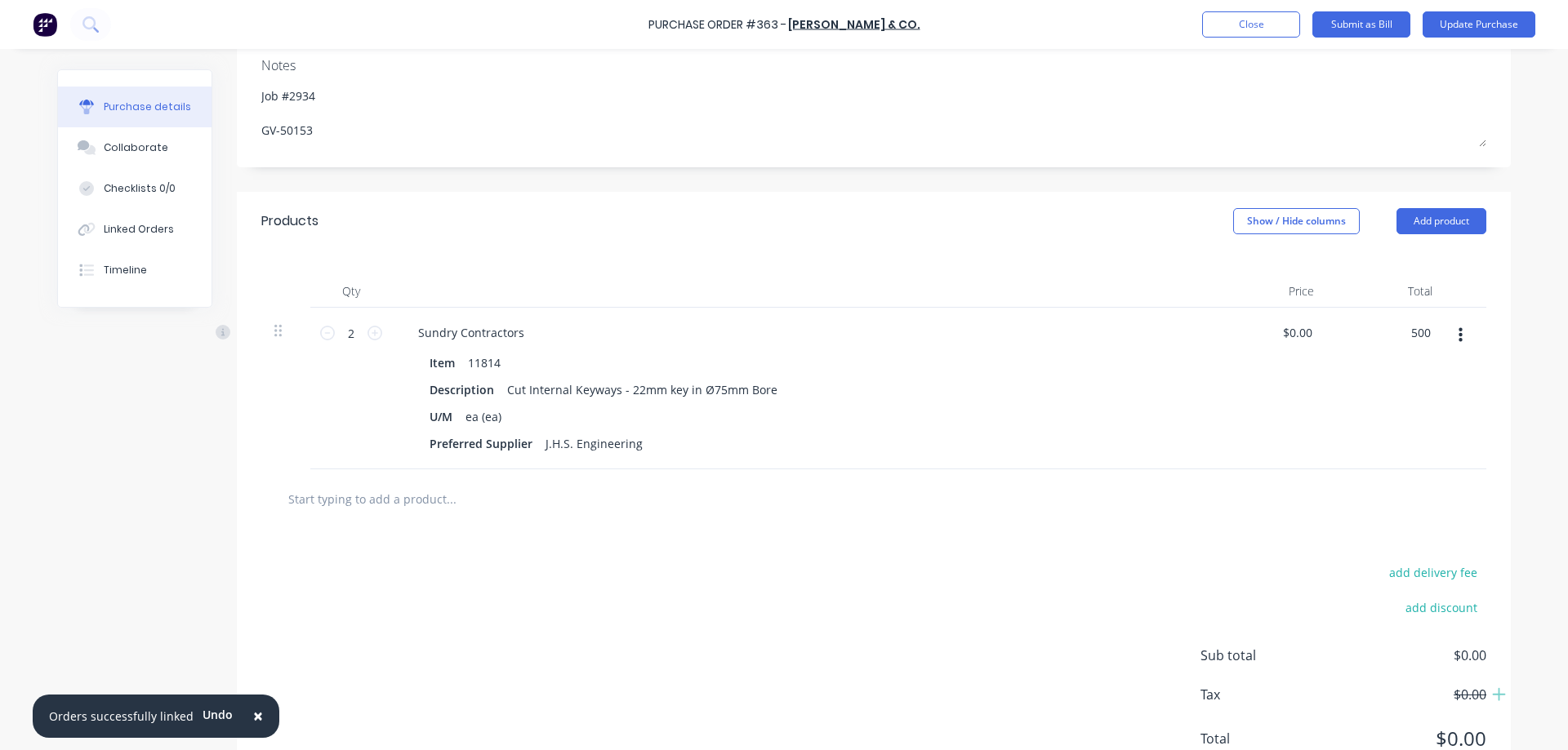
type textarea "x"
type input "$250.00"
type input "$500.00"
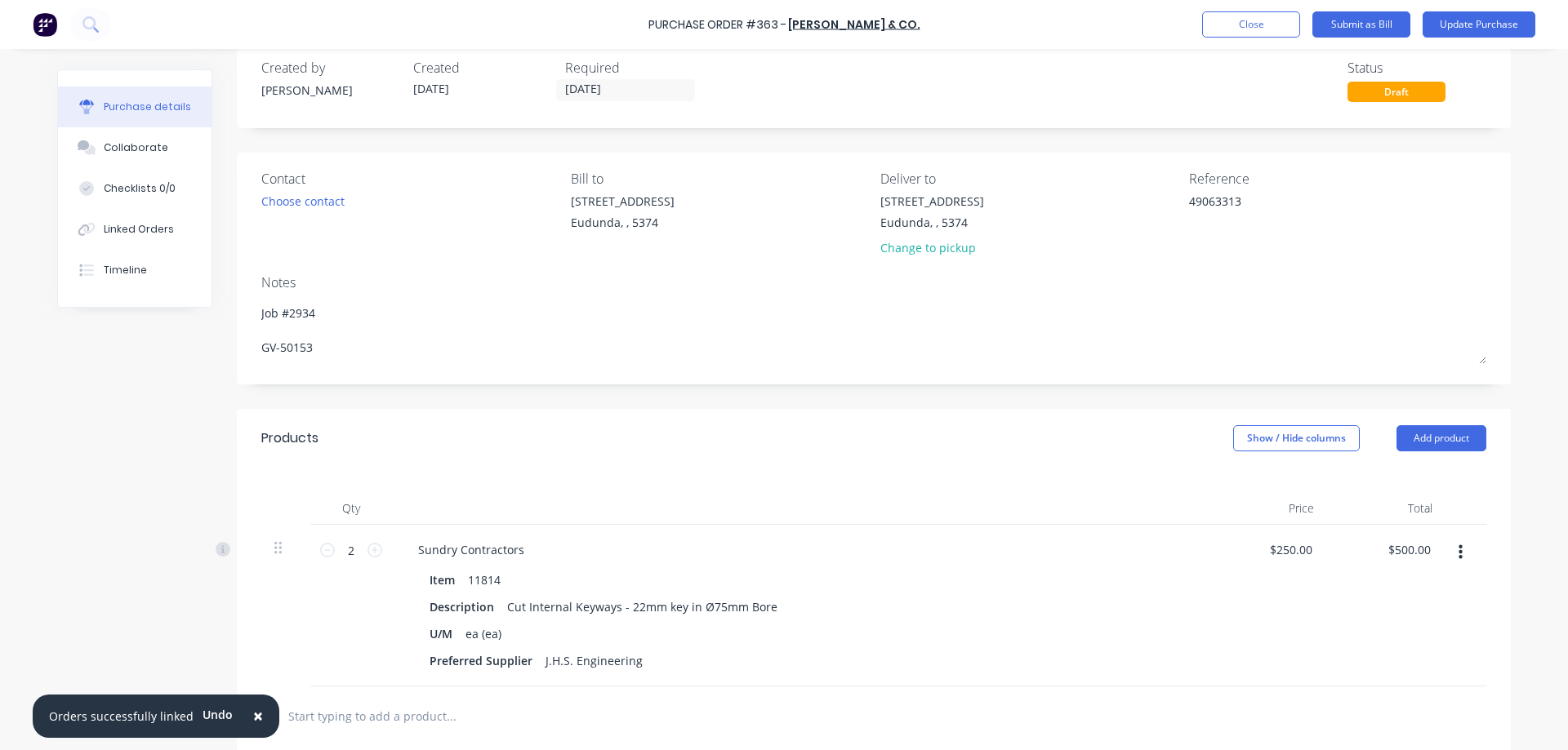
scroll to position [0, 0]
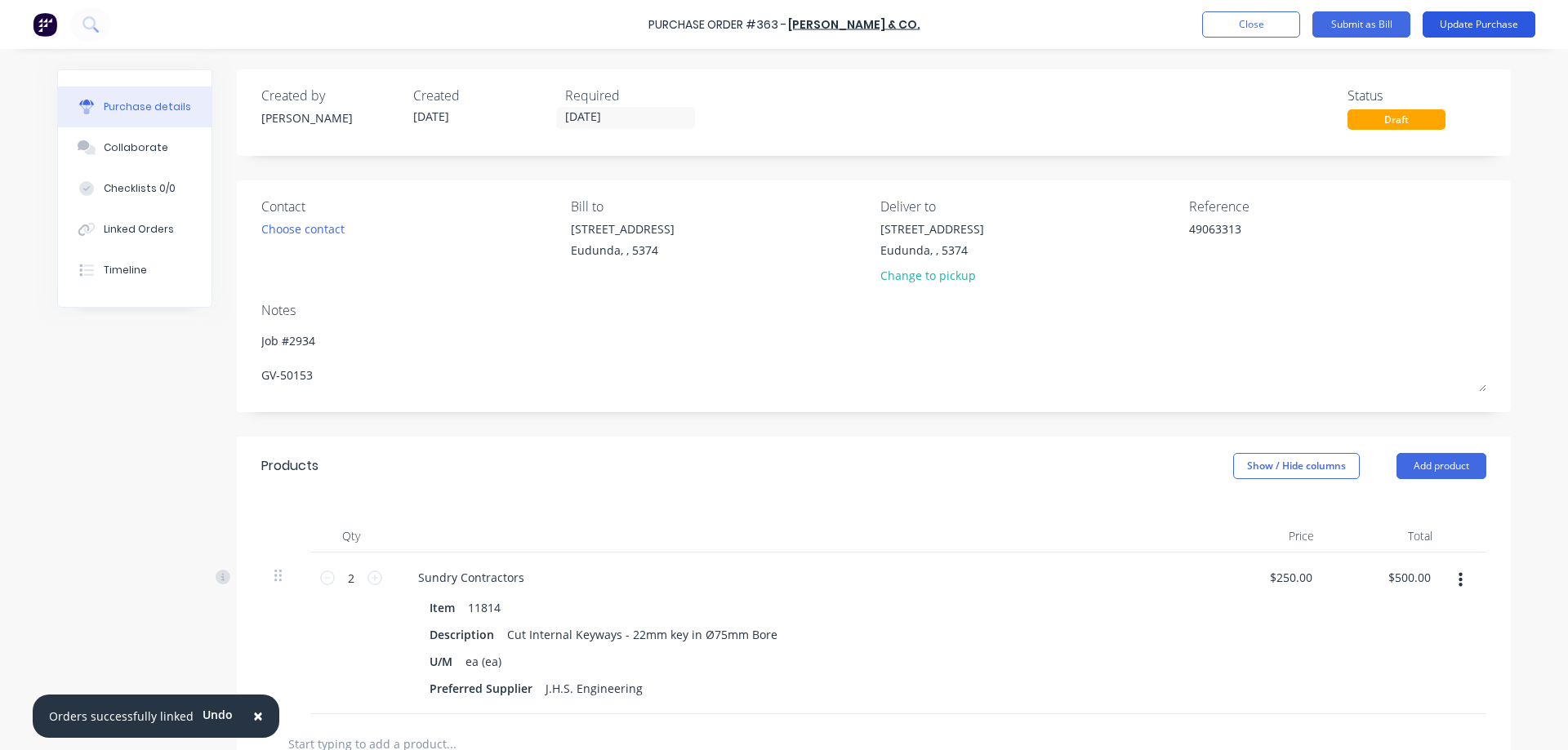
click at [1478, 14] on button "Update Purchase" at bounding box center [1479, 25] width 112 height 26
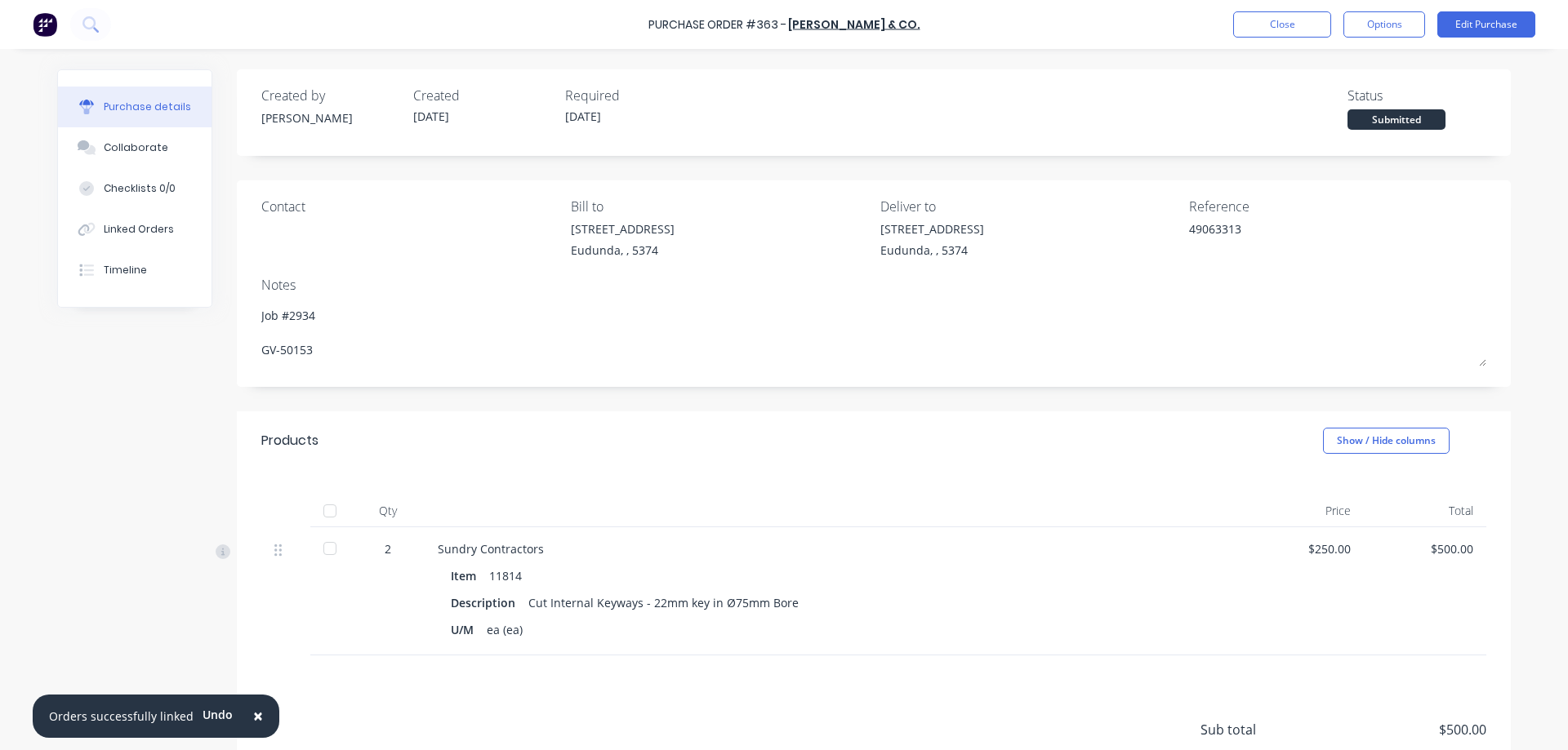
click at [323, 516] on div at bounding box center [329, 510] width 32 height 32
click at [1385, 20] on button "Options" at bounding box center [1384, 25] width 82 height 26
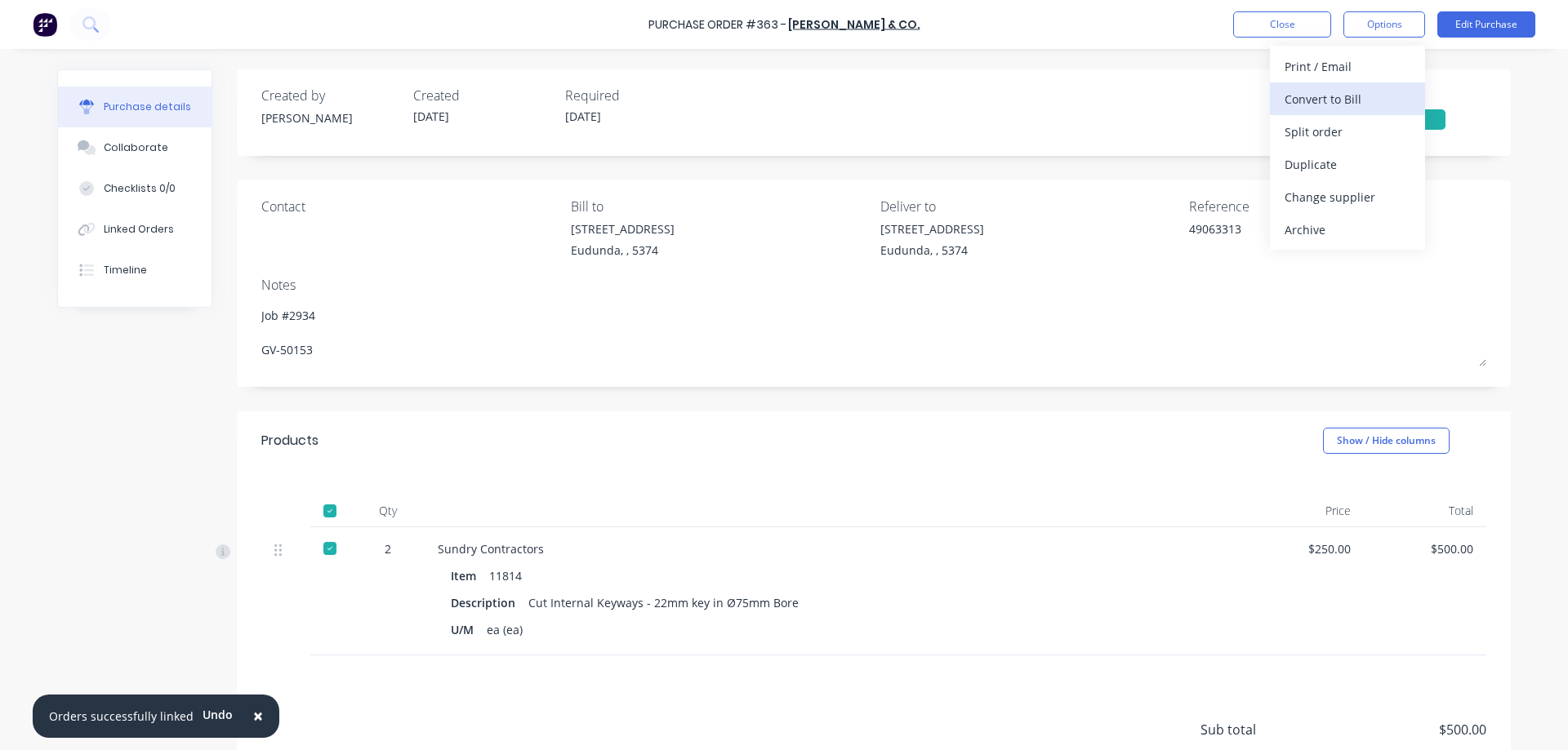
click at [1371, 85] on button "Convert to Bill" at bounding box center [1347, 98] width 155 height 32
type textarea "x"
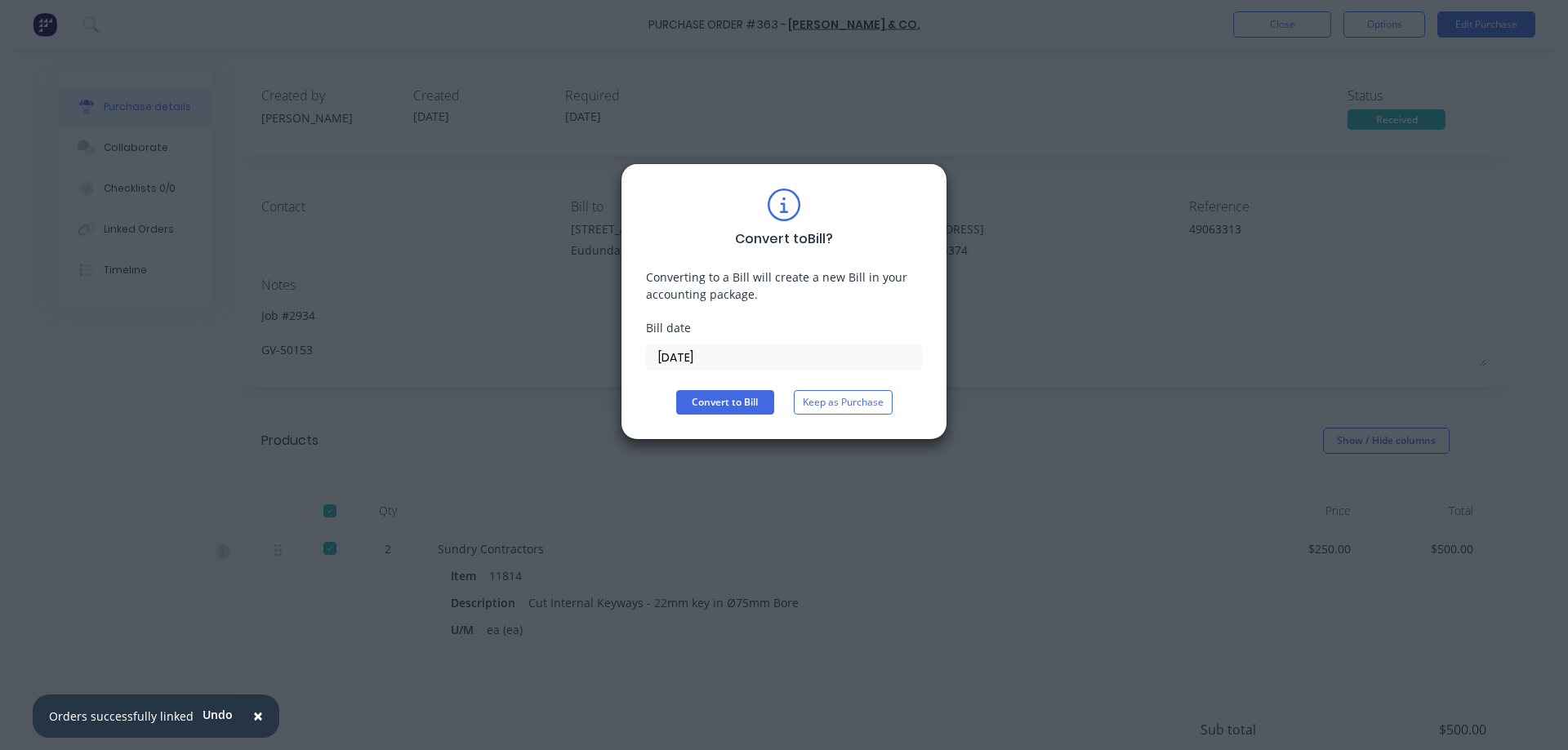
click at [733, 356] on input "08/10/25" at bounding box center [784, 358] width 275 height 25
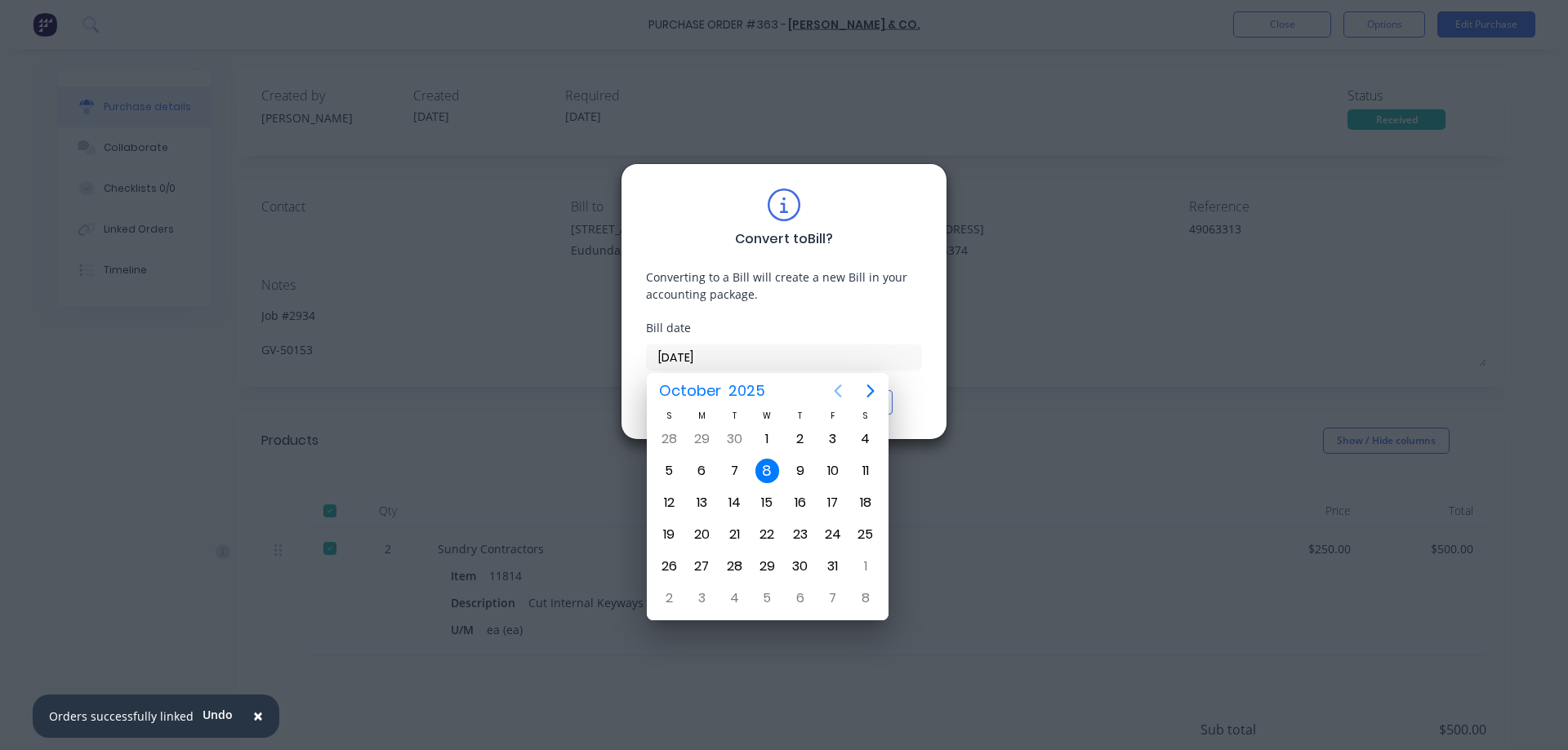
click at [833, 385] on icon "Previous page" at bounding box center [838, 391] width 20 height 20
click at [772, 502] on div "17" at bounding box center [767, 503] width 25 height 25
type input "17/09/25"
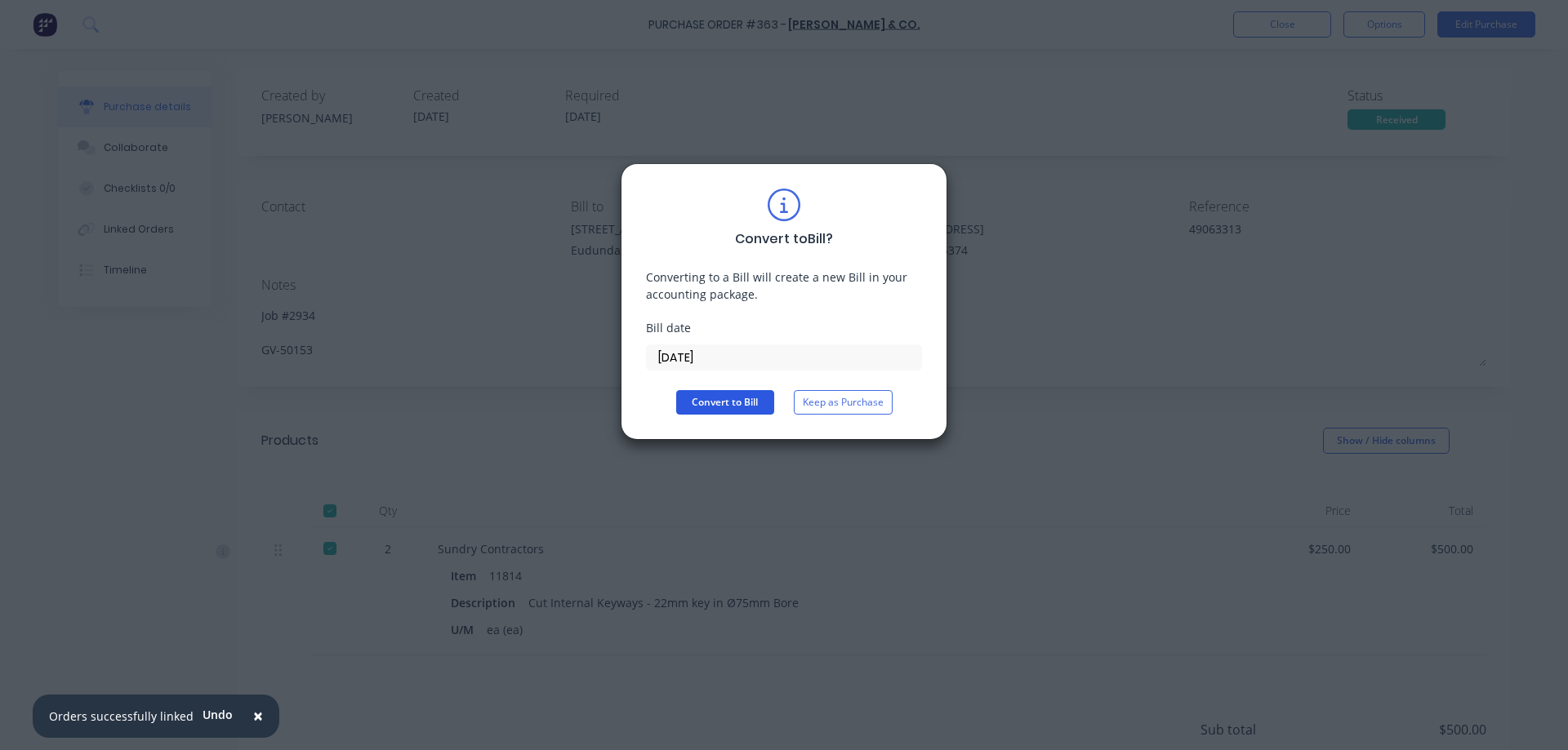
click at [731, 400] on button "Convert to Bill" at bounding box center [725, 403] width 98 height 25
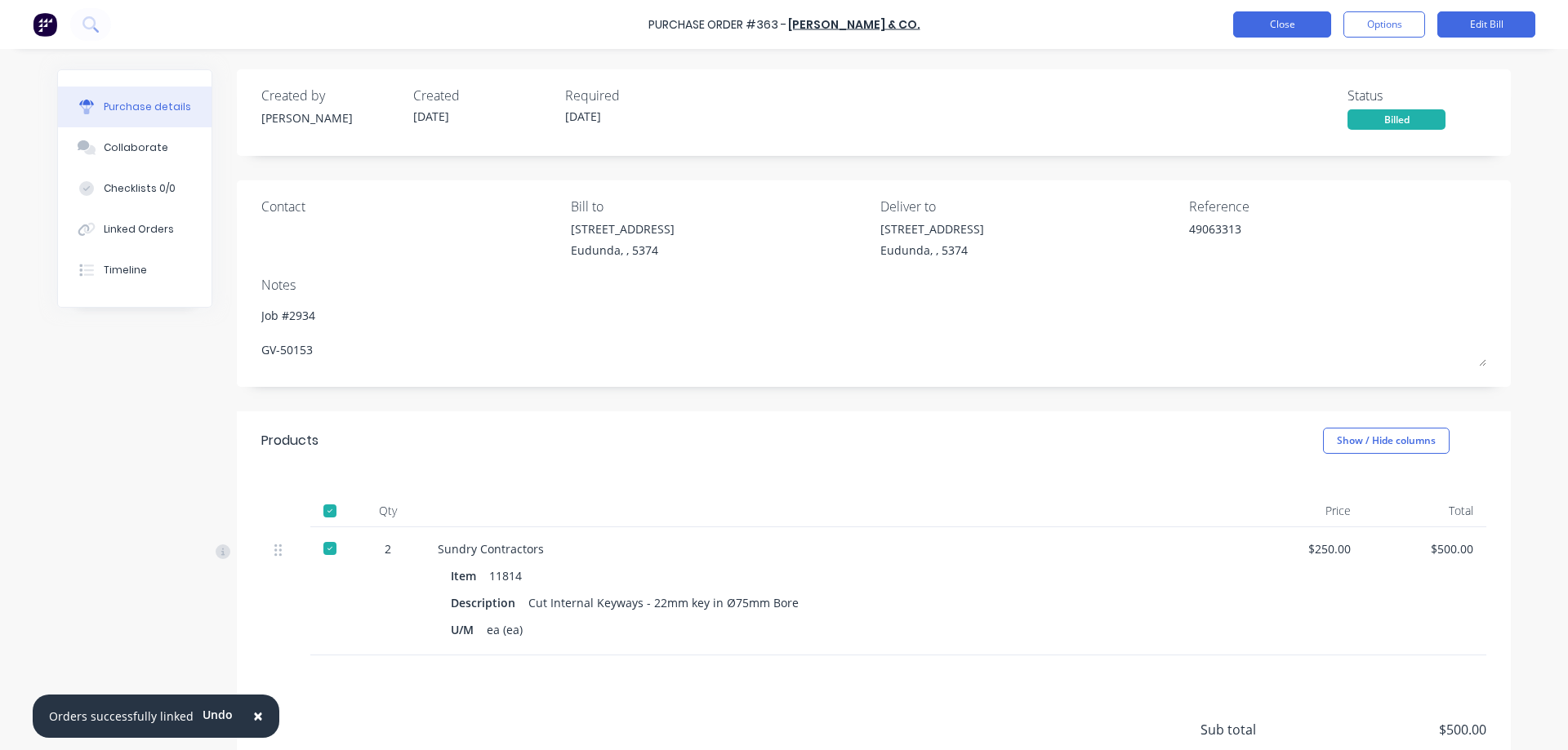
click at [1294, 26] on button "Close" at bounding box center [1282, 25] width 98 height 26
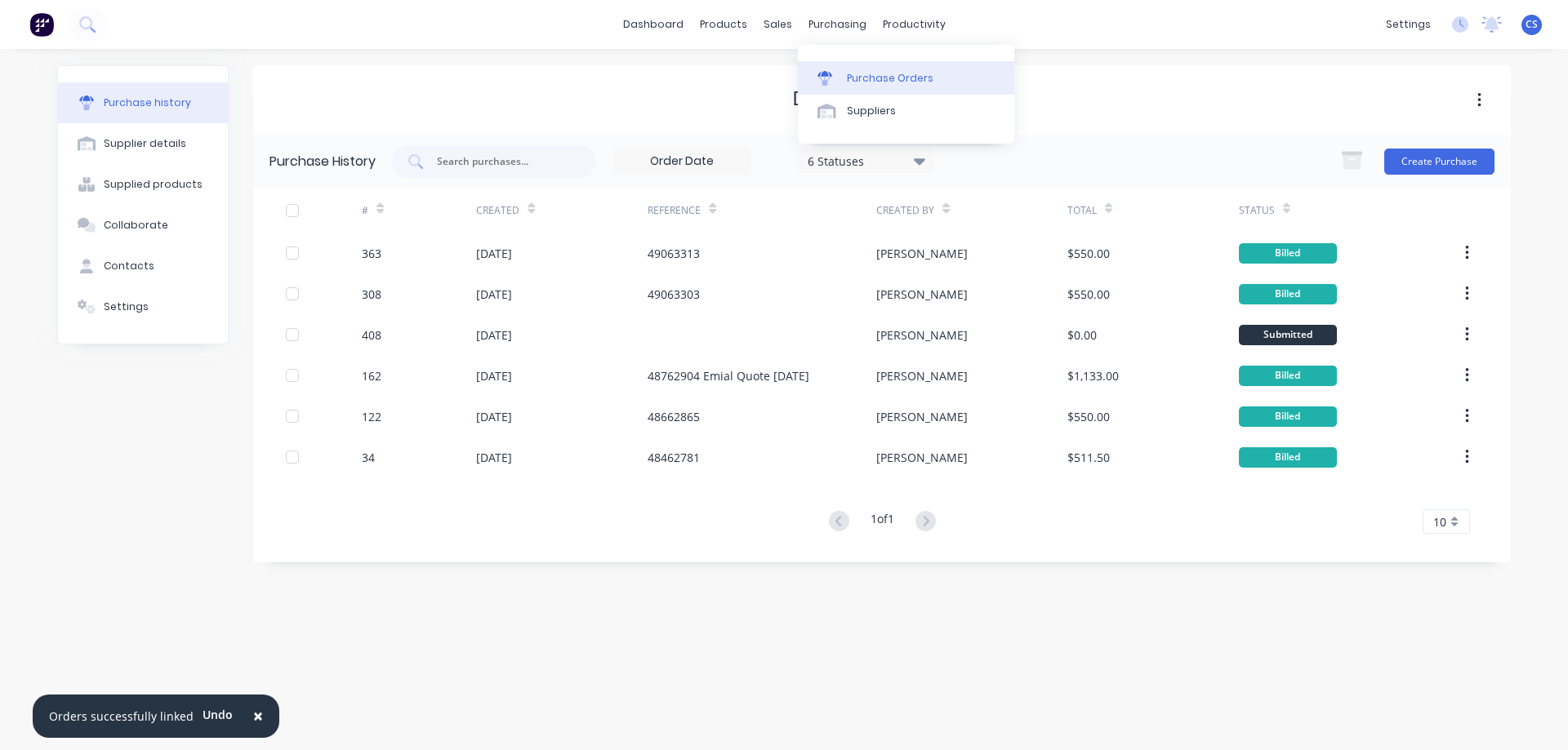
click at [841, 73] on div at bounding box center [829, 79] width 25 height 15
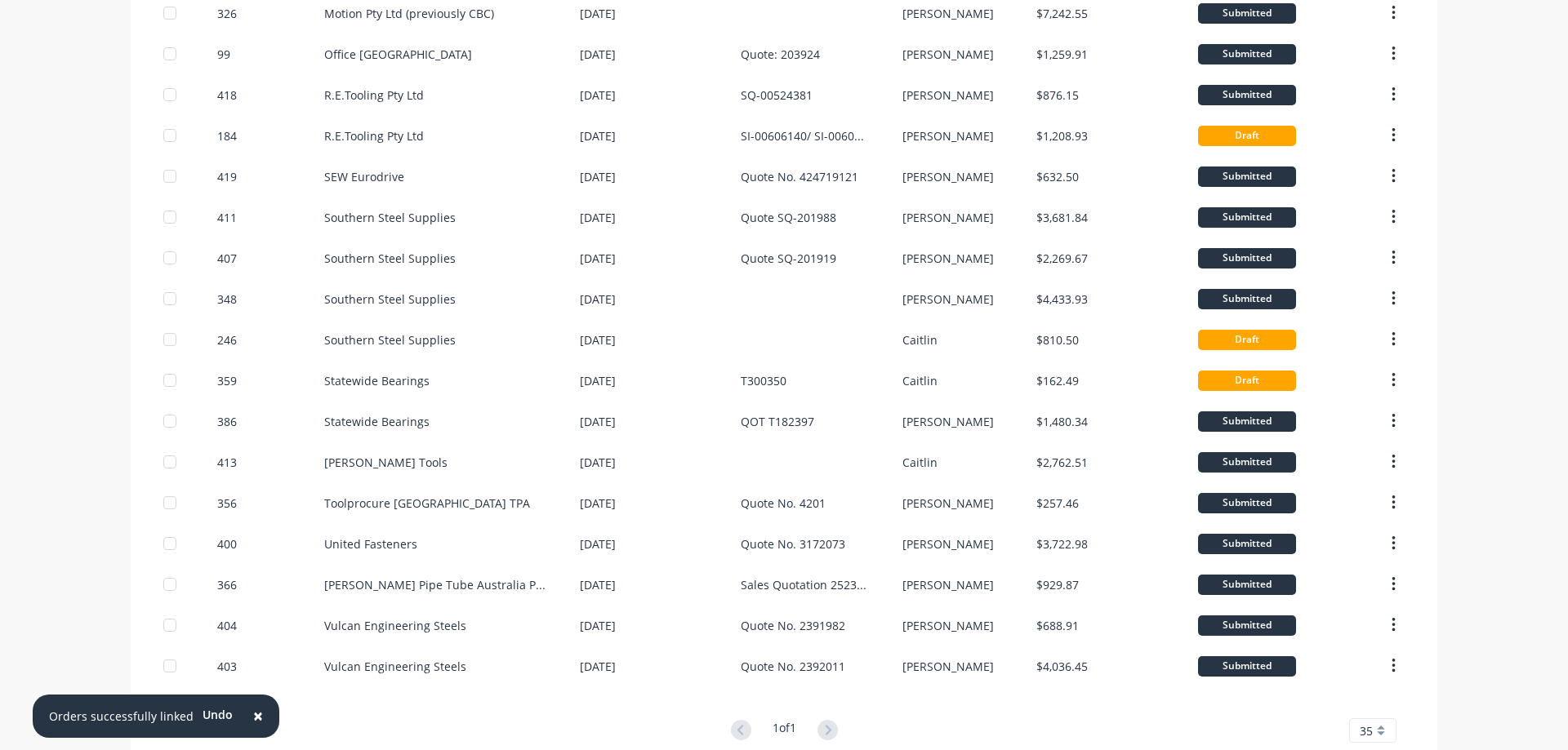
scroll to position [571, 0]
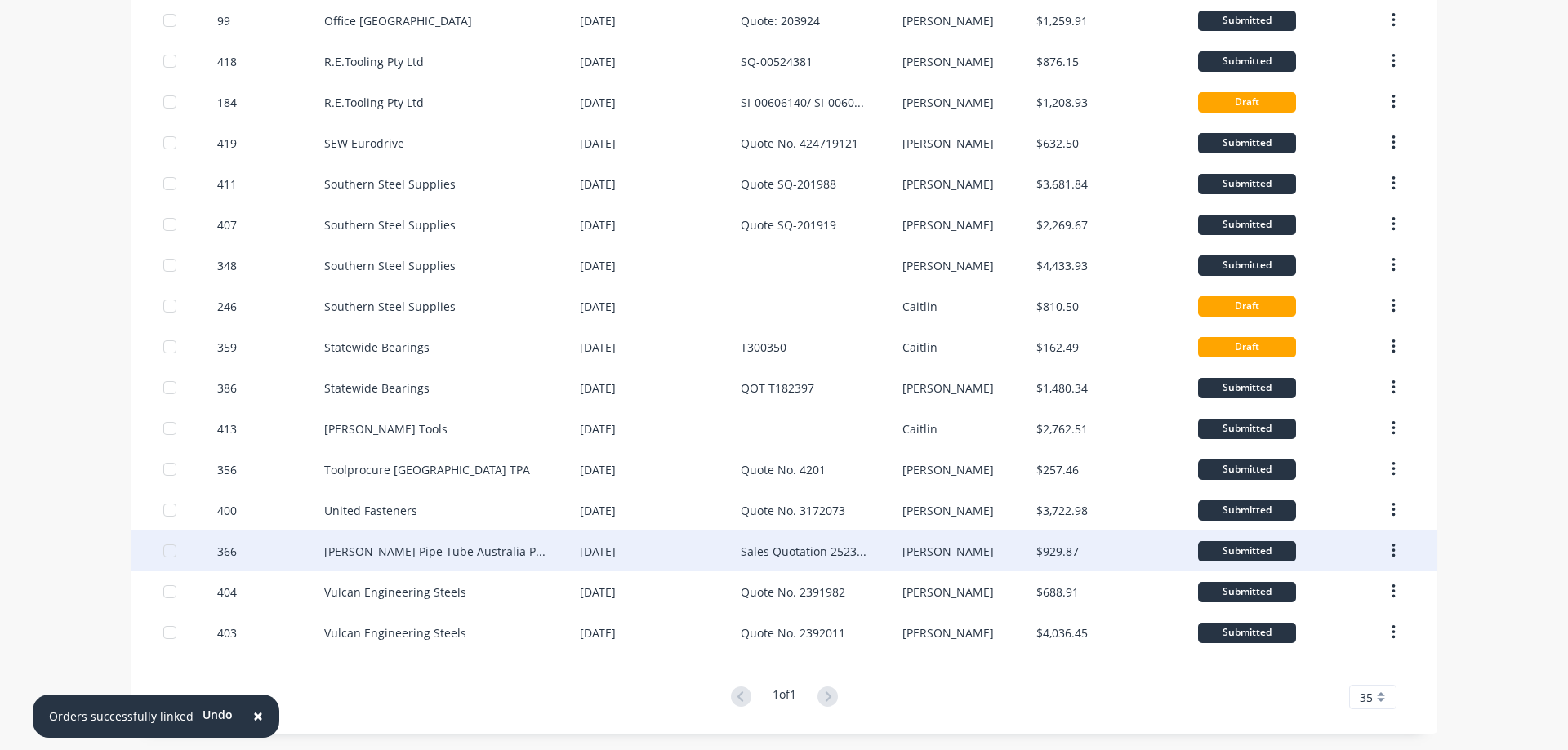
click at [542, 565] on div "Van Leeuwen Pipe Tube Australia Pty Ltd" at bounding box center [452, 551] width 256 height 41
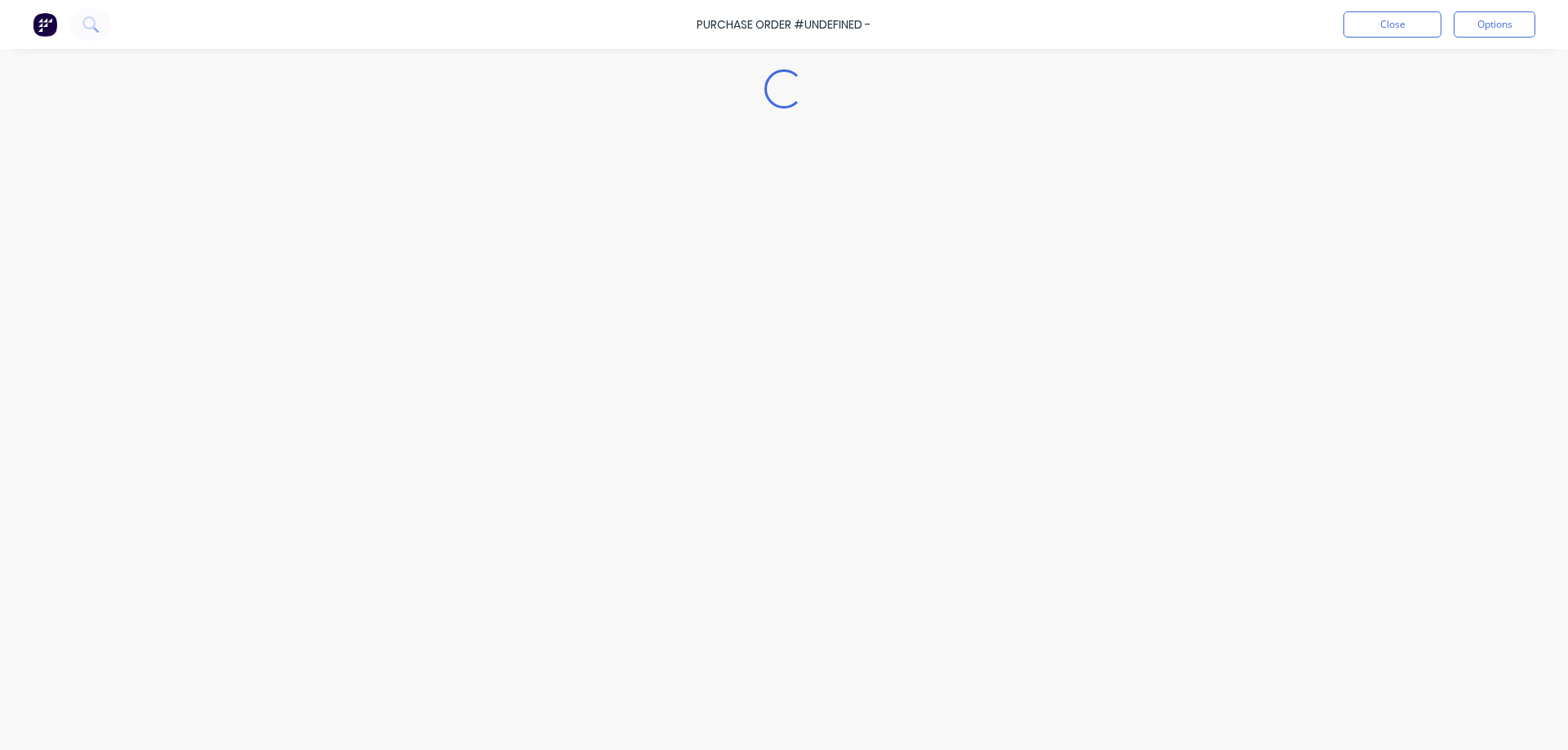
type textarea "x"
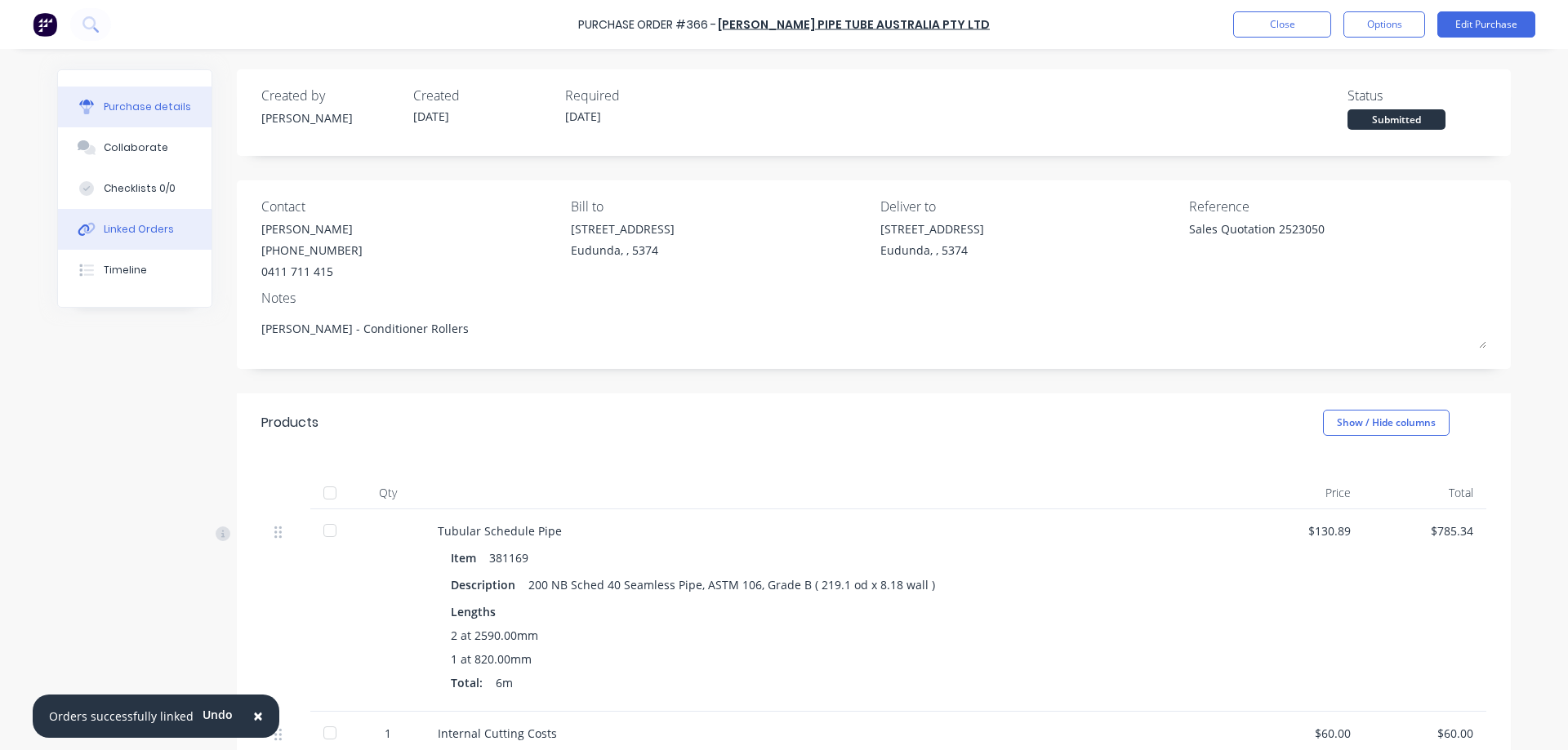
click at [138, 246] on button "Linked Orders" at bounding box center [135, 229] width 154 height 41
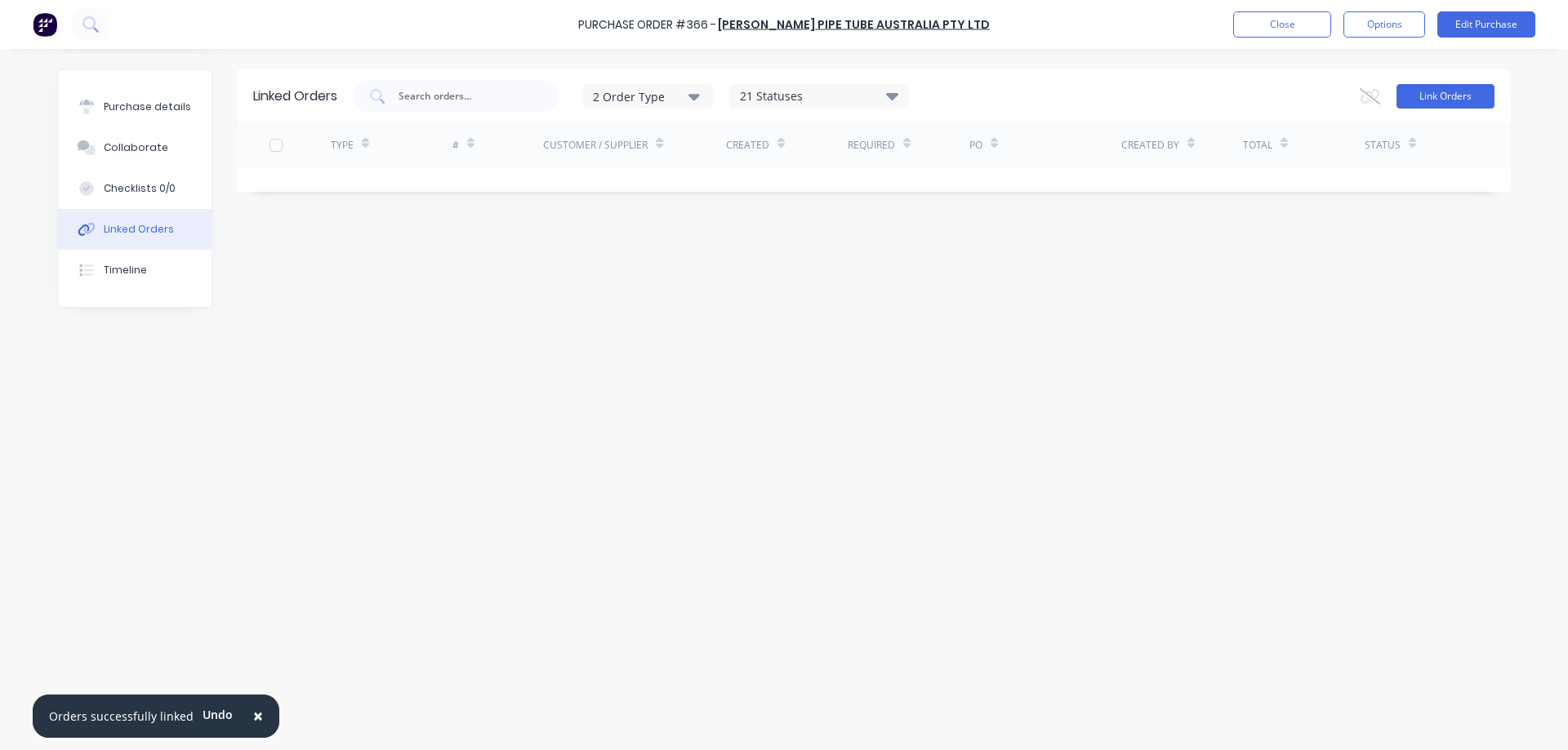
click at [1412, 84] on button "Link Orders" at bounding box center [1445, 97] width 98 height 25
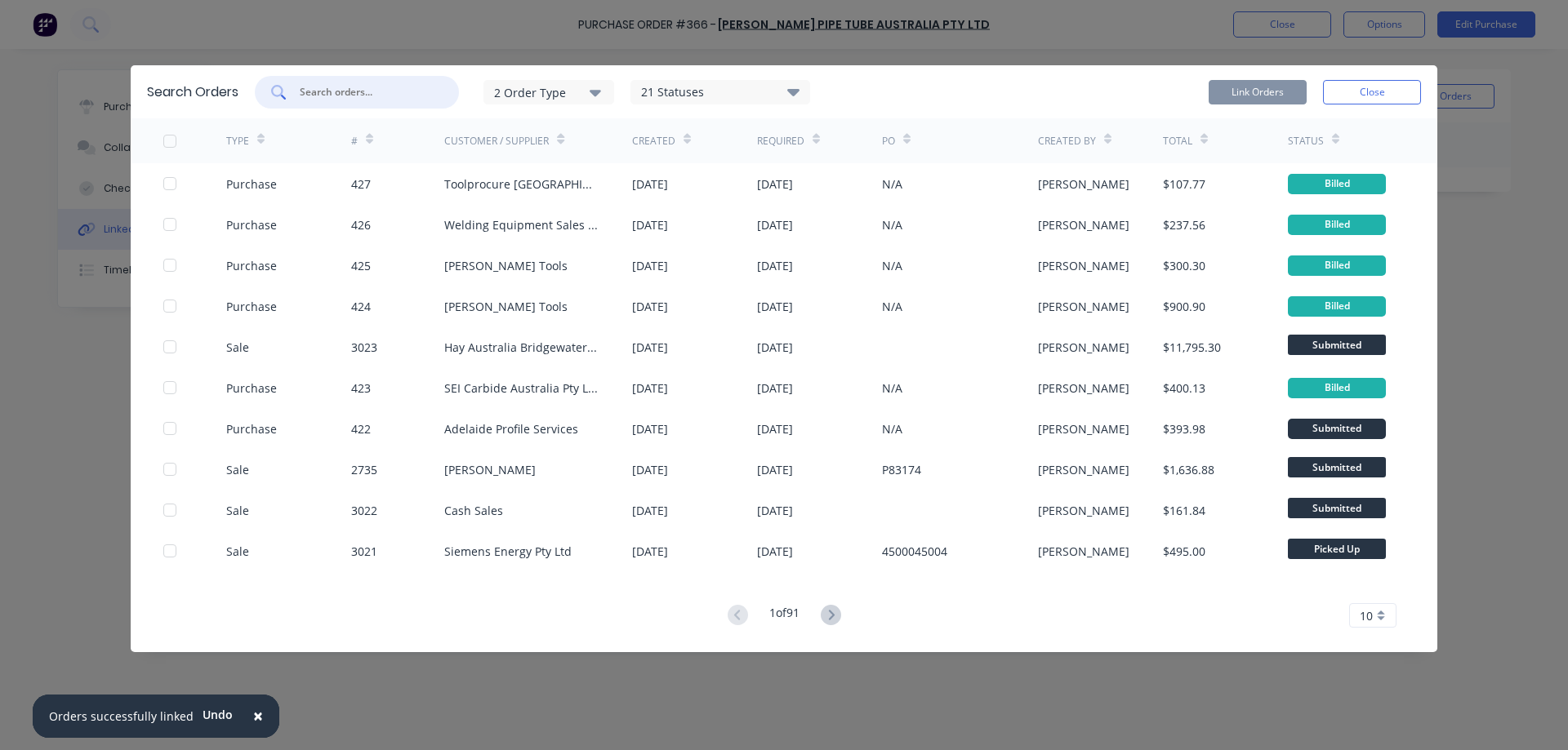
click at [376, 88] on input "text" at bounding box center [366, 93] width 136 height 17
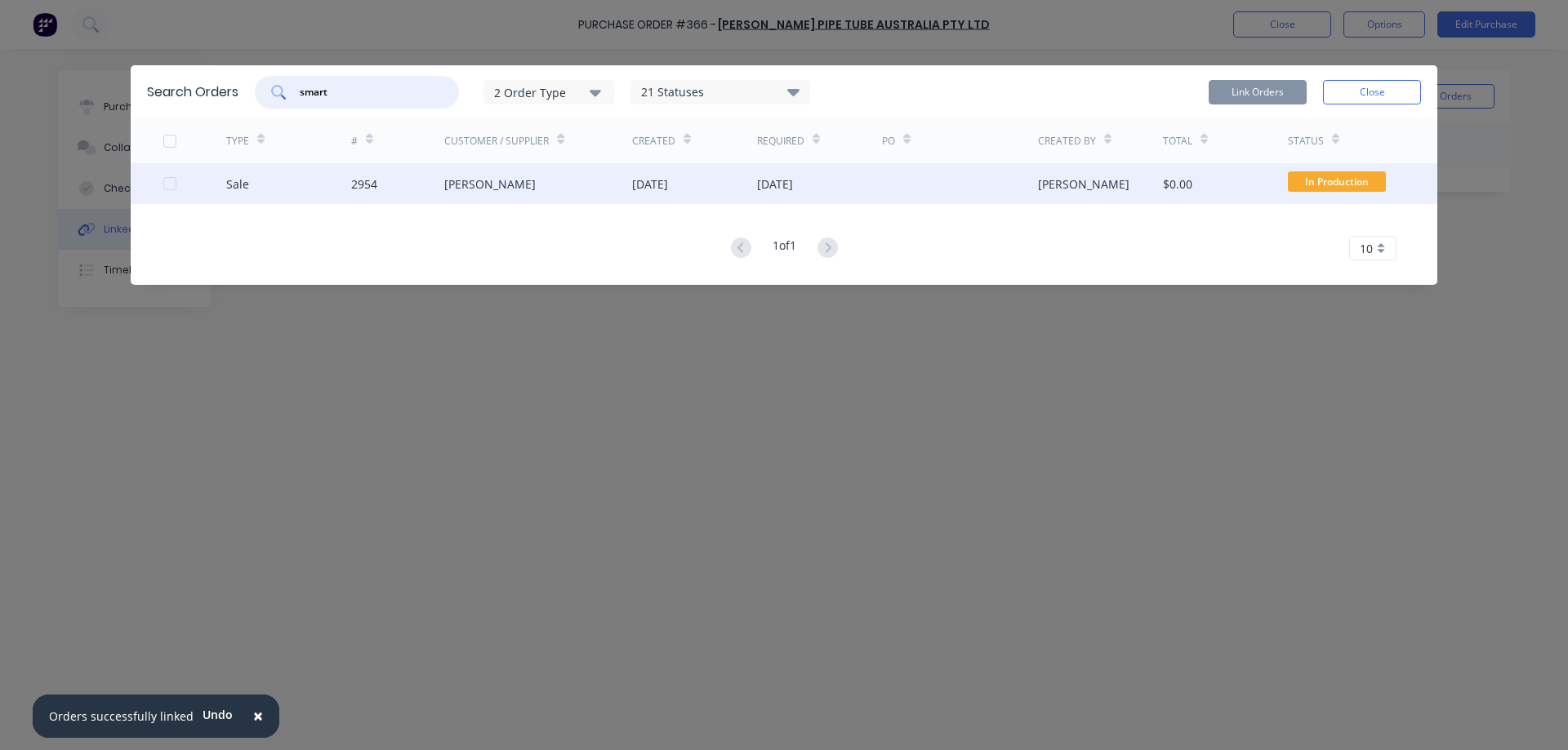
click at [170, 185] on div at bounding box center [170, 183] width 32 height 32
type input "smart"
click at [1287, 104] on div "Link Orders Close" at bounding box center [1314, 92] width 213 height 32
click at [1284, 98] on button "Link Orders" at bounding box center [1257, 93] width 98 height 25
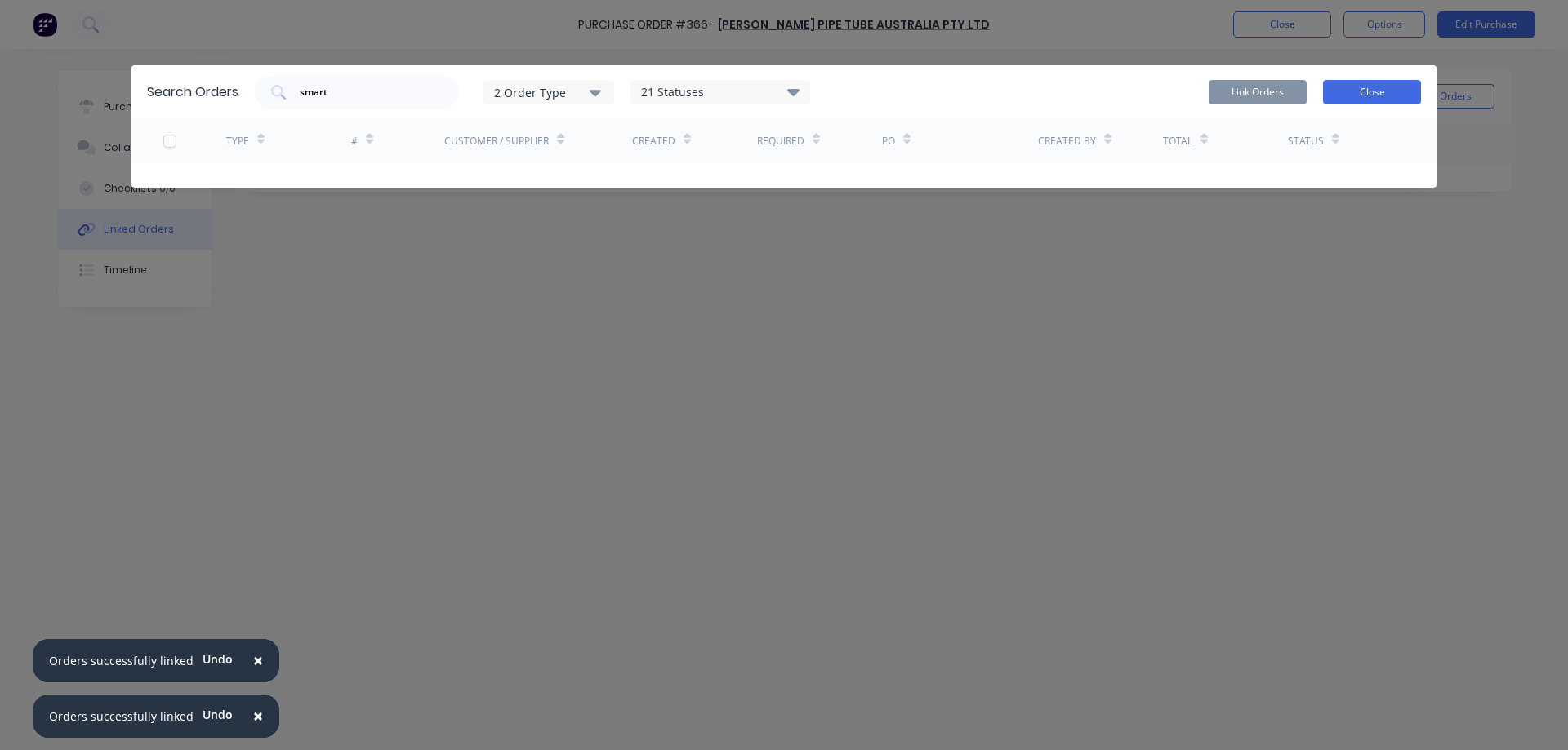
click at [1360, 85] on button "Close" at bounding box center [1372, 93] width 98 height 25
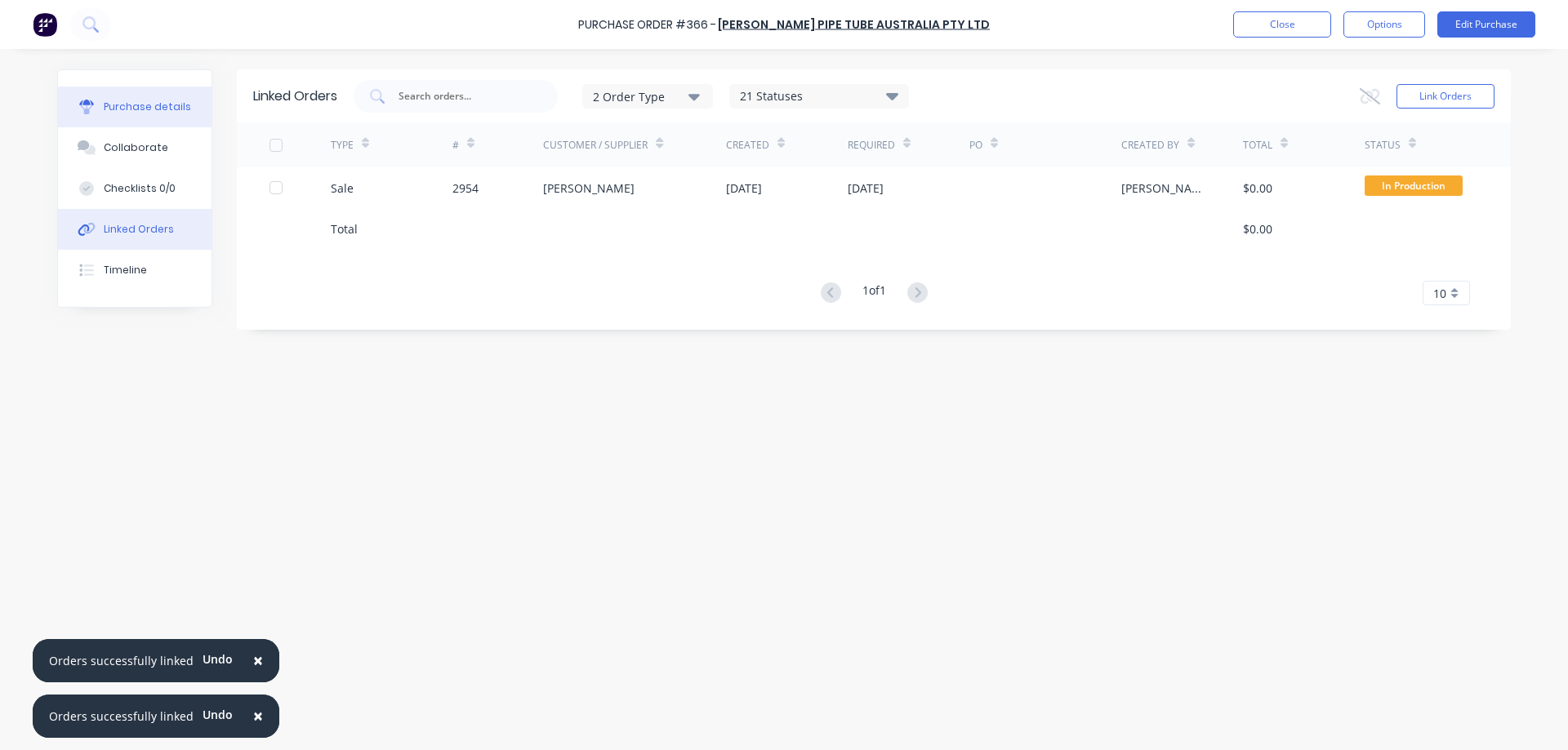
click at [158, 107] on div "Purchase details" at bounding box center [147, 107] width 88 height 15
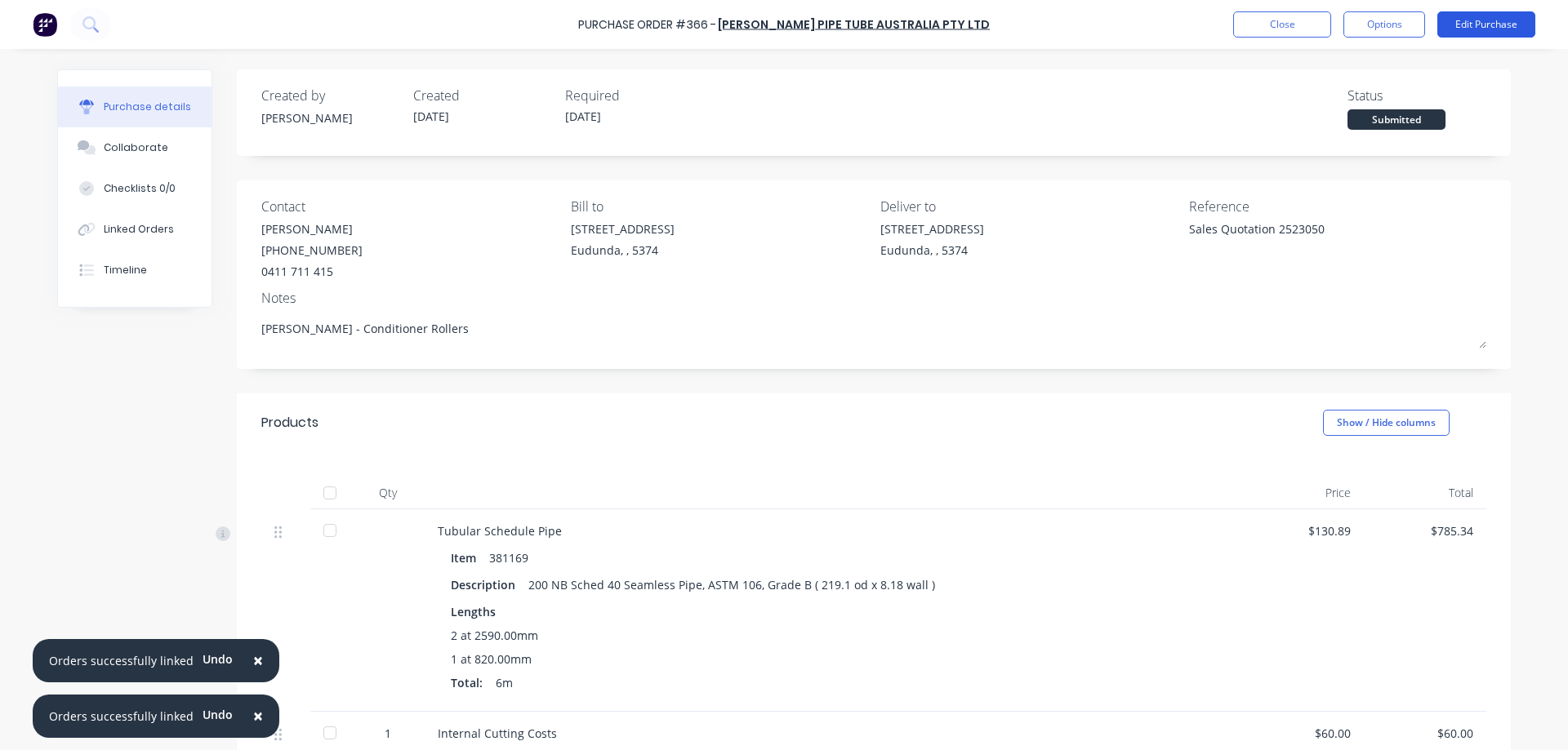
click at [1460, 24] on button "Edit Purchase" at bounding box center [1486, 25] width 98 height 26
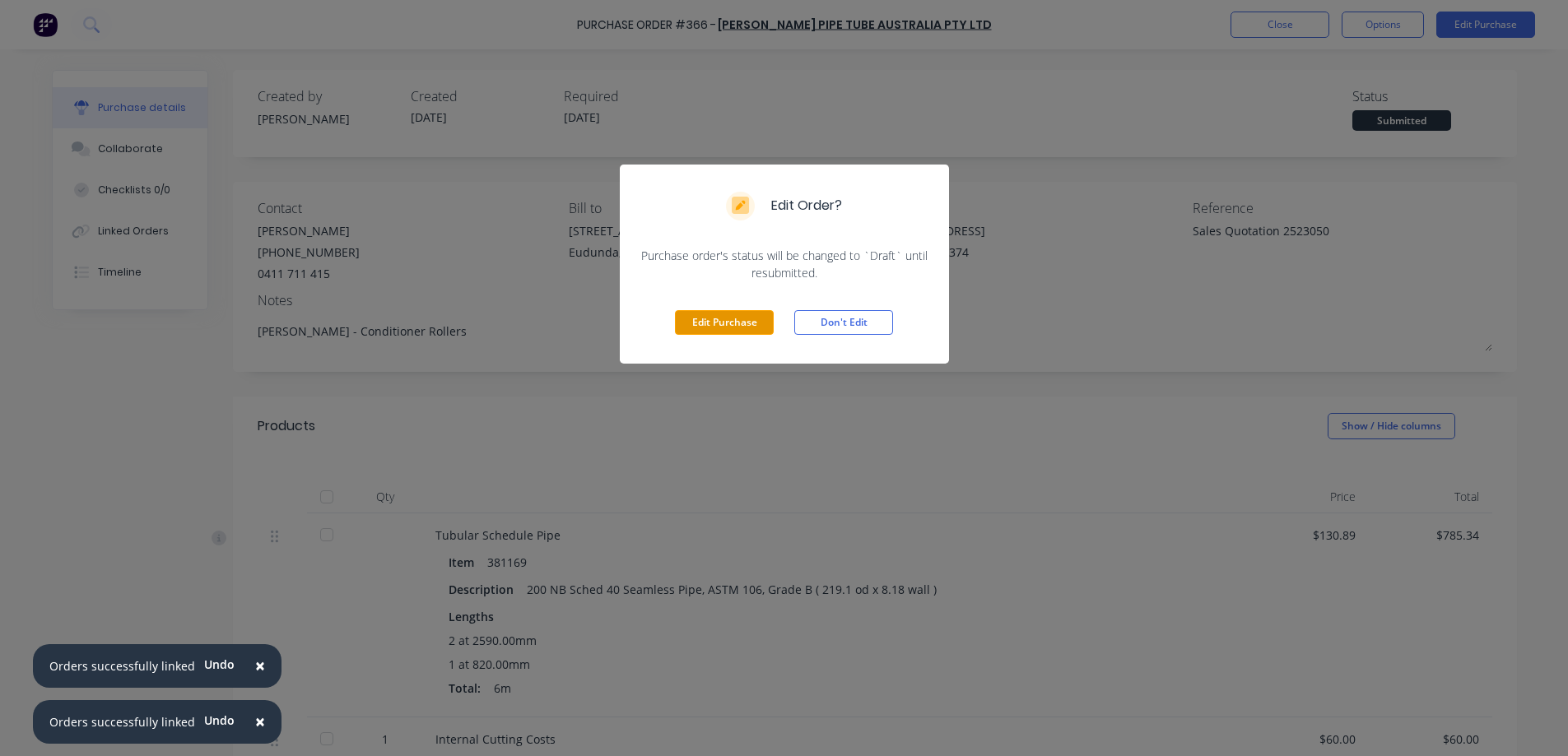
click at [698, 332] on button "Edit Purchase" at bounding box center [724, 323] width 98 height 25
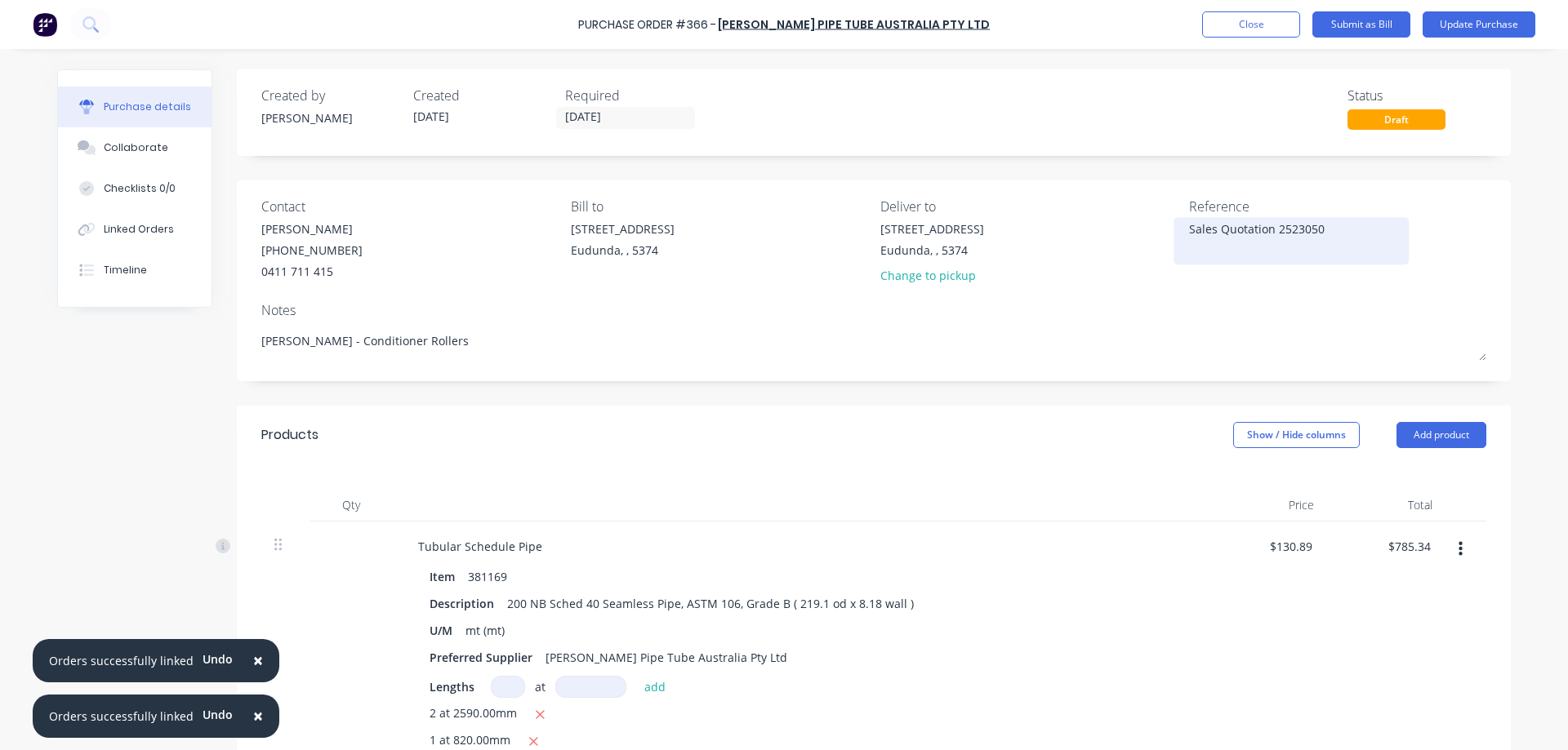
type textarea "x"
drag, startPoint x: 1339, startPoint y: 225, endPoint x: 1163, endPoint y: 232, distance: 176.1
click at [1163, 232] on div "Contact Steve Abbott (08) 7002 5100 0411 711 415 Bill to 41 South Terrace Eudun…" at bounding box center [873, 245] width 1225 height 96
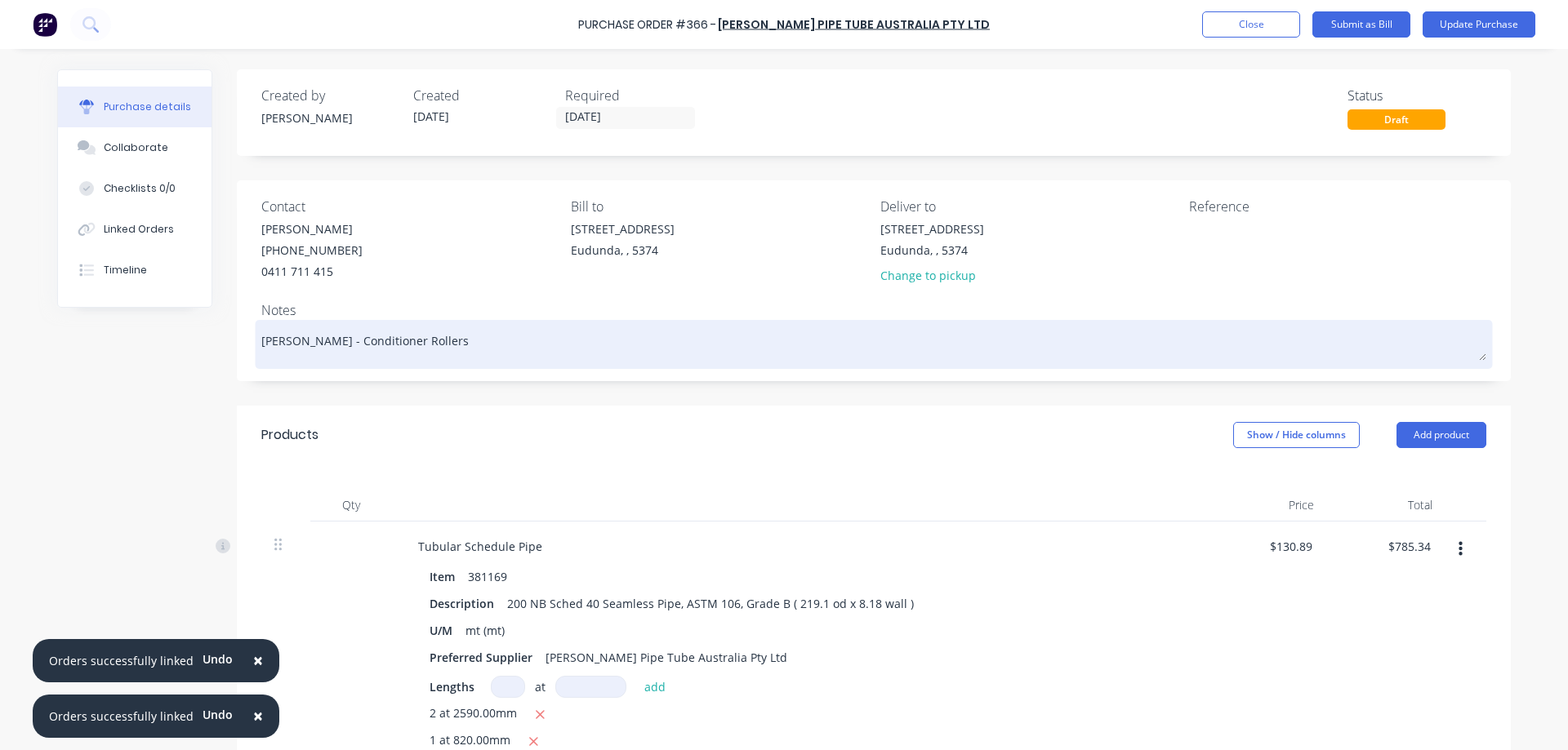
click at [476, 348] on textarea "Deane Smart - Conditioner Rollers" at bounding box center [873, 342] width 1225 height 36
type textarea "x"
type textarea "Deane Smart - Conditioner Rollers"
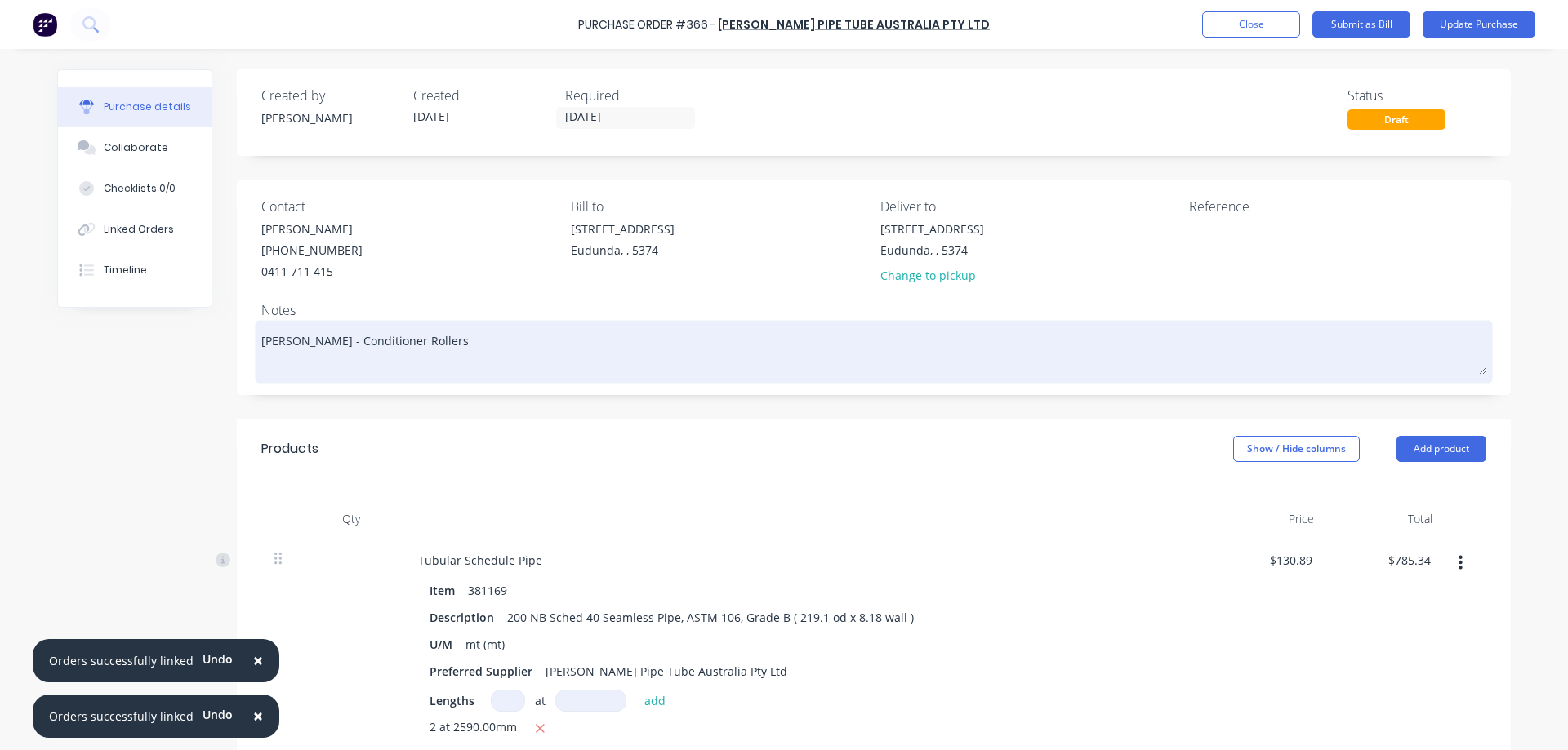
type textarea "x"
type textarea "Deane Smart - Conditioner Rollers"
paste textarea "Sales Quotation 2523050"
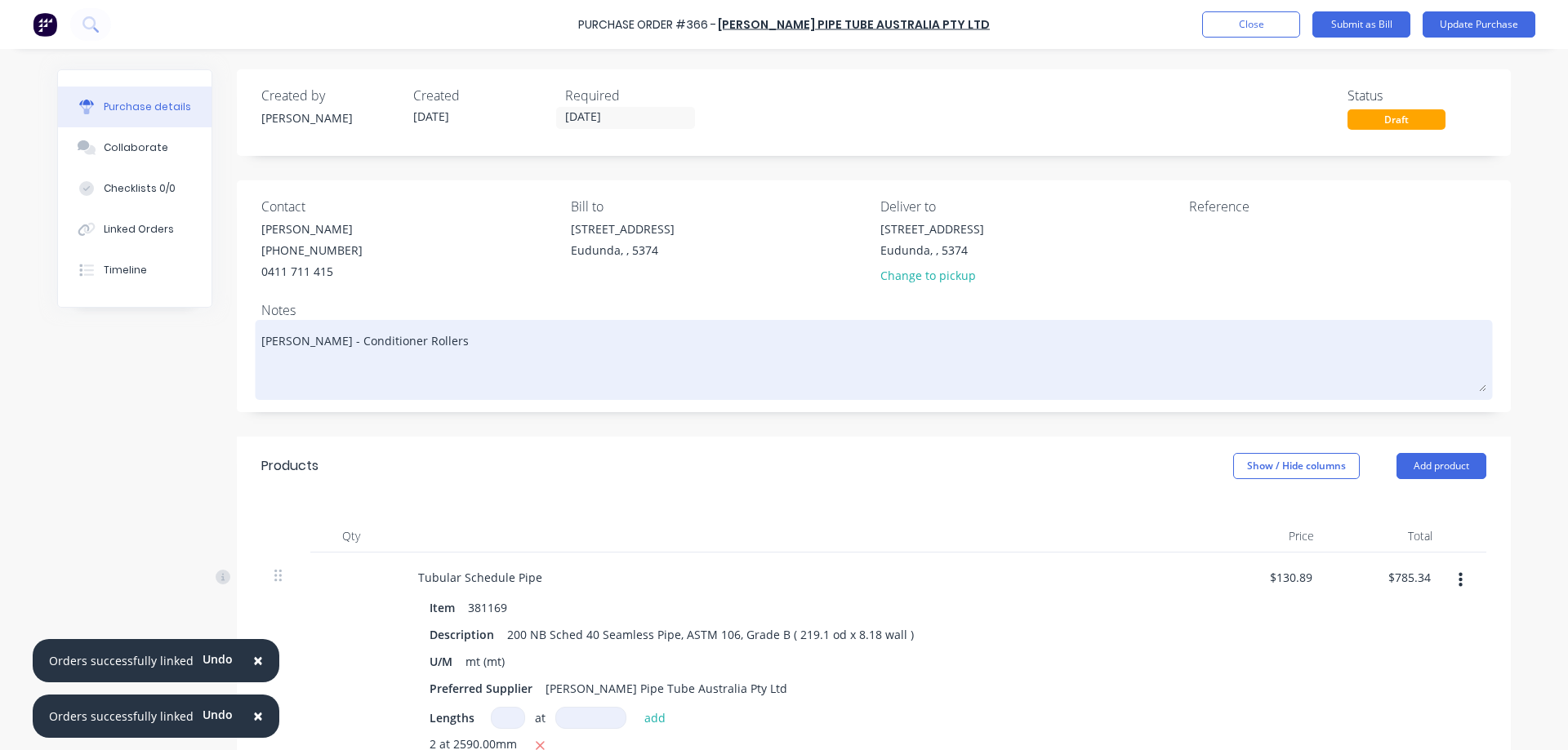
type textarea "x"
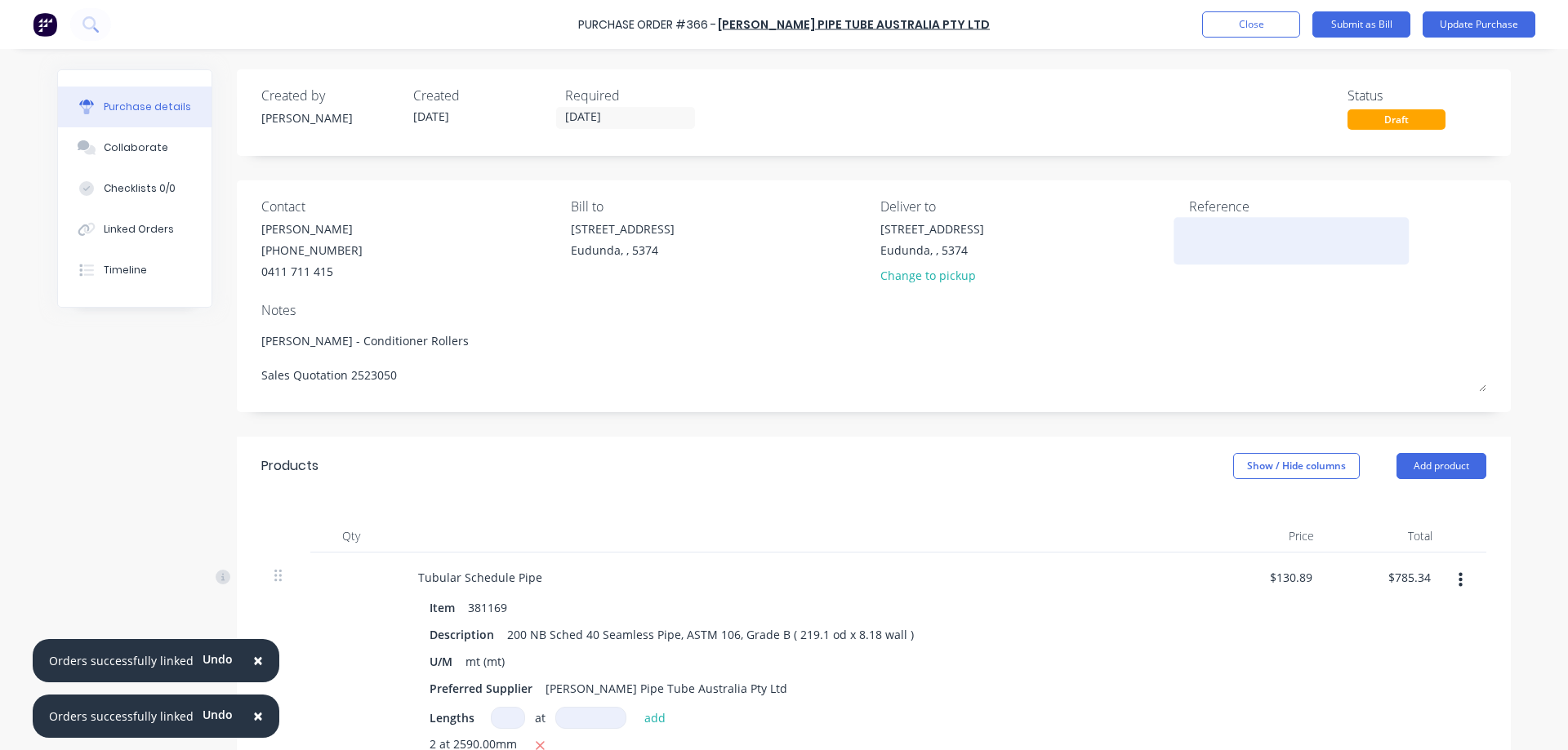
type textarea "Deane Smart - Conditioner Rollers Sales Quotation 2523050"
type textarea "x"
type textarea "Deane Smart - Conditioner Rollers Sales Quotation 2523050"
click at [1222, 232] on textarea at bounding box center [1291, 239] width 204 height 36
type textarea "2511868"
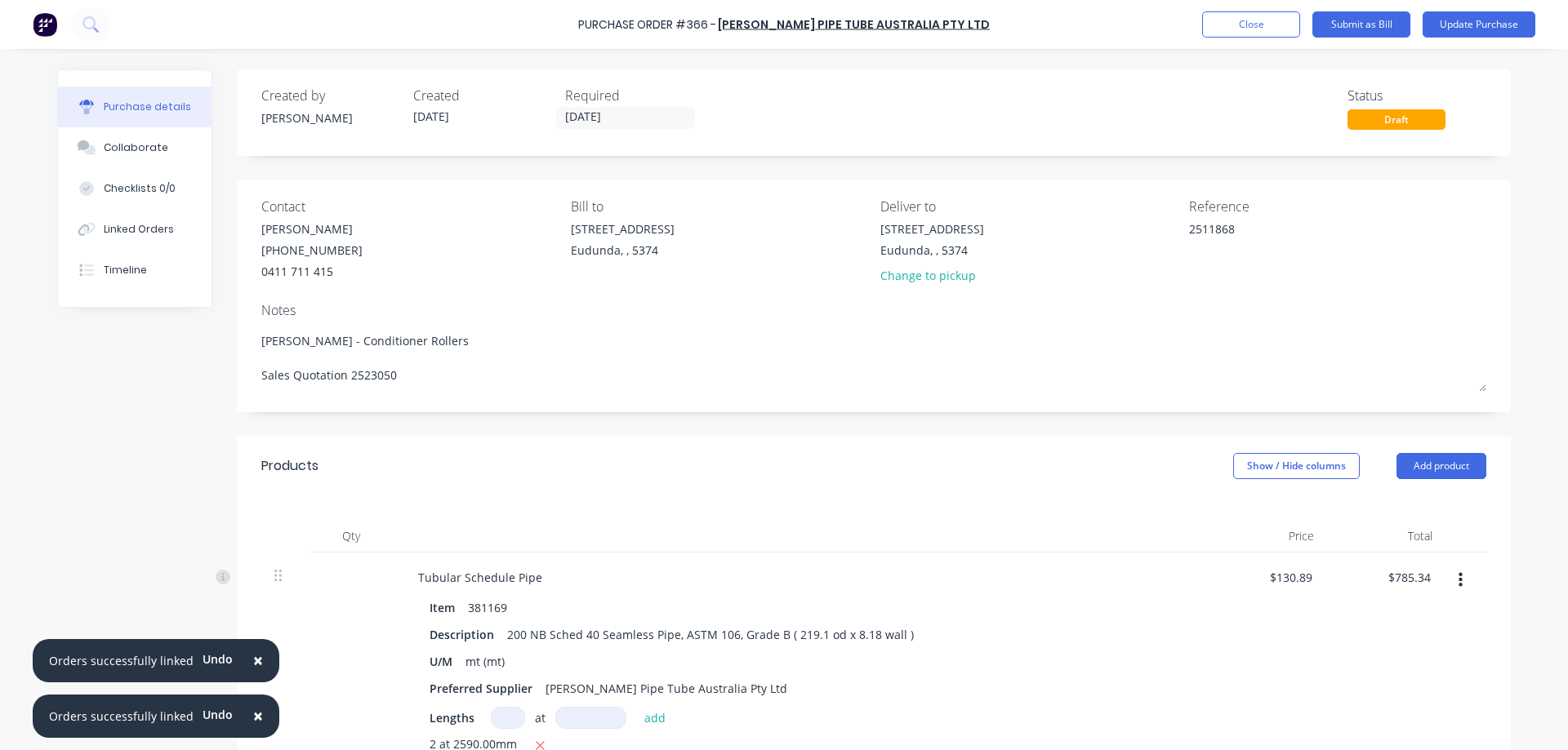
type textarea "x"
type textarea "2511868"
click at [1518, 226] on div "Purchase details Collaborate Checklists 0/0 Linked Orders Timeline Created by J…" at bounding box center [783, 351] width 1486 height 669
click at [174, 217] on button "Linked Orders" at bounding box center [135, 229] width 154 height 41
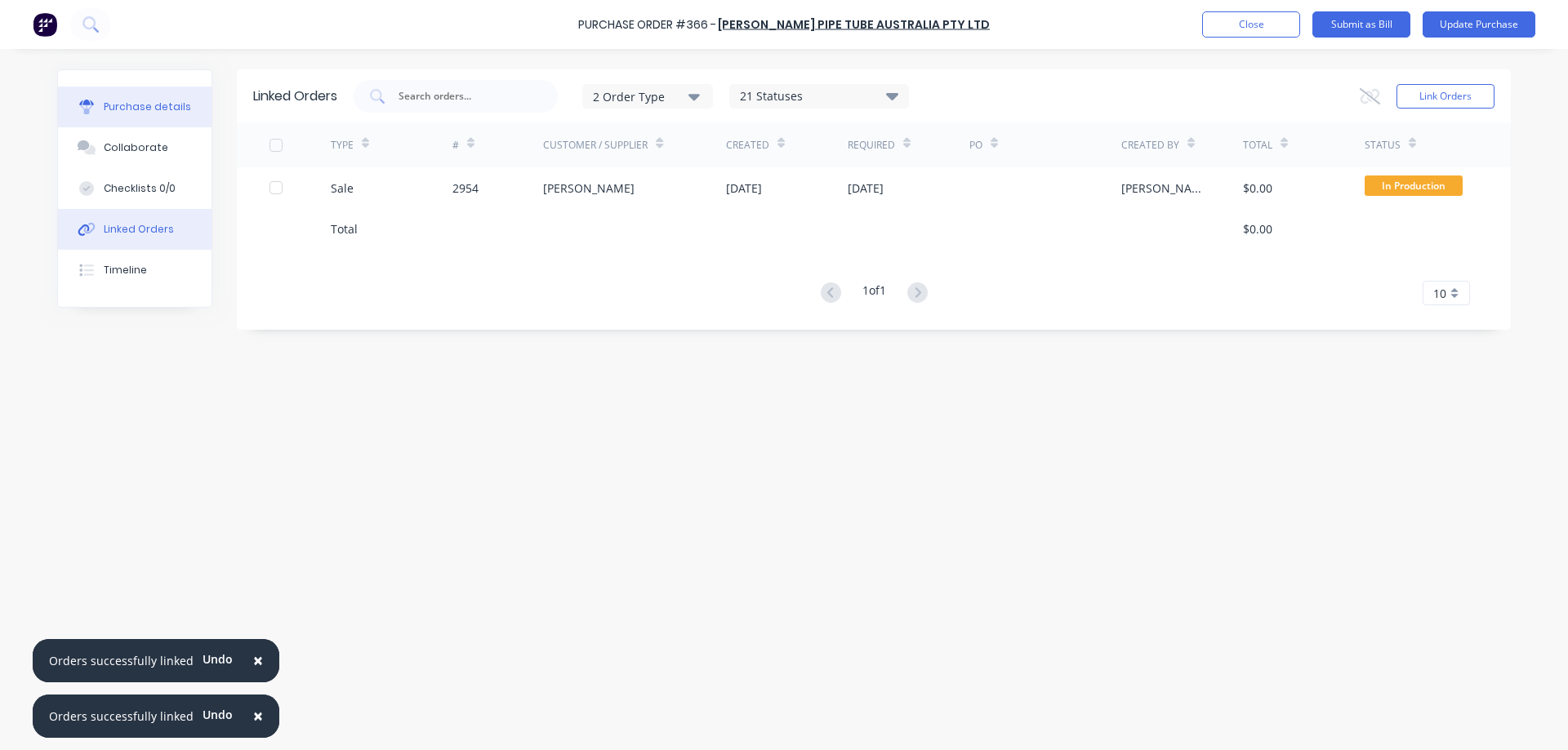
click at [175, 116] on button "Purchase details" at bounding box center [135, 107] width 154 height 41
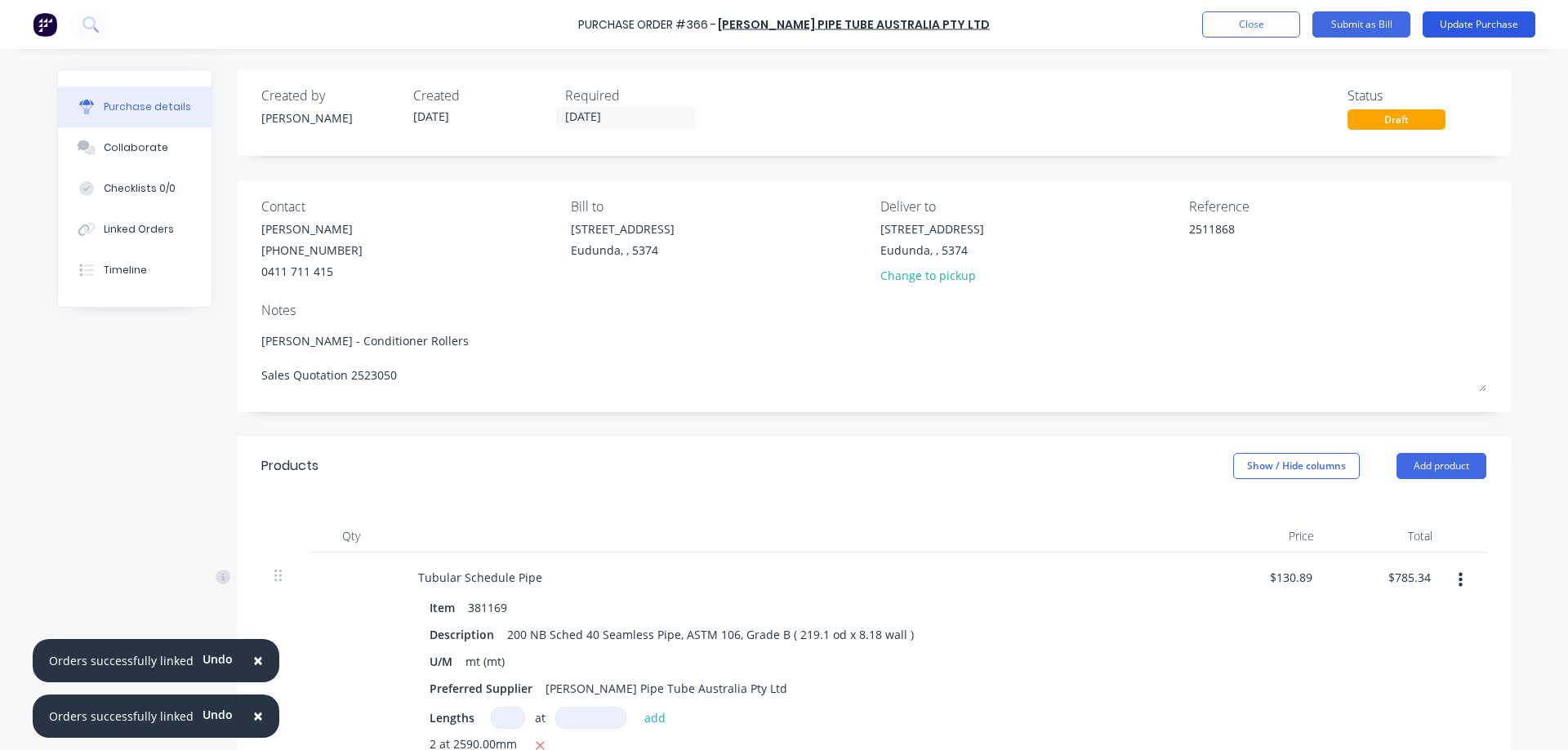
click at [1481, 23] on button "Update Purchase" at bounding box center [1479, 25] width 112 height 26
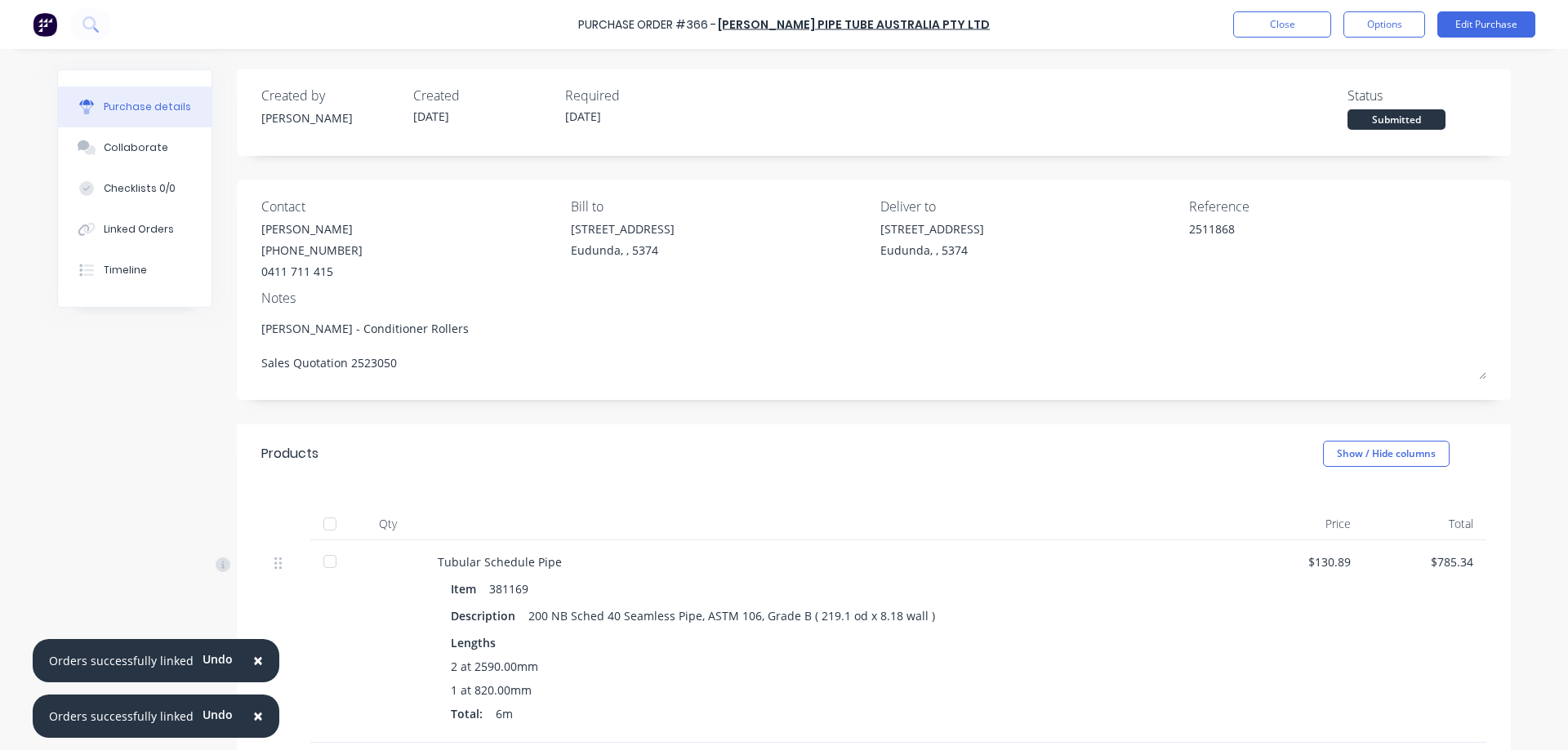
click at [324, 523] on div at bounding box center [329, 523] width 32 height 32
click at [1370, 16] on button "Options" at bounding box center [1384, 25] width 82 height 26
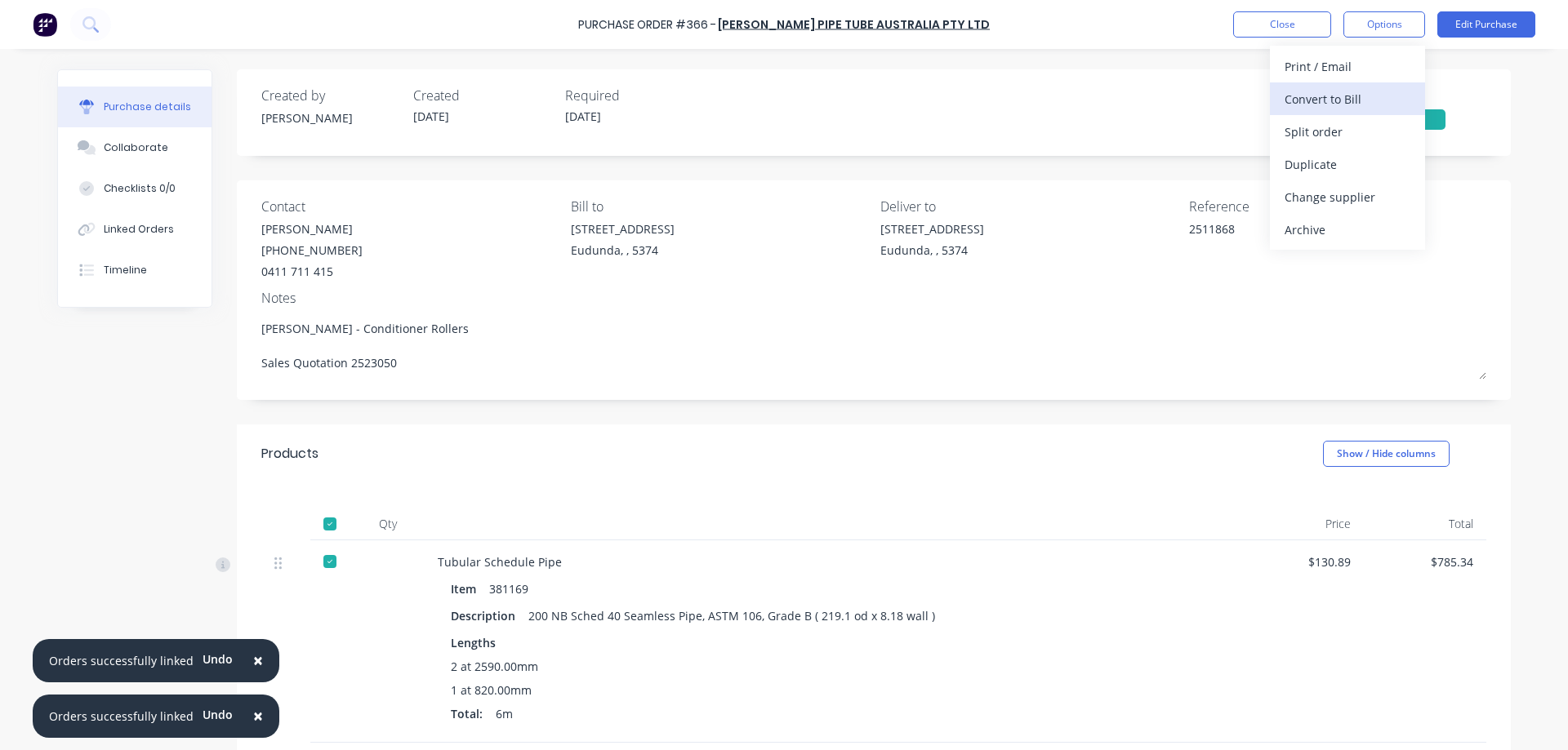
click at [1350, 93] on div "Convert to Bill" at bounding box center [1347, 99] width 126 height 24
type textarea "x"
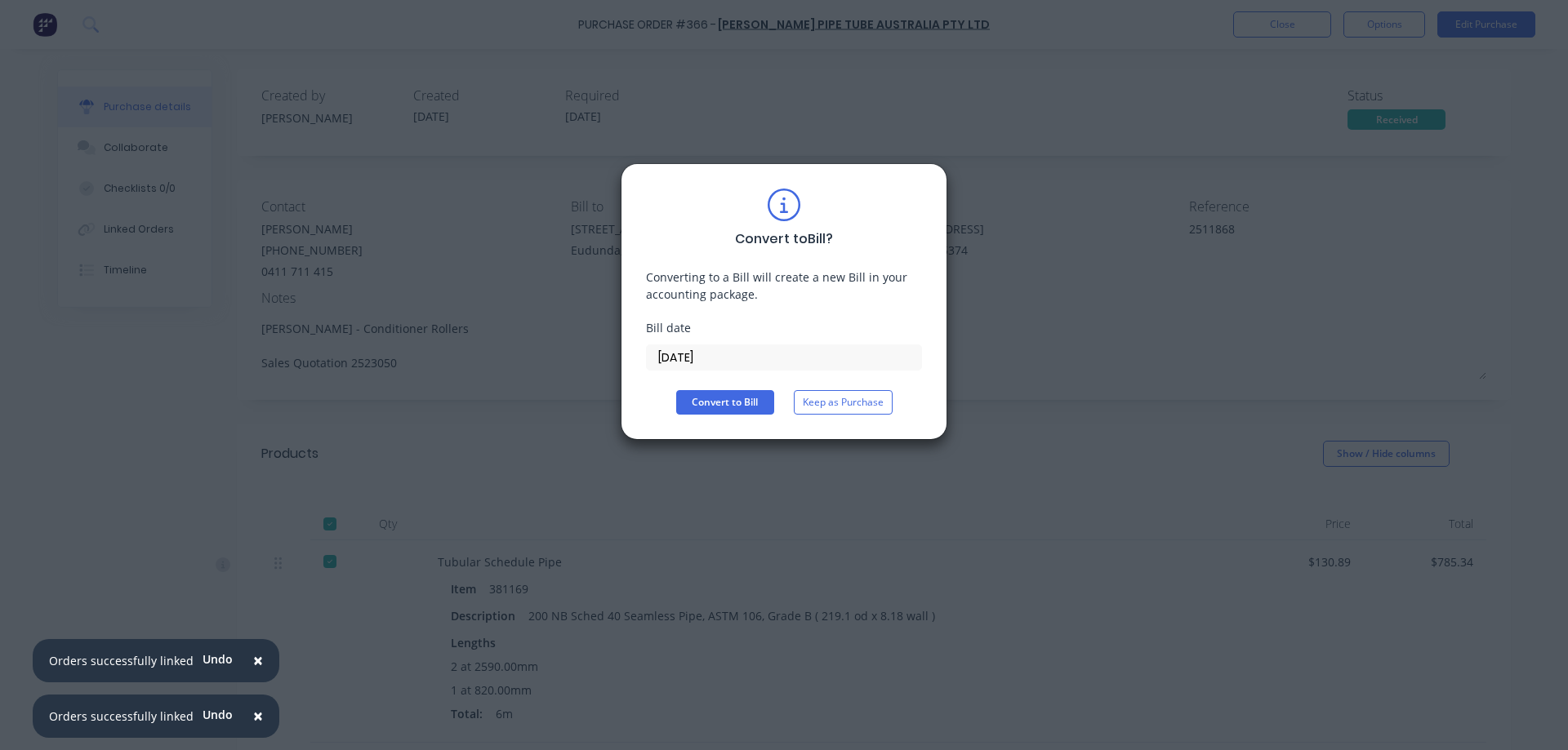
click at [725, 361] on input "08/10/25" at bounding box center [784, 358] width 275 height 25
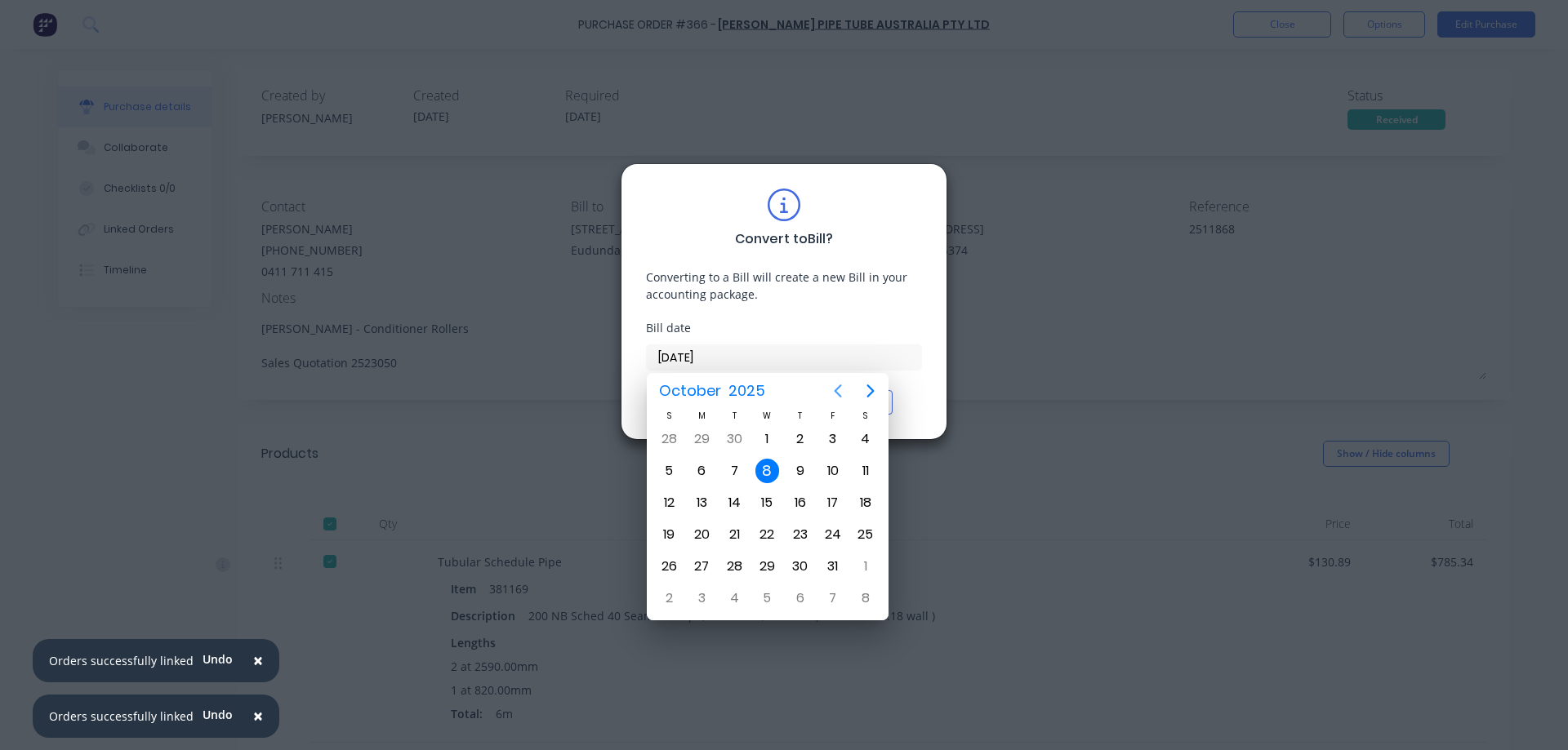
click at [836, 391] on icon "Previous page" at bounding box center [838, 391] width 7 height 13
click at [797, 503] on div "18" at bounding box center [801, 503] width 25 height 25
type input "18/09/25"
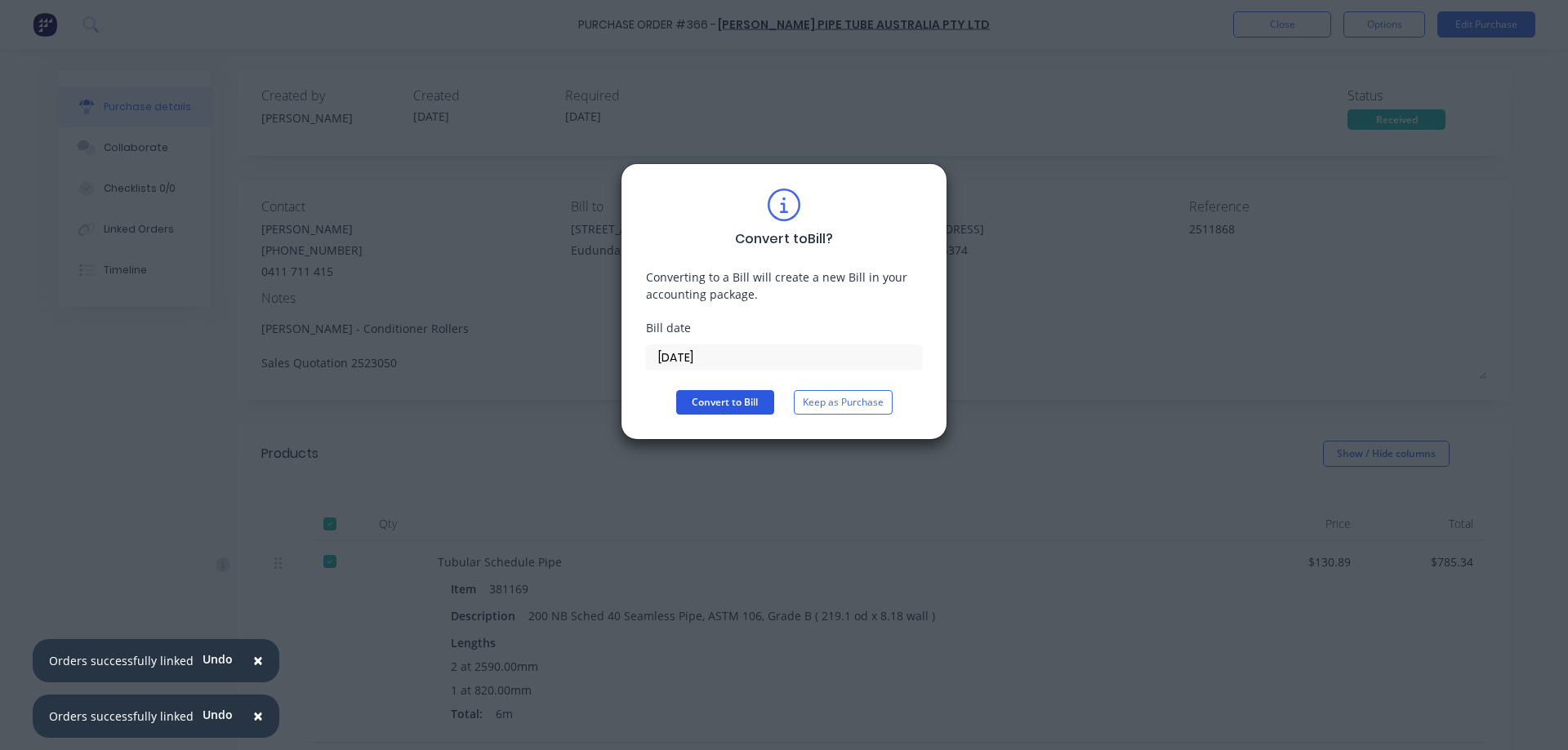
click at [739, 408] on button "Convert to Bill" at bounding box center [725, 403] width 98 height 25
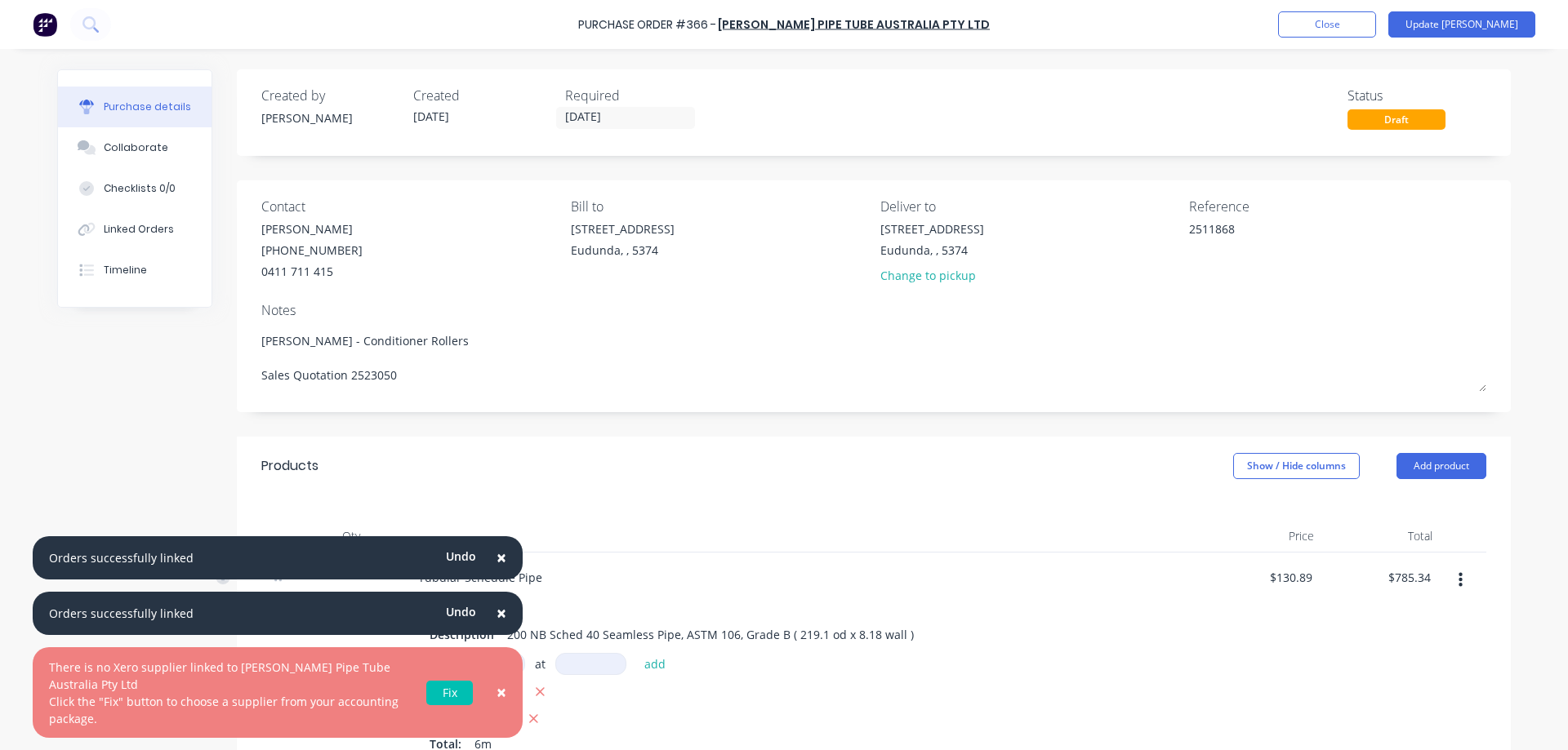
type textarea "x"
click at [445, 686] on link "Fix" at bounding box center [449, 693] width 46 height 25
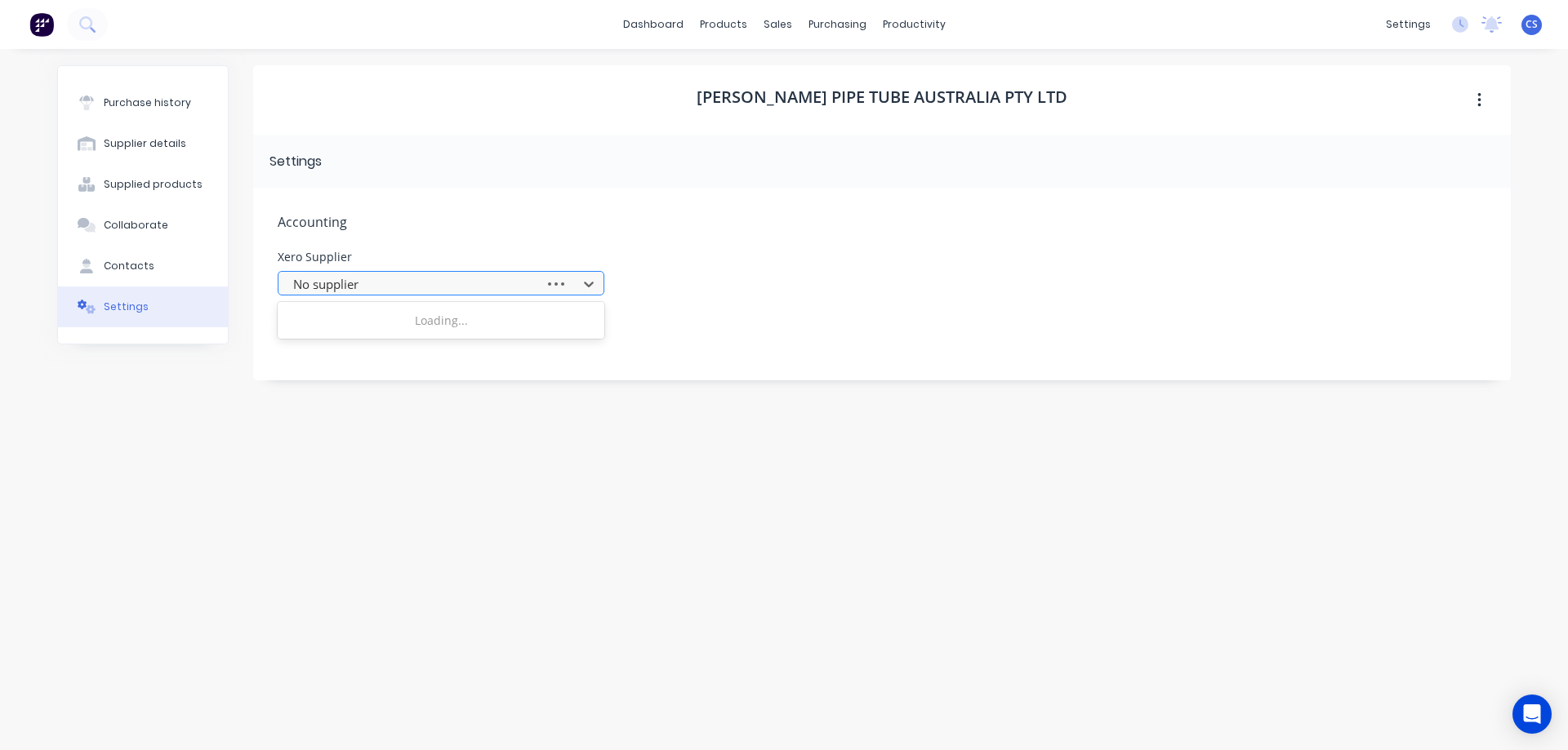
click at [469, 293] on div at bounding box center [414, 284] width 245 height 21
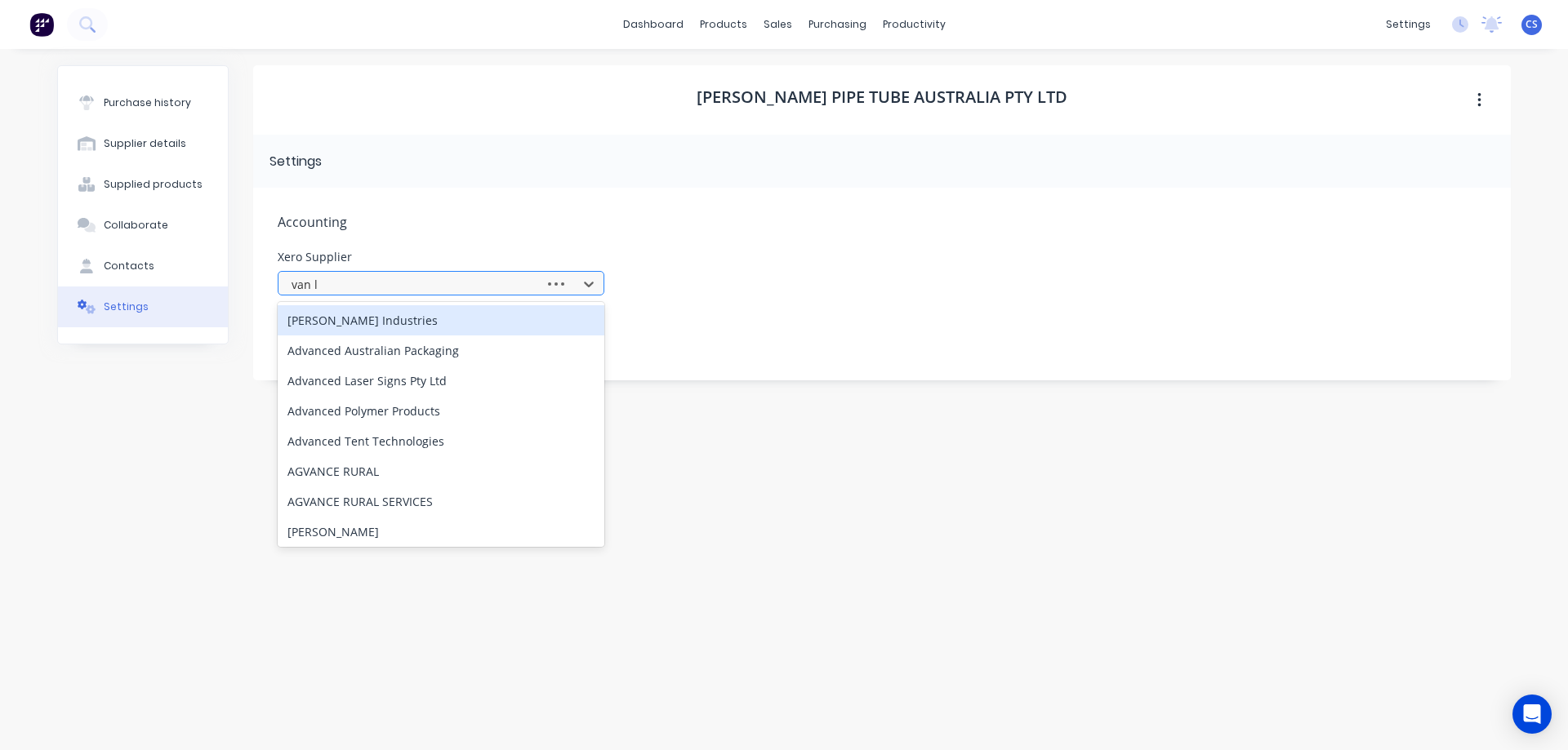
type input "van le"
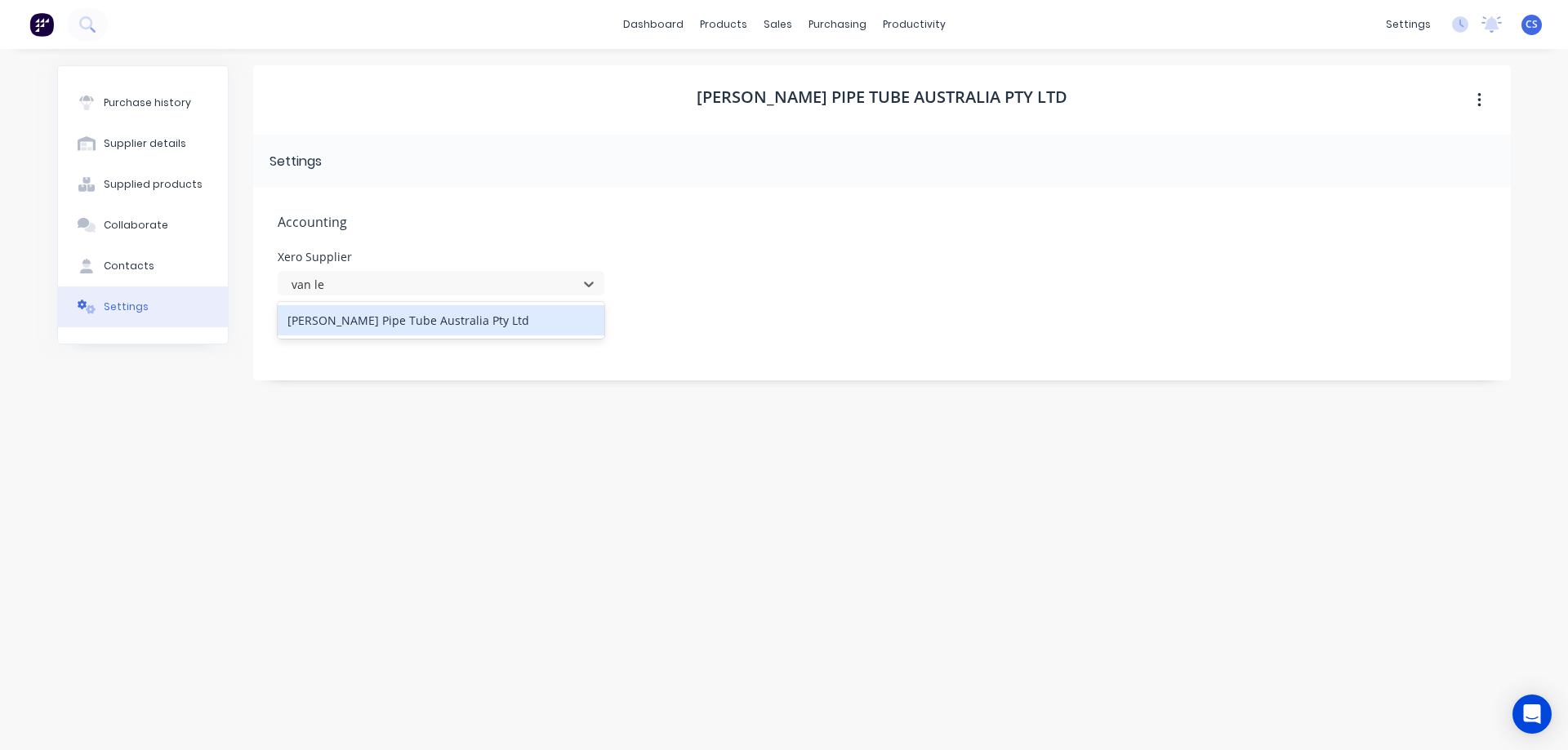
click at [451, 318] on div "[PERSON_NAME] Pipe Tube Australia Pty Ltd" at bounding box center [441, 320] width 327 height 31
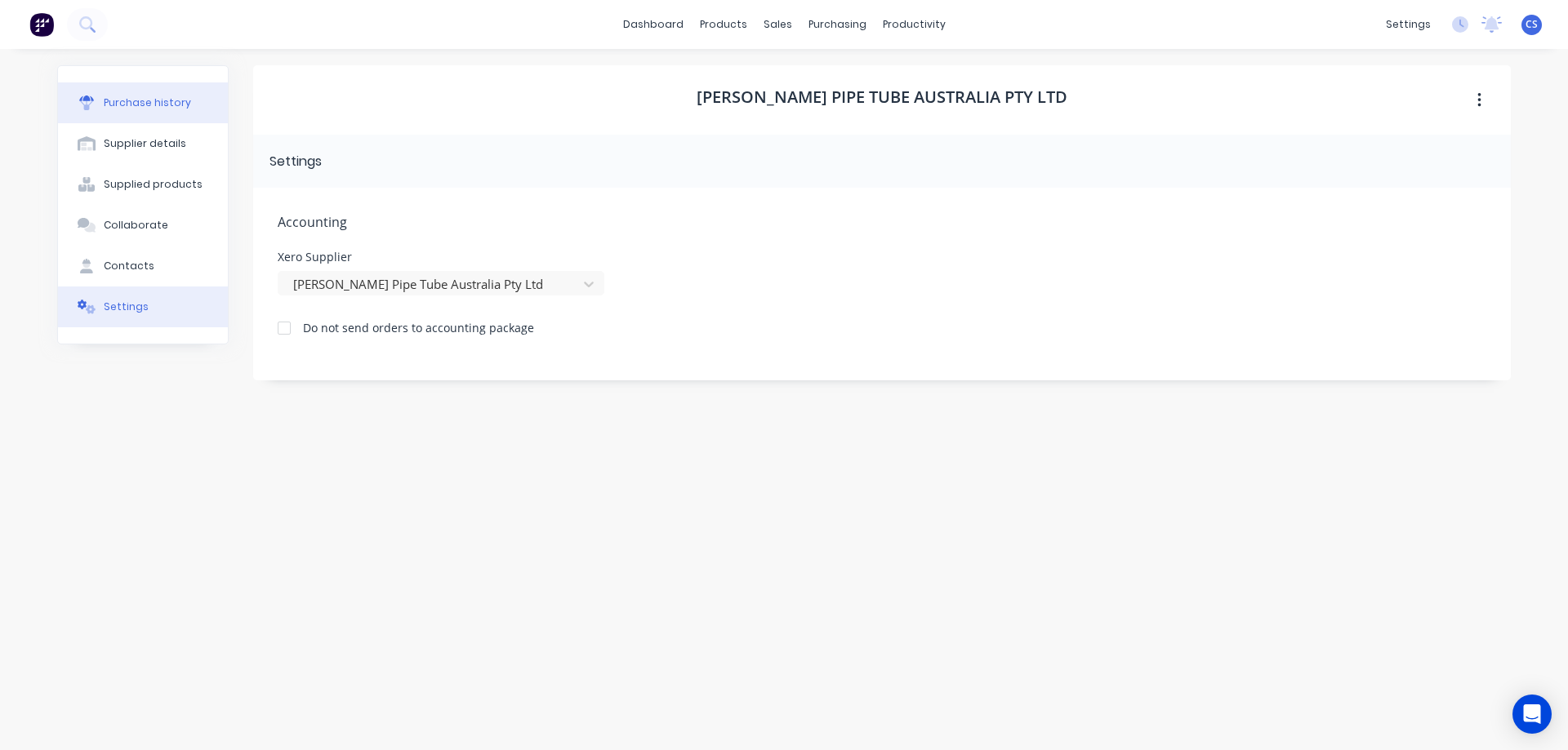
click at [135, 106] on div "Purchase history" at bounding box center [147, 103] width 88 height 15
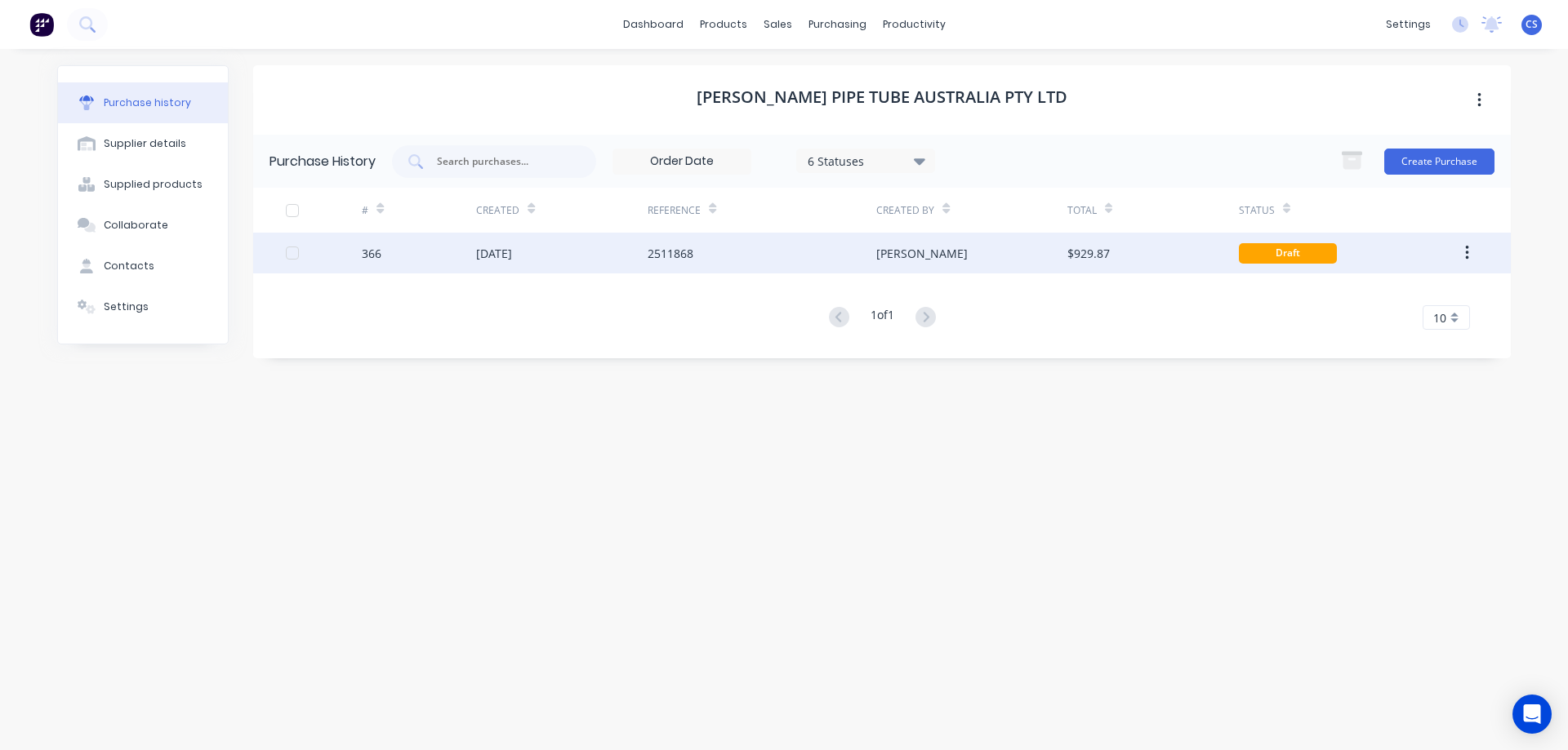
click at [739, 246] on div "2511868" at bounding box center [762, 252] width 228 height 41
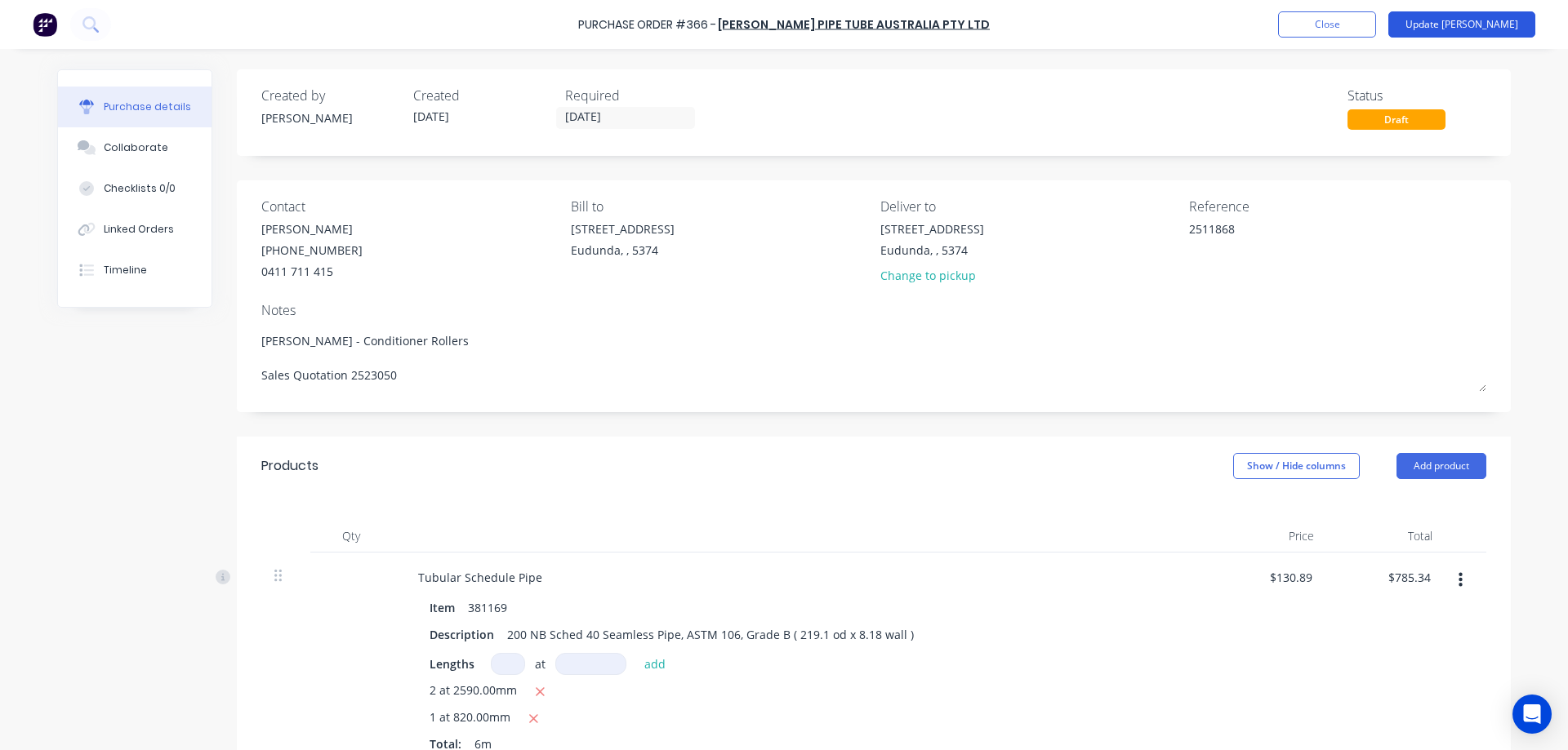
click at [1484, 26] on button "Update [PERSON_NAME]" at bounding box center [1462, 25] width 147 height 26
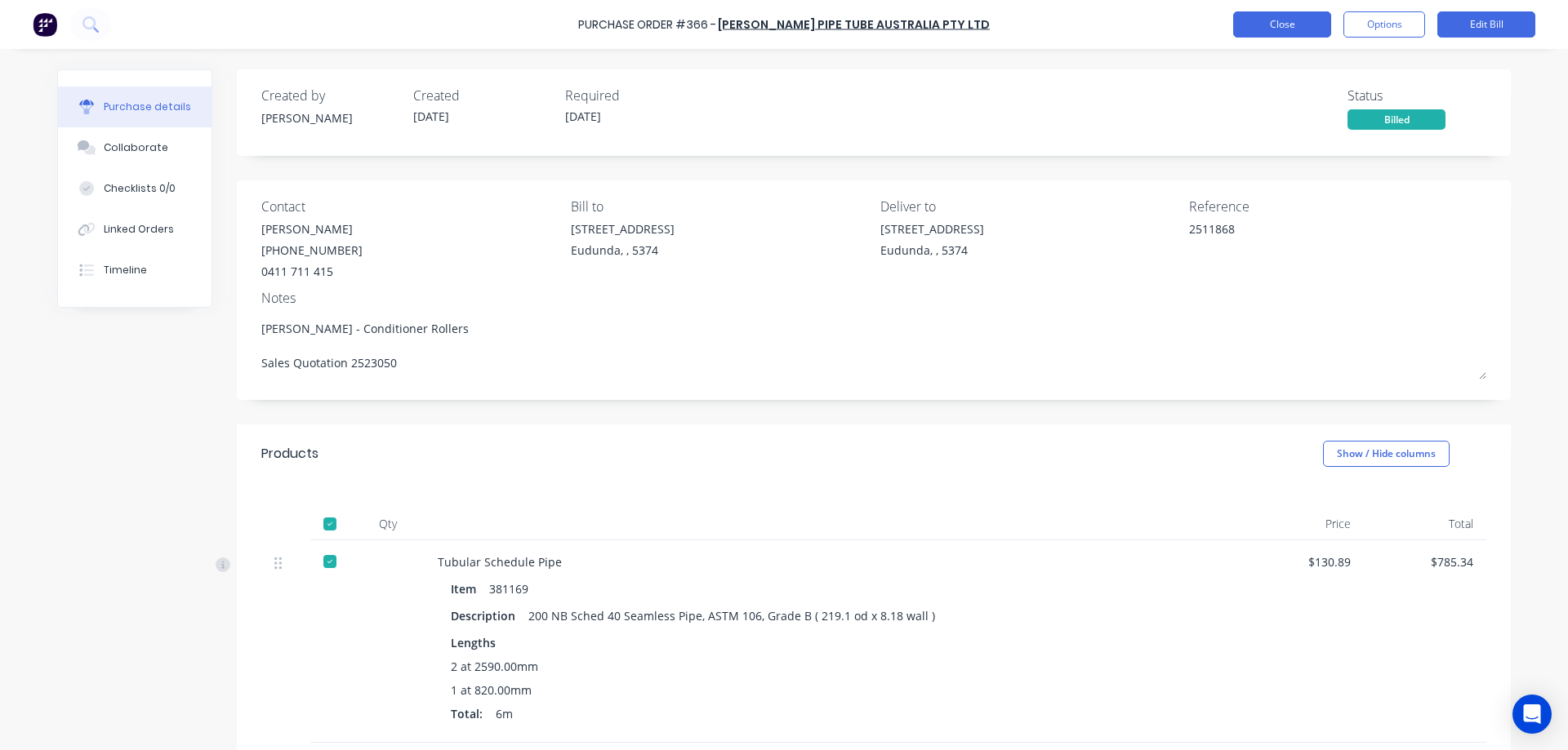
click at [1261, 32] on button "Close" at bounding box center [1282, 25] width 98 height 26
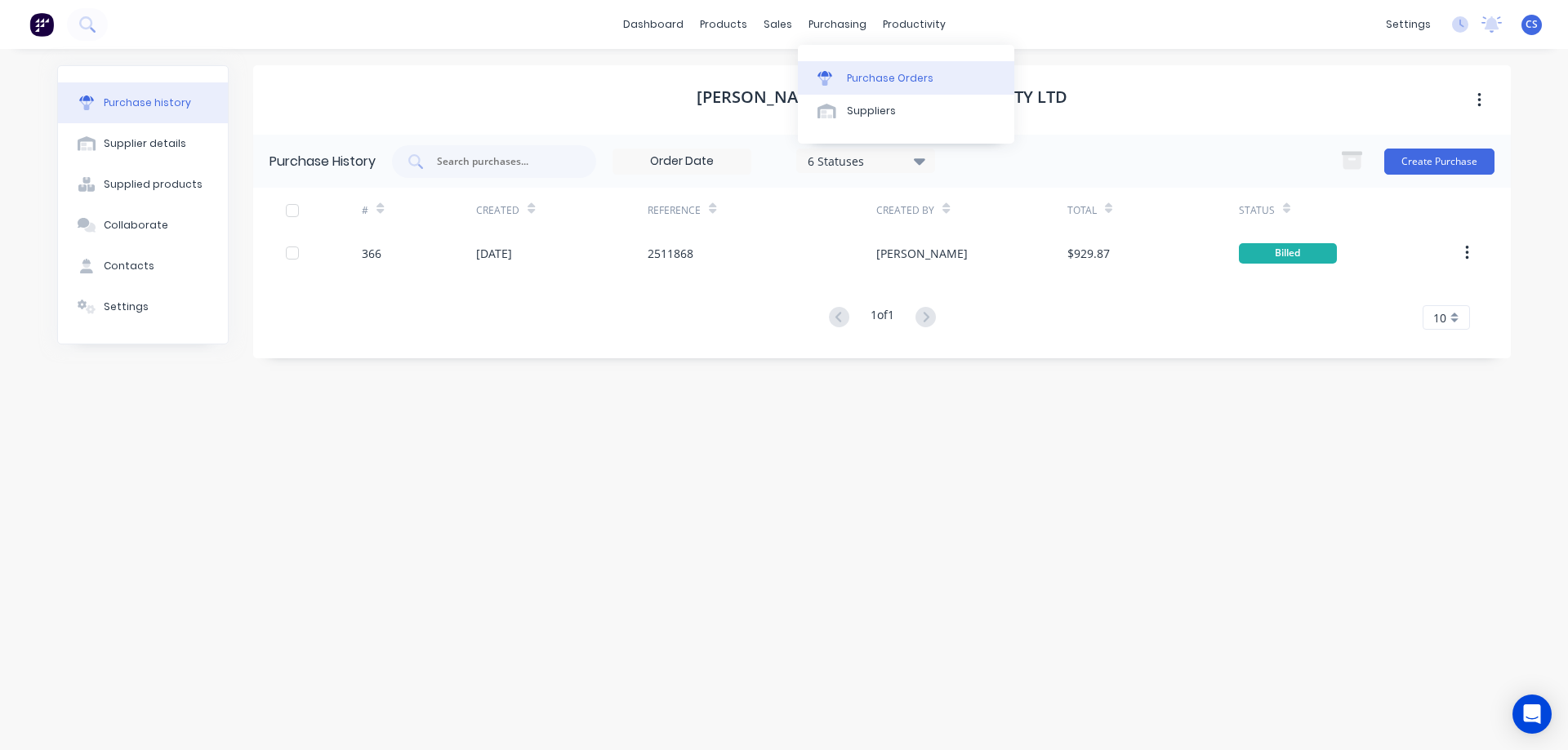
click at [872, 79] on div "Purchase Orders" at bounding box center [890, 79] width 87 height 15
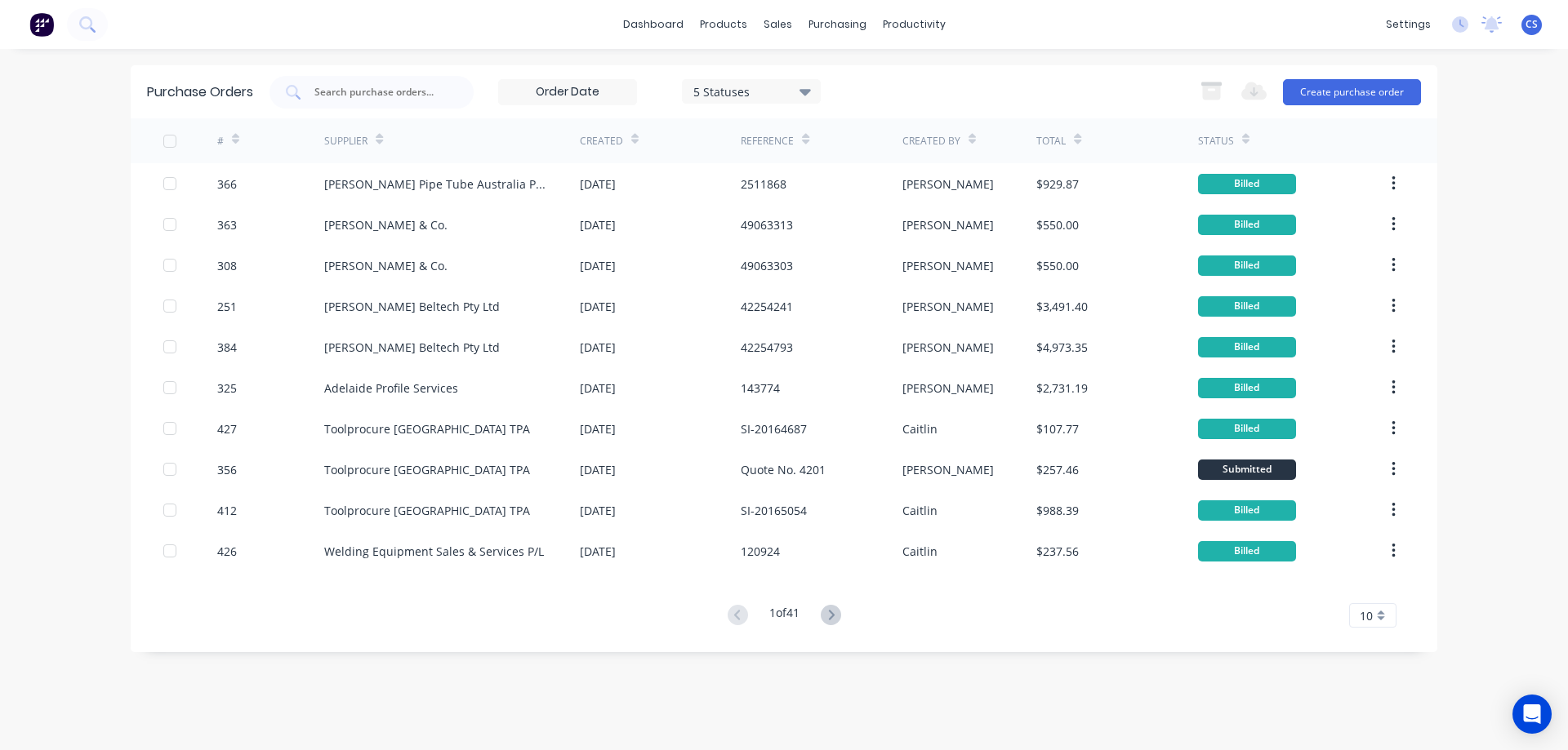
click at [721, 94] on div "5 Statuses" at bounding box center [751, 91] width 117 height 17
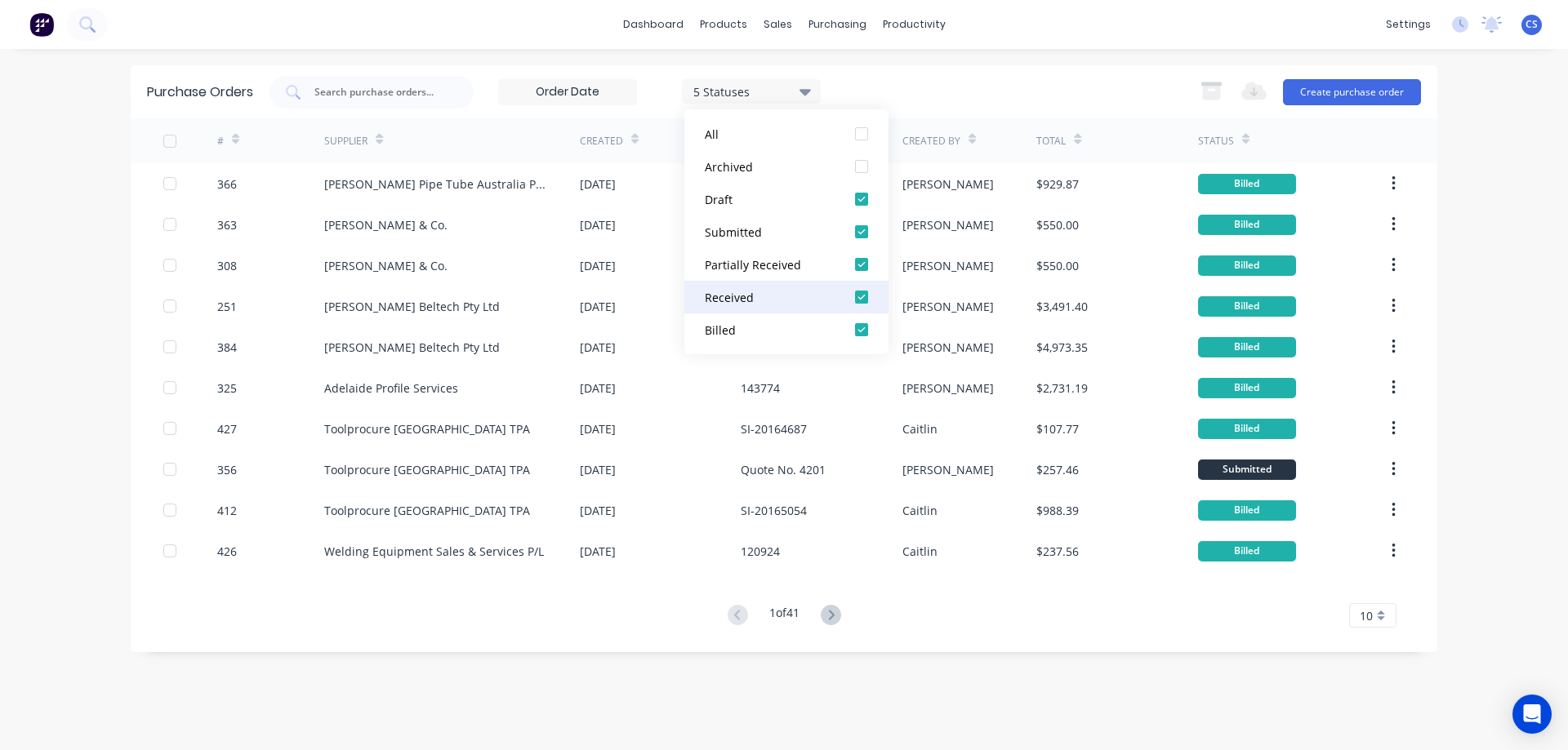
click at [805, 300] on div "Received" at bounding box center [770, 298] width 131 height 17
click at [810, 327] on div "Billed" at bounding box center [770, 330] width 131 height 17
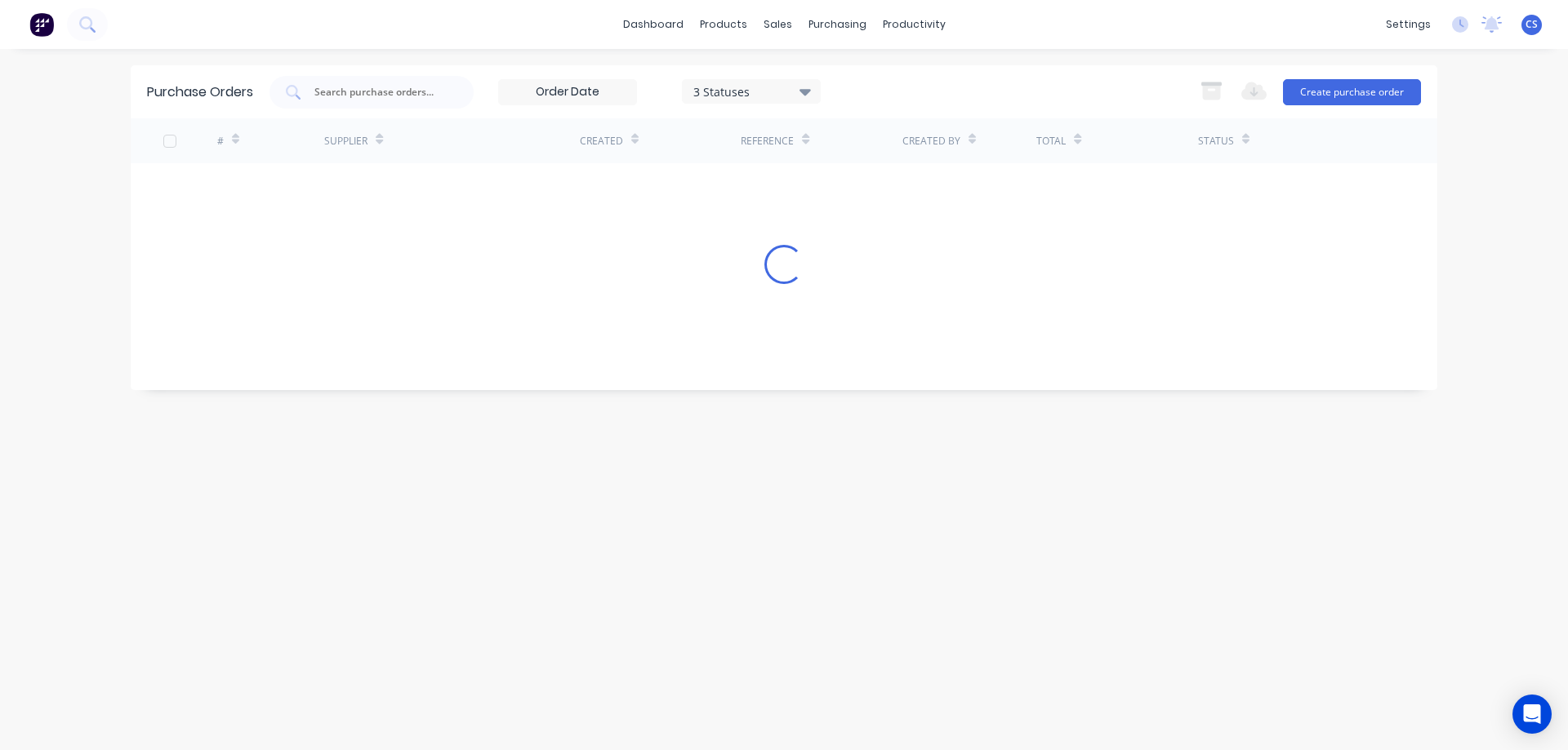
click at [1480, 267] on div "dashboard products sales purchasing productivity dashboard products Product Cat…" at bounding box center [784, 375] width 1568 height 750
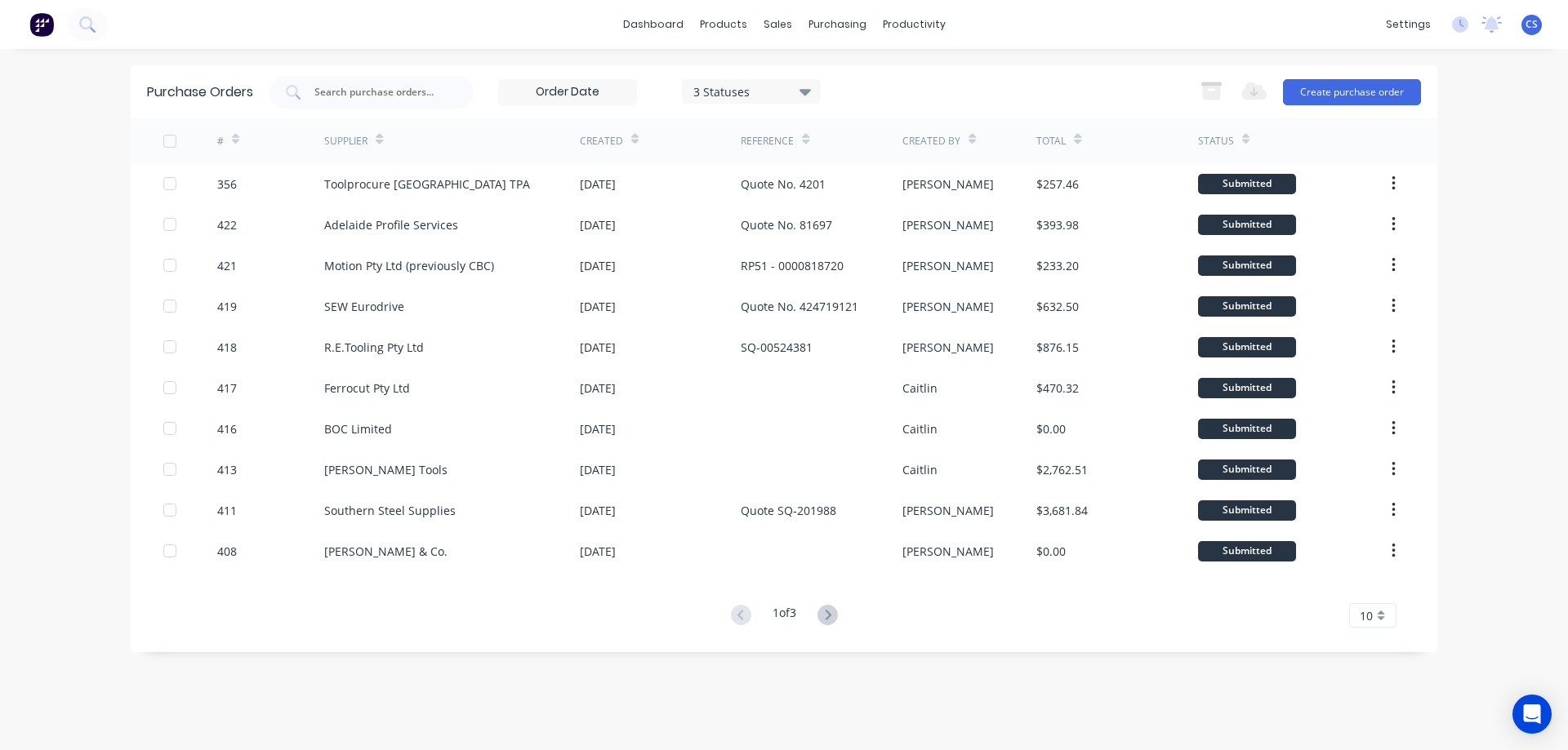
click at [1367, 616] on span "10" at bounding box center [1366, 616] width 13 height 17
click at [1374, 590] on div "35" at bounding box center [1372, 588] width 45 height 29
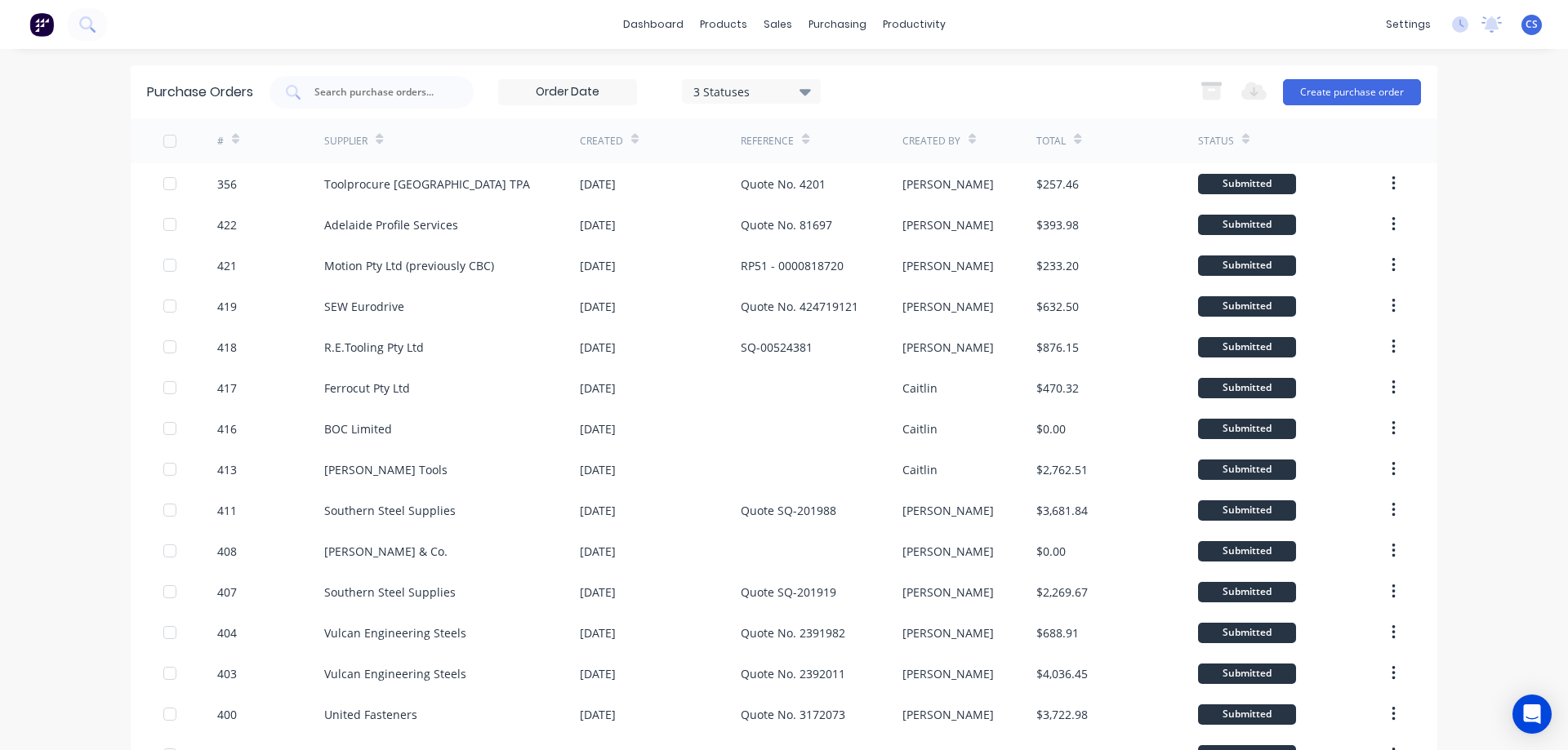
click at [367, 140] on div "Supplier" at bounding box center [353, 141] width 59 height 29
click at [375, 134] on icon at bounding box center [379, 139] width 7 height 12
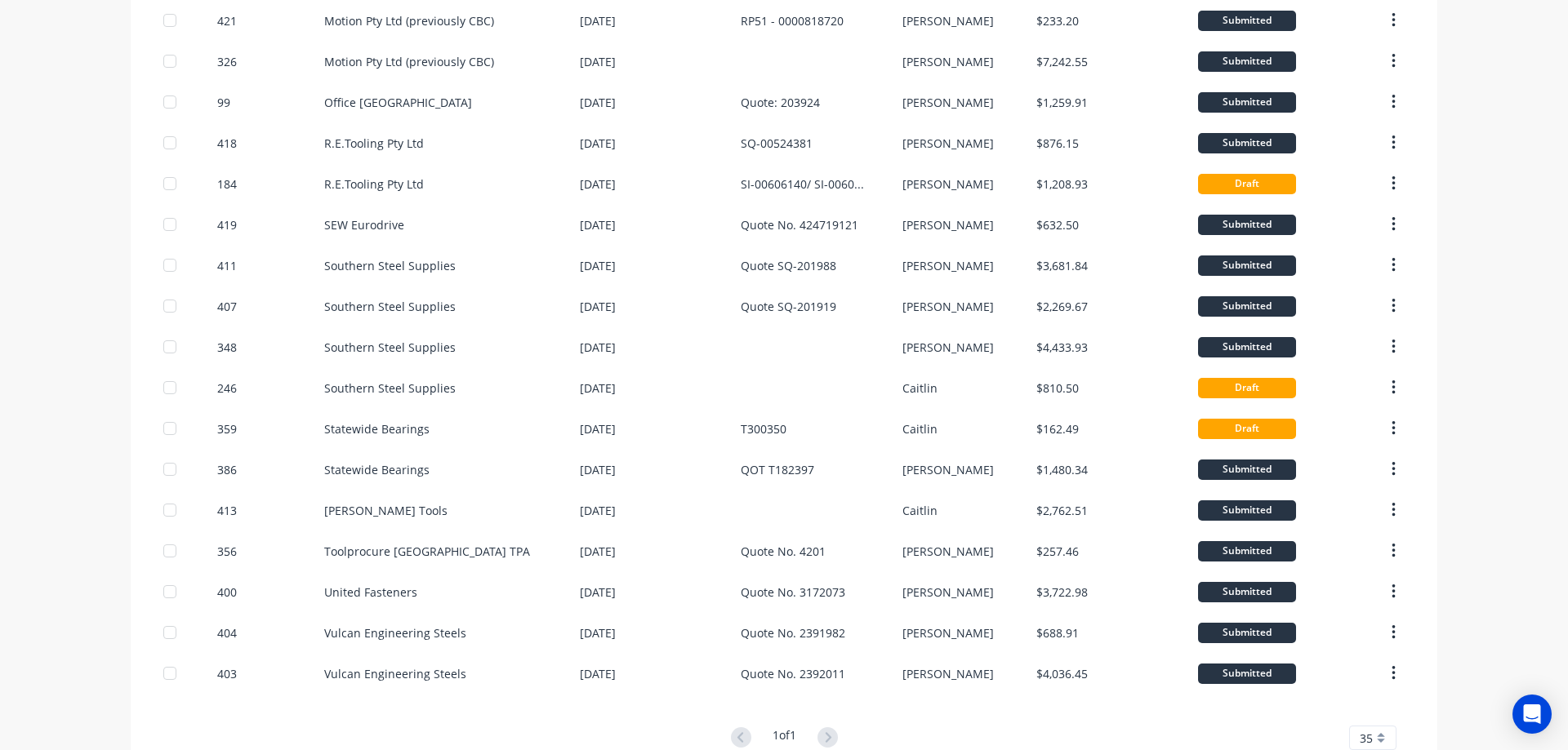
scroll to position [531, 0]
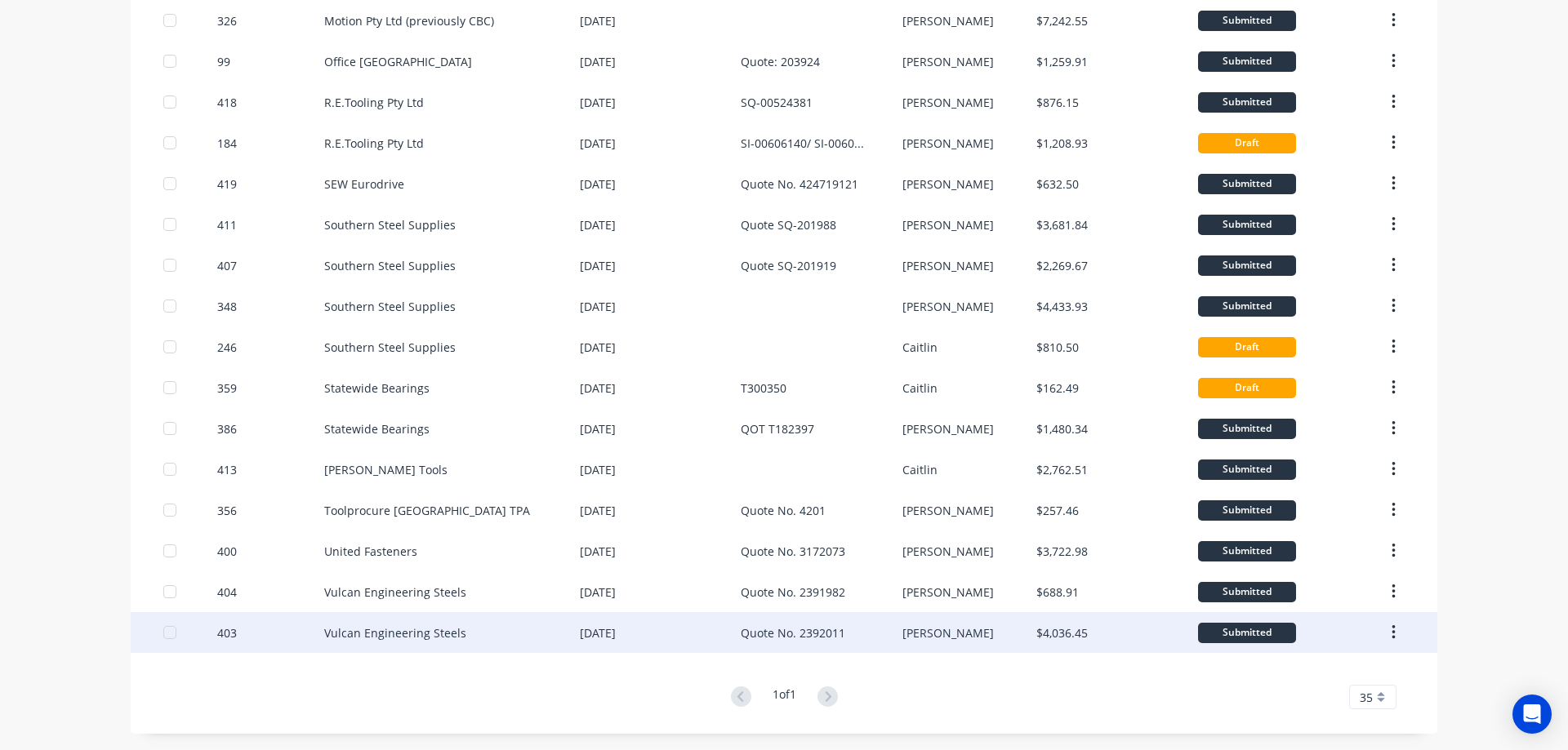
click at [710, 632] on div "[DATE]" at bounding box center [660, 633] width 161 height 41
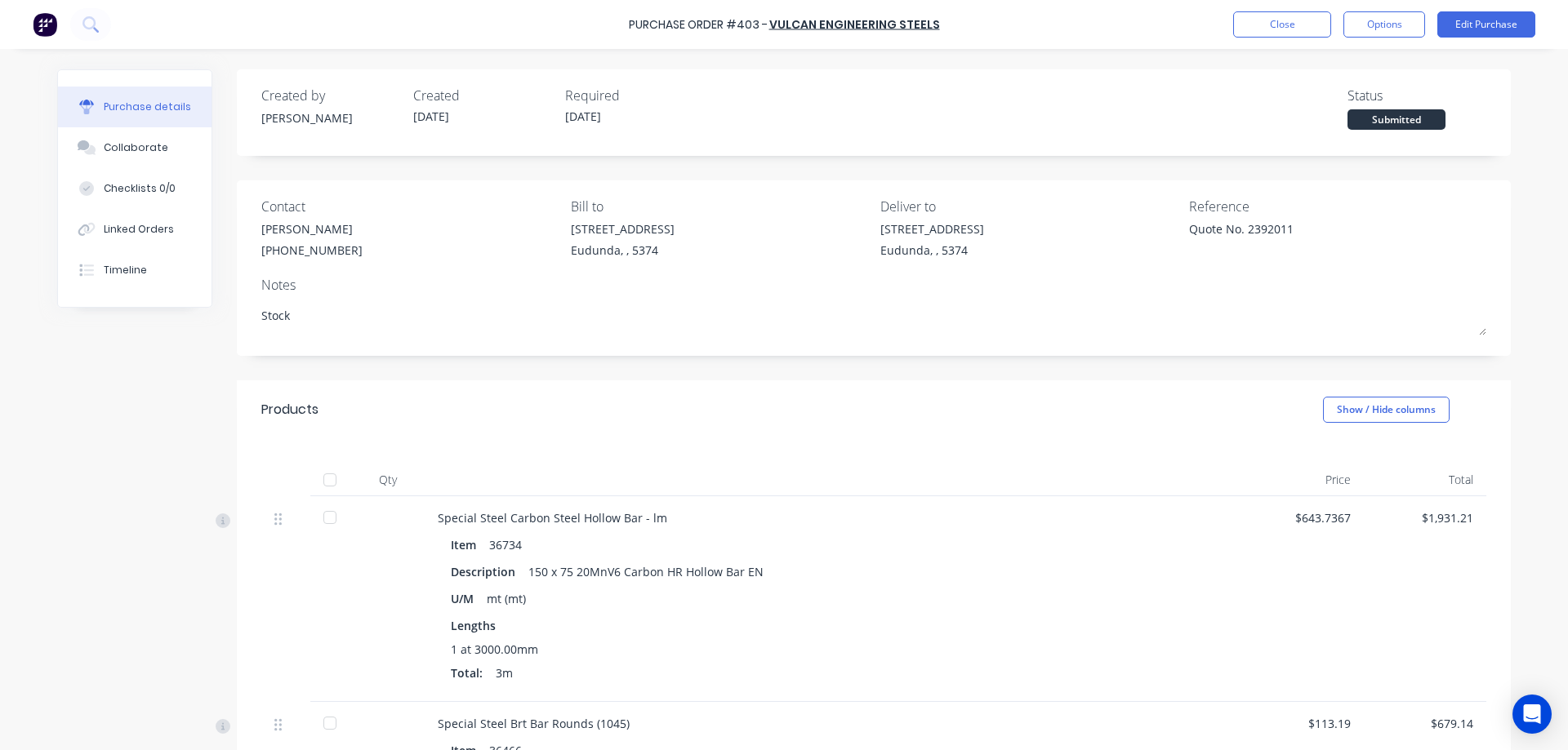
click at [1486, 33] on button "Edit Purchase" at bounding box center [1486, 25] width 98 height 26
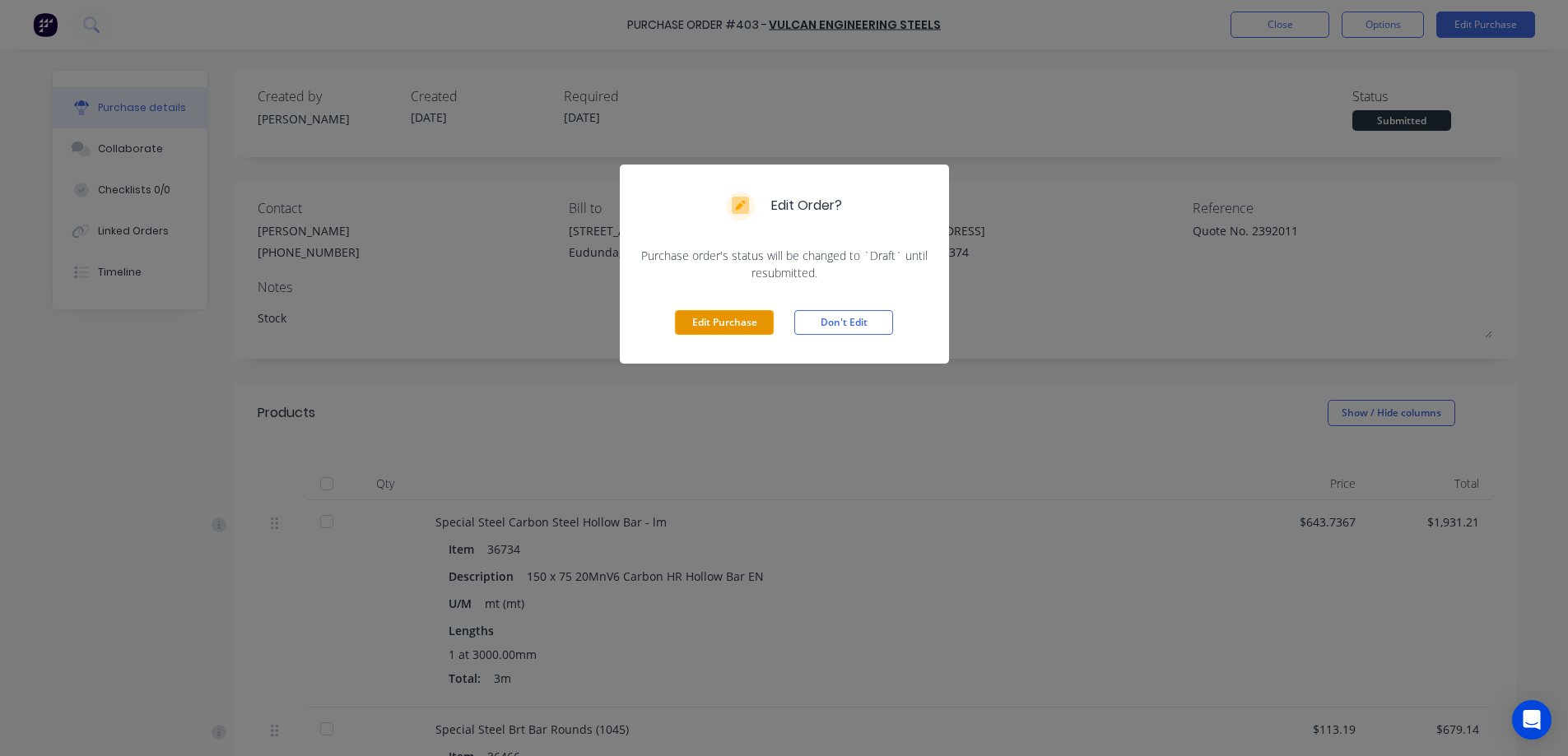
click at [732, 317] on button "Edit Purchase" at bounding box center [724, 323] width 98 height 25
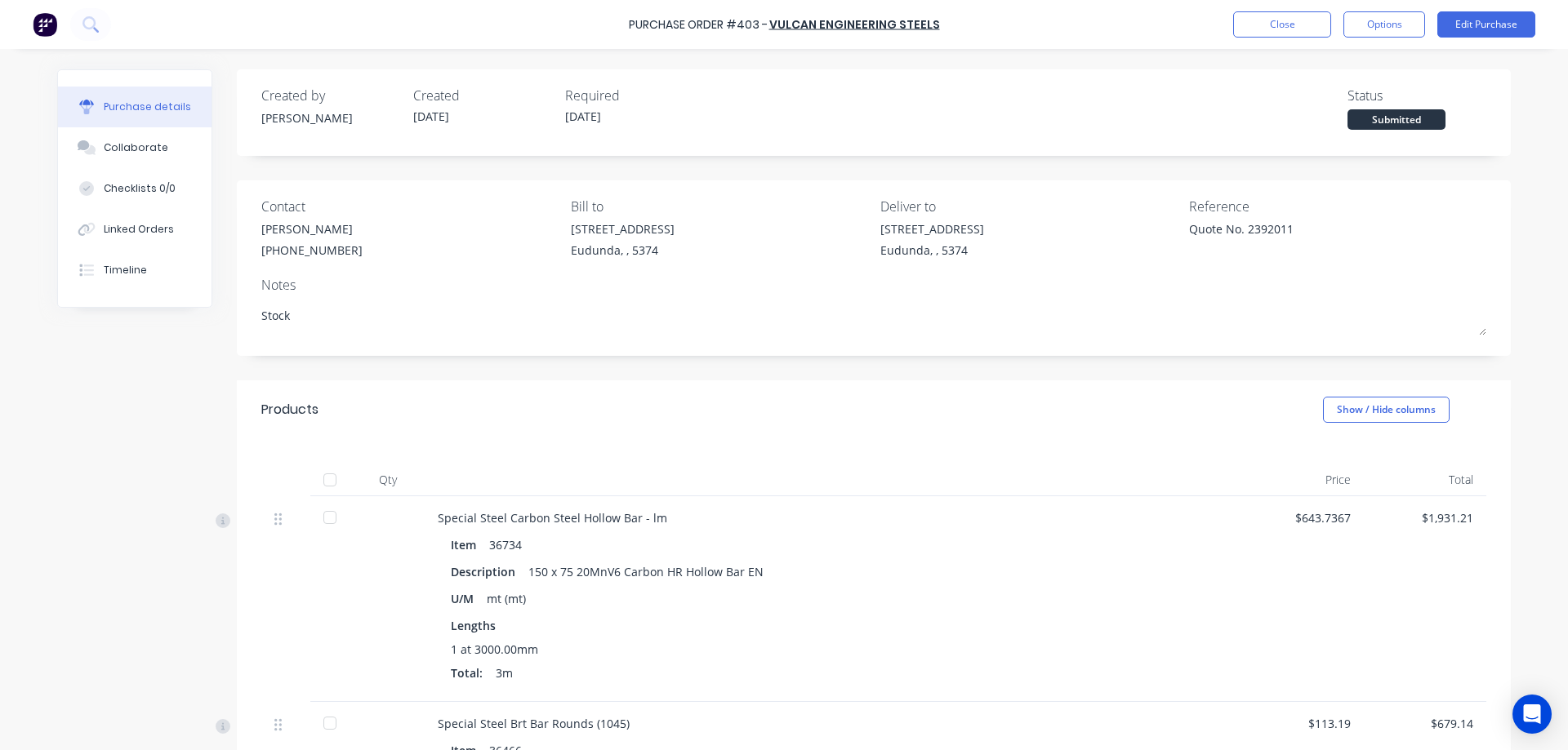
type textarea "x"
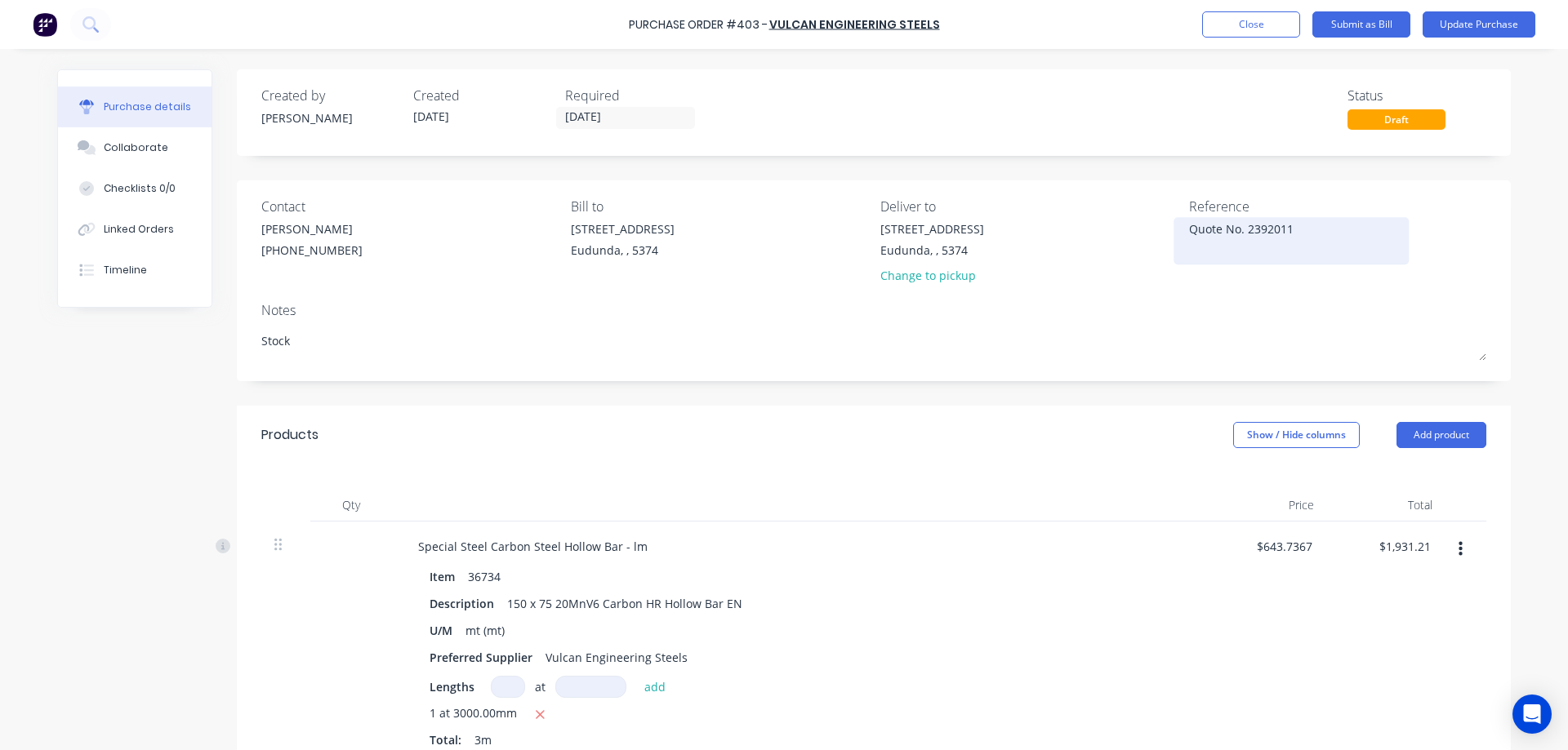
drag, startPoint x: 1296, startPoint y: 227, endPoint x: 1186, endPoint y: 240, distance: 110.8
click at [1189, 240] on textarea "Quote No. 2392011" at bounding box center [1291, 239] width 204 height 36
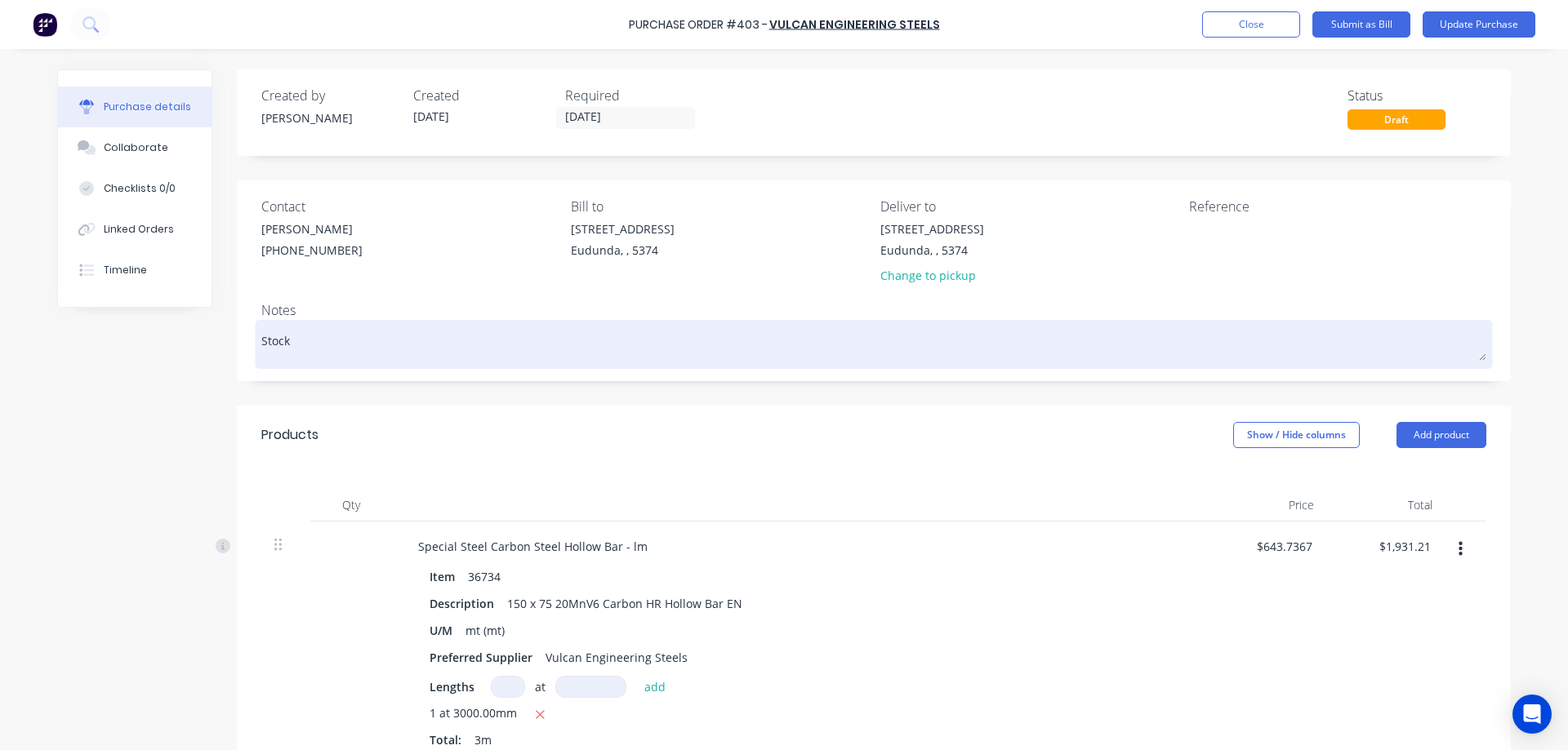
click at [401, 338] on textarea "Stock" at bounding box center [873, 342] width 1225 height 36
type textarea "x"
type textarea "Stock"
type textarea "x"
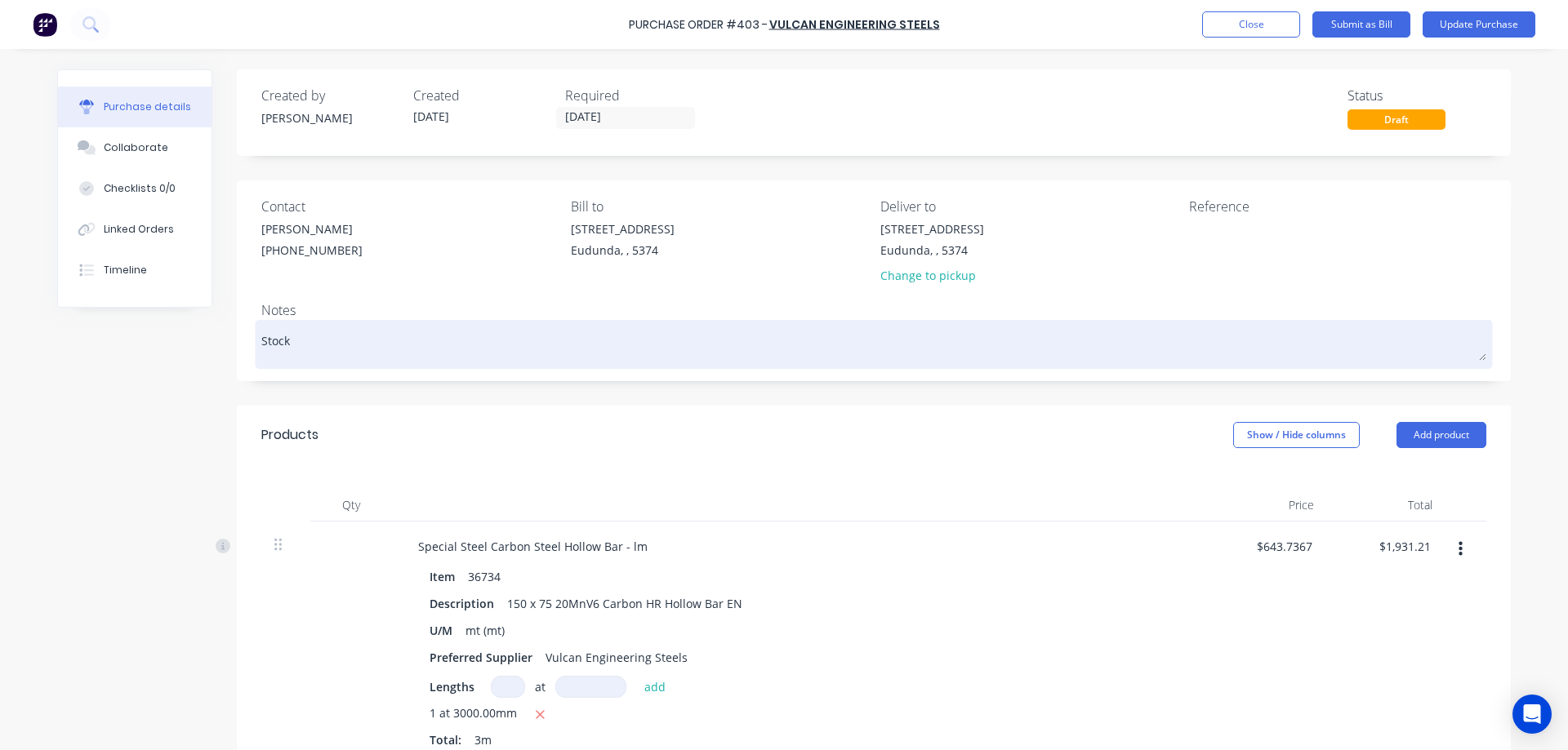
type textarea "Stock"
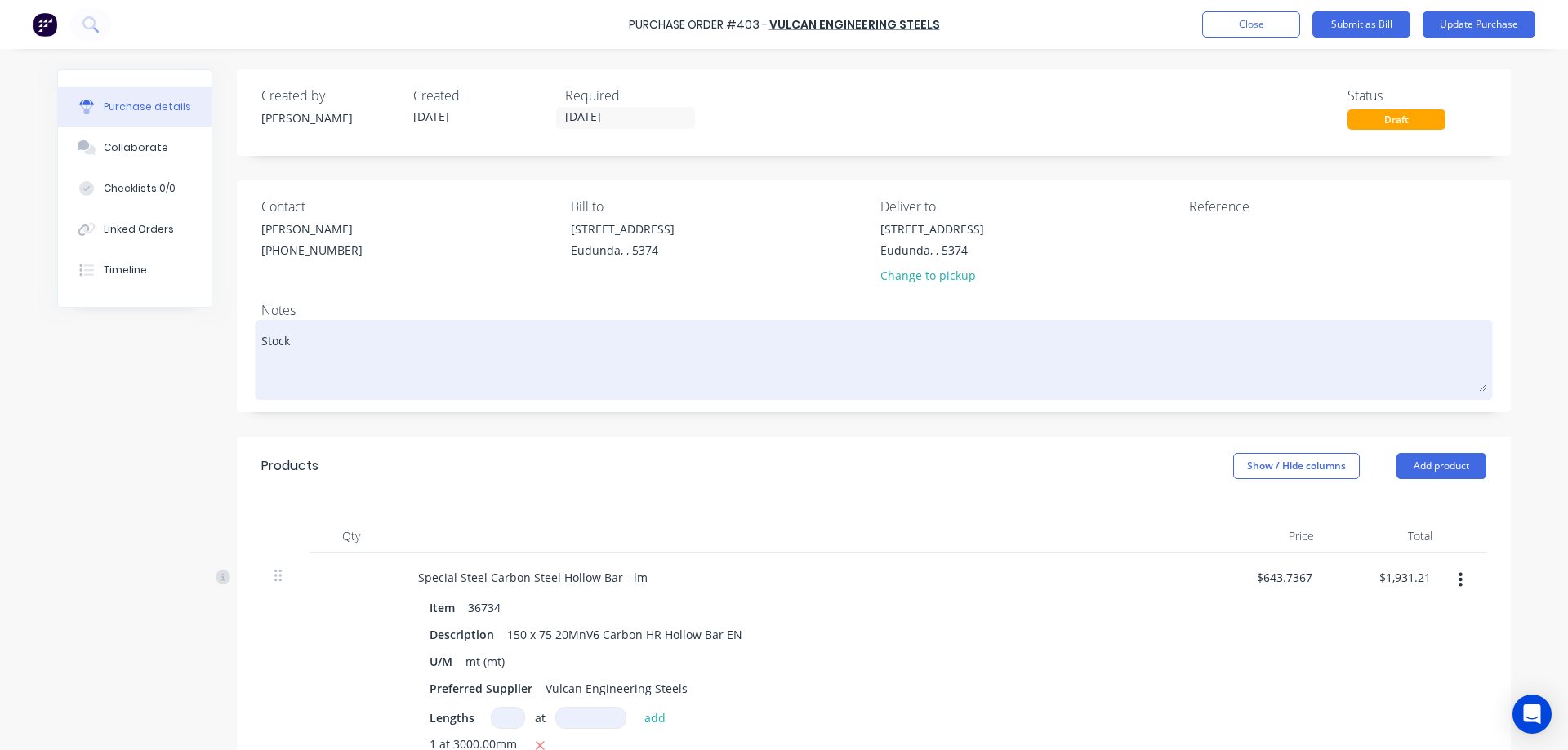
paste textarea "Quote No. 2392011"
type textarea "x"
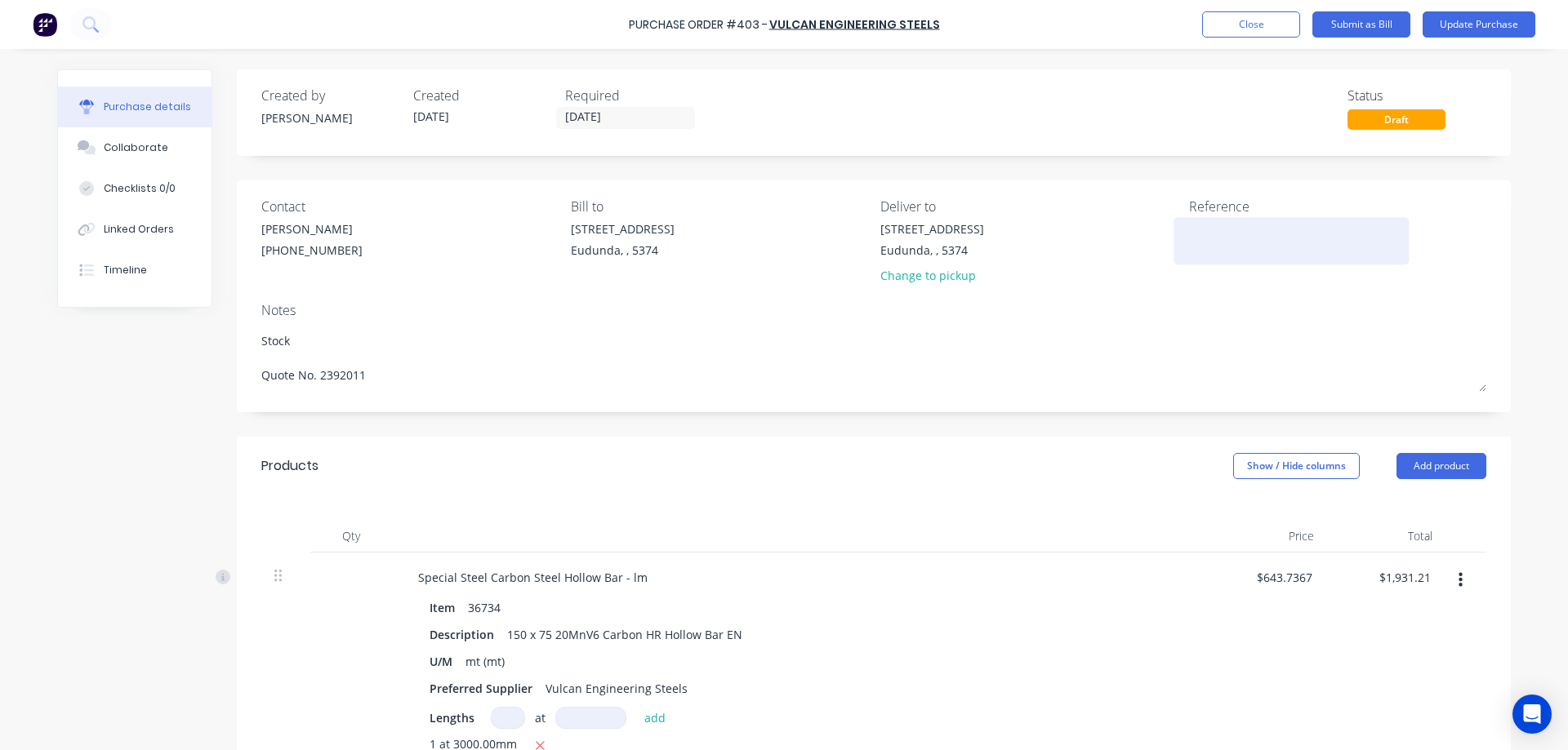
type textarea "Stock Quote No. 2392011"
type textarea "x"
type textarea "Stock Quote No. 2392011"
click at [1189, 232] on div at bounding box center [1291, 241] width 204 height 41
click at [1198, 232] on textarea at bounding box center [1291, 239] width 204 height 36
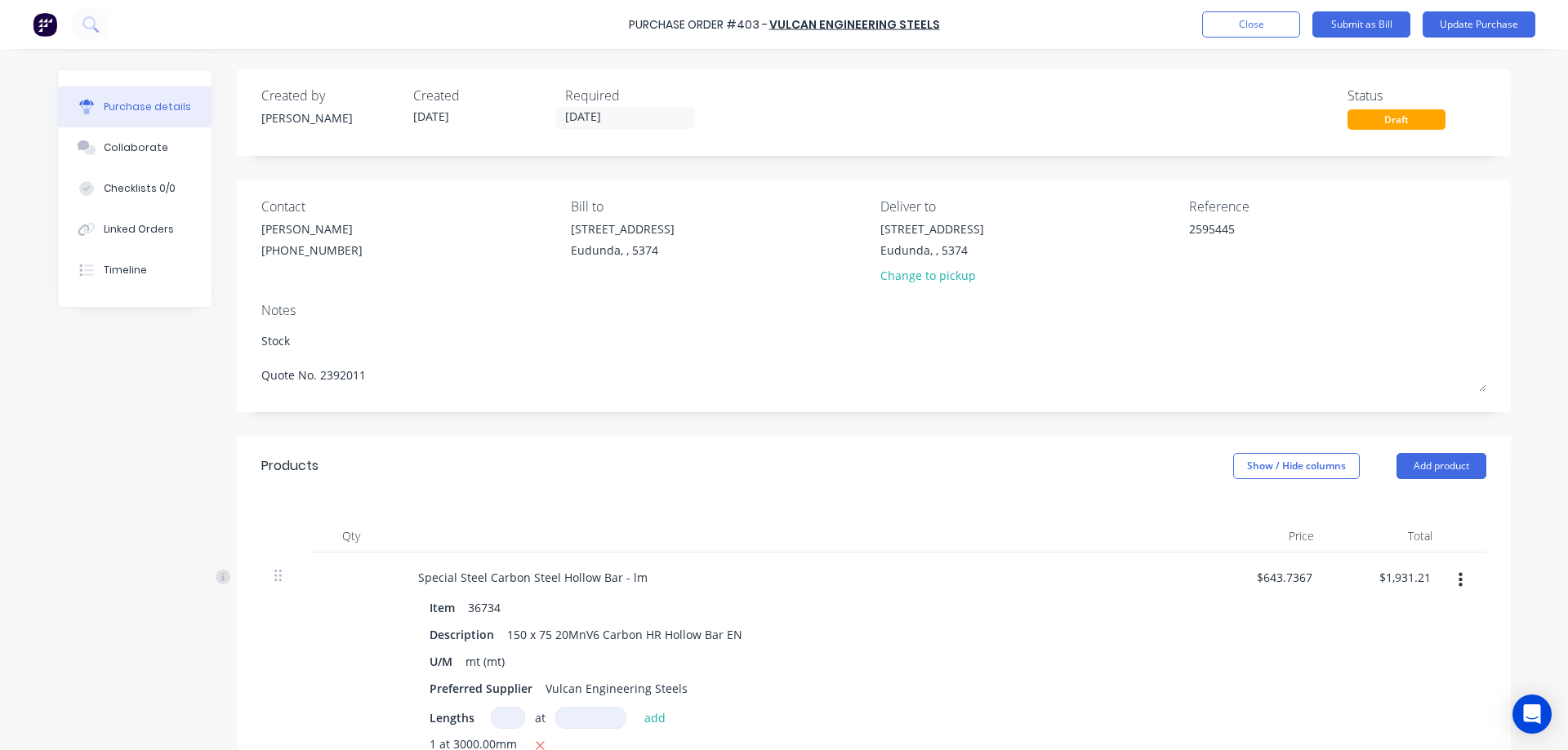
type textarea "2595445"
type textarea "x"
type textarea "2595445"
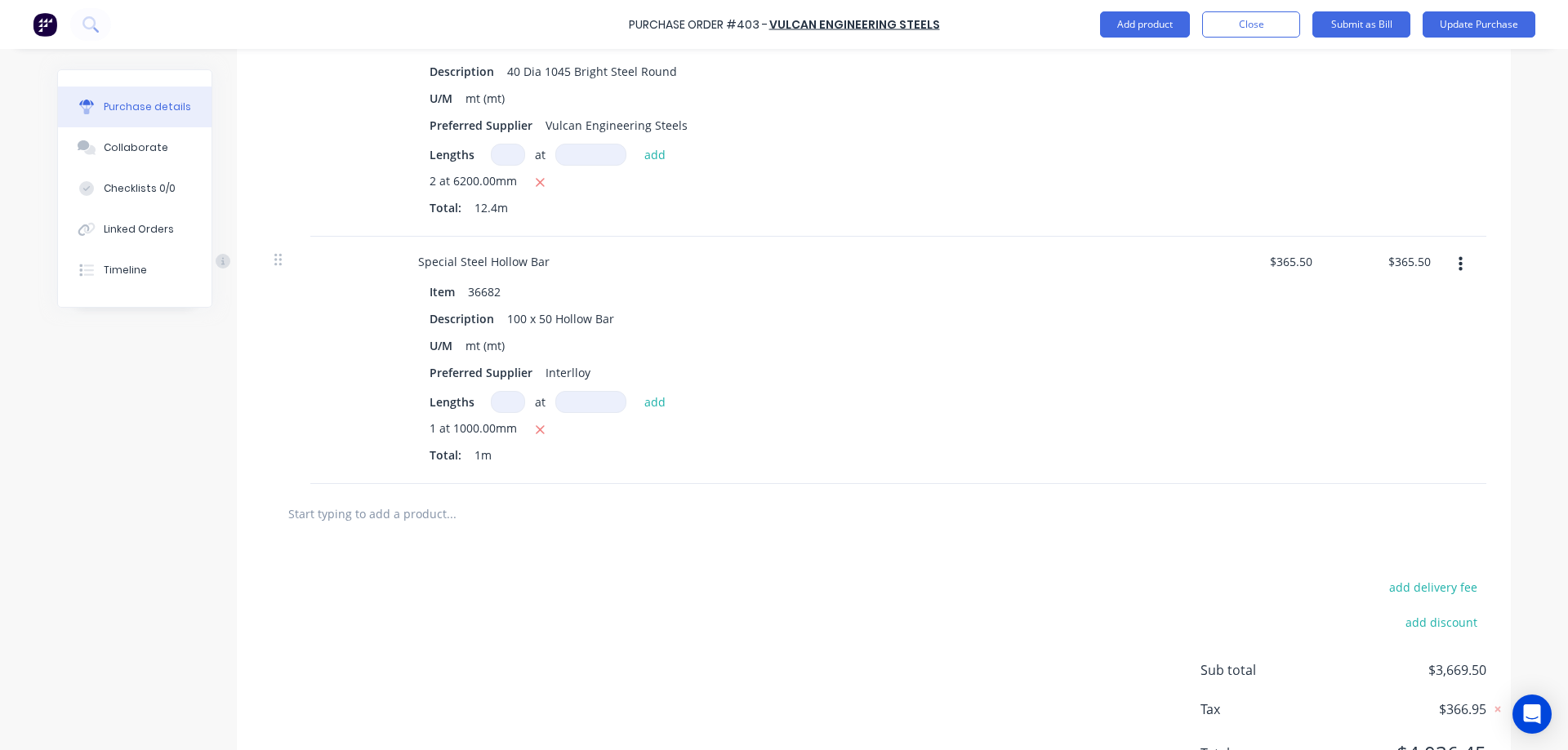
scroll to position [1307, 0]
type textarea "x"
drag, startPoint x: 1396, startPoint y: 262, endPoint x: 1384, endPoint y: 261, distance: 12.0
click at [1390, 261] on div "365.50 365.50" at bounding box center [1412, 260] width 44 height 24
type input "282.28"
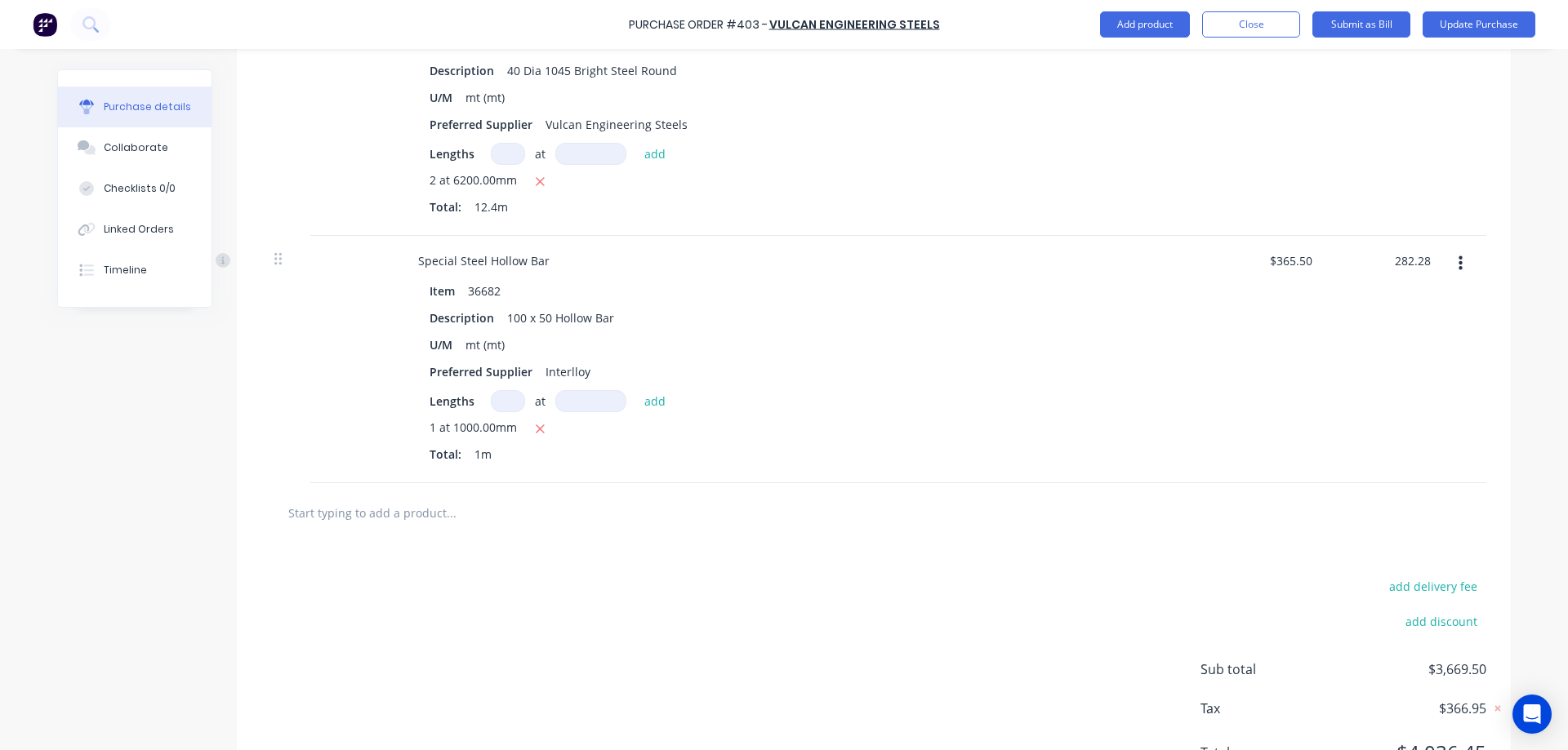
click at [1518, 284] on div "Purchase Order #403 - Vulcan Engineering Steels Add product Close Submit as Bil…" at bounding box center [784, 375] width 1568 height 750
type textarea "x"
type input "$282.28"
type textarea "x"
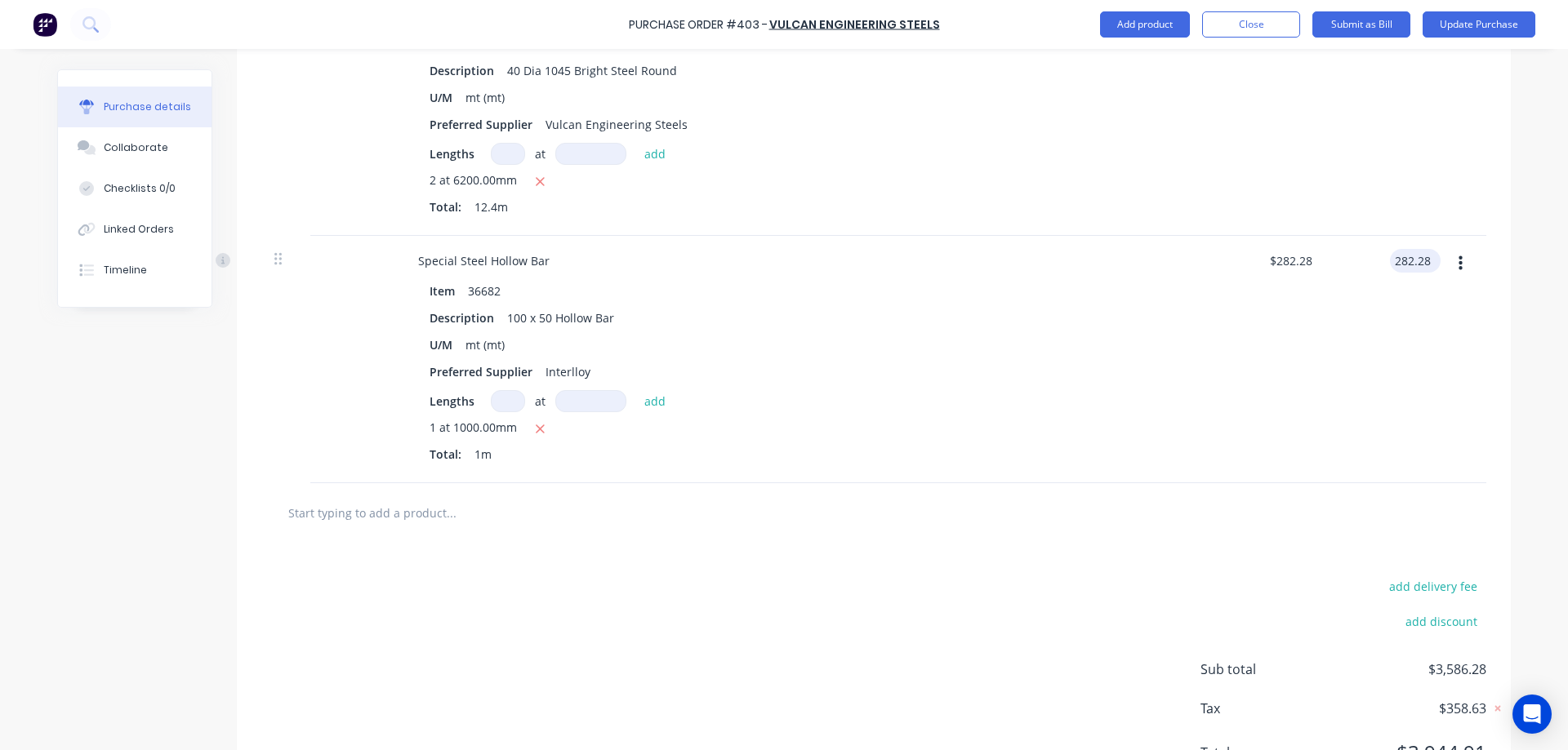
drag, startPoint x: 1418, startPoint y: 260, endPoint x: 1389, endPoint y: 260, distance: 29.0
click at [1390, 260] on input "282.28" at bounding box center [1412, 260] width 44 height 24
type input "382.28"
click at [1525, 284] on div "Purchase Order #403 - Vulcan Engineering Steels Add product Close Submit as Bil…" at bounding box center [784, 375] width 1568 height 750
type textarea "x"
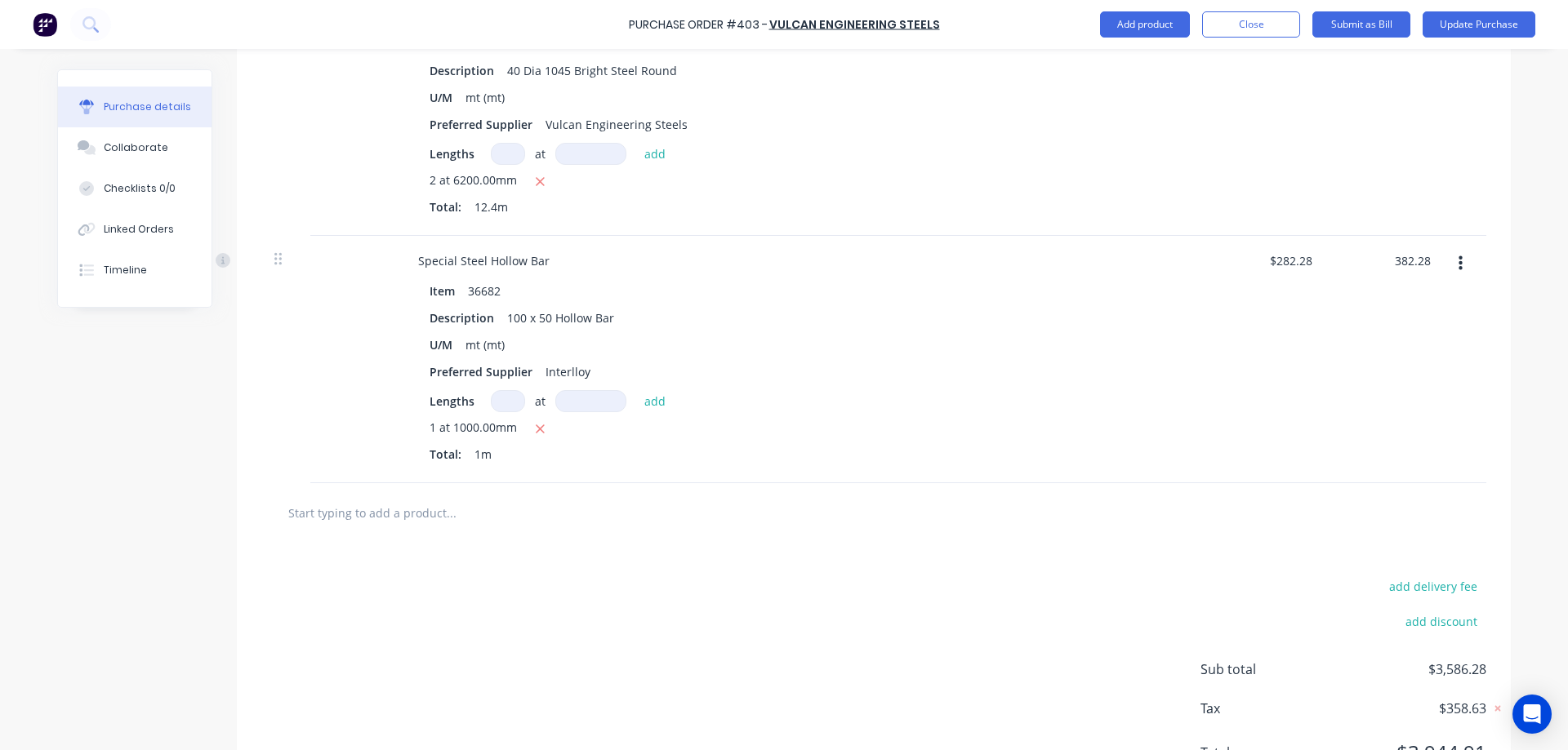
type input "$382.28"
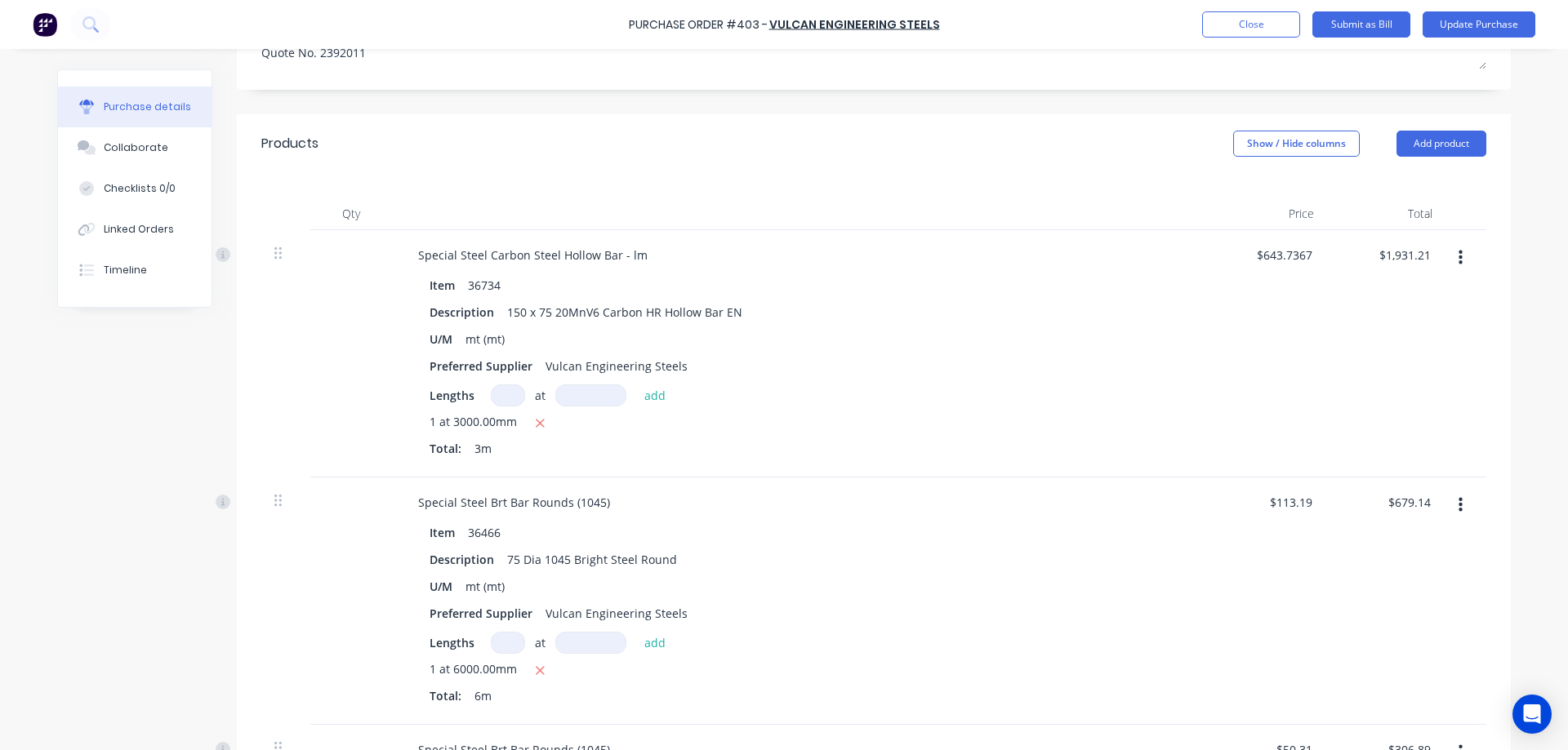
scroll to position [0, 0]
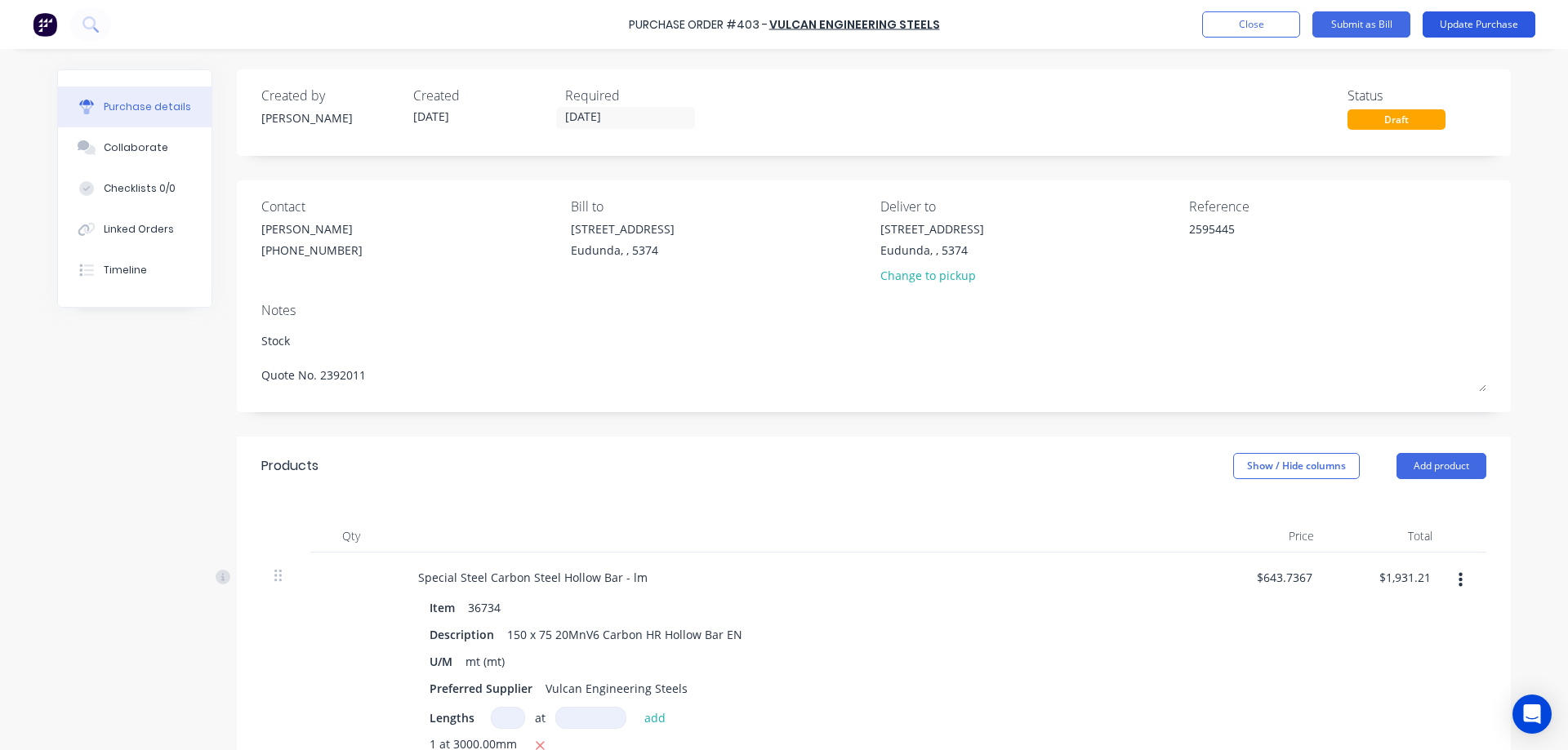
click at [1492, 25] on button "Update Purchase" at bounding box center [1479, 25] width 112 height 26
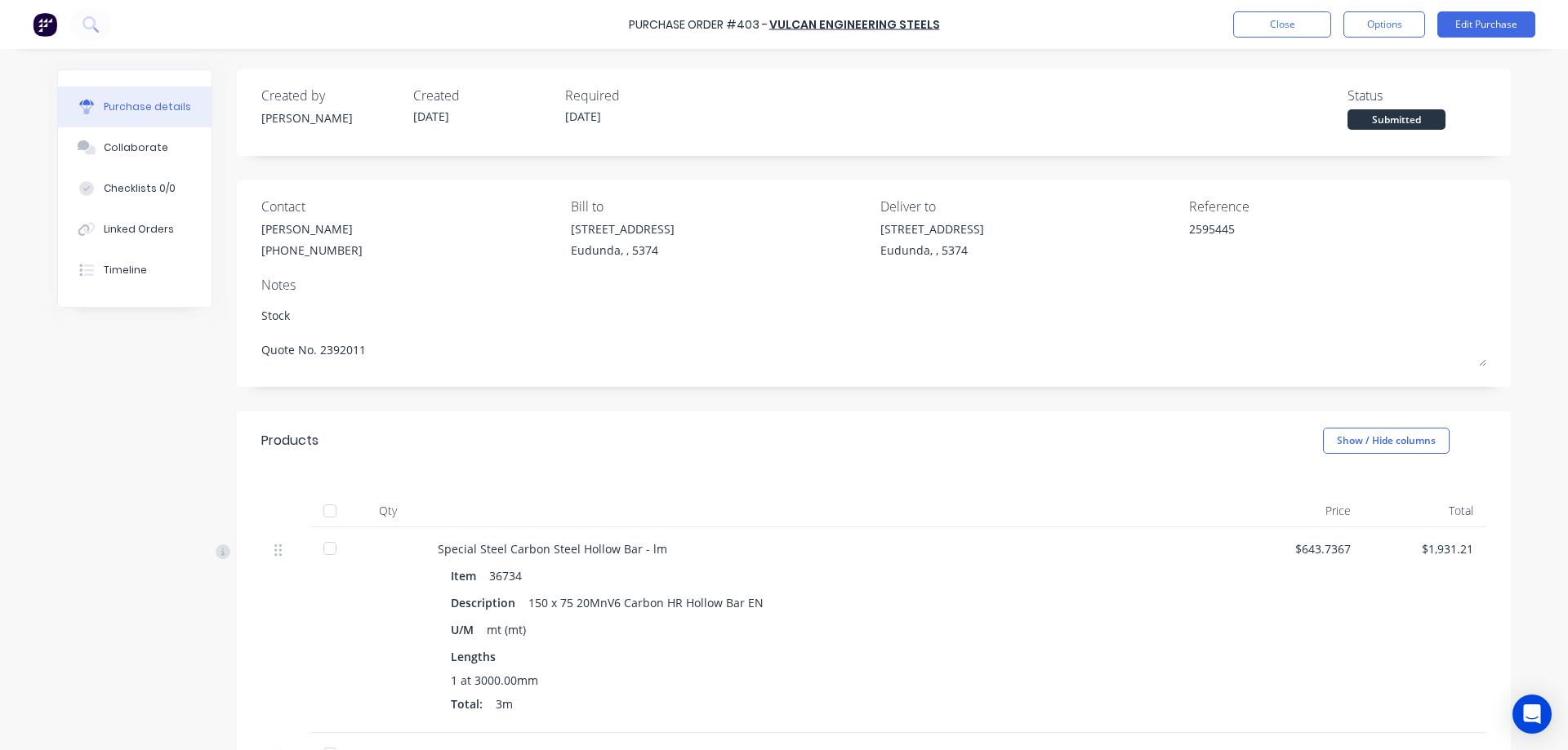
click at [326, 509] on div at bounding box center [329, 510] width 32 height 32
click at [1379, 29] on button "Options" at bounding box center [1384, 25] width 82 height 26
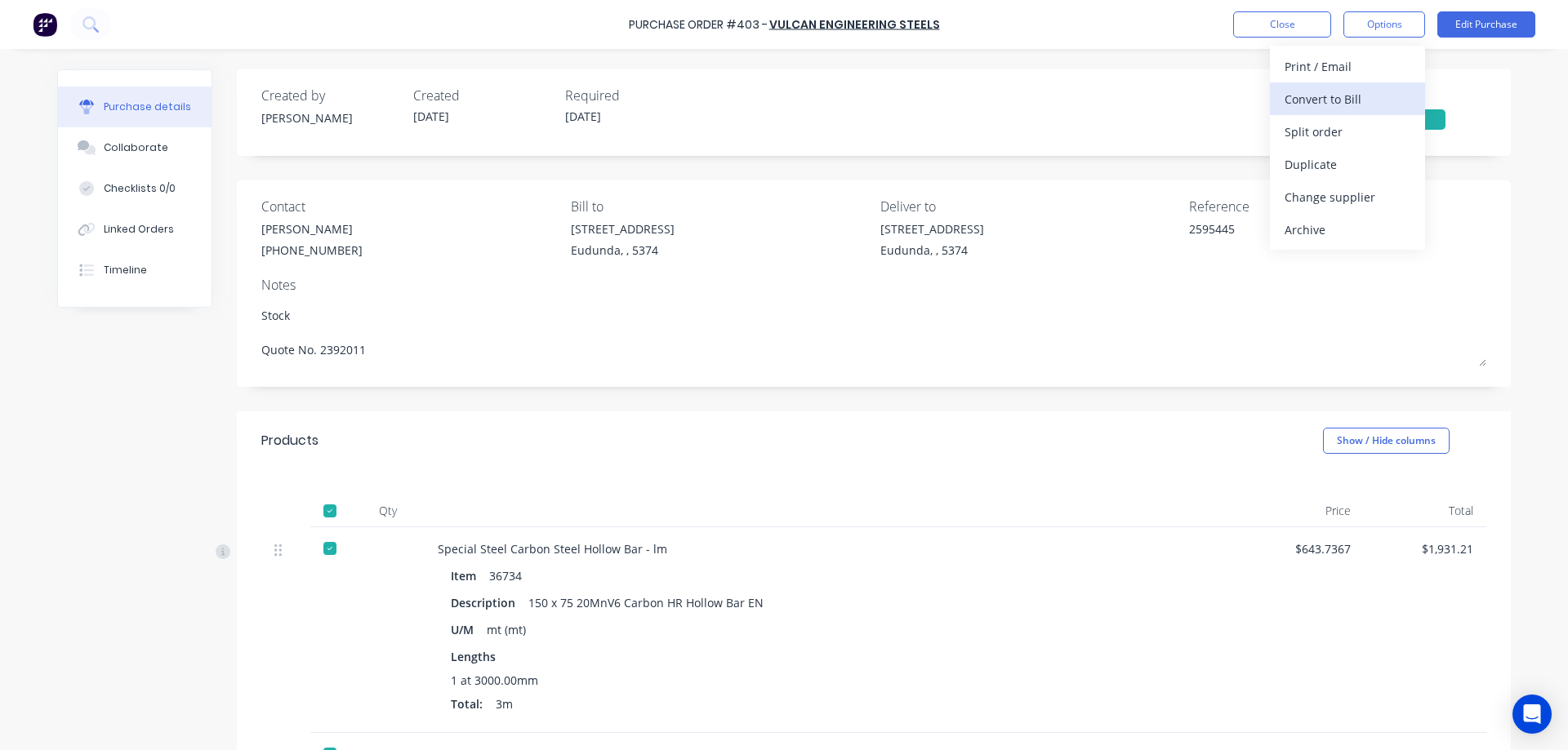
click at [1320, 104] on div "Convert to Bill" at bounding box center [1347, 99] width 126 height 24
type textarea "x"
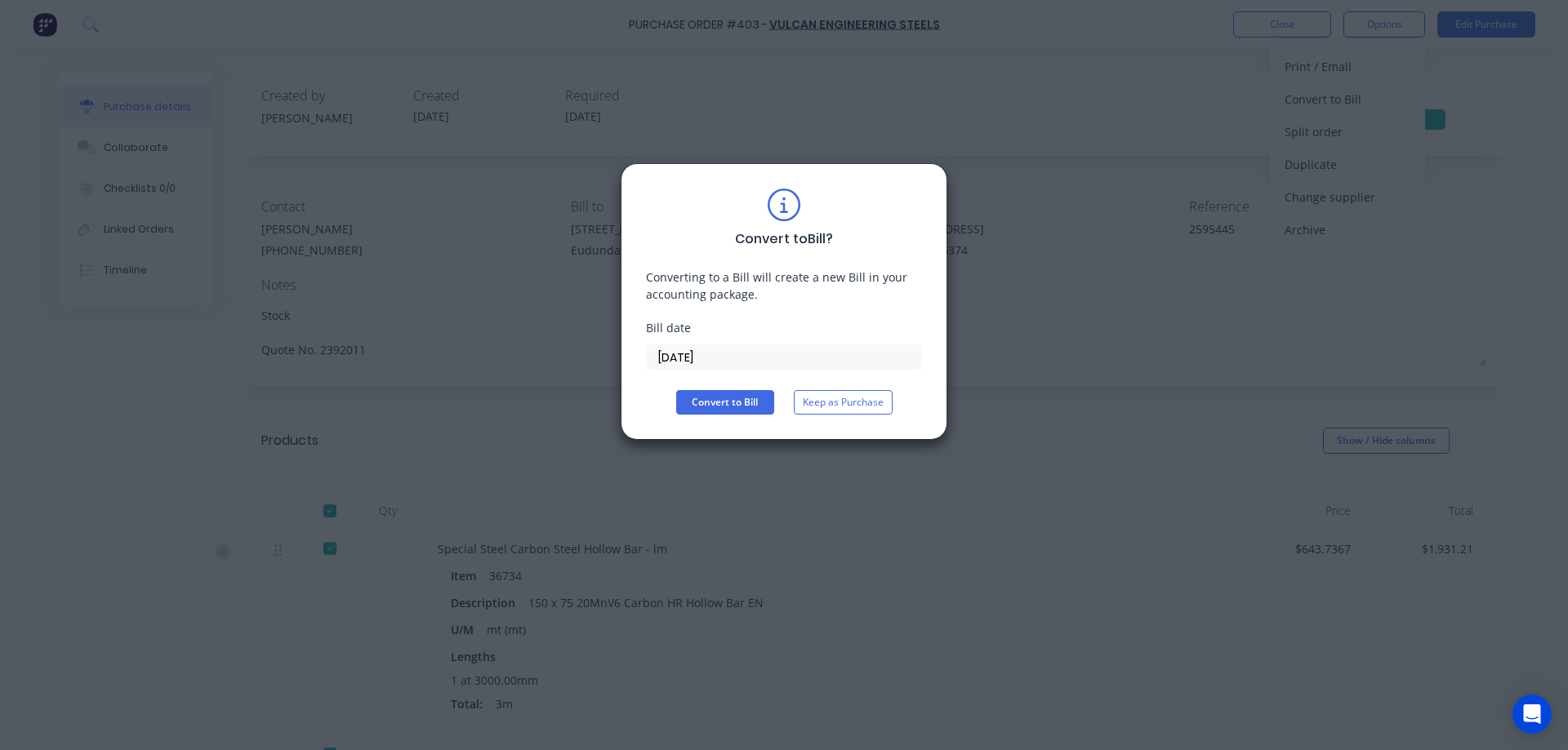
click at [738, 364] on input "[DATE]" at bounding box center [784, 358] width 275 height 25
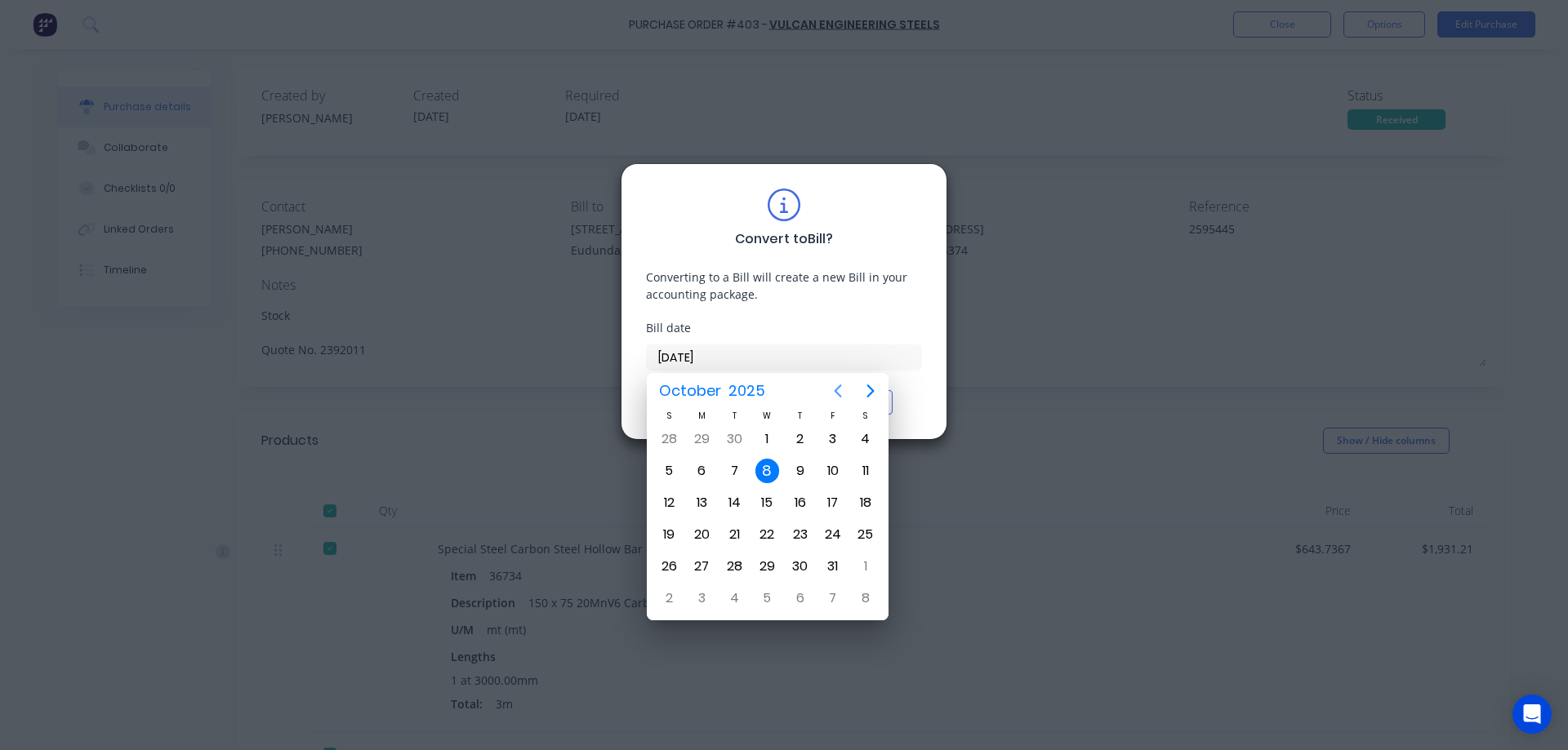
click at [839, 389] on icon "Previous page" at bounding box center [838, 391] width 7 height 13
click at [840, 541] on div "26" at bounding box center [833, 535] width 25 height 25
type input "[DATE]"
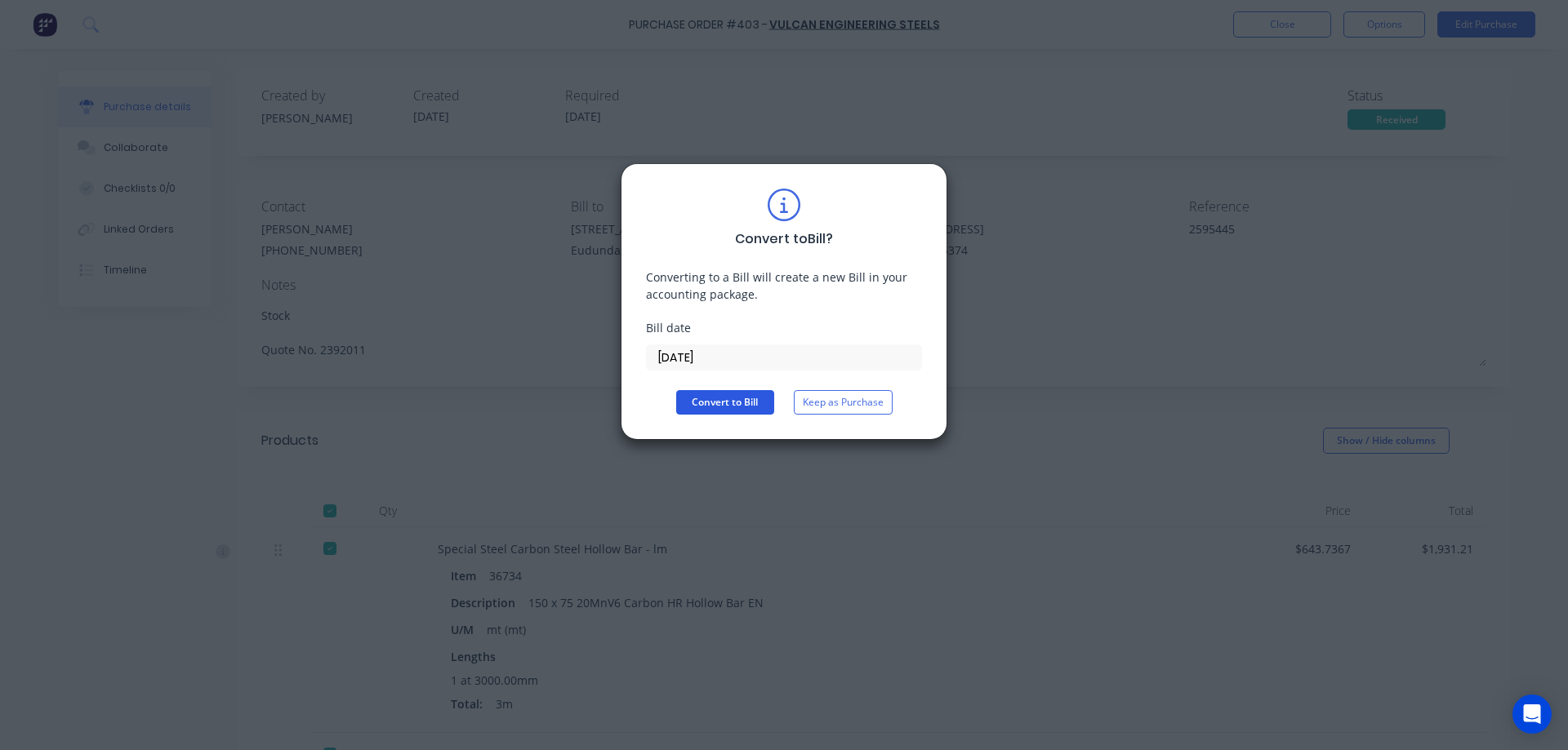
click at [704, 395] on button "Convert to Bill" at bounding box center [725, 403] width 98 height 25
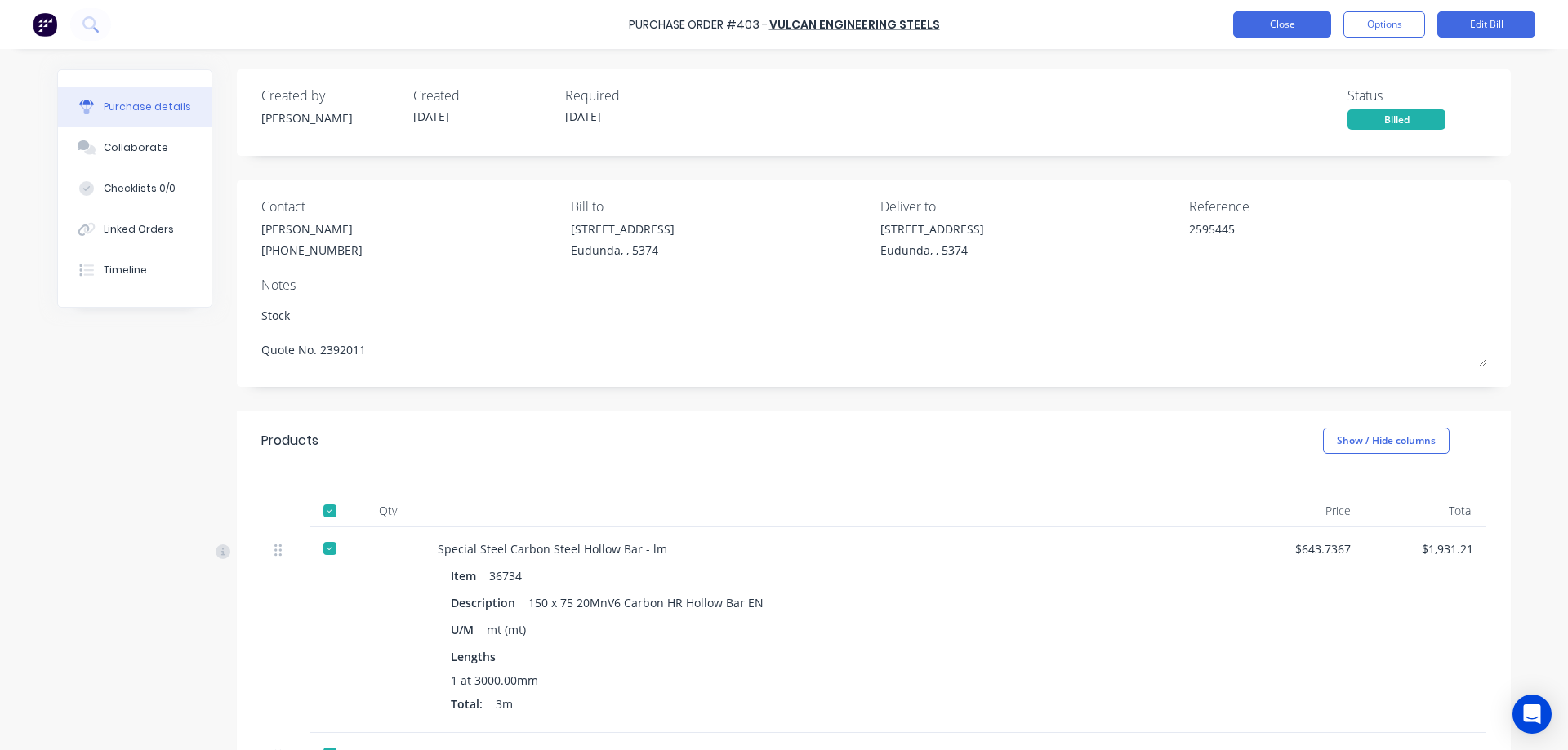
click at [1279, 26] on button "Close" at bounding box center [1282, 25] width 98 height 26
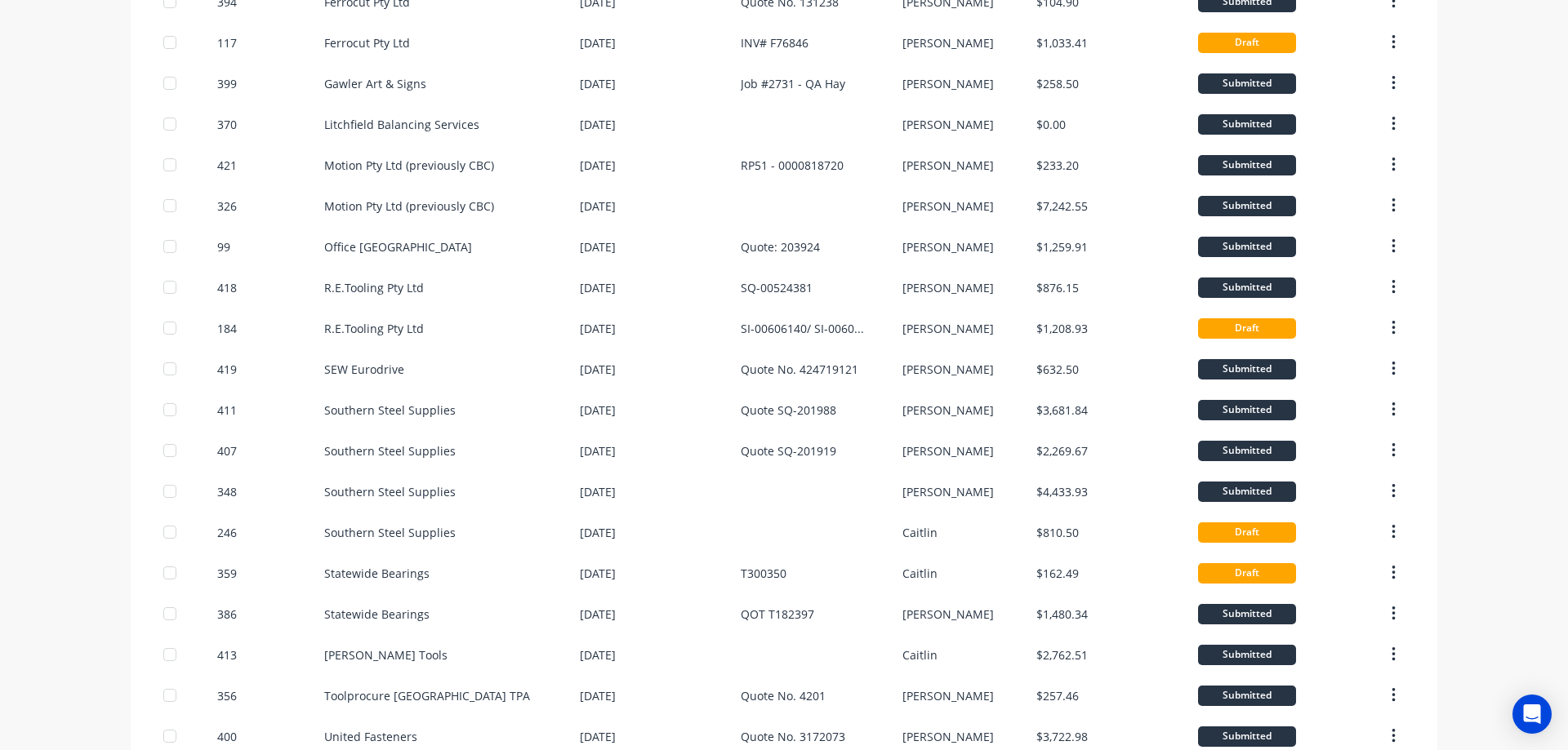
scroll to position [490, 0]
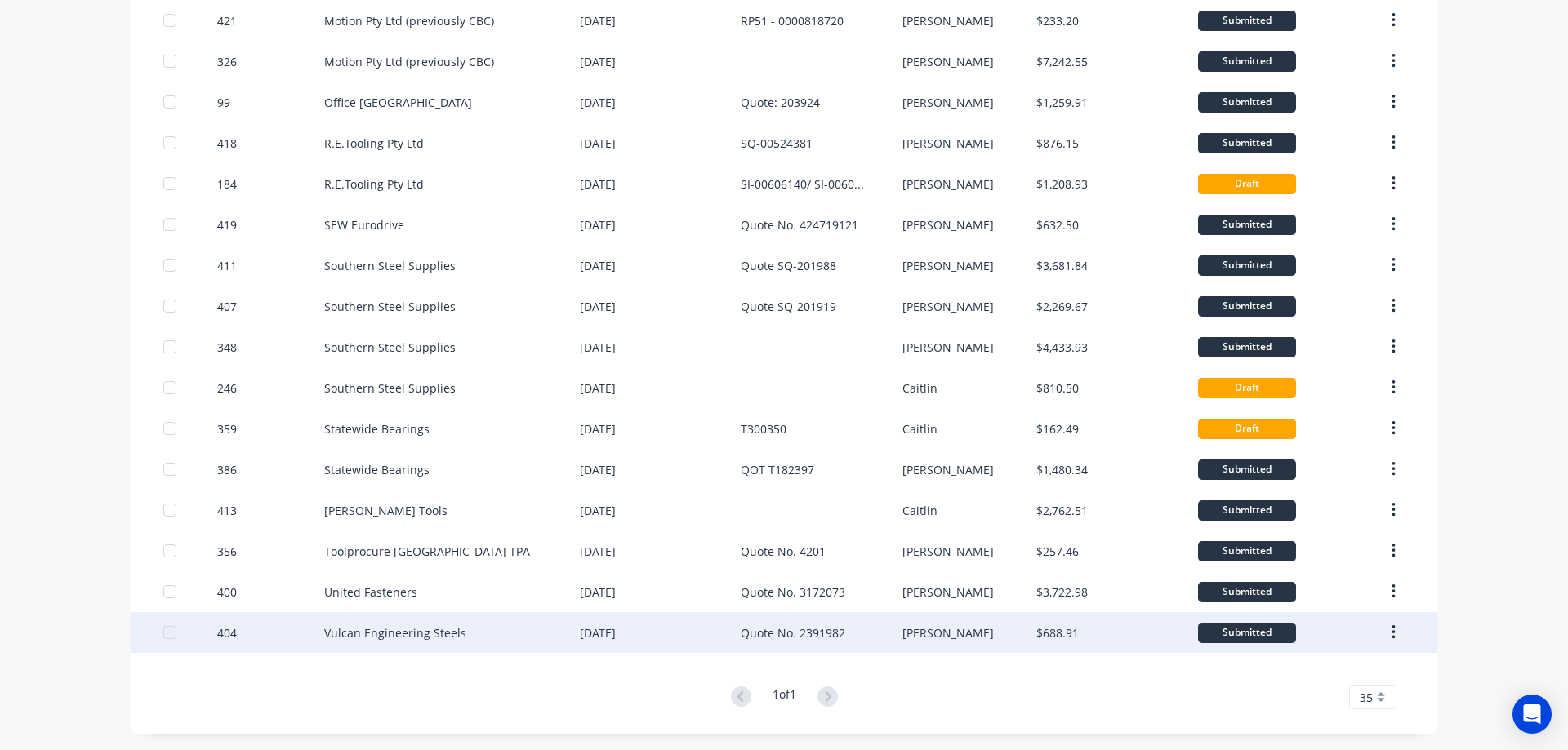
click at [497, 640] on div "Vulcan Engineering Steels" at bounding box center [452, 633] width 256 height 41
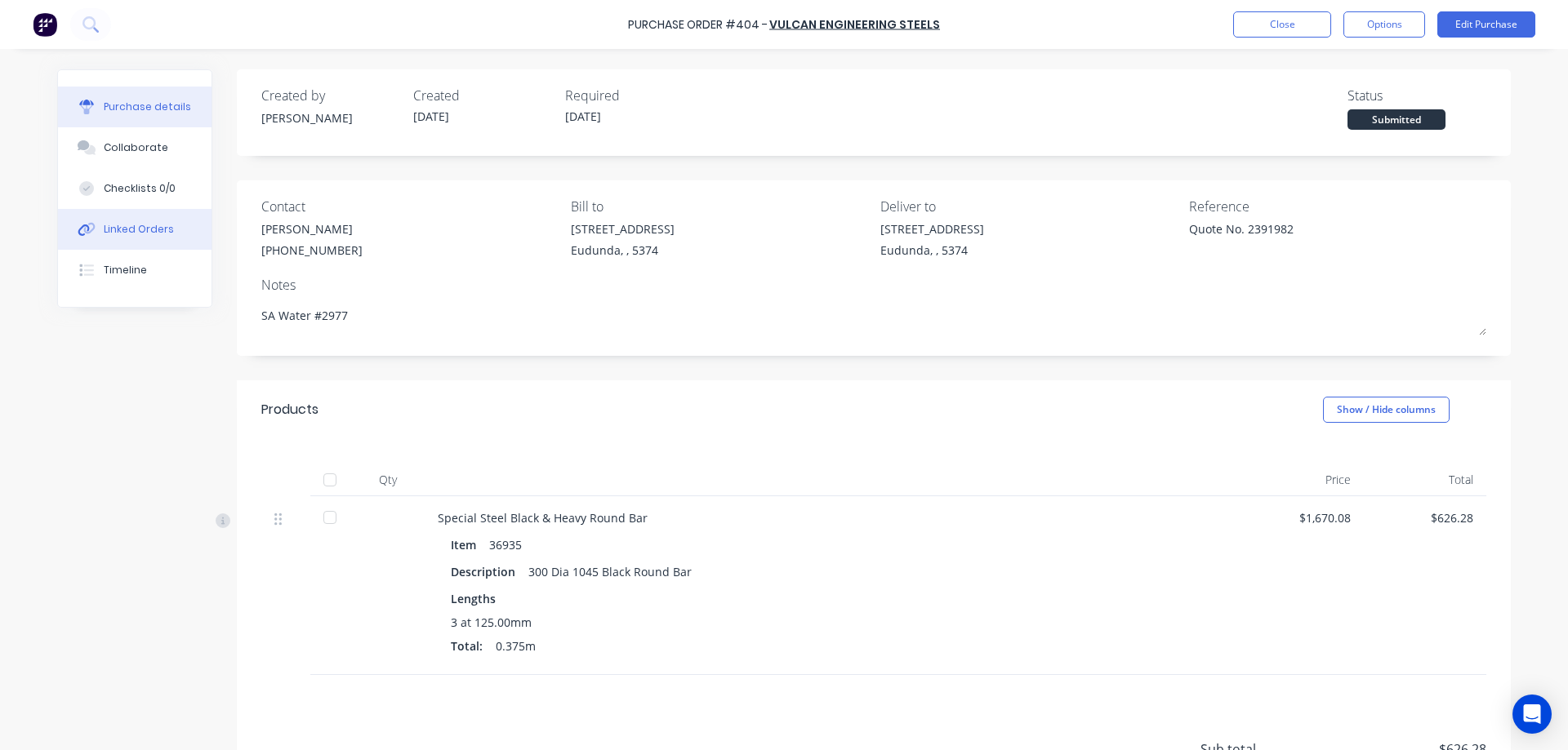
click at [150, 237] on button "Linked Orders" at bounding box center [135, 229] width 154 height 41
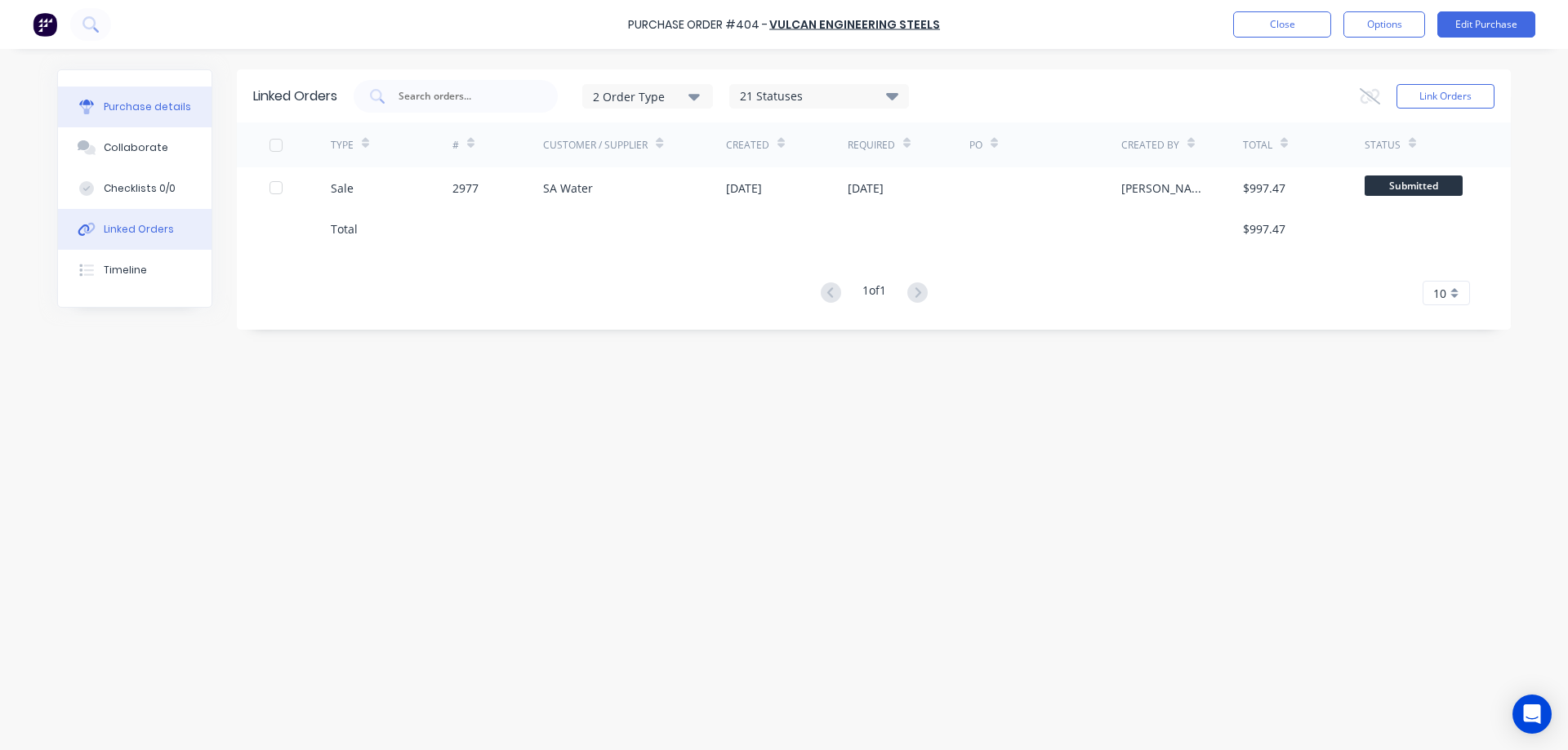
click at [191, 110] on button "Purchase details" at bounding box center [135, 107] width 154 height 41
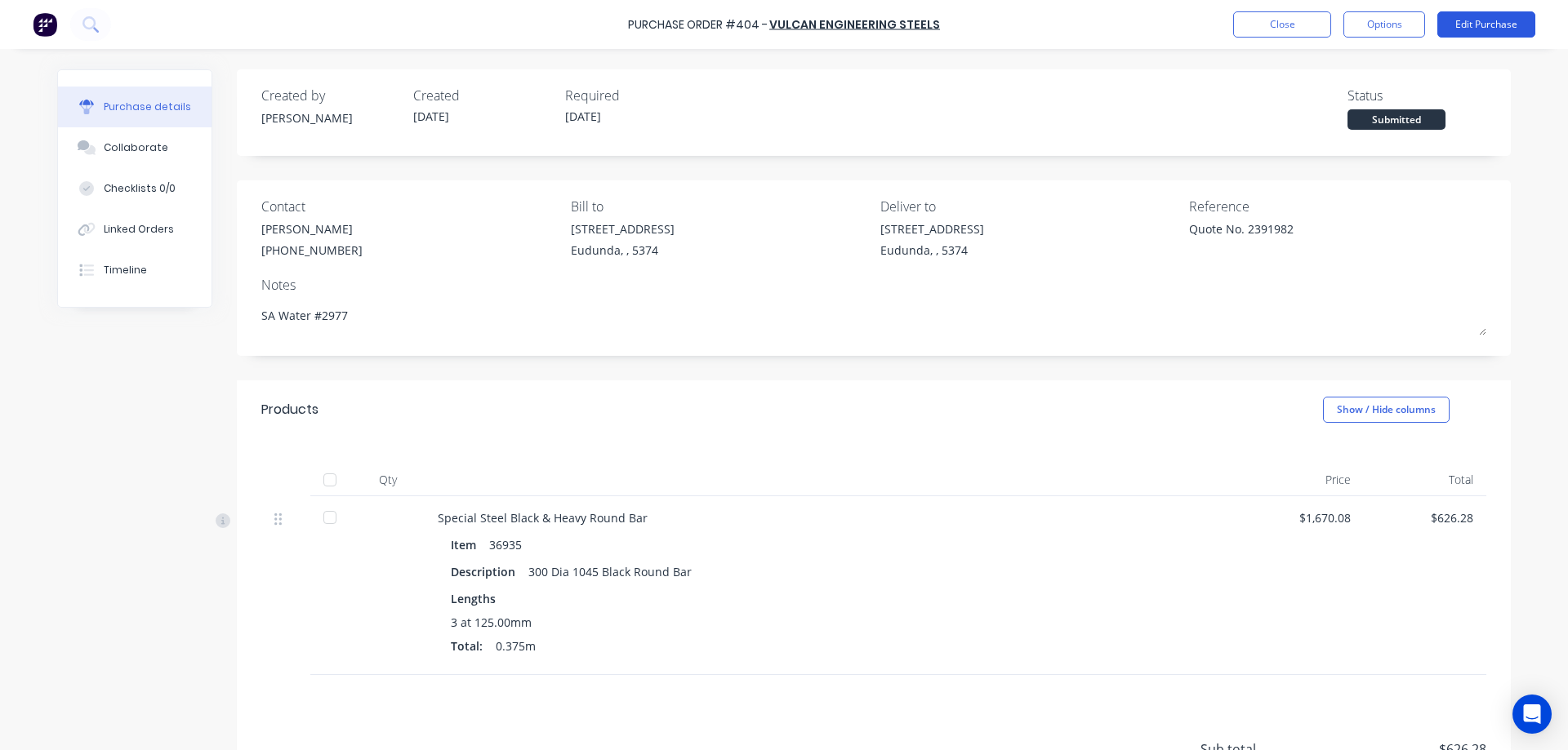
click at [1471, 18] on button "Edit Purchase" at bounding box center [1486, 25] width 98 height 26
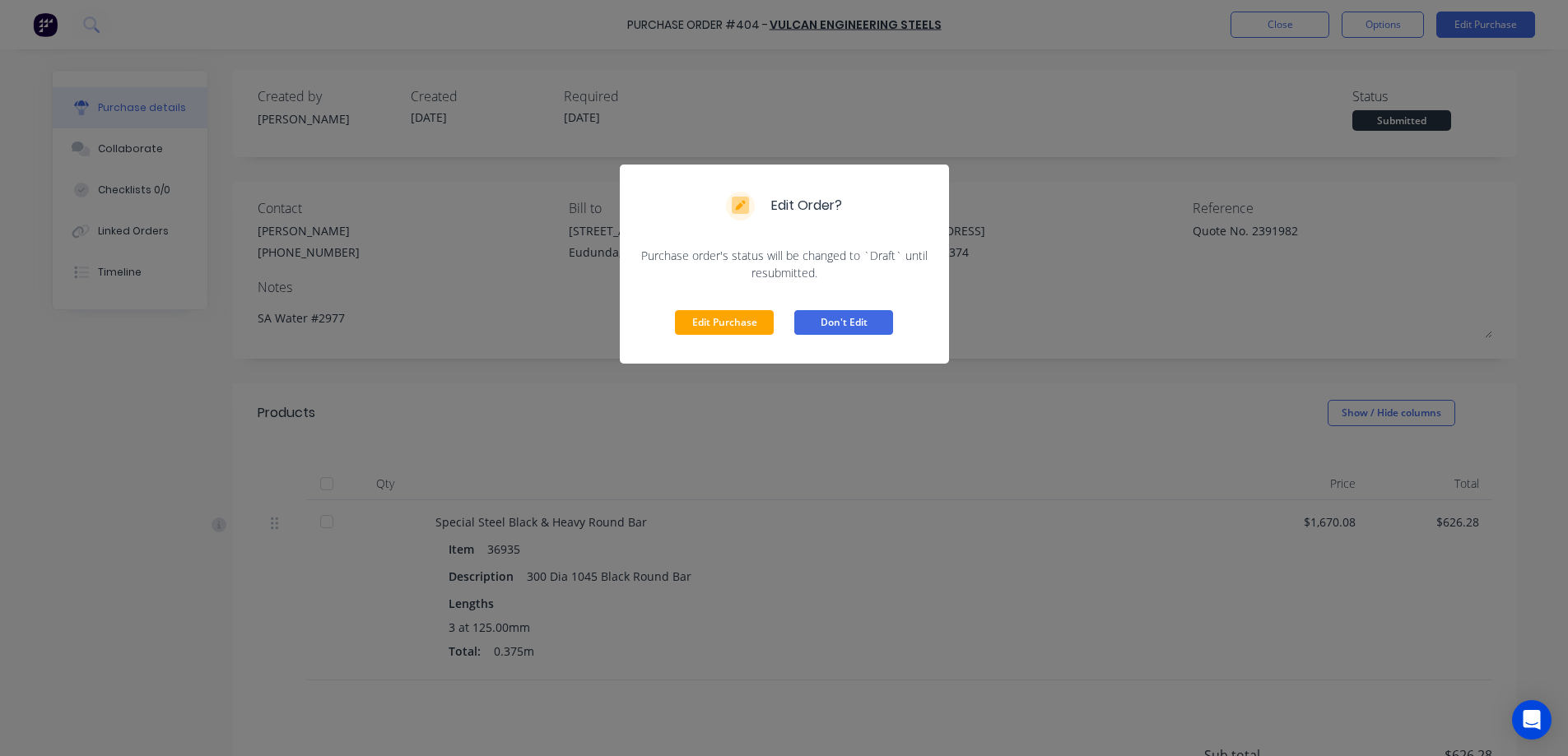
click at [884, 315] on button "Don't Edit" at bounding box center [844, 323] width 98 height 25
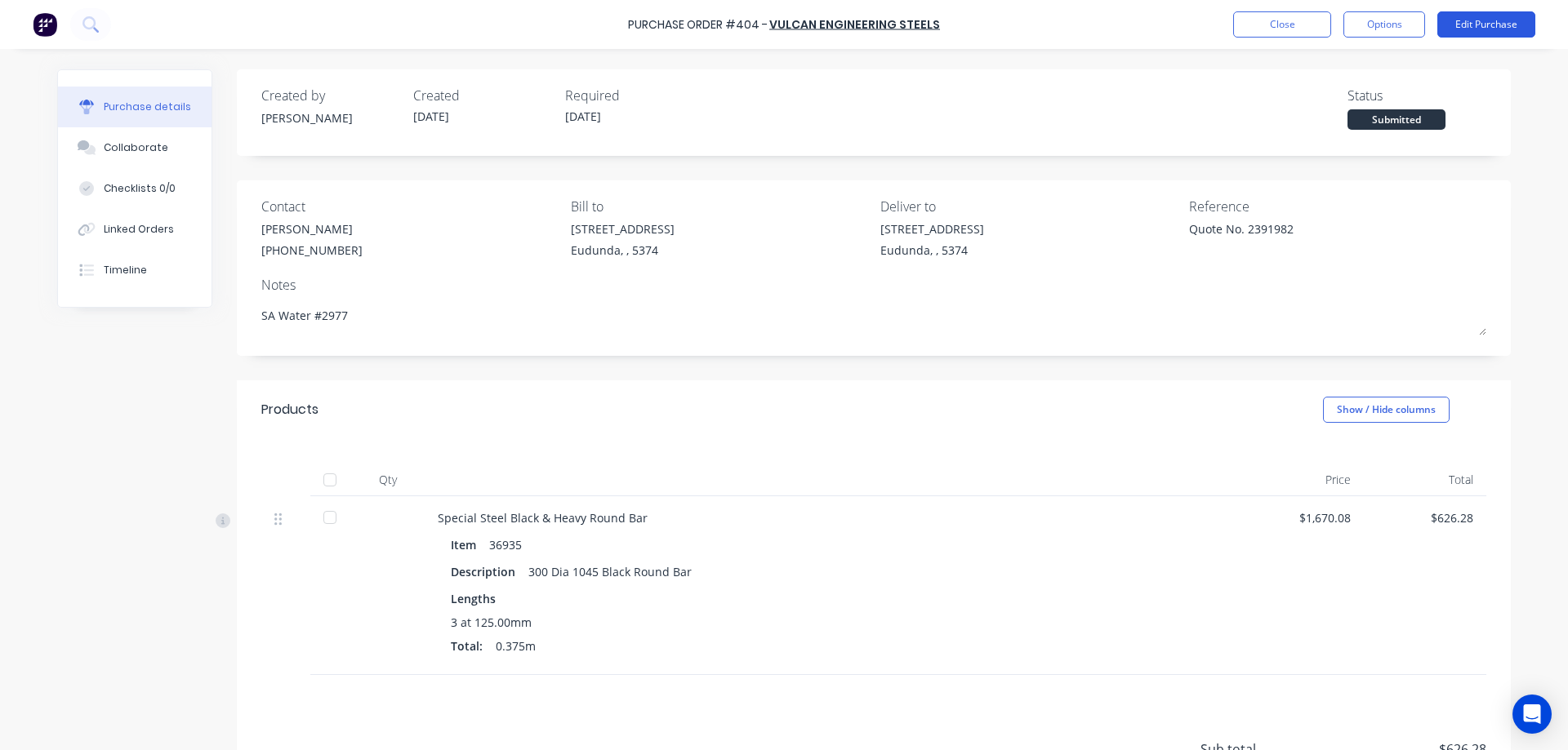
click at [1490, 21] on button "Edit Purchase" at bounding box center [1486, 25] width 98 height 26
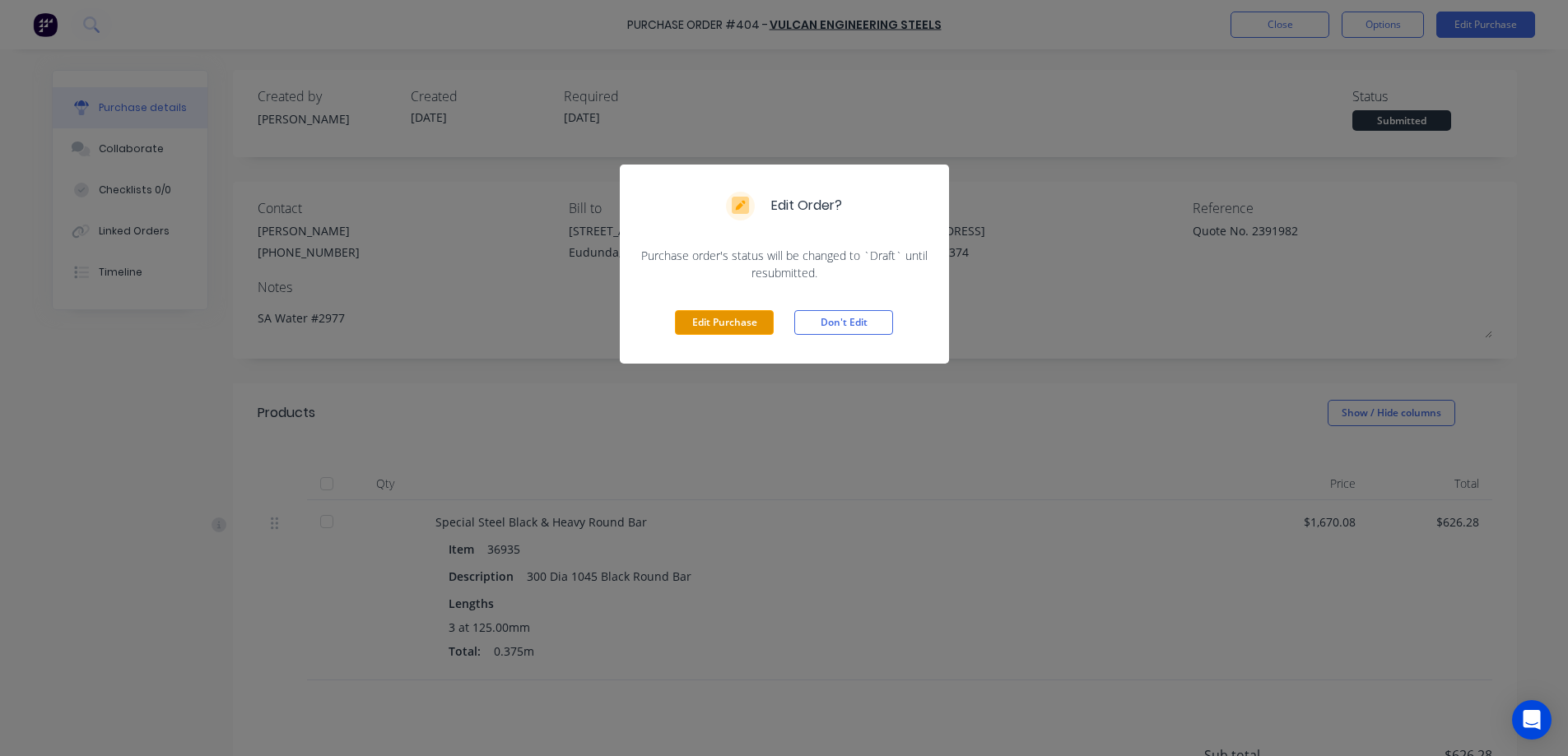
click at [712, 325] on button "Edit Purchase" at bounding box center [724, 323] width 98 height 25
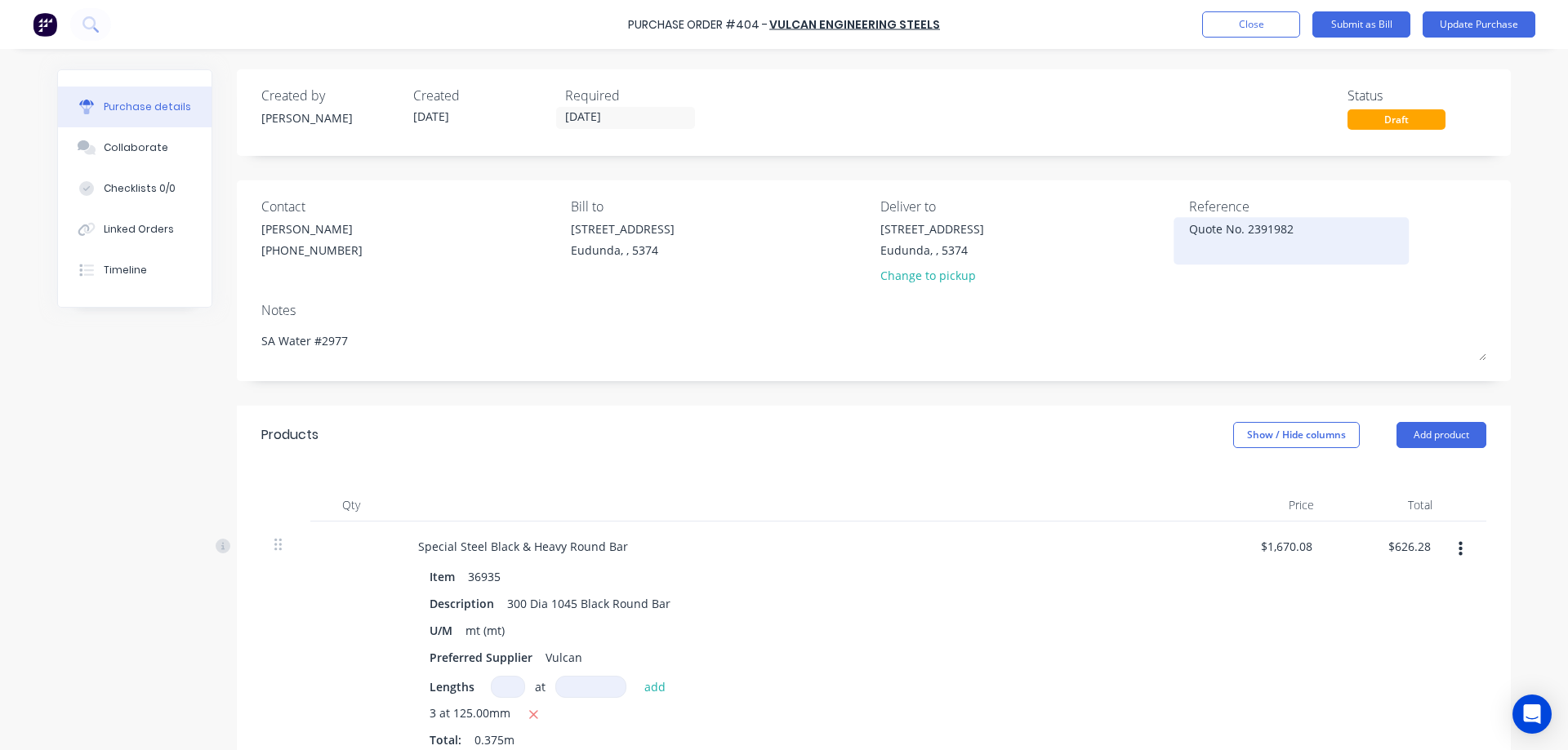
type textarea "x"
drag, startPoint x: 1305, startPoint y: 232, endPoint x: 1185, endPoint y: 226, distance: 120.1
click at [1189, 226] on textarea "Quote No. 2391982" at bounding box center [1291, 239] width 204 height 36
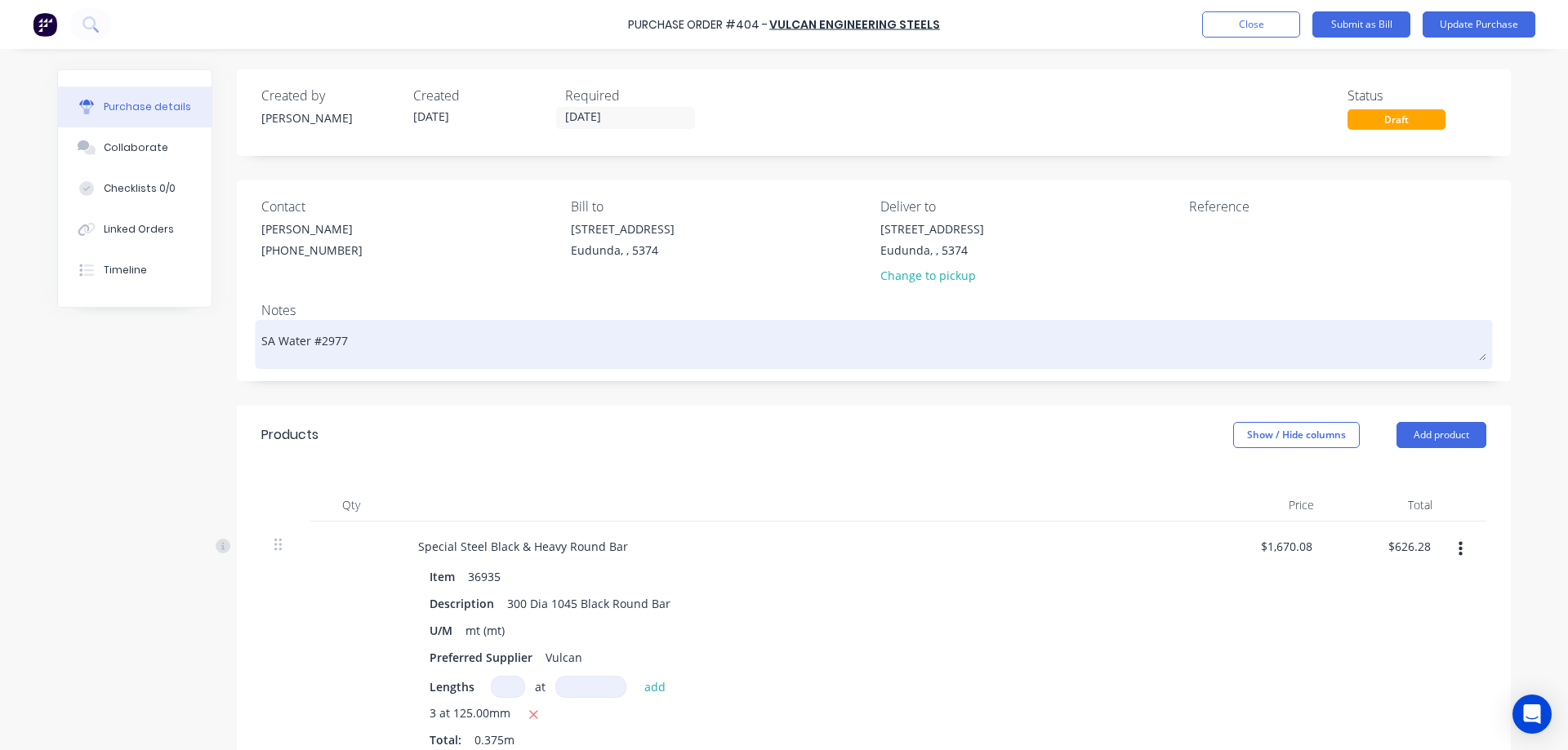
click at [650, 340] on textarea "SA Water #2977" at bounding box center [873, 342] width 1225 height 36
type textarea "x"
type textarea "SA Water #2977"
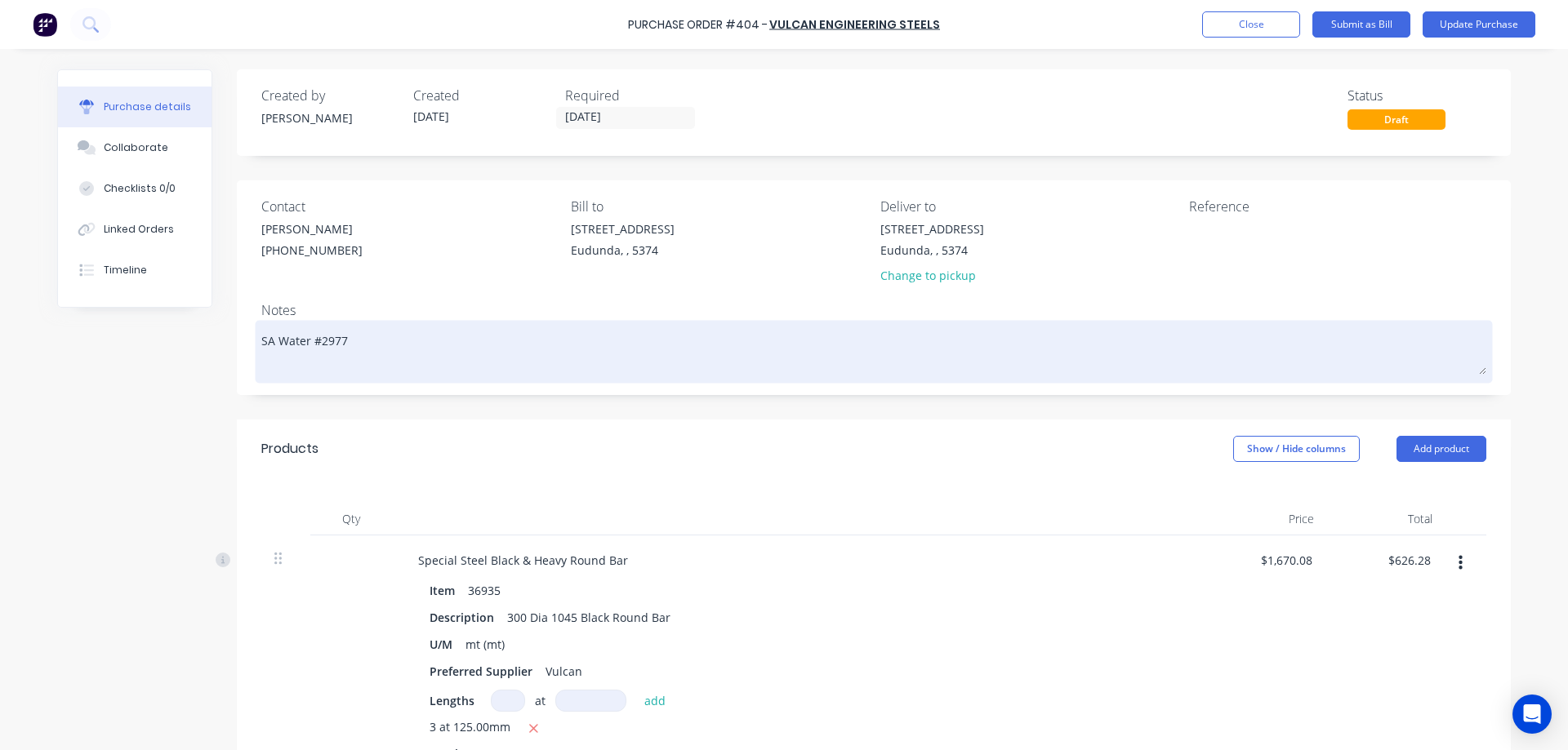
type textarea "x"
type textarea "SA Water #2977"
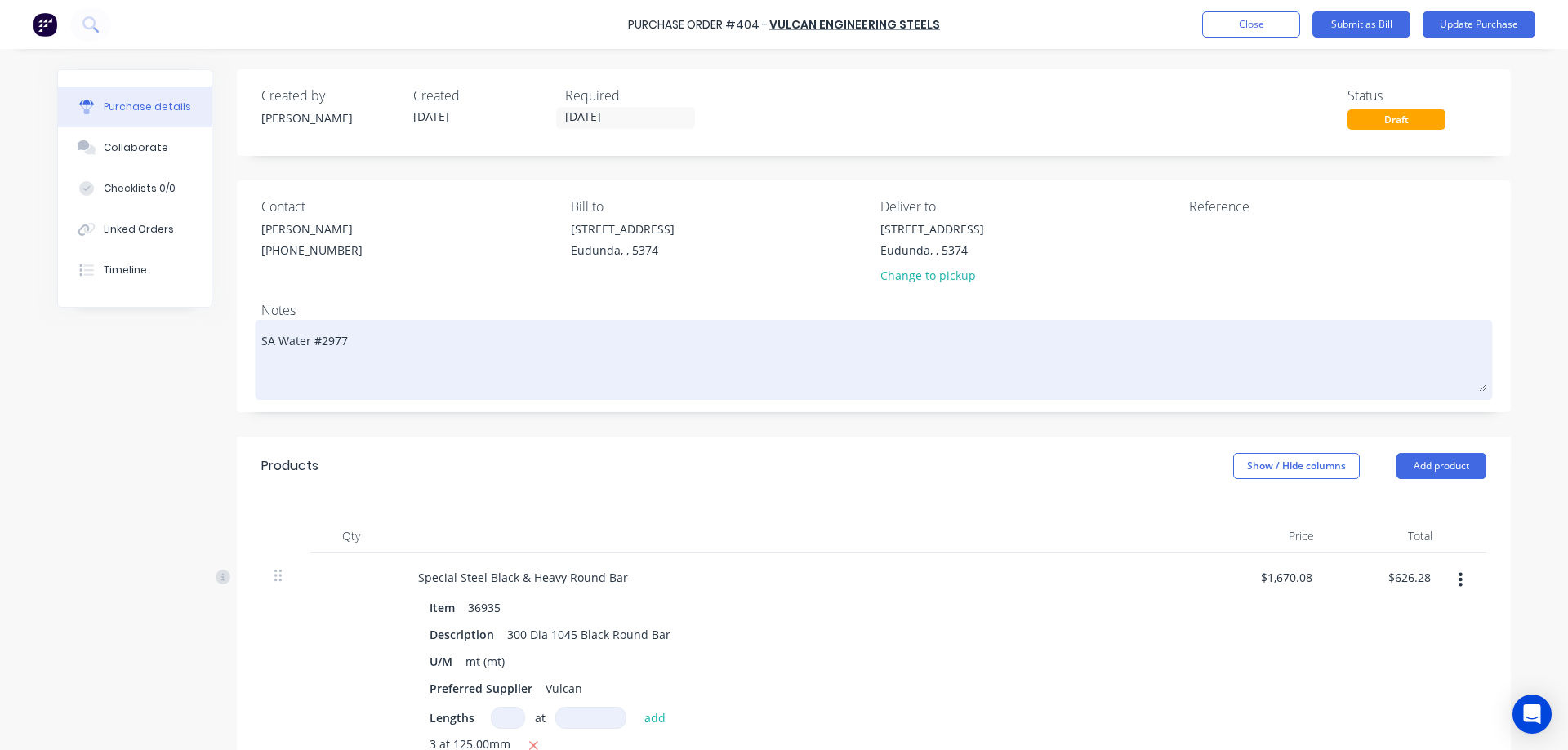
paste textarea "Quote No. 2391982"
type textarea "x"
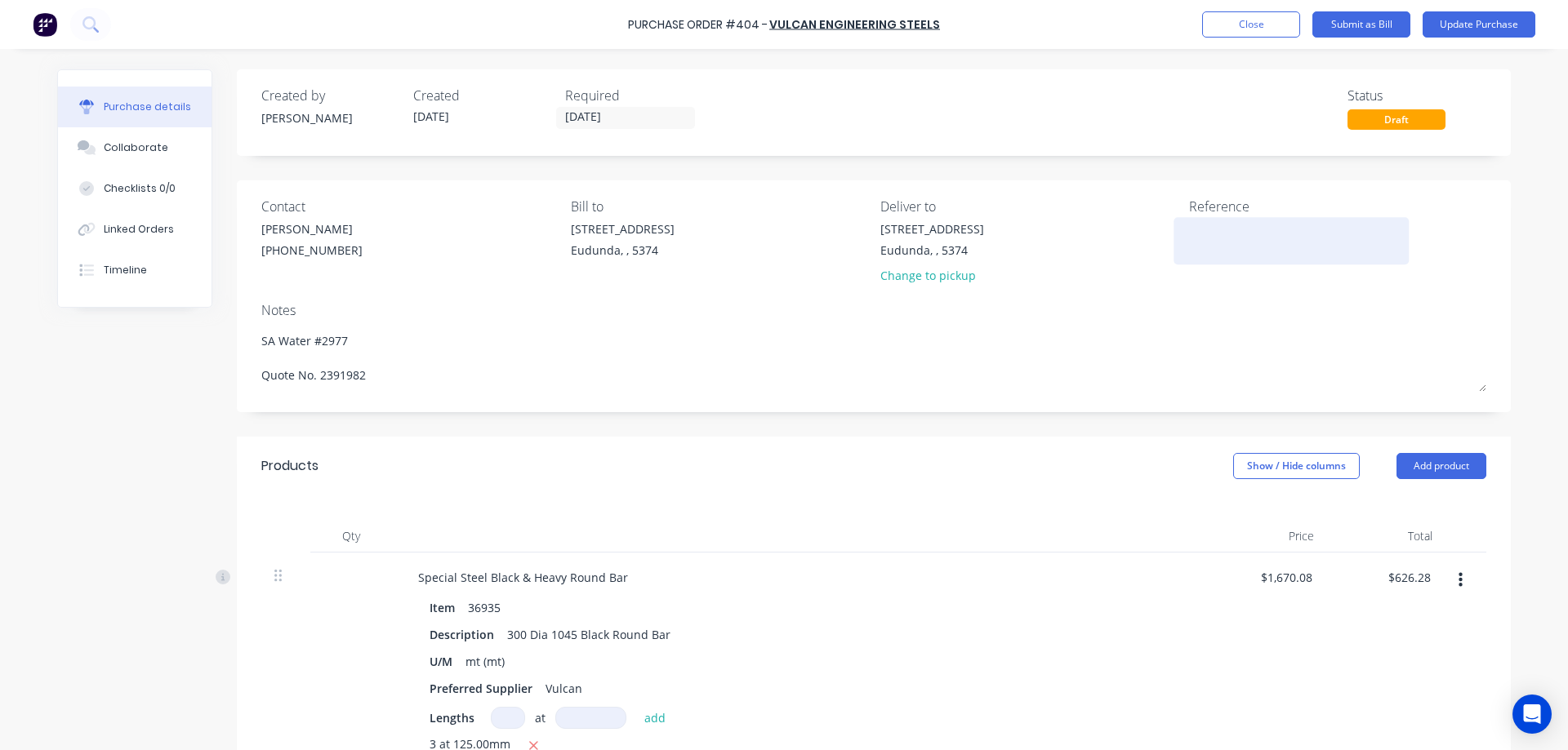
type textarea "SA Water #2977 Quote No. 2391982"
click at [1213, 236] on textarea at bounding box center [1291, 239] width 204 height 36
type textarea "x"
type textarea "SA Water #2977 Quote No. 2391982"
type textarea "2595448"
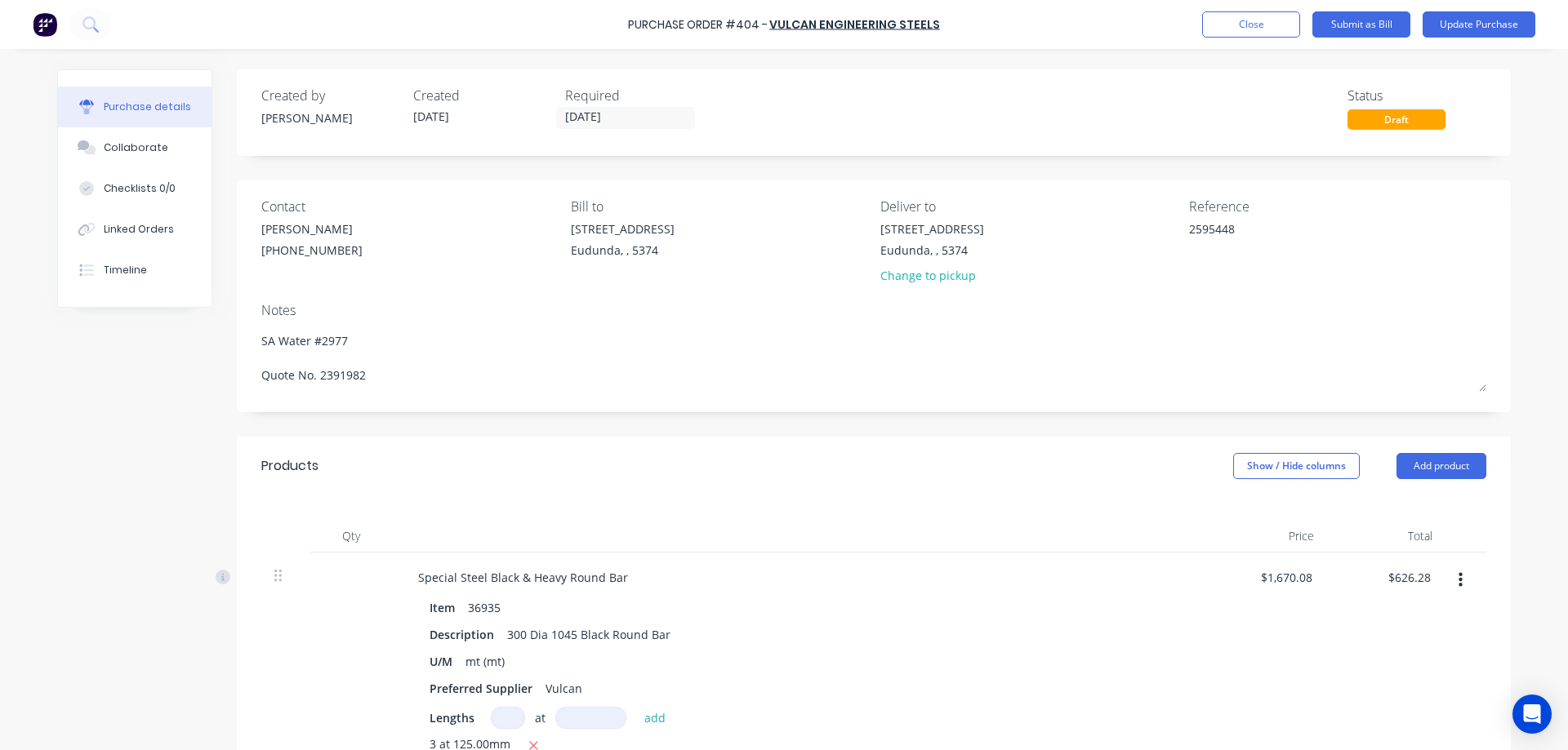
click at [1514, 227] on div "Purchase details Collaborate Checklists 0/0 Linked Orders Timeline Created by […" at bounding box center [783, 351] width 1486 height 669
type textarea "x"
type textarea "2595448"
click at [143, 227] on div "Linked Orders" at bounding box center [138, 230] width 70 height 15
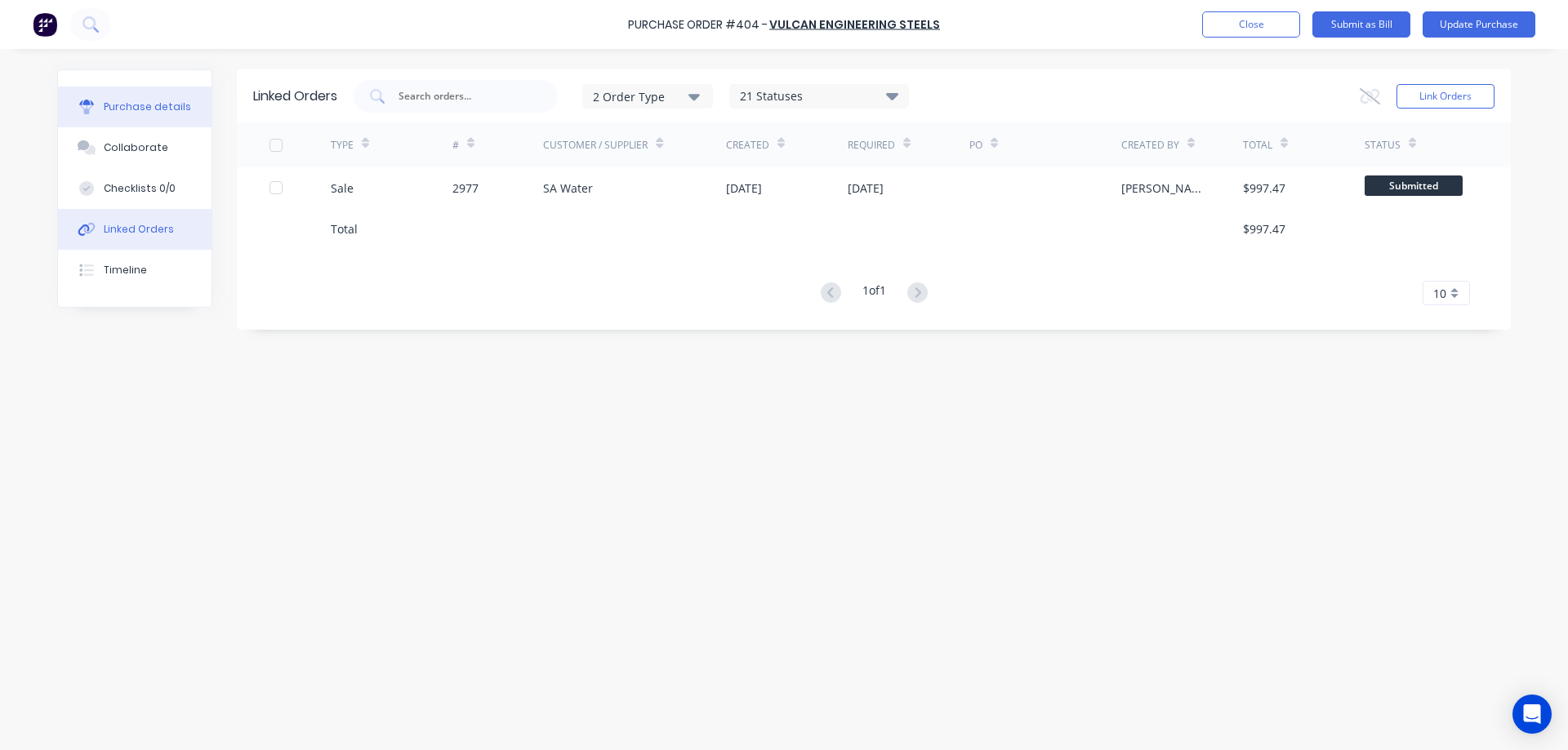
drag, startPoint x: 158, startPoint y: 104, endPoint x: 160, endPoint y: 112, distance: 8.2
click at [158, 103] on div "Purchase details" at bounding box center [147, 107] width 88 height 15
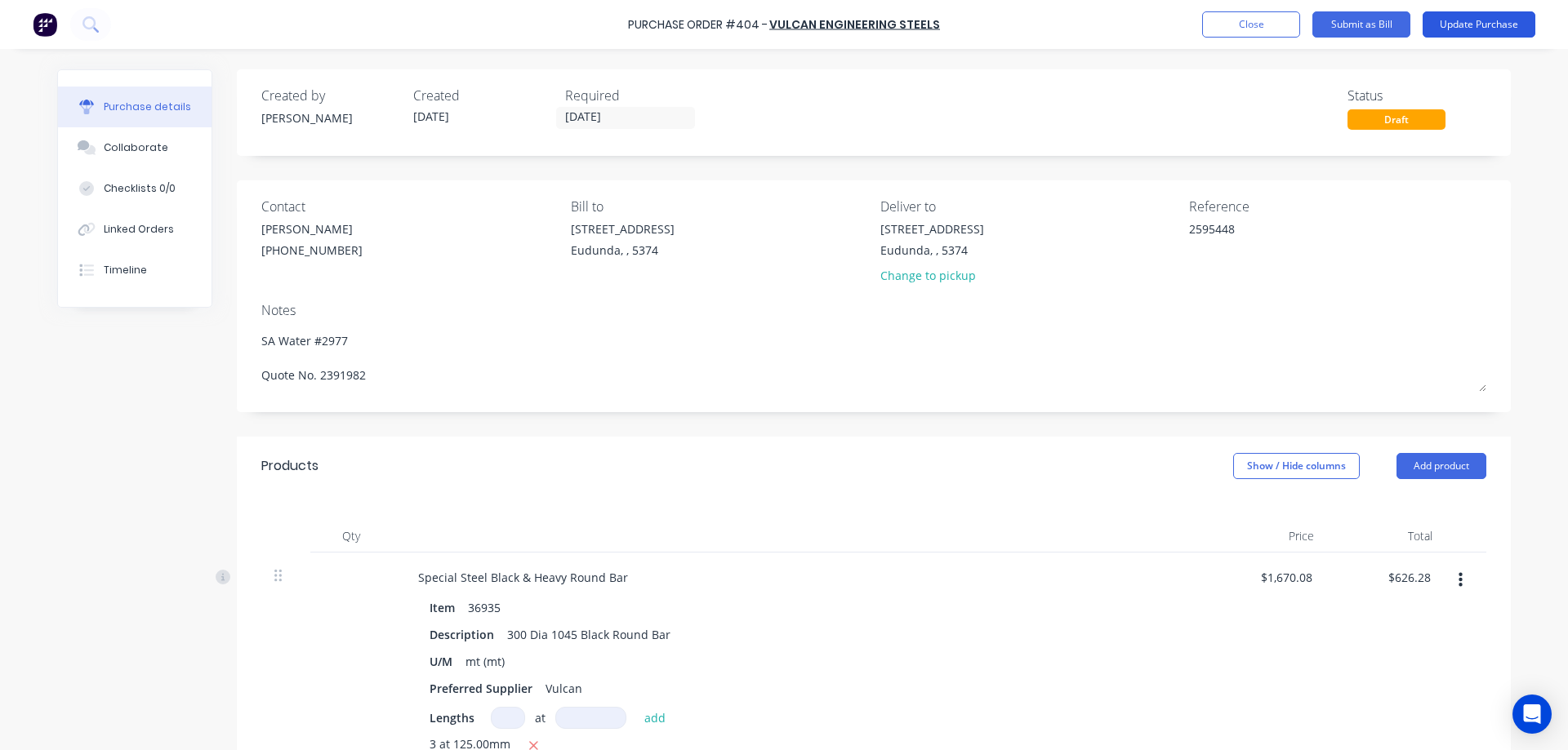
click at [1447, 31] on button "Update Purchase" at bounding box center [1479, 25] width 112 height 26
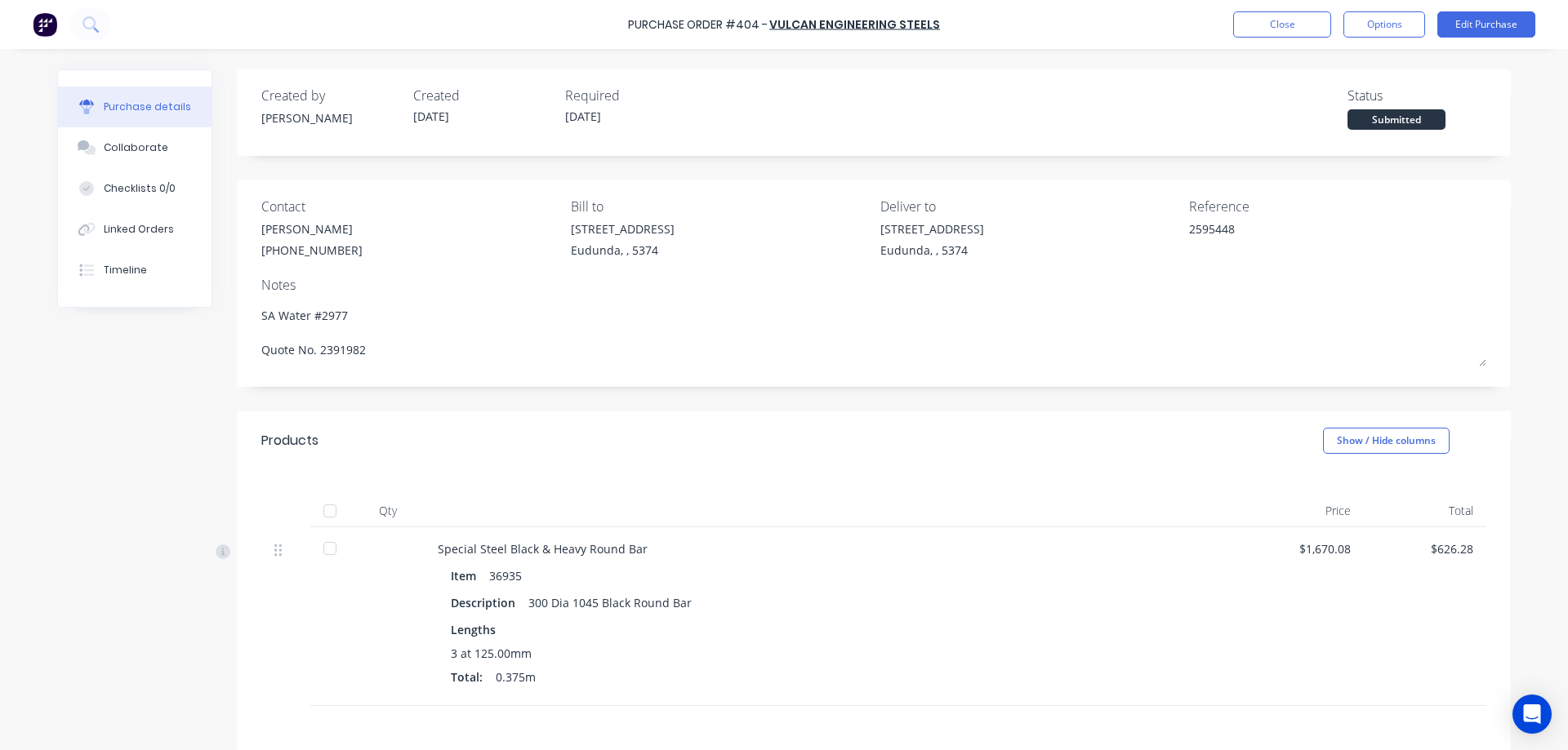
click at [318, 514] on div at bounding box center [329, 510] width 32 height 32
click at [1393, 19] on button "Options" at bounding box center [1384, 25] width 82 height 26
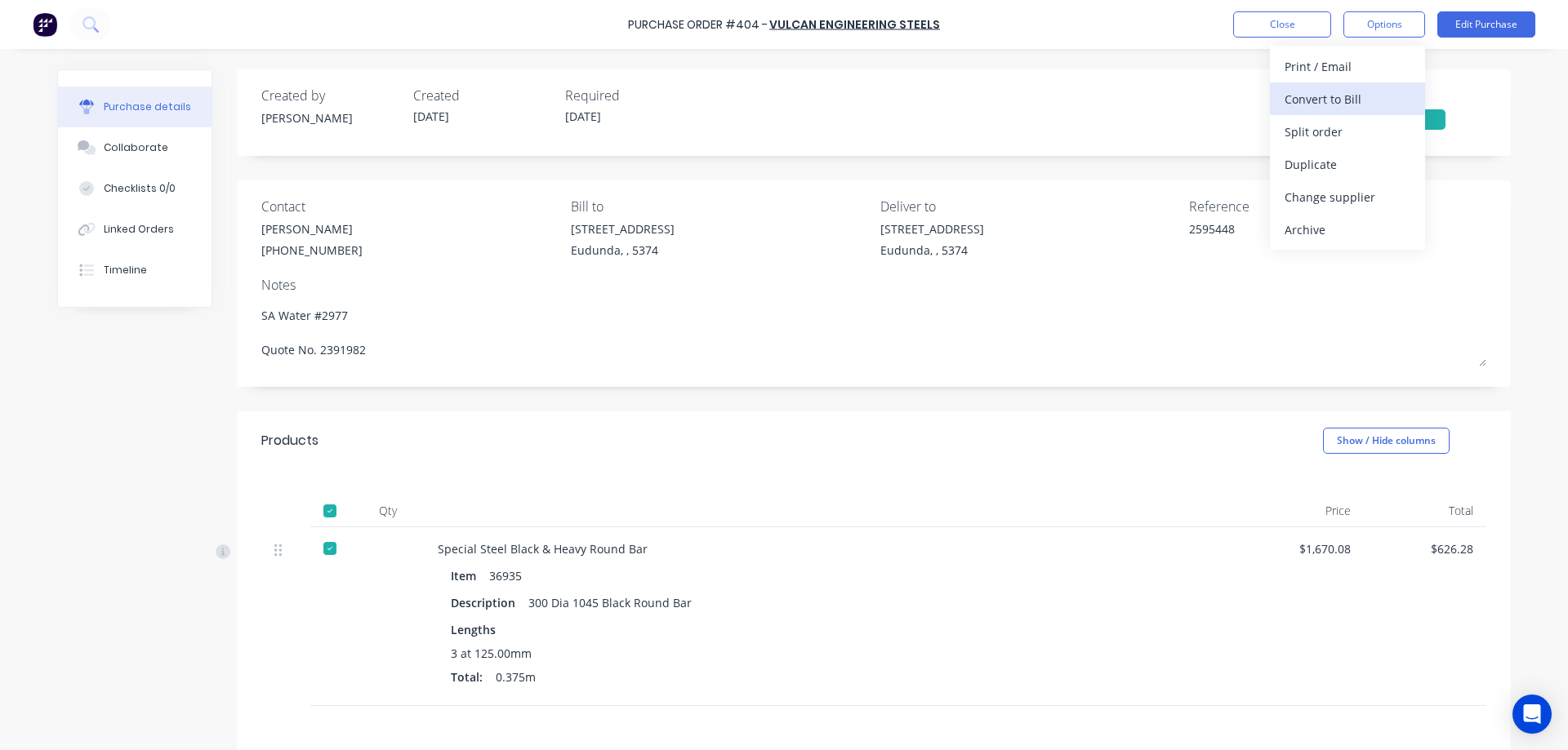
click at [1380, 107] on div "Convert to Bill" at bounding box center [1347, 99] width 126 height 24
type textarea "x"
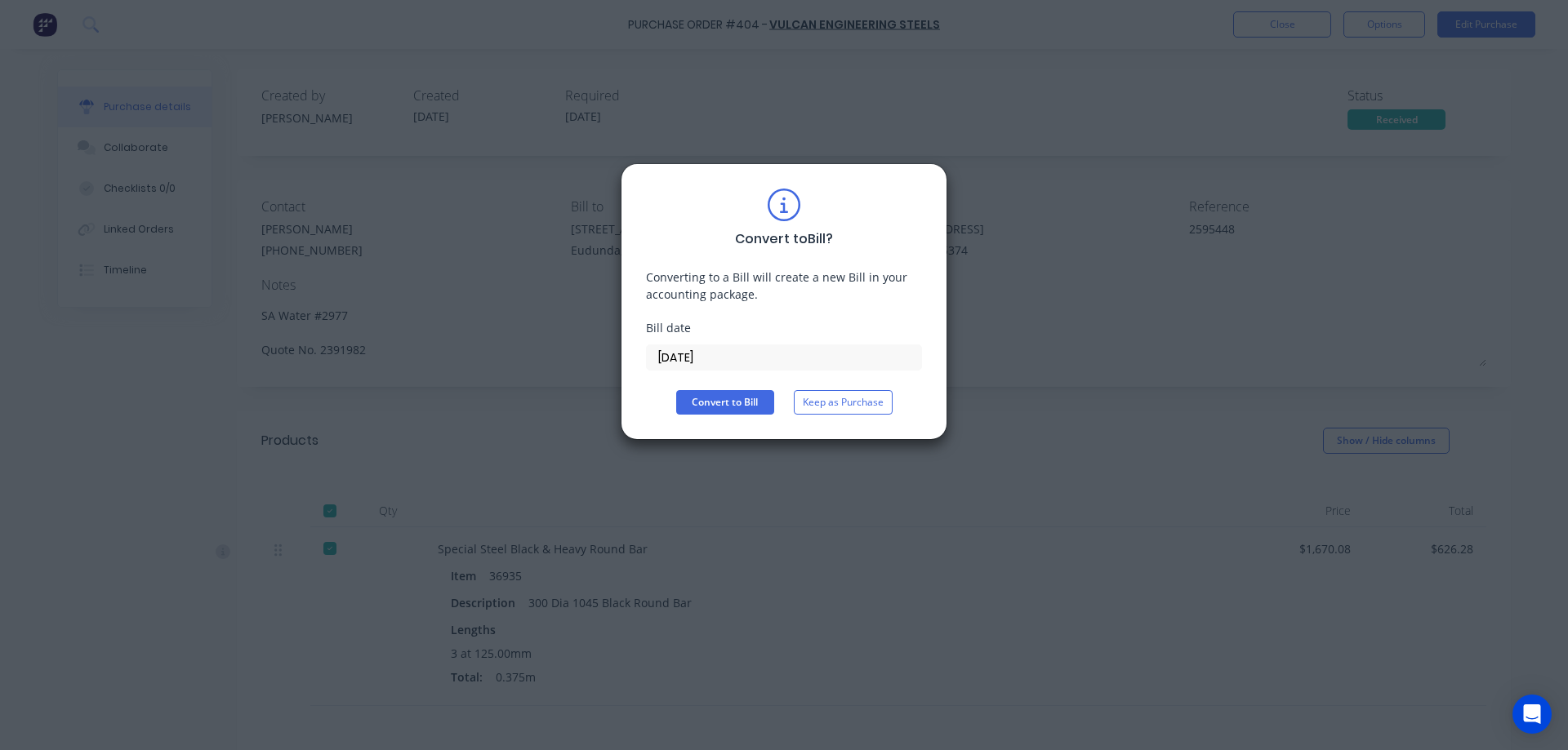
click at [761, 369] on label "[DATE]" at bounding box center [784, 358] width 276 height 26
click at [761, 369] on input "[DATE]" at bounding box center [784, 358] width 275 height 25
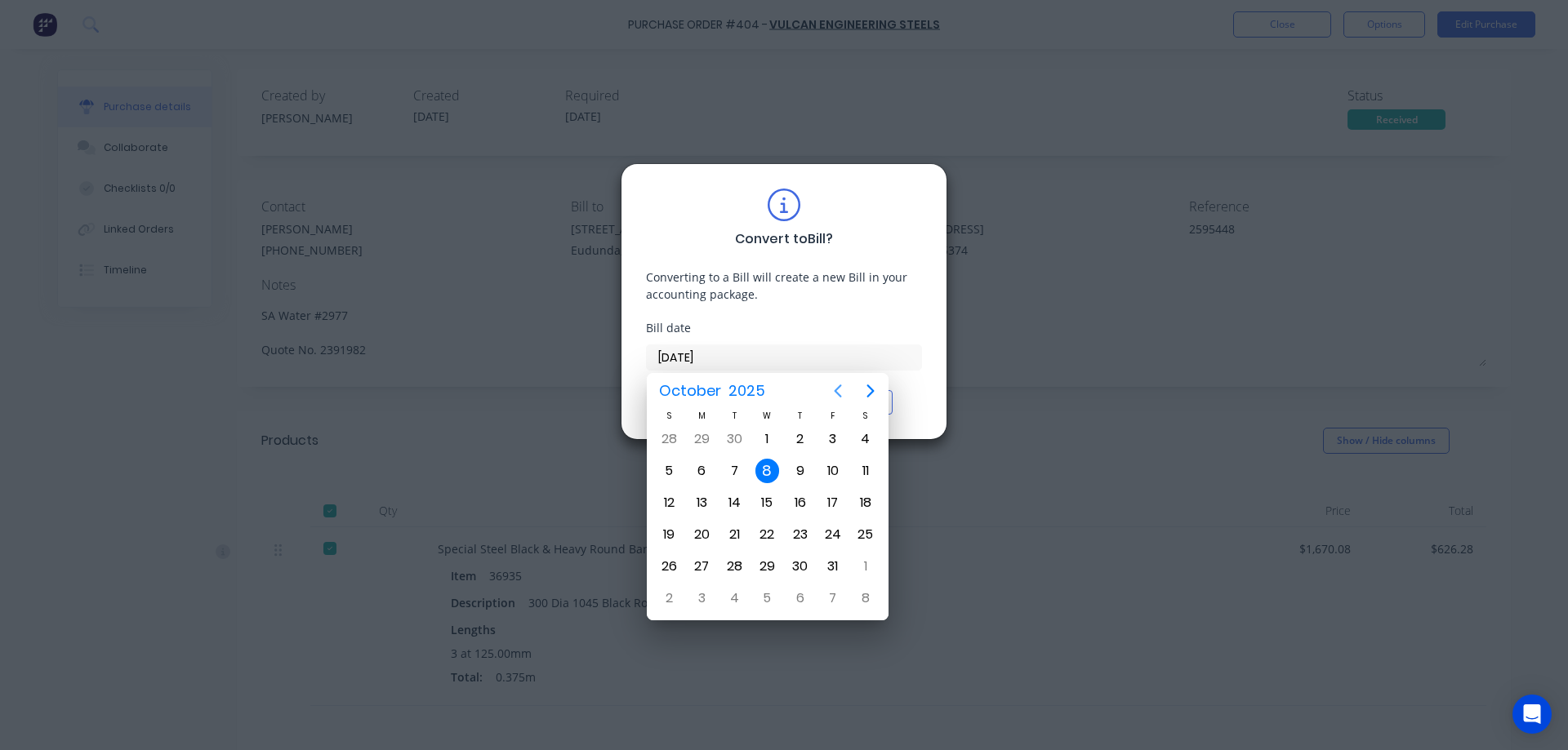
click at [838, 394] on icon "Previous page" at bounding box center [838, 391] width 7 height 13
click at [839, 535] on div "26" at bounding box center [833, 535] width 25 height 25
type input "[DATE]"
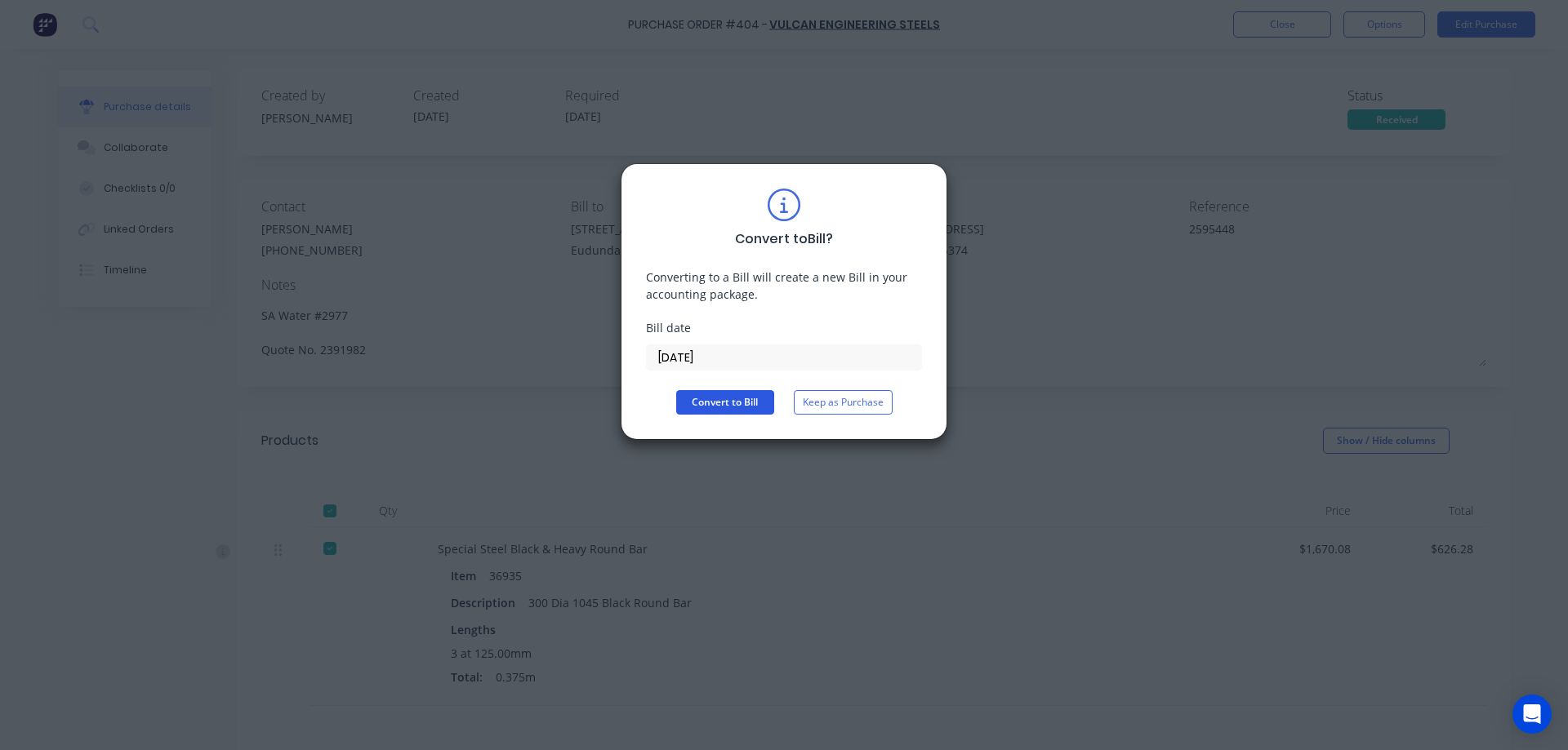
click at [737, 404] on button "Convert to Bill" at bounding box center [725, 403] width 98 height 25
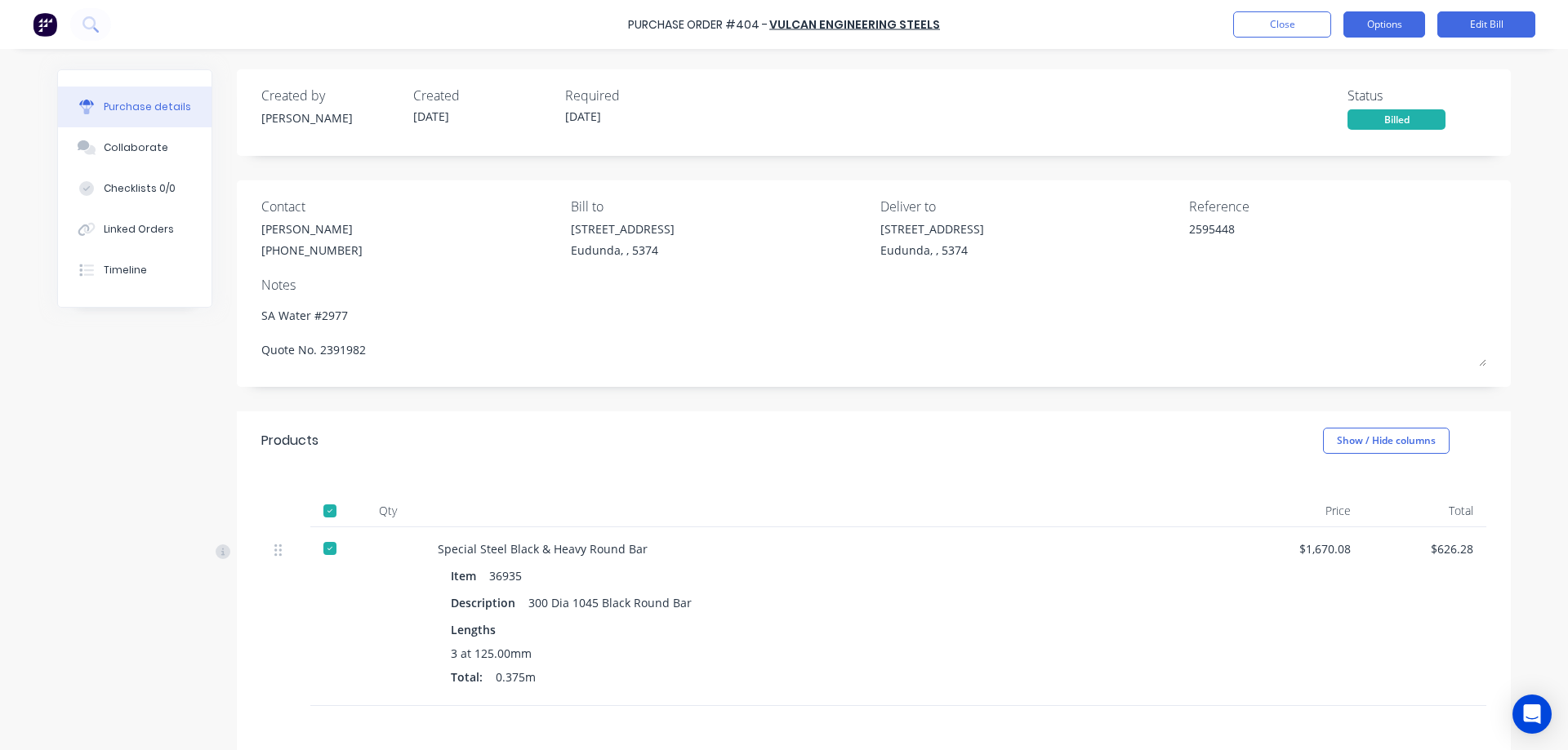
click at [1375, 36] on button "Options" at bounding box center [1384, 25] width 82 height 26
click at [1535, 396] on div "Purchase Order #404 - Vulcan Engineering Steels Close Options Print / Email Con…" at bounding box center [784, 375] width 1568 height 750
click at [1408, 23] on button "Options" at bounding box center [1384, 25] width 82 height 26
click at [1524, 159] on div "Purchase Order #404 - Vulcan Engineering Steels Close Options Edit Bill Purchas…" at bounding box center [784, 375] width 1568 height 750
click at [1293, 18] on button "Close" at bounding box center [1282, 25] width 98 height 26
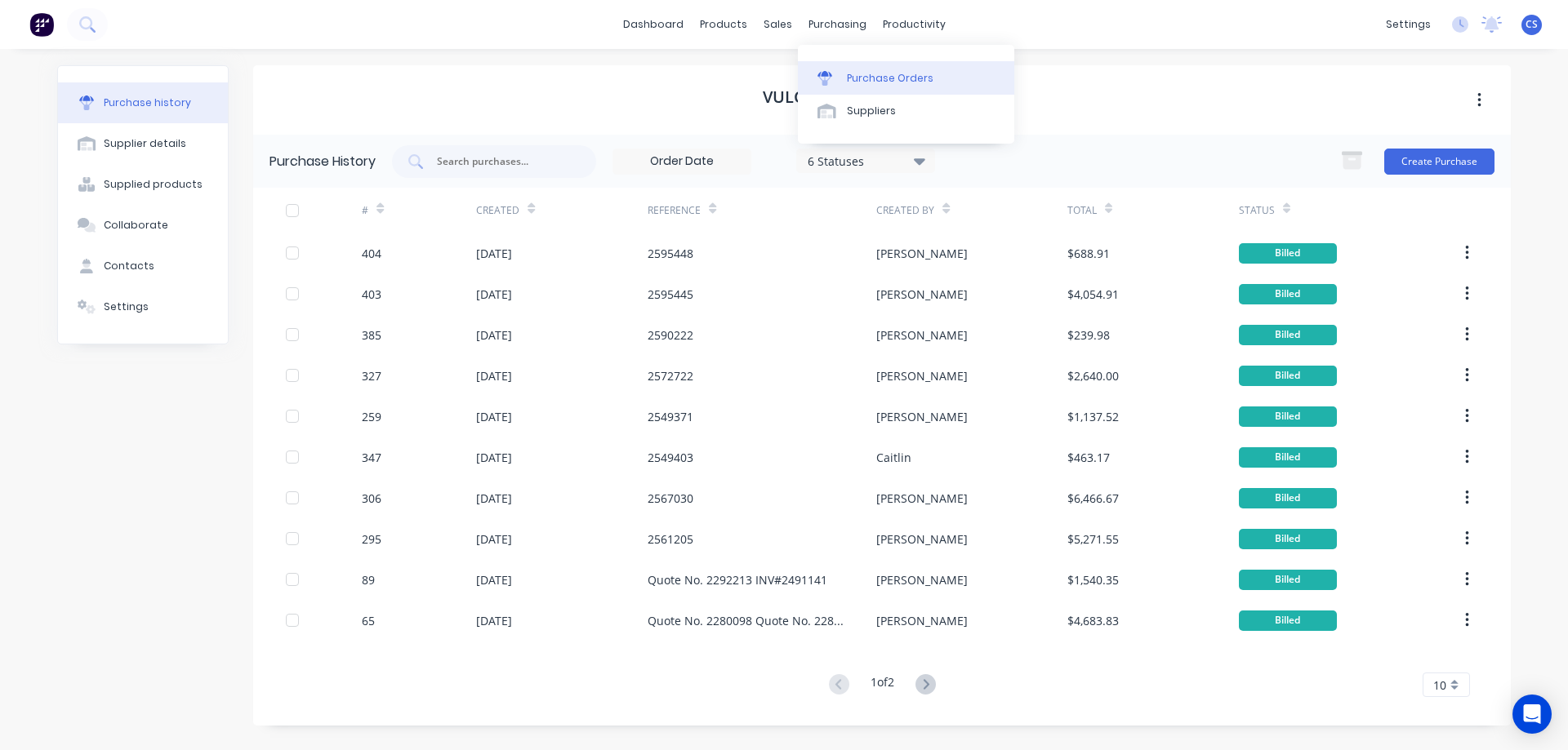
click at [872, 72] on div "Purchase Orders" at bounding box center [890, 79] width 87 height 15
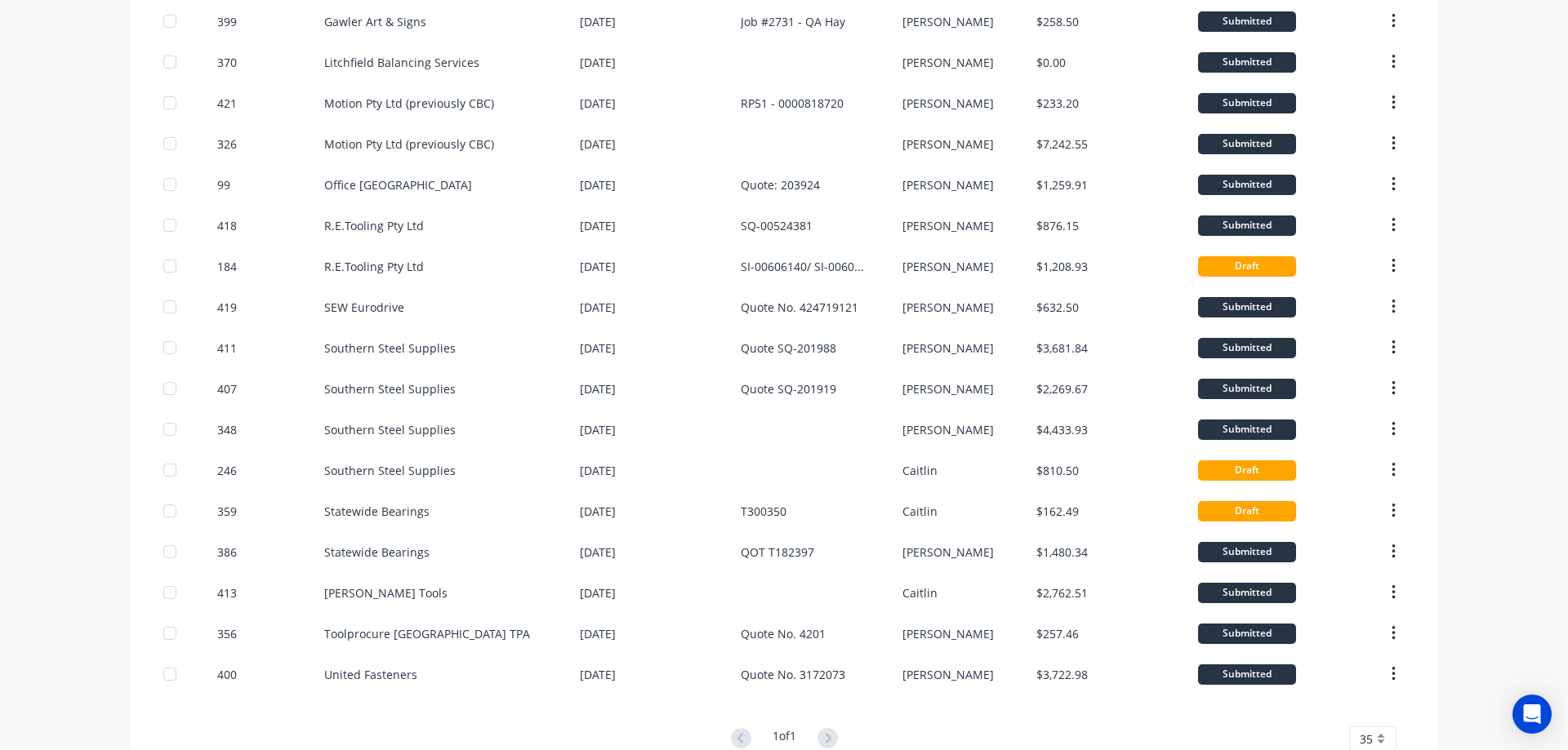
scroll to position [449, 0]
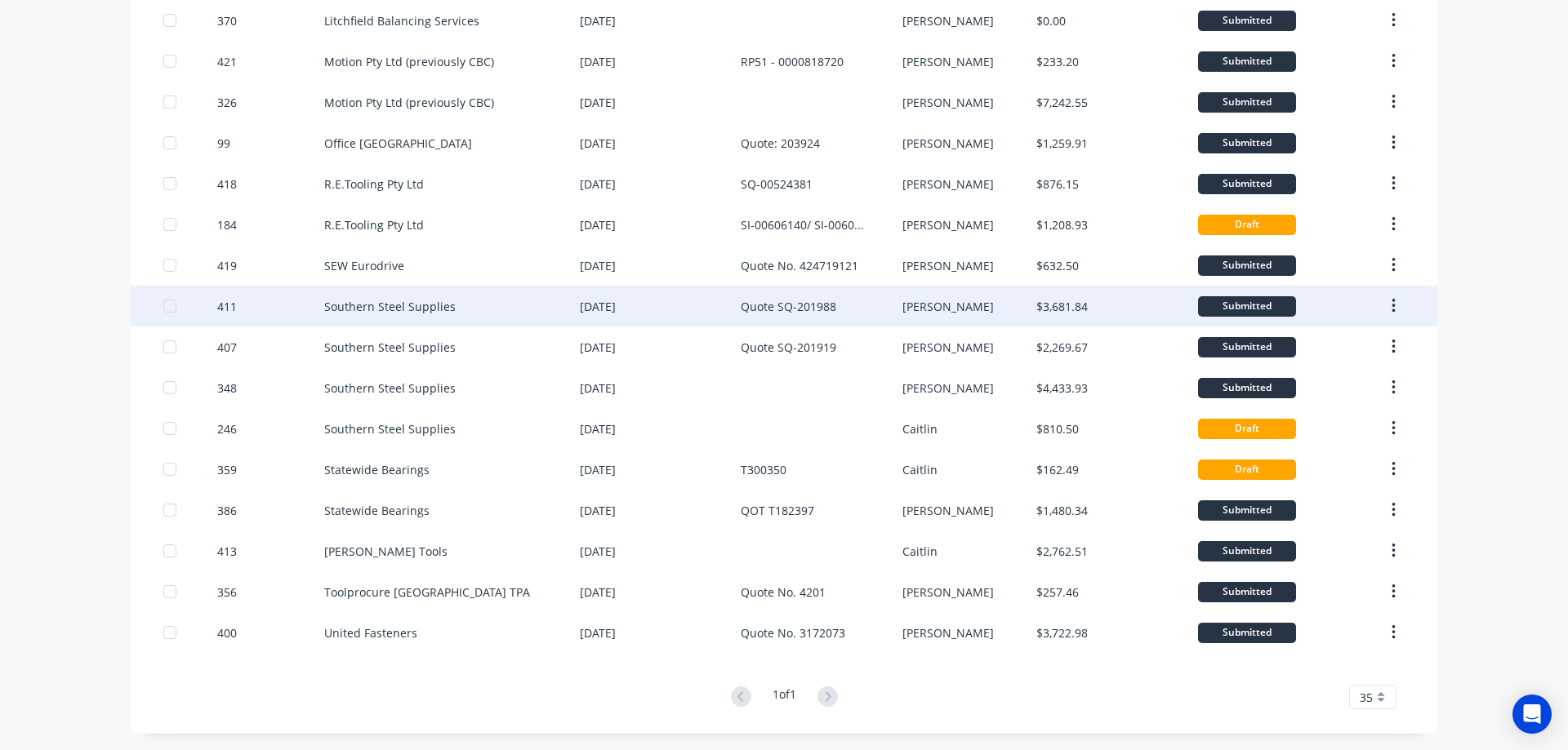
click at [666, 305] on div "[DATE]" at bounding box center [660, 306] width 161 height 41
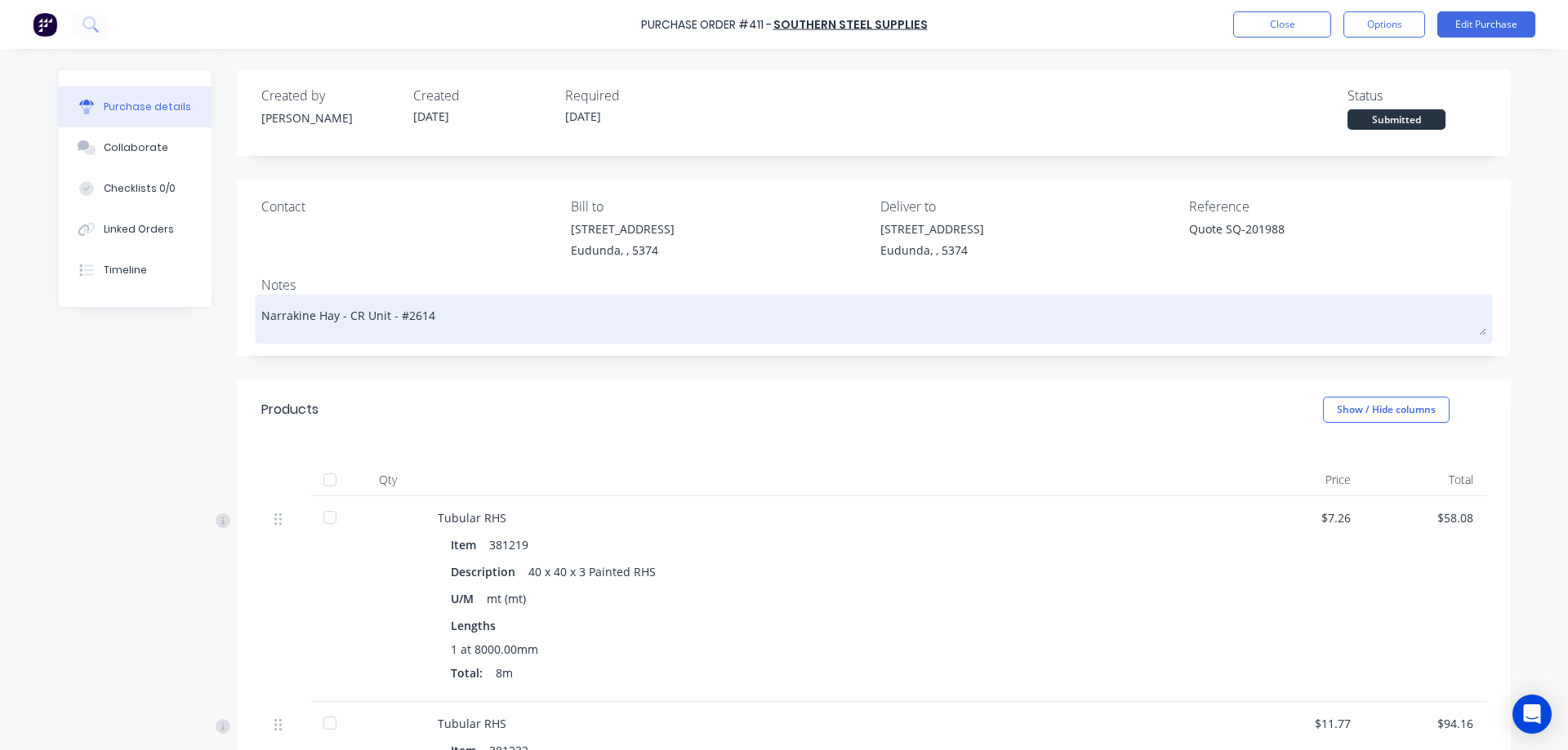
drag, startPoint x: 427, startPoint y: 317, endPoint x: 399, endPoint y: 313, distance: 28.3
click at [399, 313] on textarea "Narrakine Hay - CR Unit - #2614" at bounding box center [873, 317] width 1225 height 36
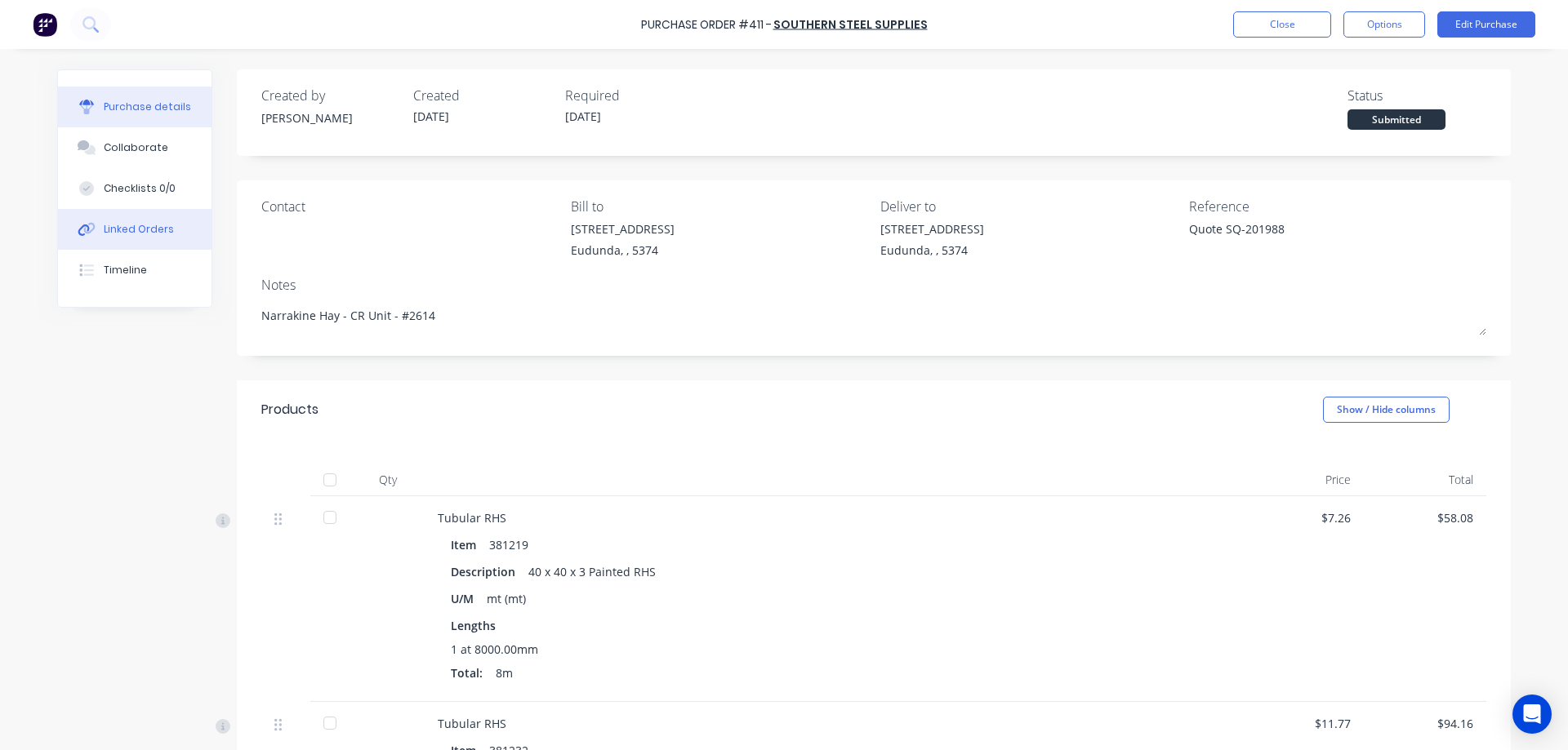
type textarea "x"
click at [170, 226] on button "Linked Orders" at bounding box center [135, 229] width 154 height 41
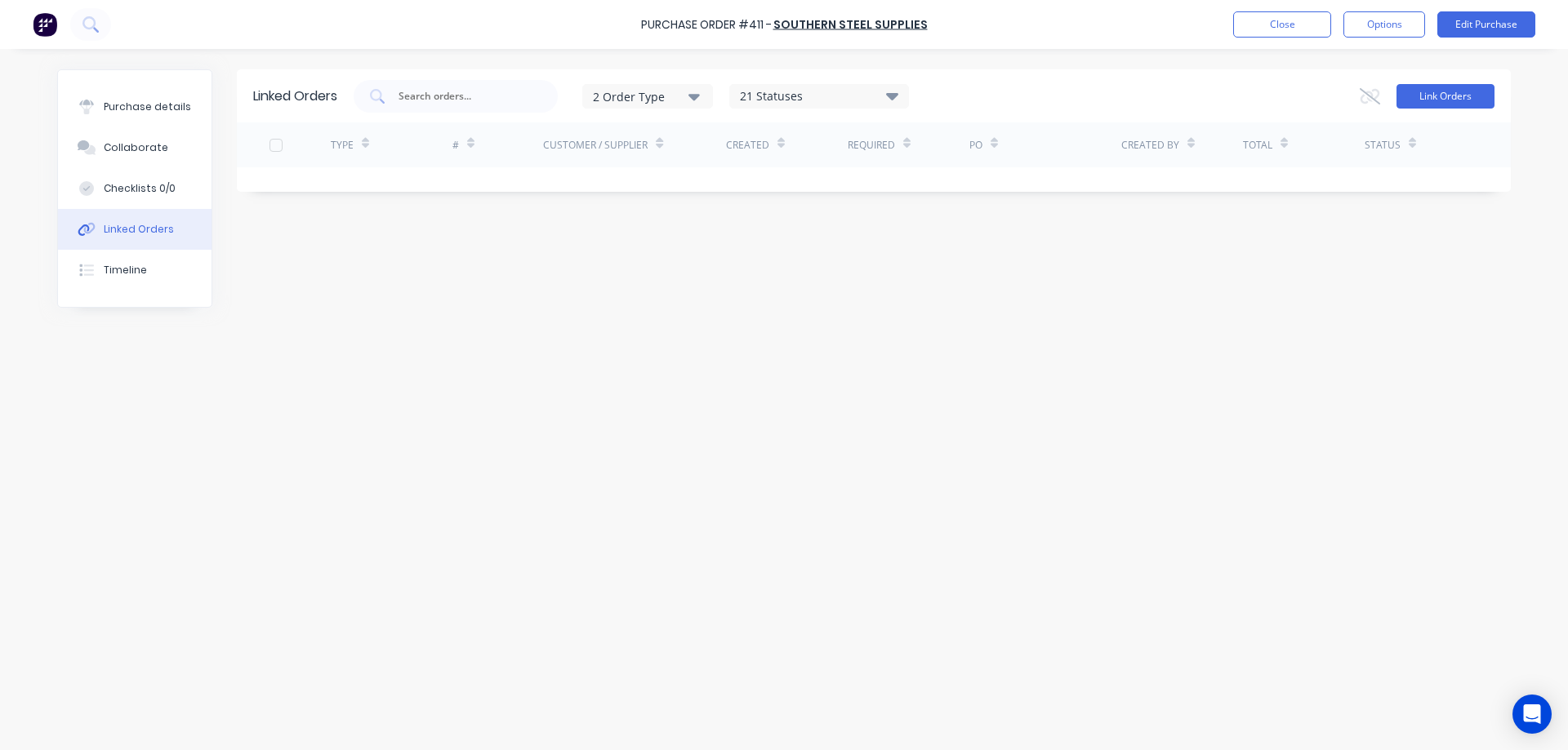
click at [1456, 102] on button "Link Orders" at bounding box center [1445, 97] width 98 height 25
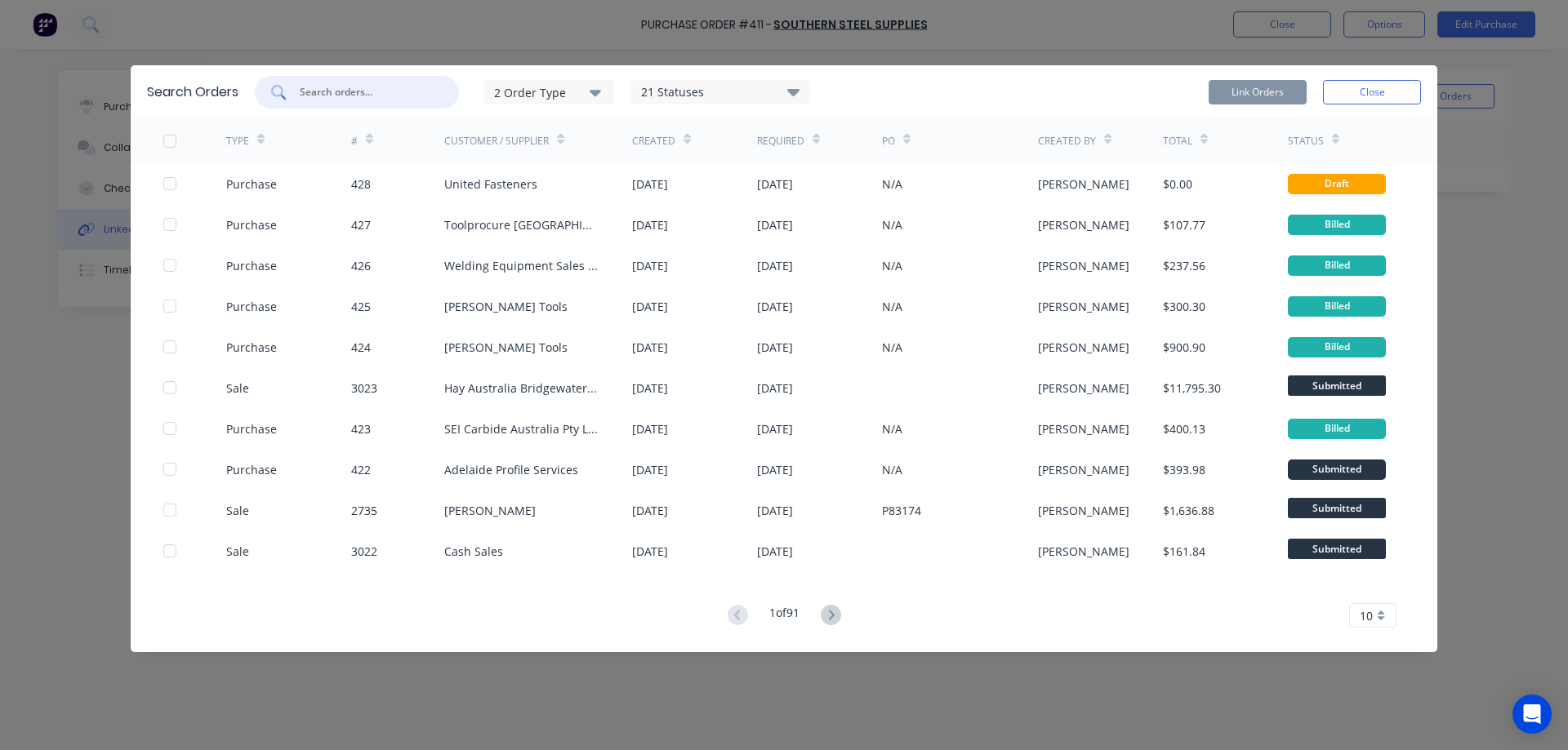
click at [349, 95] on input "text" at bounding box center [366, 93] width 136 height 17
paste input "2614"
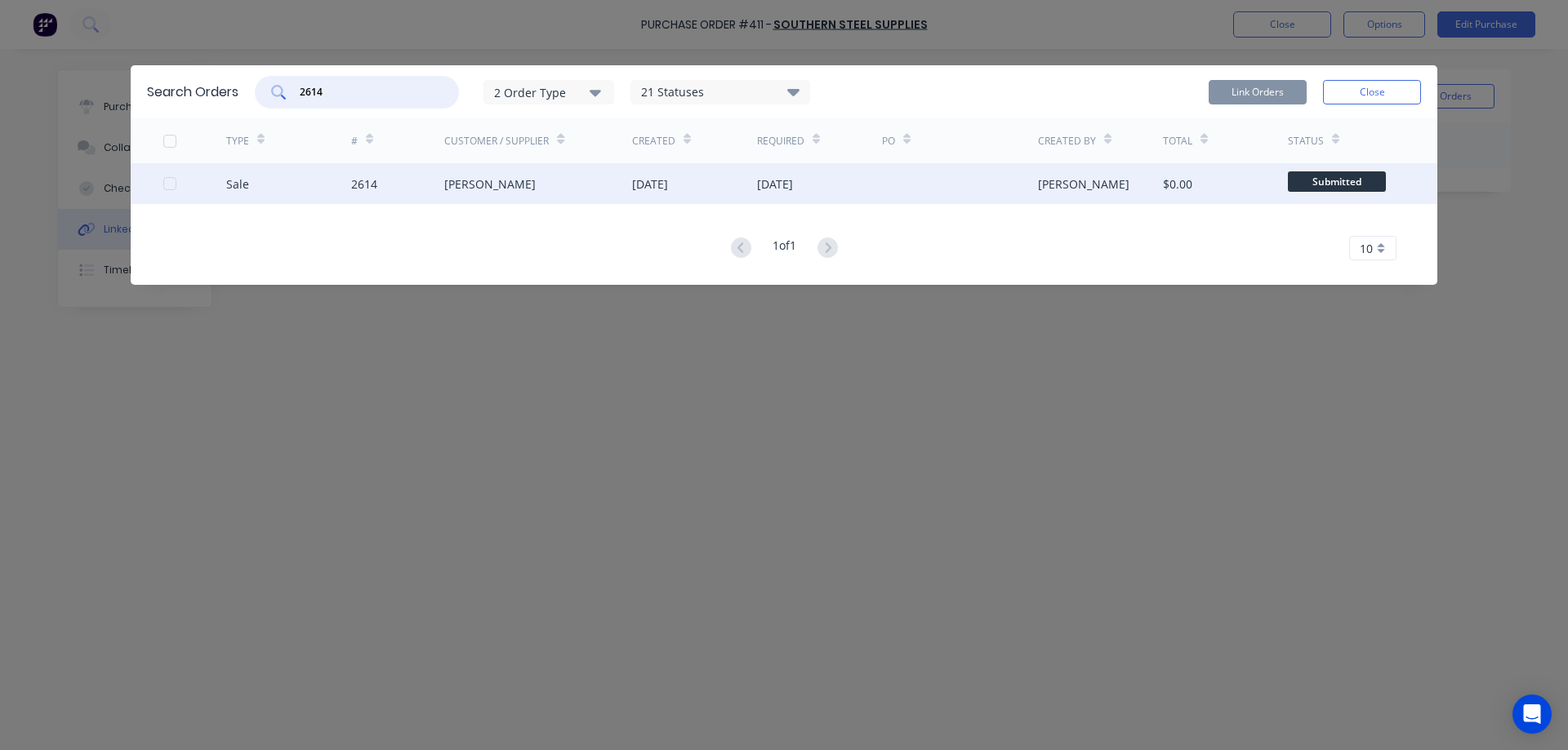
click at [172, 187] on div at bounding box center [170, 183] width 32 height 32
type input "2614"
click at [1226, 93] on button "Link Orders" at bounding box center [1257, 93] width 98 height 25
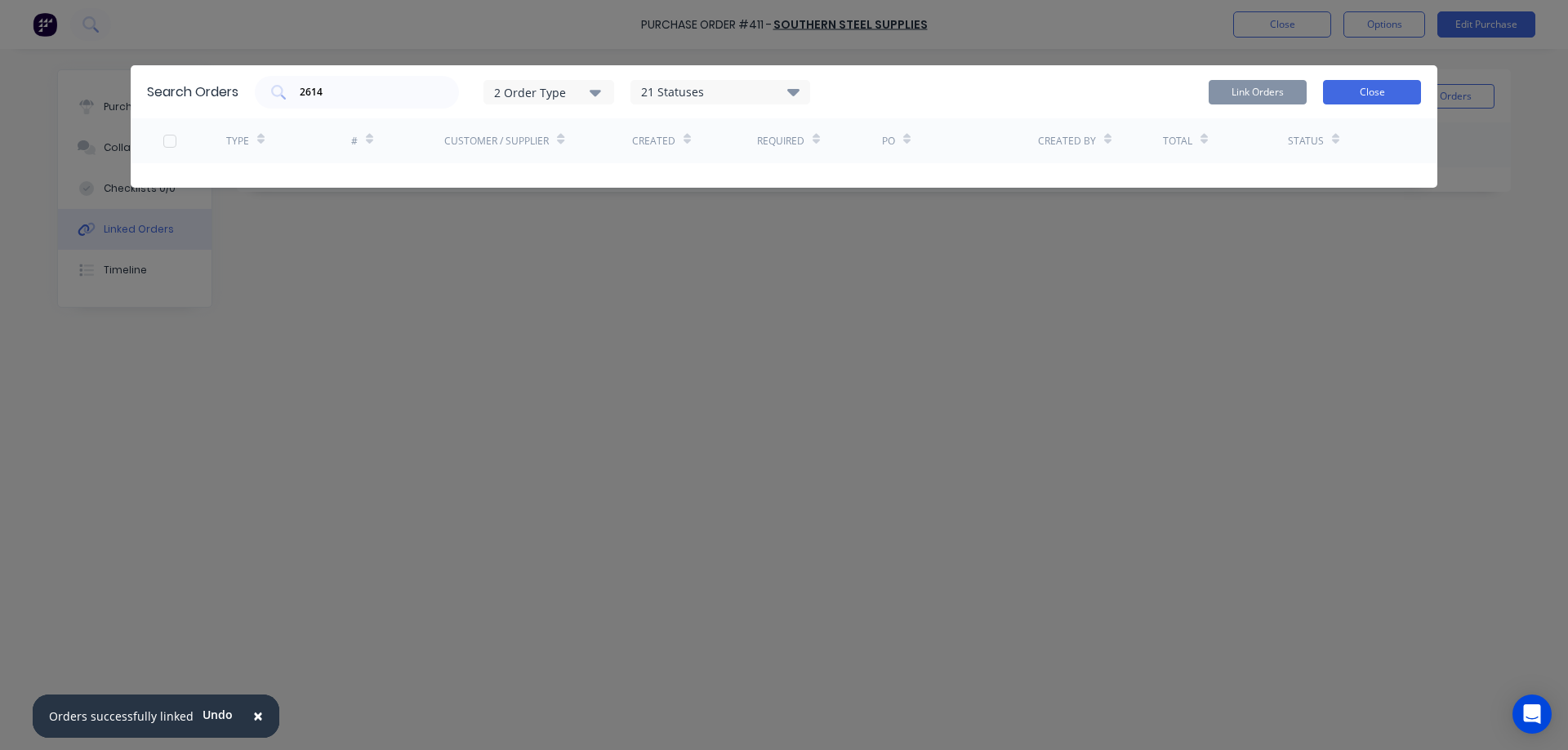
click at [1384, 86] on button "Close" at bounding box center [1372, 93] width 98 height 25
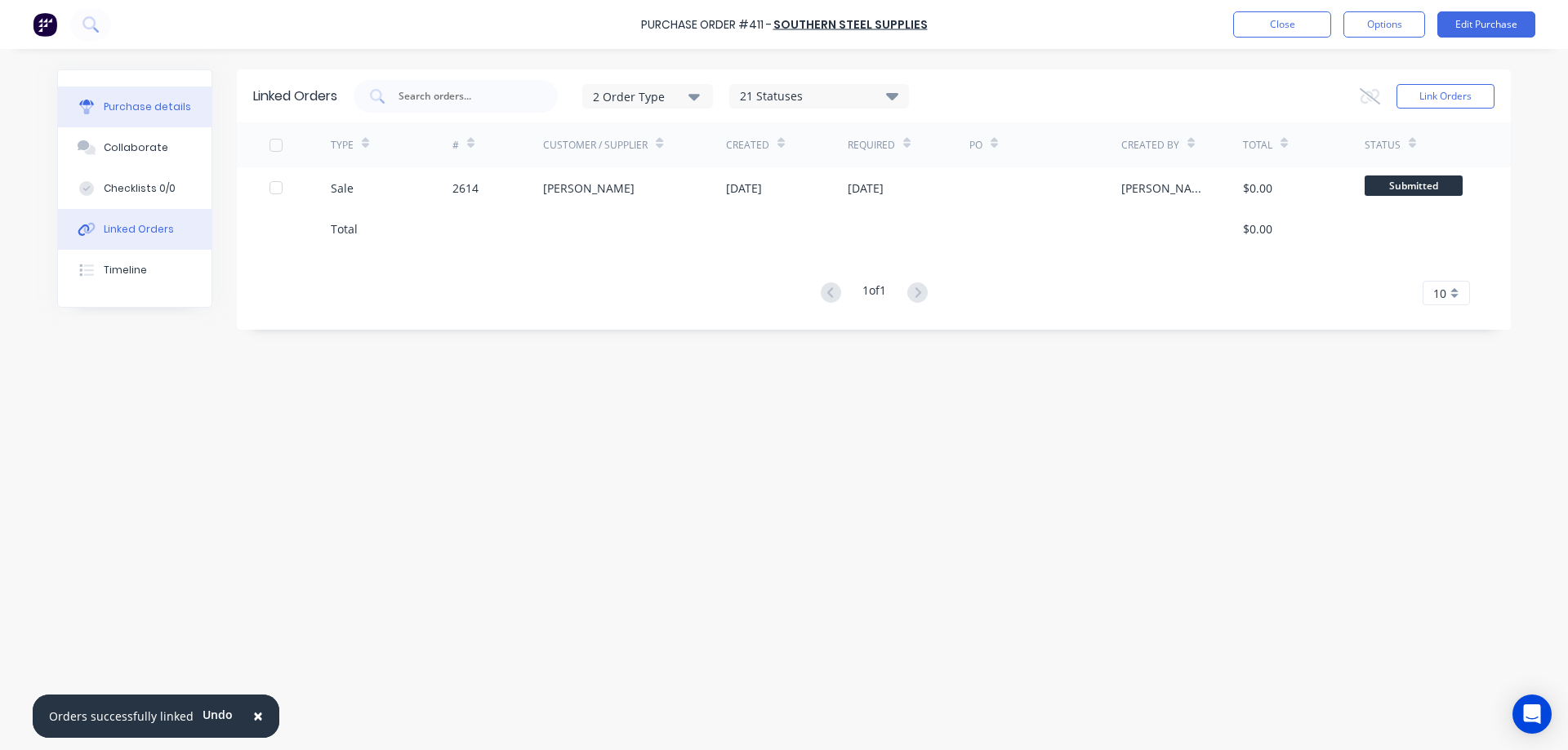
click at [172, 107] on div "Purchase details" at bounding box center [147, 107] width 88 height 15
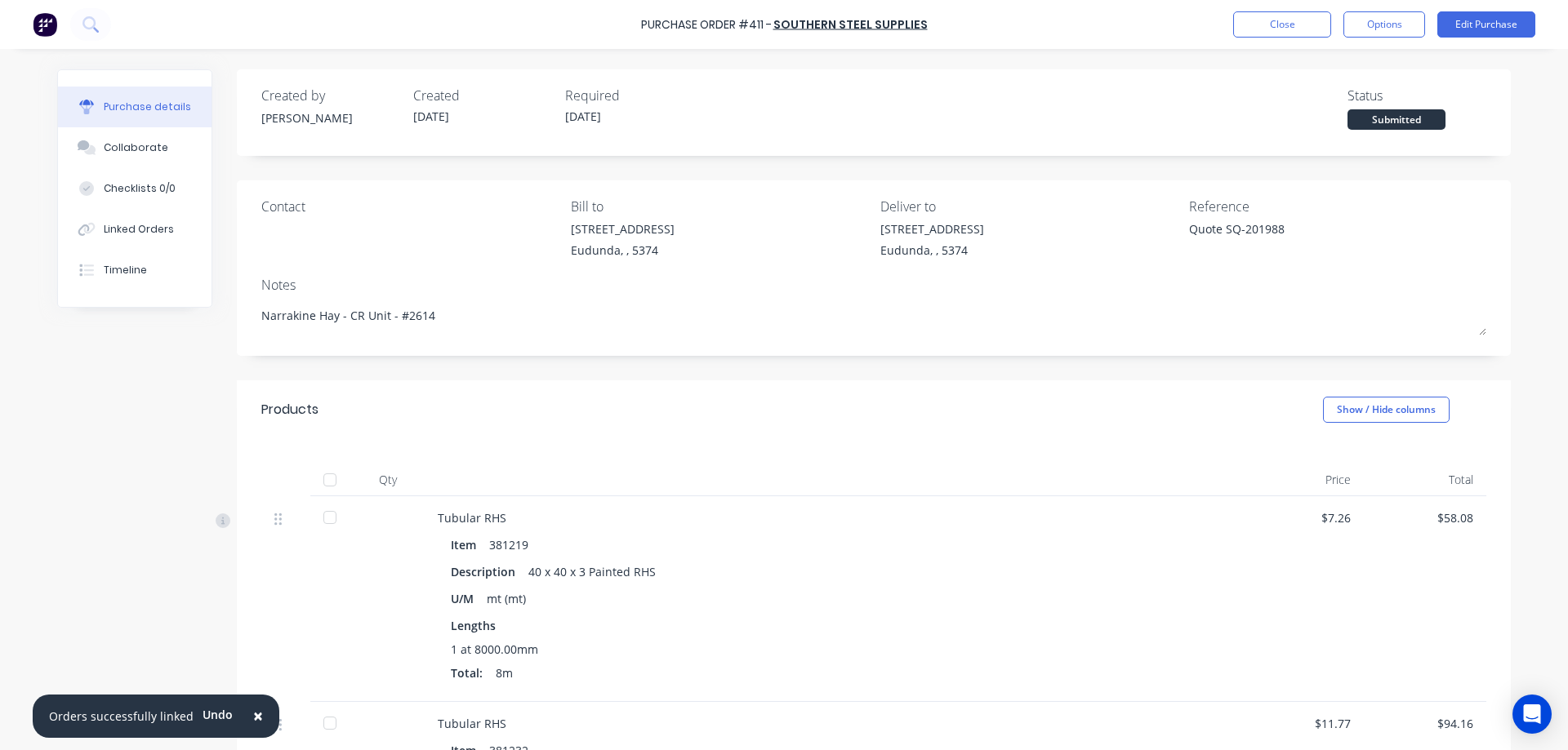
click at [1486, 3] on div "Purchase Order #411 - Southern Steel Supplies Close Options Edit Purchase" at bounding box center [784, 24] width 1568 height 49
click at [1472, 25] on button "Edit Purchase" at bounding box center [1486, 25] width 98 height 26
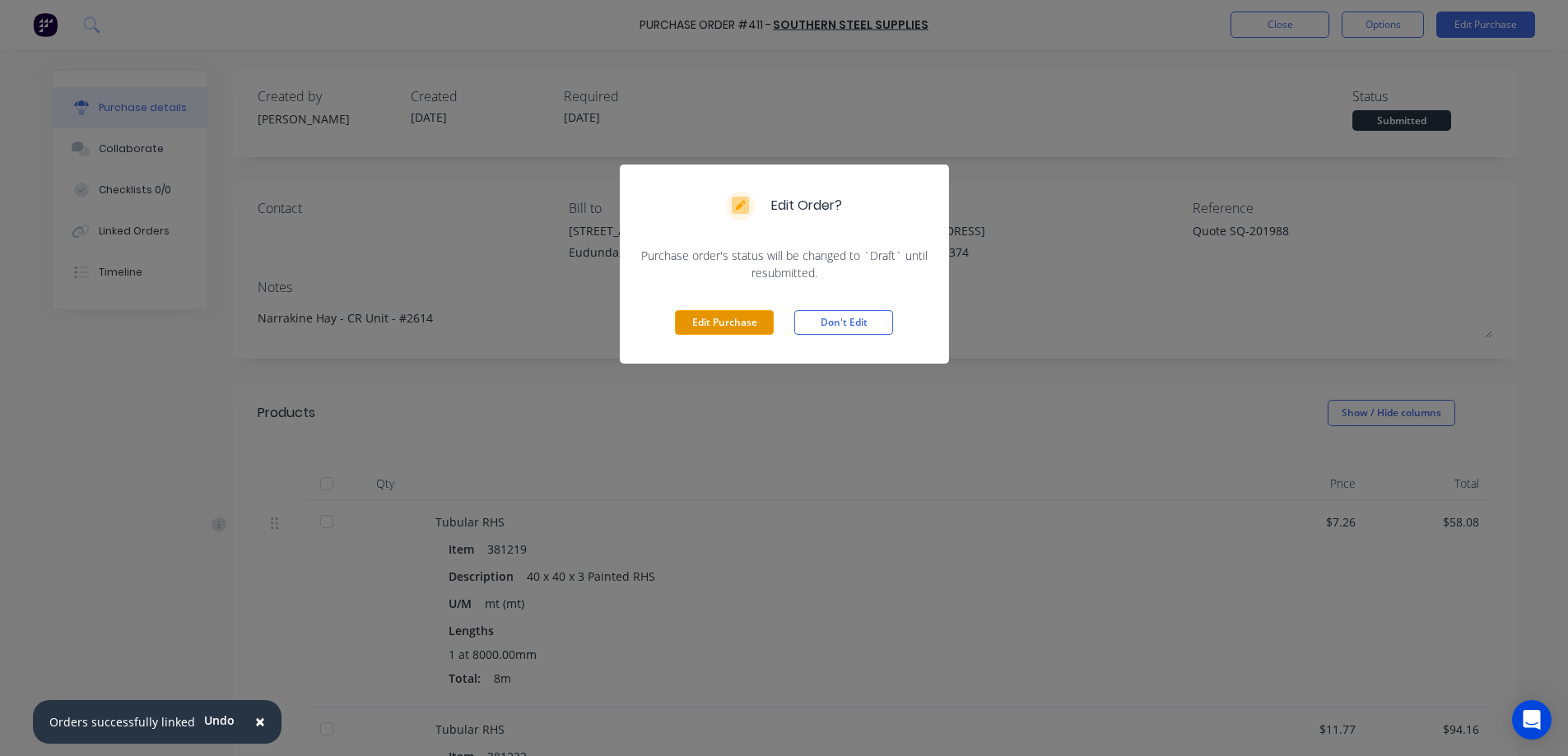
click at [748, 316] on button "Edit Purchase" at bounding box center [724, 323] width 98 height 25
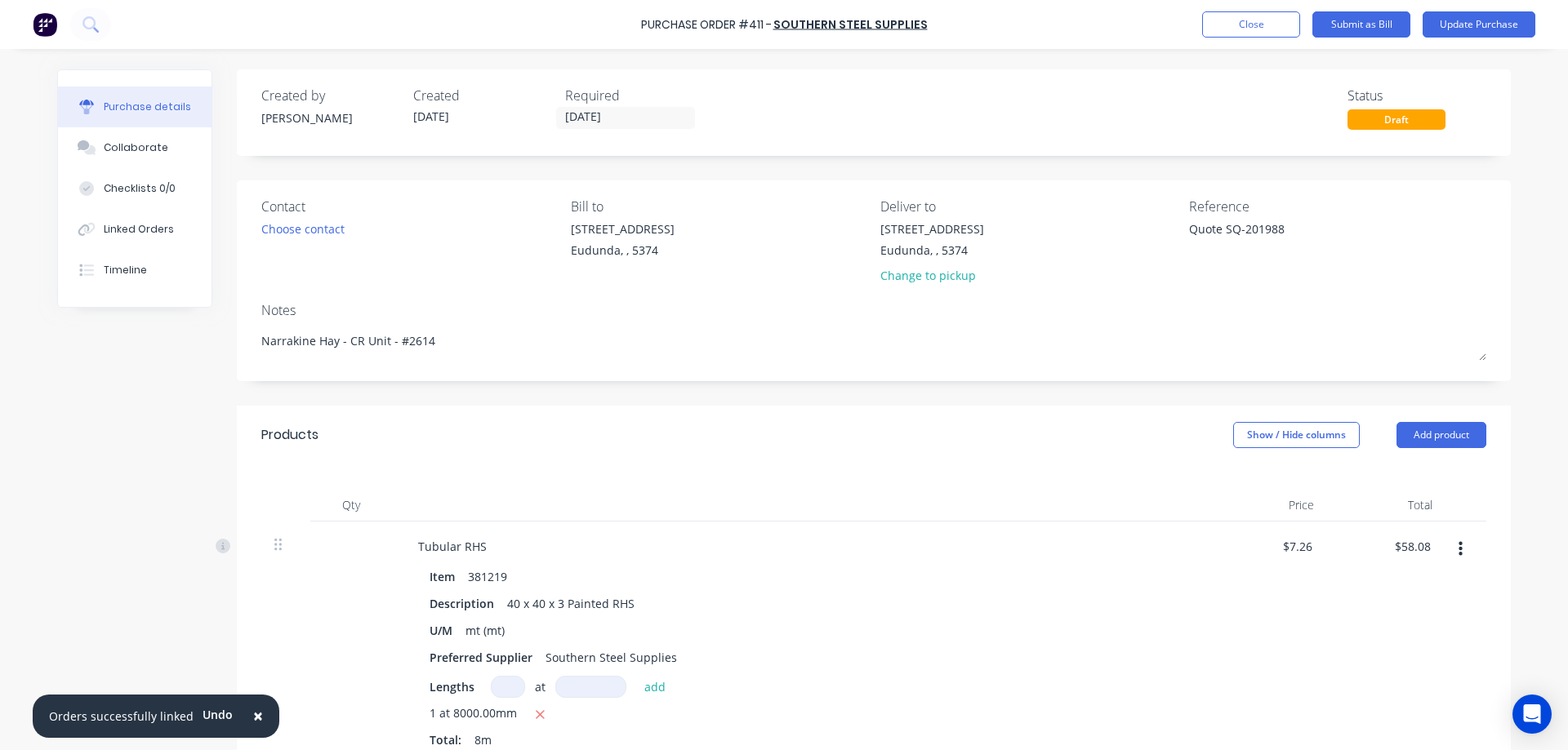
type textarea "x"
drag, startPoint x: 1264, startPoint y: 234, endPoint x: 1184, endPoint y: 233, distance: 80.0
click at [1189, 233] on textarea "Quote SQ-201988" at bounding box center [1291, 239] width 204 height 36
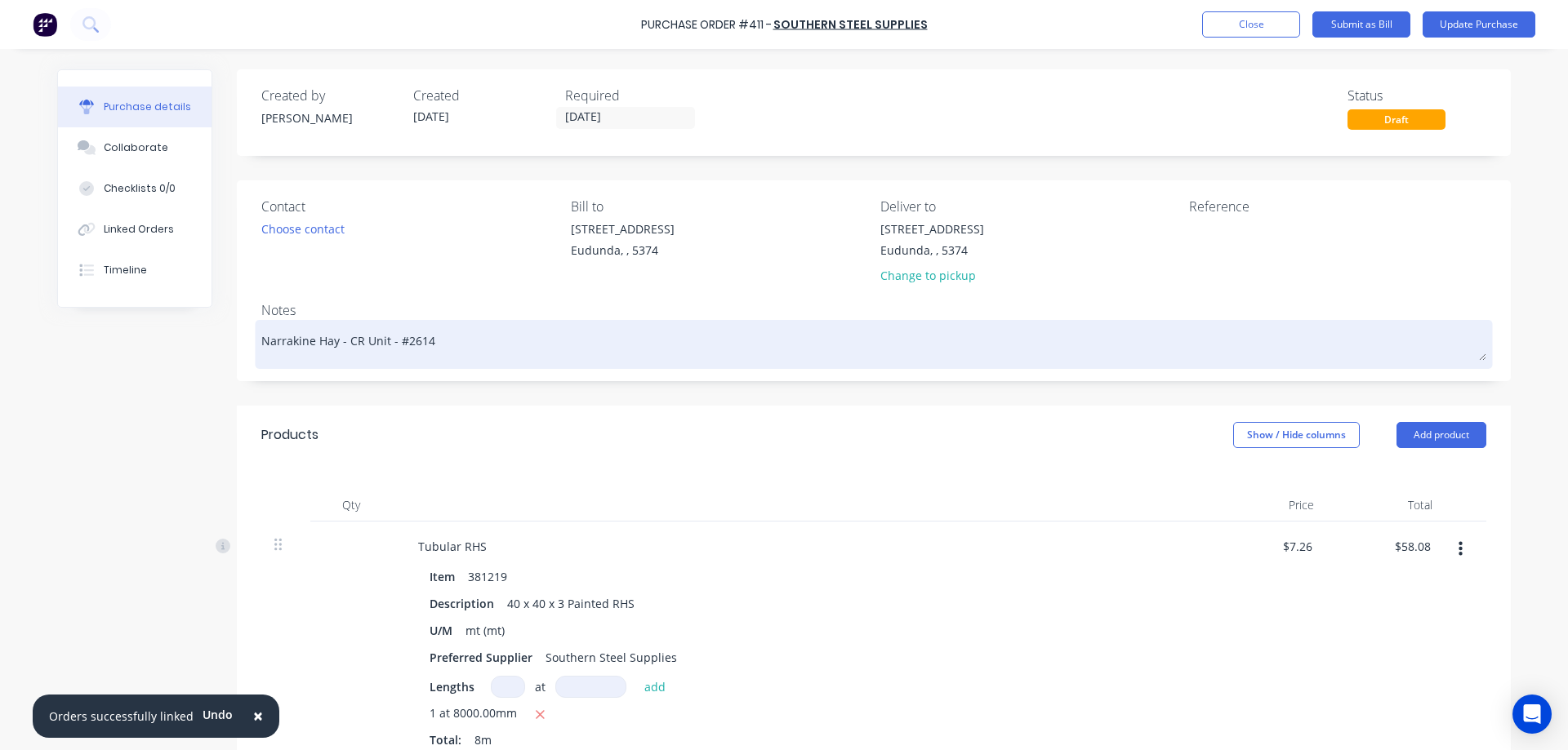
click at [446, 345] on textarea "Narrakine Hay - CR Unit - #2614" at bounding box center [873, 342] width 1225 height 36
type textarea "x"
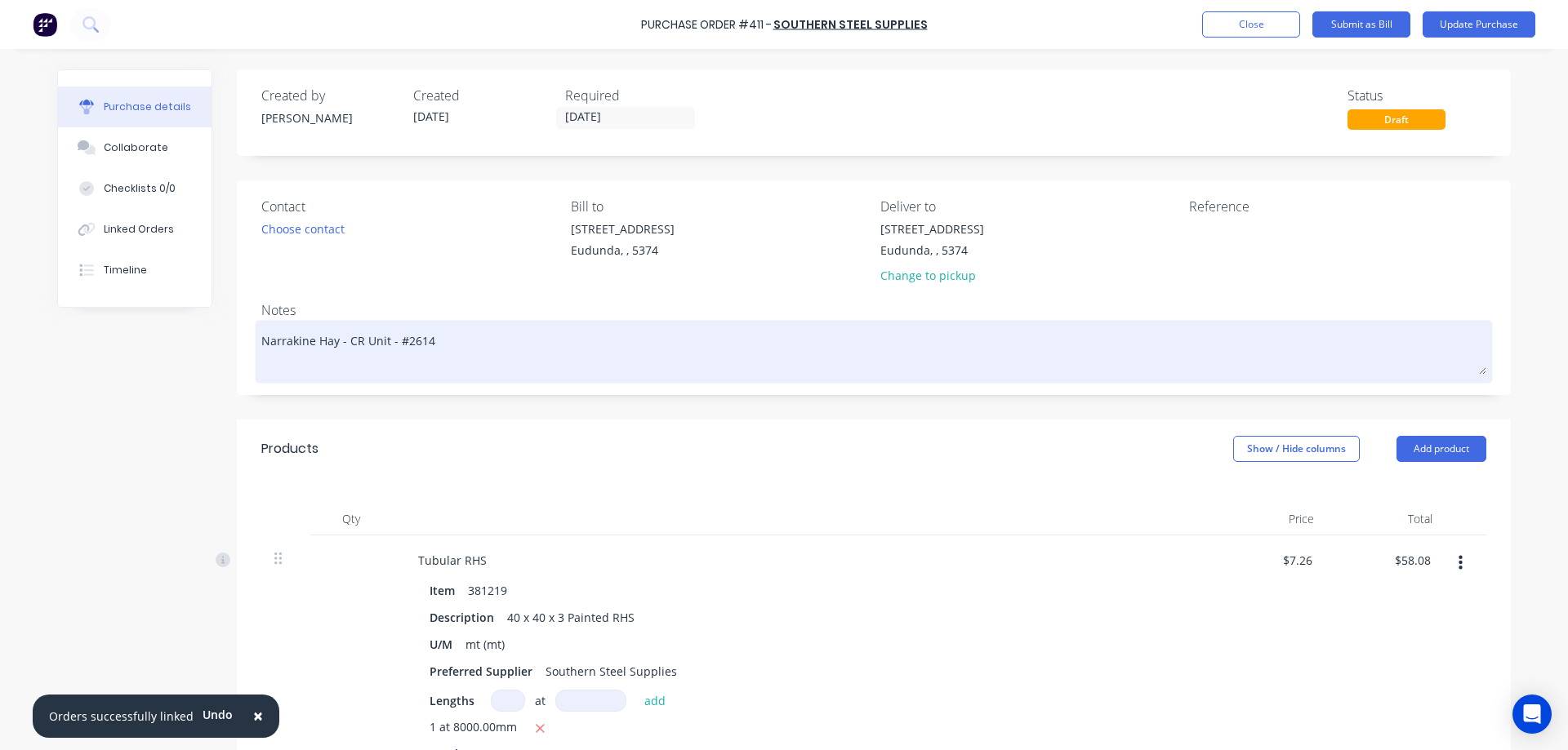
type textarea "Narrakine Hay - CR Unit - #2614"
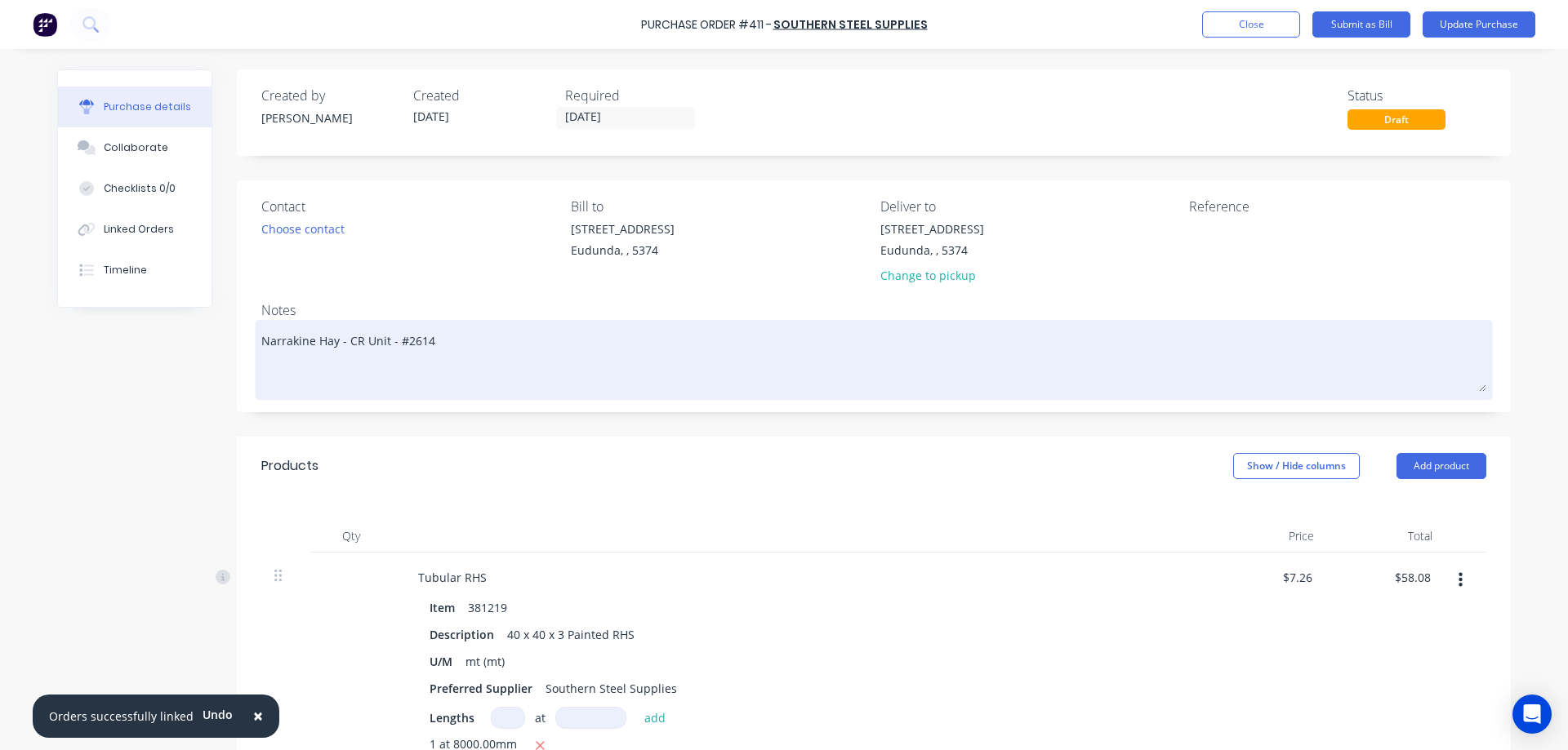
paste textarea "Quote SQ-201988"
type textarea "x"
type textarea "Narrakine Hay - CR Unit - #2614 Quote SQ-201988"
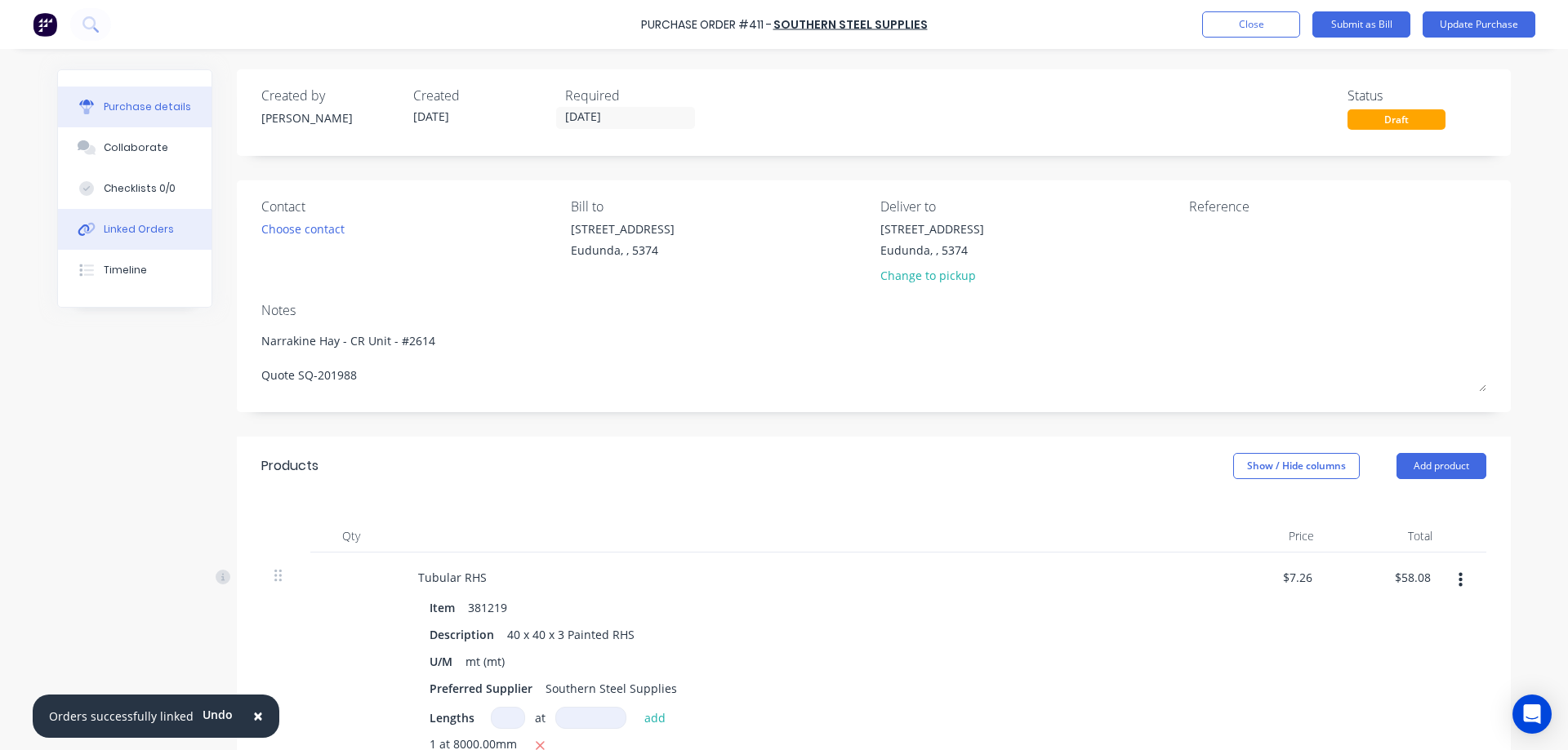
click at [127, 229] on div "Linked Orders" at bounding box center [138, 230] width 70 height 15
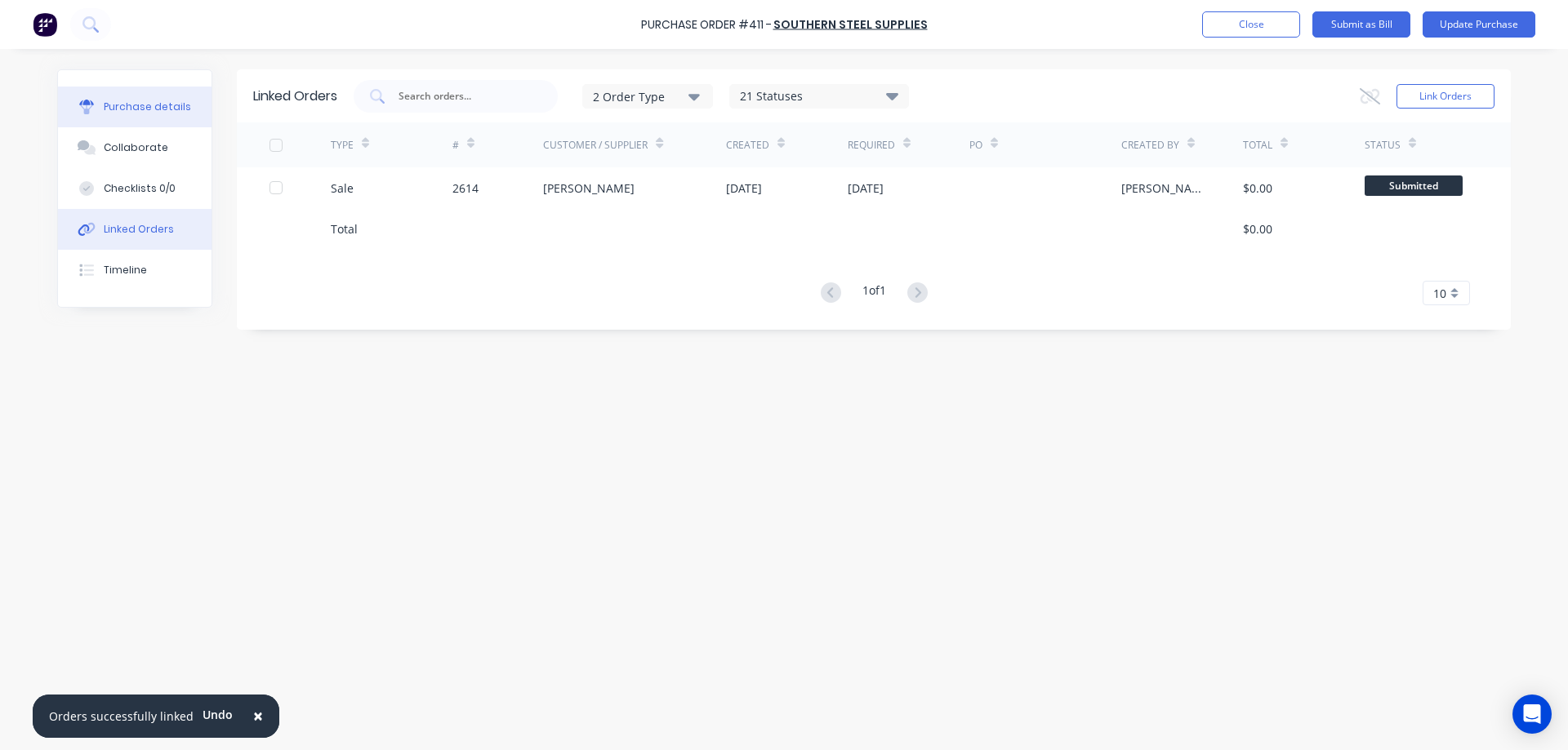
click at [154, 125] on button "Purchase details" at bounding box center [135, 107] width 154 height 41
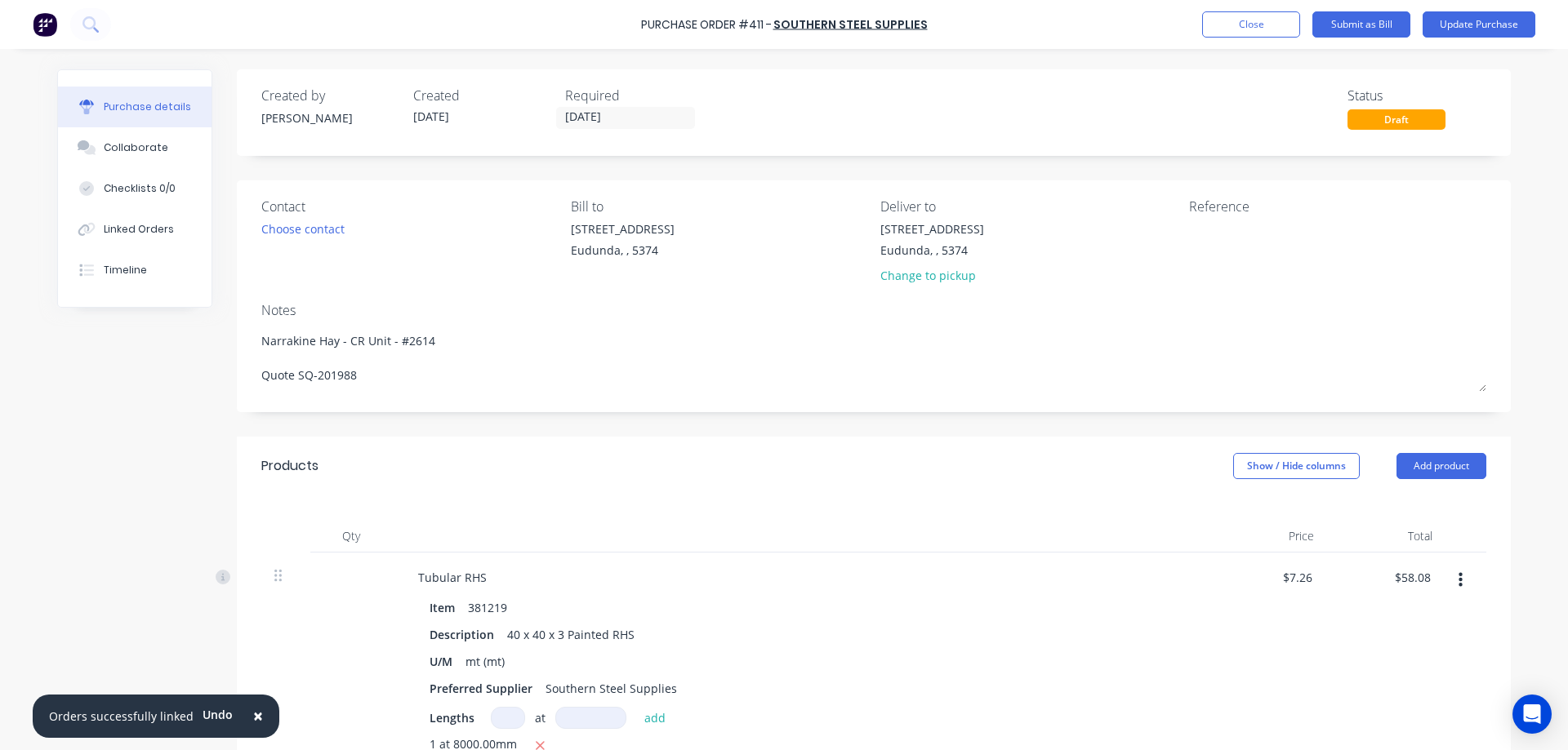
type textarea "x"
click at [1225, 235] on textarea at bounding box center [1291, 239] width 204 height 36
type textarea "1692153"
click at [1513, 33] on button "Update Purchase" at bounding box center [1479, 25] width 112 height 26
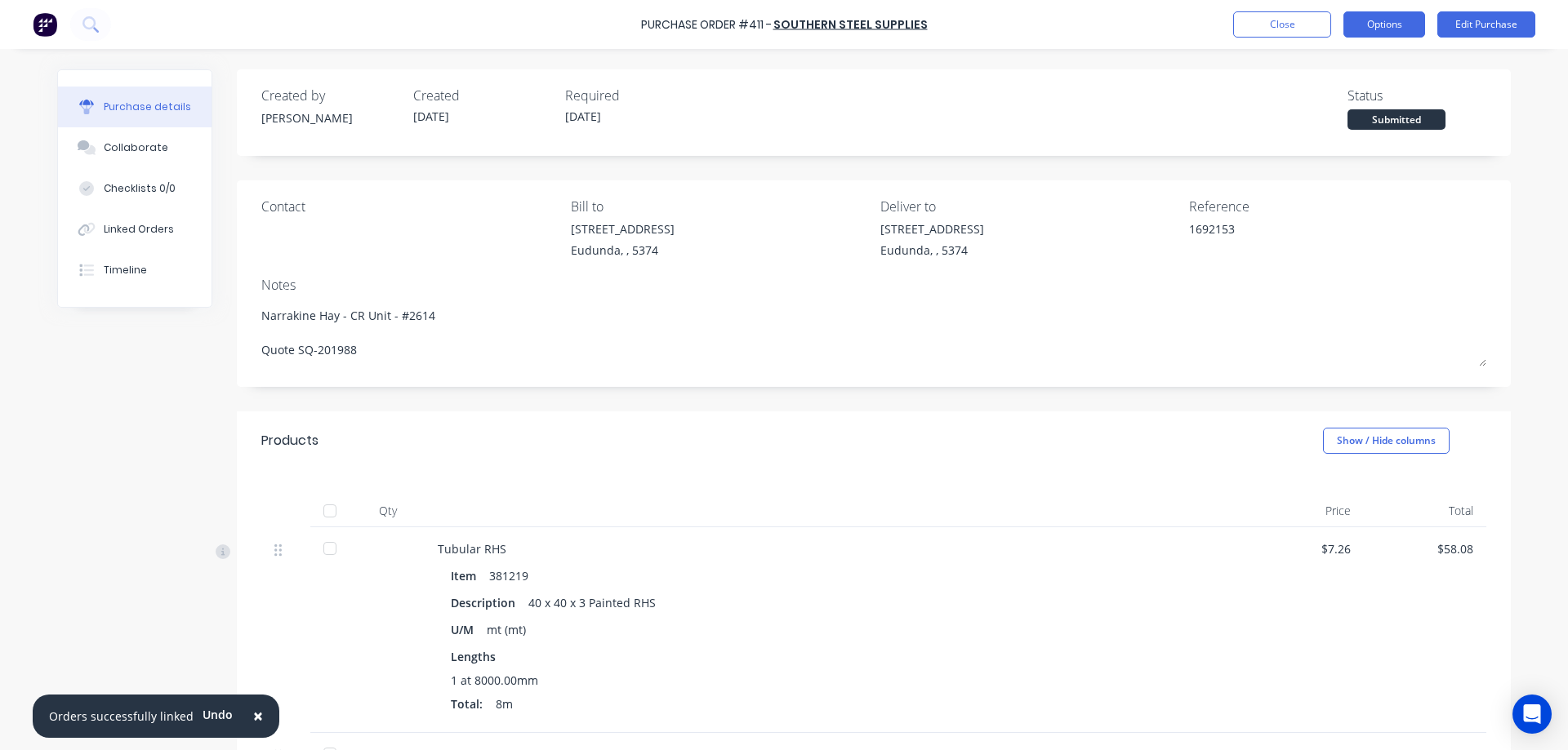
click at [1370, 25] on button "Options" at bounding box center [1384, 25] width 82 height 26
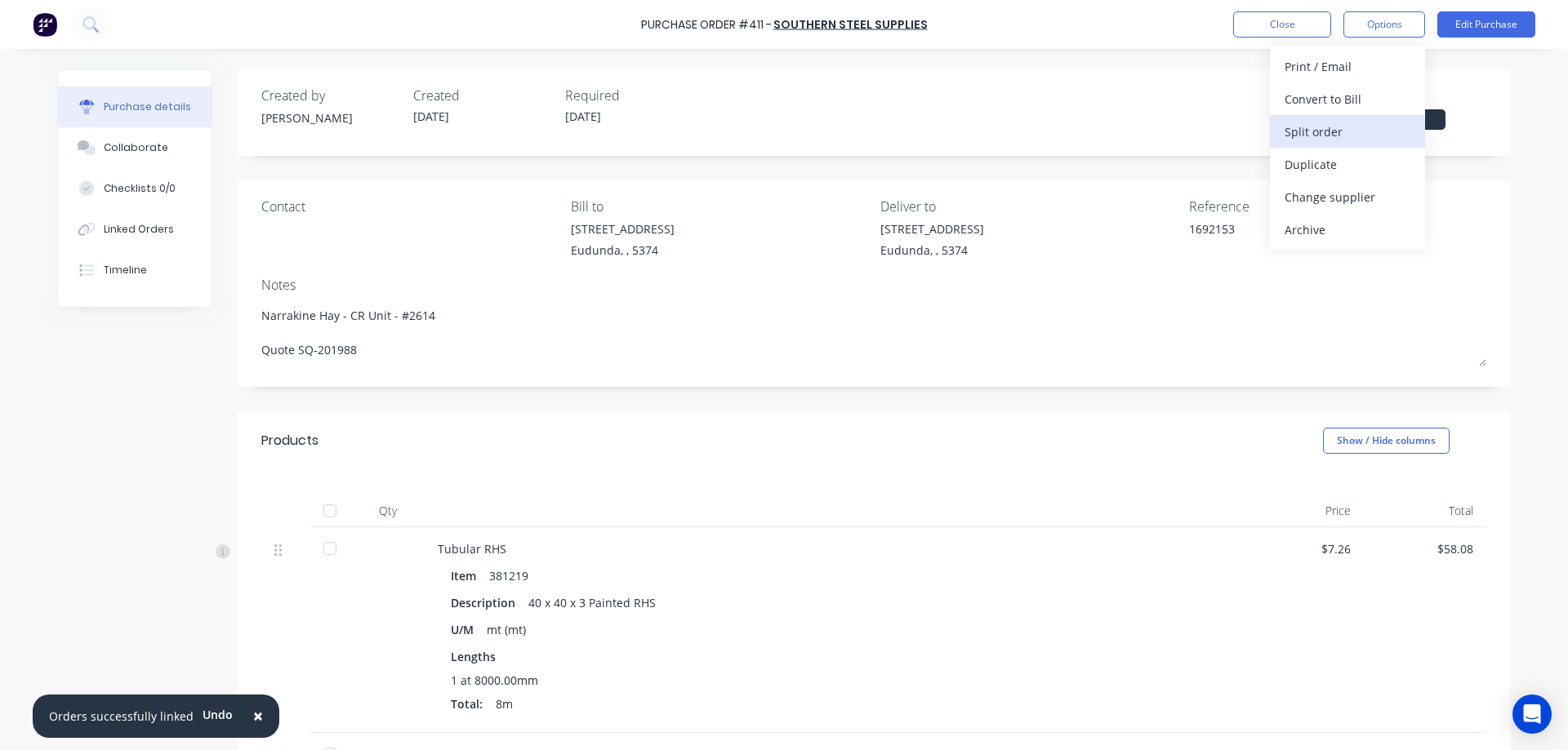
click at [1347, 121] on div "Split order" at bounding box center [1347, 131] width 126 height 24
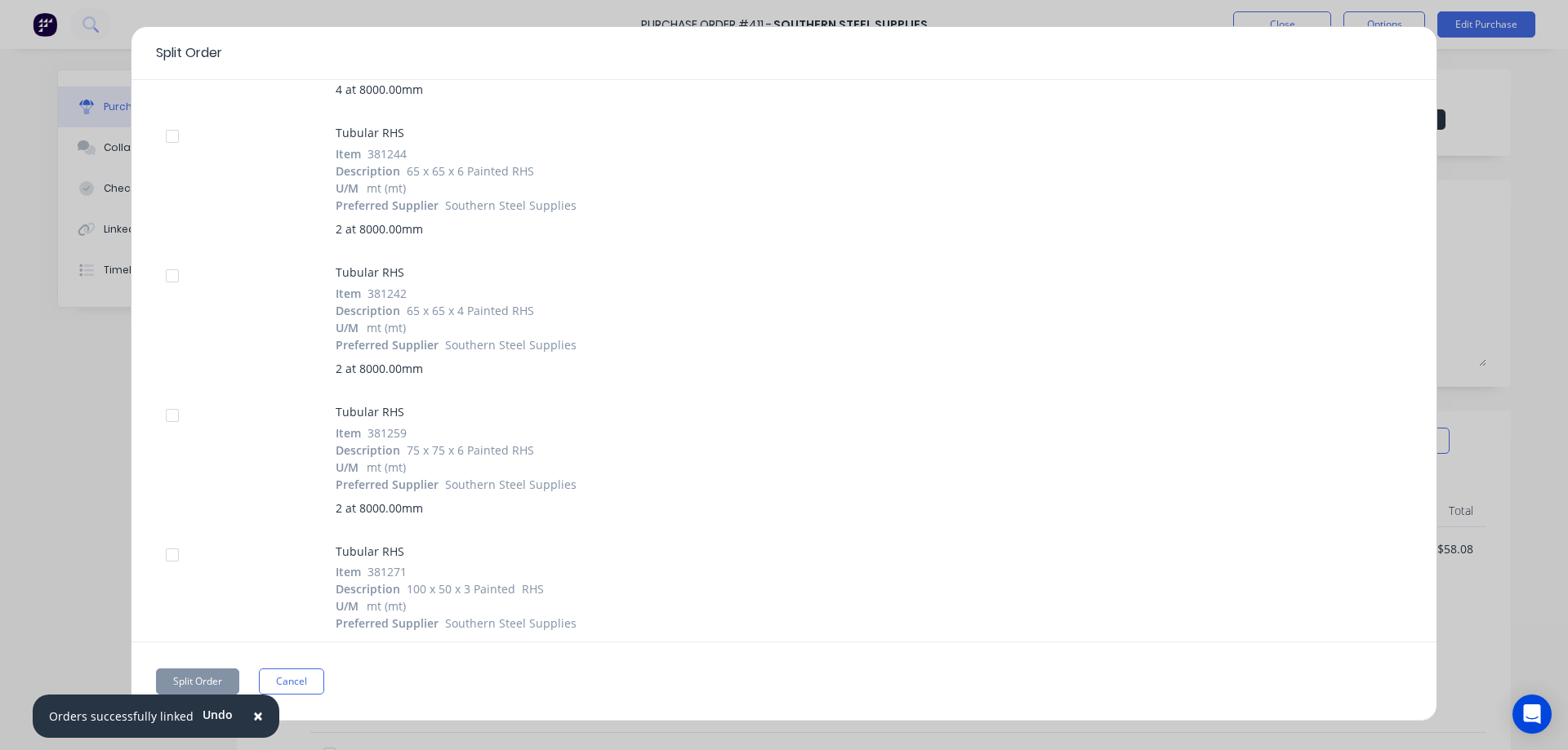
scroll to position [1296, 0]
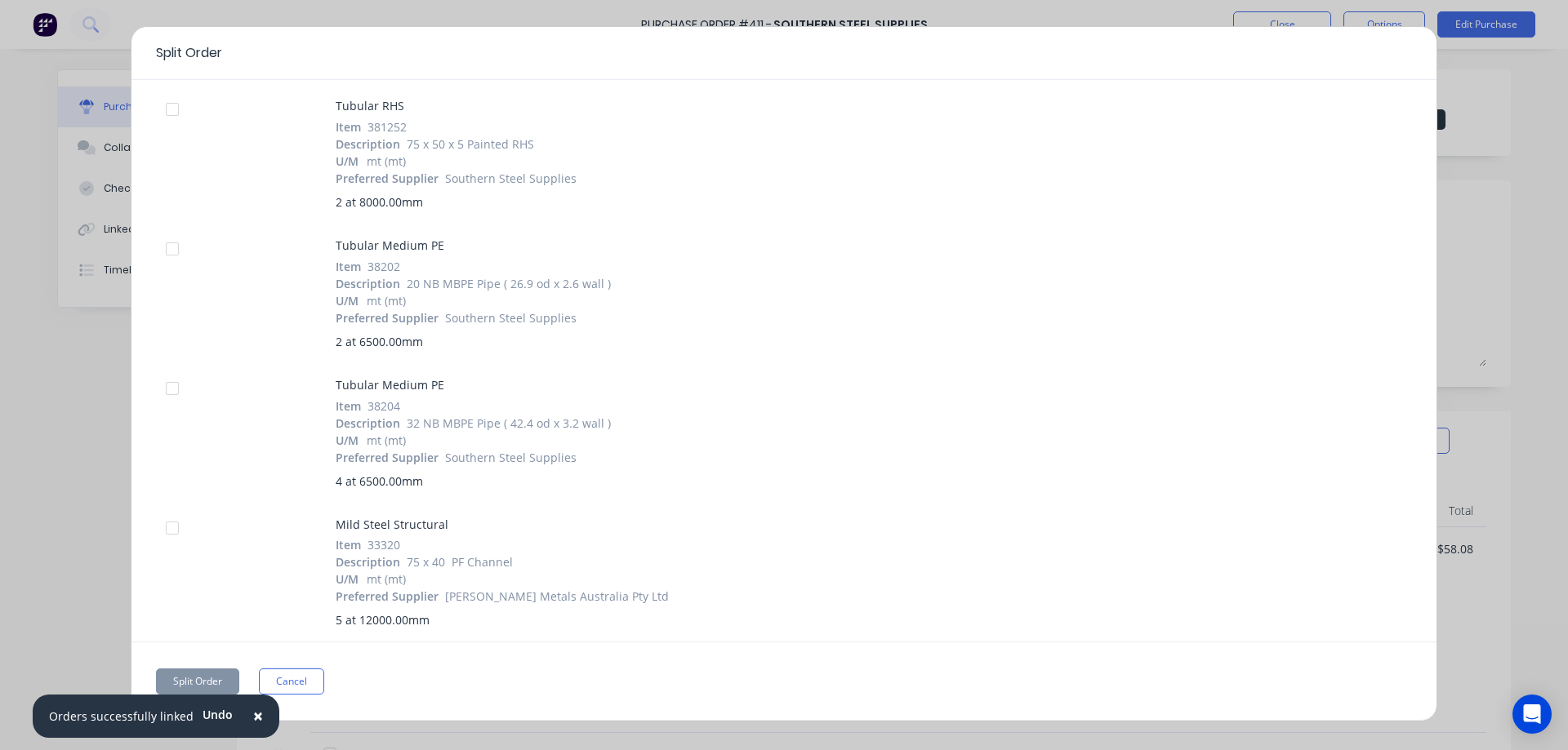
click at [177, 249] on div at bounding box center [172, 248] width 32 height 32
click at [201, 675] on button "Split Order" at bounding box center [198, 682] width 84 height 26
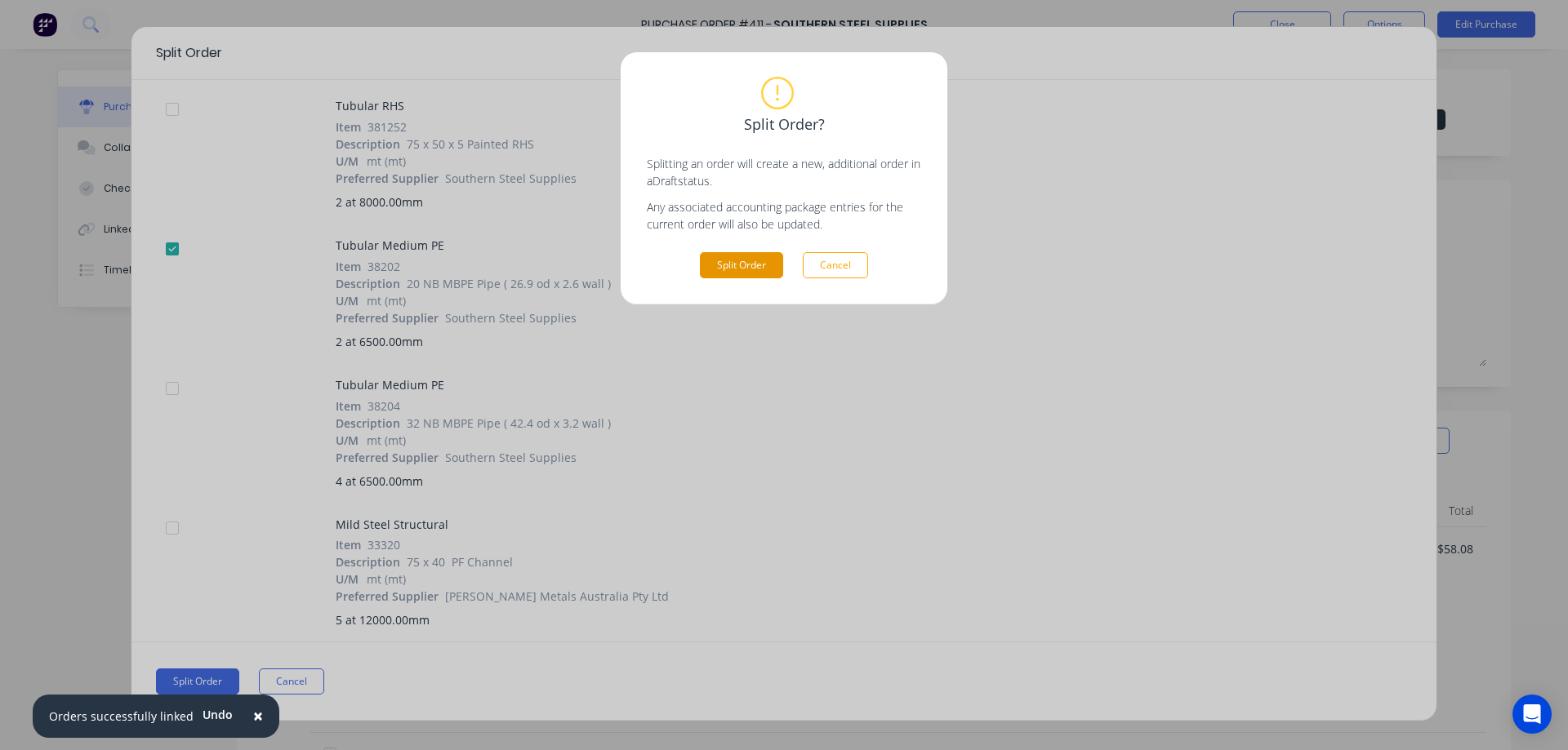
click at [746, 254] on button "Split Order" at bounding box center [741, 265] width 84 height 26
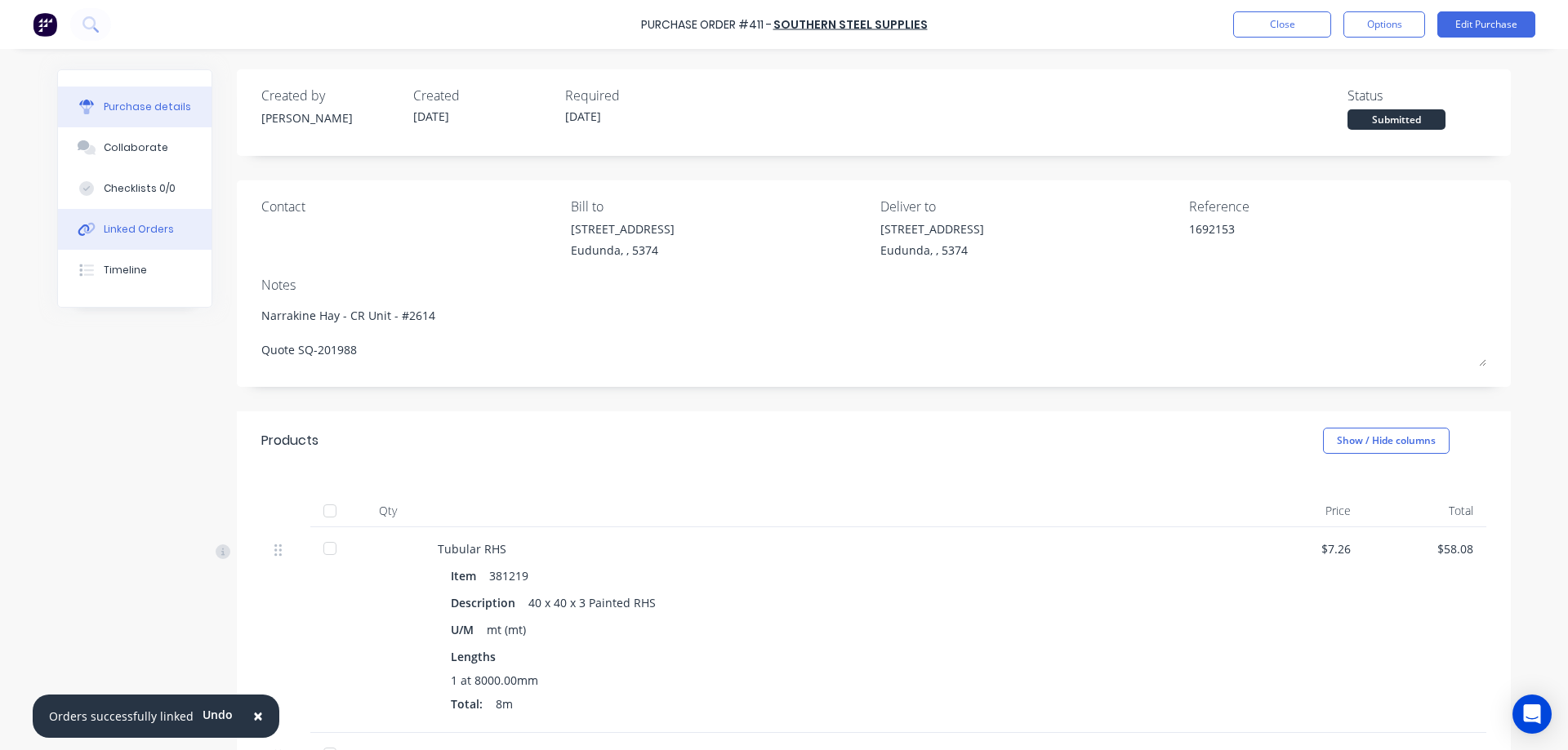
click at [170, 228] on button "Linked Orders" at bounding box center [135, 229] width 154 height 41
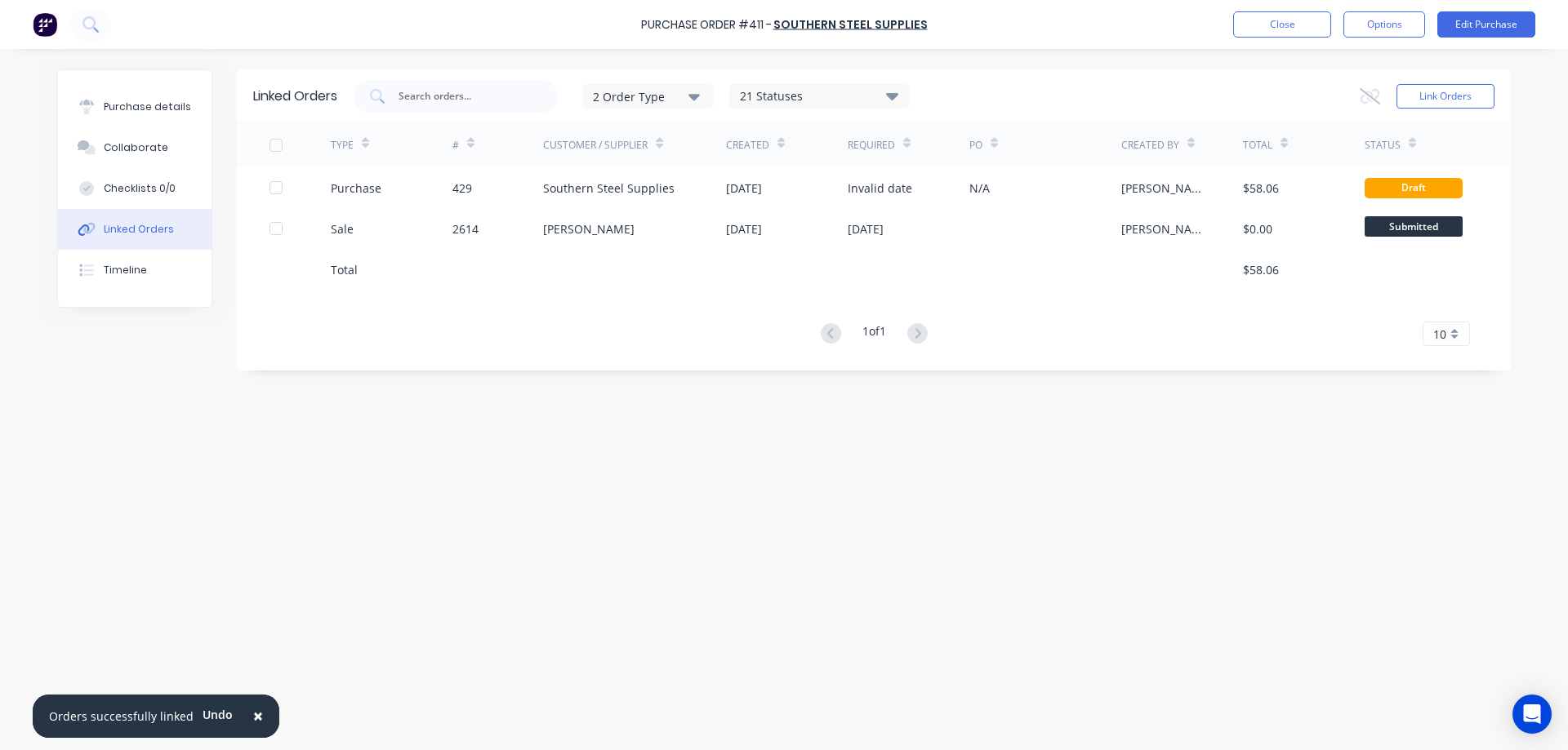
click at [155, 80] on div "Purchase details Collaborate Checklists 0/0 Linked Orders Timeline" at bounding box center [135, 189] width 154 height 236
click at [153, 98] on button "Purchase details" at bounding box center [135, 107] width 154 height 41
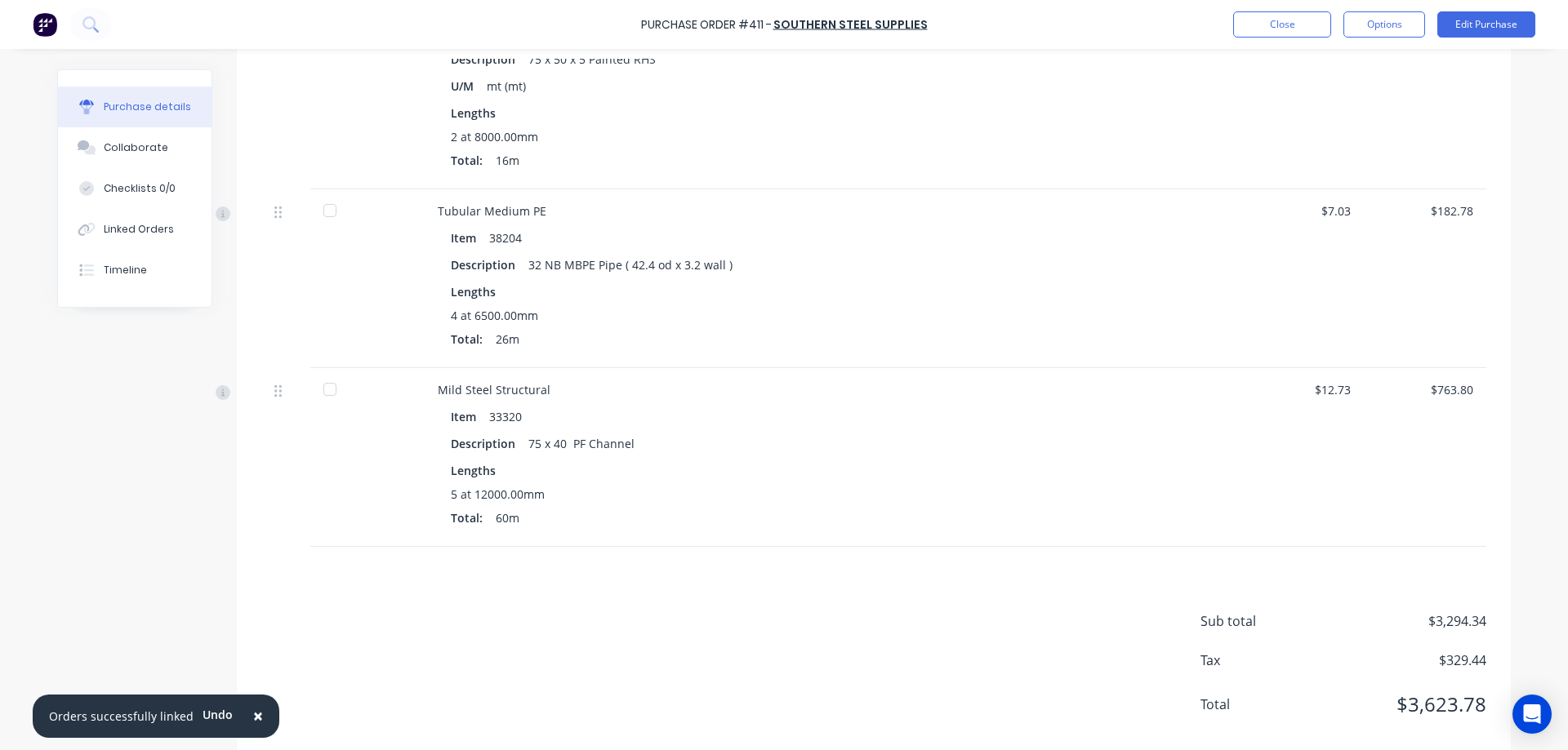
scroll to position [2425, 0]
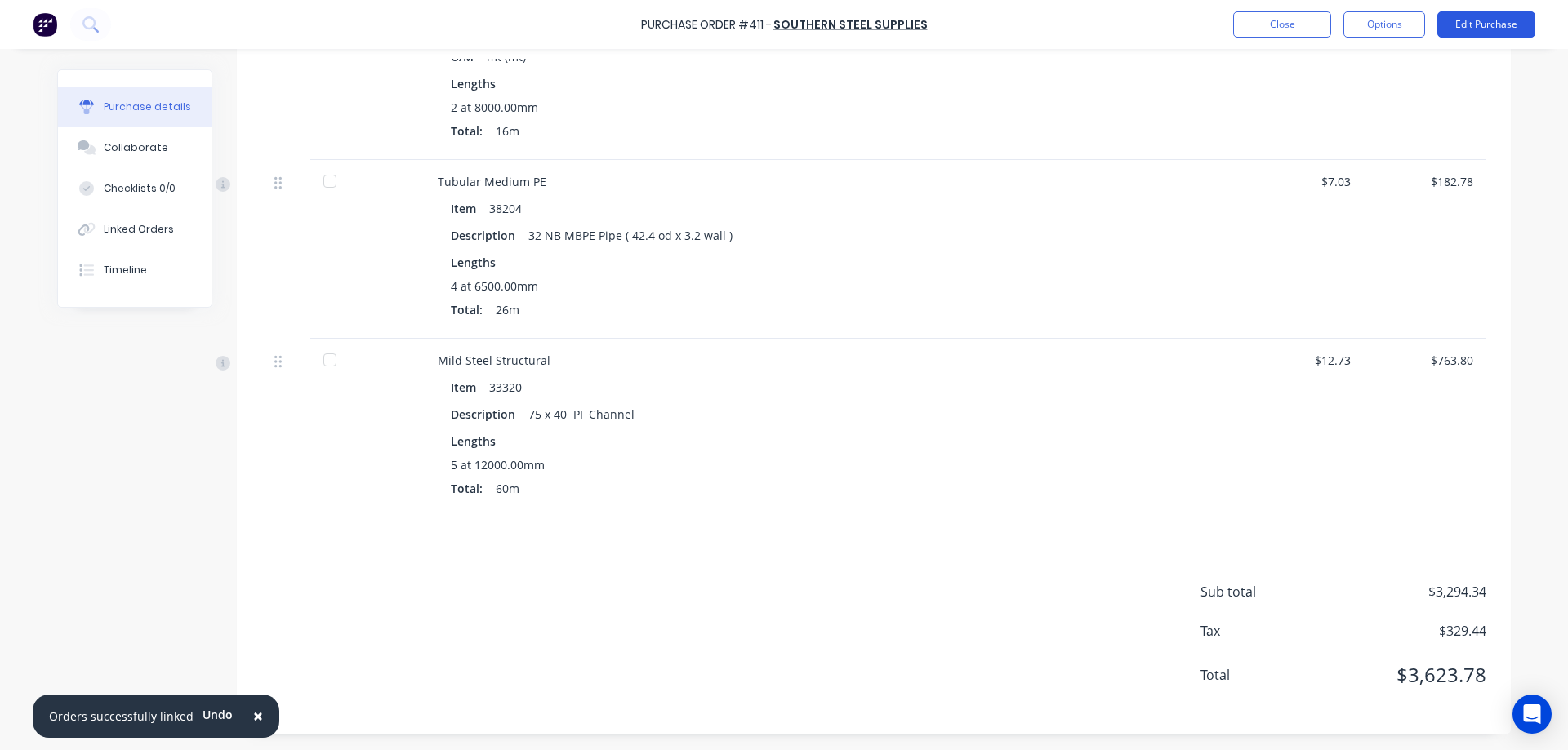
click at [1512, 17] on button "Edit Purchase" at bounding box center [1486, 25] width 98 height 26
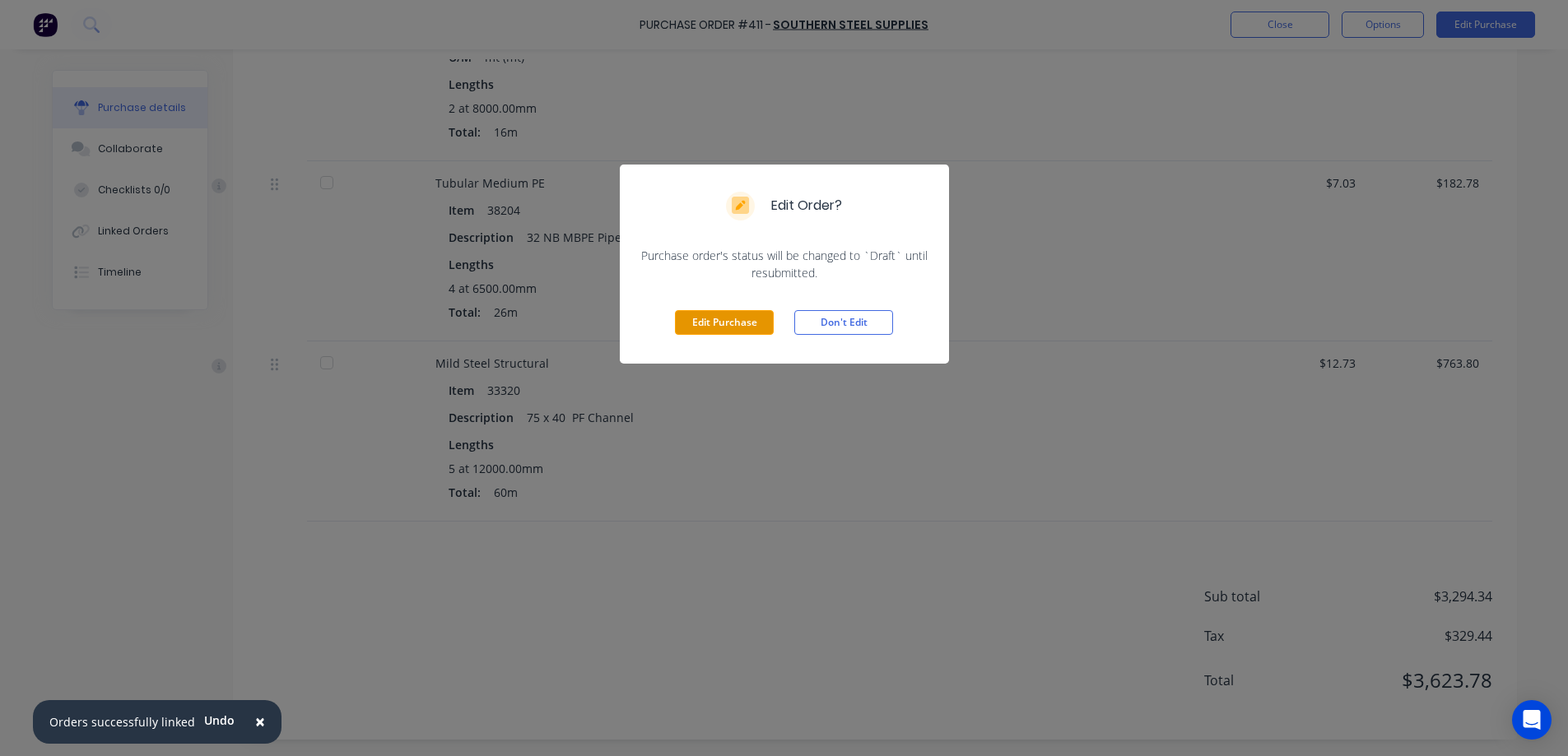
click at [763, 328] on button "Edit Purchase" at bounding box center [724, 323] width 98 height 25
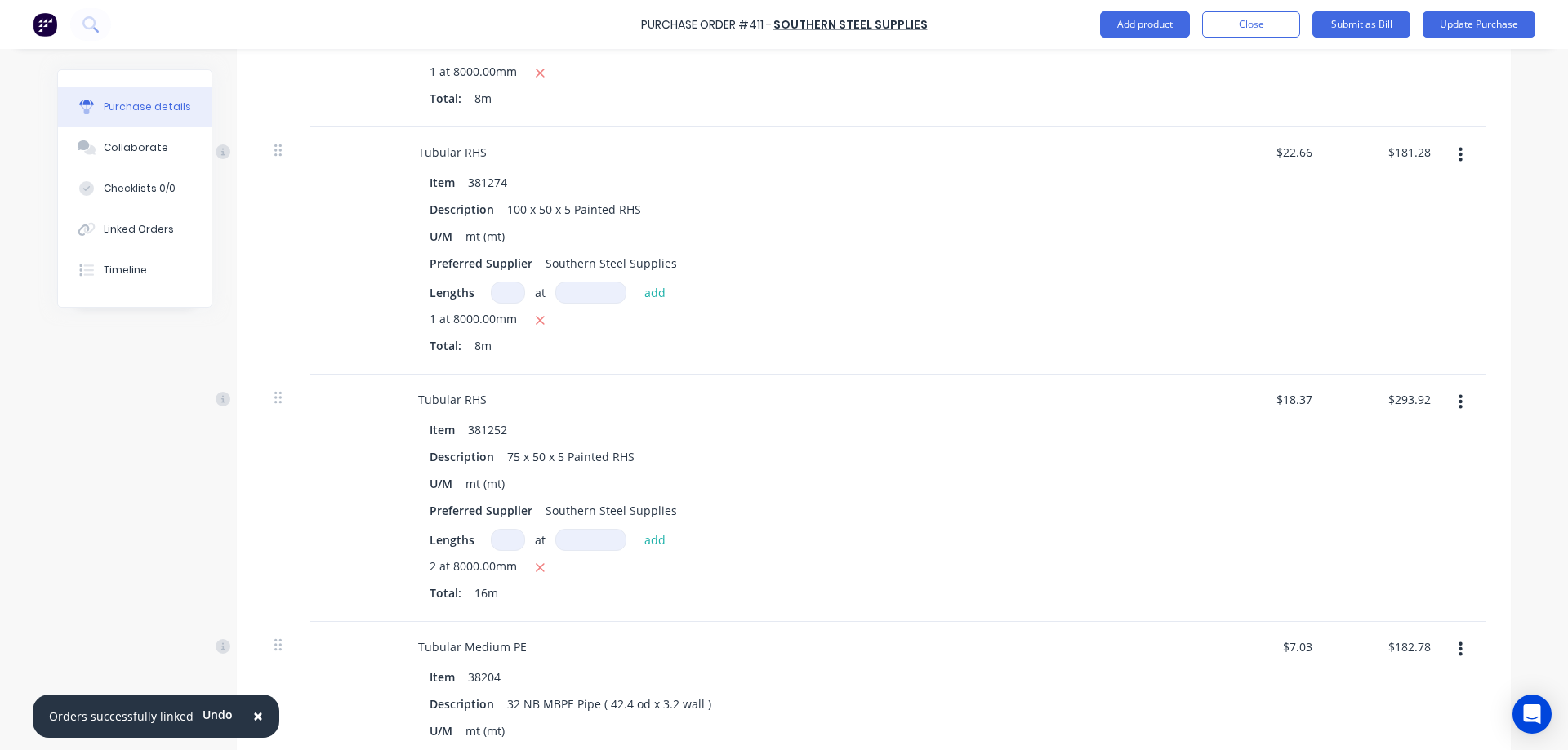
scroll to position [2381, 0]
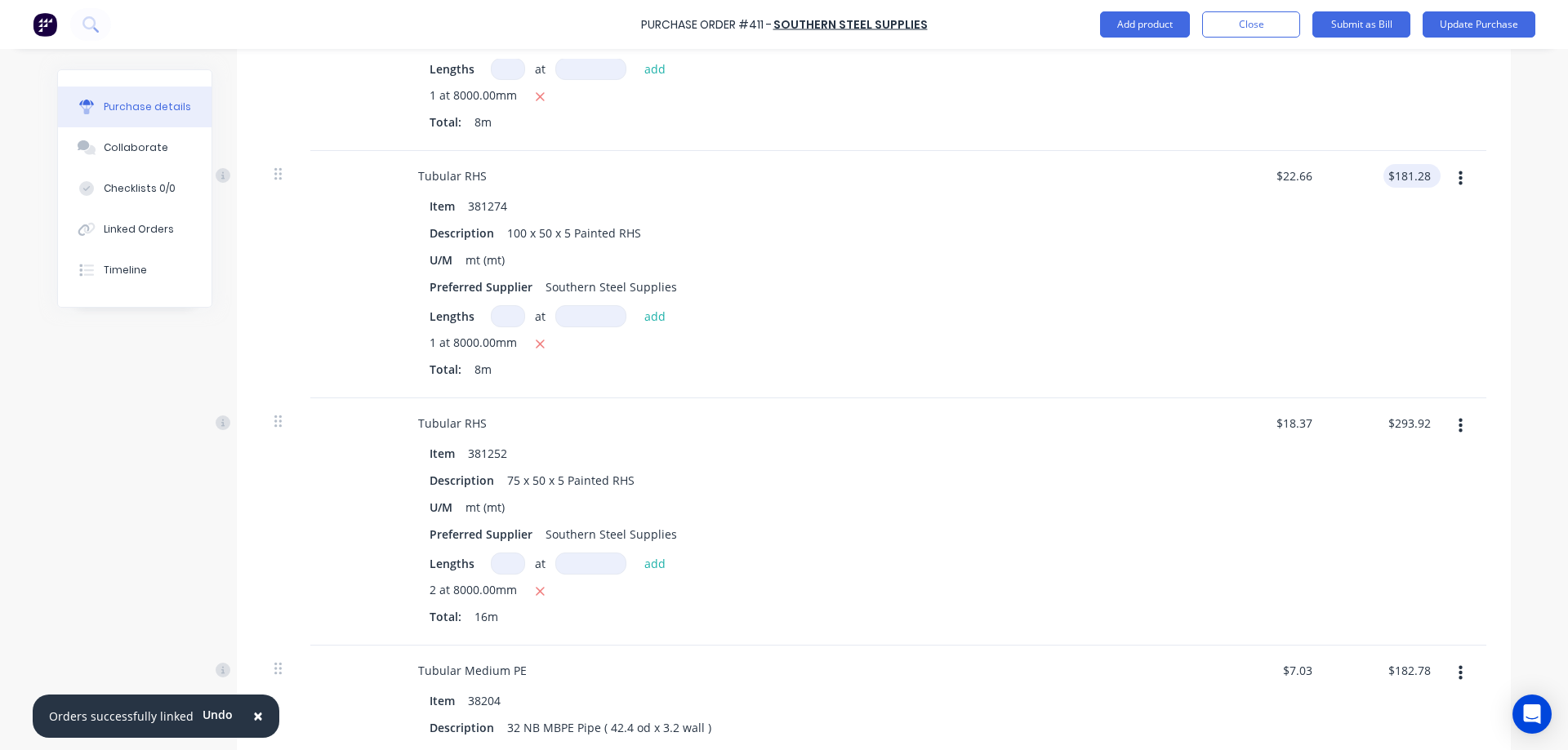
type textarea "x"
click at [1420, 178] on input "181.28" at bounding box center [1412, 175] width 44 height 24
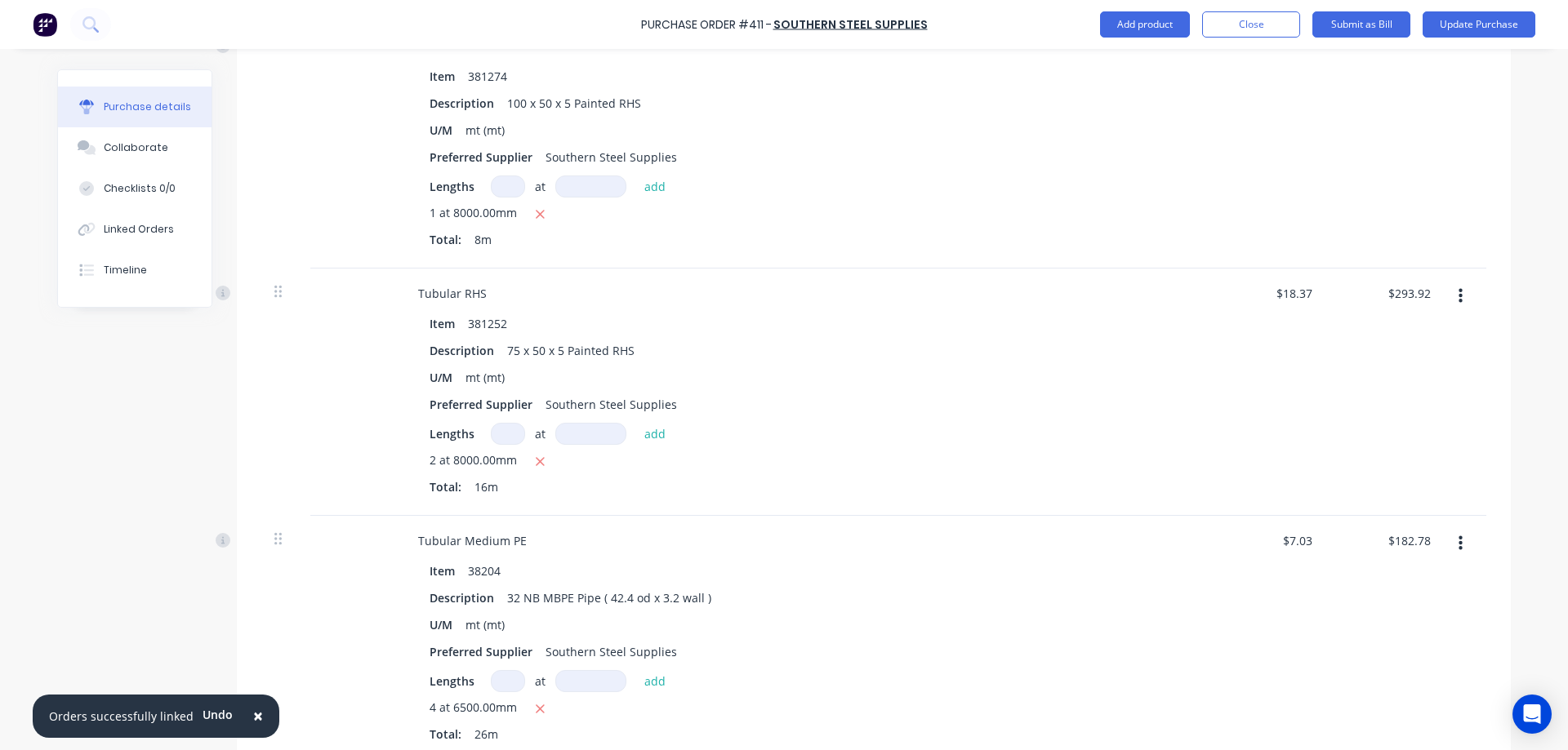
scroll to position [2463, 0]
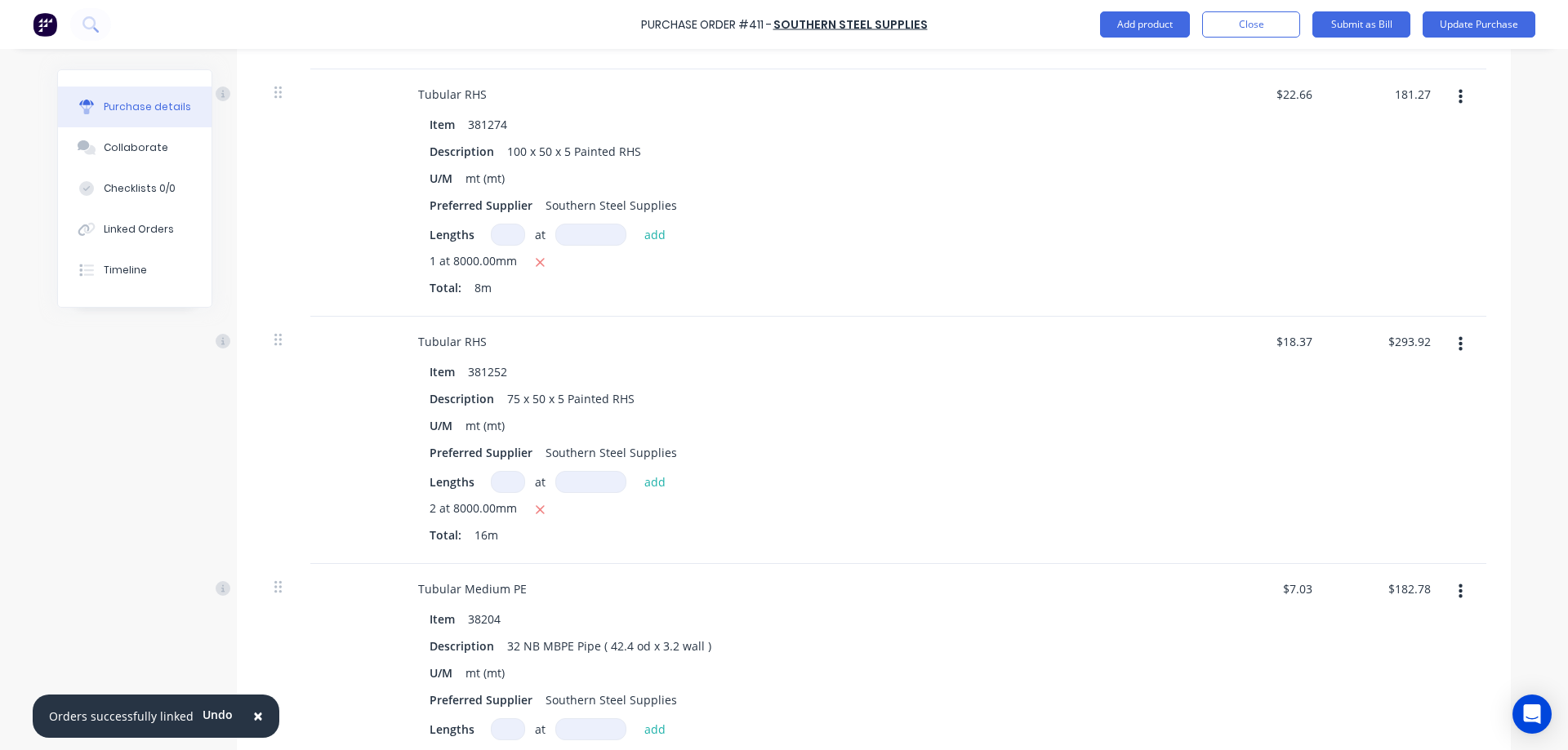
type input "181.27"
type textarea "x"
type input "$22.6588"
type input "$181.27"
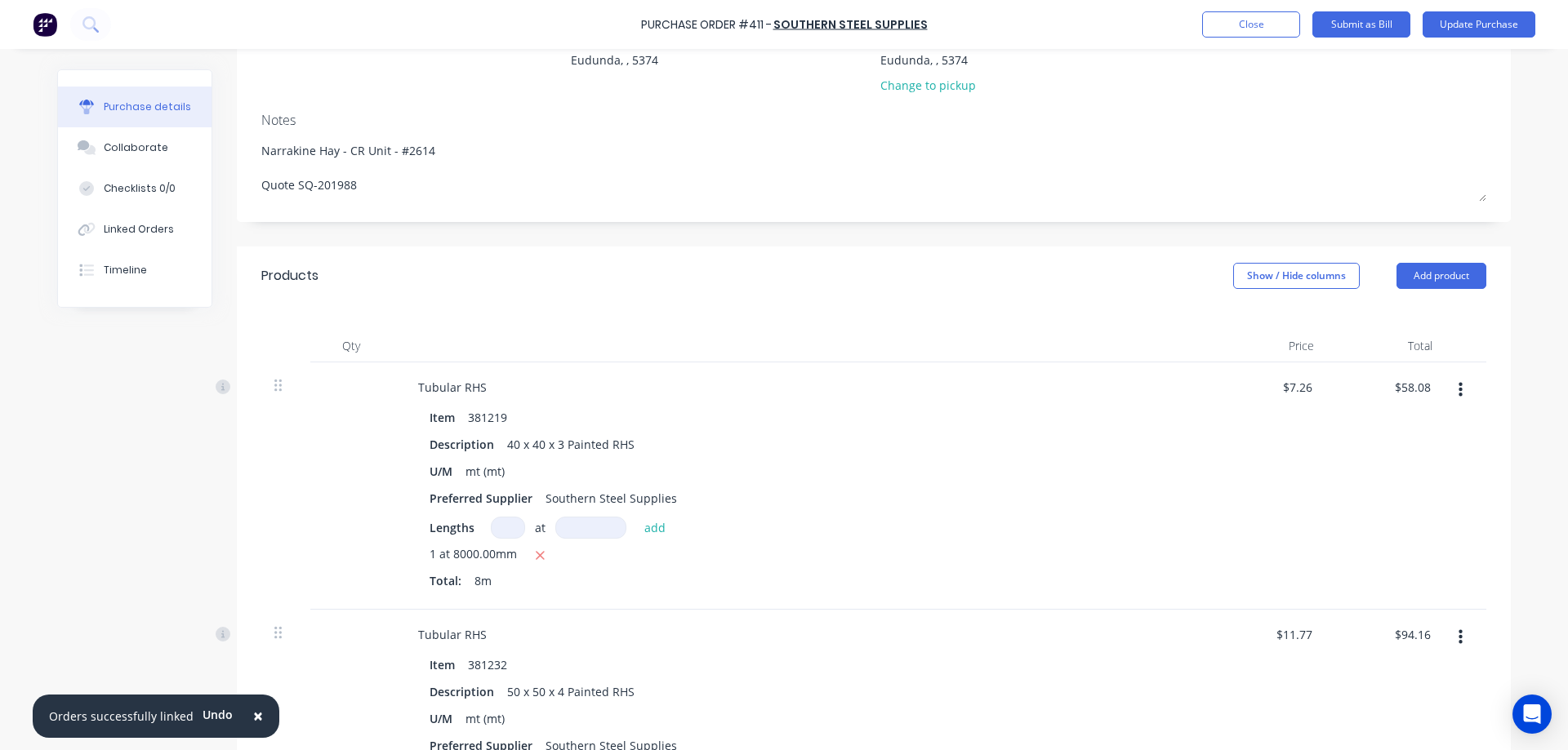
scroll to position [0, 0]
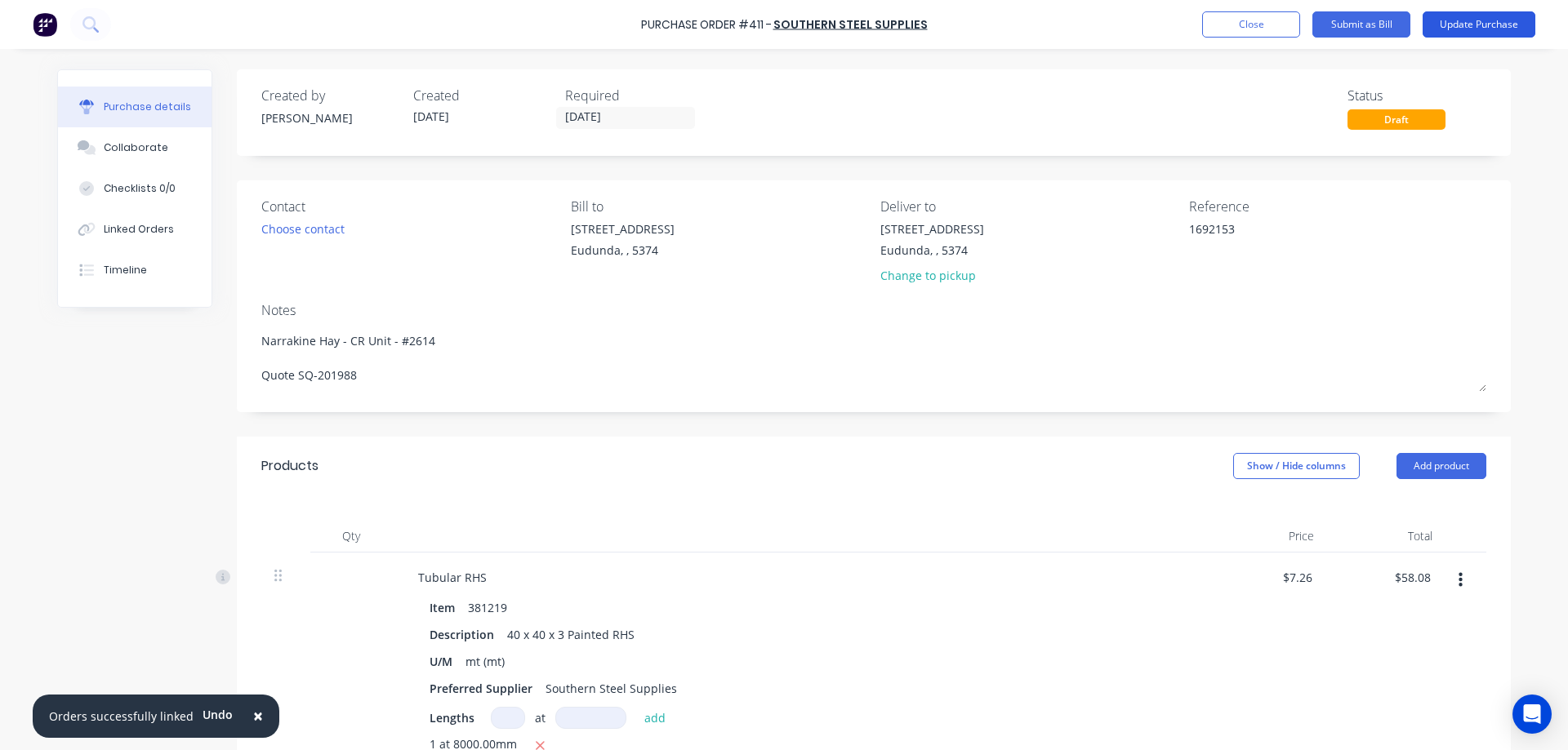
click at [1460, 21] on button "Update Purchase" at bounding box center [1479, 25] width 112 height 26
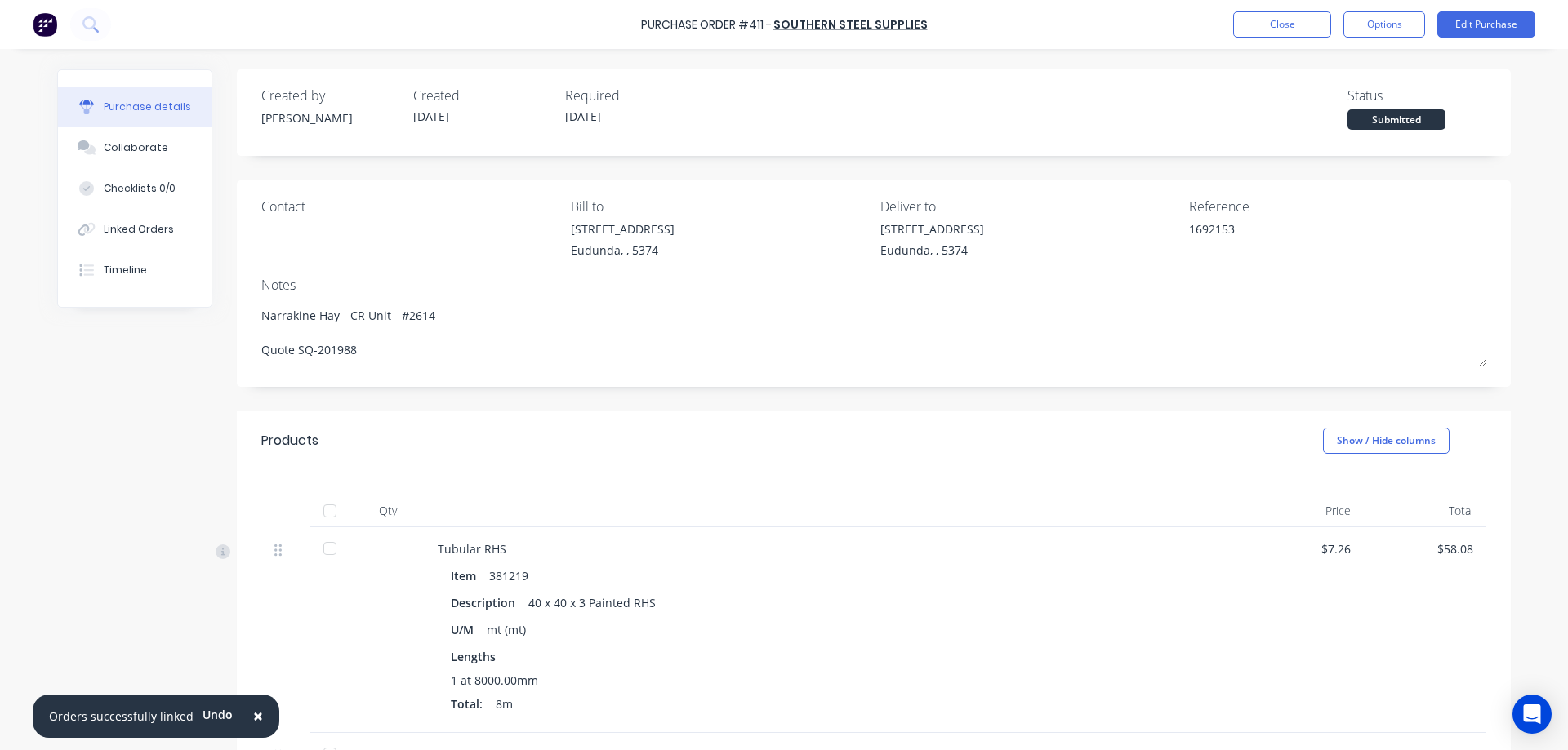
click at [319, 511] on div at bounding box center [329, 510] width 32 height 32
click at [1403, 27] on button "Options" at bounding box center [1384, 25] width 82 height 26
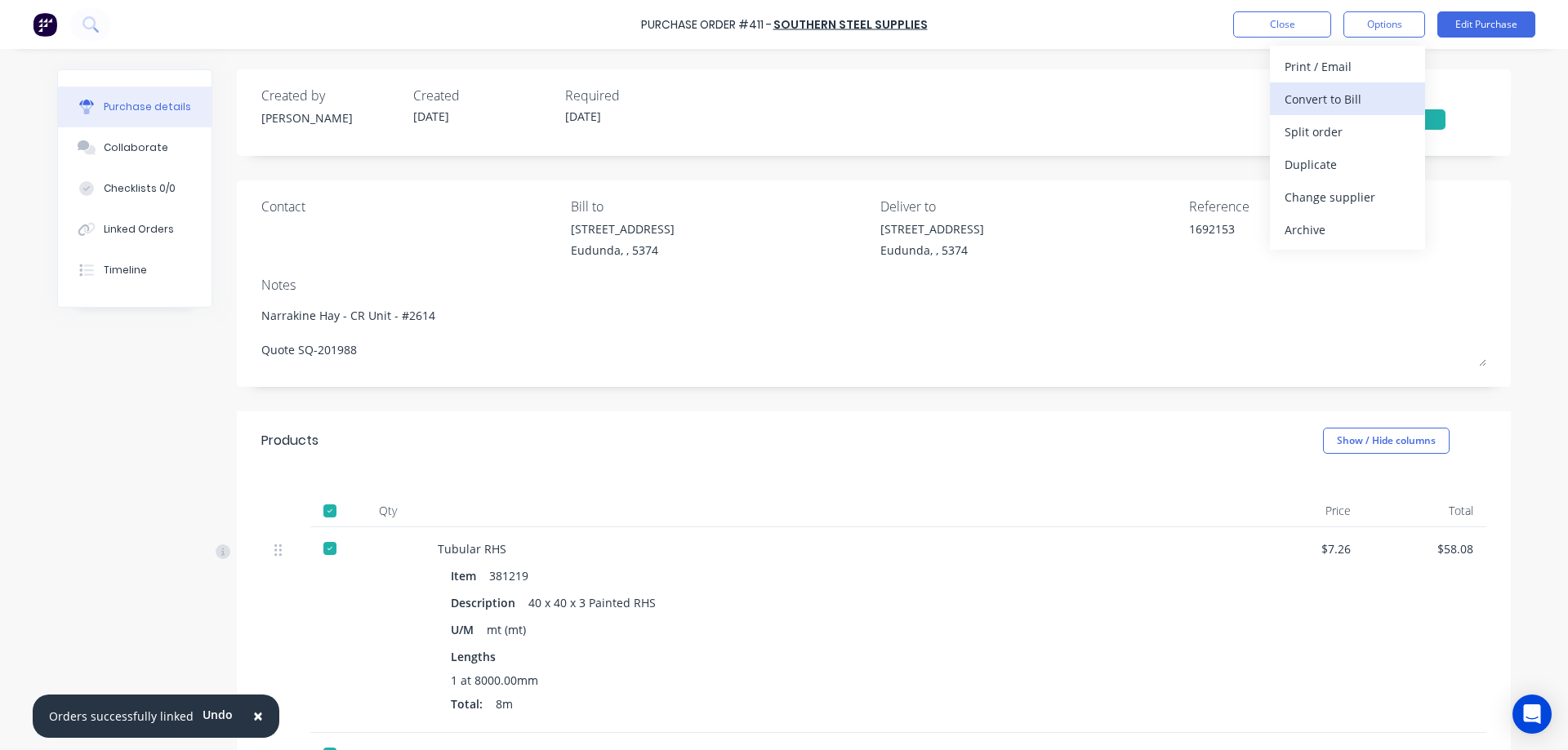
click at [1347, 111] on button "Convert to Bill" at bounding box center [1347, 98] width 155 height 32
type textarea "x"
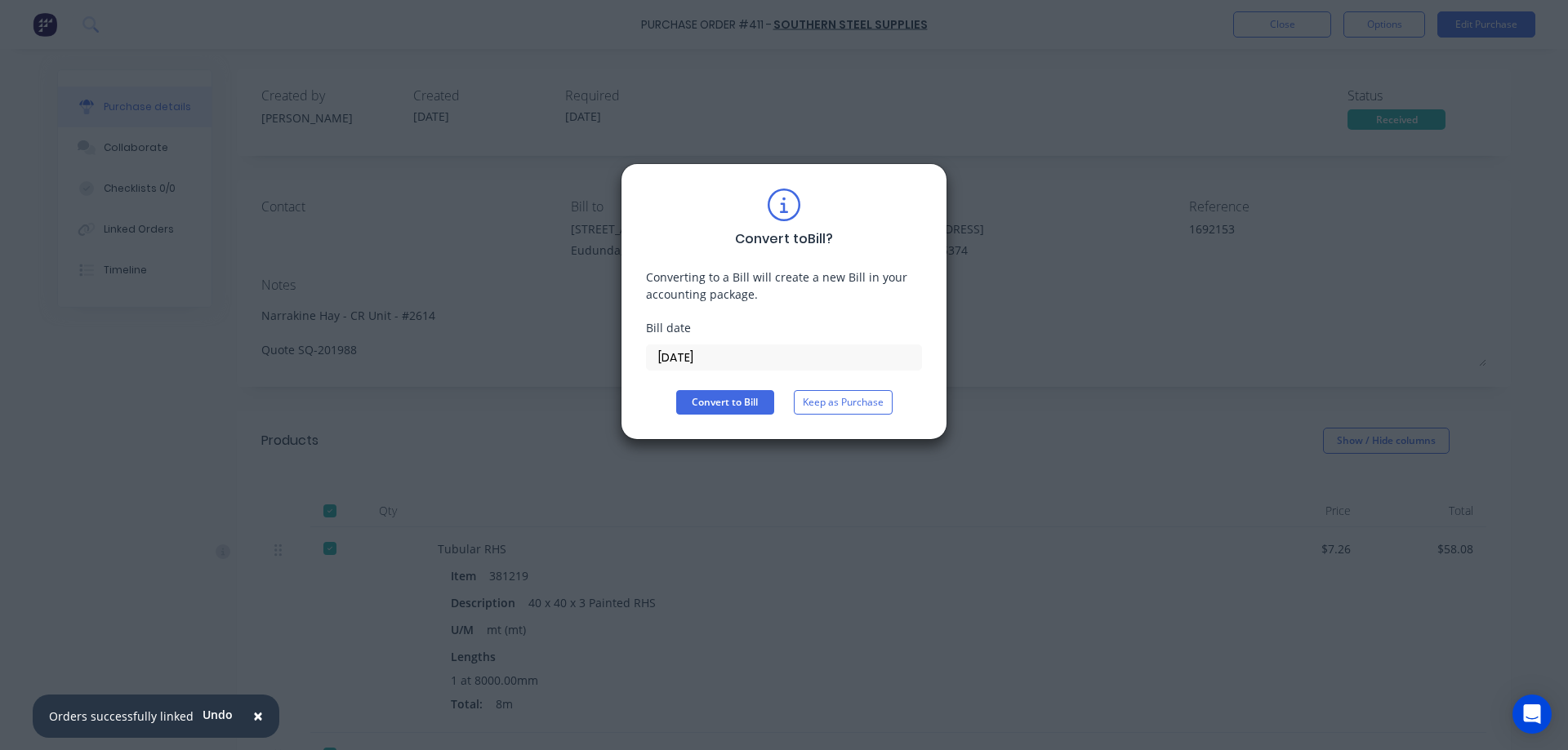
click at [757, 365] on input "08/10/25" at bounding box center [784, 358] width 275 height 25
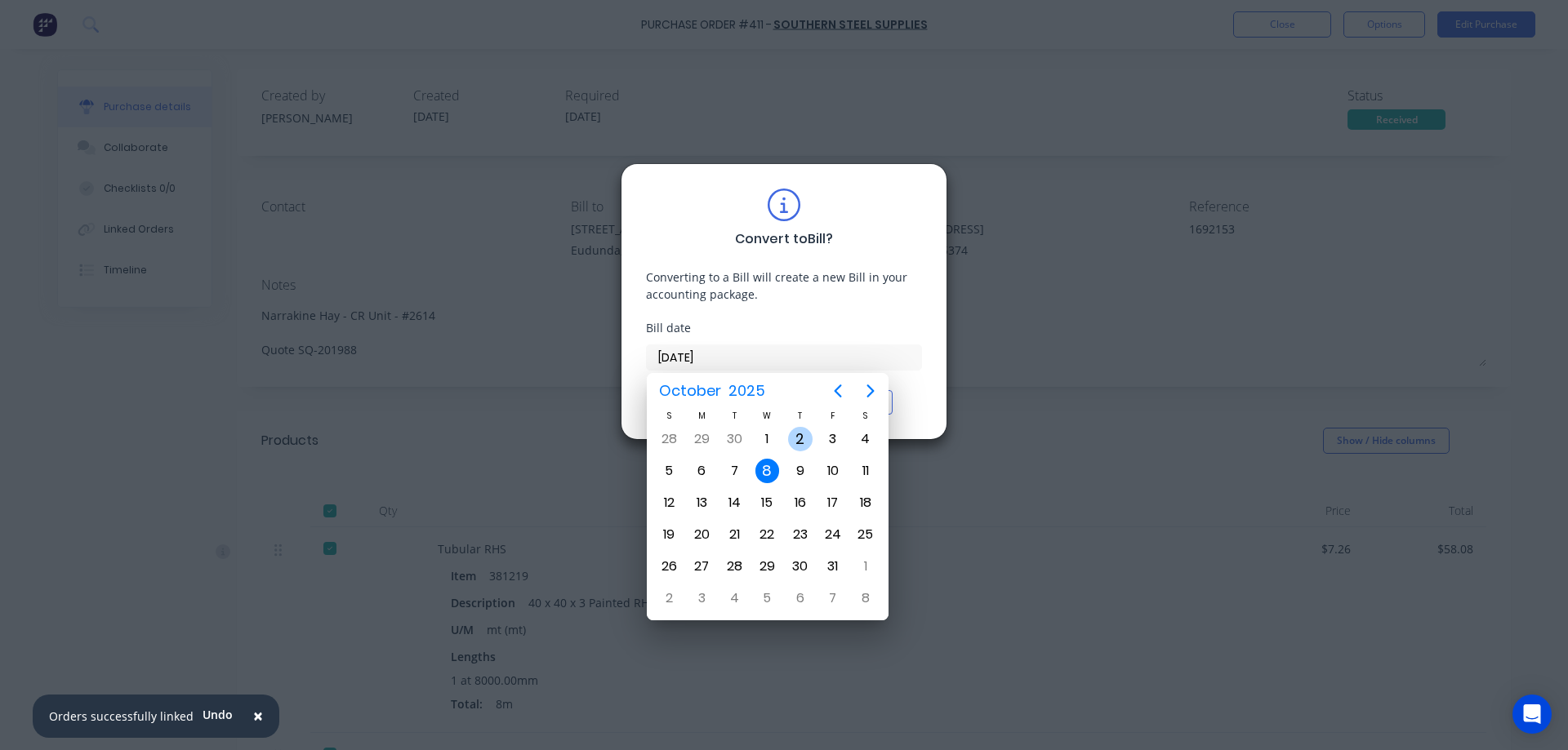
click at [801, 437] on div "2" at bounding box center [801, 439] width 25 height 25
type input "02/10/25"
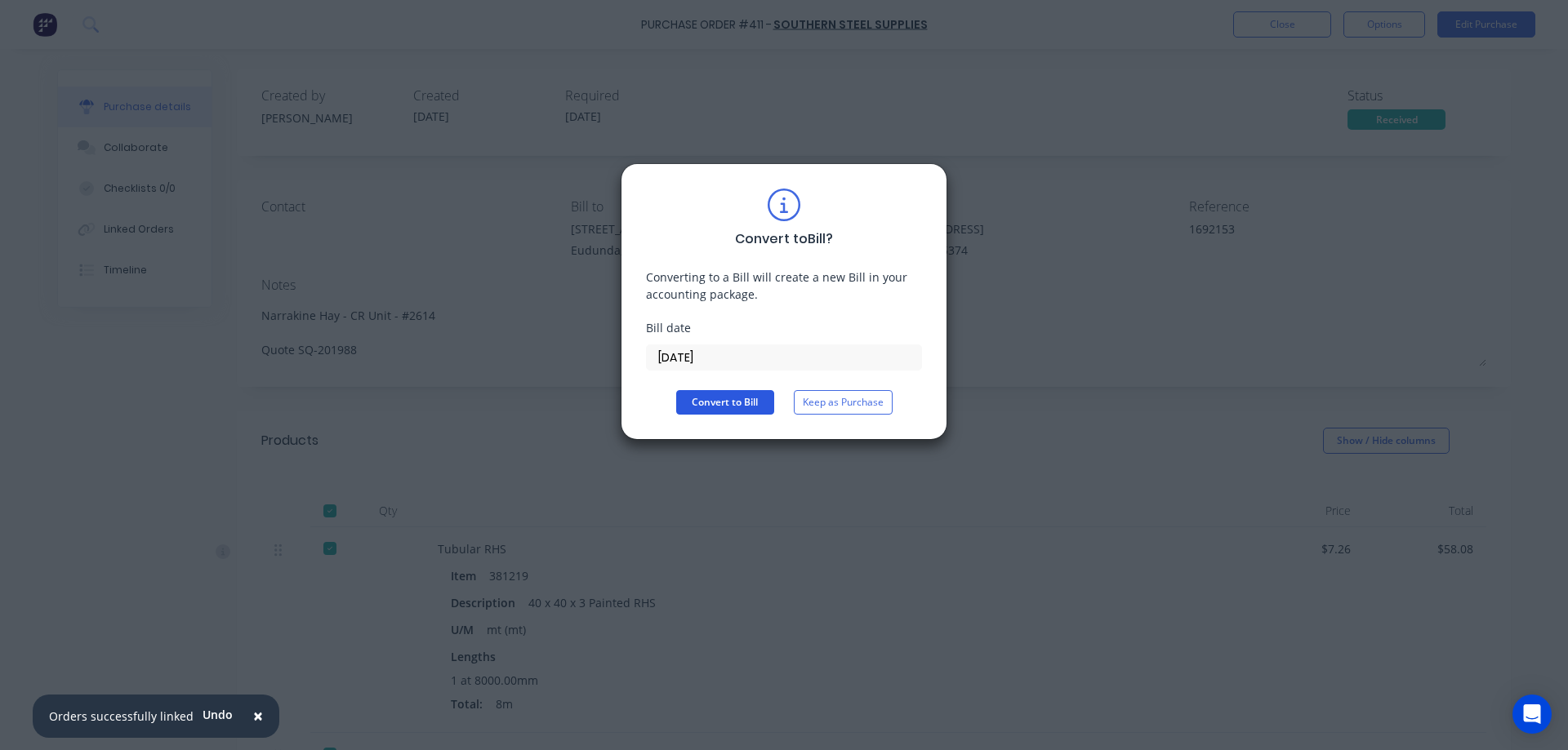
click at [726, 402] on button "Convert to Bill" at bounding box center [725, 403] width 98 height 25
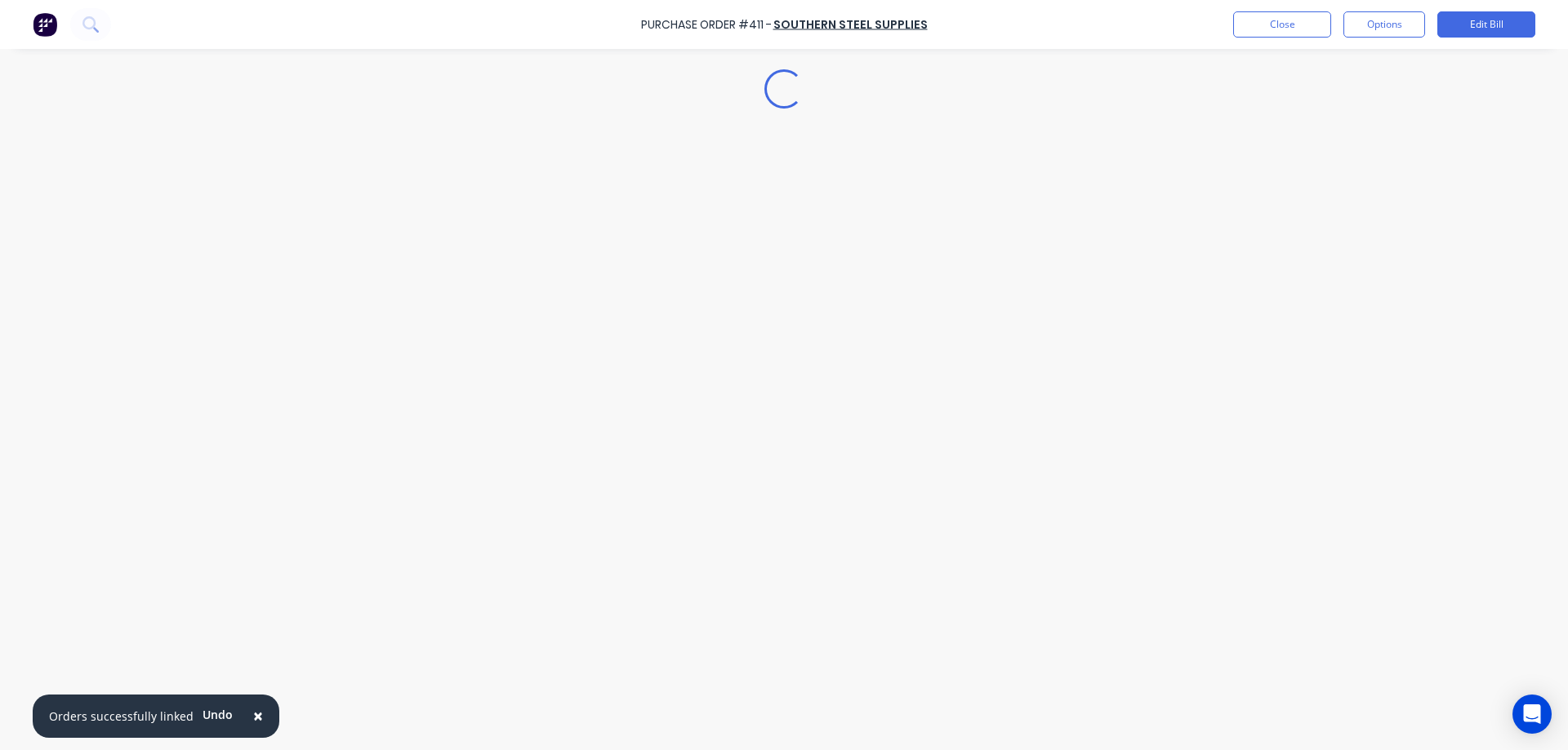
type textarea "x"
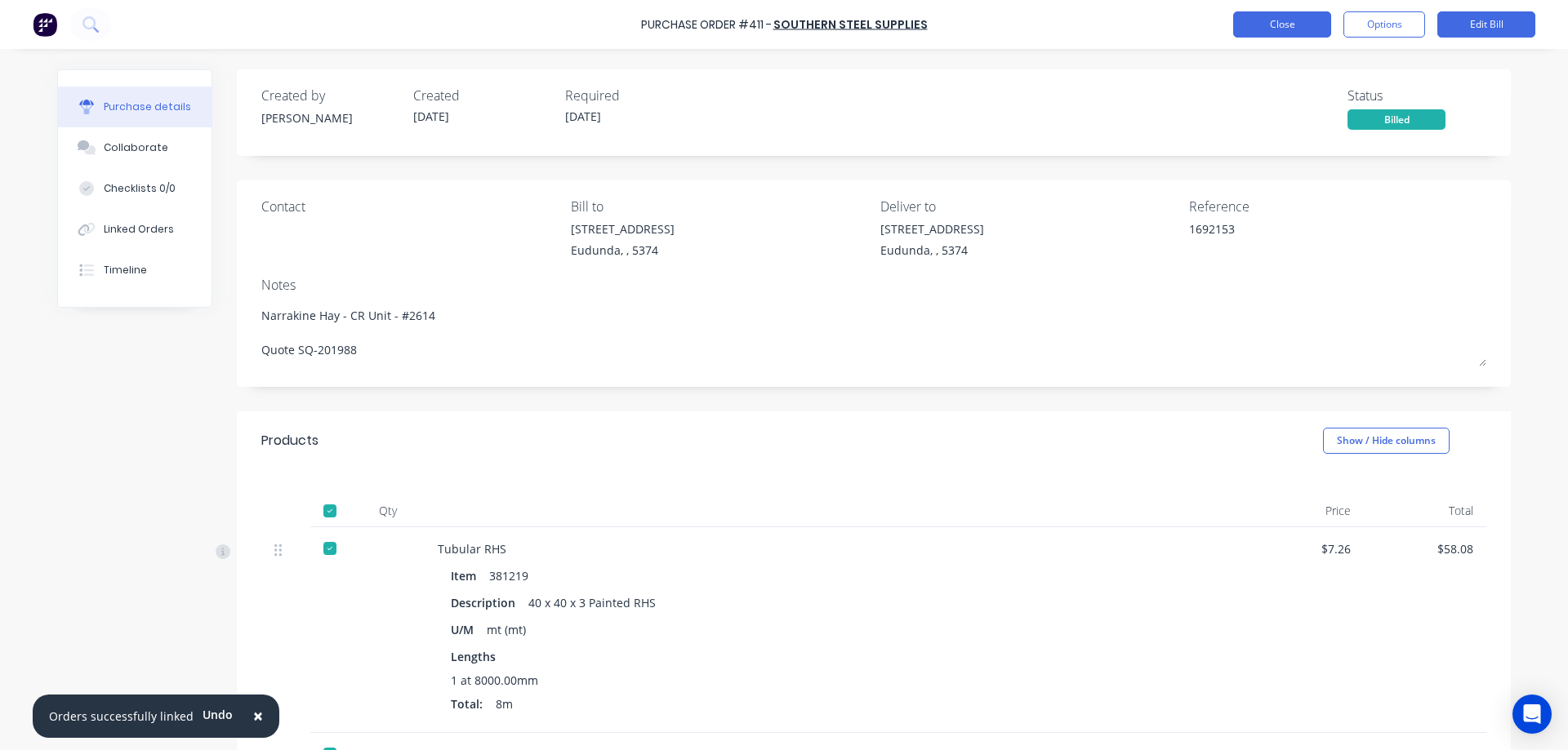
click at [1288, 22] on button "Close" at bounding box center [1282, 25] width 98 height 26
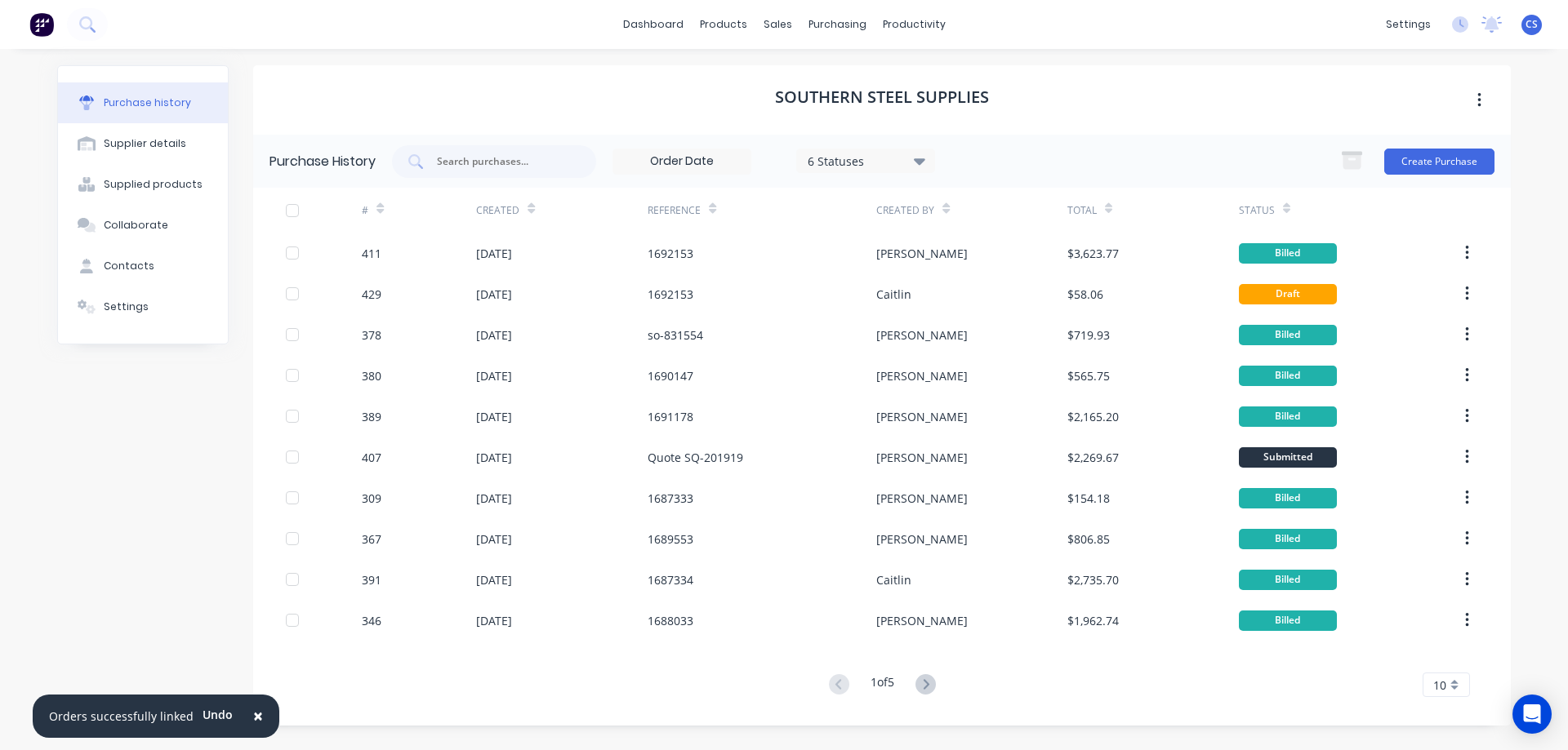
click at [1446, 693] on span "10" at bounding box center [1440, 686] width 13 height 17
click at [1447, 661] on div "35" at bounding box center [1446, 657] width 45 height 29
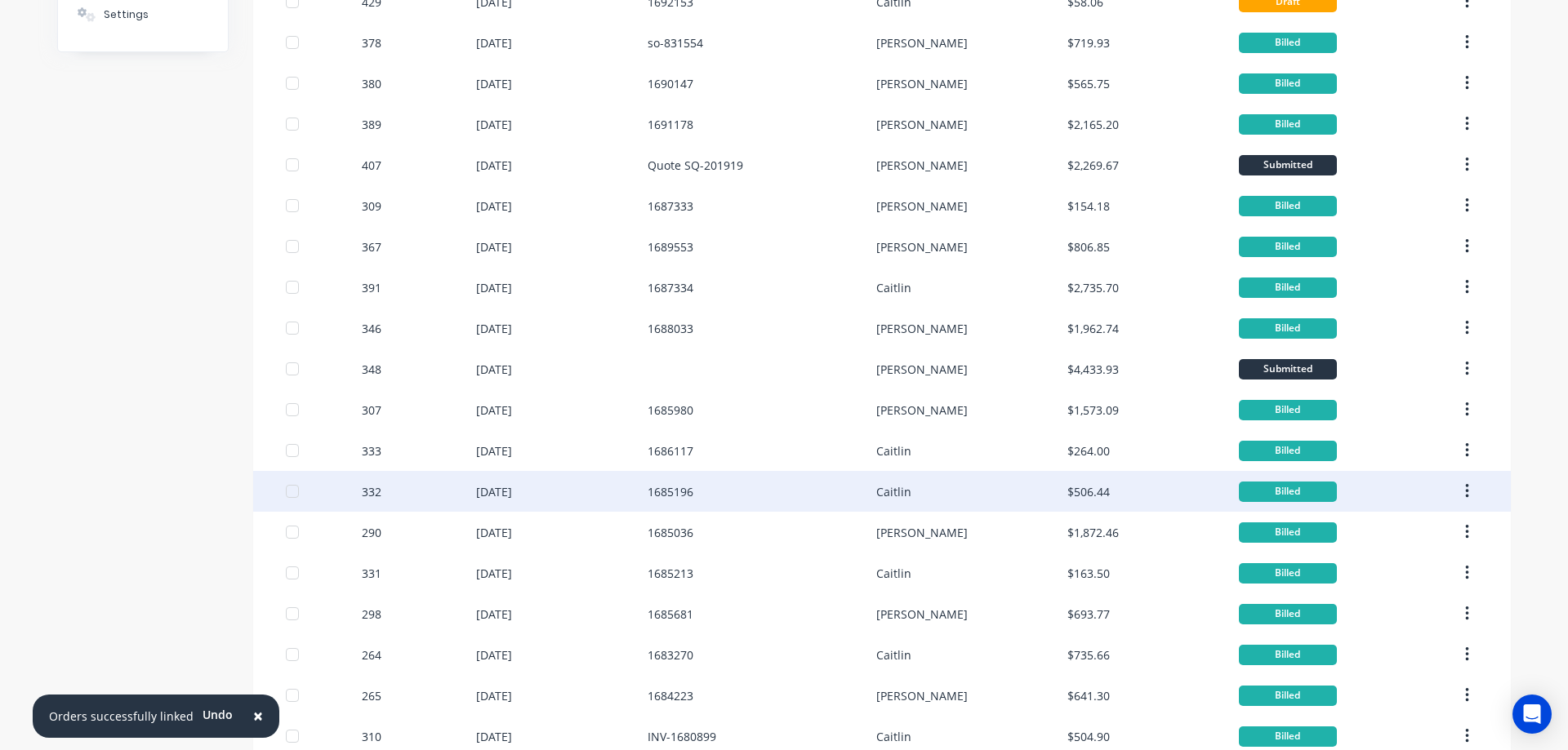
scroll to position [278, 0]
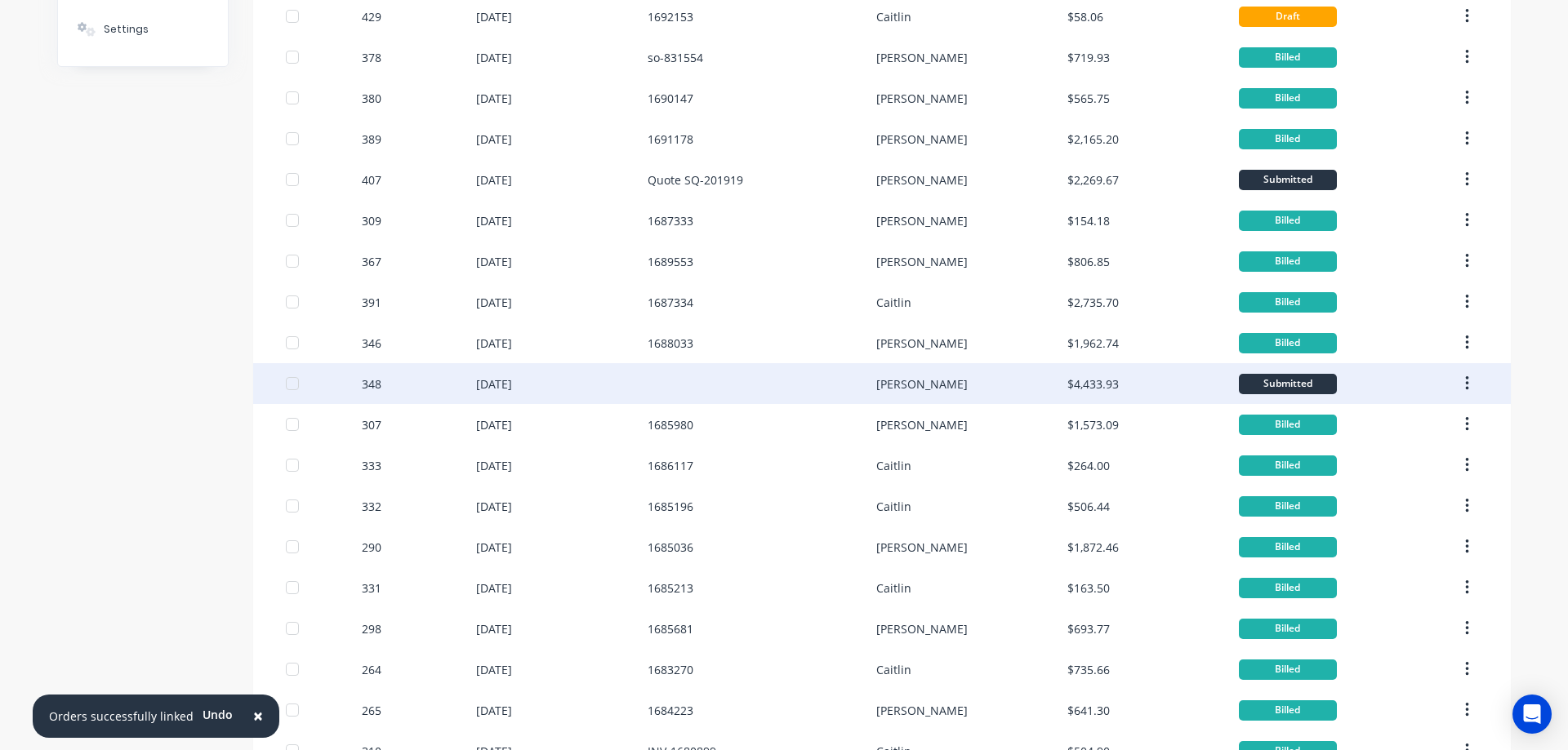
click at [707, 385] on div at bounding box center [762, 383] width 228 height 41
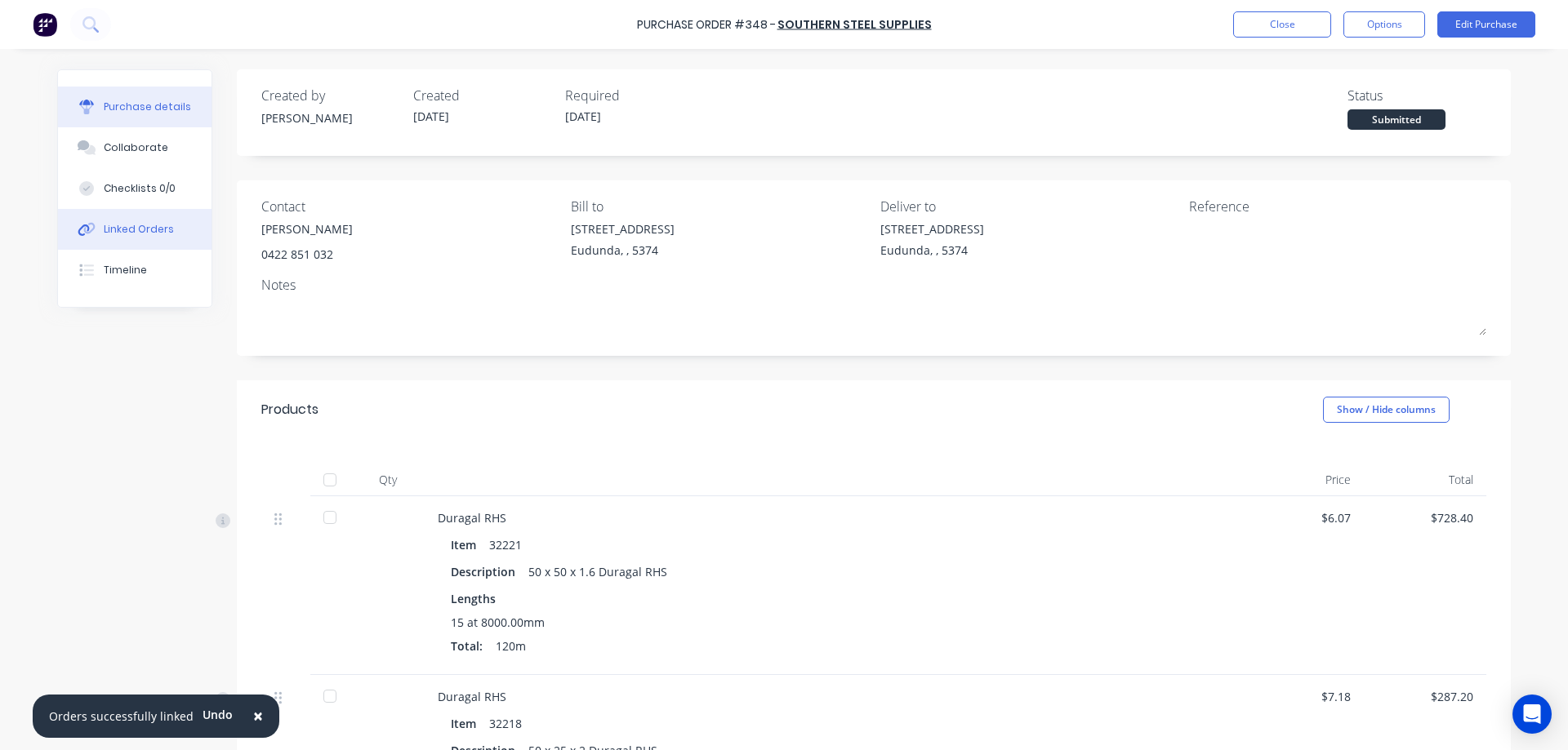
click at [145, 241] on button "Linked Orders" at bounding box center [135, 229] width 154 height 41
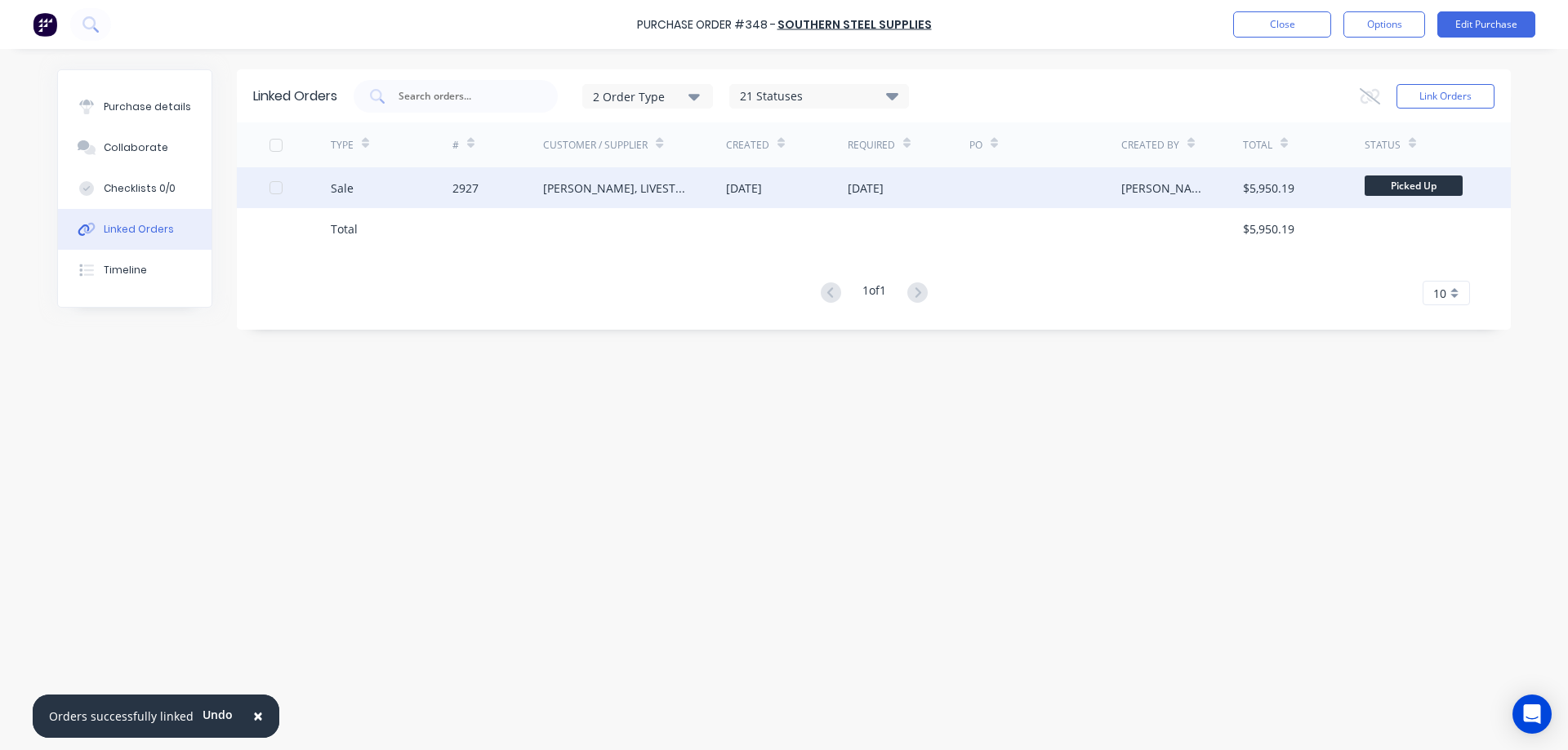
drag, startPoint x: 626, startPoint y: 198, endPoint x: 592, endPoint y: 190, distance: 34.9
click at [592, 190] on div "SCHILLER BEN, LIVESTOCK PTY LTD" at bounding box center [619, 188] width 151 height 17
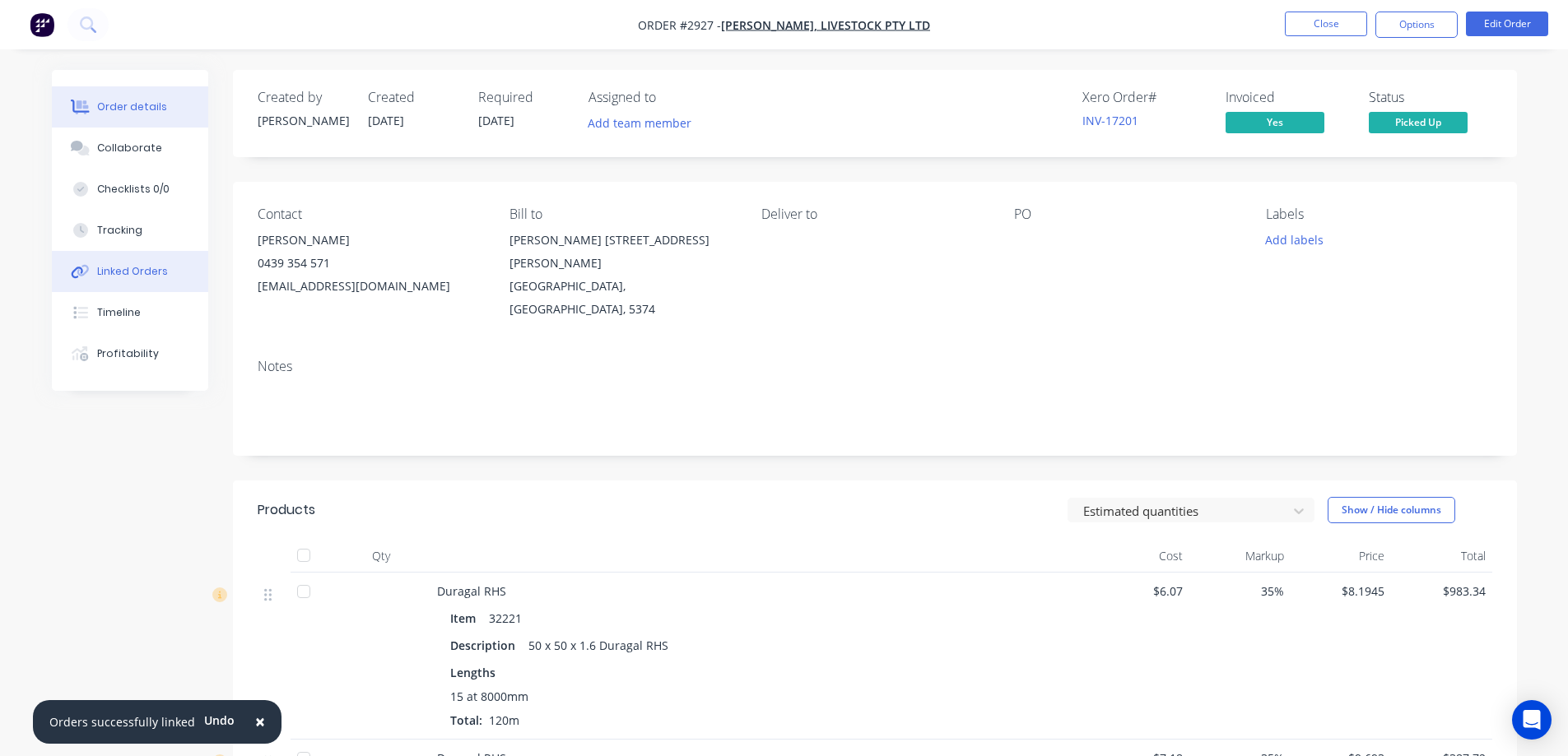
click at [168, 263] on button "Linked Orders" at bounding box center [130, 271] width 157 height 41
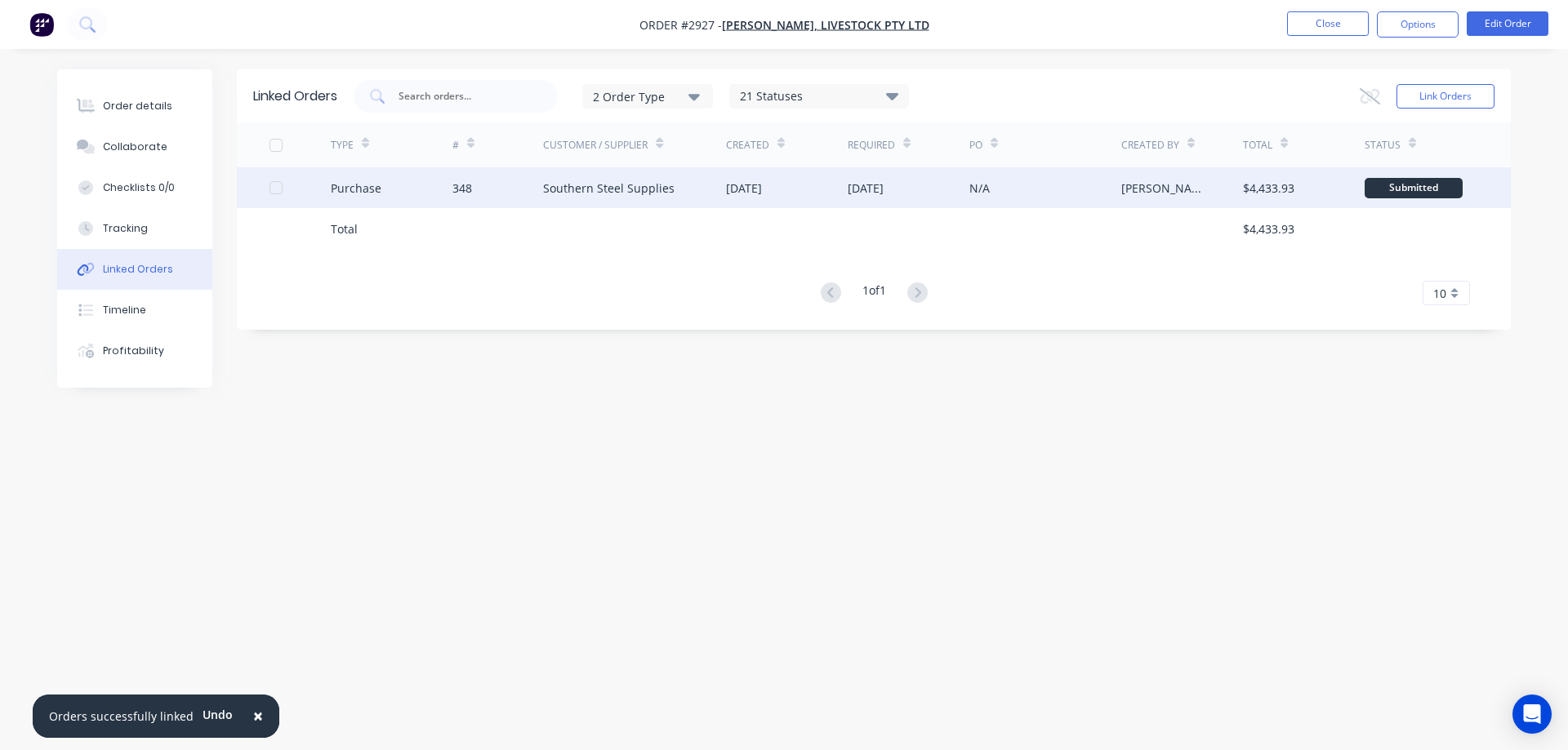
click at [476, 194] on div "348" at bounding box center [498, 187] width 92 height 41
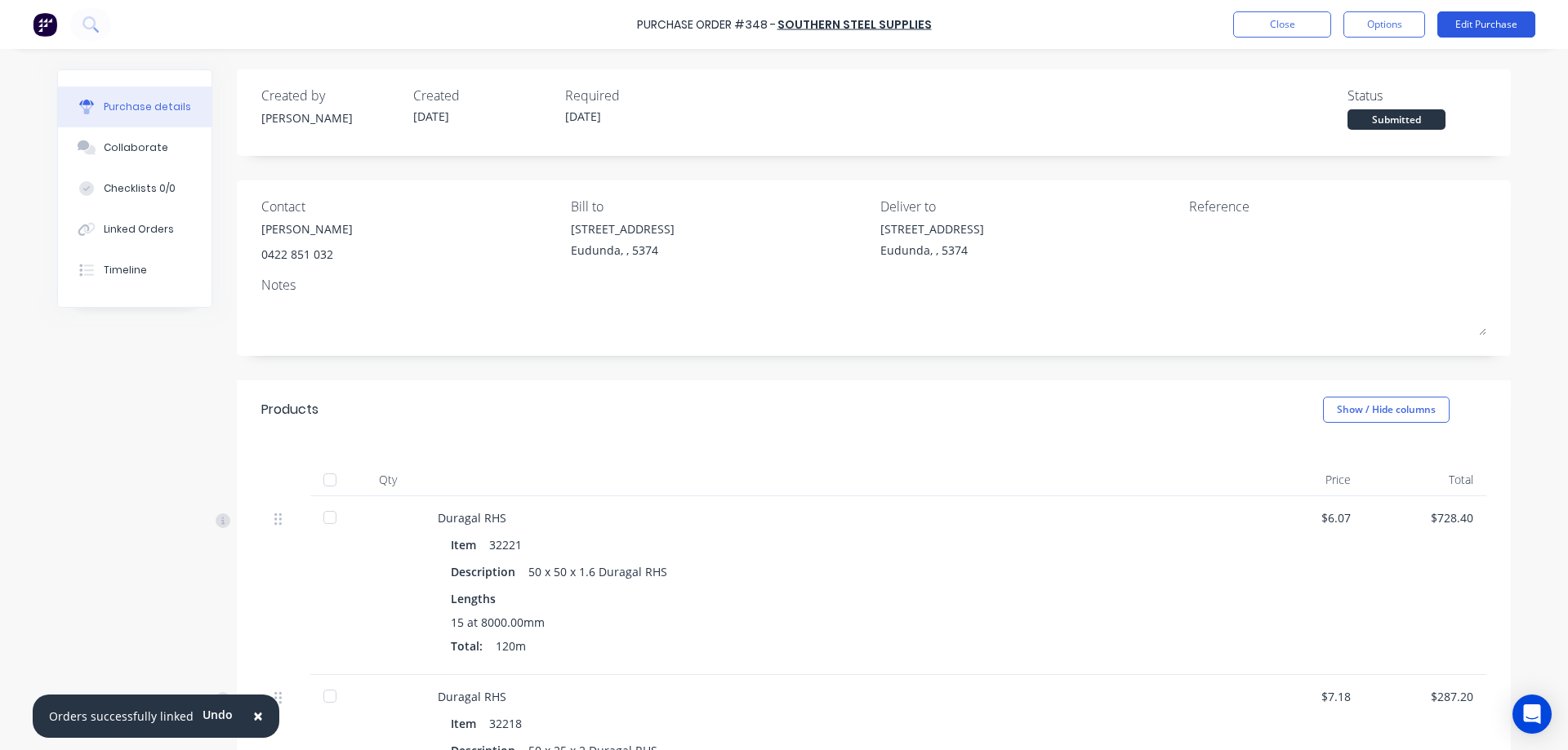
click at [1489, 31] on button "Edit Purchase" at bounding box center [1486, 25] width 98 height 26
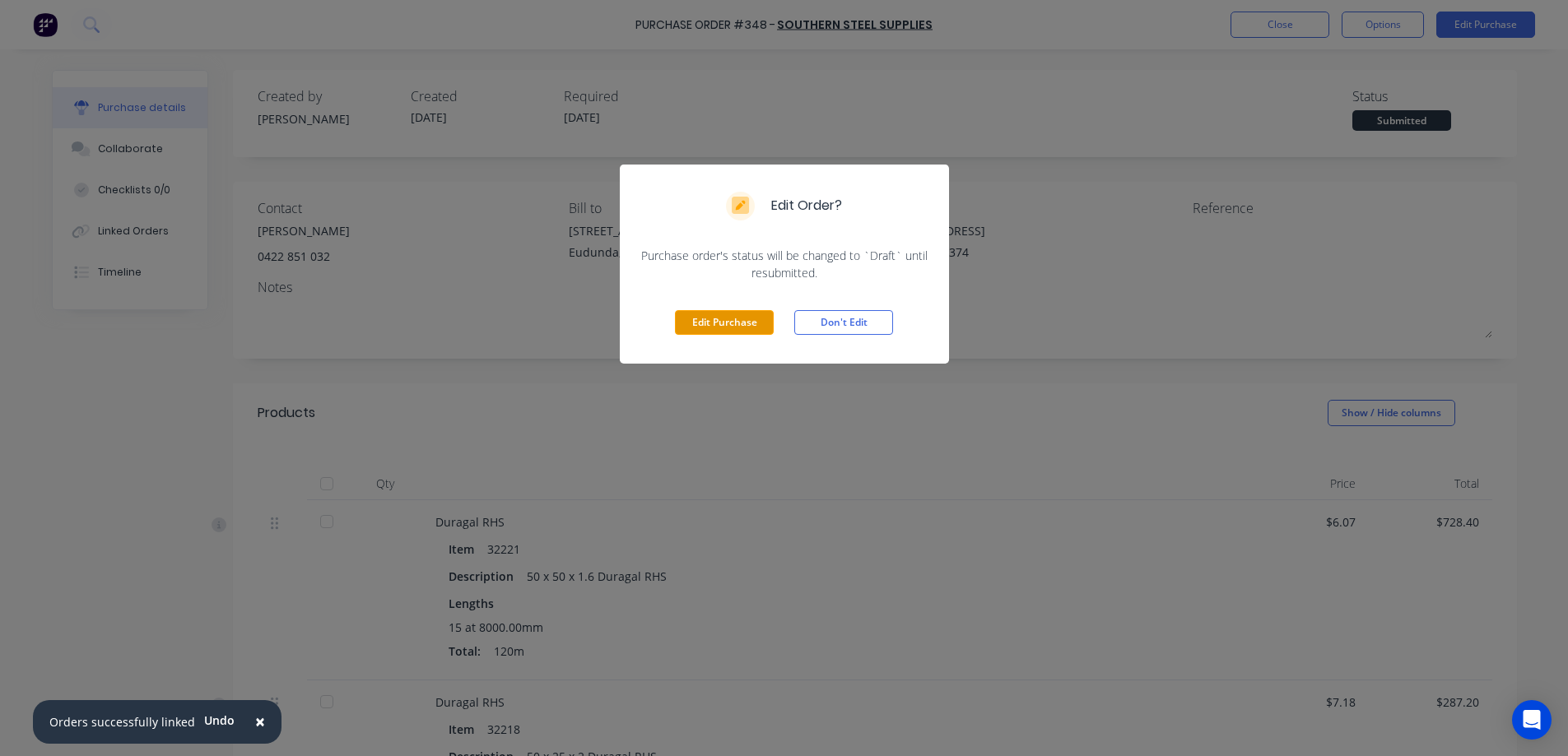
click at [755, 317] on button "Edit Purchase" at bounding box center [724, 323] width 98 height 25
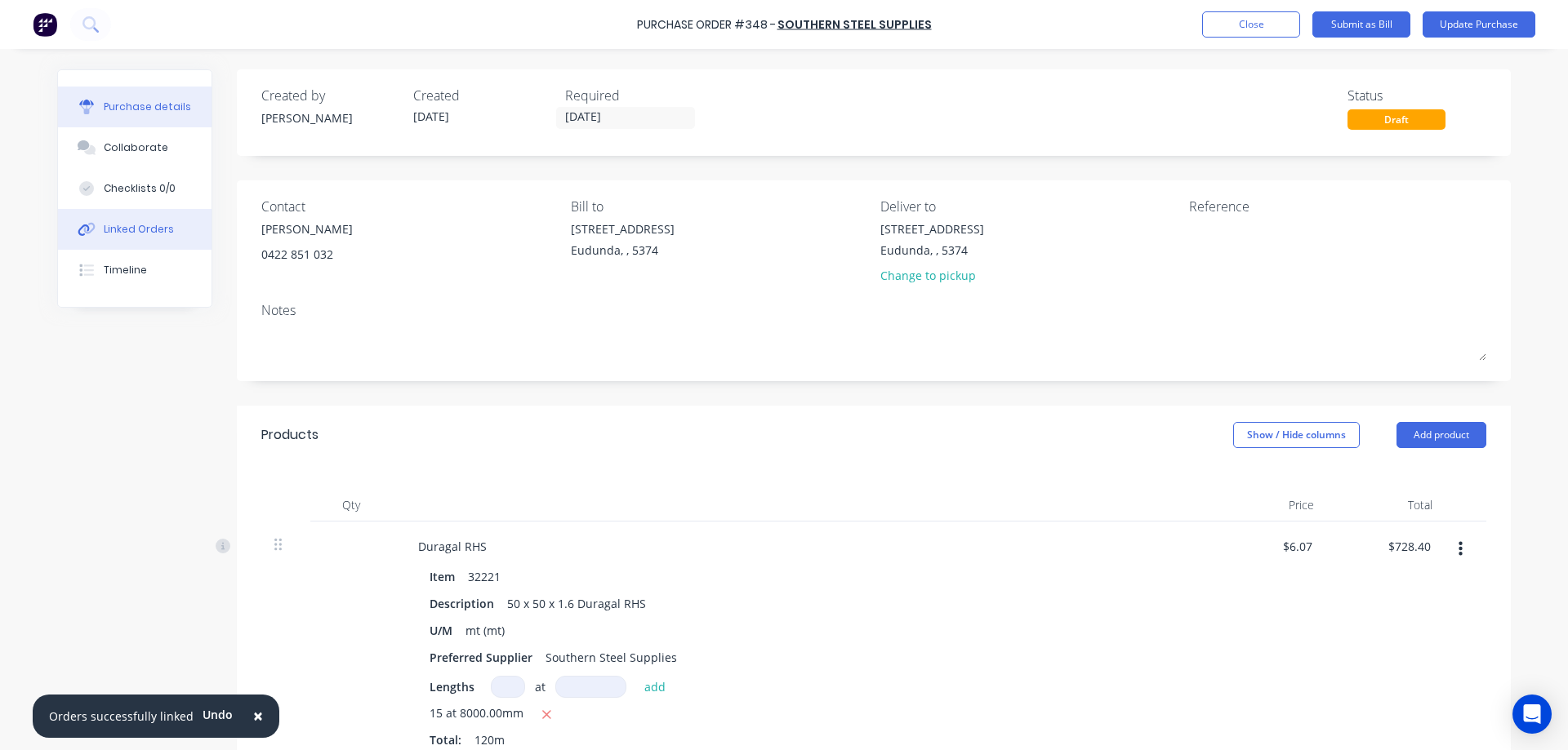
click at [103, 221] on button "Linked Orders" at bounding box center [135, 229] width 154 height 41
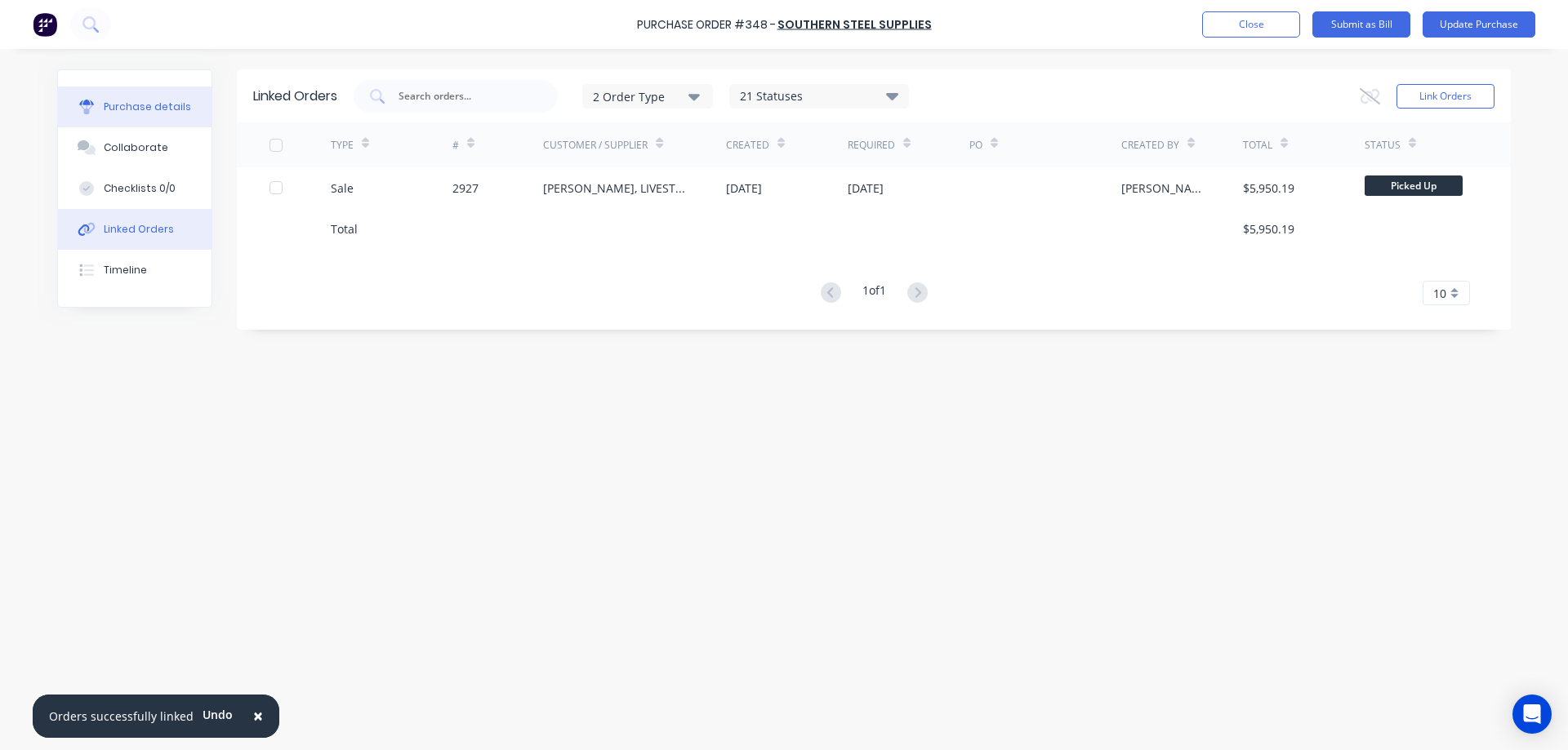
click at [148, 117] on button "Purchase details" at bounding box center [135, 107] width 154 height 41
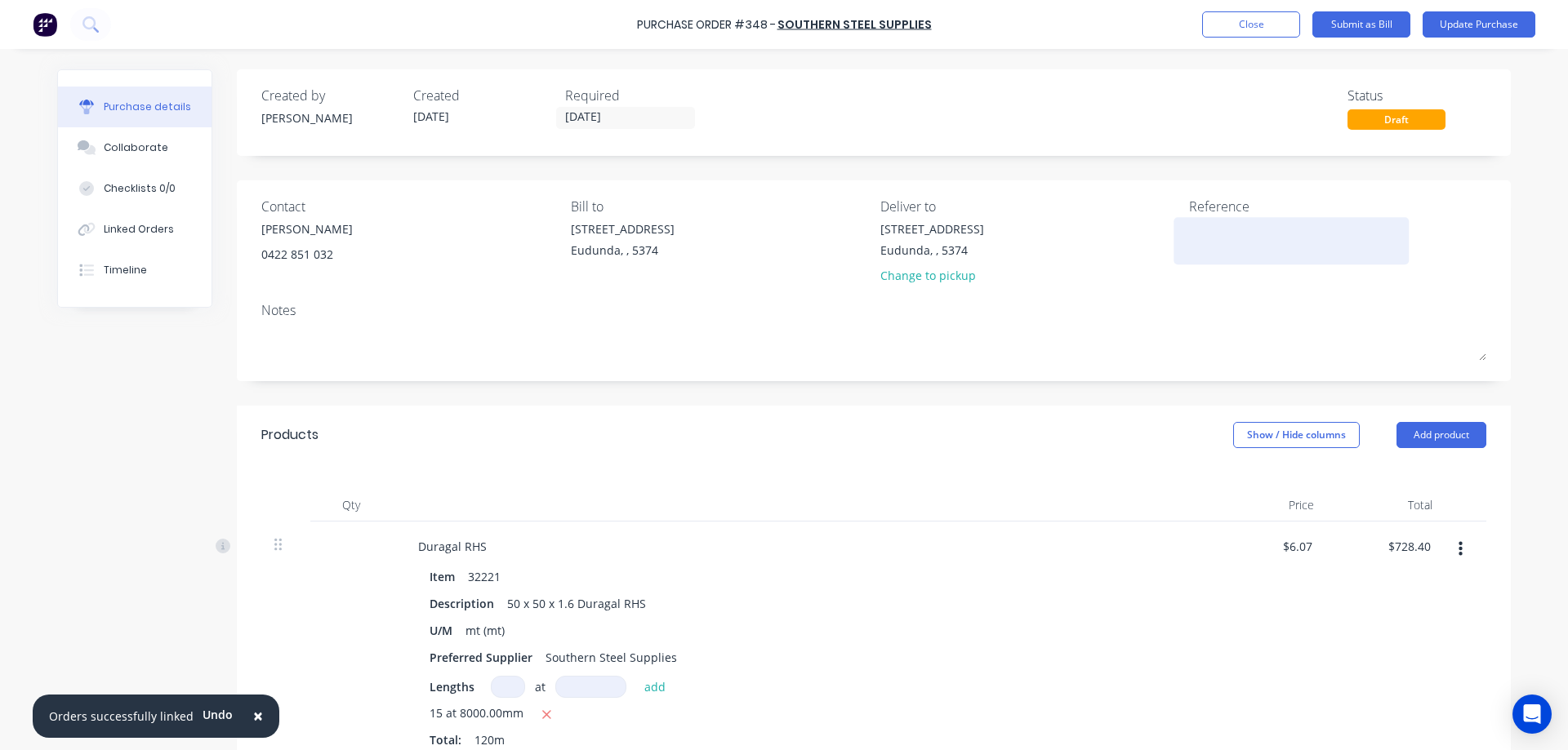
click at [1207, 222] on textarea at bounding box center [1291, 239] width 204 height 36
type textarea "1688051"
click at [1518, 215] on div "Purchase details Collaborate Checklists 0/0 Linked Orders Timeline Created by J…" at bounding box center [783, 351] width 1486 height 669
type textarea "x"
type textarea "1688051"
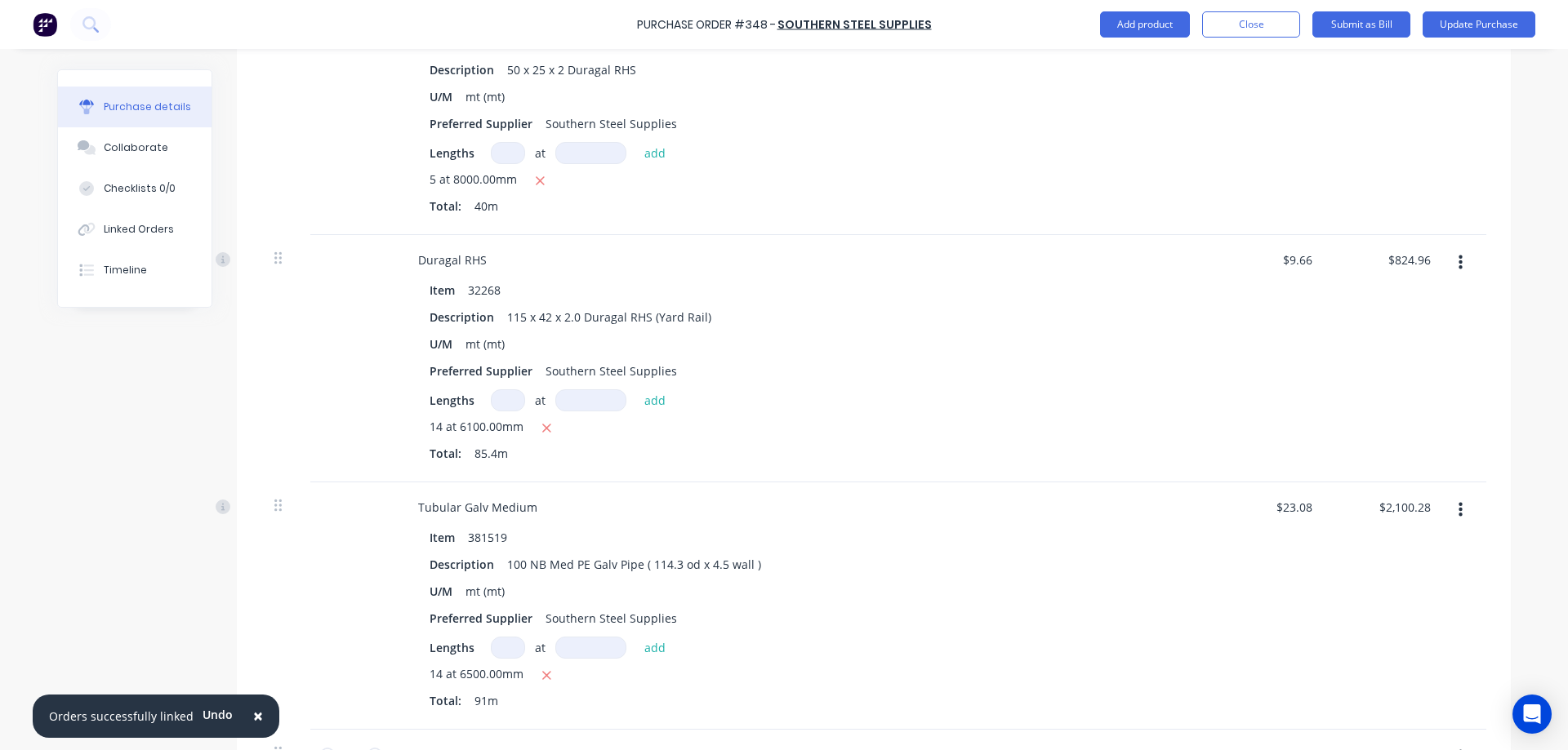
scroll to position [816, 0]
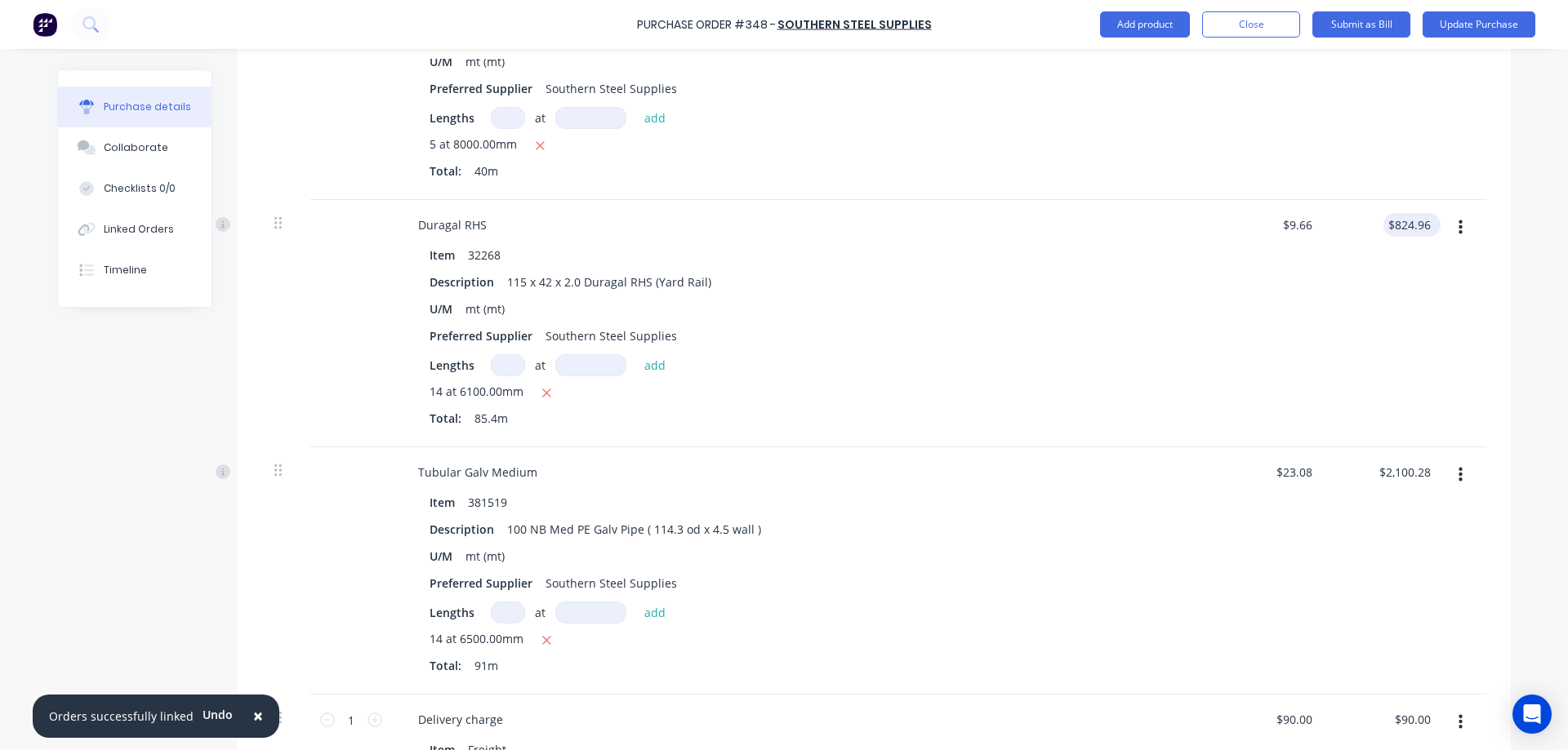
type textarea "x"
drag, startPoint x: 1424, startPoint y: 227, endPoint x: 1386, endPoint y: 232, distance: 38.3
click at [1390, 232] on input "824.96" at bounding box center [1412, 225] width 44 height 24
type input "1093.97"
type textarea "x"
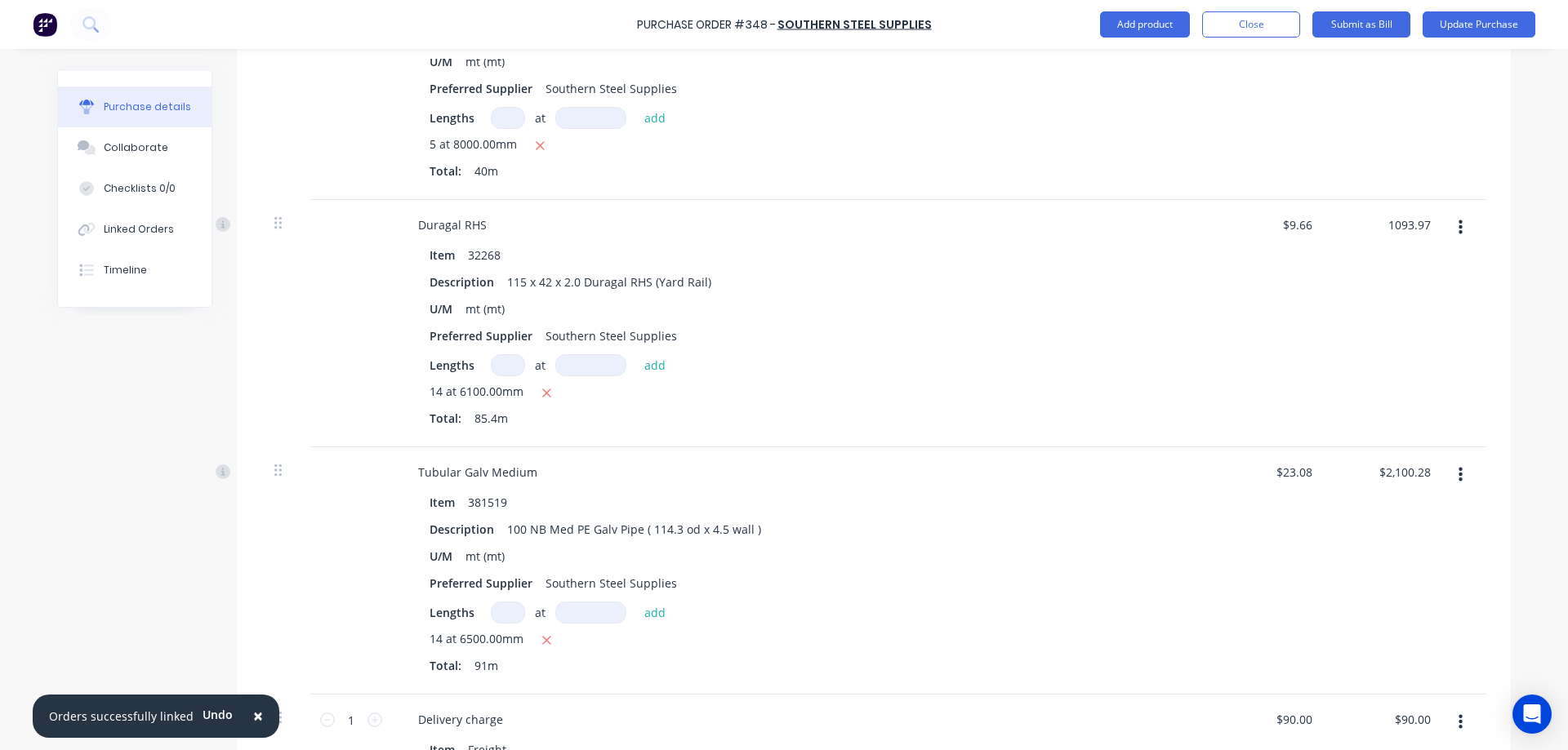
type input "$12.81"
type input "$1,093.97"
drag, startPoint x: 1522, startPoint y: 255, endPoint x: 1465, endPoint y: 254, distance: 57.0
click at [1518, 255] on div "× Orders successfully linked Undo Purchase Order #348 - Southern Steel Supplies…" at bounding box center [784, 375] width 1568 height 750
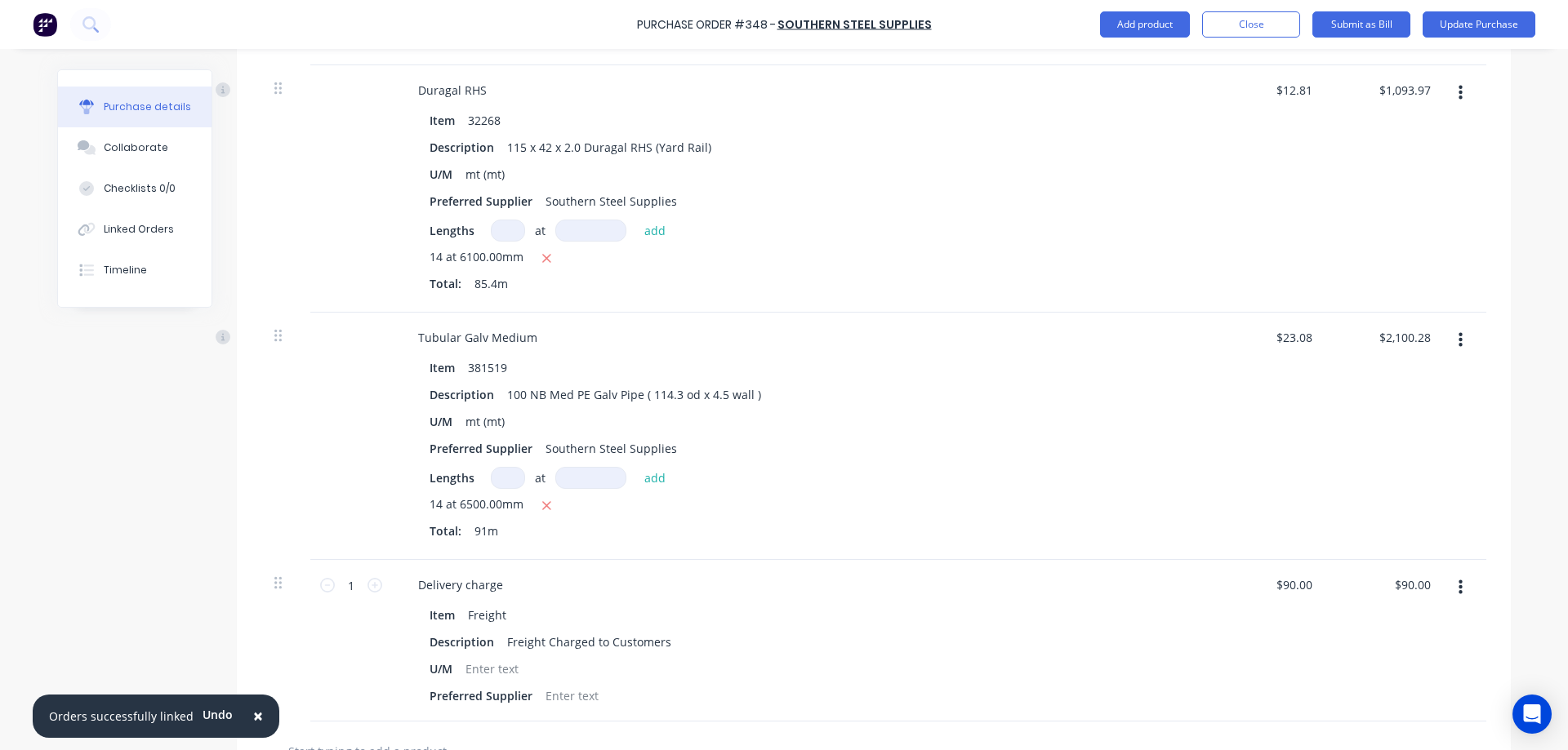
scroll to position [980, 0]
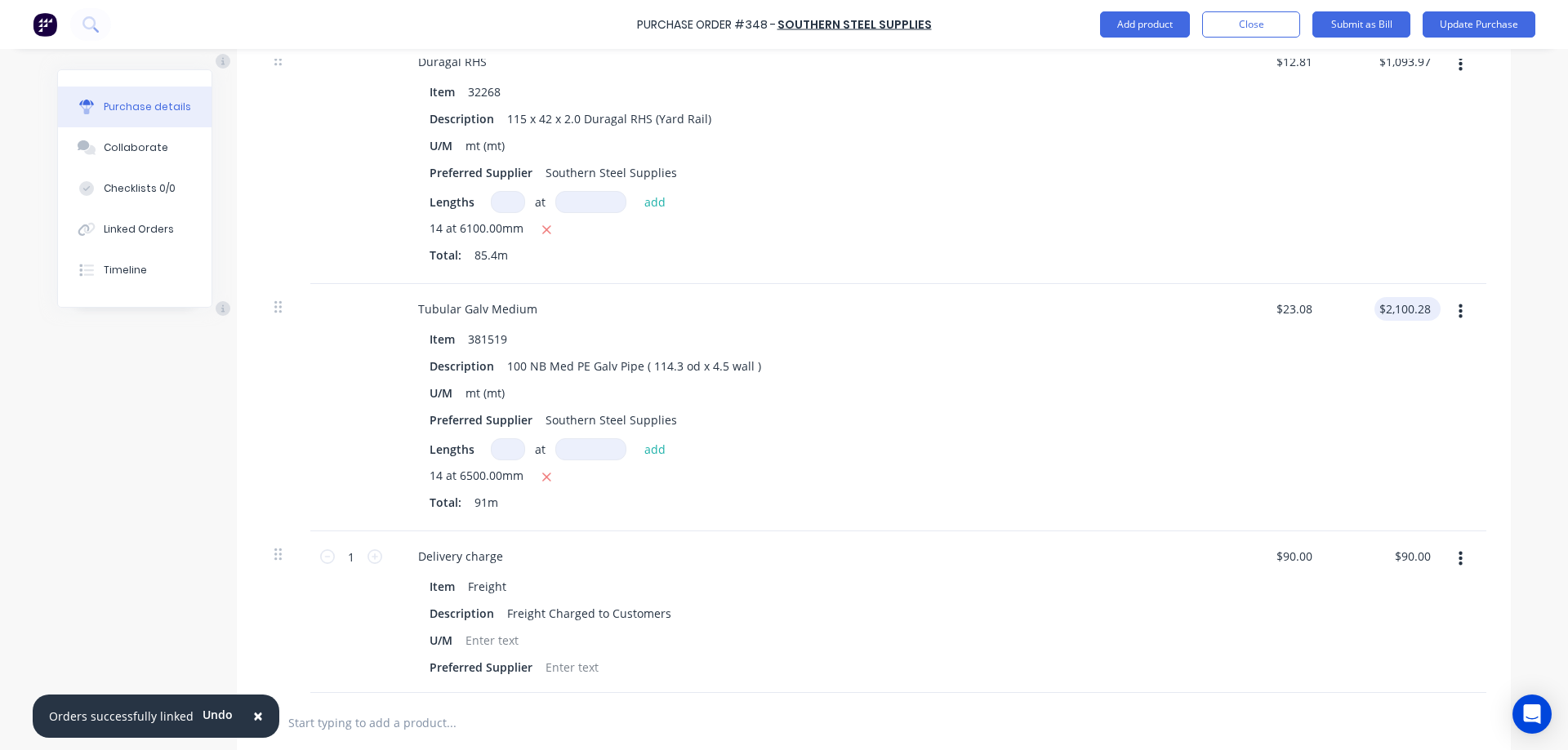
type textarea "x"
drag, startPoint x: 1423, startPoint y: 308, endPoint x: 1414, endPoint y: 308, distance: 9.0
click at [1414, 308] on input "2100.28" at bounding box center [1408, 308] width 50 height 24
type input "2100.0"
click at [1534, 346] on div "× Orders successfully linked Undo Purchase Order #348 - Southern Steel Supplies…" at bounding box center [784, 375] width 1568 height 750
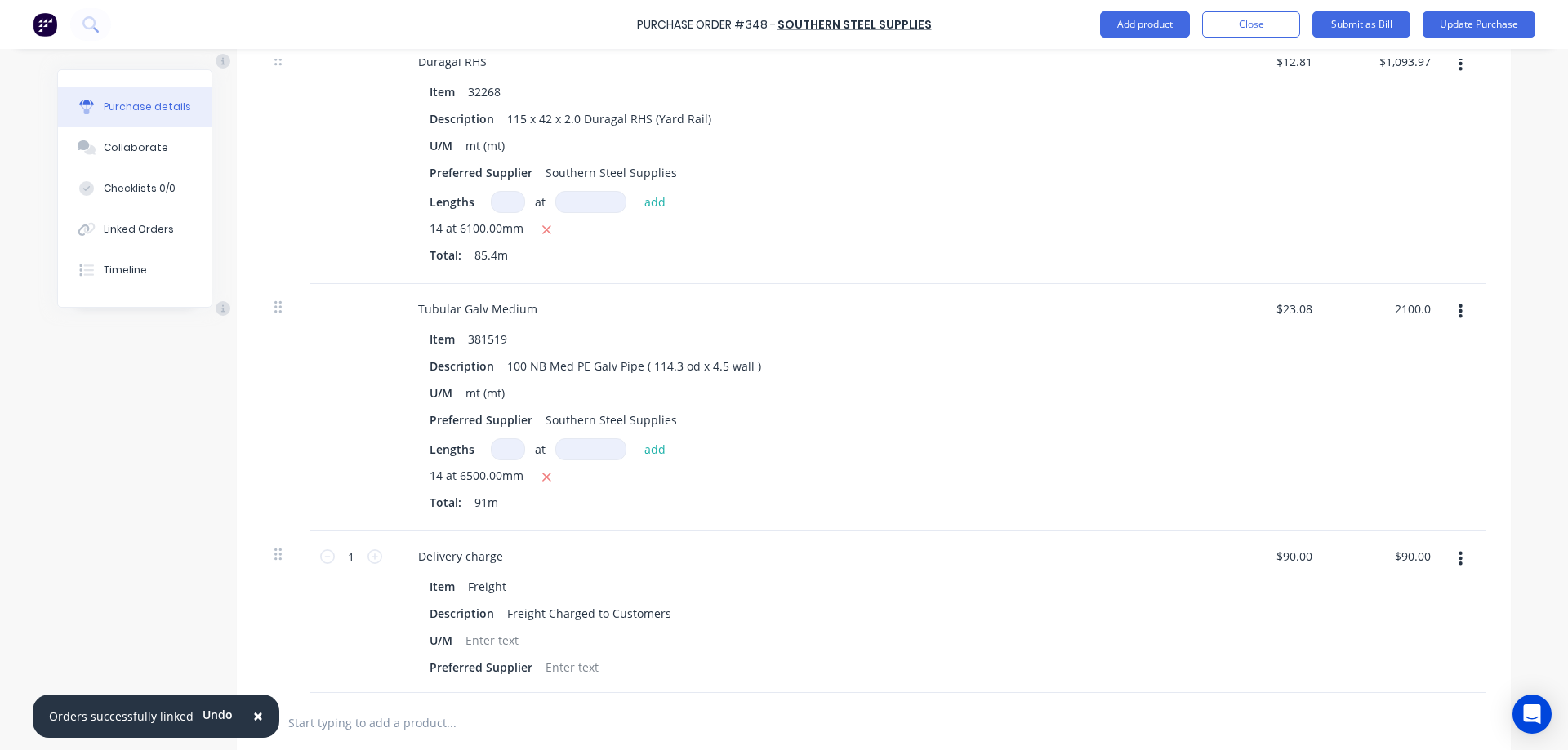
type textarea "x"
type input "$23.0769"
type input "$2,100.00"
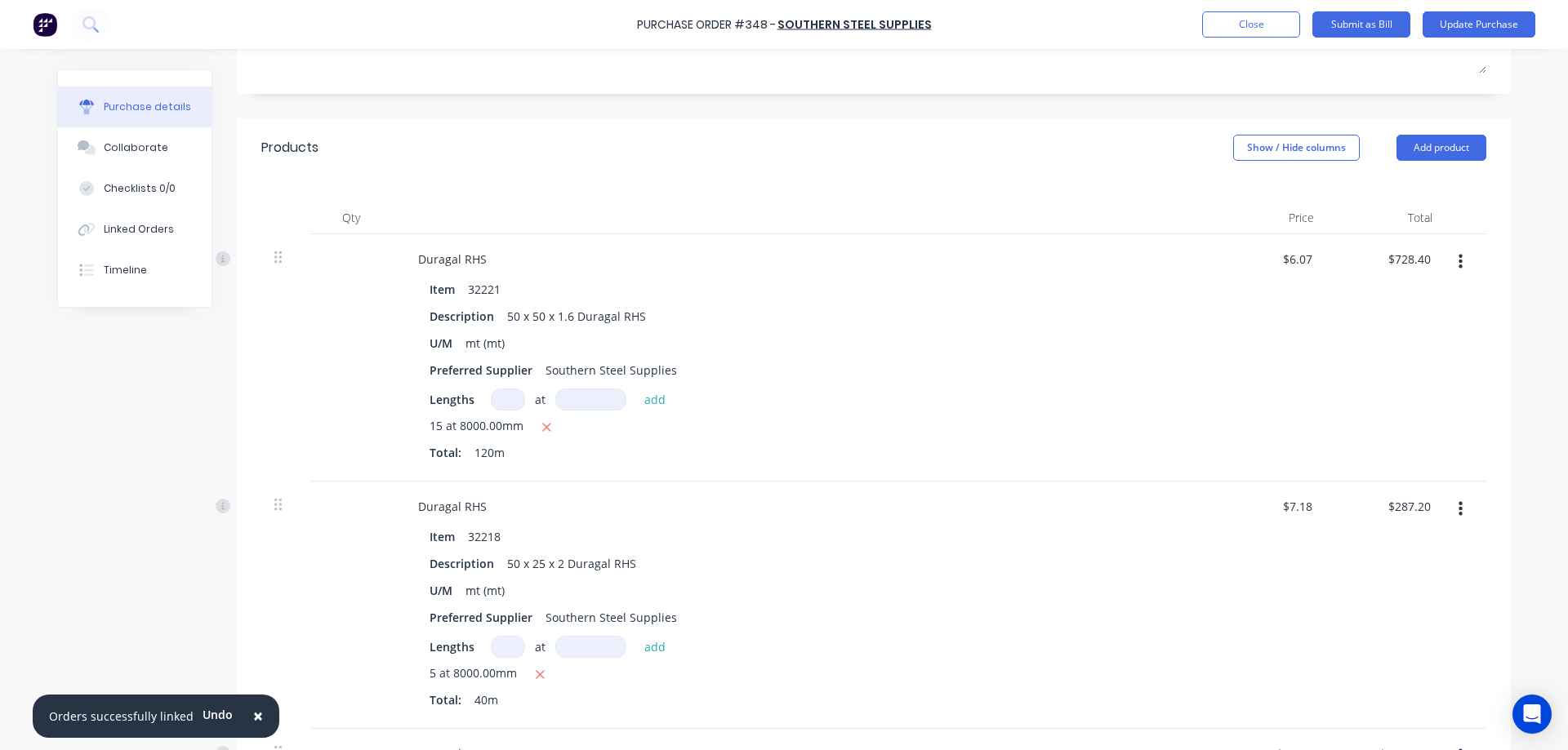
scroll to position [0, 0]
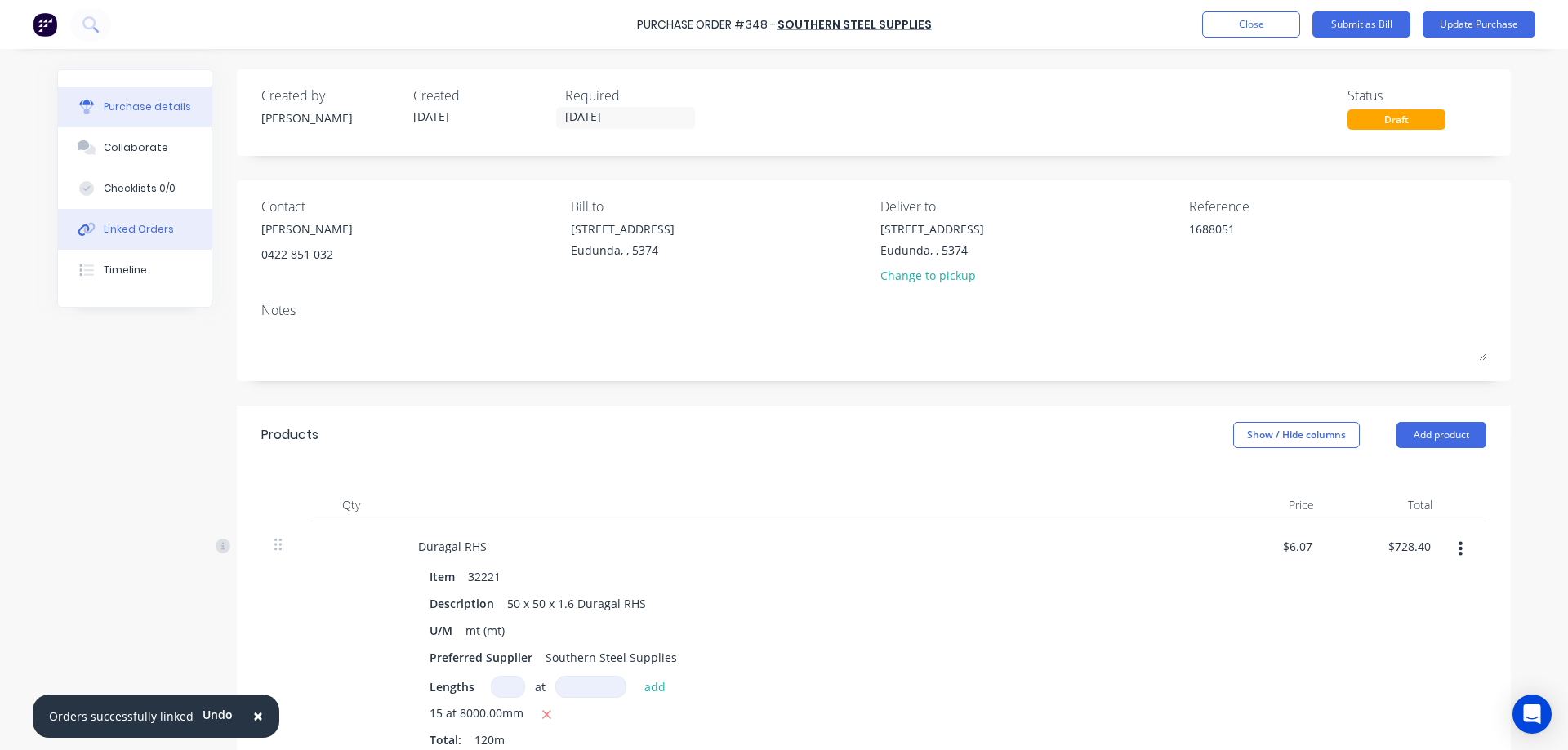
click at [175, 236] on button "Linked Orders" at bounding box center [135, 229] width 154 height 41
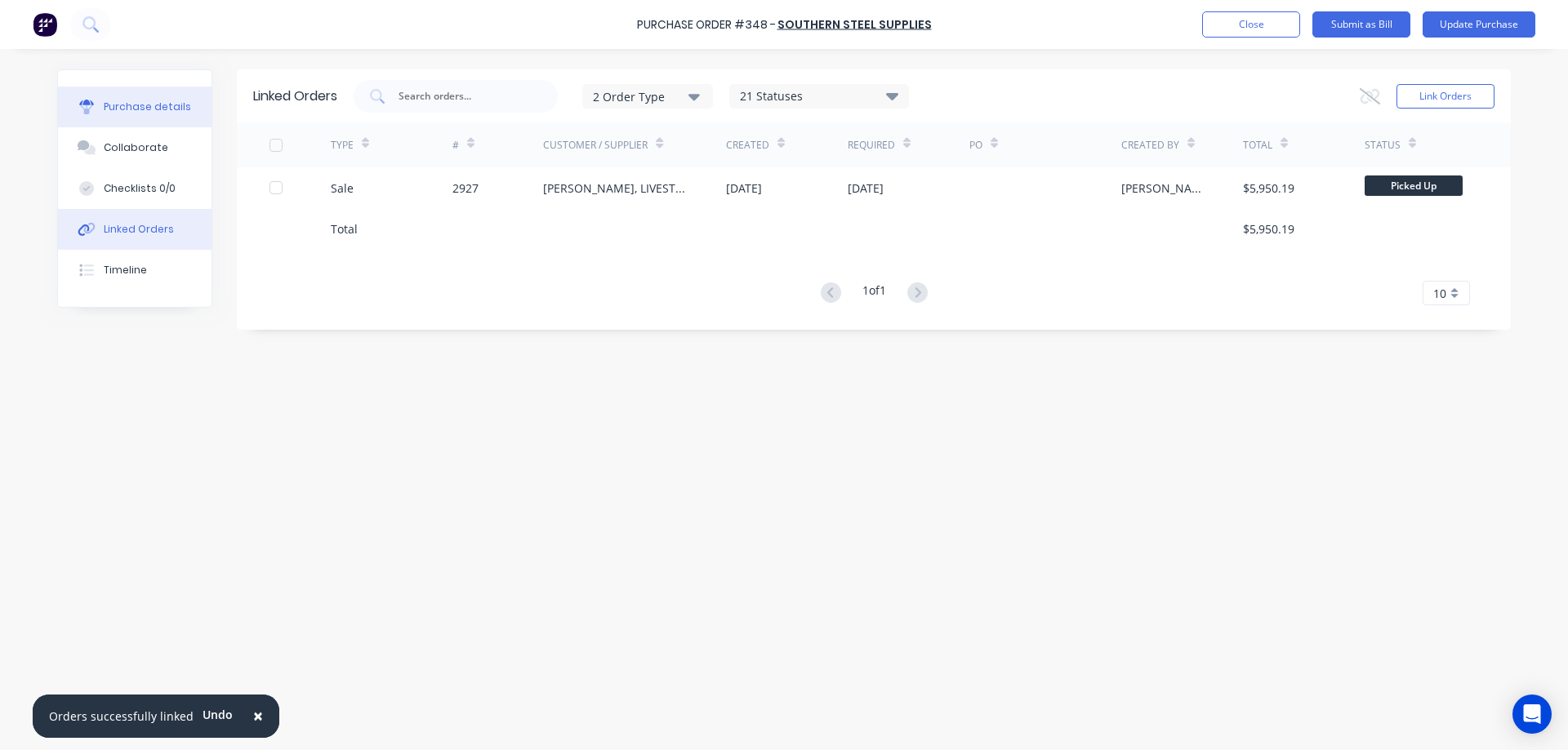
click at [164, 102] on div "Purchase details" at bounding box center [147, 107] width 88 height 15
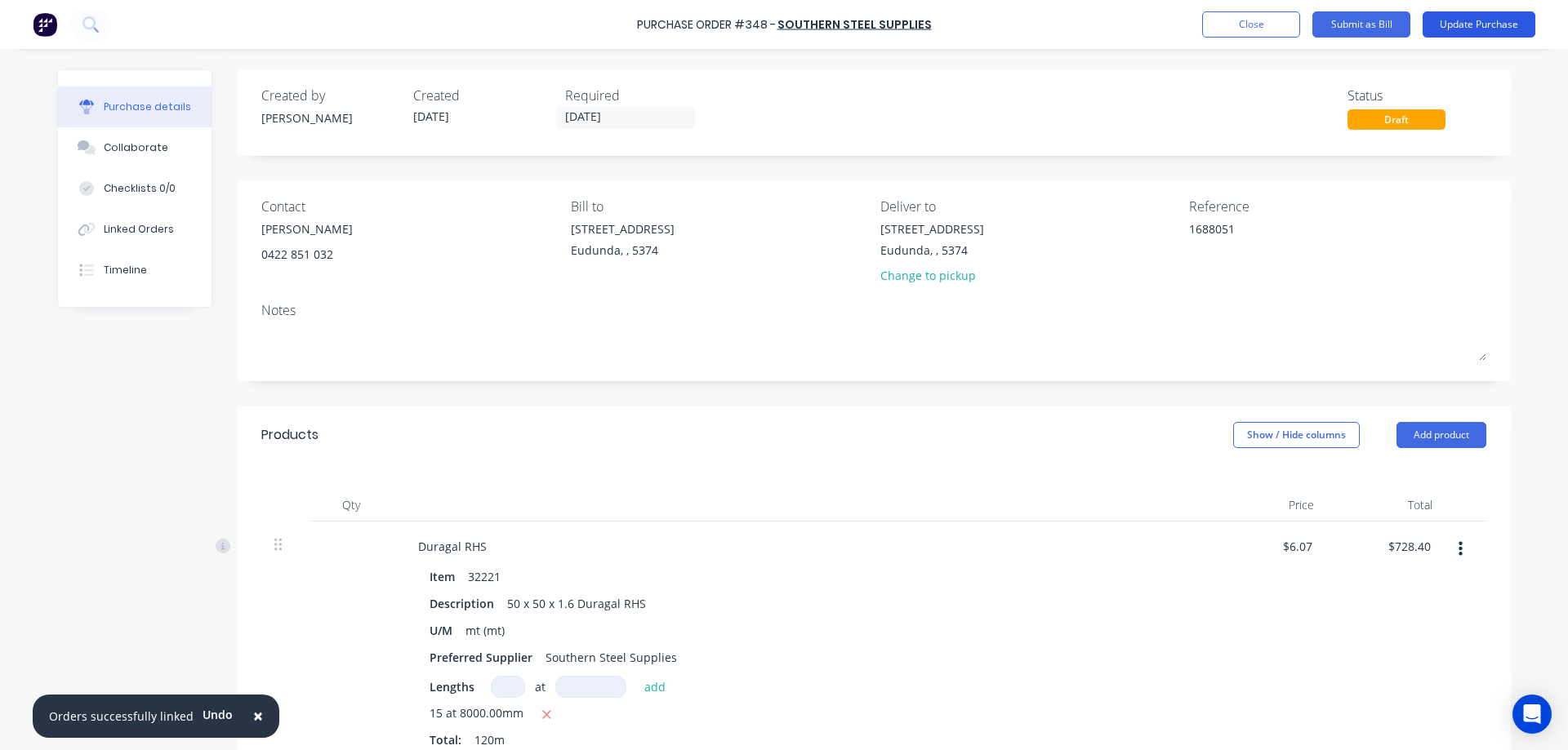
click at [1469, 21] on button "Update Purchase" at bounding box center [1479, 25] width 112 height 26
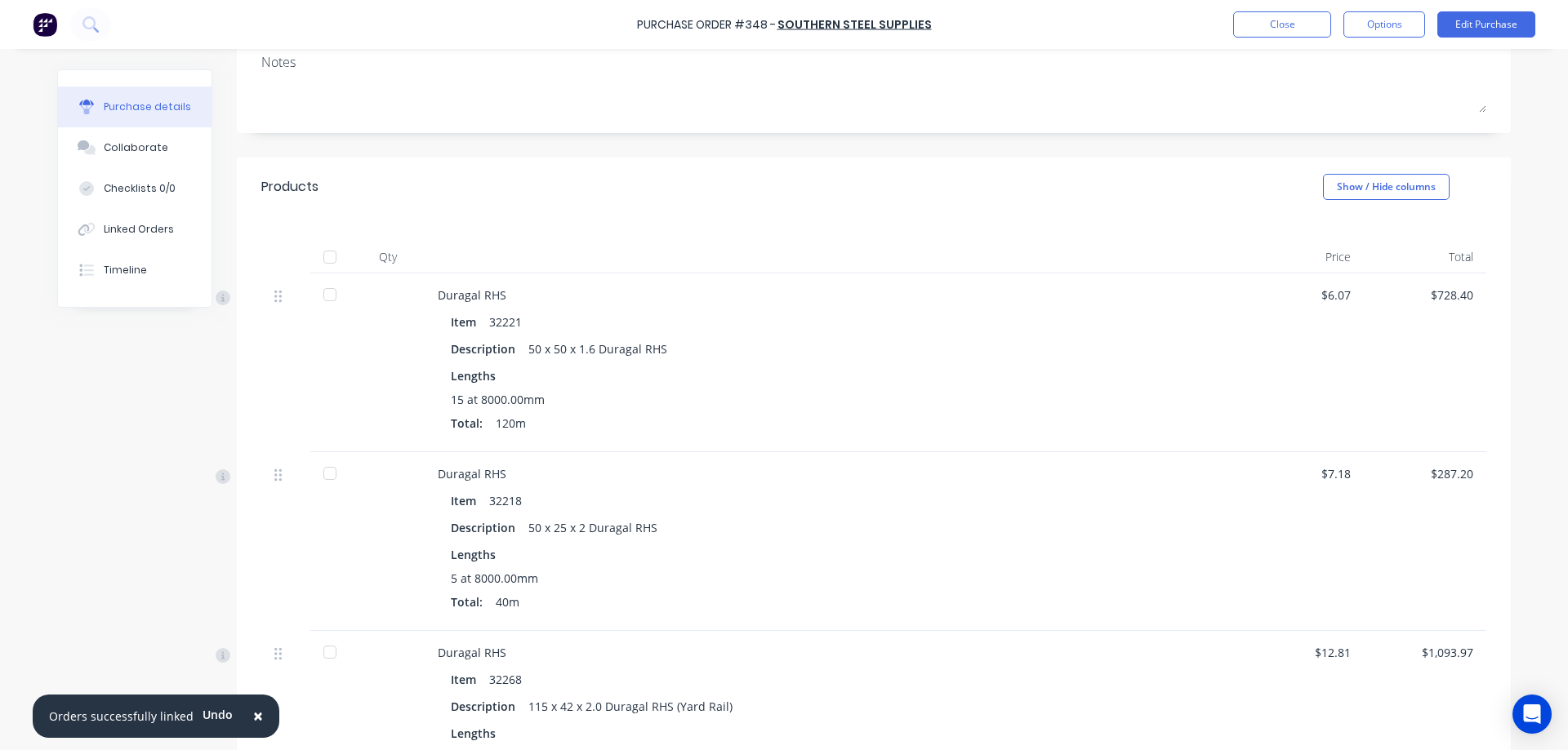
scroll to position [327, 0]
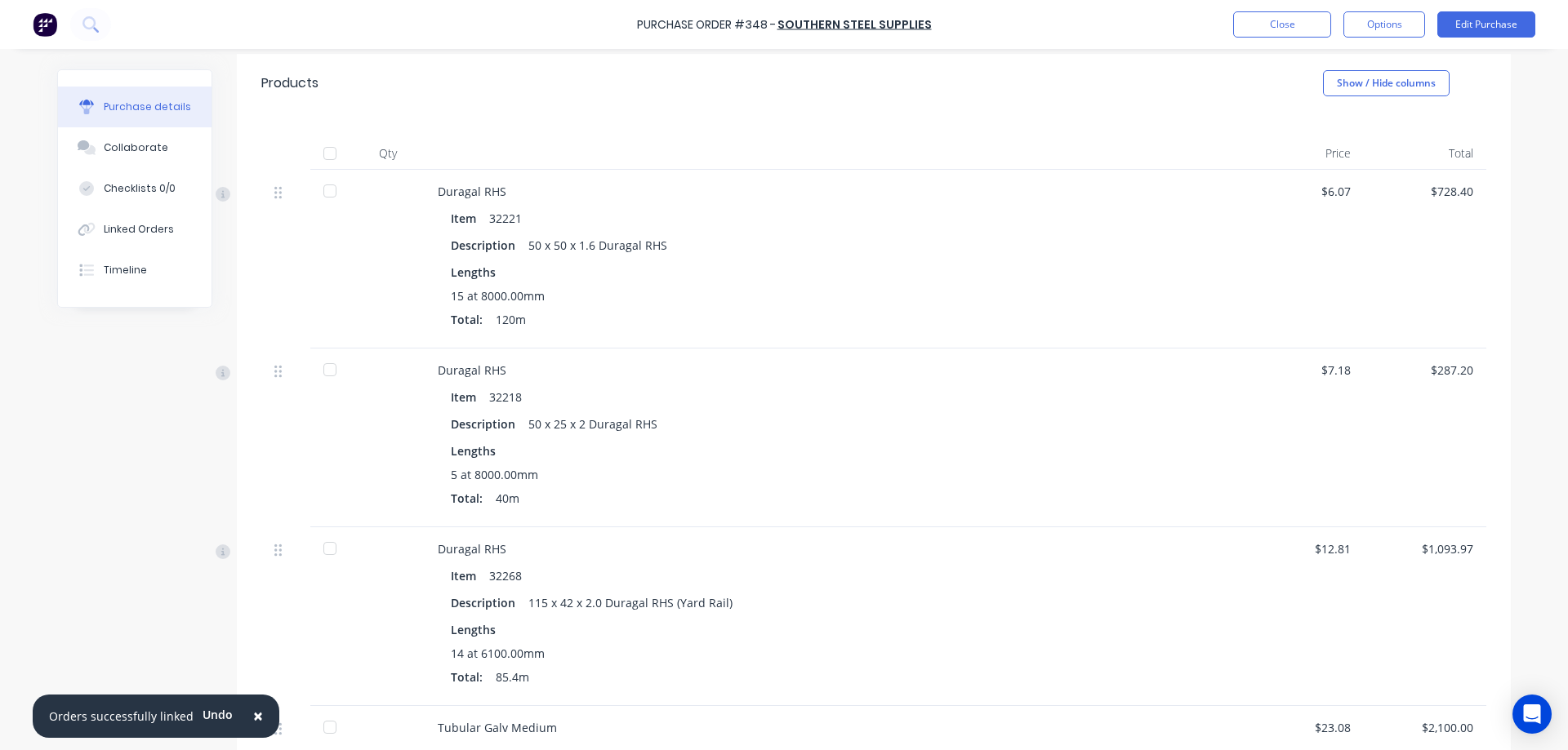
click at [327, 152] on div at bounding box center [329, 153] width 32 height 32
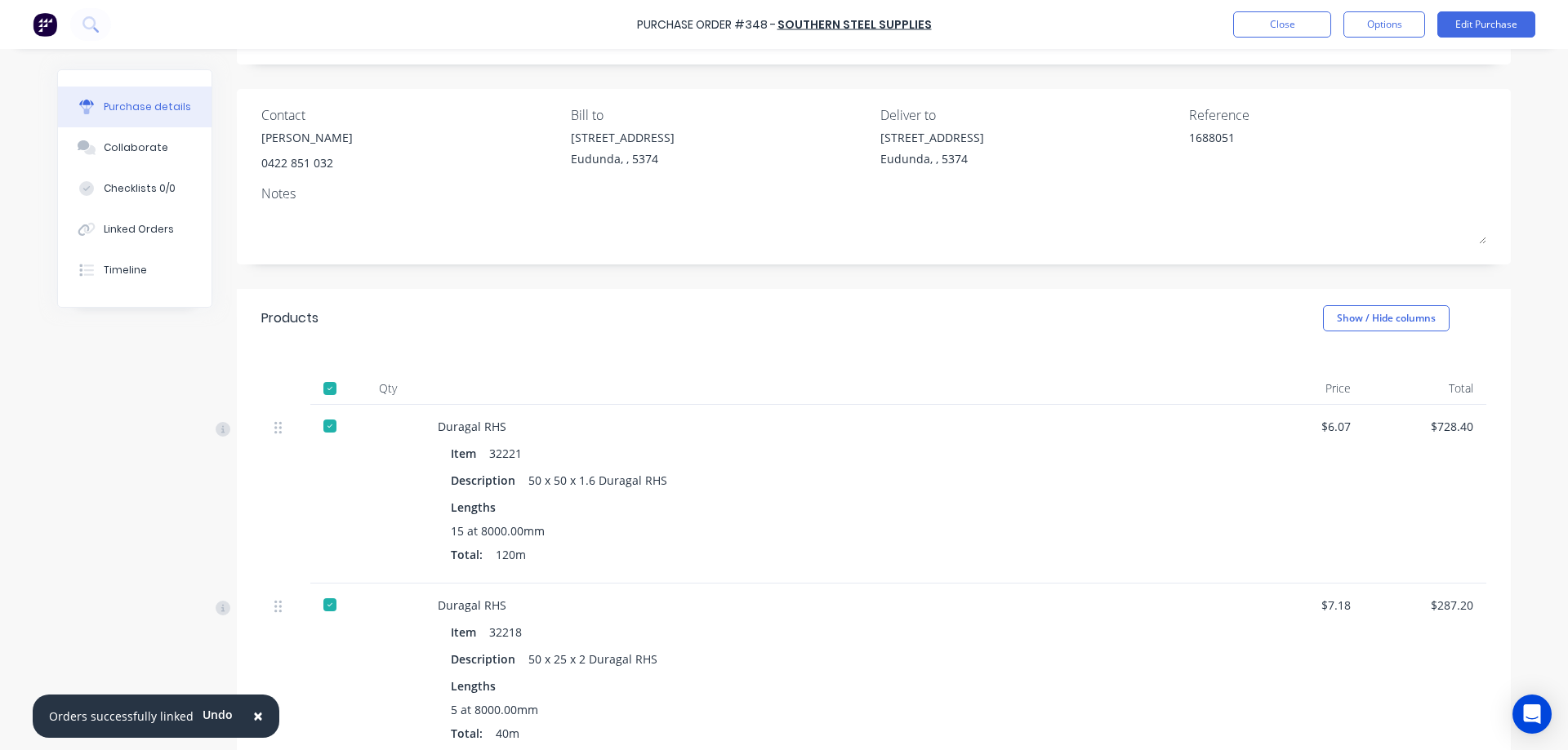
scroll to position [0, 0]
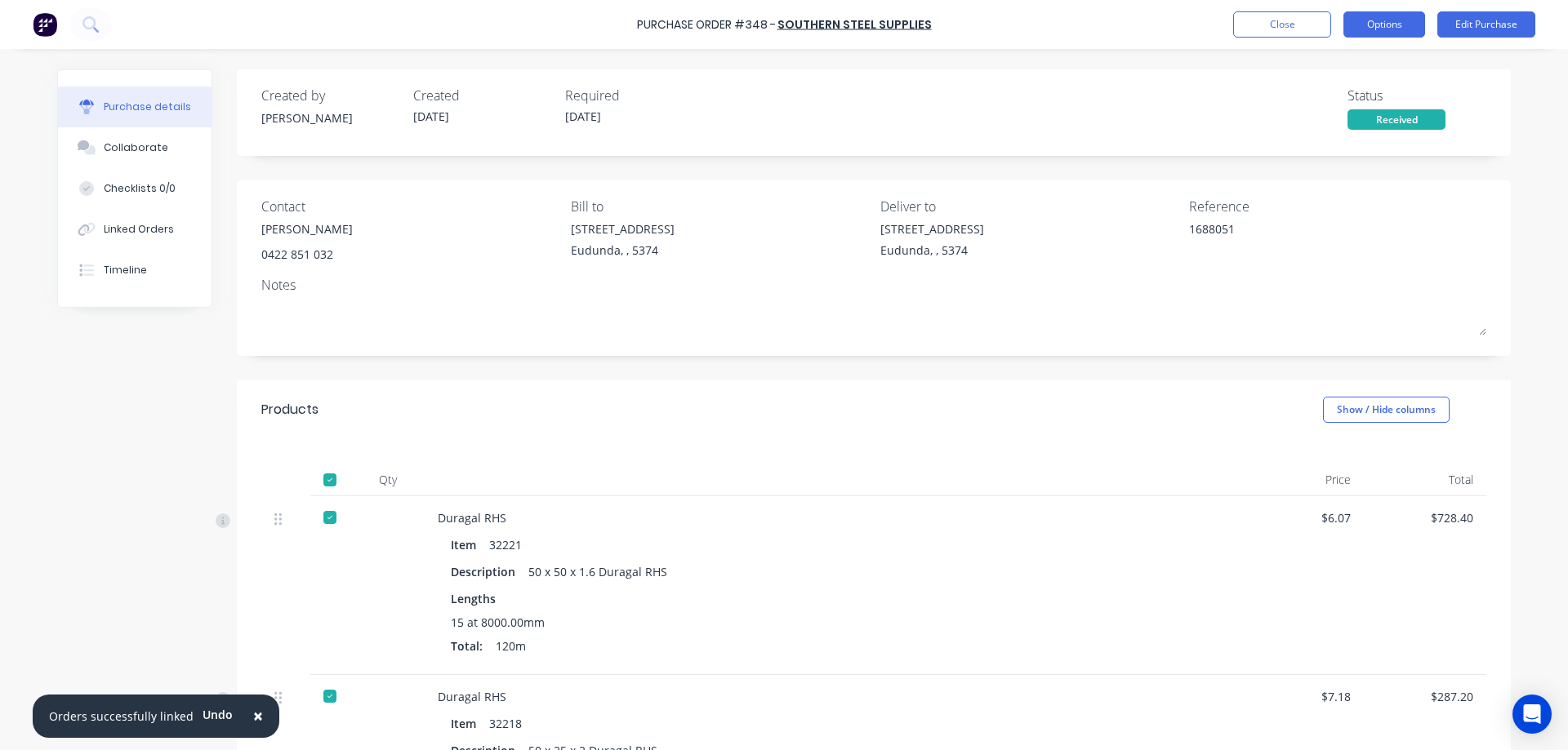
click at [1373, 21] on button "Options" at bounding box center [1384, 25] width 82 height 26
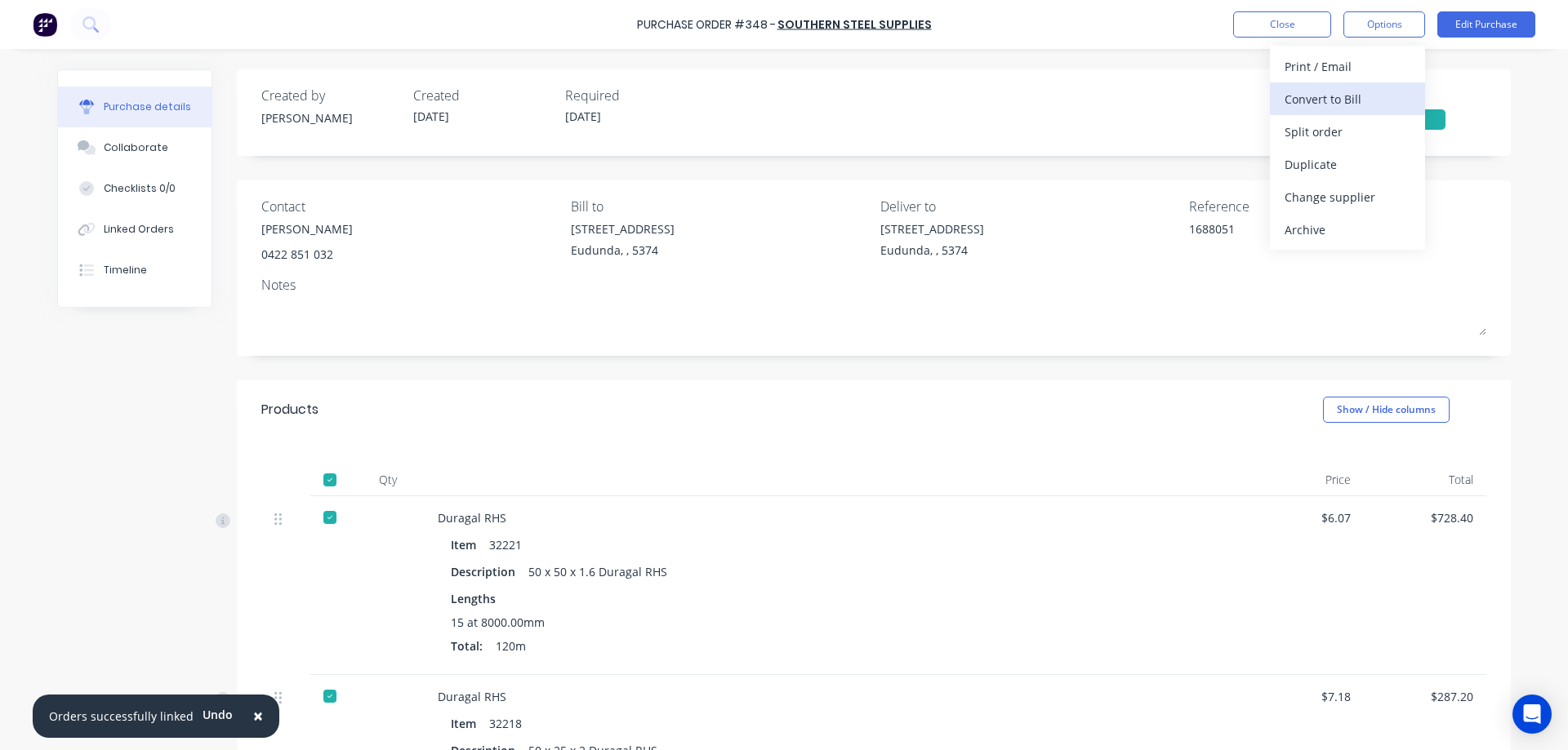
click at [1331, 110] on div "Convert to Bill" at bounding box center [1347, 99] width 126 height 24
type textarea "x"
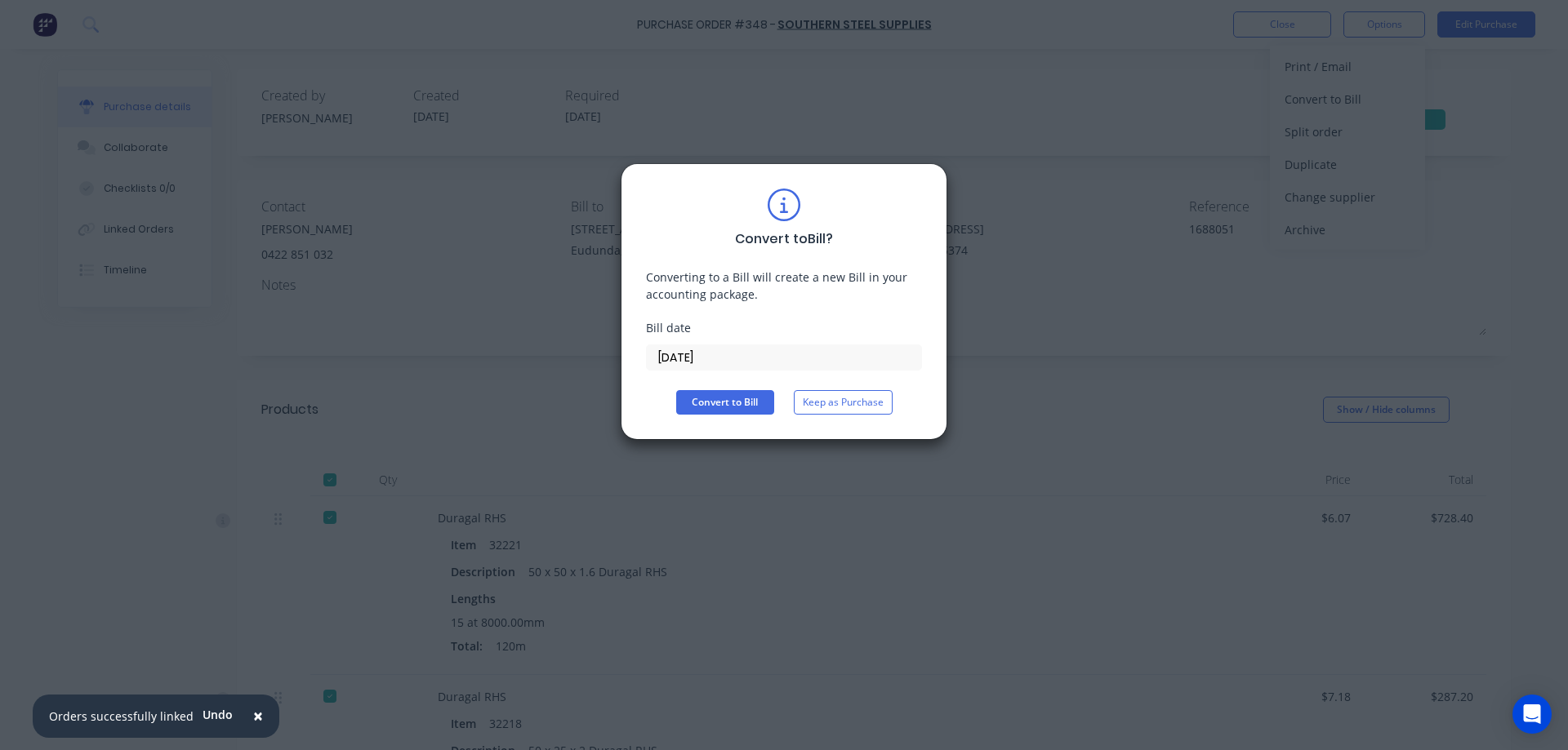
click at [721, 351] on input "08/10/25" at bounding box center [784, 358] width 275 height 25
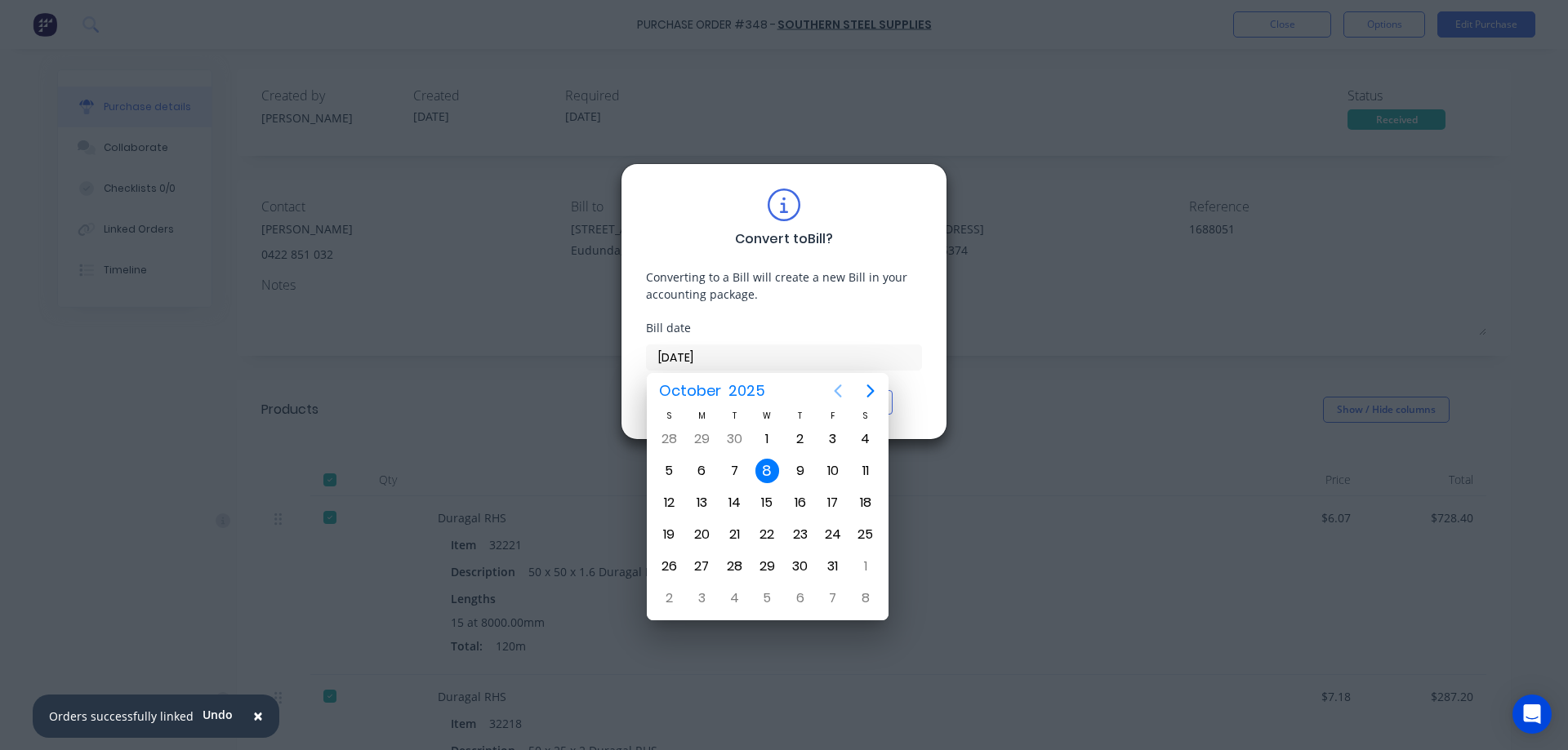
click at [839, 394] on icon "Previous page" at bounding box center [838, 391] width 7 height 13
click at [773, 467] on div "10" at bounding box center [767, 471] width 25 height 25
type input "10/09/25"
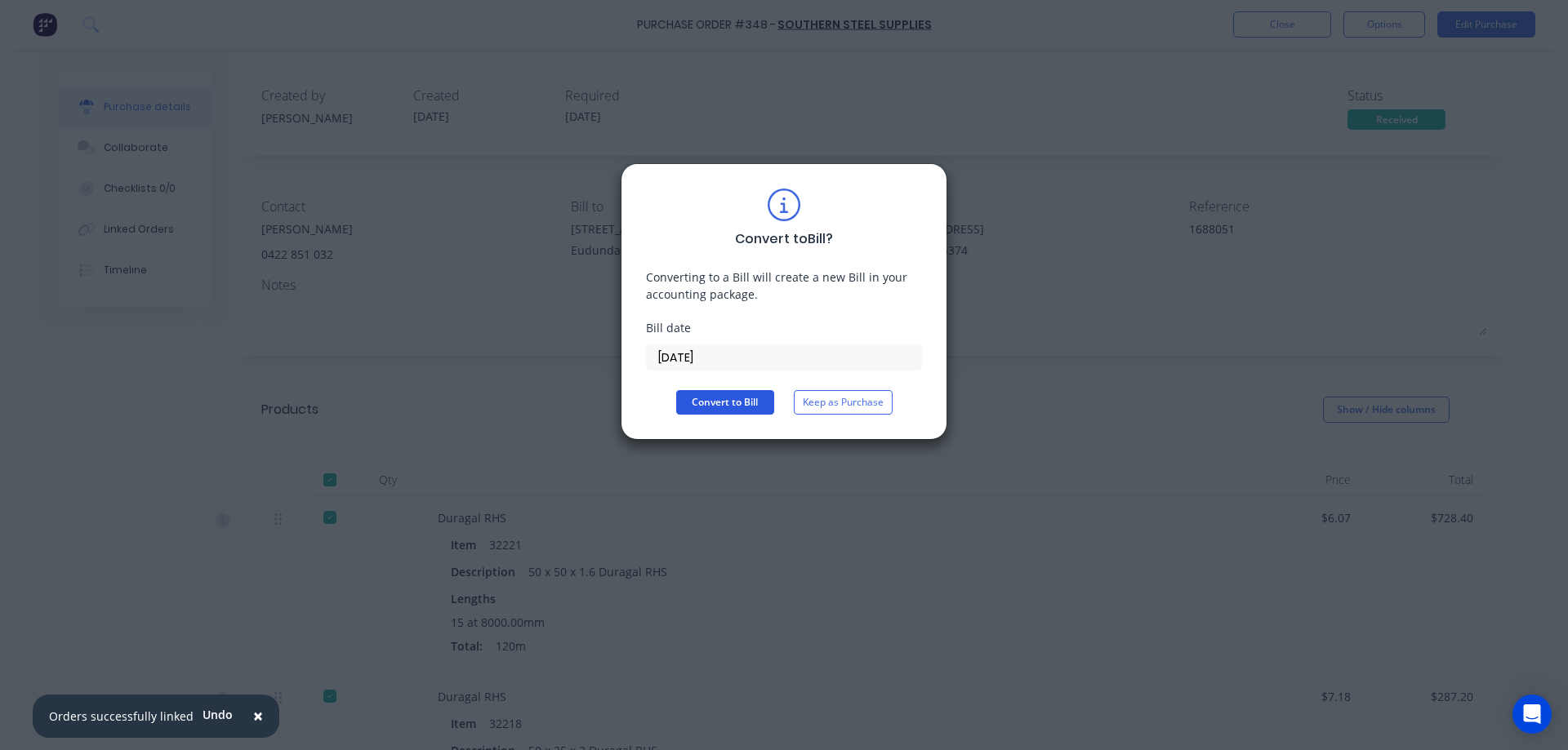
click at [710, 404] on button "Convert to Bill" at bounding box center [725, 403] width 98 height 25
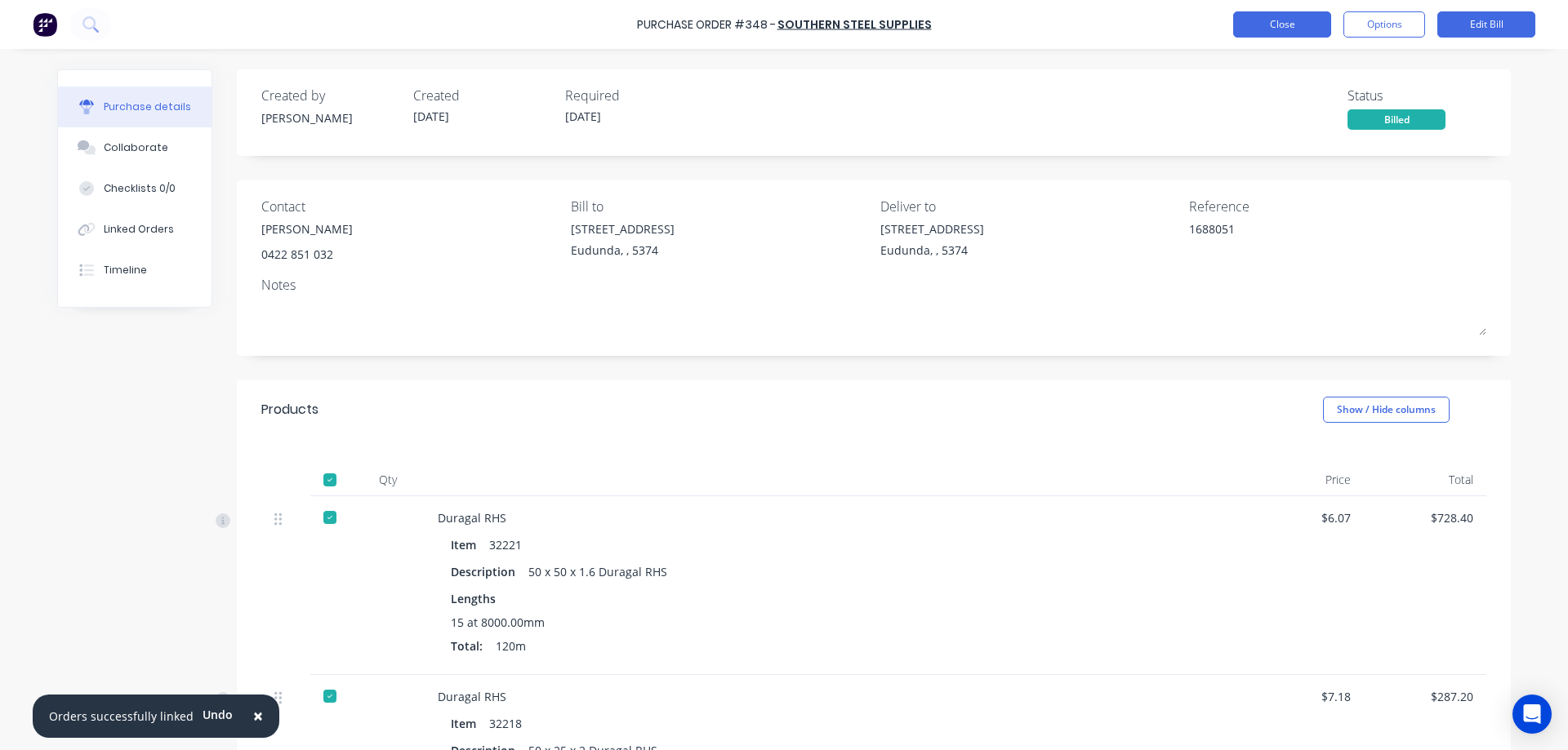
click at [1288, 30] on button "Close" at bounding box center [1282, 25] width 98 height 26
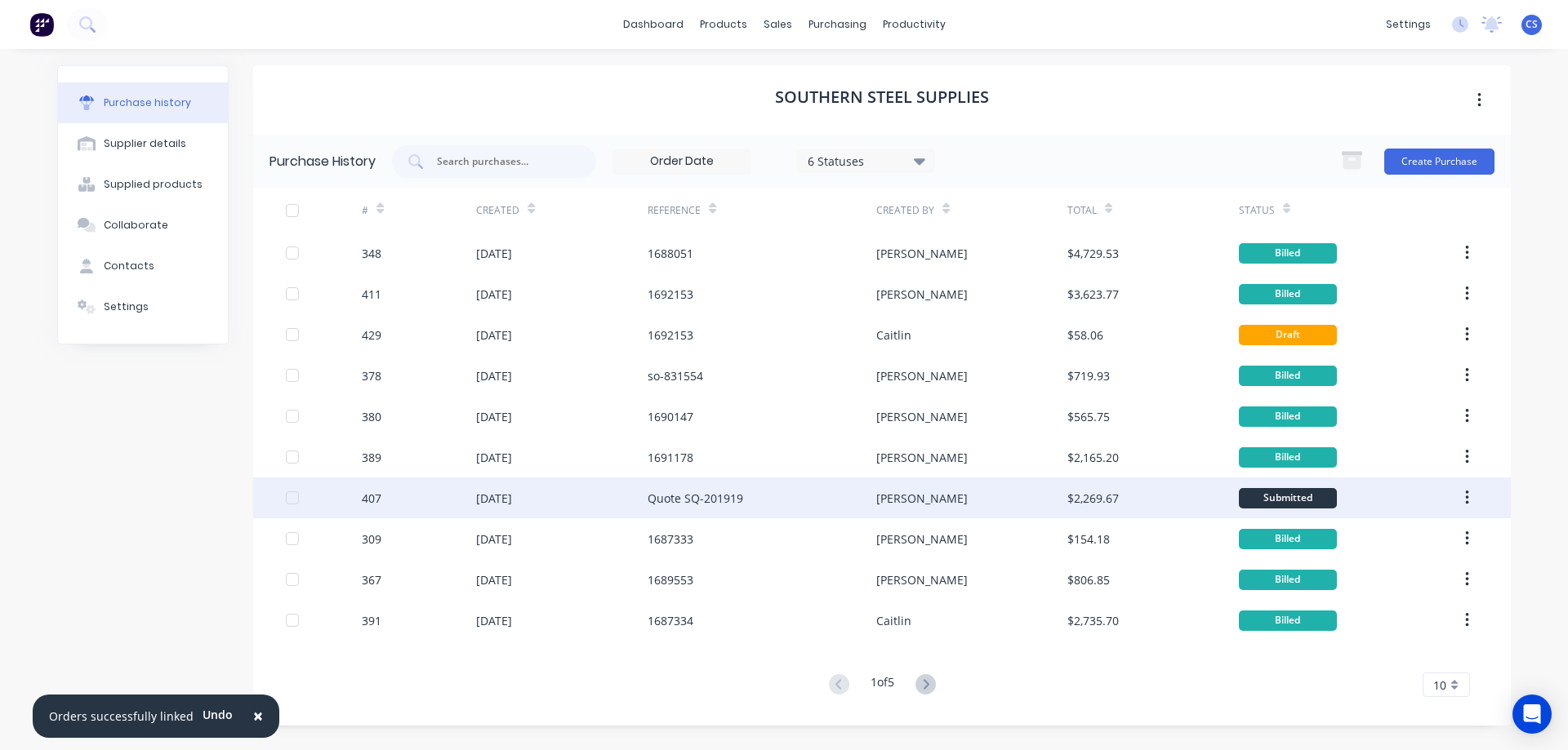
click at [779, 498] on div "Quote SQ-201919" at bounding box center [762, 498] width 228 height 41
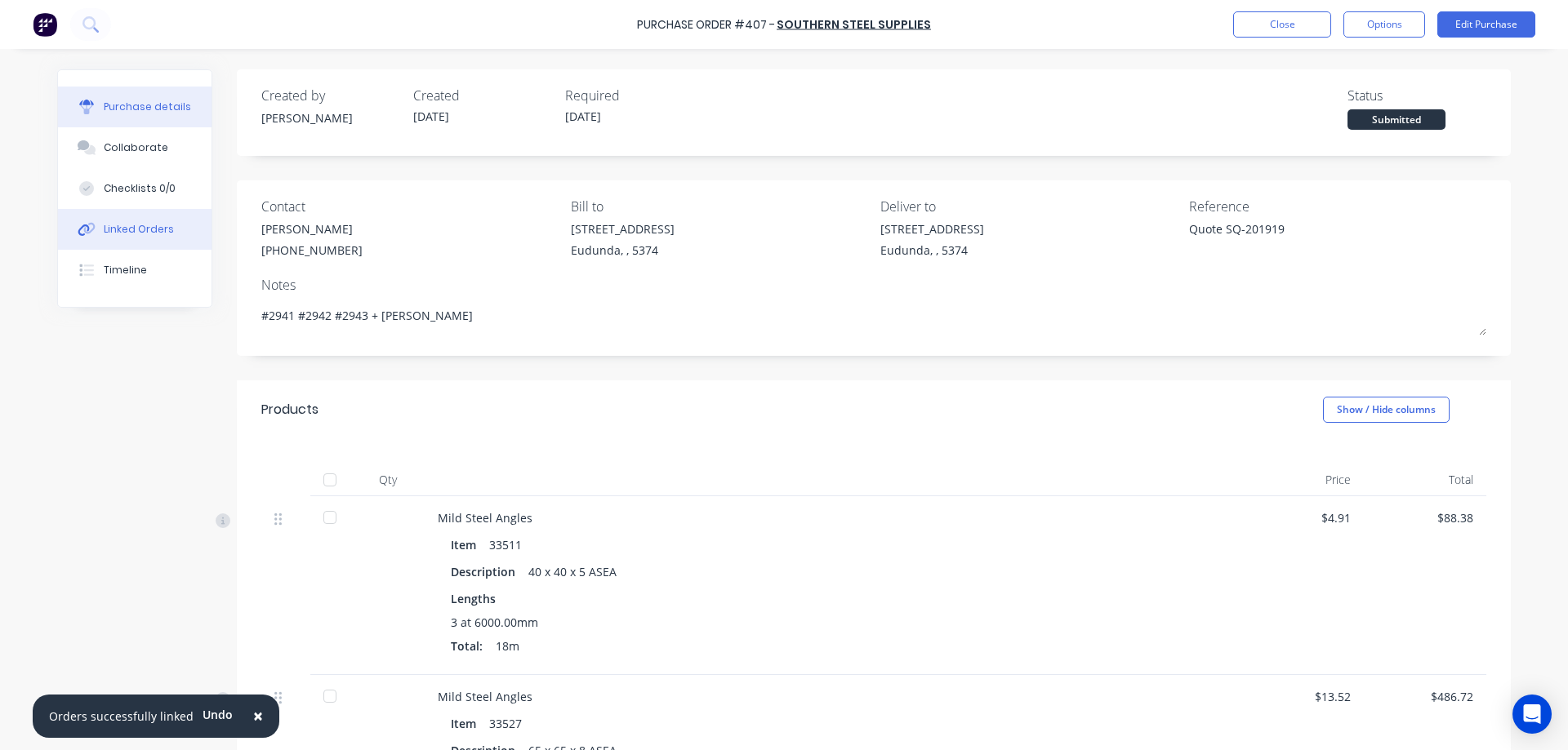
click at [135, 230] on div "Linked Orders" at bounding box center [138, 230] width 70 height 15
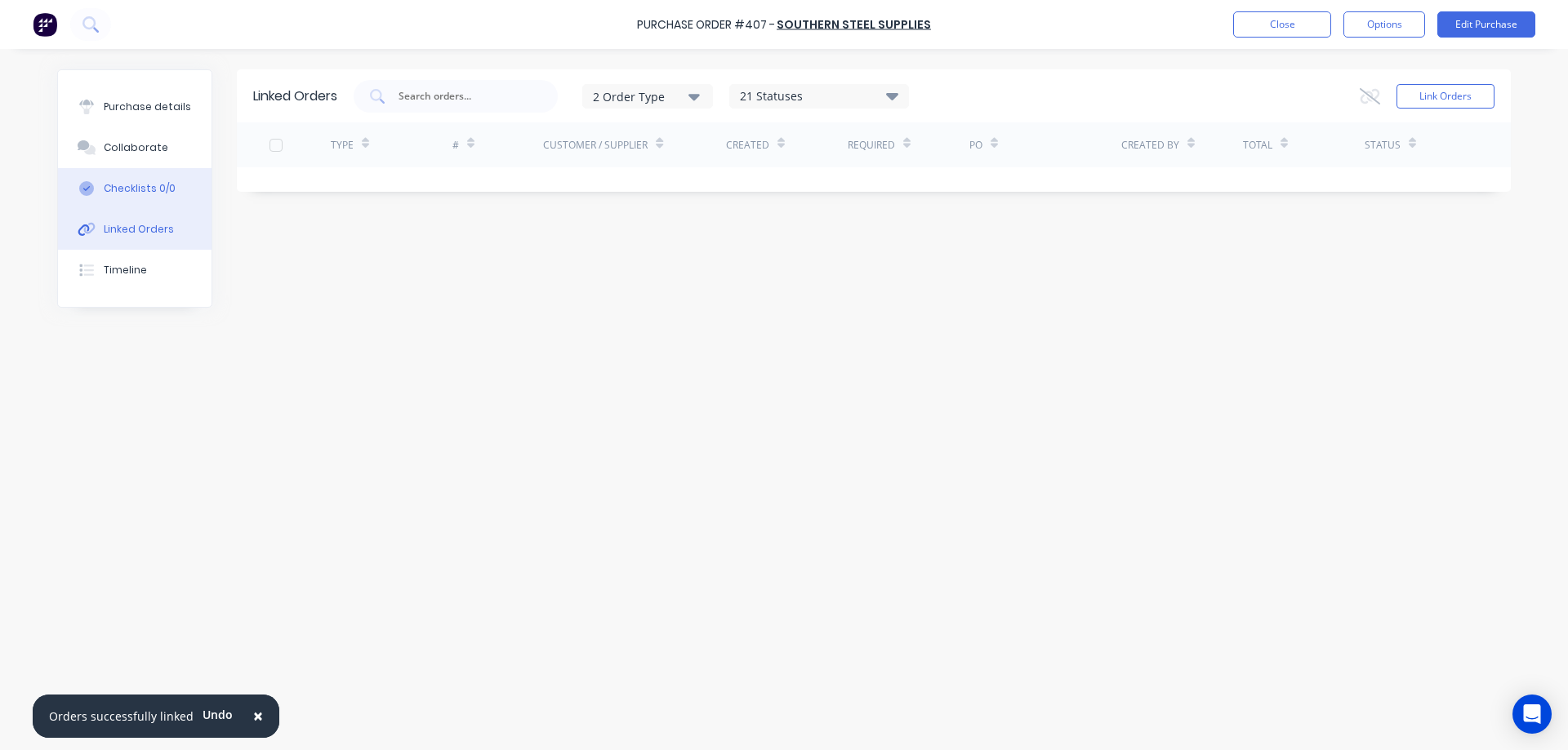
click at [103, 108] on div "Purchase details" at bounding box center [147, 107] width 88 height 15
type textarea "x"
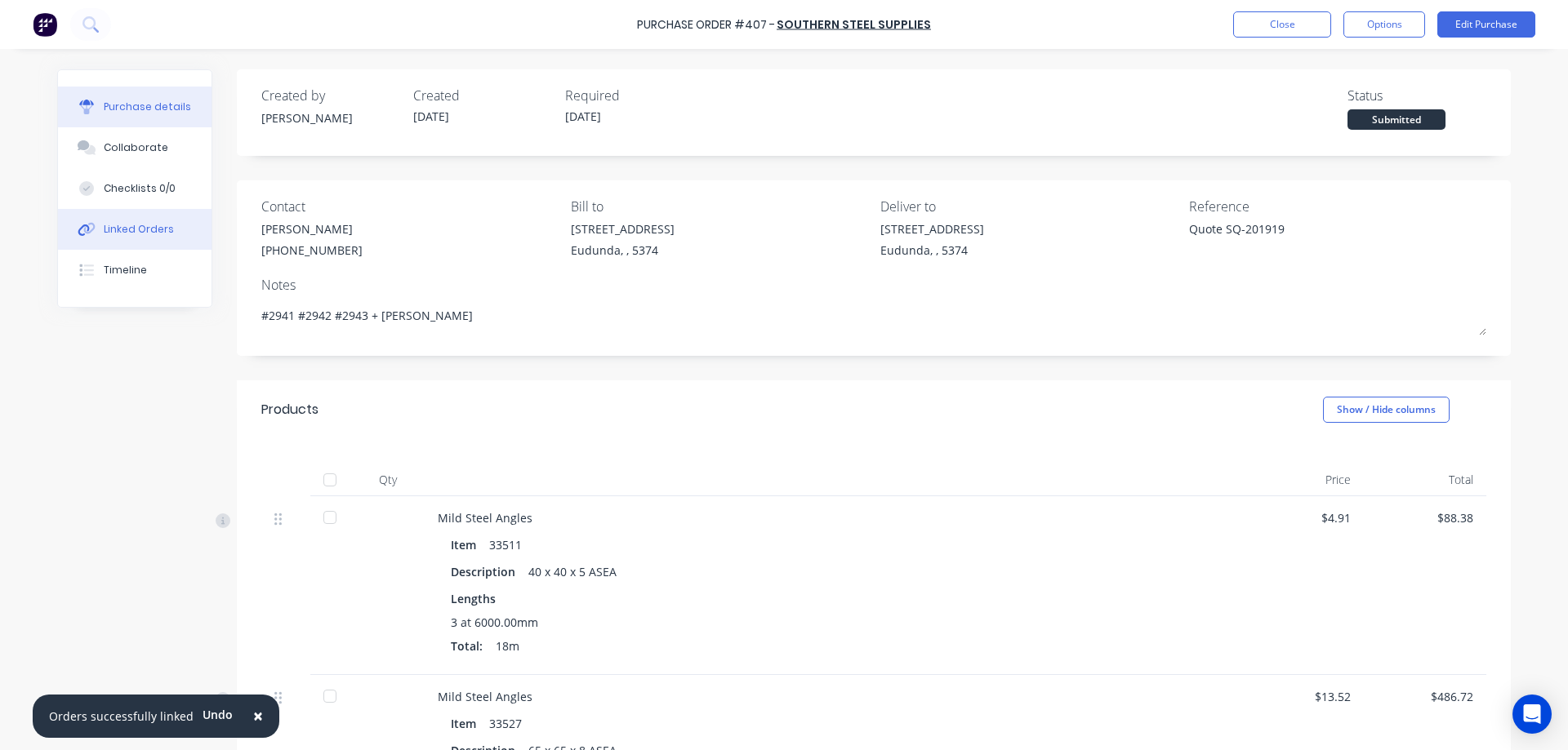
click at [141, 243] on button "Linked Orders" at bounding box center [135, 229] width 154 height 41
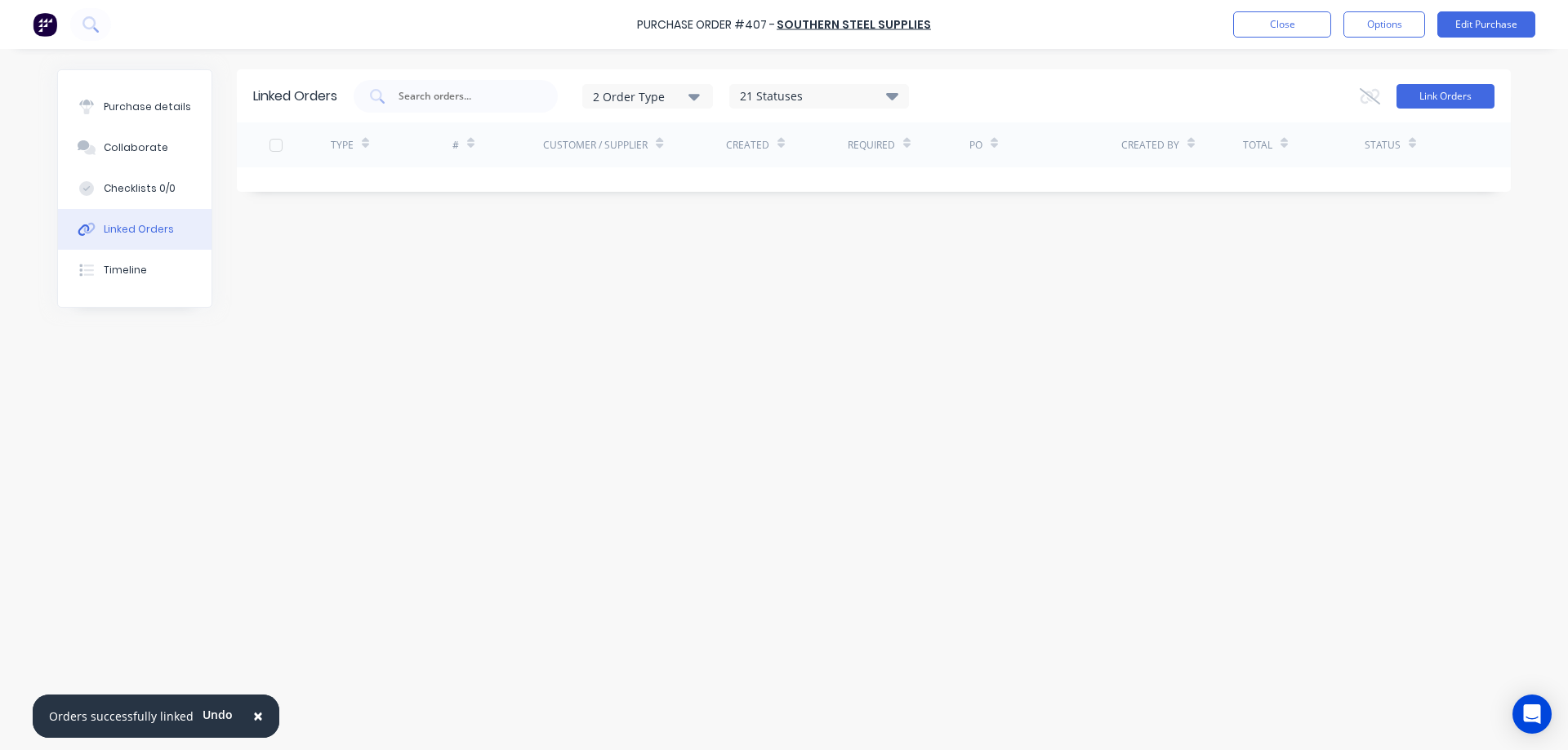
click at [1465, 104] on button "Link Orders" at bounding box center [1445, 97] width 98 height 25
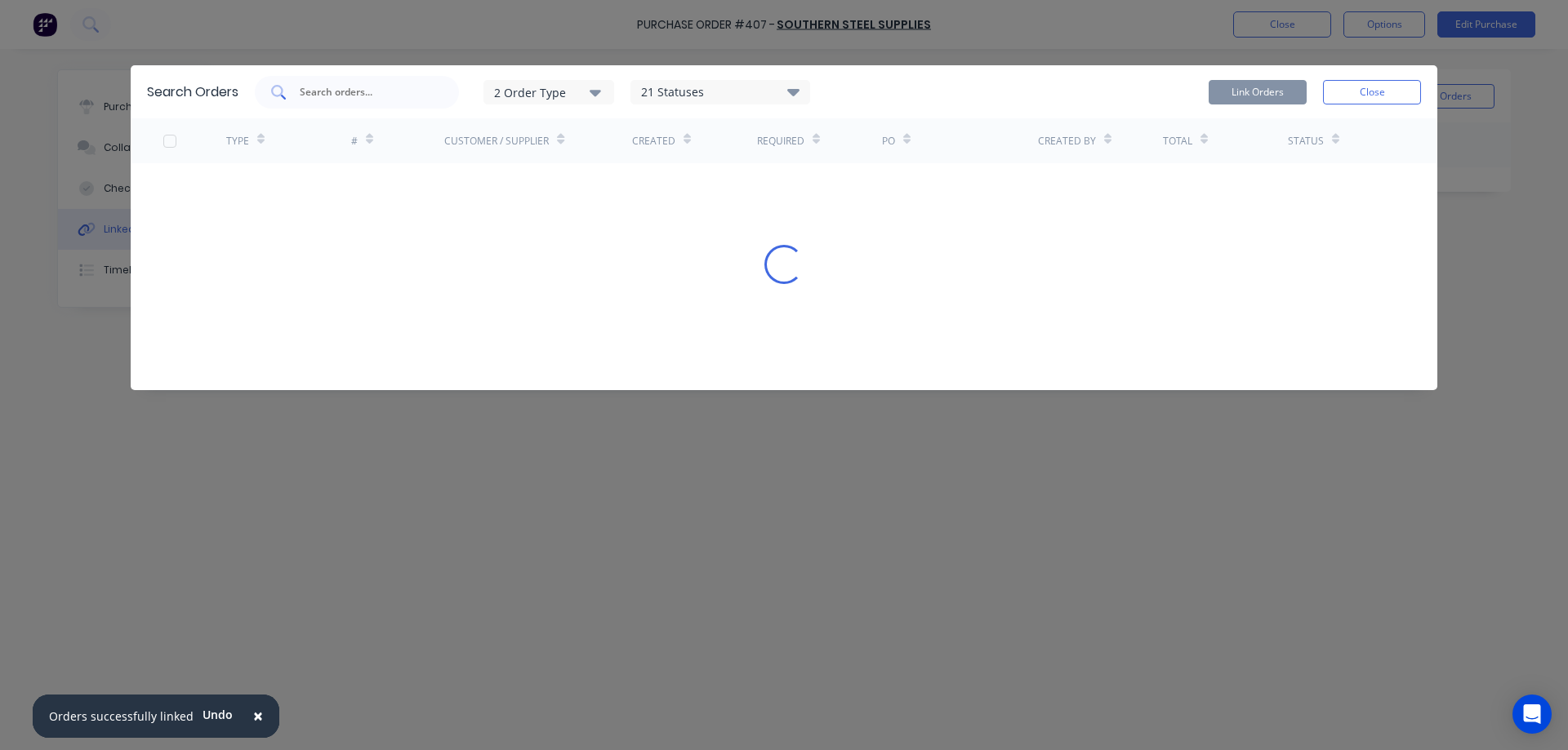
click at [382, 81] on div at bounding box center [356, 92] width 204 height 32
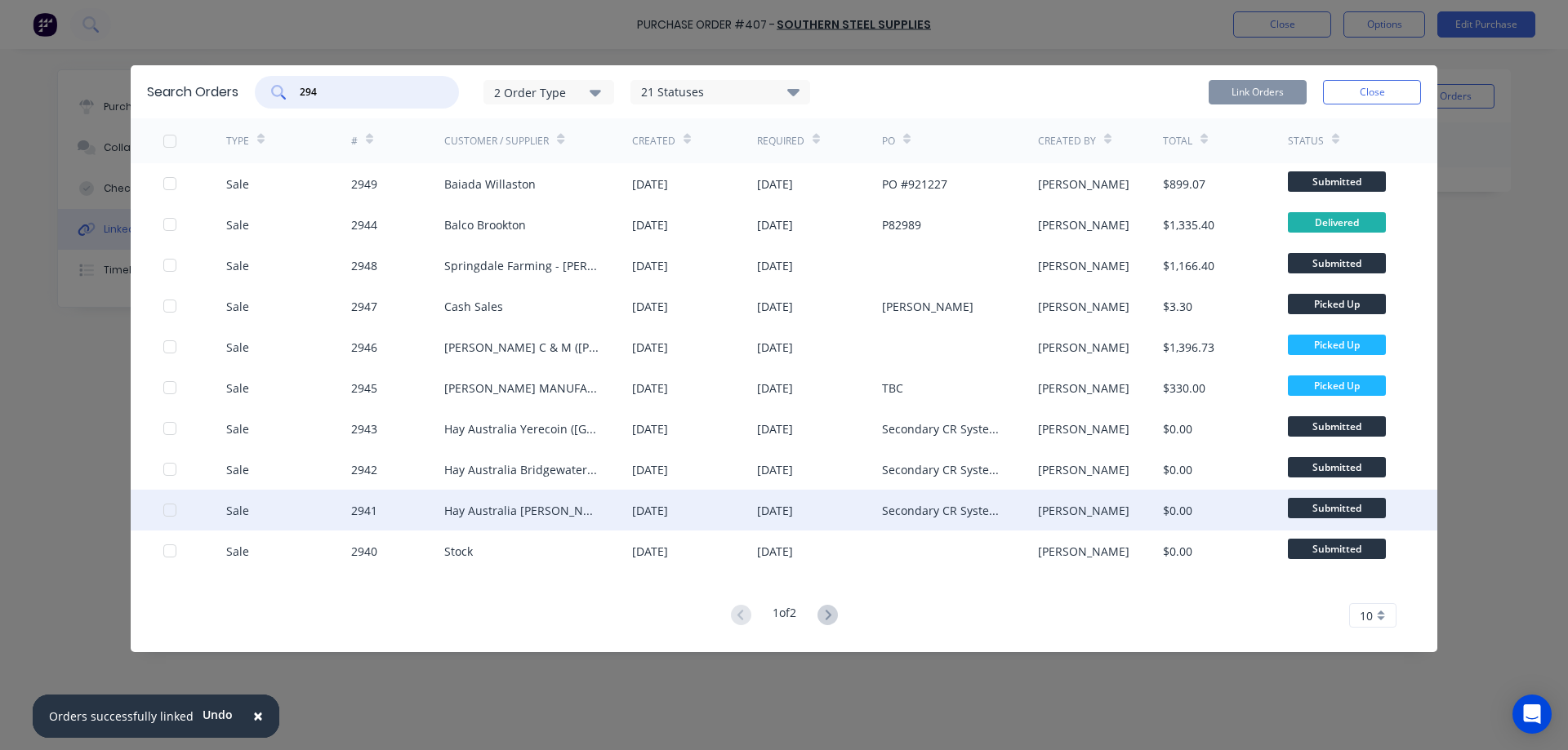
click at [165, 511] on div at bounding box center [170, 509] width 32 height 32
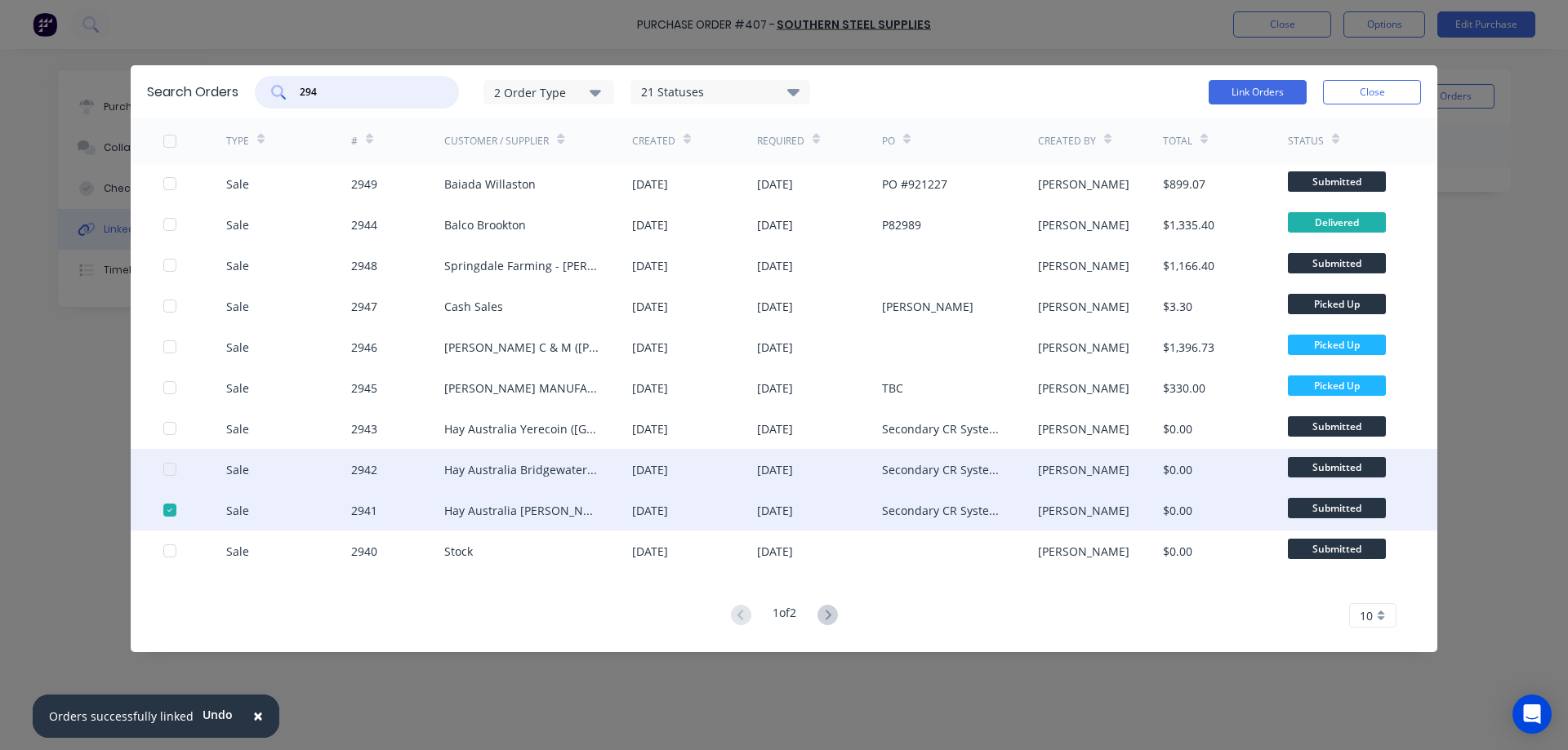
click at [168, 475] on div at bounding box center [170, 469] width 32 height 32
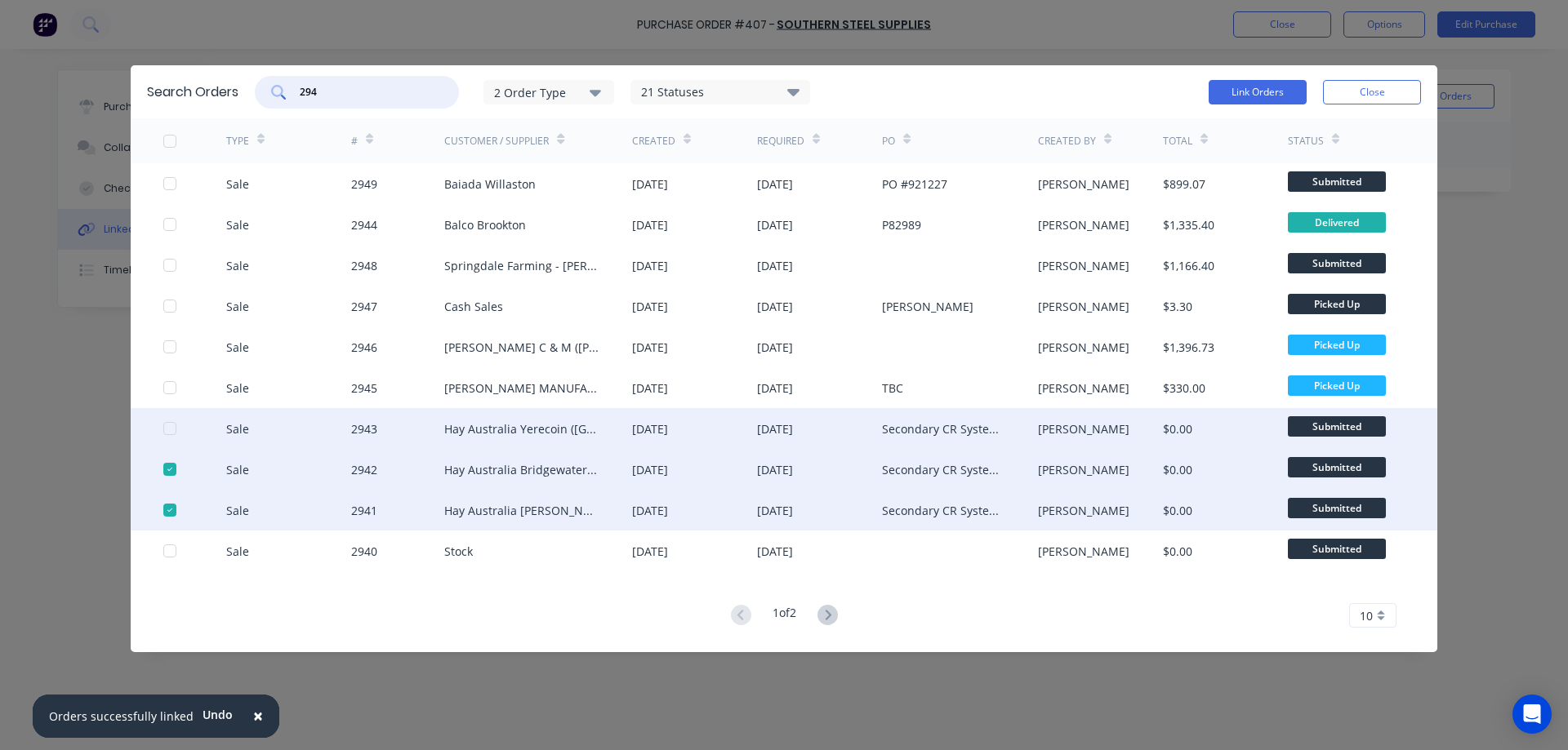
click at [174, 424] on div at bounding box center [170, 428] width 32 height 32
click at [1268, 94] on button "Link Orders" at bounding box center [1257, 93] width 98 height 25
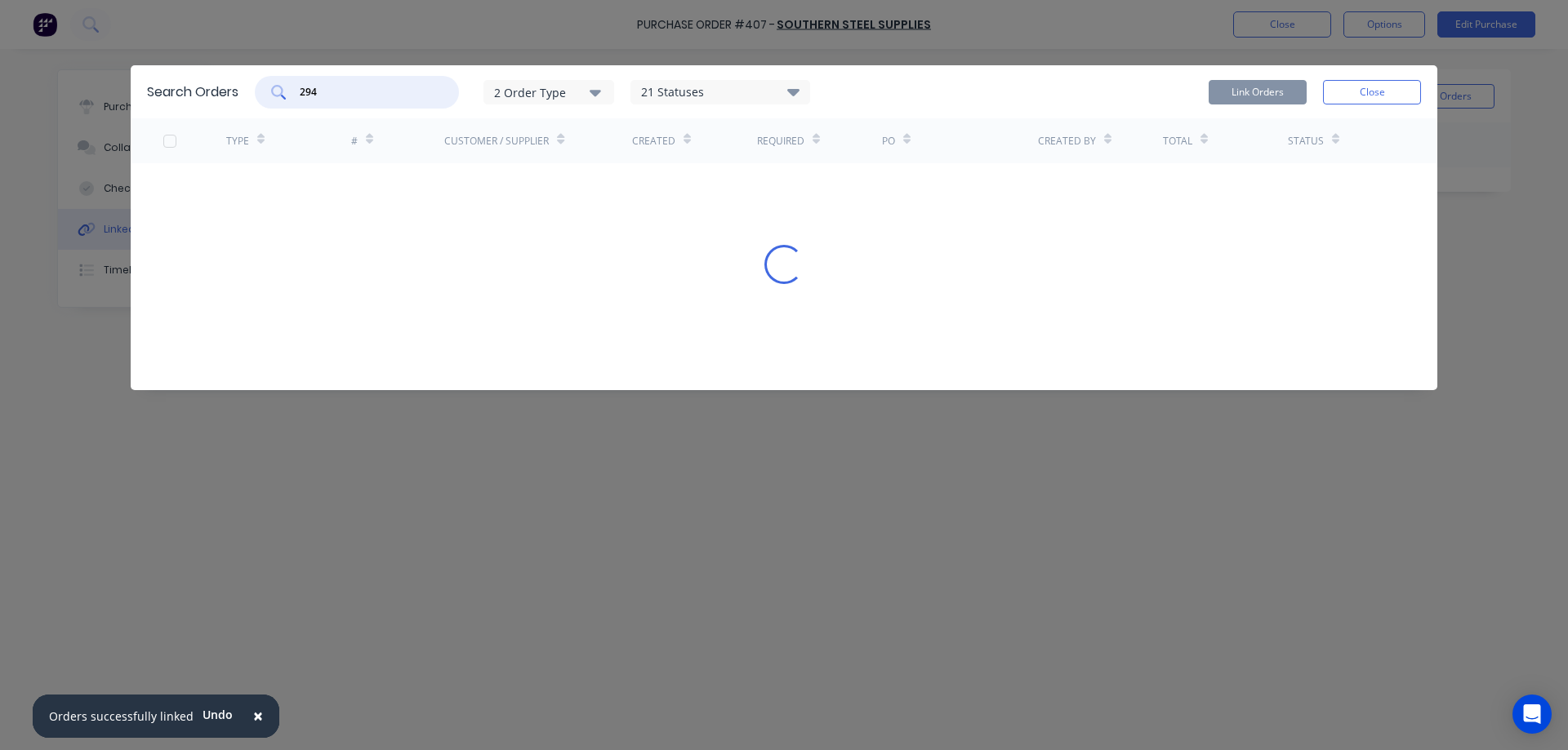
drag, startPoint x: 349, startPoint y: 88, endPoint x: 301, endPoint y: 93, distance: 48.3
click at [301, 93] on input "294" at bounding box center [366, 93] width 136 height 17
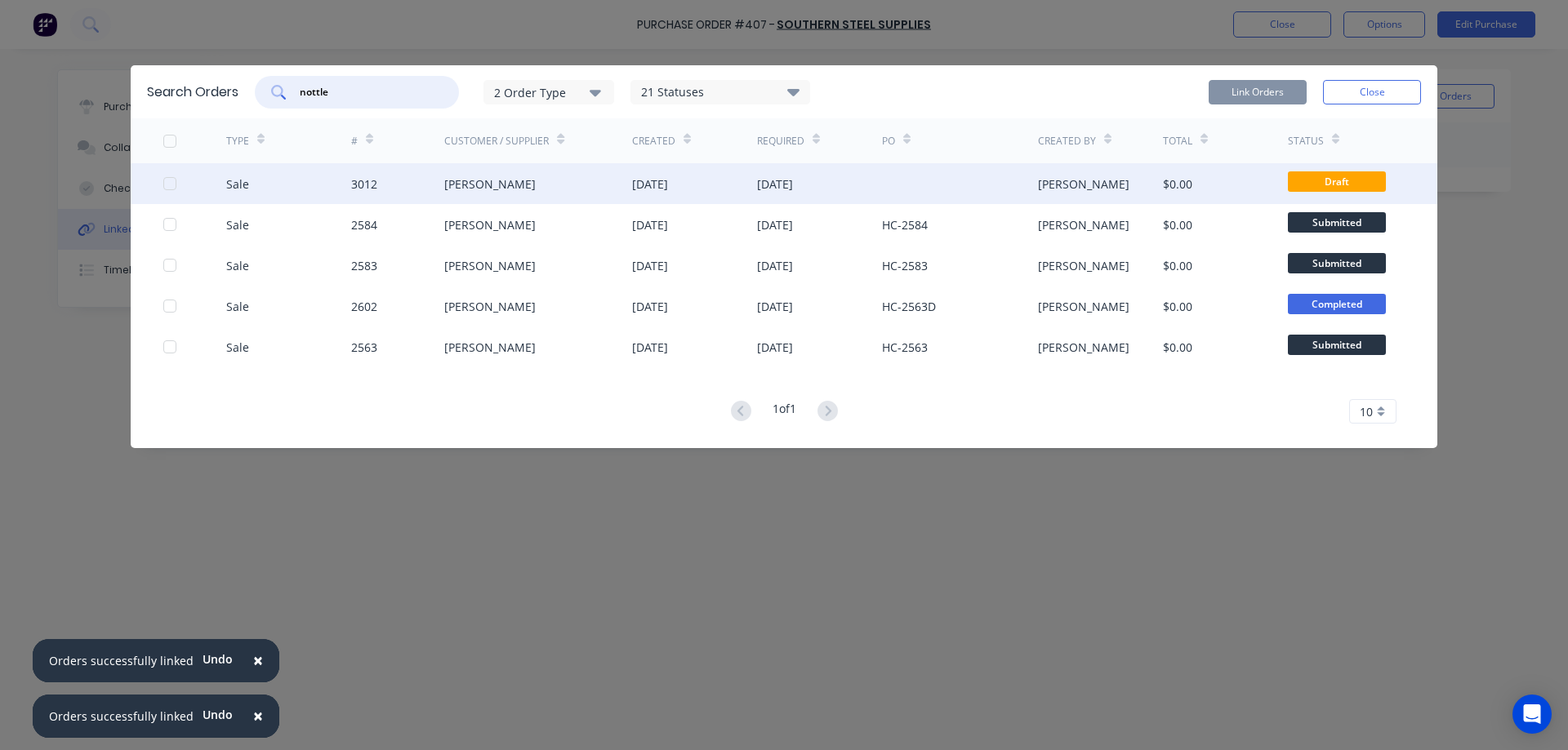
click at [164, 185] on div at bounding box center [170, 183] width 32 height 32
type input "nottle"
click at [1267, 87] on button "Link Orders" at bounding box center [1257, 93] width 98 height 25
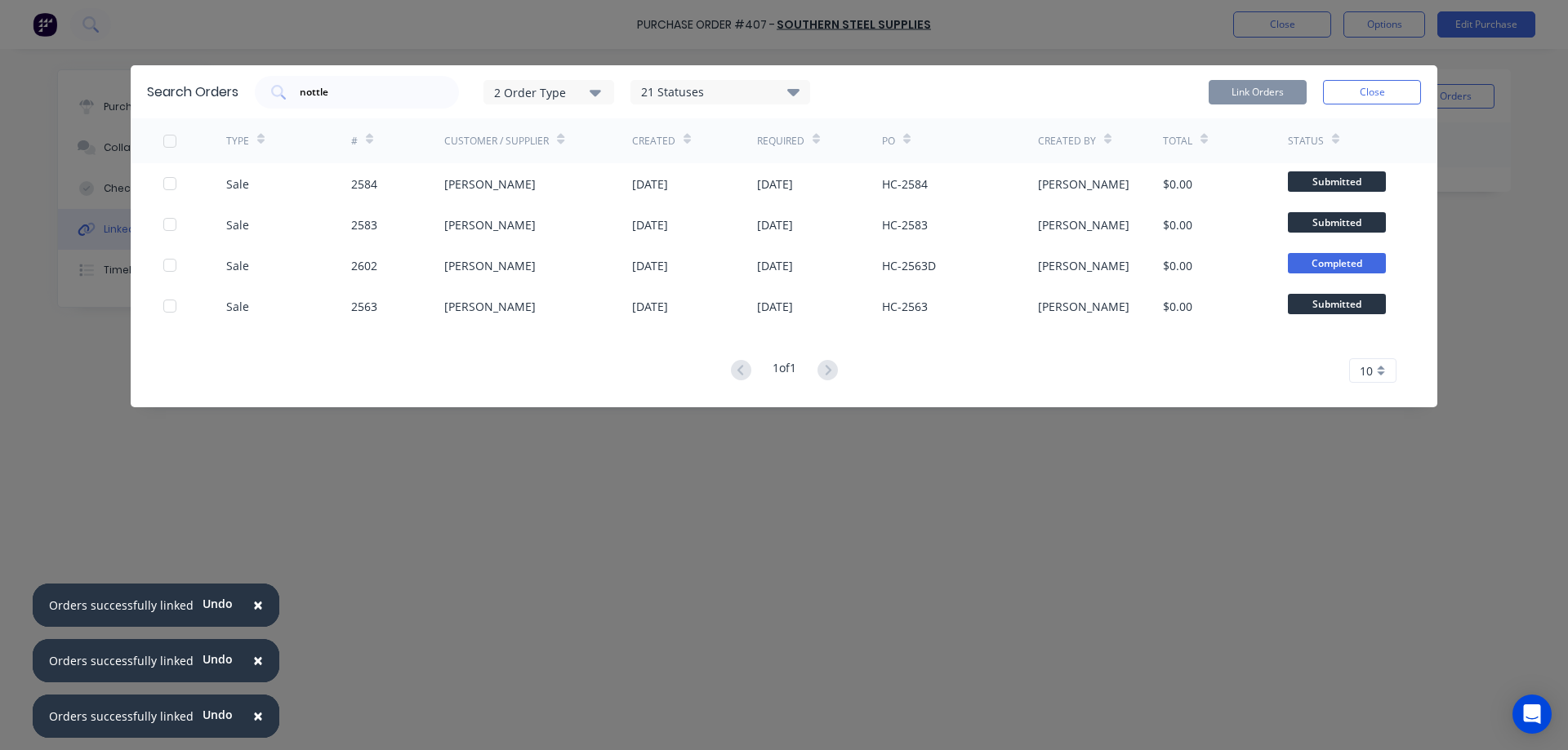
click at [1383, 91] on button "Close" at bounding box center [1372, 93] width 98 height 25
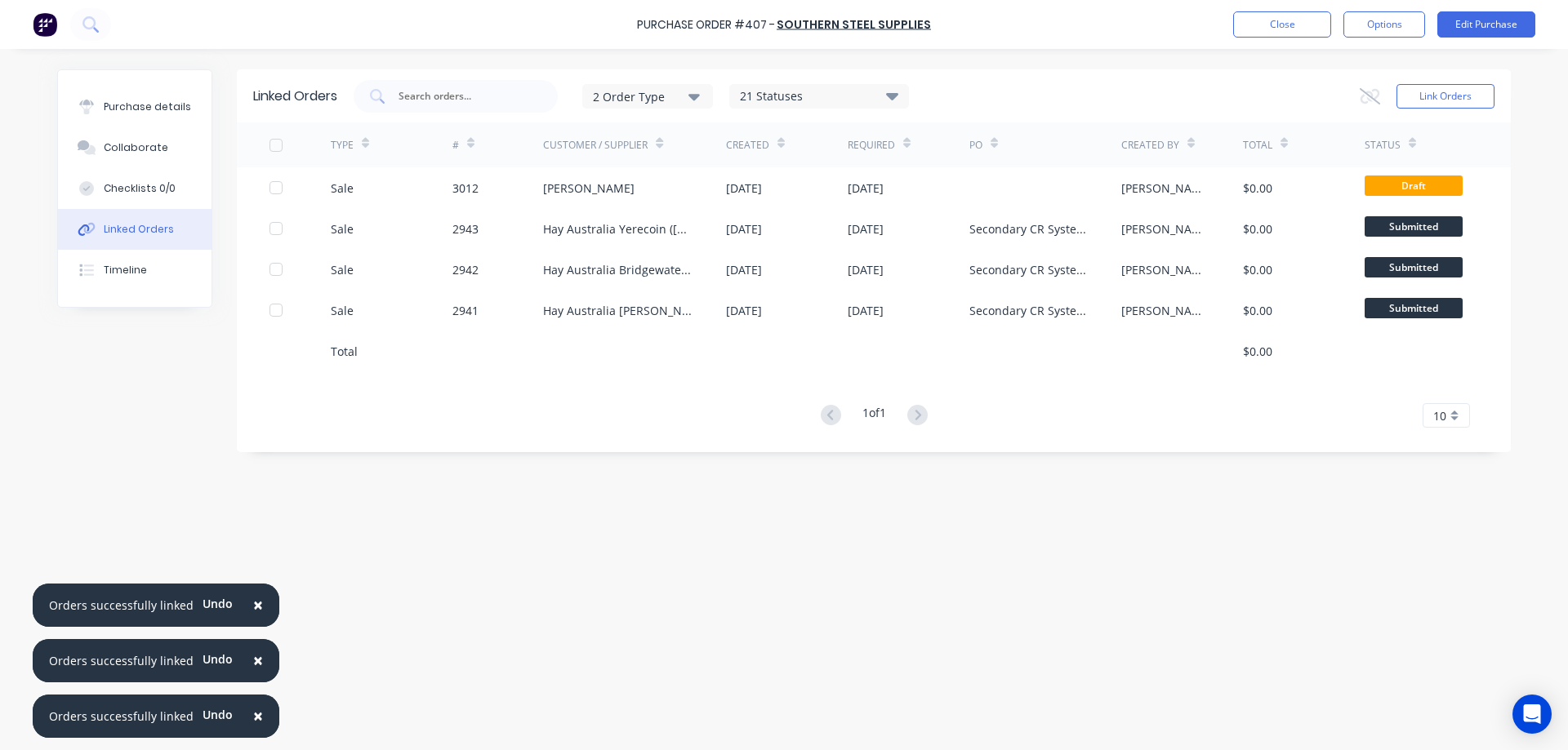
click at [256, 721] on button "×" at bounding box center [257, 716] width 42 height 39
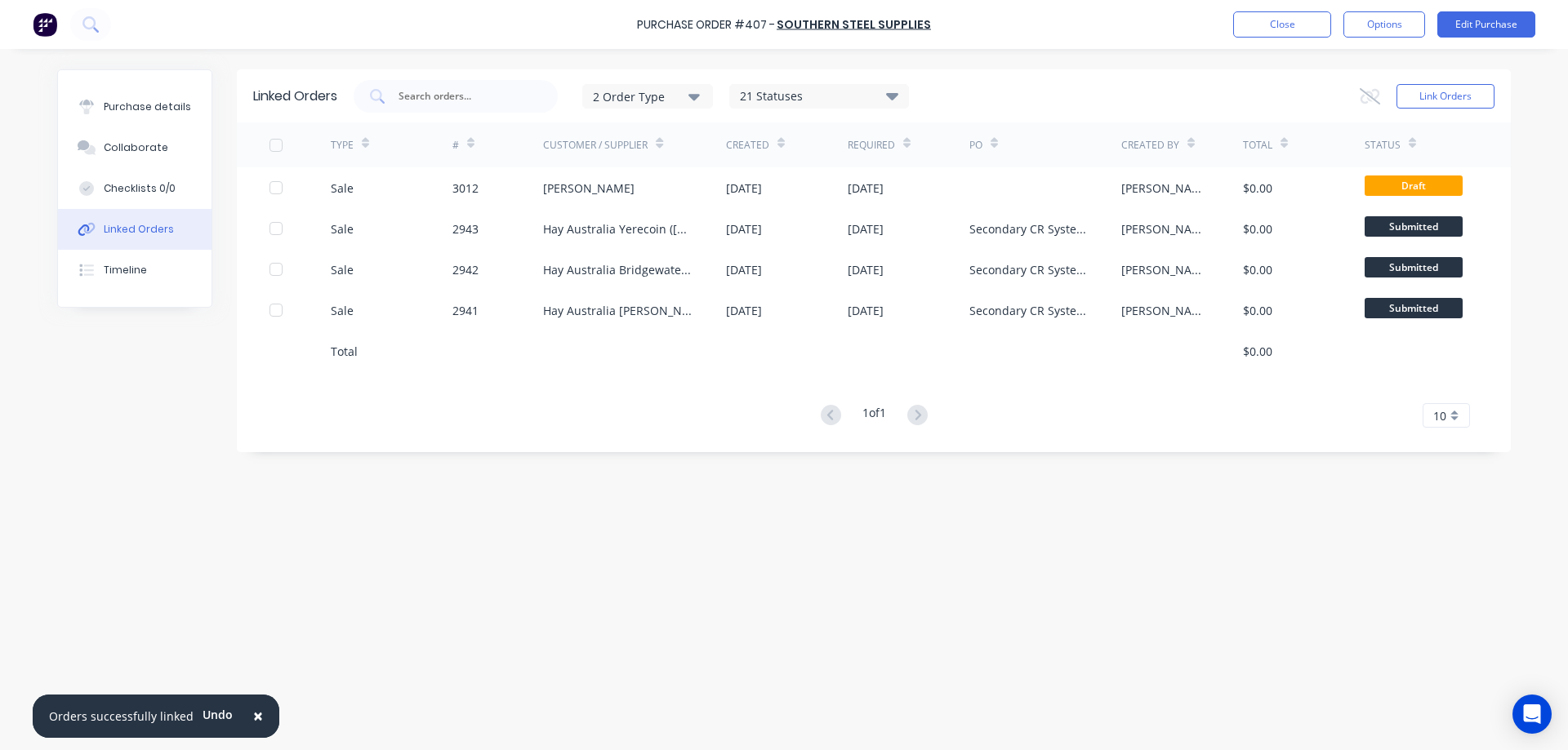
click at [256, 721] on button "×" at bounding box center [257, 716] width 42 height 39
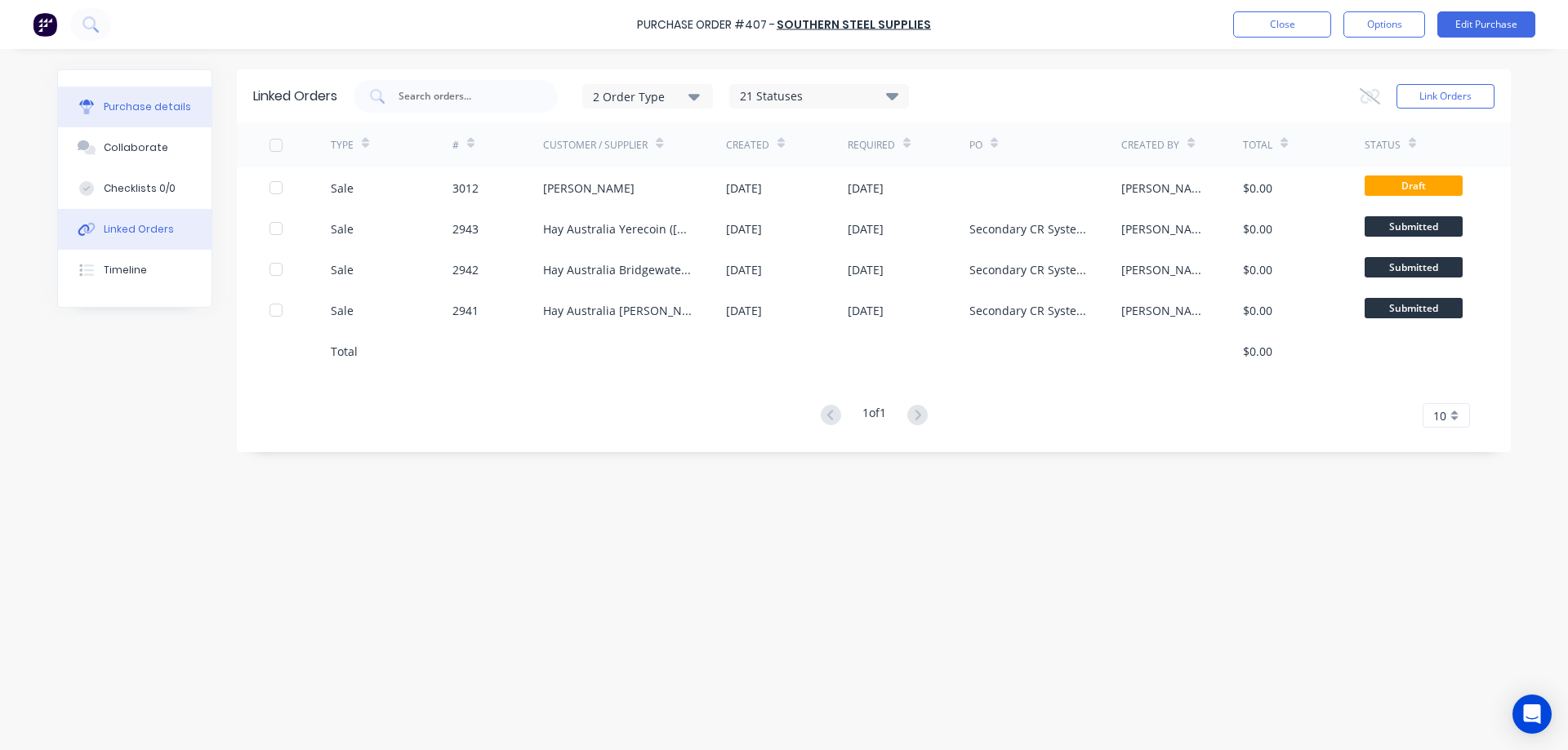
click at [155, 114] on button "Purchase details" at bounding box center [135, 107] width 154 height 41
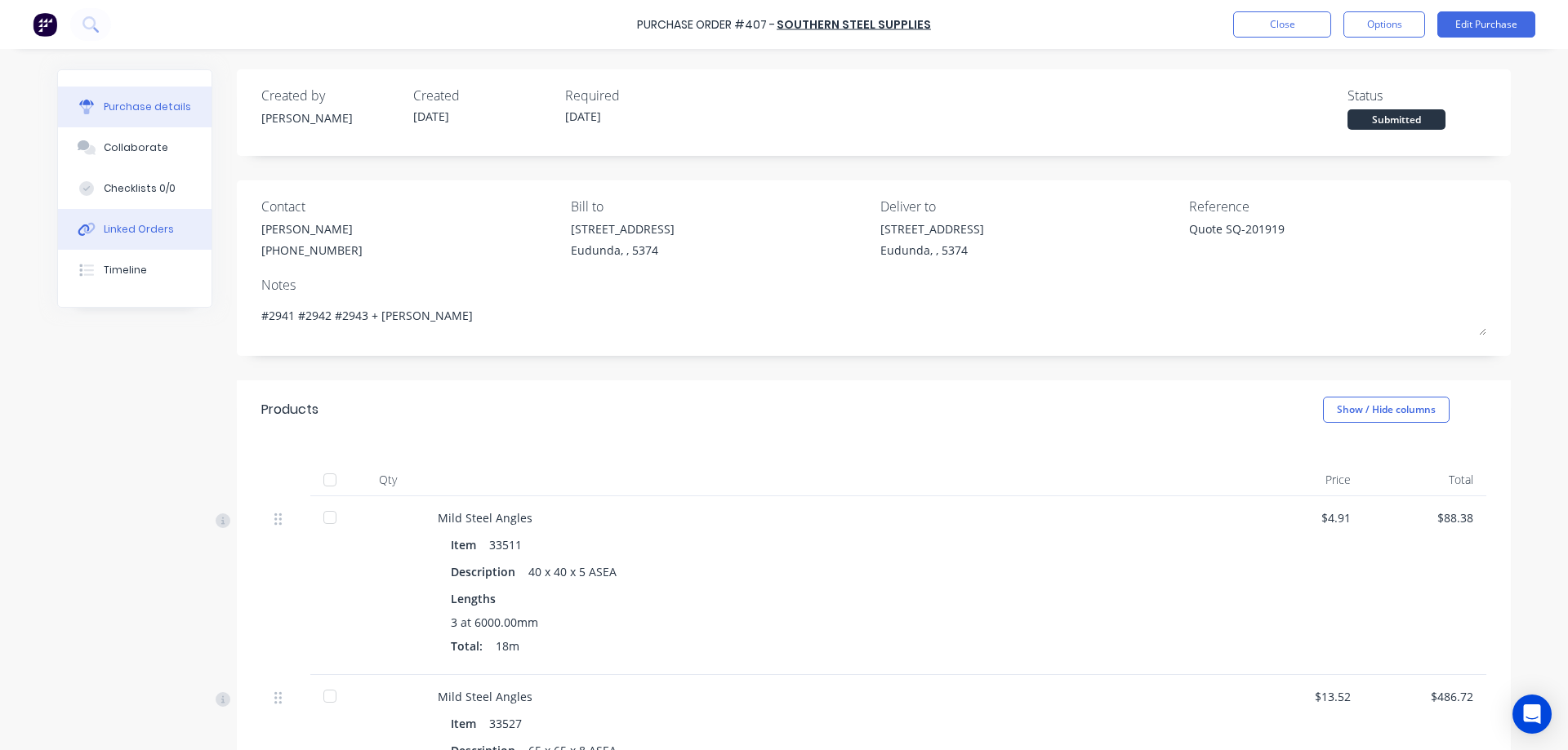
click at [149, 215] on button "Linked Orders" at bounding box center [135, 229] width 154 height 41
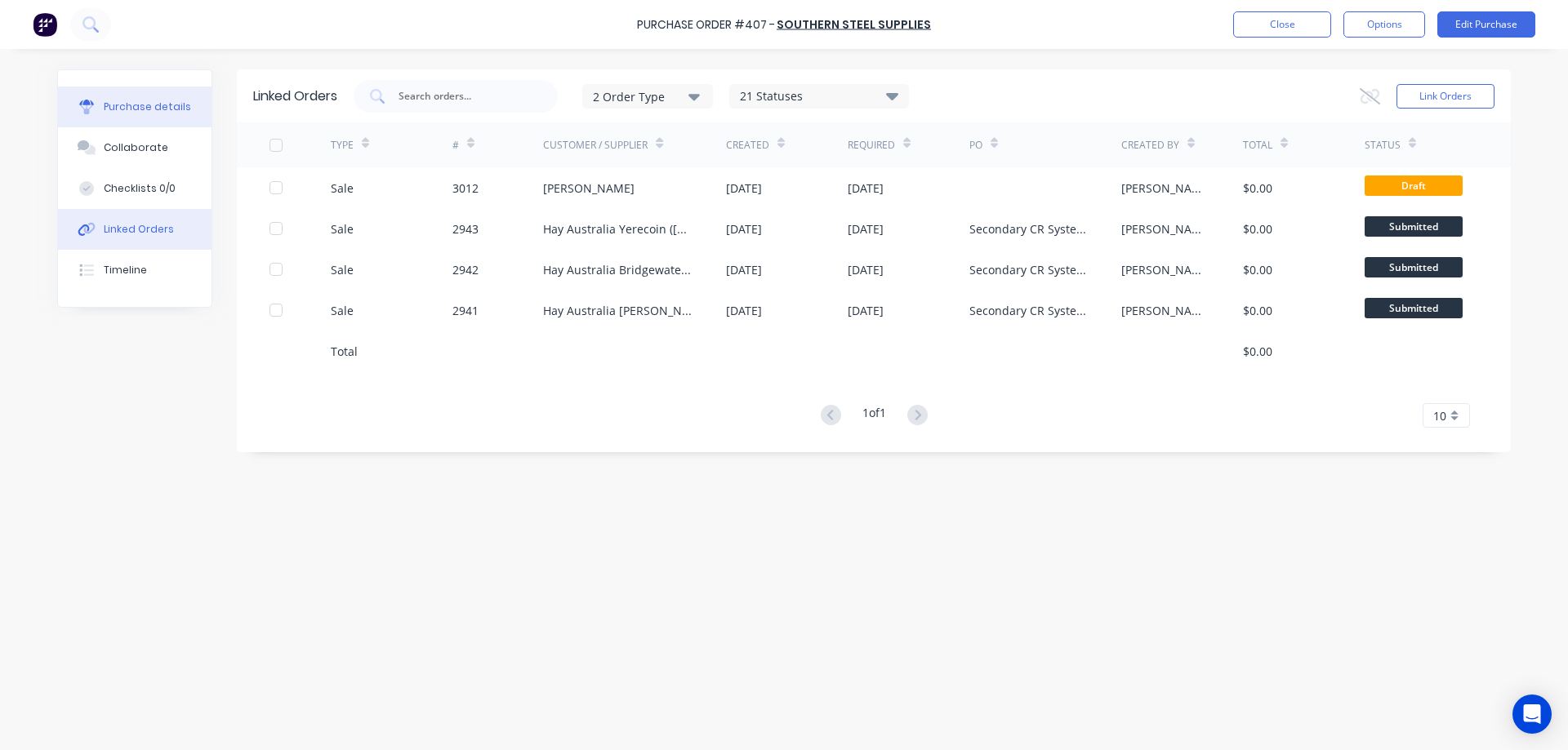
click at [161, 101] on div "Purchase details" at bounding box center [147, 107] width 88 height 15
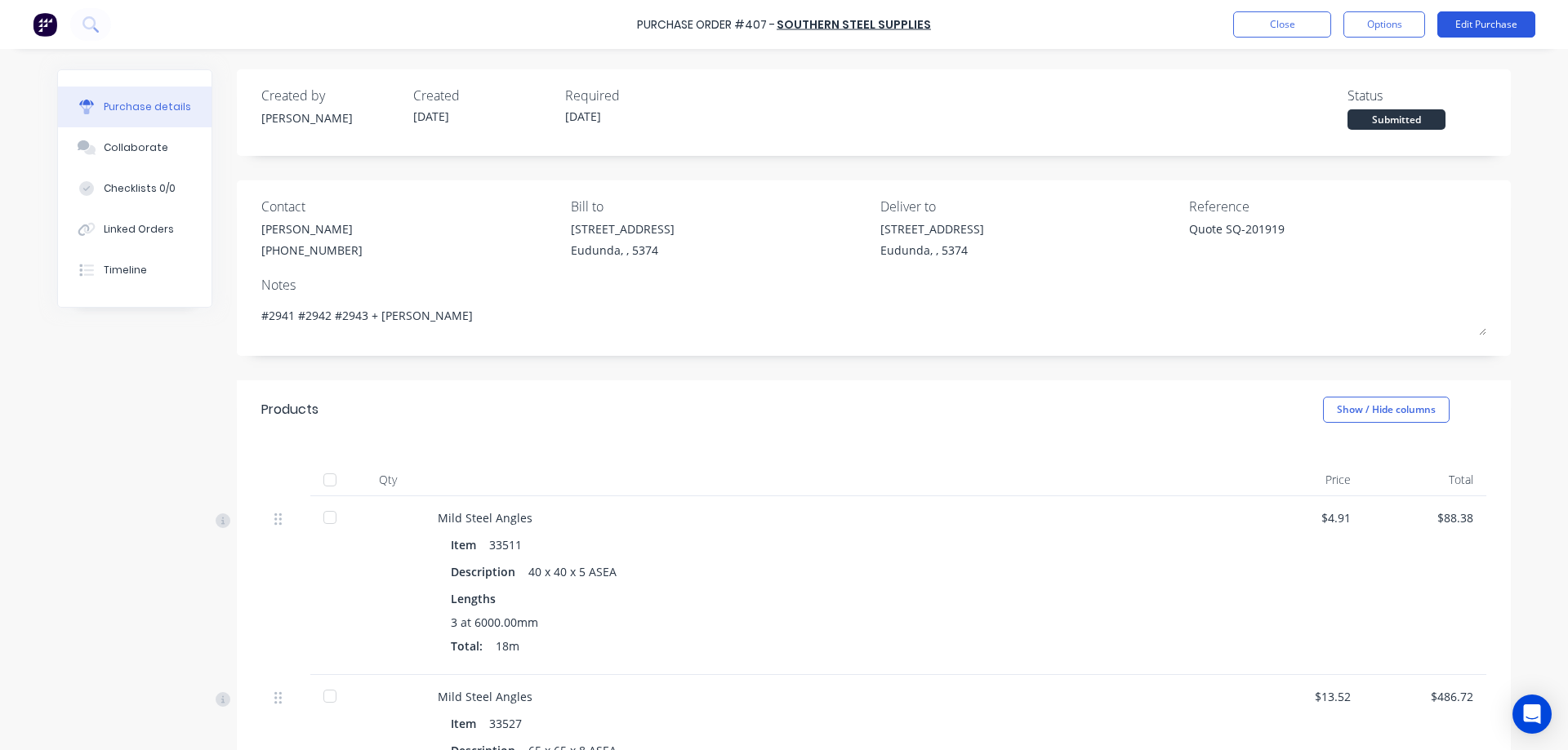
click at [1466, 16] on button "Edit Purchase" at bounding box center [1486, 25] width 98 height 26
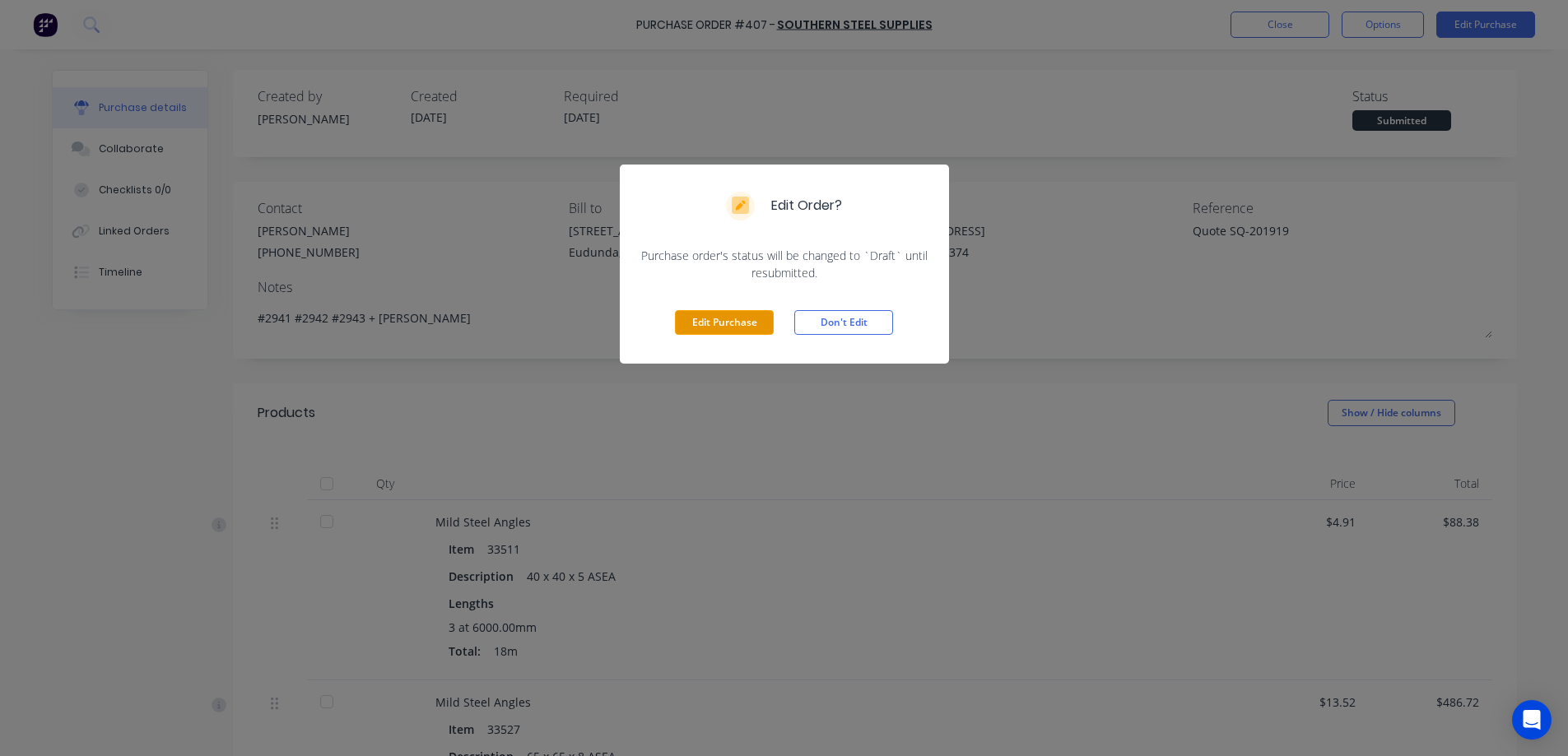
click at [738, 319] on button "Edit Purchase" at bounding box center [724, 323] width 98 height 25
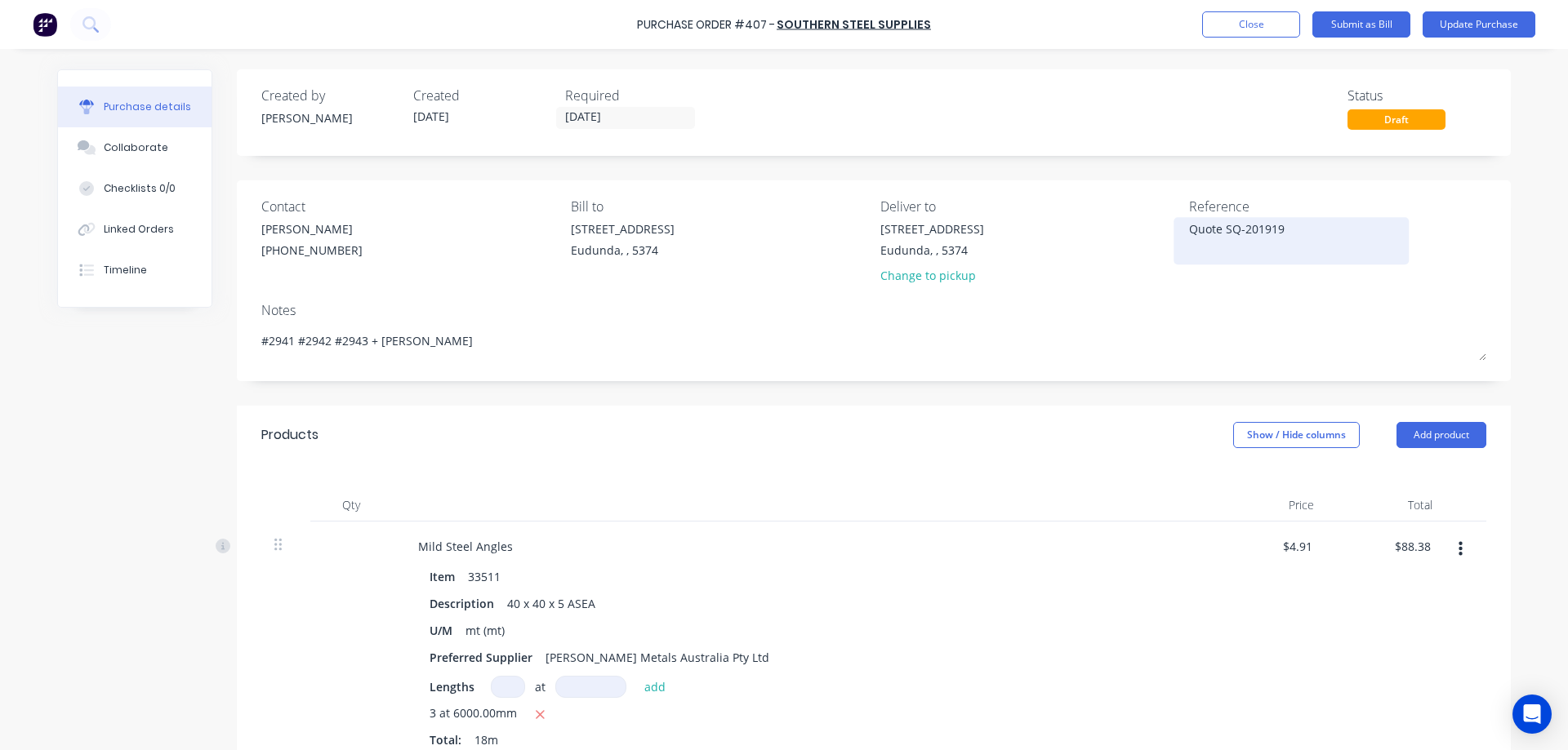
type textarea "x"
drag, startPoint x: 1280, startPoint y: 229, endPoint x: 1183, endPoint y: 233, distance: 97.1
click at [1189, 233] on textarea "Quote SQ-201919" at bounding box center [1291, 239] width 204 height 36
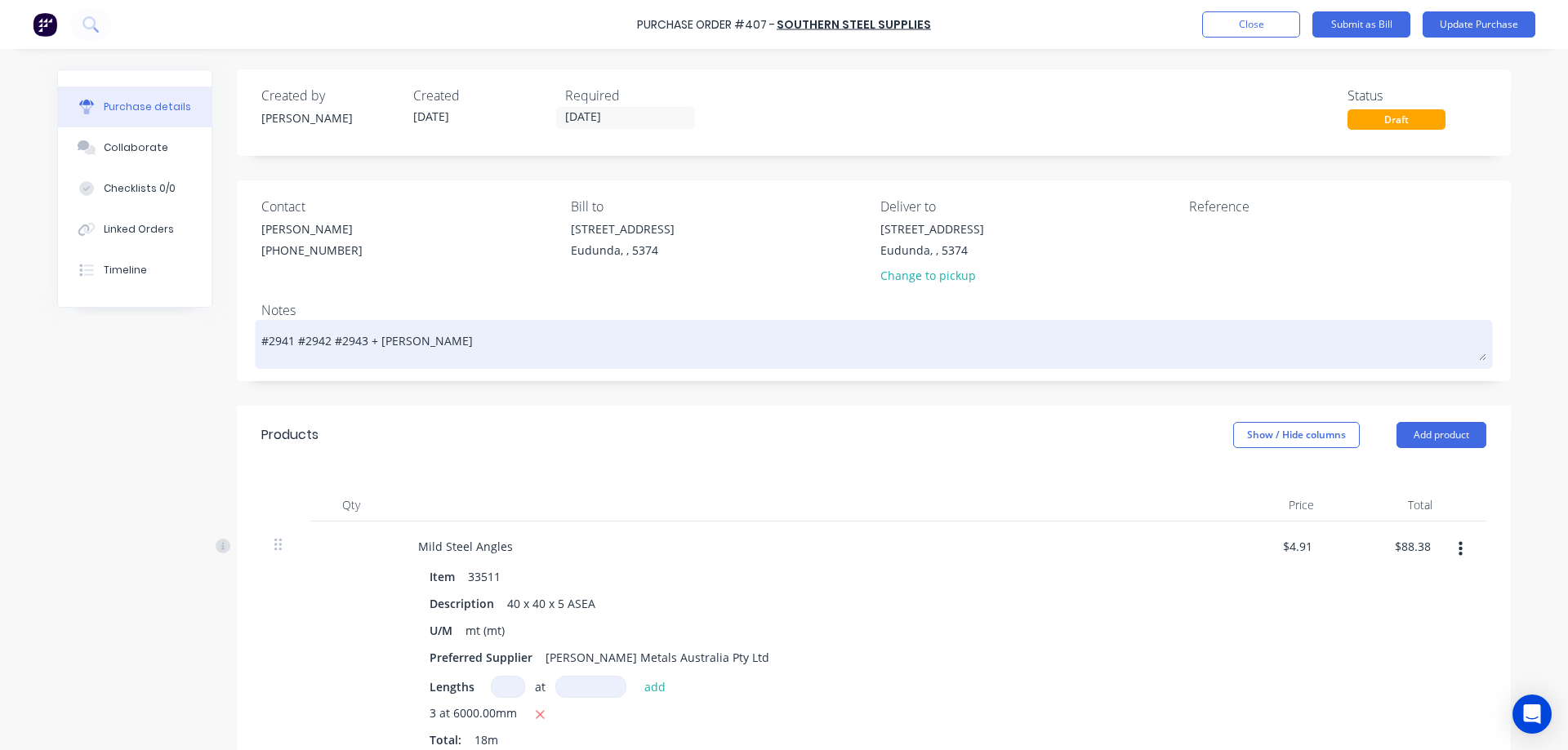
click at [469, 337] on textarea "#2941 #2942 #2943 + PS Nottle" at bounding box center [873, 342] width 1225 height 36
type textarea "x"
type textarea "#2941 #2942 #2943 + PS Nottle"
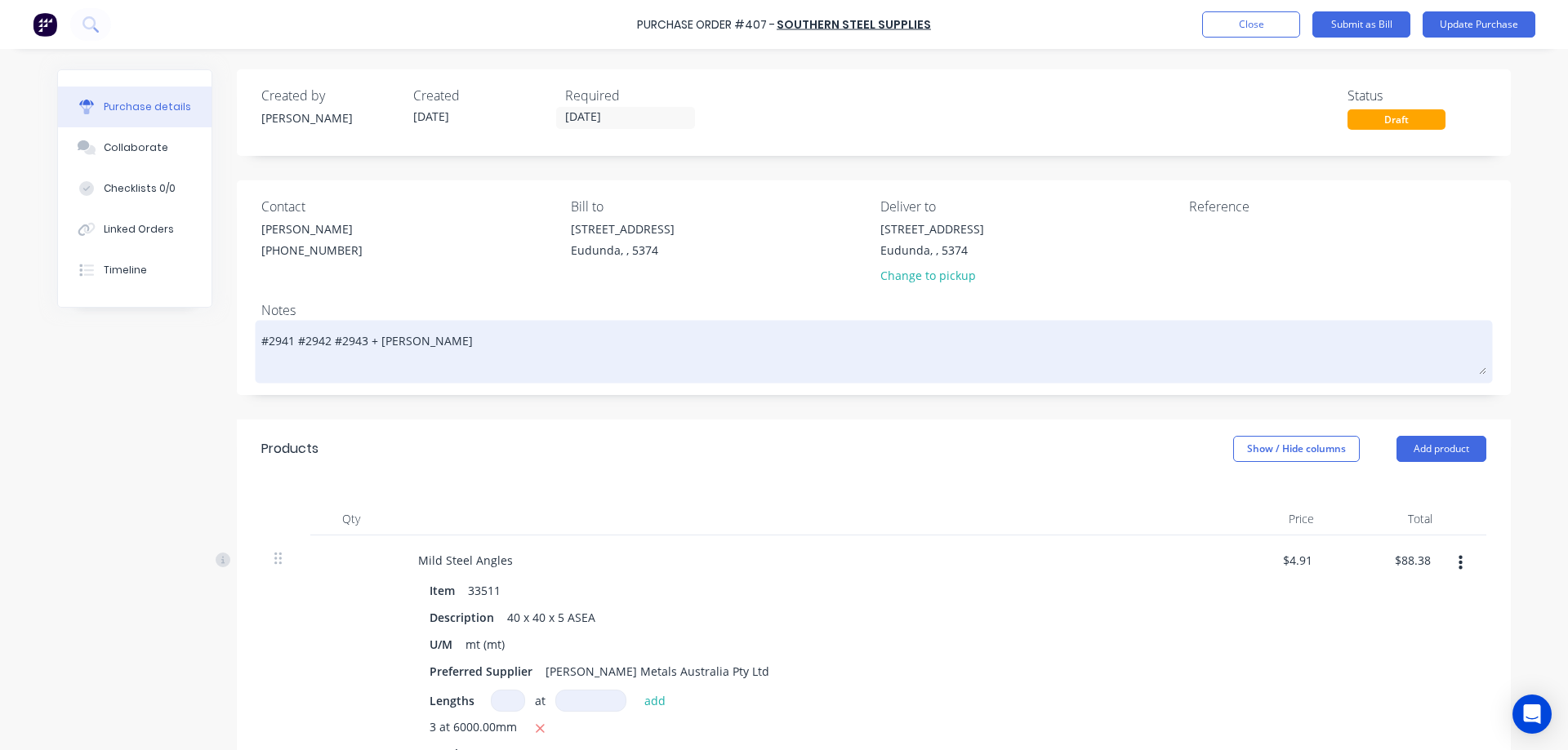
type textarea "x"
type textarea "#2941 #2942 #2943 + PS Nottle"
paste textarea "Quote SQ-201919"
type textarea "x"
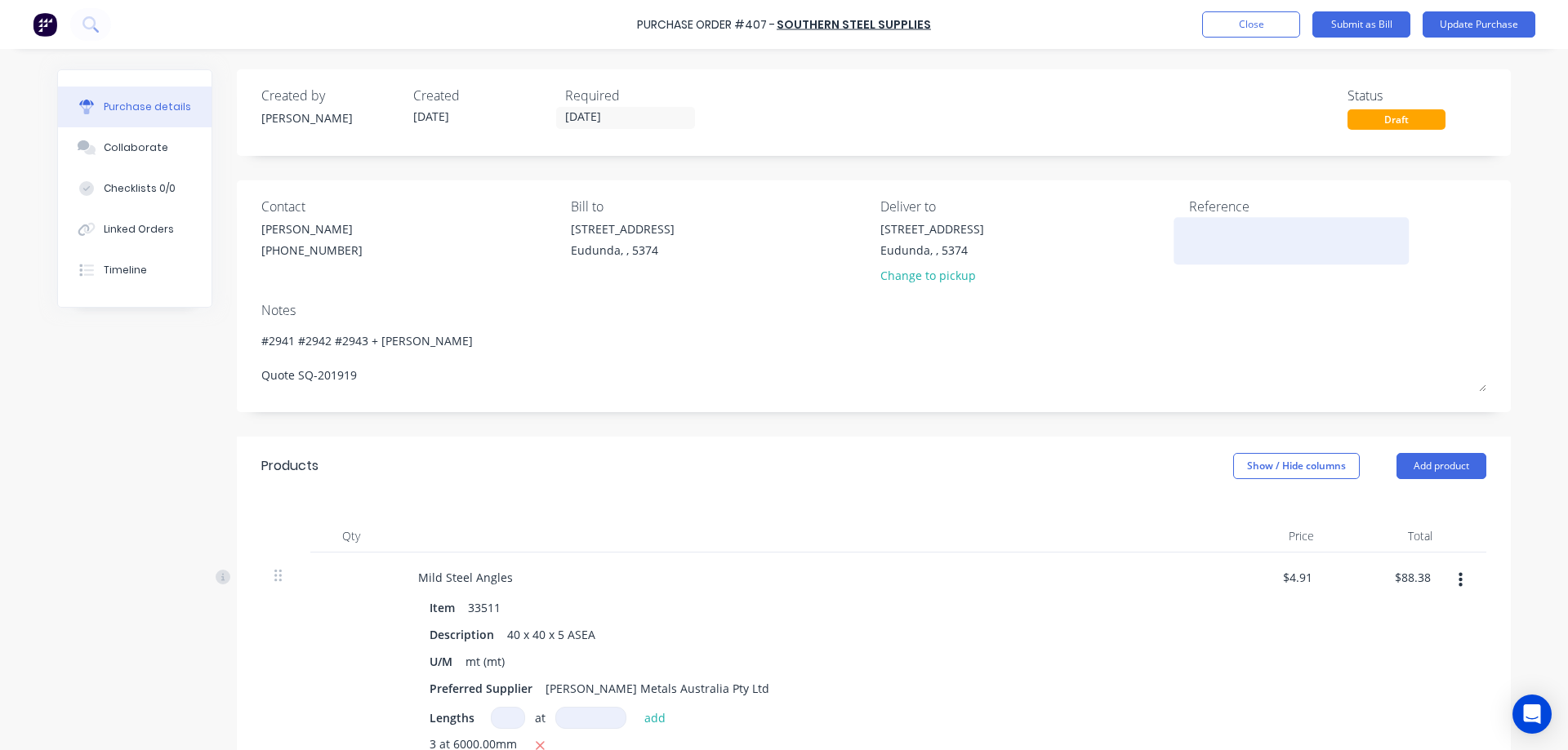
type textarea "#2941 #2942 #2943 + PS Nottle Quote SQ-201919"
click at [1223, 221] on div at bounding box center [1291, 241] width 204 height 41
type textarea "x"
type textarea "#2941 #2942 #2943 + PS Nottle Quote SQ-201919"
click at [1220, 231] on textarea at bounding box center [1291, 239] width 204 height 36
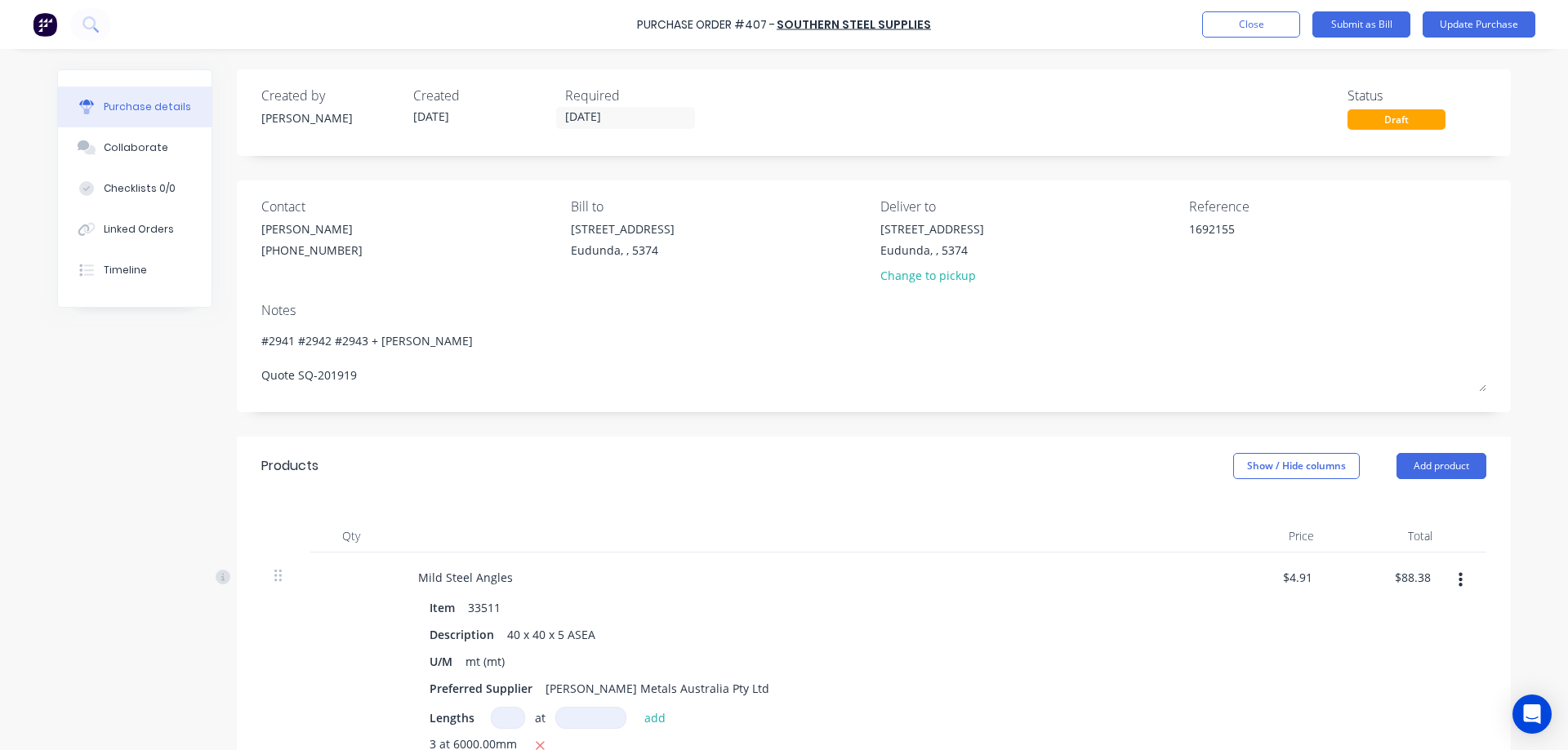
type textarea "1692155"
click at [1511, 239] on div "Purchase details Collaborate Checklists 0/0 Linked Orders Timeline Created by J…" at bounding box center [783, 351] width 1486 height 669
type textarea "x"
type textarea "1692155"
click at [1508, 254] on div "Purchase details Collaborate Checklists 0/0 Linked Orders Timeline Created by J…" at bounding box center [783, 351] width 1486 height 669
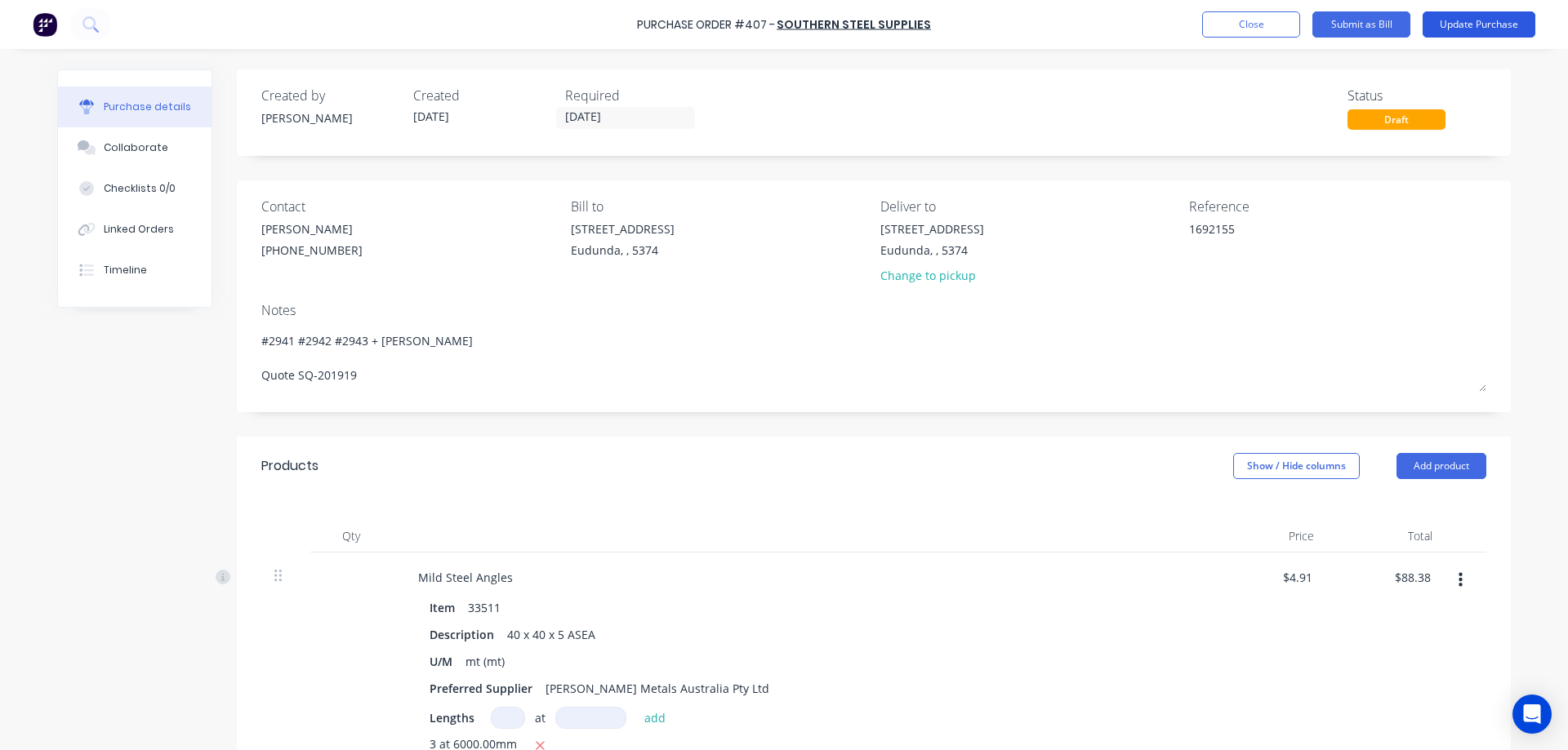
click at [1485, 13] on button "Update Purchase" at bounding box center [1479, 25] width 112 height 26
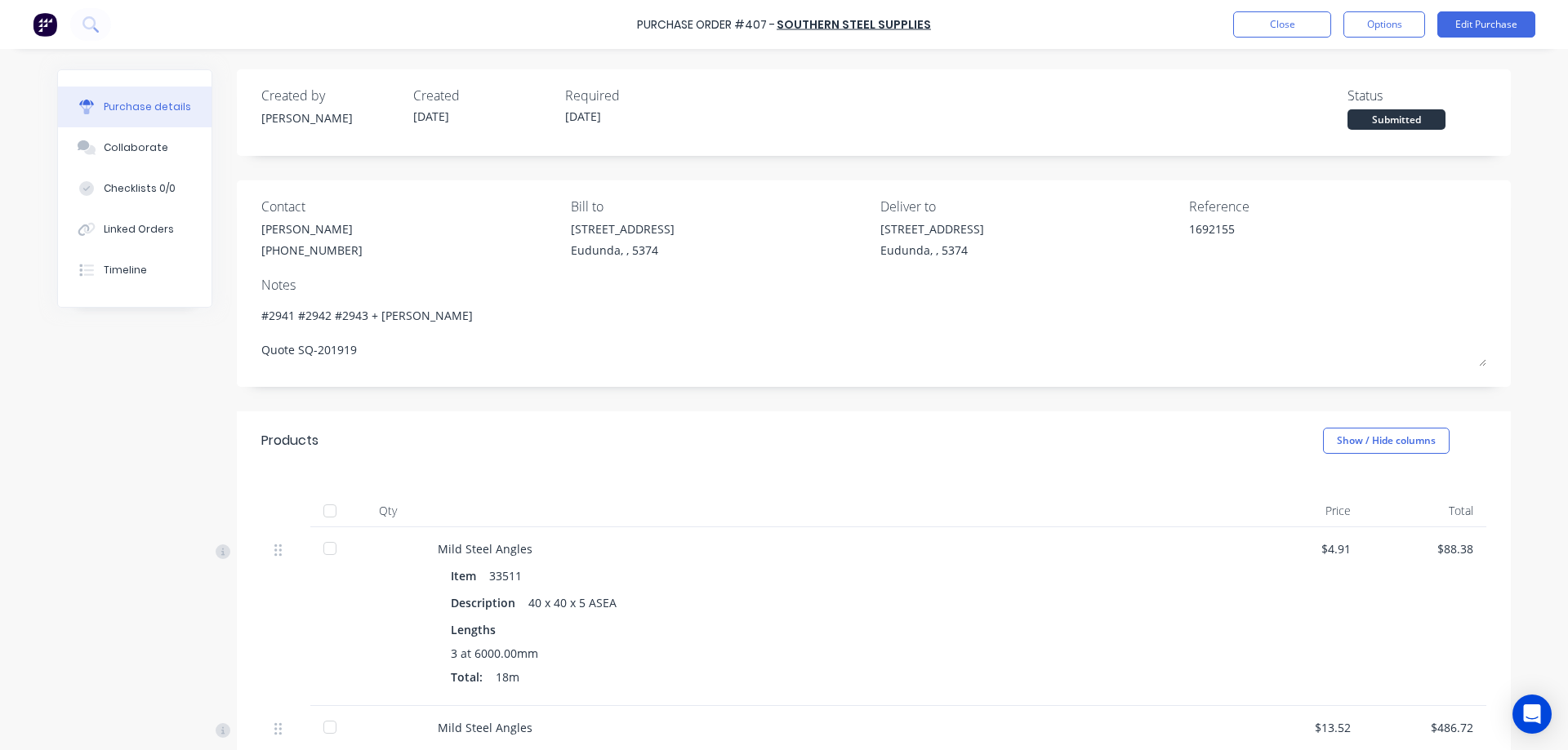
click at [1371, 26] on button "Options" at bounding box center [1384, 25] width 82 height 26
click at [1350, 132] on div "Split order" at bounding box center [1347, 131] width 126 height 24
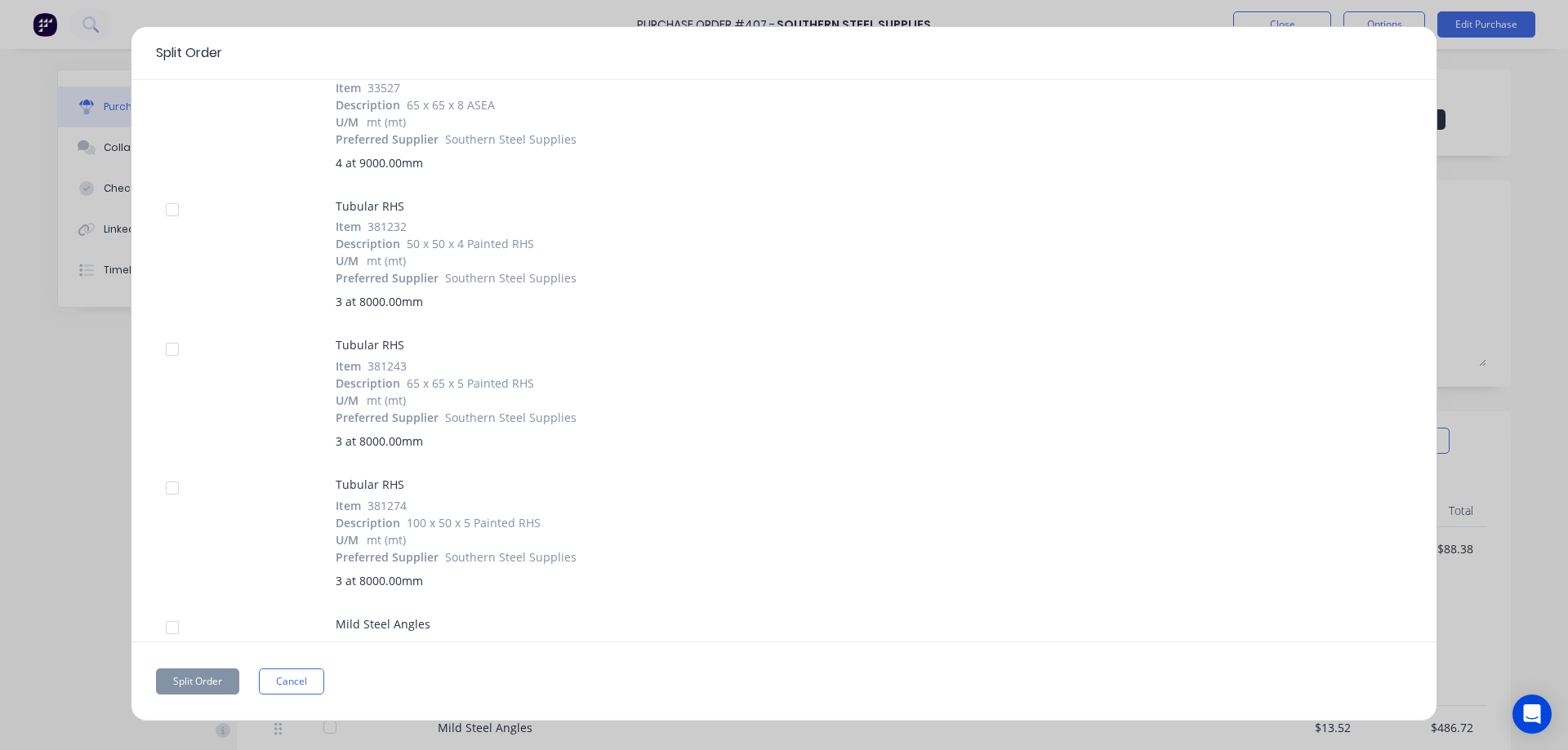
scroll to position [320, 0]
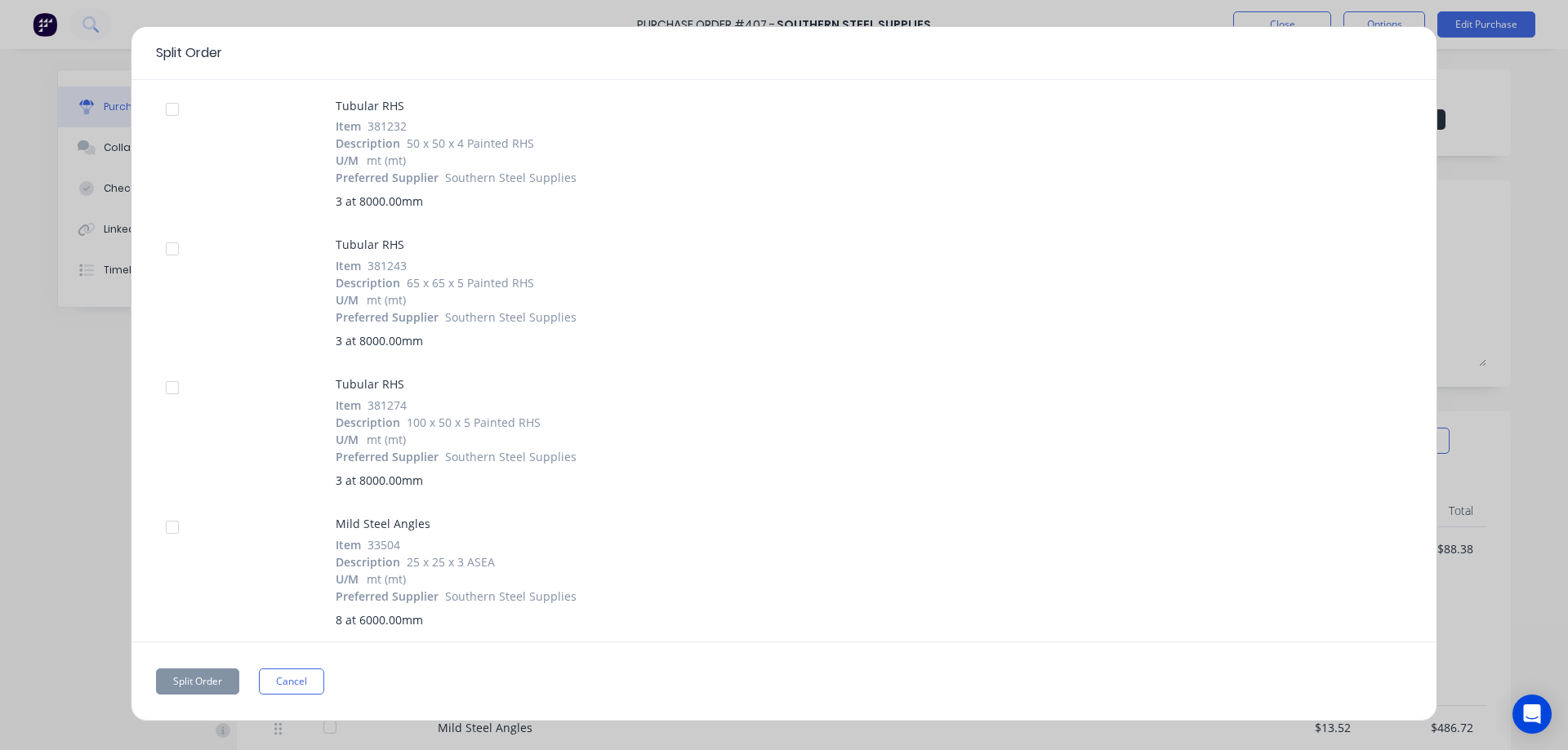
click at [179, 522] on div at bounding box center [172, 527] width 32 height 32
click at [266, 553] on div at bounding box center [262, 571] width 147 height 113
click at [174, 527] on div at bounding box center [172, 527] width 32 height 32
click at [296, 676] on button "Cancel" at bounding box center [291, 682] width 65 height 26
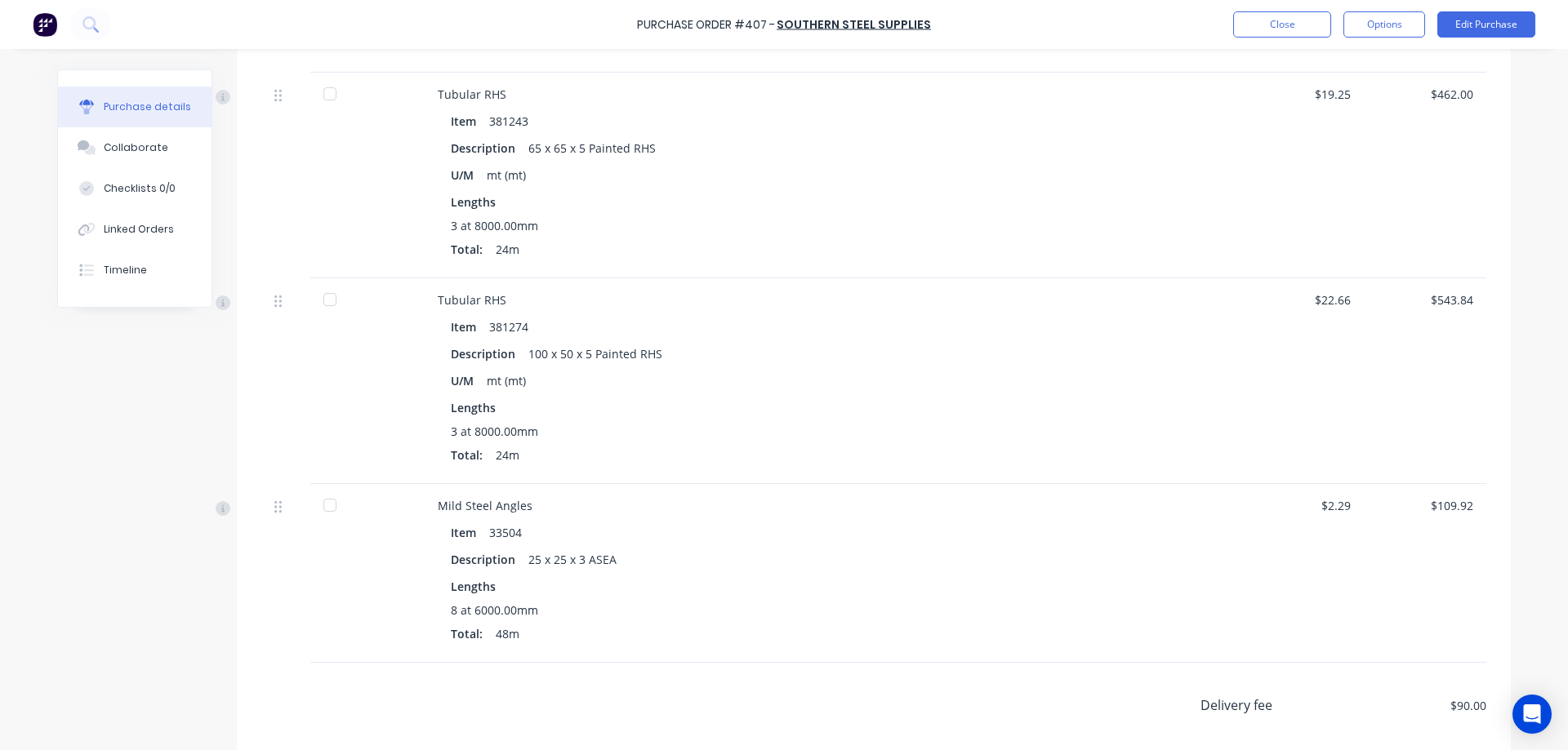
scroll to position [1202, 0]
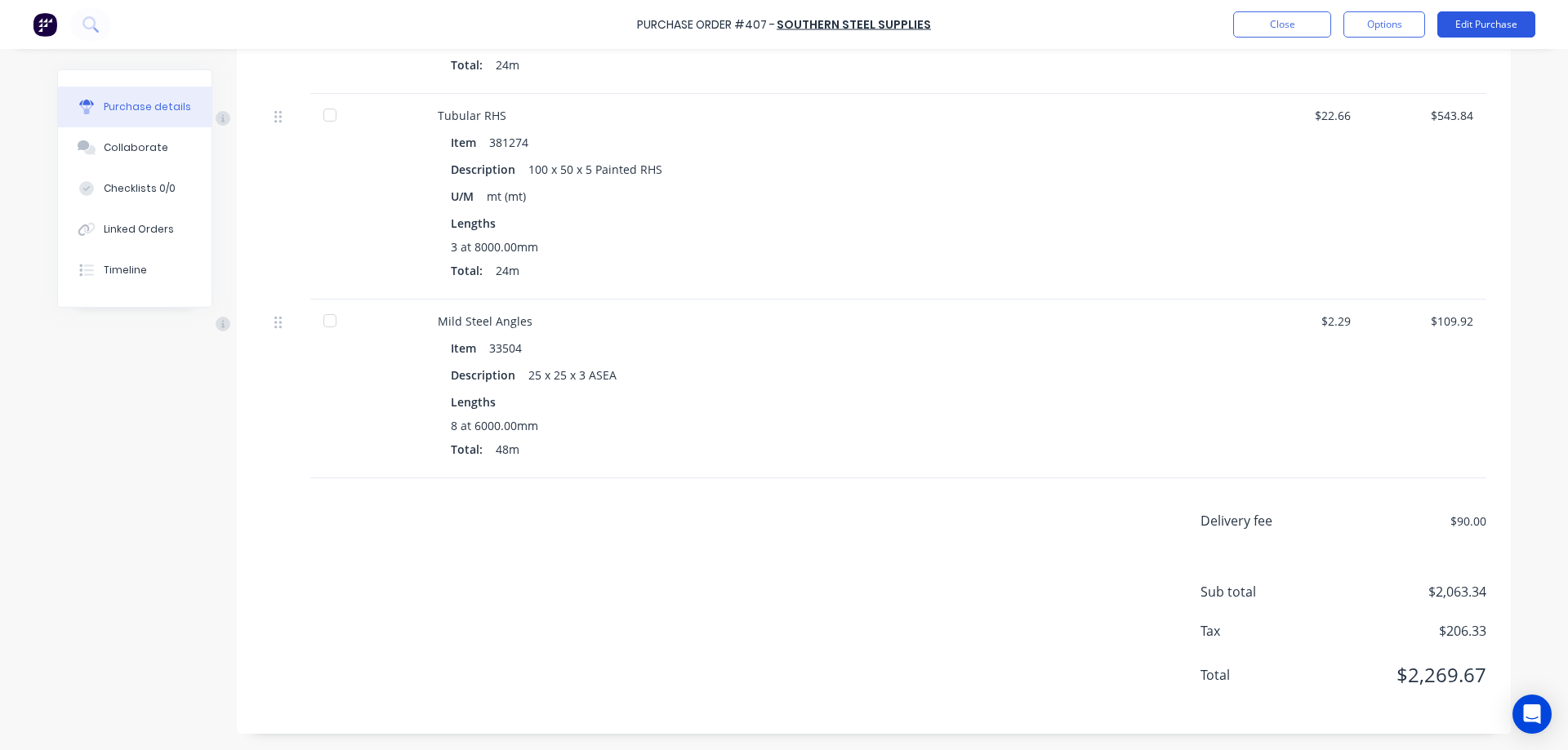
click at [1524, 14] on button "Edit Purchase" at bounding box center [1486, 25] width 98 height 26
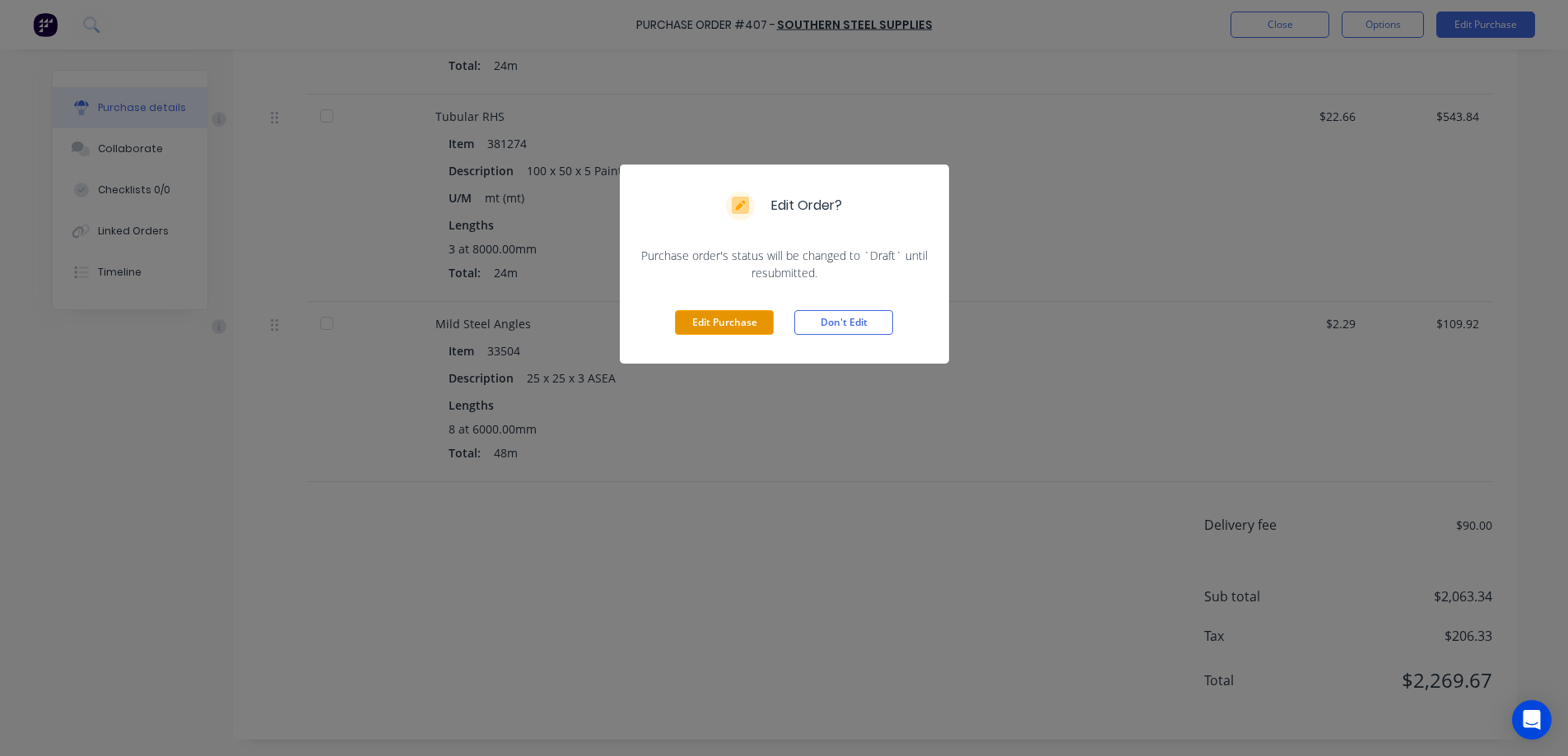
click at [732, 327] on button "Edit Purchase" at bounding box center [724, 323] width 98 height 25
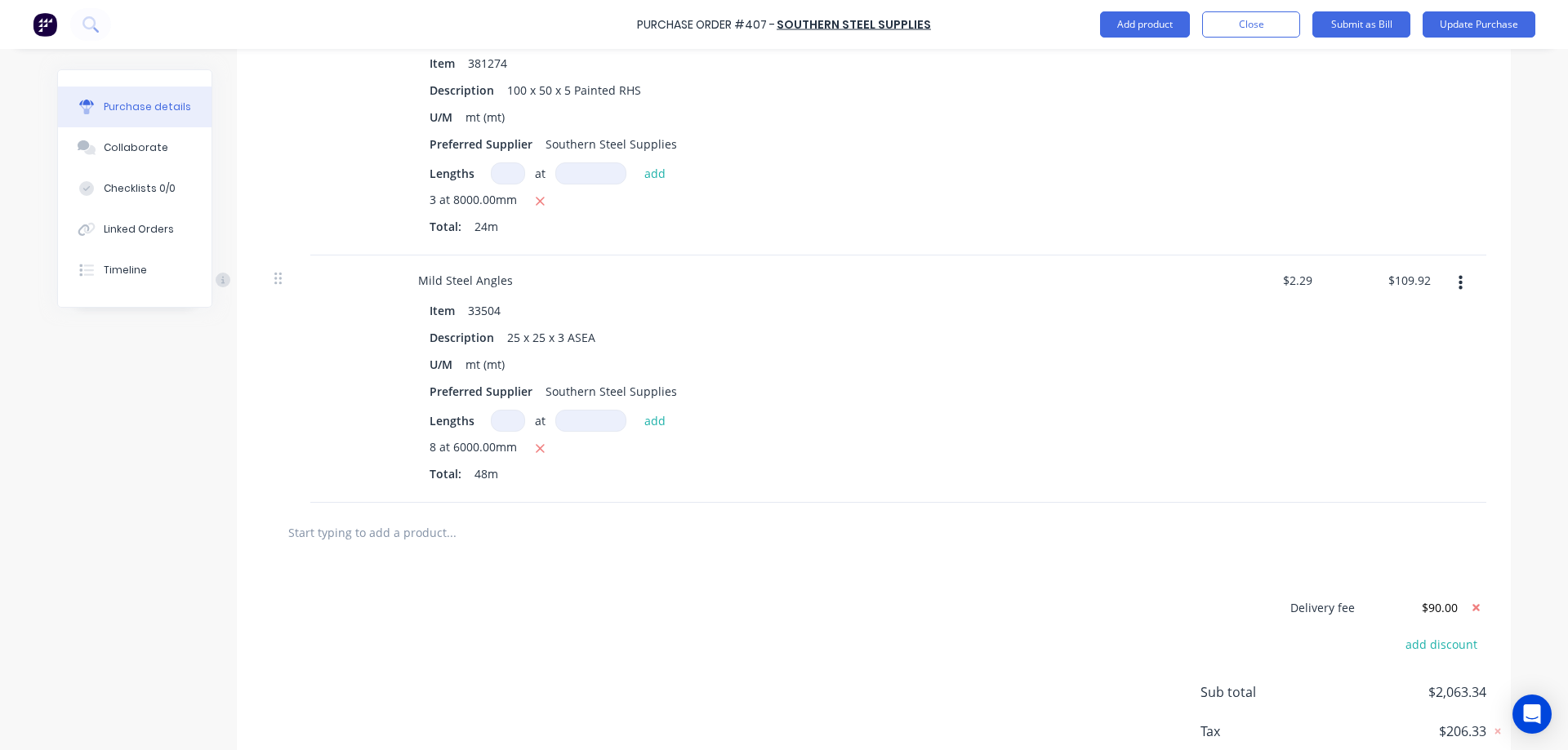
scroll to position [1635, 0]
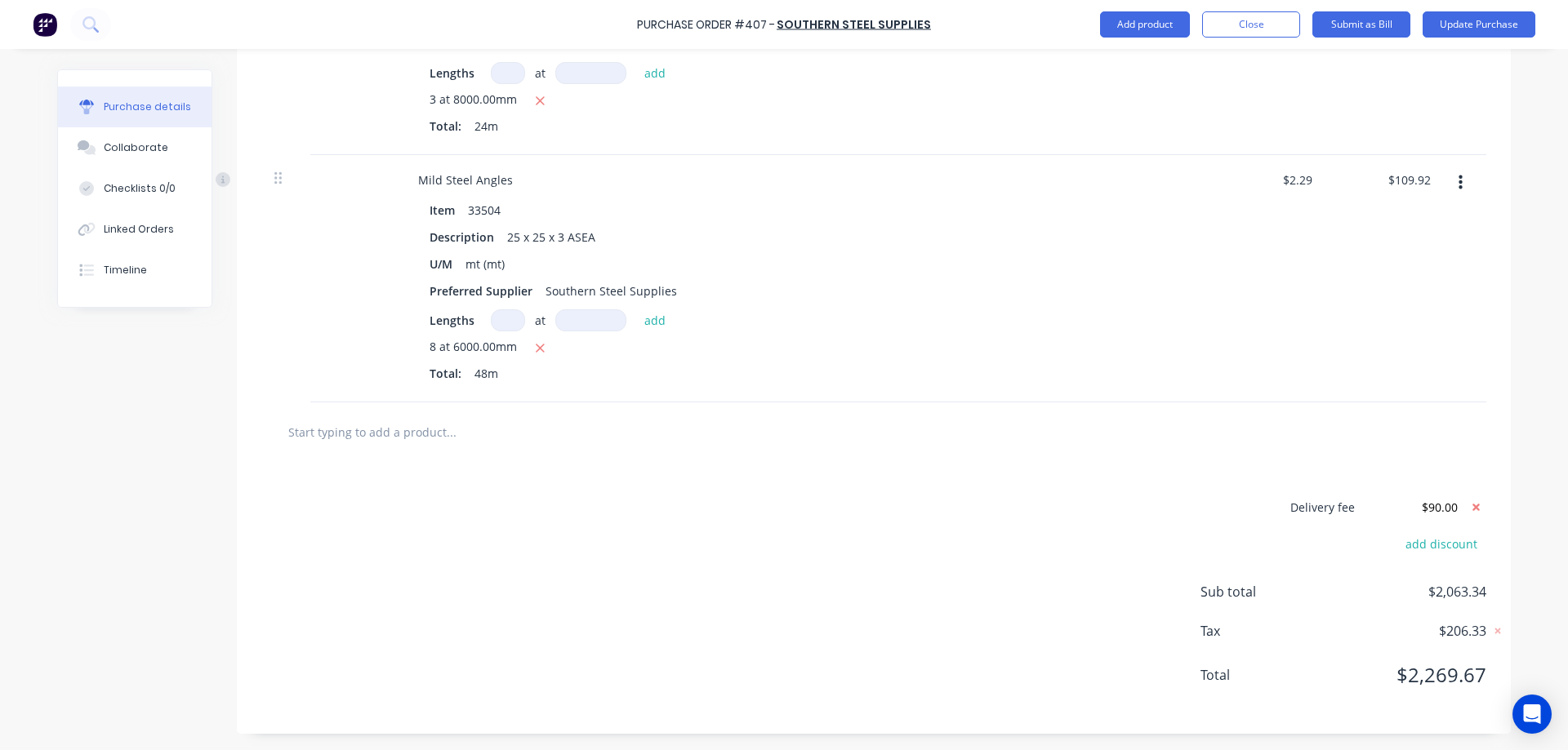
click at [504, 325] on input at bounding box center [507, 320] width 34 height 22
type textarea "x"
type input "6"
type textarea "x"
type input "6"
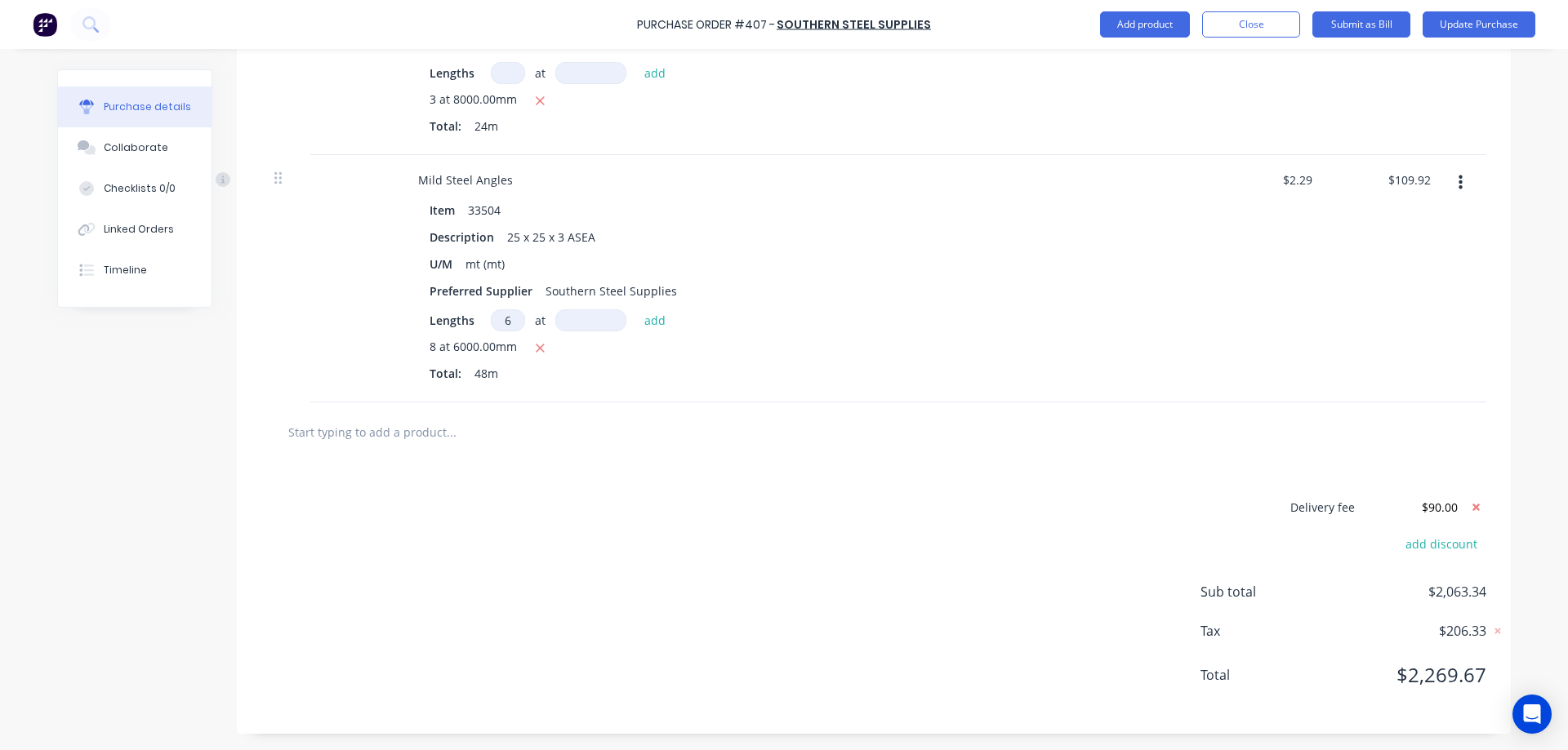
type textarea "x"
type input "6"
type textarea "x"
type input "60"
type textarea "x"
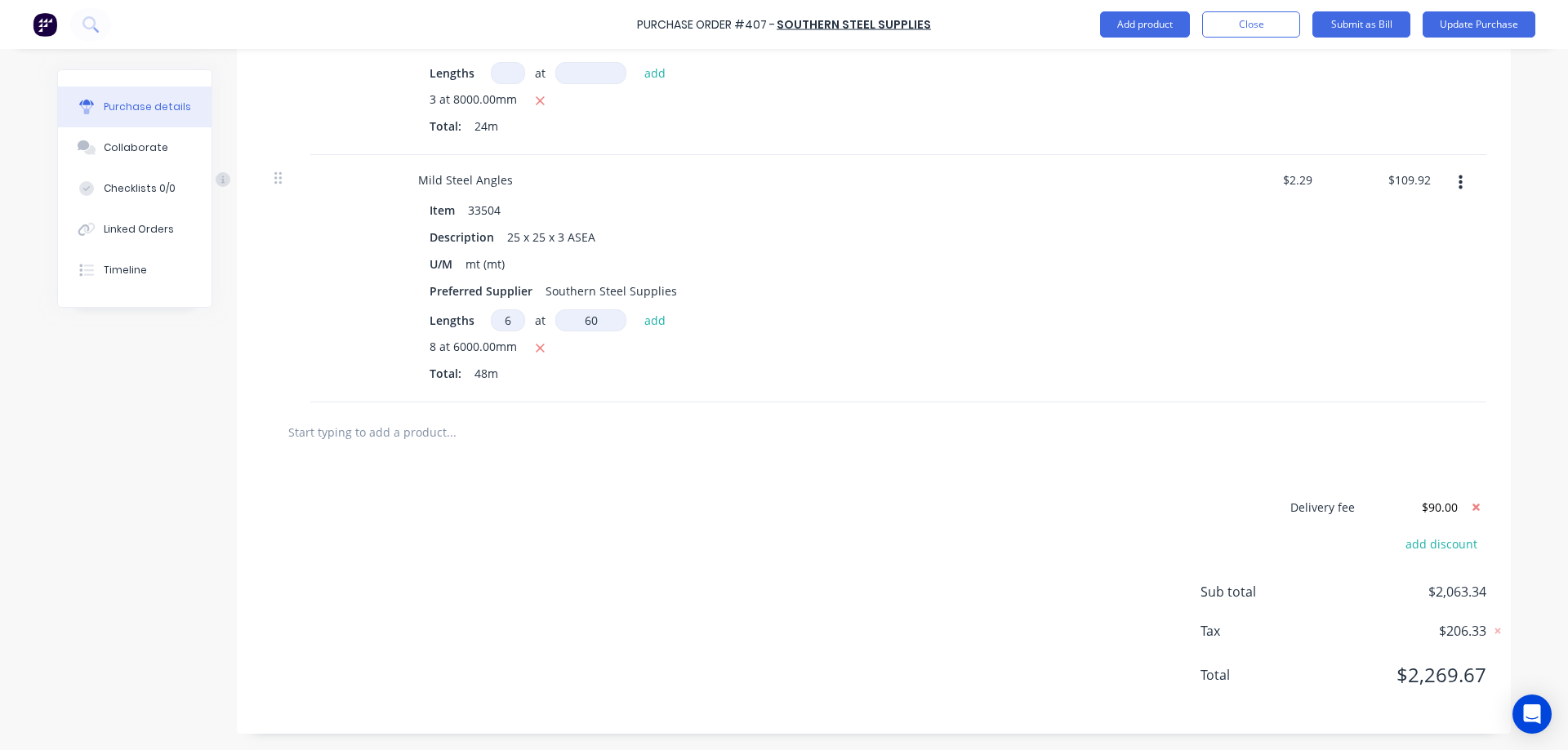
type input "600"
type textarea "x"
type input "6000"
type textarea "x"
type input "6000mm"
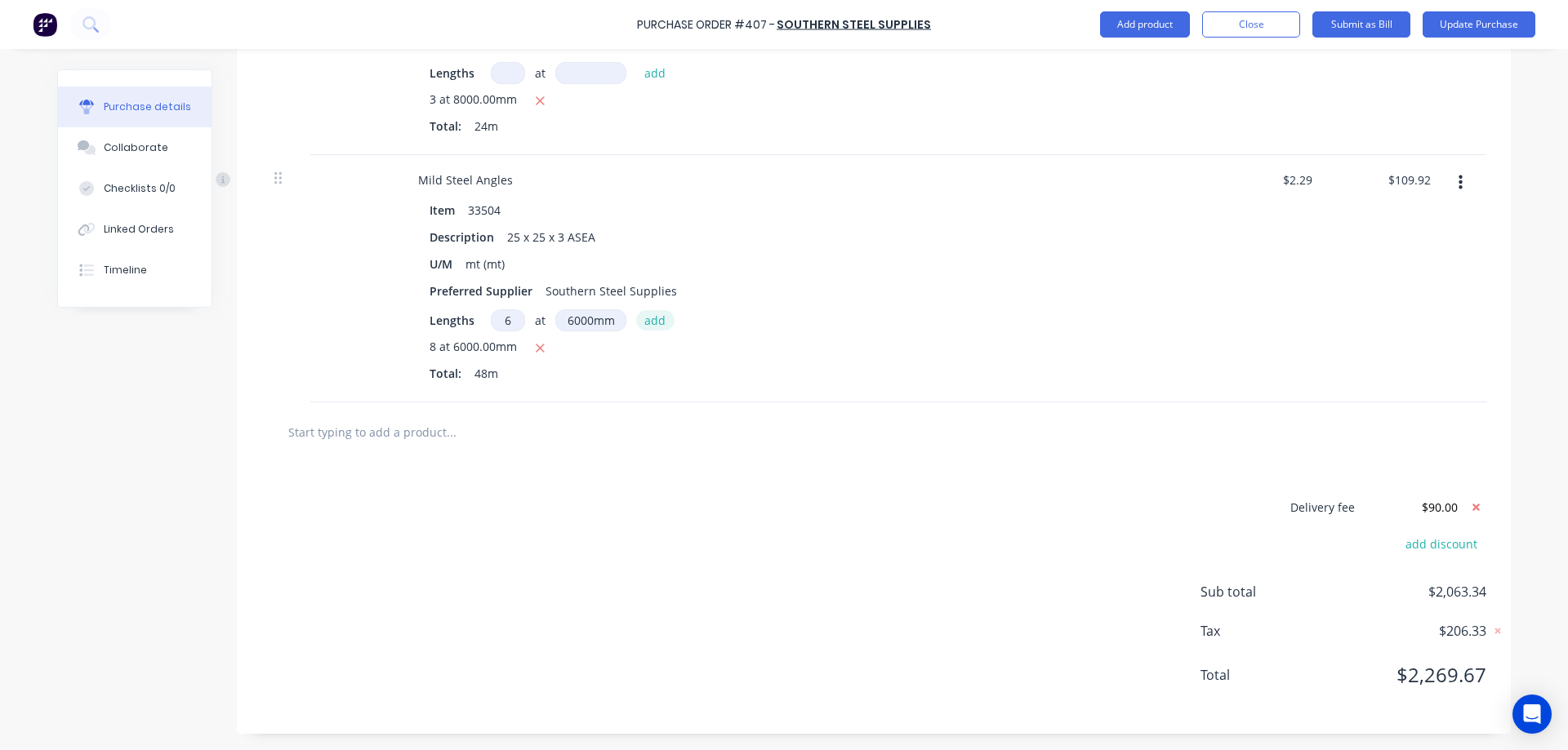
click at [636, 324] on button "add" at bounding box center [655, 320] width 38 height 20
type textarea "x"
type input "$192.36"
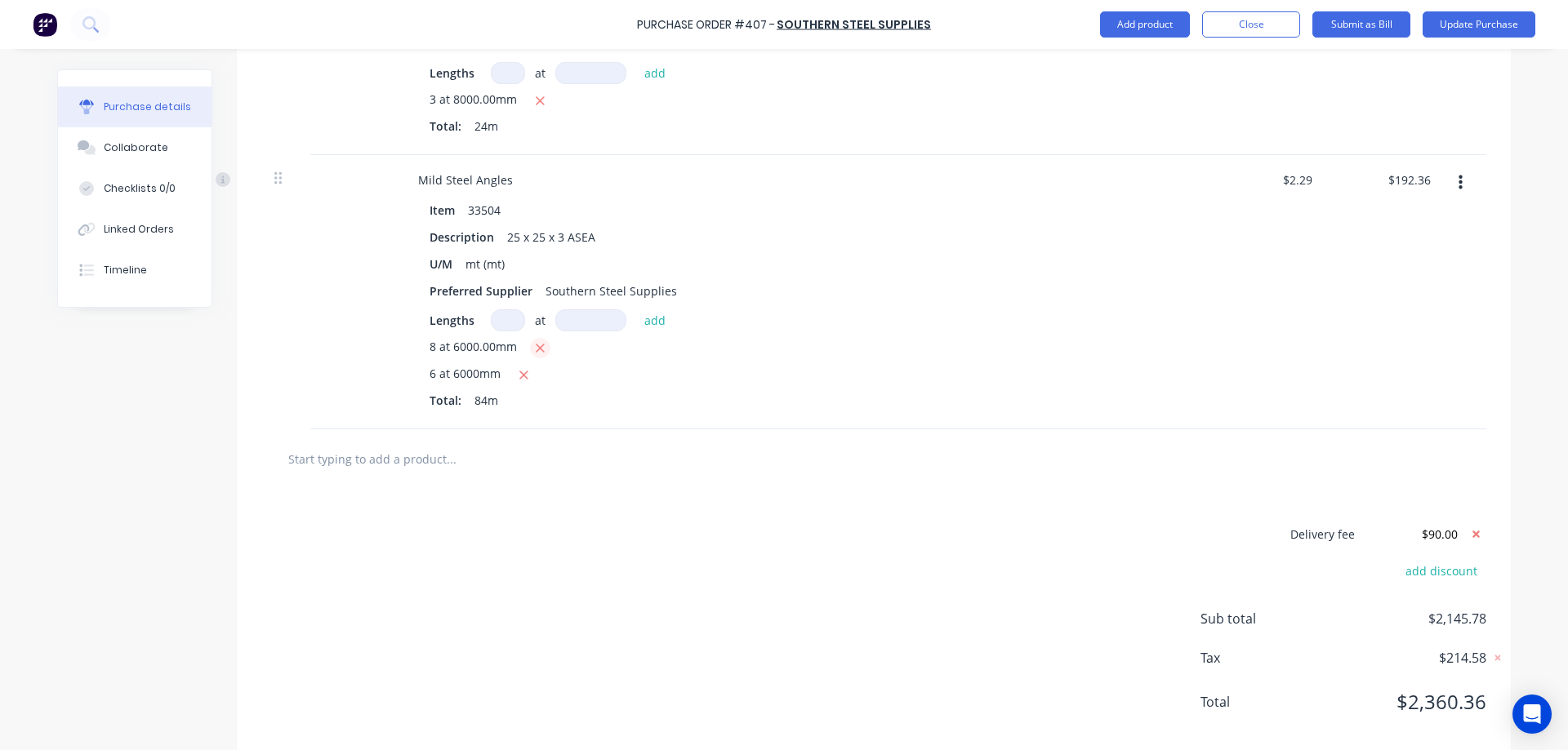
click at [535, 349] on icon "button" at bounding box center [540, 349] width 11 height 15
type textarea "x"
type input "$82.44"
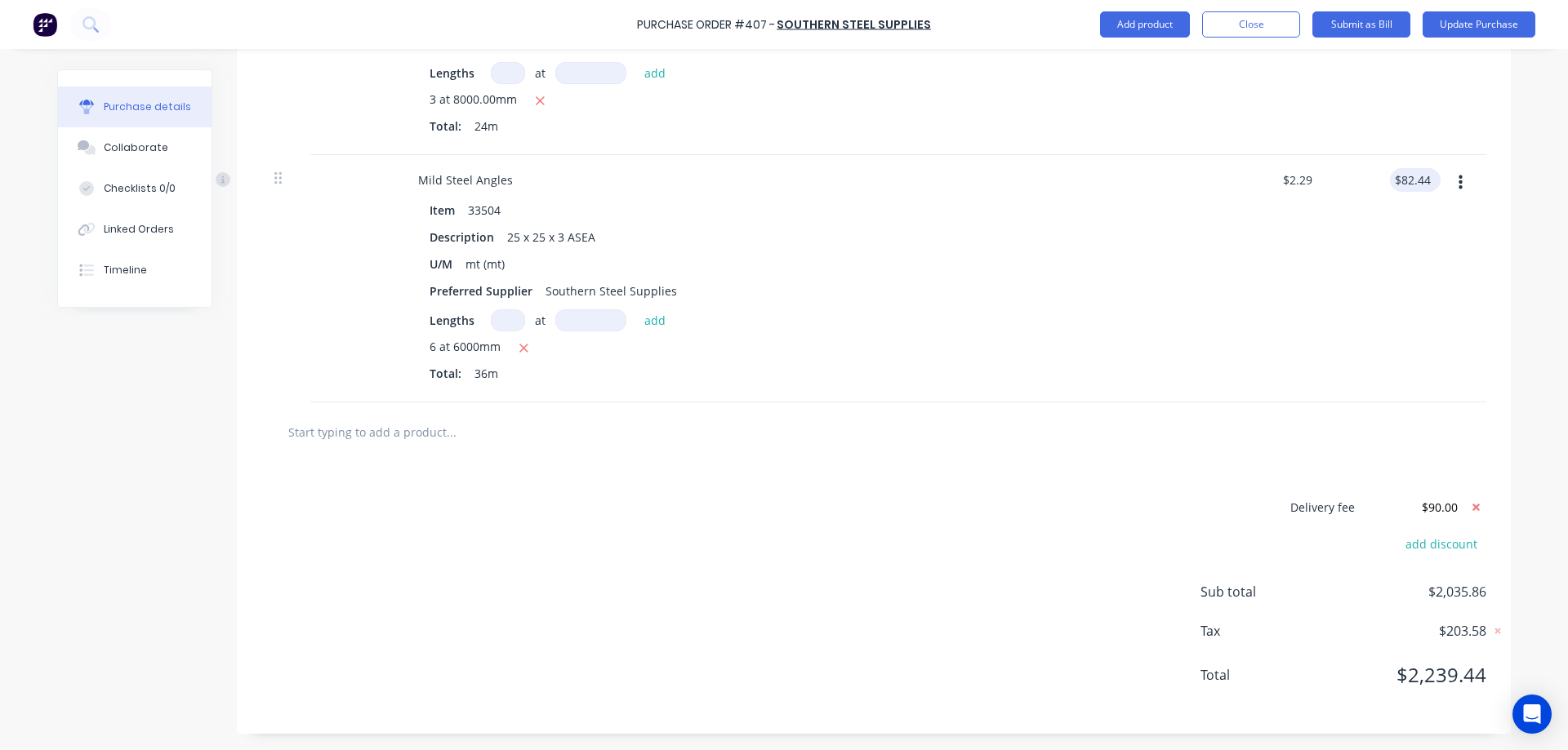
type textarea "x"
drag, startPoint x: 1427, startPoint y: 179, endPoint x: 1390, endPoint y: 179, distance: 37.0
click at [1396, 179] on div "82.44 82.44" at bounding box center [1414, 179] width 37 height 24
type input "74.52"
click at [1514, 275] on div "Purchase Order #407 - Southern Steel Supplies Add product Close Submit as Bill …" at bounding box center [784, 375] width 1568 height 750
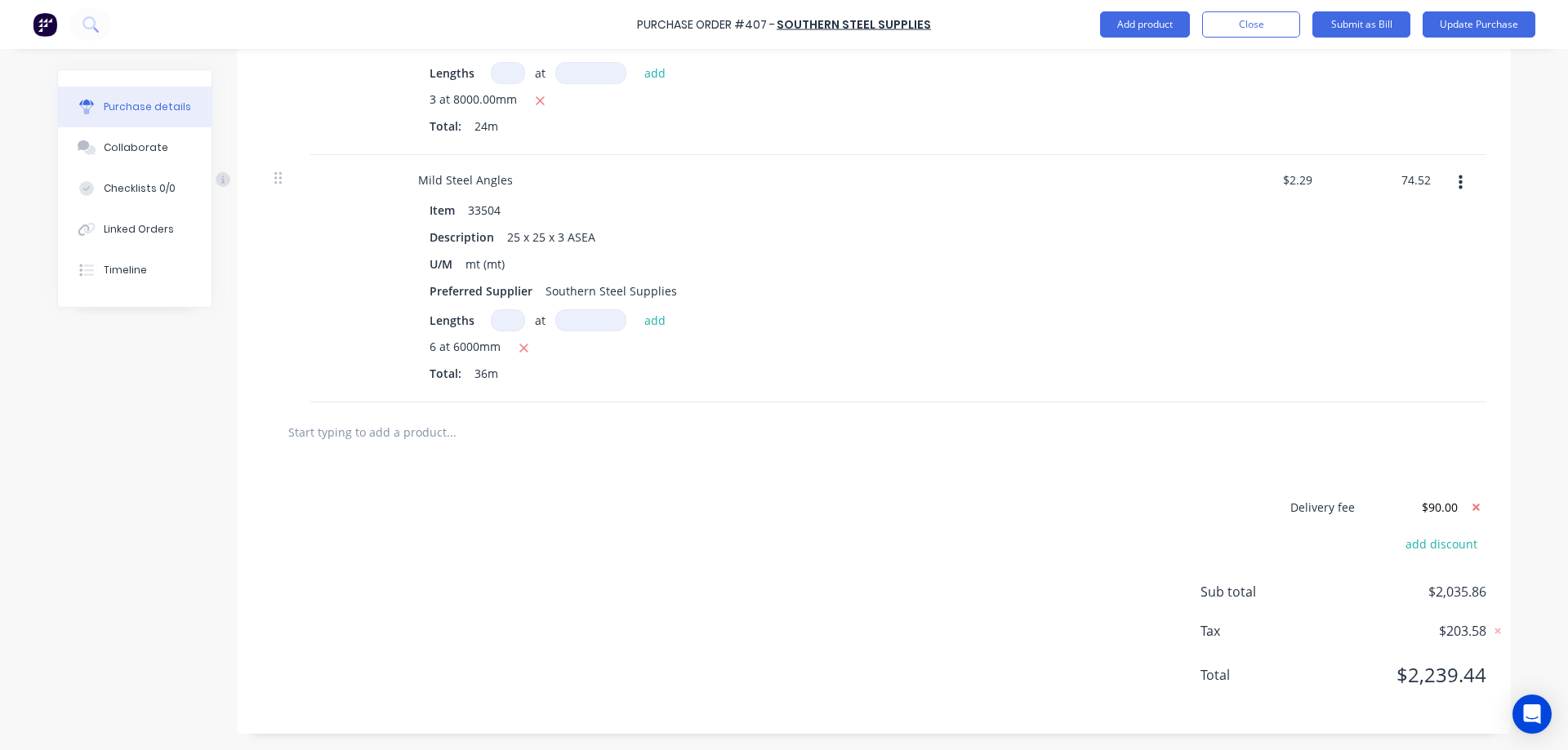
type textarea "x"
type input "$2.07"
type input "$74.52"
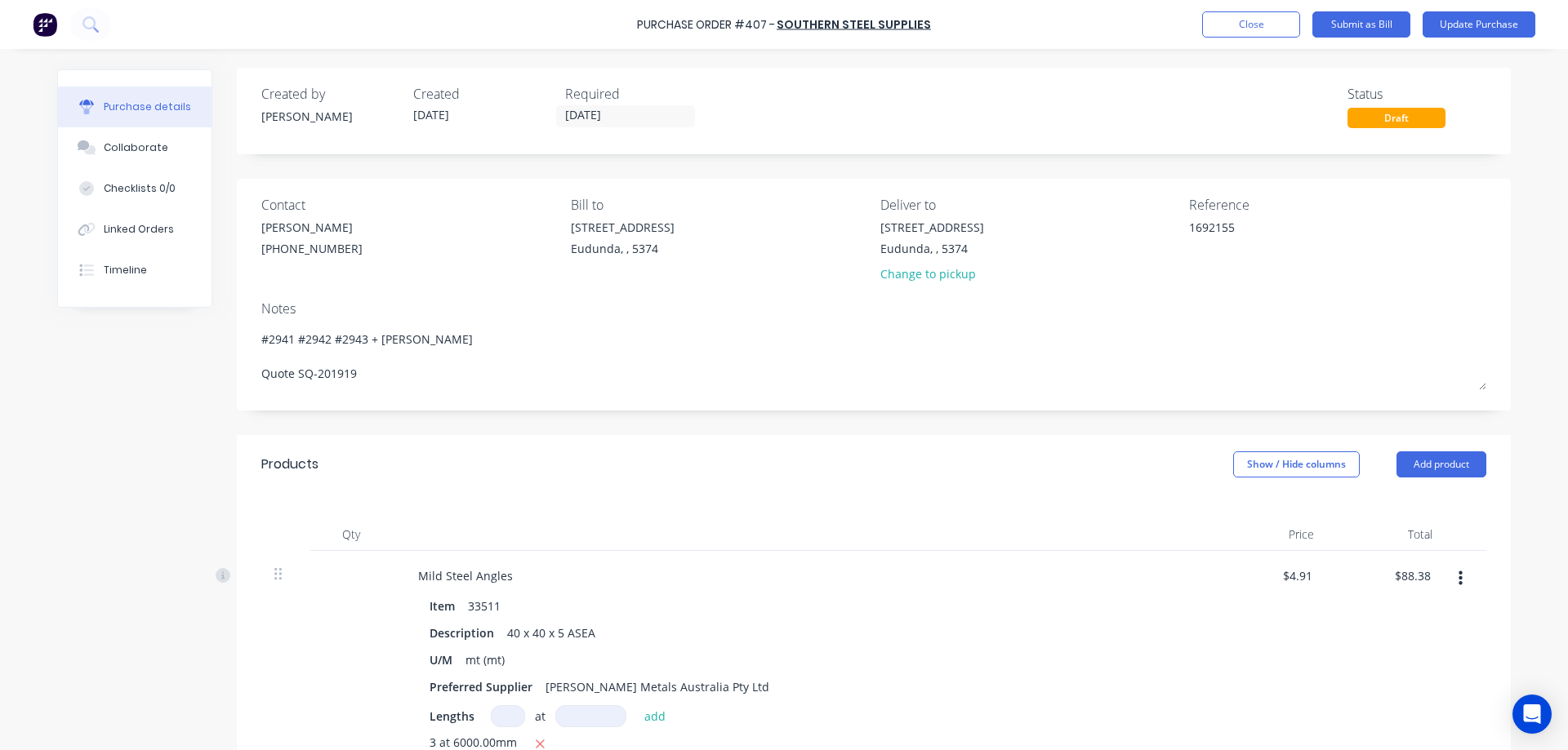
scroll to position [0, 0]
click at [1482, 31] on button "Update Purchase" at bounding box center [1479, 25] width 112 height 26
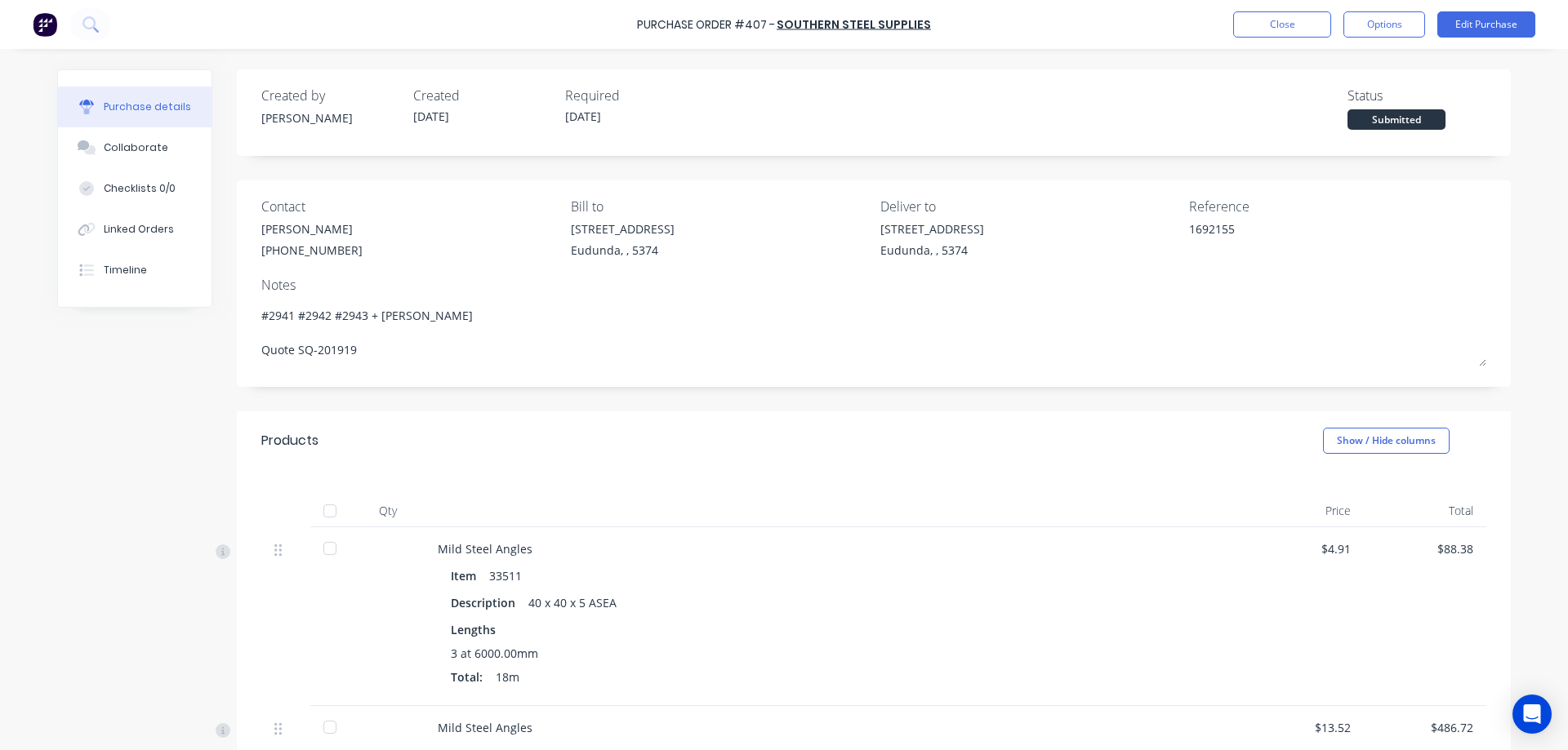
click at [325, 505] on div at bounding box center [329, 510] width 32 height 32
click at [1371, 26] on button "Options" at bounding box center [1384, 25] width 82 height 26
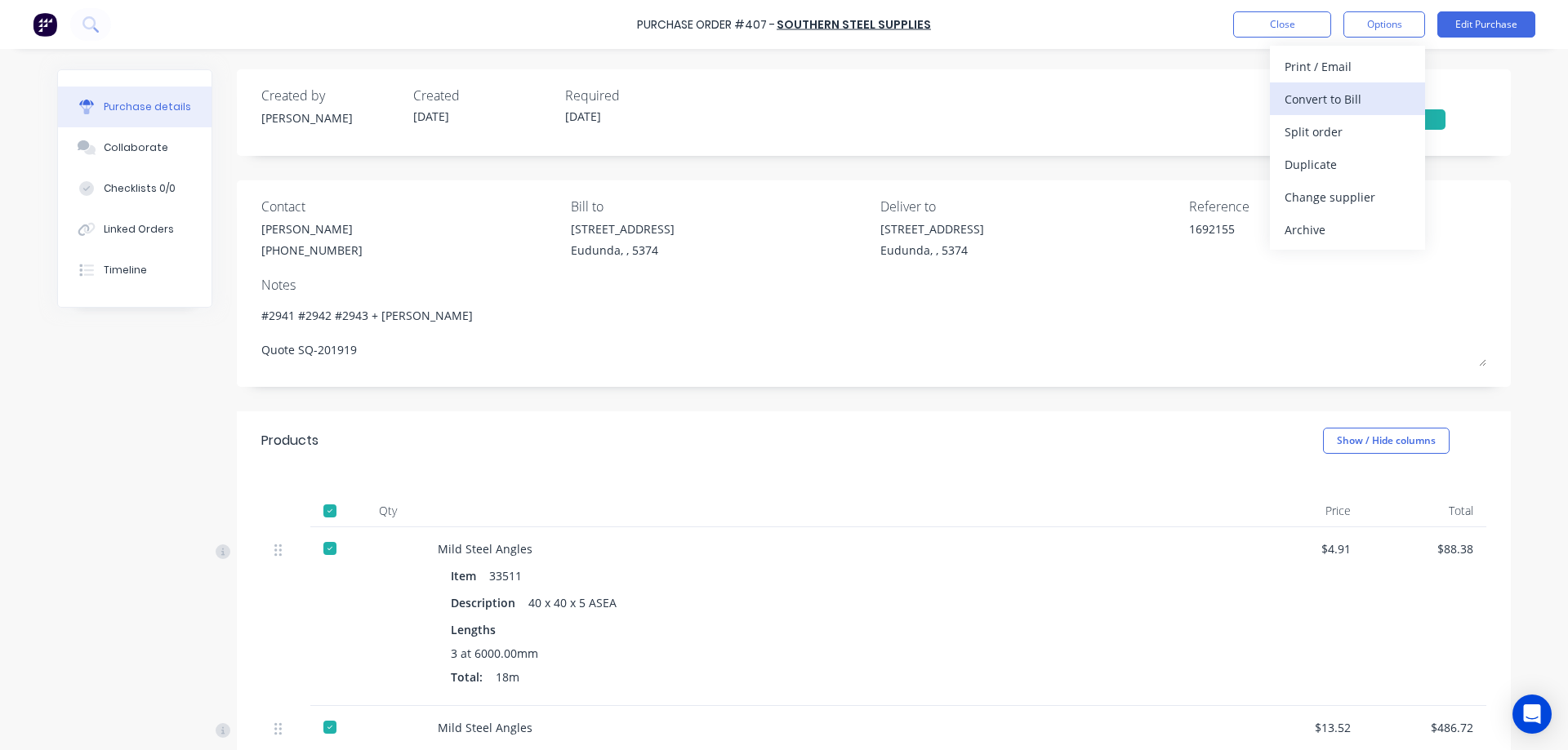
click at [1349, 98] on div "Convert to Bill" at bounding box center [1347, 99] width 126 height 24
type textarea "x"
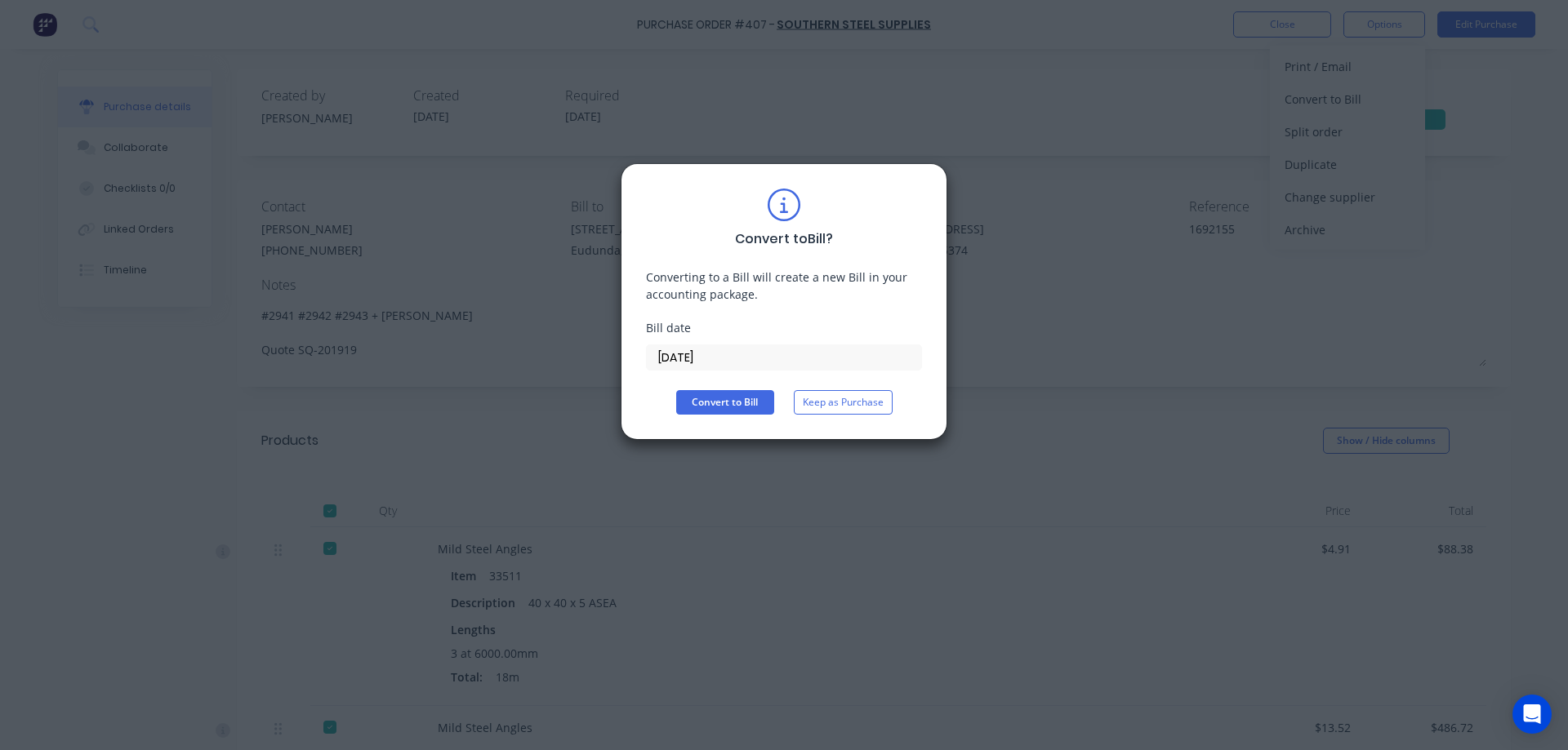
click at [716, 361] on input "08/10/25" at bounding box center [784, 358] width 275 height 25
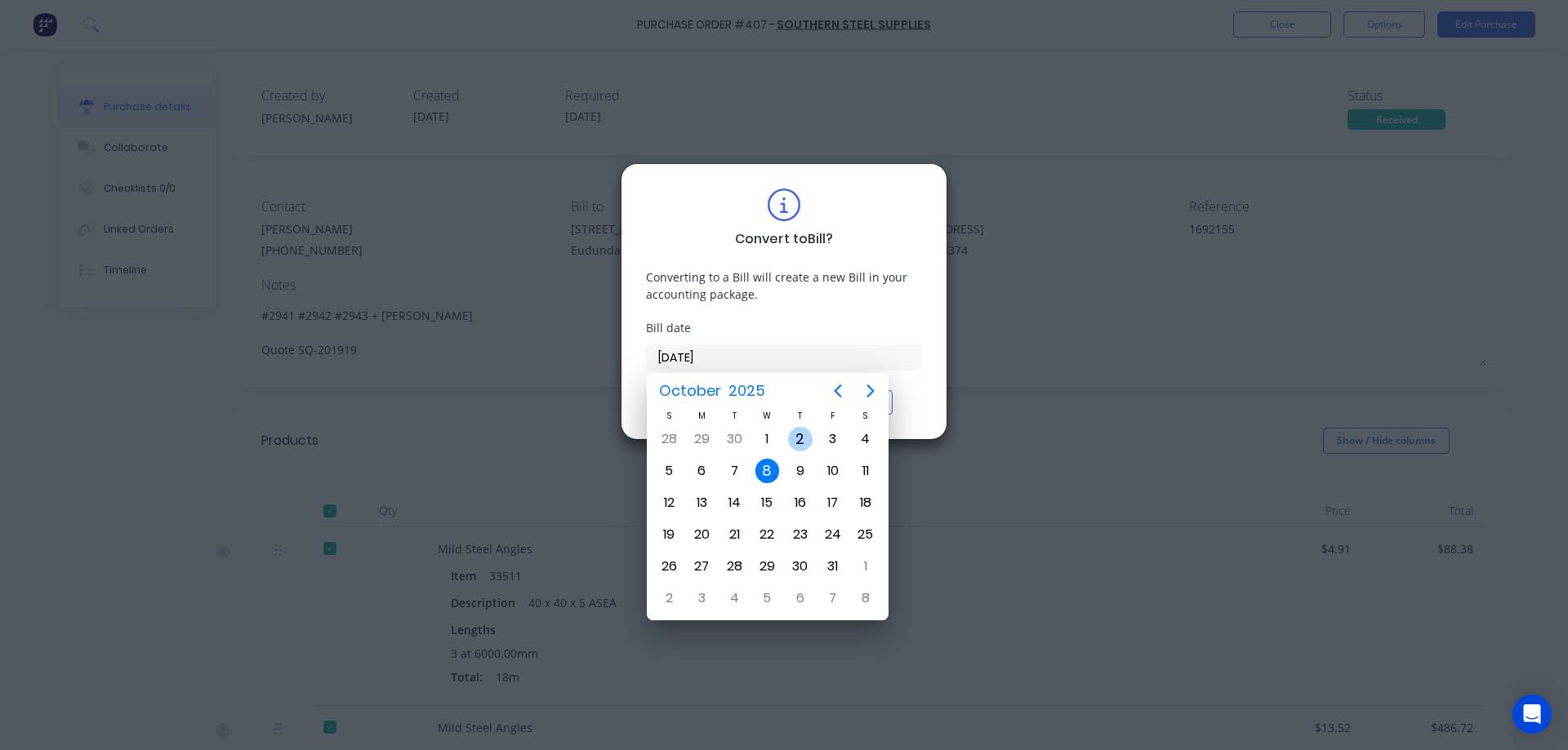
click at [791, 446] on div "2" at bounding box center [801, 439] width 25 height 25
type input "02/10/25"
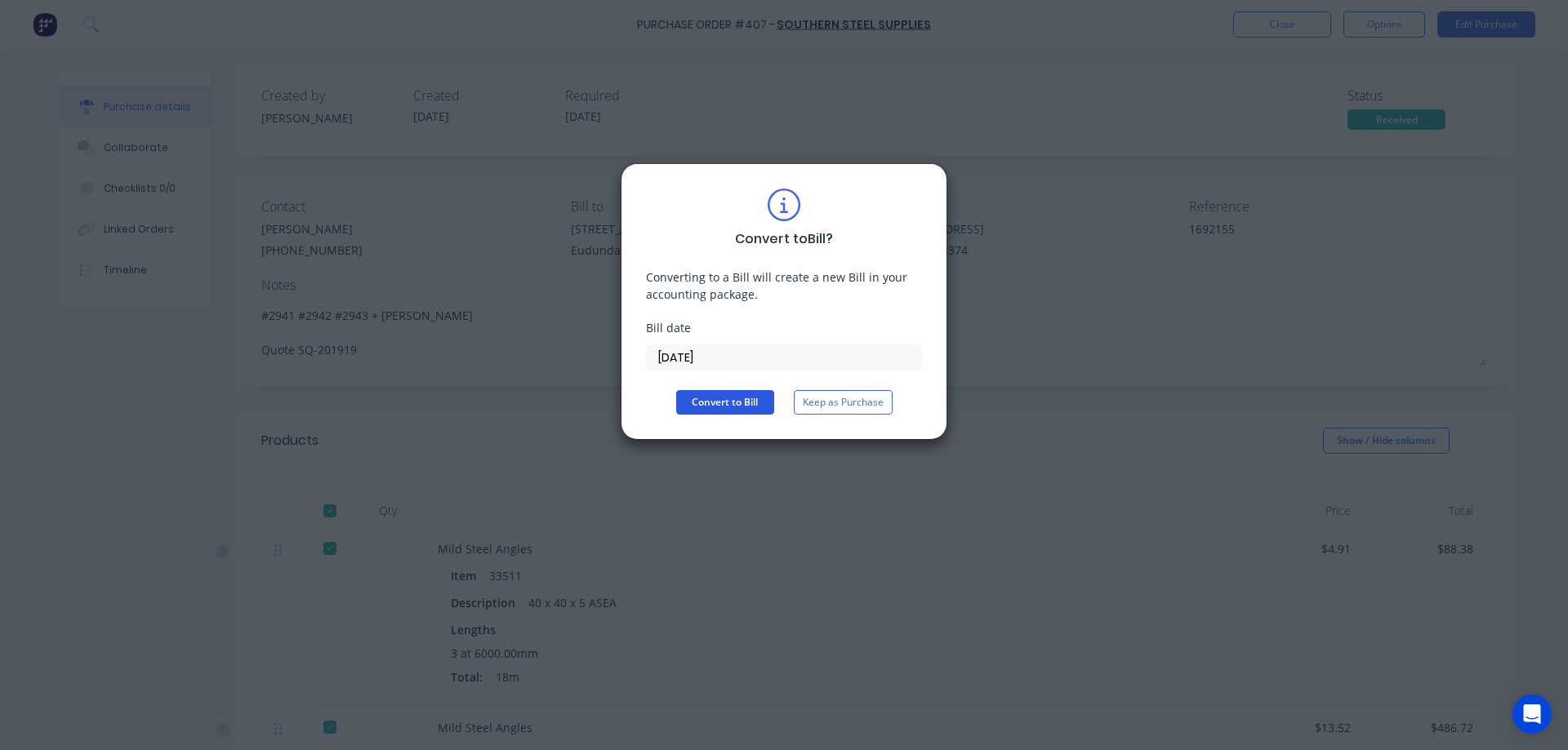
click at [719, 407] on button "Convert to Bill" at bounding box center [725, 403] width 98 height 25
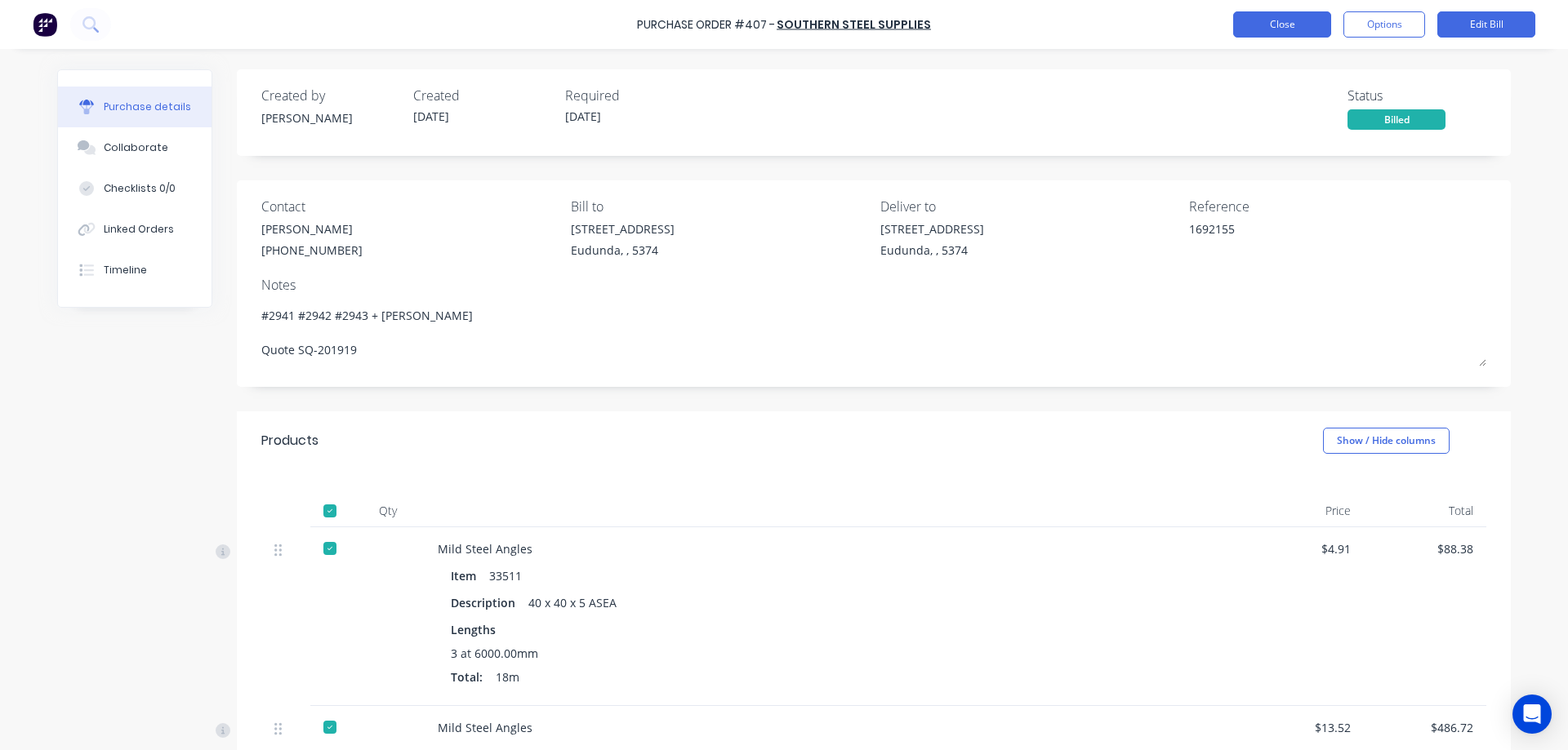
click at [1255, 21] on button "Close" at bounding box center [1282, 25] width 98 height 26
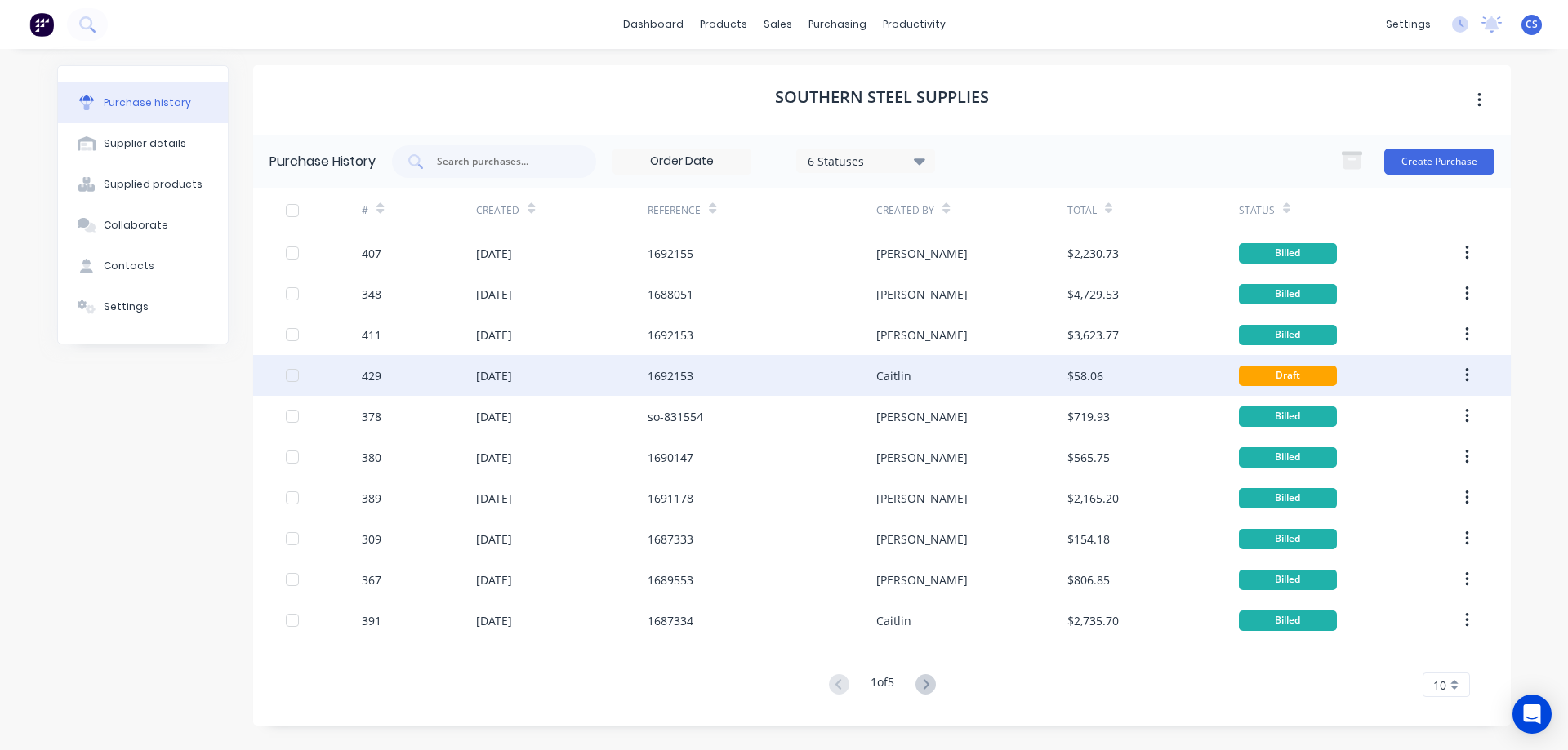
click at [1140, 370] on div "$58.06" at bounding box center [1153, 375] width 171 height 41
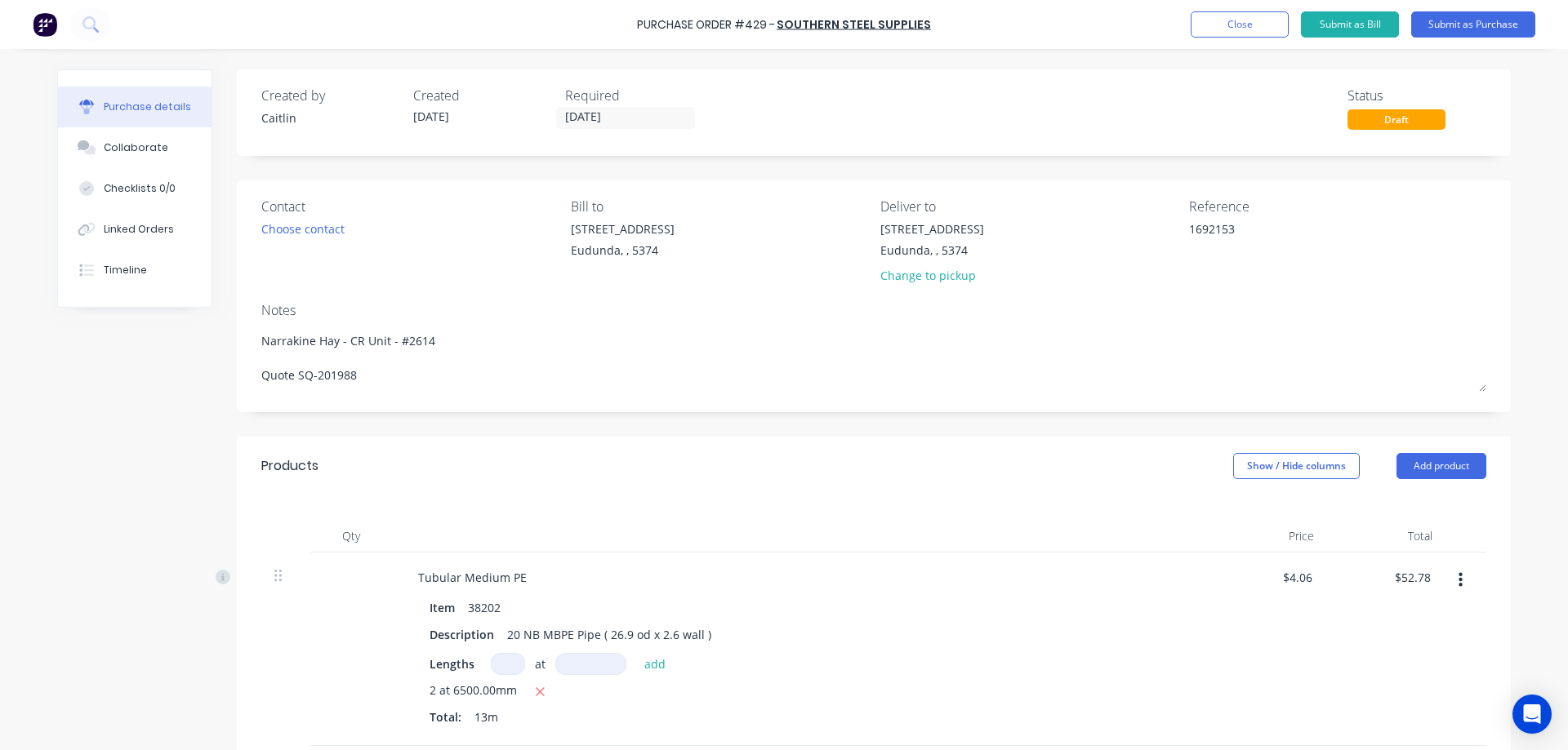
type textarea "x"
drag, startPoint x: 1227, startPoint y: 238, endPoint x: 1185, endPoint y: 229, distance: 43.0
click at [1189, 229] on textarea "1692153" at bounding box center [1291, 239] width 204 height 36
type textarea "16"
type textarea "x"
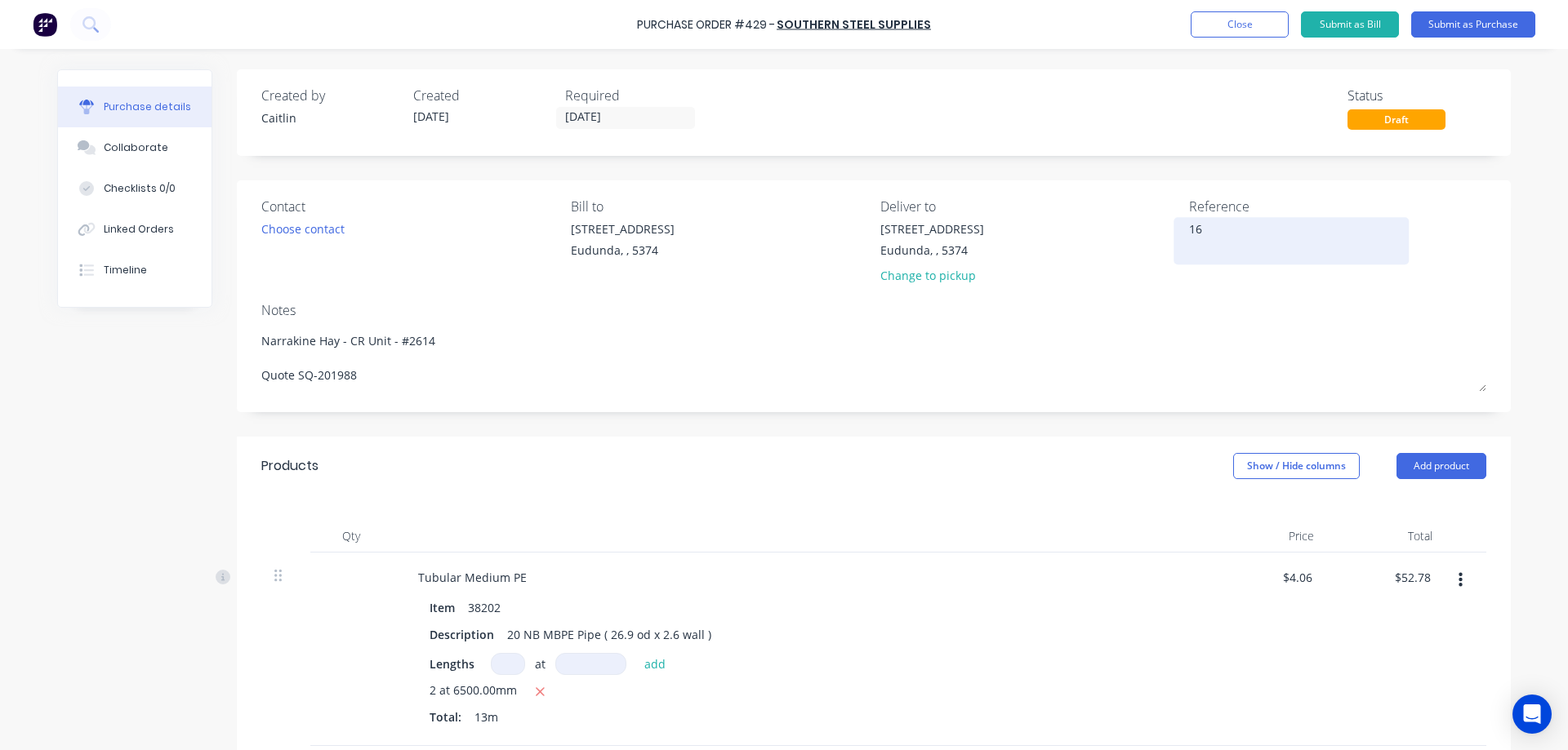
type textarea "169"
type textarea "x"
type textarea "1692"
type textarea "x"
type textarea "16923"
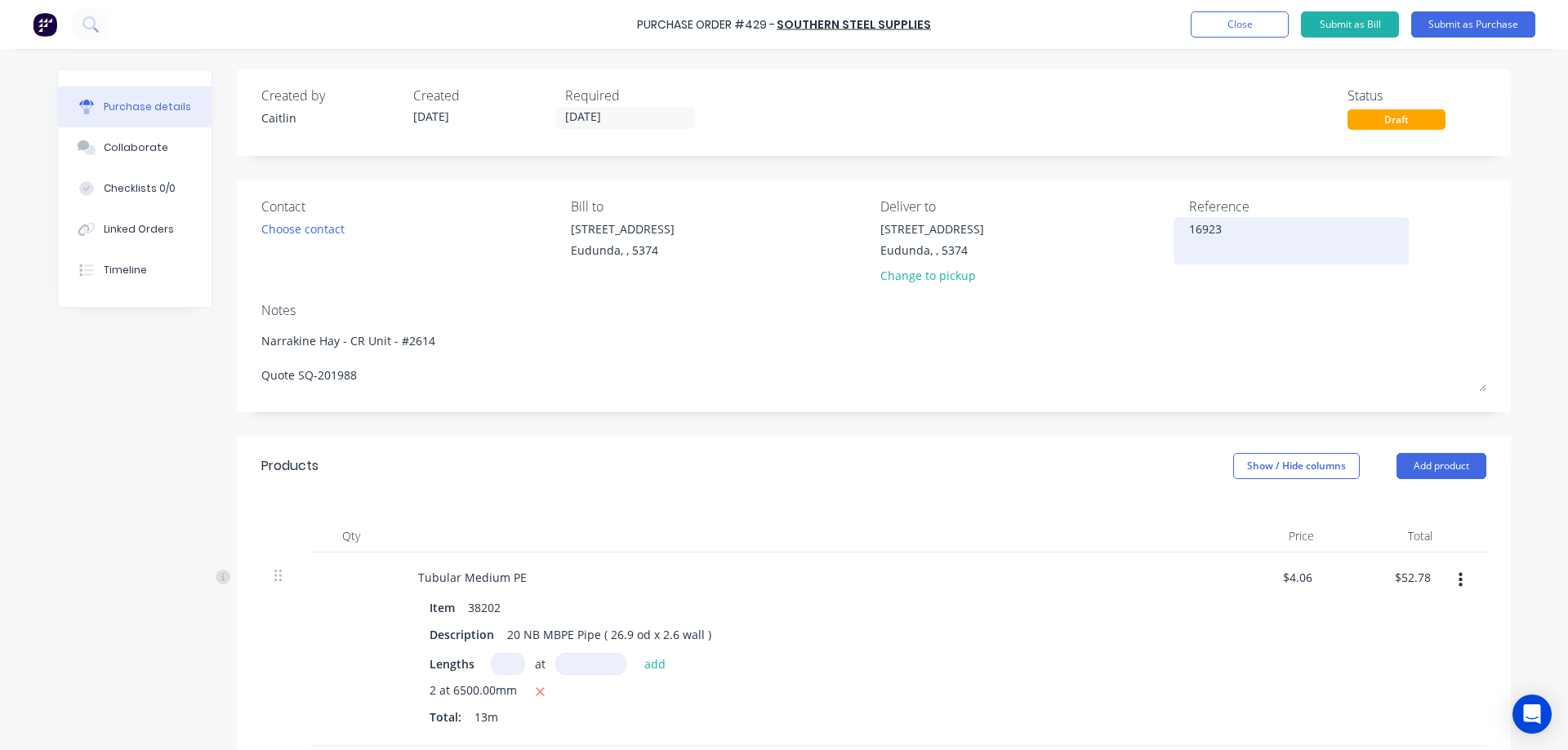
type textarea "x"
type textarea "1692359"
type textarea "x"
type textarea "1692359"
click at [1450, 234] on div "1692359" at bounding box center [1337, 241] width 297 height 41
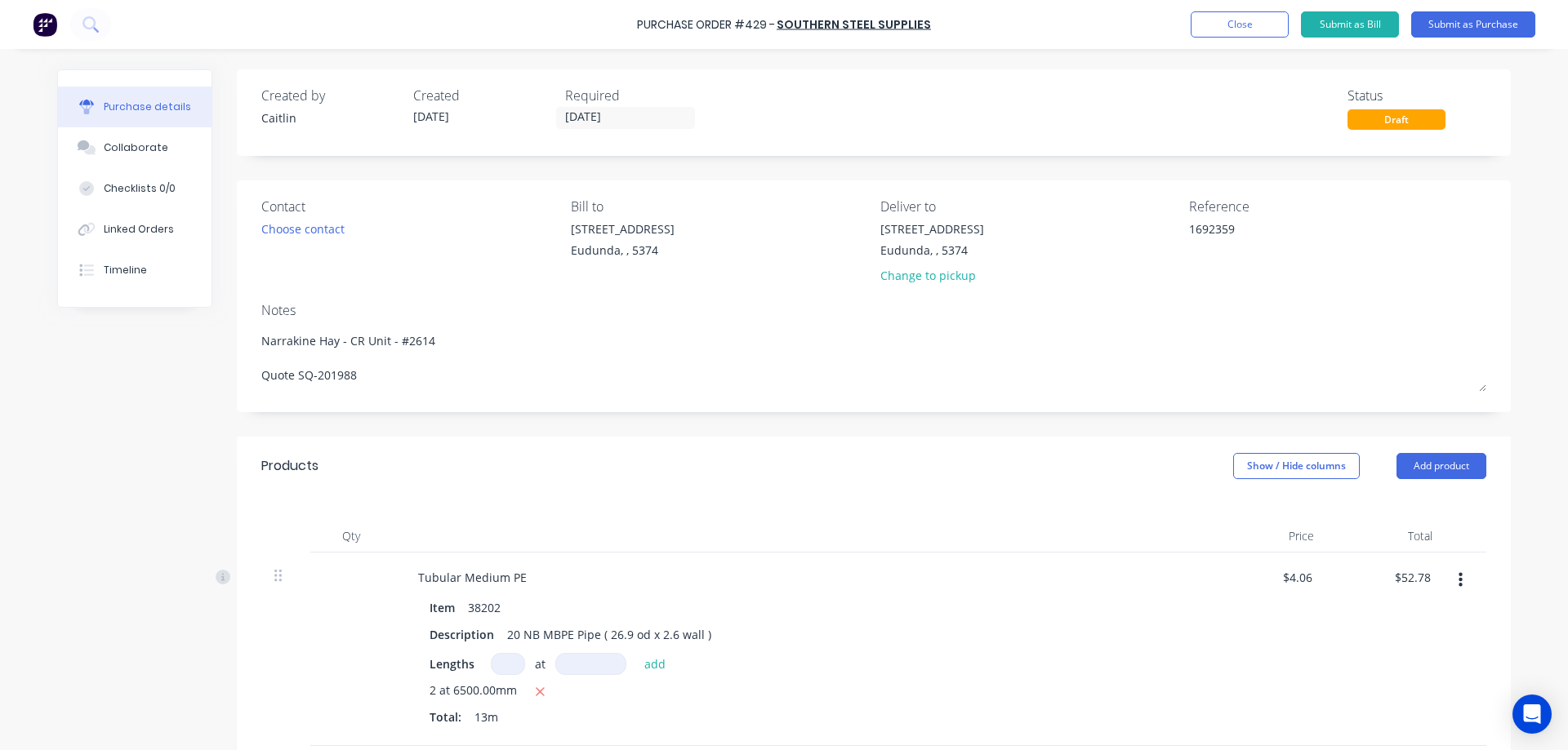
type textarea "x"
type textarea "1692359"
type textarea "x"
click at [103, 230] on div "Linked Orders" at bounding box center [138, 230] width 70 height 15
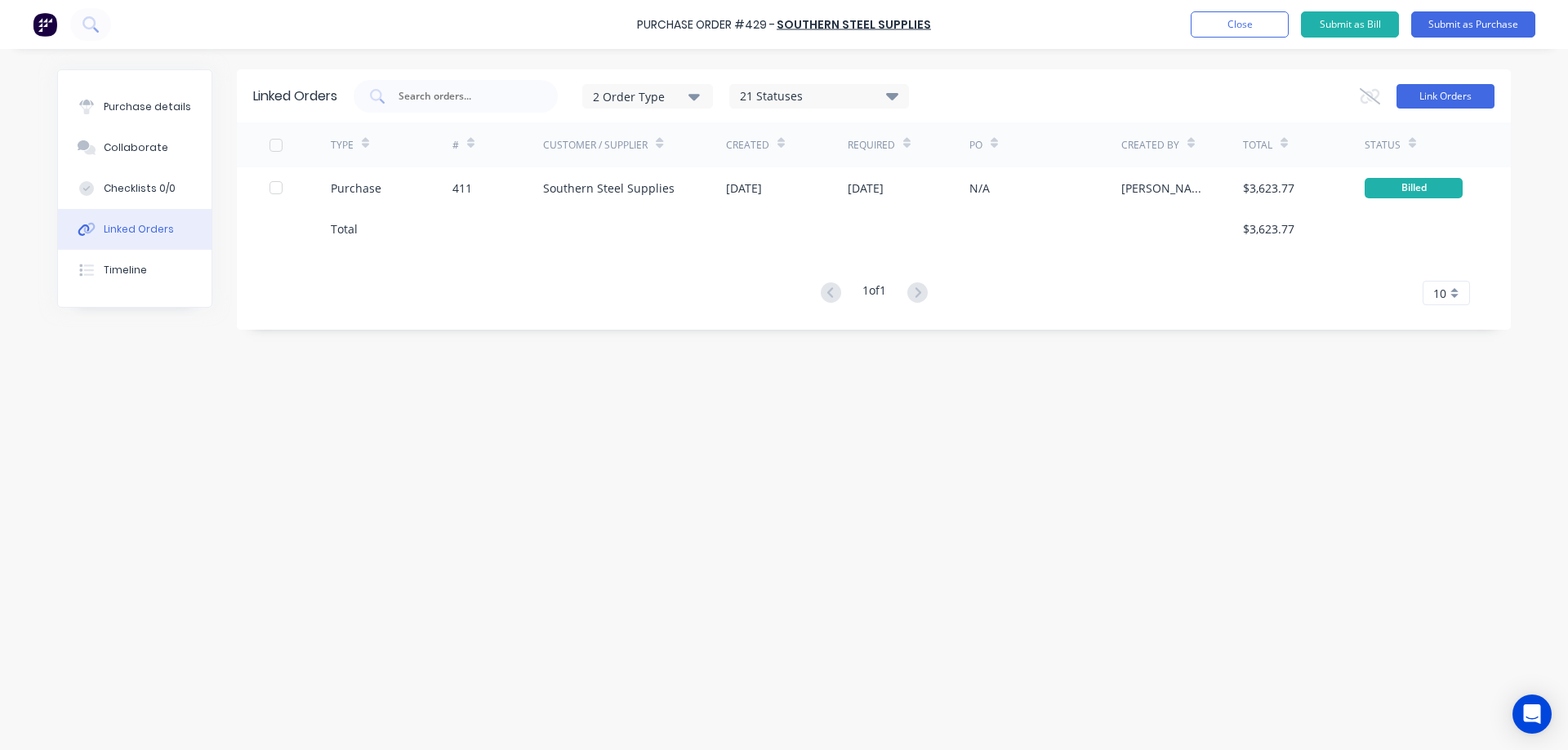
click at [1447, 90] on button "Link Orders" at bounding box center [1445, 97] width 98 height 25
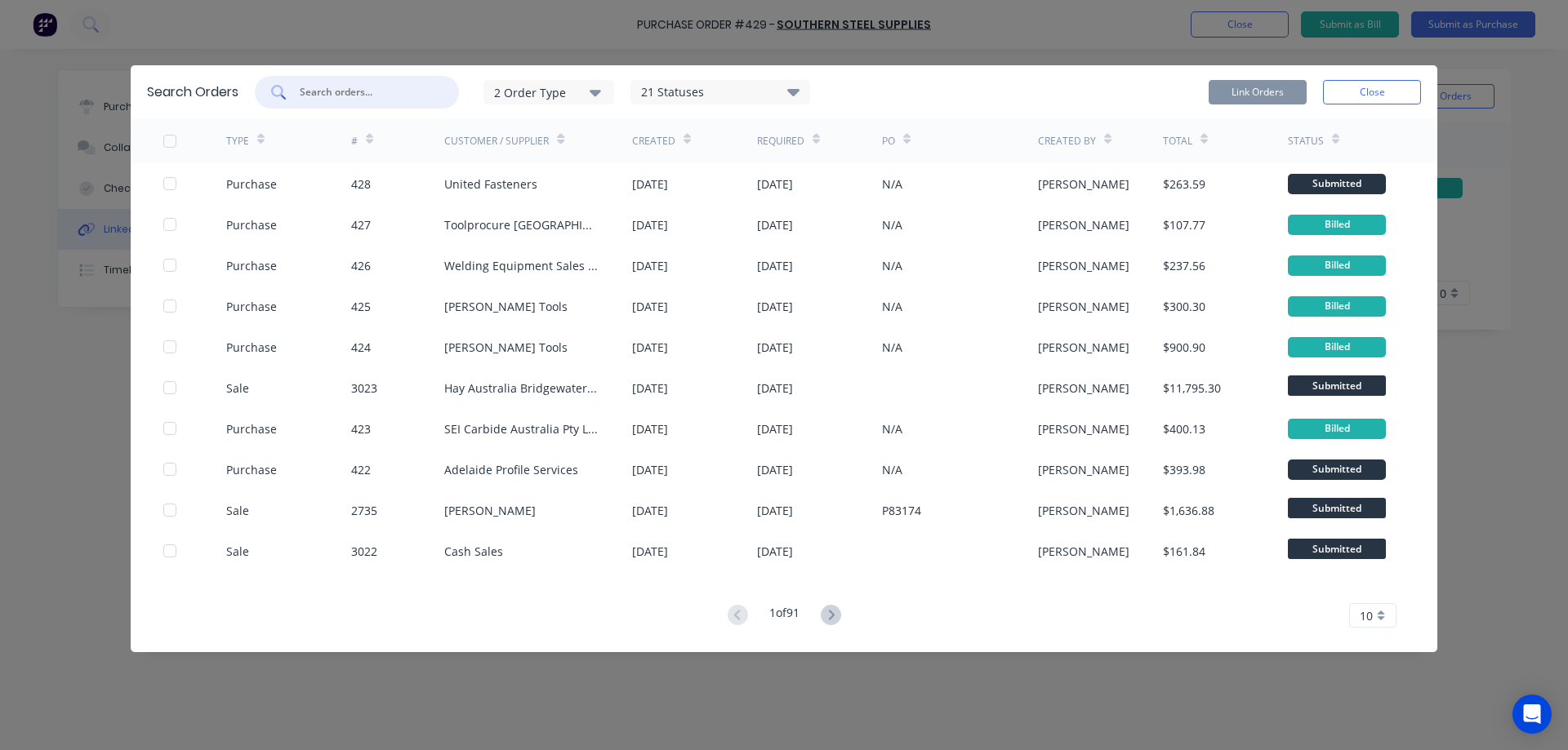
click at [371, 94] on input "text" at bounding box center [366, 93] width 136 height 17
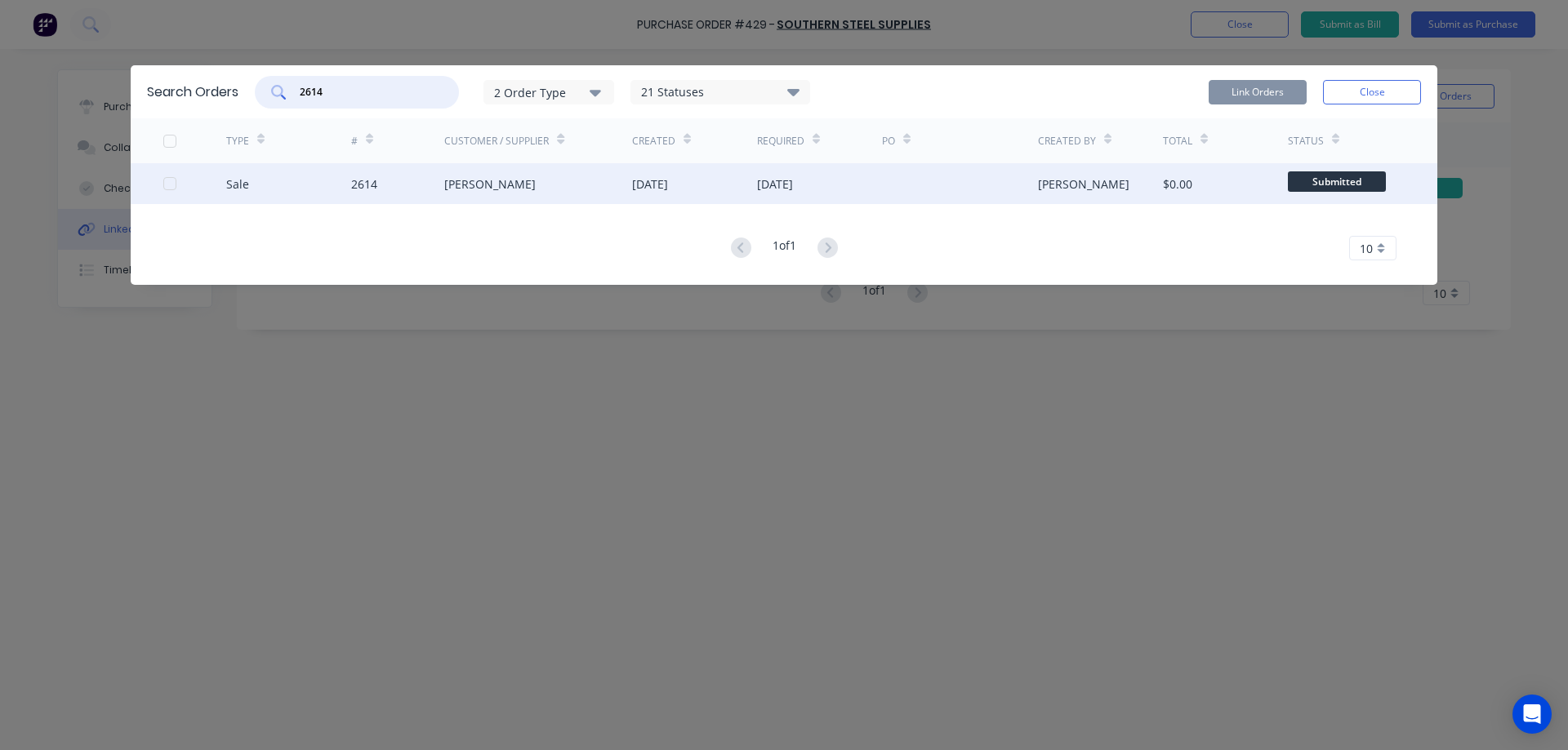
click at [169, 187] on div at bounding box center [170, 183] width 32 height 32
type input "2614"
click at [1222, 102] on button "Link Orders" at bounding box center [1257, 93] width 98 height 25
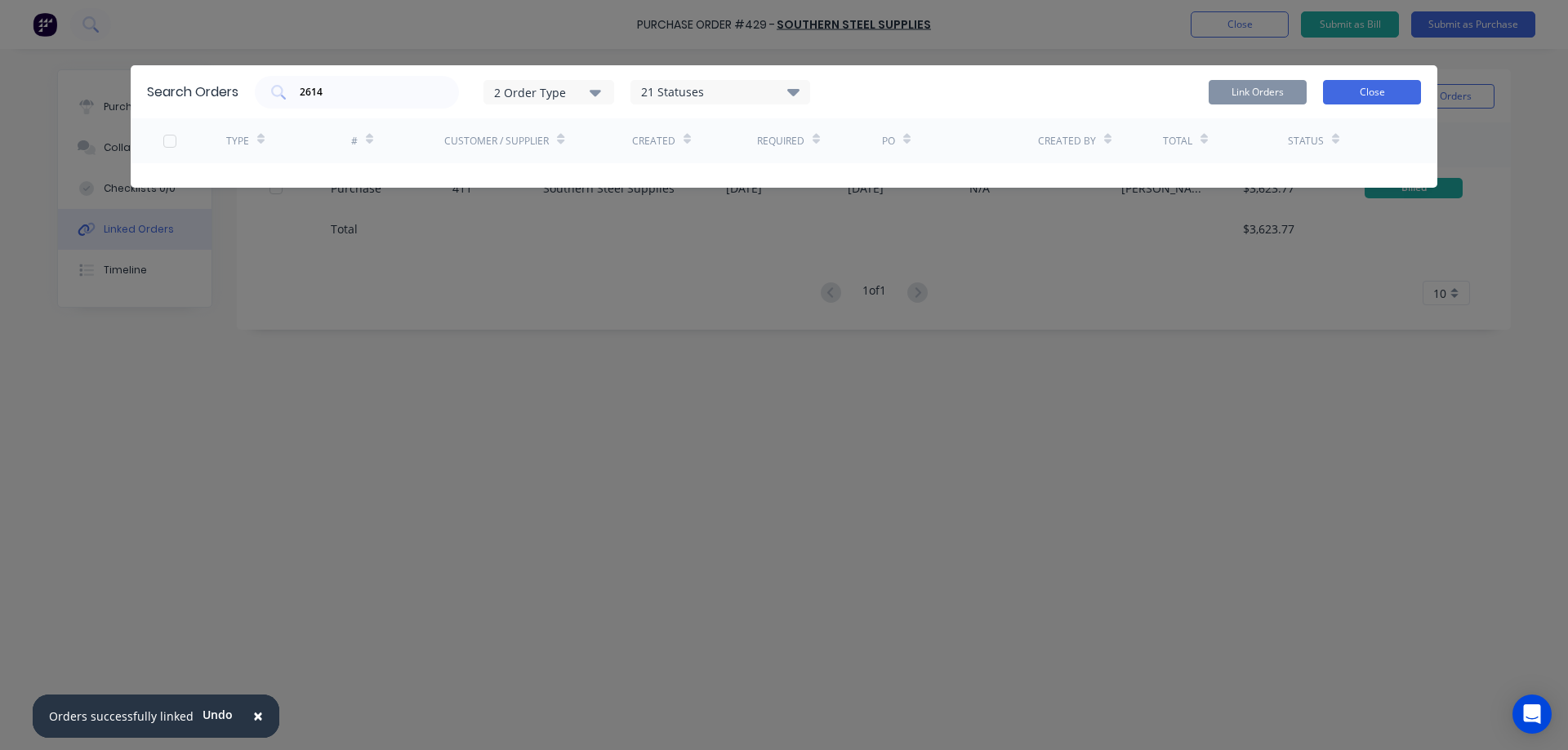
click at [1331, 85] on button "Close" at bounding box center [1372, 93] width 98 height 25
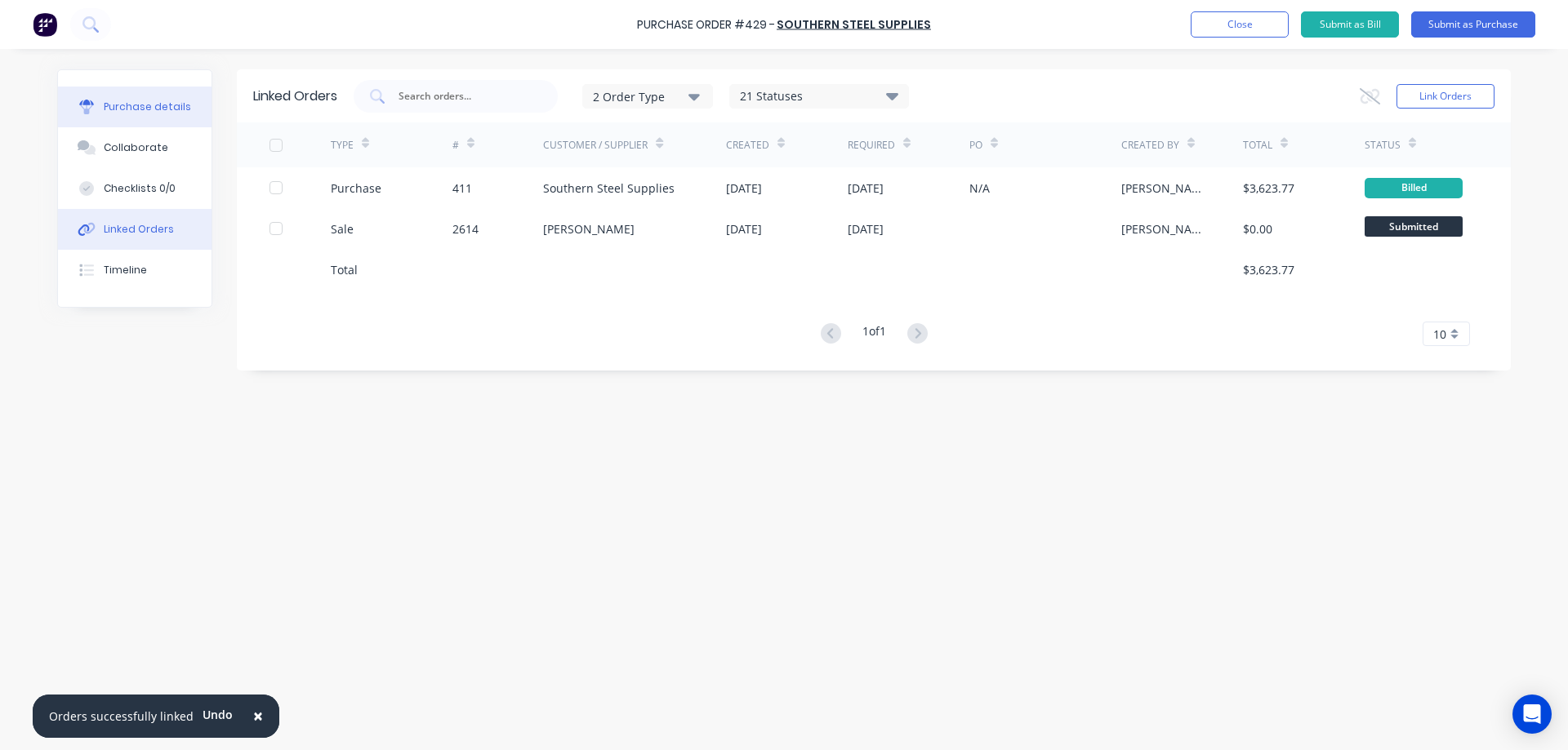
click at [165, 96] on button "Purchase details" at bounding box center [135, 107] width 154 height 41
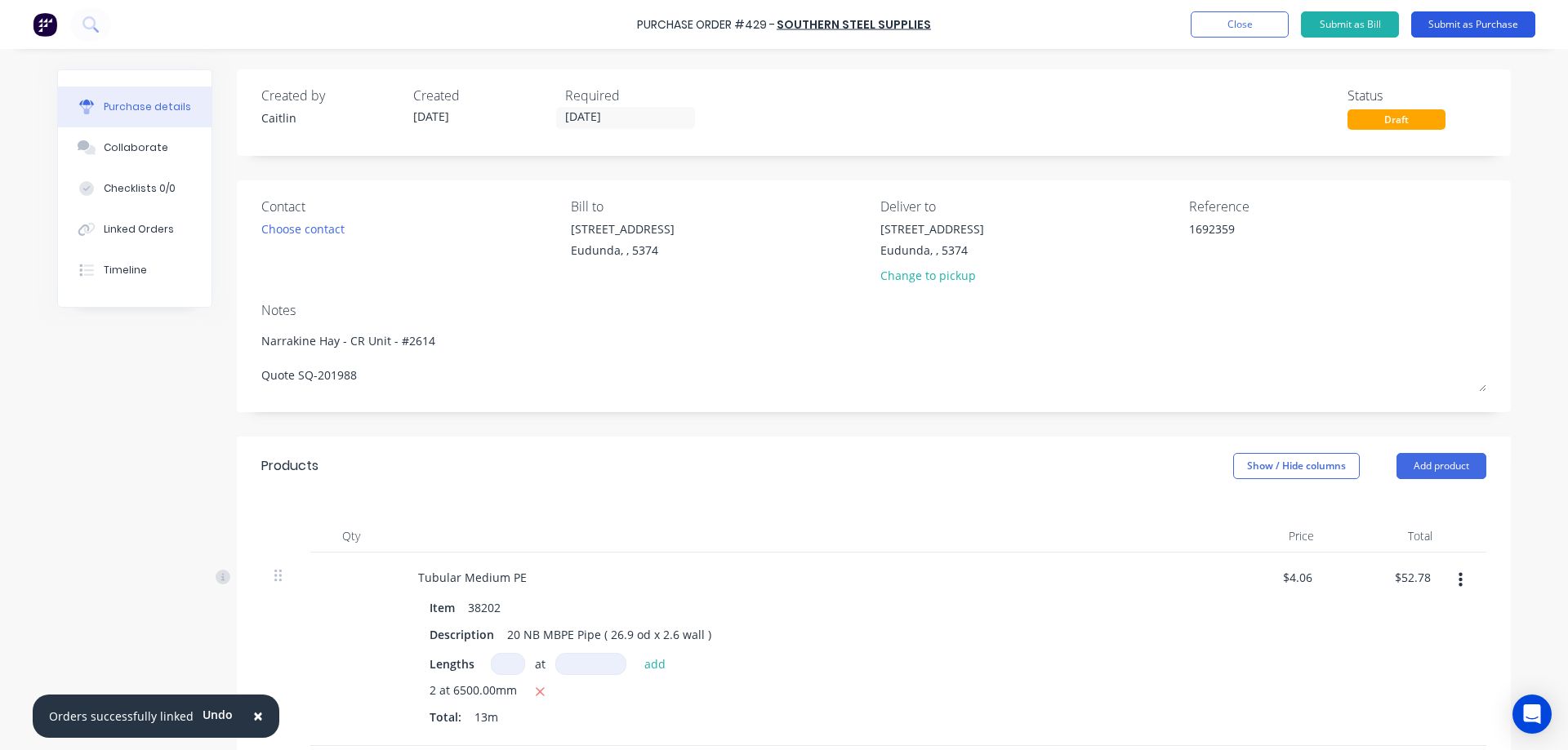
click at [1436, 36] on button "Submit as Purchase" at bounding box center [1473, 25] width 124 height 26
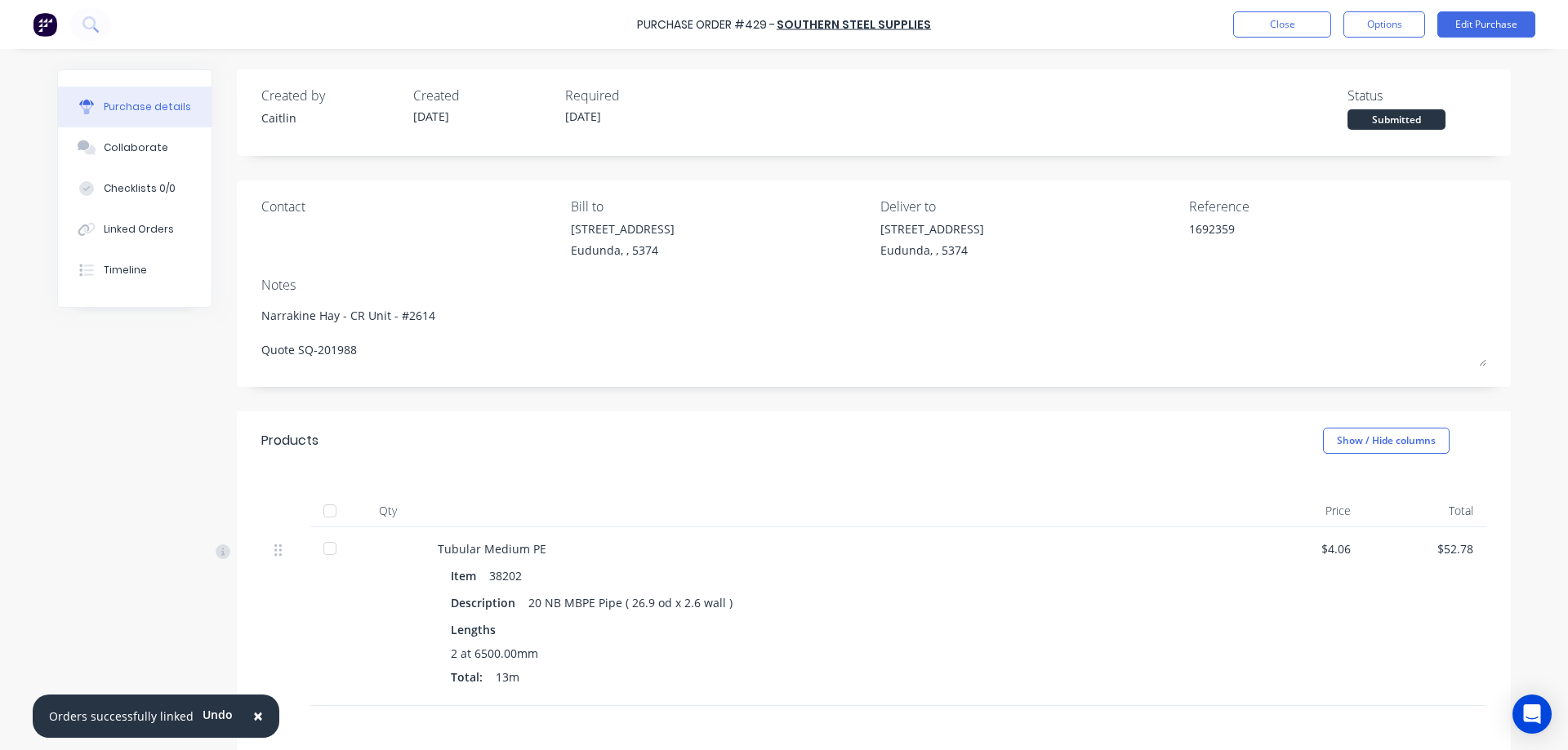
click at [327, 514] on div at bounding box center [329, 510] width 32 height 32
click at [1394, 26] on button "Options" at bounding box center [1384, 25] width 82 height 26
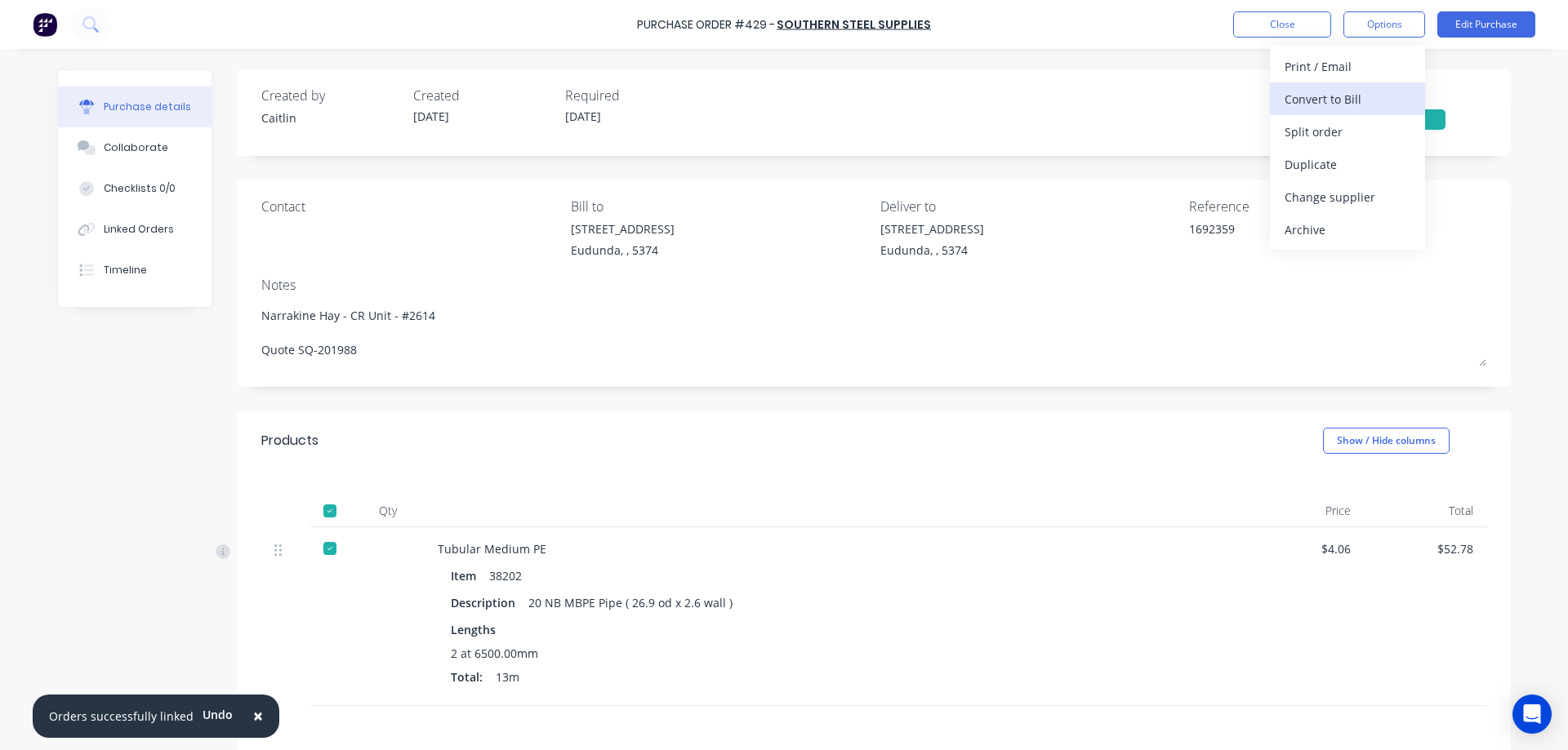
click at [1370, 102] on div "Convert to Bill" at bounding box center [1347, 99] width 126 height 24
type textarea "x"
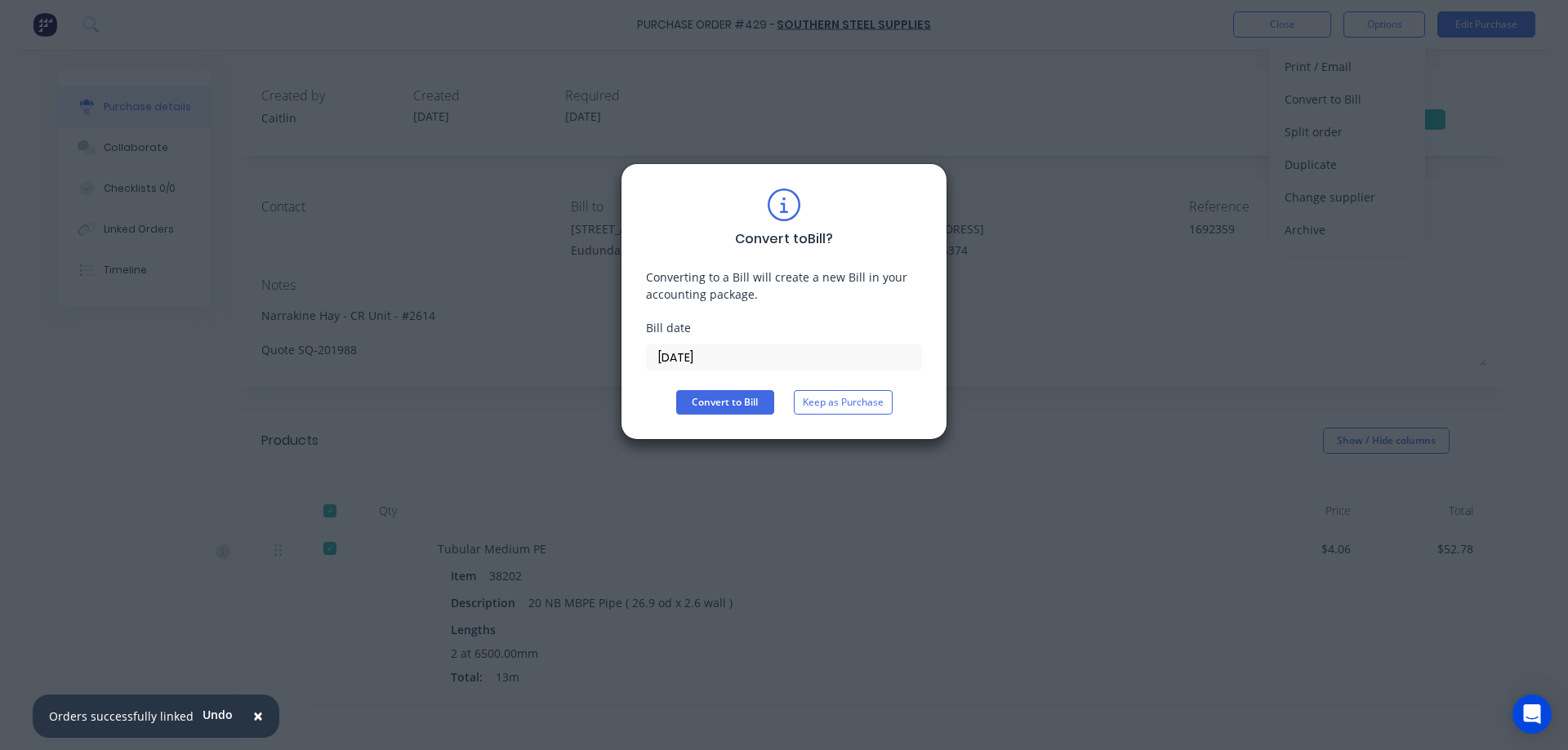
click at [729, 361] on input "08/10/25" at bounding box center [784, 358] width 275 height 25
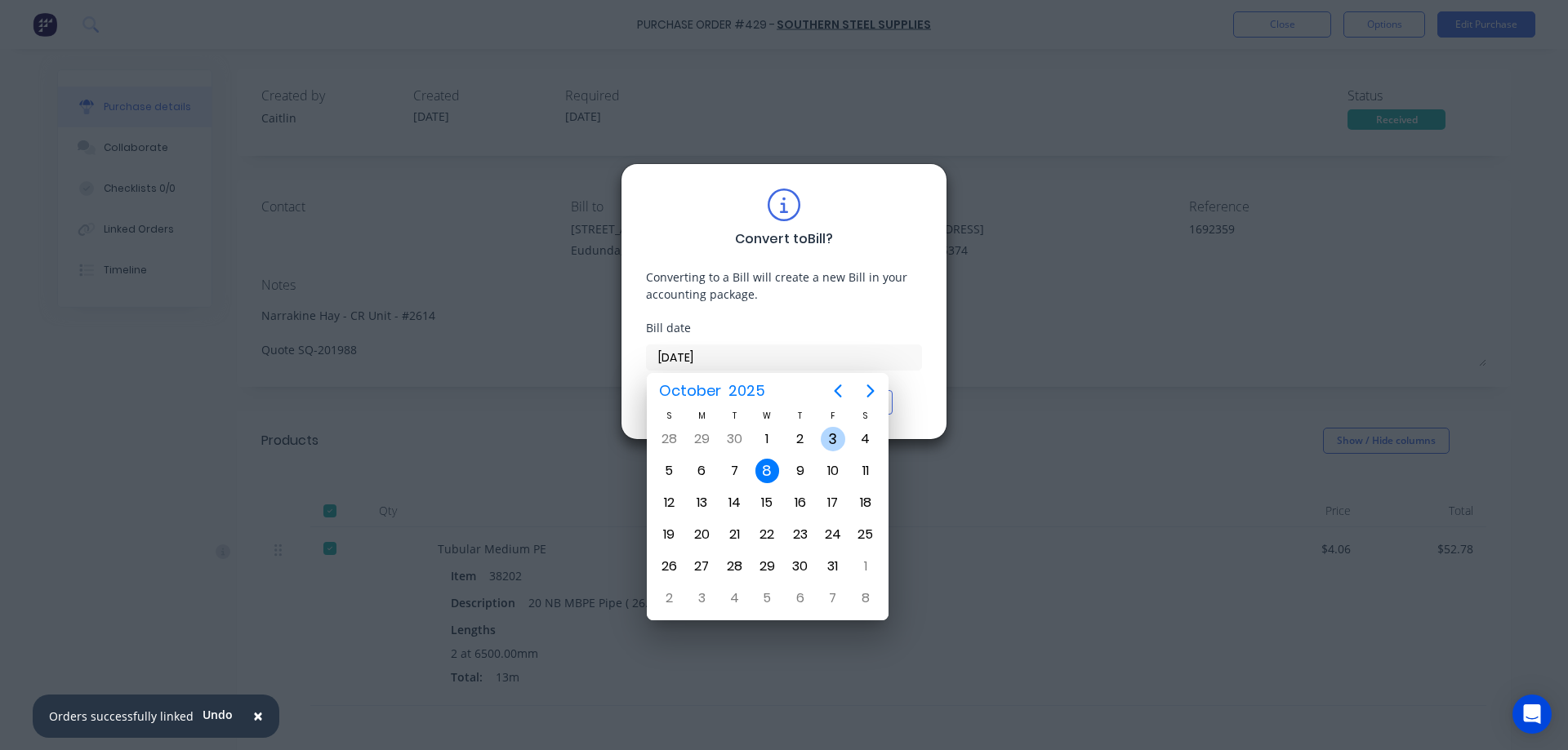
click at [821, 442] on div "3" at bounding box center [833, 439] width 25 height 25
type input "03/10/25"
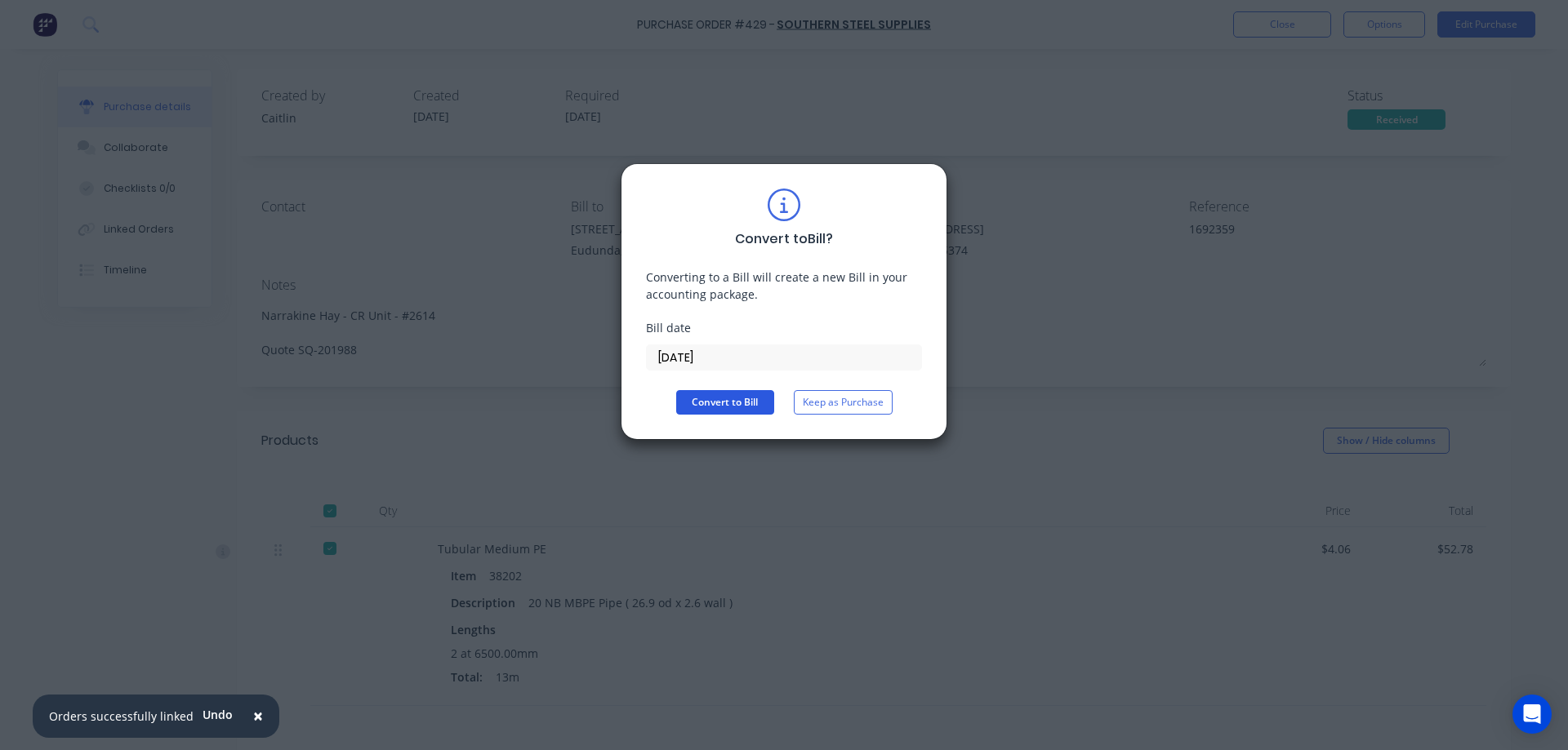
click at [748, 406] on button "Convert to Bill" at bounding box center [725, 403] width 98 height 25
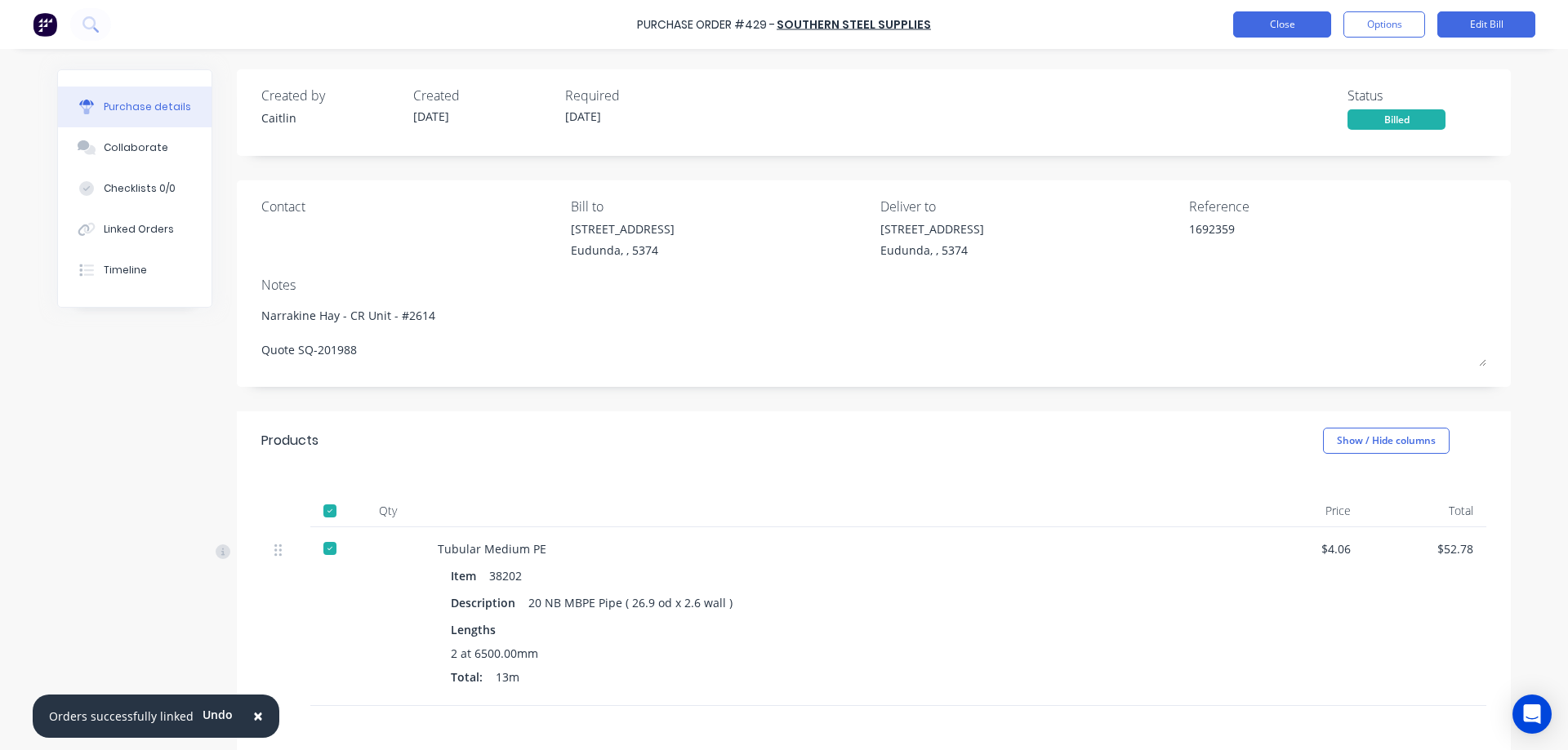
click at [1264, 26] on button "Close" at bounding box center [1282, 25] width 98 height 26
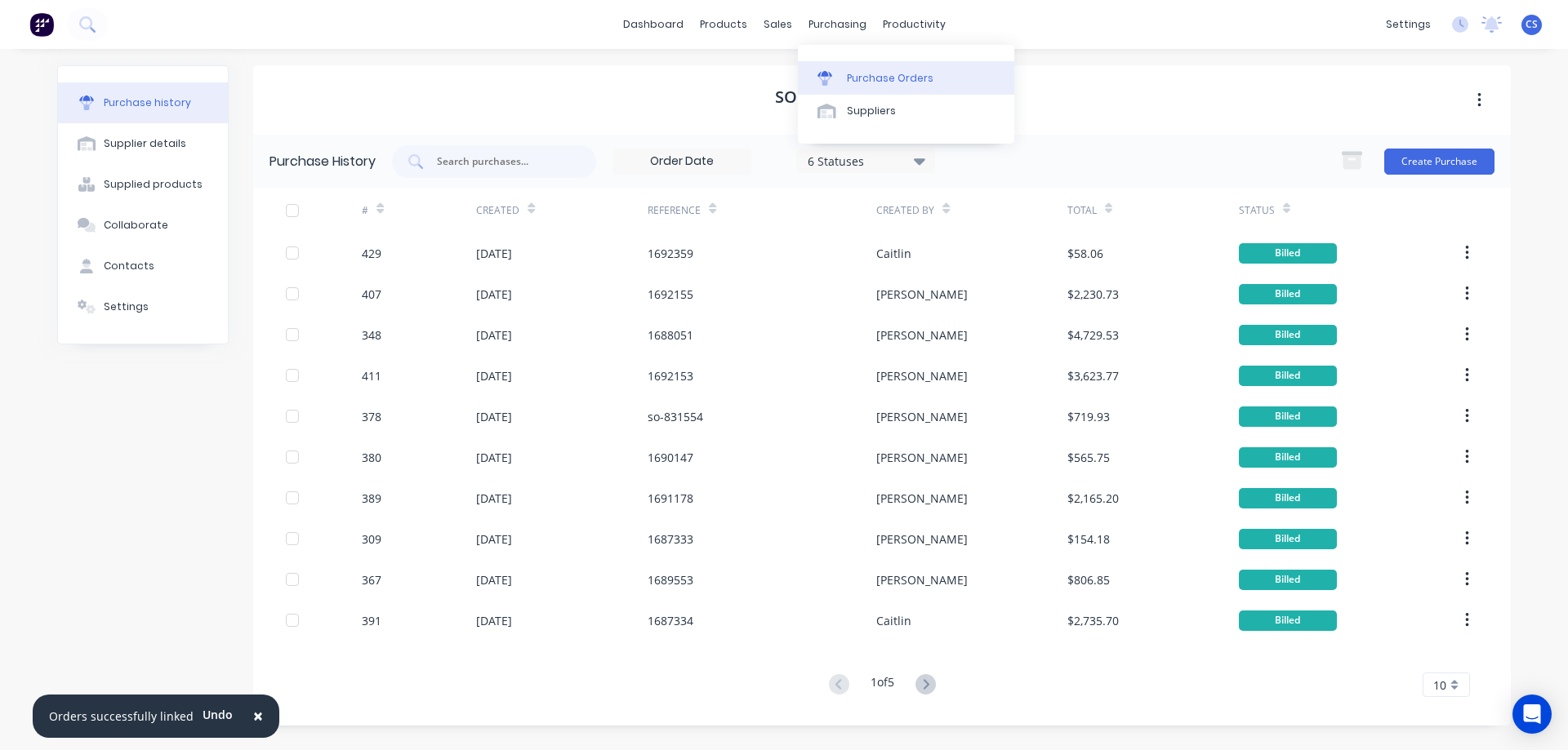
click at [839, 71] on div at bounding box center [829, 79] width 25 height 15
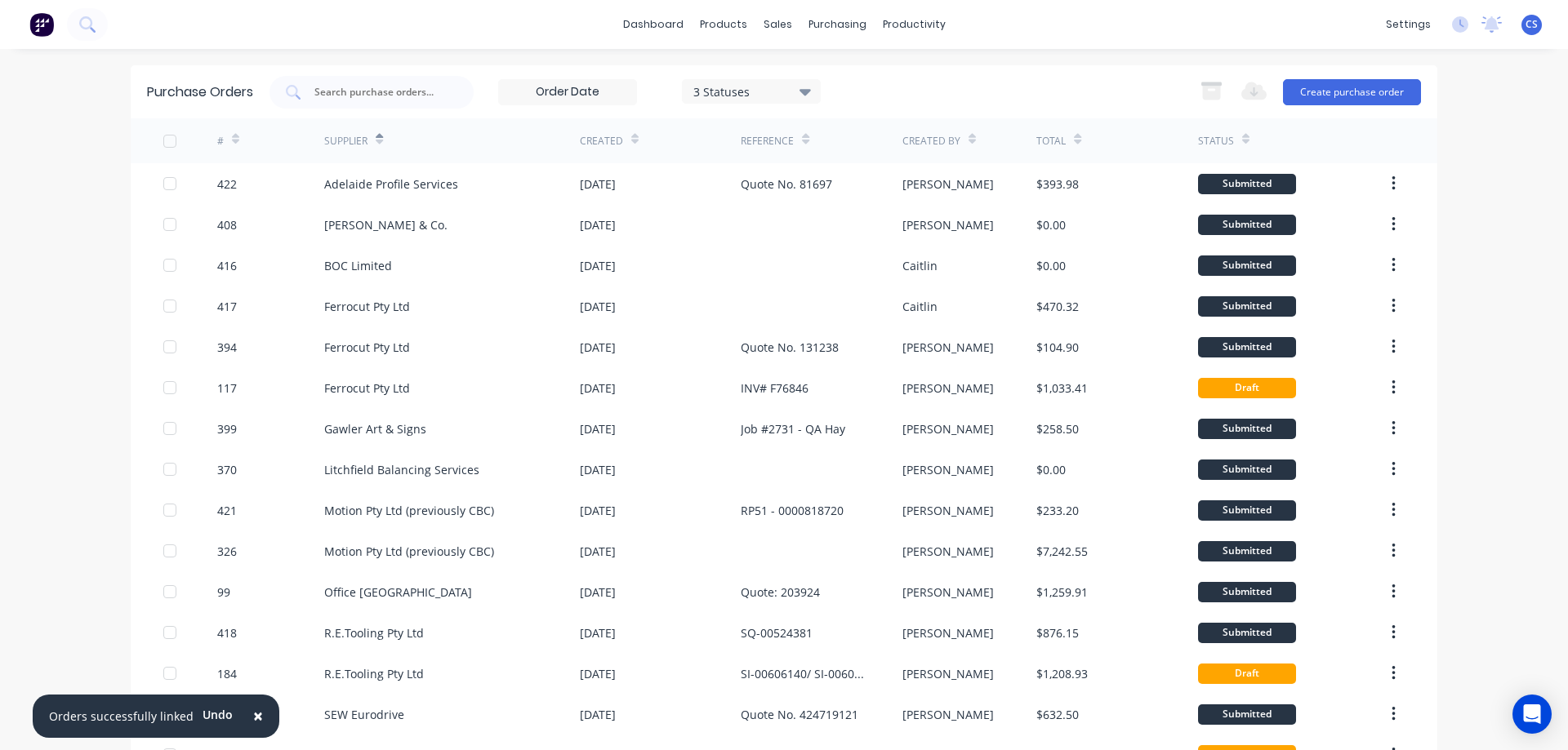
scroll to position [367, 0]
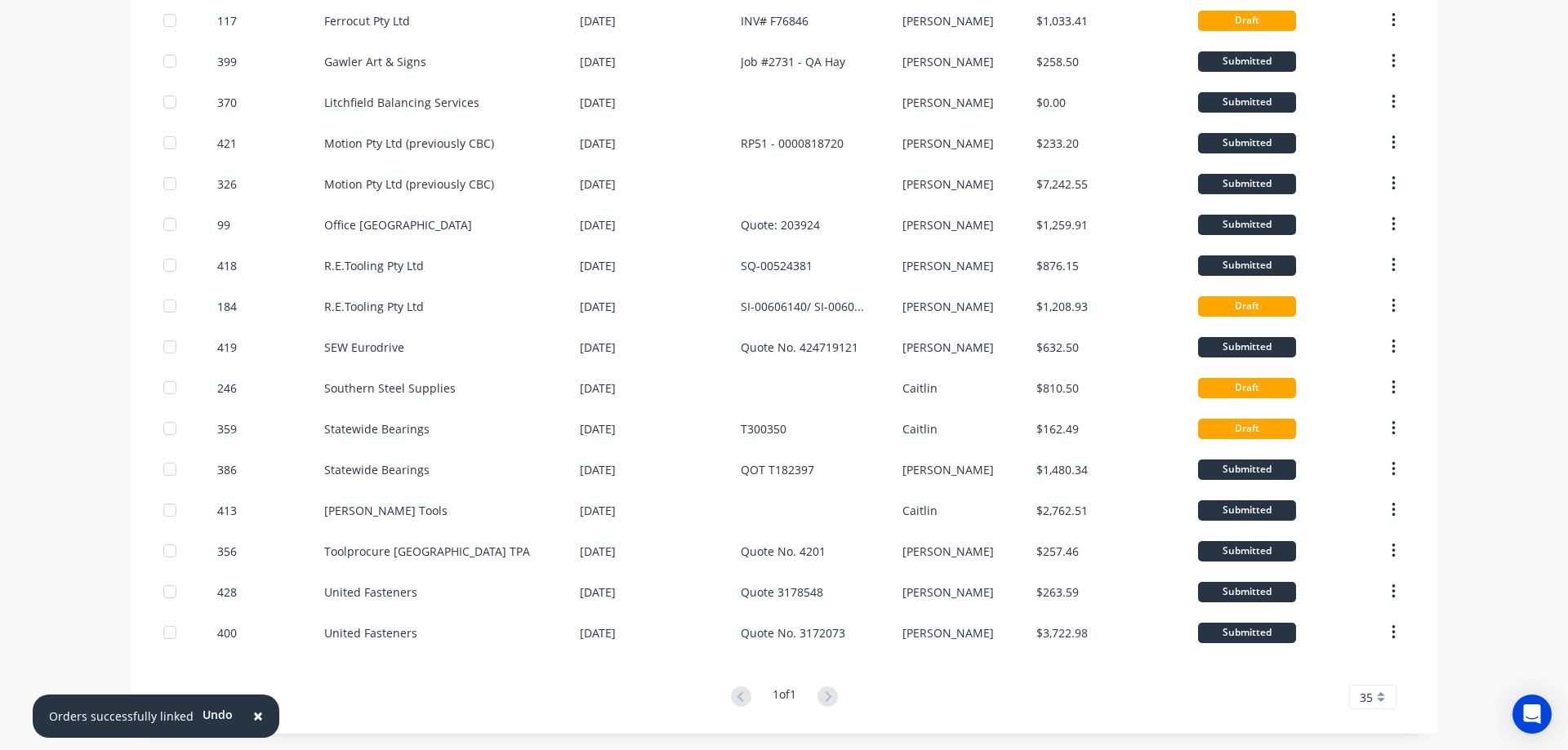
click at [1372, 693] on div "35" at bounding box center [1372, 697] width 47 height 25
click at [1362, 624] on div "25" at bounding box center [1372, 613] width 45 height 29
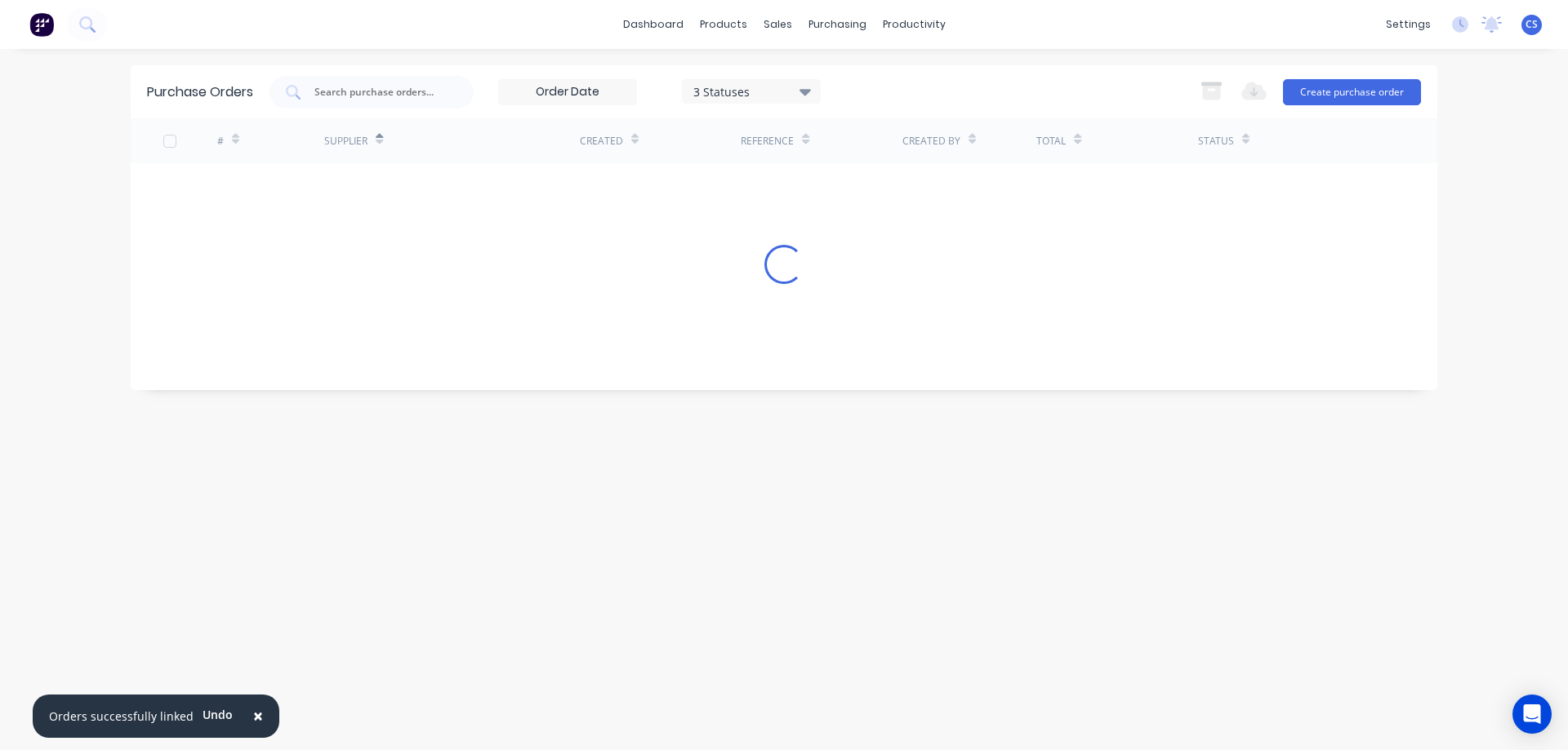
scroll to position [0, 0]
click at [256, 714] on button "×" at bounding box center [257, 716] width 42 height 39
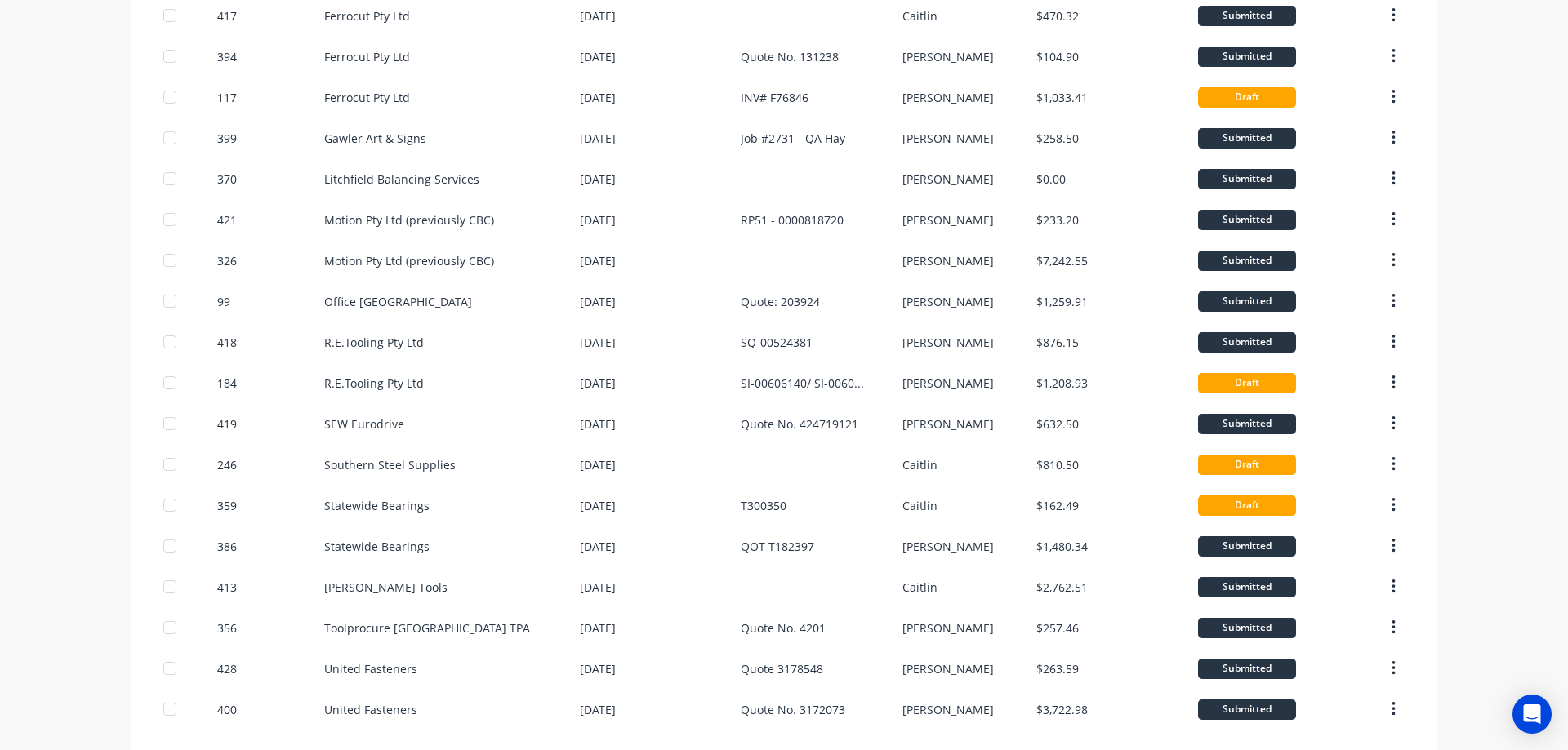
scroll to position [367, 0]
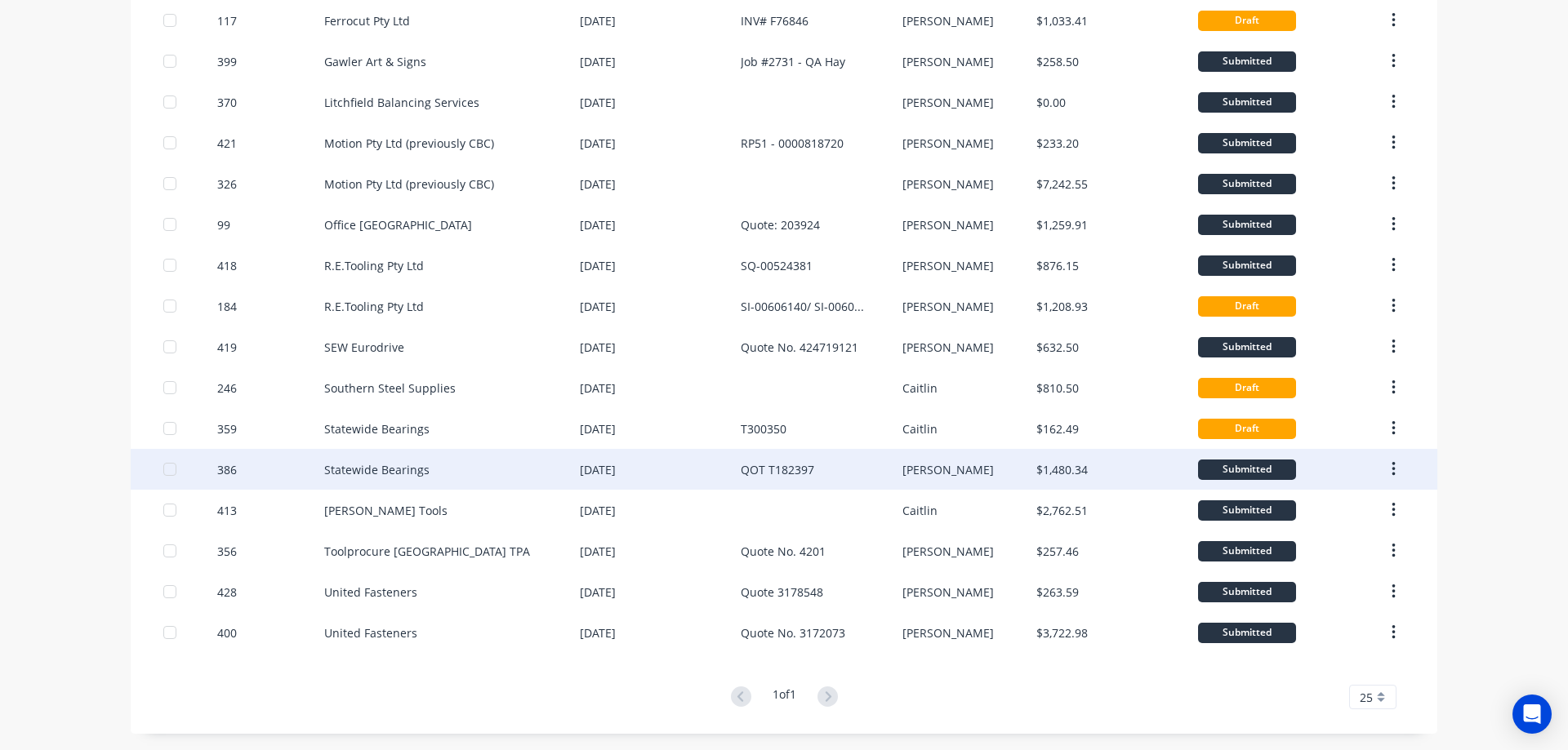
click at [532, 465] on div "Statewide Bearings" at bounding box center [452, 469] width 256 height 41
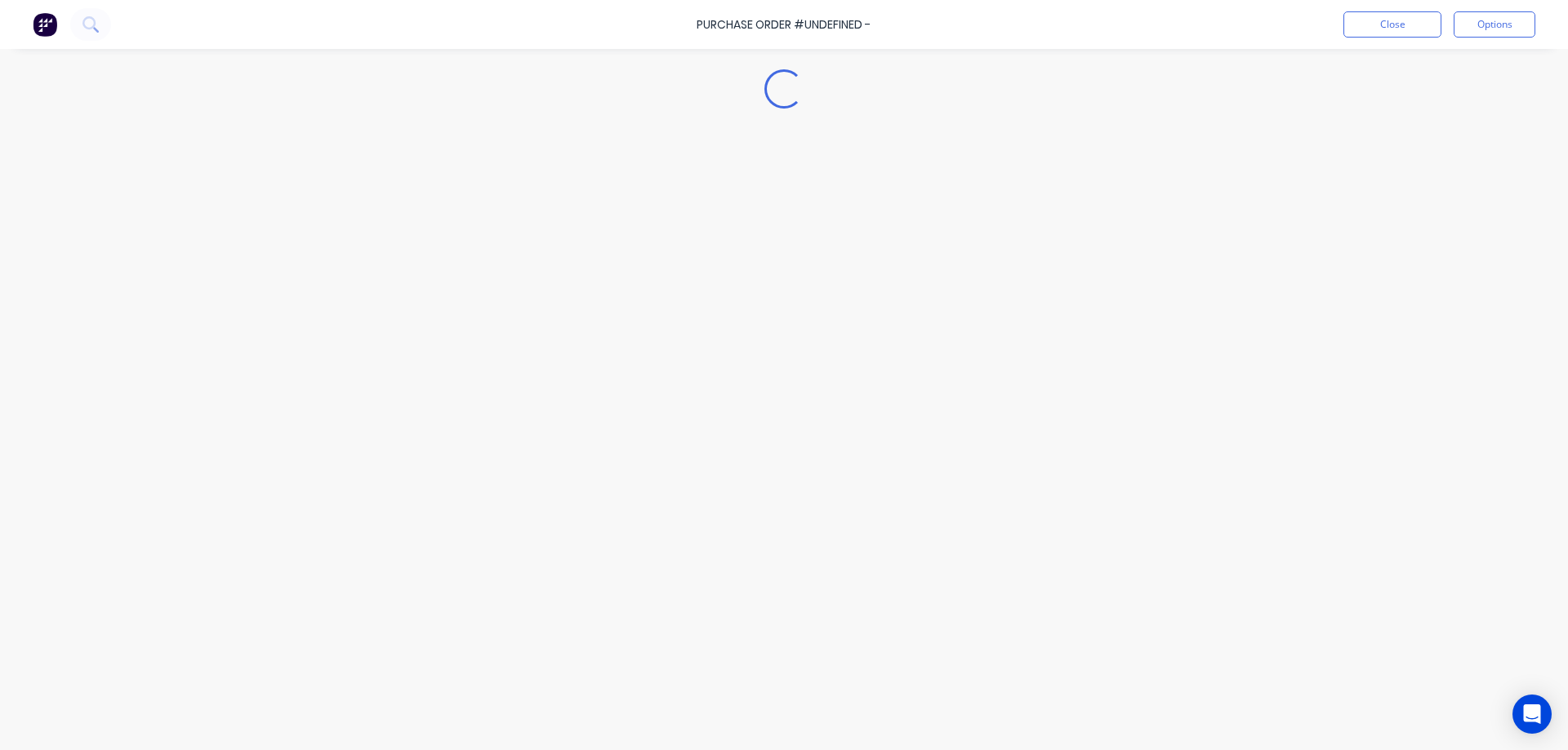
type textarea "x"
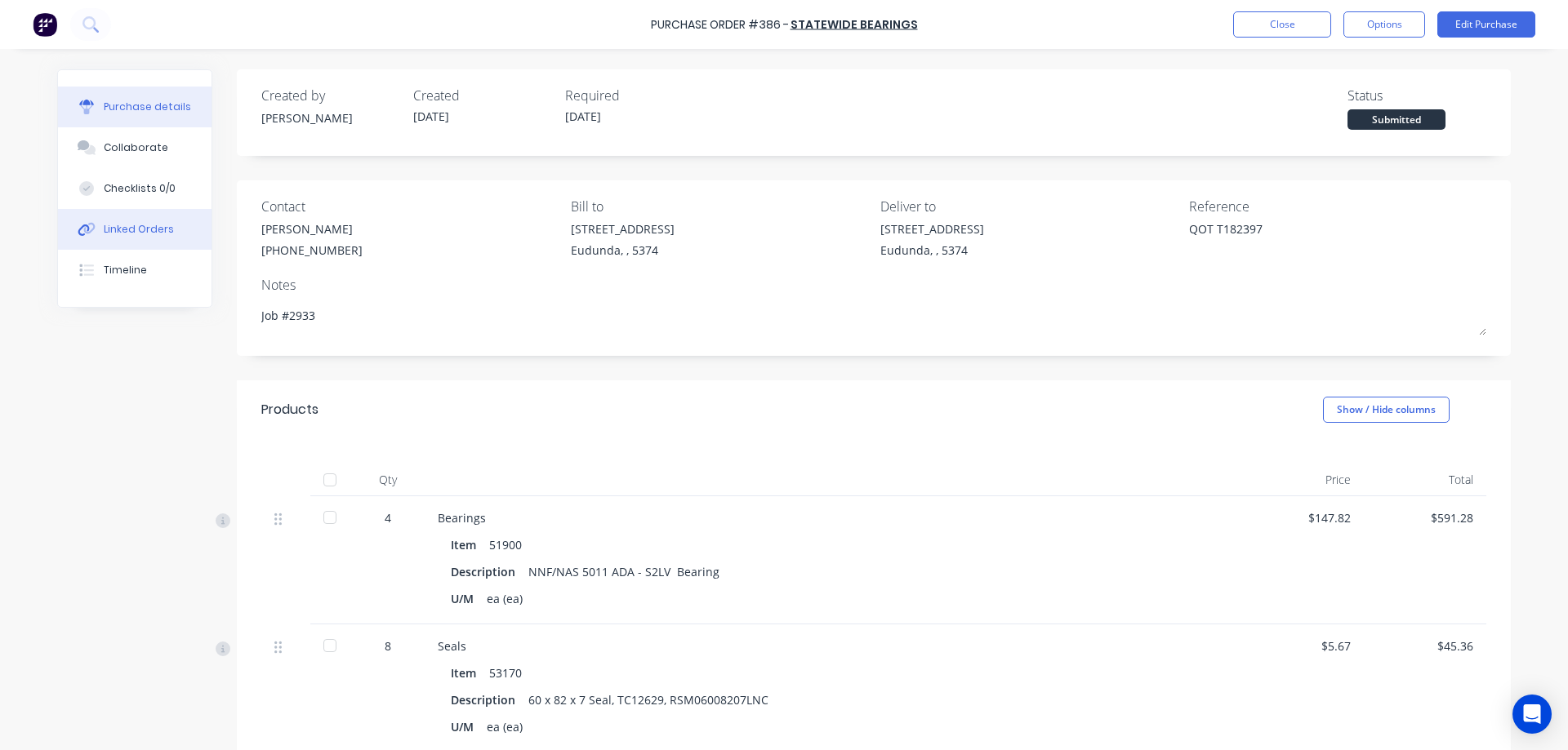
click at [178, 227] on button "Linked Orders" at bounding box center [135, 229] width 154 height 41
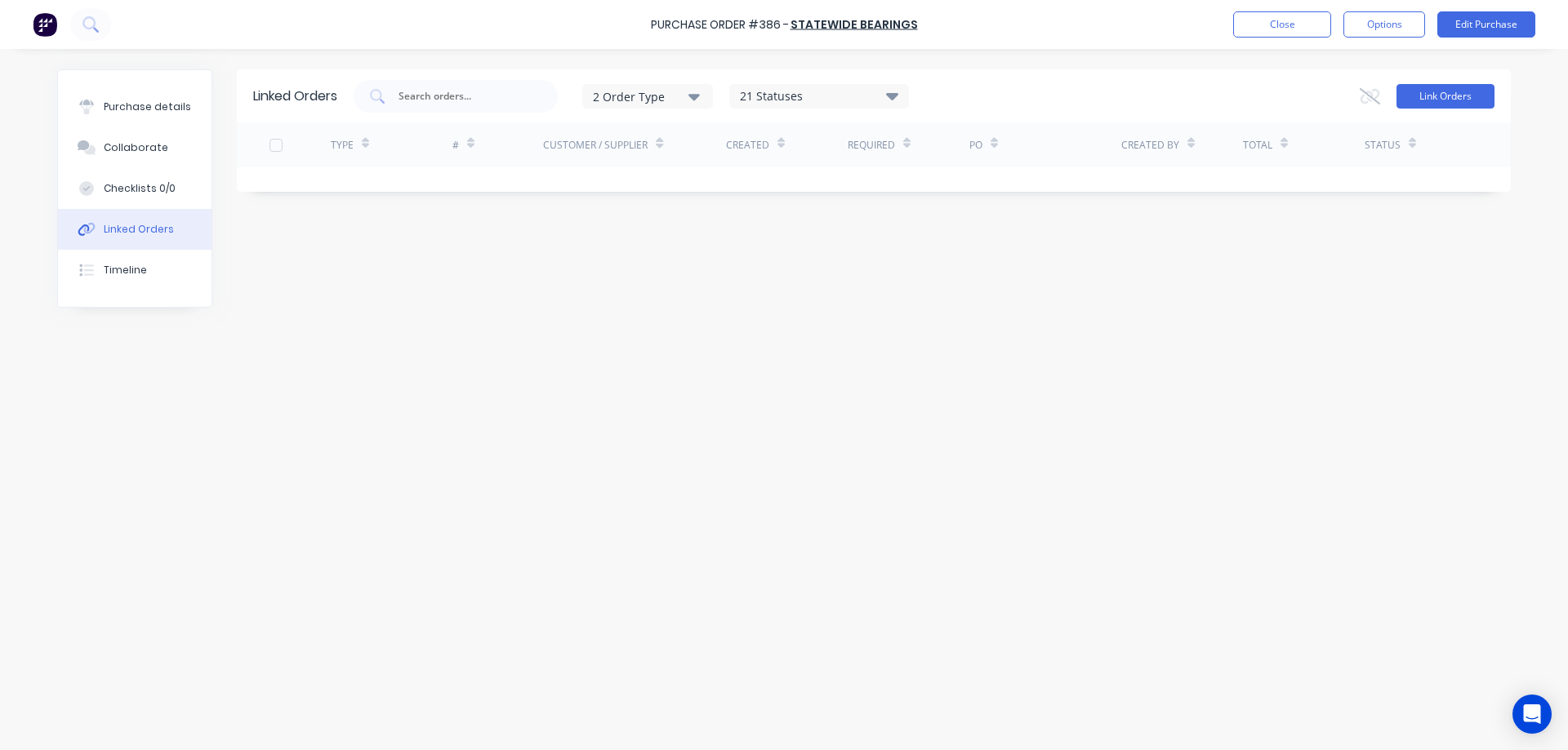
click at [1425, 102] on button "Link Orders" at bounding box center [1445, 97] width 98 height 25
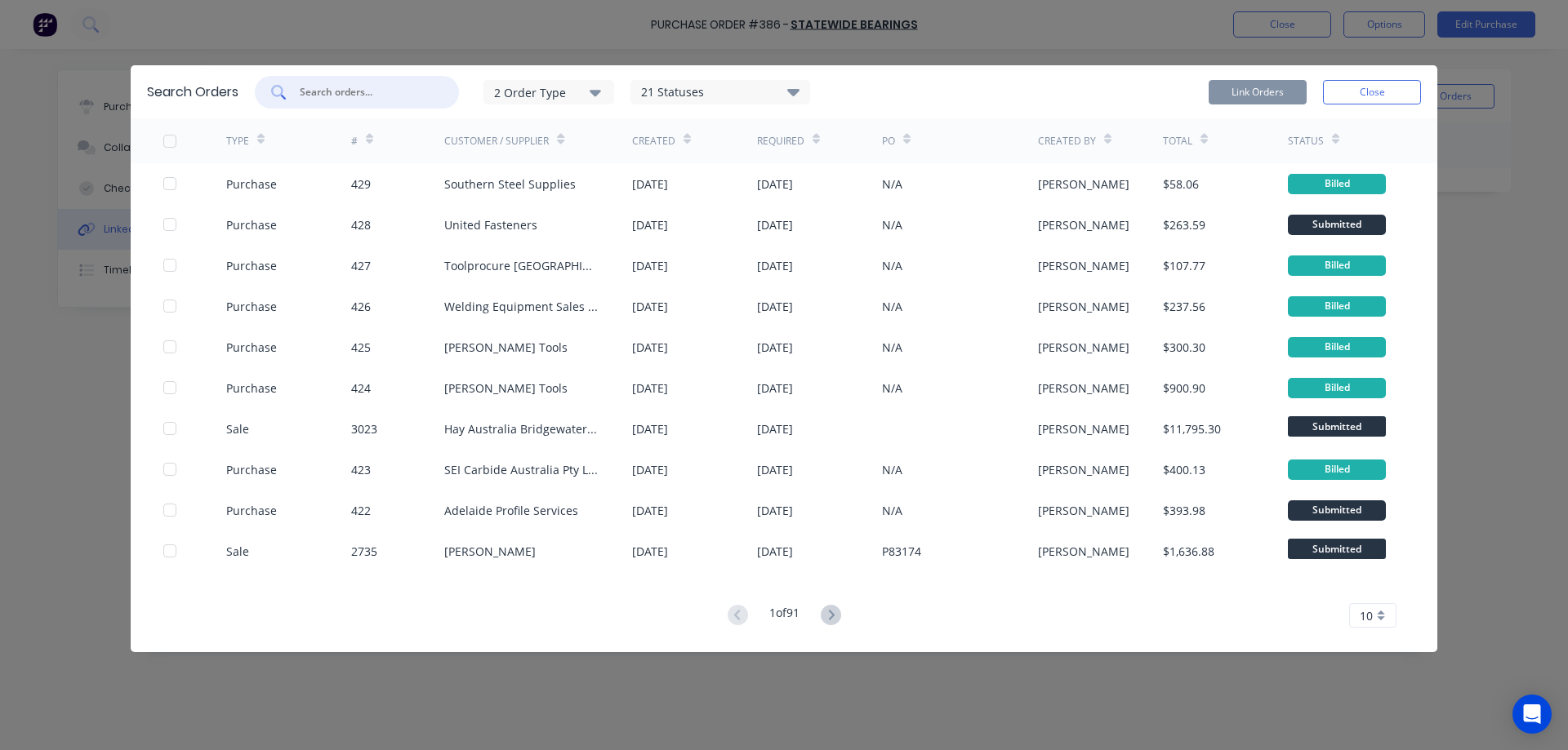
click at [384, 98] on input "text" at bounding box center [366, 93] width 136 height 17
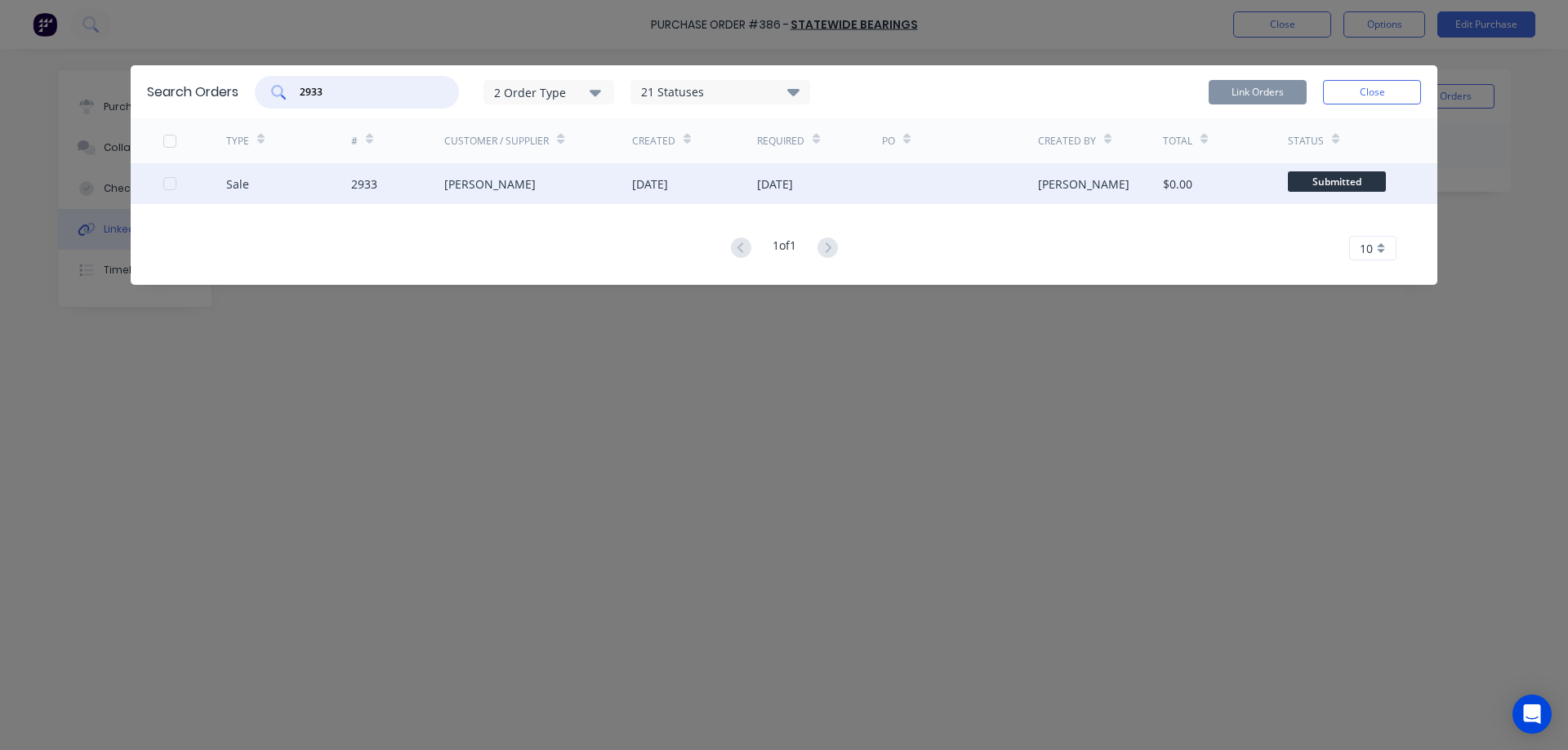
type input "2933"
click at [174, 189] on div at bounding box center [194, 183] width 63 height 41
click at [171, 186] on div at bounding box center [170, 183] width 32 height 32
click at [1273, 90] on button "Link Orders" at bounding box center [1257, 93] width 98 height 25
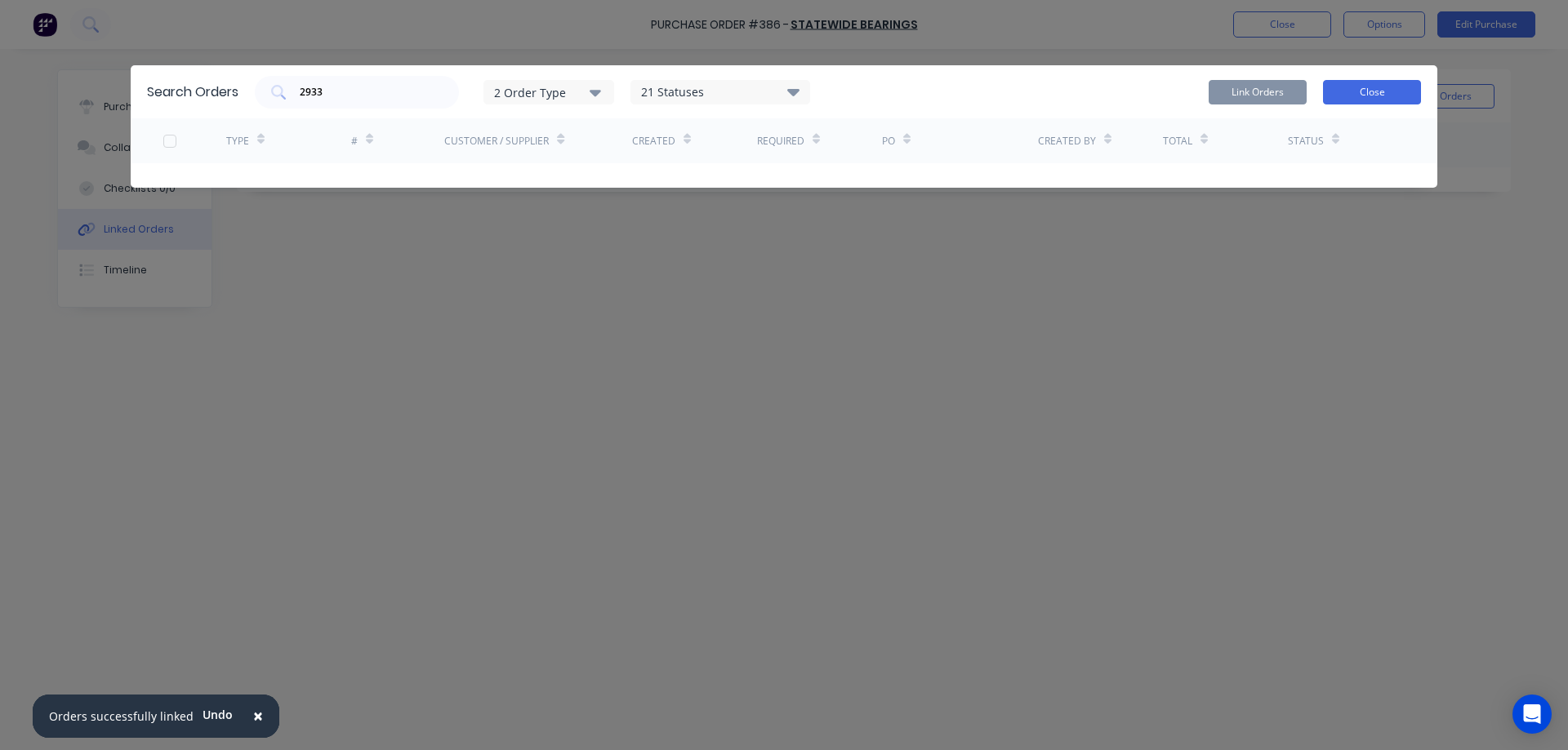
click at [1337, 83] on button "Close" at bounding box center [1372, 93] width 98 height 25
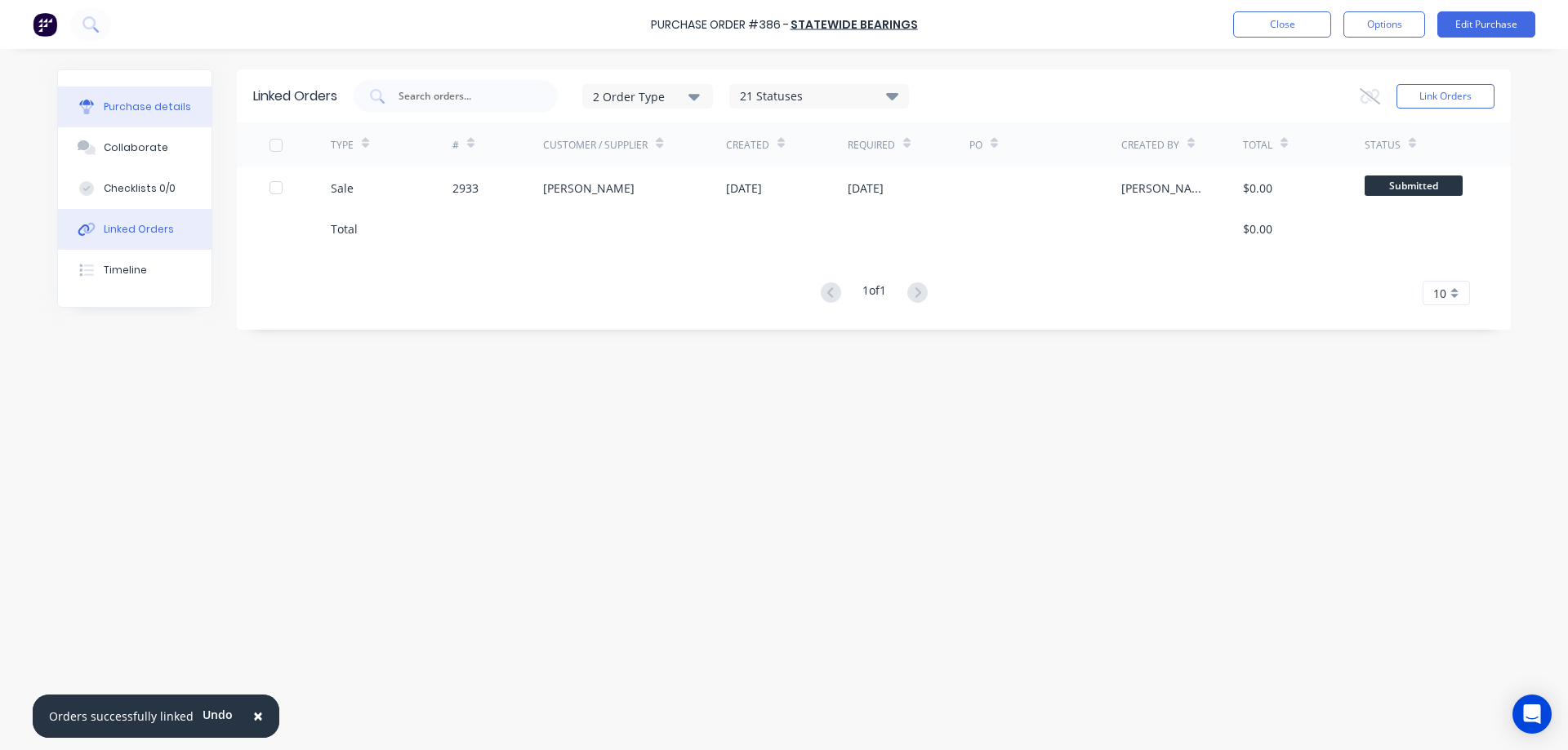
click at [173, 98] on button "Purchase details" at bounding box center [135, 107] width 154 height 41
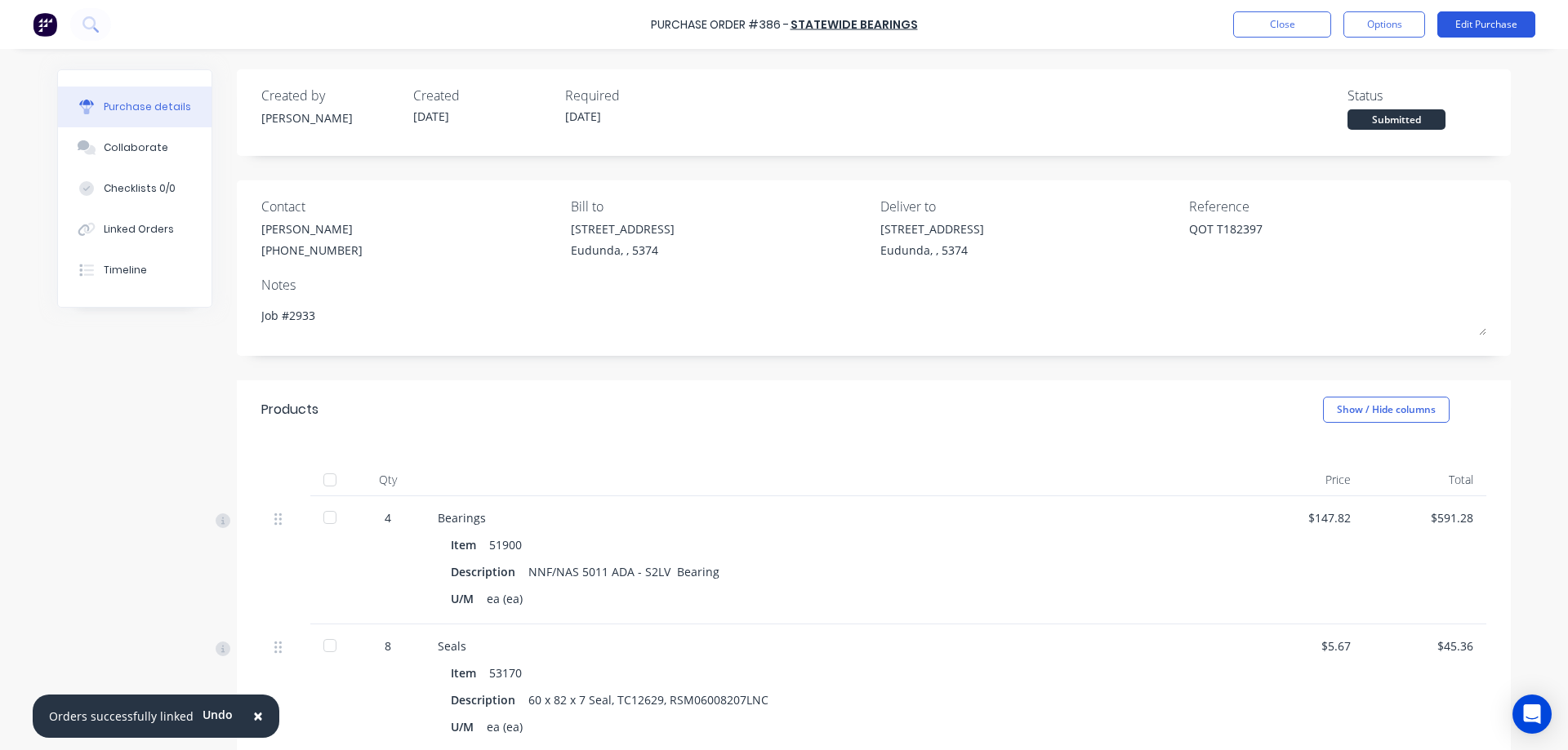
click at [1458, 25] on button "Edit Purchase" at bounding box center [1486, 25] width 98 height 26
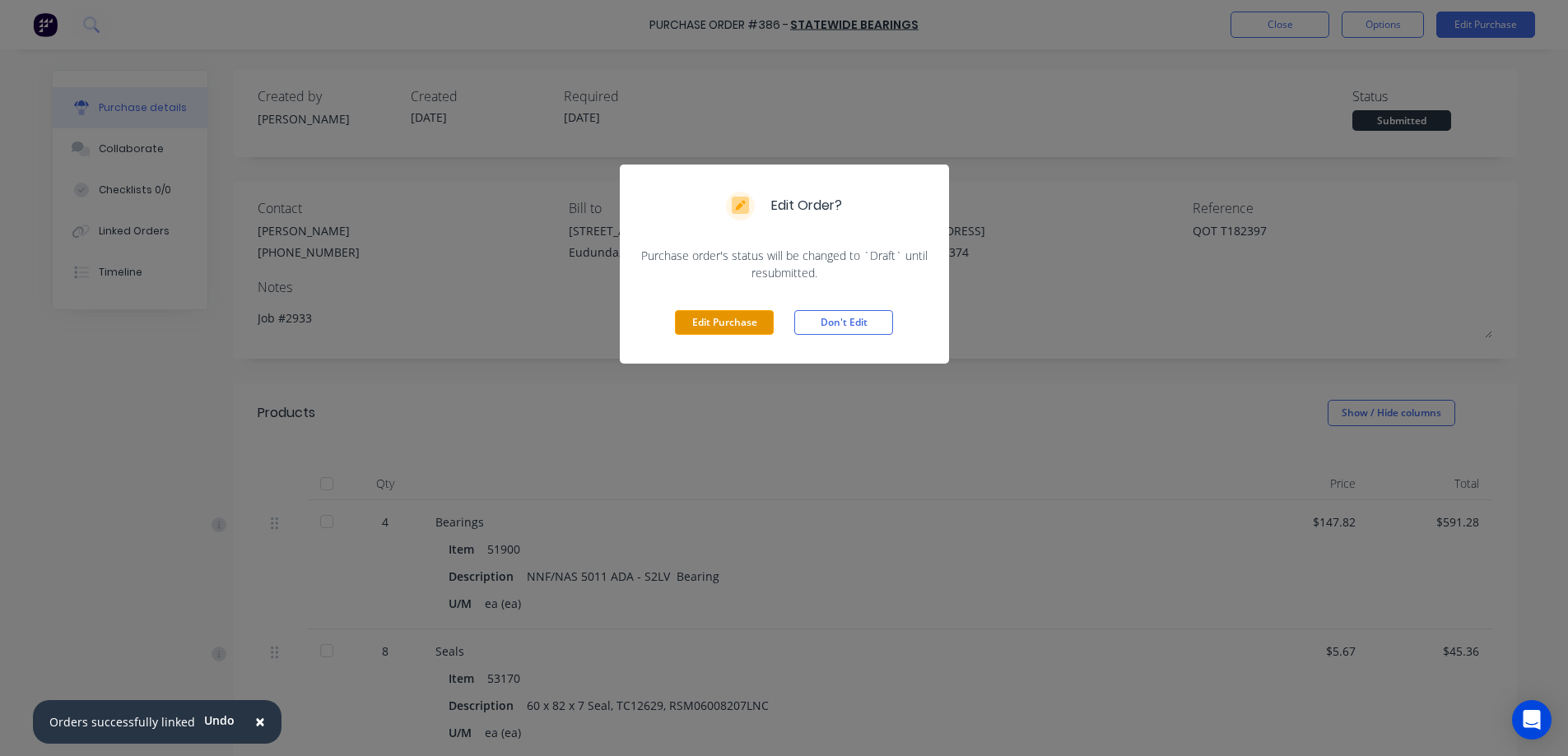
click at [684, 319] on button "Edit Purchase" at bounding box center [724, 323] width 98 height 25
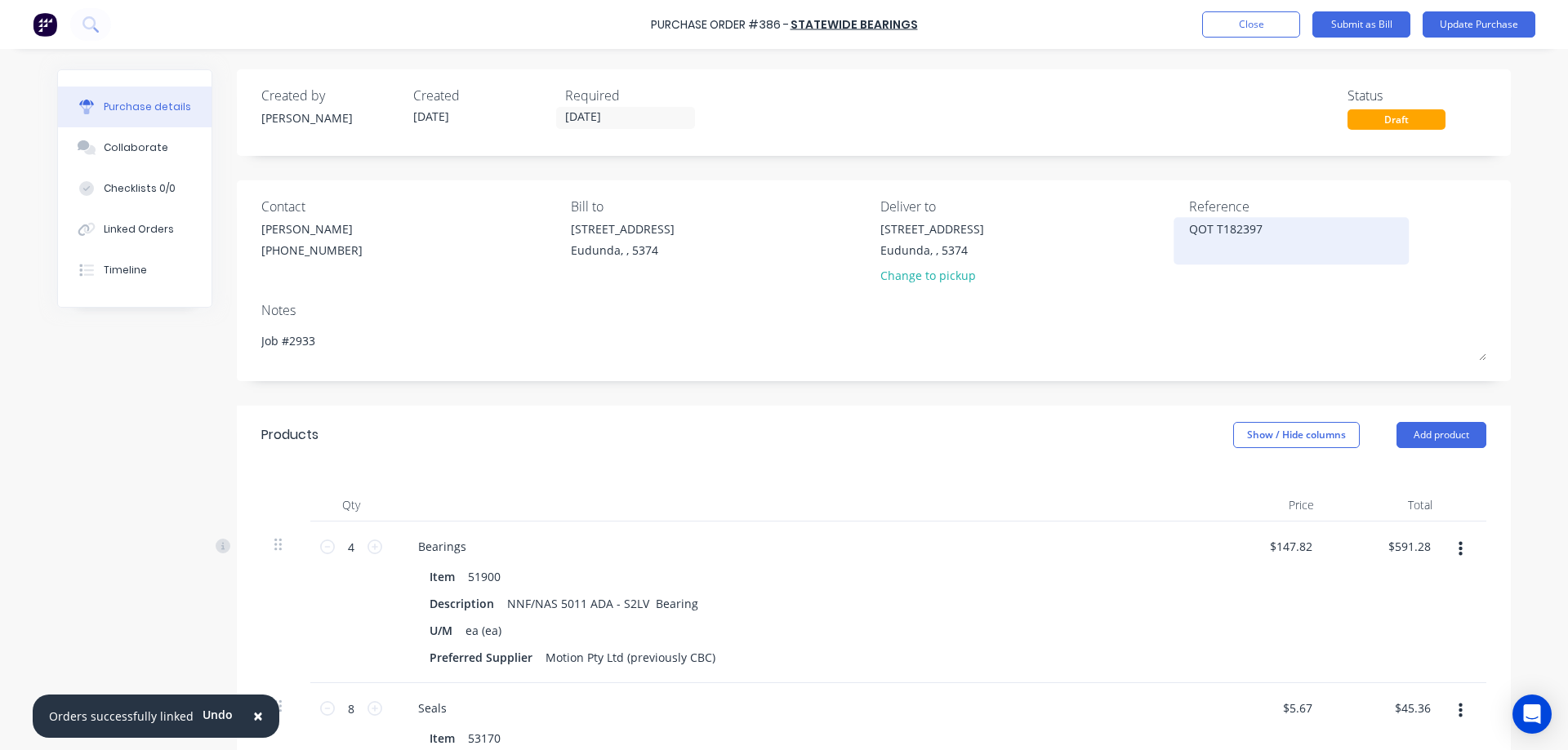
type textarea "x"
drag, startPoint x: 1255, startPoint y: 232, endPoint x: 1184, endPoint y: 228, distance: 71.1
click at [1189, 228] on textarea "QOT T182397" at bounding box center [1291, 239] width 204 height 36
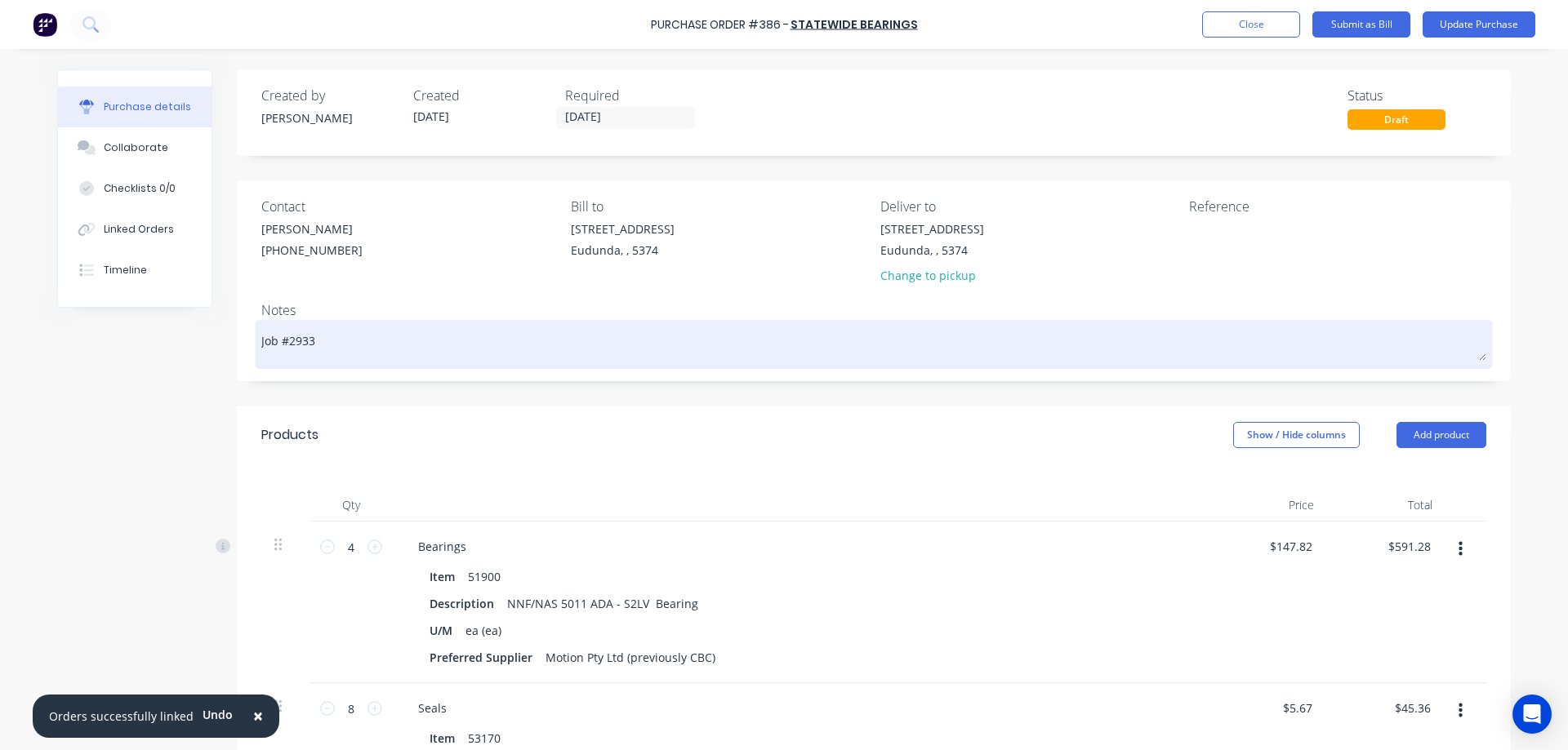
click at [483, 350] on textarea "Job #2933" at bounding box center [873, 342] width 1225 height 36
type textarea "x"
type textarea "Job #2933"
type textarea "x"
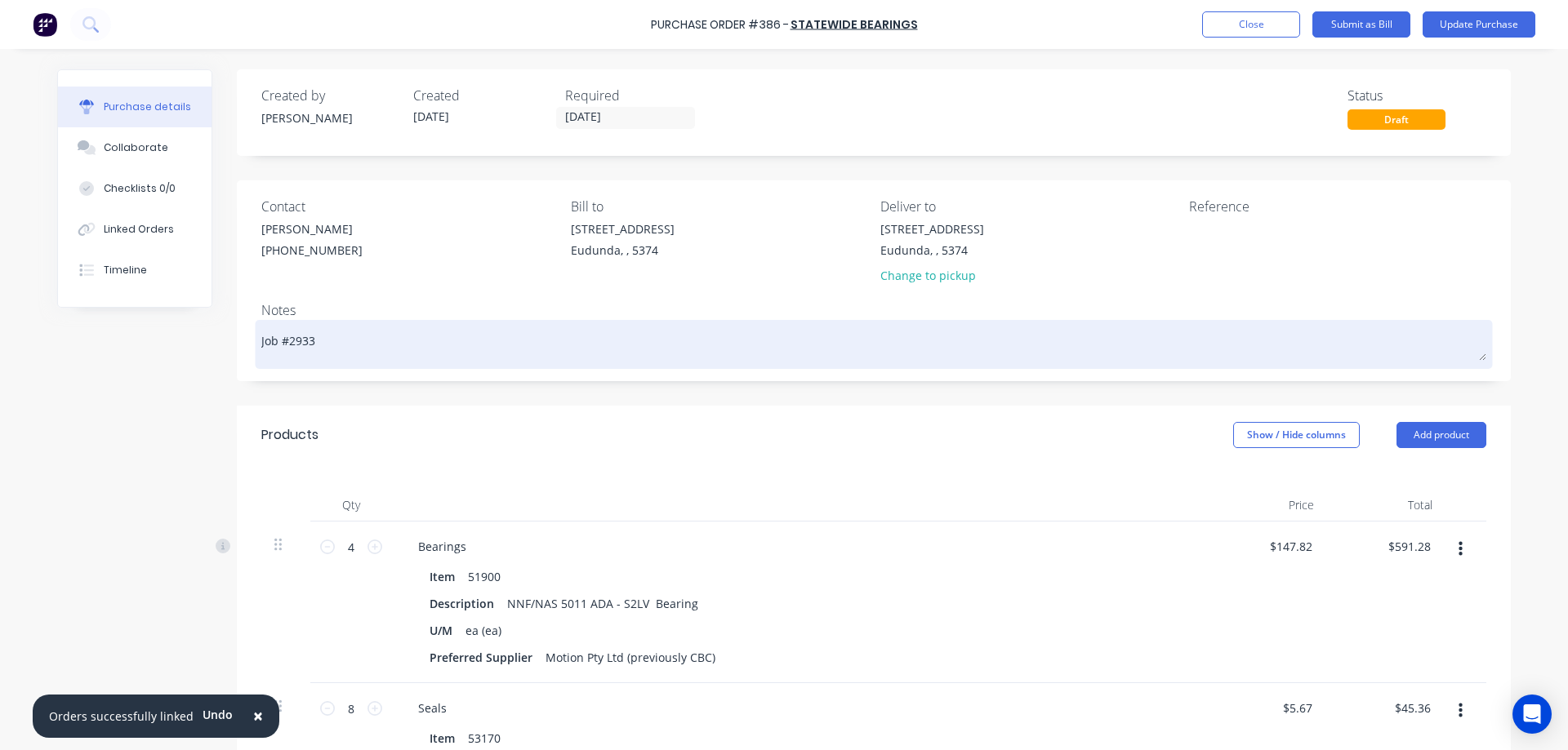
type textarea "Job #2933"
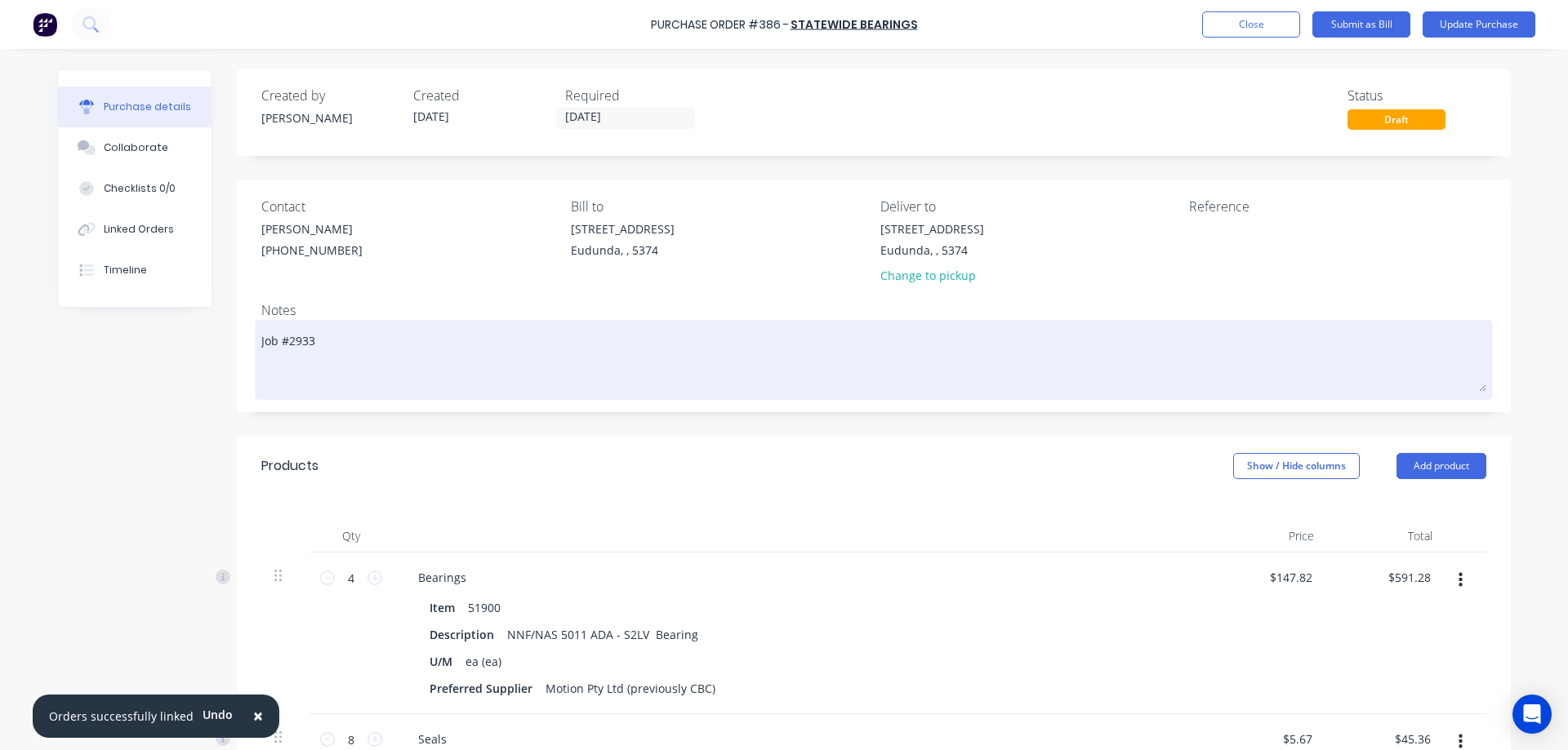
paste textarea "QOT T182397"
type textarea "x"
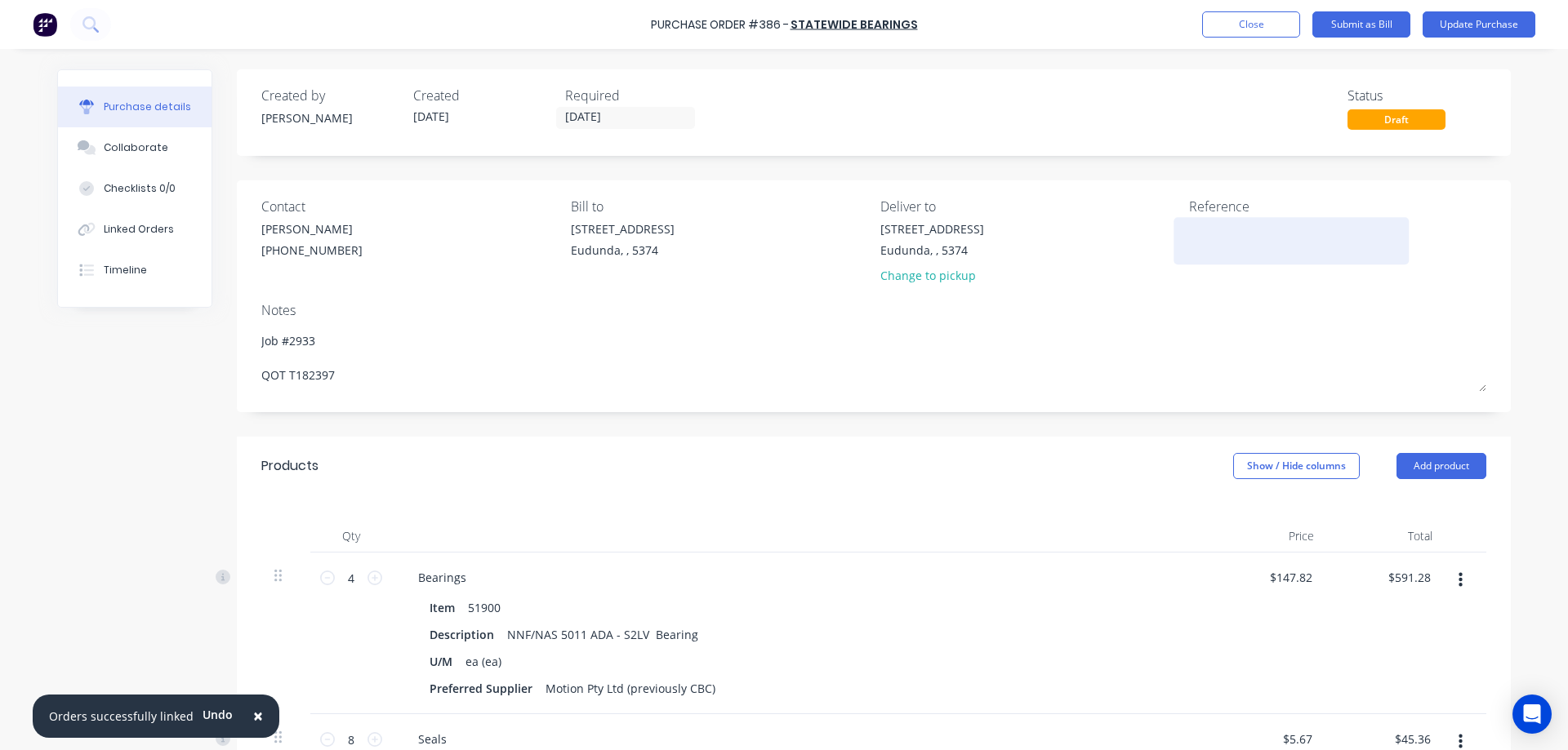
type textarea "Job #2933 QOT T182397"
click at [1217, 234] on textarea at bounding box center [1291, 239] width 204 height 36
type textarea "x"
type textarea "Job #2933 QOT T182397"
type textarea "T"
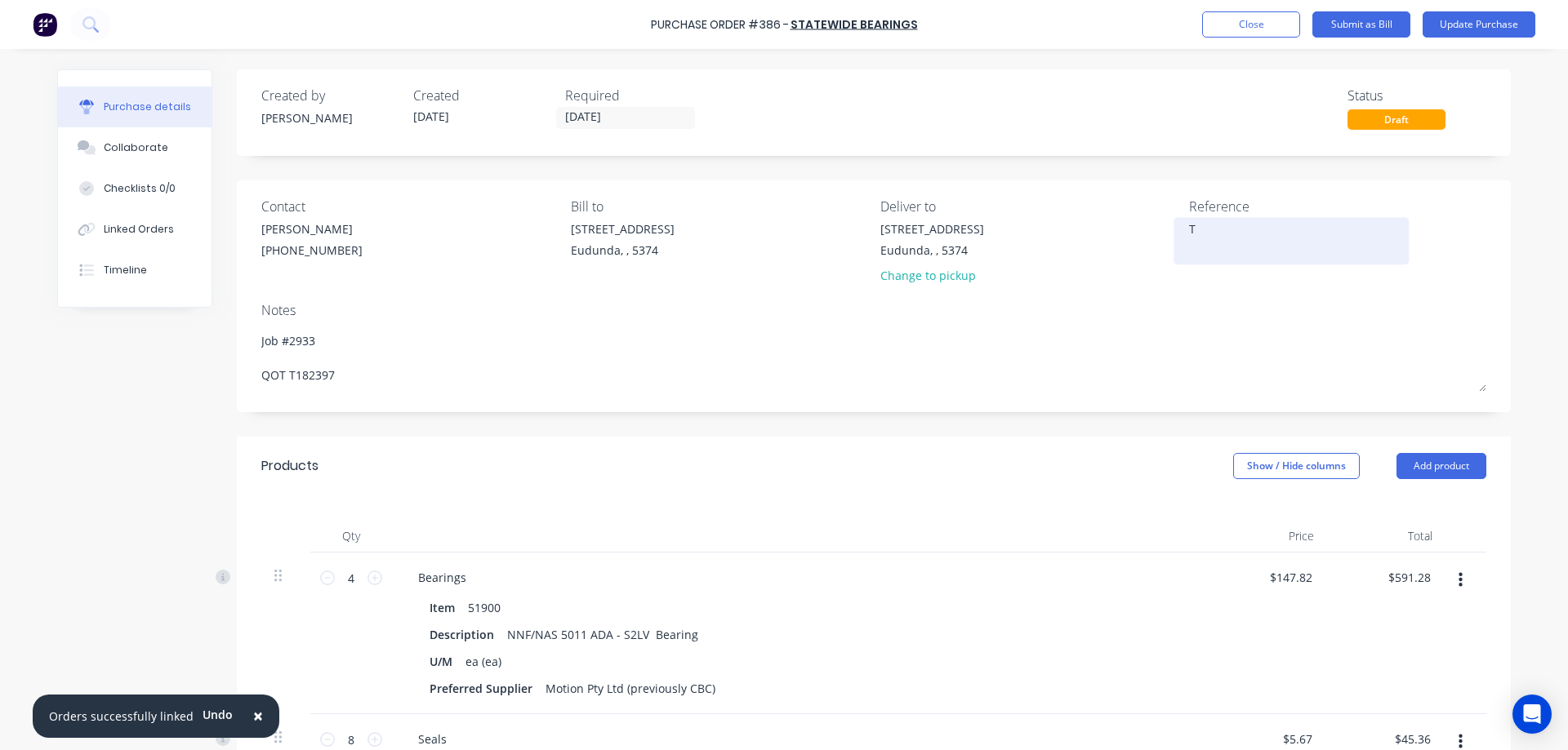
type textarea "x"
type textarea "T3"
type textarea "x"
type textarea "T30"
type textarea "x"
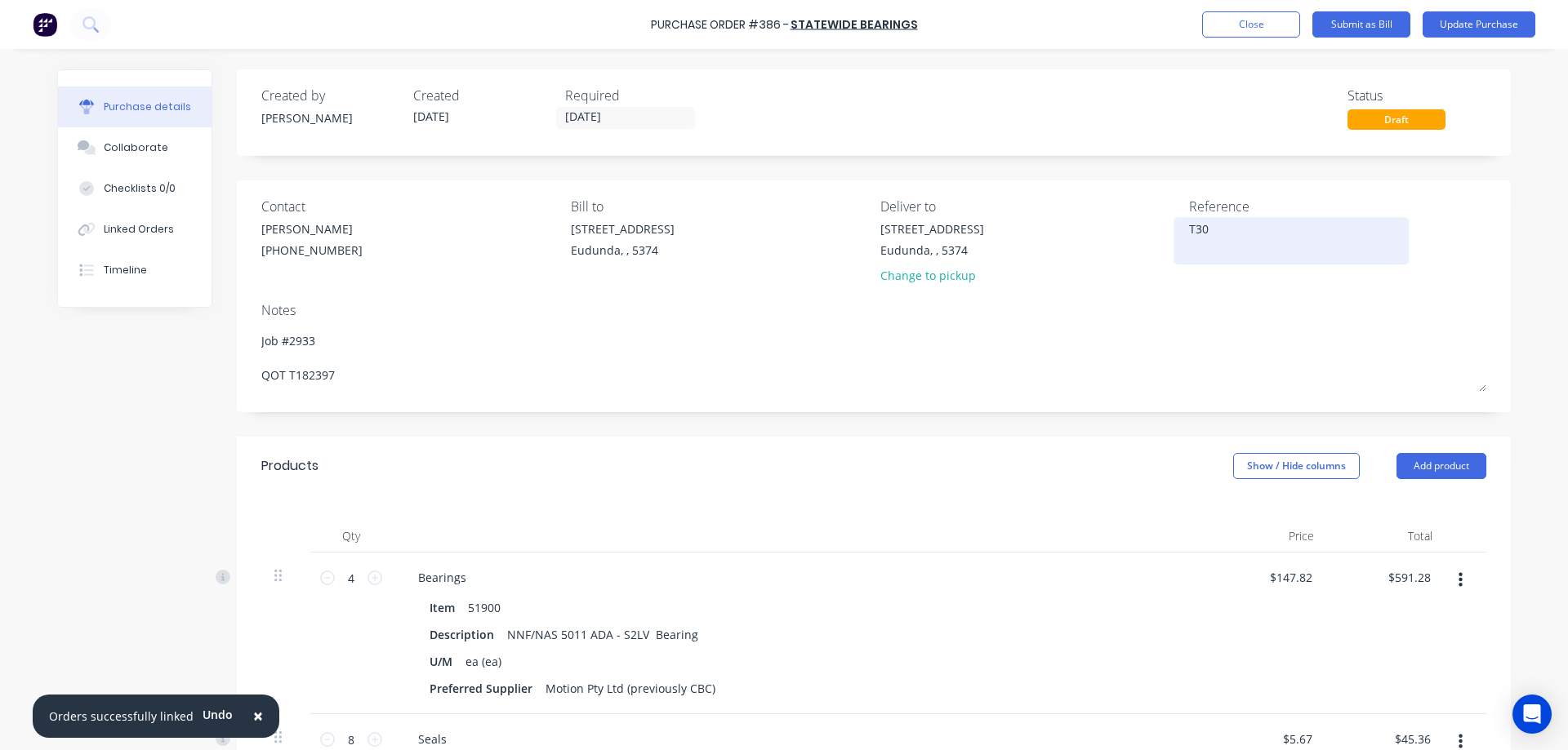
type textarea "T301"
type textarea "x"
type textarea "T3017"
type textarea "x"
type textarea "T30178"
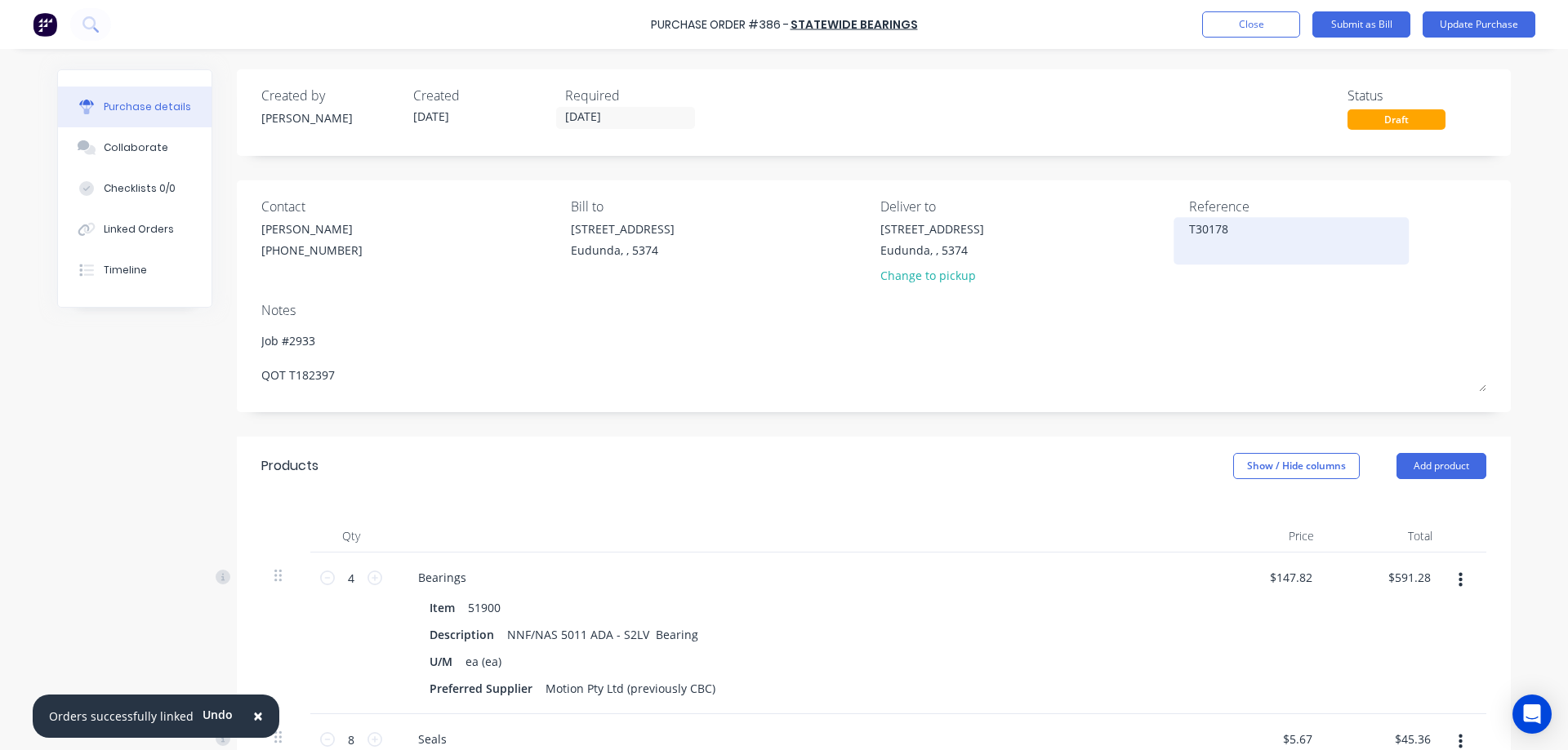
type textarea "x"
type textarea "T301787"
type textarea "x"
type textarea "T301787"
click at [1507, 225] on div "Purchase details Collaborate Checklists 0/0 Linked Orders Timeline Created by J…" at bounding box center [783, 351] width 1486 height 669
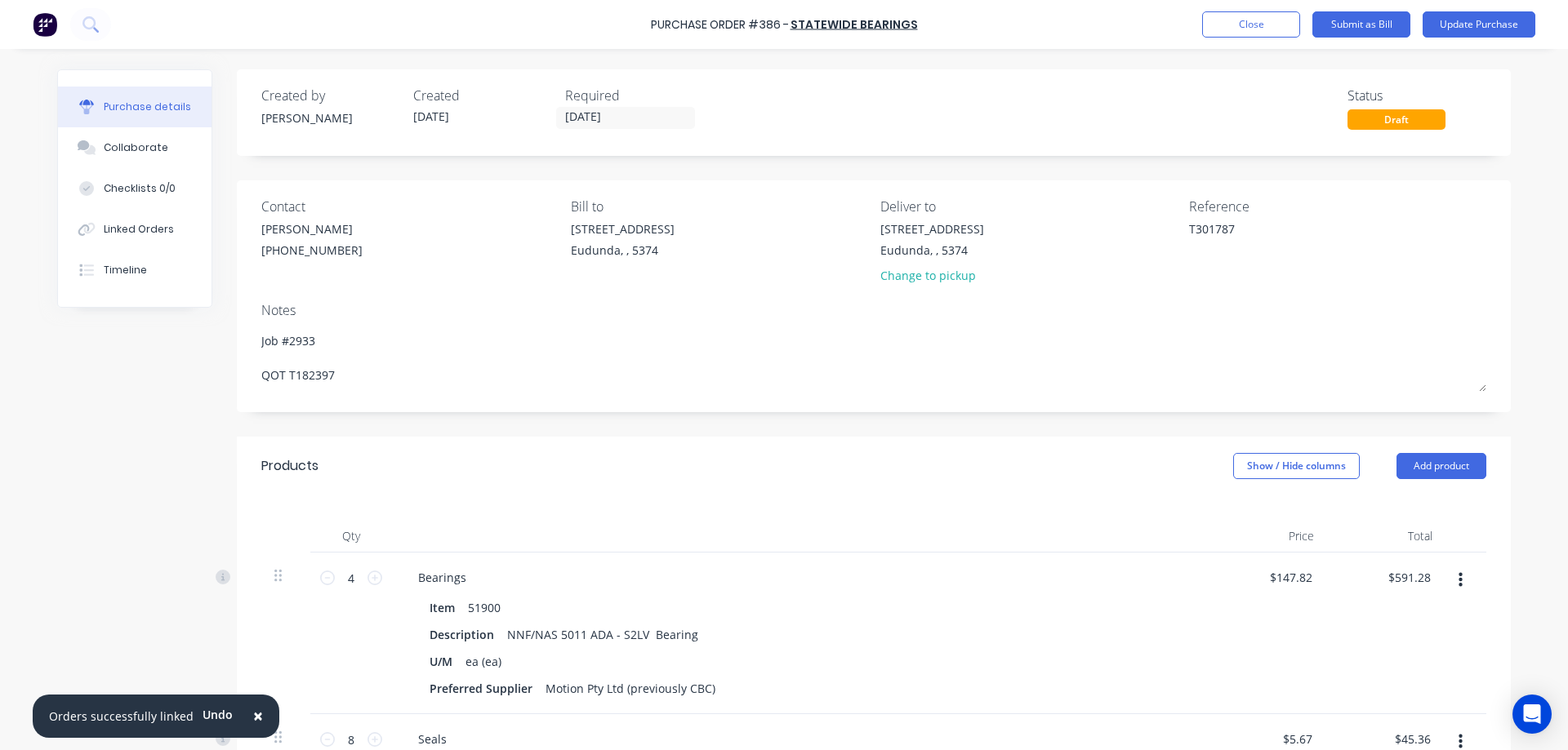
click at [1518, 232] on div "Purchase details Collaborate Checklists 0/0 Linked Orders Timeline Created by J…" at bounding box center [783, 351] width 1486 height 669
click at [162, 233] on div "Linked Orders" at bounding box center [138, 230] width 70 height 15
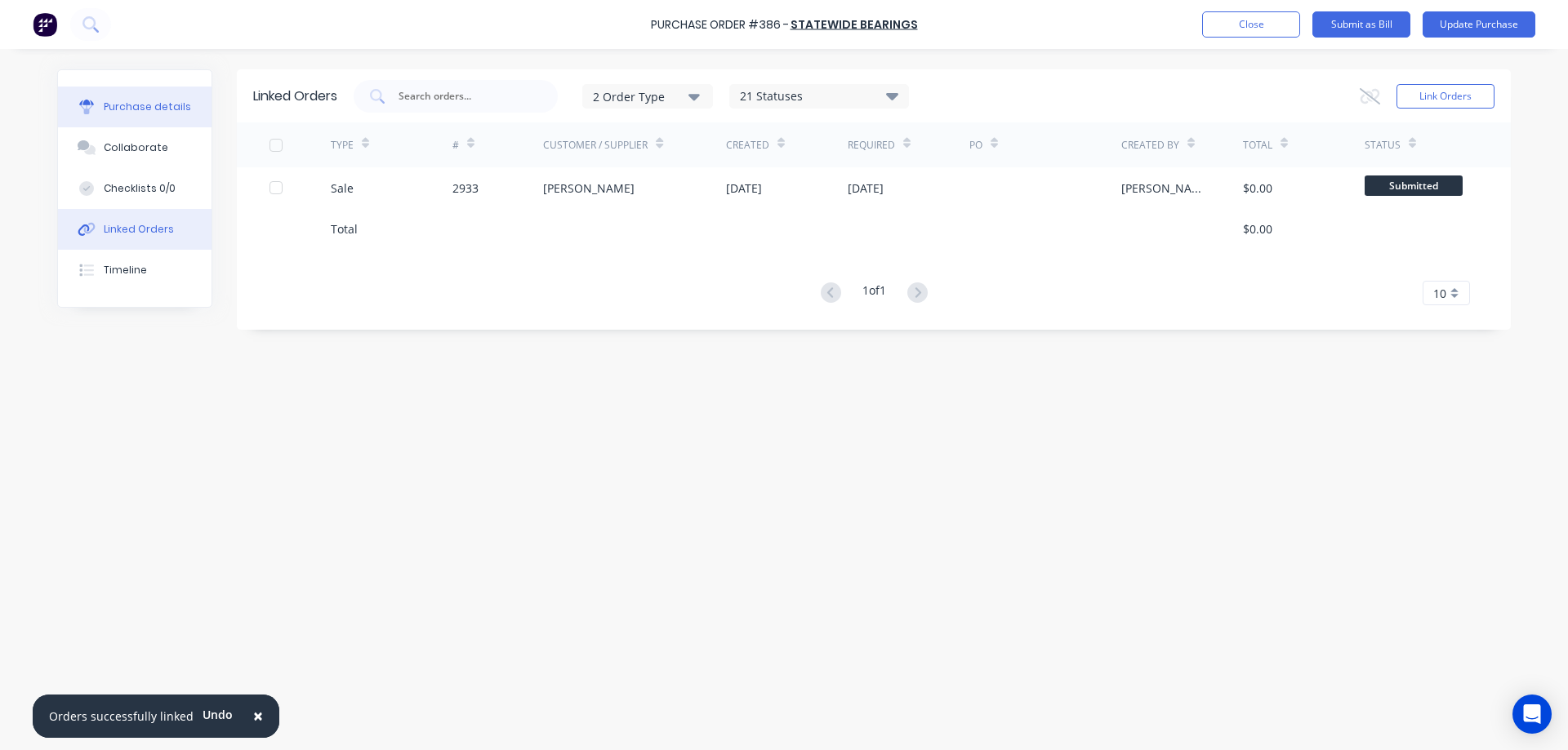
click at [171, 98] on button "Purchase details" at bounding box center [135, 107] width 154 height 41
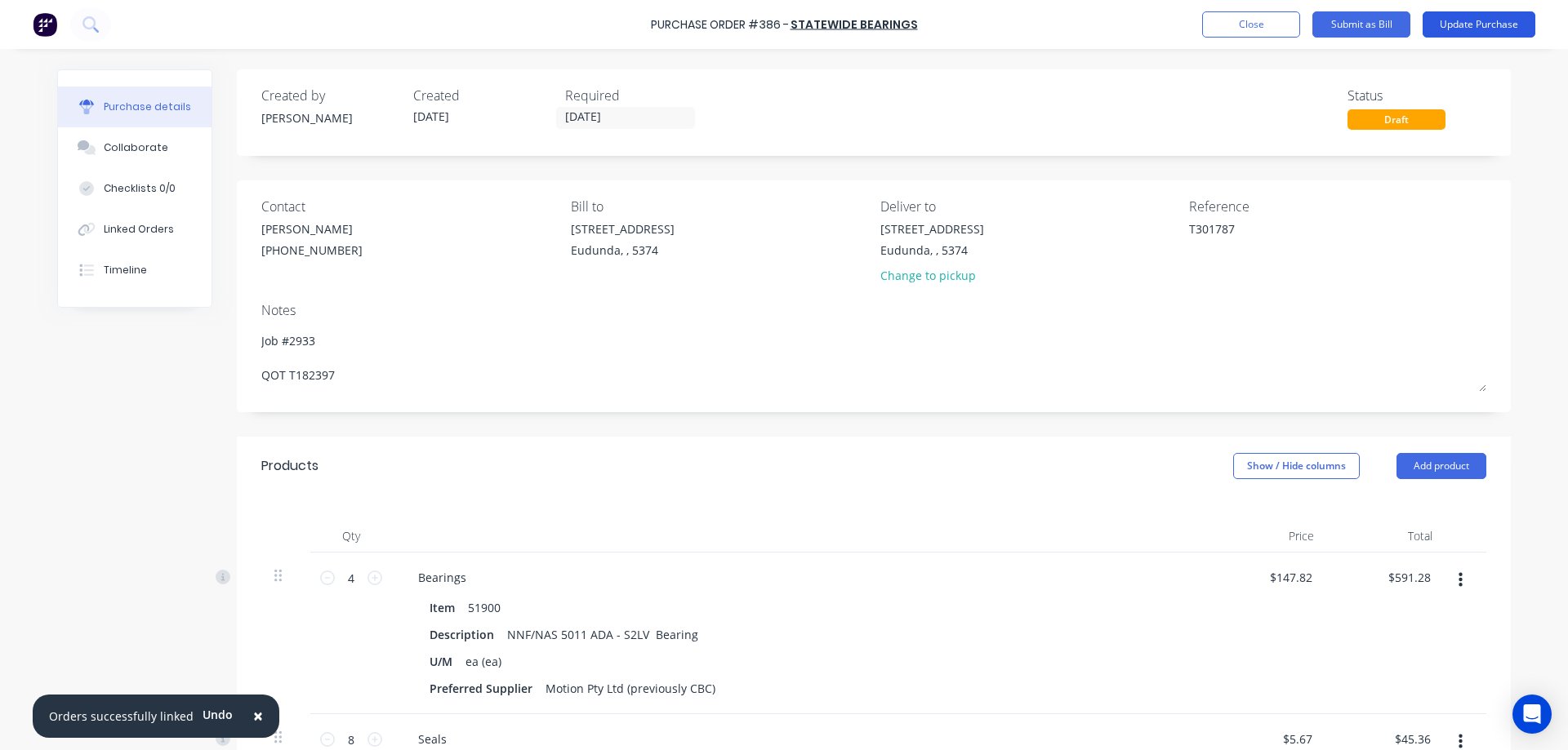
click at [1476, 29] on button "Update Purchase" at bounding box center [1479, 25] width 112 height 26
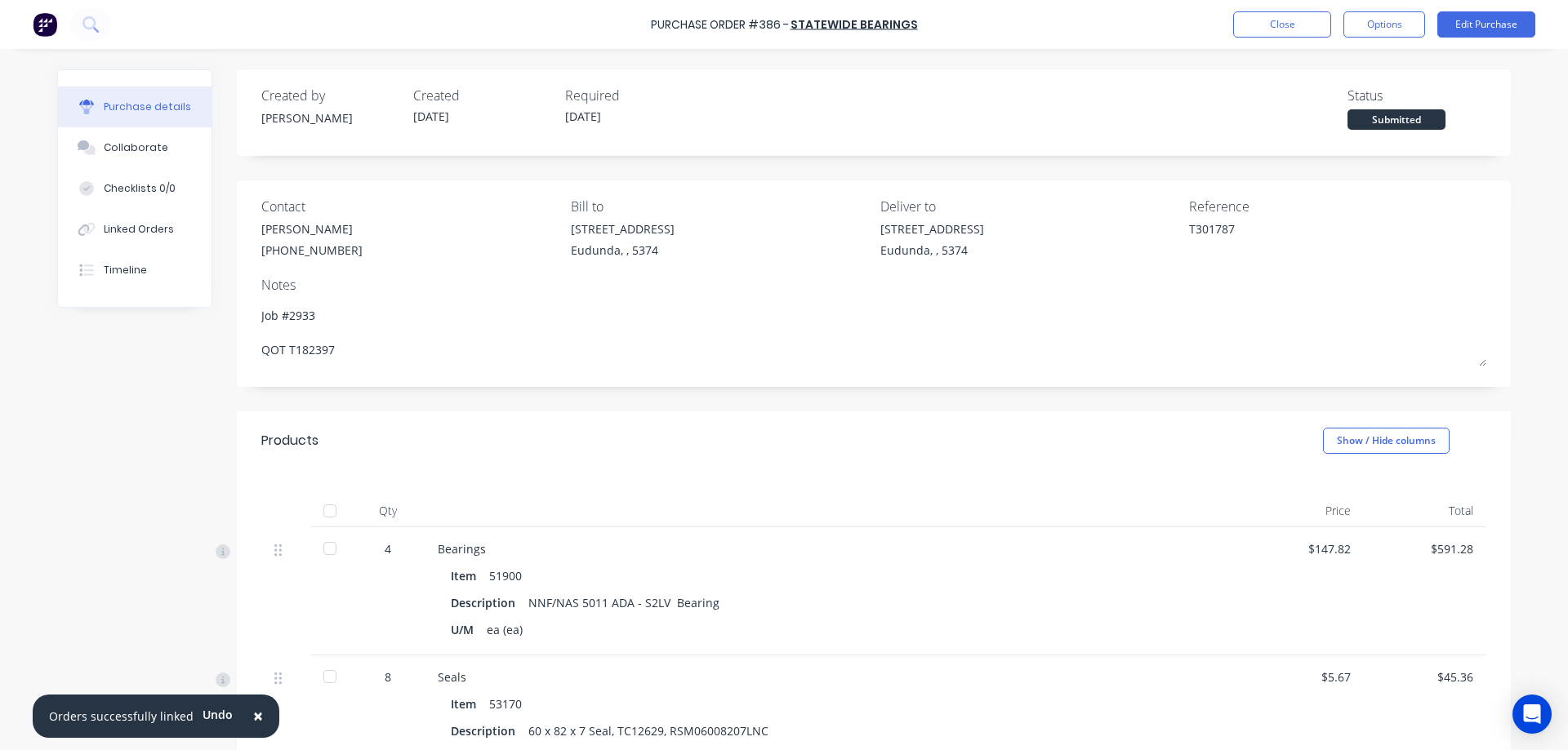
click at [326, 515] on div at bounding box center [329, 510] width 32 height 32
click at [1394, 29] on button "Options" at bounding box center [1384, 25] width 82 height 26
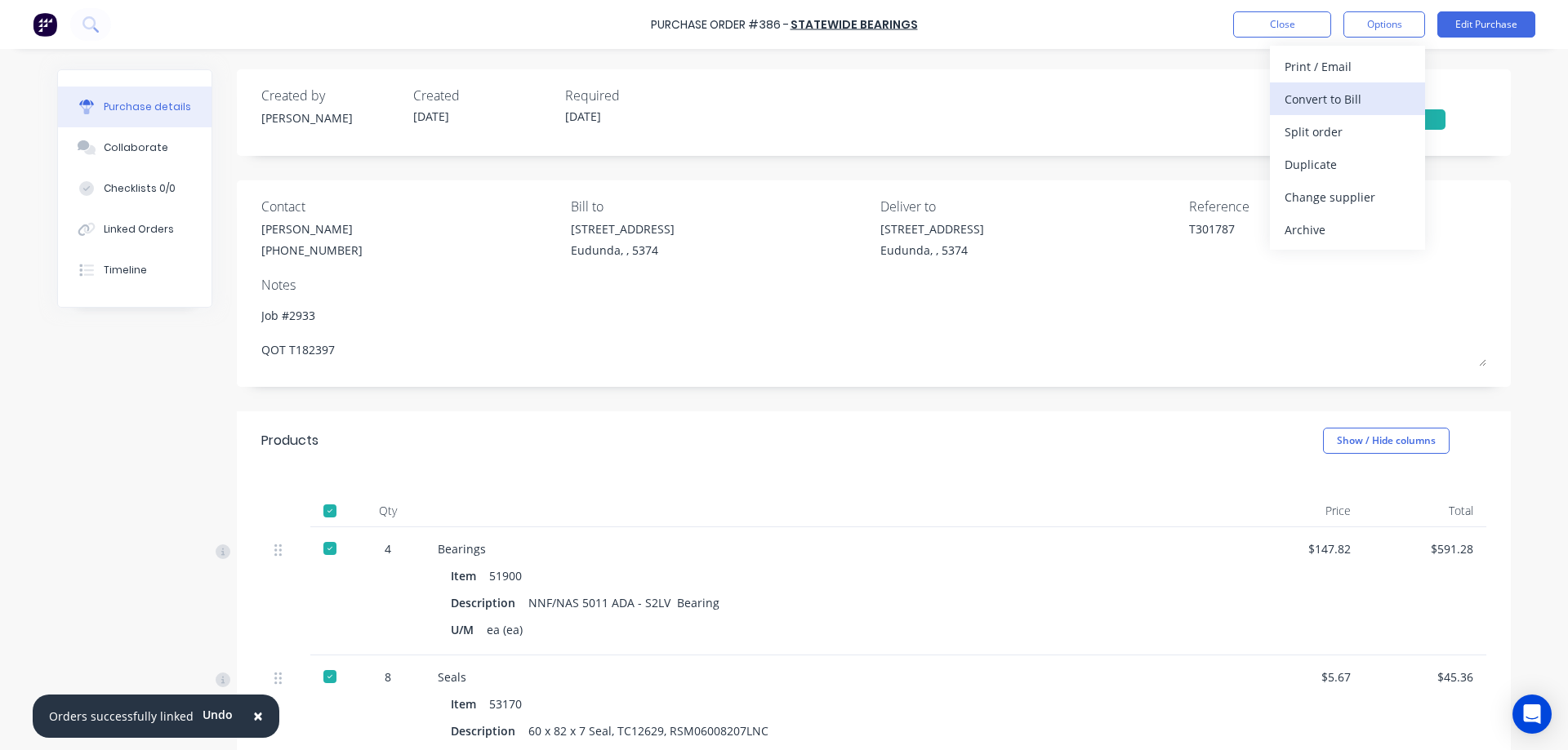
click at [1350, 106] on div "Convert to Bill" at bounding box center [1347, 99] width 126 height 24
type textarea "x"
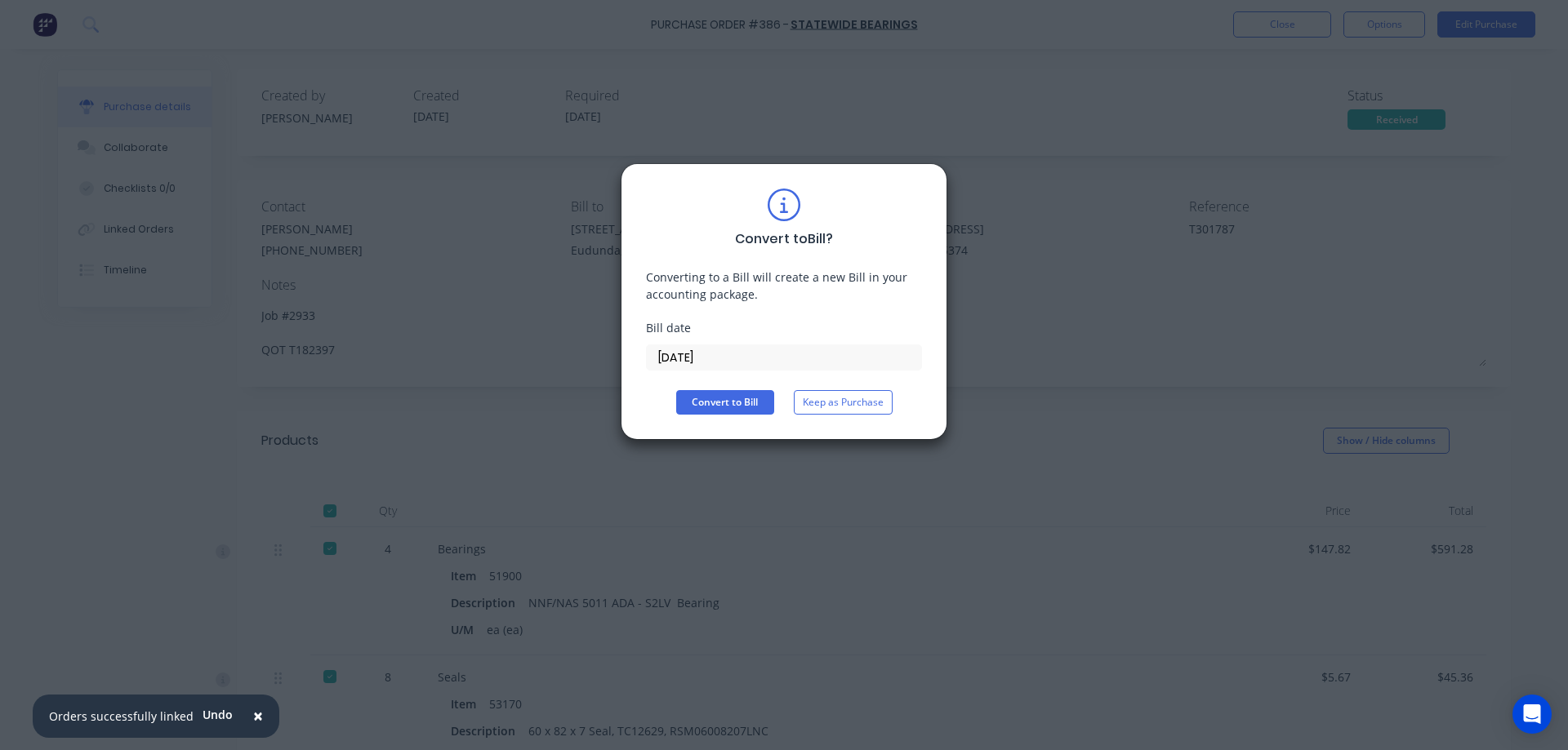
click at [736, 353] on input "08/10/25" at bounding box center [784, 358] width 275 height 25
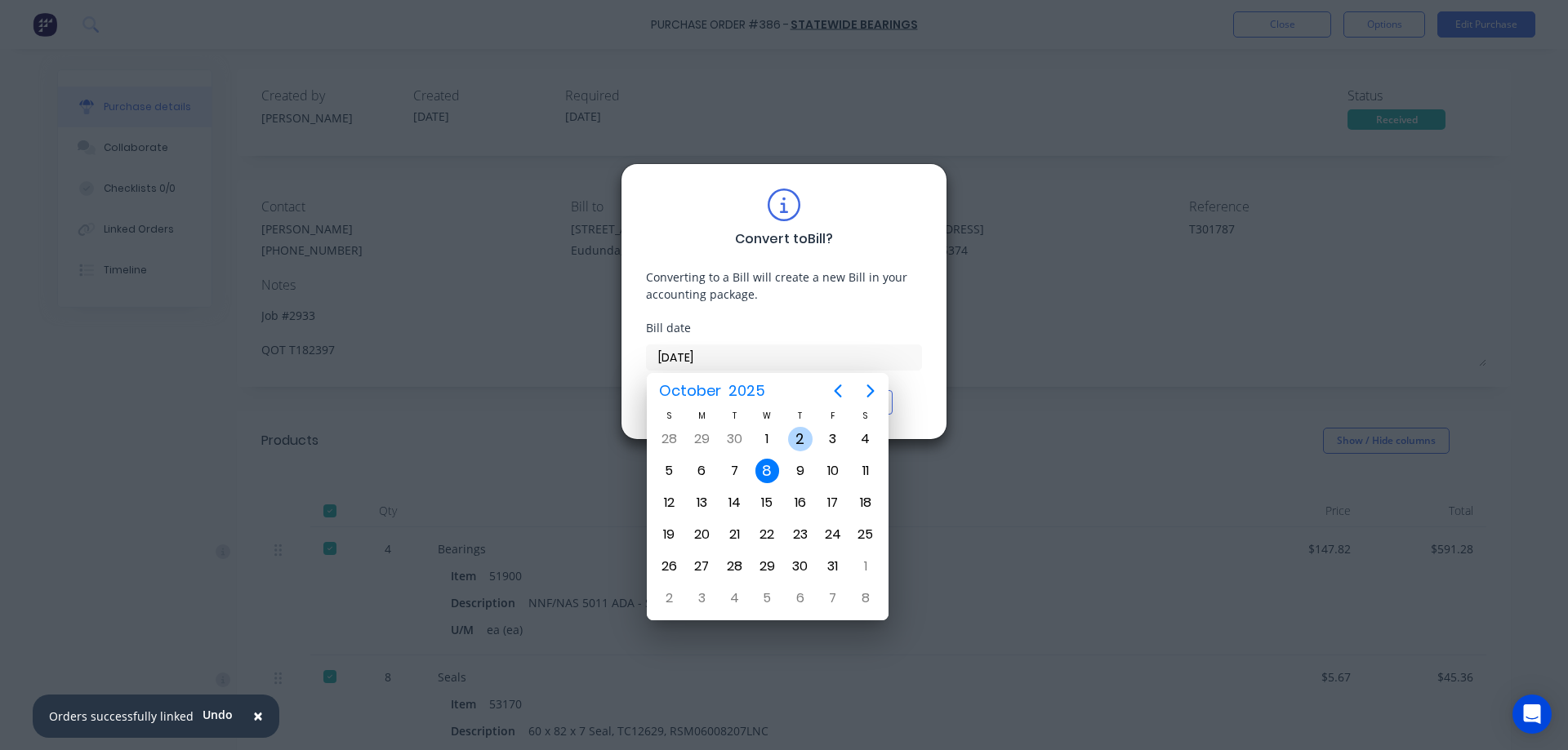
click at [804, 439] on div "2" at bounding box center [801, 439] width 25 height 25
type input "02/10/25"
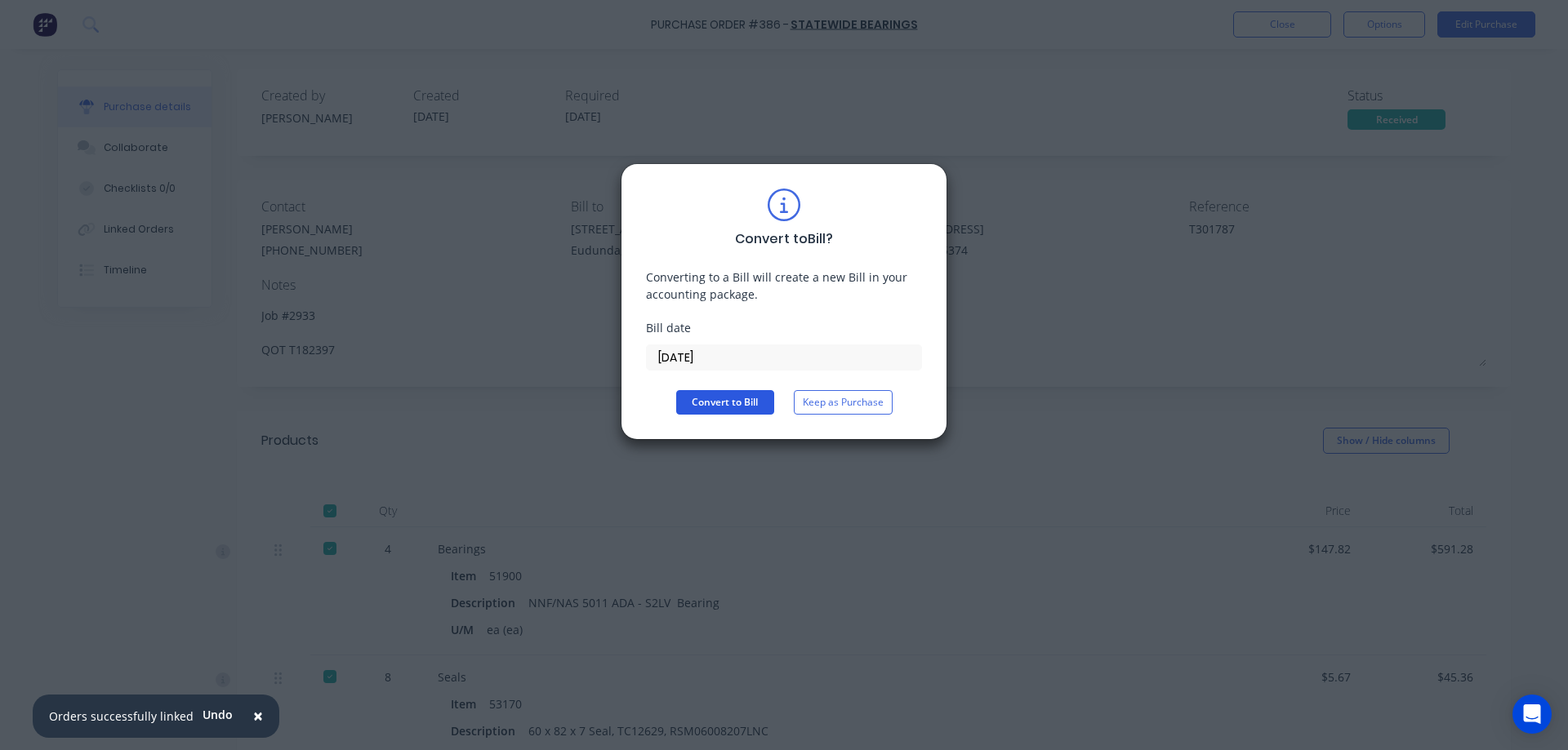
click at [735, 401] on button "Convert to Bill" at bounding box center [725, 403] width 98 height 25
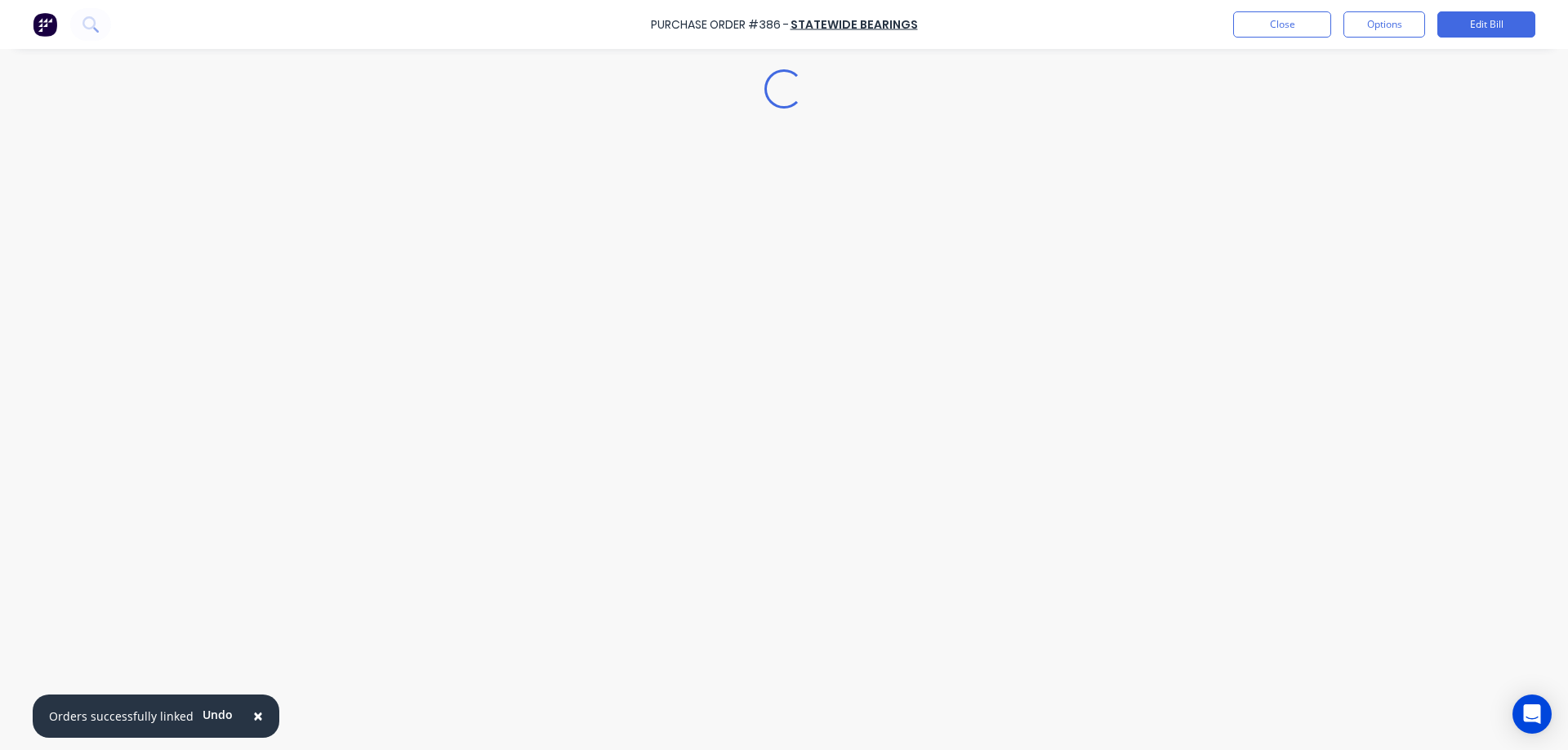
type textarea "x"
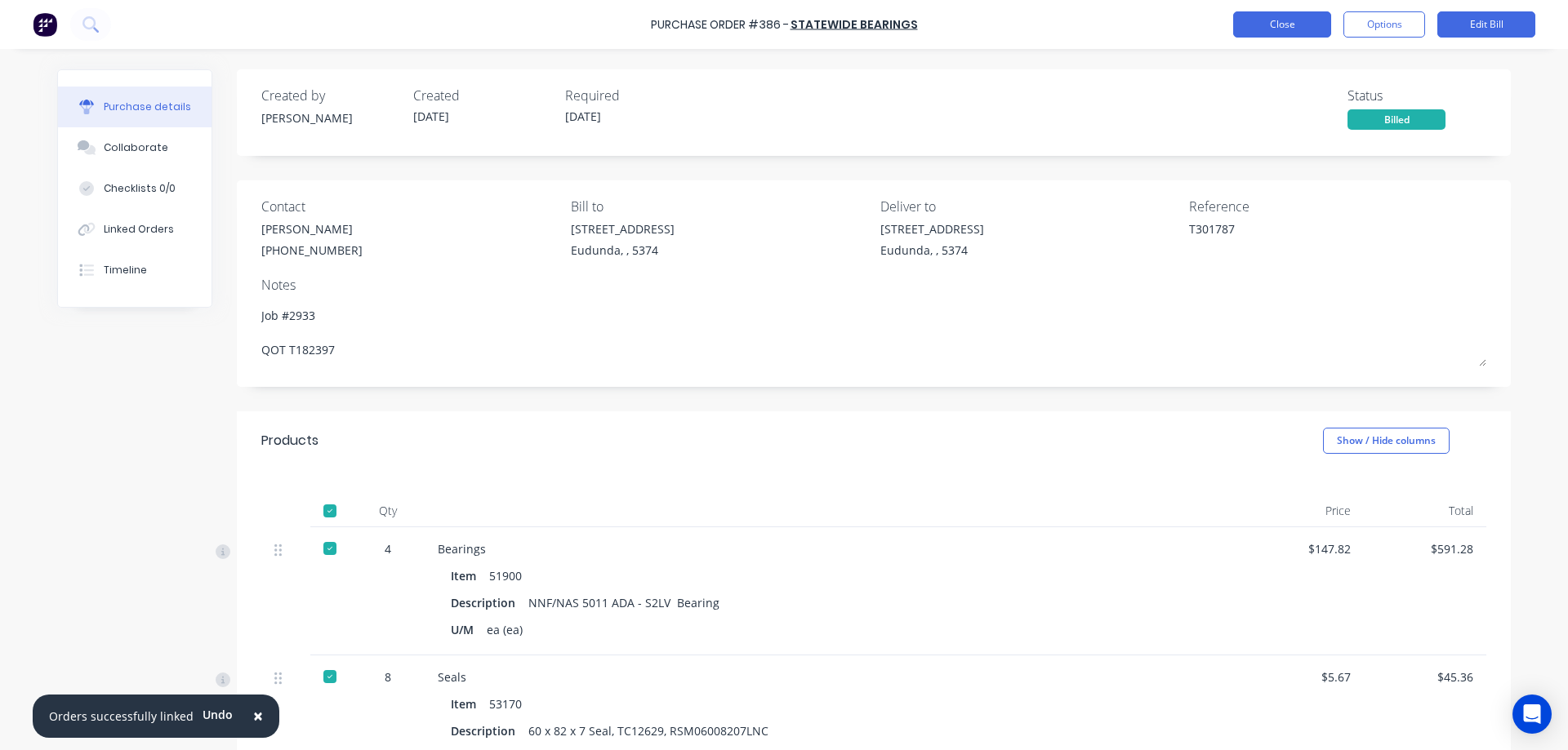
click at [1257, 26] on button "Close" at bounding box center [1282, 25] width 98 height 26
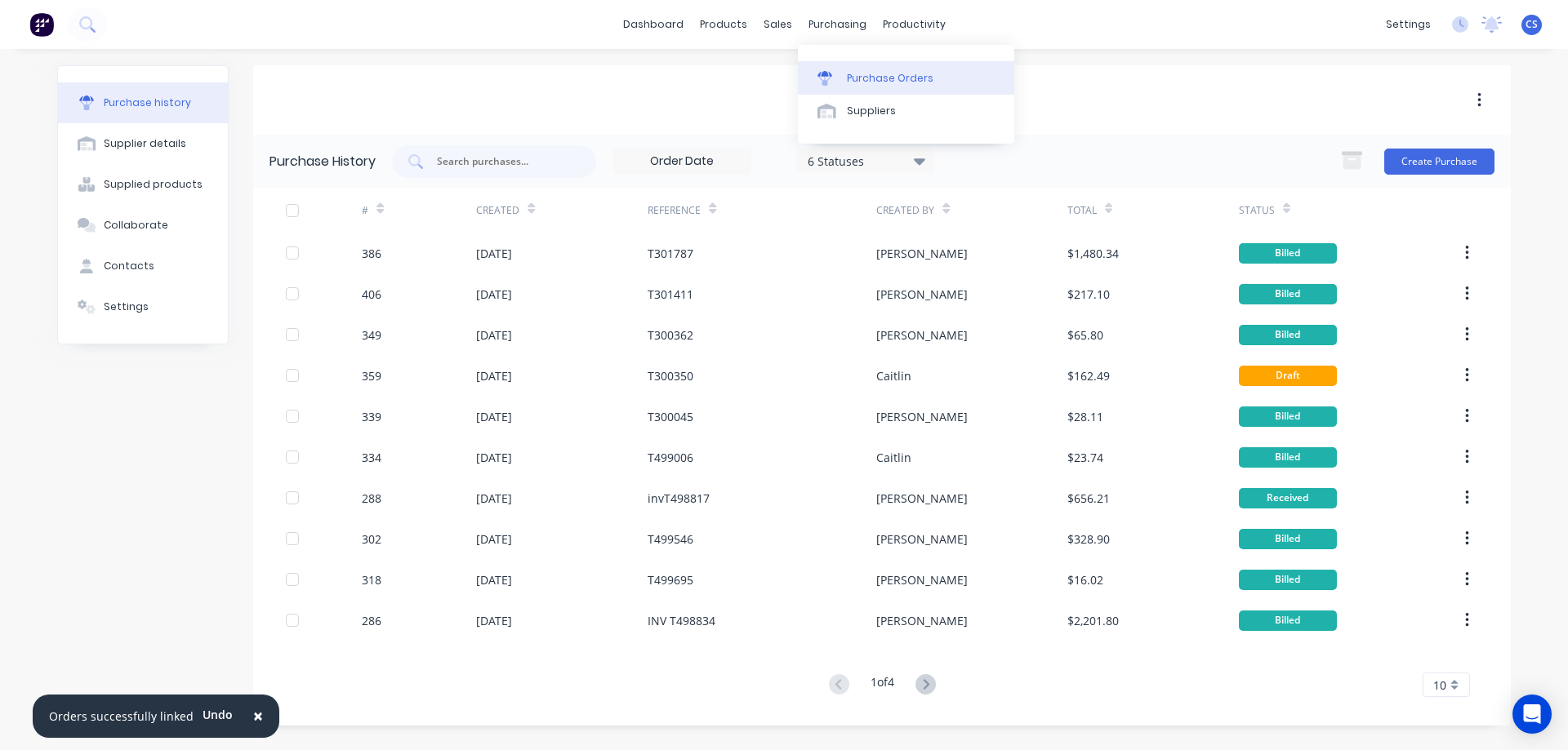
click at [876, 74] on div "Purchase Orders" at bounding box center [890, 79] width 87 height 15
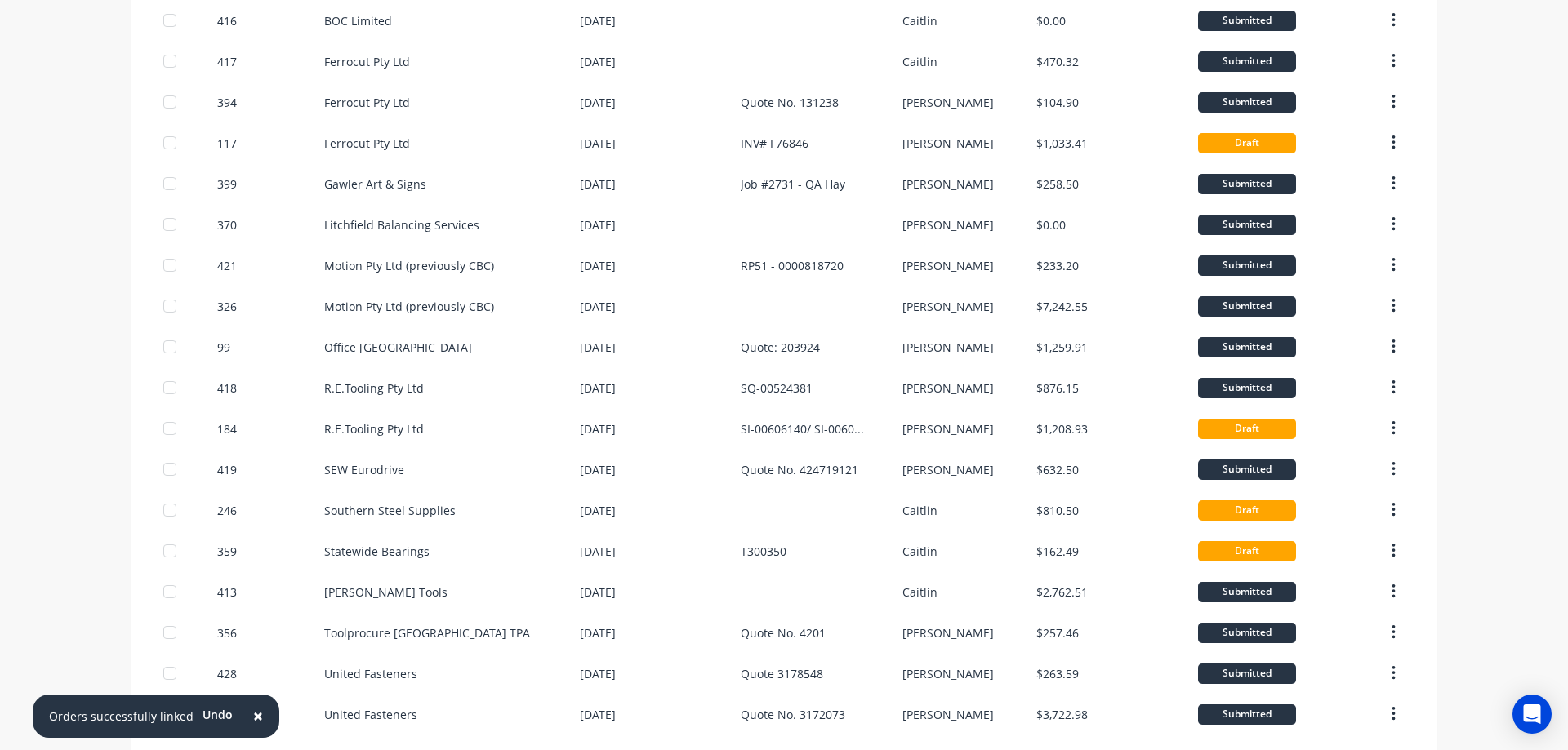
scroll to position [327, 0]
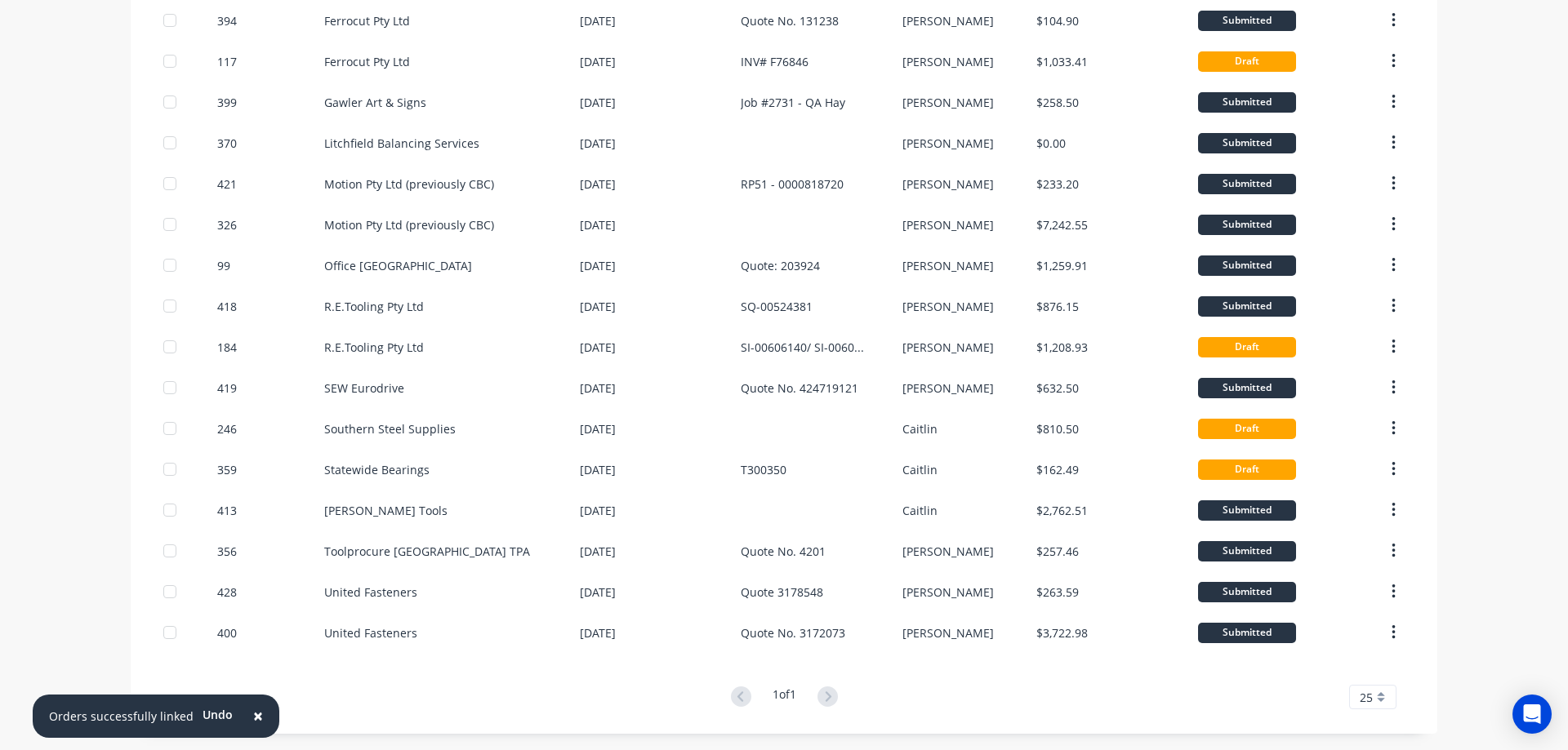
click at [1360, 702] on span "25" at bounding box center [1366, 697] width 13 height 17
click at [1363, 593] on div "20" at bounding box center [1372, 584] width 45 height 29
click at [1372, 700] on div "20" at bounding box center [1372, 697] width 47 height 25
click at [1360, 547] on div "15" at bounding box center [1372, 556] width 45 height 29
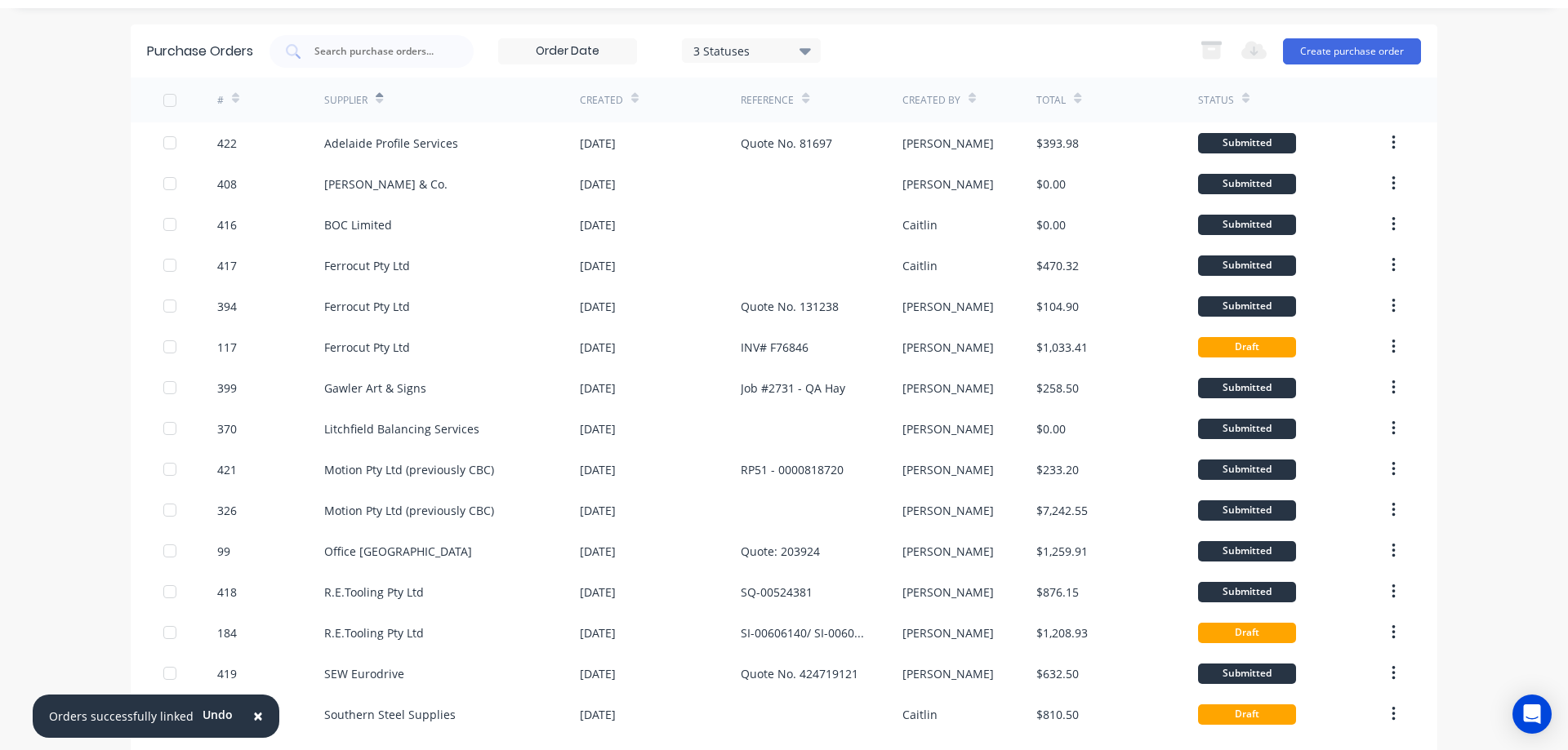
scroll to position [0, 0]
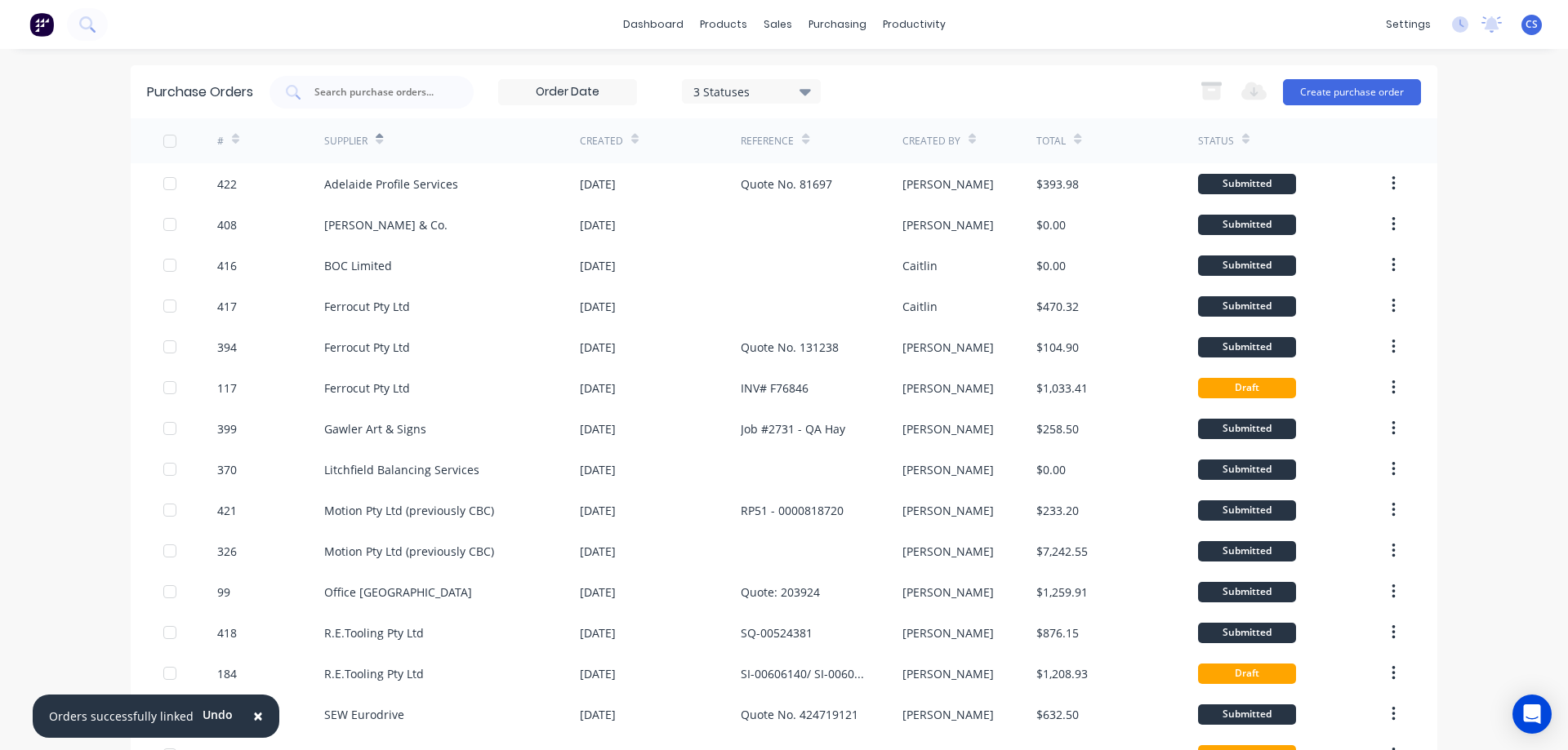
click at [45, 23] on img at bounding box center [42, 25] width 25 height 25
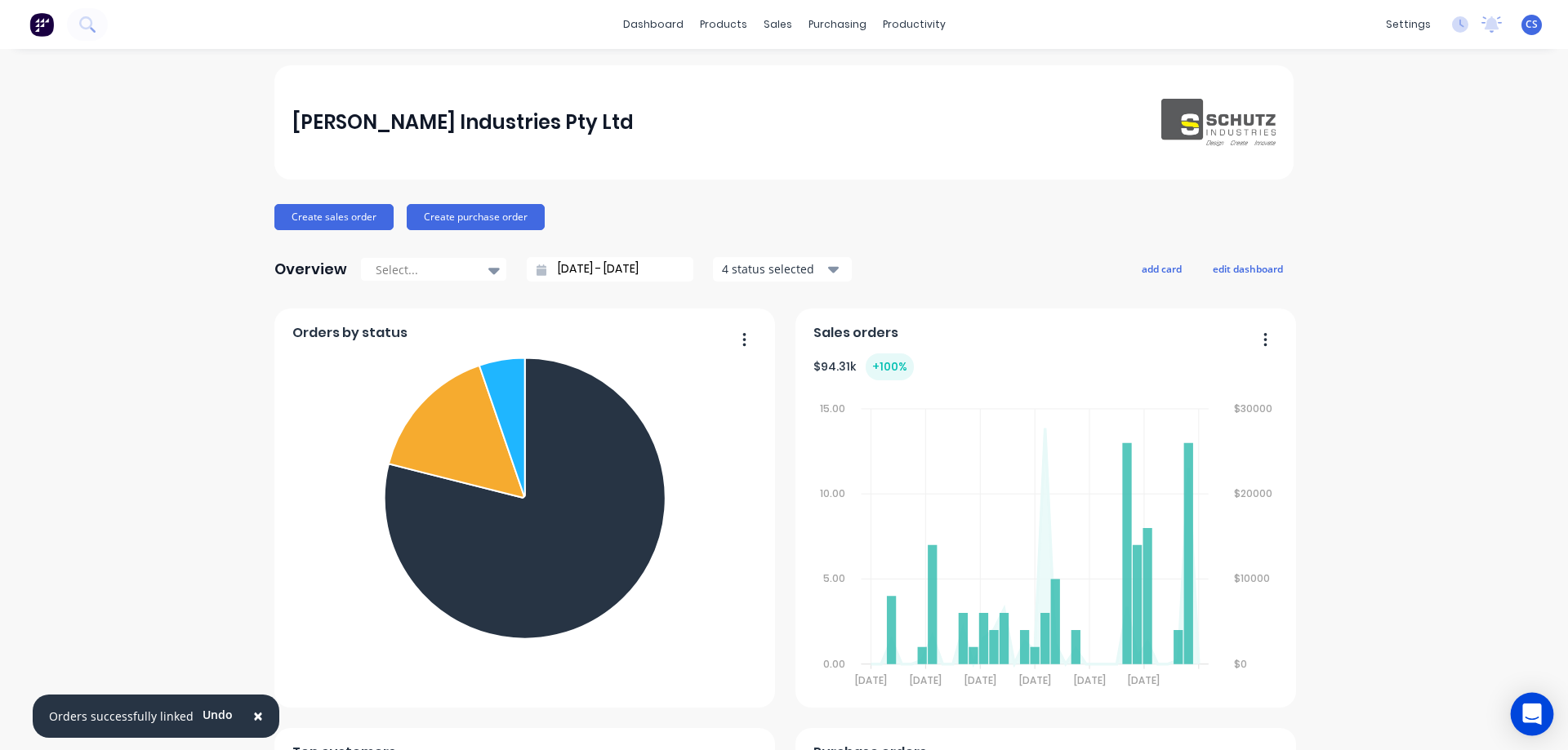
click at [1523, 715] on icon "Open Intercom Messenger" at bounding box center [1532, 714] width 22 height 21
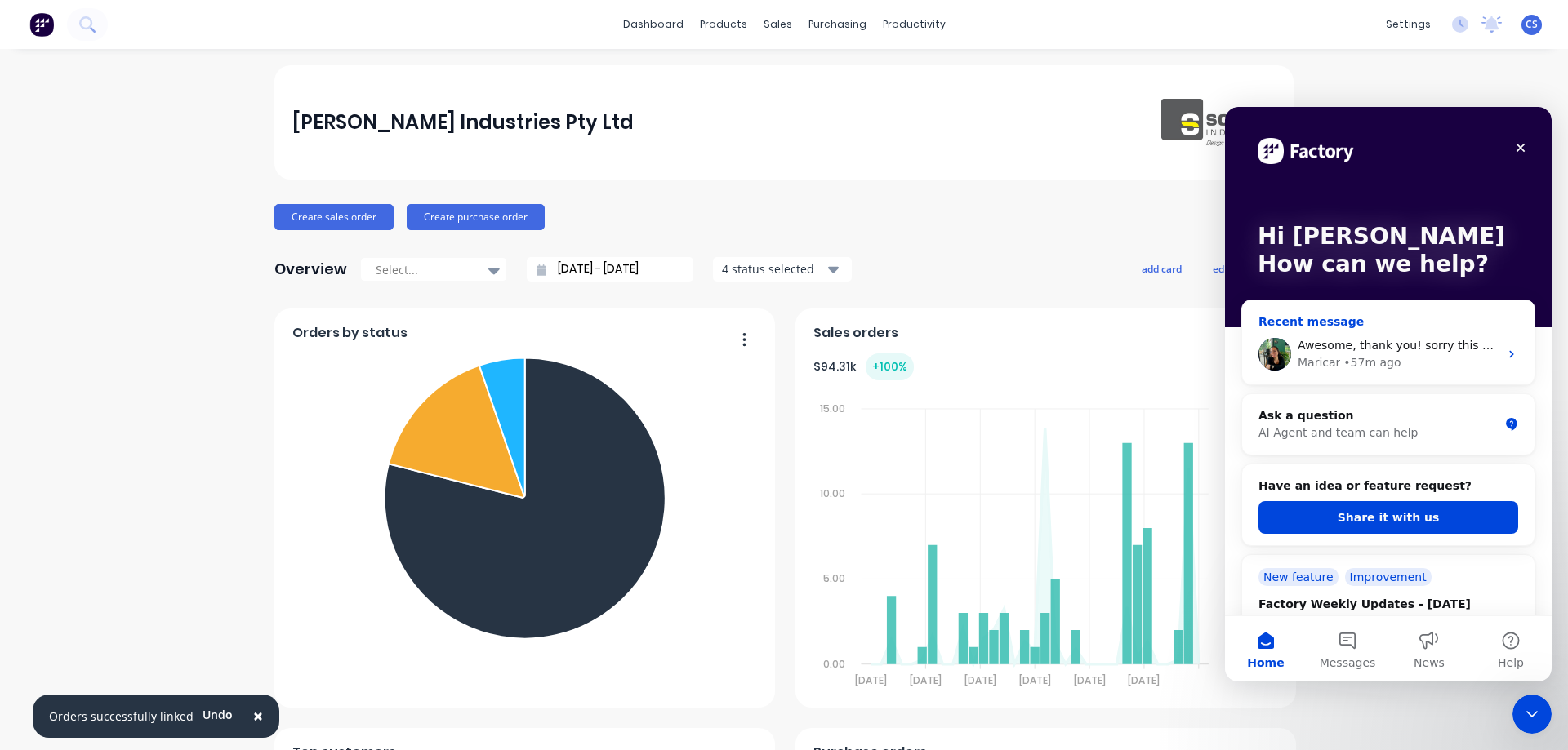
click at [1429, 365] on div "Maricar • 57m ago" at bounding box center [1398, 363] width 201 height 17
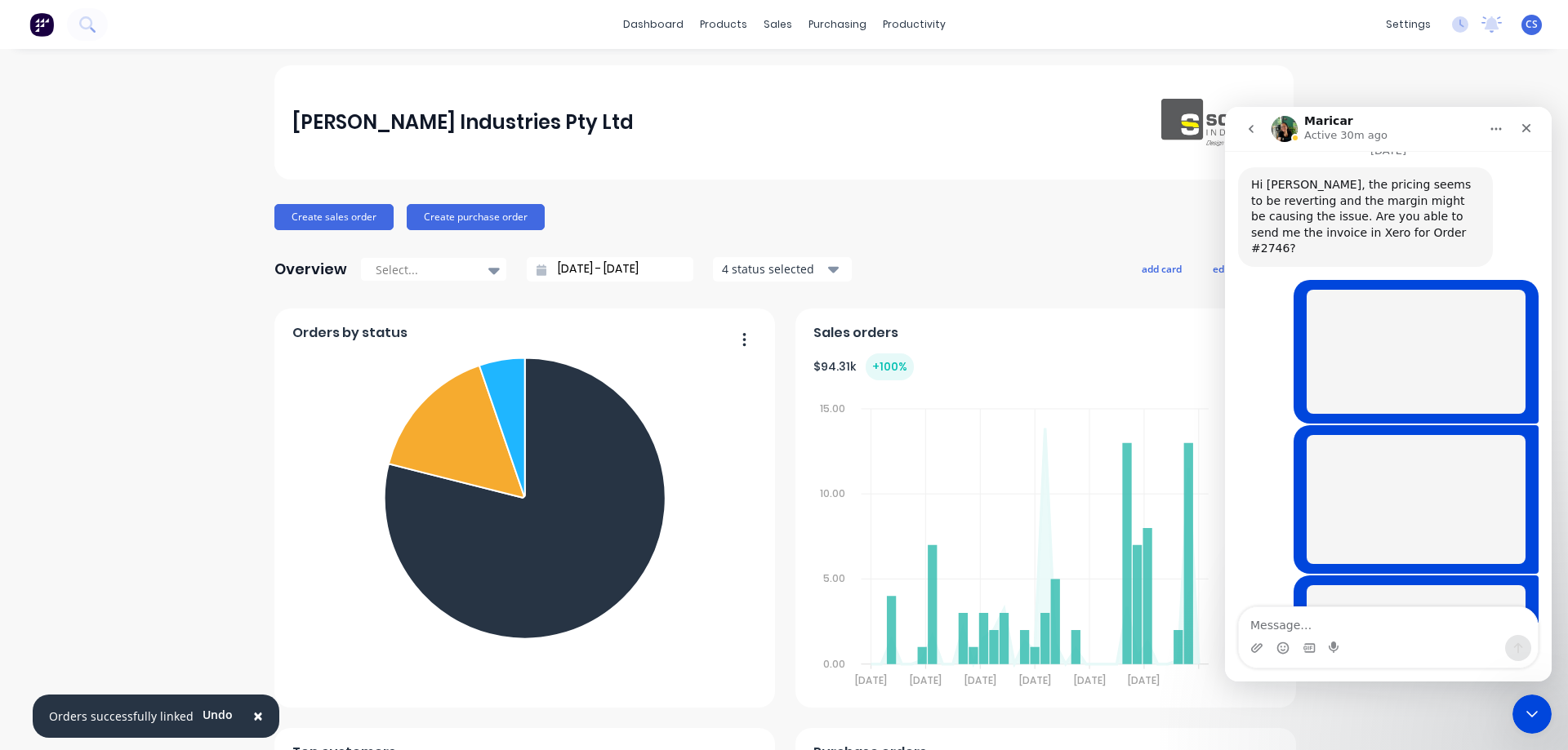
scroll to position [5486, 0]
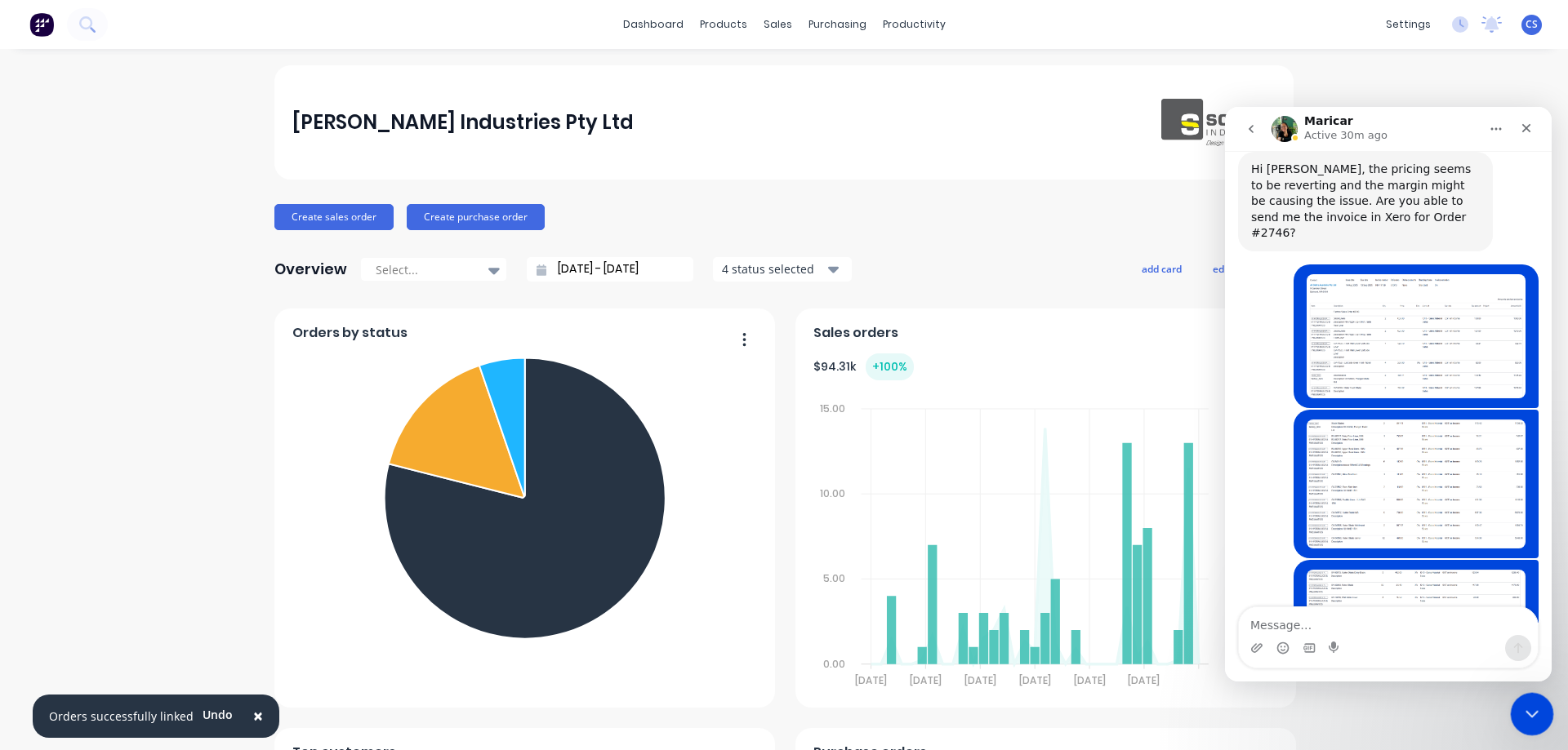
click at [1537, 721] on icon "Close Intercom Messenger" at bounding box center [1530, 712] width 20 height 20
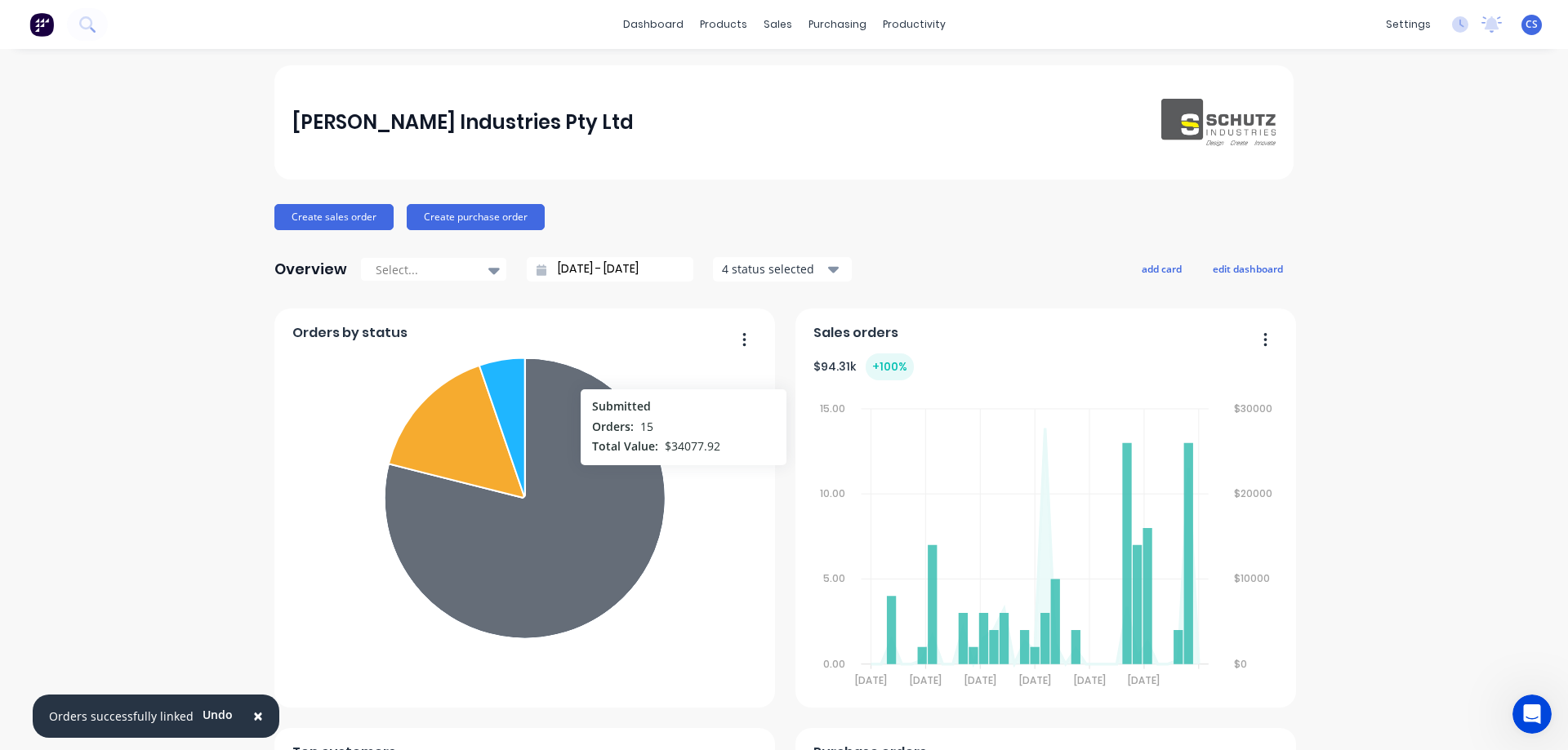
scroll to position [0, 0]
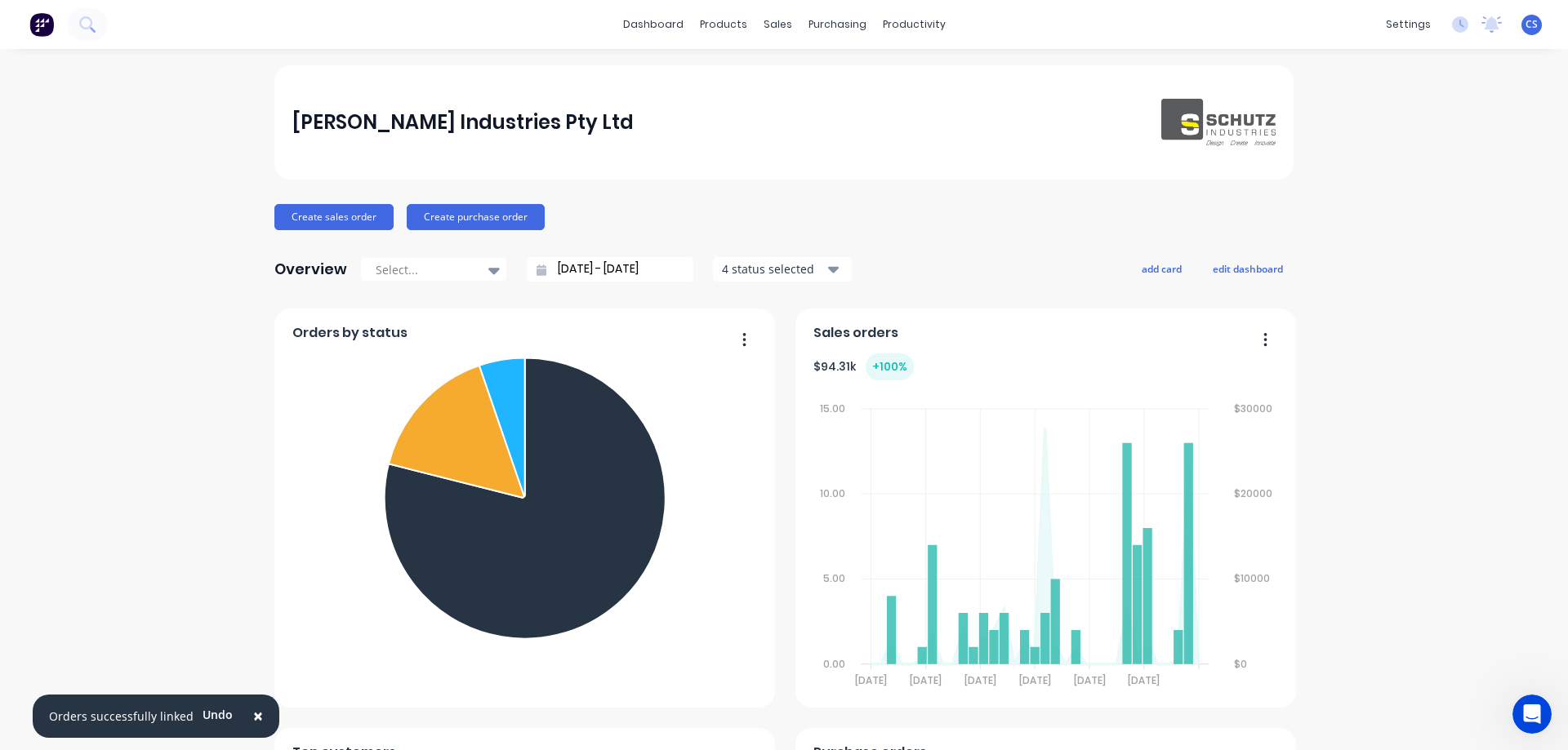
click at [157, 280] on div "Schutz Industries Pty Ltd Create sales order Create purchase order Overview Sel…" at bounding box center [784, 701] width 1568 height 1272
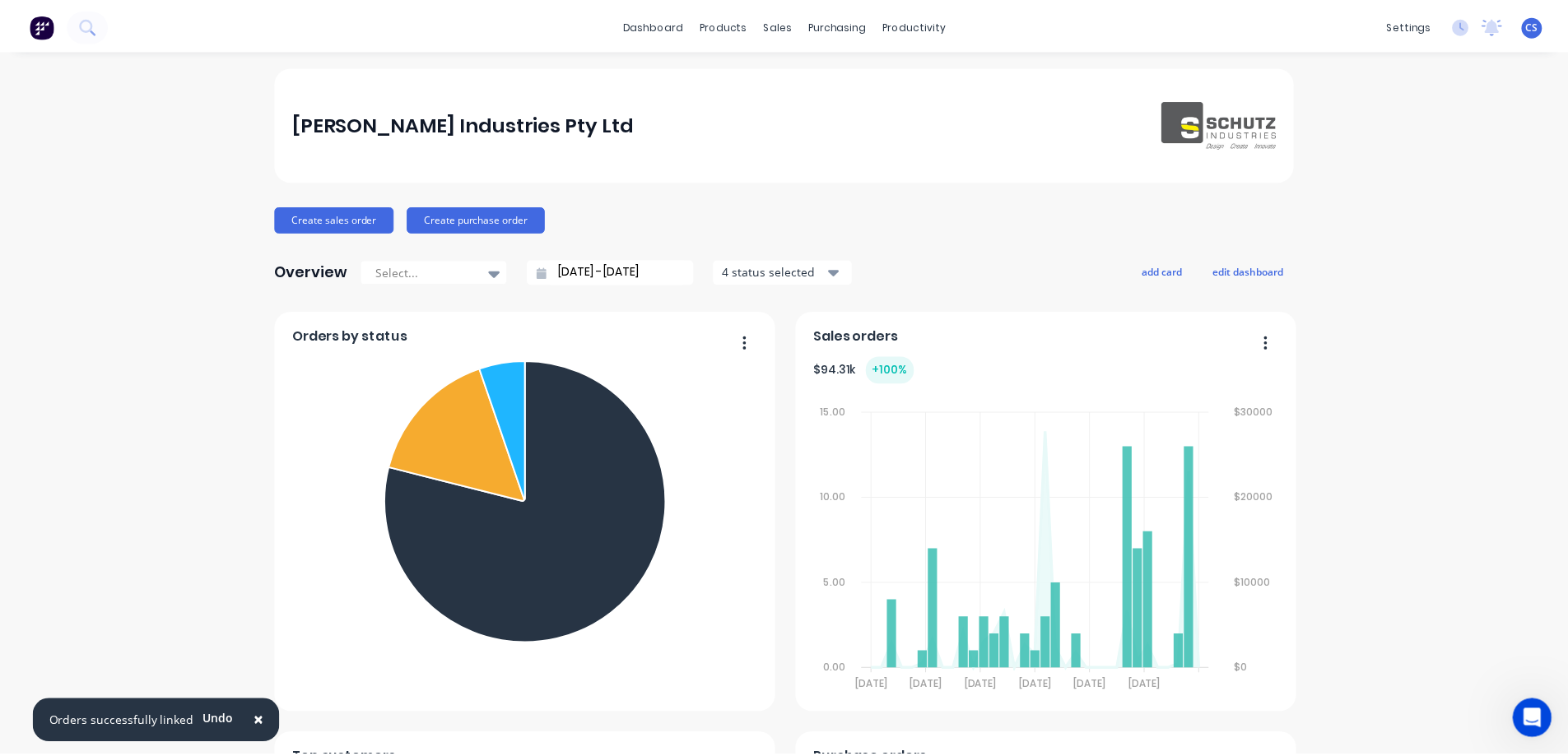
scroll to position [5530, 0]
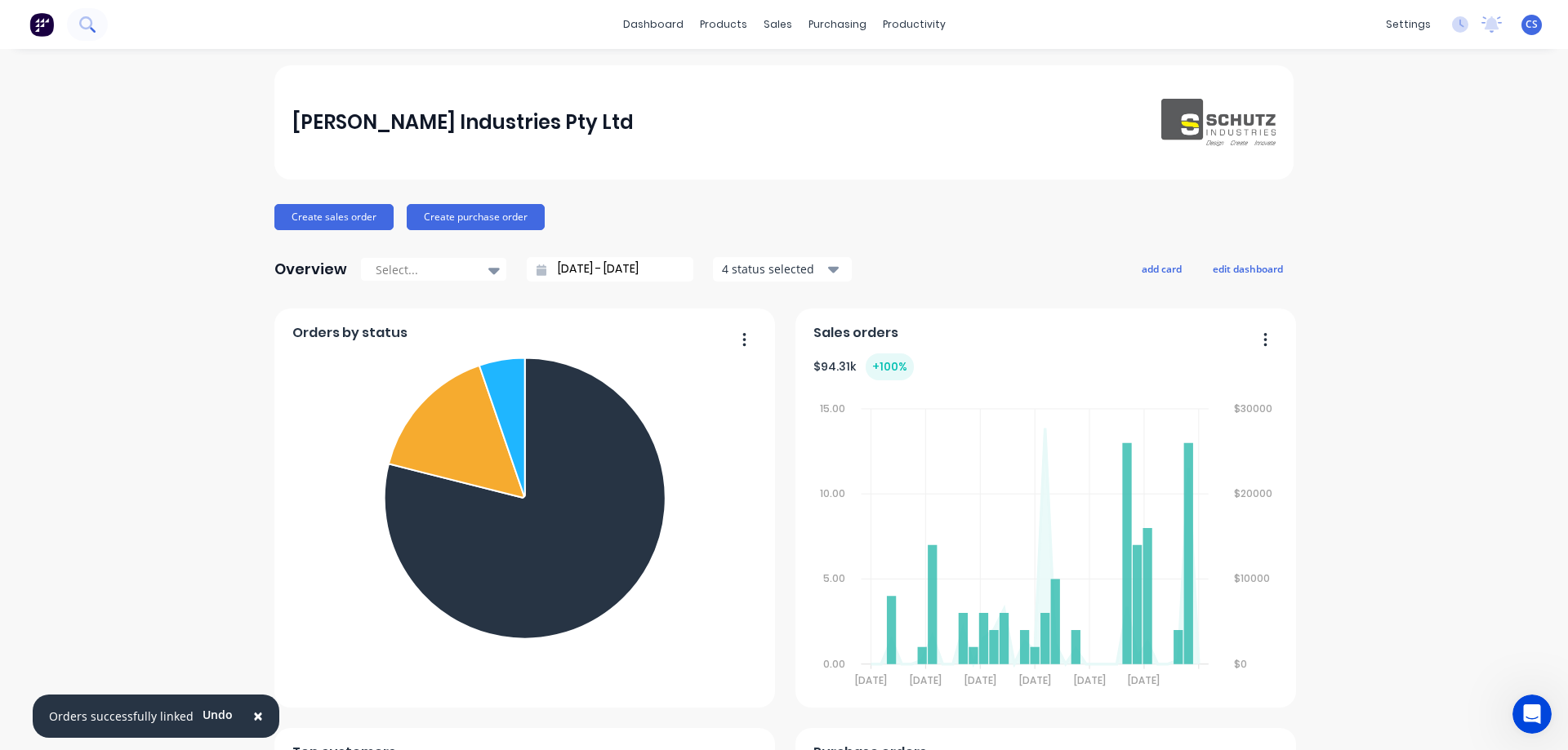
click at [85, 20] on icon at bounding box center [87, 24] width 16 height 16
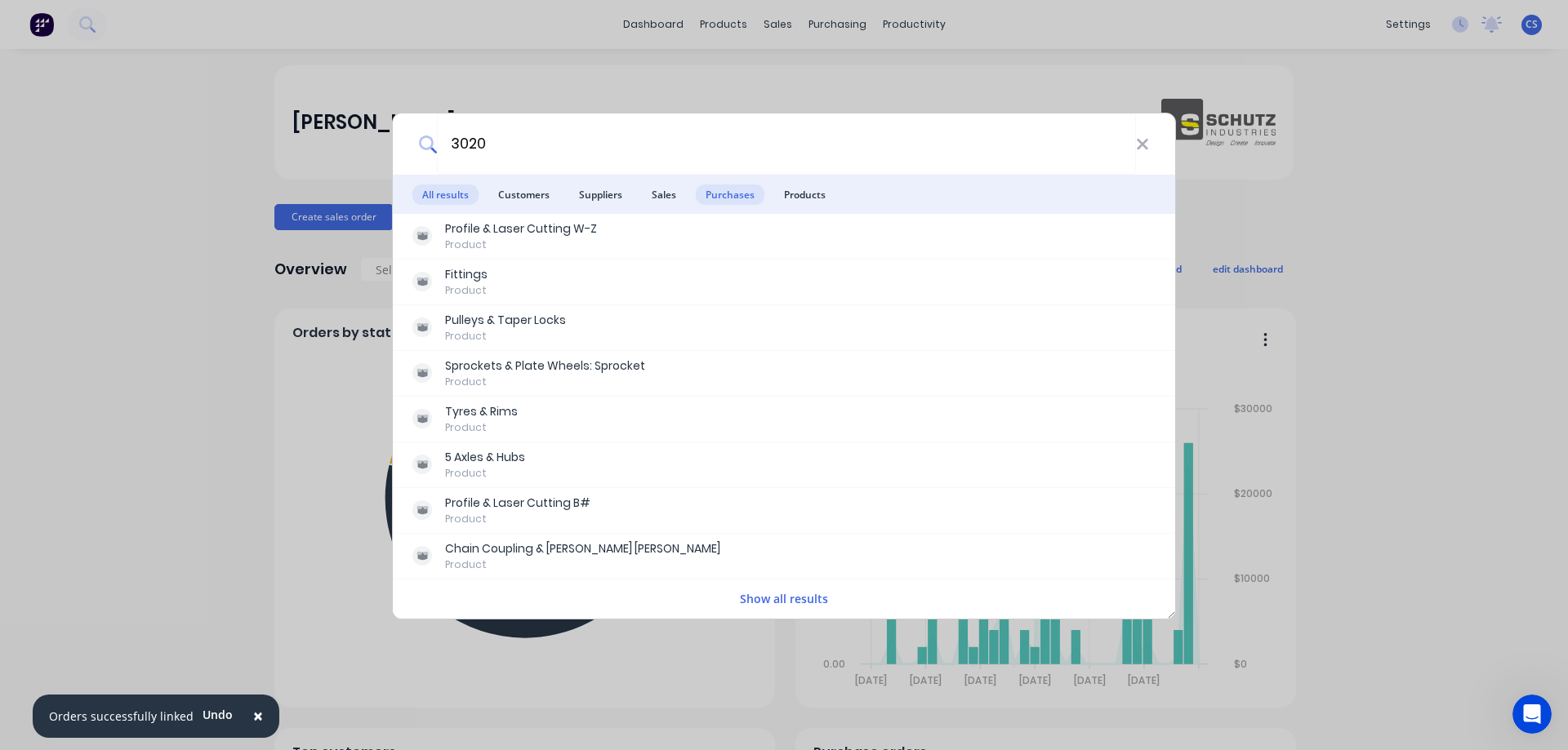
type input "3020"
click at [739, 184] on span "Purchases" at bounding box center [729, 194] width 69 height 21
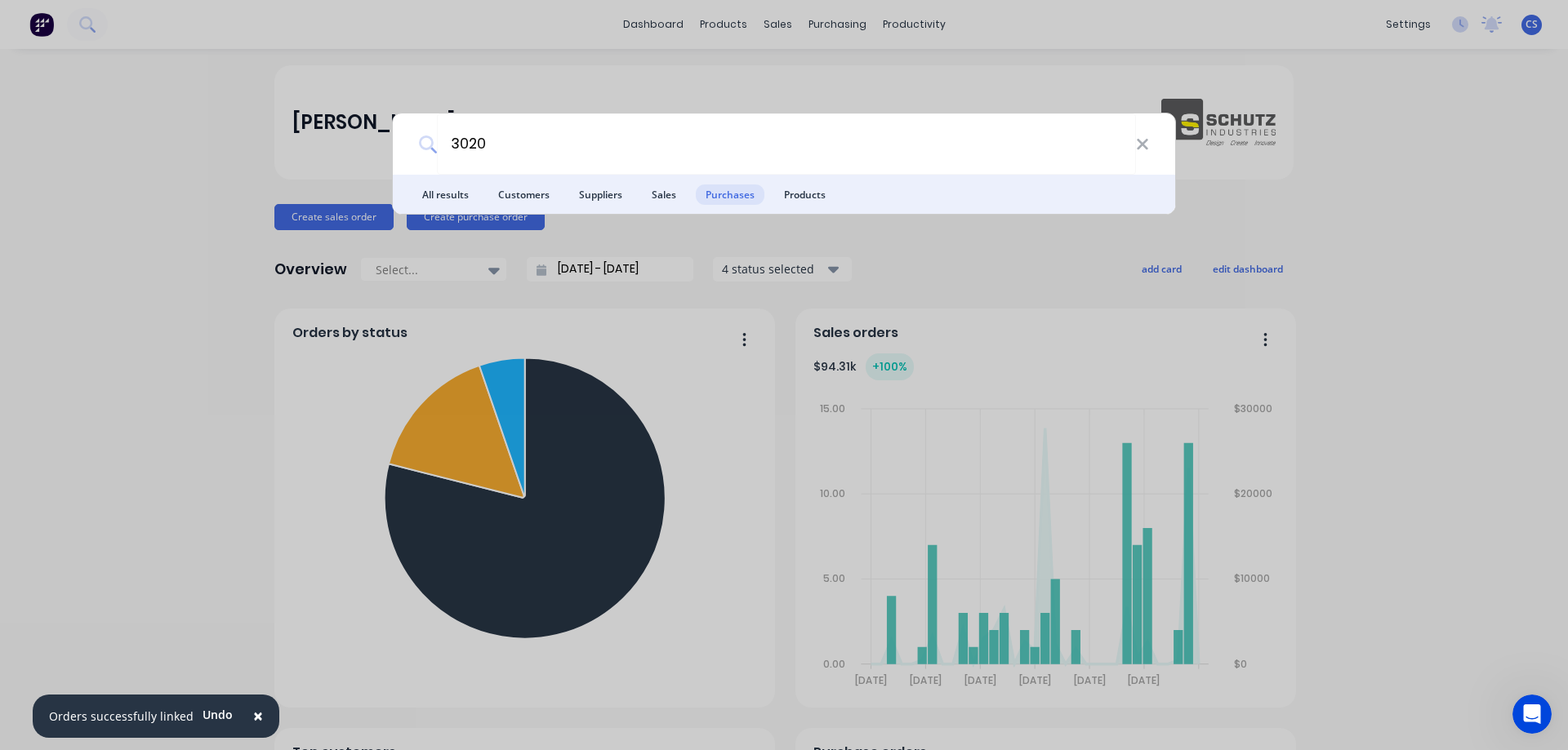
click at [537, 206] on li "Customers" at bounding box center [523, 193] width 71 height 39
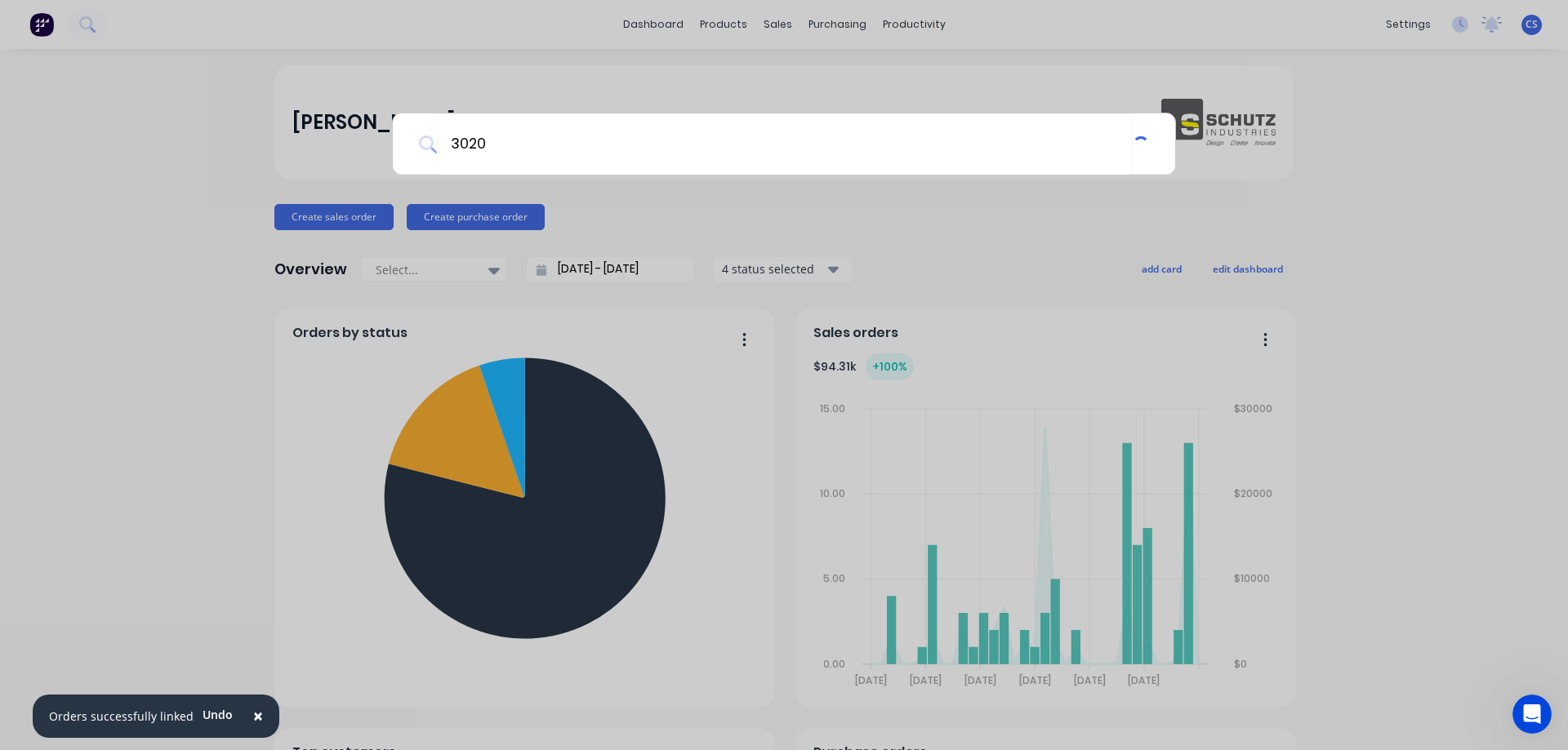
click at [534, 201] on div "3020" at bounding box center [784, 375] width 1568 height 750
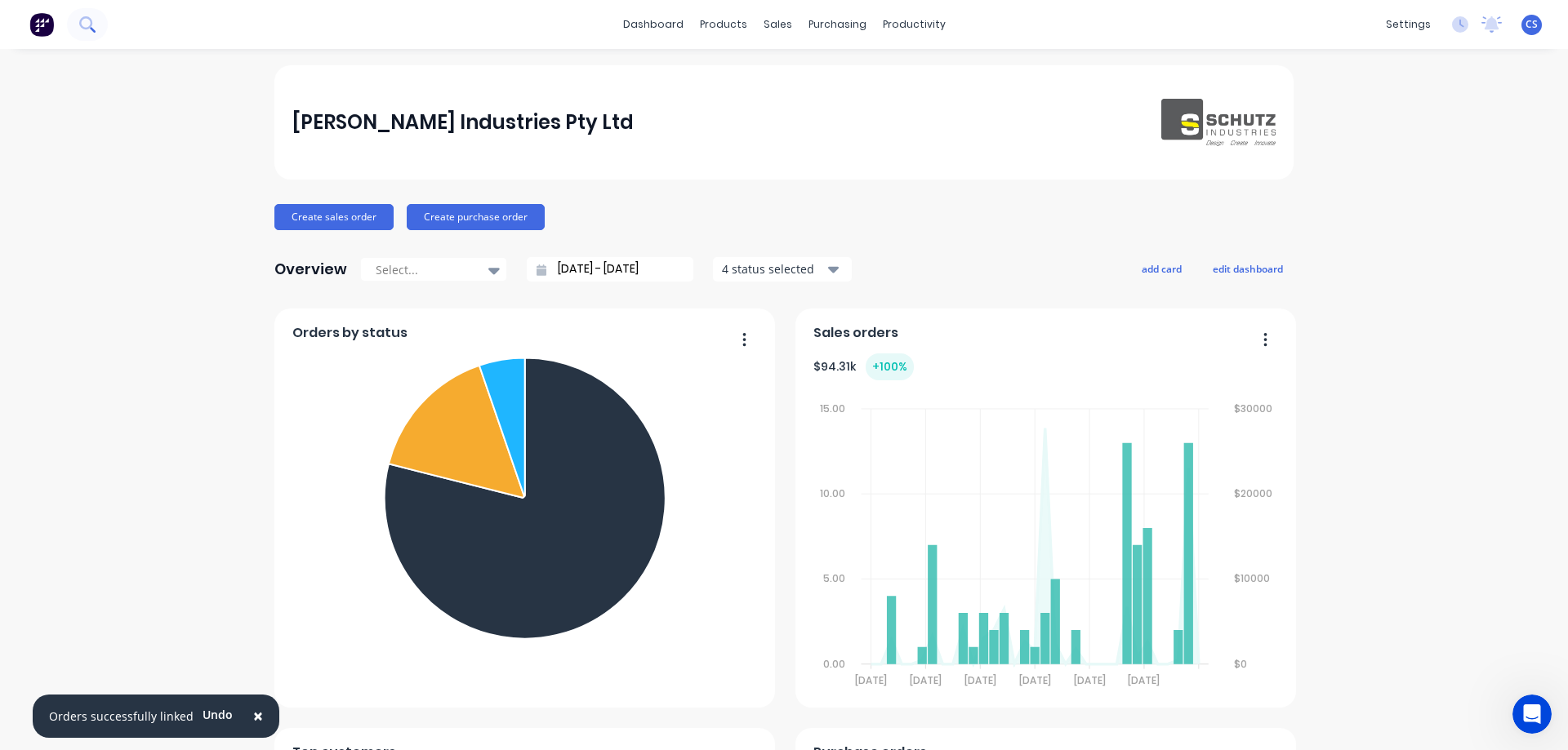
click at [96, 26] on button at bounding box center [87, 24] width 41 height 32
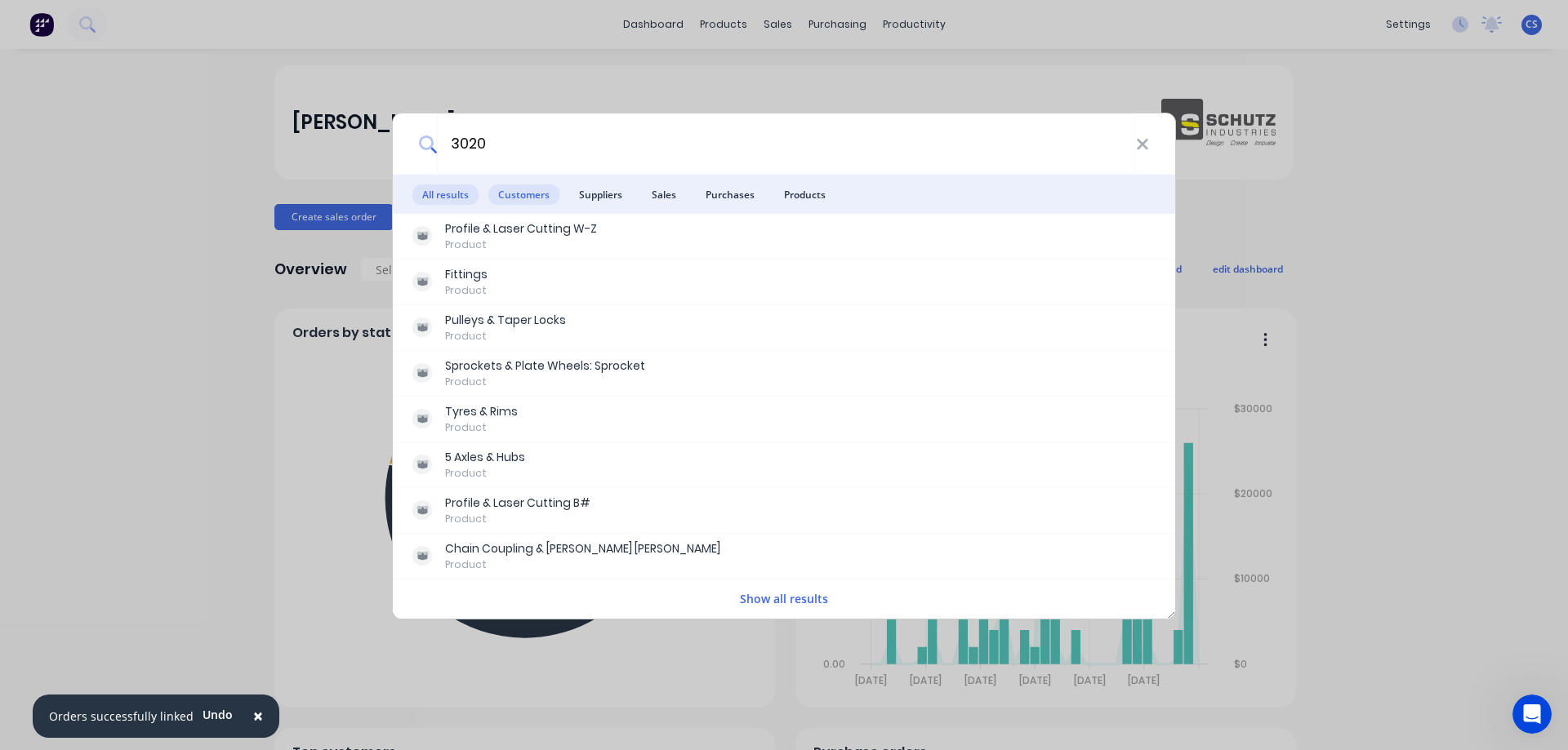
type input "3020"
click at [527, 184] on span "Customers" at bounding box center [523, 194] width 71 height 21
click at [665, 192] on span "Sales" at bounding box center [663, 194] width 44 height 21
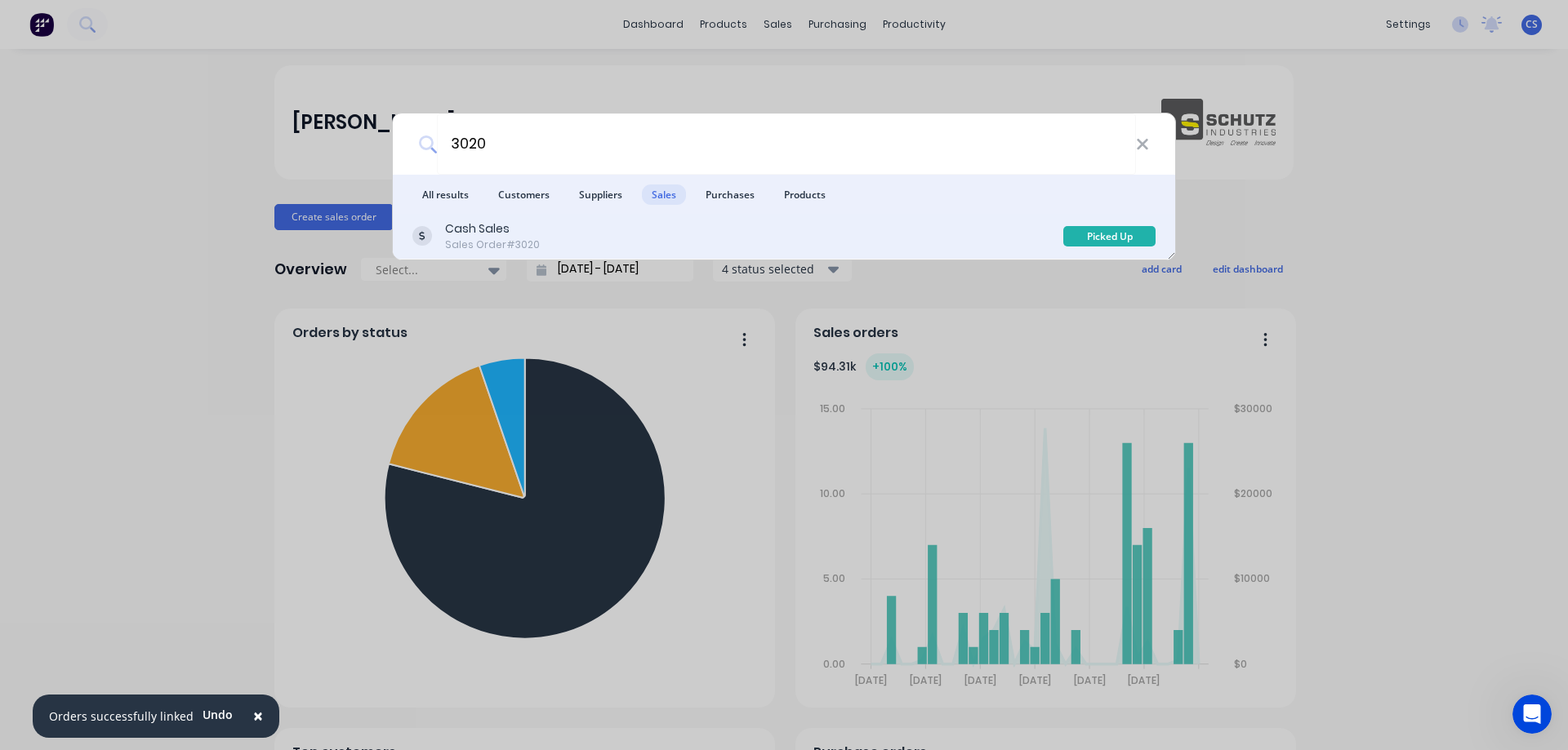
click at [661, 232] on div "Cash Sales Sales Order #3020" at bounding box center [738, 236] width 651 height 32
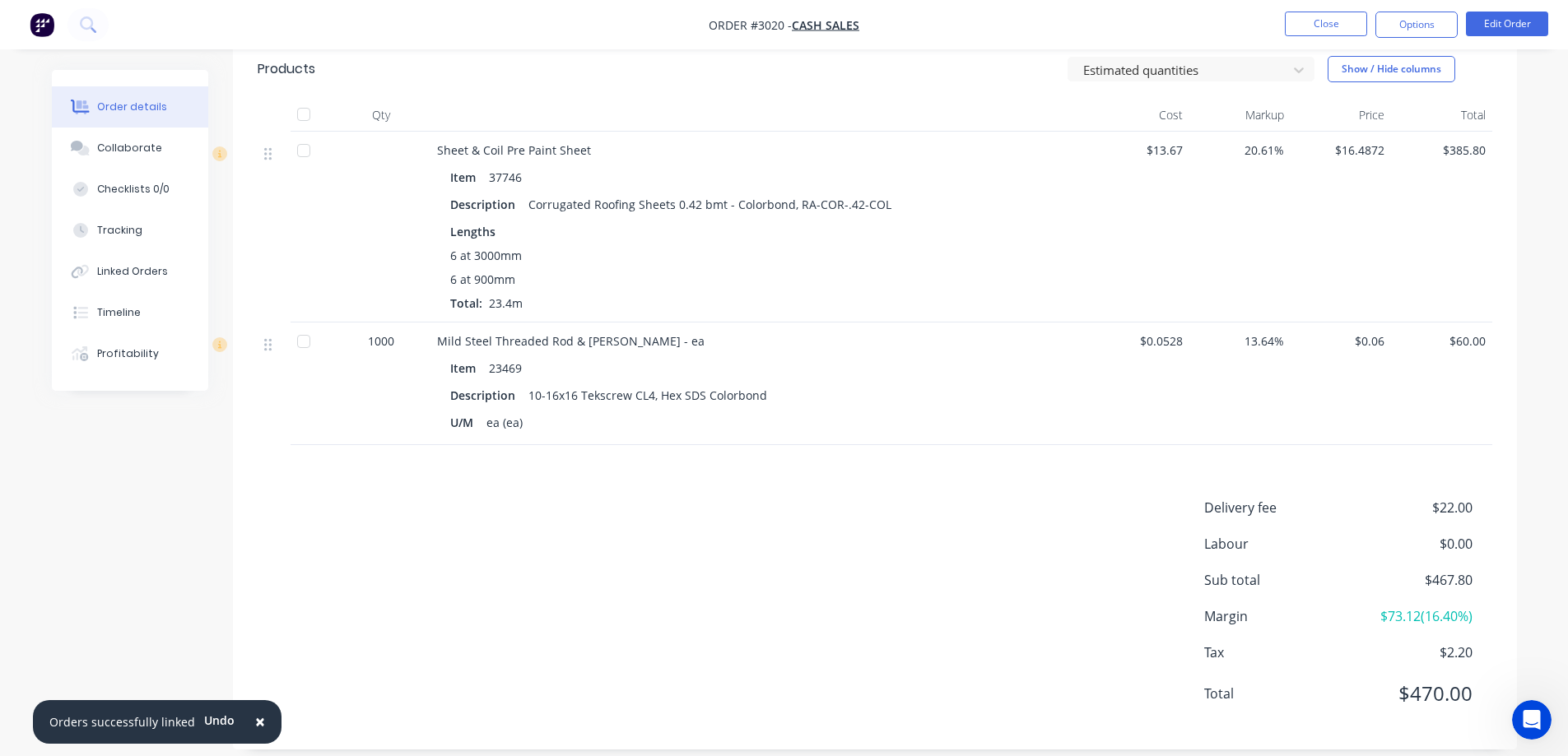
scroll to position [420, 0]
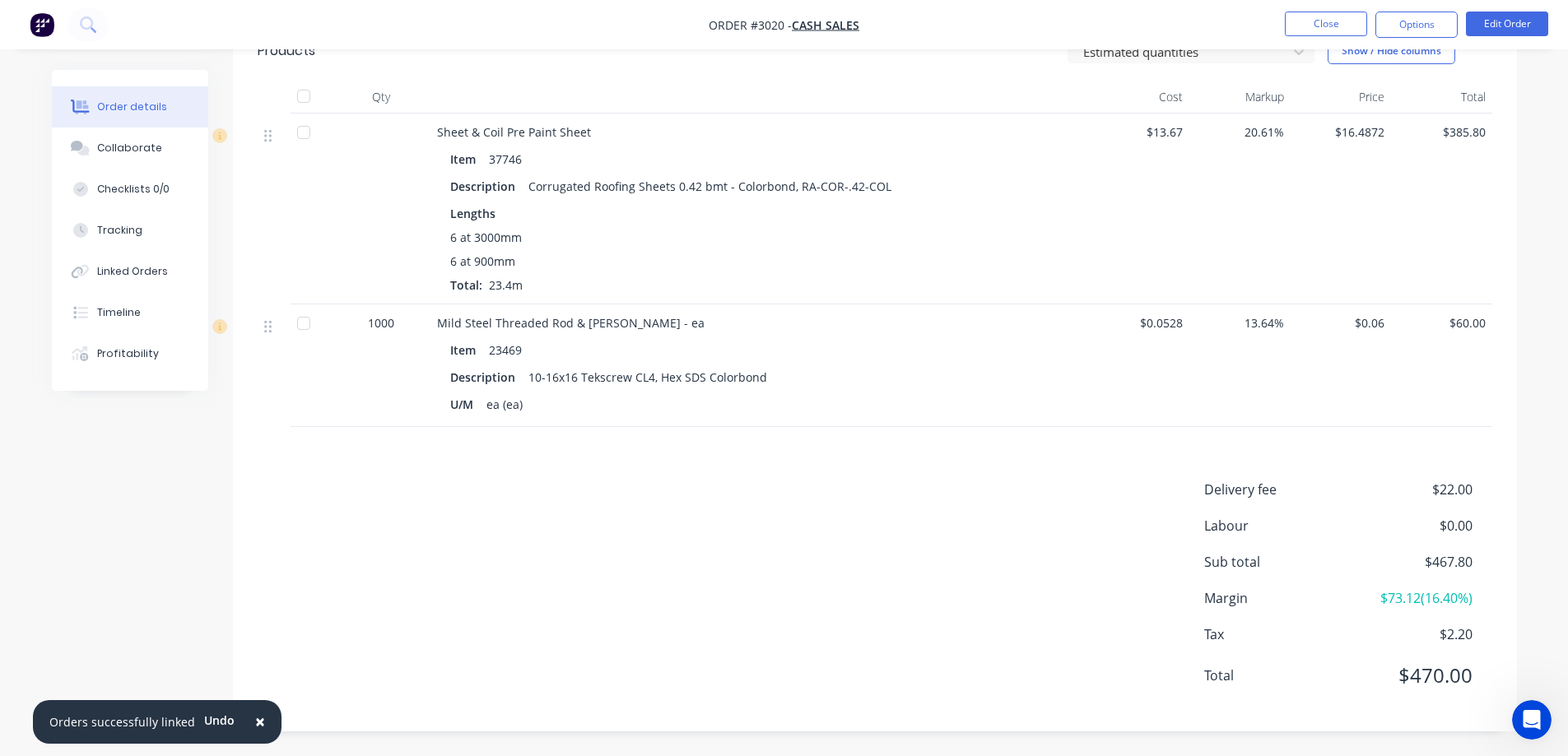
click at [1463, 627] on span "$2.20" at bounding box center [1410, 634] width 122 height 20
click at [1497, 18] on button "Edit Order" at bounding box center [1507, 24] width 83 height 25
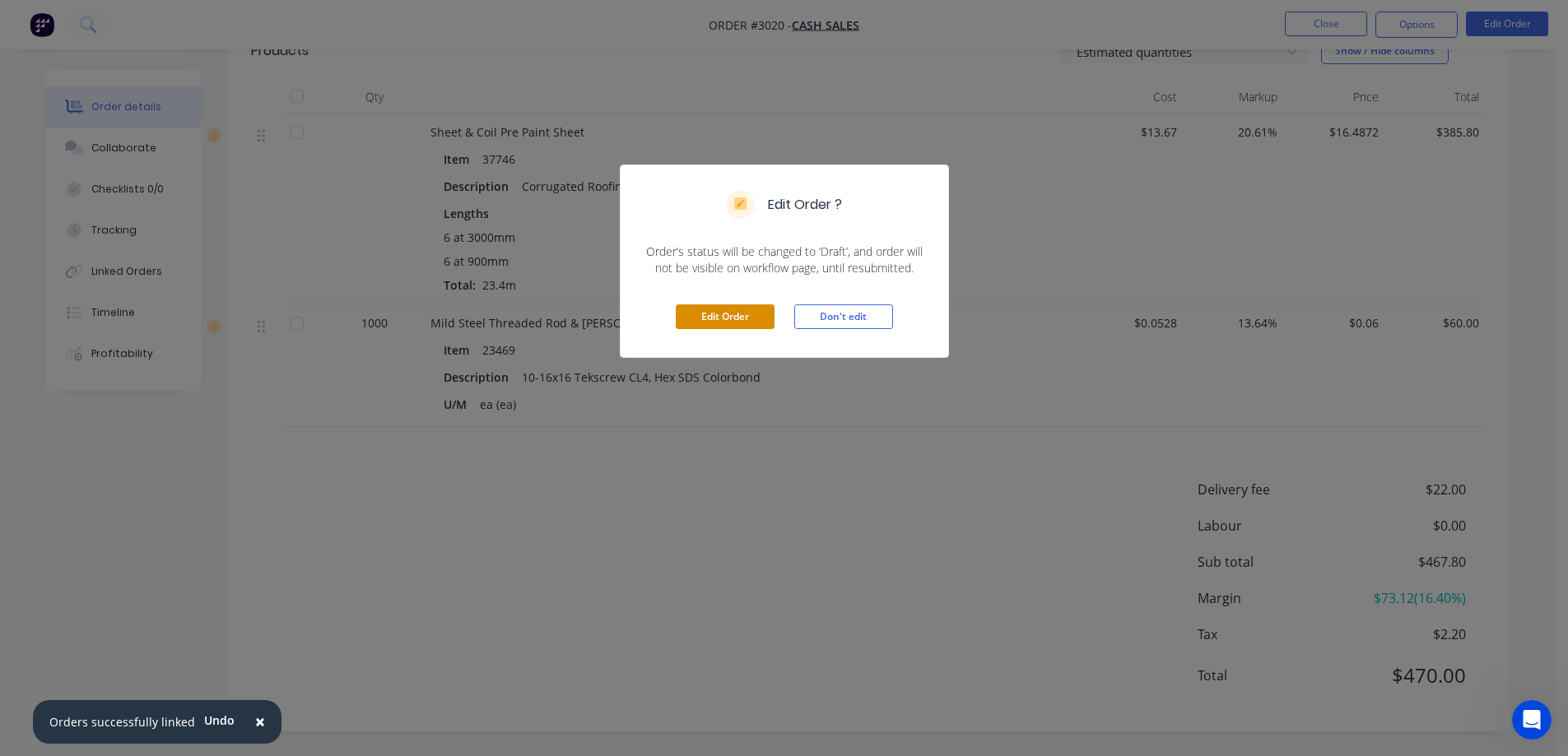
click at [729, 318] on button "Edit Order" at bounding box center [725, 317] width 98 height 25
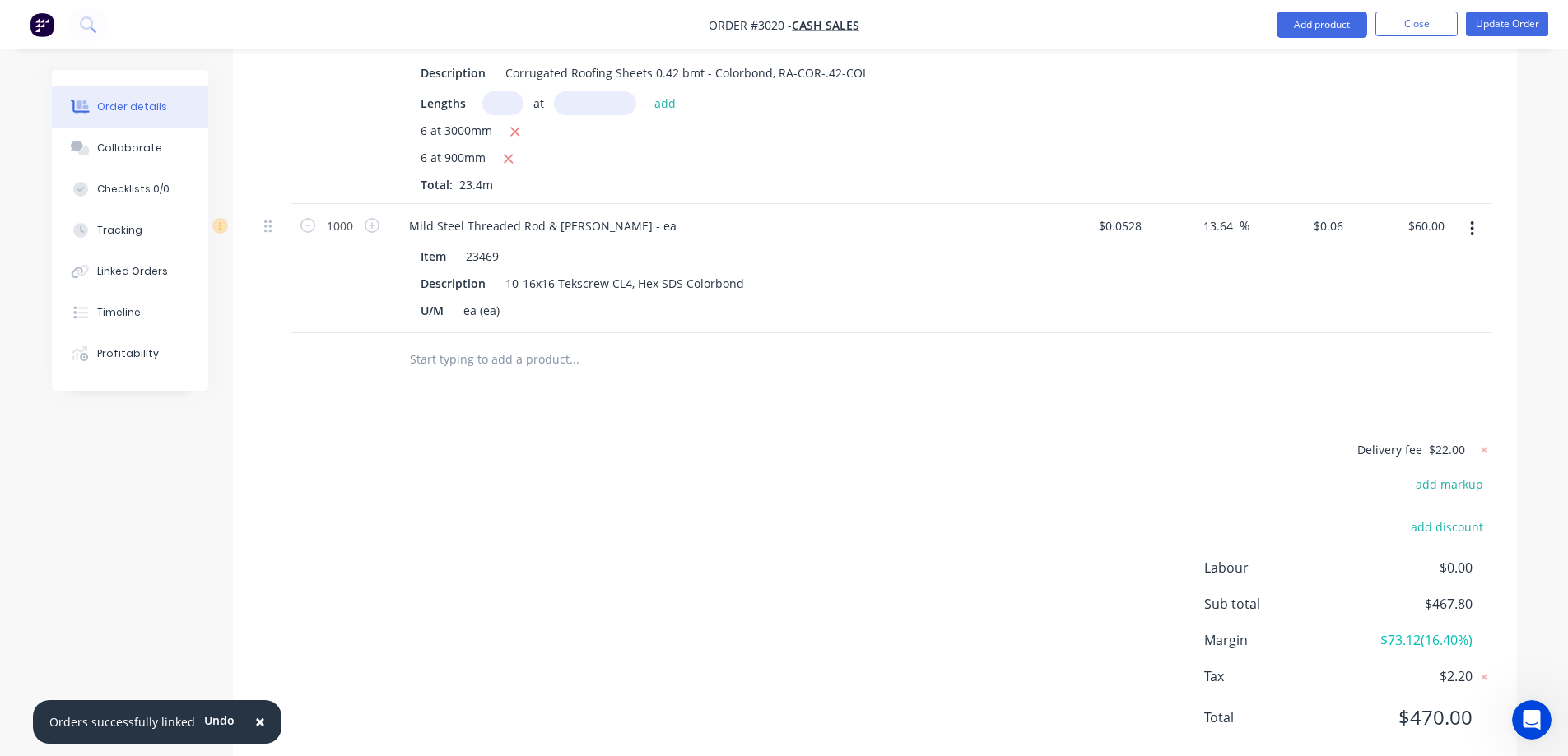
scroll to position [583, 0]
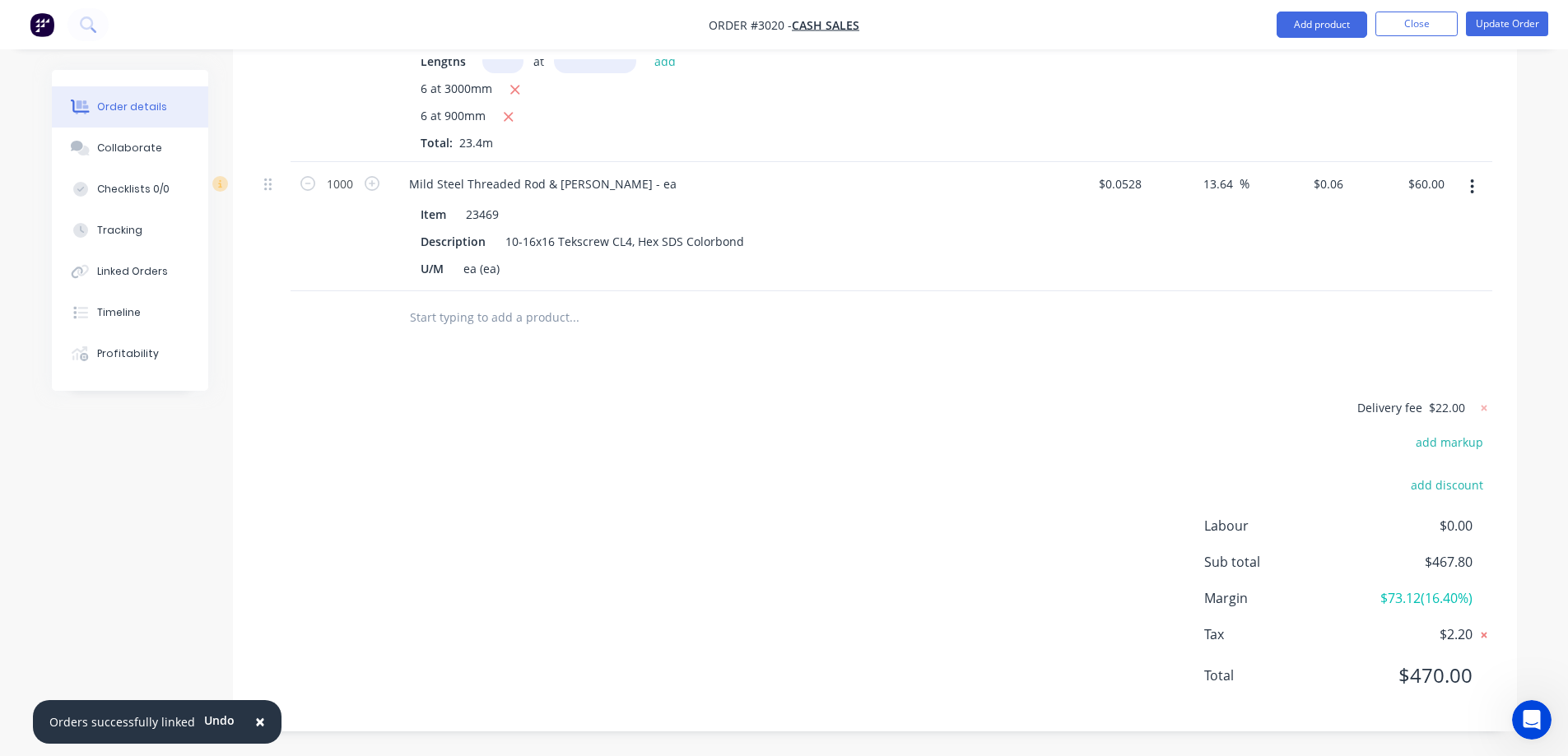
click at [1482, 636] on icon at bounding box center [1483, 635] width 6 height 6
click at [1487, 638] on icon at bounding box center [1484, 635] width 17 height 17
click at [1483, 634] on icon at bounding box center [1483, 635] width 6 height 6
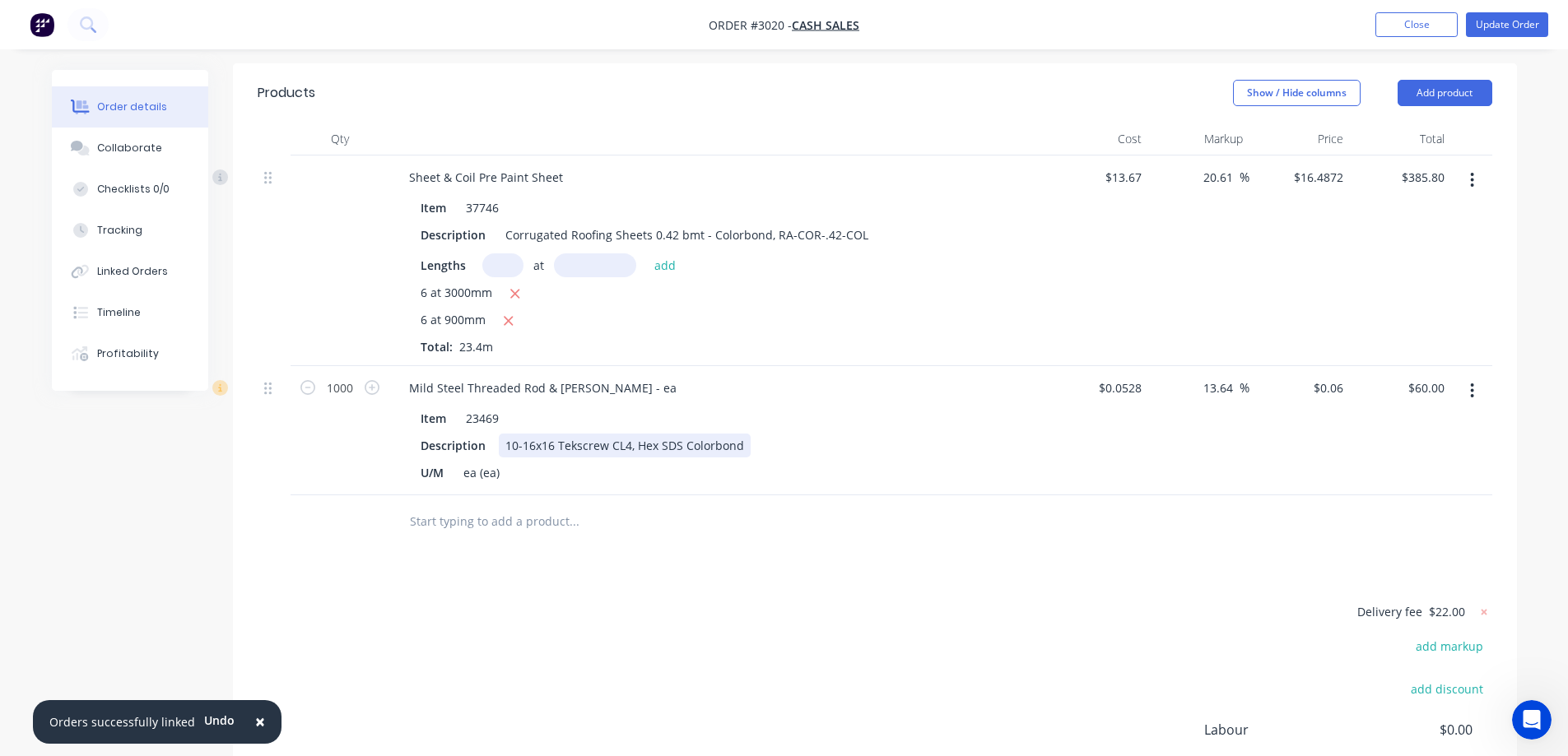
scroll to position [337, 0]
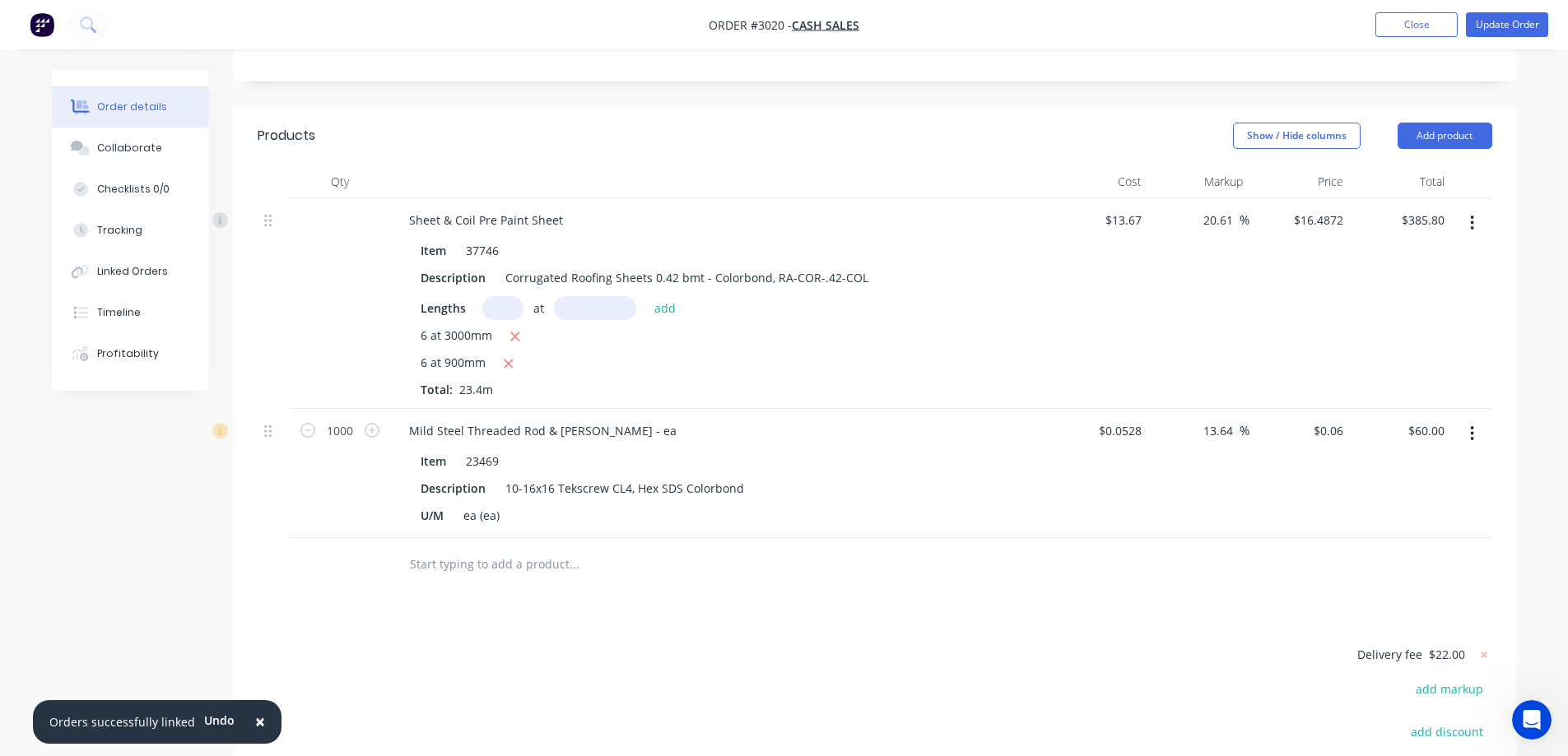
click at [542, 547] on div at bounding box center [685, 565] width 593 height 53
click at [543, 558] on input "text" at bounding box center [574, 564] width 329 height 33
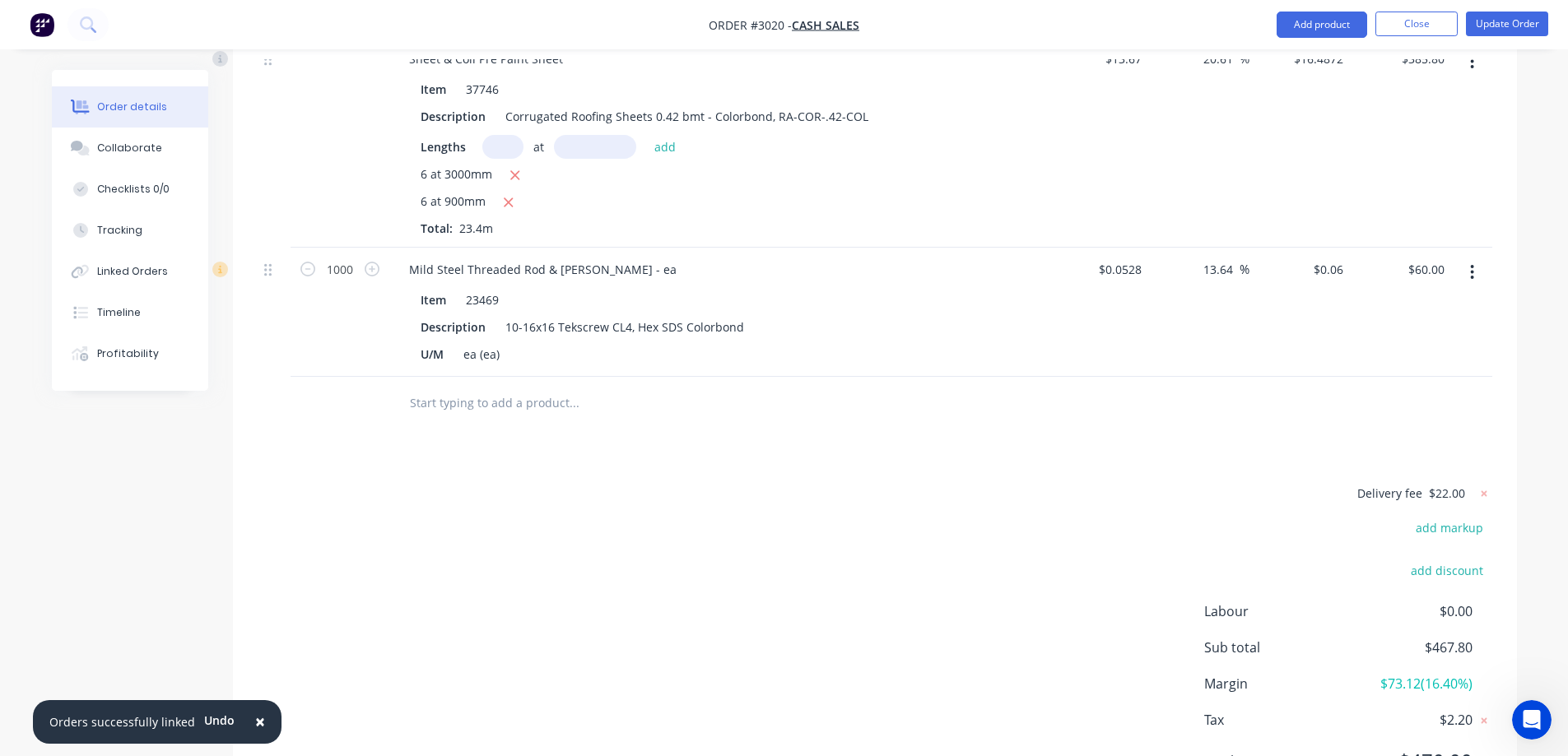
scroll to position [583, 0]
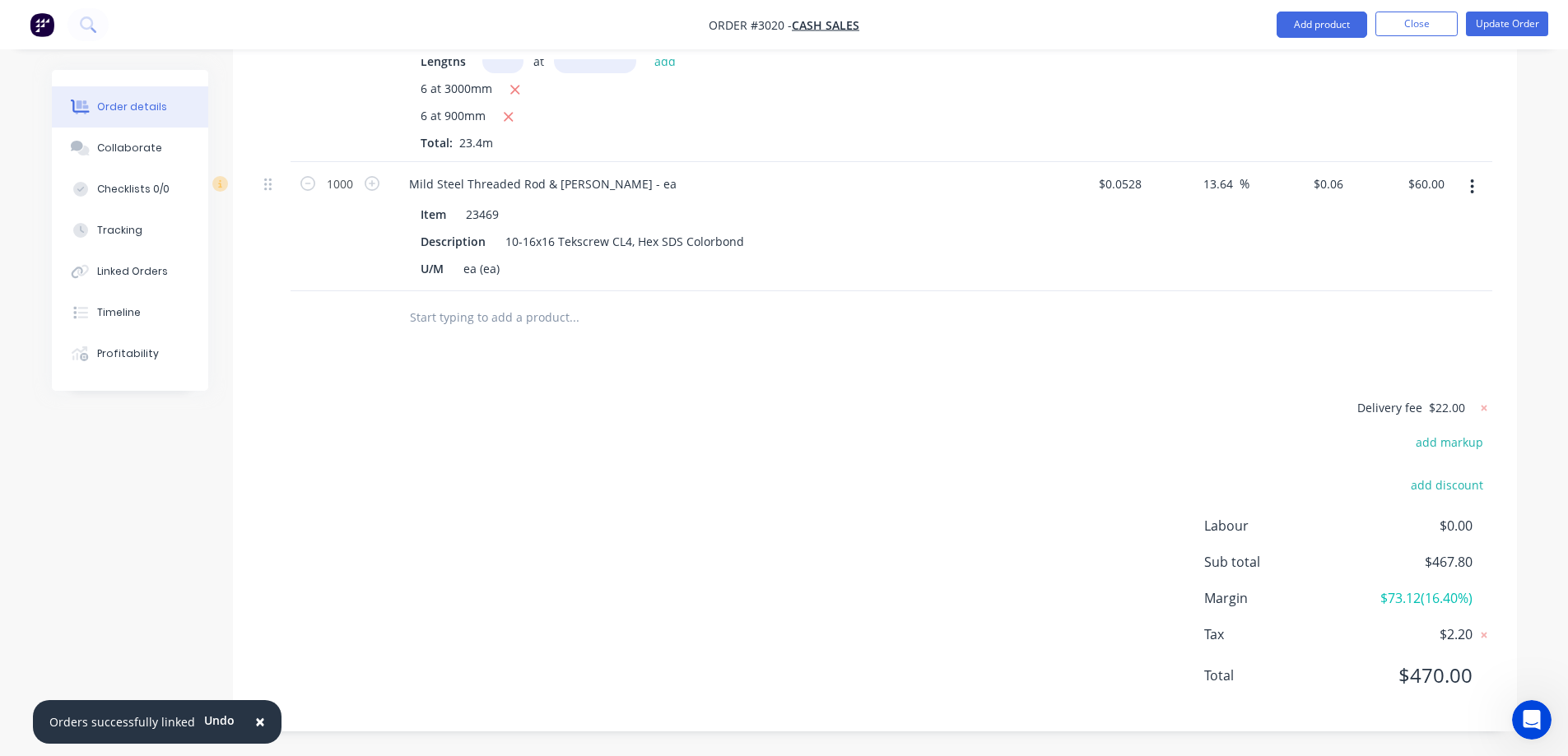
click at [476, 323] on input "text" at bounding box center [574, 317] width 329 height 33
type input "322"
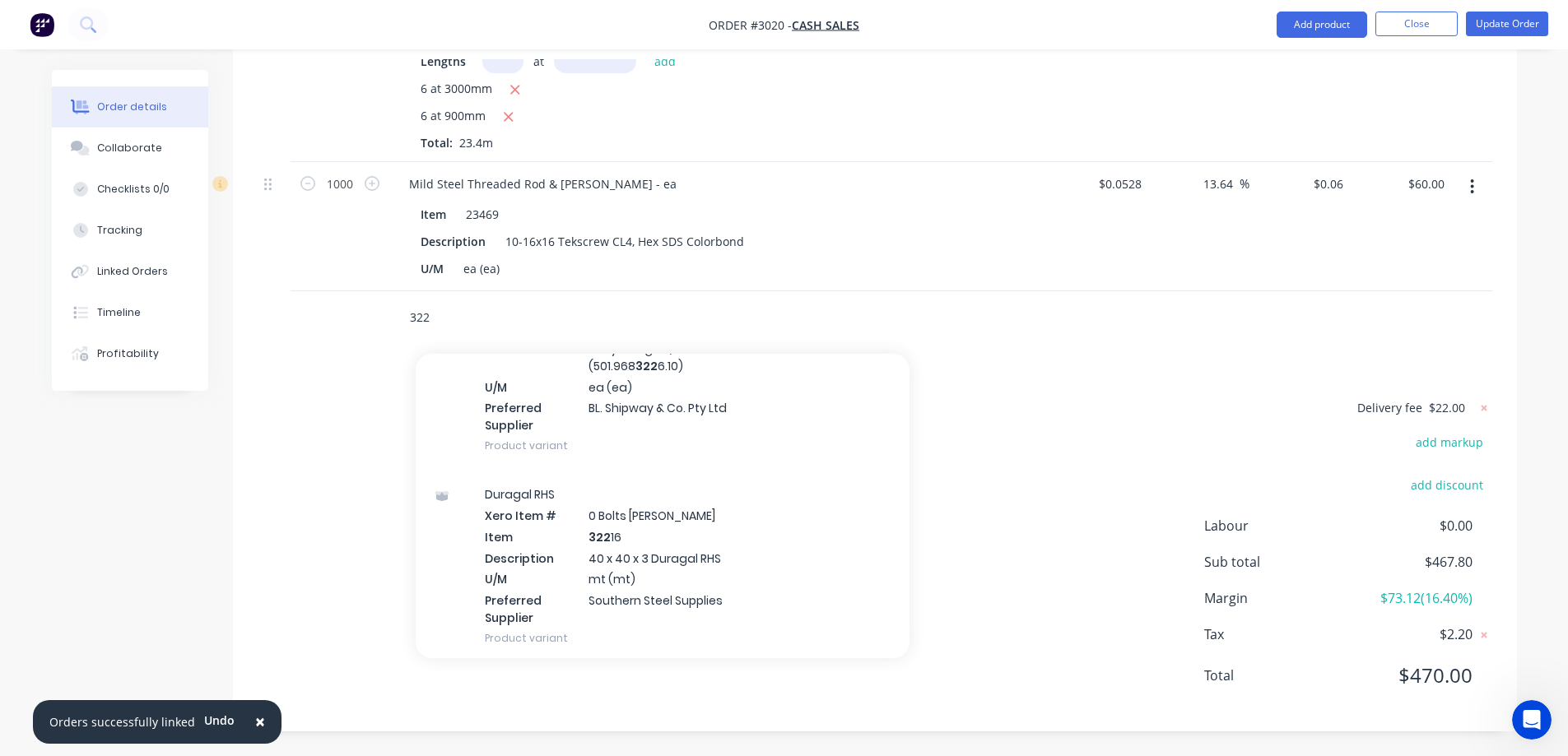
scroll to position [5761, 0]
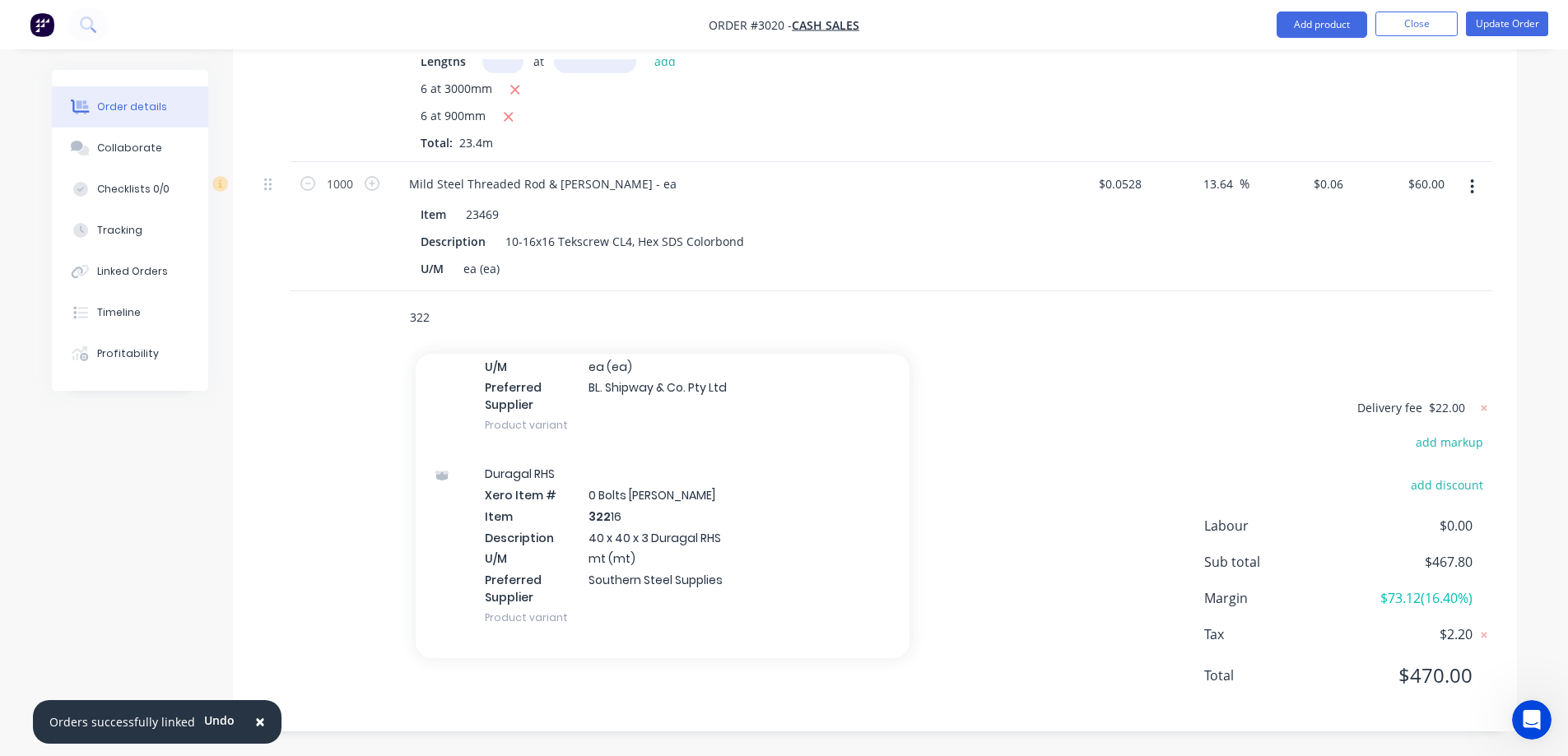
drag, startPoint x: 434, startPoint y: 318, endPoint x: 402, endPoint y: 318, distance: 32.0
click at [402, 318] on div "322 Add 322 to order Duragal Profile RHS - ea Xero Item # 0 Bolts Metric Galvan…" at bounding box center [643, 317] width 493 height 33
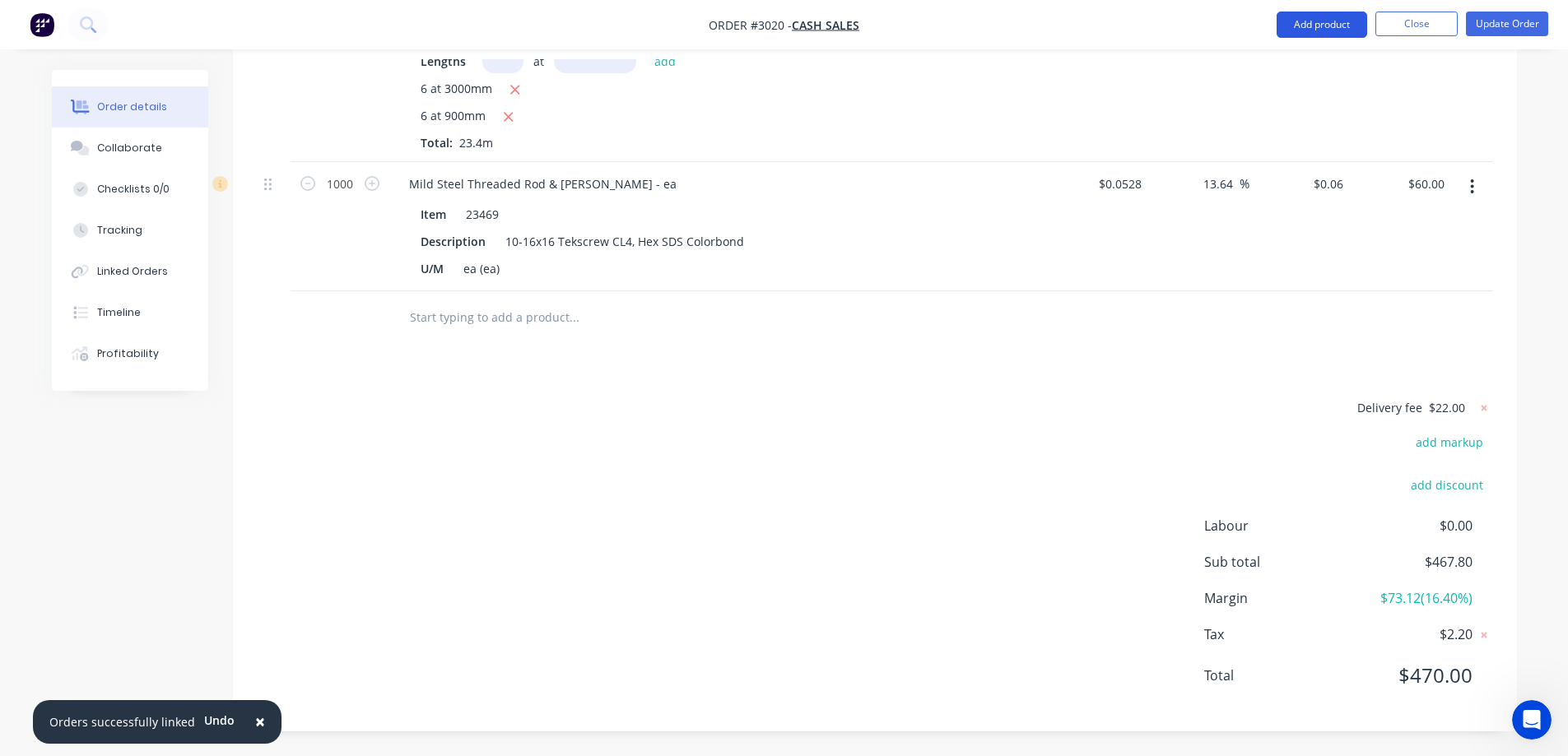
click at [1307, 17] on button "Add product" at bounding box center [1321, 25] width 91 height 27
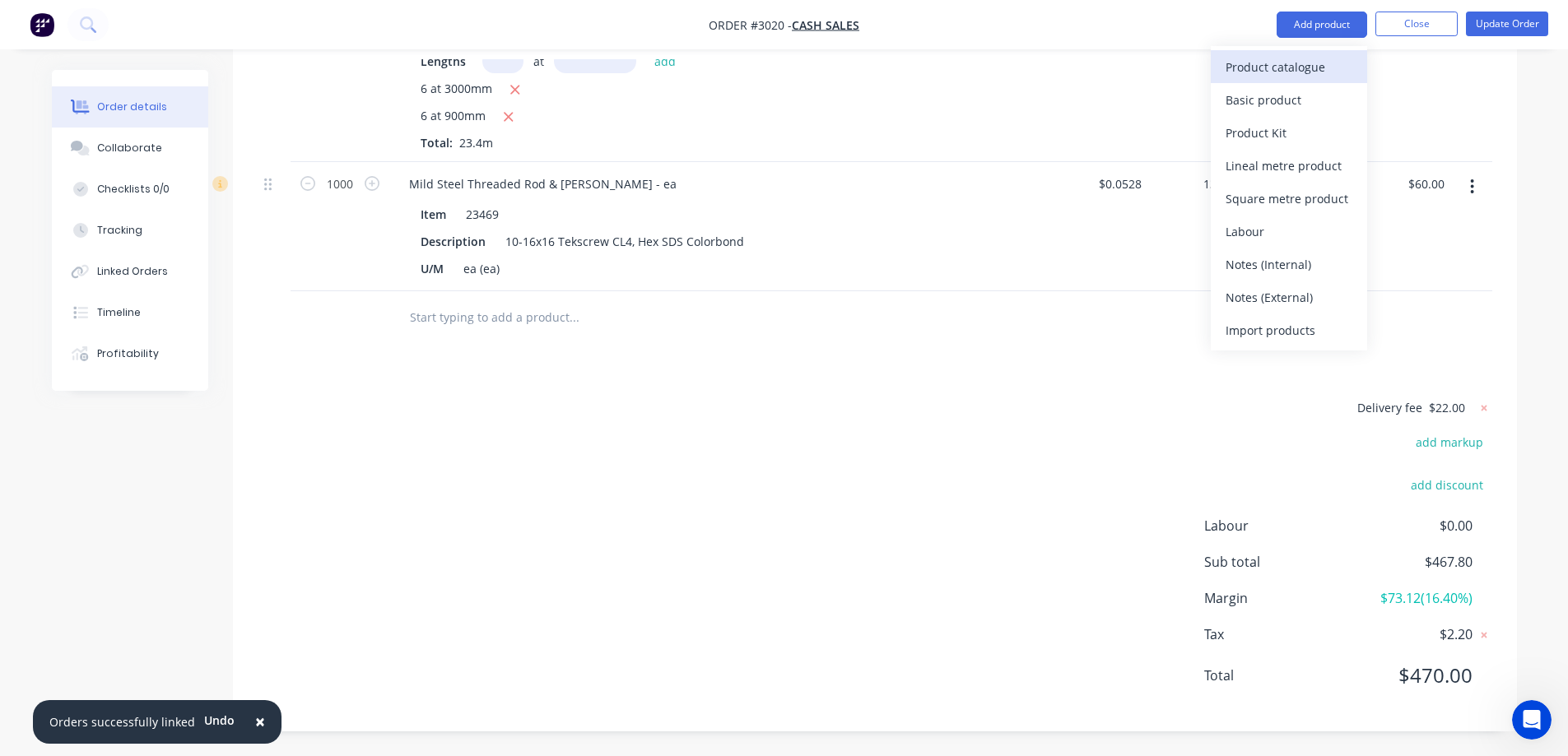
click at [1300, 58] on div "Product catalogue" at bounding box center [1289, 67] width 127 height 24
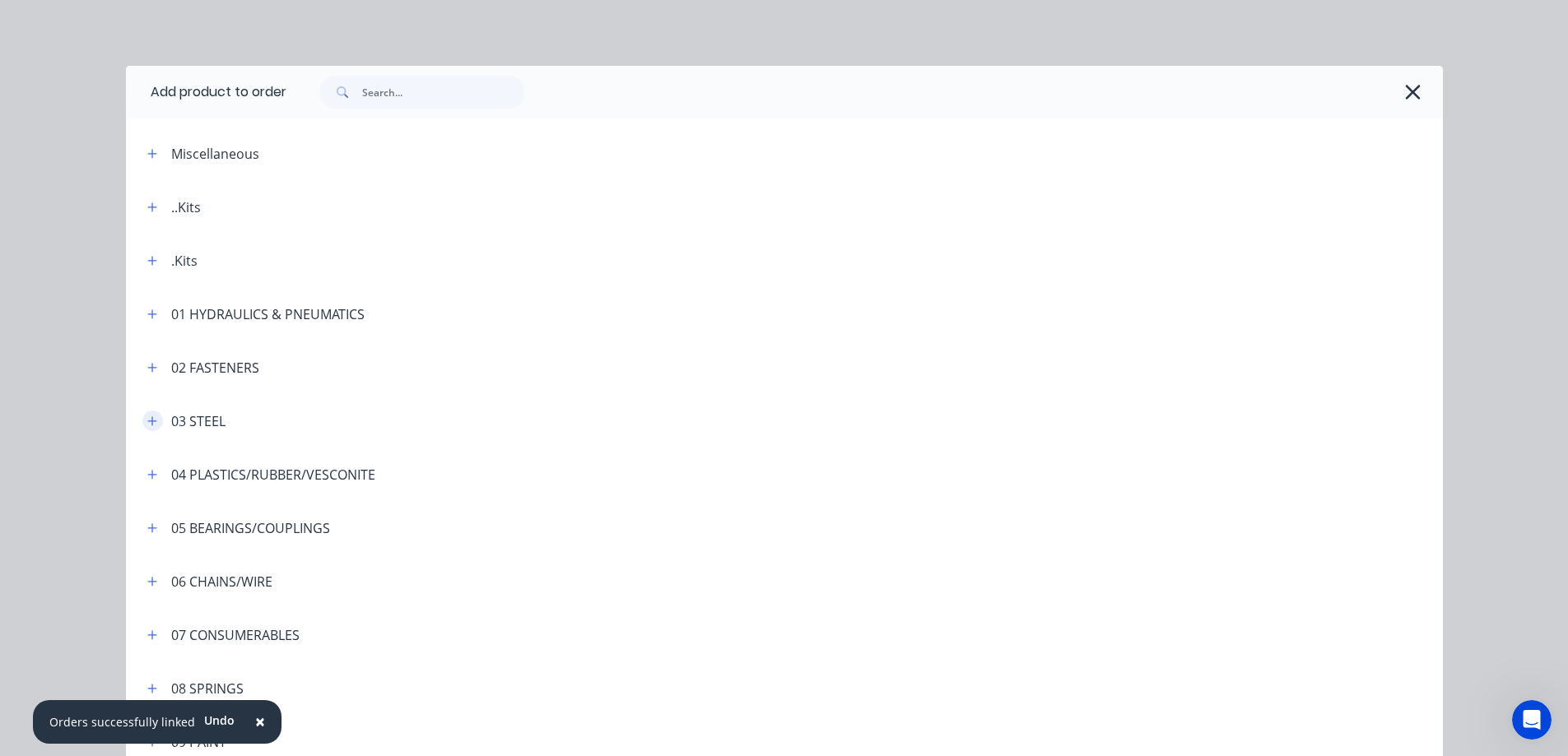
click at [148, 421] on icon "button" at bounding box center [152, 421] width 9 height 9
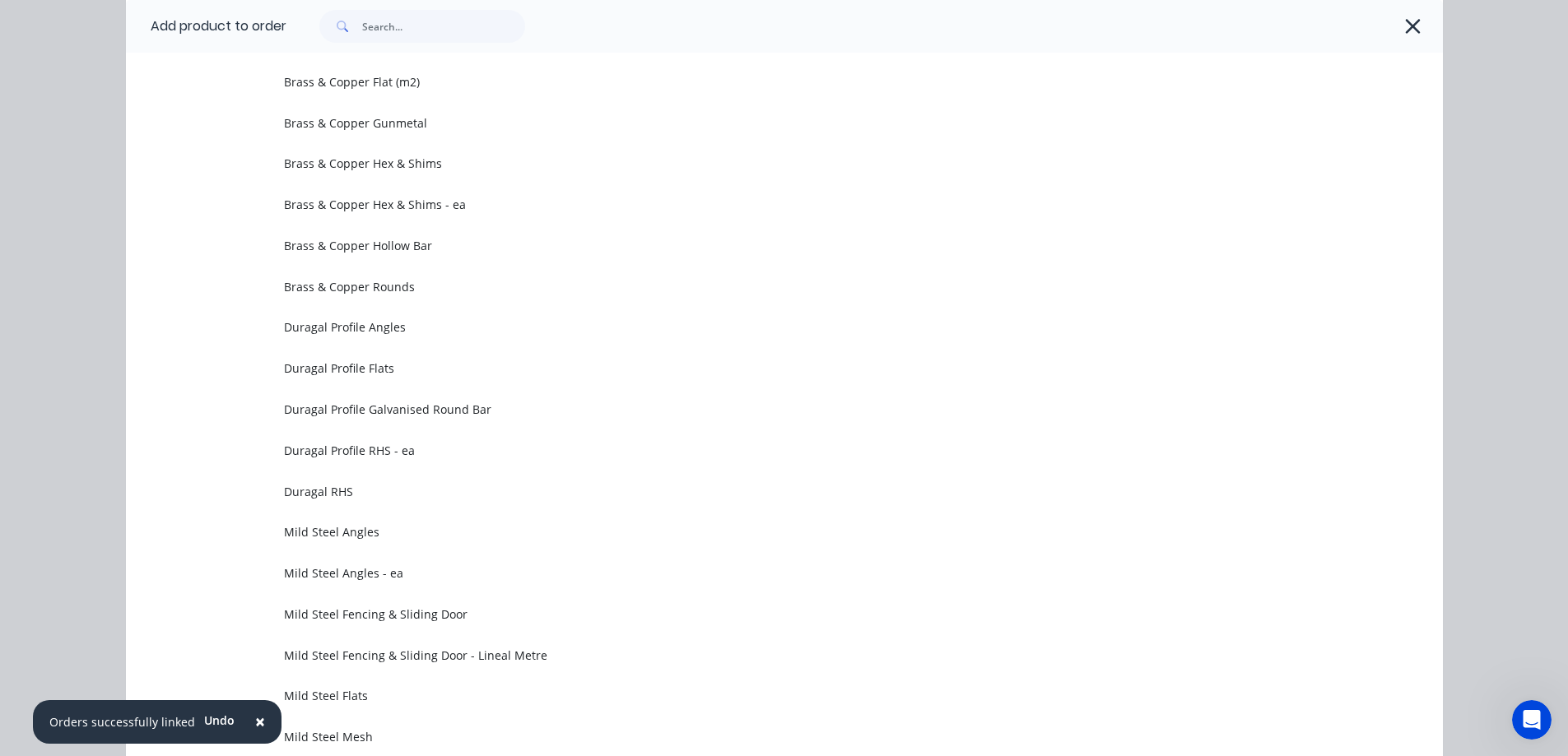
scroll to position [823, 0]
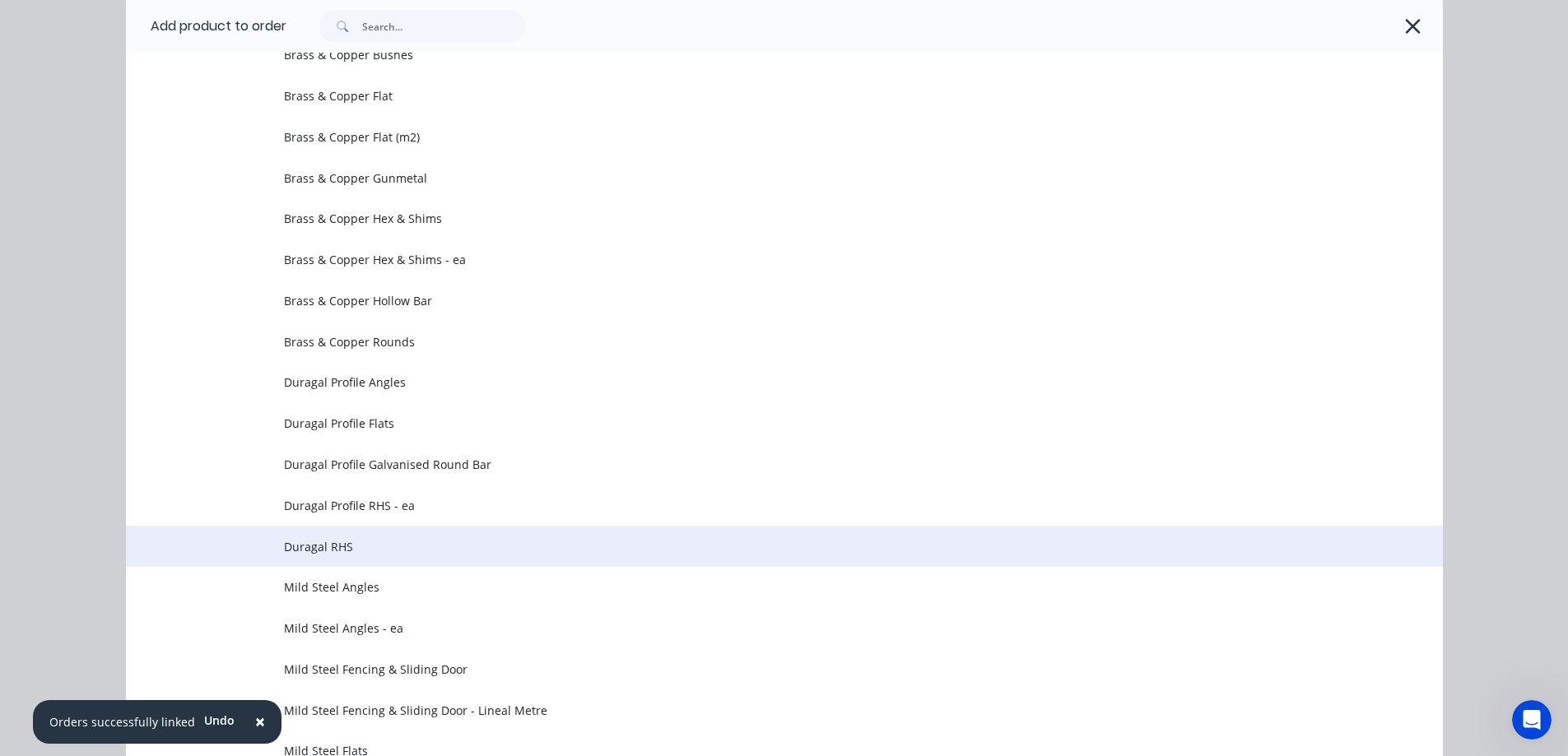
click at [468, 540] on span "Duragal RHS" at bounding box center [748, 547] width 927 height 18
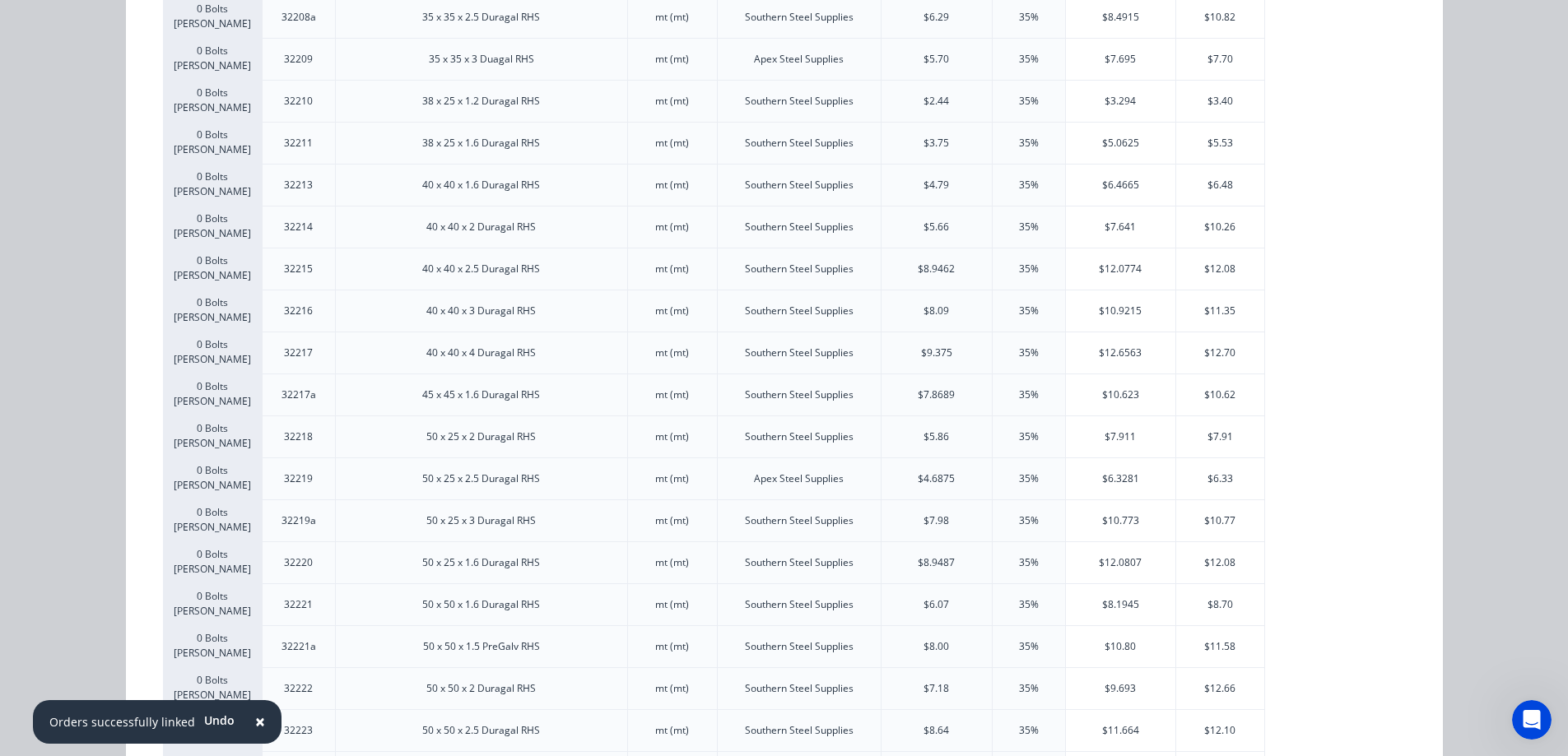
scroll to position [658, 0]
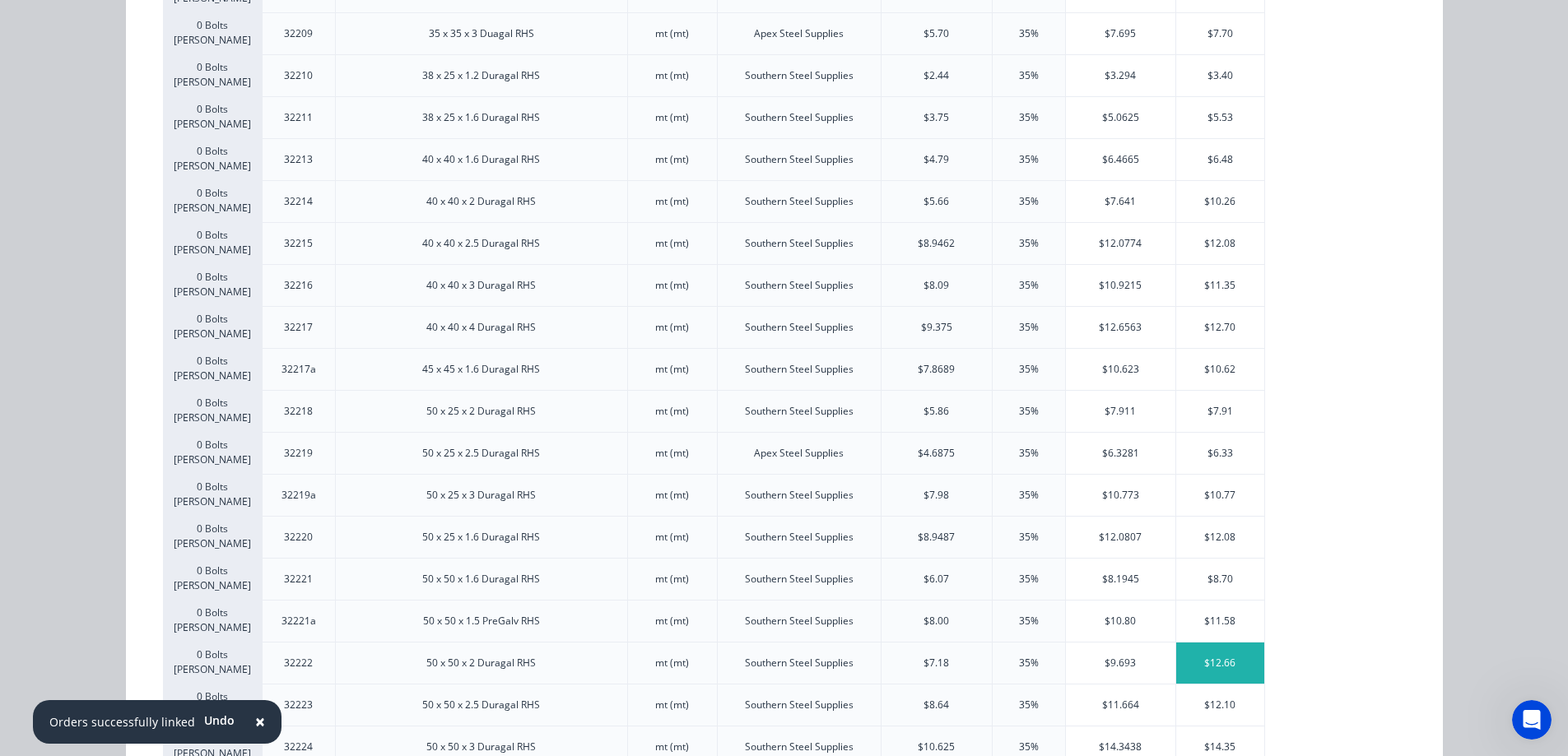
click at [1180, 665] on div "$12.66" at bounding box center [1220, 663] width 88 height 41
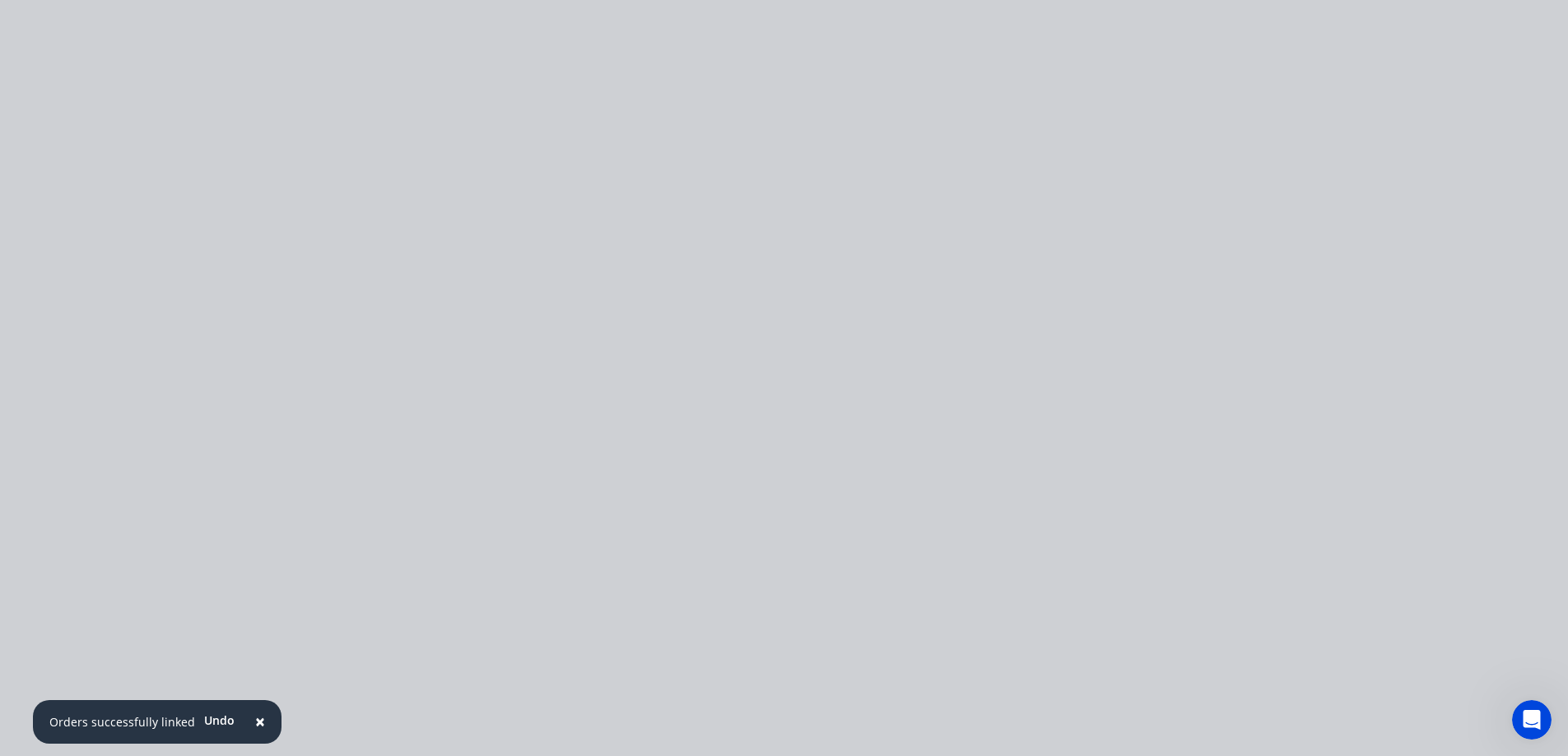
scroll to position [0, 0]
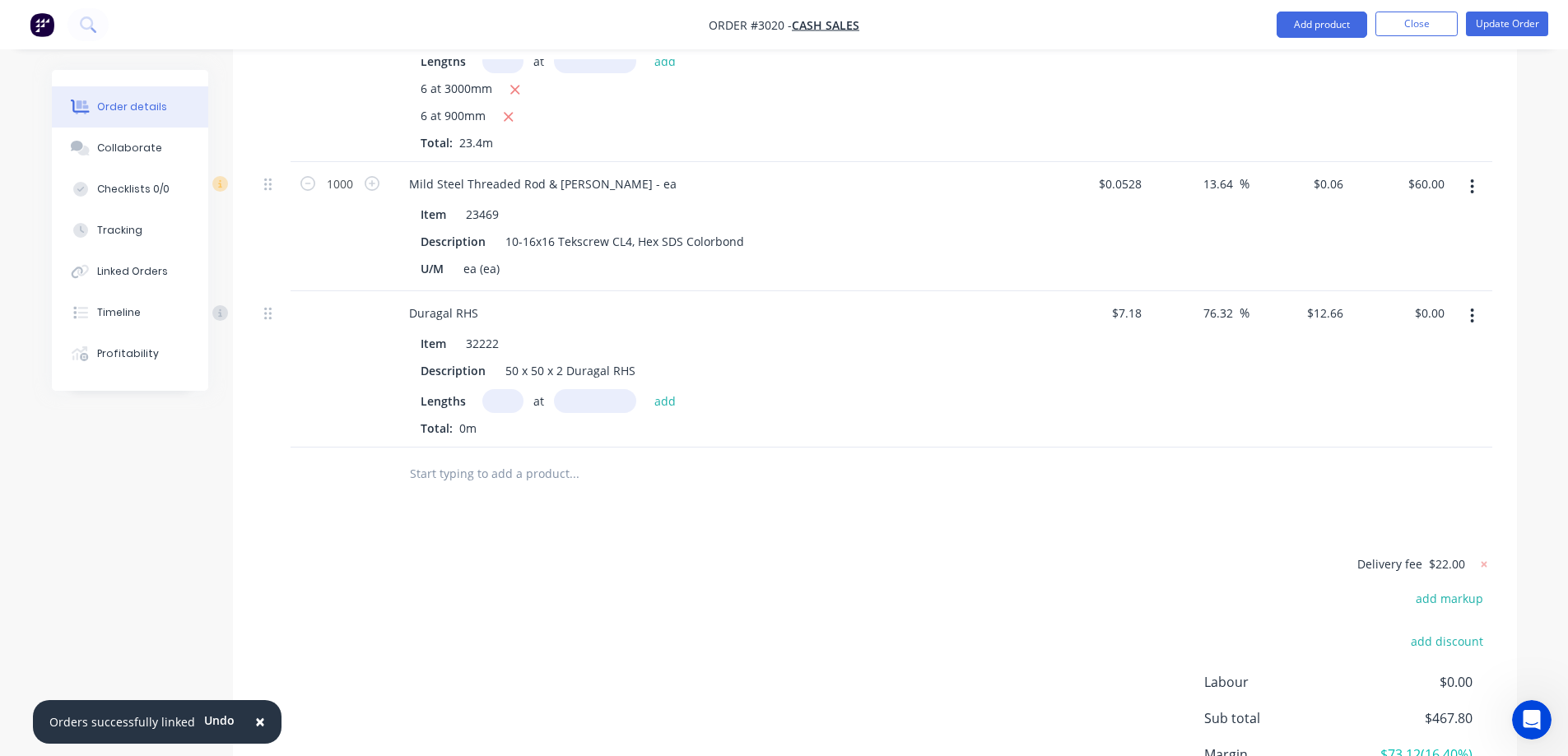
click at [510, 411] on input "text" at bounding box center [503, 401] width 41 height 24
click at [506, 404] on input "text" at bounding box center [503, 401] width 41 height 24
type input "1"
type input "50000mm"
click at [671, 398] on button "add" at bounding box center [665, 400] width 38 height 23
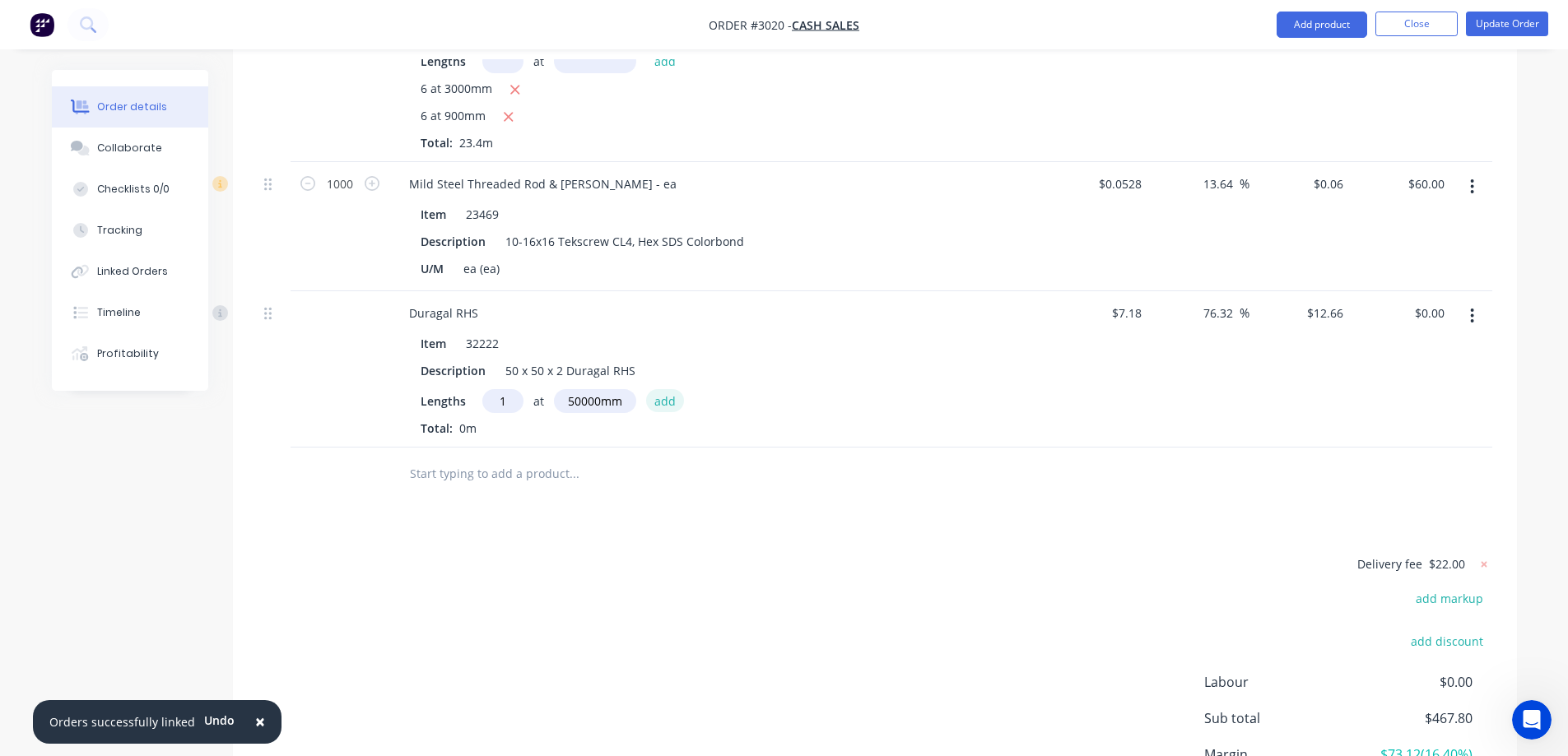
type input "$633.00"
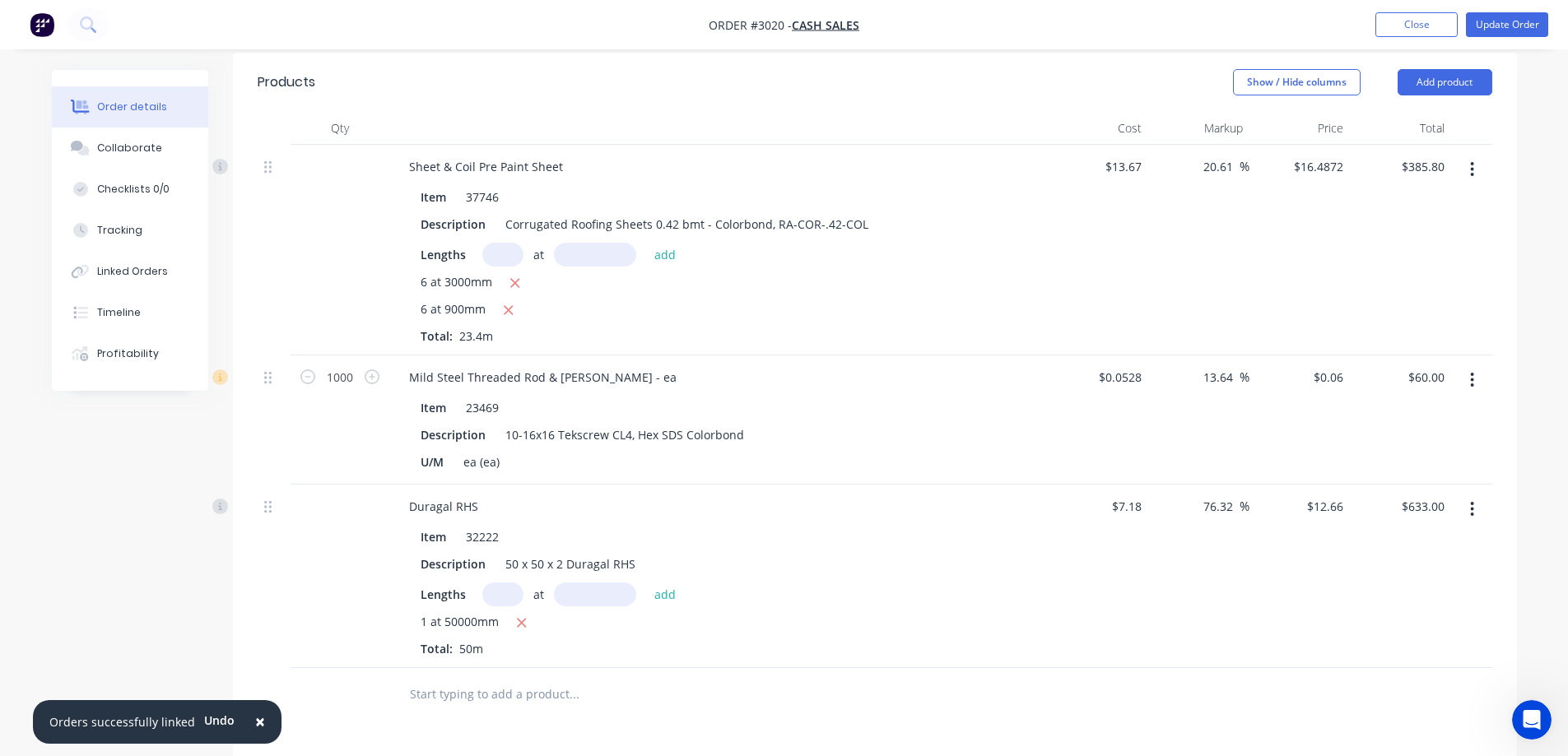
scroll to position [419, 0]
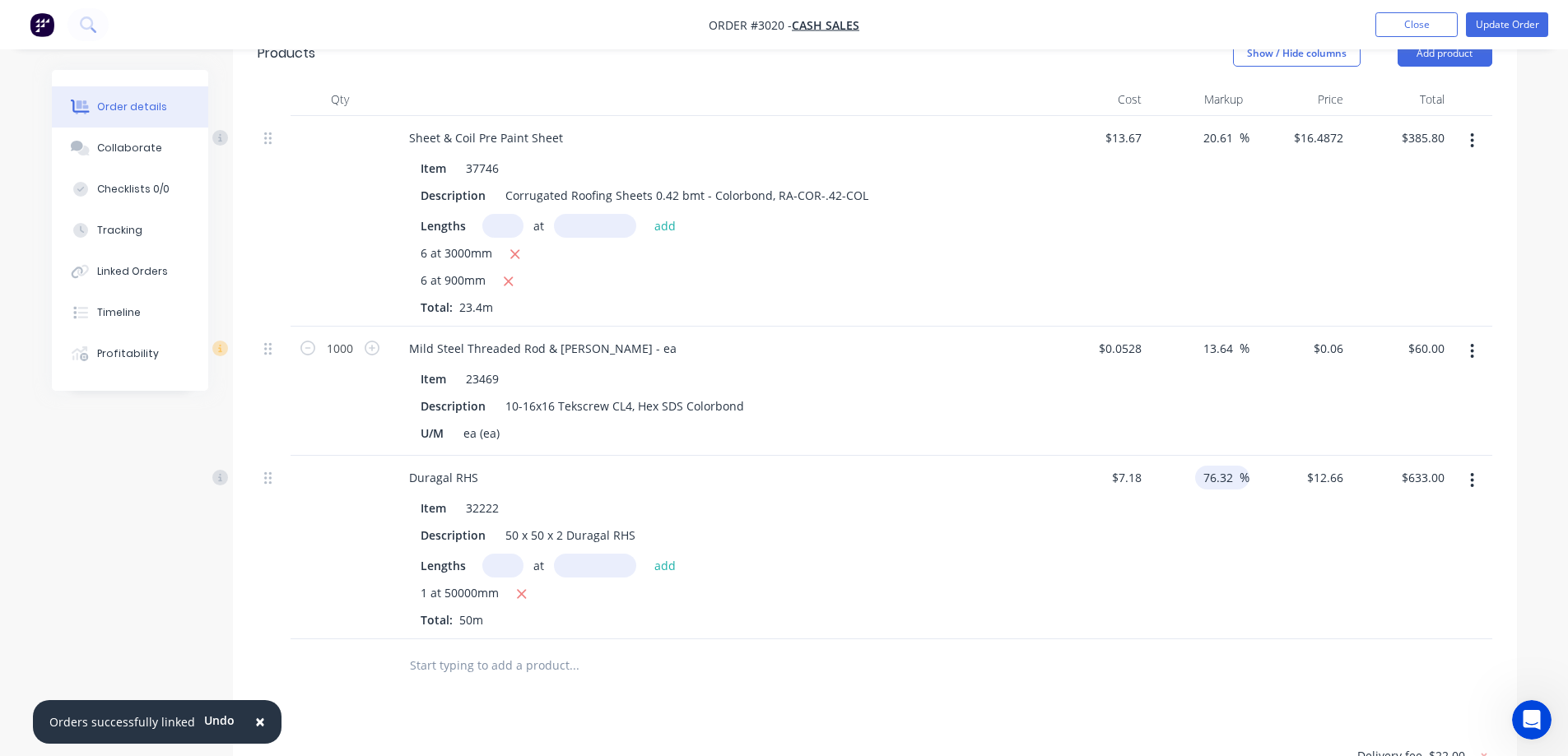
click at [1234, 479] on input "76.32" at bounding box center [1220, 478] width 38 height 24
drag, startPoint x: 1234, startPoint y: 479, endPoint x: 1208, endPoint y: 480, distance: 26.0
click at [1208, 480] on input "76.32" at bounding box center [1220, 478] width 38 height 24
type input "15"
type input "$8.257"
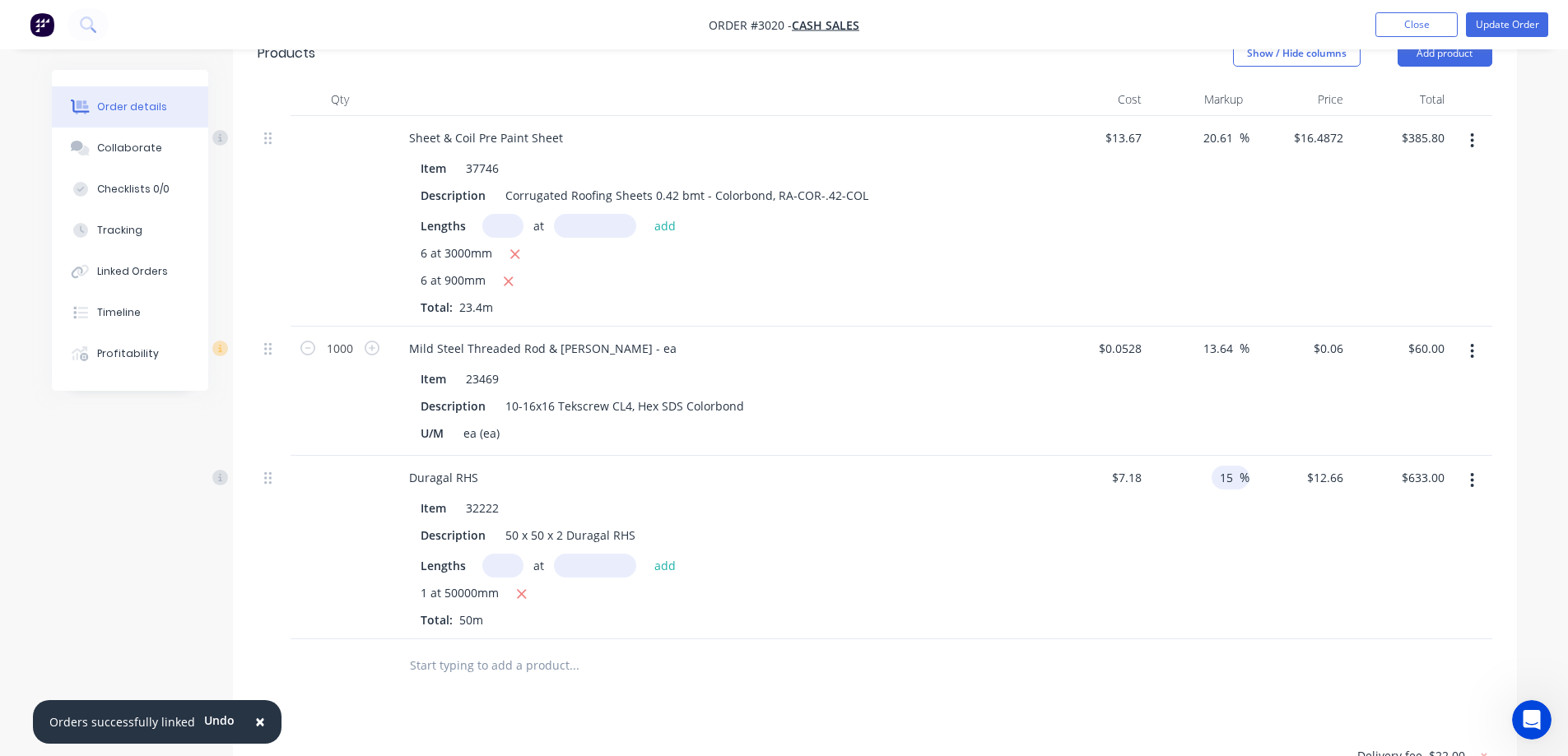
type input "$412.85"
click at [1489, 424] on div at bounding box center [1471, 391] width 41 height 129
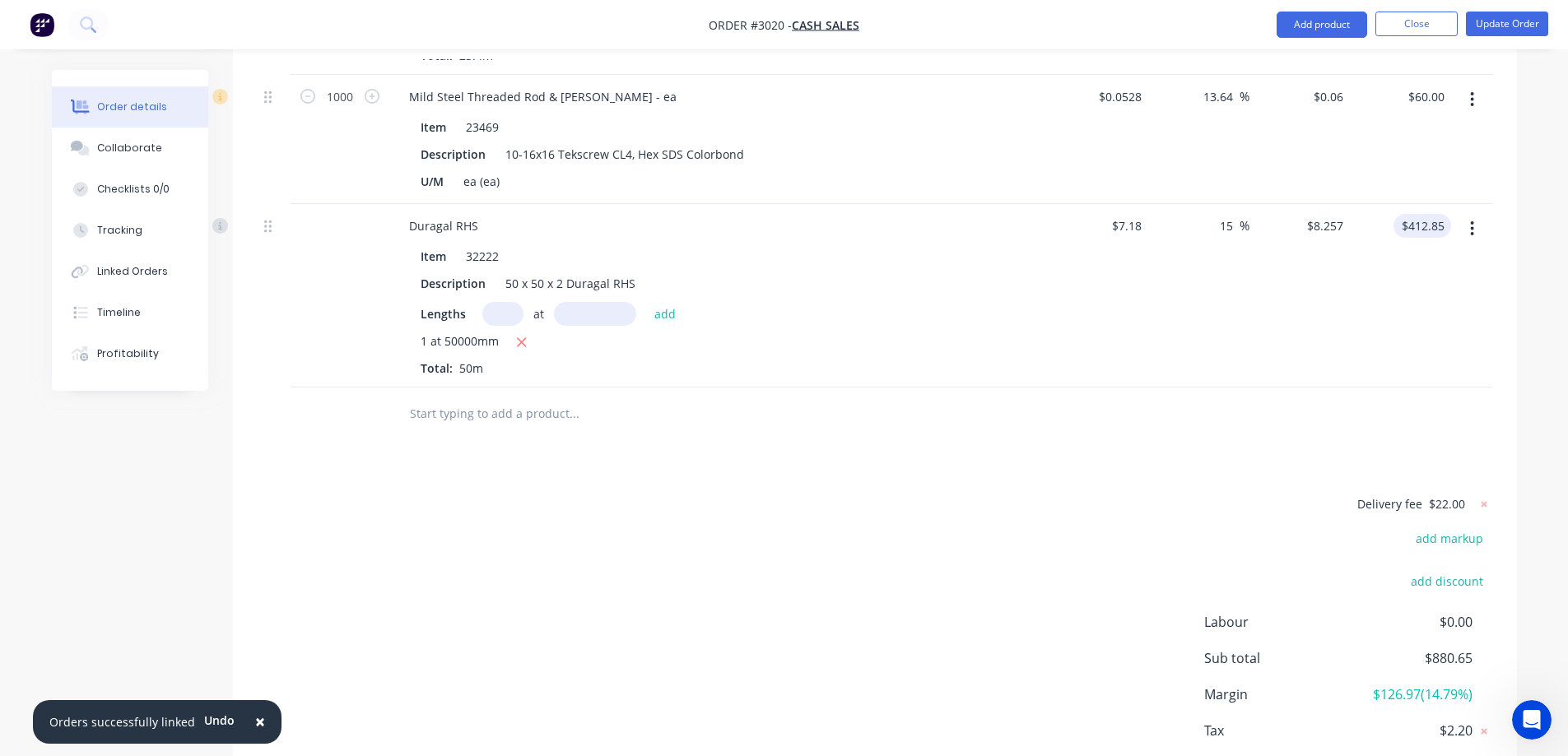
scroll to position [767, 0]
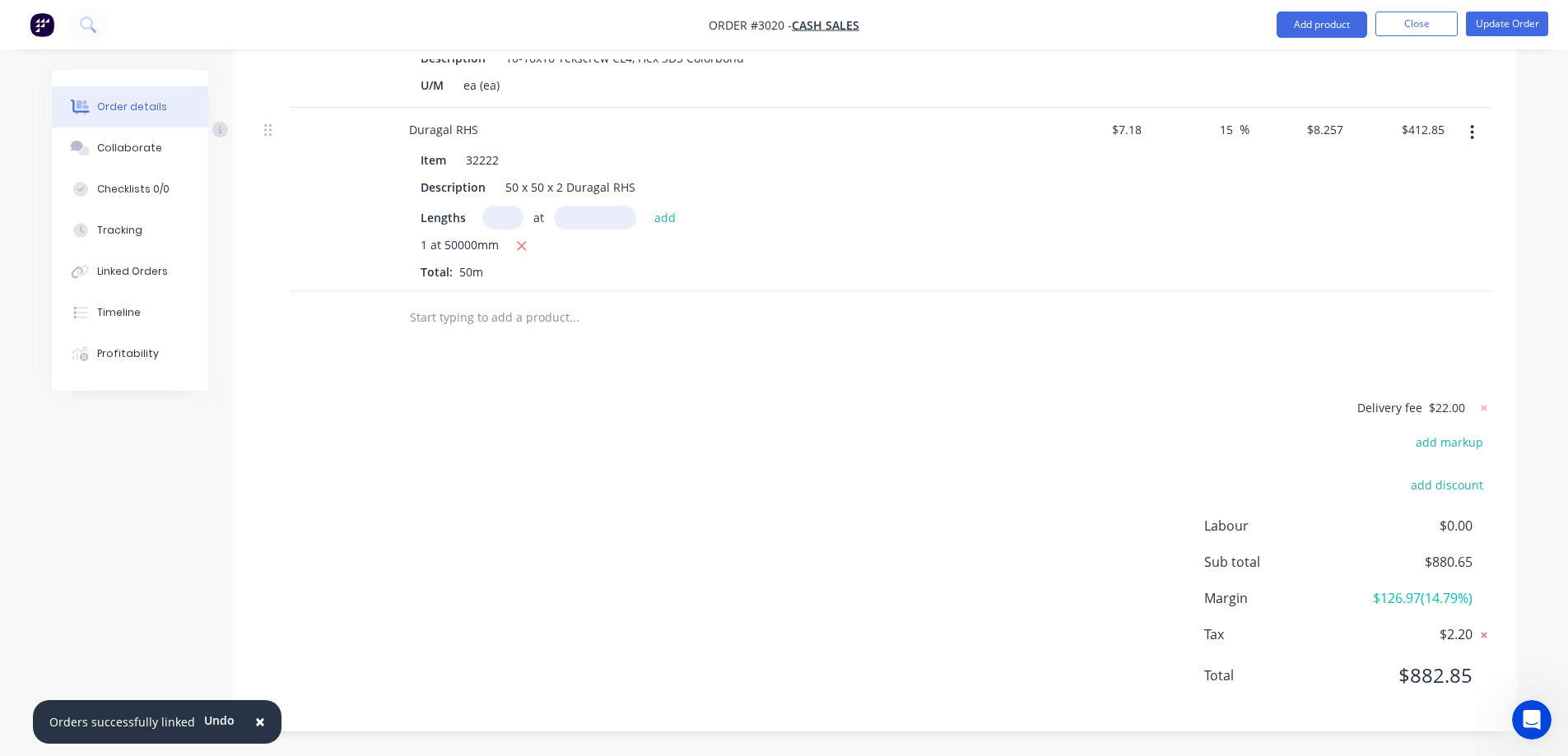
click at [1486, 637] on icon at bounding box center [1484, 635] width 17 height 17
click at [1484, 638] on icon at bounding box center [1484, 635] width 17 height 17
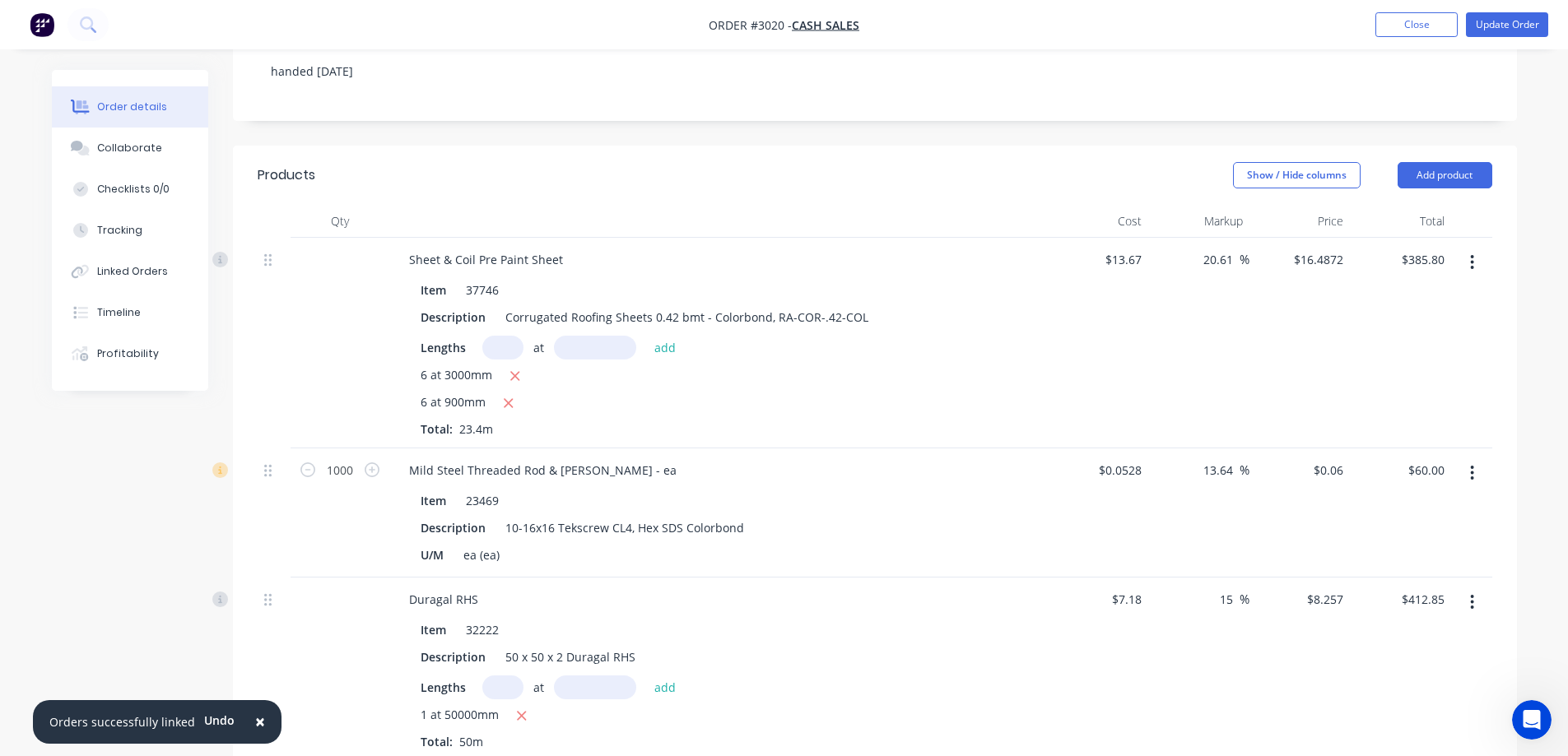
scroll to position [273, 0]
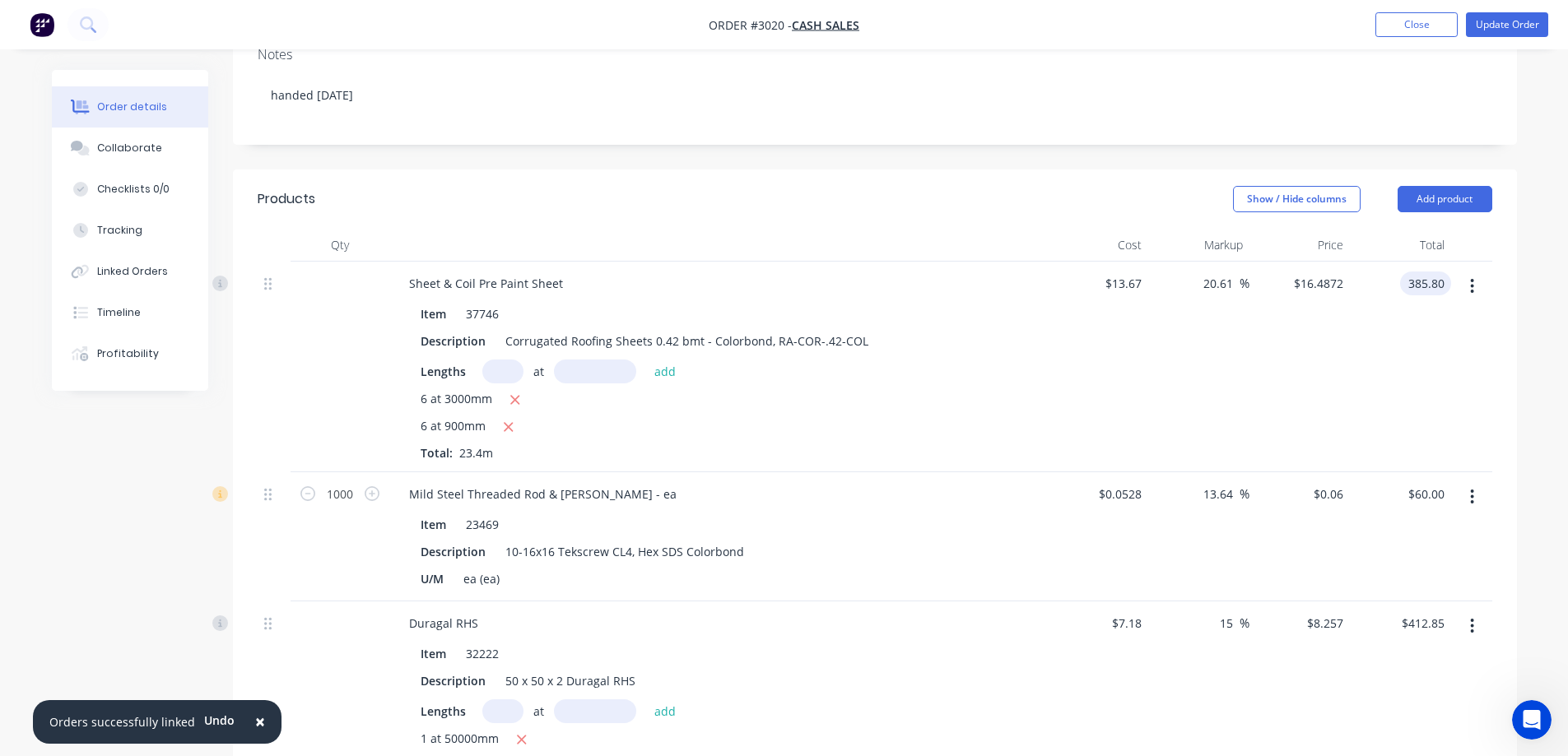
click at [1441, 283] on input "385.80" at bounding box center [1428, 283] width 44 height 24
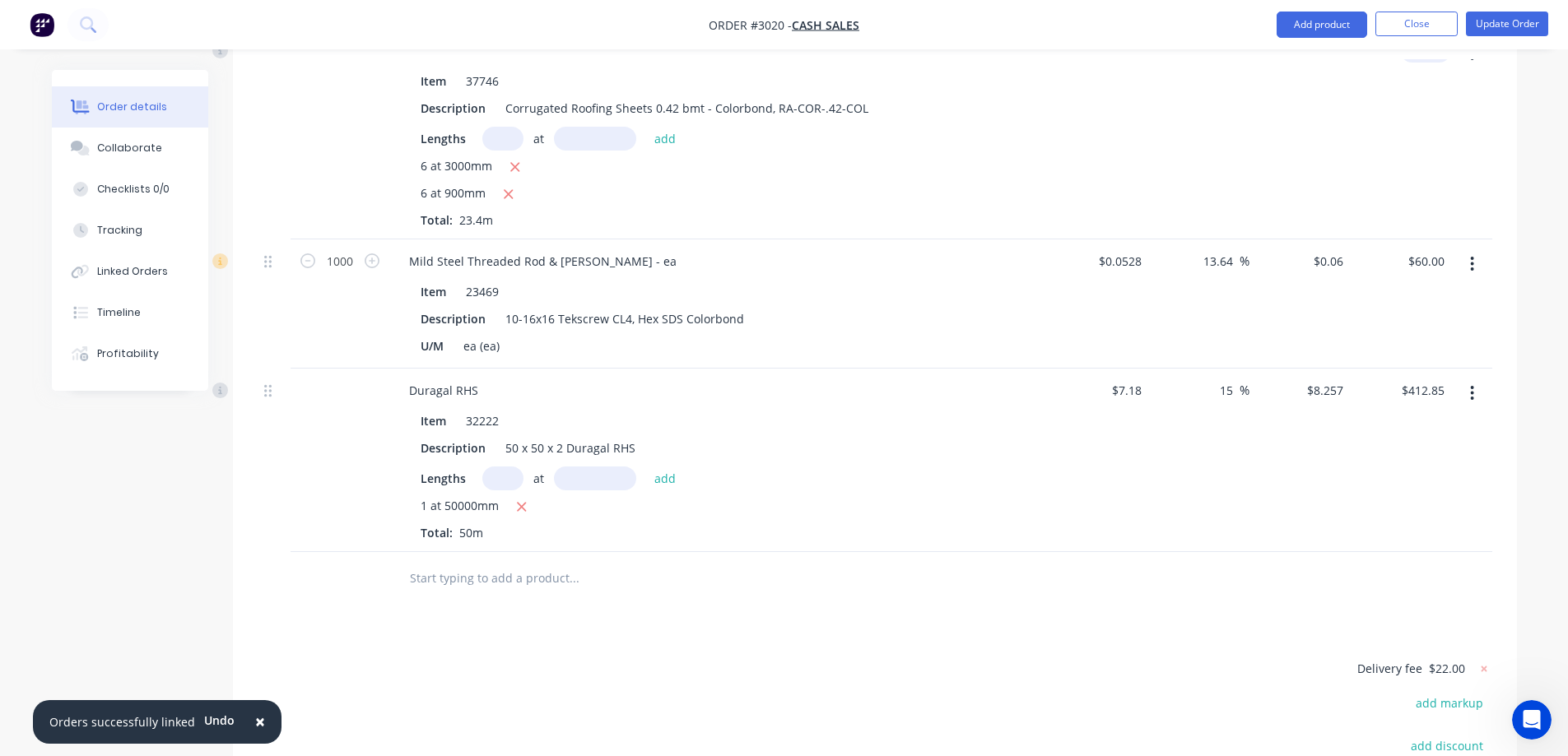
scroll to position [520, 0]
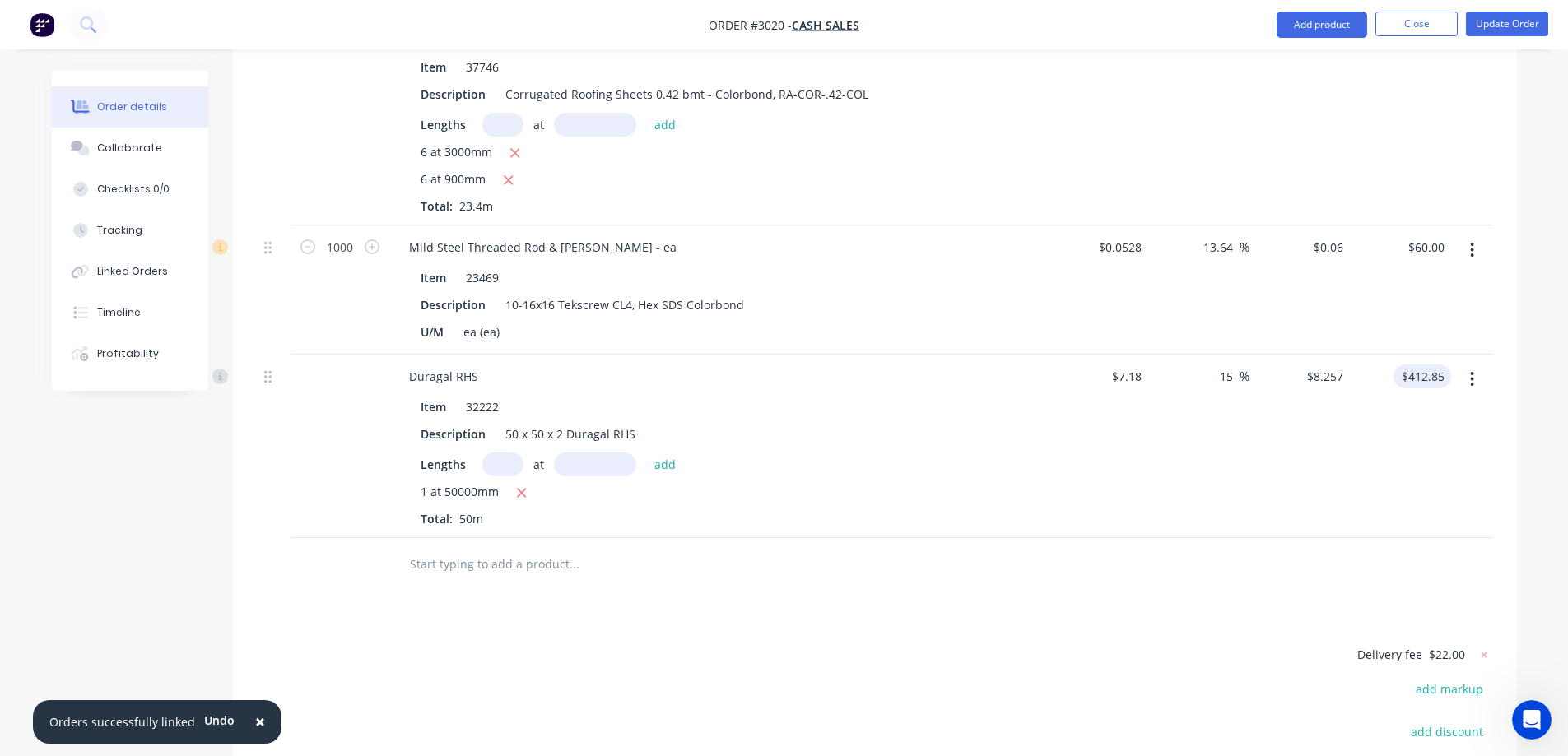
type input "$385.80"
click at [1445, 375] on input "412.85" at bounding box center [1428, 376] width 44 height 24
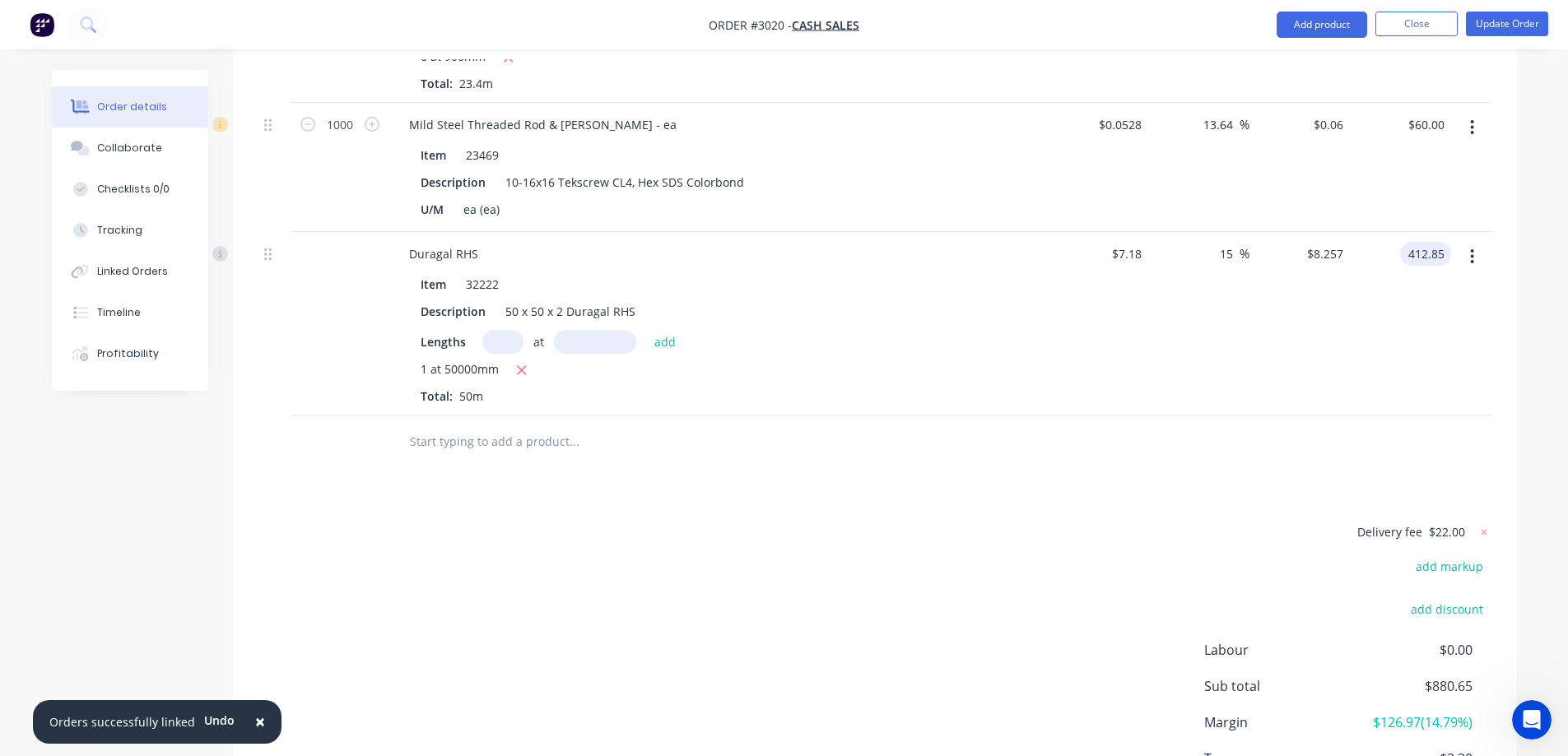
scroll to position [685, 0]
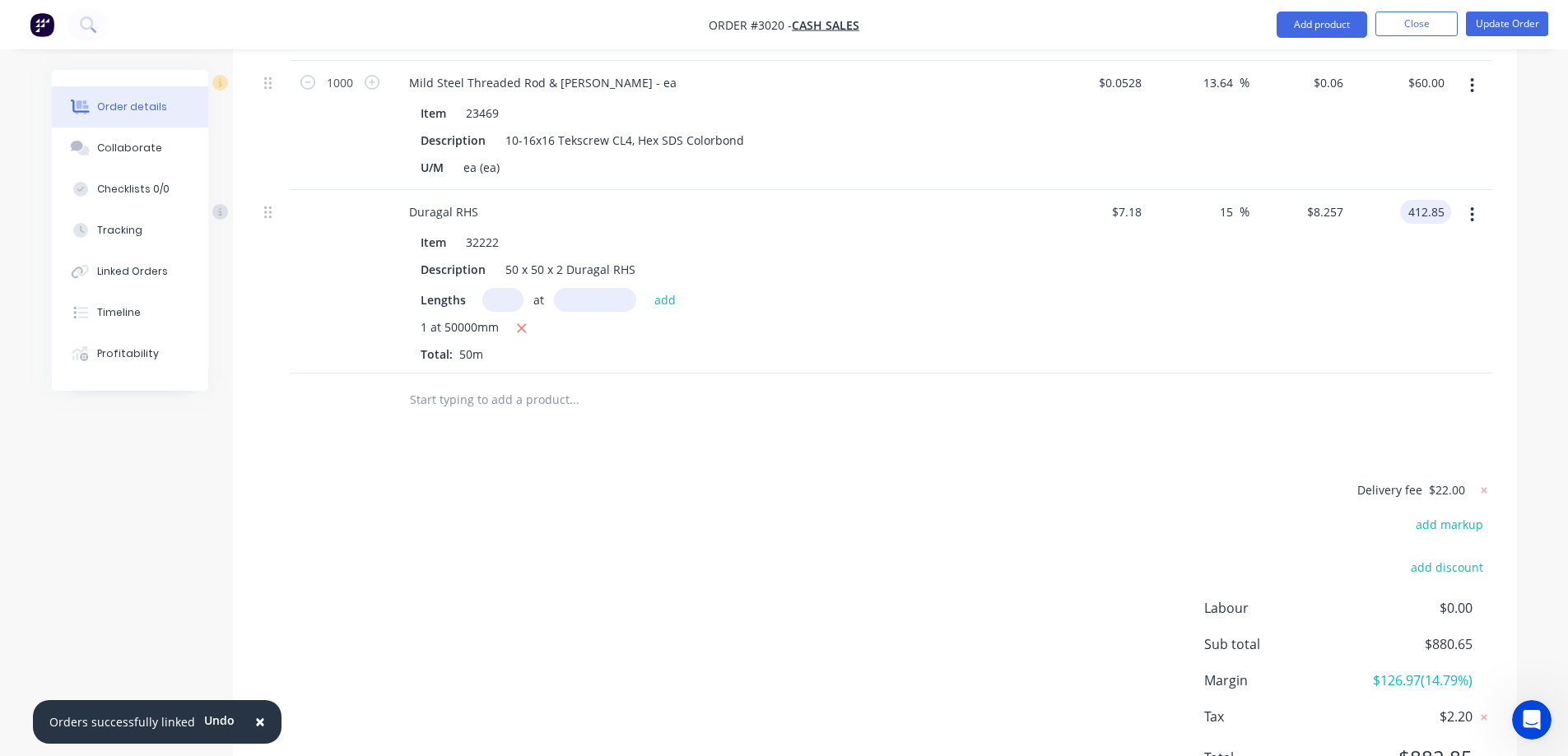
click at [1435, 213] on input "412.85" at bounding box center [1428, 212] width 44 height 24
click at [1441, 214] on input "412.85" at bounding box center [1428, 212] width 44 height 24
click at [1439, 215] on input "412.85" at bounding box center [1428, 212] width 44 height 24
click at [1436, 216] on input "412.85" at bounding box center [1428, 212] width 44 height 24
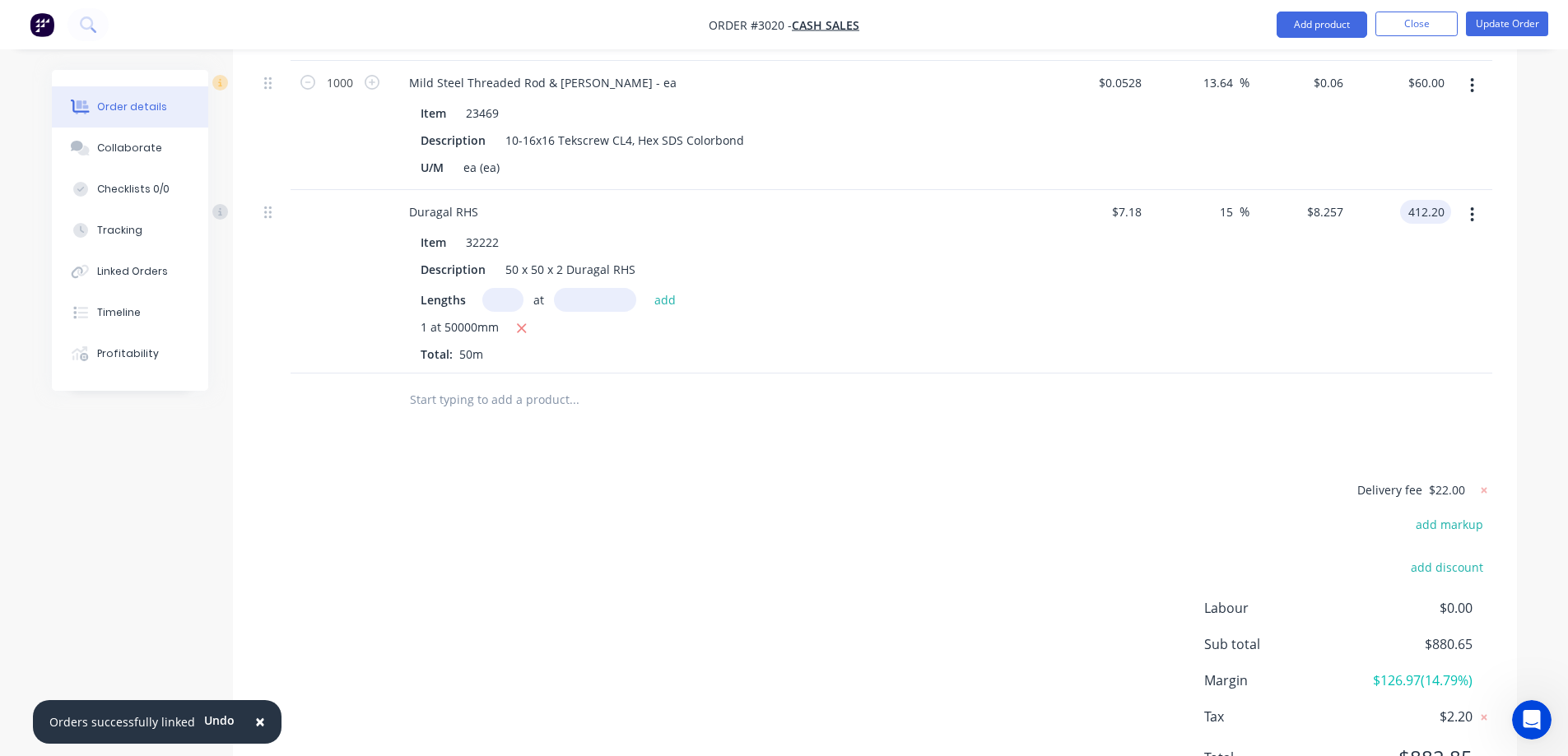
type input "412.20"
type input "14.82"
type input "$8.244"
type input "$412.20"
click at [1540, 212] on div "Order details Collaborate Checklists 0/0 Tracking Linked Orders Timeline Profit…" at bounding box center [784, 77] width 1568 height 1524
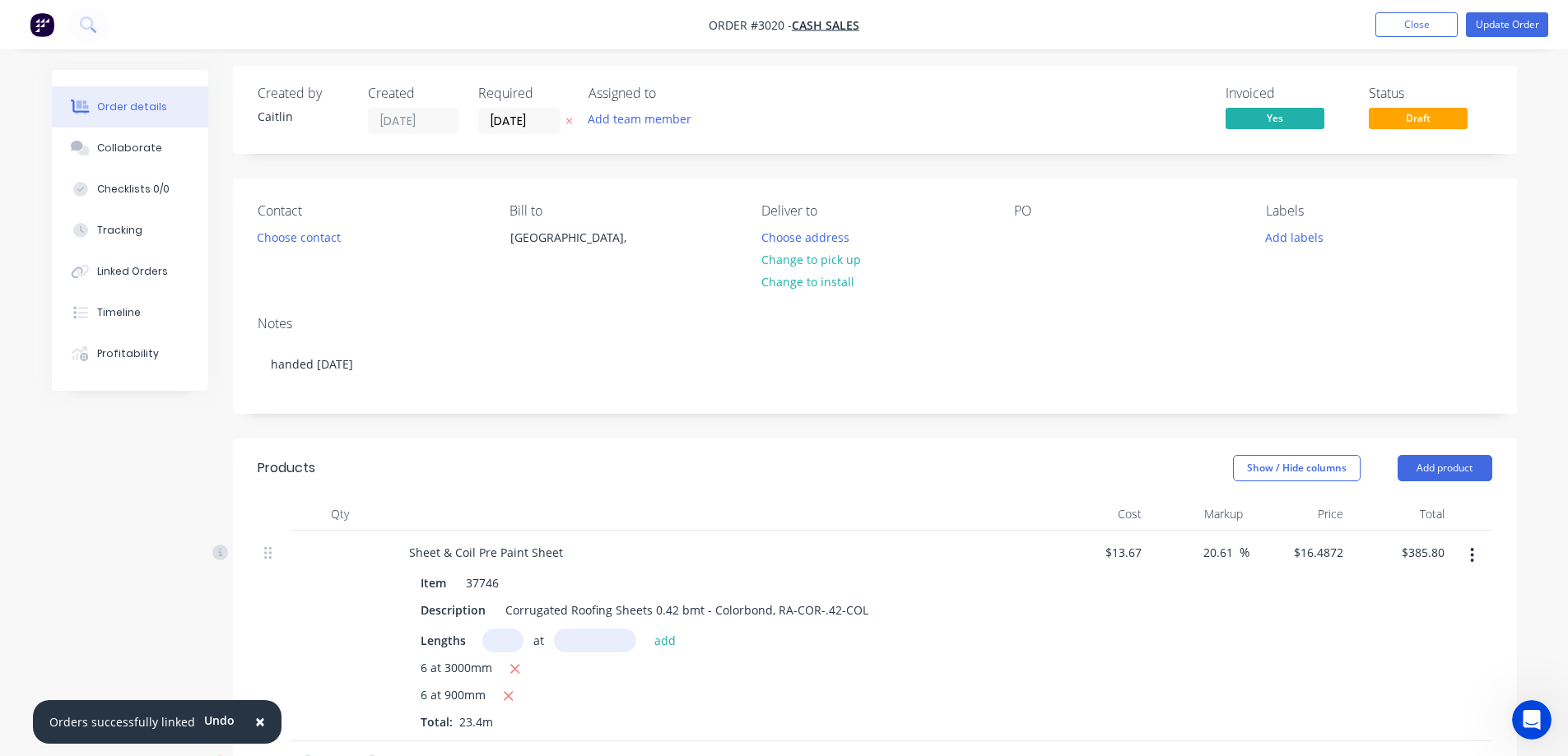
scroll to position [0, 0]
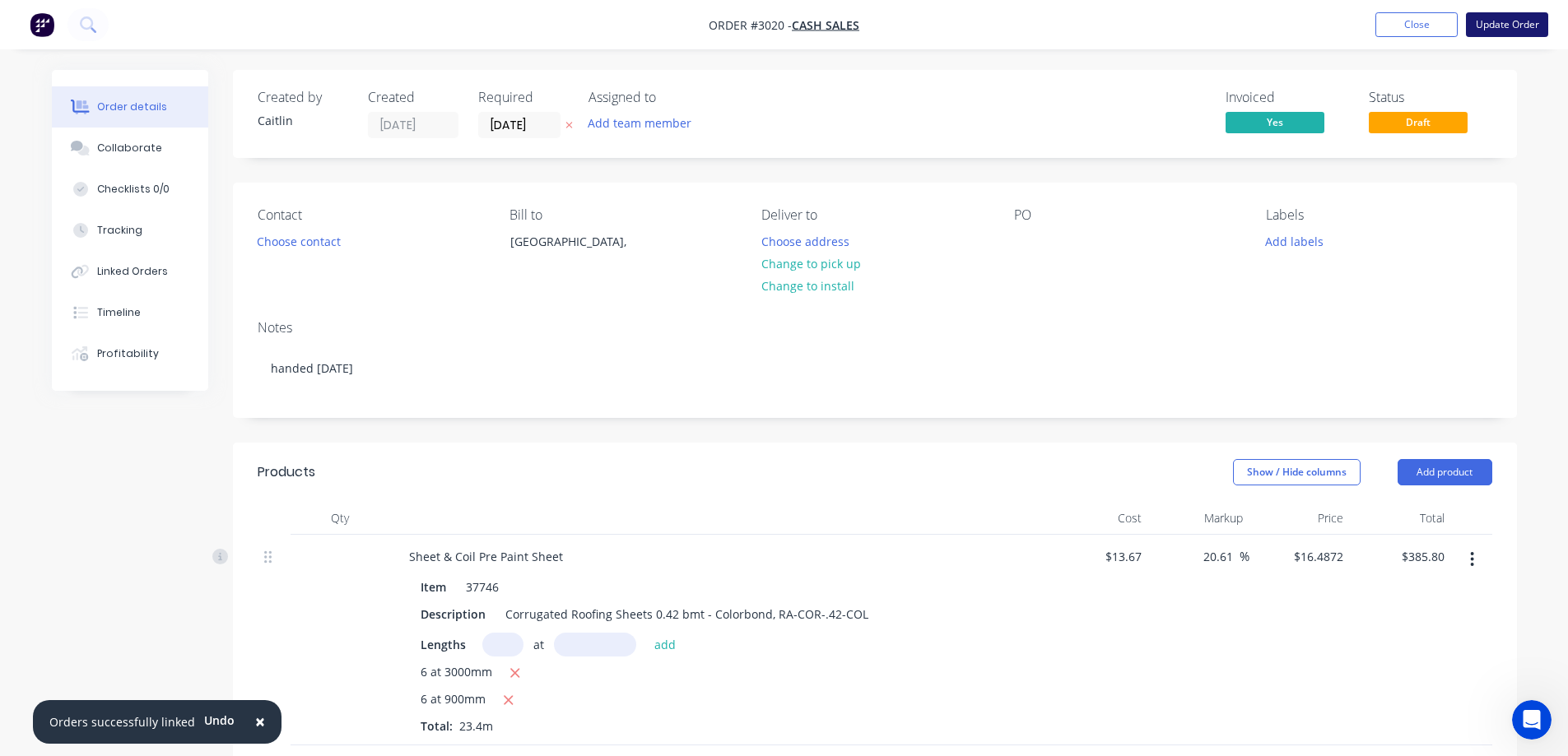
click at [1533, 27] on button "Update Order" at bounding box center [1507, 25] width 83 height 25
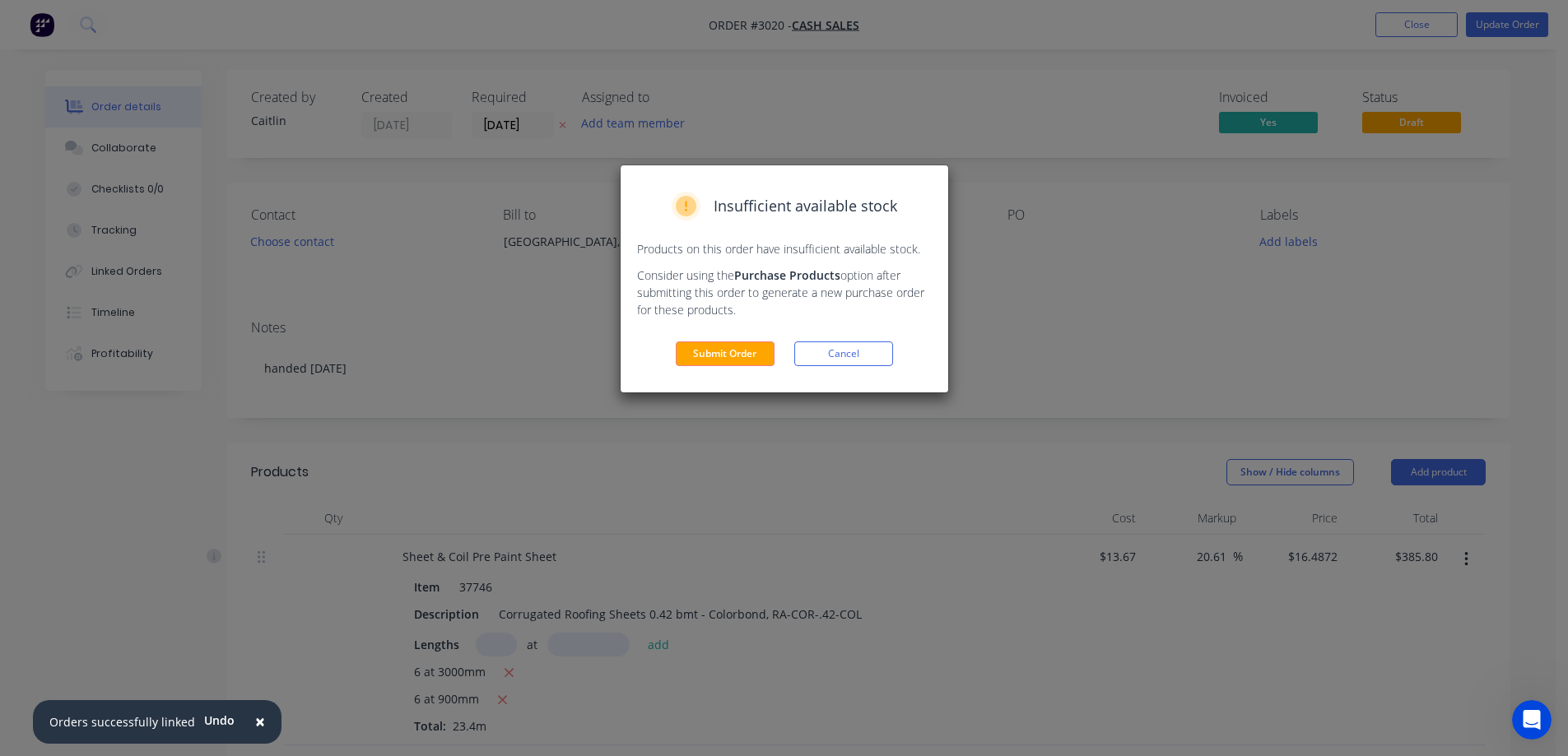
click at [729, 358] on button "Submit Order" at bounding box center [725, 354] width 98 height 25
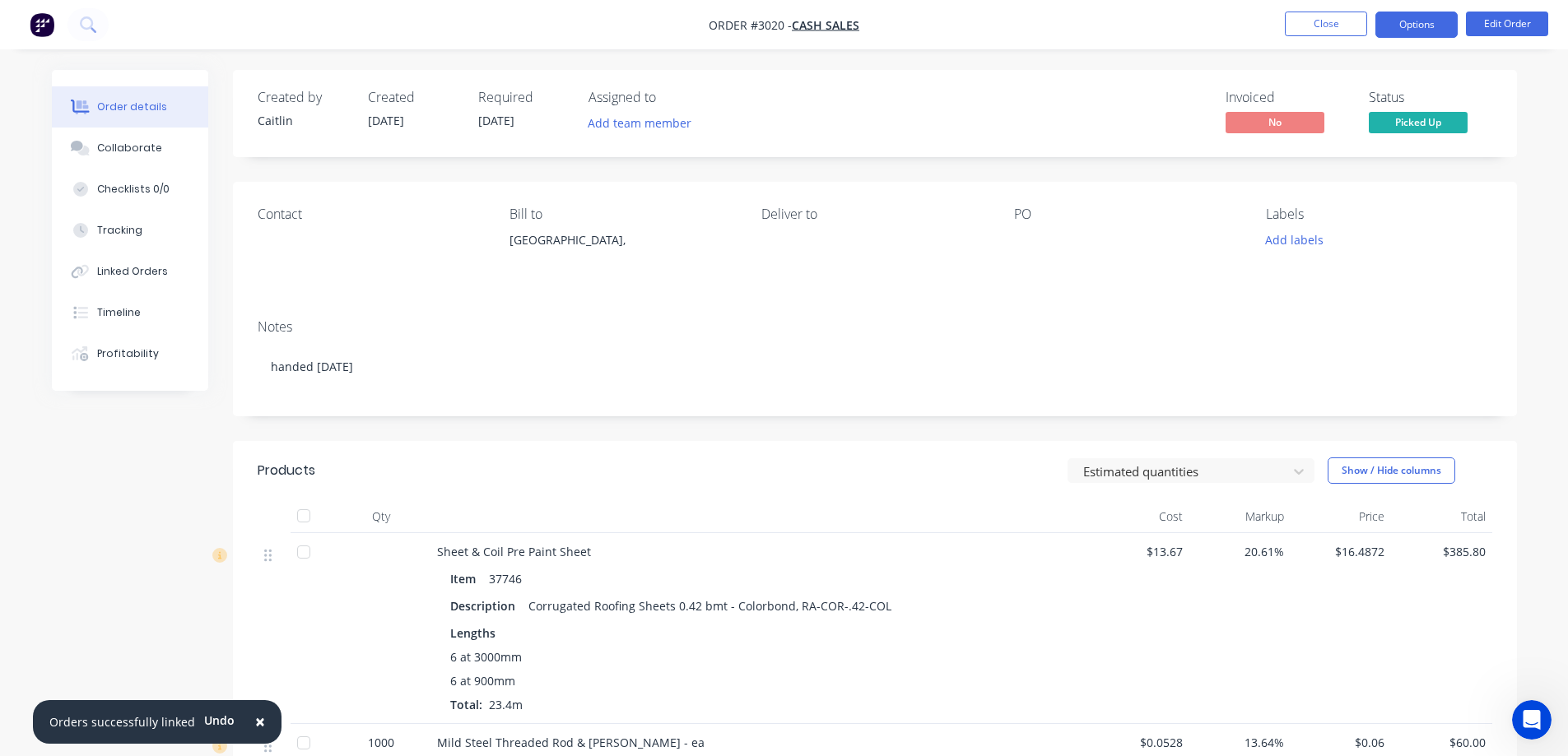
click at [1431, 31] on button "Options" at bounding box center [1416, 25] width 83 height 27
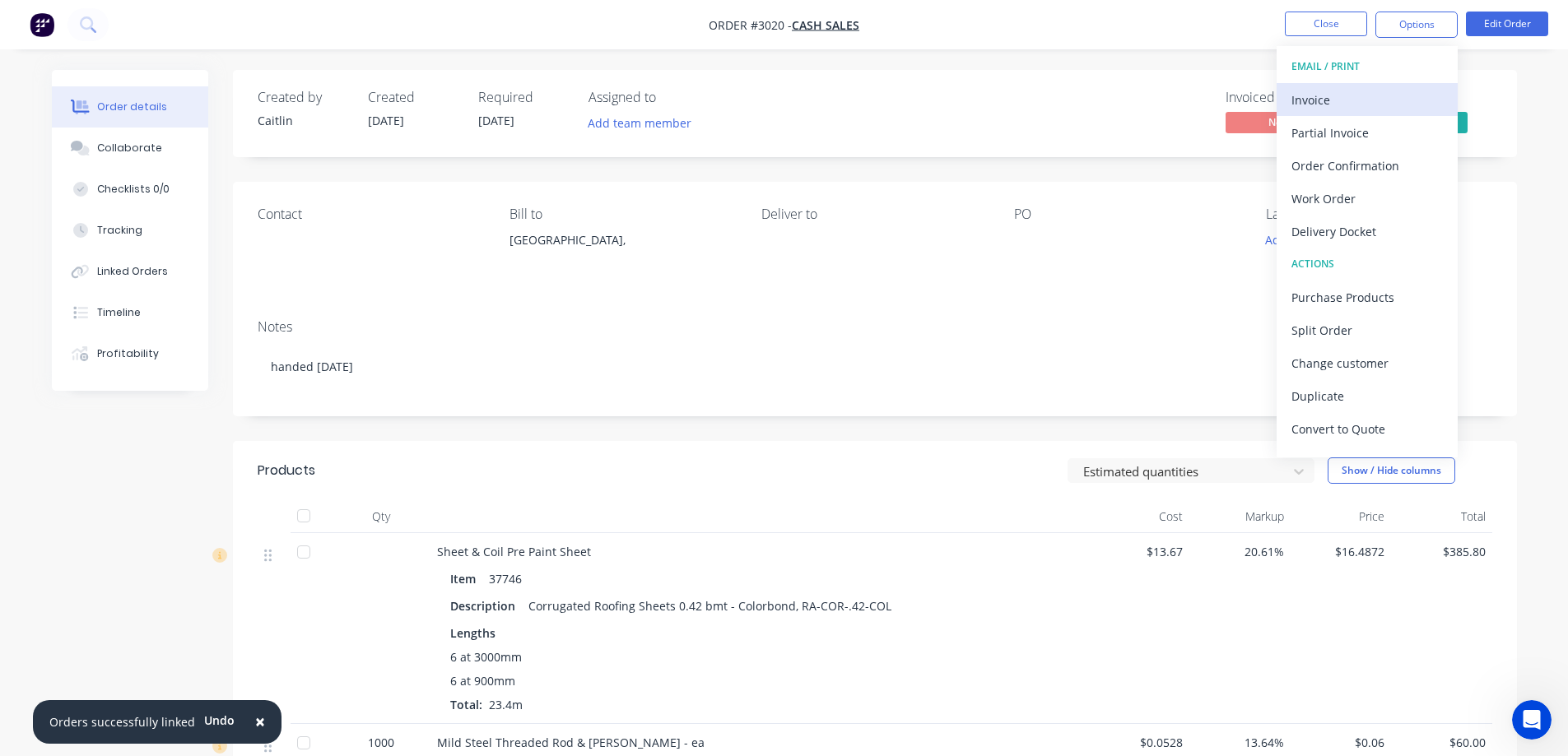
click at [1369, 111] on div "Invoice" at bounding box center [1367, 100] width 152 height 24
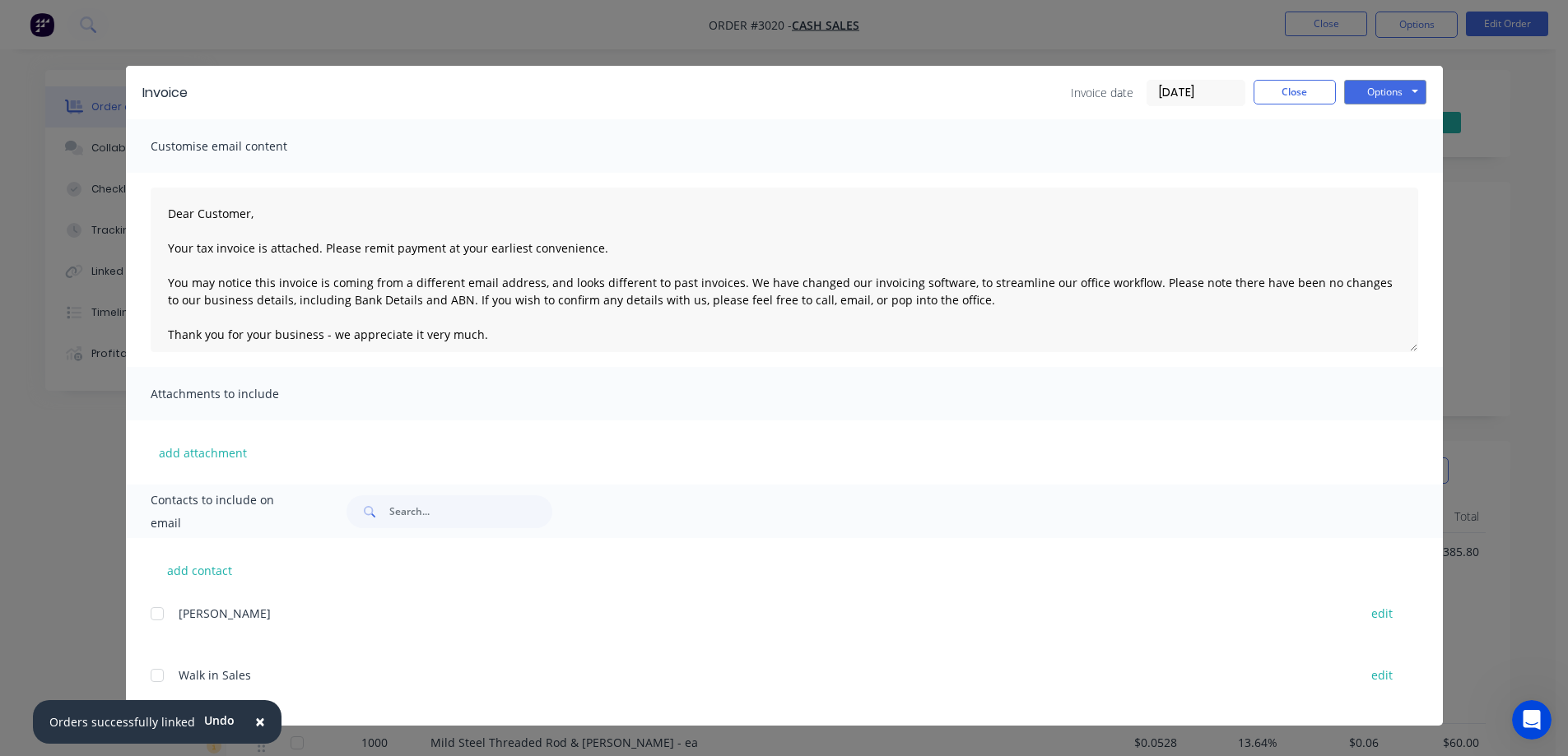
click at [1369, 111] on div "Invoice Invoice date 08/10/25 Close Options Preview Print Email" at bounding box center [784, 93] width 1317 height 53
click at [1379, 86] on button "Options" at bounding box center [1385, 93] width 83 height 25
click at [1390, 153] on button "Print" at bounding box center [1396, 148] width 105 height 28
click at [1301, 84] on button "Close" at bounding box center [1295, 93] width 83 height 25
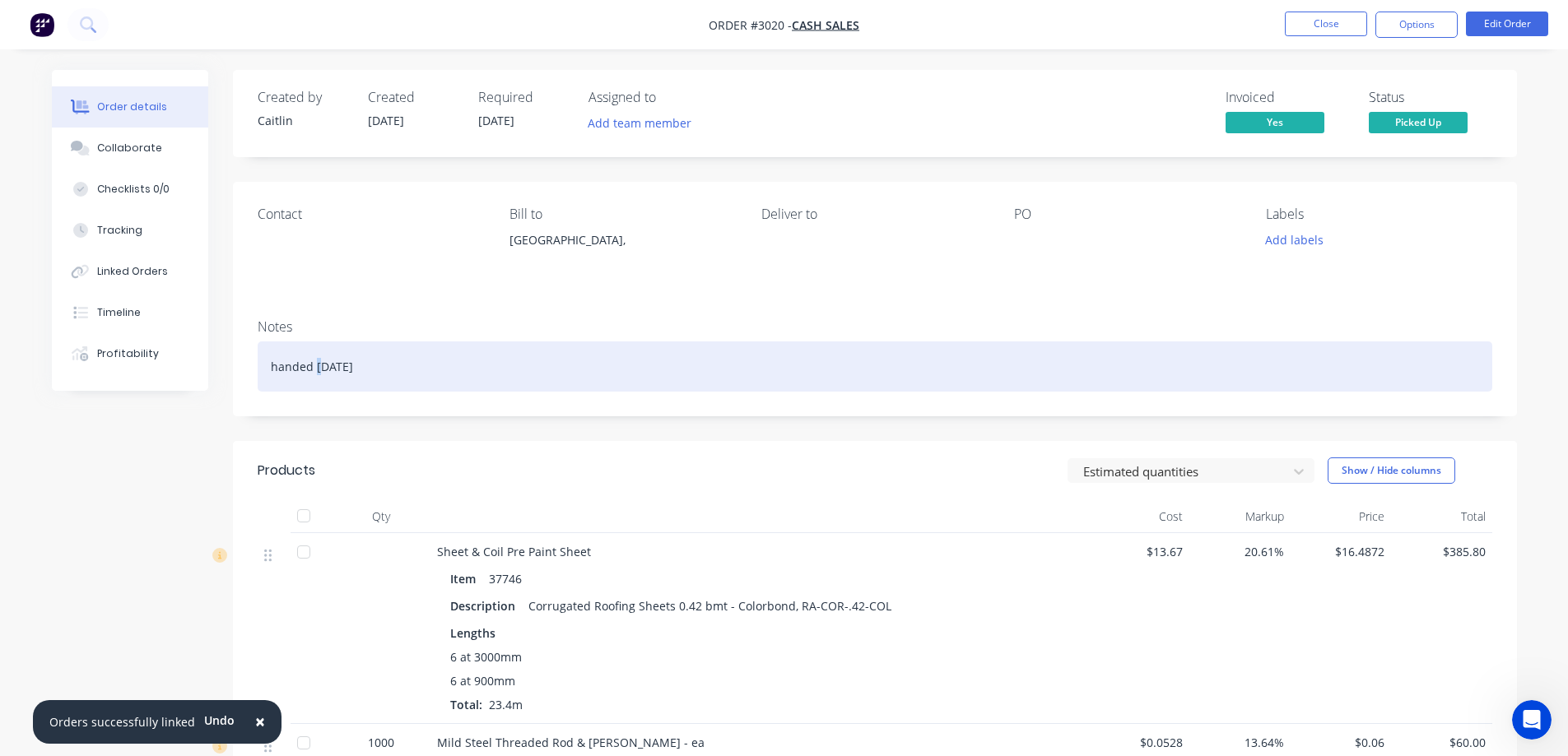
click at [317, 363] on div "handed 7/10/25" at bounding box center [874, 367] width 1235 height 50
click at [396, 370] on div "handed 8/10/25" at bounding box center [874, 367] width 1235 height 50
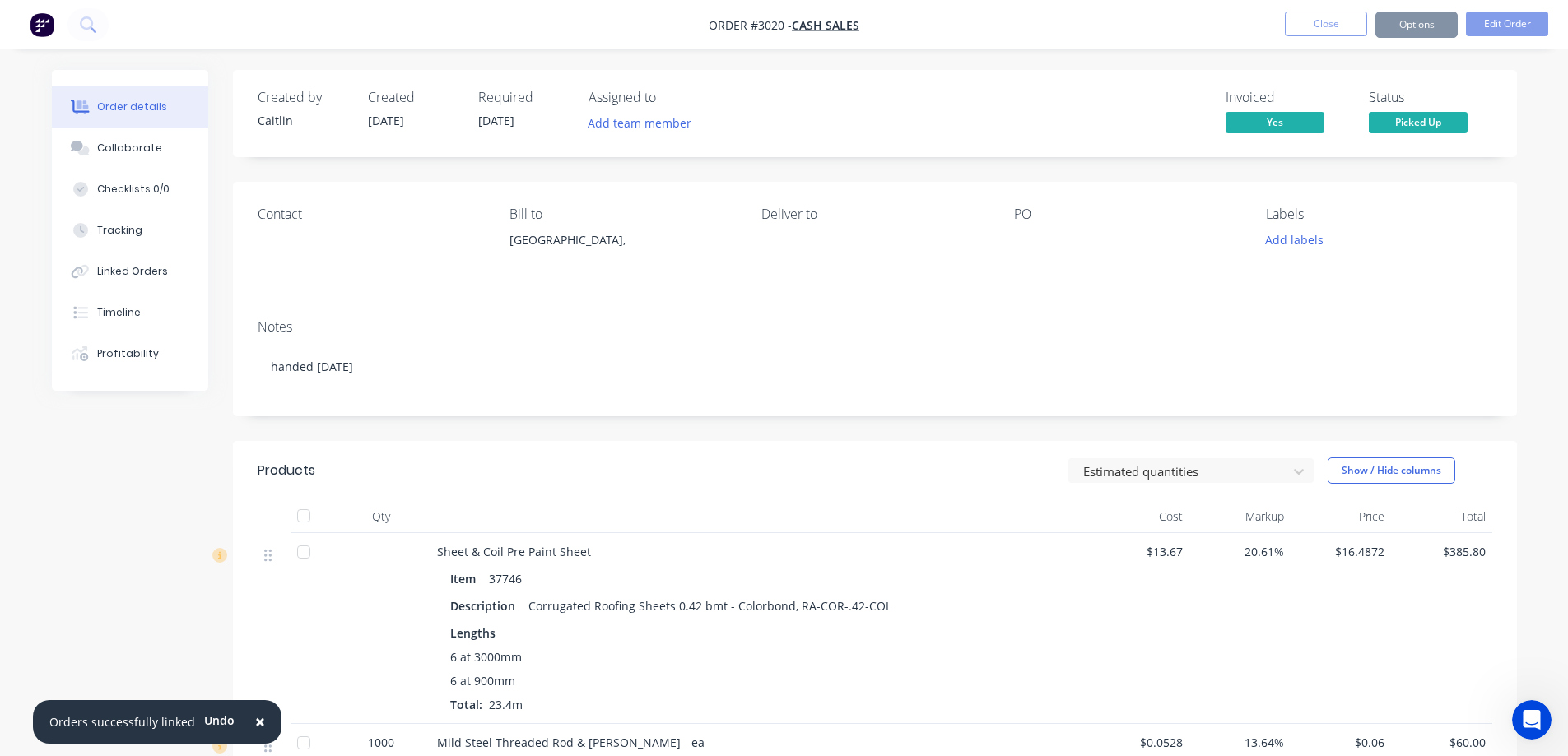
click at [1027, 233] on div at bounding box center [1116, 240] width 206 height 23
click at [1015, 238] on div at bounding box center [1116, 240] width 206 height 23
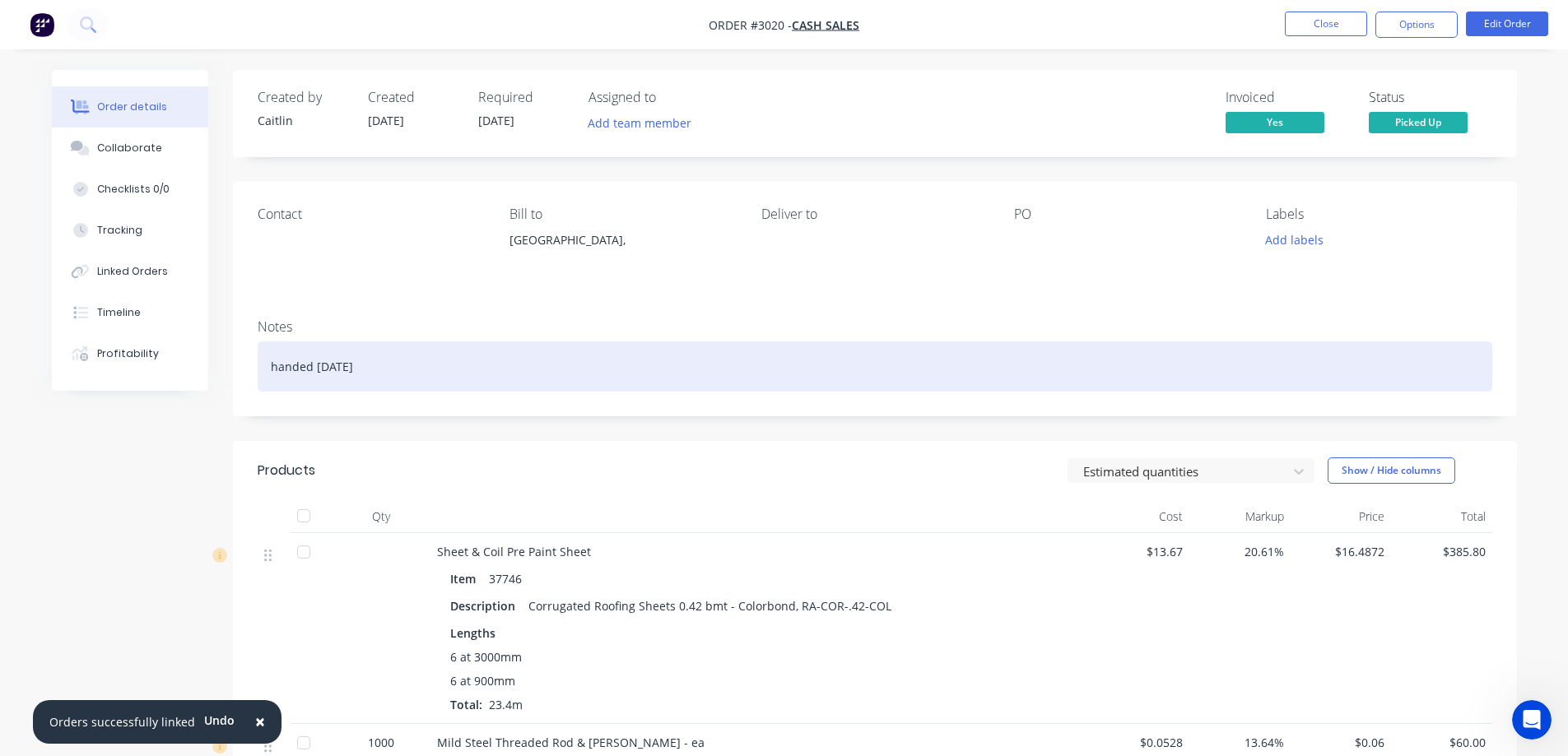
click at [453, 376] on div "handed 8/10/25" at bounding box center [874, 367] width 1235 height 50
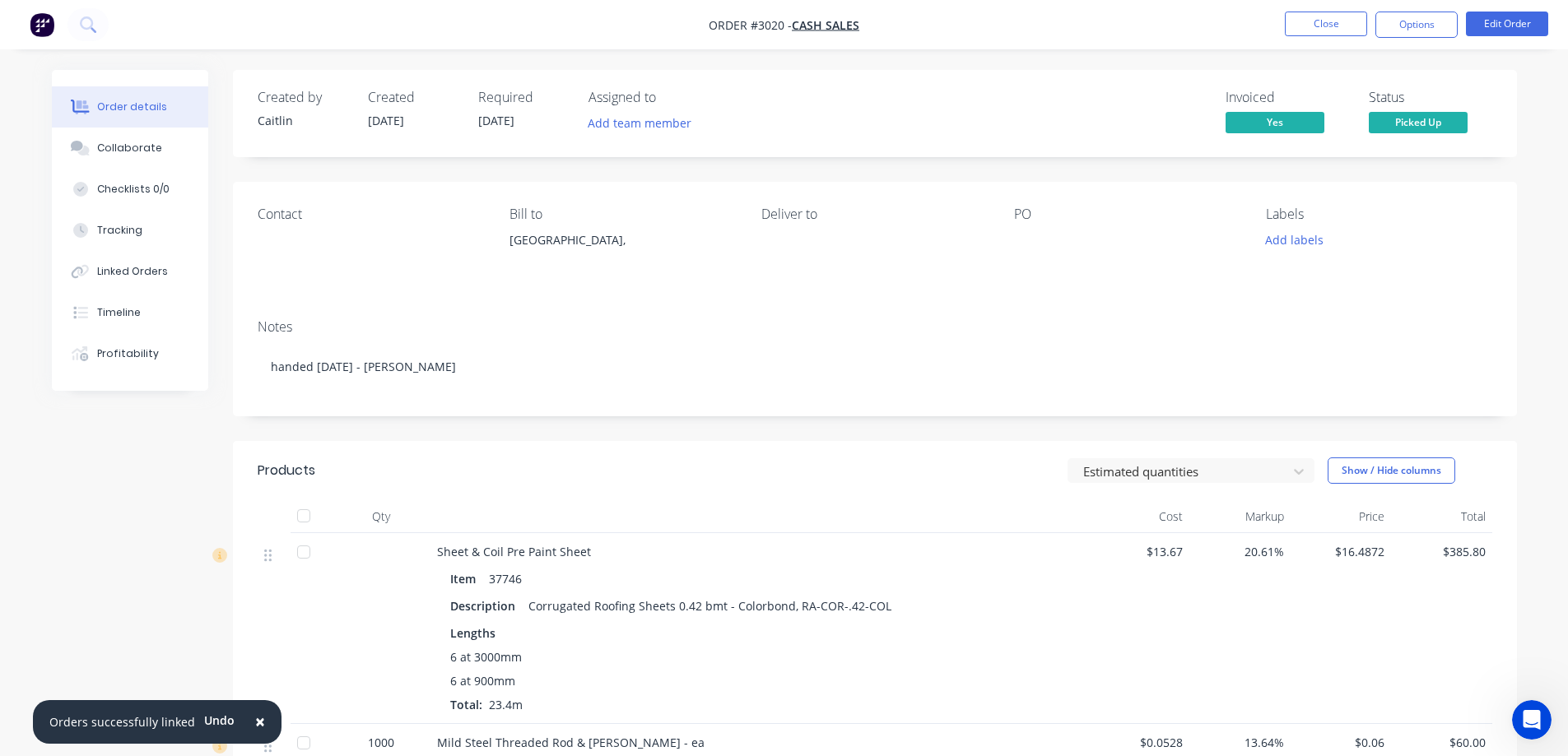
click at [459, 434] on div "Created by Caitlin Created 07/10/25 Required 07/10/25 Assigned to Add team memb…" at bounding box center [874, 694] width 1284 height 1249
click at [1350, 19] on button "Close" at bounding box center [1325, 24] width 83 height 25
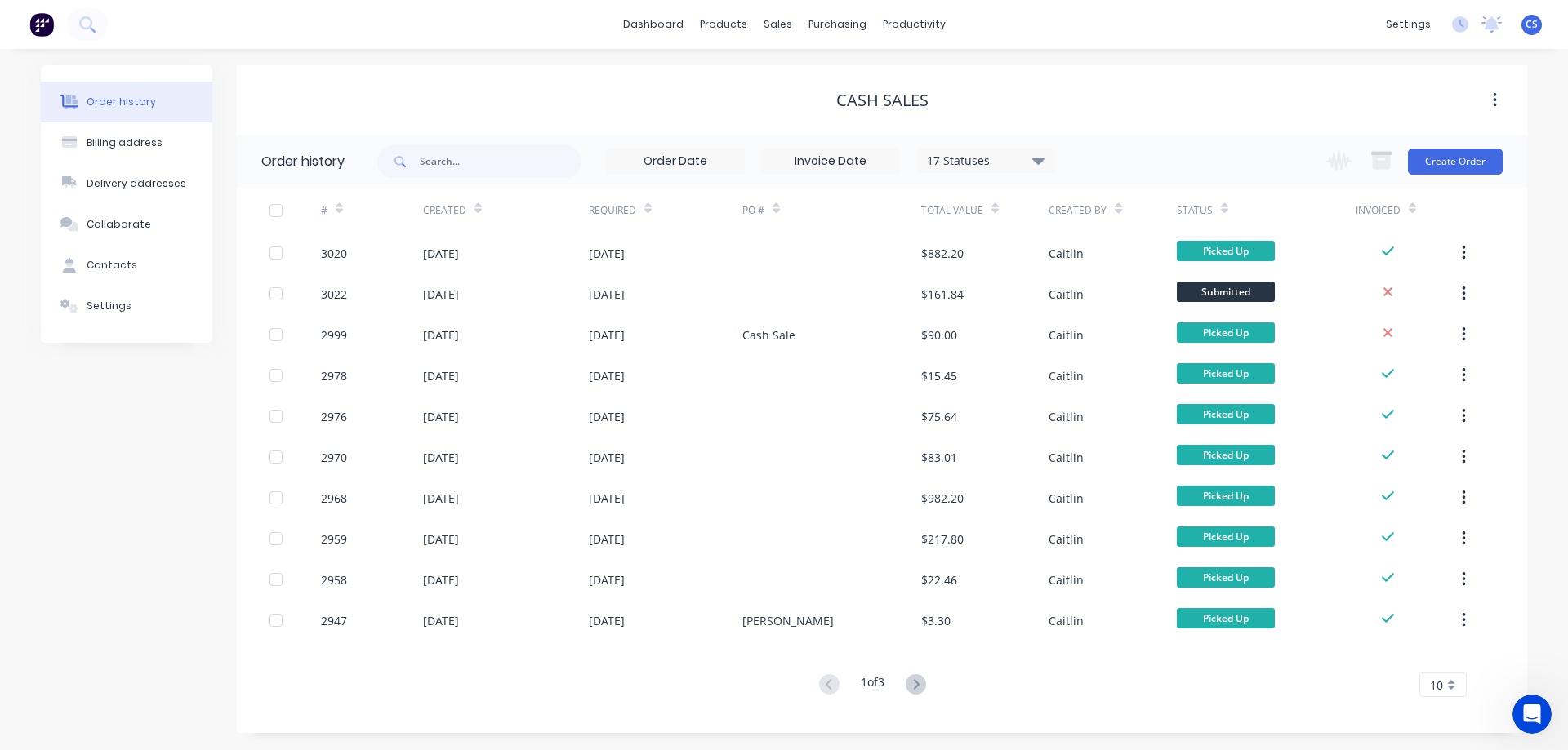
click at [39, 31] on img at bounding box center [42, 25] width 25 height 25
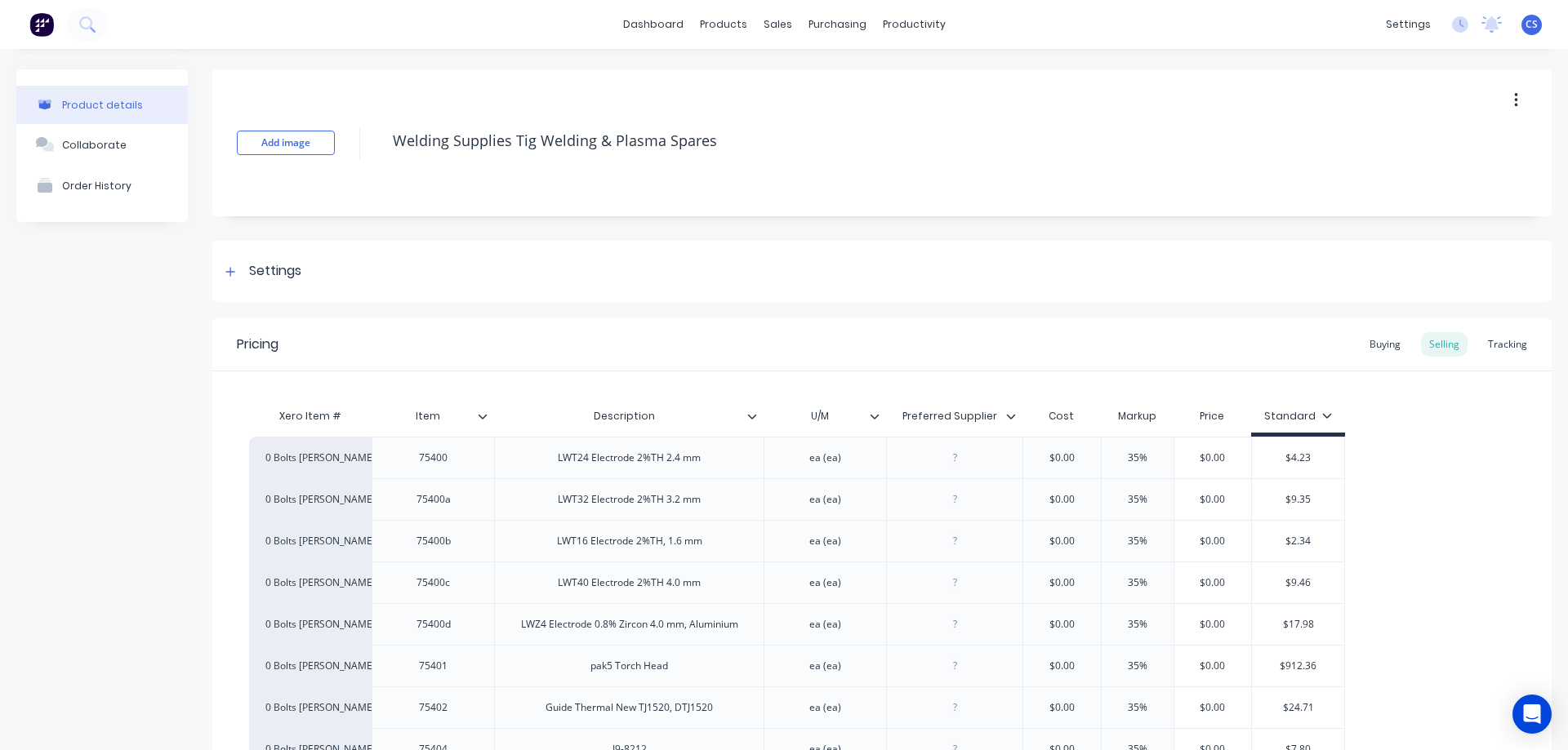
type textarea "x"
